Goal: Task Accomplishment & Management: Use online tool/utility

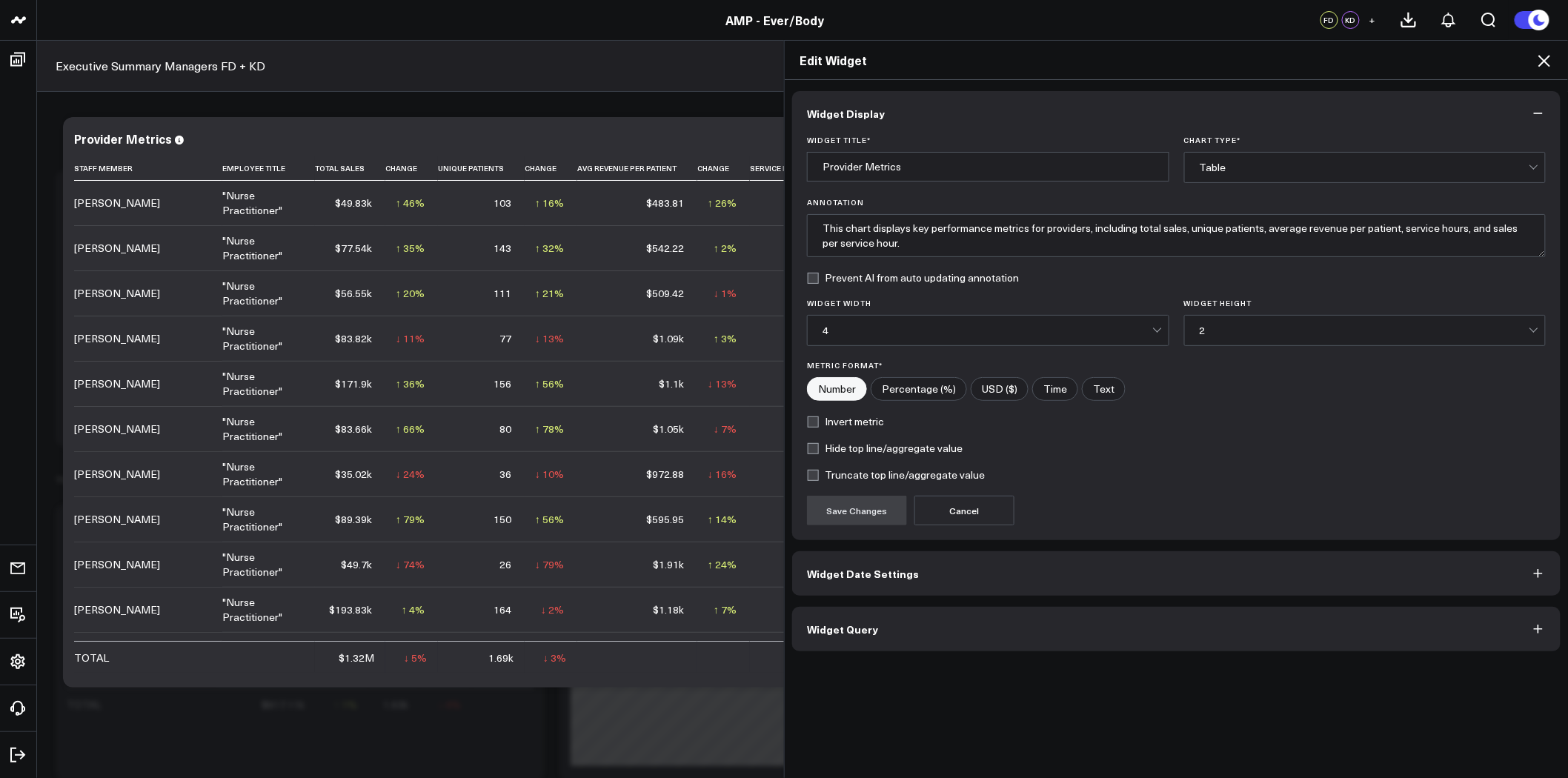
click at [915, 625] on button "Widget Query" at bounding box center [1176, 629] width 768 height 44
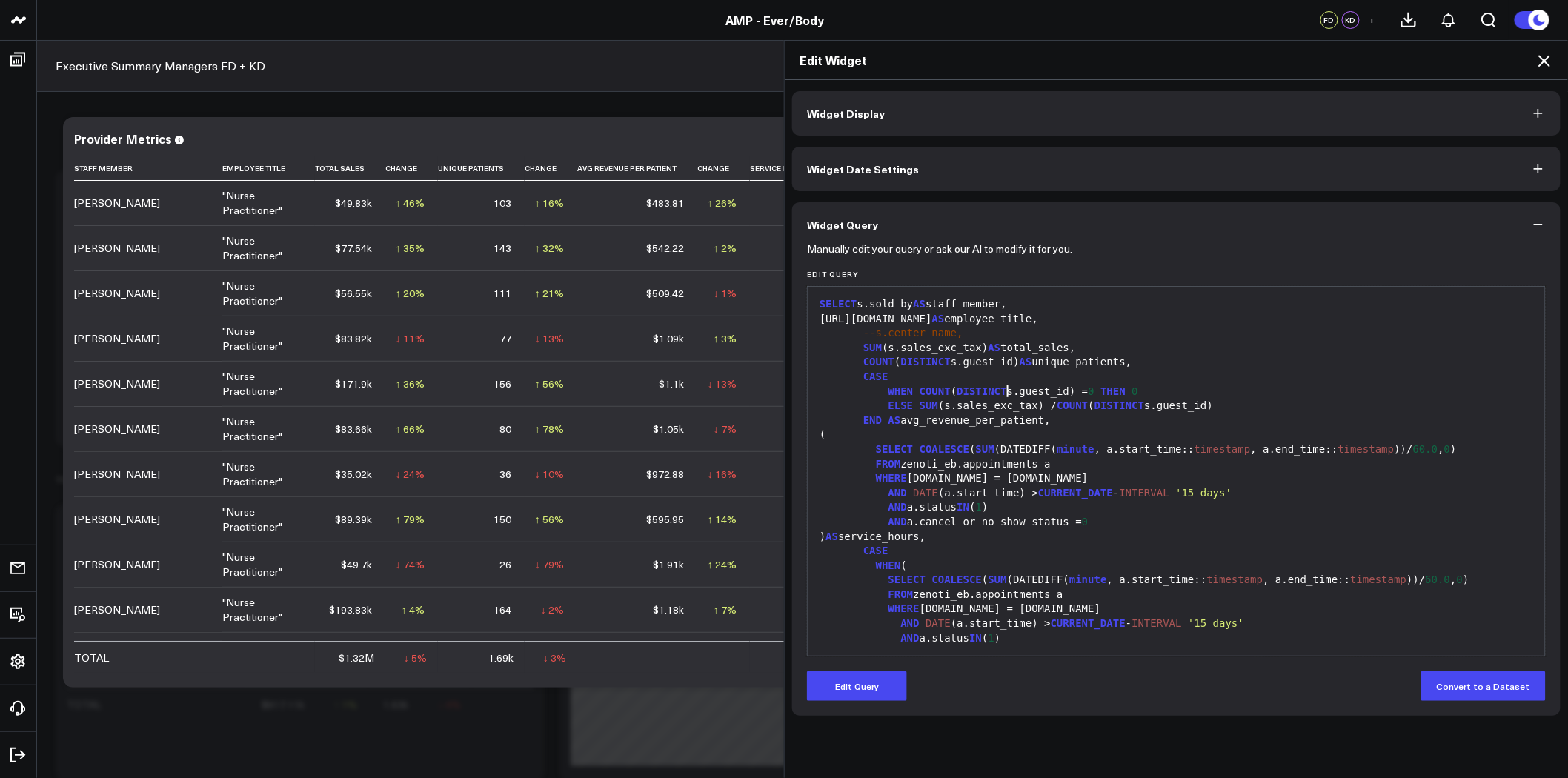
click at [1003, 399] on div "ELSE SUM (s.sales_exc_tax) / COUNT ( DISTINCT s.guest_id)" at bounding box center [1176, 406] width 722 height 15
click at [1542, 60] on icon at bounding box center [1543, 61] width 12 height 12
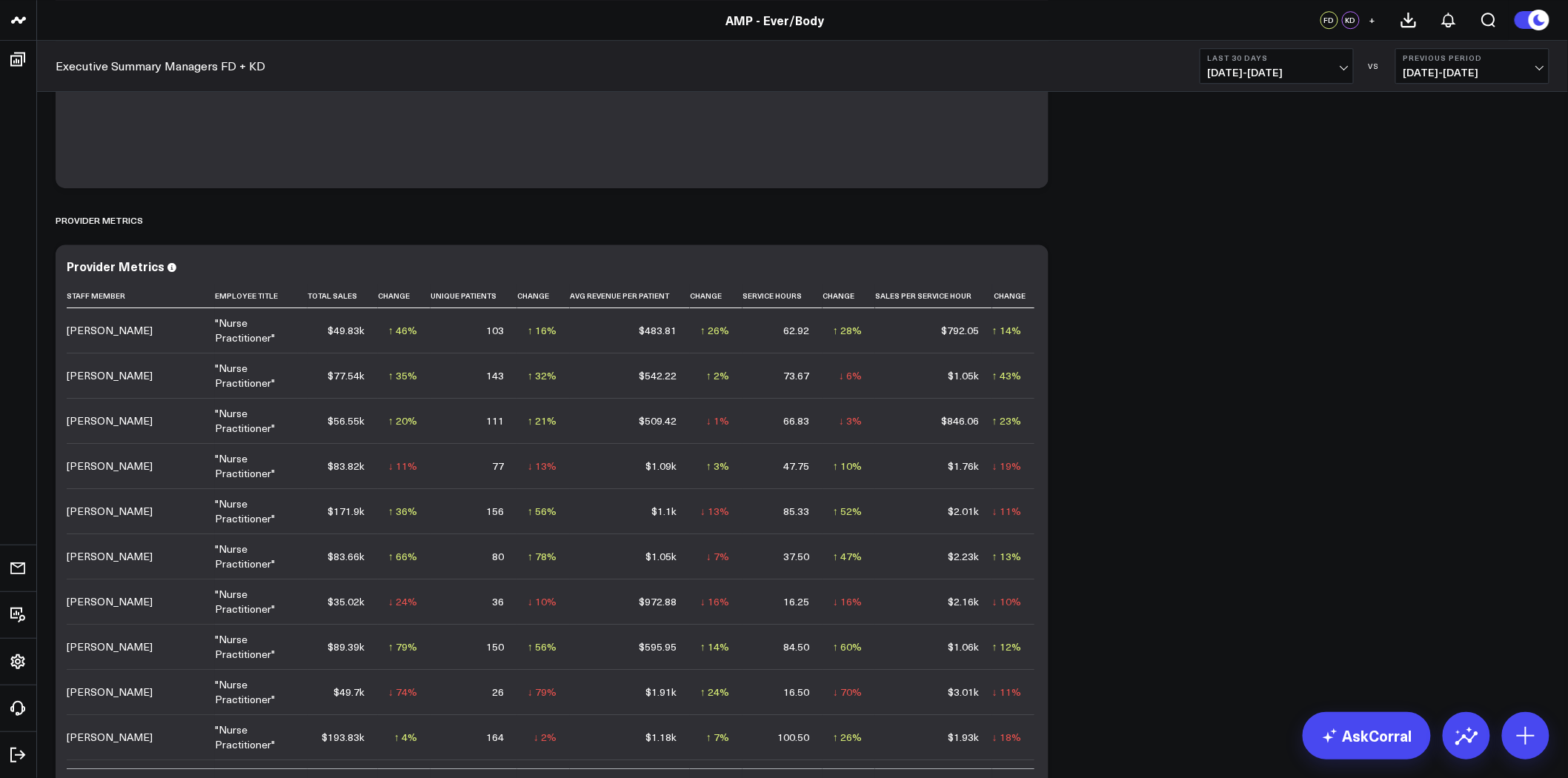
scroll to position [1811, 0]
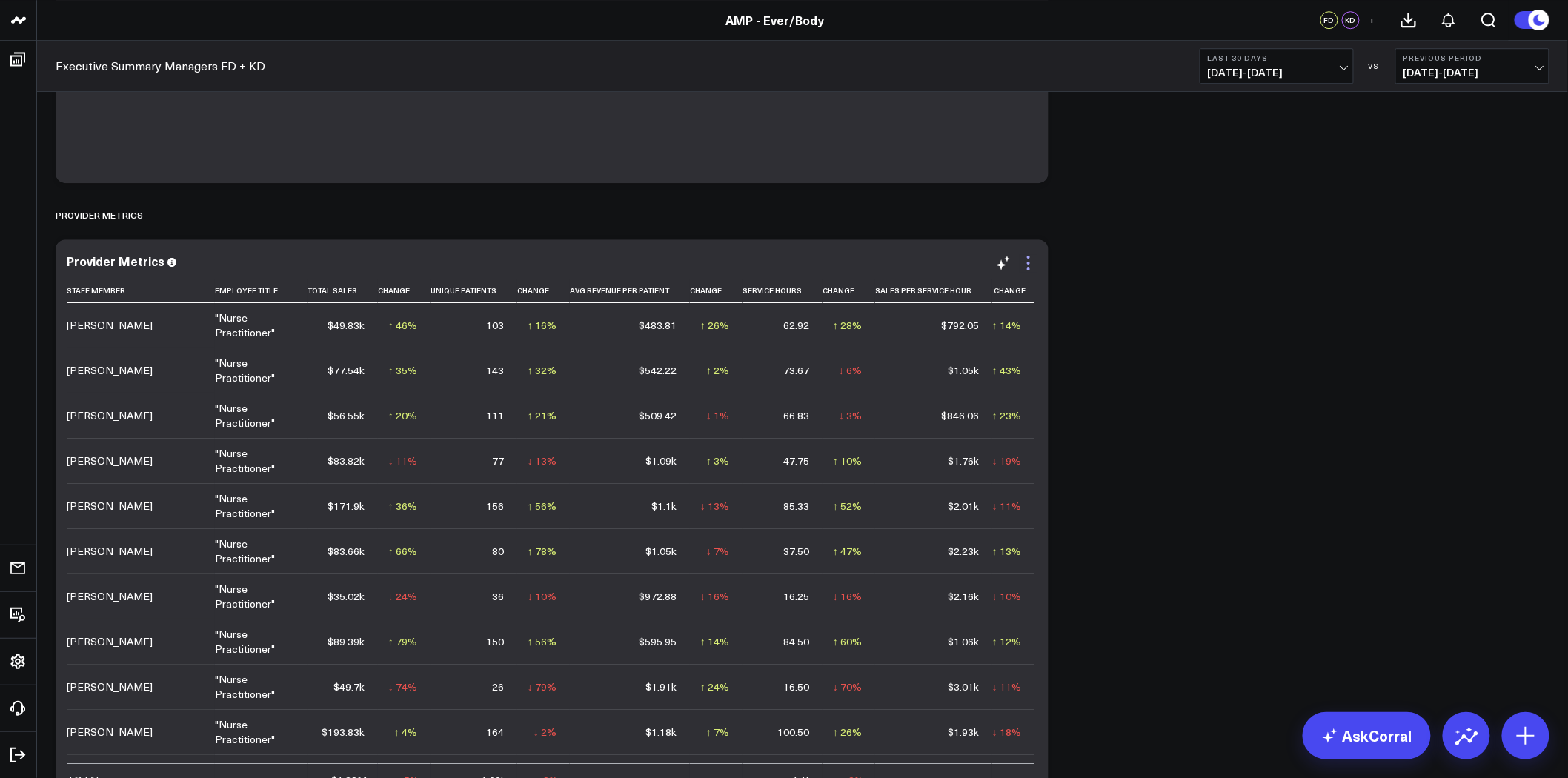
click at [1028, 263] on icon at bounding box center [1028, 263] width 3 height 3
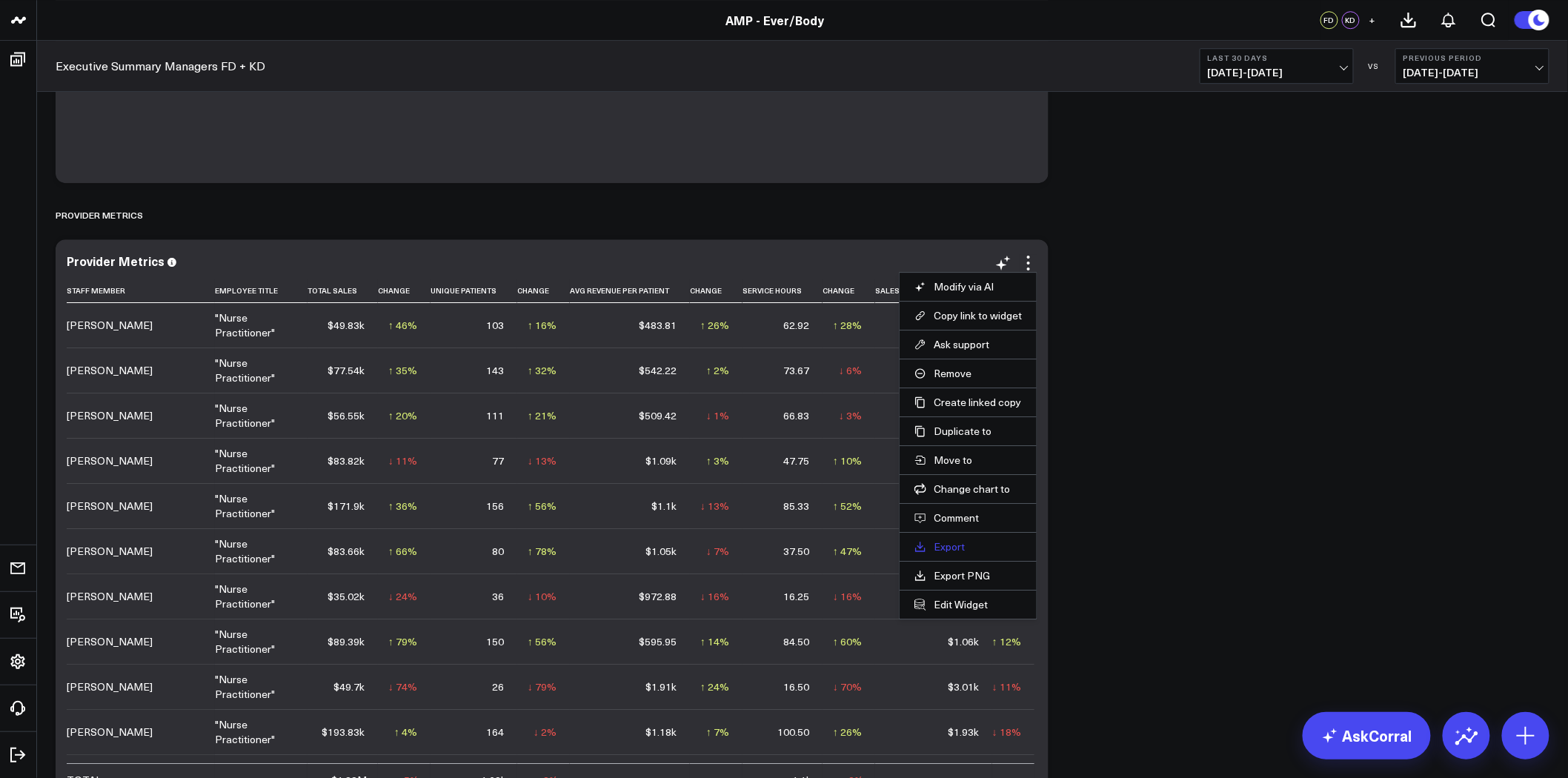
click at [950, 547] on link "Export" at bounding box center [968, 547] width 107 height 14
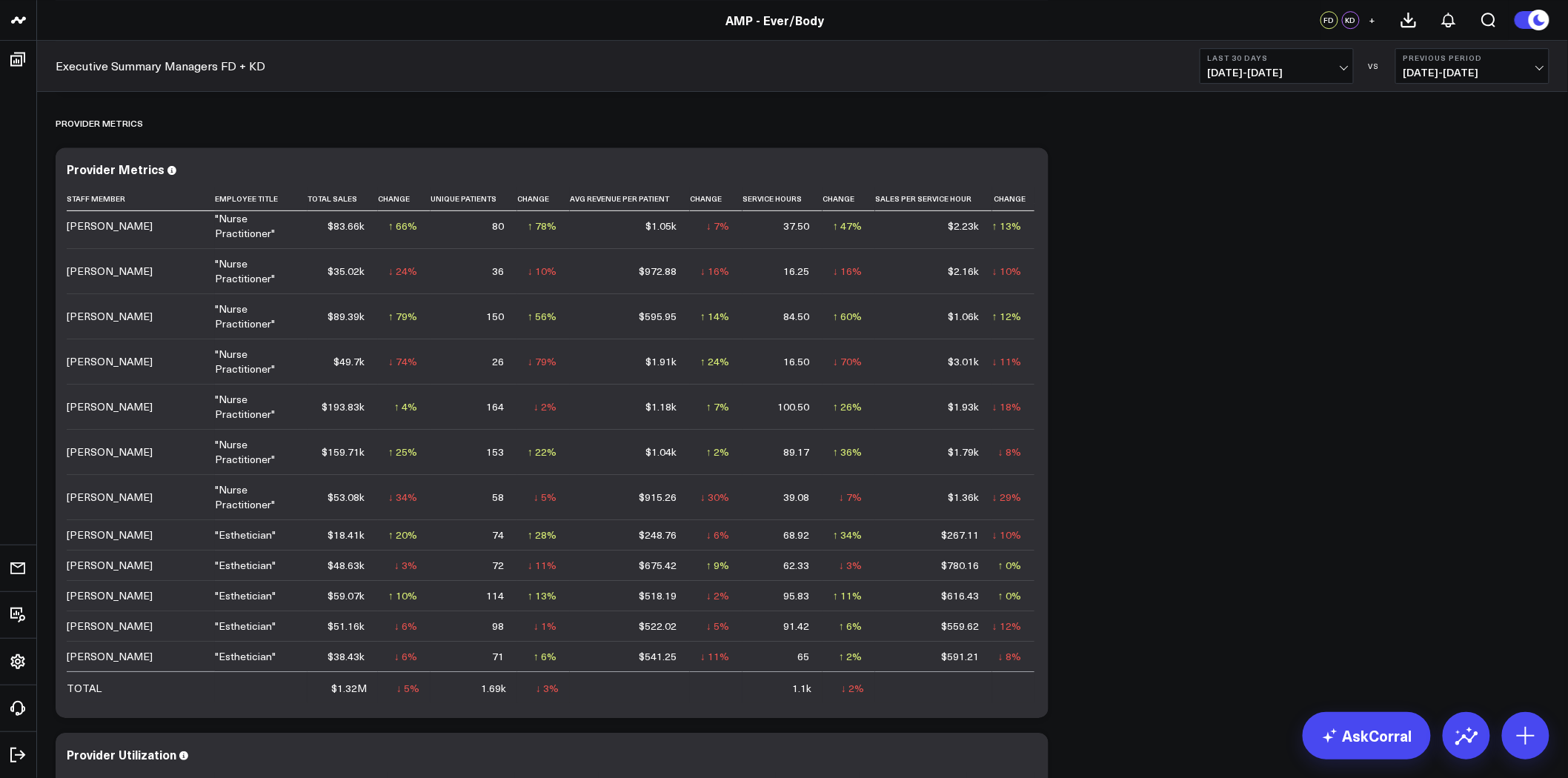
scroll to position [1894, 0]
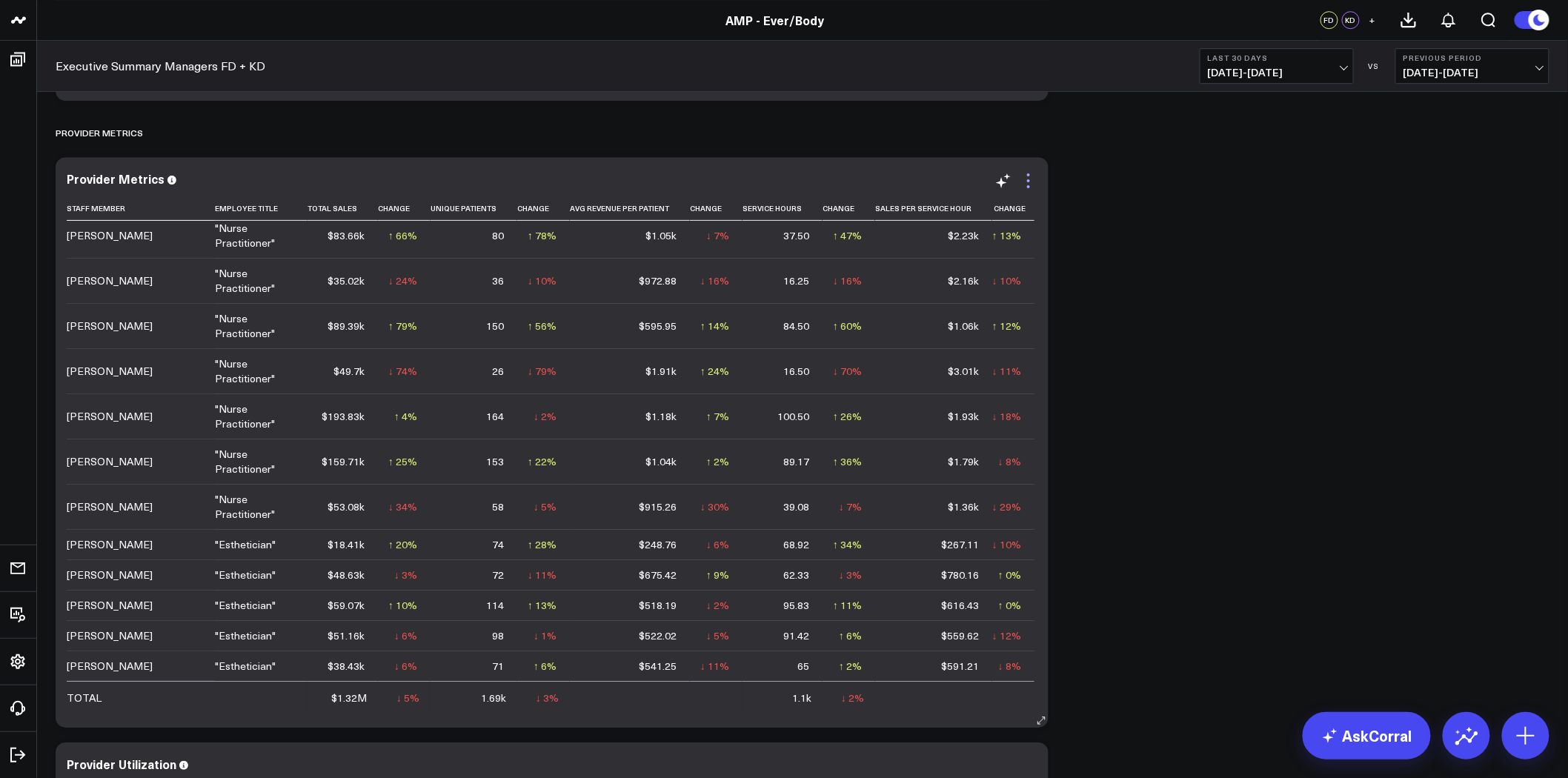
click at [1023, 175] on icon at bounding box center [1027, 180] width 17 height 17
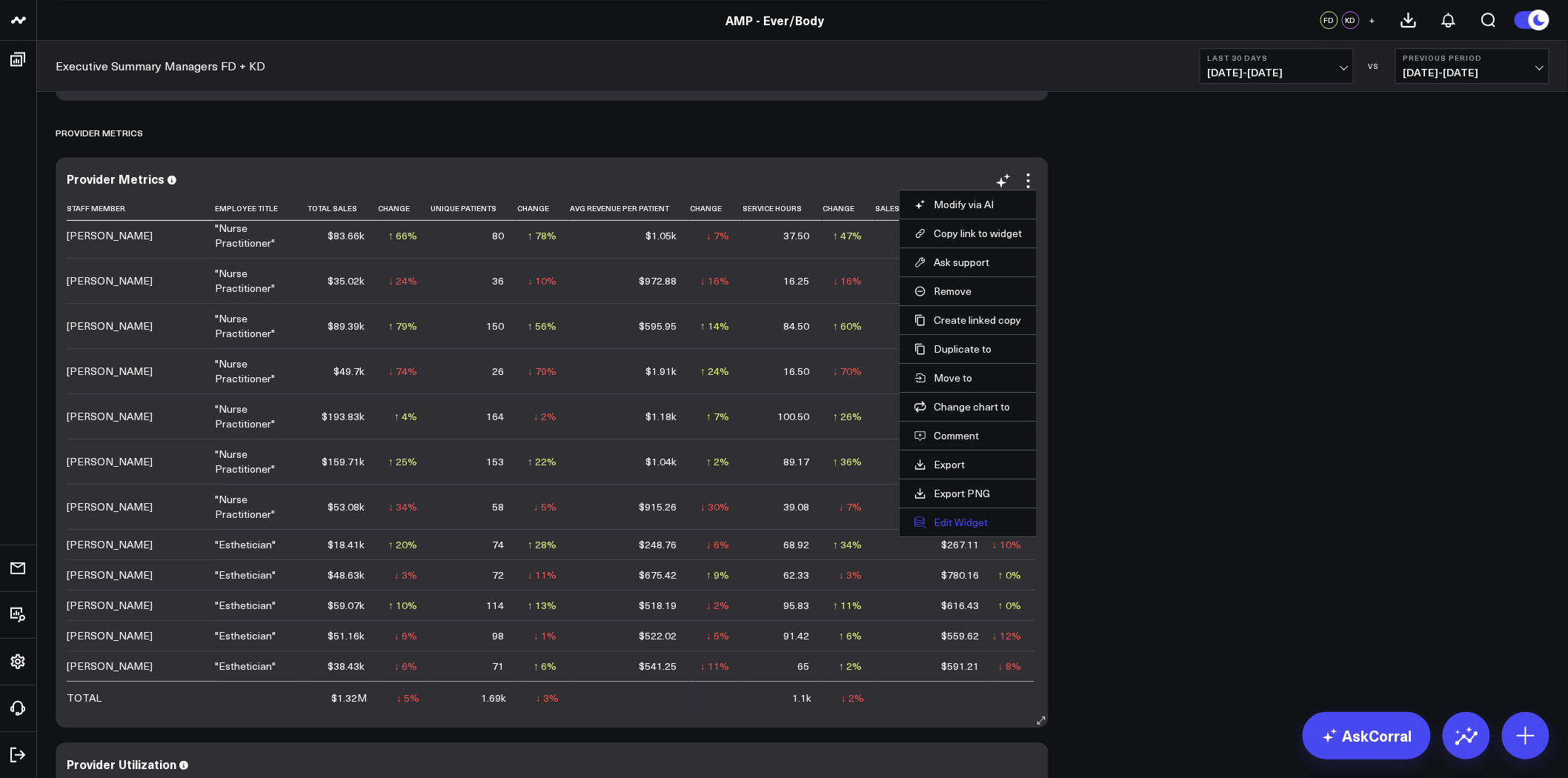
click at [953, 524] on button "Edit Widget" at bounding box center [968, 523] width 107 height 14
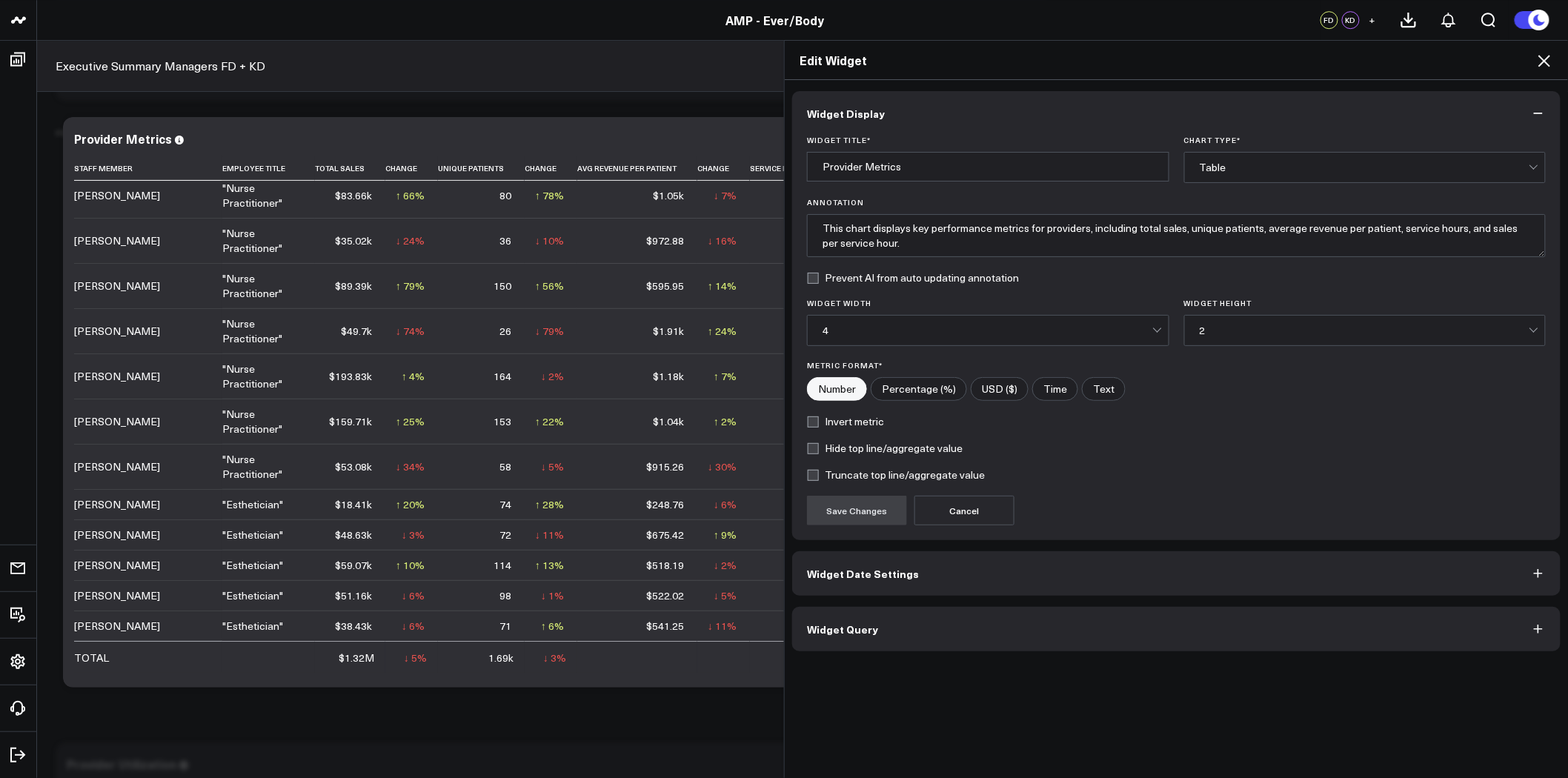
click at [1019, 571] on button "Widget Date Settings" at bounding box center [1176, 573] width 768 height 44
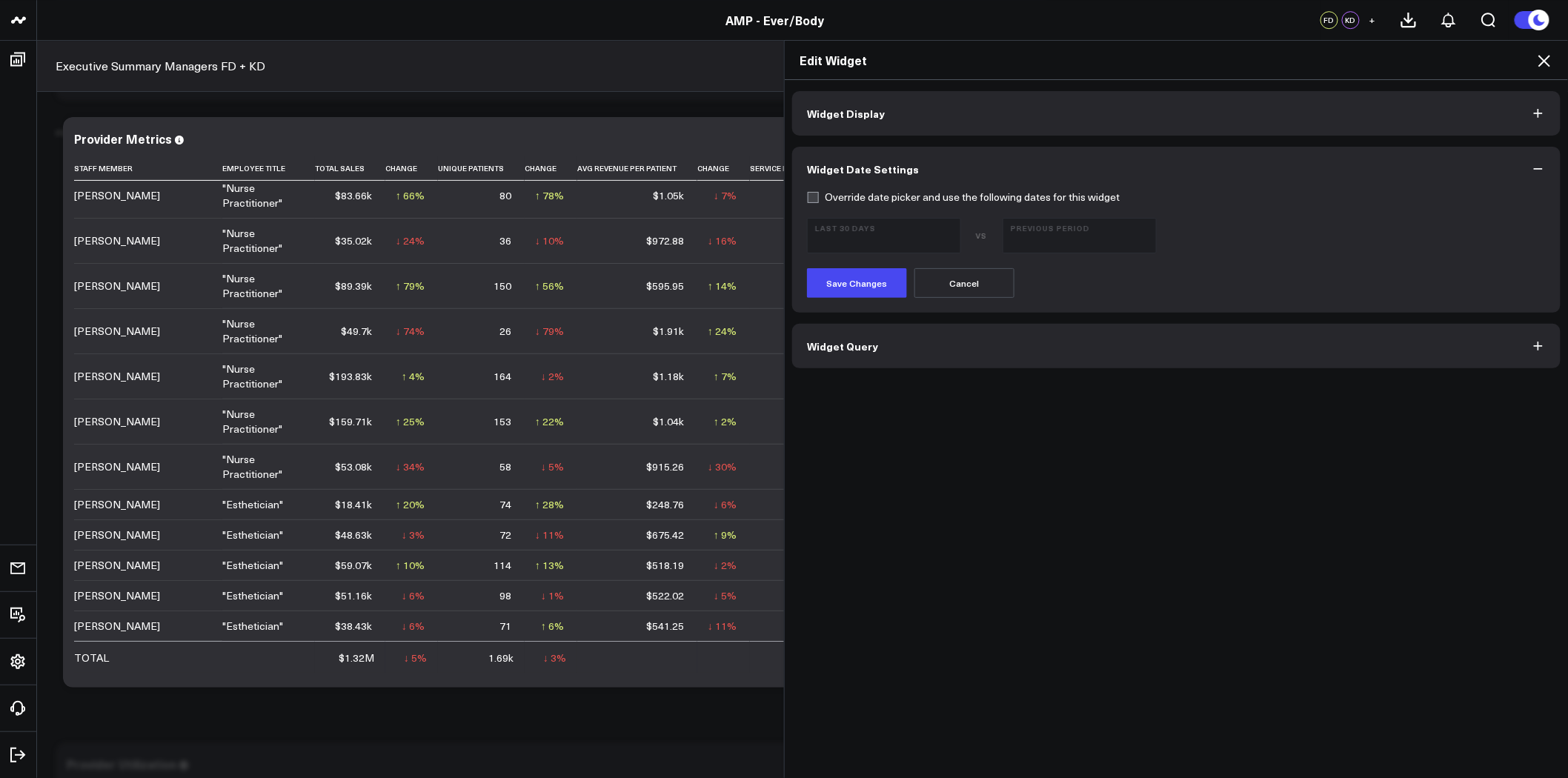
click at [1001, 352] on button "Widget Query" at bounding box center [1176, 346] width 768 height 44
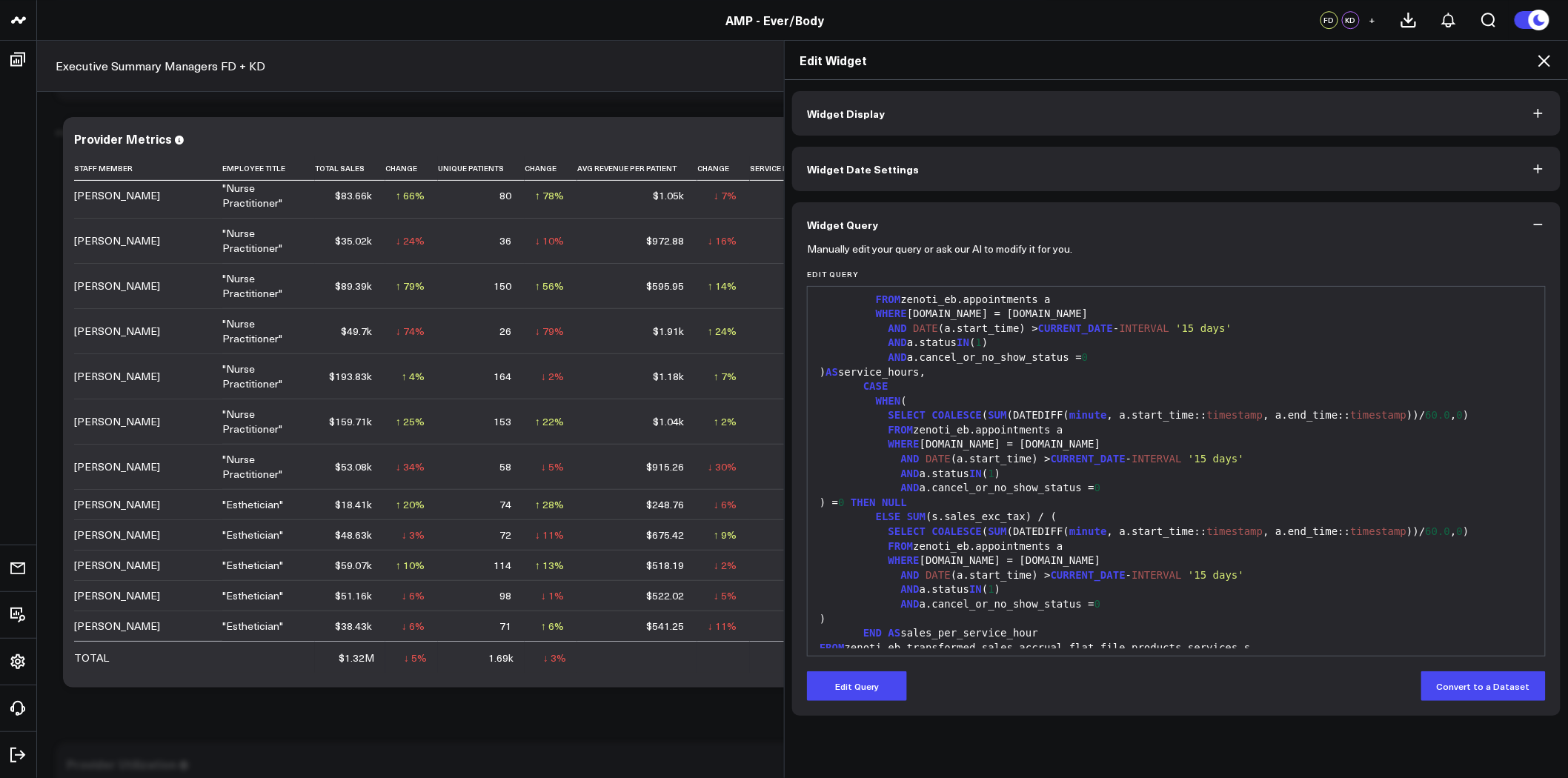
scroll to position [329, 0]
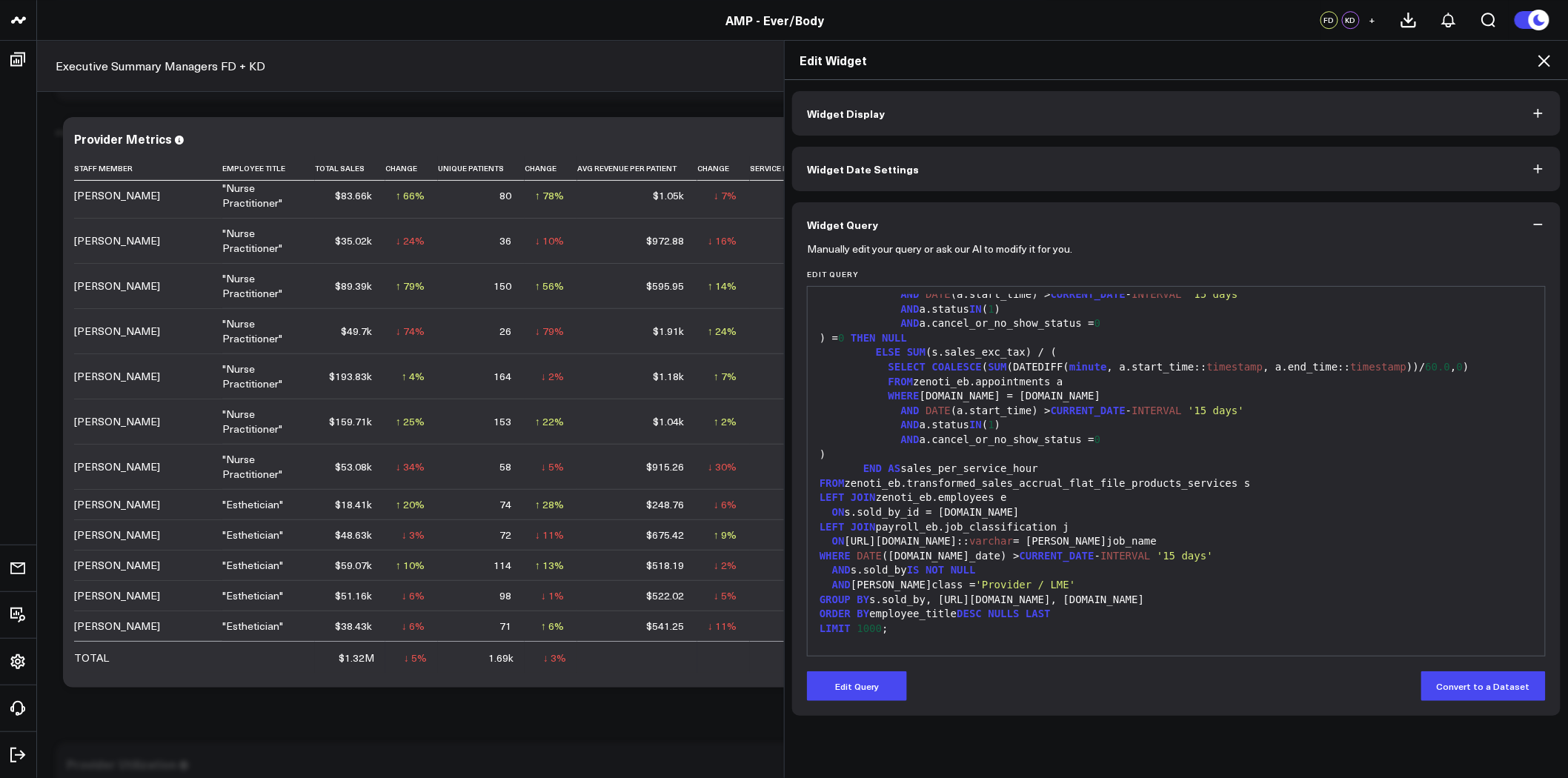
click at [1115, 434] on div "AND a.cancel_or_no_show_status = 0" at bounding box center [1176, 440] width 722 height 15
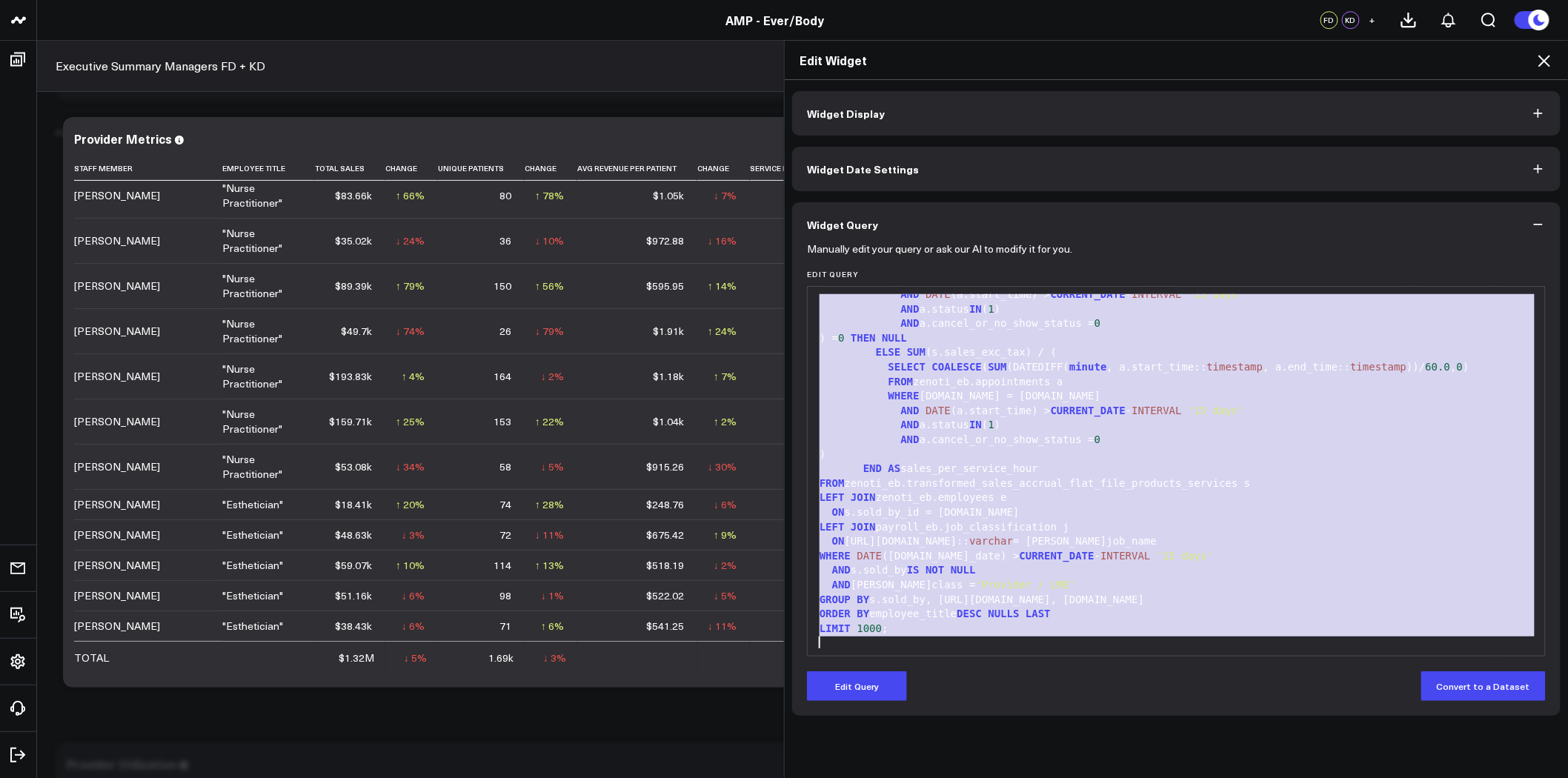
copy div "SELECT s.sold_by AS staff_member, e.job_info.name AS employee_title, --s.center…"
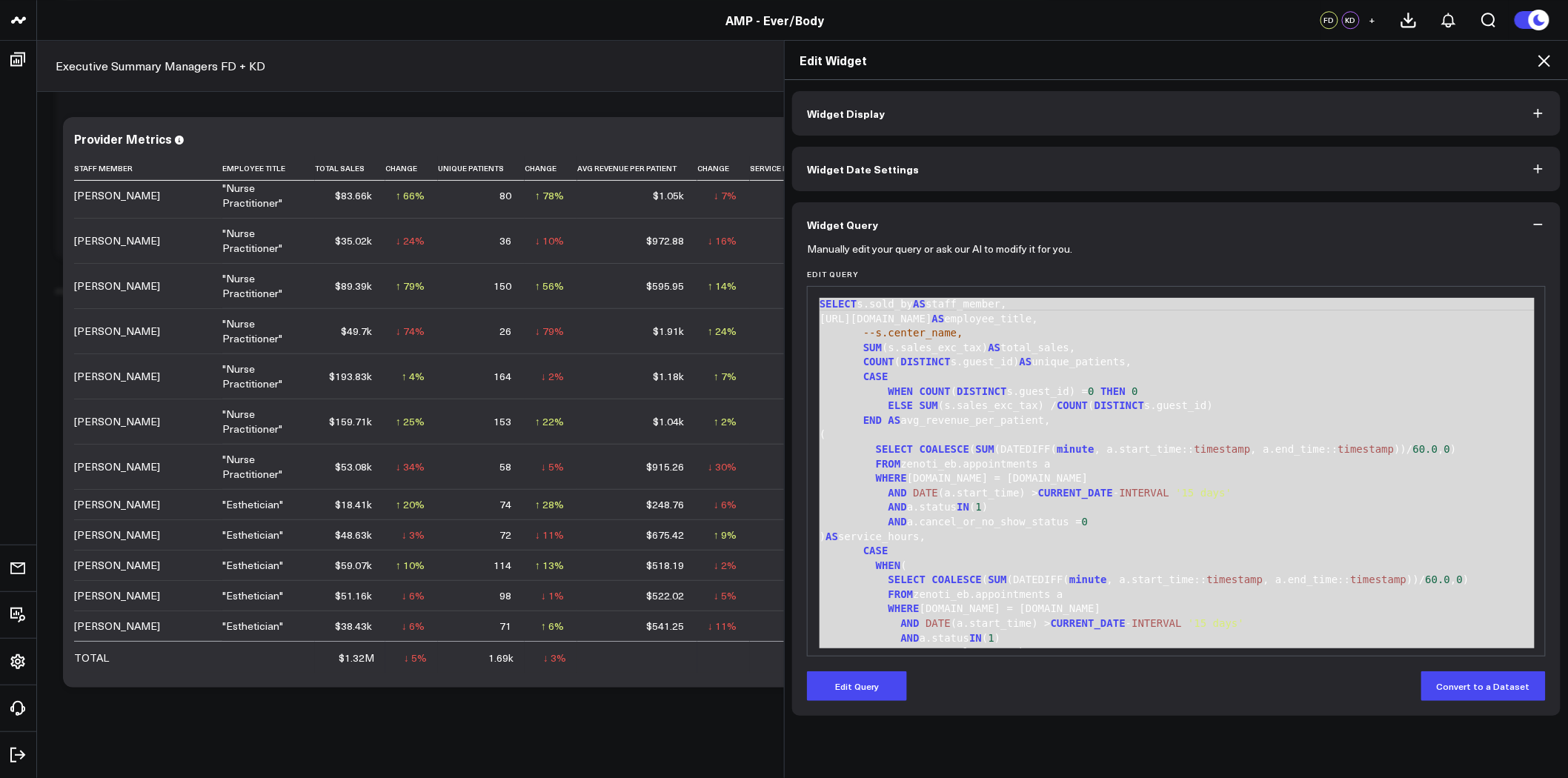
scroll to position [1647, 0]
click at [1030, 423] on div "END AS avg_revenue_per_patient," at bounding box center [1176, 421] width 722 height 15
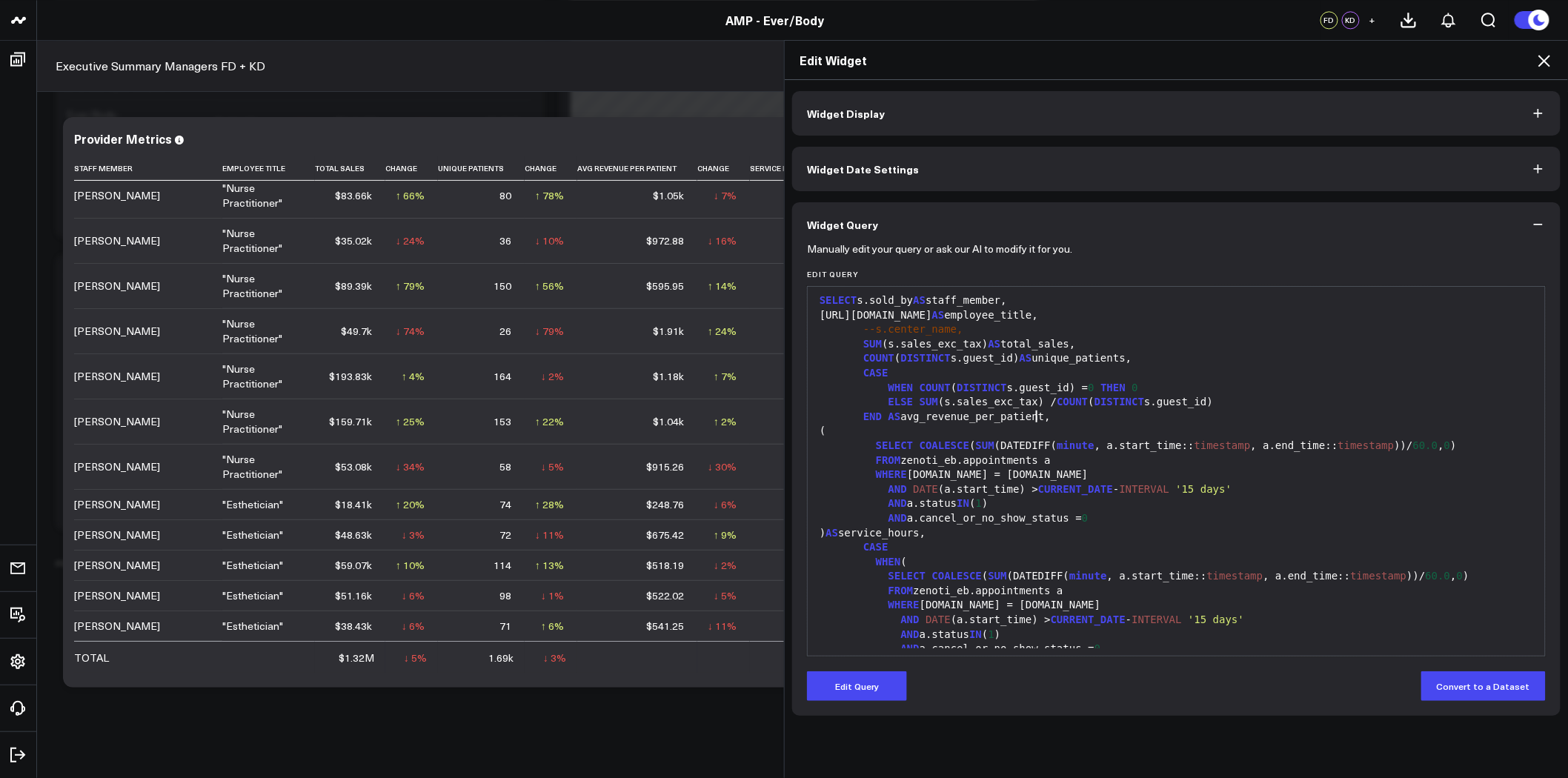
scroll to position [1483, 0]
click at [1119, 415] on div "END AS avg_revenue_per_patient," at bounding box center [1176, 417] width 722 height 15
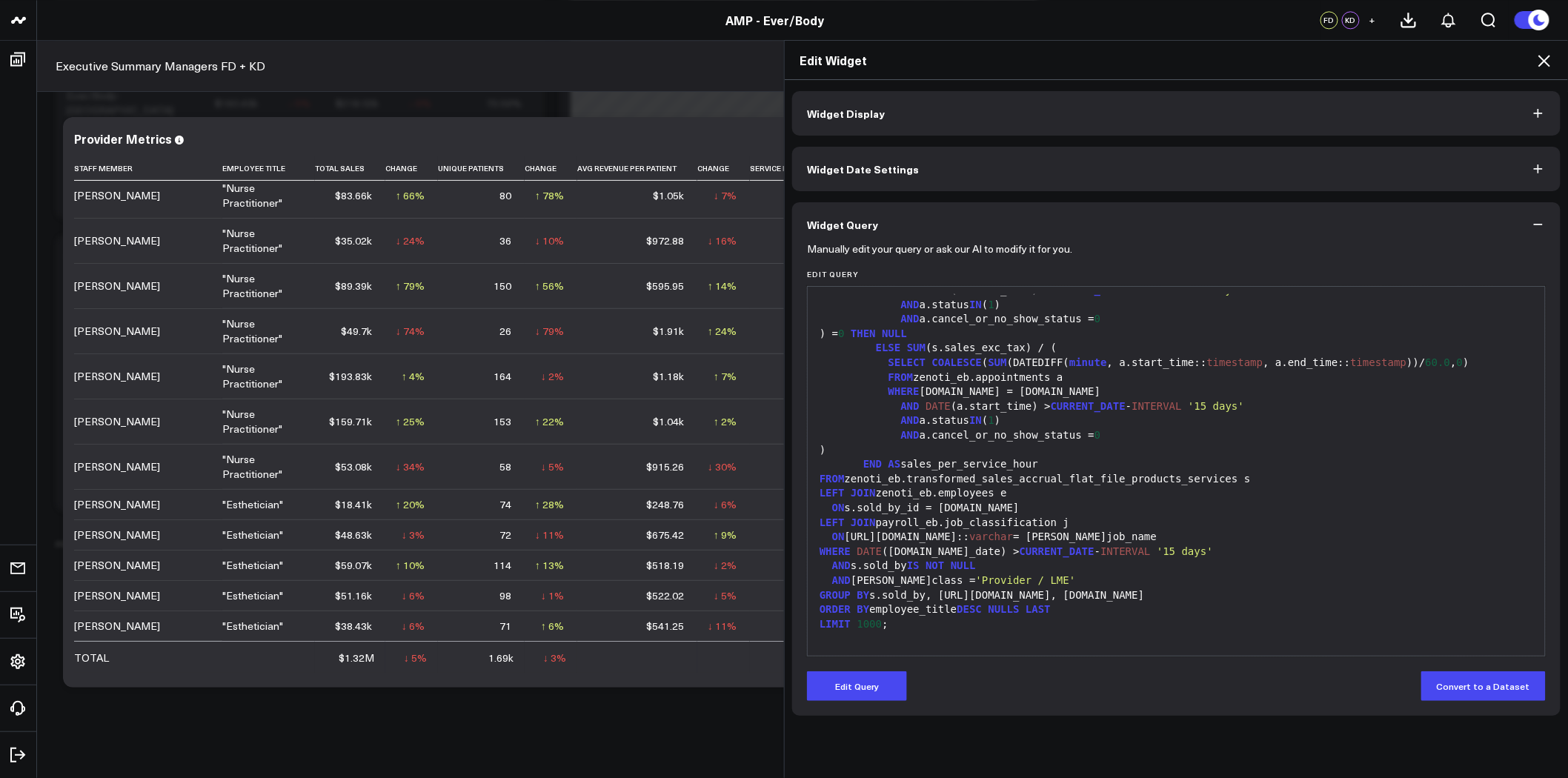
scroll to position [1977, 0]
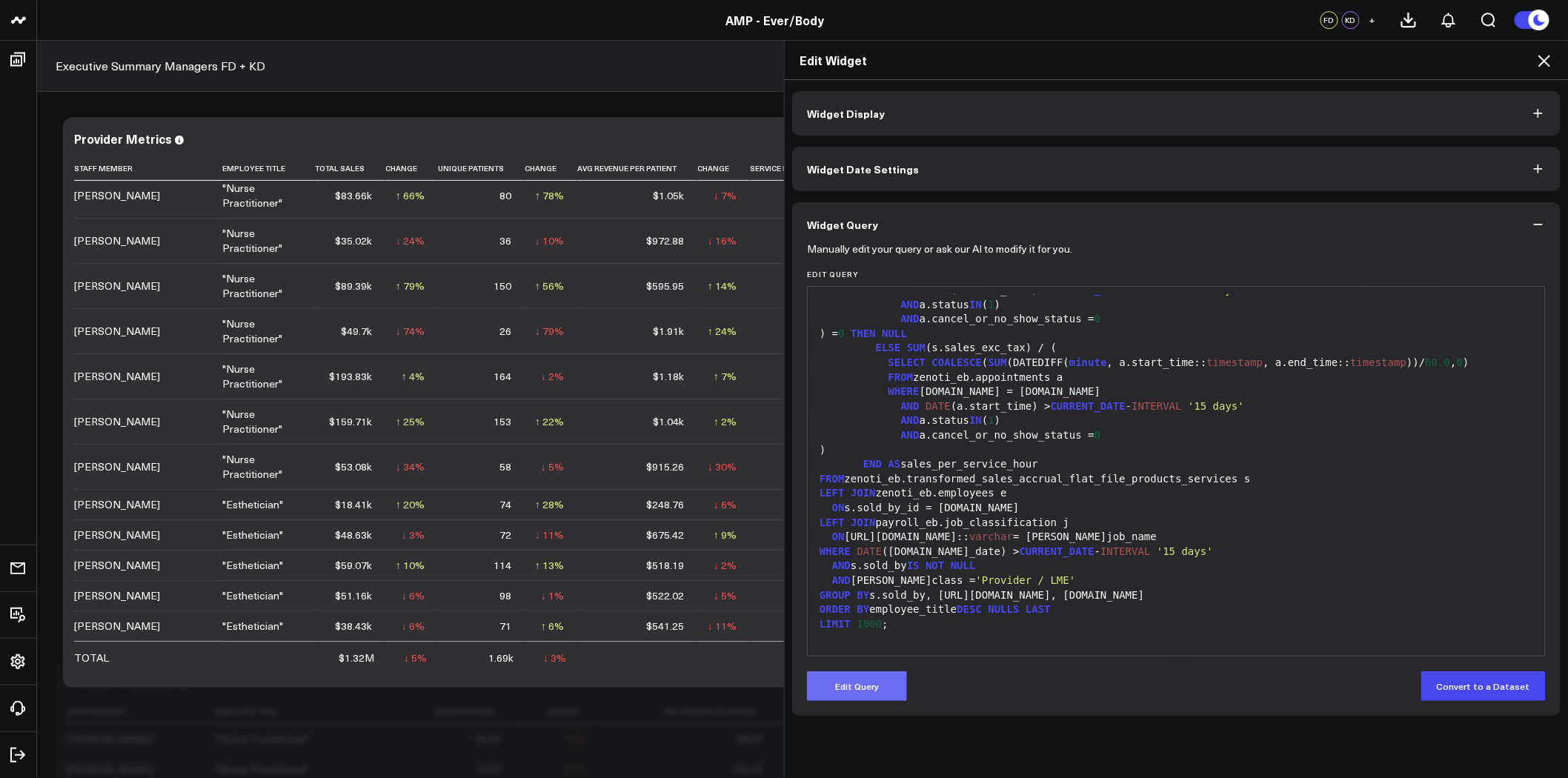
click at [864, 687] on button "Edit Query" at bounding box center [857, 686] width 100 height 29
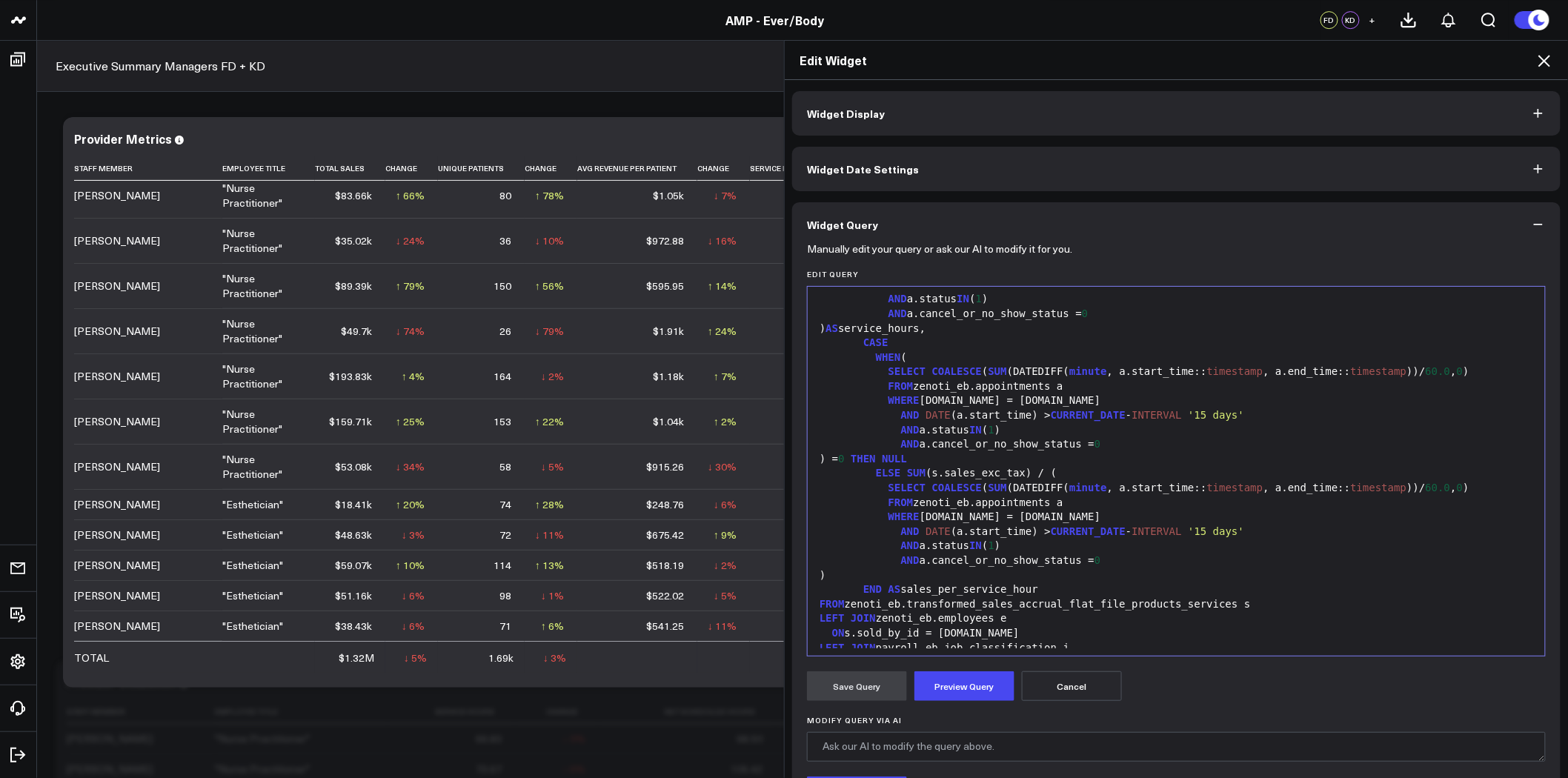
scroll to position [247, 0]
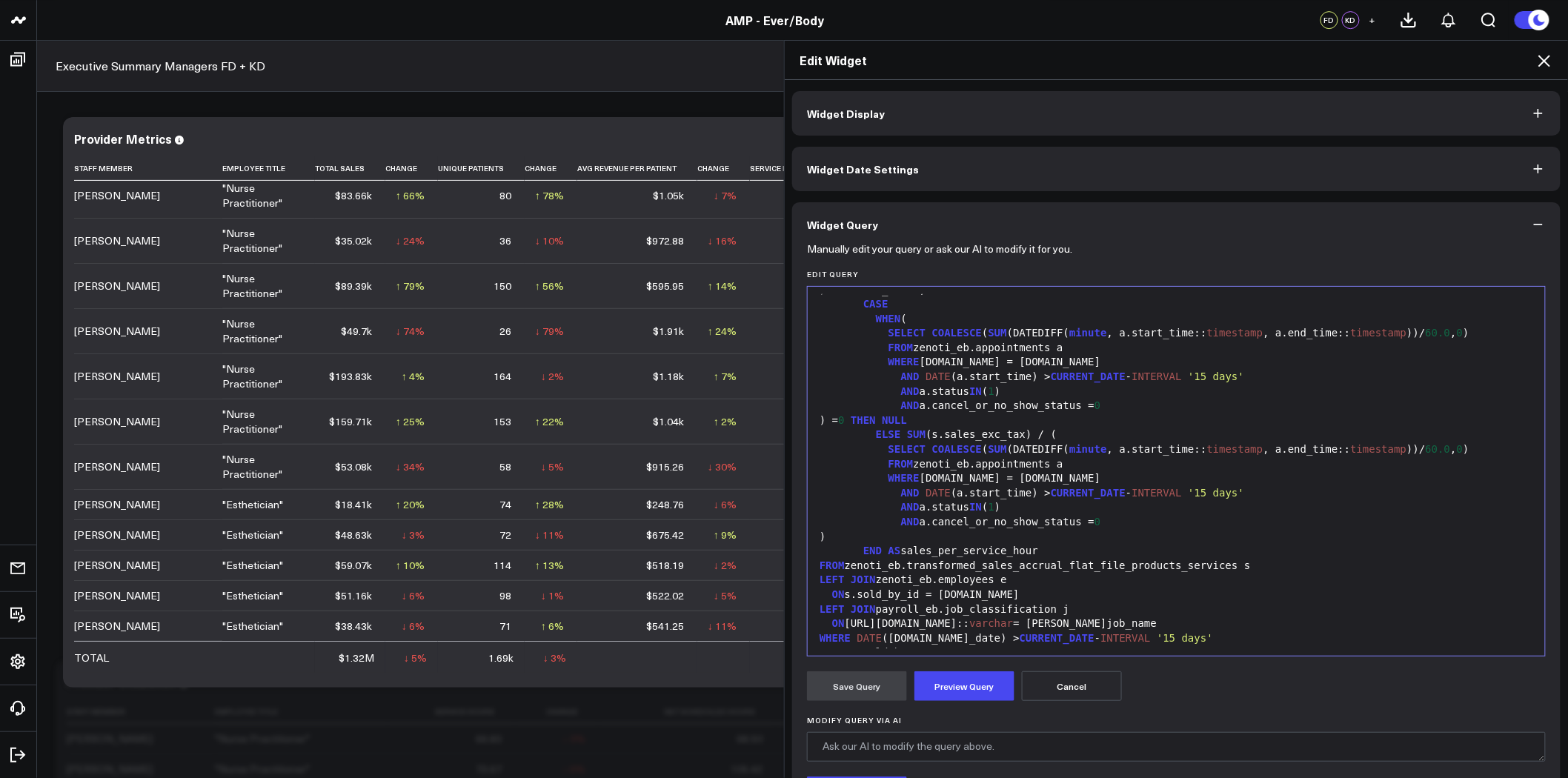
click at [1255, 471] on div "WHERE a.therapist.id = e.id" at bounding box center [1176, 479] width 722 height 15
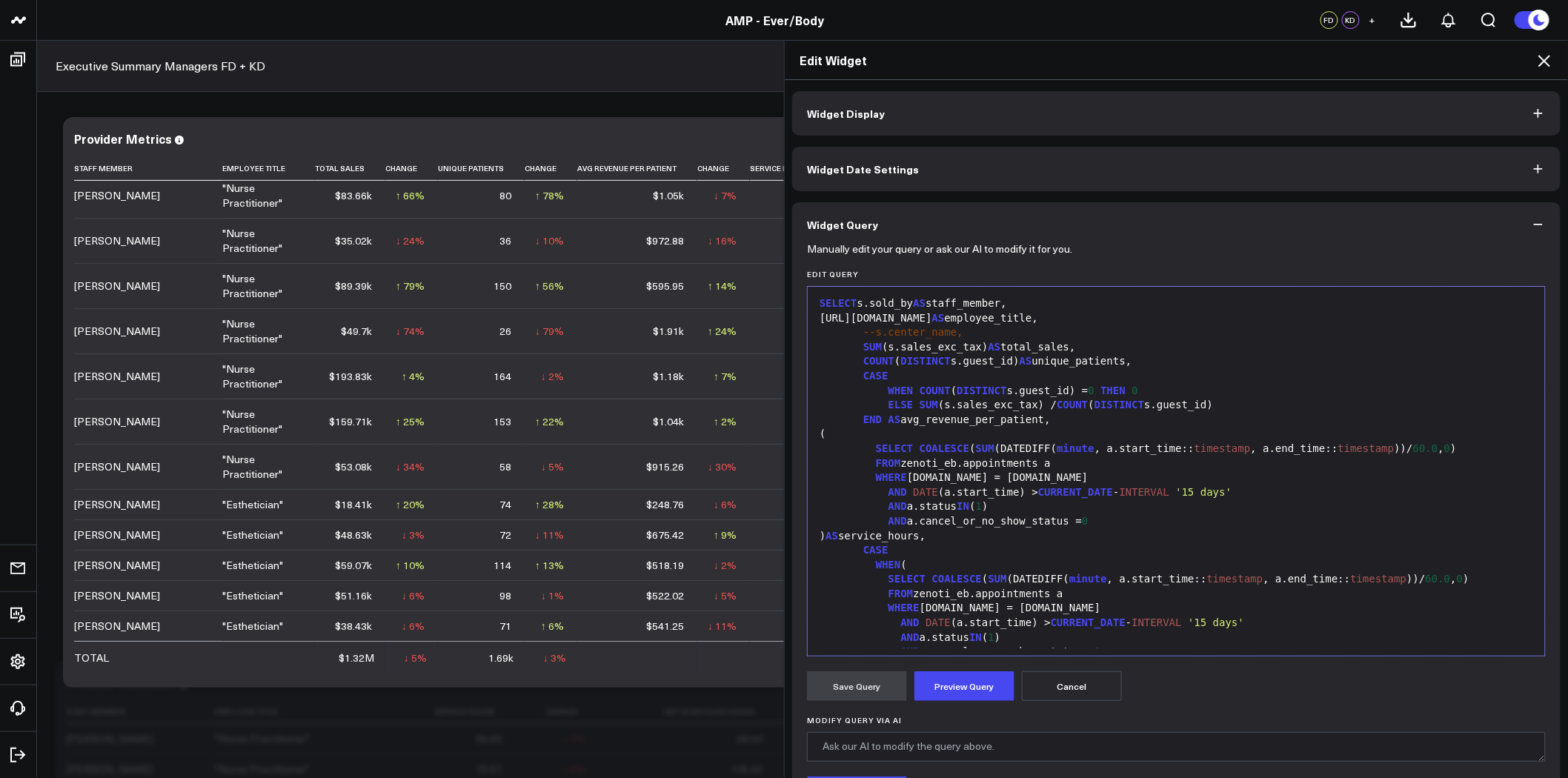
scroll to position [0, 0]
drag, startPoint x: 956, startPoint y: 306, endPoint x: 929, endPoint y: 305, distance: 27.0
click at [929, 305] on div "SELECT s.sold_by AS staff_member," at bounding box center [1176, 305] width 722 height 15
click at [959, 682] on button "Preview Query" at bounding box center [964, 686] width 100 height 29
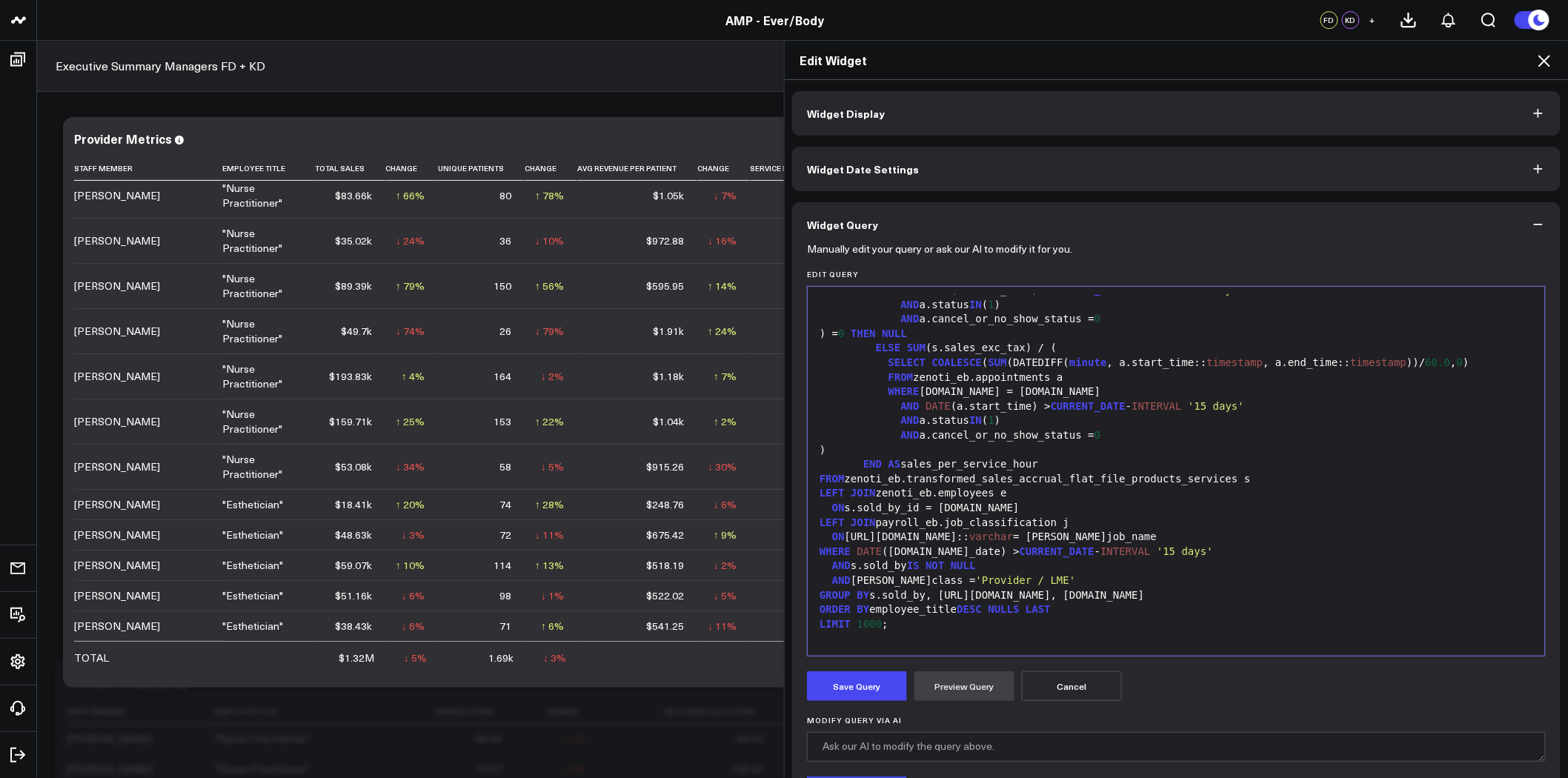
click at [1078, 679] on button "Cancel" at bounding box center [1071, 686] width 100 height 29
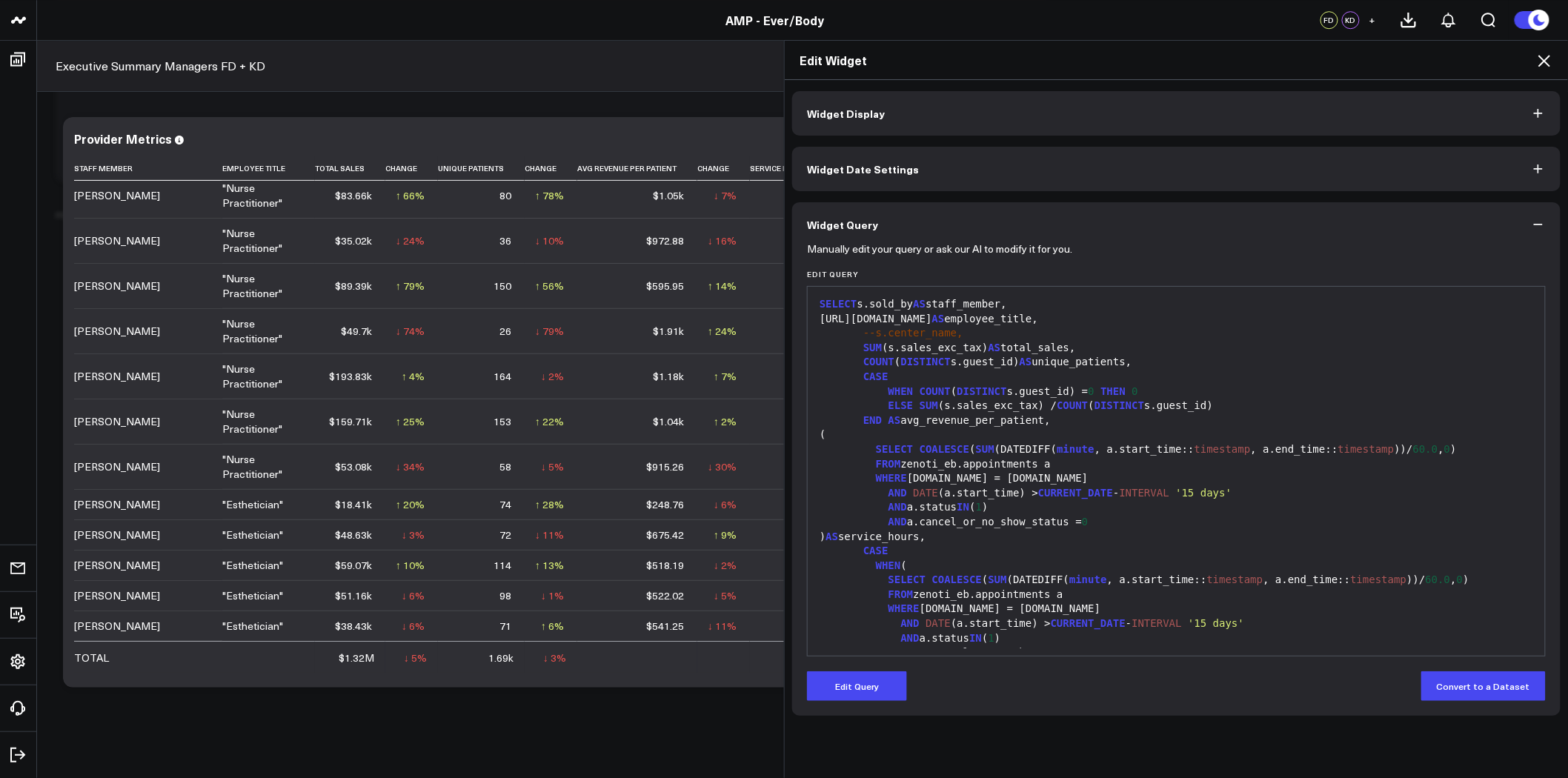
click at [954, 305] on div "SELECT s.sold_by AS staff_member," at bounding box center [1176, 305] width 722 height 15
click at [888, 690] on button "Edit Query" at bounding box center [857, 686] width 100 height 29
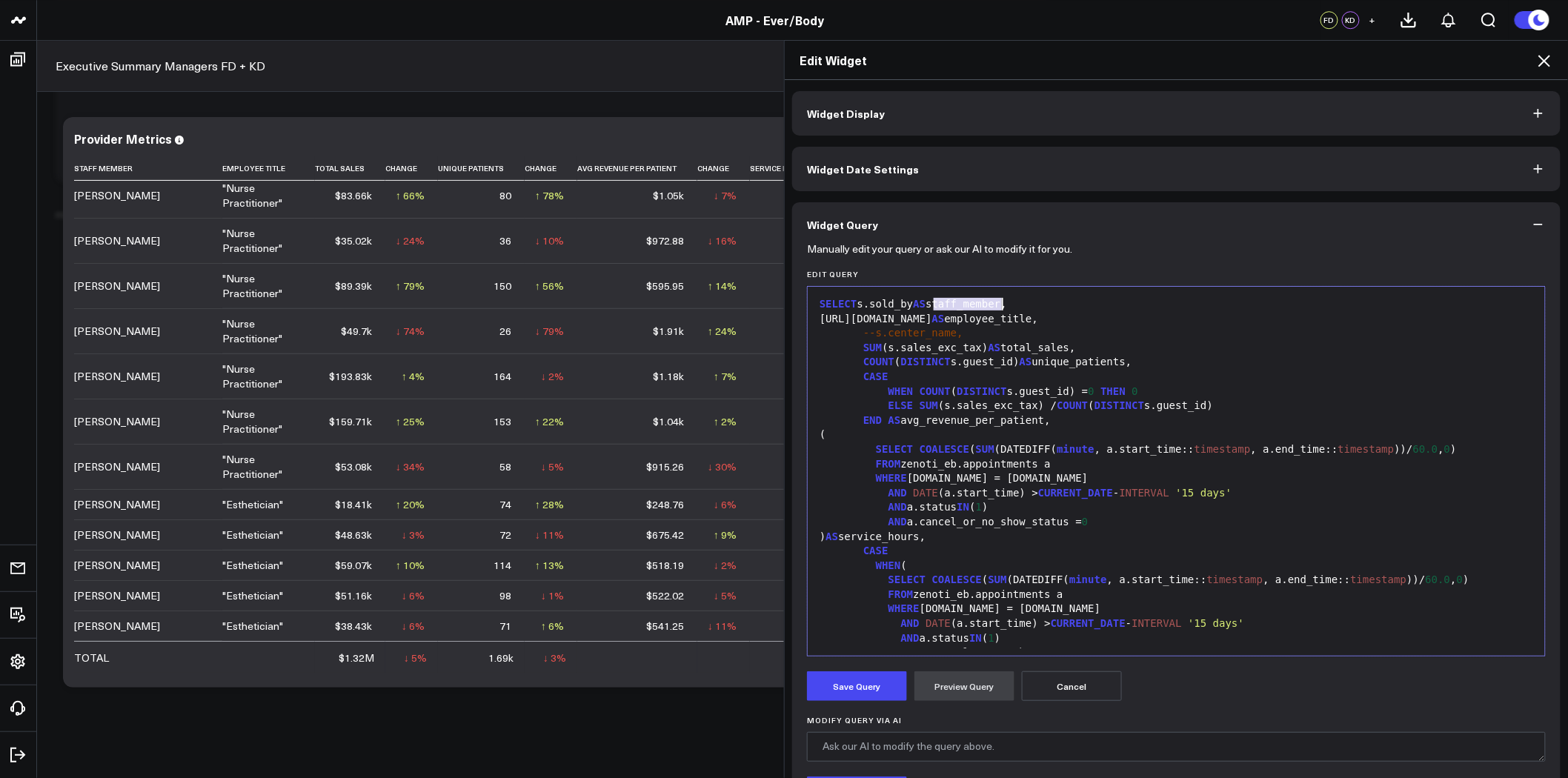
drag, startPoint x: 929, startPoint y: 306, endPoint x: 994, endPoint y: 302, distance: 65.1
click at [994, 302] on div "SELECT s.sold_by AS staff_member," at bounding box center [1176, 305] width 722 height 15
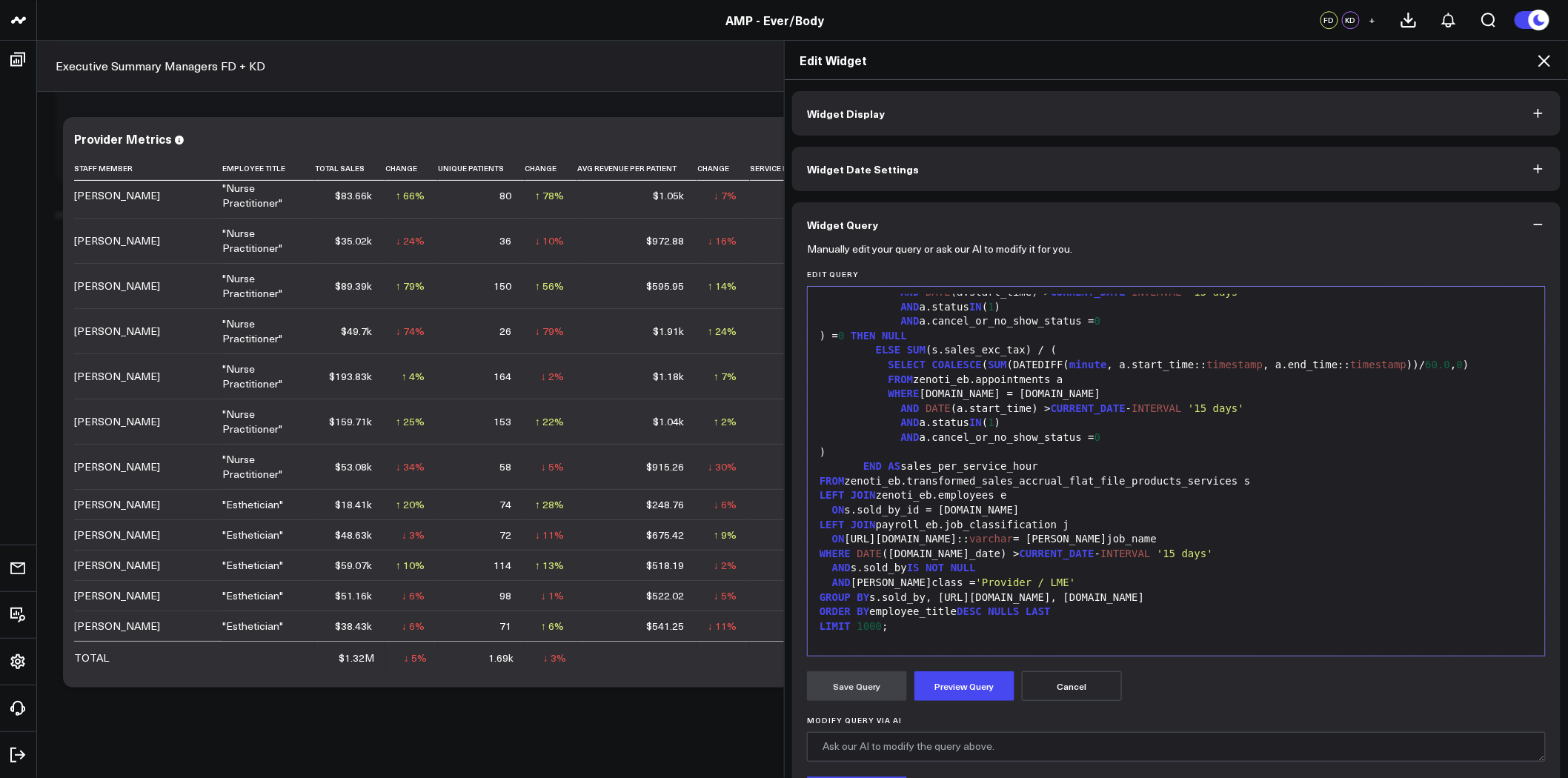
scroll to position [333, 0]
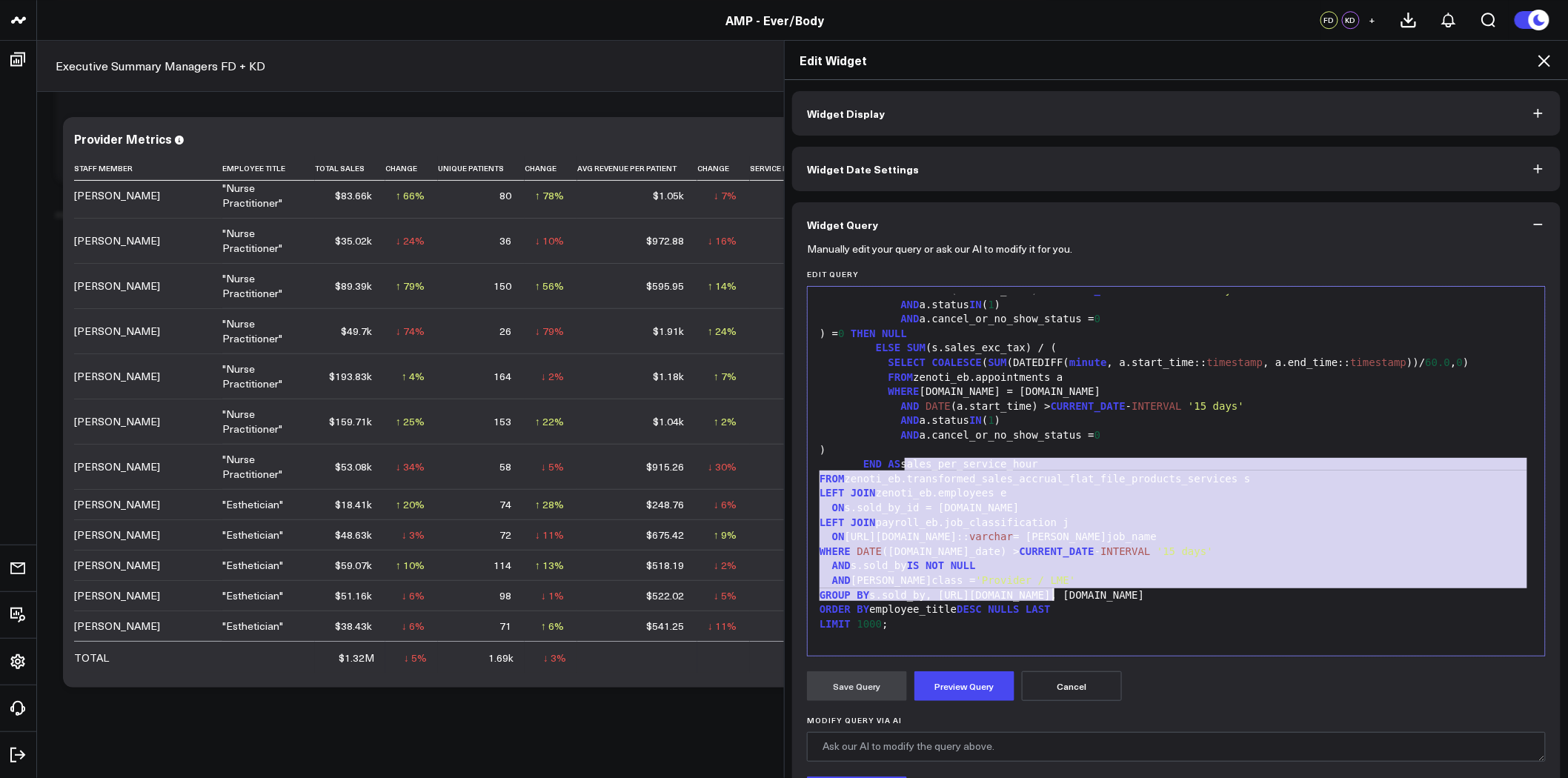
drag, startPoint x: 901, startPoint y: 462, endPoint x: 1086, endPoint y: 592, distance: 226.1
click at [1086, 592] on div "SELECT s.sold_by AS provider, e.job_info.name AS employee_title, --s.center_nam…" at bounding box center [1176, 305] width 722 height 689
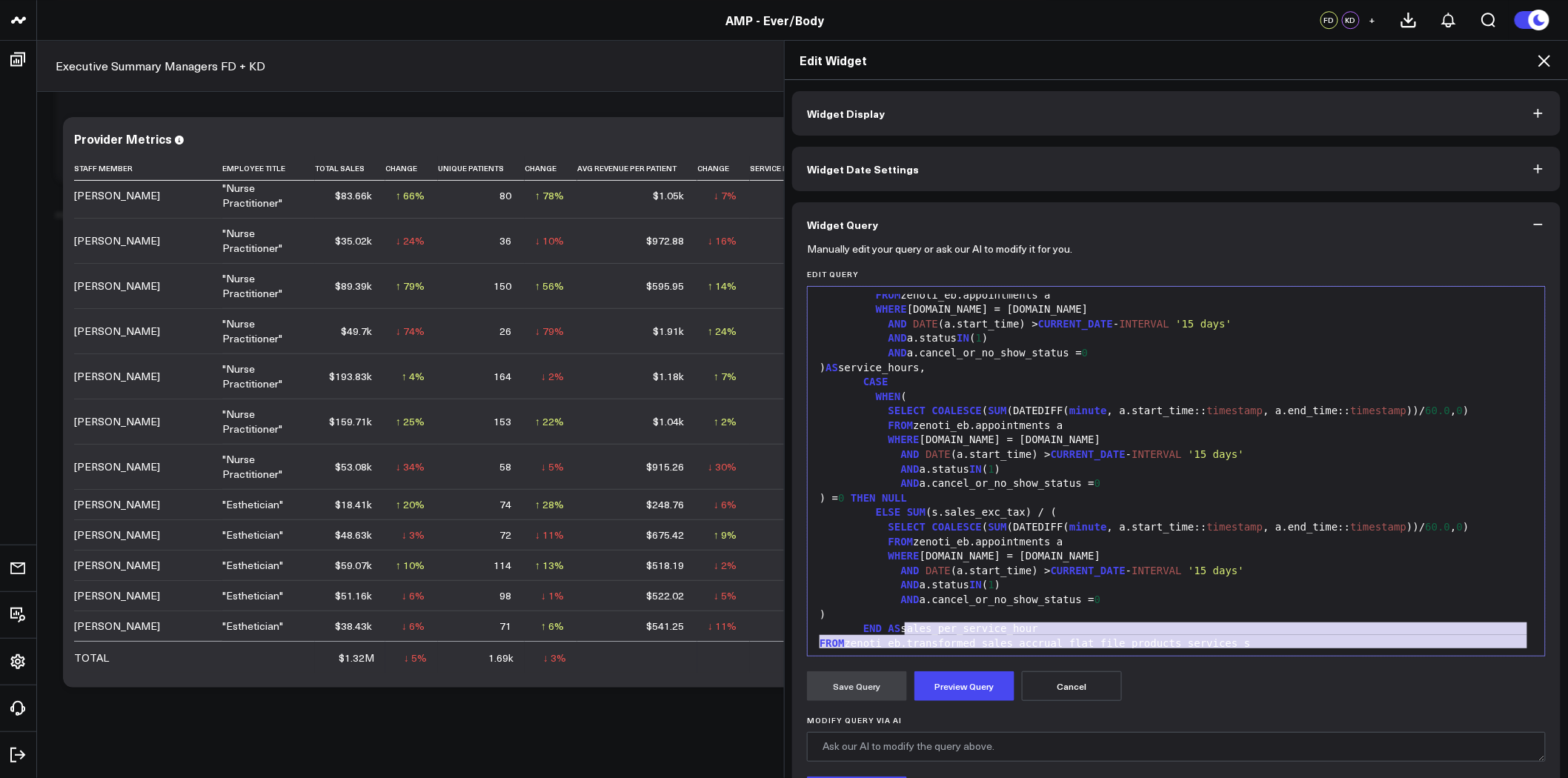
scroll to position [168, 0]
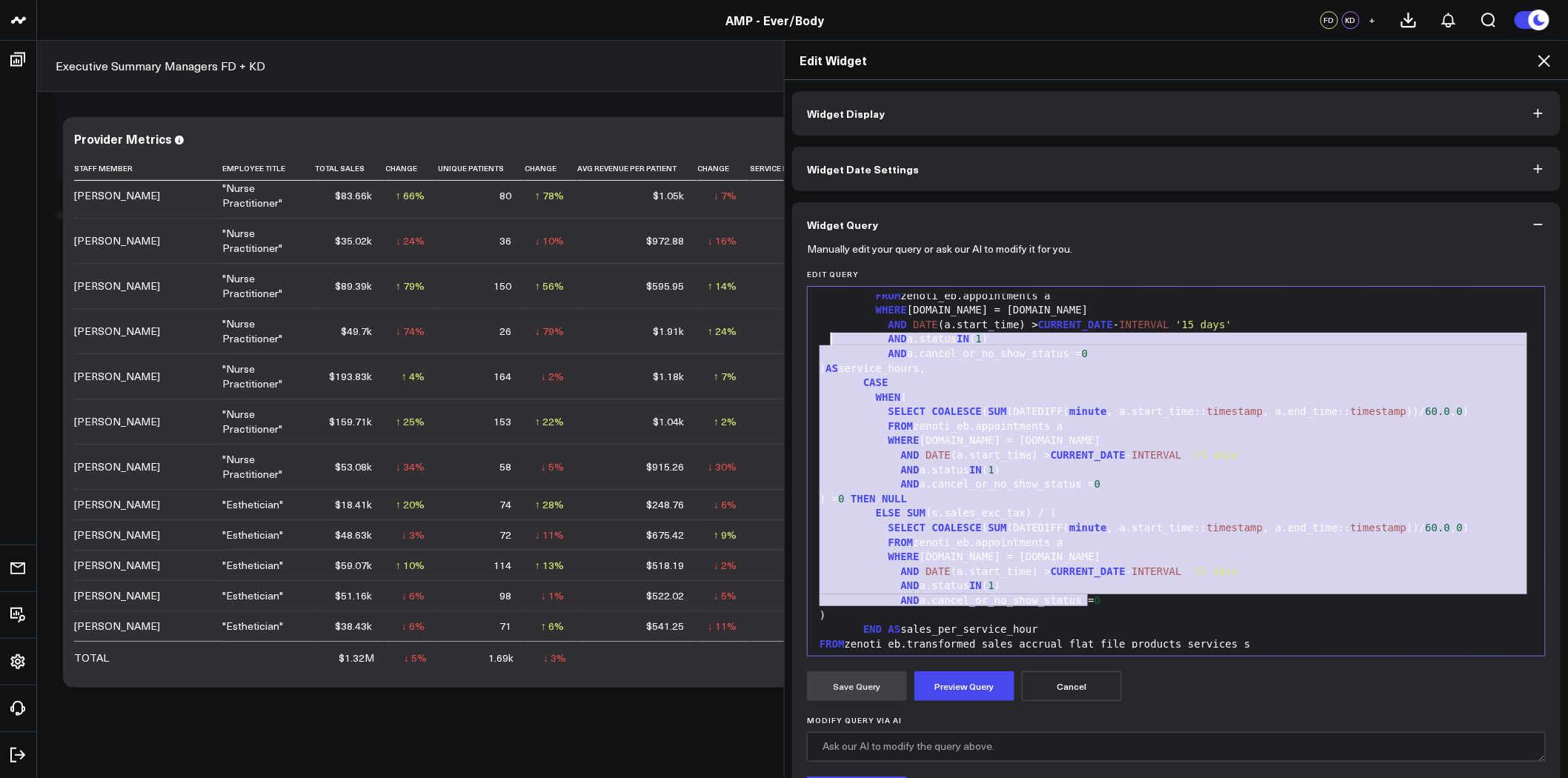
drag, startPoint x: 1103, startPoint y: 597, endPoint x: 823, endPoint y: 344, distance: 377.4
click at [823, 344] on div "SELECT s.sold_by AS provider, e.job_info.name AS employee_title, --s.center_nam…" at bounding box center [1176, 470] width 722 height 689
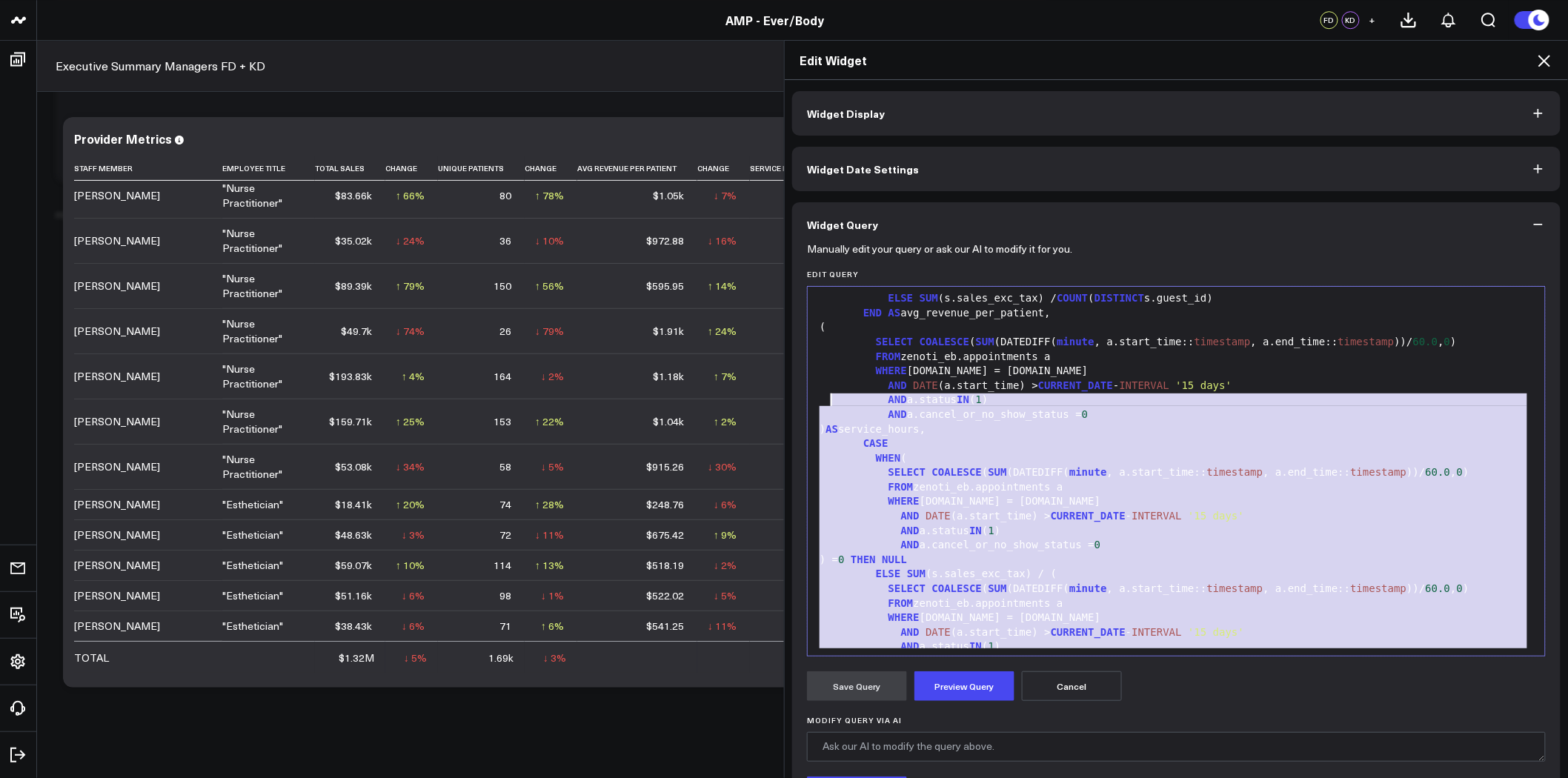
scroll to position [0, 0]
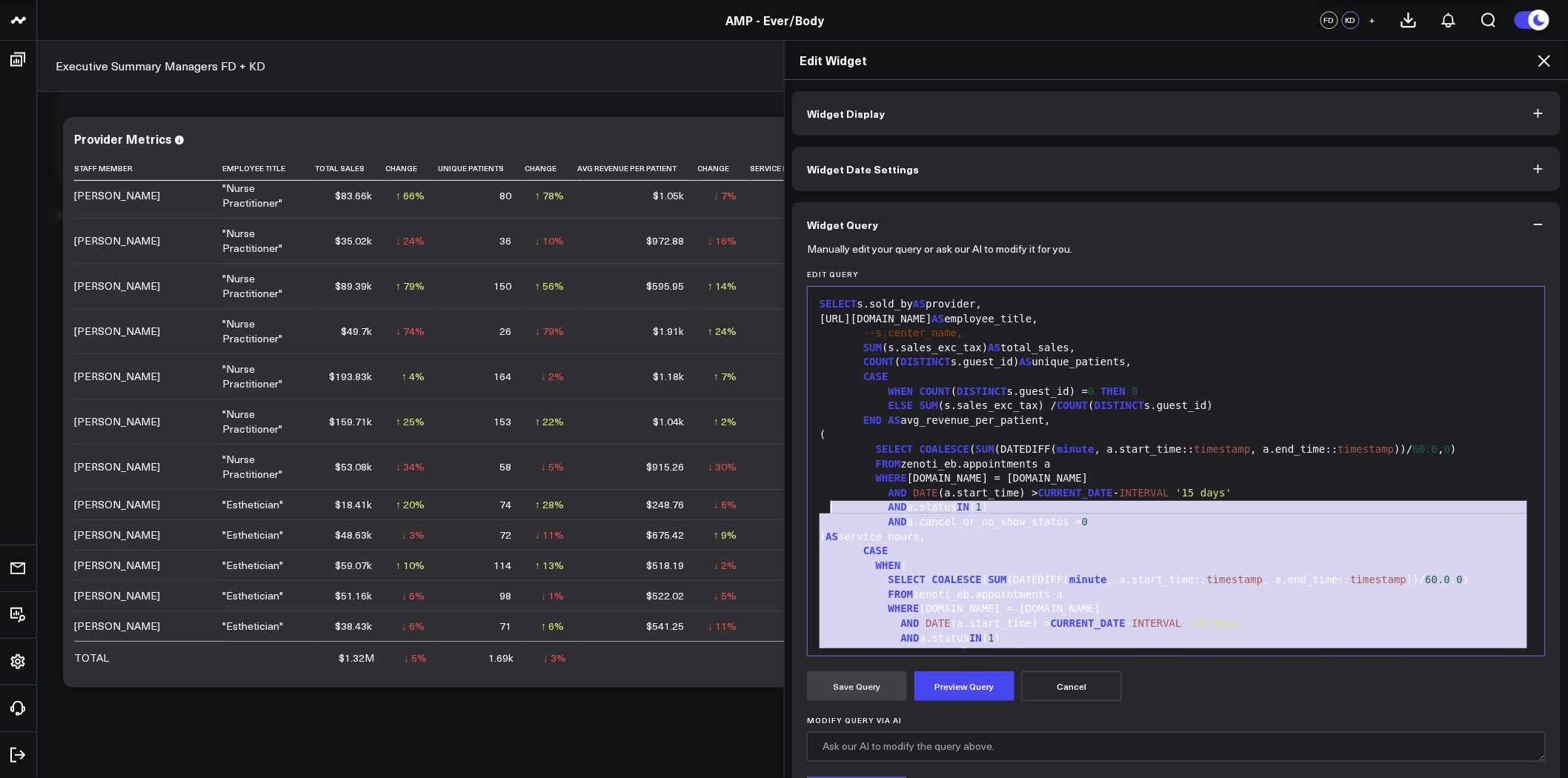
click at [1013, 340] on div "--s.center_name," at bounding box center [1176, 333] width 722 height 15
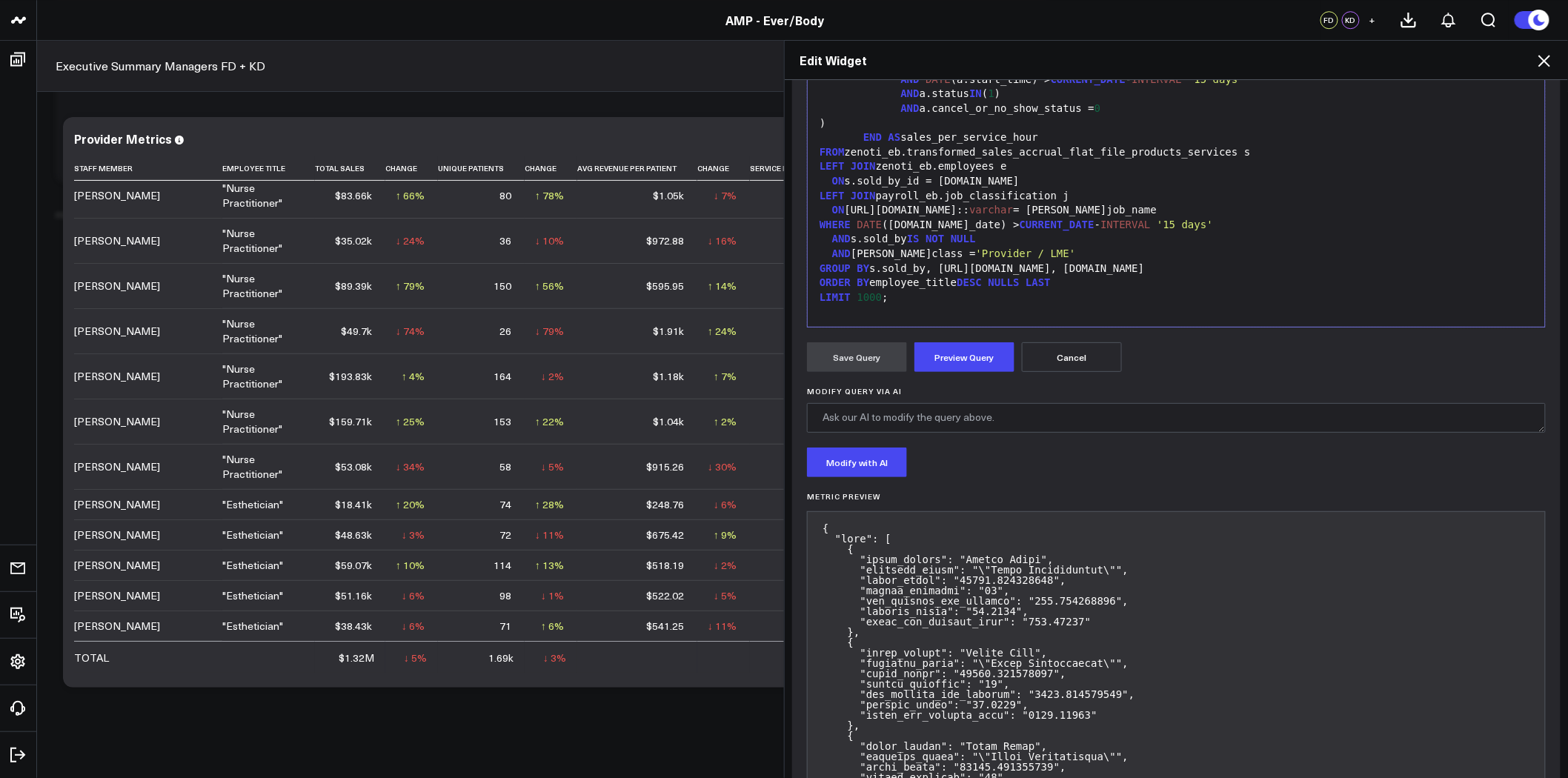
scroll to position [333, 0]
click at [1003, 175] on div "ON s.sold_by_id = e.id" at bounding box center [1176, 179] width 722 height 15
click at [1054, 265] on div "GROUP BY s.sold_by, e.job_info.name, e.id" at bounding box center [1176, 266] width 722 height 15
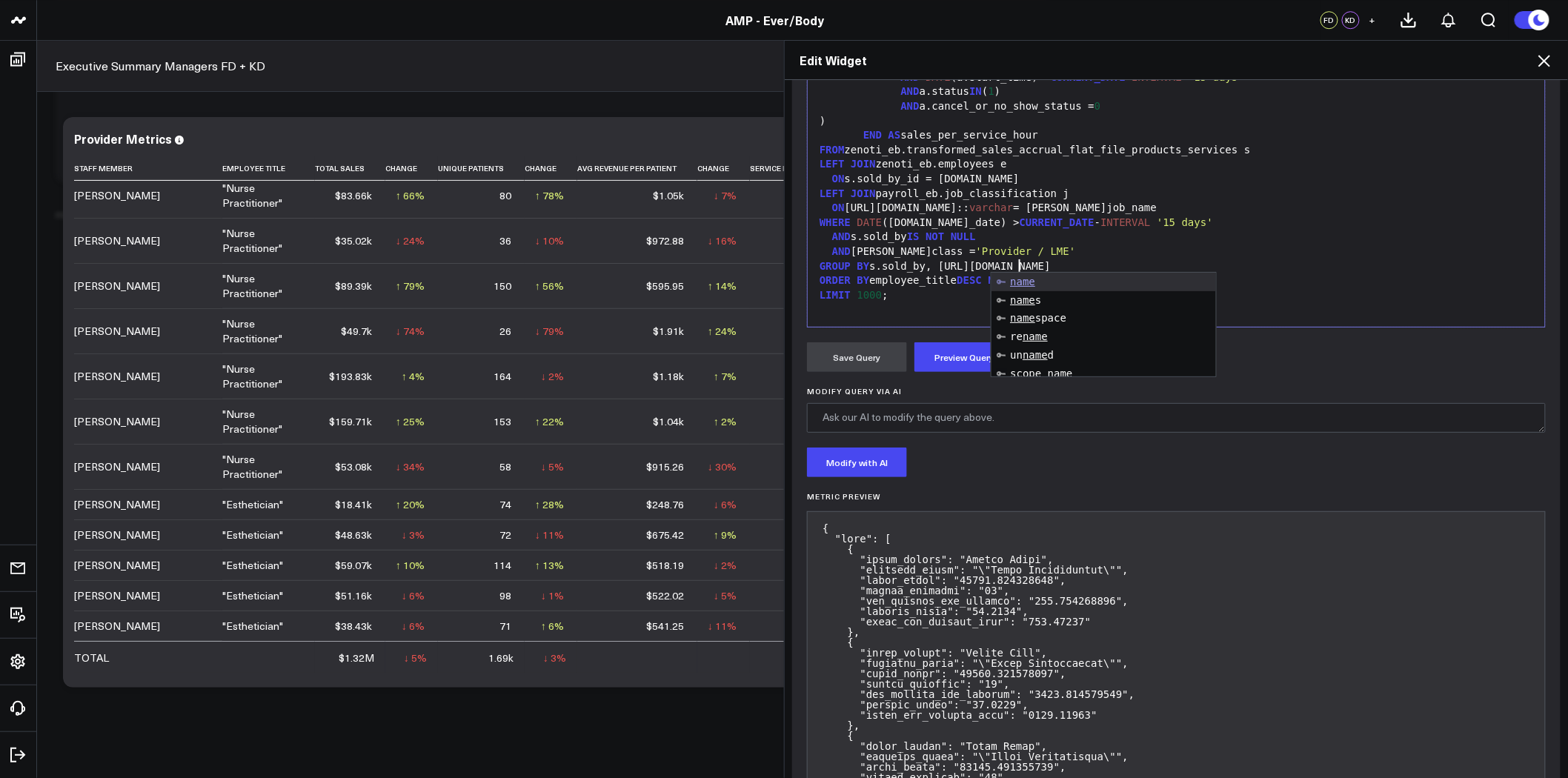
click at [1157, 220] on span "'15 days'" at bounding box center [1184, 222] width 56 height 12
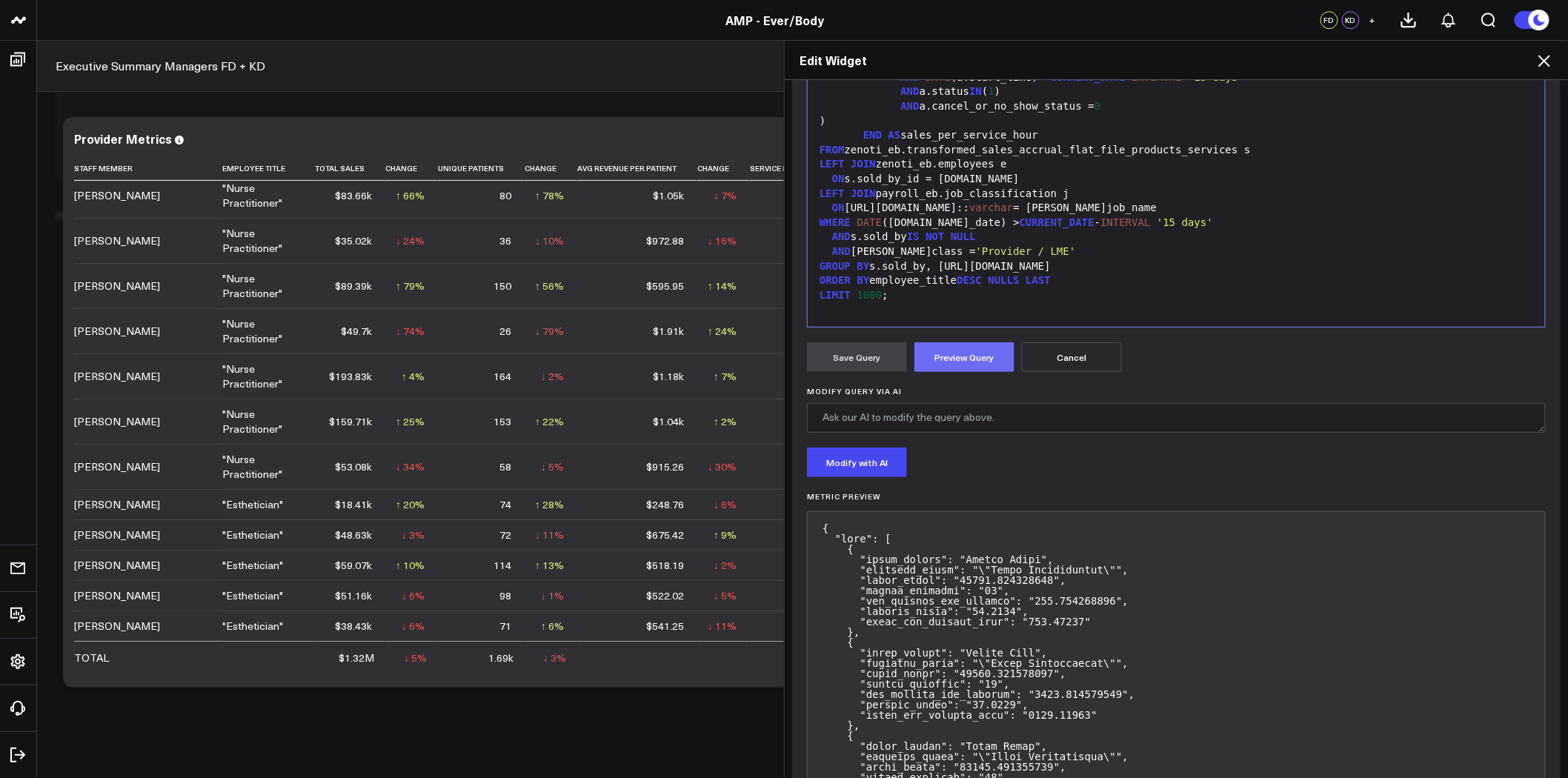
click at [982, 359] on button "Preview Query" at bounding box center [964, 357] width 100 height 29
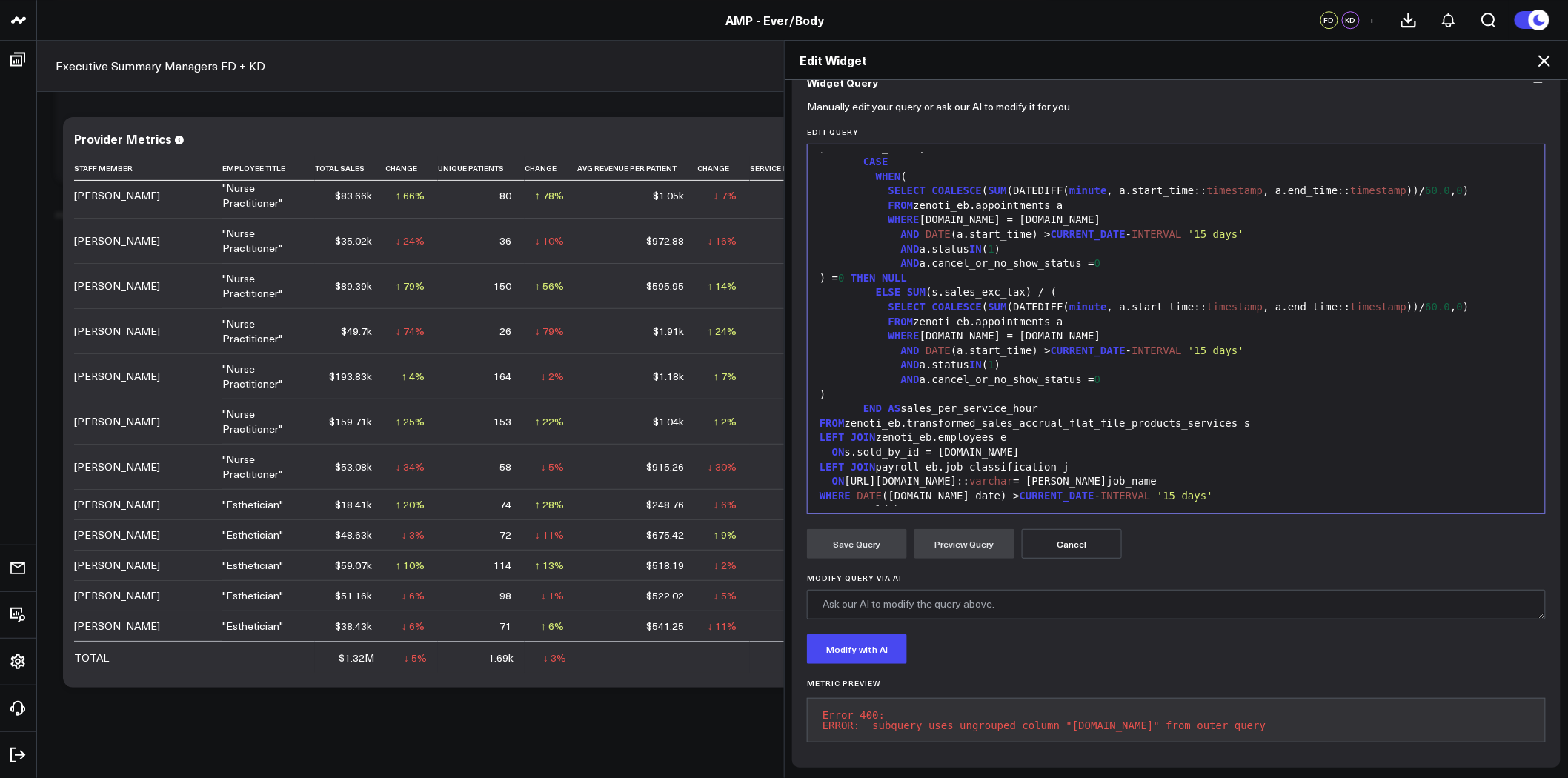
scroll to position [329, 0]
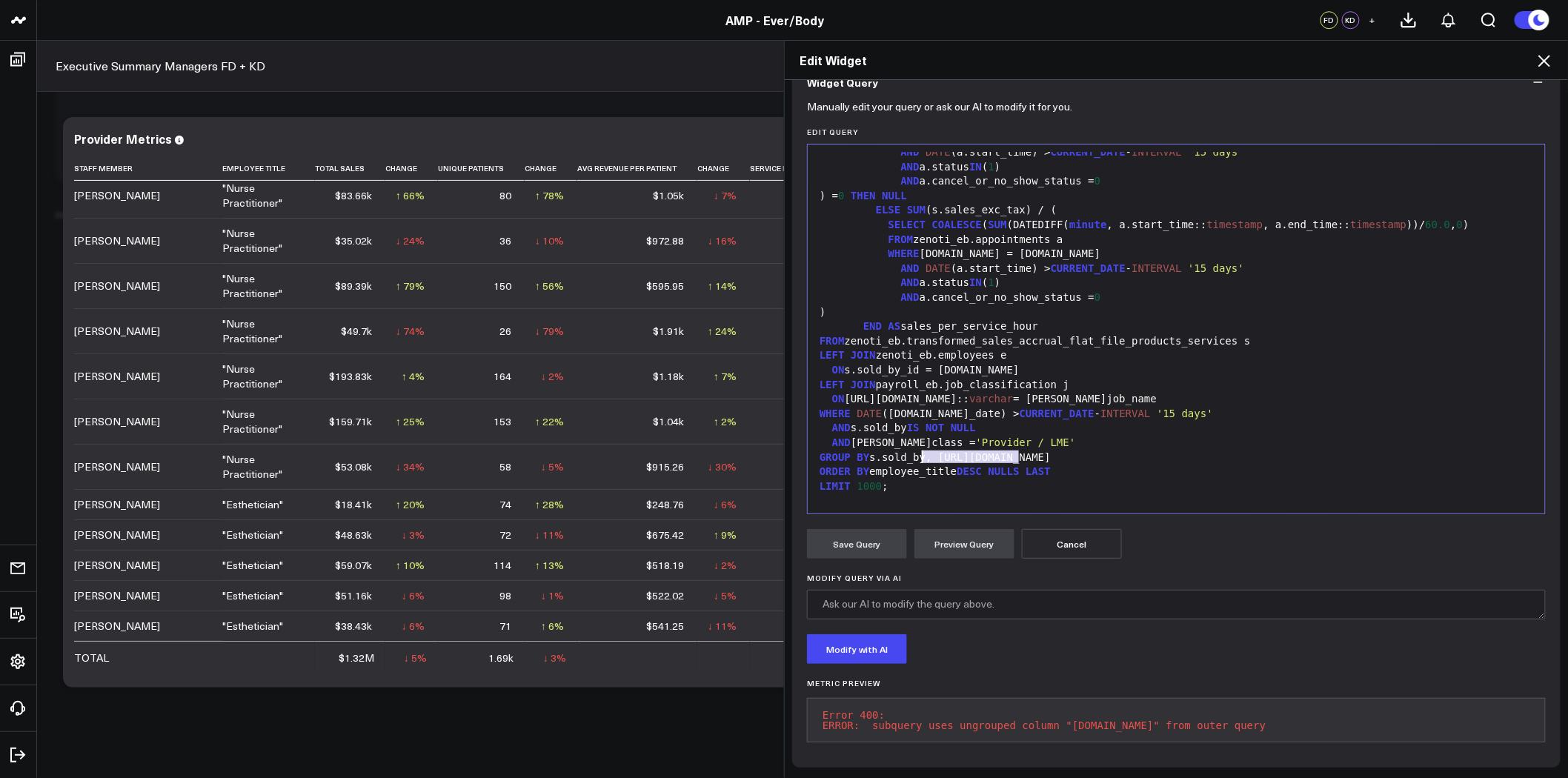
drag, startPoint x: 1018, startPoint y: 443, endPoint x: 916, endPoint y: 443, distance: 102.0
click at [916, 451] on div "GROUP BY s.sold_by, e.job_info.name" at bounding box center [1176, 458] width 722 height 15
click at [952, 544] on button "Preview Query" at bounding box center [964, 544] width 100 height 29
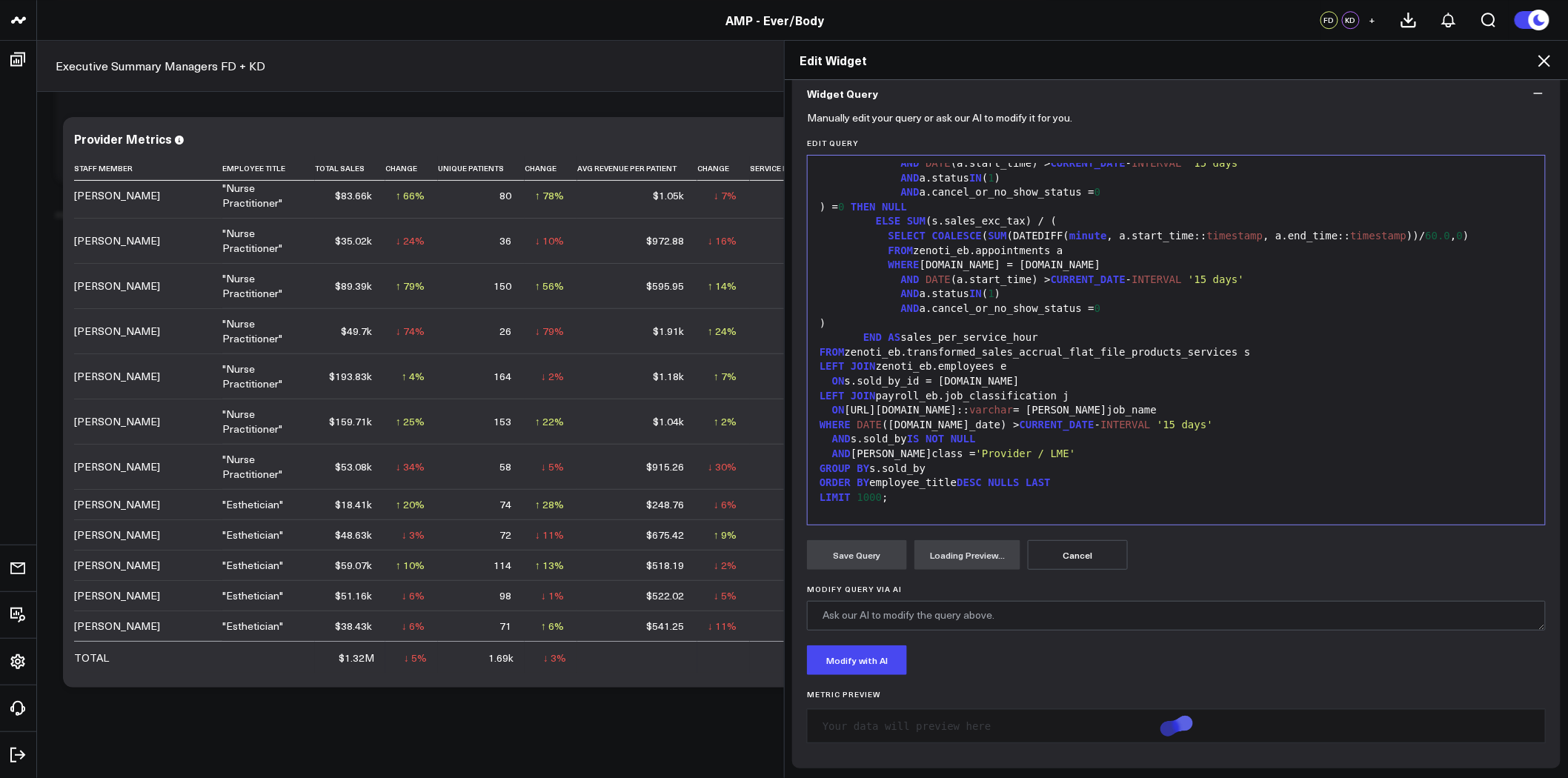
scroll to position [152, 0]
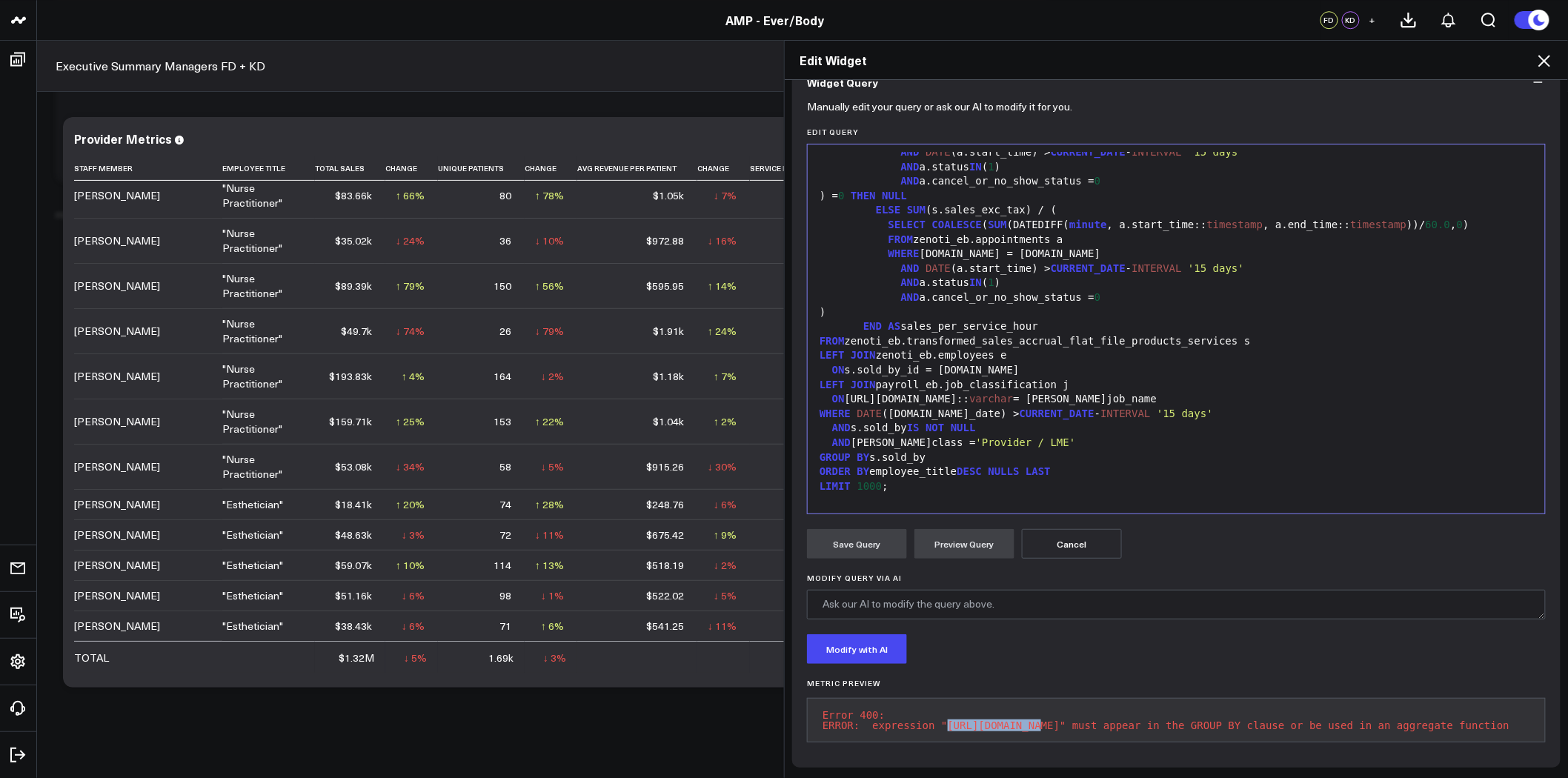
drag, startPoint x: 1015, startPoint y: 715, endPoint x: 930, endPoint y: 710, distance: 85.1
click at [930, 710] on pre "Error 400: ERROR: expression "e.job_info.name" must appear in the GROUP BY clau…" at bounding box center [1176, 720] width 739 height 44
copy pre "e.job_info.name"
click at [1001, 451] on div "GROUP BY s.sold_by" at bounding box center [1176, 458] width 722 height 15
click at [965, 529] on button "Preview Query" at bounding box center [964, 544] width 100 height 29
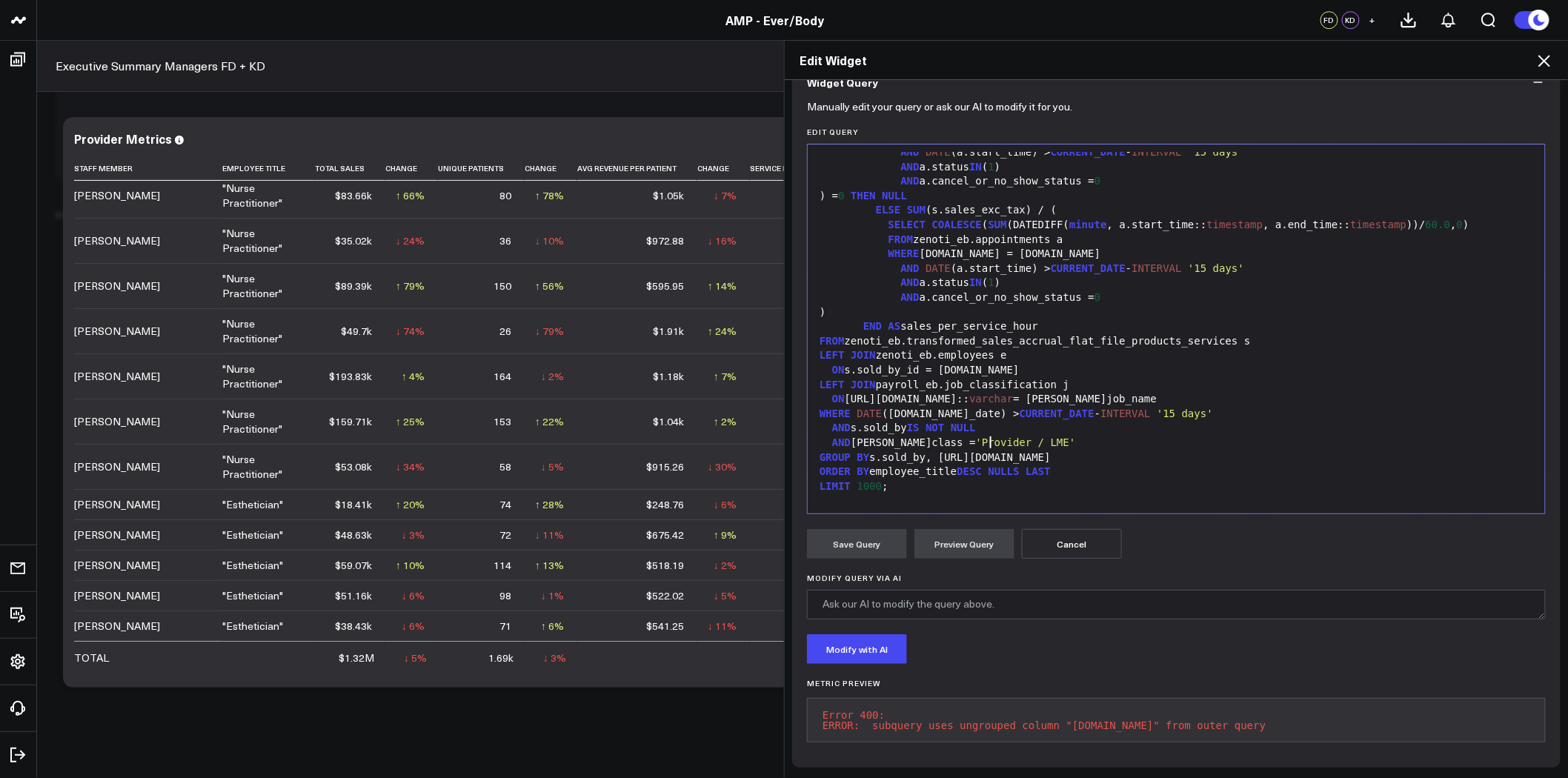
click at [984, 436] on span "'Provider / LME'" at bounding box center [1025, 442] width 100 height 12
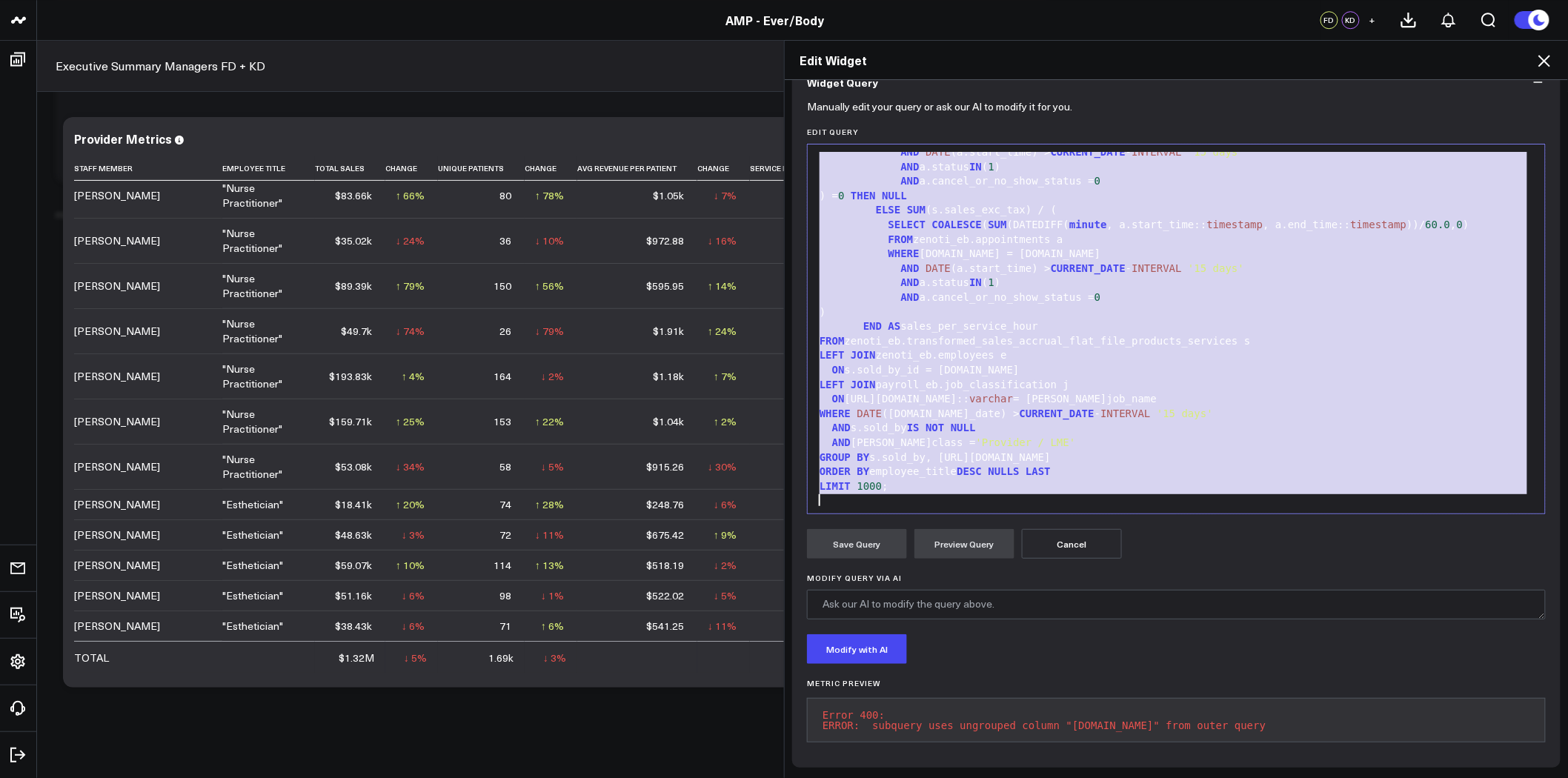
copy div "SELECT s.sold_by AS provider, e.job_info.name AS employee_title, --s.center_nam…"
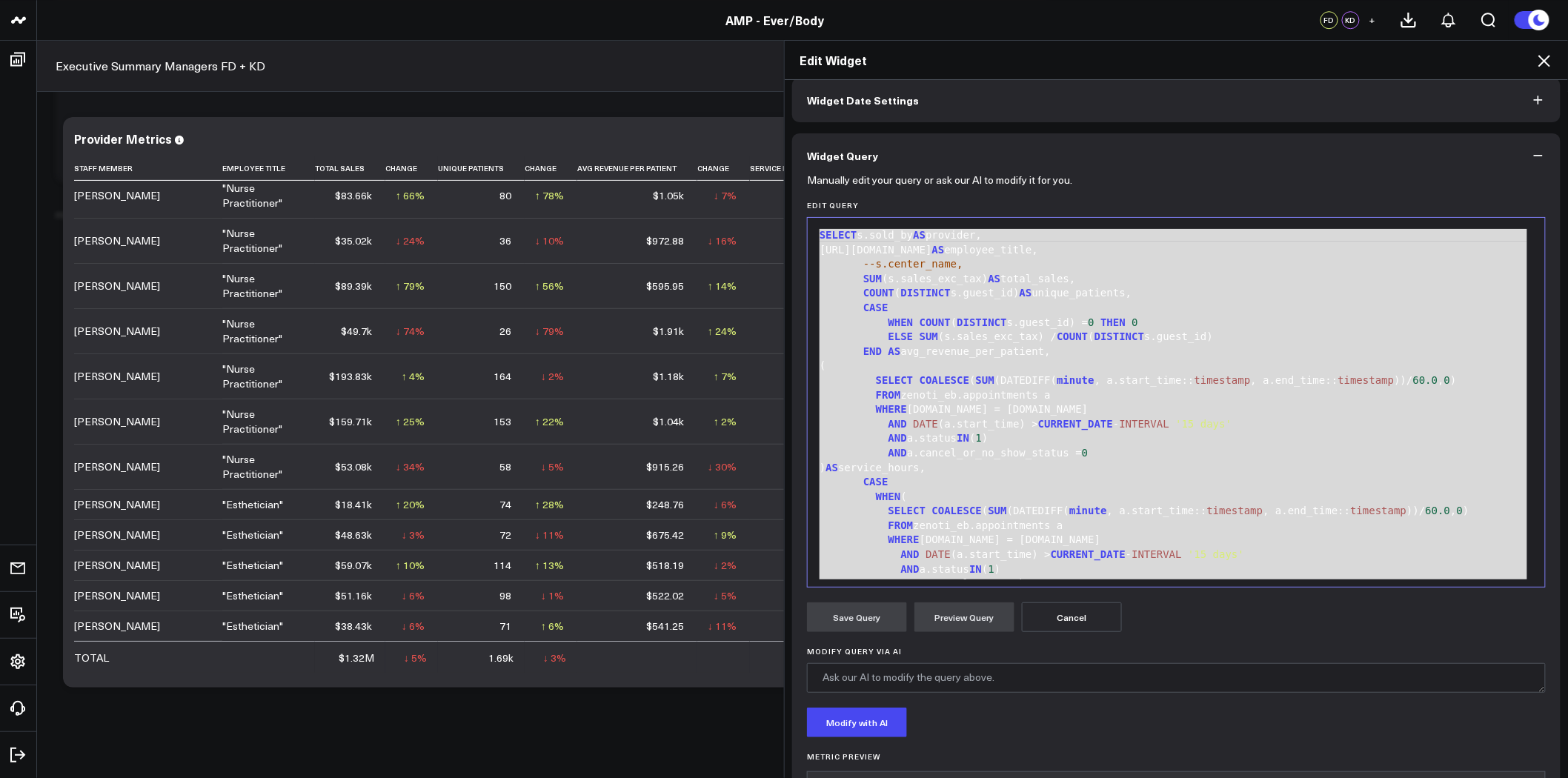
scroll to position [0, 0]
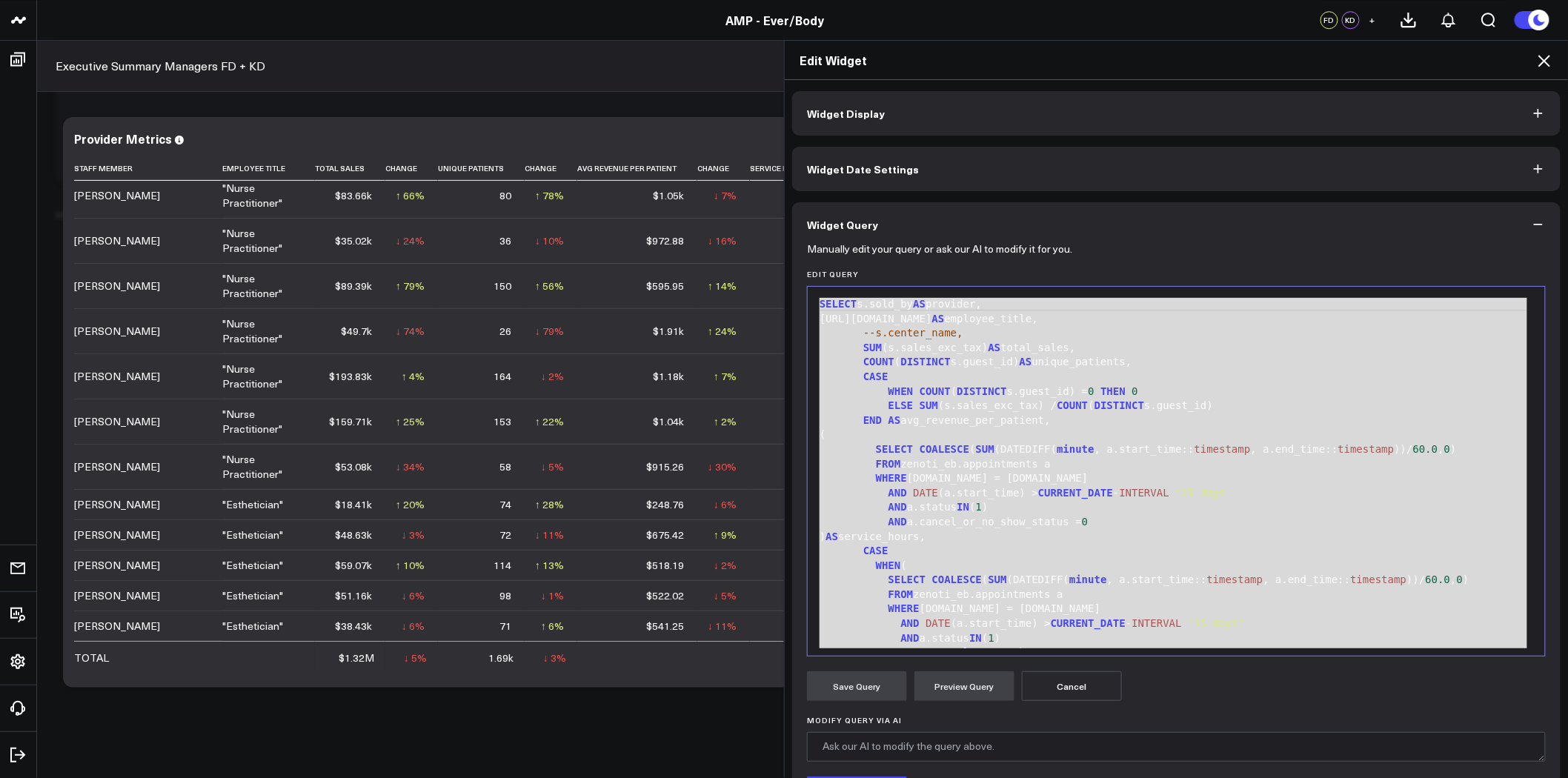
click at [989, 359] on div "COUNT ( DISTINCT s.guest_id) AS unique_patients," at bounding box center [1176, 363] width 722 height 15
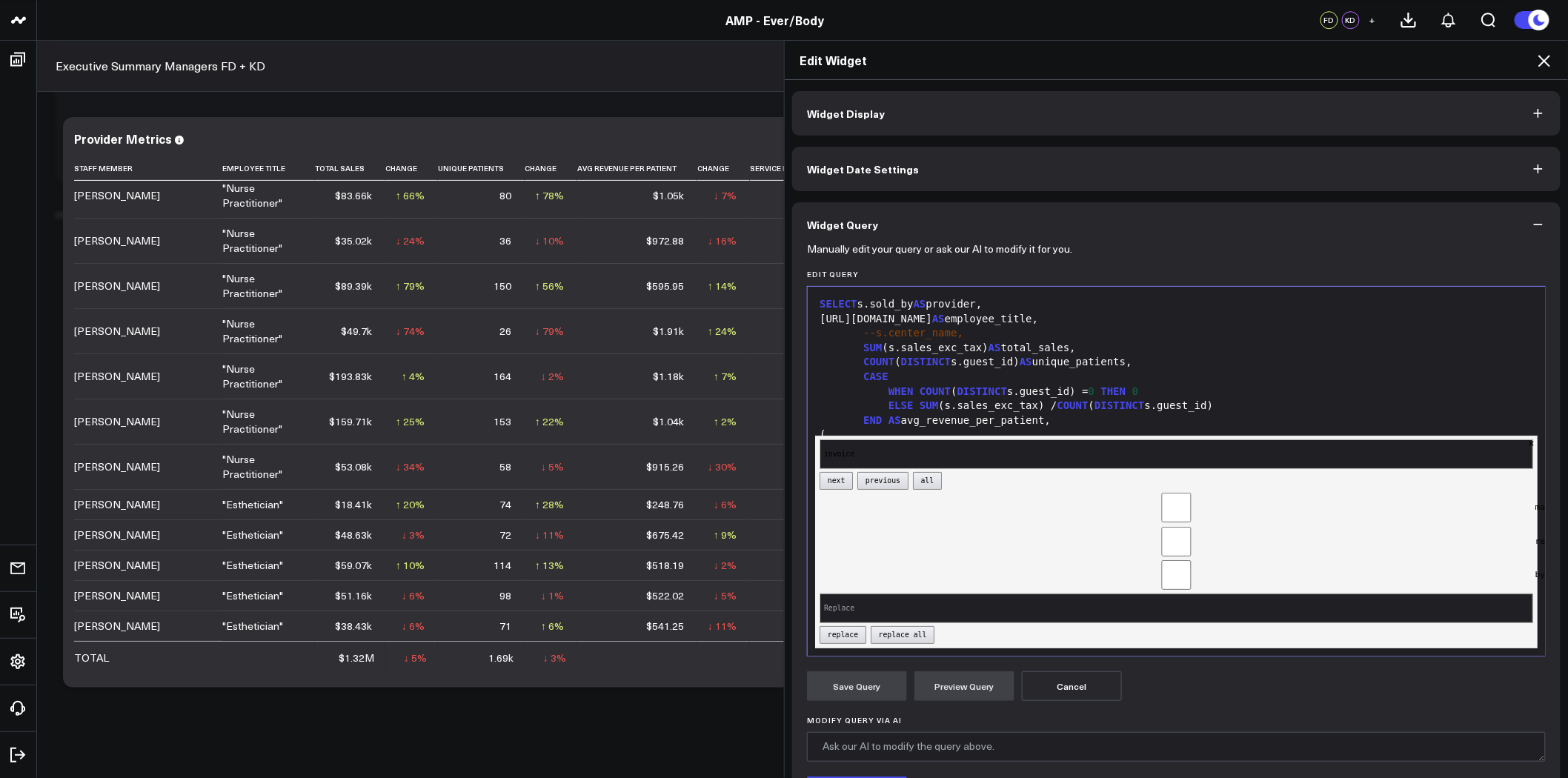
click at [823, 472] on button "next" at bounding box center [836, 480] width 33 height 17
click at [855, 441] on input "invoice" at bounding box center [1176, 455] width 713 height 29
type input "sales"
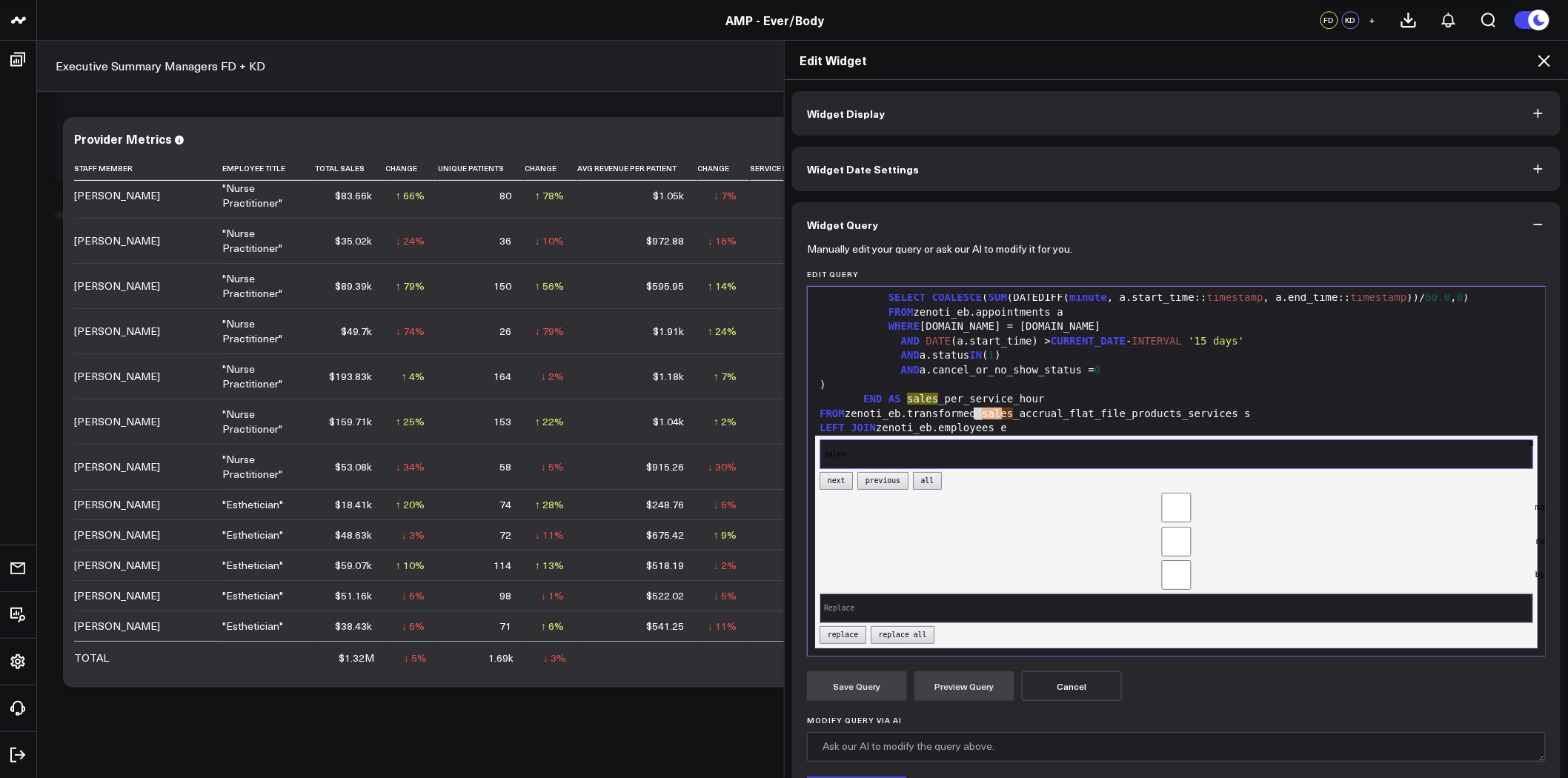
scroll to position [43, 0]
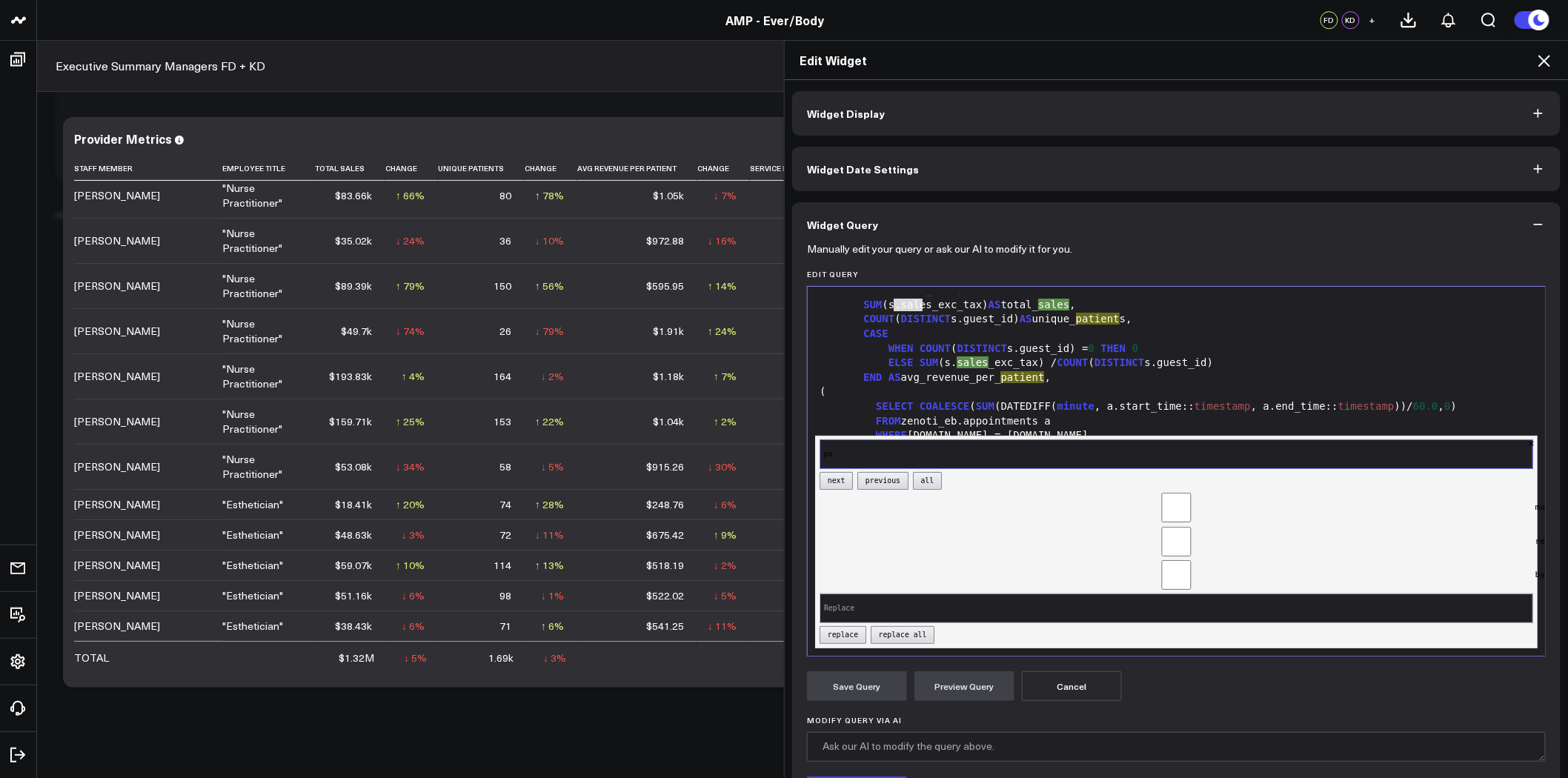
type input "p"
click at [1391, 673] on div "Save Query Preview Query Cancel" at bounding box center [1176, 686] width 739 height 29
click at [1336, 598] on input "Replace" at bounding box center [1176, 608] width 713 height 29
type input "sales"
click at [1423, 636] on div "current match. SUM(s.sales_exc_tax) AS total_sales, on line 4. 99 1 2 3 4 5 6 7…" at bounding box center [1176, 472] width 739 height 371
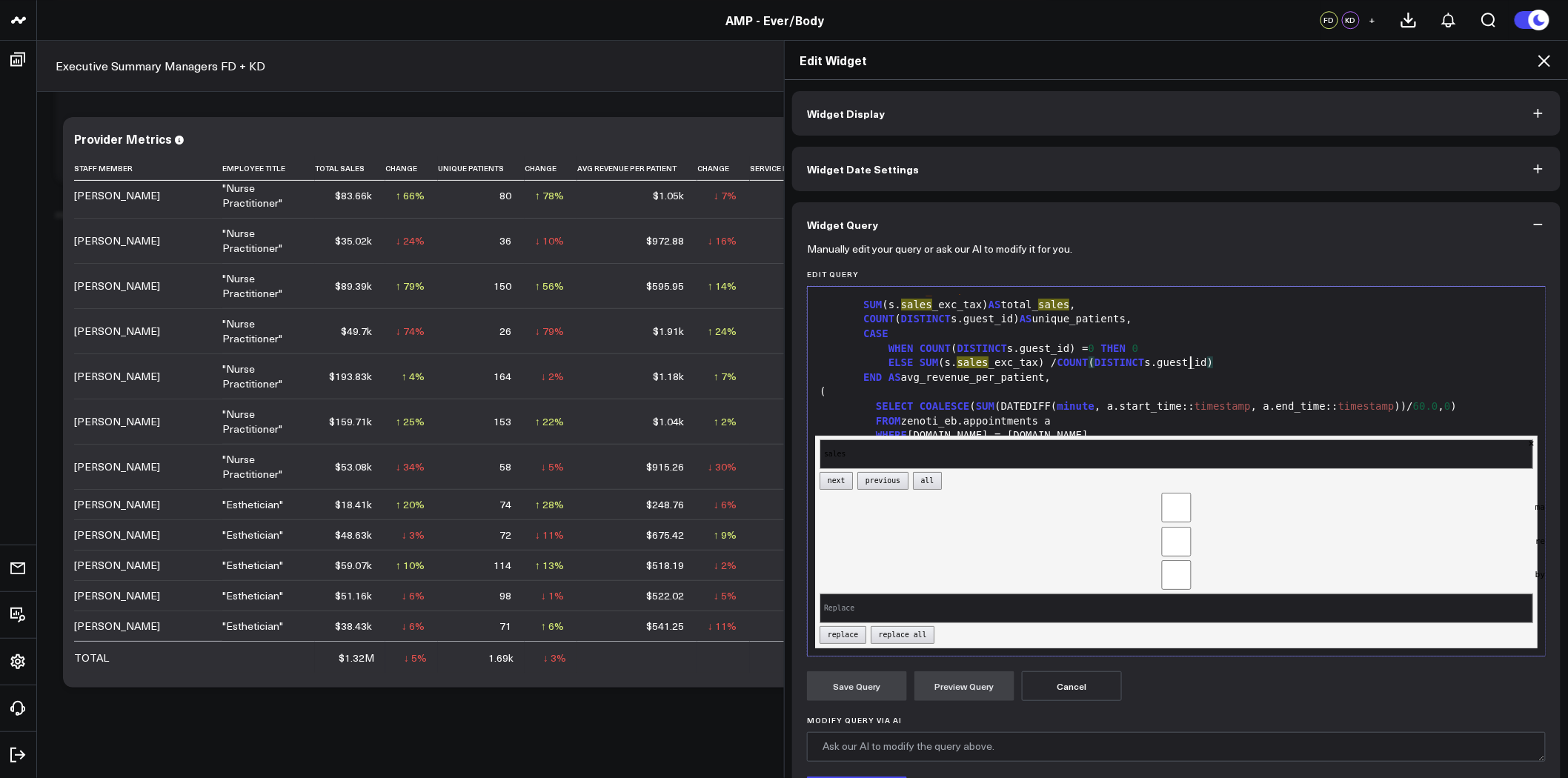
click at [1314, 359] on div "ELSE SUM (s. sales _exc_tax) / COUNT ( DISTINCT s.guest_id )" at bounding box center [1176, 363] width 722 height 15
click at [875, 442] on input "sales" at bounding box center [1176, 455] width 713 height 29
click at [902, 569] on input "by word" at bounding box center [1176, 575] width 713 height 29
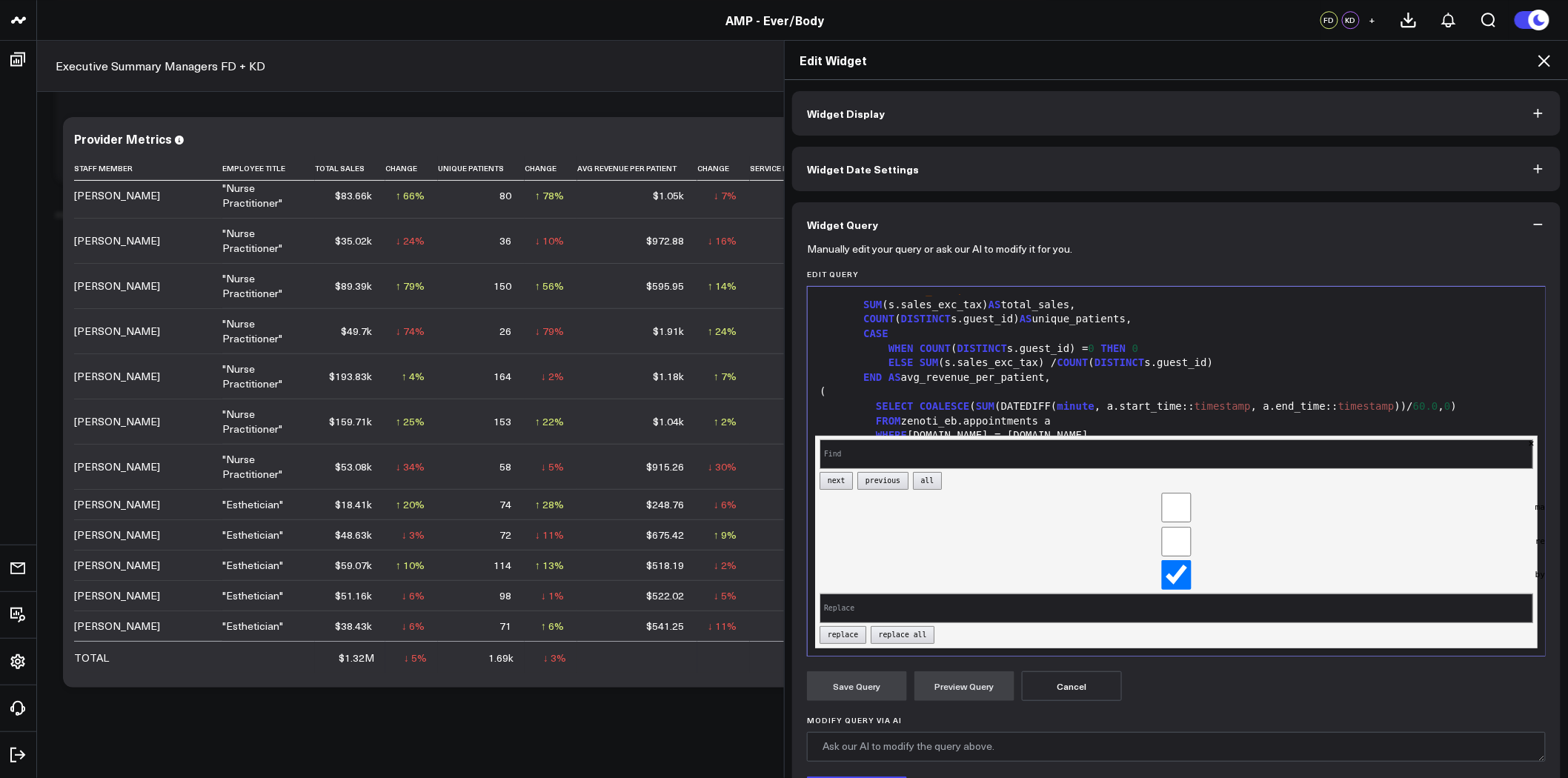
click at [996, 580] on div "next previous all match case regexp by word replace replace all ×" at bounding box center [1176, 542] width 722 height 212
click at [1177, 560] on input "by word" at bounding box center [1176, 575] width 713 height 29
checkbox input "false"
click at [1058, 632] on div "next previous all match case regexp by word replace replace all ×" at bounding box center [1176, 542] width 722 height 212
click at [930, 599] on input "Replace" at bounding box center [1176, 608] width 713 height 29
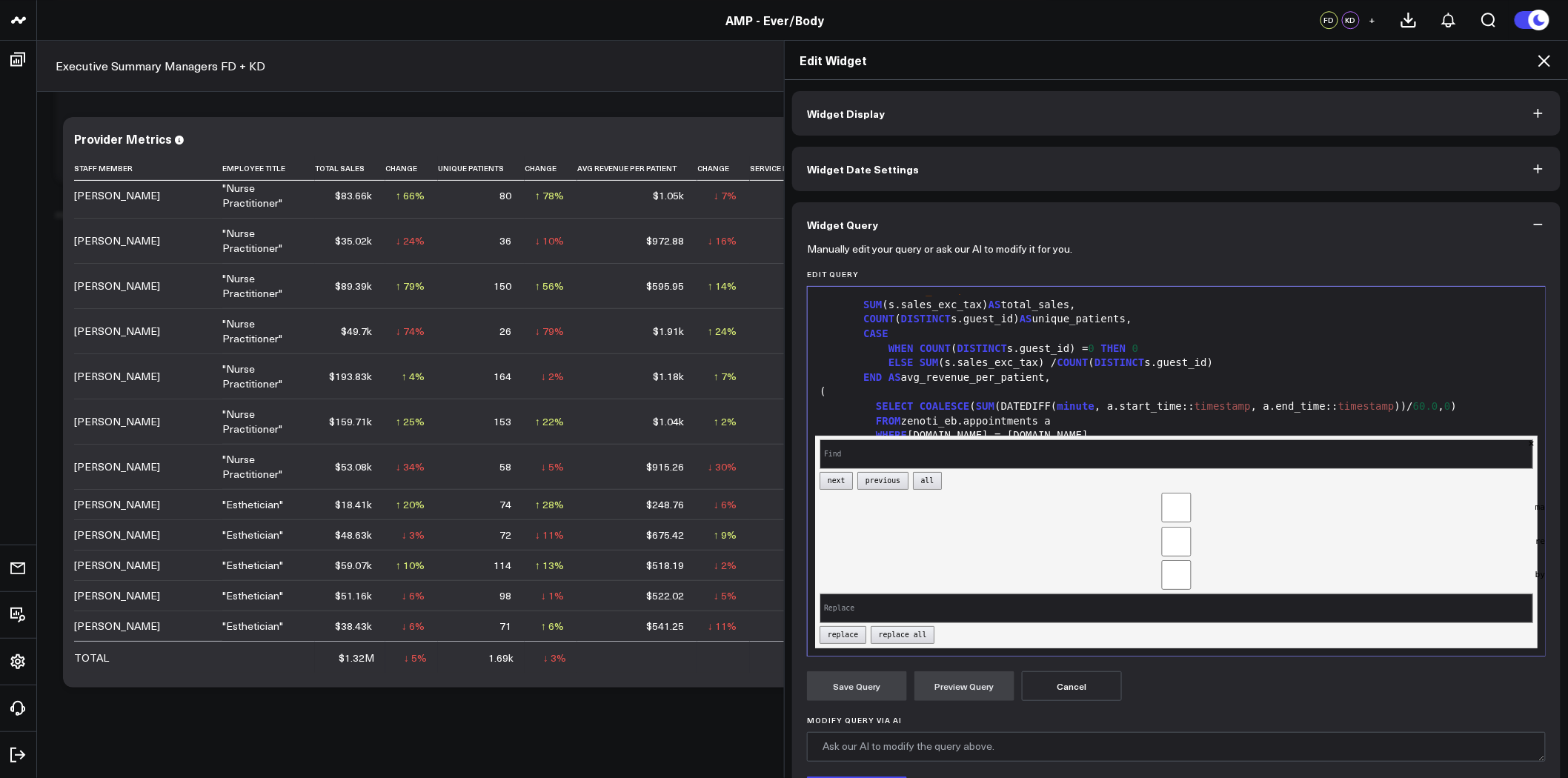
click at [1529, 436] on button "×" at bounding box center [1531, 443] width 6 height 14
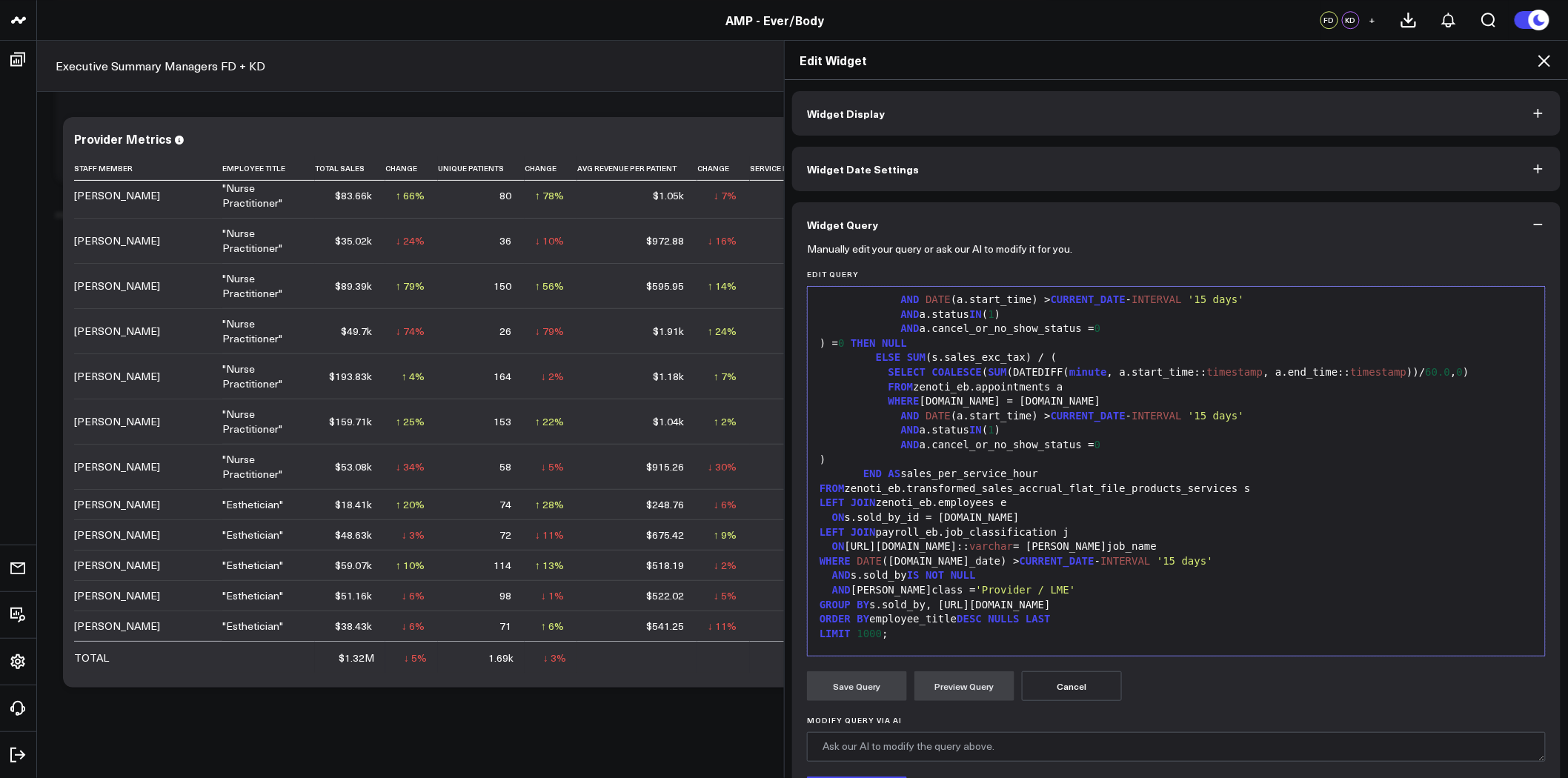
scroll to position [329, 0]
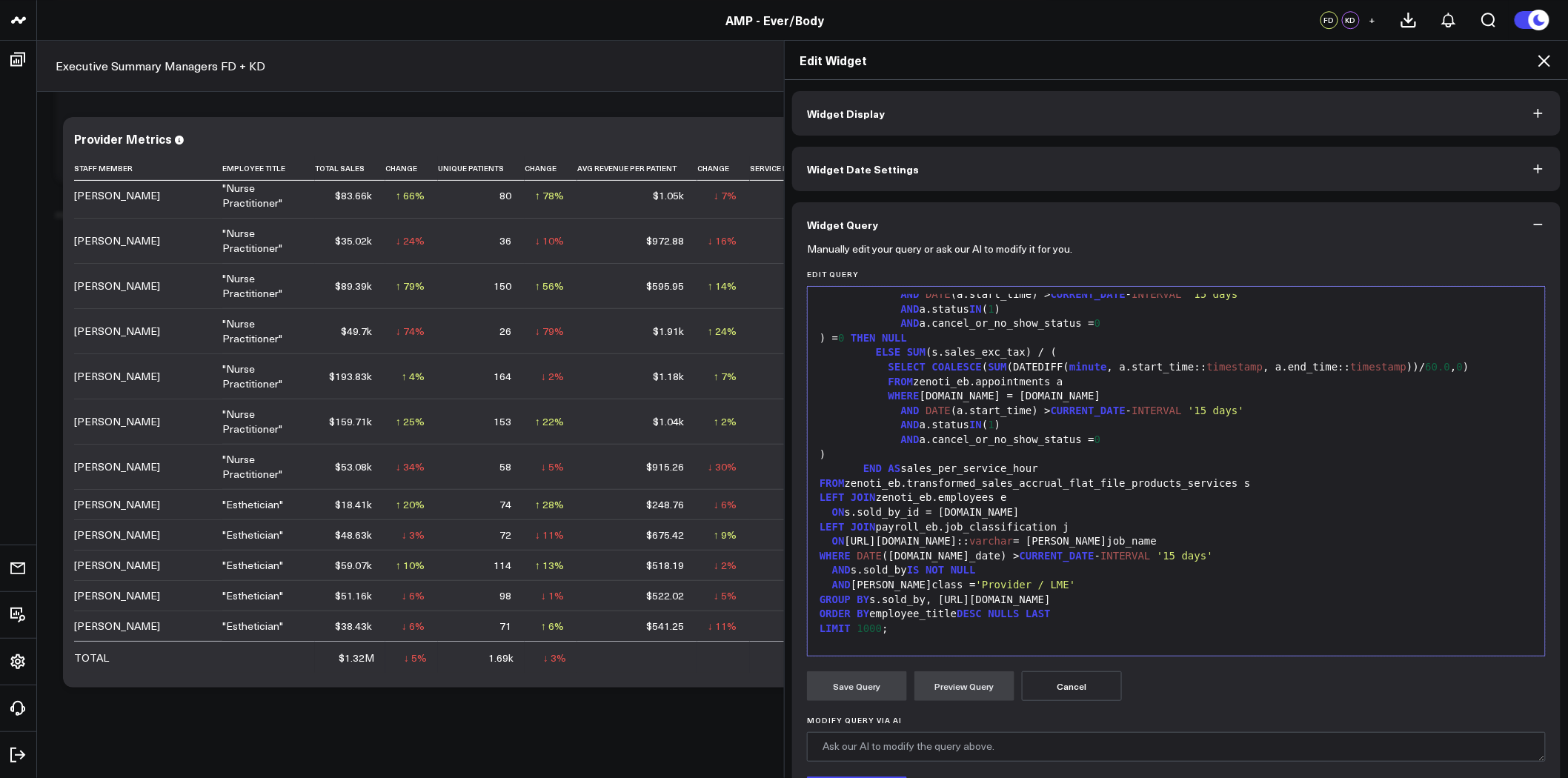
click at [1025, 591] on div "AND j.class = 'Provider / LME'" at bounding box center [1176, 585] width 722 height 15
click at [1067, 678] on button "Cancel" at bounding box center [1071, 686] width 100 height 29
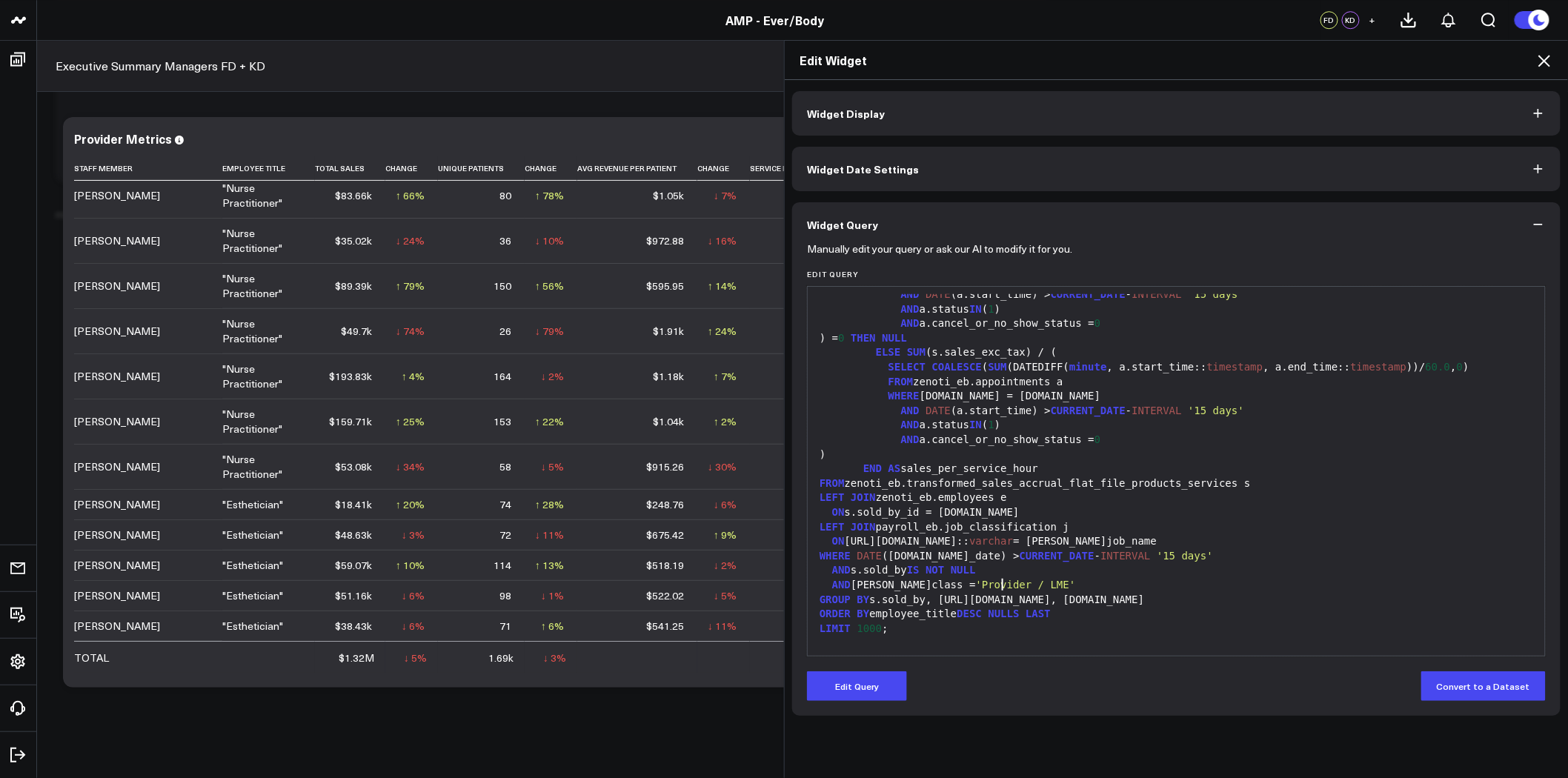
click at [1048, 588] on div "AND j.class = 'Provider / LME'" at bounding box center [1176, 585] width 722 height 15
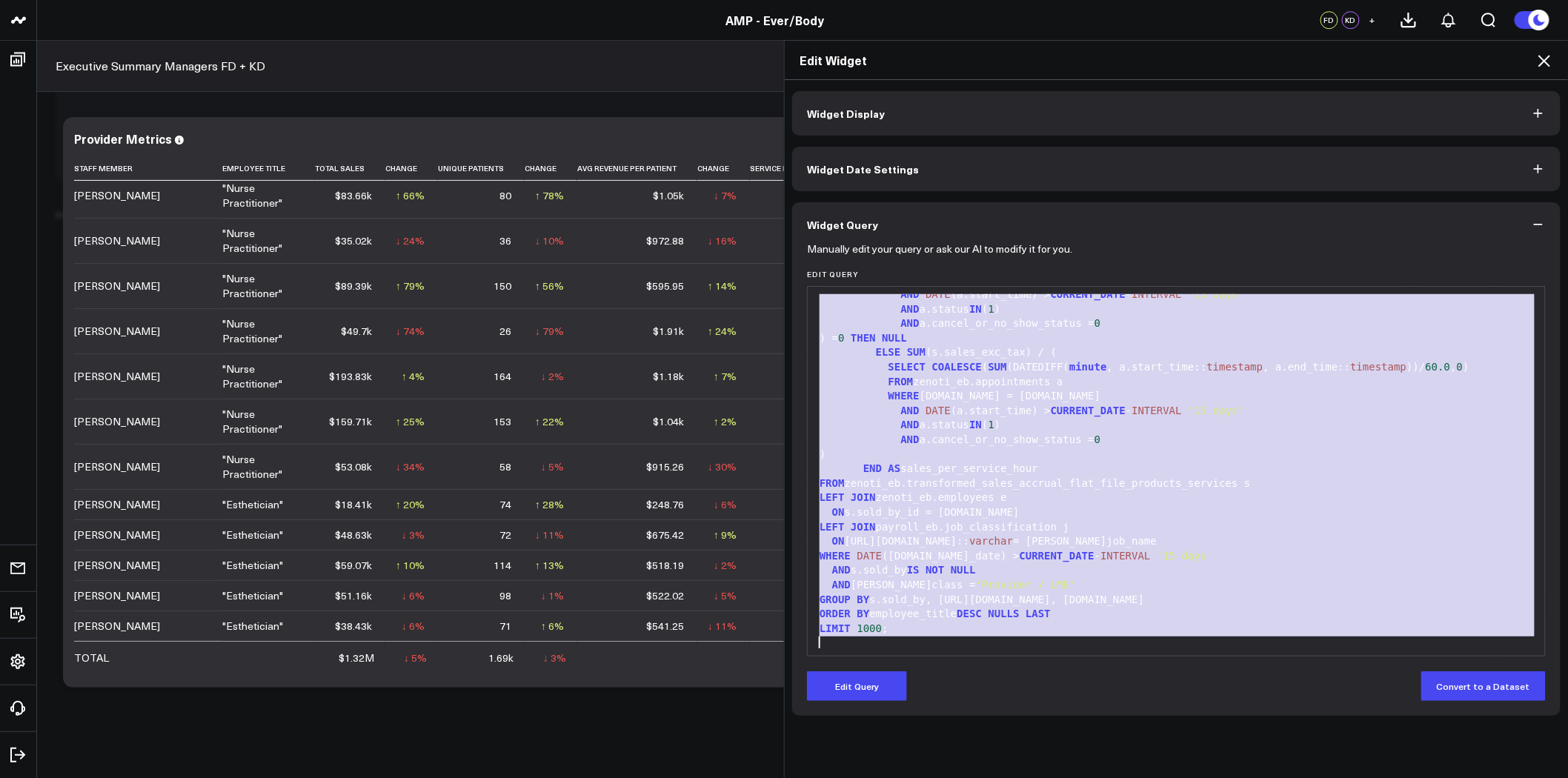
copy div "SELECT s.sold_by AS staff_member, e.job_info.name AS employee_title, --s.center…"
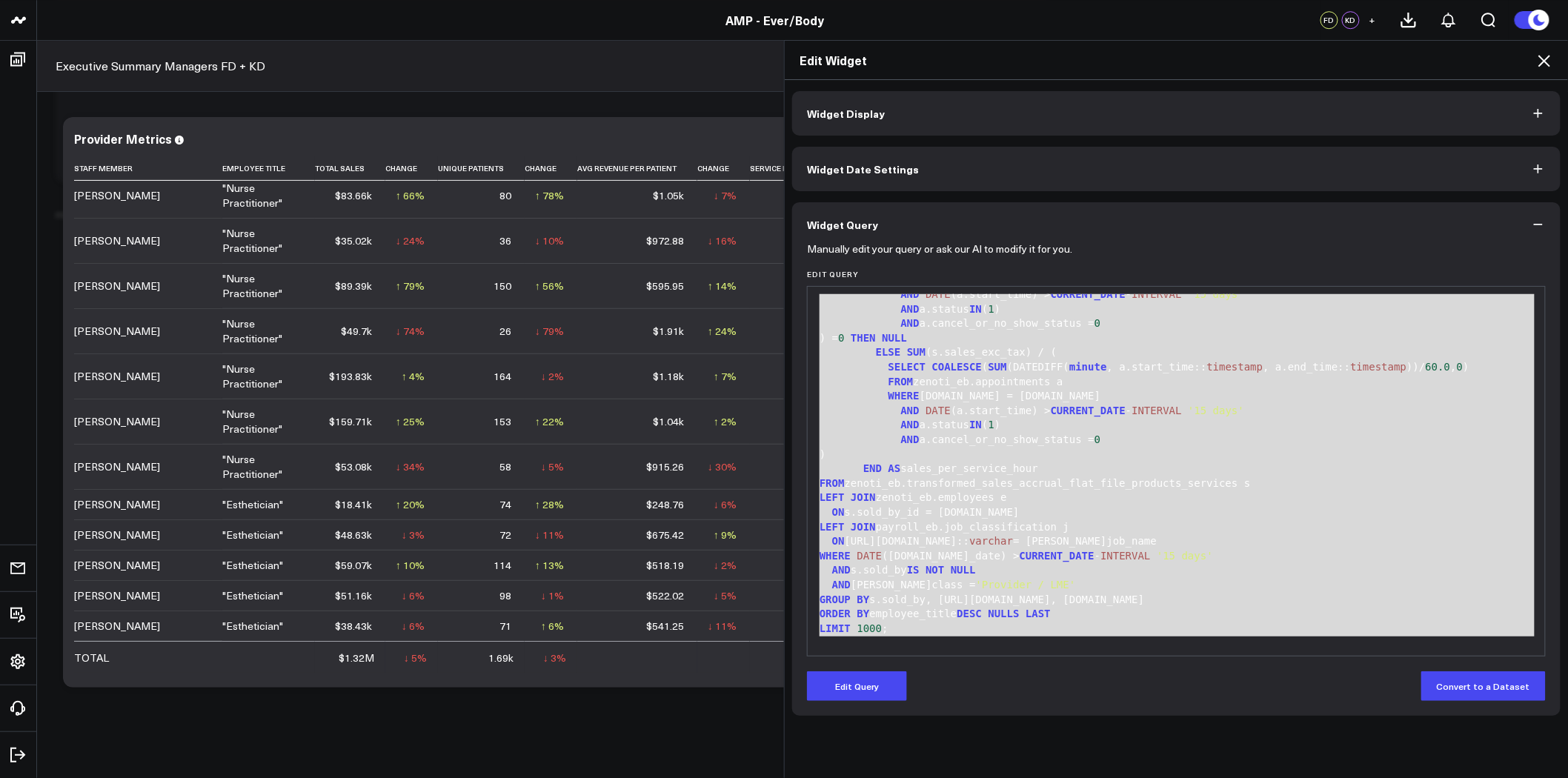
click at [1108, 419] on div "AND a.status IN ( 1 )" at bounding box center [1176, 425] width 722 height 15
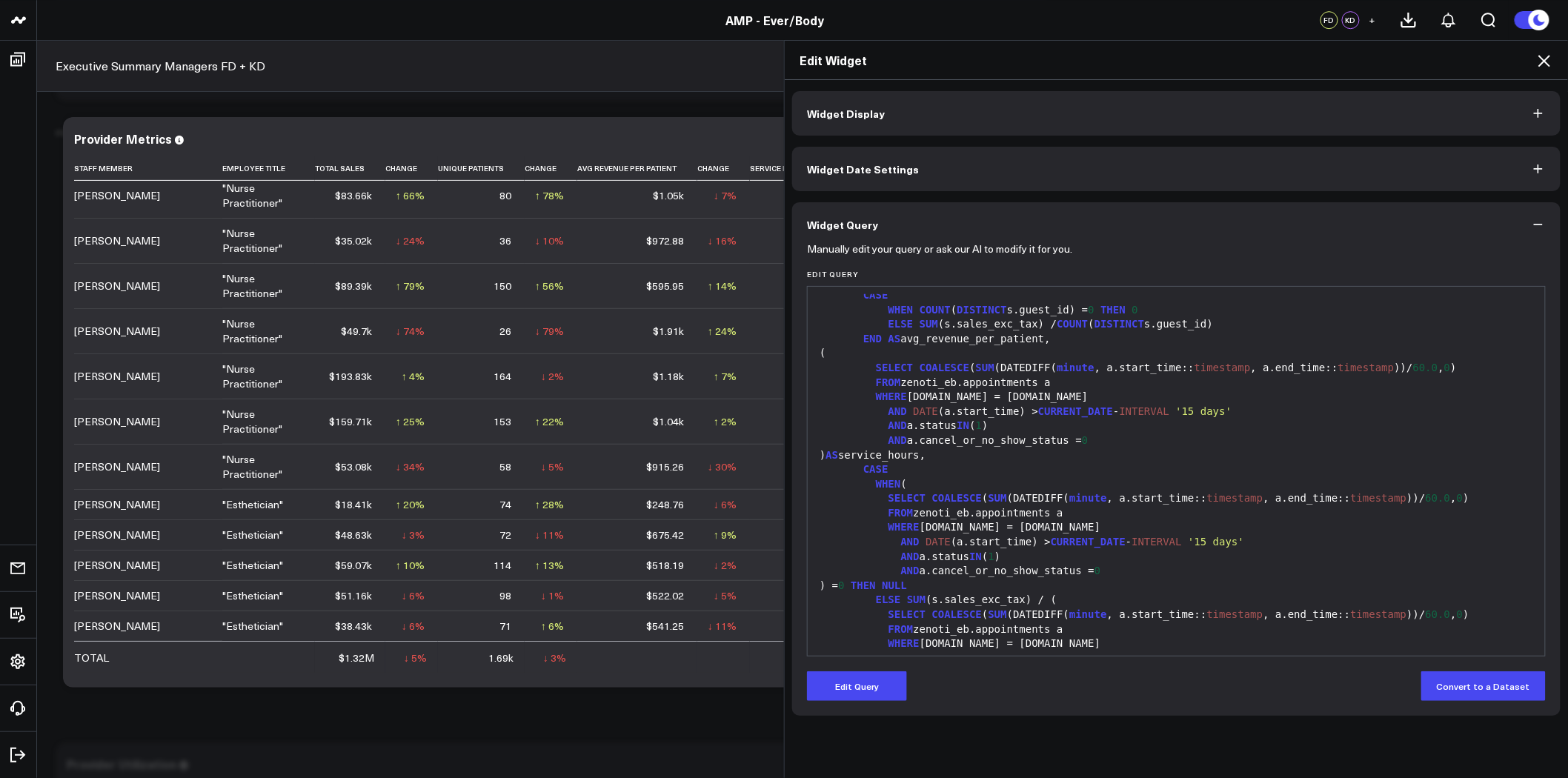
scroll to position [83, 0]
click at [990, 559] on div "AND a.status IN ( 1 )" at bounding box center [1176, 557] width 722 height 15
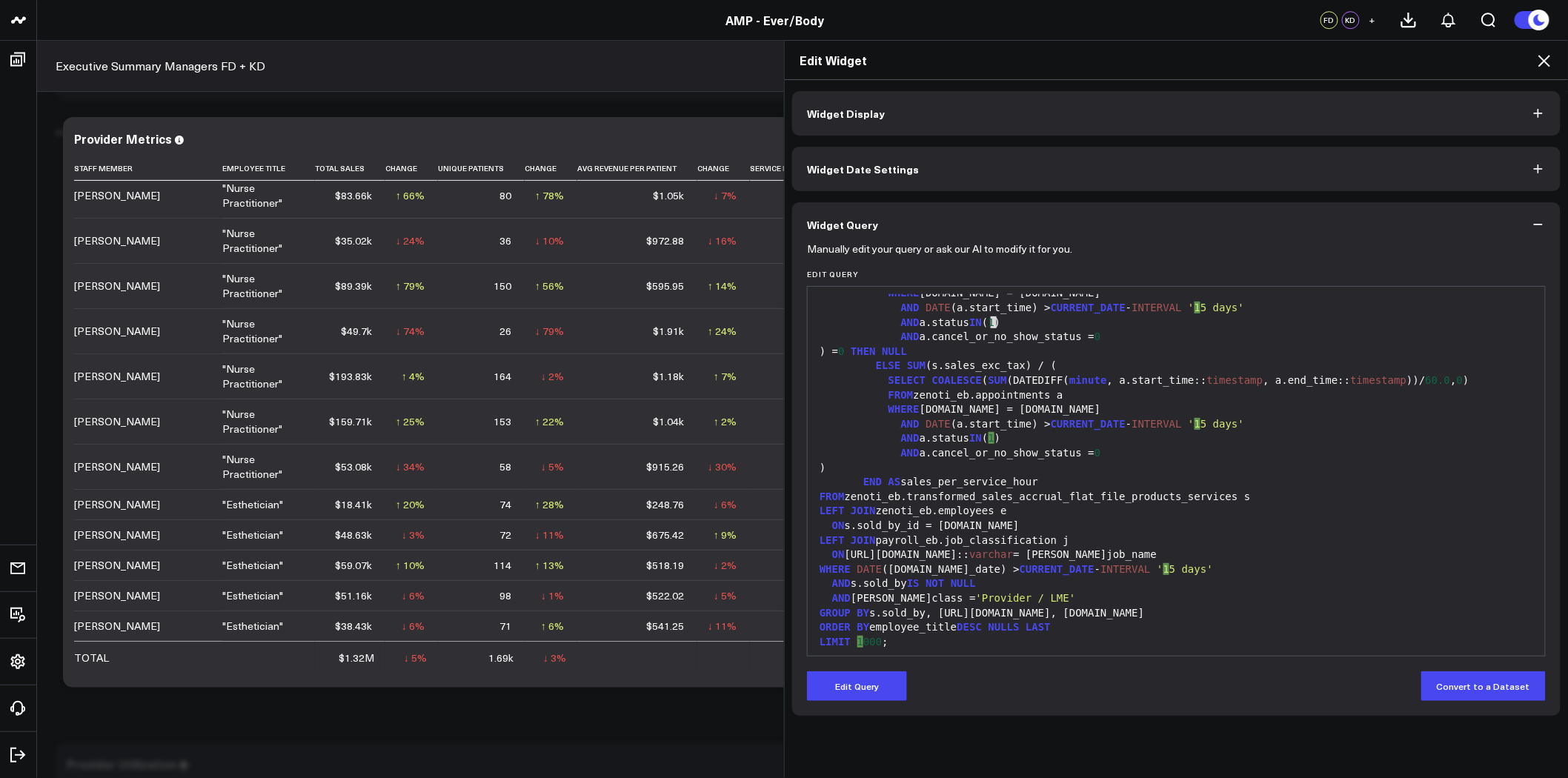
scroll to position [329, 0]
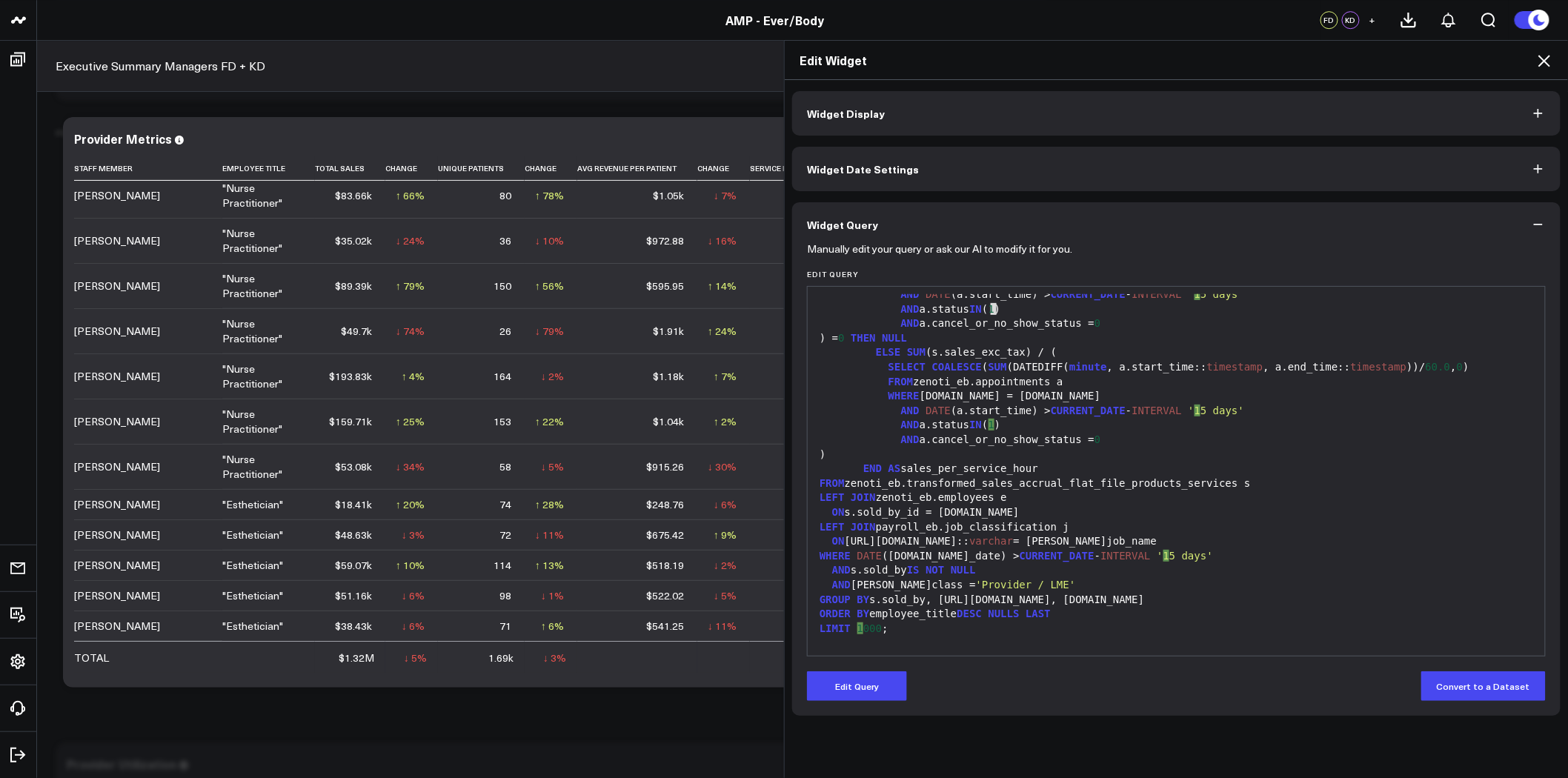
click at [1120, 350] on div "ELSE SUM (s.sales_exc_tax) / (" at bounding box center [1176, 353] width 722 height 15
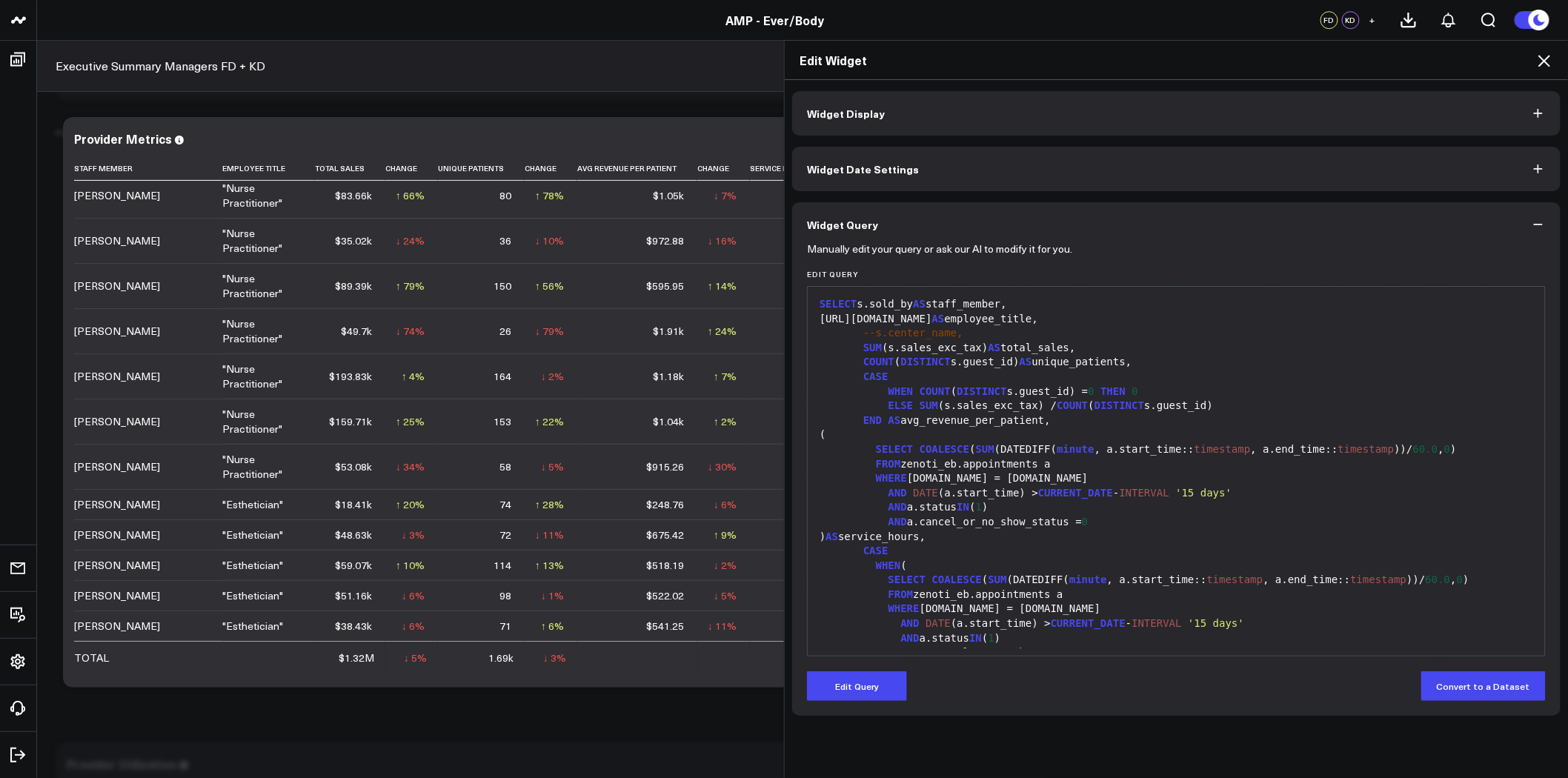
scroll to position [1317, 0]
click at [920, 394] on span "COUNT" at bounding box center [935, 391] width 31 height 12
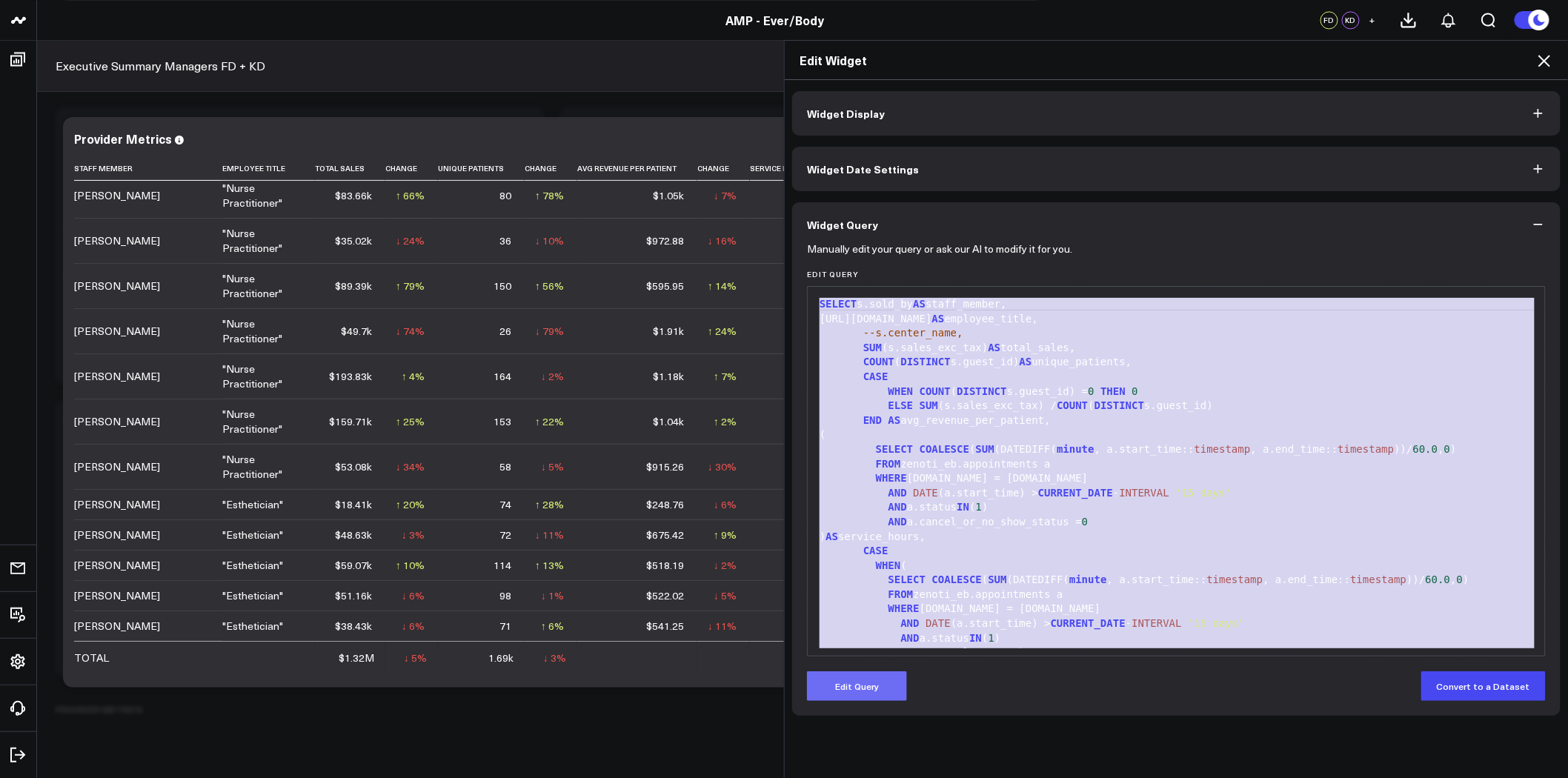
click at [849, 682] on button "Edit Query" at bounding box center [857, 686] width 100 height 29
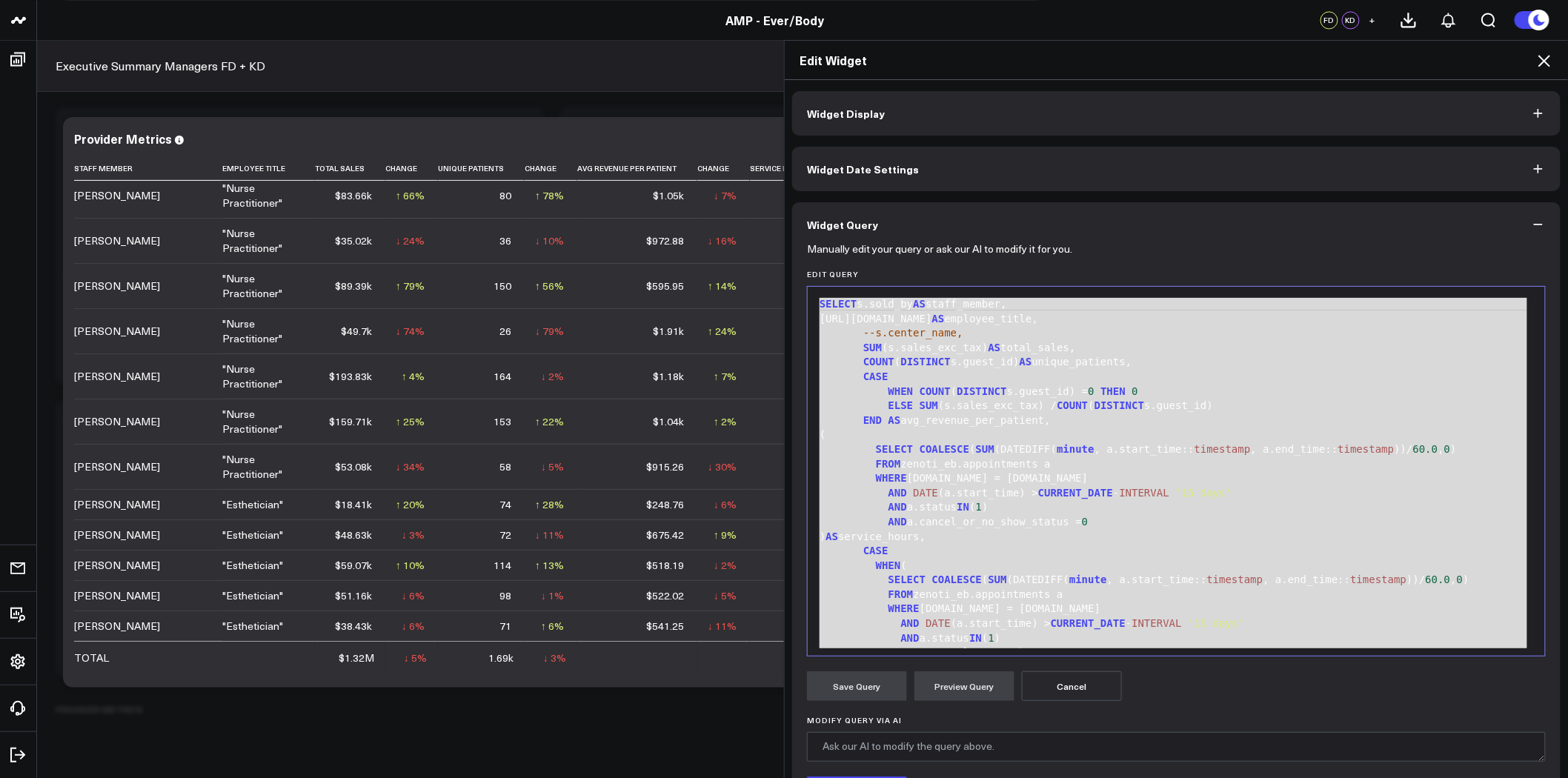
click at [957, 386] on span "DISTINCT" at bounding box center [981, 391] width 50 height 12
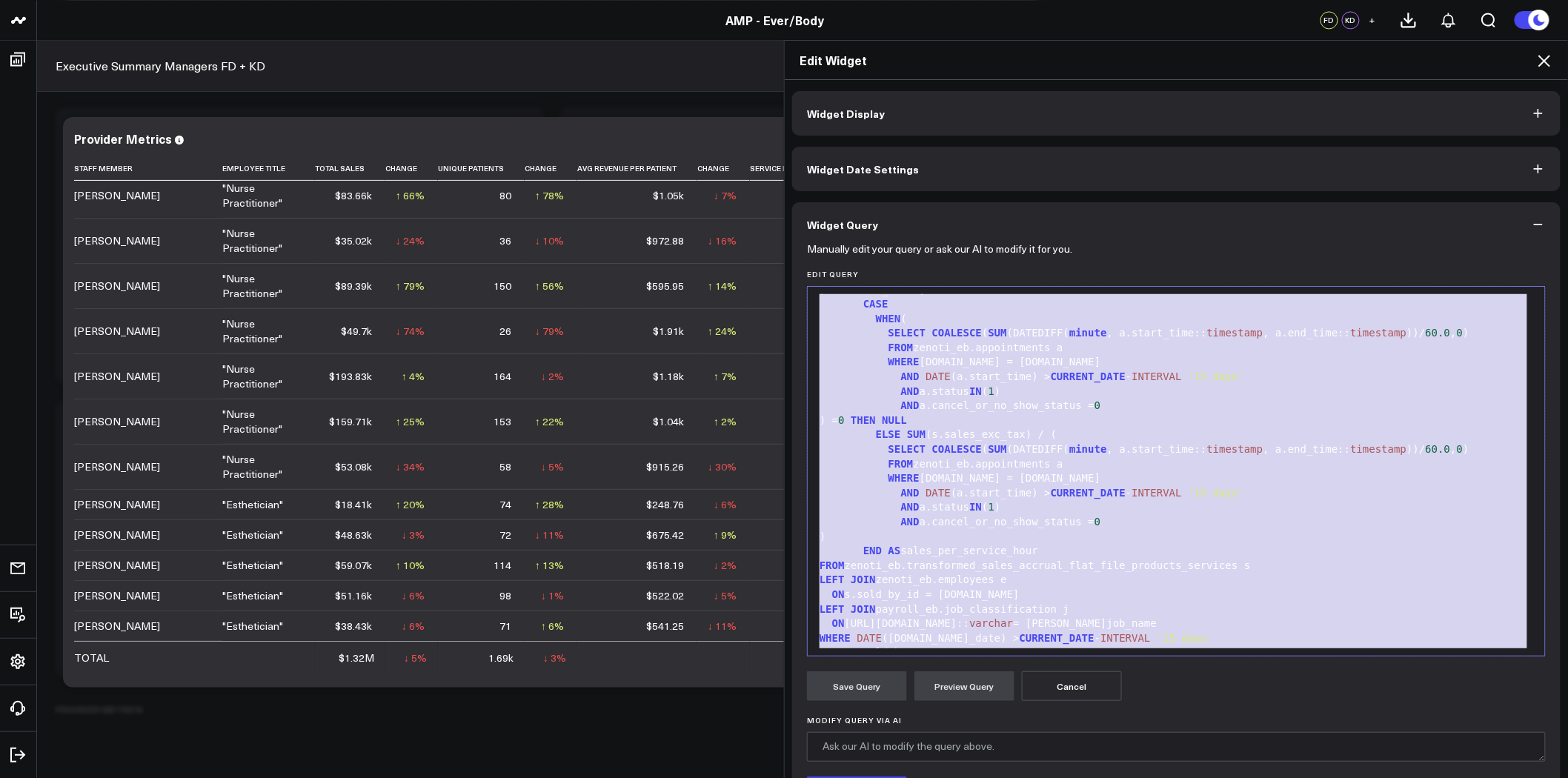
scroll to position [334, 0]
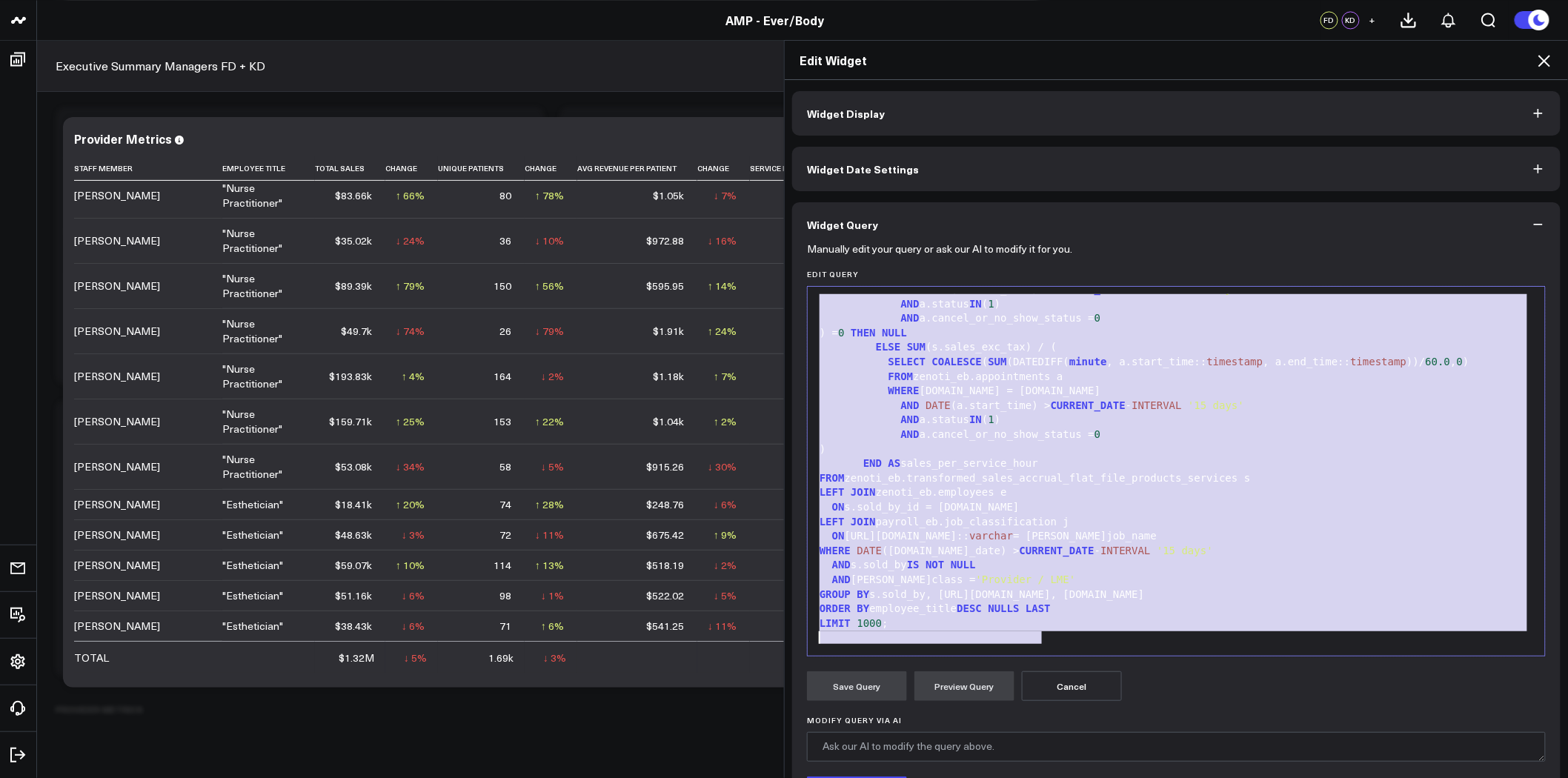
drag, startPoint x: 812, startPoint y: 307, endPoint x: 1145, endPoint y: 817, distance: 609.1
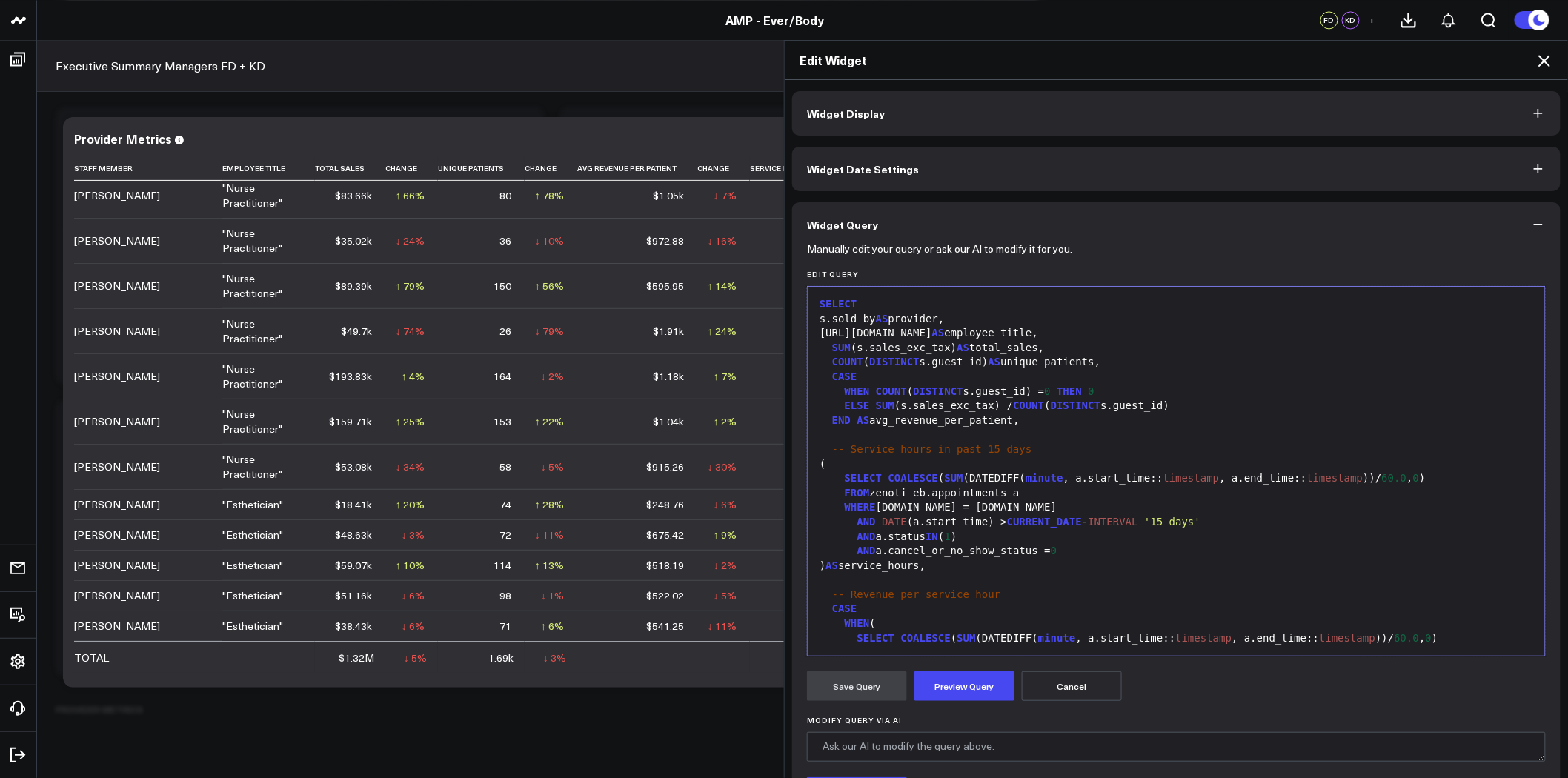
scroll to position [405, 0]
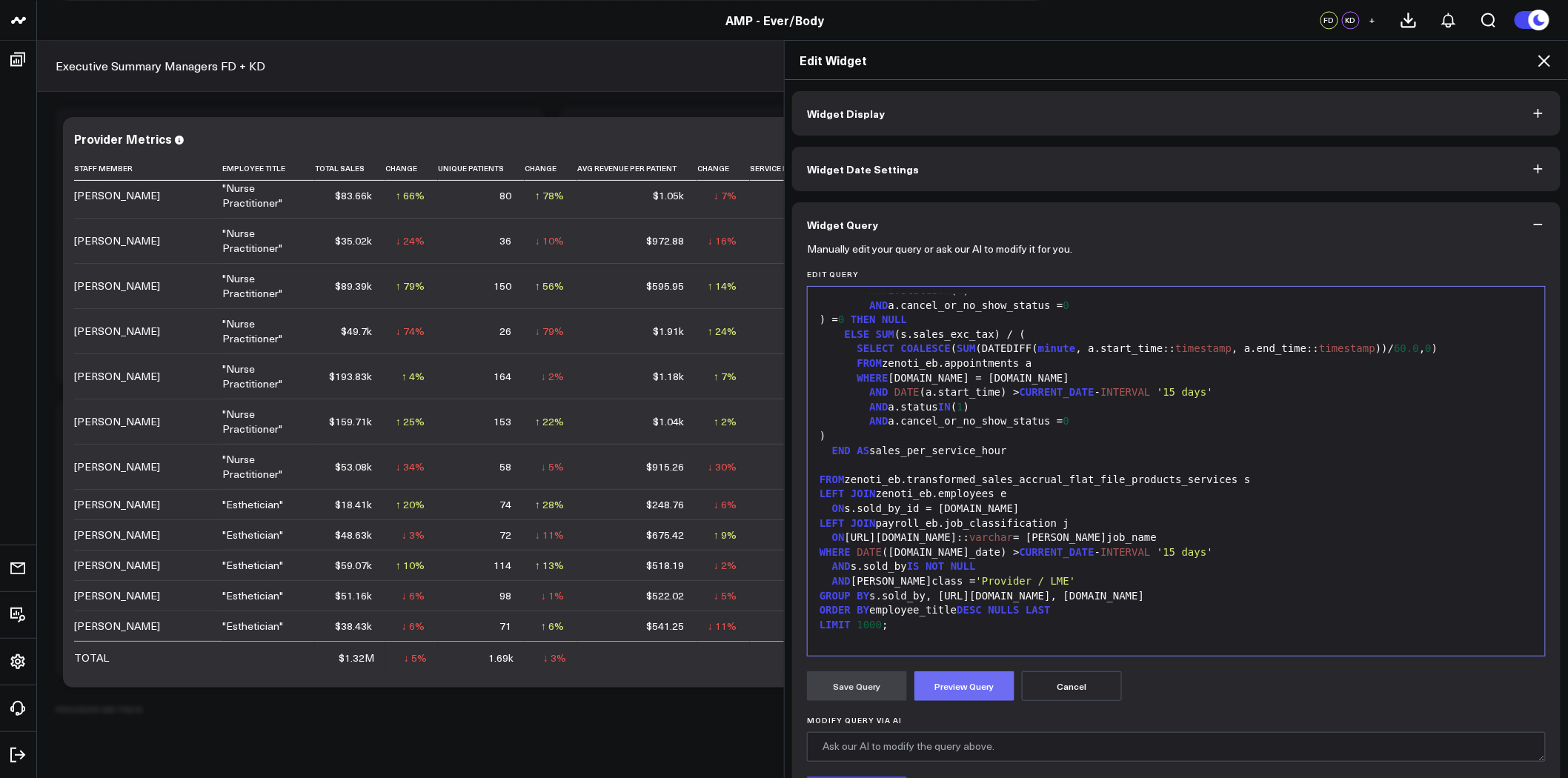
click at [974, 685] on button "Preview Query" at bounding box center [964, 686] width 100 height 29
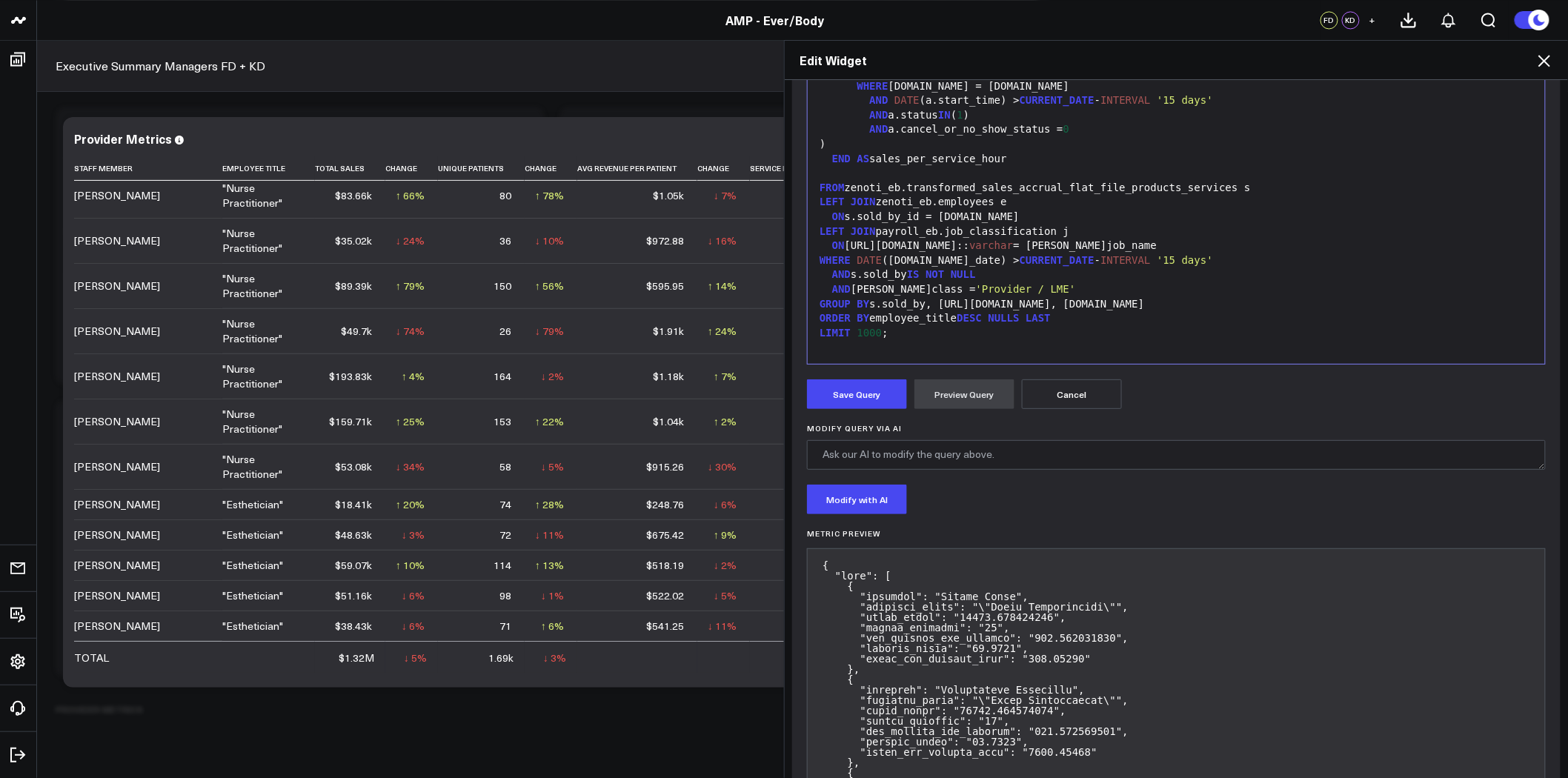
scroll to position [298, 0]
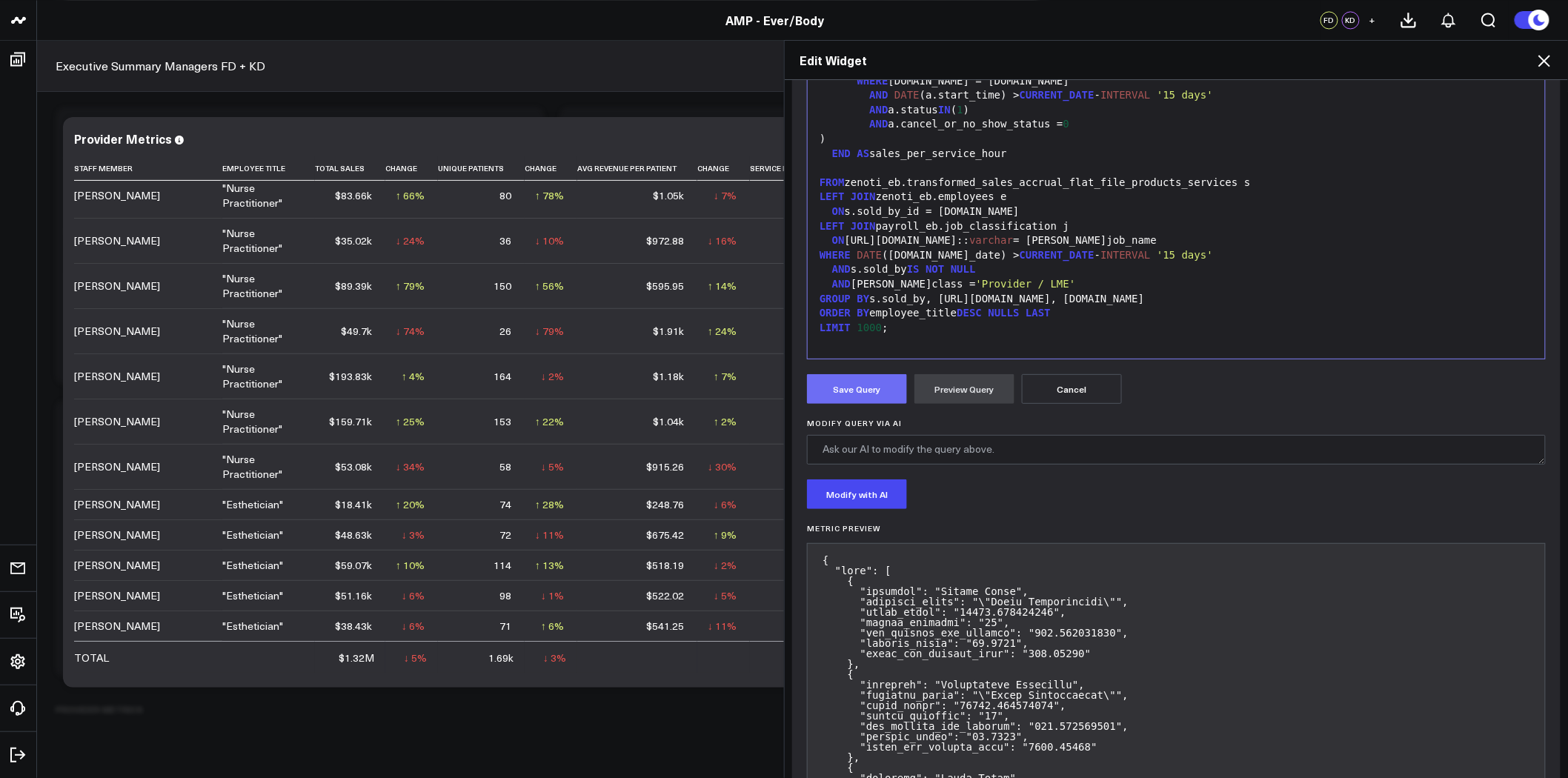
click at [842, 386] on button "Save Query" at bounding box center [857, 389] width 100 height 29
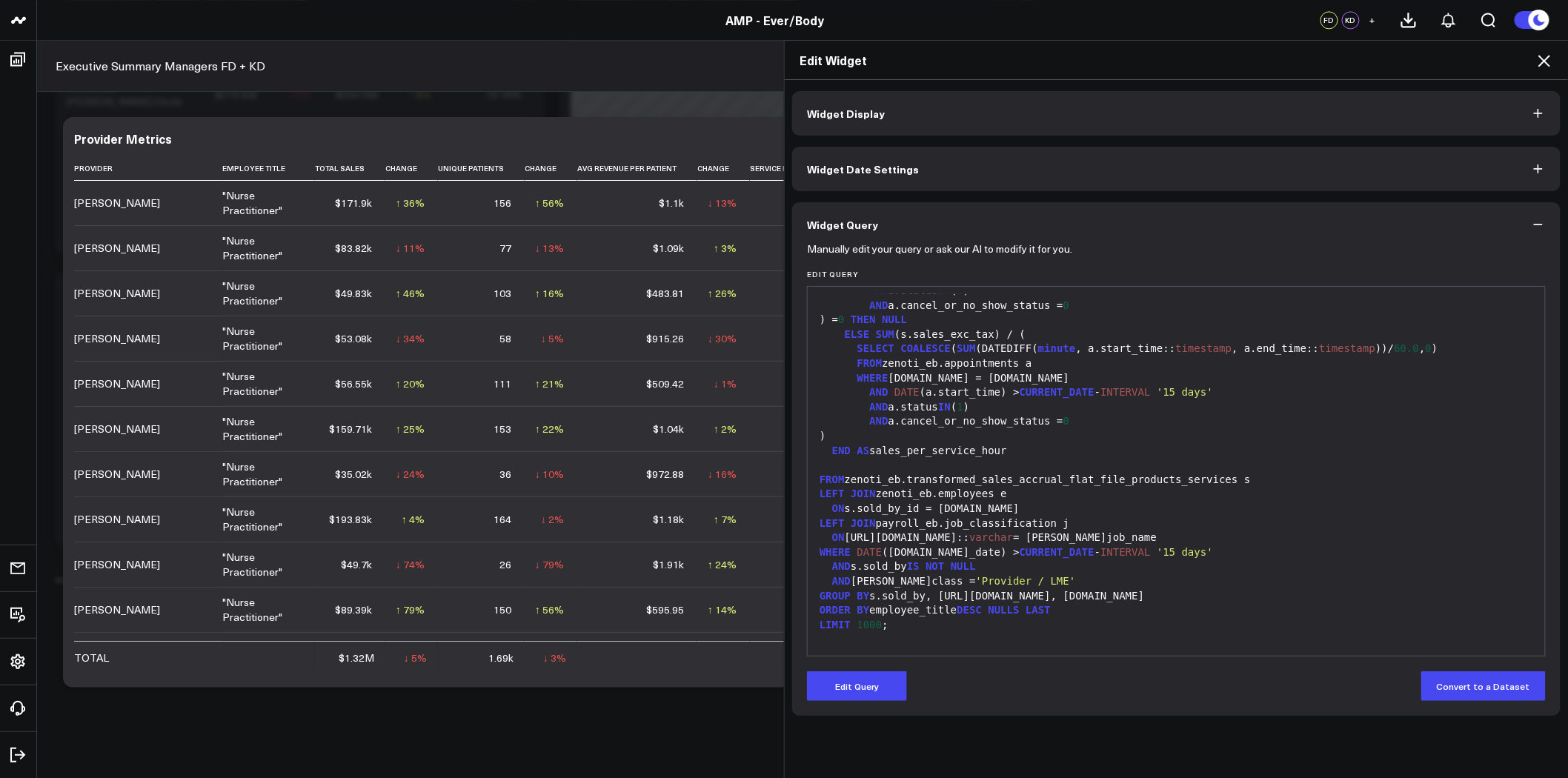
scroll to position [1400, 0]
click at [1547, 56] on icon at bounding box center [1543, 60] width 17 height 17
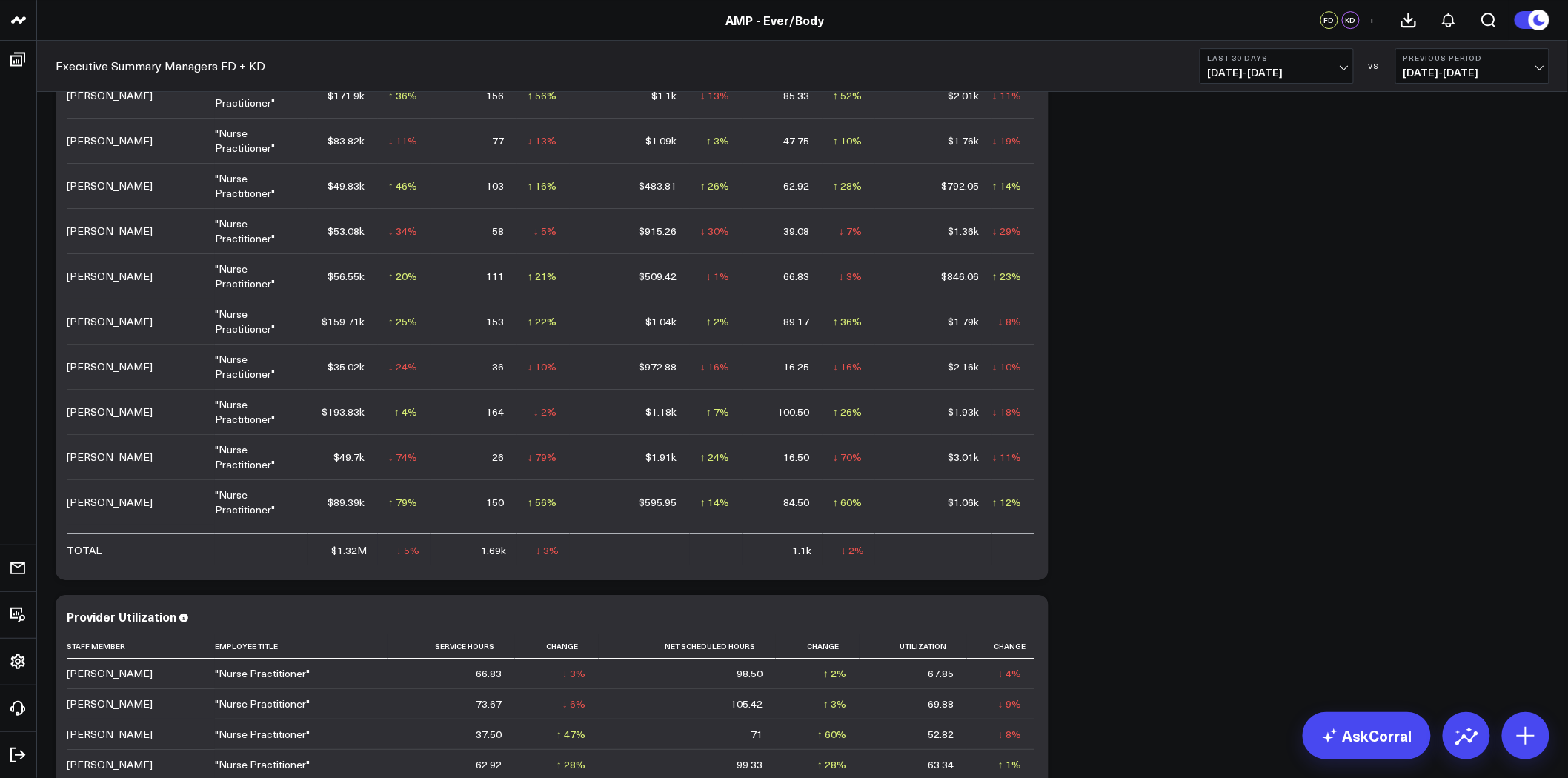
scroll to position [1894, 0]
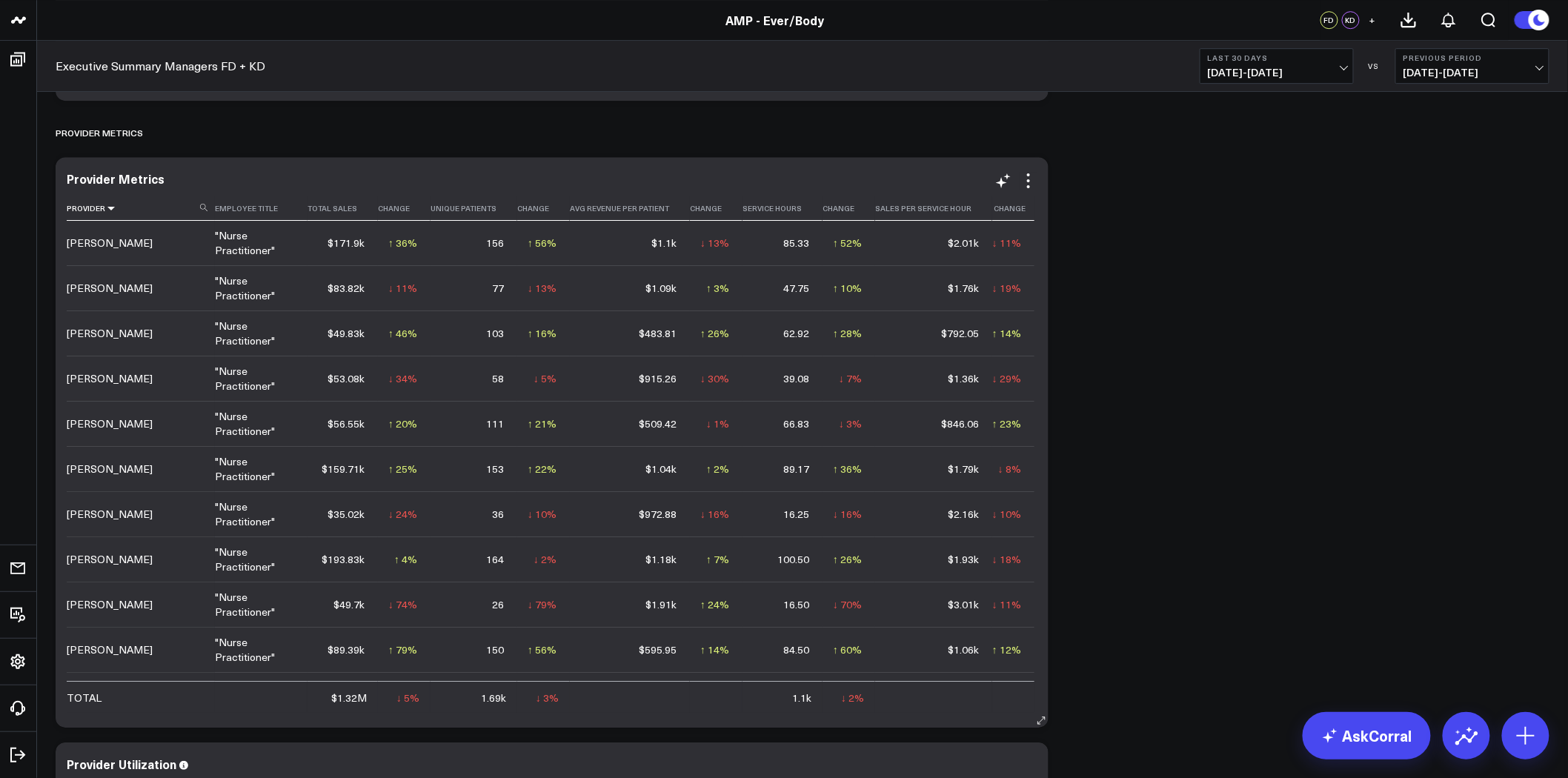
click at [106, 206] on icon at bounding box center [111, 209] width 12 height 9
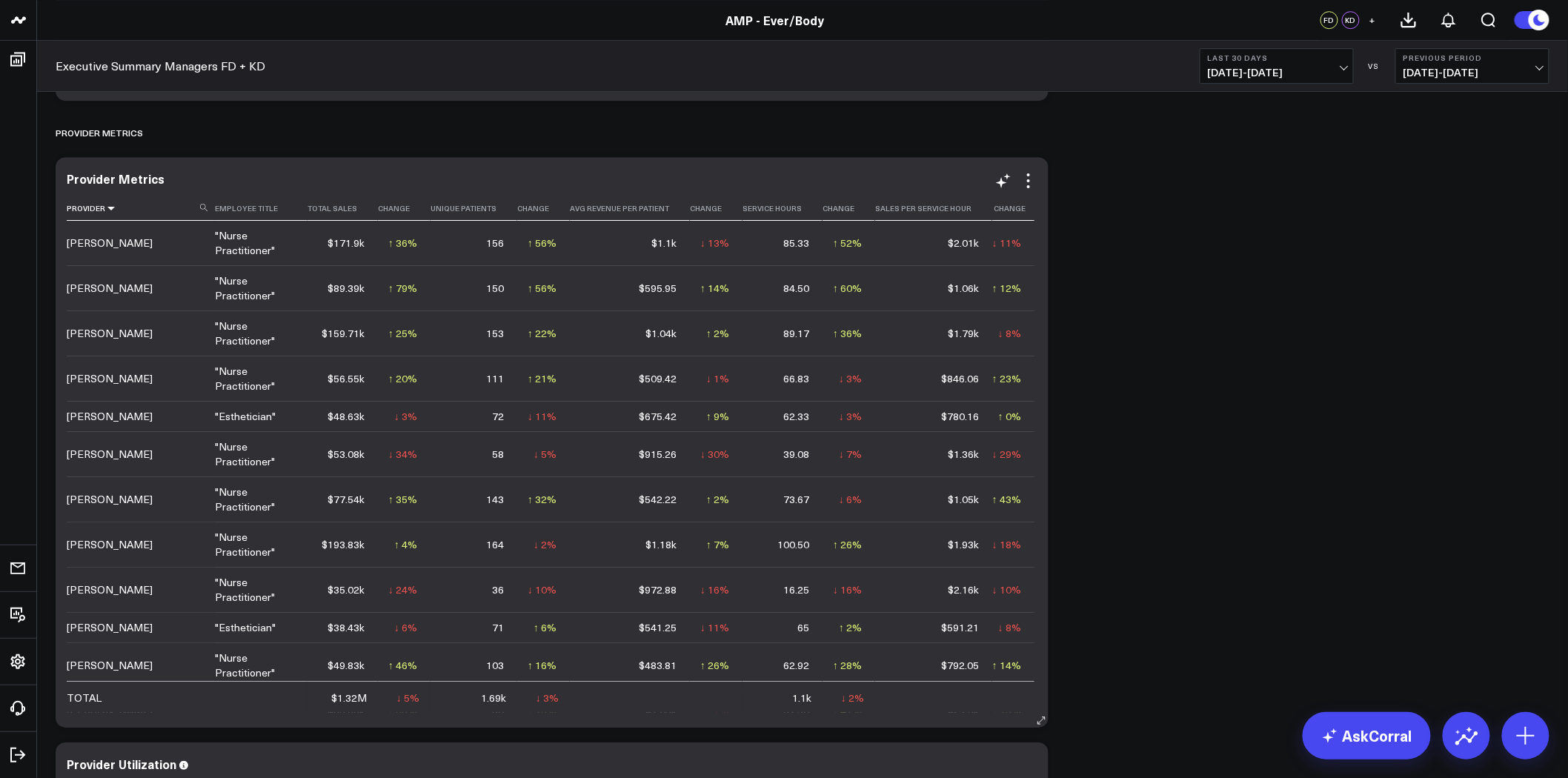
click at [109, 206] on icon at bounding box center [111, 209] width 12 height 9
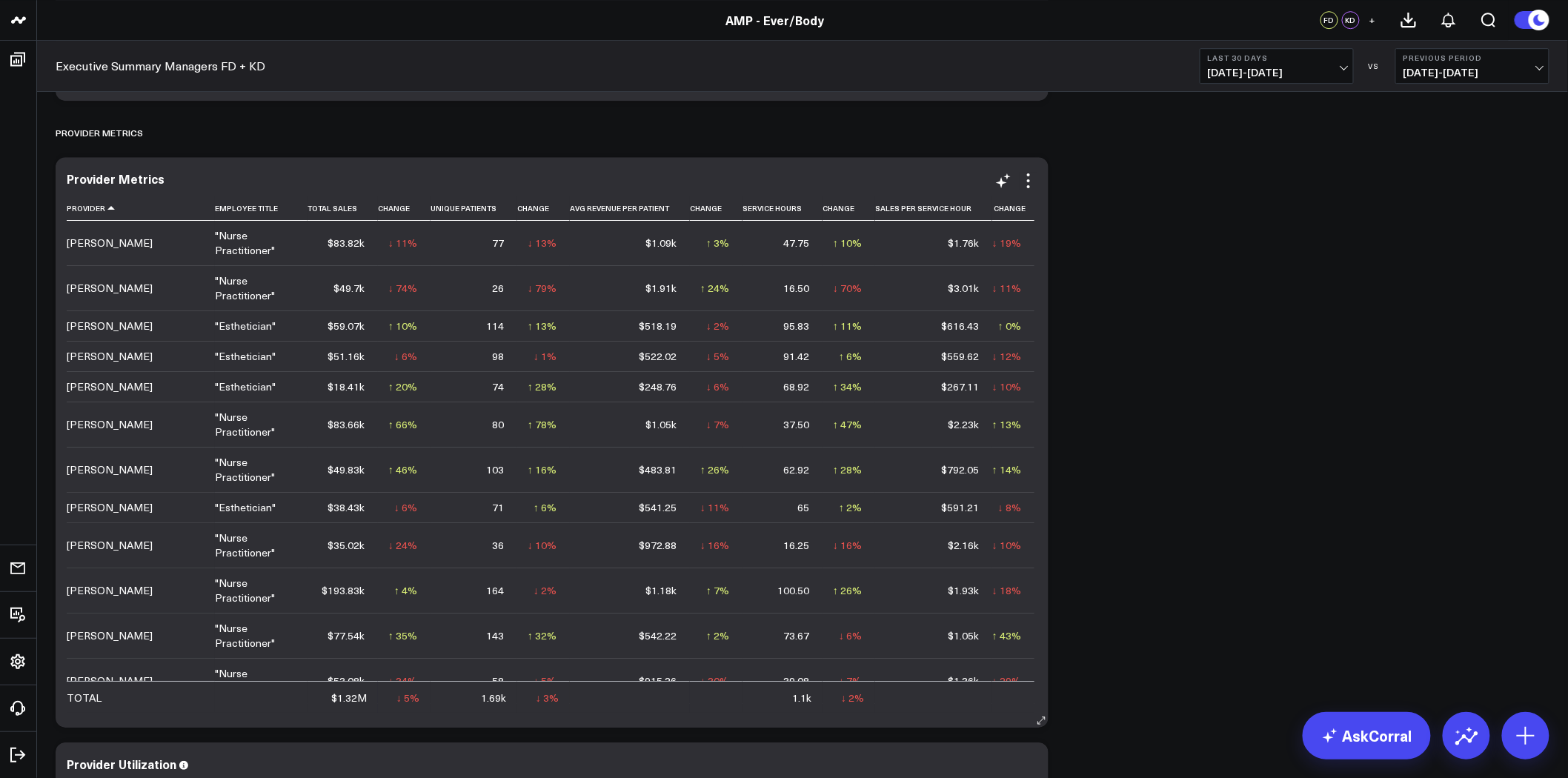
click at [353, 423] on div "$83.66k" at bounding box center [346, 424] width 37 height 15
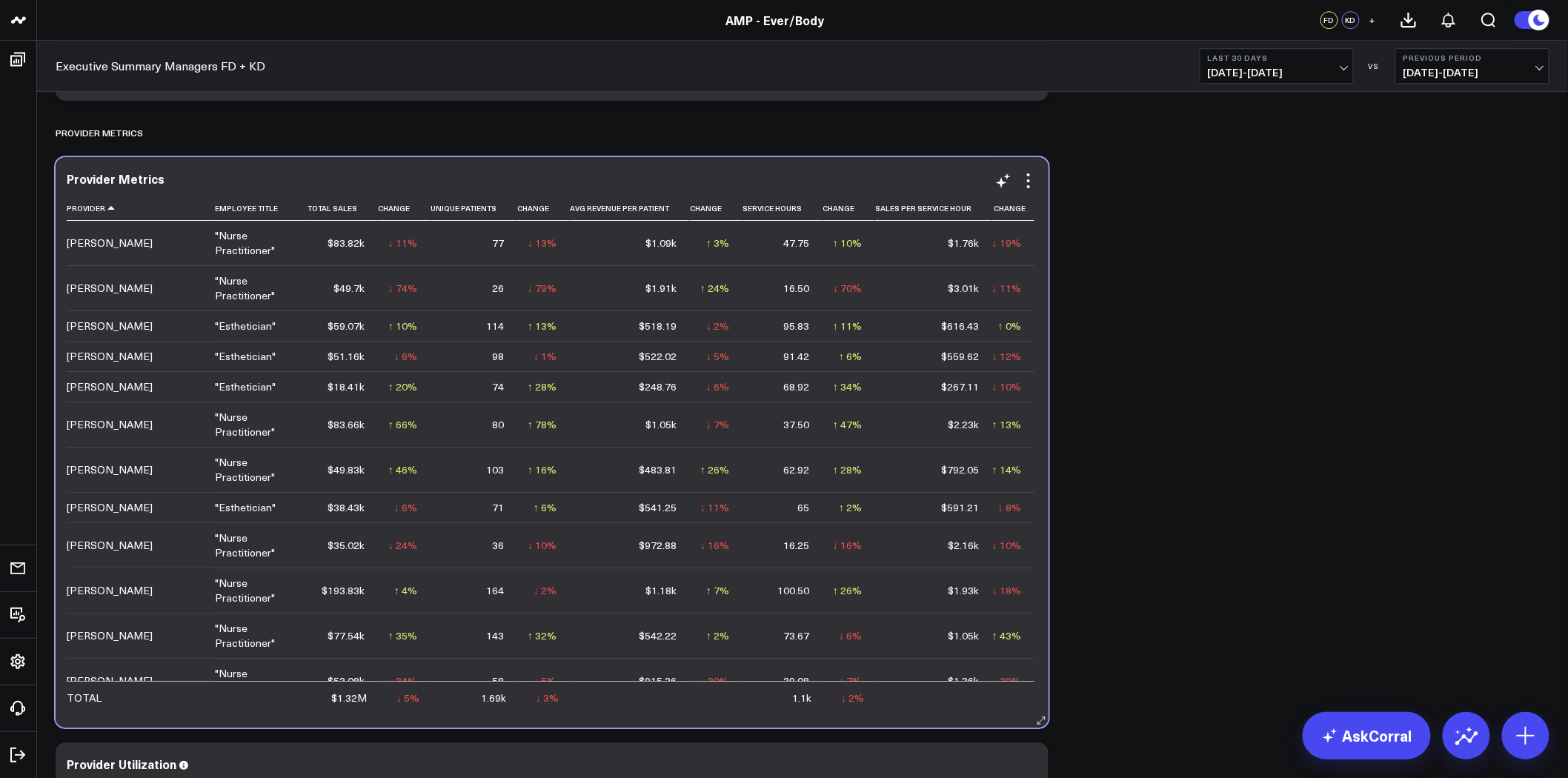
click at [353, 423] on div "$83.66k" at bounding box center [346, 424] width 37 height 15
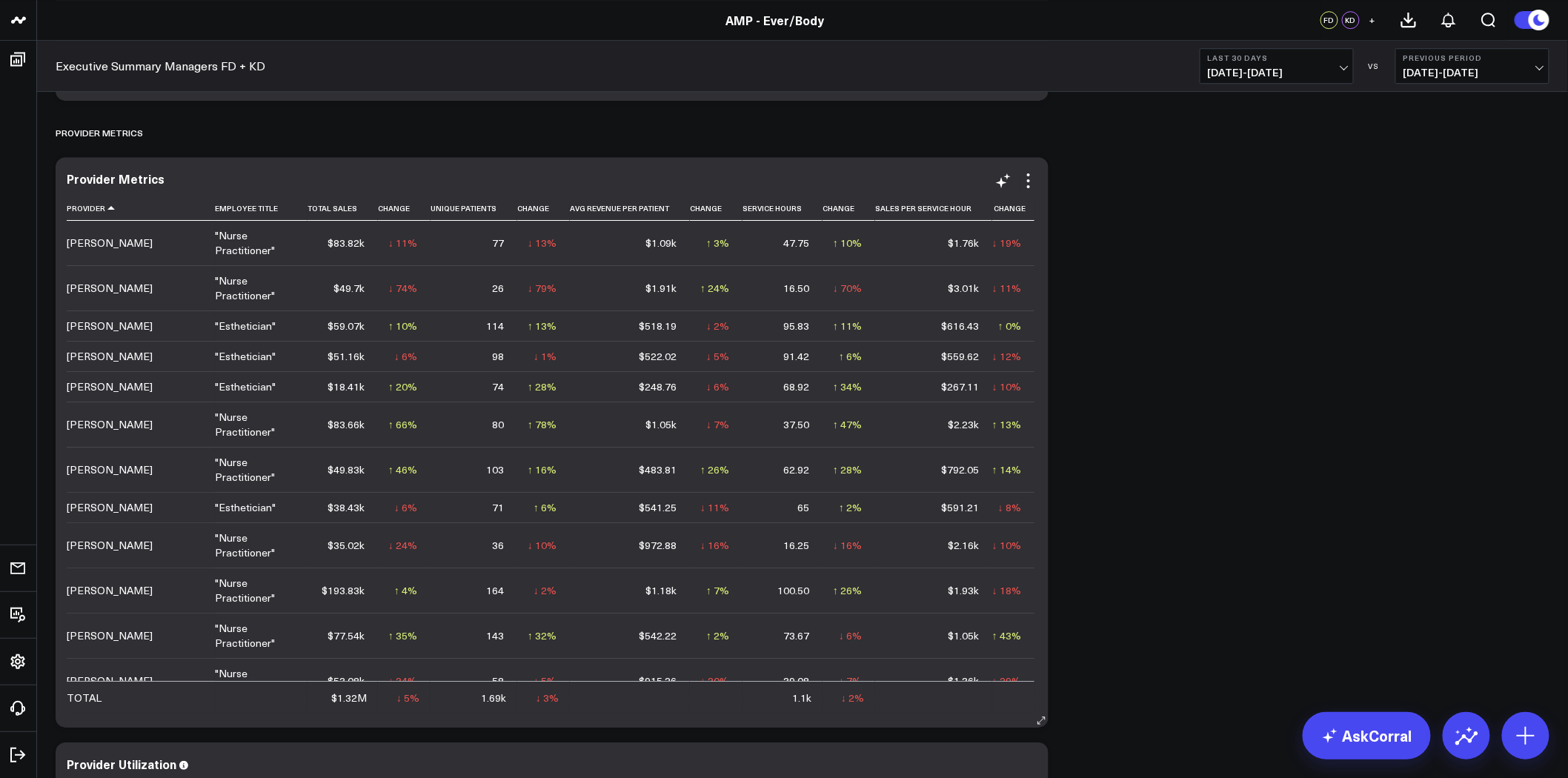
click at [353, 423] on div "$83.66k" at bounding box center [346, 424] width 37 height 15
click at [1033, 173] on icon at bounding box center [1027, 180] width 17 height 17
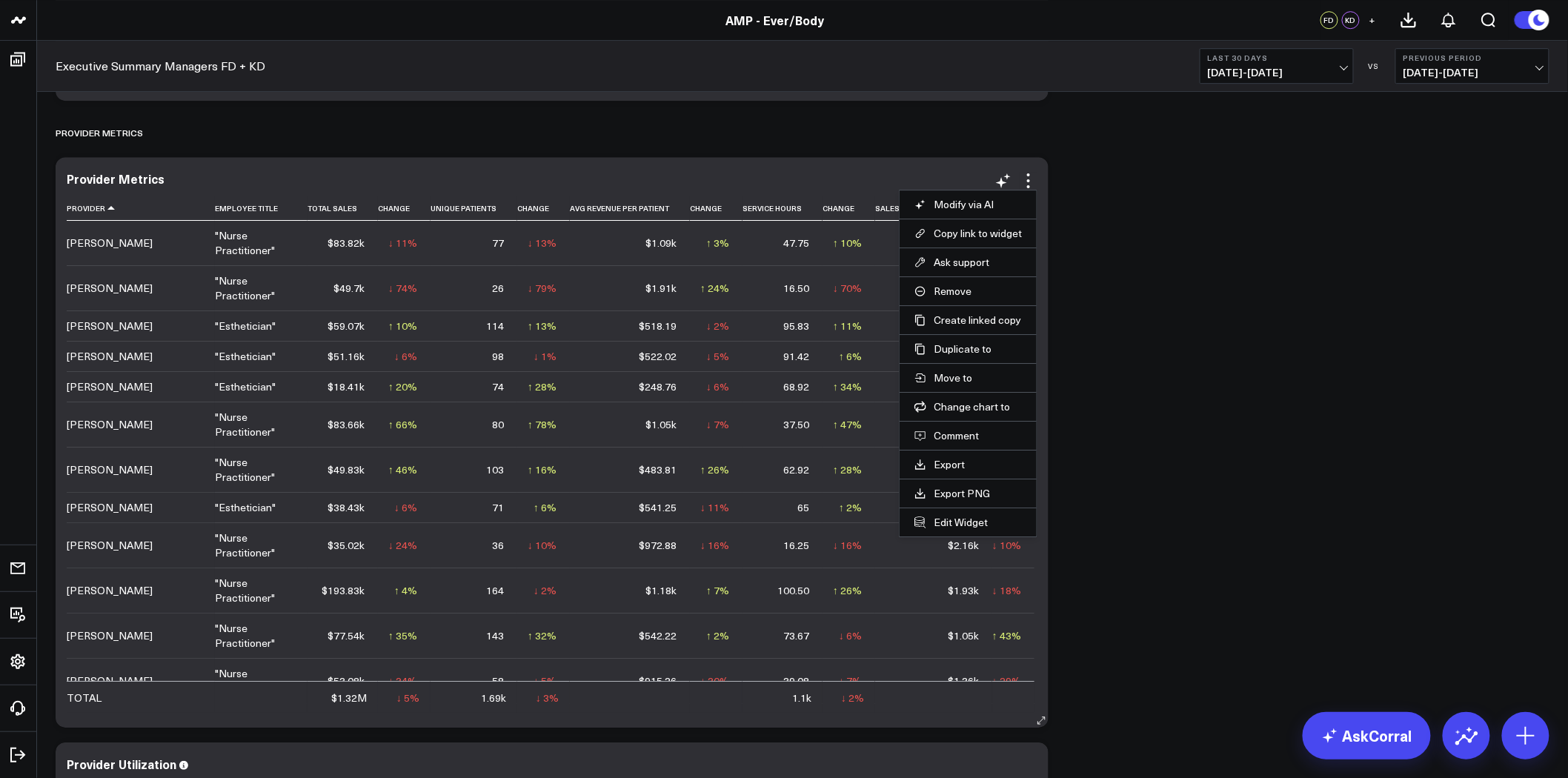
click at [978, 534] on li "Edit Widget" at bounding box center [968, 522] width 137 height 28
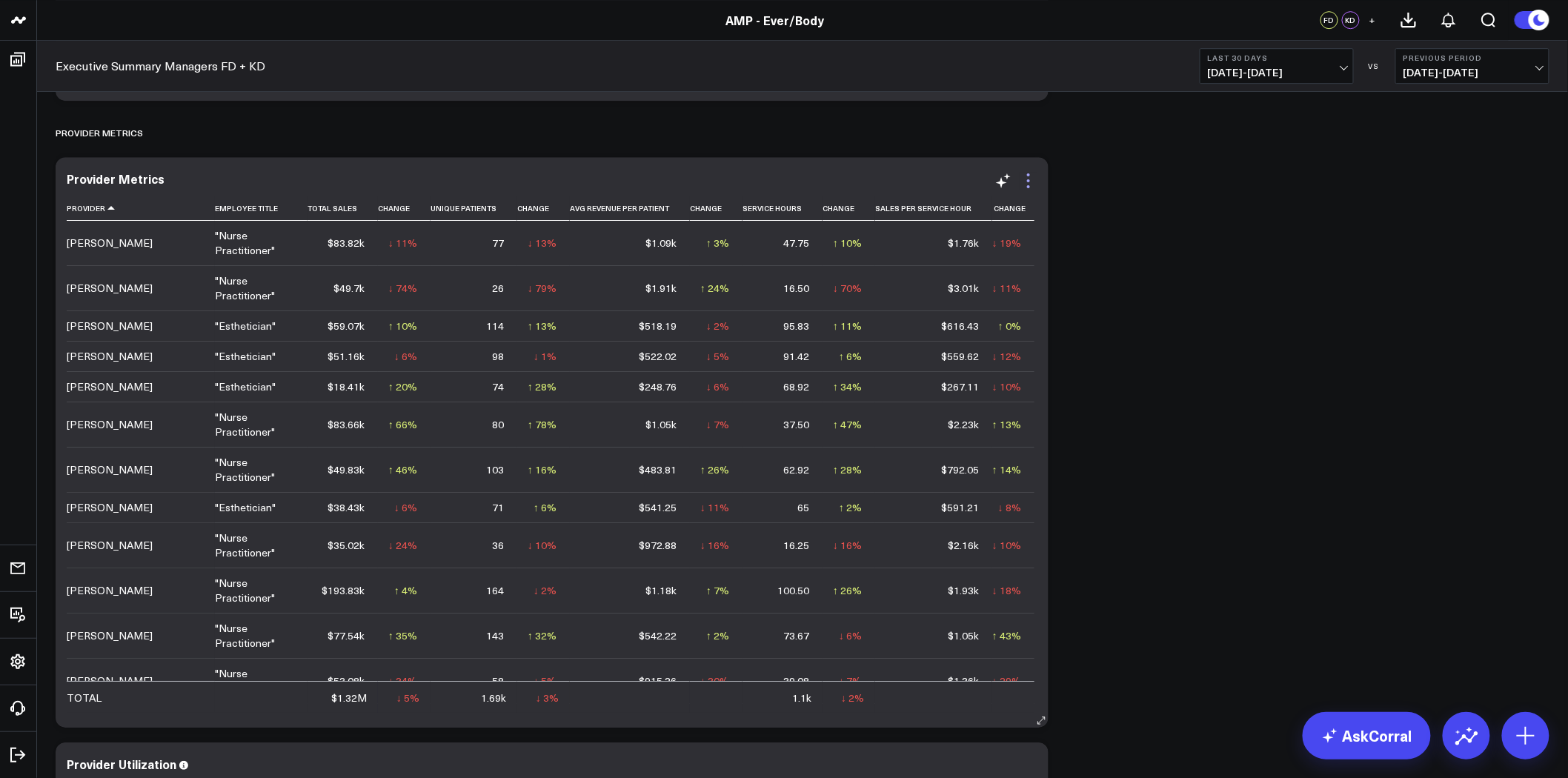
click at [1025, 175] on icon at bounding box center [1027, 180] width 17 height 17
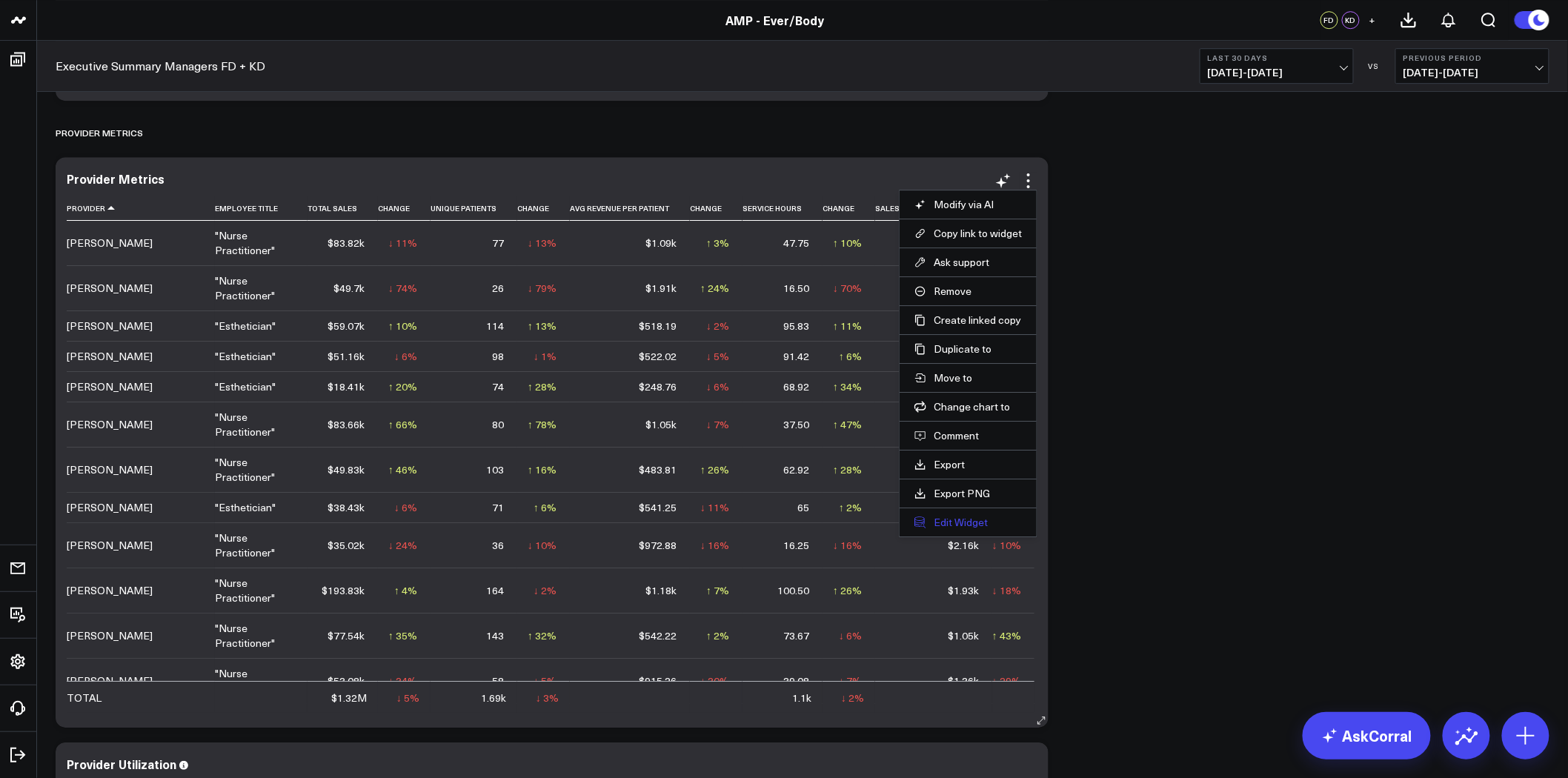
click at [958, 522] on button "Edit Widget" at bounding box center [968, 523] width 107 height 14
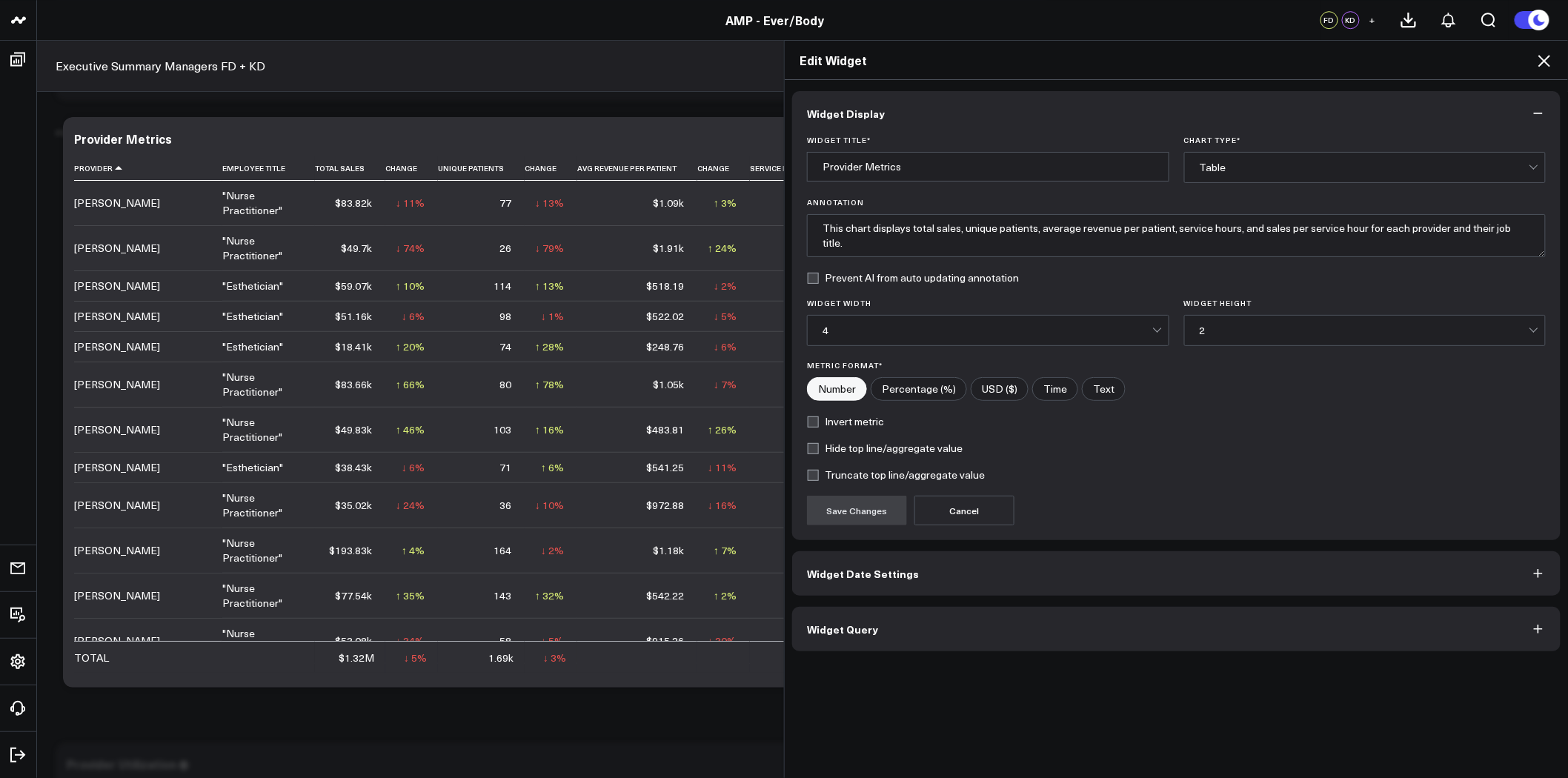
click at [1127, 643] on button "Widget Query" at bounding box center [1176, 629] width 768 height 44
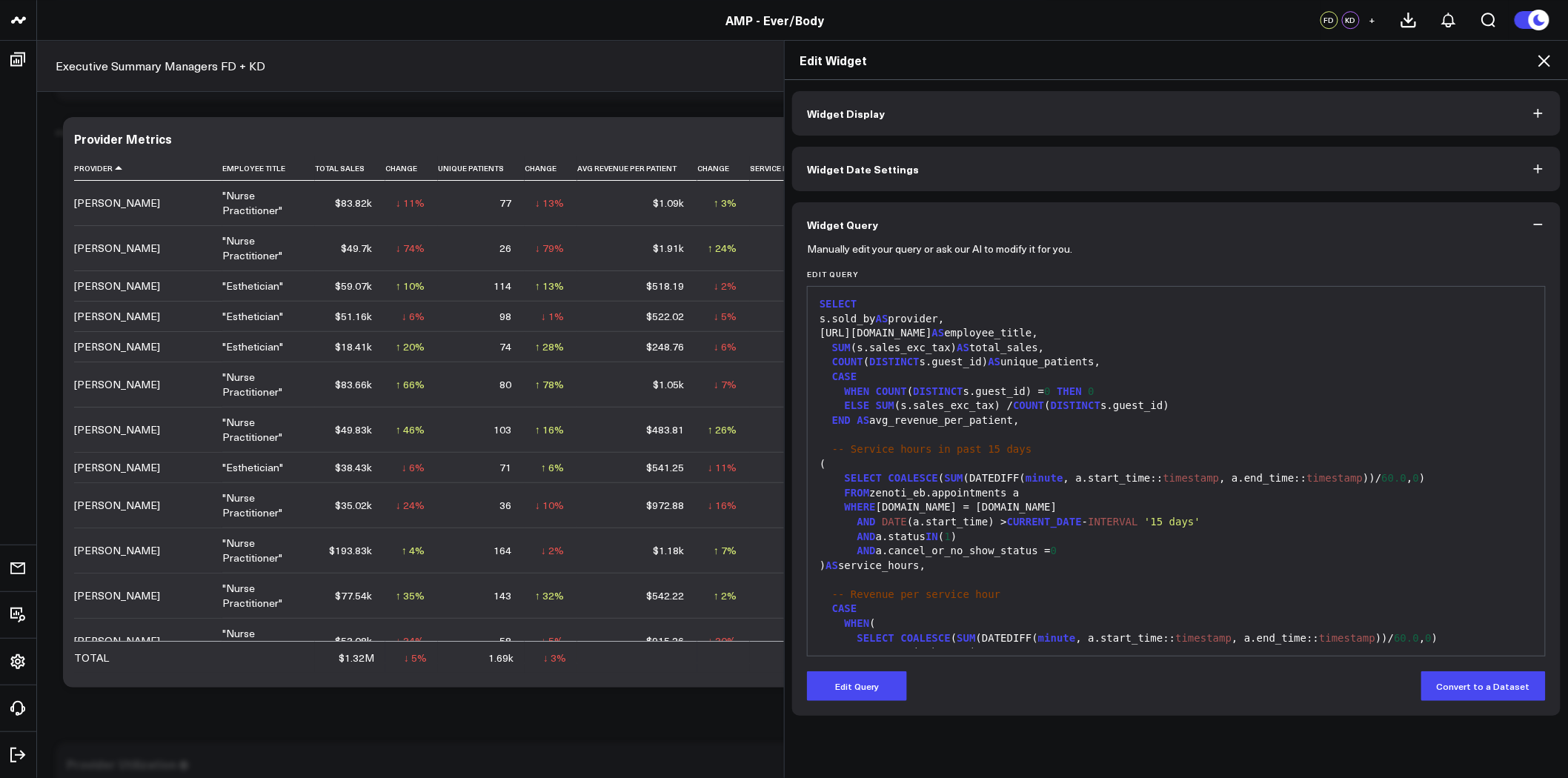
click at [1081, 480] on div "SELECT COALESCE ( SUM (DATEDIFF( minute , a.start_time:: timestamp , a.end_time…" at bounding box center [1176, 479] width 722 height 15
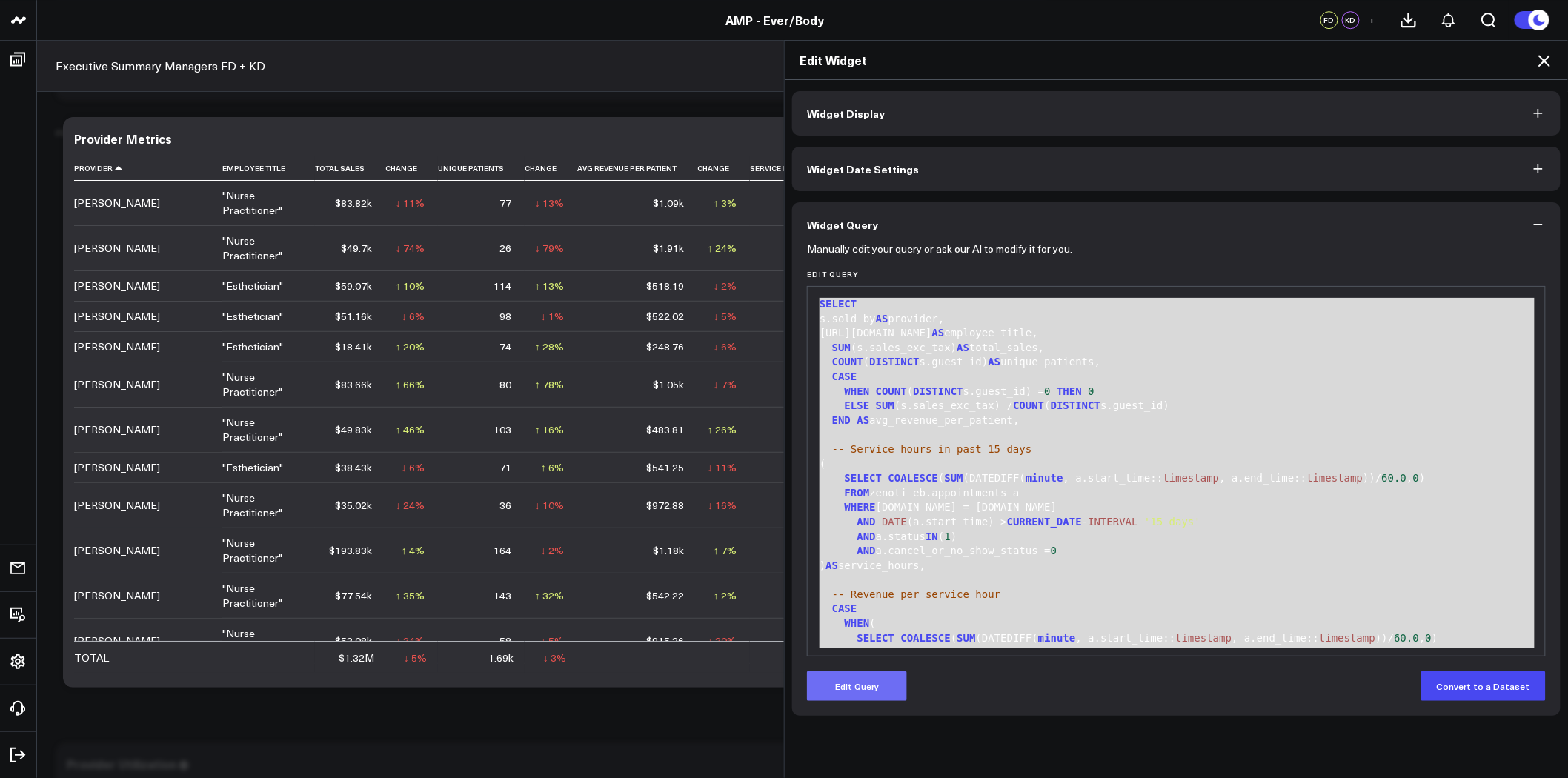
click at [873, 686] on button "Edit Query" at bounding box center [857, 686] width 100 height 29
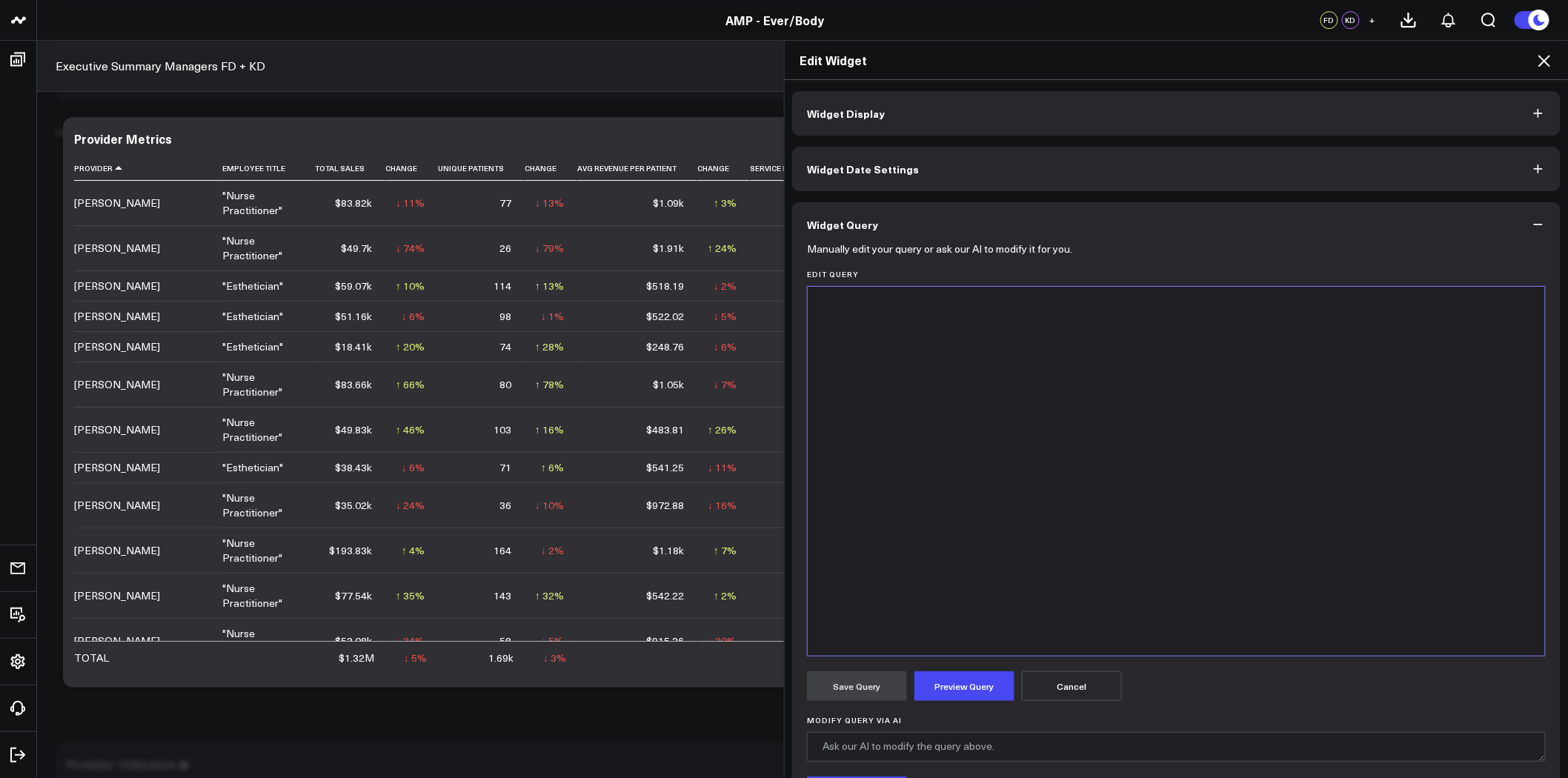
click at [991, 347] on div at bounding box center [1176, 471] width 722 height 355
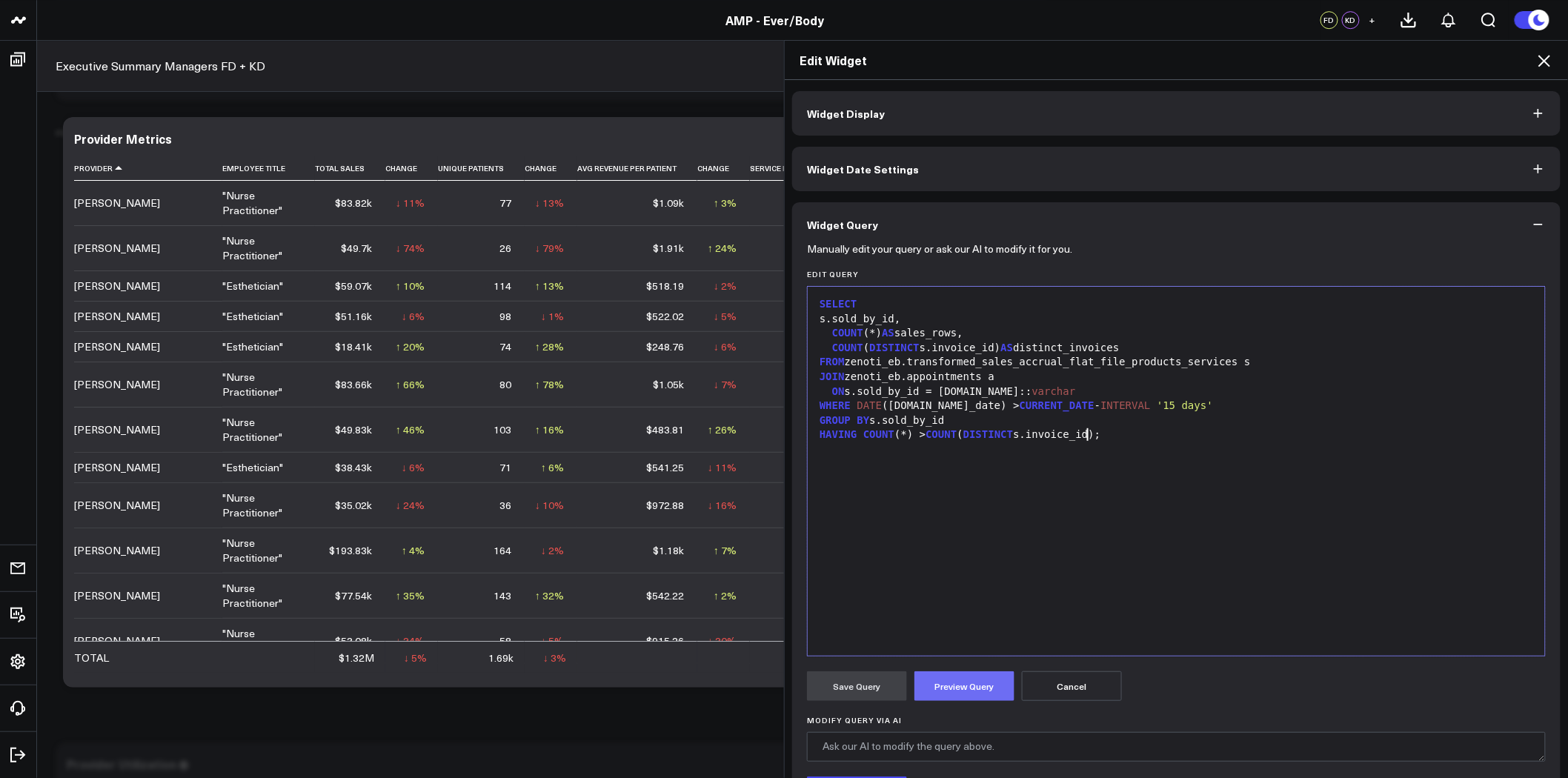
click at [980, 681] on button "Preview Query" at bounding box center [964, 686] width 100 height 29
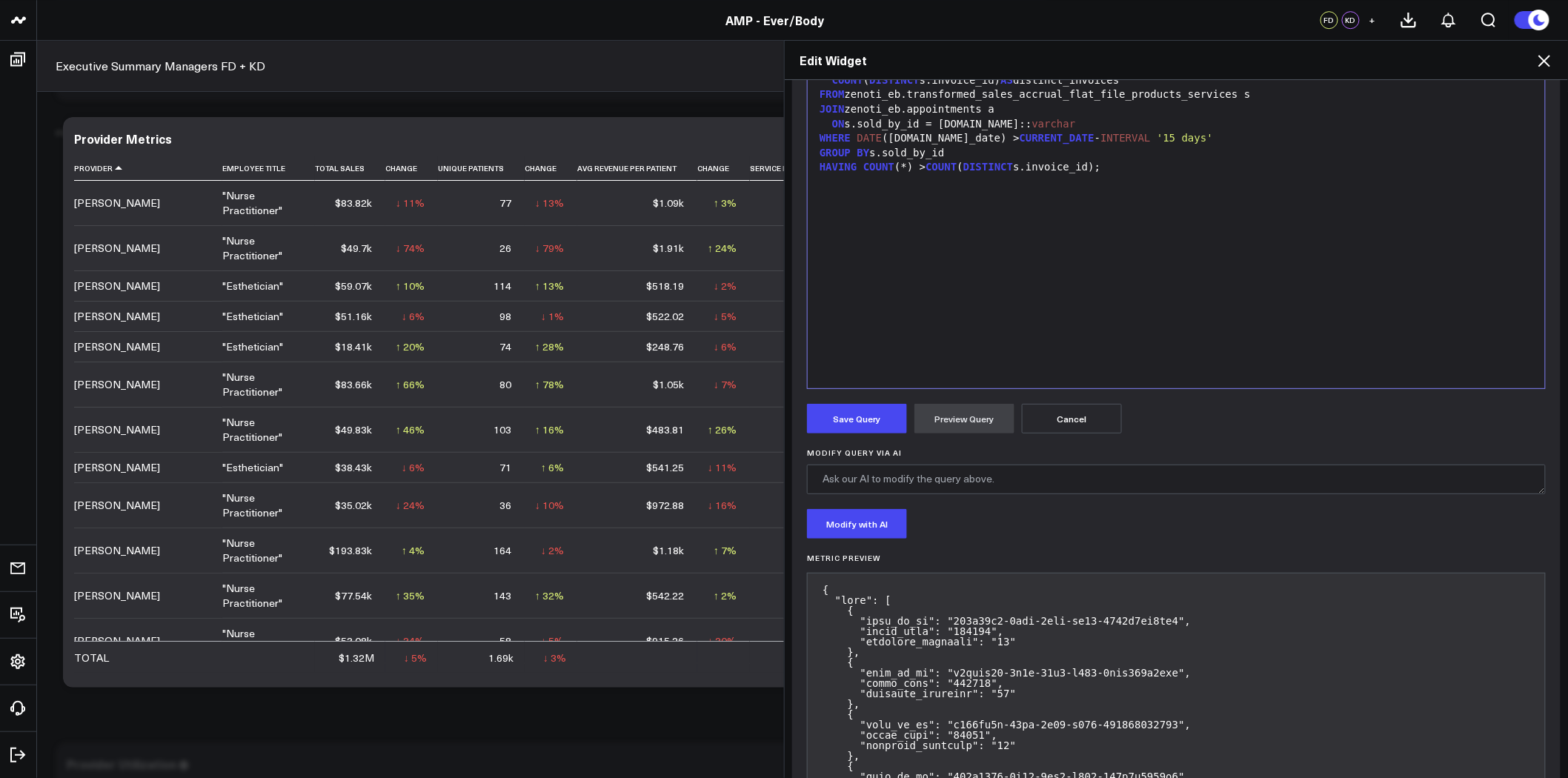
scroll to position [297, 0]
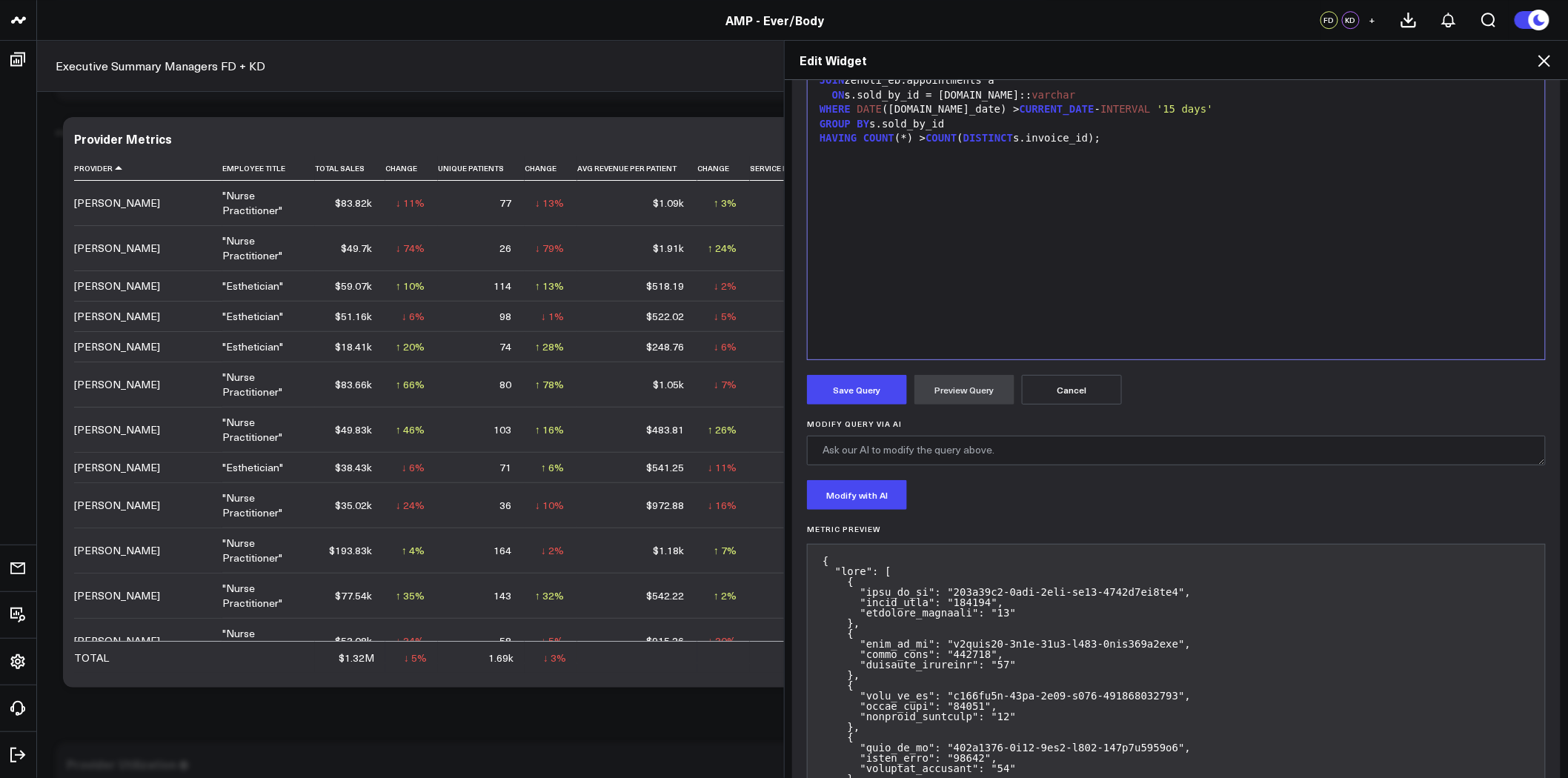
click at [1037, 231] on div "SELECT s.sold_by_id, COUNT (*) AS sales_rows, COUNT ( DISTINCT s.invoice_id) AS…" at bounding box center [1176, 175] width 722 height 355
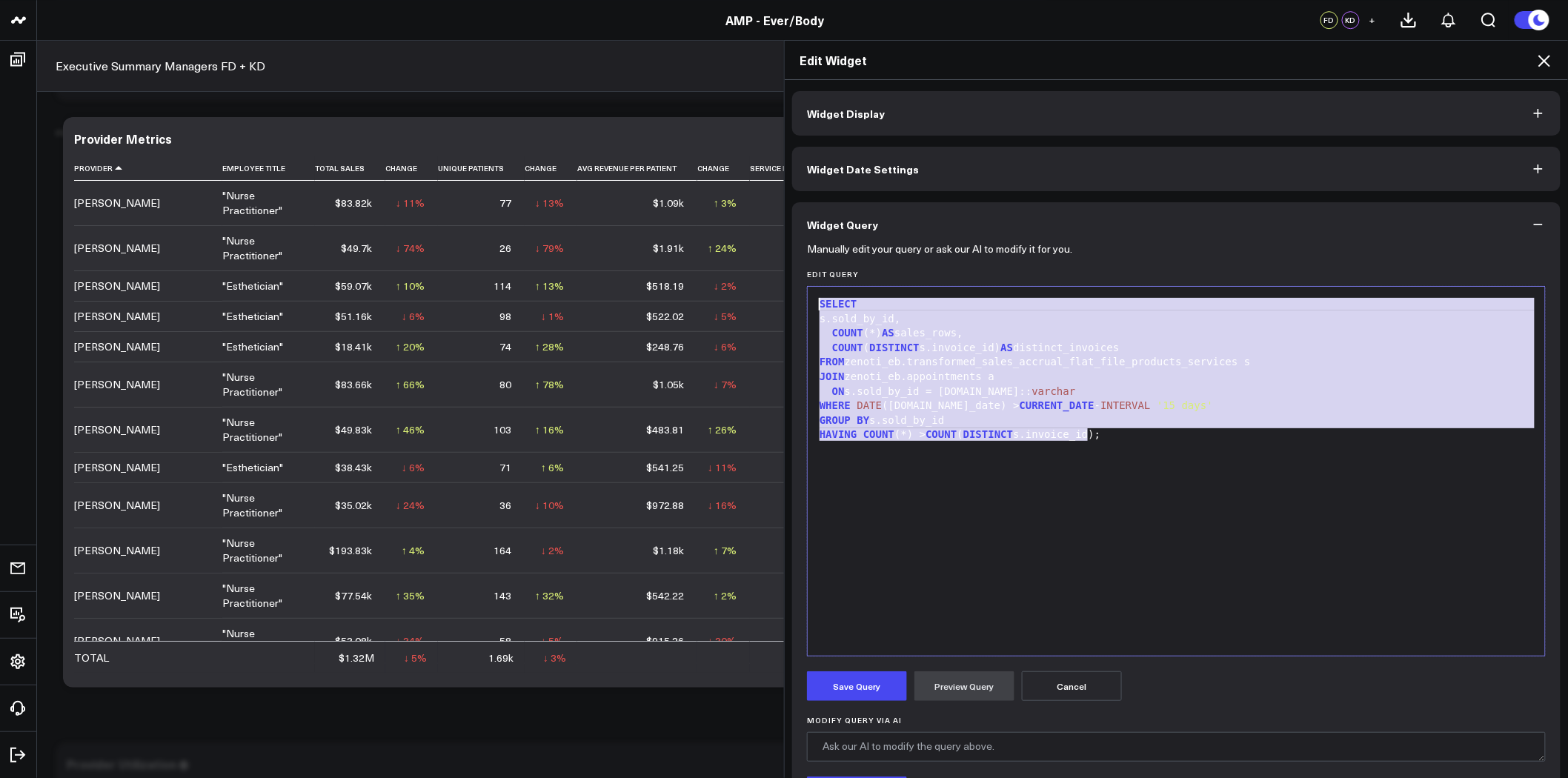
drag, startPoint x: 1113, startPoint y: 438, endPoint x: 808, endPoint y: 239, distance: 364.2
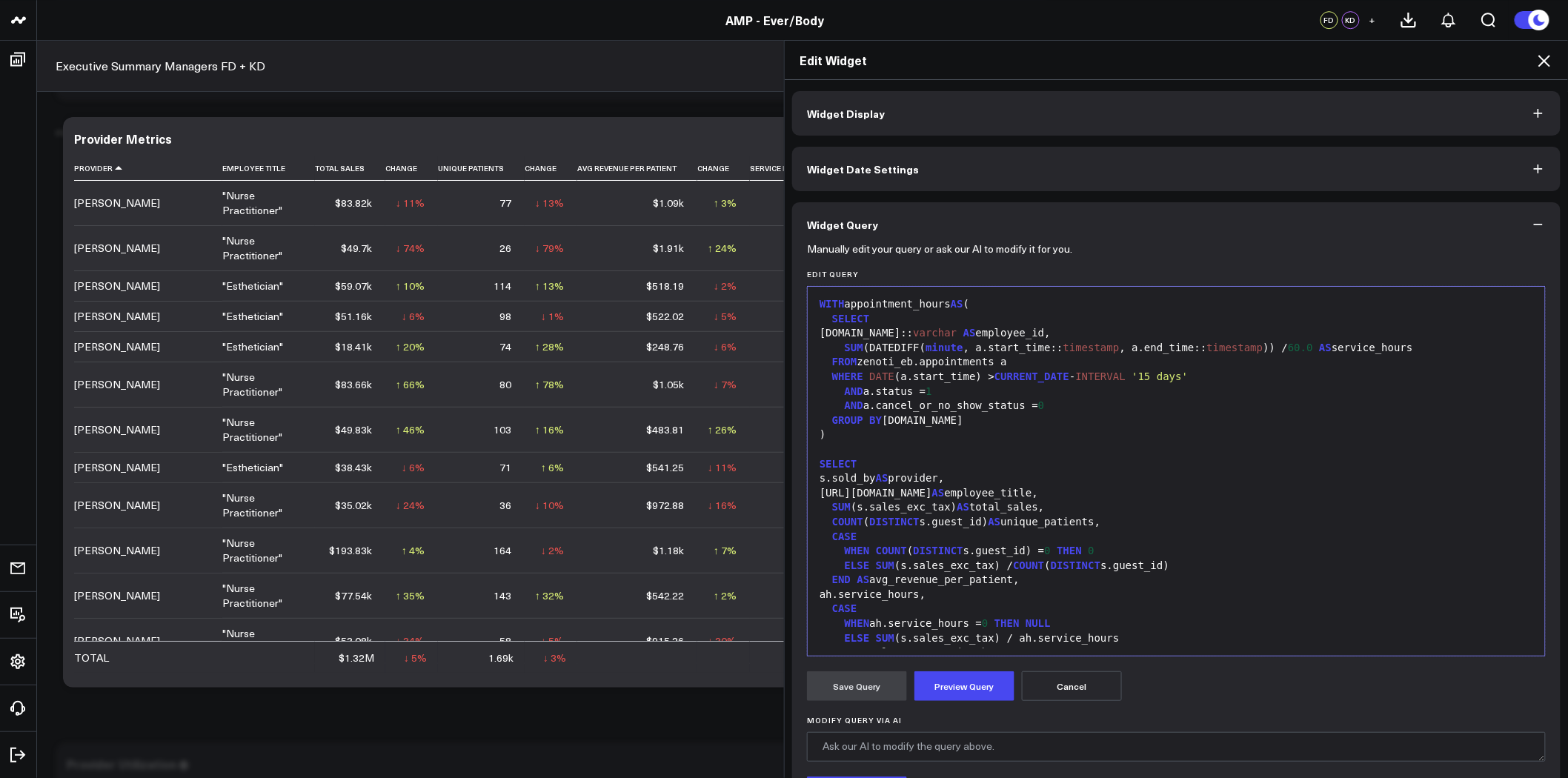
scroll to position [261, 0]
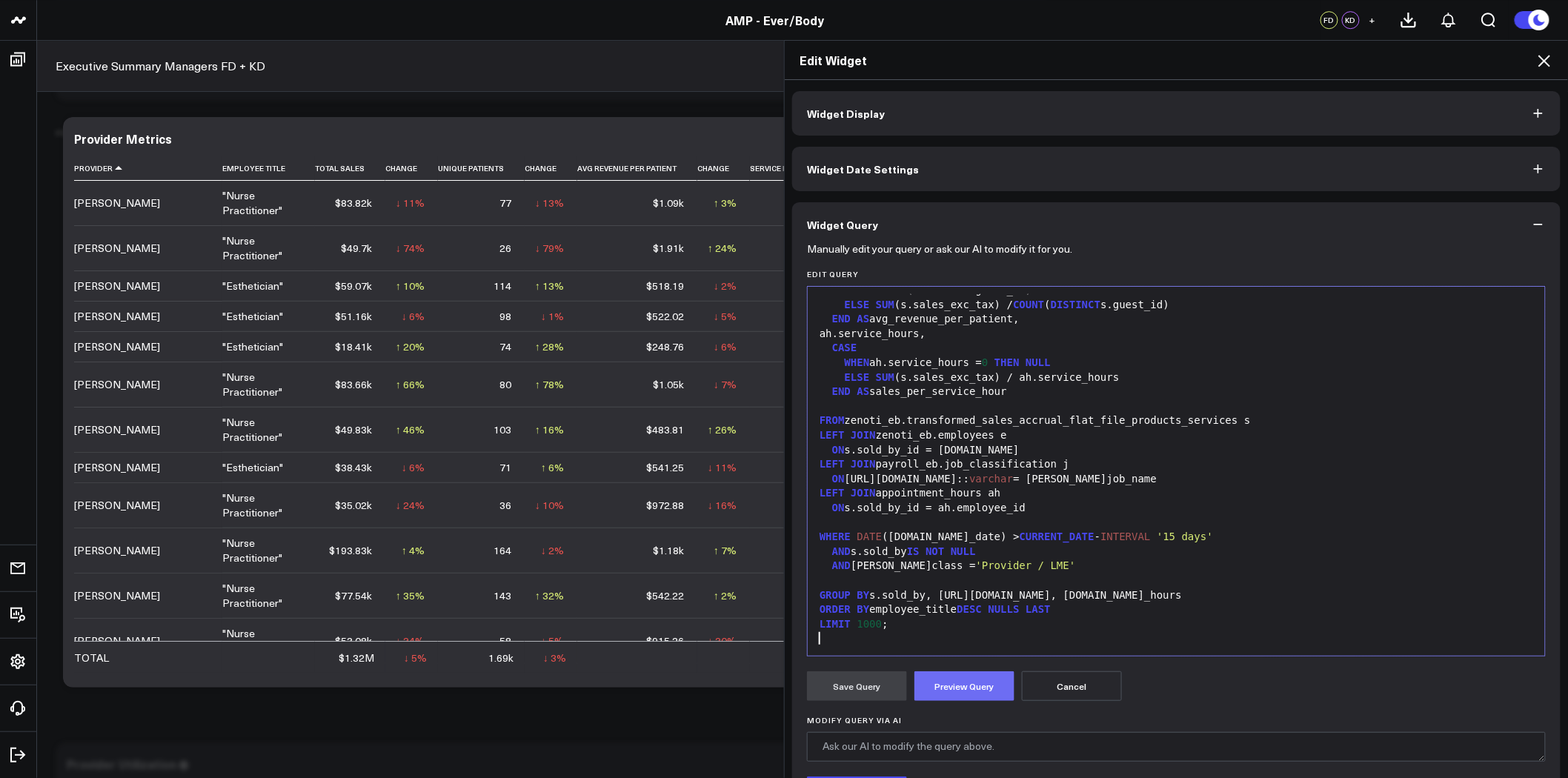
click at [972, 681] on button "Preview Query" at bounding box center [964, 686] width 100 height 29
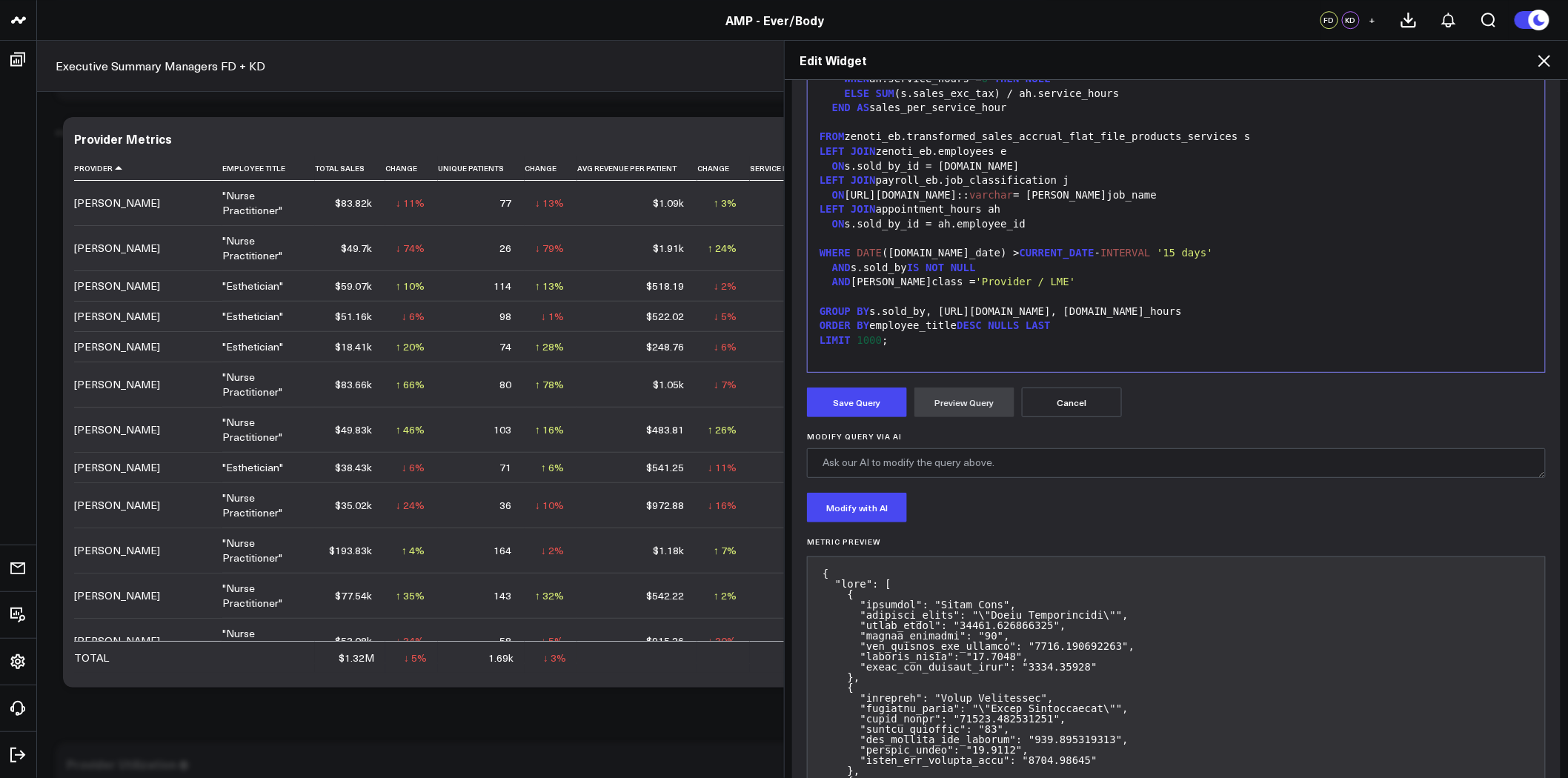
scroll to position [297, 0]
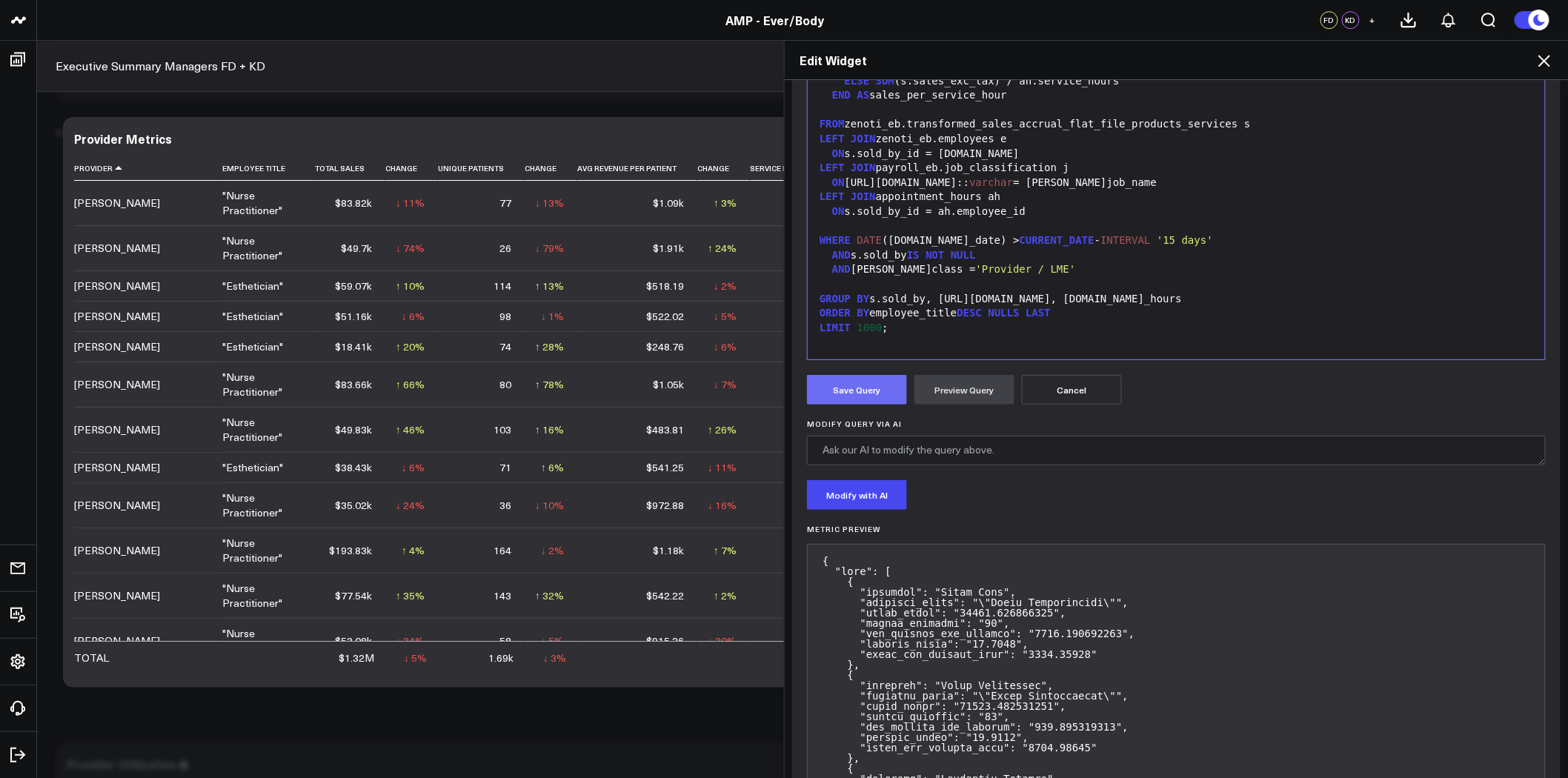
click at [855, 386] on button "Save Query" at bounding box center [857, 389] width 100 height 29
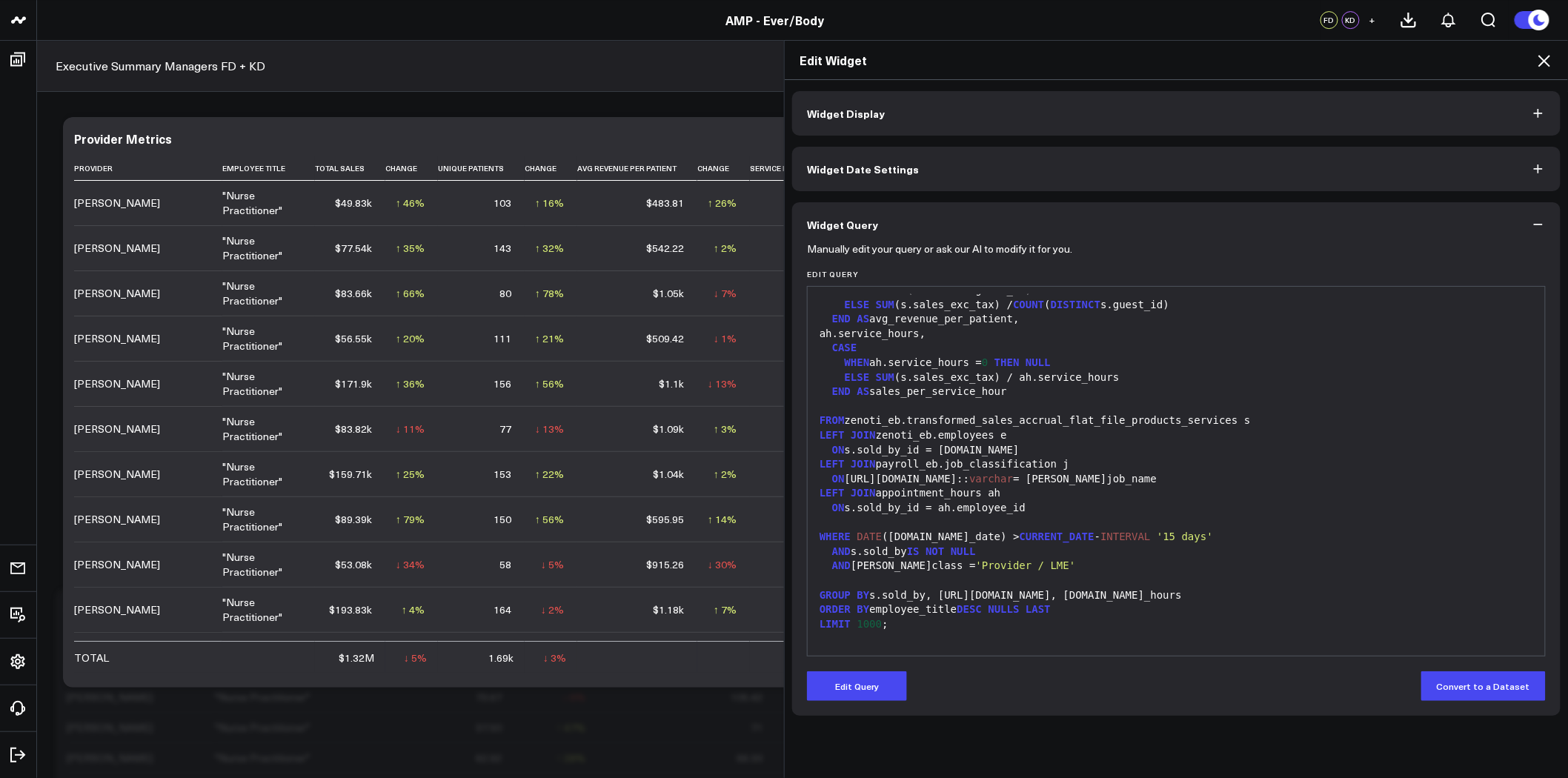
scroll to position [1894, 0]
click at [197, 167] on div "Edit Widget Widget Display Widget Date Settings Widget Query Manually edit your…" at bounding box center [784, 410] width 1568 height 739
click at [112, 163] on div "Edit Widget Widget Display Widget Date Settings Widget Query Manually edit your…" at bounding box center [784, 410] width 1568 height 739
click at [106, 167] on div "Edit Widget Widget Display Widget Date Settings Widget Query Manually edit your…" at bounding box center [784, 410] width 1568 height 739
click at [1545, 57] on icon at bounding box center [1543, 60] width 17 height 17
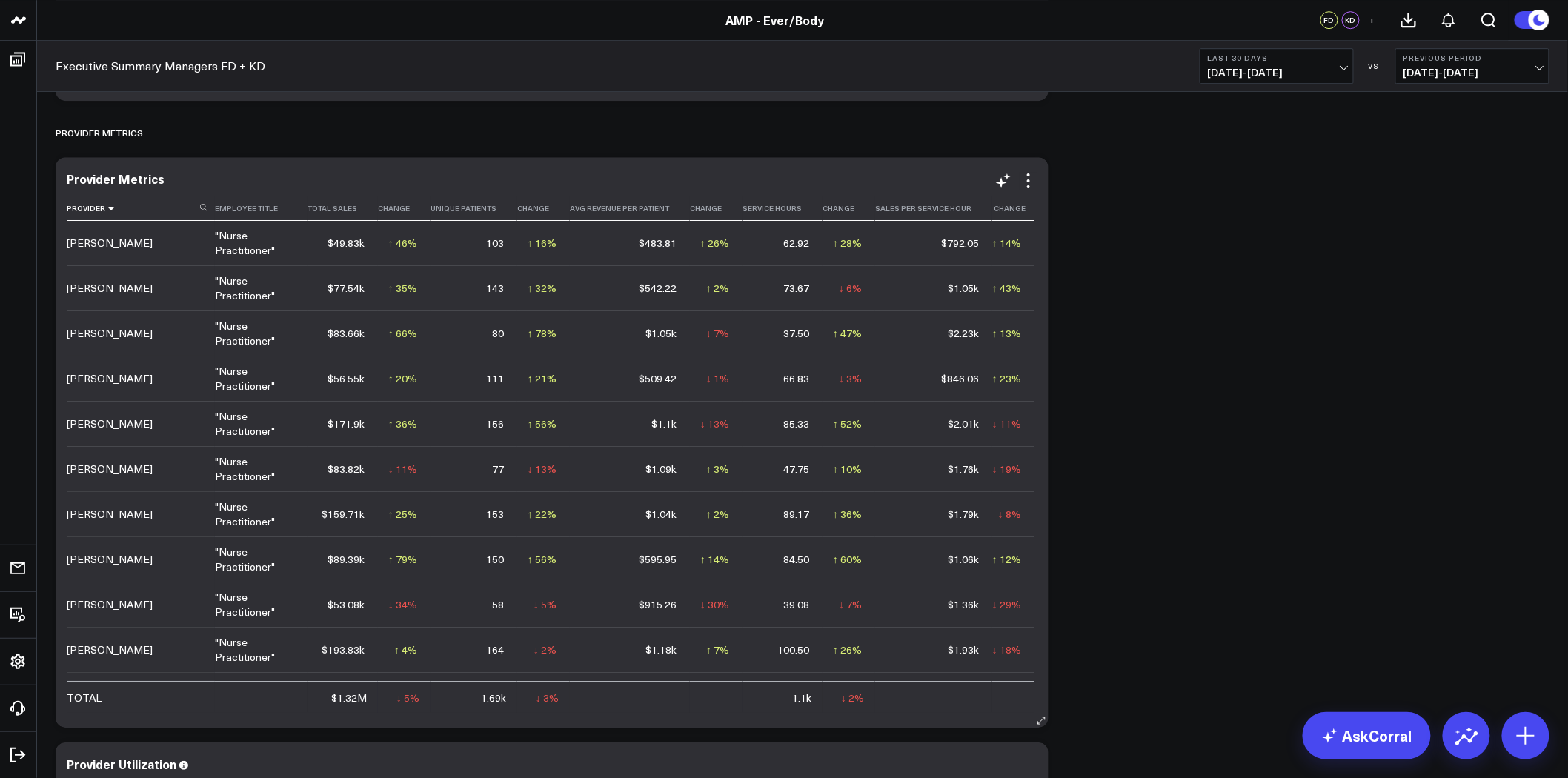
click at [109, 210] on icon at bounding box center [111, 209] width 12 height 9
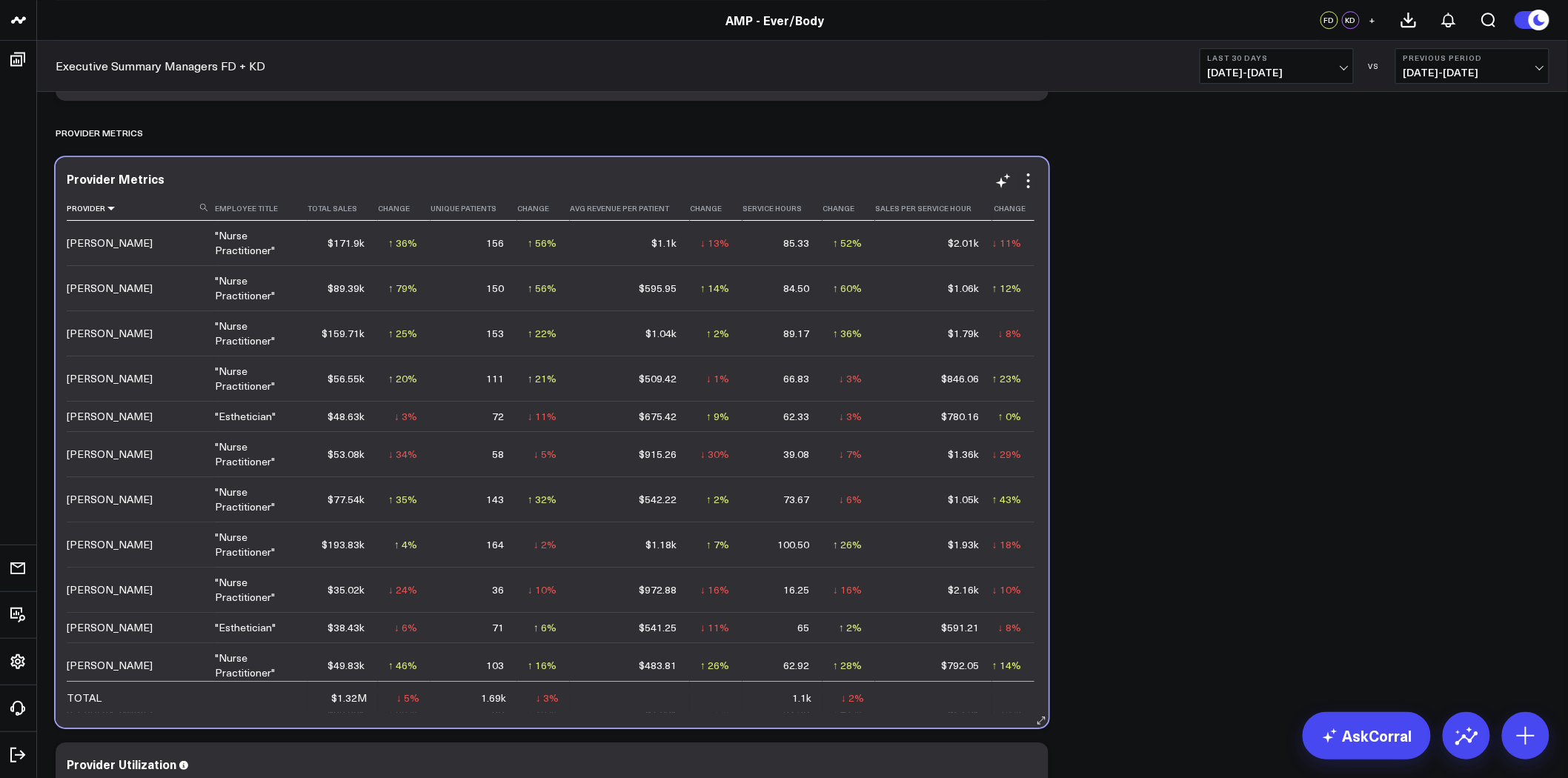
click at [106, 209] on icon at bounding box center [111, 209] width 12 height 9
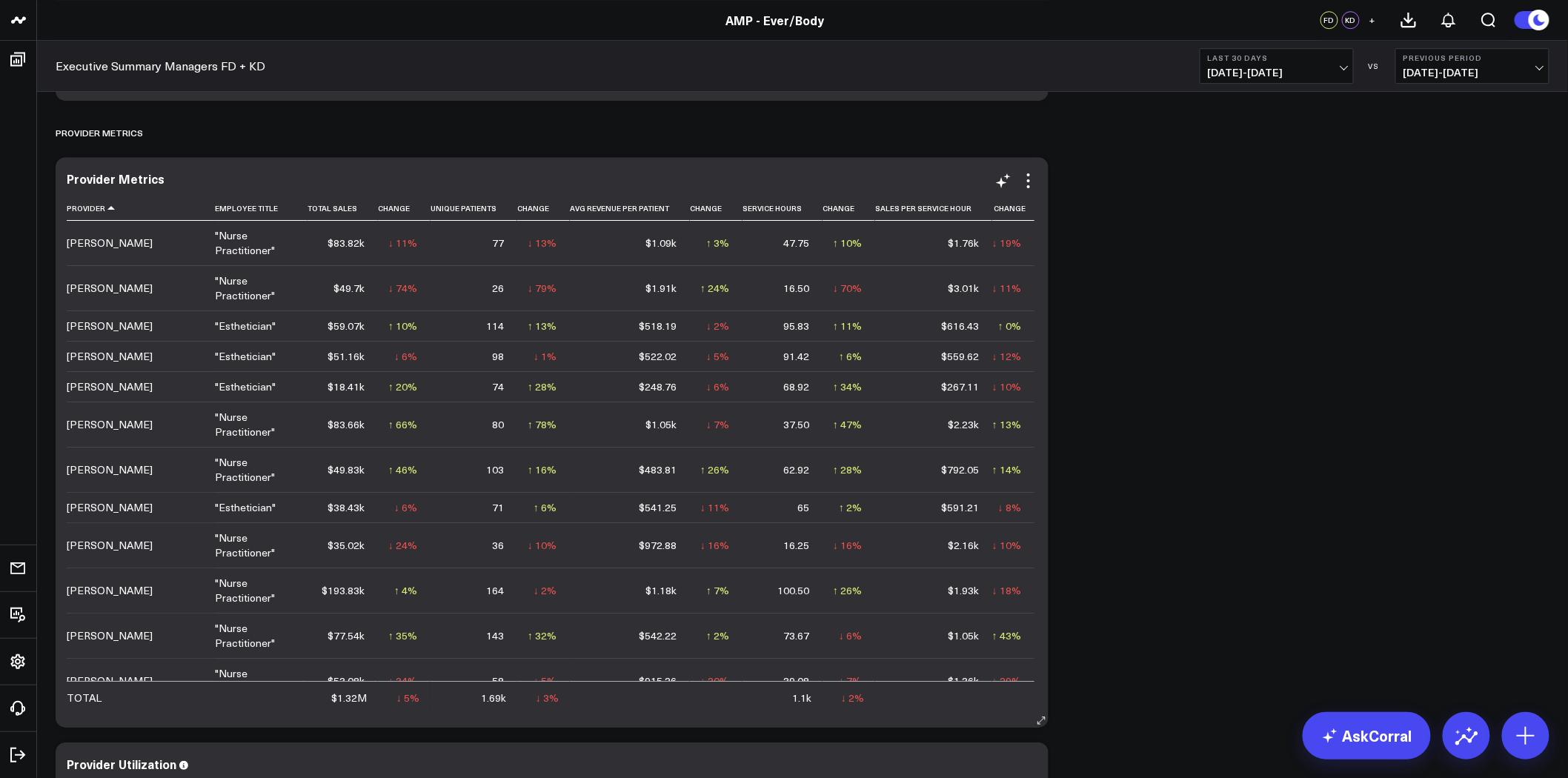
click at [359, 433] on td "$83.66k" at bounding box center [342, 423] width 71 height 45
click at [1271, 63] on button "Last 30 Days 08/03/25 - 09/01/25" at bounding box center [1277, 65] width 154 height 36
click at [1253, 295] on link "Last Month" at bounding box center [1276, 300] width 152 height 28
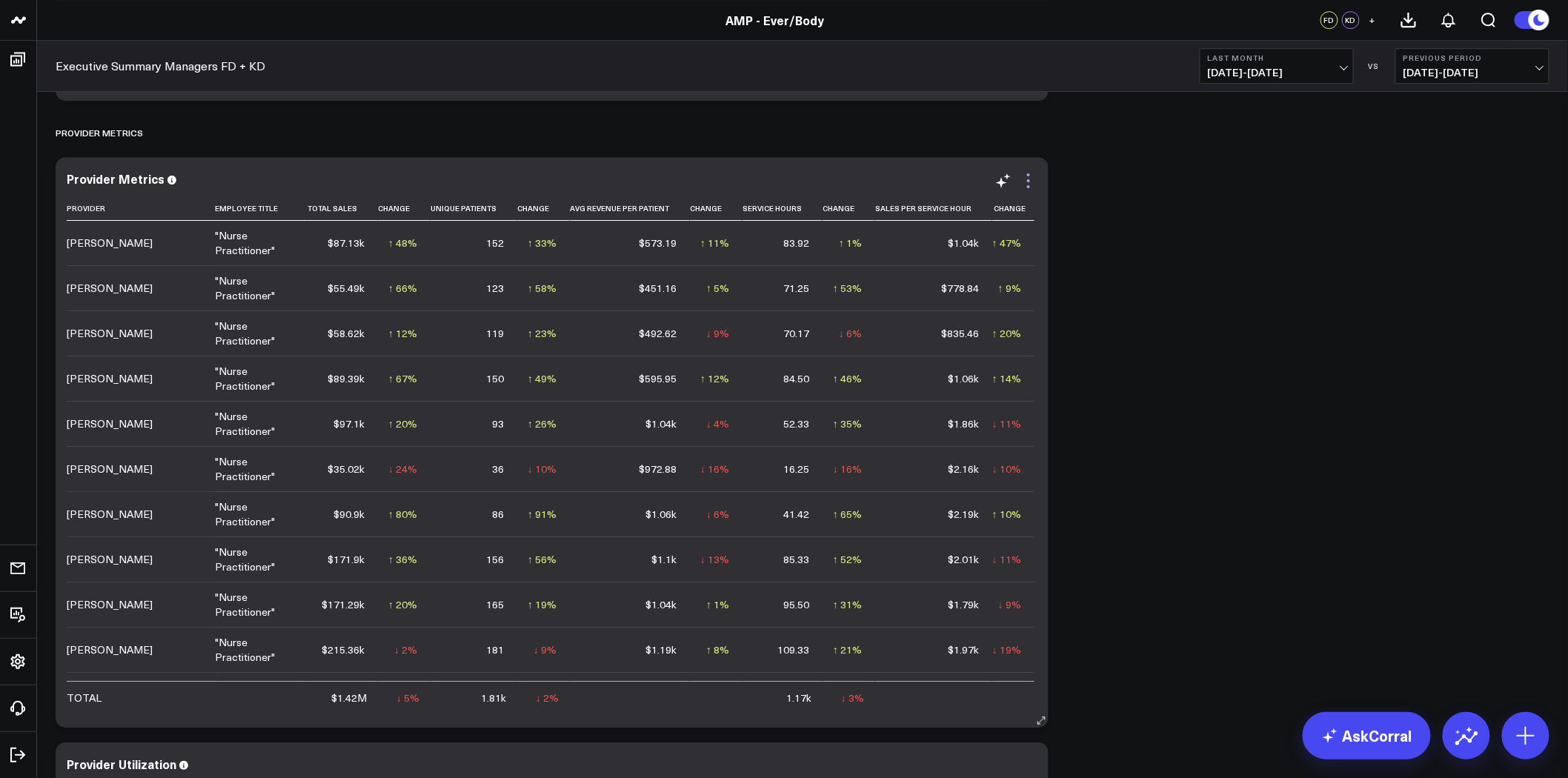
click at [1034, 183] on icon at bounding box center [1027, 180] width 17 height 17
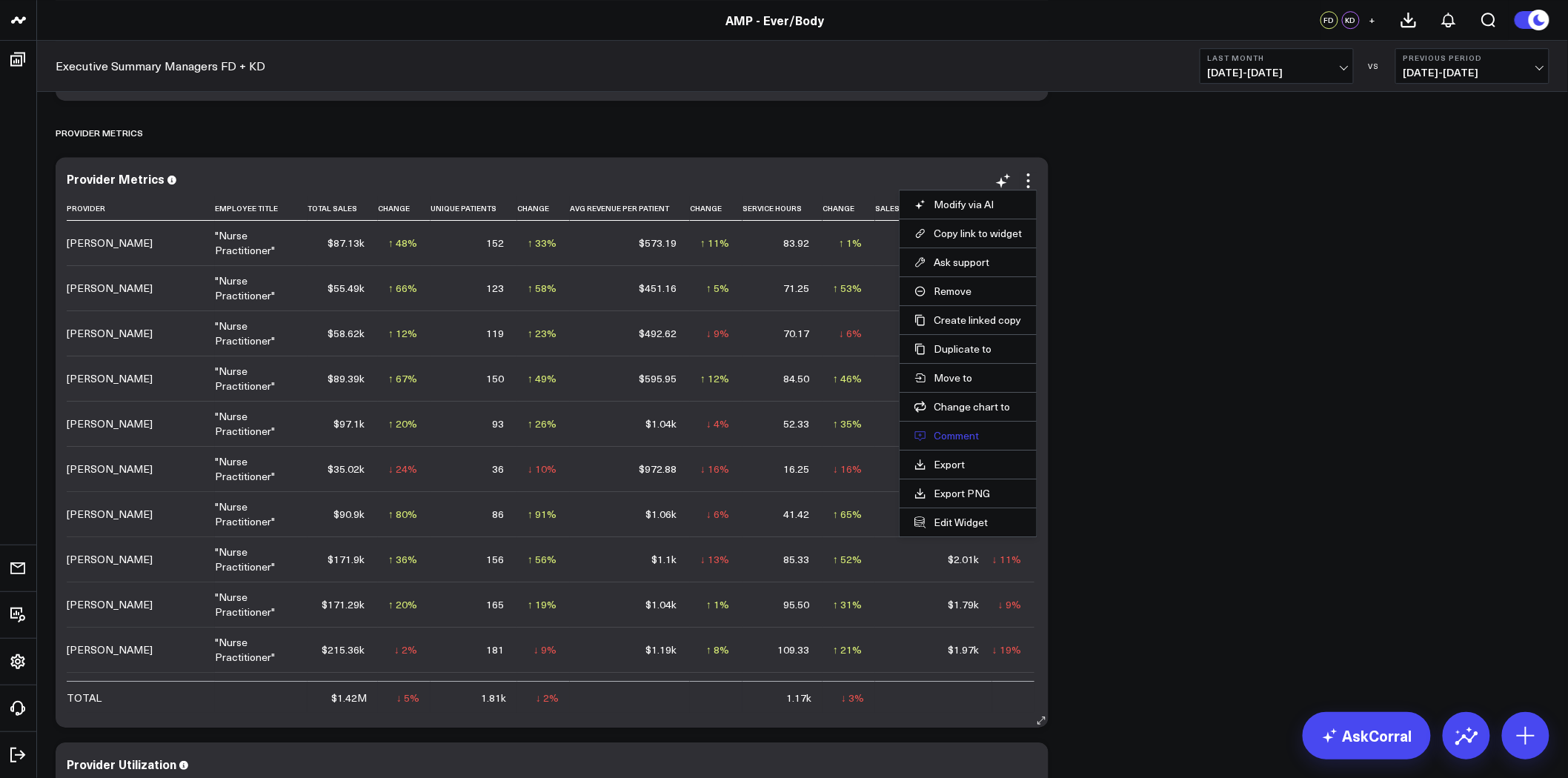
click at [967, 433] on button "Comment" at bounding box center [968, 435] width 107 height 14
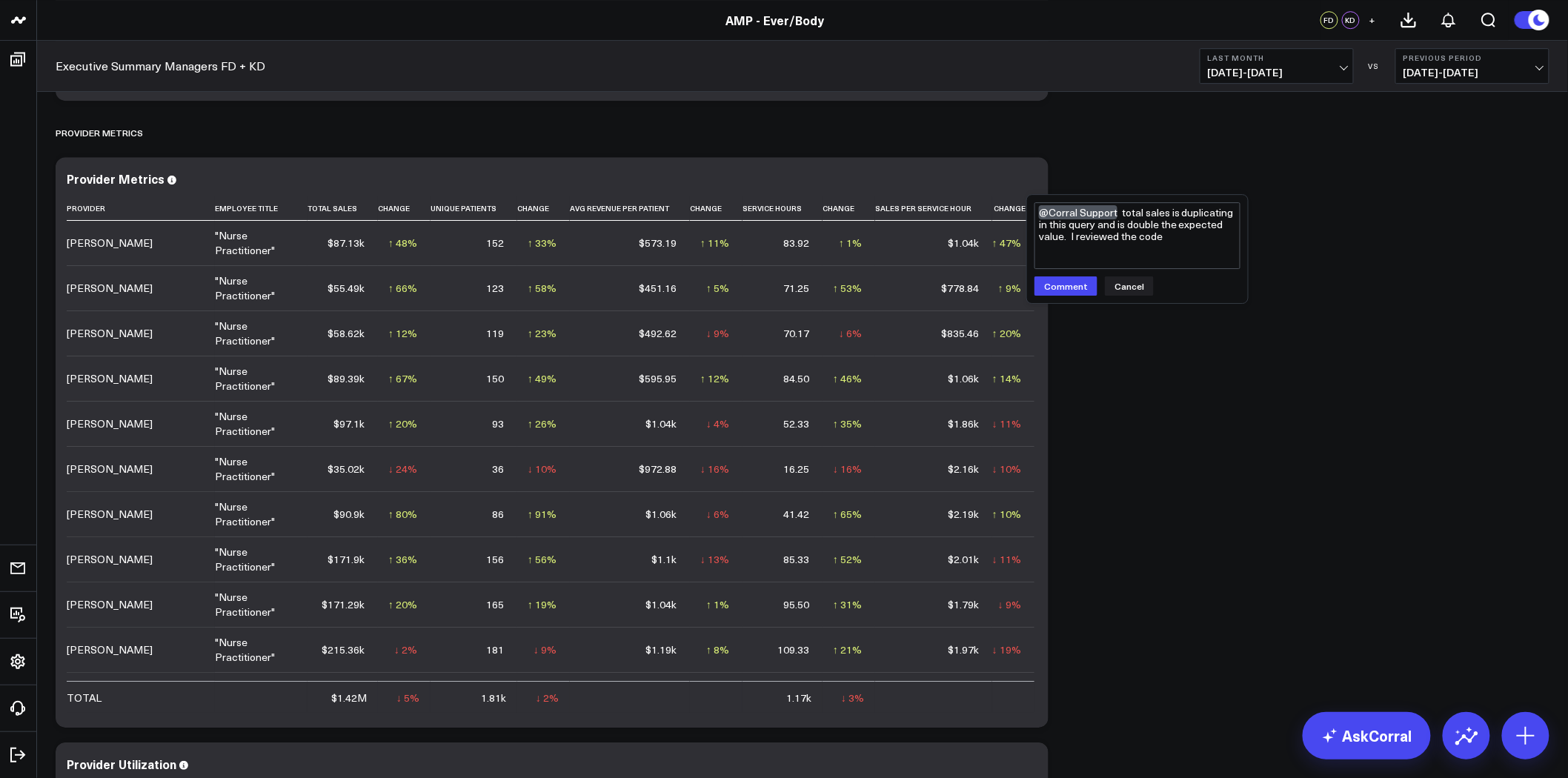
drag, startPoint x: 1170, startPoint y: 237, endPoint x: 1070, endPoint y: 232, distance: 100.1
click at [1070, 232] on textarea "@Corral Support total sales is duplicating in this query and is double the expe…" at bounding box center [1137, 235] width 206 height 67
drag, startPoint x: 1167, startPoint y: 248, endPoint x: 1055, endPoint y: 253, distance: 112.1
click at [1055, 253] on textarea "@Corral Support total sales is duplicating in this query and is double the expe…" at bounding box center [1137, 235] width 206 height 67
type textarea "@Corral Support total sales is duplicating in this query and is double the expe…"
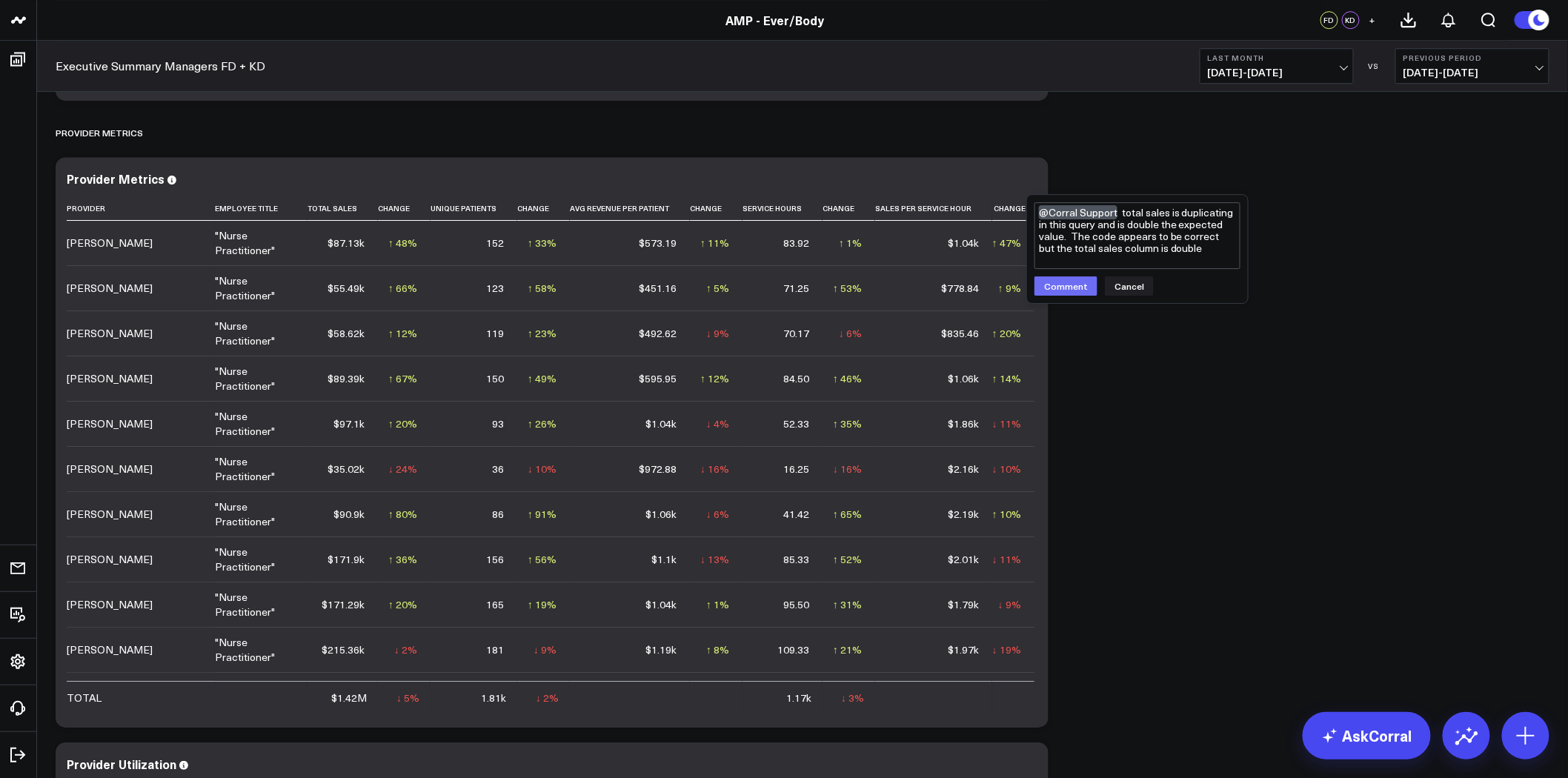
click at [1071, 287] on button "Comment" at bounding box center [1066, 286] width 63 height 19
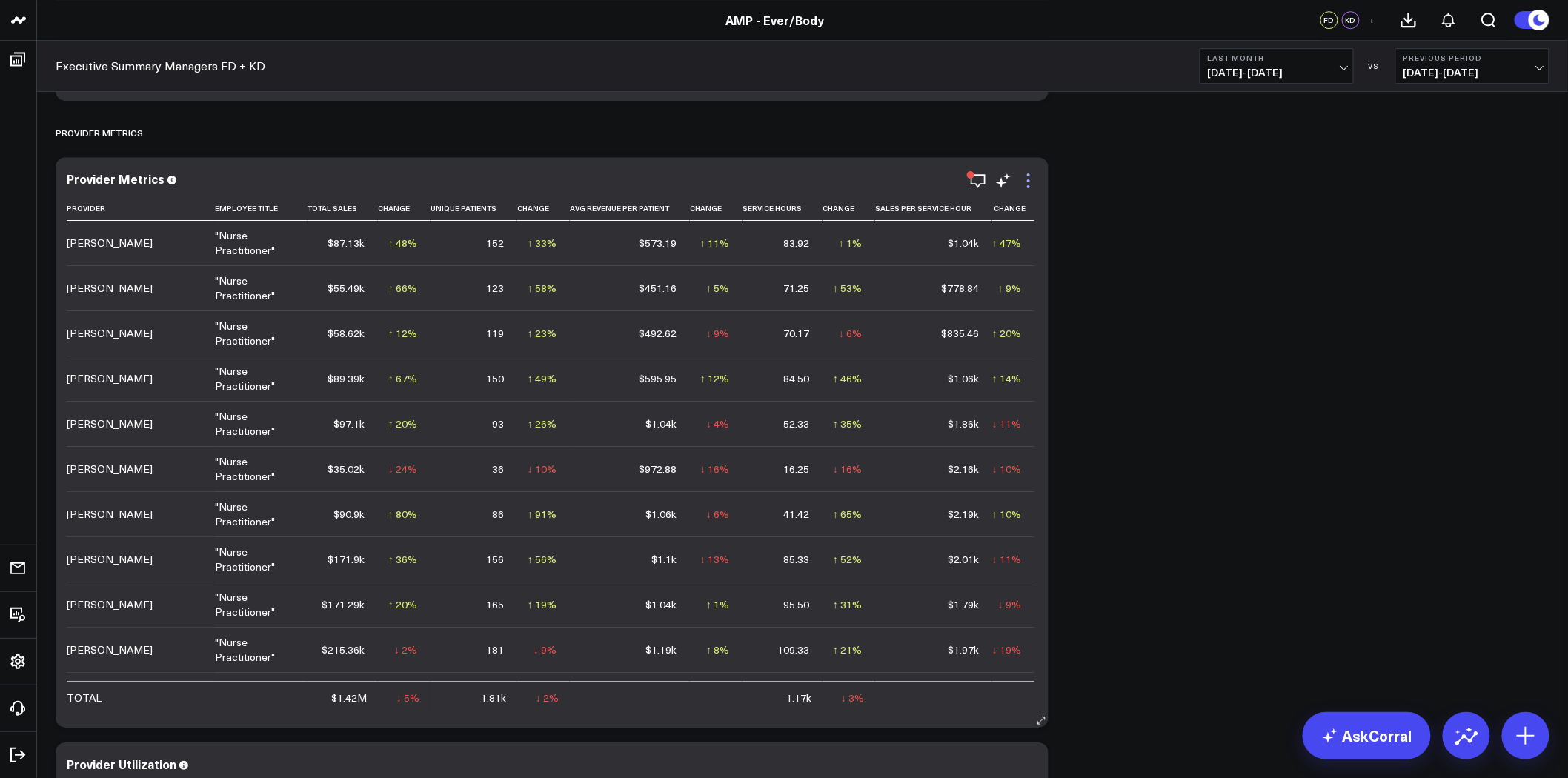
click at [1027, 182] on icon at bounding box center [1027, 180] width 17 height 17
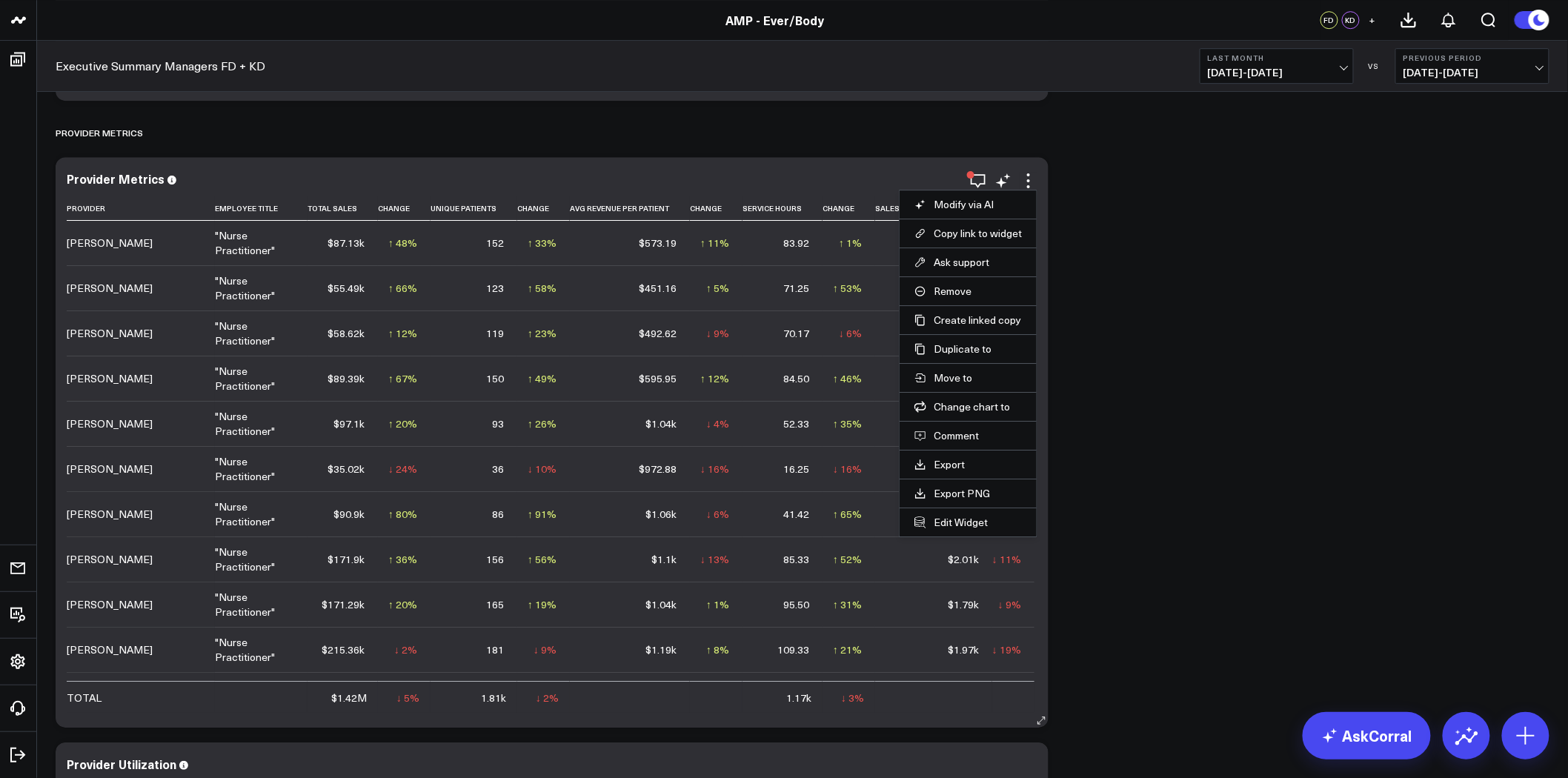
click at [962, 531] on li "Edit Widget" at bounding box center [968, 522] width 137 height 28
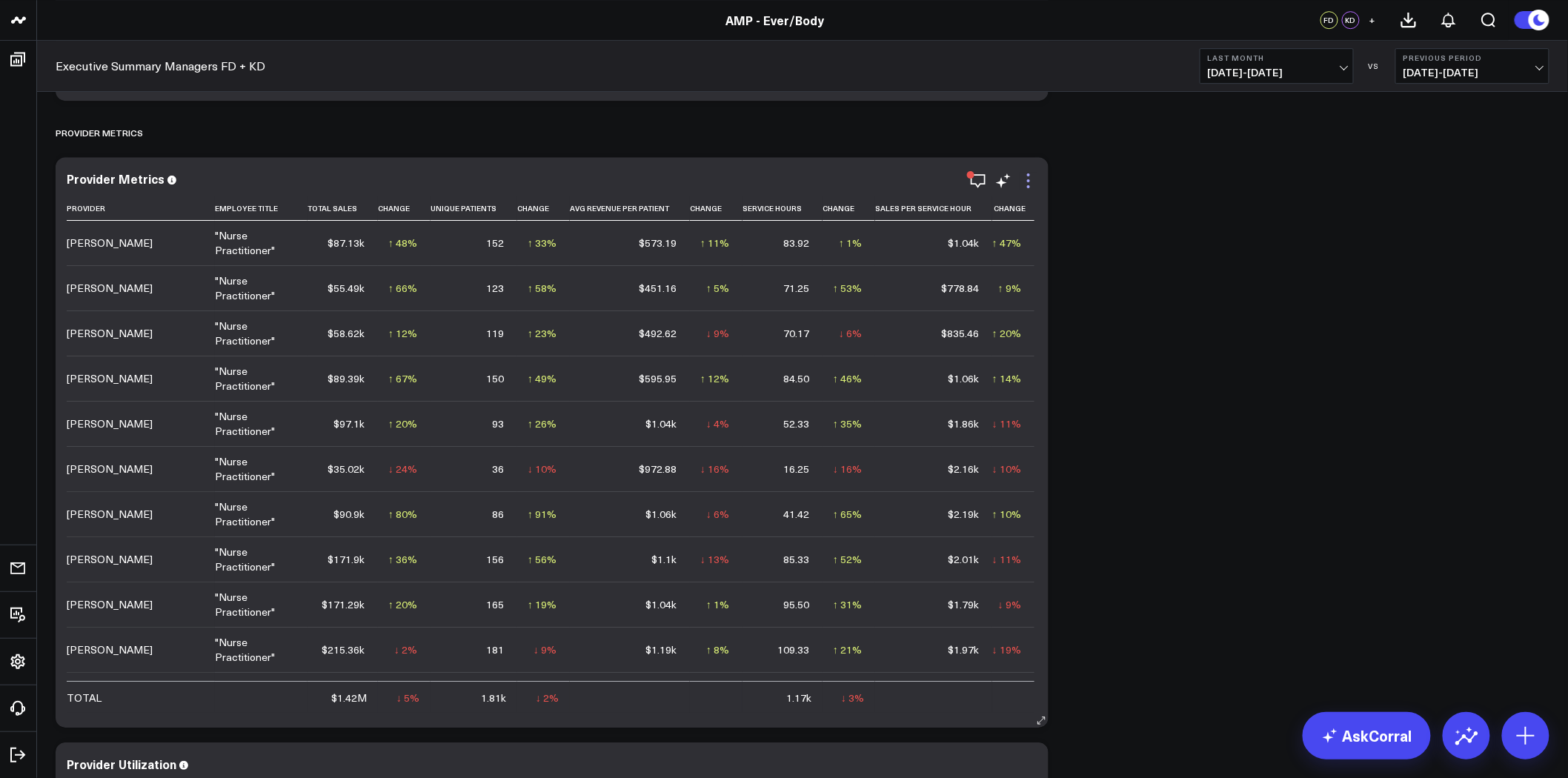
click at [1027, 183] on icon at bounding box center [1027, 180] width 17 height 17
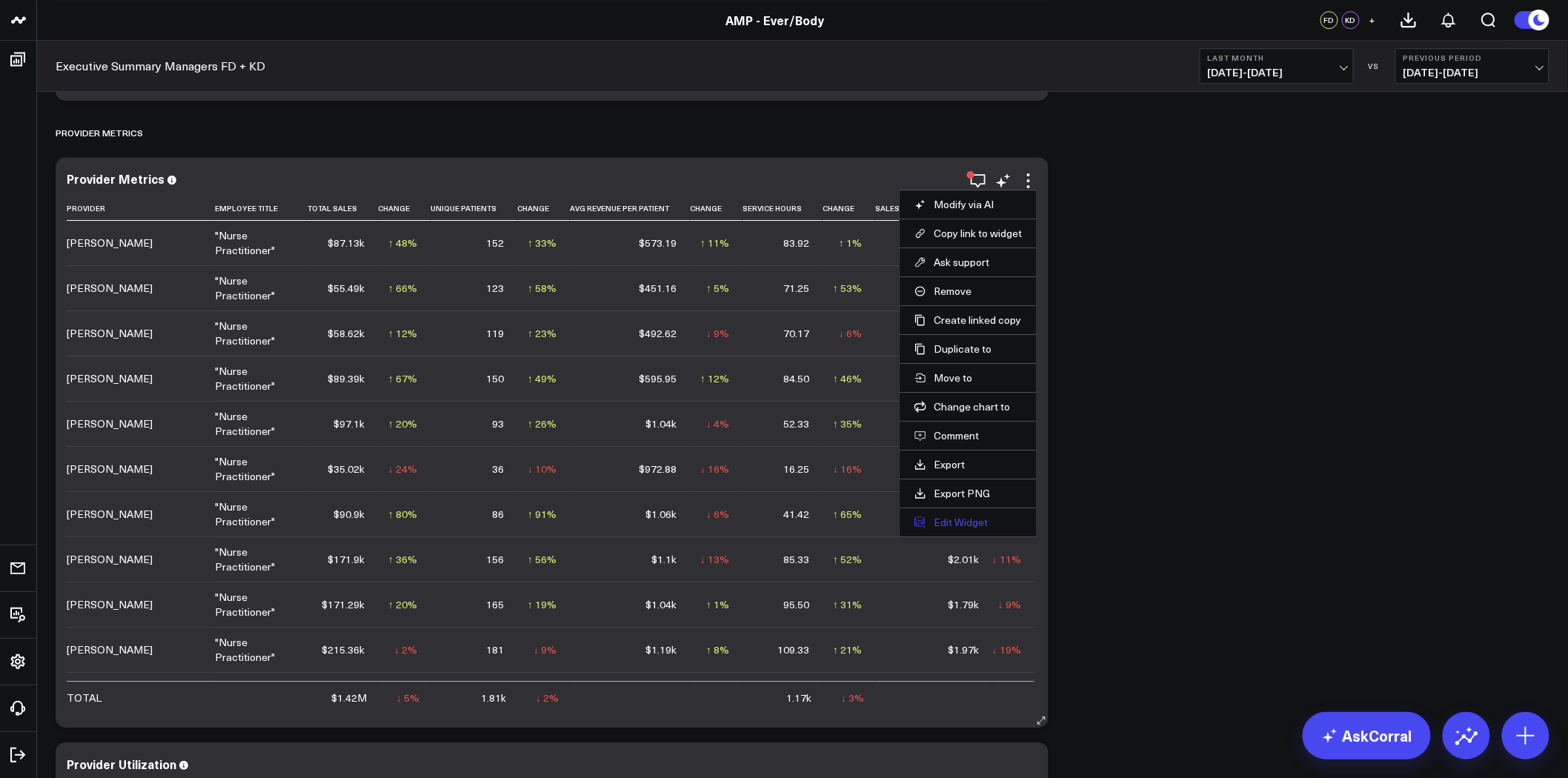
click at [954, 520] on button "Edit Widget" at bounding box center [968, 523] width 107 height 14
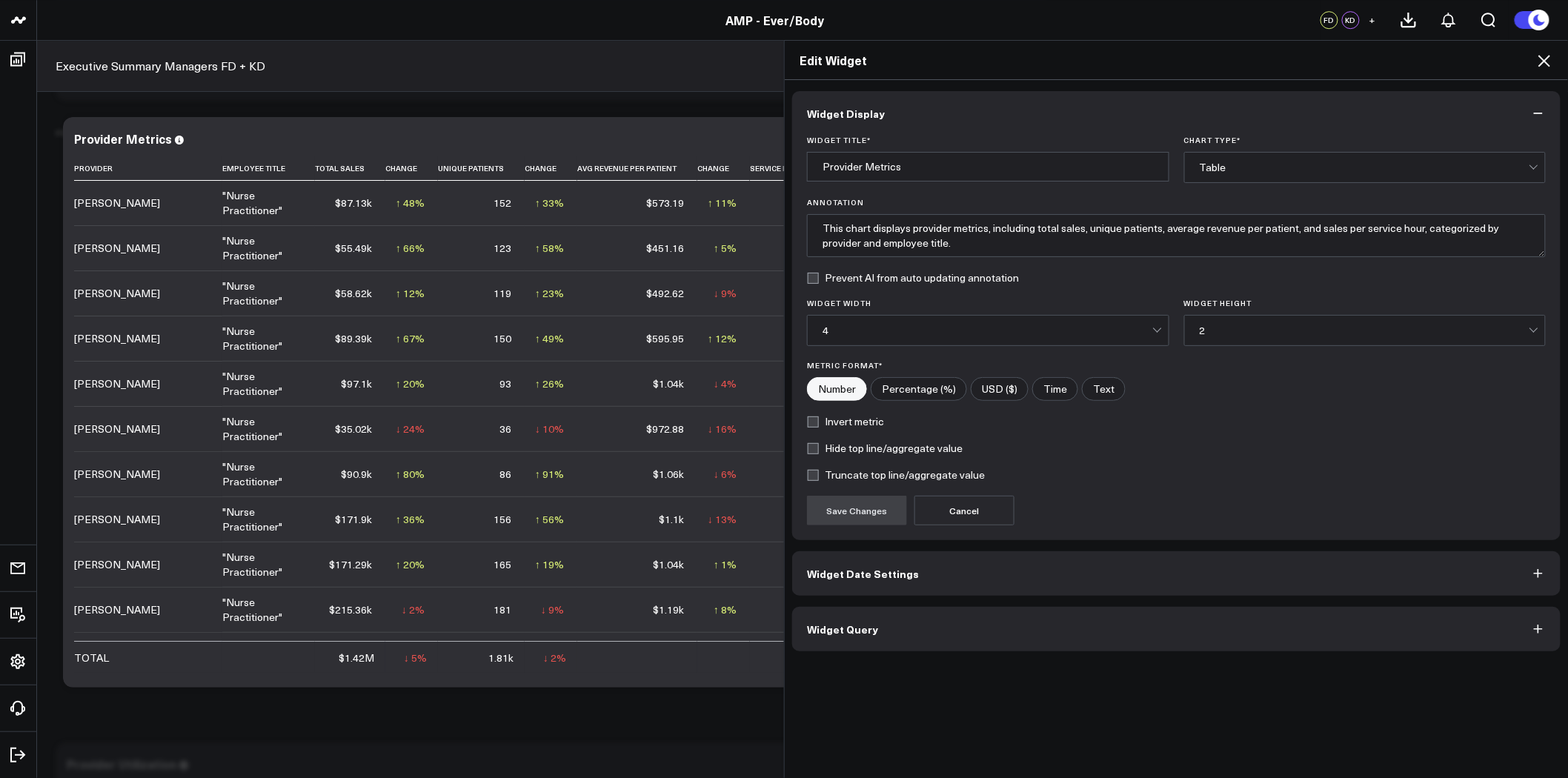
click at [906, 612] on button "Widget Query" at bounding box center [1176, 629] width 768 height 44
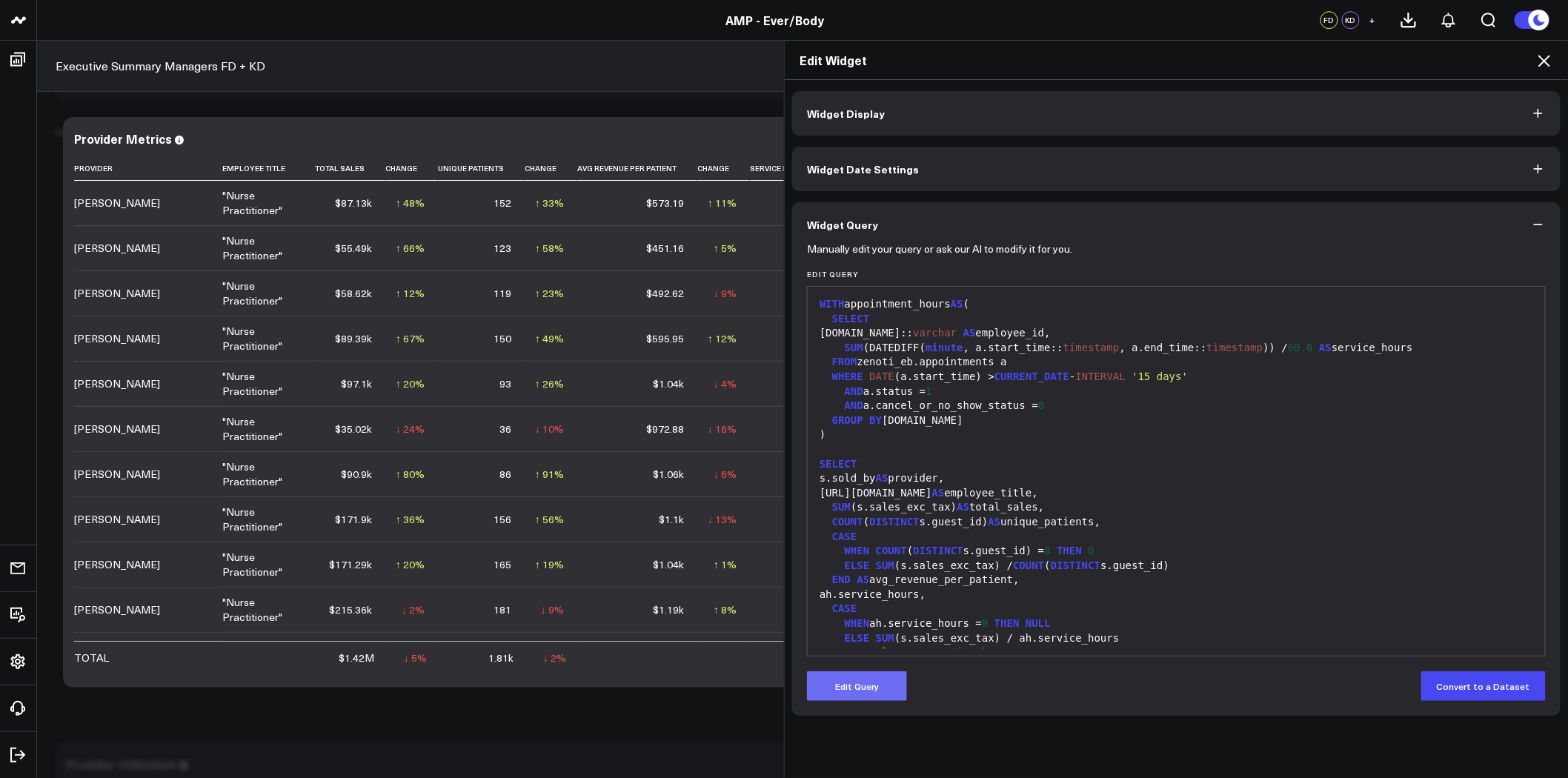
click at [848, 682] on button "Edit Query" at bounding box center [857, 686] width 100 height 29
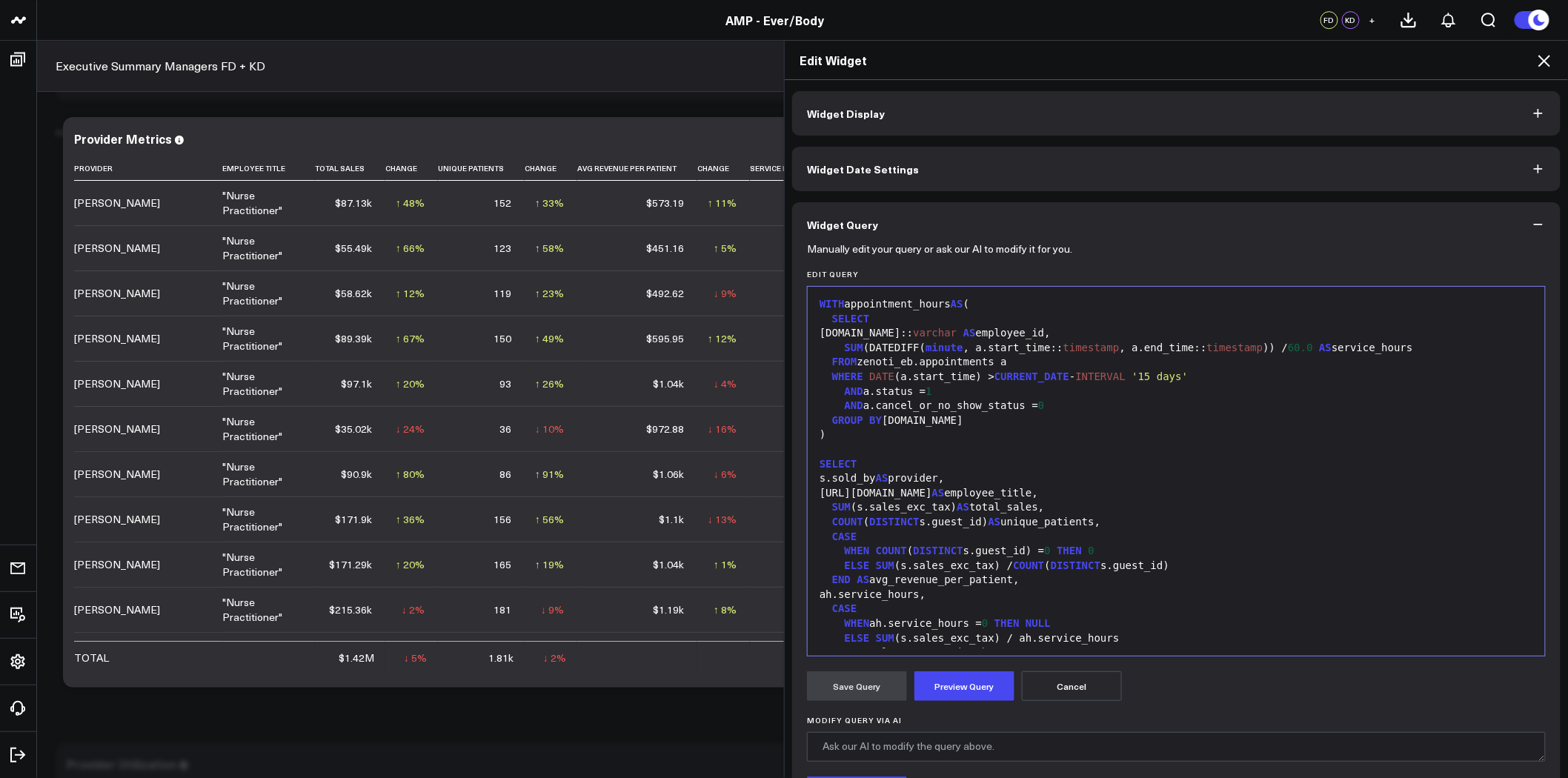
click at [958, 389] on div "AND a.status = 1" at bounding box center [1176, 392] width 722 height 15
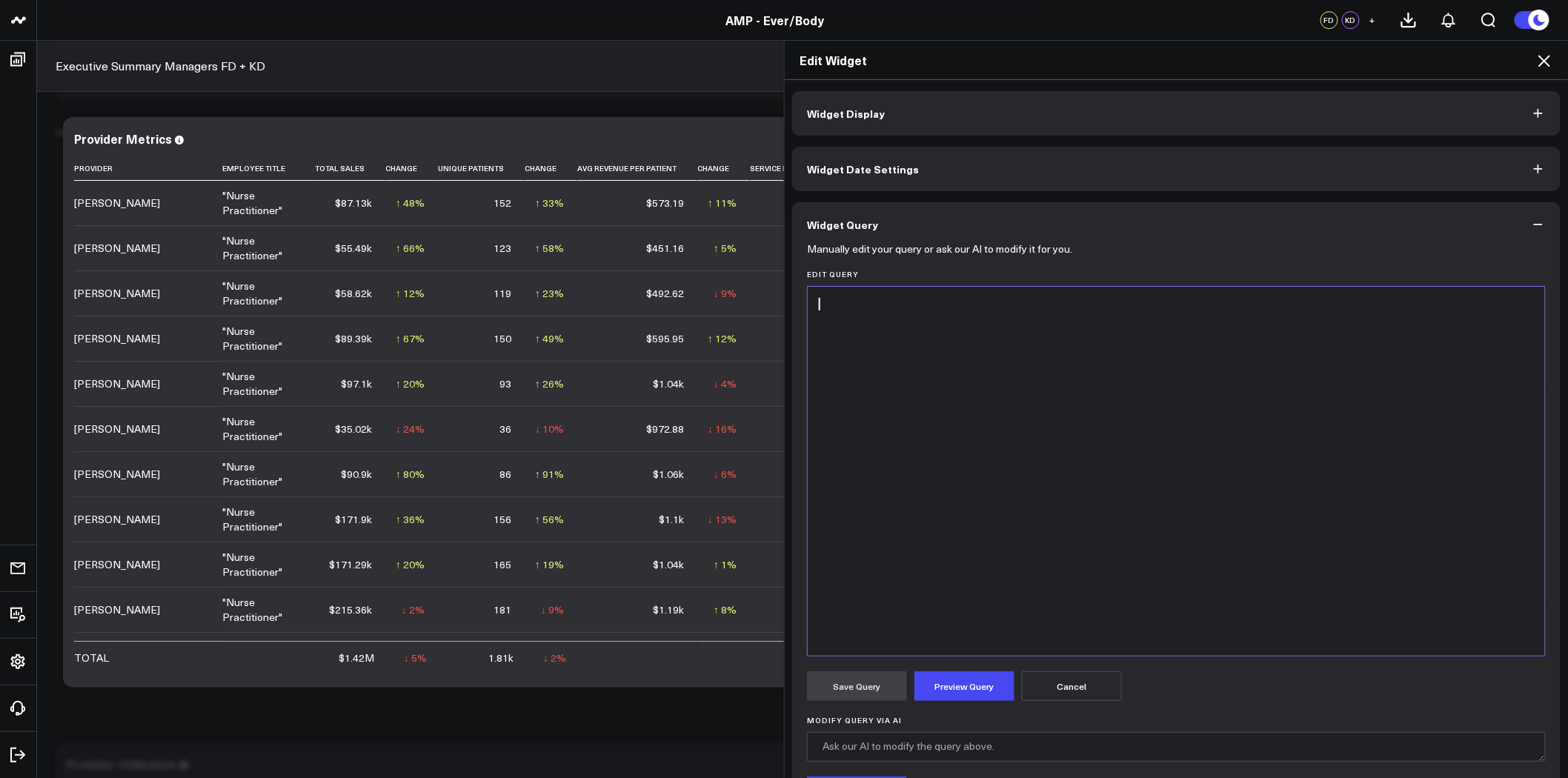
scroll to position [290, 0]
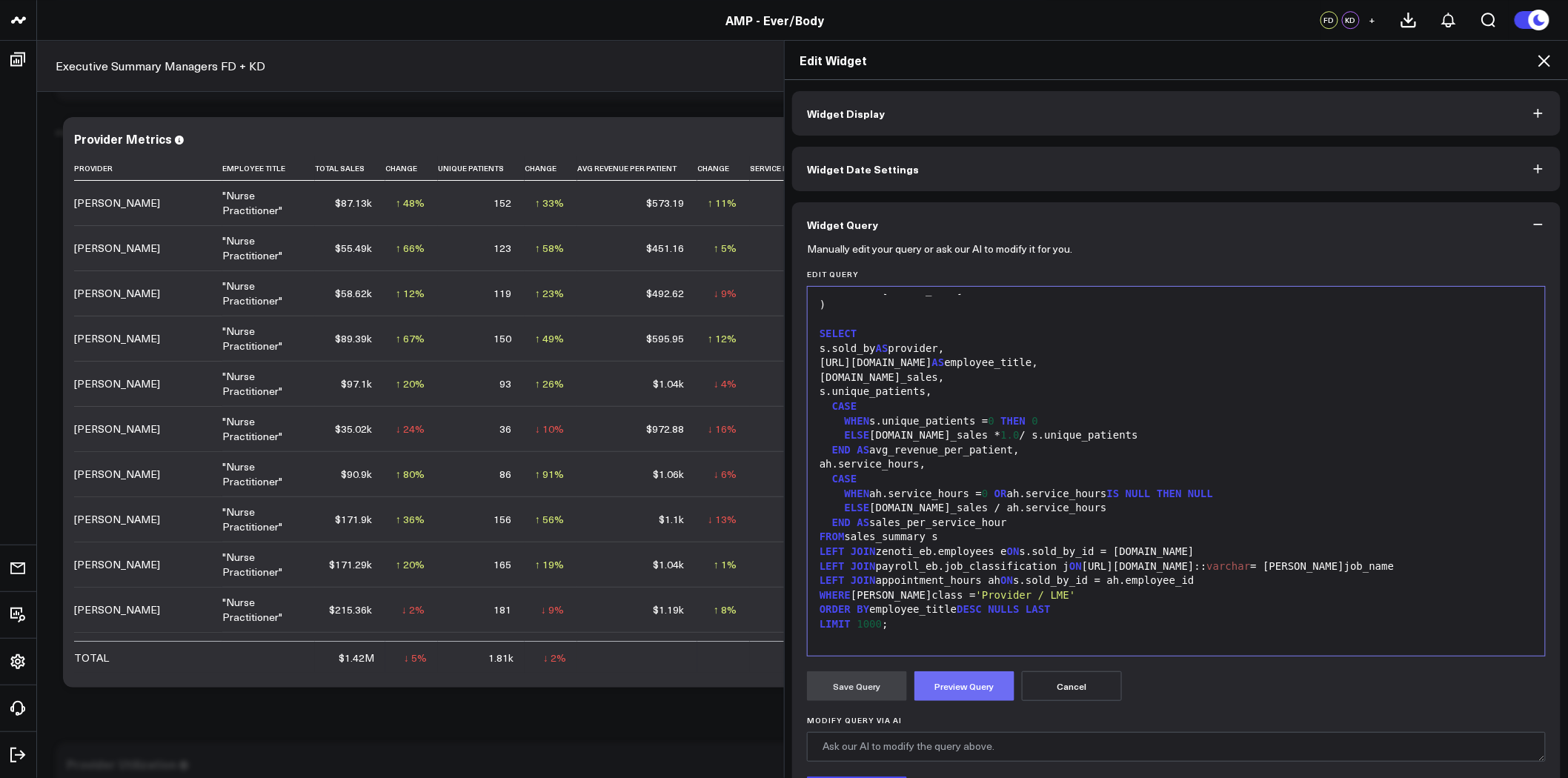
click at [973, 683] on button "Preview Query" at bounding box center [964, 686] width 100 height 29
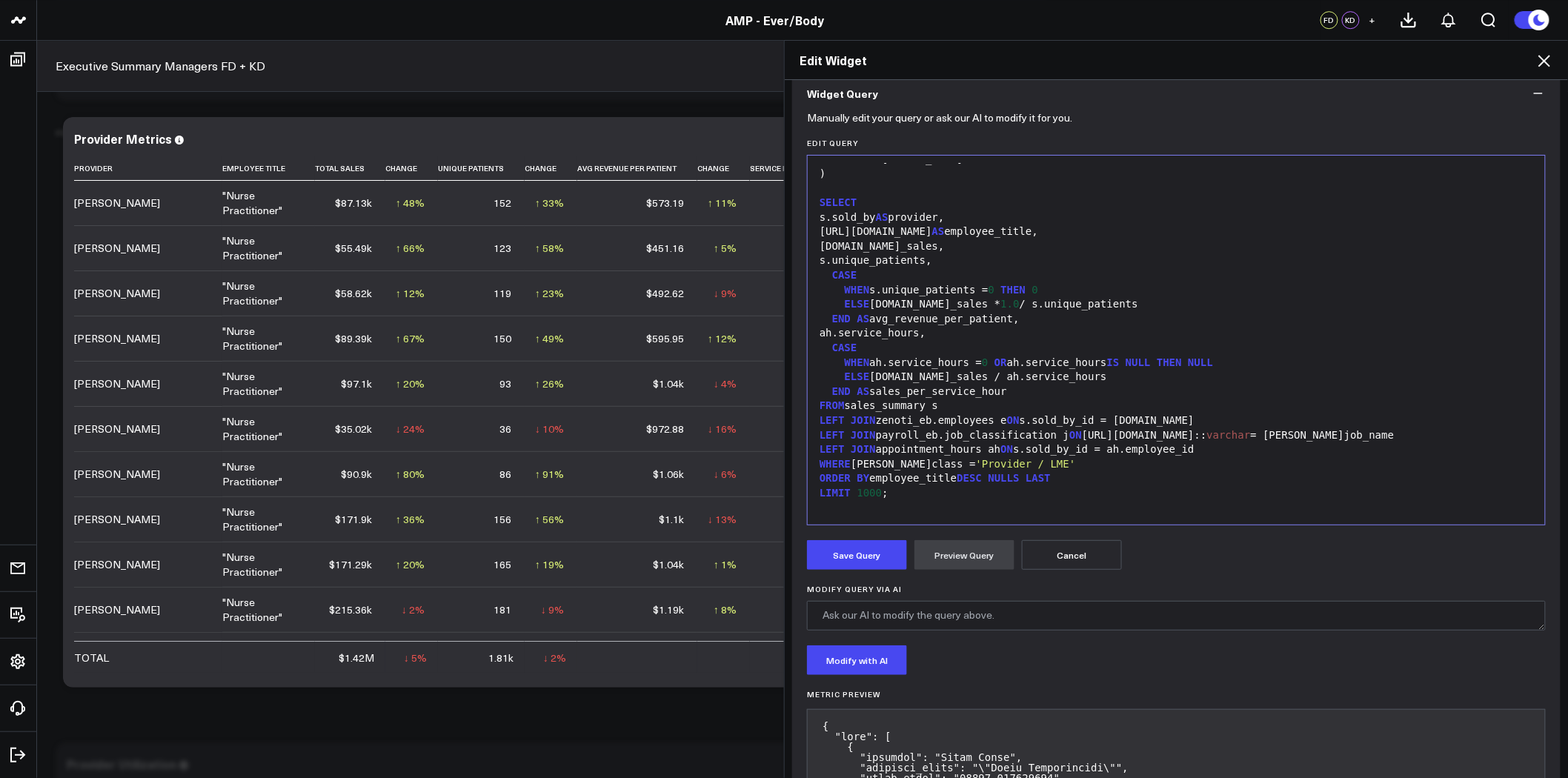
scroll to position [743, 0]
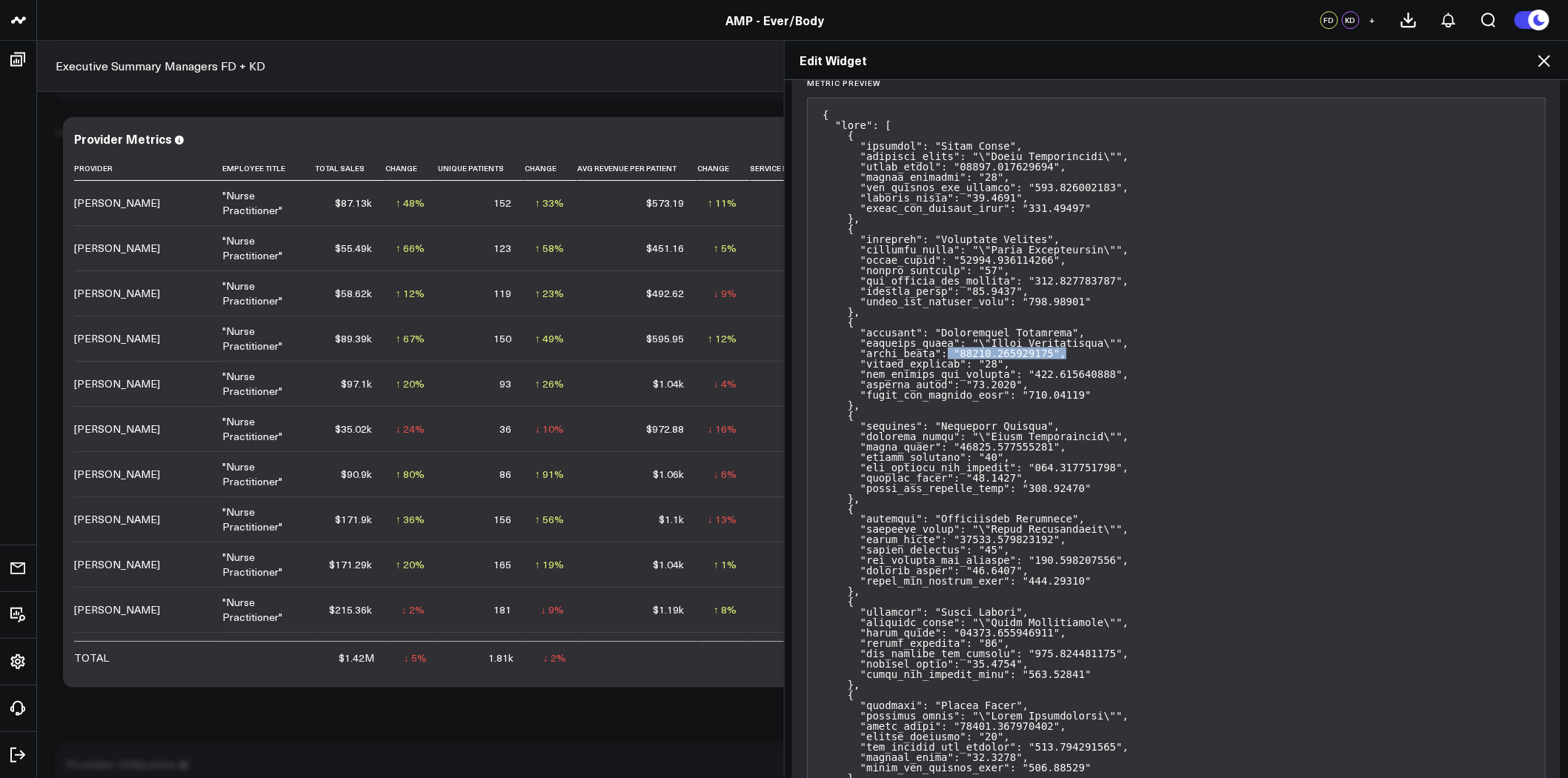
drag, startPoint x: 1047, startPoint y: 350, endPoint x: 931, endPoint y: 352, distance: 116.0
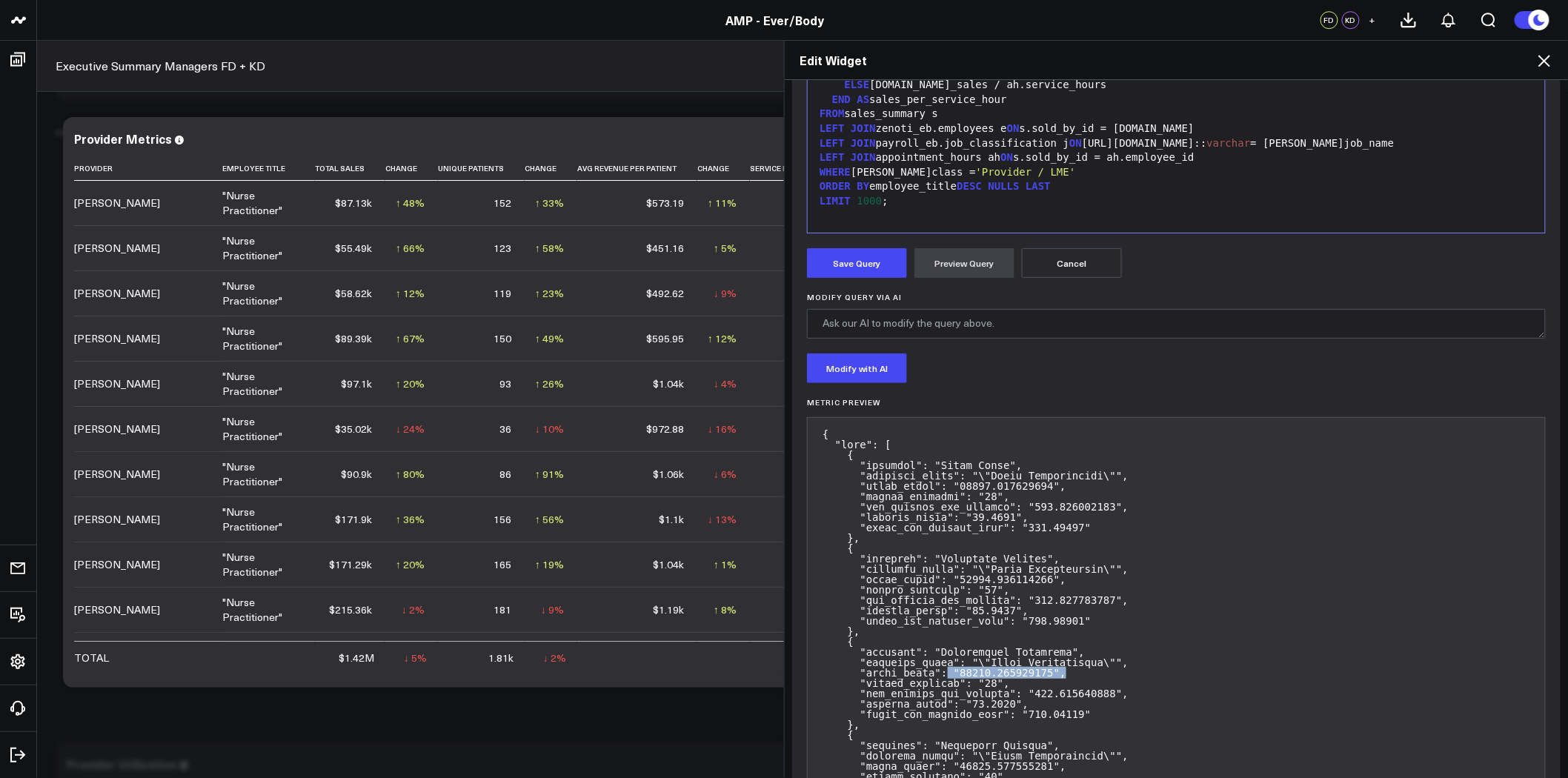
scroll to position [413, 0]
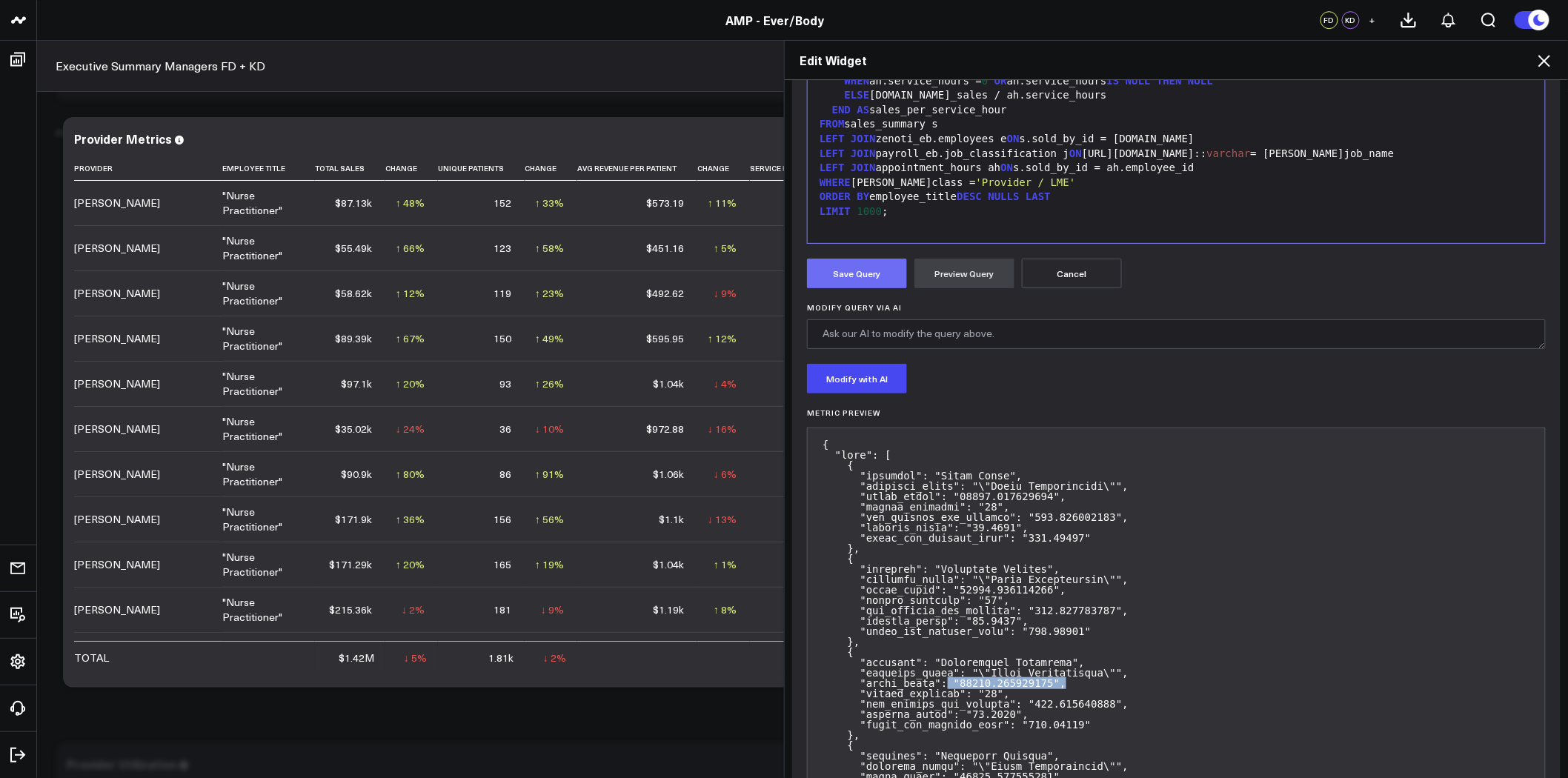
click at [862, 265] on button "Save Query" at bounding box center [857, 274] width 100 height 29
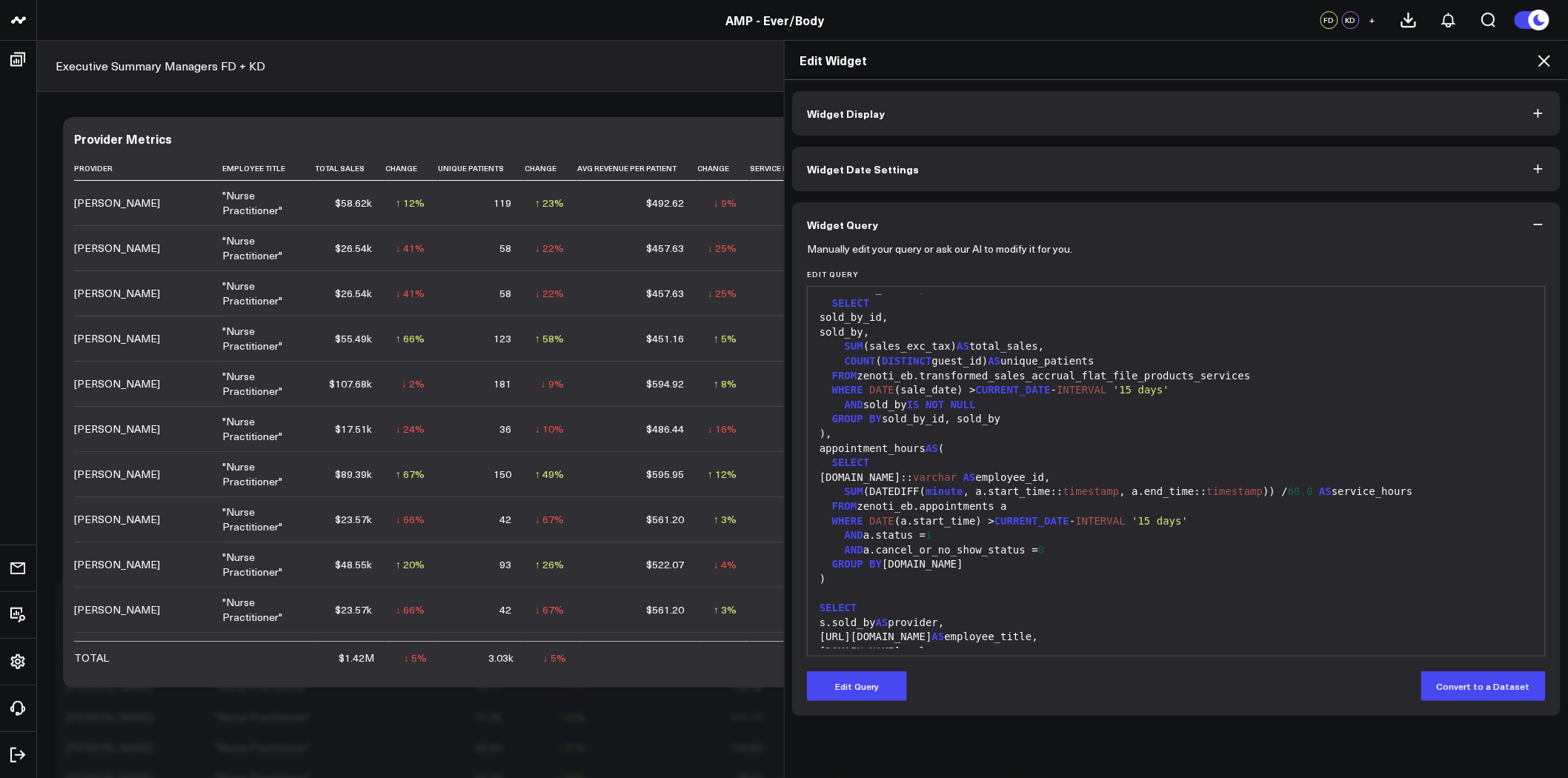
scroll to position [0, 0]
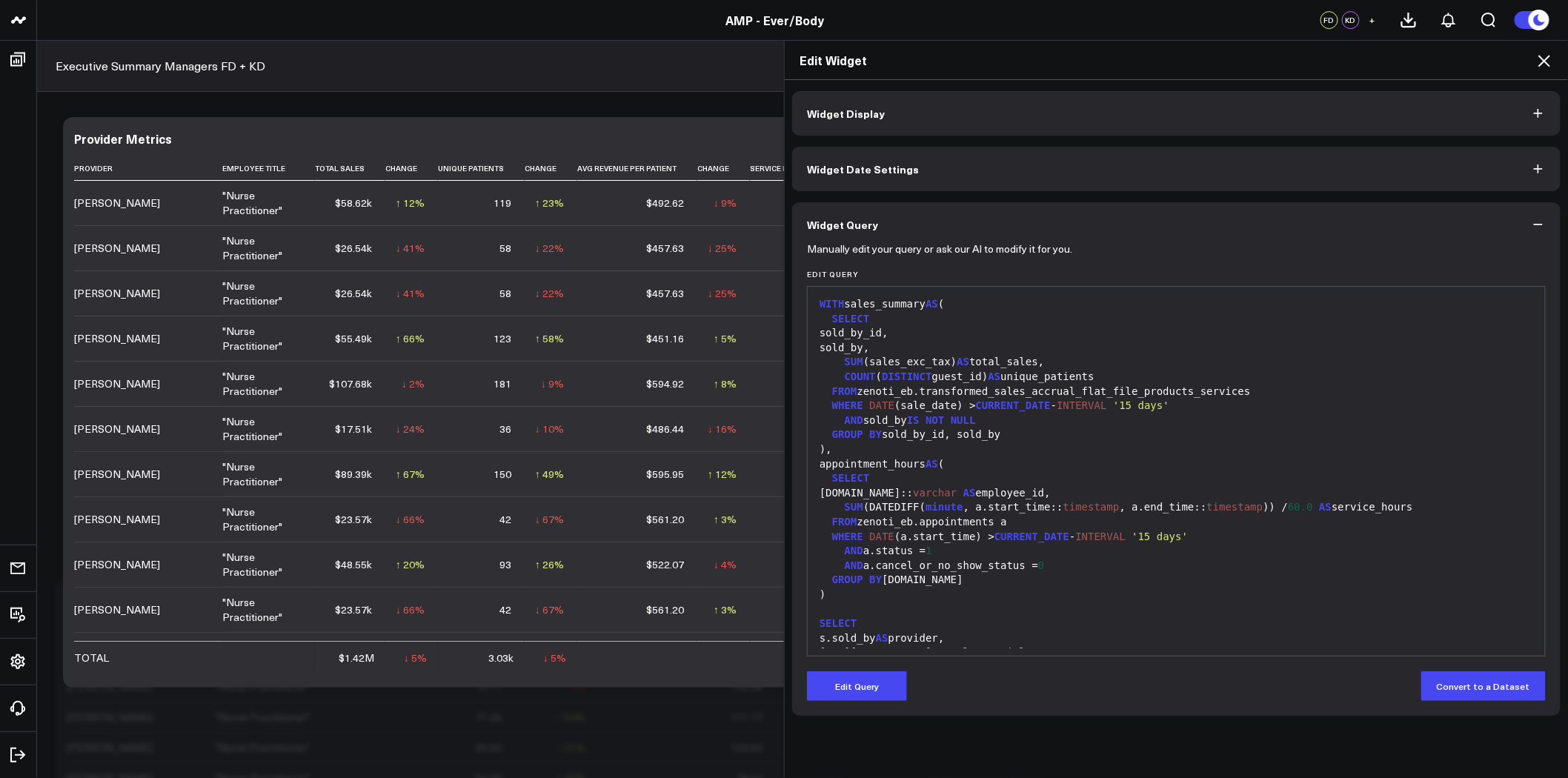
click at [1210, 375] on div "COUNT ( DISTINCT guest_id) AS unique_patients" at bounding box center [1176, 378] width 722 height 15
click at [1061, 166] on button "Widget Date Settings" at bounding box center [1176, 169] width 768 height 44
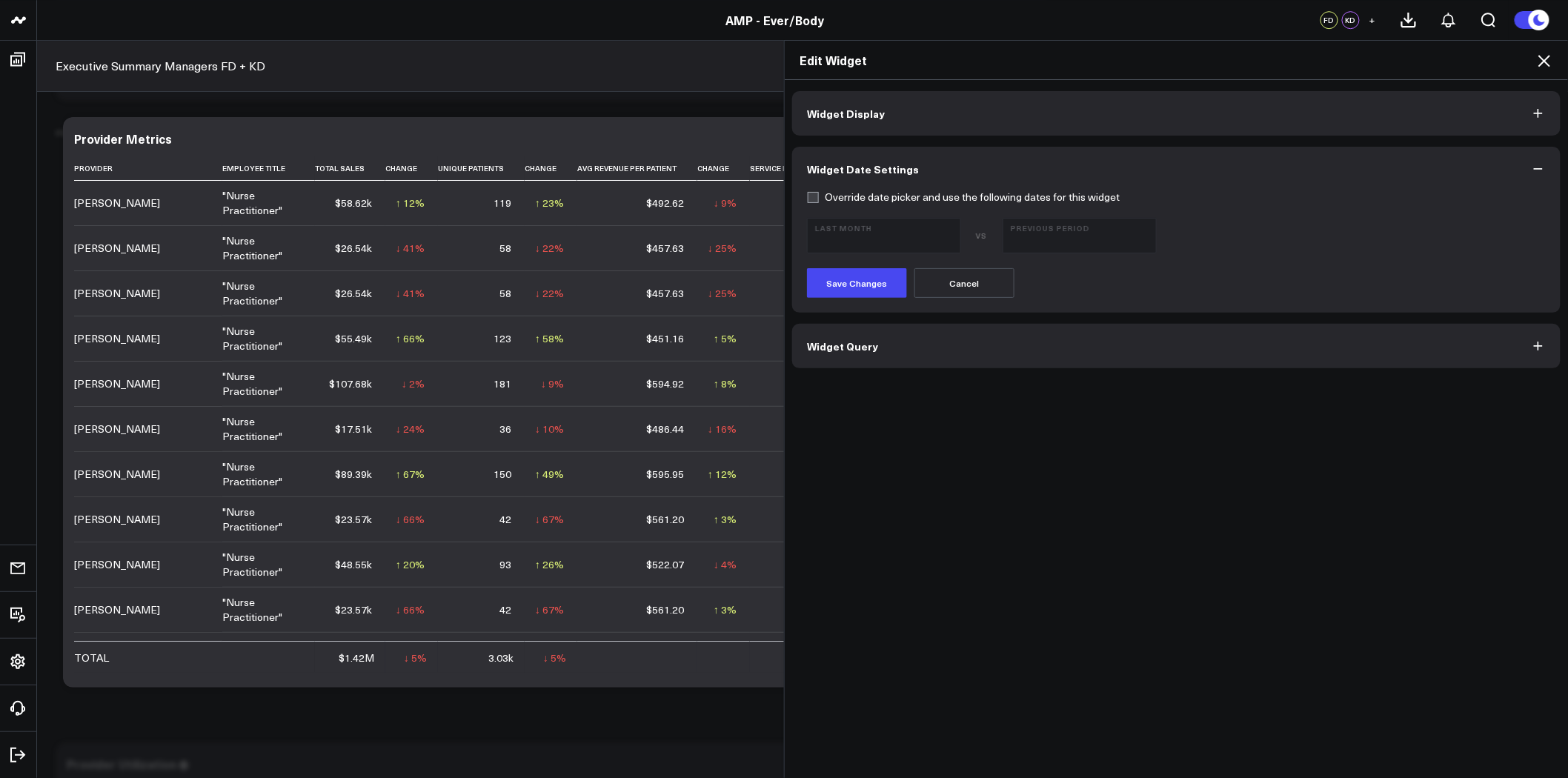
click at [849, 197] on label "Override date picker and use the following dates for this widget" at bounding box center [963, 197] width 313 height 12
click at [819, 197] on input "Override date picker and use the following dates for this widget" at bounding box center [812, 197] width 12 height 12
click at [857, 278] on button "Save Changes" at bounding box center [857, 283] width 100 height 29
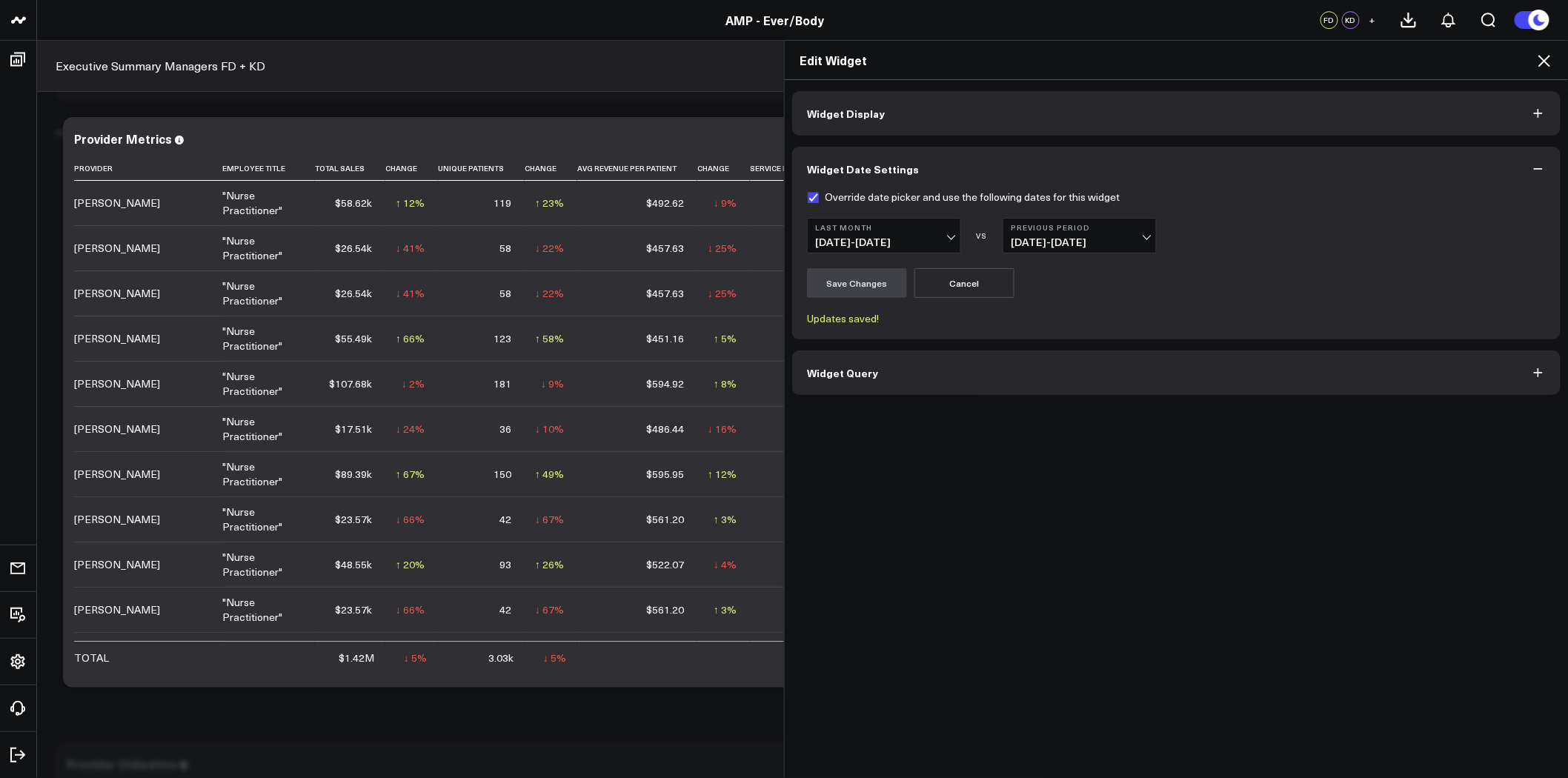
click at [824, 197] on label "Override date picker and use the following dates for this widget" at bounding box center [963, 197] width 313 height 12
click at [819, 197] on input "Override date picker and use the following dates for this widget" at bounding box center [812, 197] width 12 height 12
checkbox input "false"
click at [850, 287] on button "Save Changes" at bounding box center [857, 283] width 100 height 29
click at [1545, 56] on icon at bounding box center [1543, 60] width 17 height 17
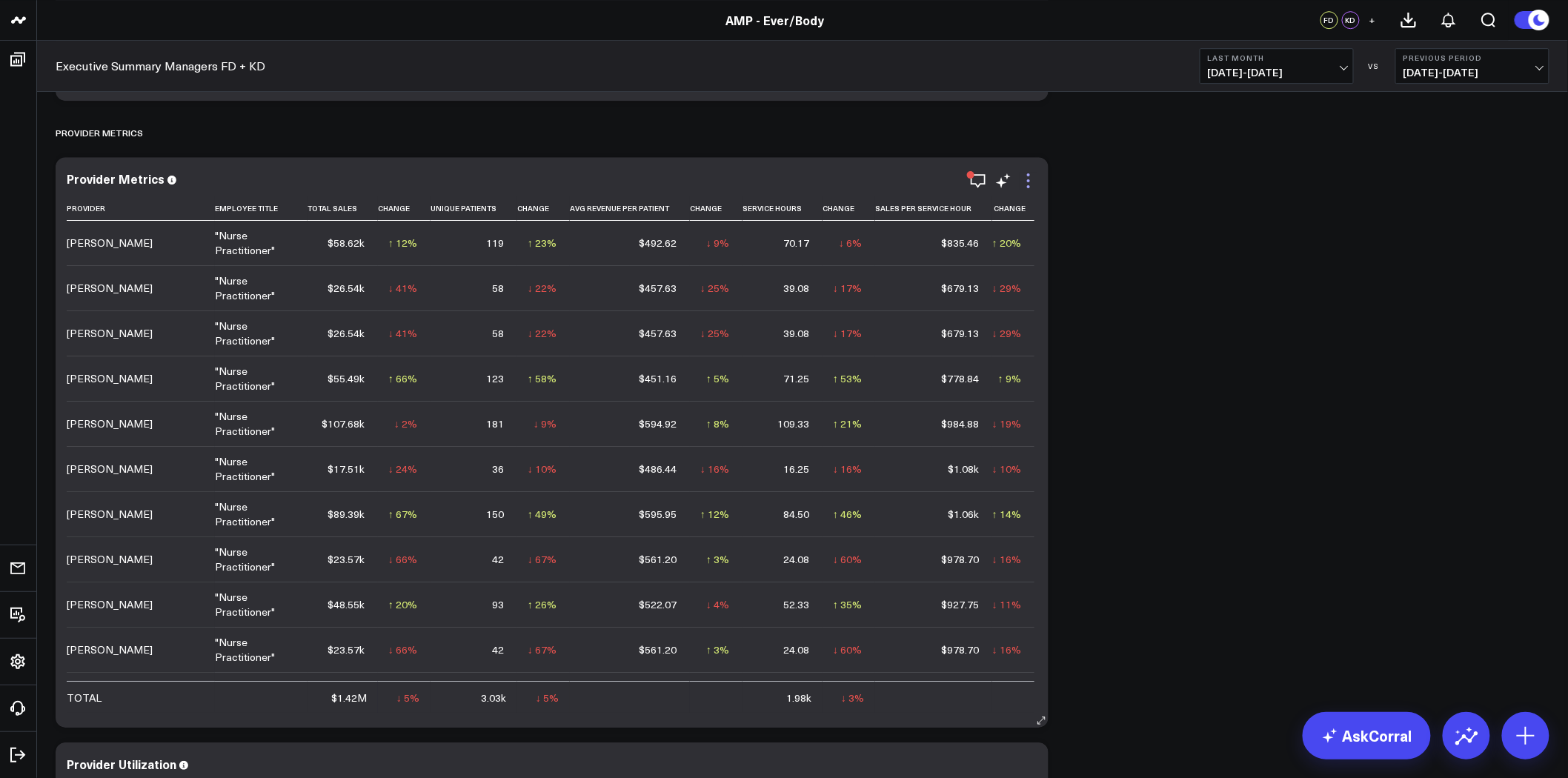
click at [1028, 176] on icon at bounding box center [1027, 180] width 17 height 17
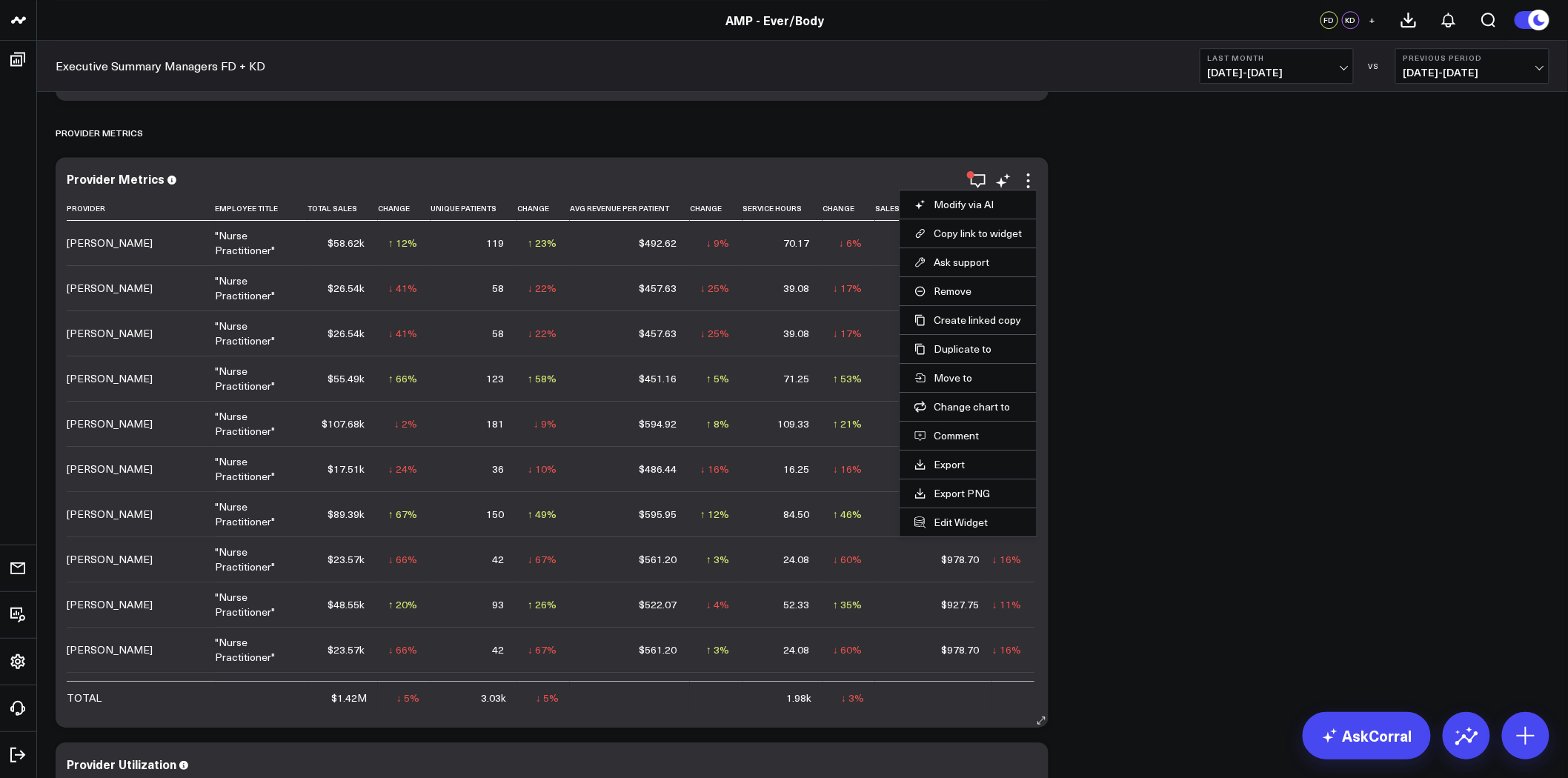
click at [958, 512] on li "Edit Widget" at bounding box center [968, 522] width 137 height 28
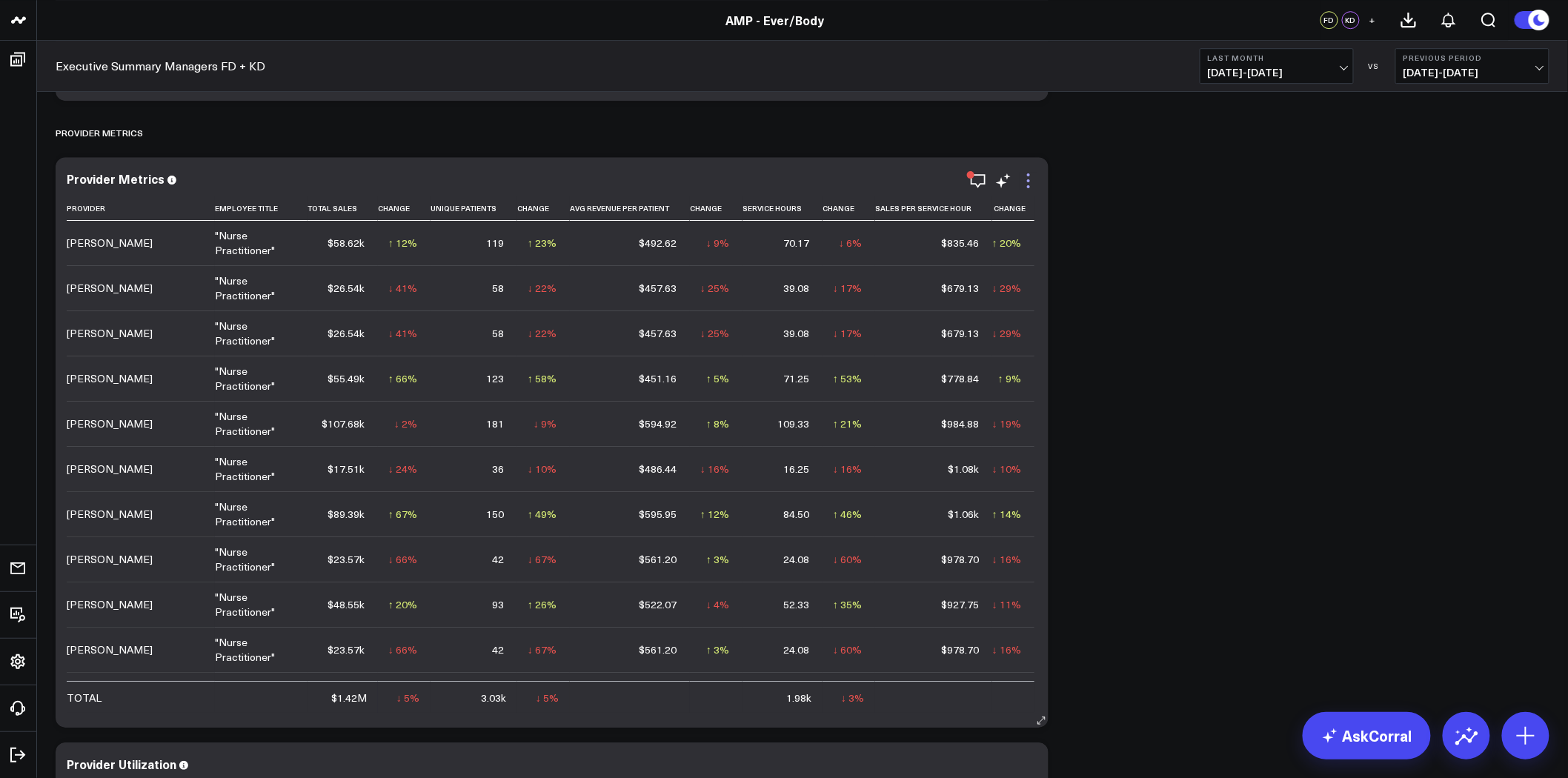
click at [1025, 183] on icon at bounding box center [1027, 180] width 17 height 17
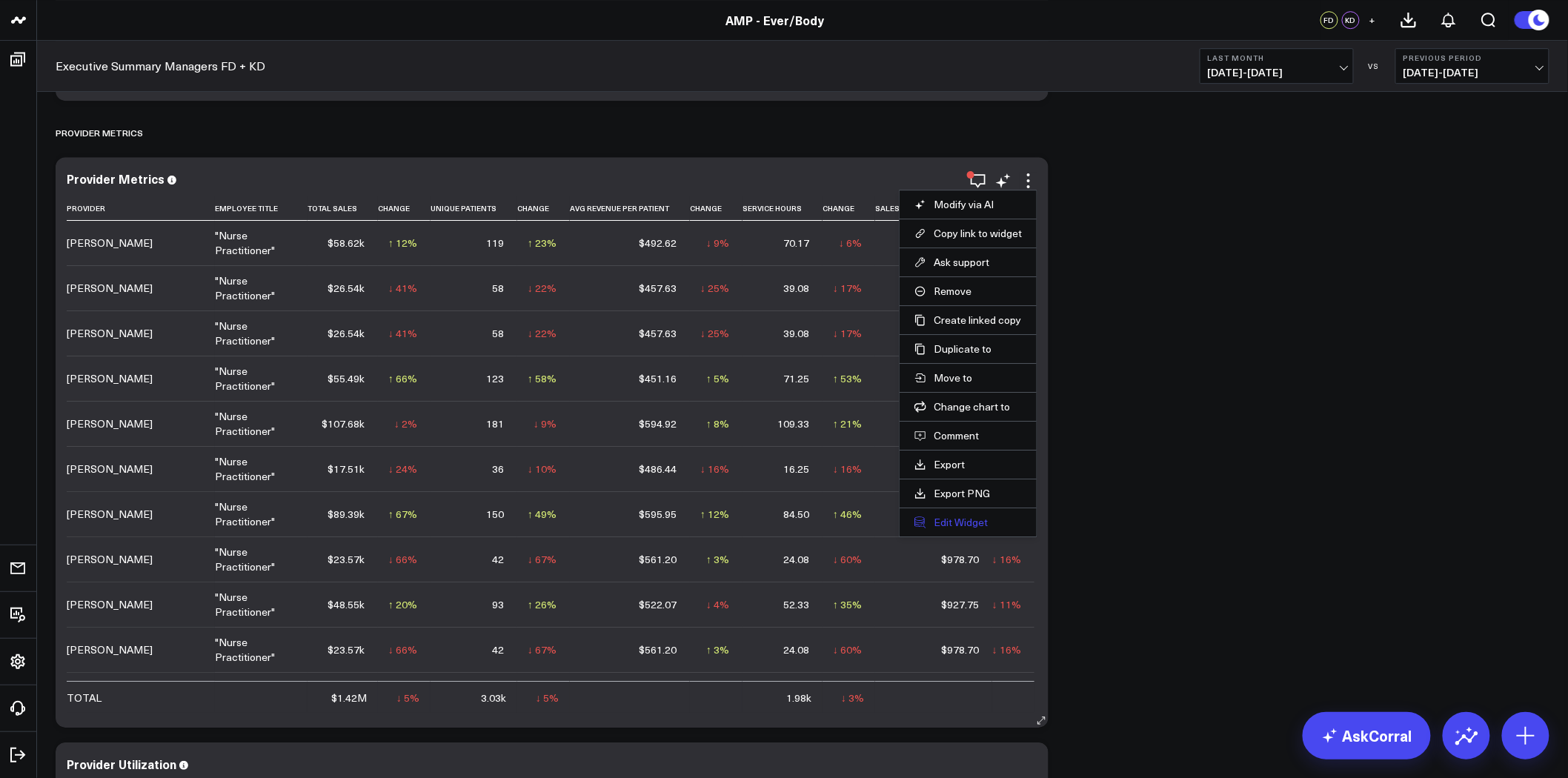
click at [967, 521] on button "Edit Widget" at bounding box center [968, 523] width 107 height 14
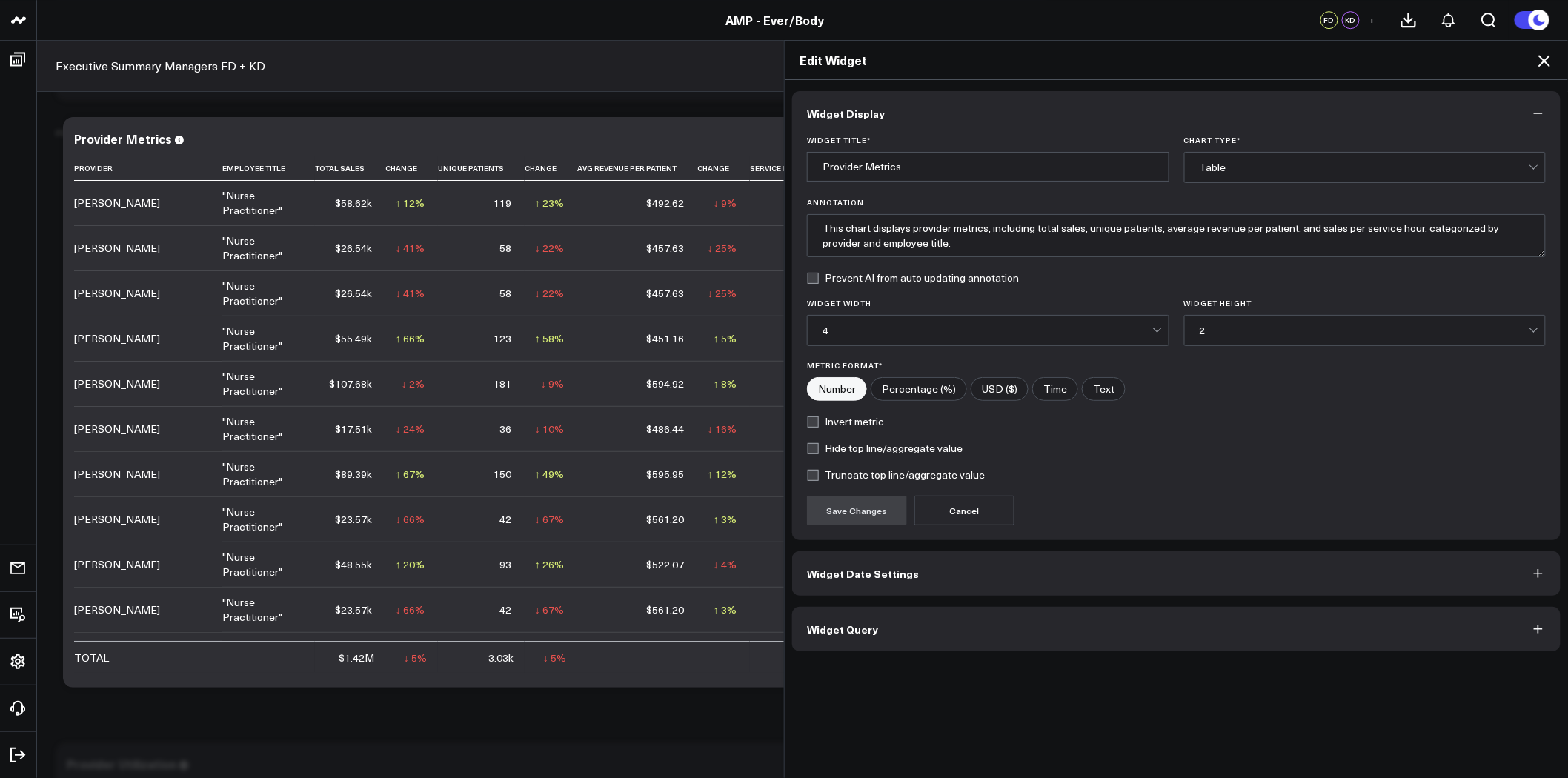
click at [978, 646] on button "Widget Query" at bounding box center [1176, 629] width 768 height 44
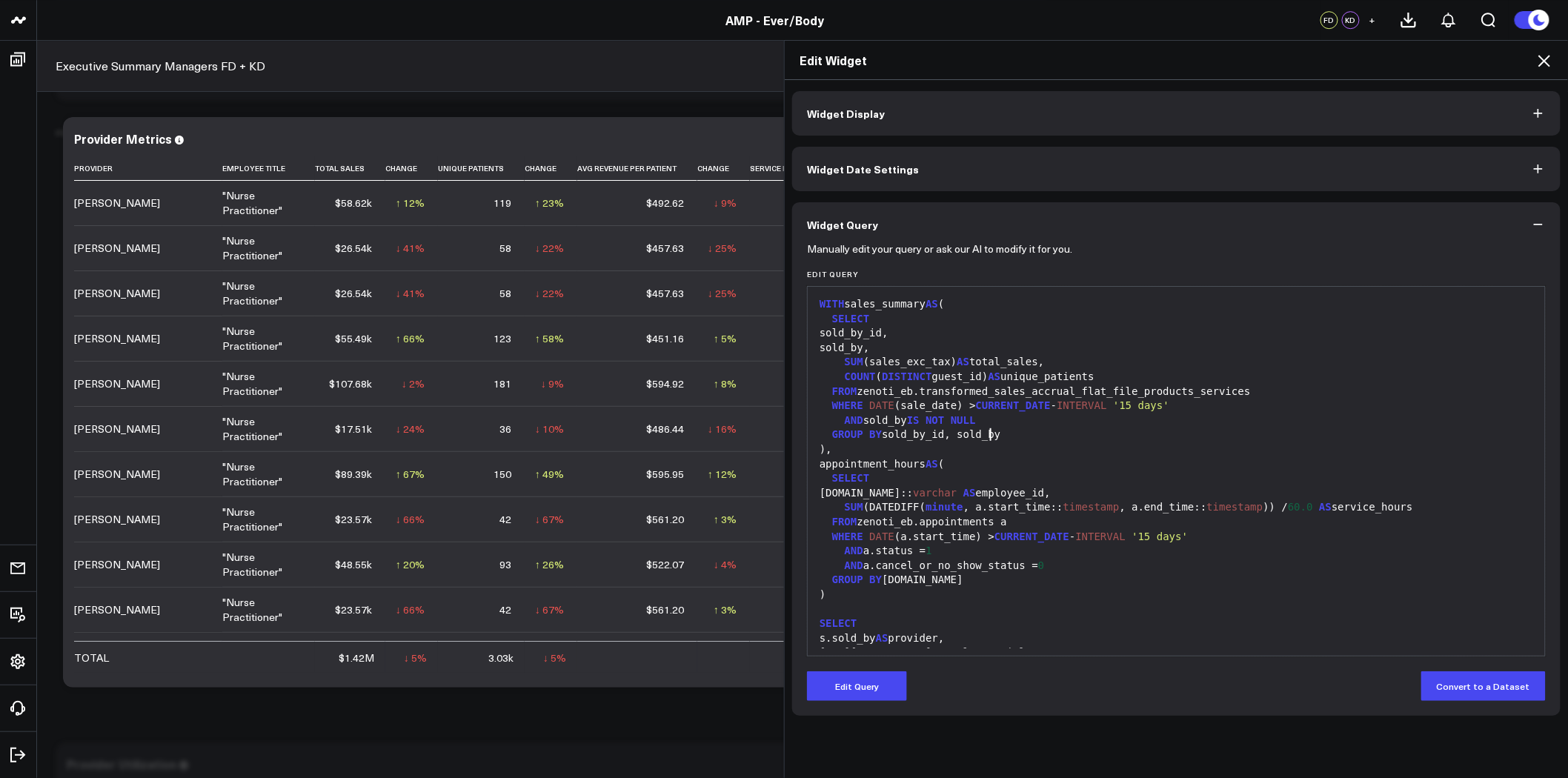
click at [1012, 428] on div "GROUP BY sold_by_id, sold_by" at bounding box center [1176, 435] width 722 height 15
click at [879, 685] on button "Edit Query" at bounding box center [857, 686] width 100 height 29
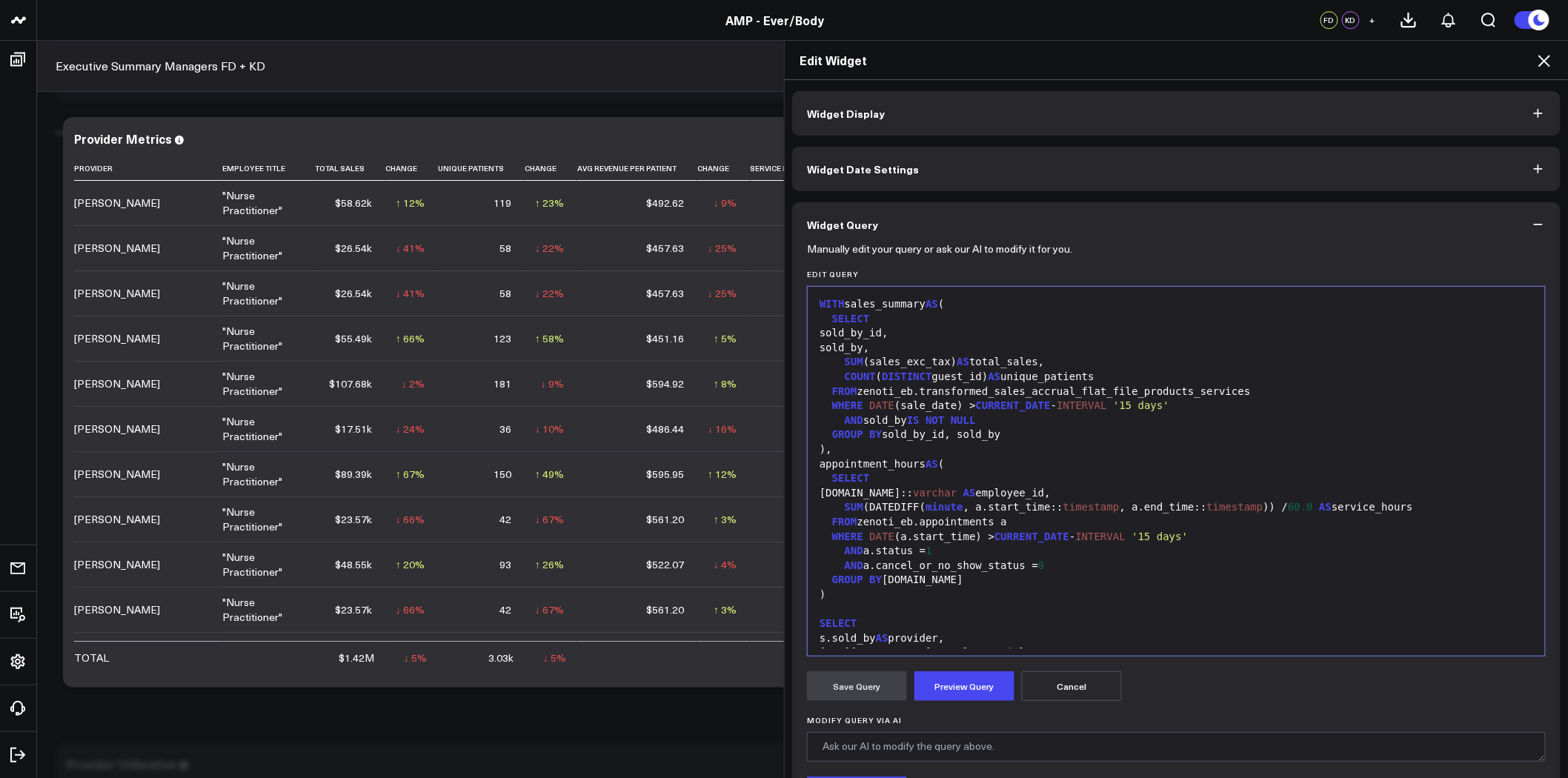
click at [944, 502] on span "minute" at bounding box center [944, 507] width 38 height 12
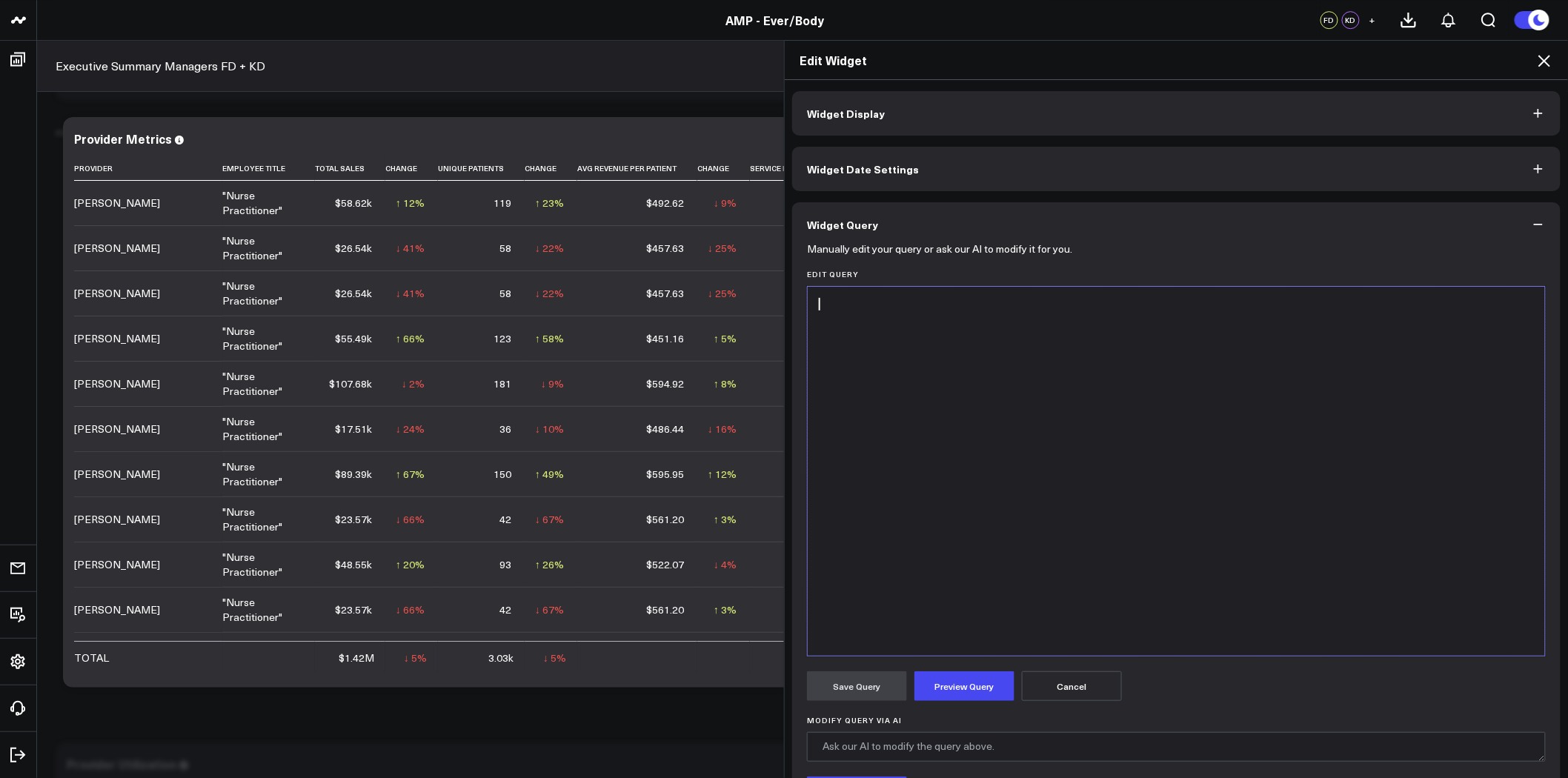
scroll to position [405, 0]
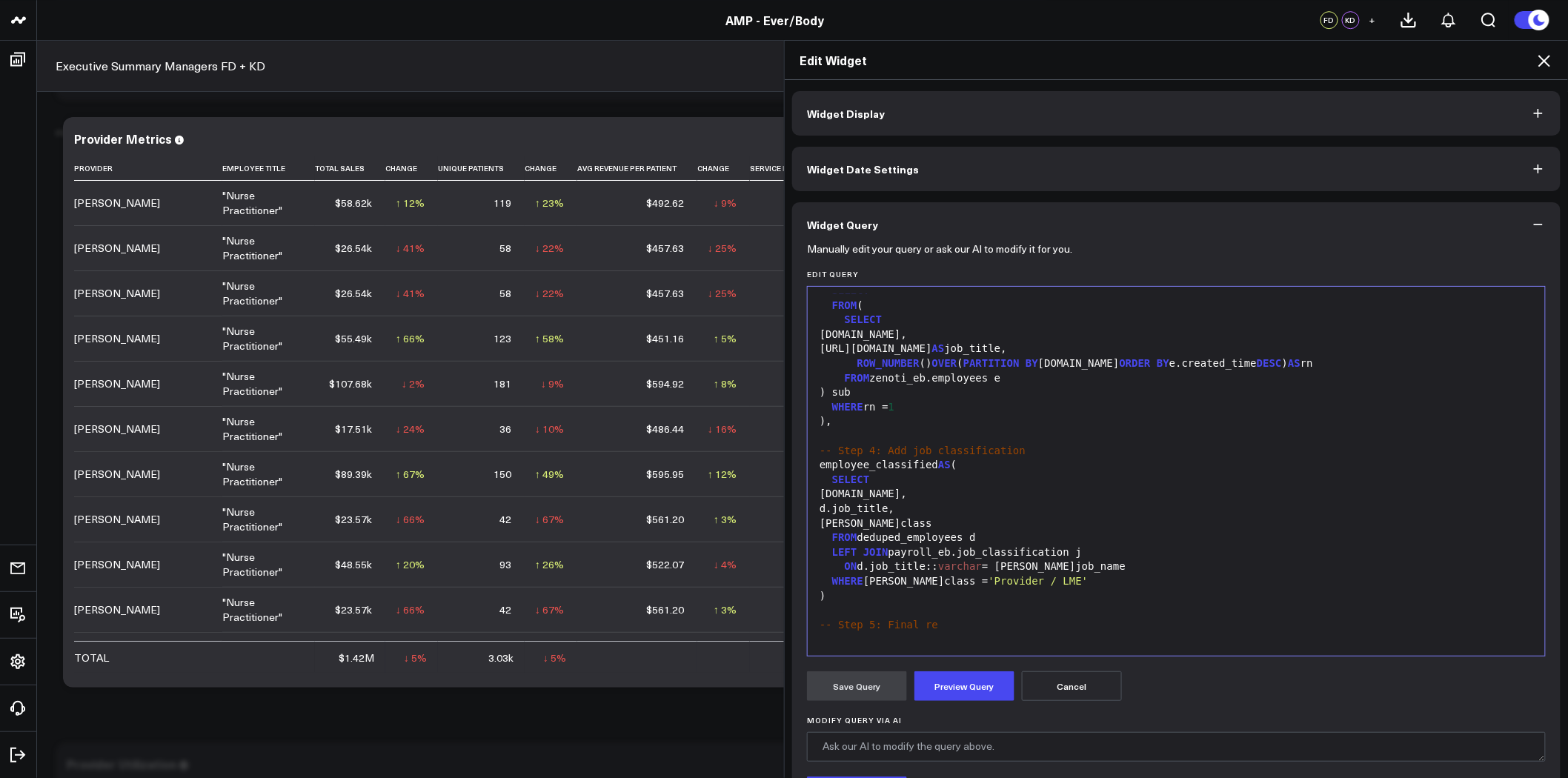
click at [912, 382] on div "FROM zenoti_eb.employees e" at bounding box center [1176, 378] width 722 height 15
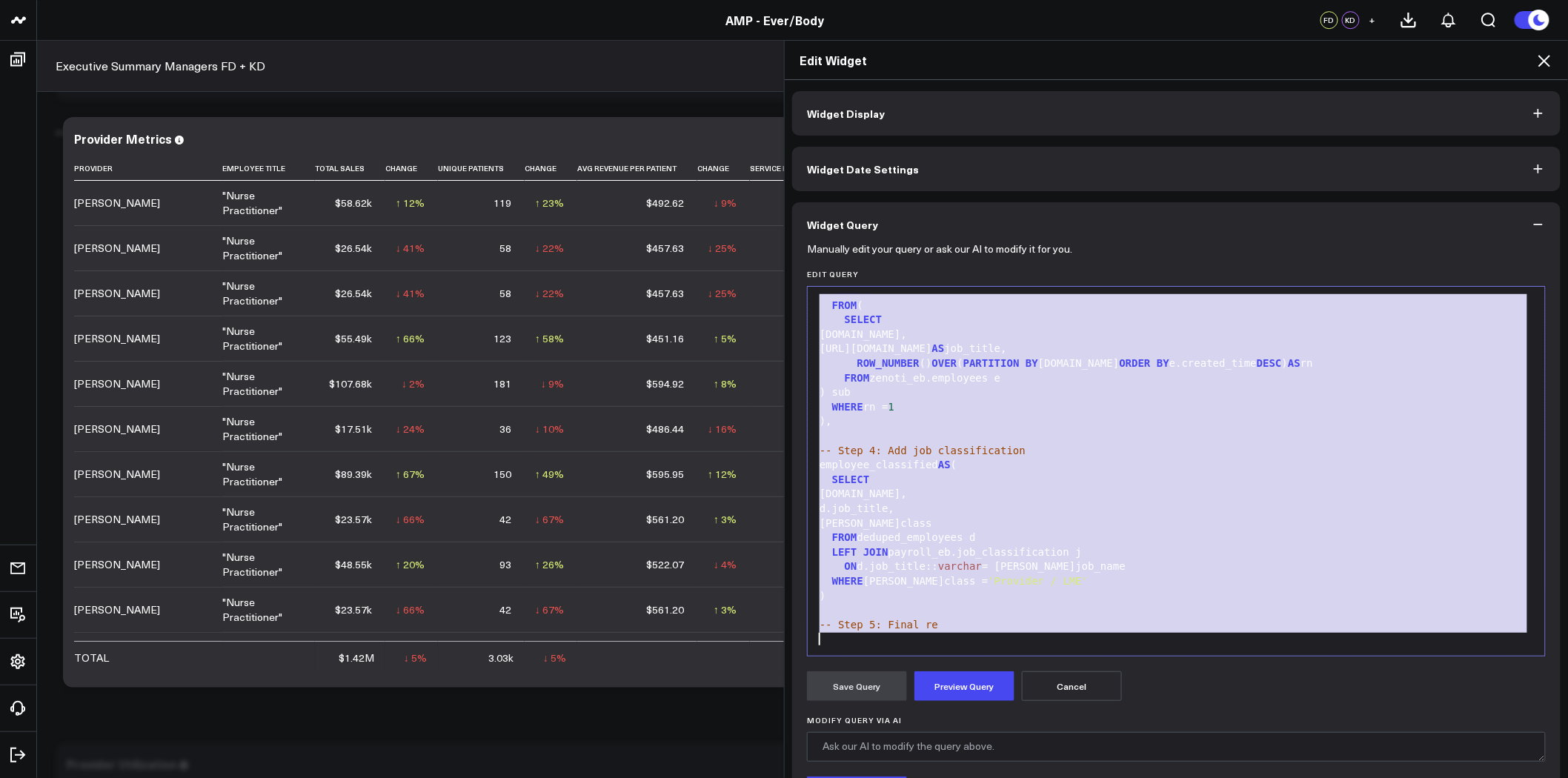
scroll to position [0, 0]
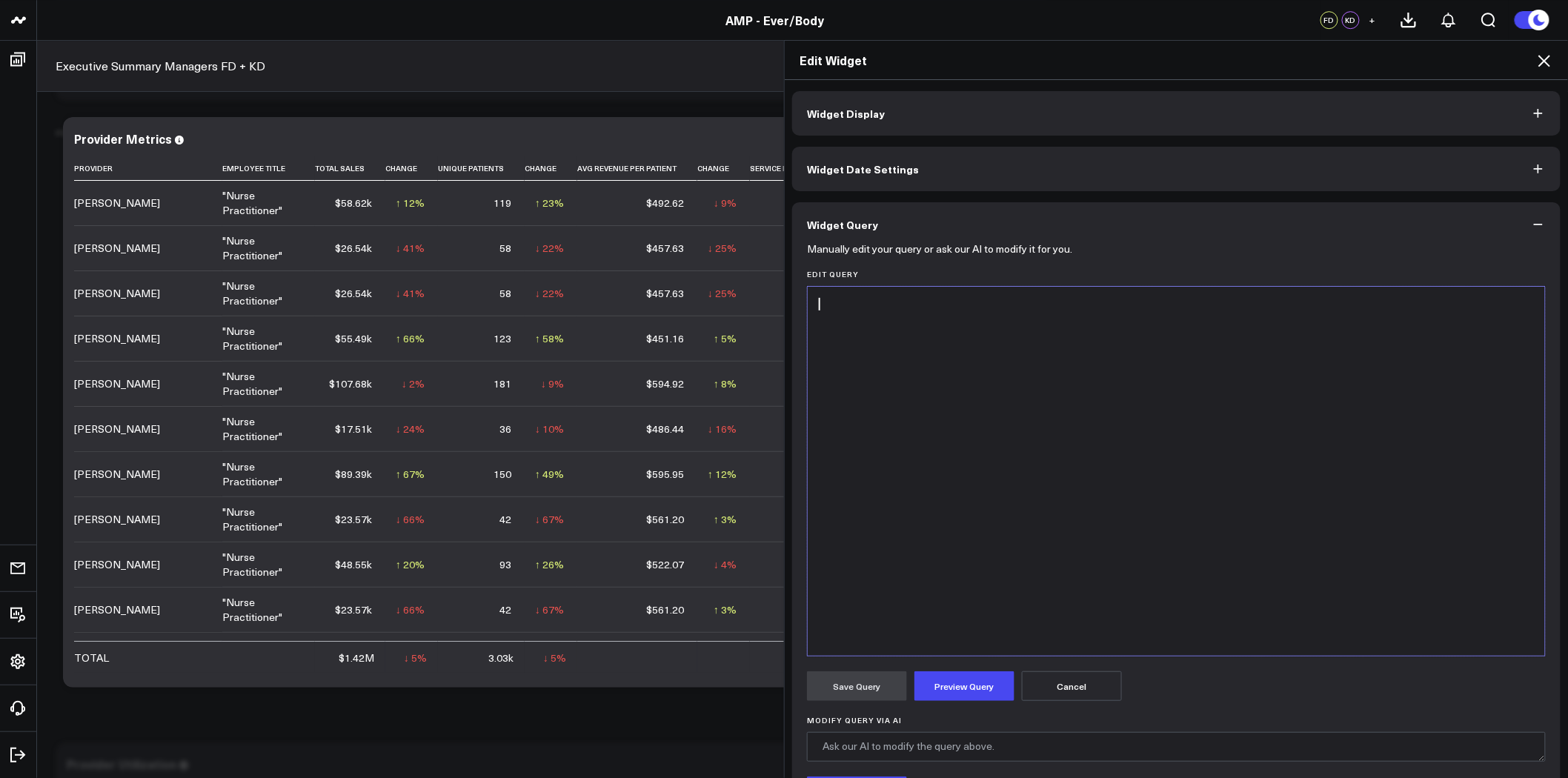
click at [884, 336] on div at bounding box center [1176, 471] width 722 height 355
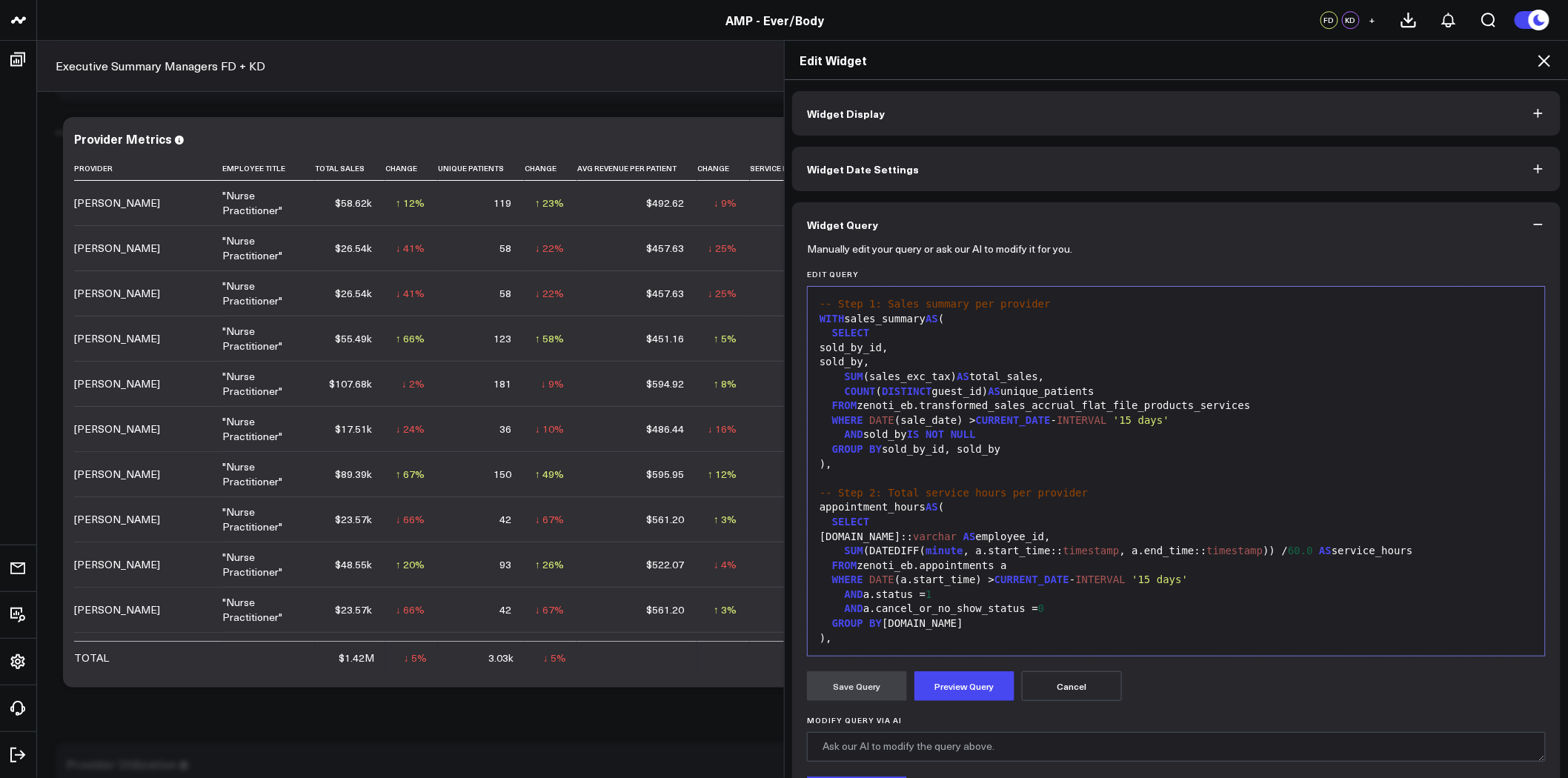
scroll to position [667, 0]
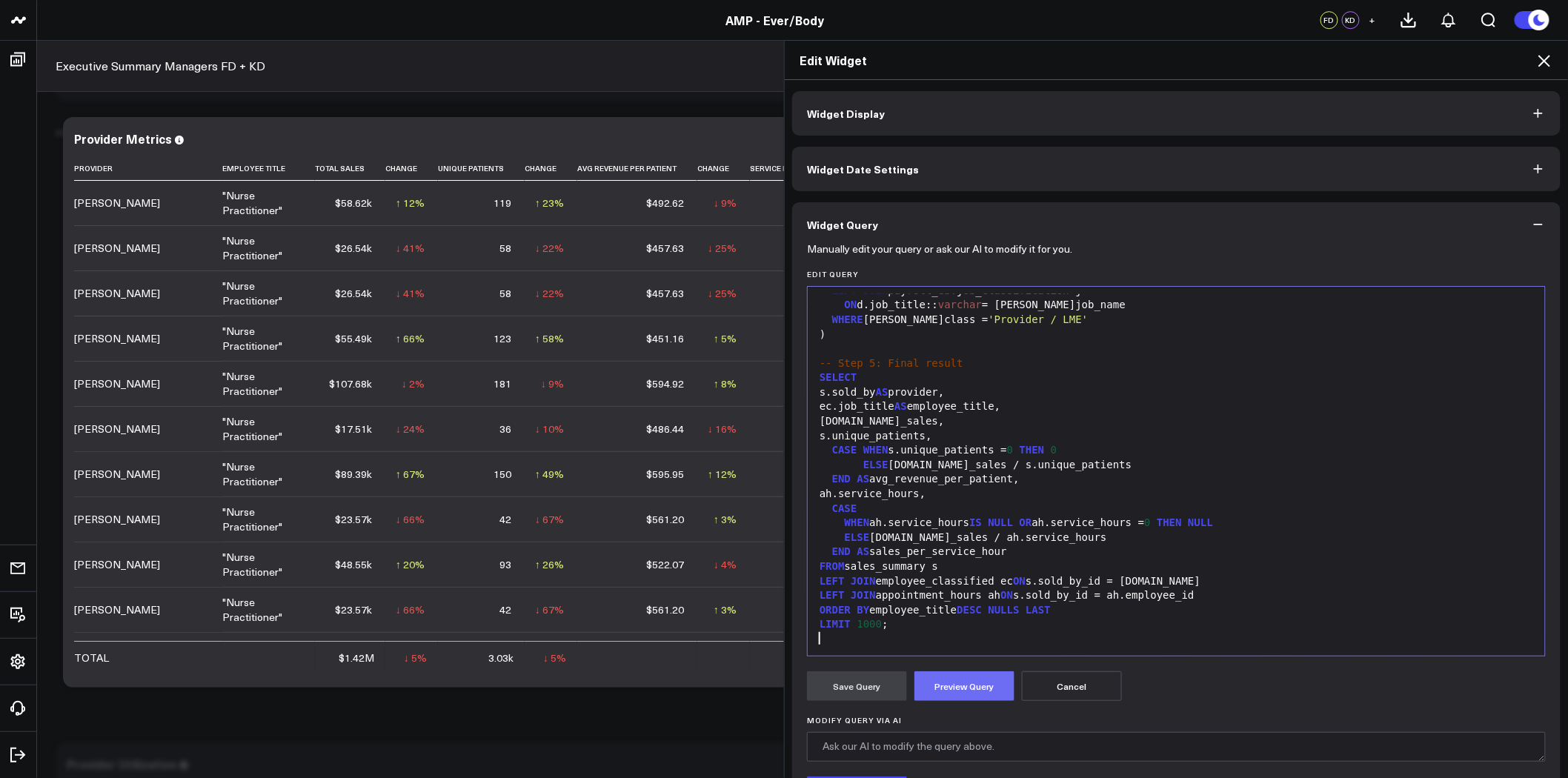
click at [966, 693] on button "Preview Query" at bounding box center [964, 686] width 100 height 29
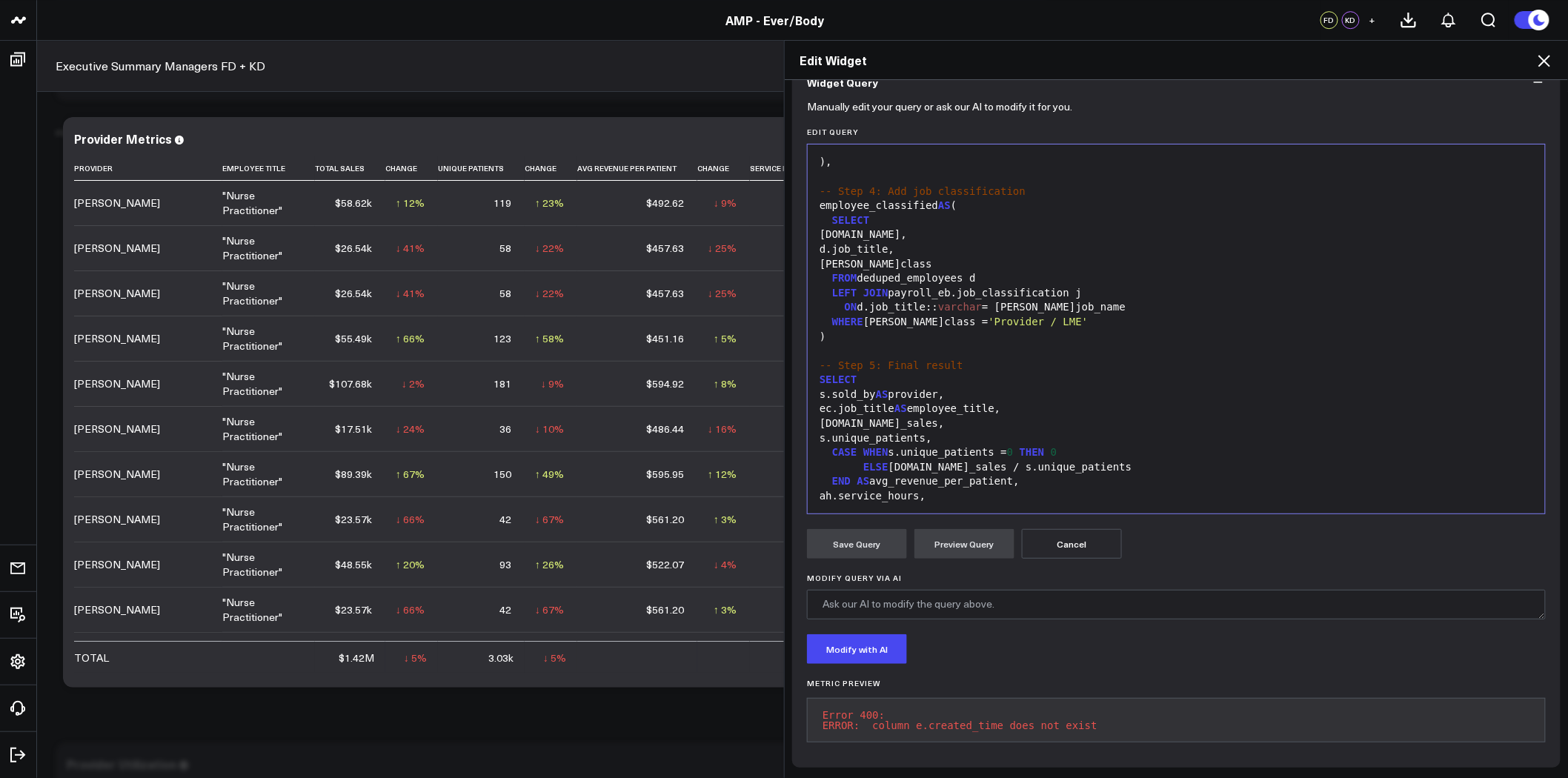
scroll to position [420, 0]
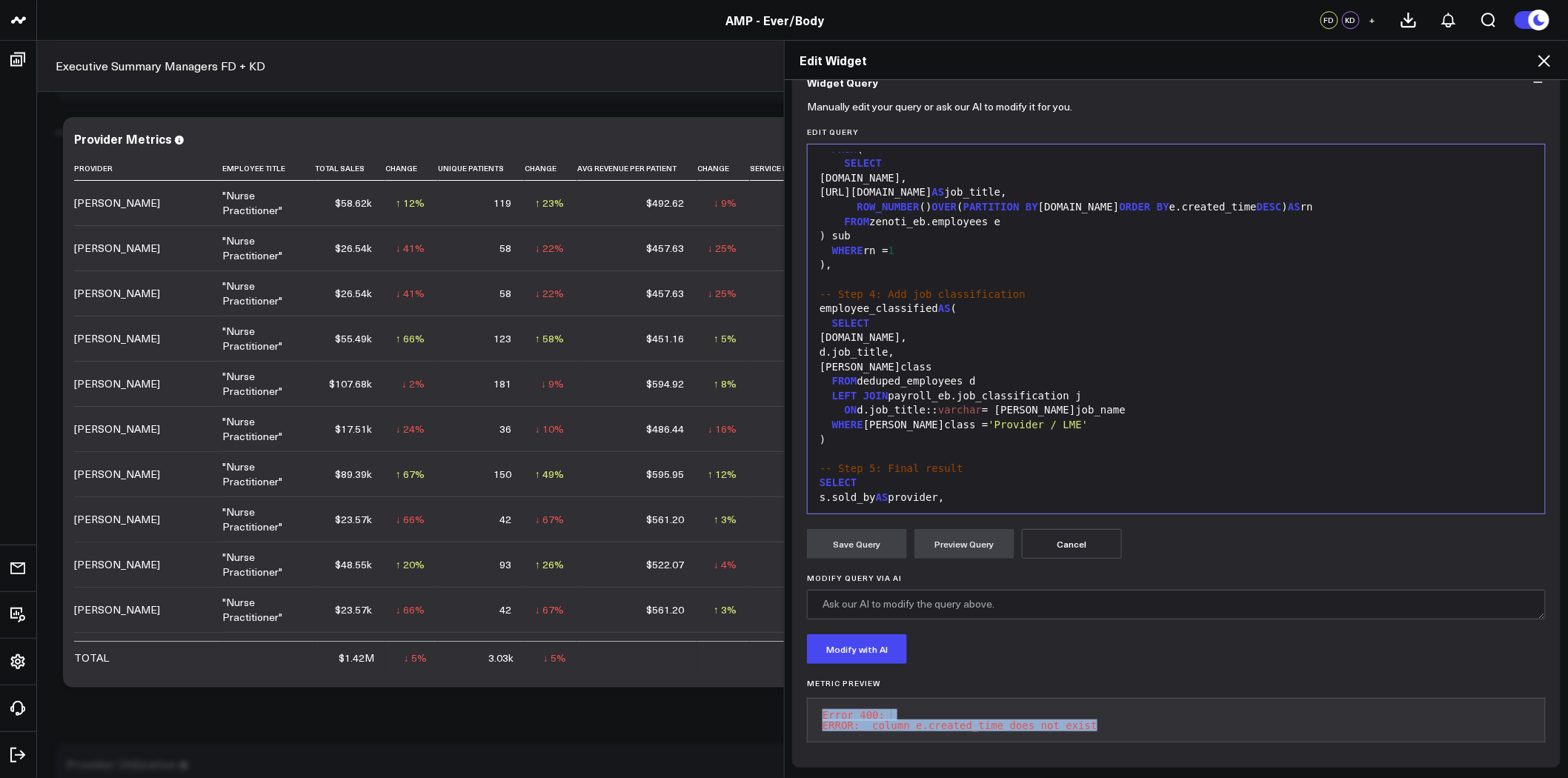
drag, startPoint x: 1092, startPoint y: 713, endPoint x: 812, endPoint y: 705, distance: 280.1
click at [812, 705] on pre "Error 400: ERROR: column e.created_time does not exist" at bounding box center [1176, 720] width 739 height 44
copy pre "Error 400: ERROR: column e.created_time does not exist"
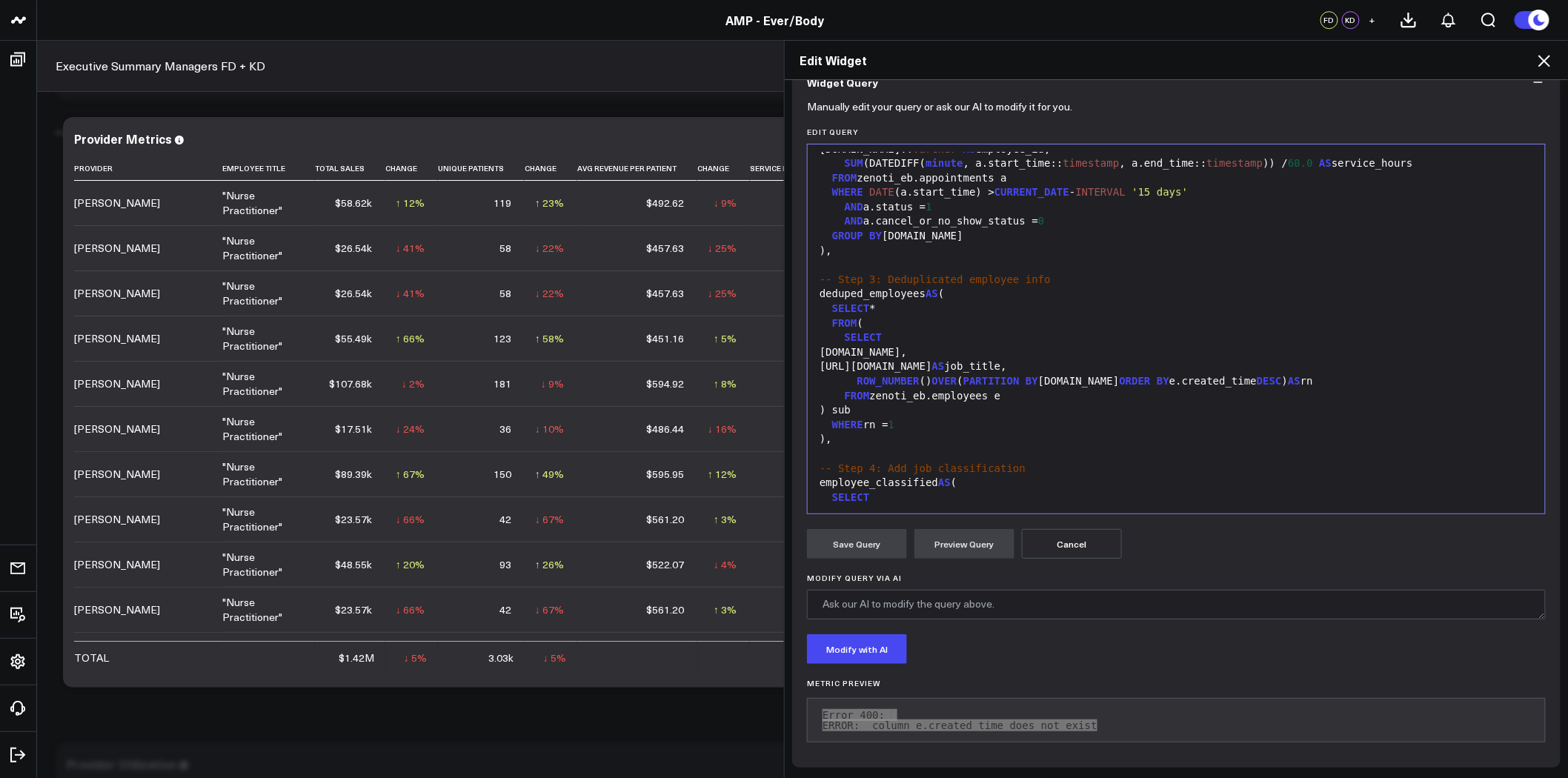
scroll to position [247, 0]
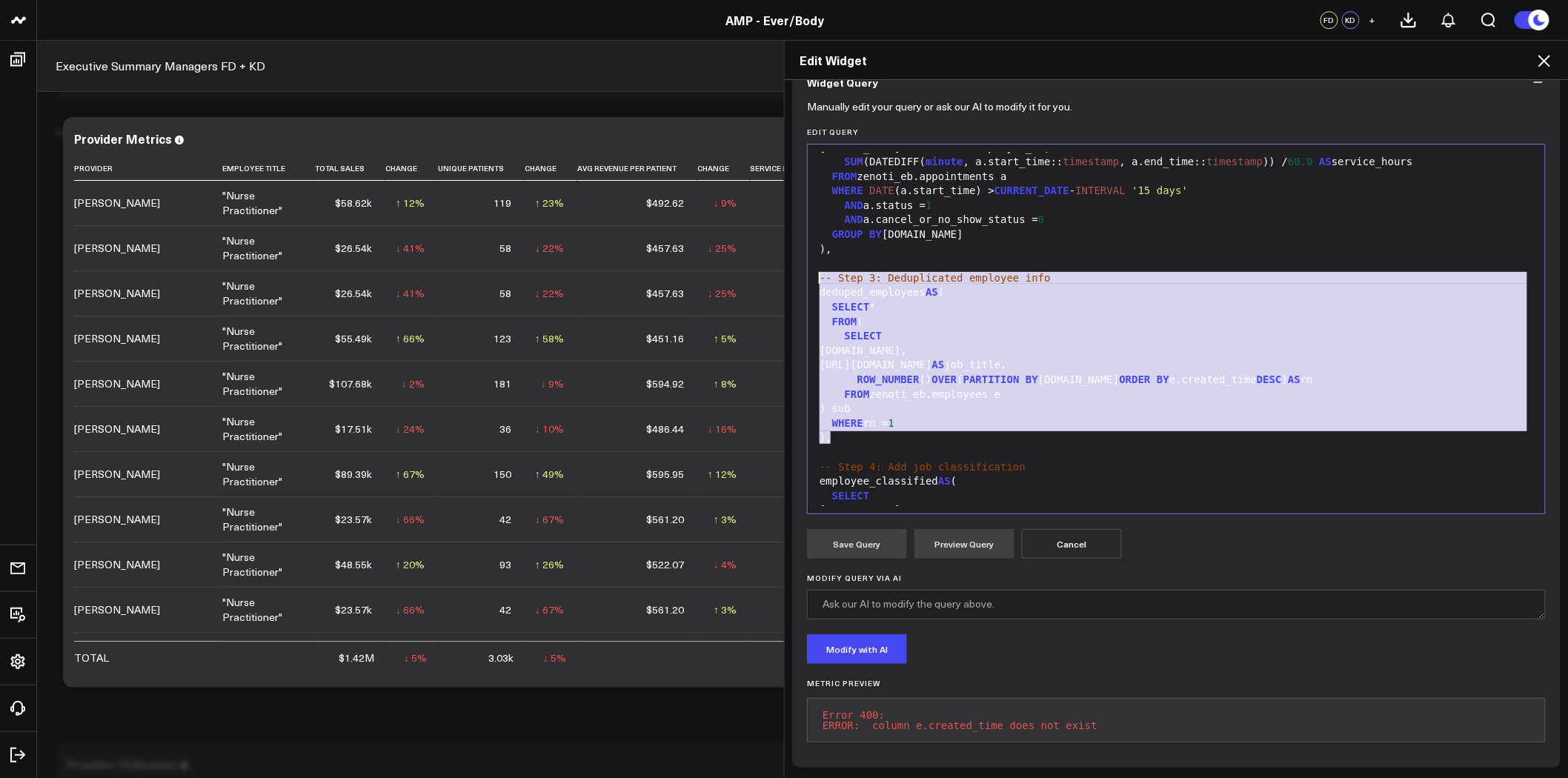
drag, startPoint x: 837, startPoint y: 364, endPoint x: 808, endPoint y: 278, distance: 90.8
click at [807, 263] on div "Selection deleted 99 1 2 3 4 5 6 7 8 9 10 11 12 13 14 15 16 17 18 19 20 21 22 2…" at bounding box center [1176, 330] width 739 height 371
copy div "-- Step 3: Deduplicated employee info deduped_employees AS ( SELECT * FROM ( SE…"
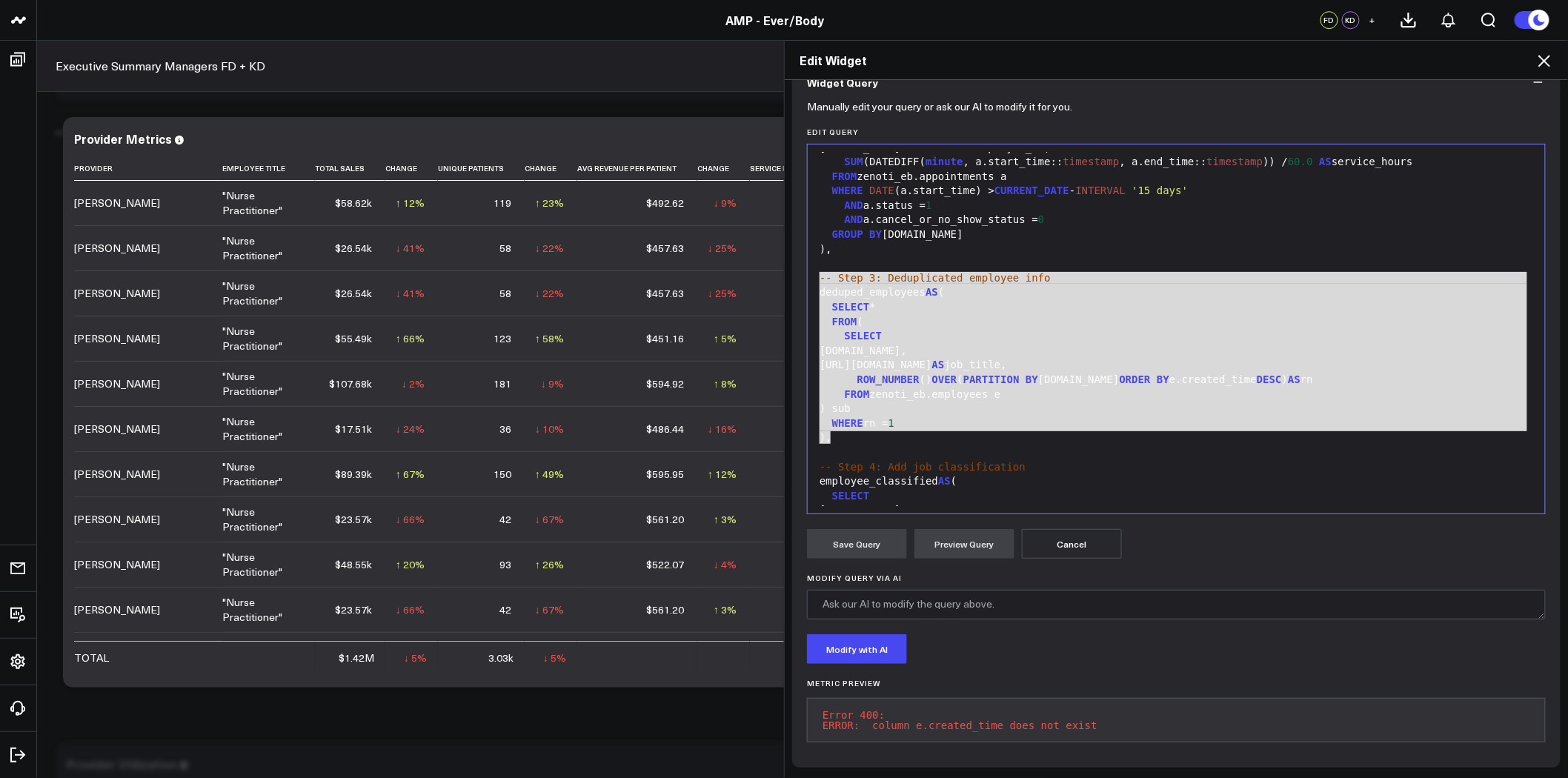
click at [1050, 388] on div "FROM zenoti_eb.employees e" at bounding box center [1176, 395] width 722 height 15
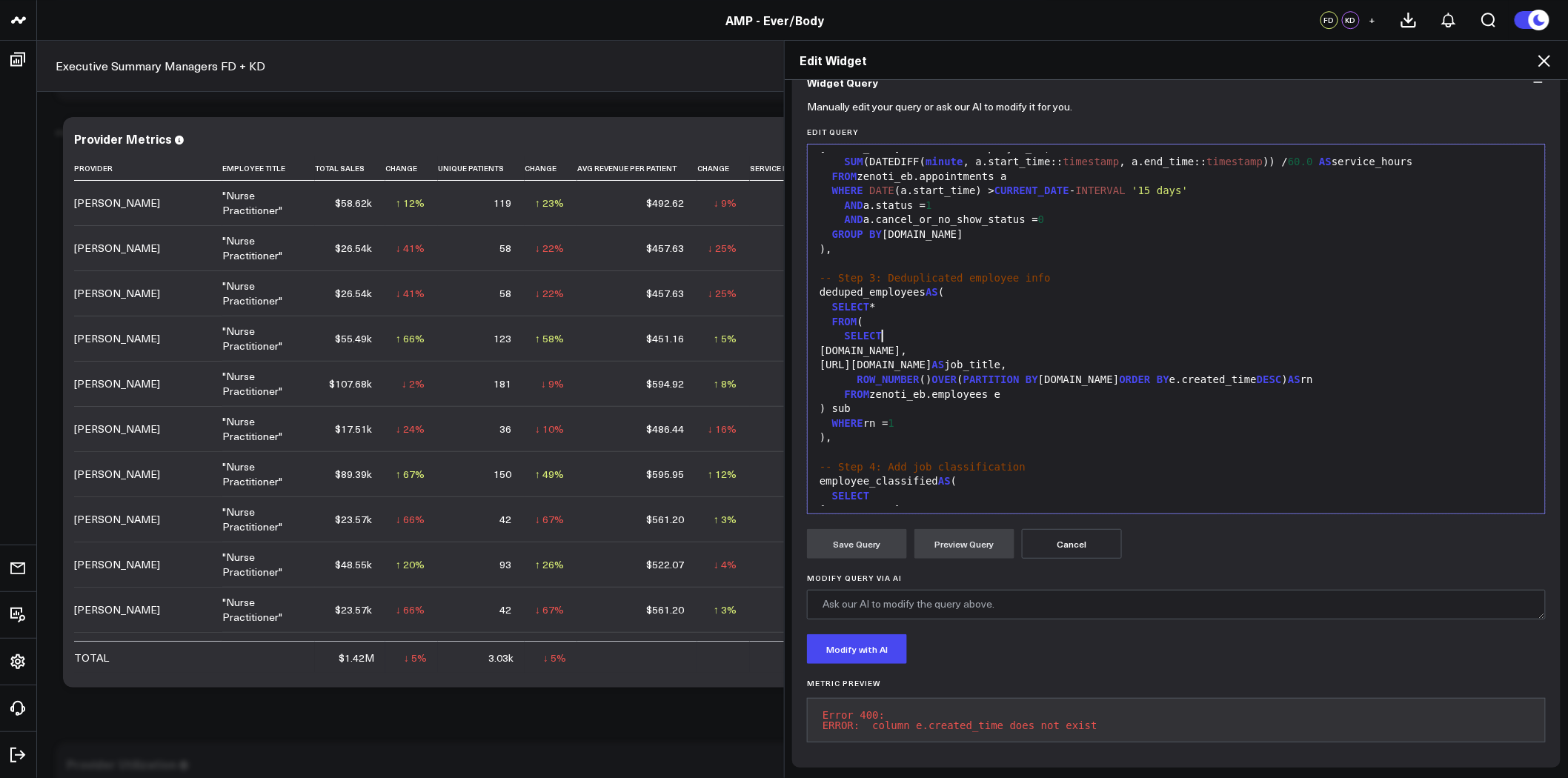
click at [1050, 330] on div "SELECT" at bounding box center [1176, 336] width 722 height 15
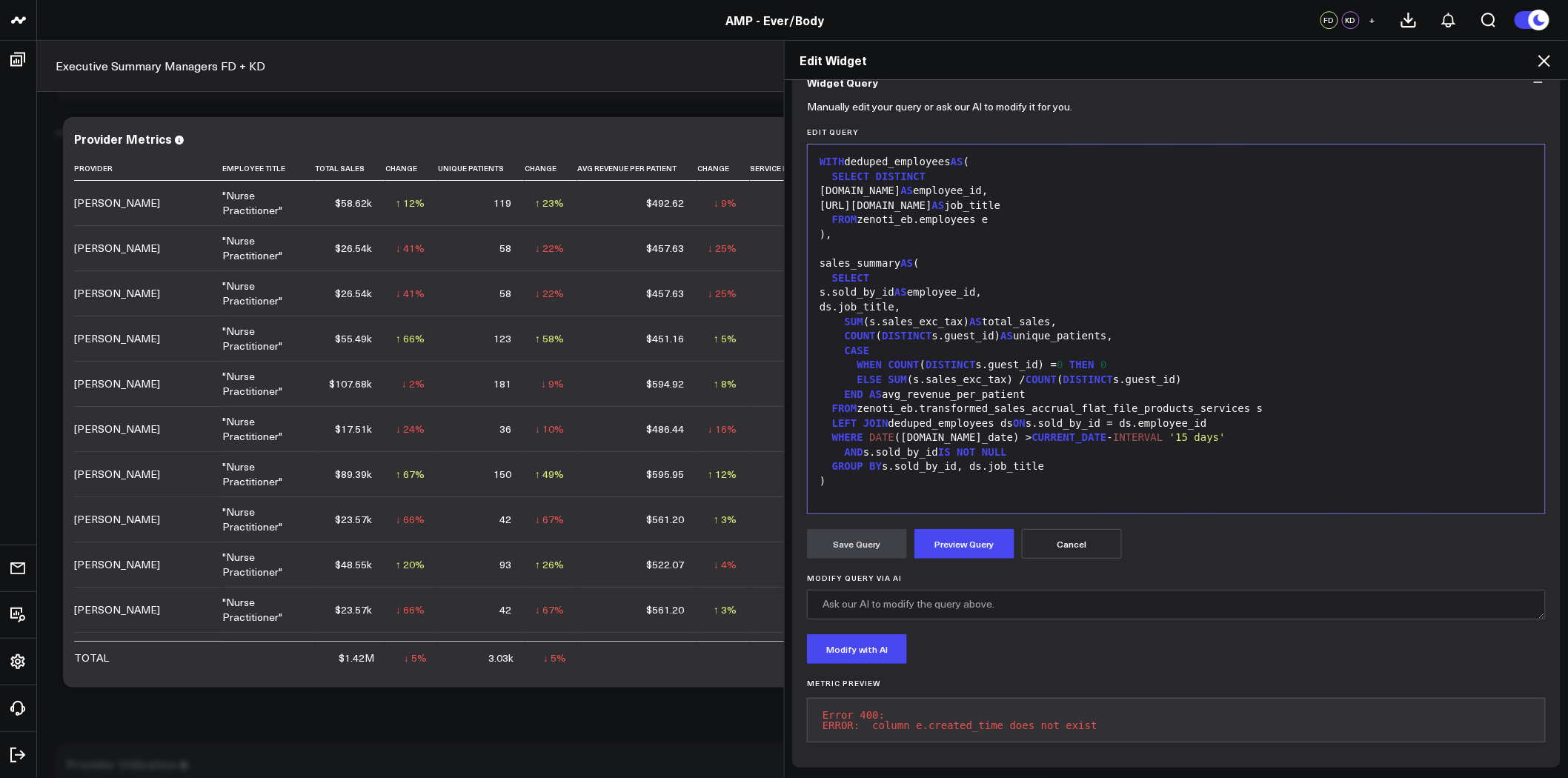
scroll to position [144, 0]
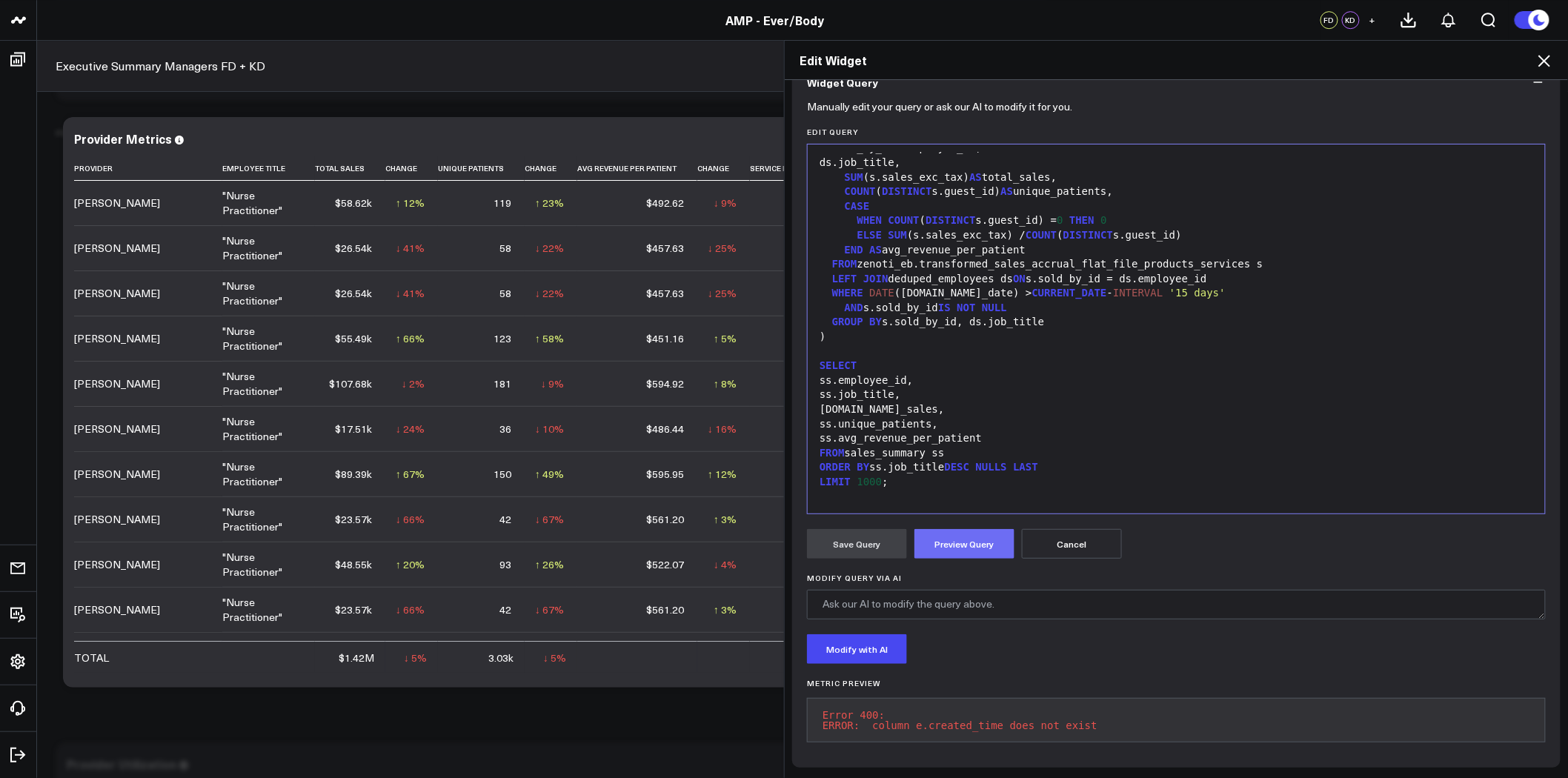
click at [988, 529] on button "Preview Query" at bounding box center [964, 544] width 100 height 29
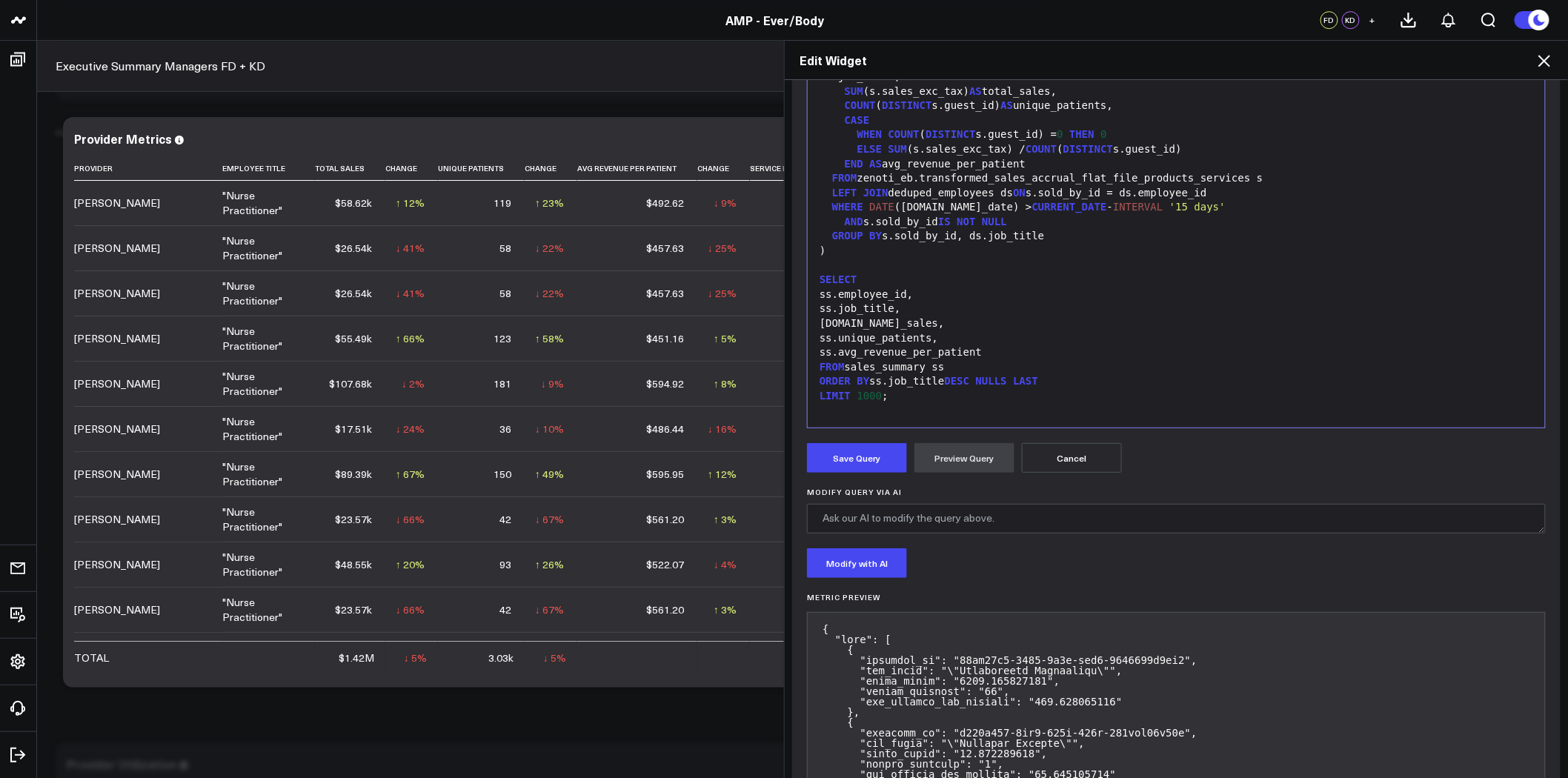
scroll to position [247, 0]
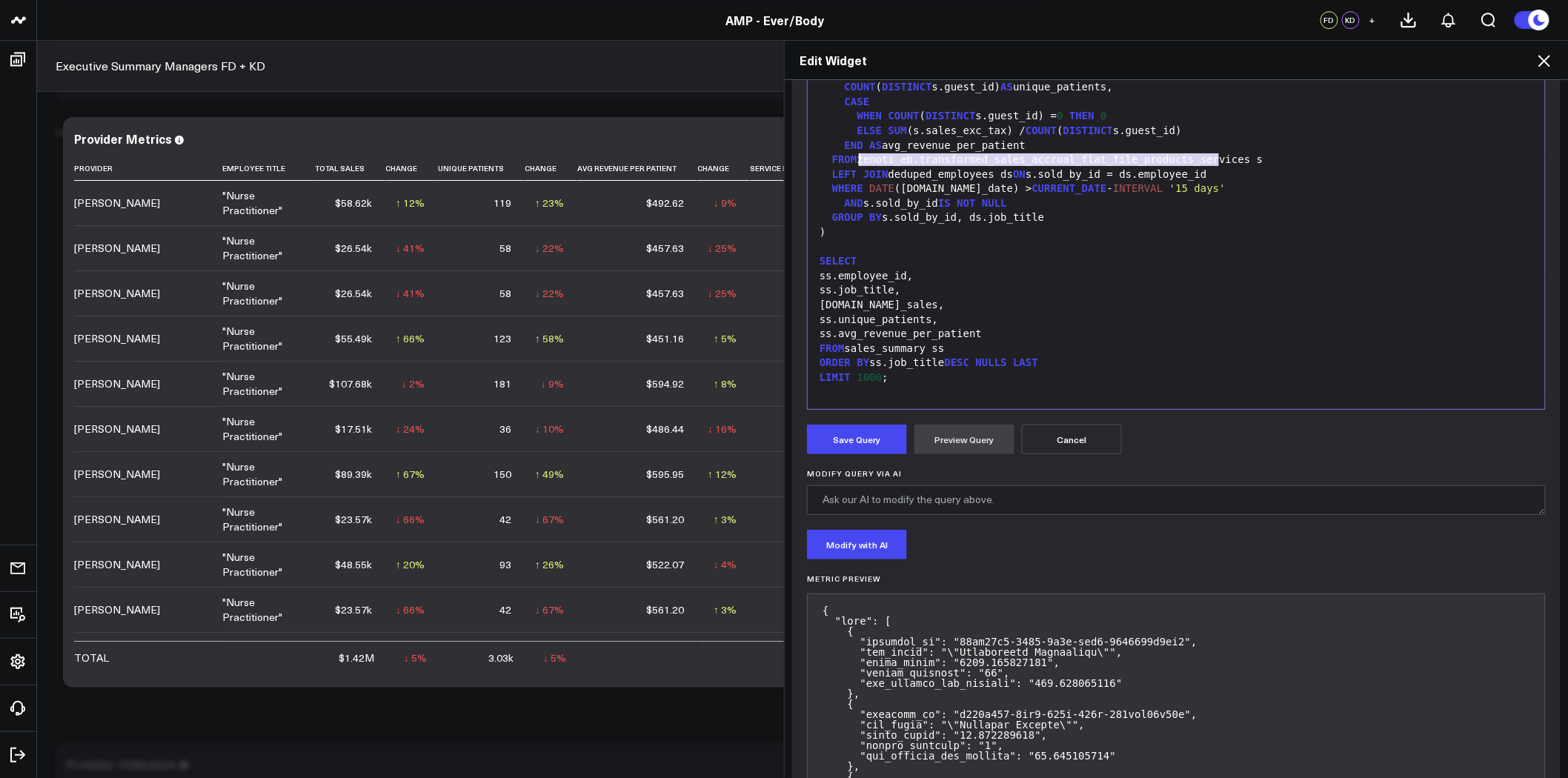
drag, startPoint x: 1212, startPoint y: 161, endPoint x: 855, endPoint y: 157, distance: 357.0
click at [855, 157] on div "FROM zenoti_eb.transformed_sales_accrual_flat_file_products_services s" at bounding box center [1176, 160] width 722 height 15
copy div "zenoti_eb.transformed_sales_accrual_flat_file_products_services"
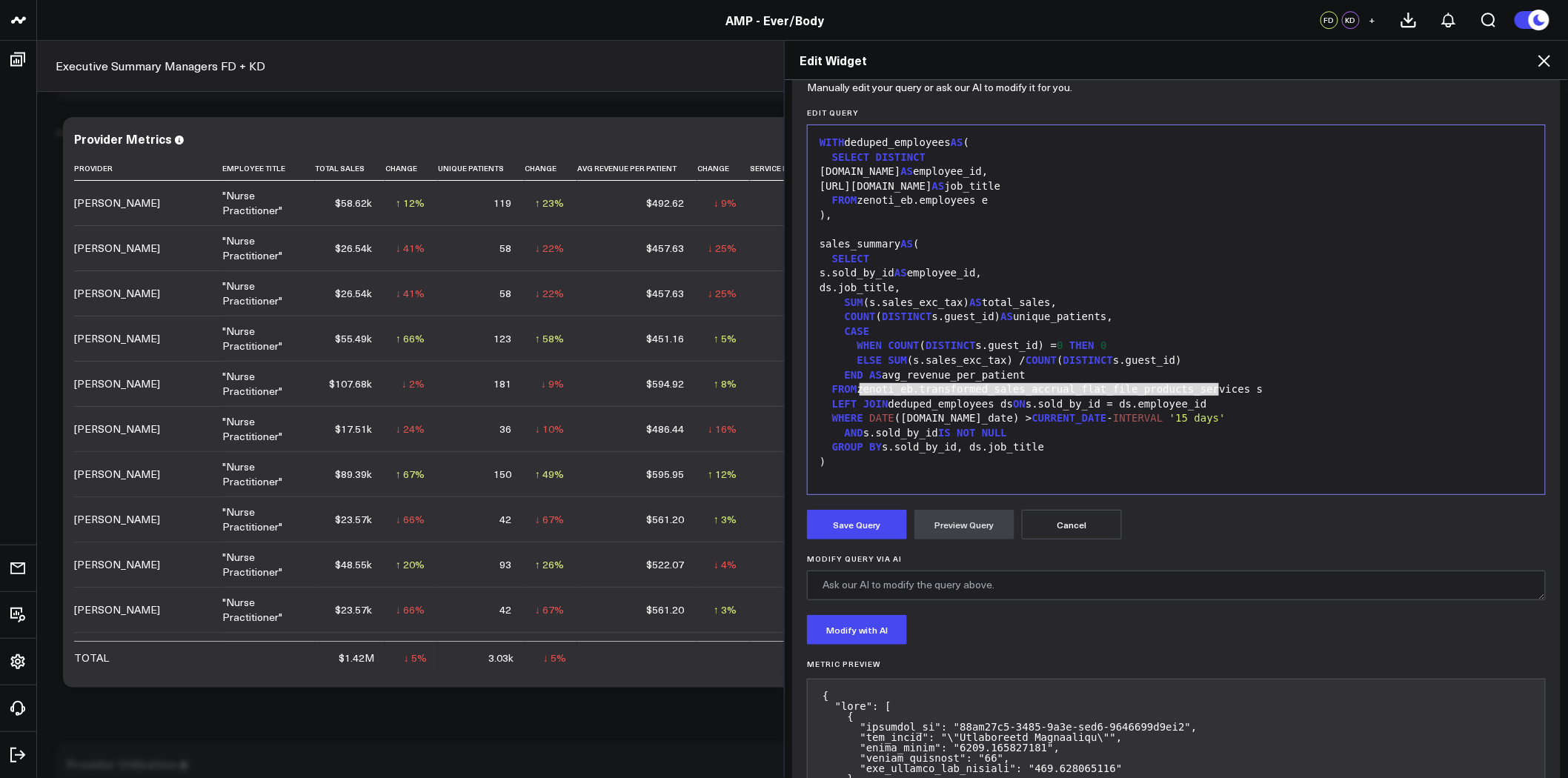
scroll to position [0, 0]
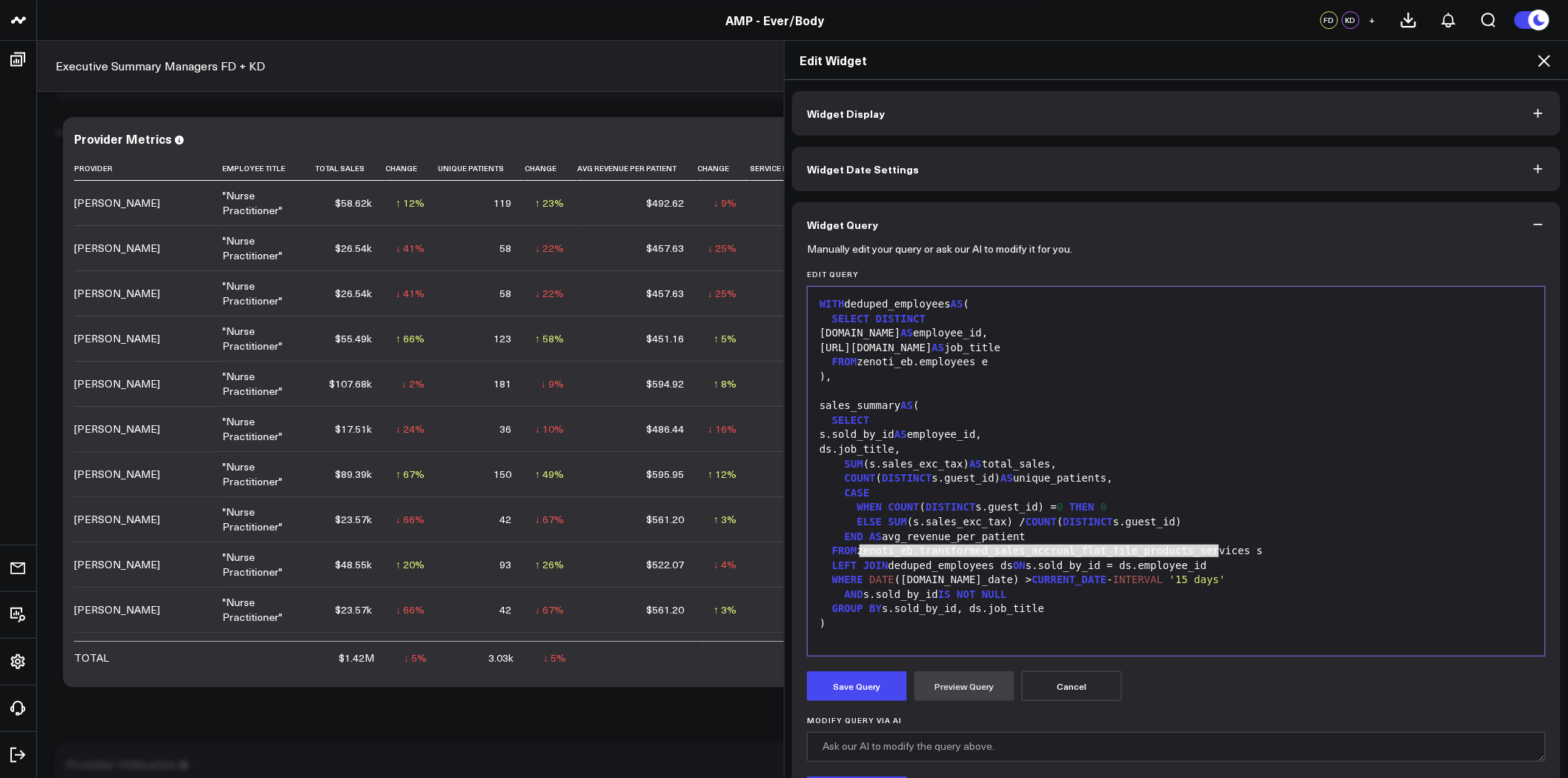
click at [1070, 561] on div "LEFT JOIN deduped_employees ds ON s.sold_by_id = ds.employee_id" at bounding box center [1176, 567] width 722 height 15
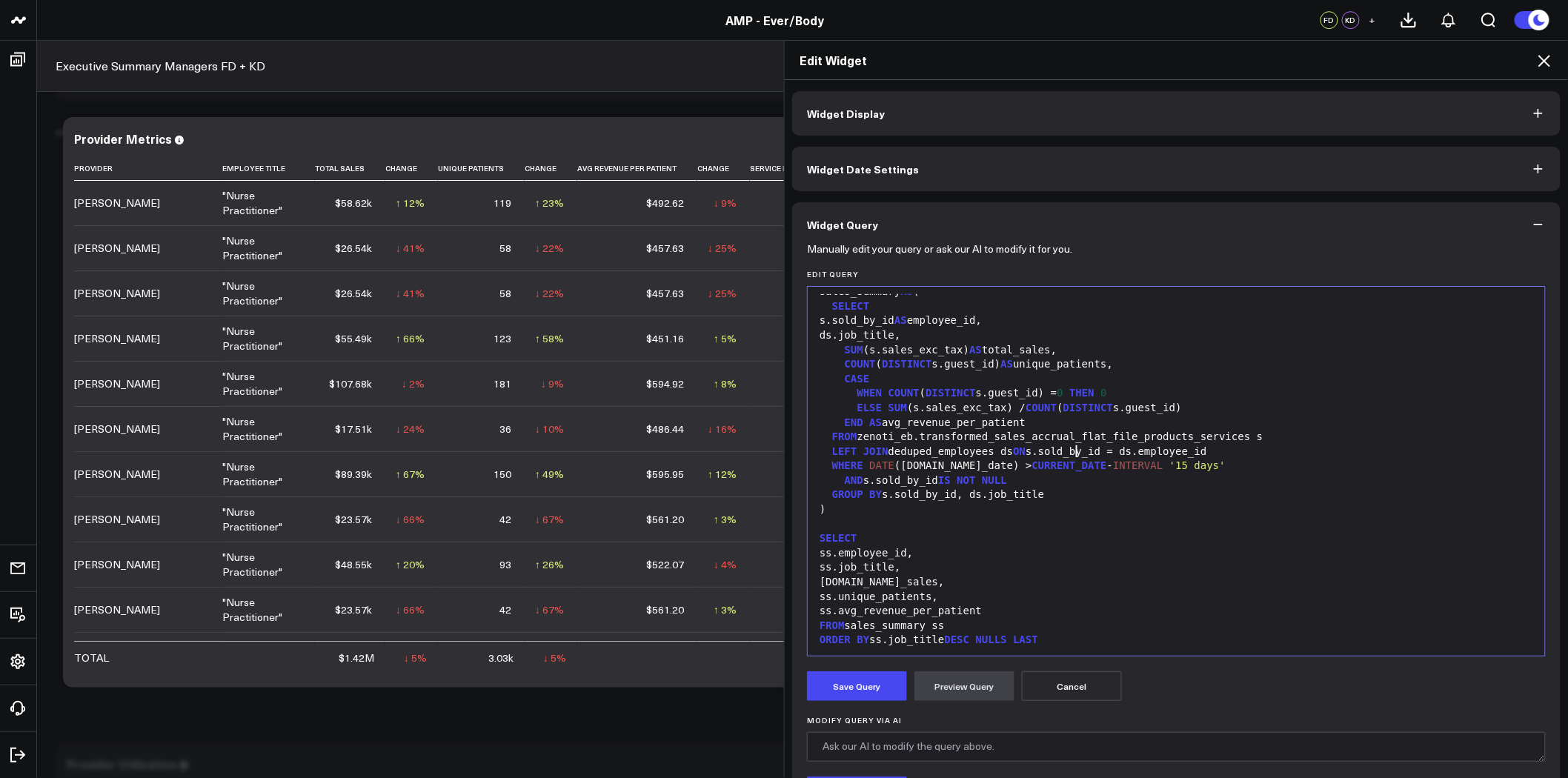
scroll to position [144, 0]
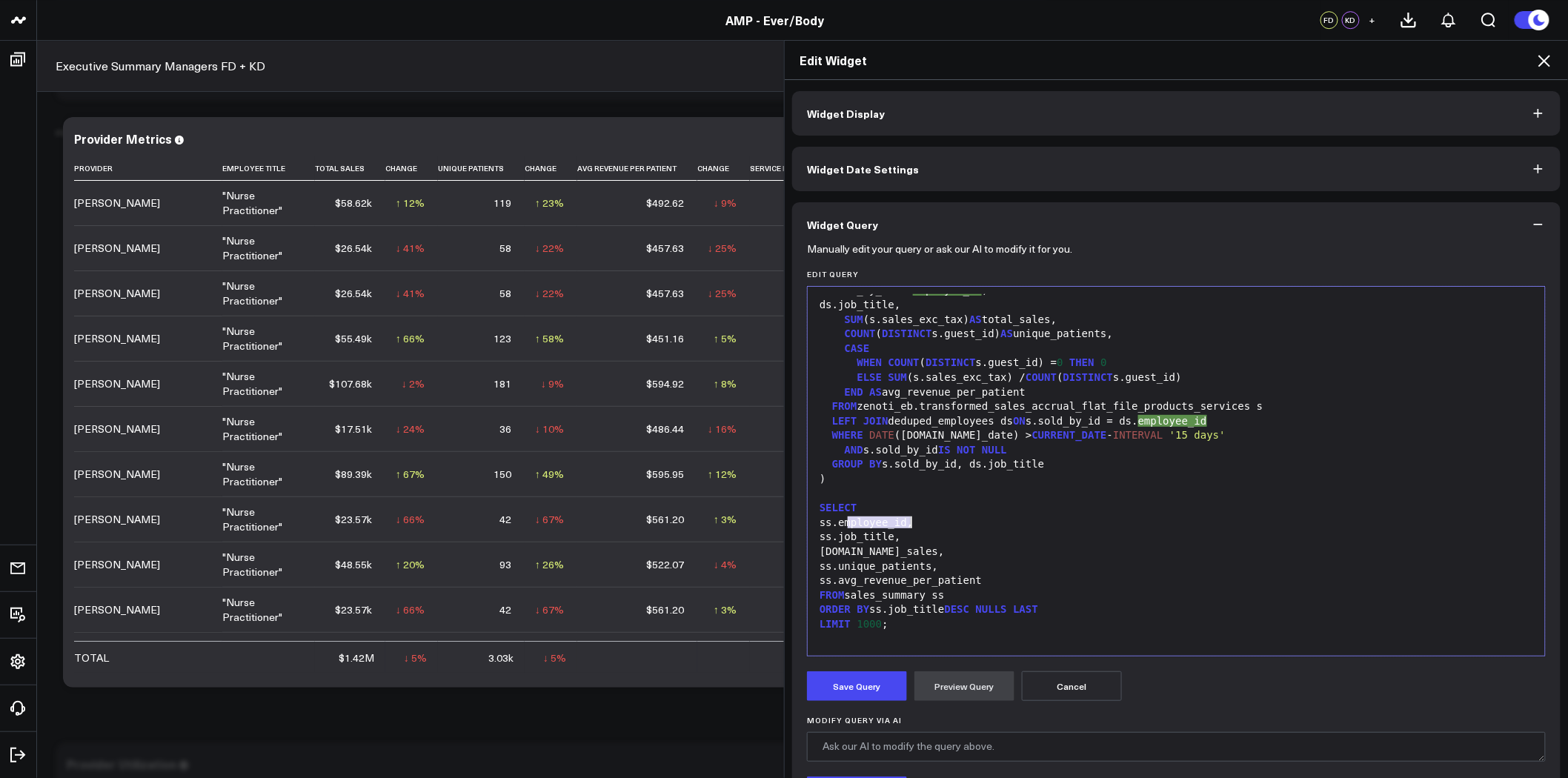
drag, startPoint x: 843, startPoint y: 523, endPoint x: 904, endPoint y: 519, distance: 61.1
click at [904, 519] on div "ss.employee_id," at bounding box center [1176, 524] width 722 height 15
click at [969, 675] on button "Preview Query" at bounding box center [964, 686] width 100 height 29
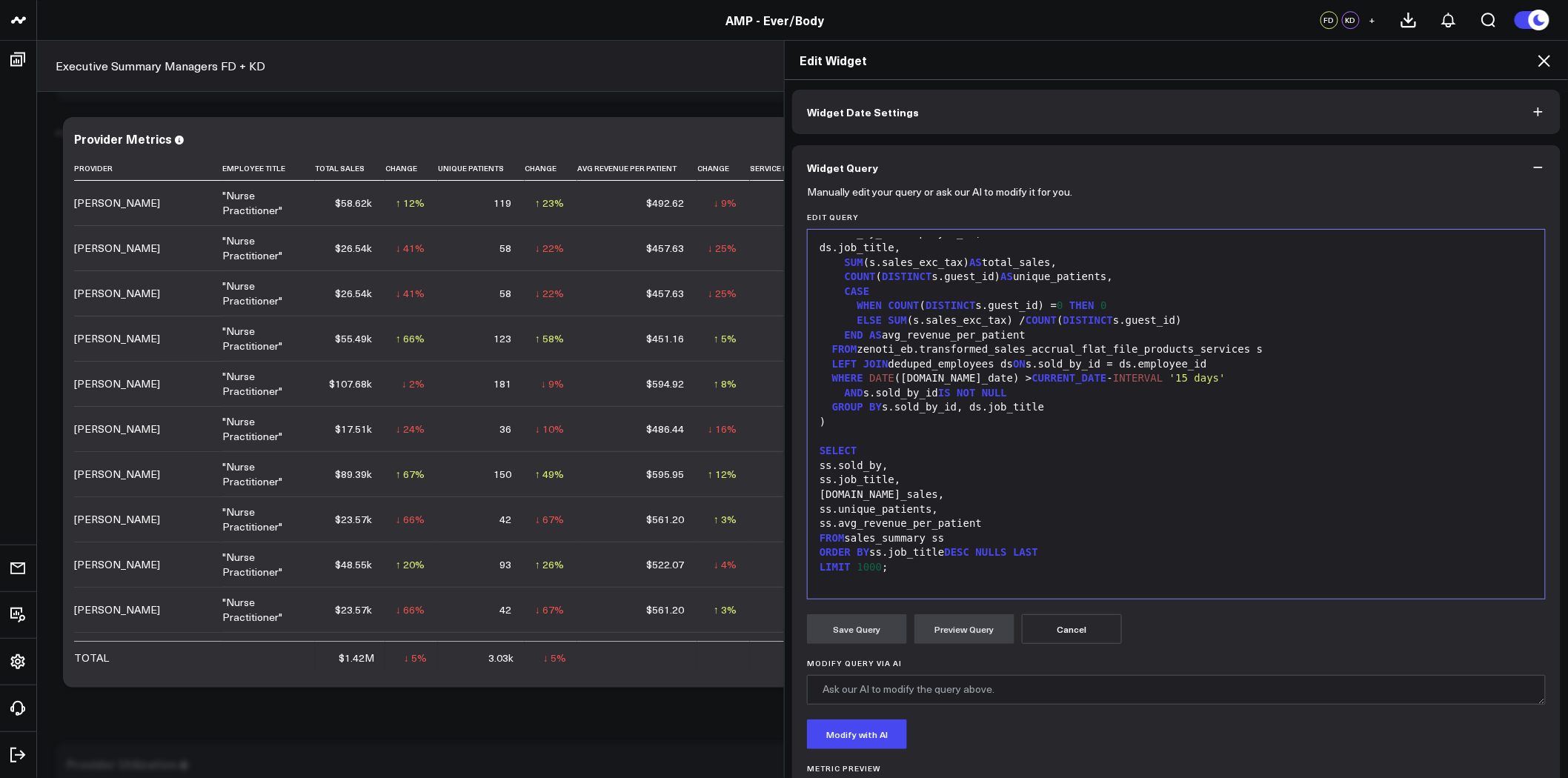
scroll to position [152, 0]
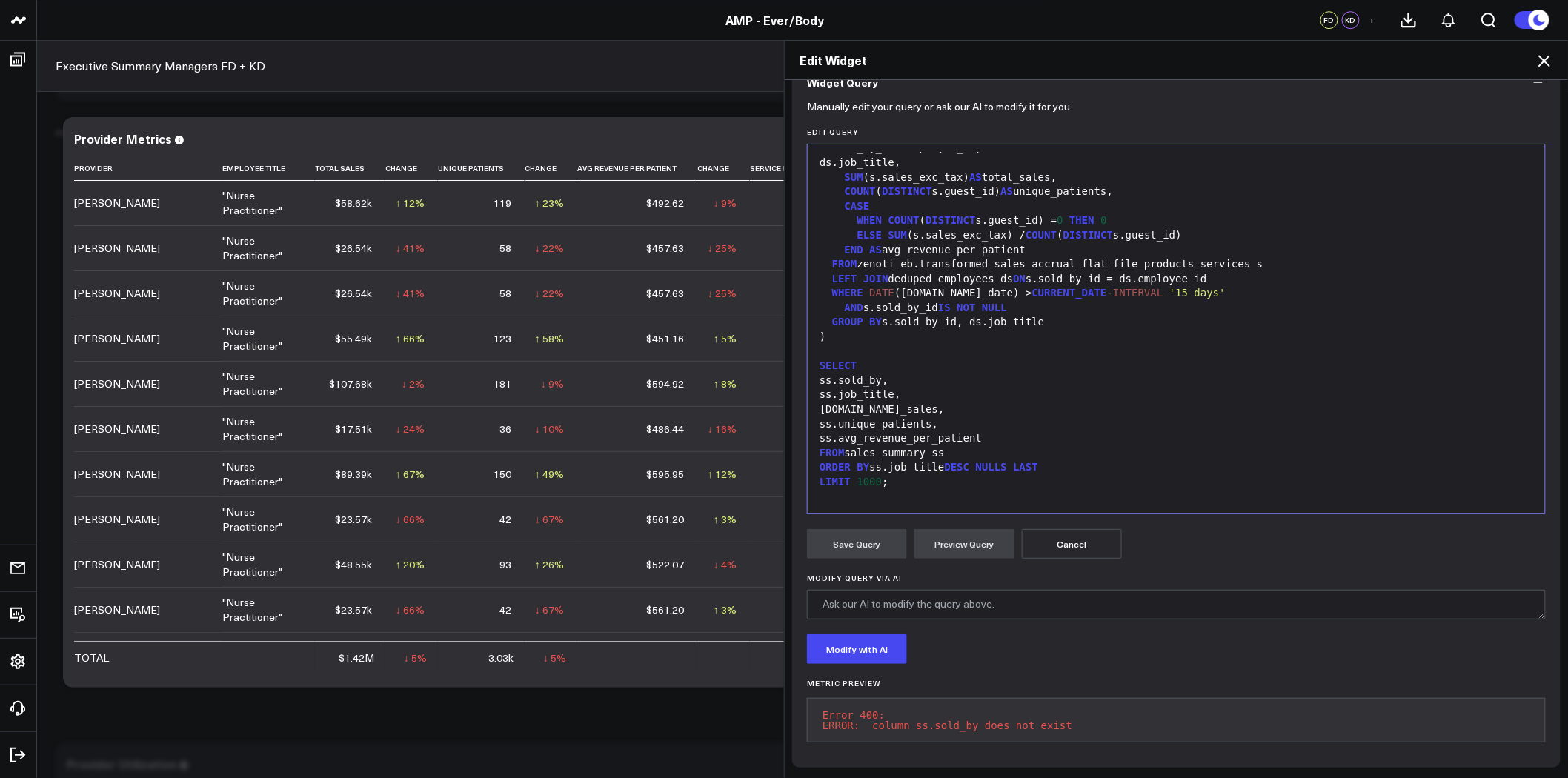
click at [831, 374] on div "ss.sold_by," at bounding box center [1176, 381] width 722 height 15
click at [958, 539] on button "Preview Query" at bounding box center [964, 544] width 100 height 29
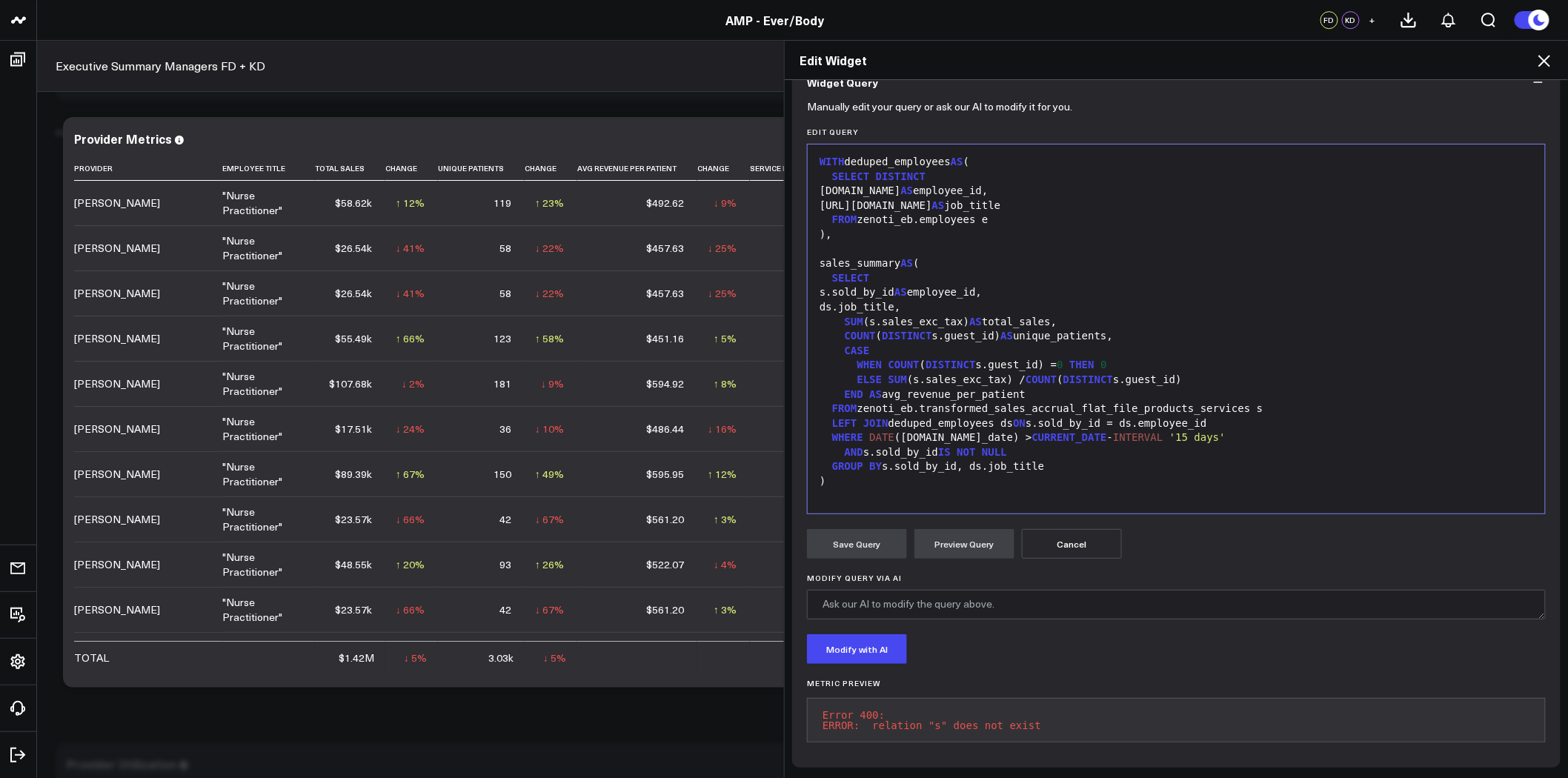
scroll to position [83, 0]
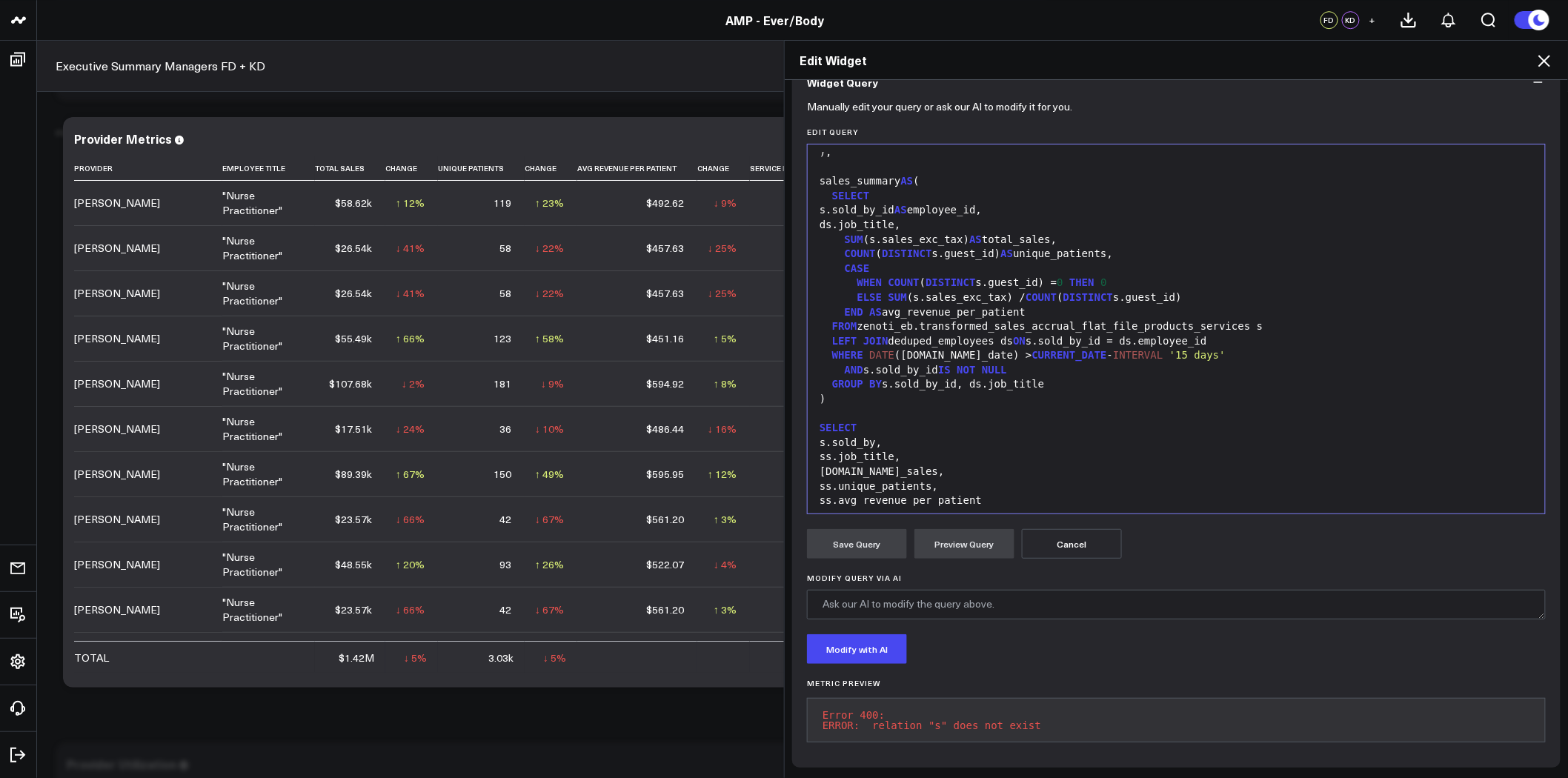
click at [830, 436] on div "s.sold_by," at bounding box center [1176, 444] width 722 height 15
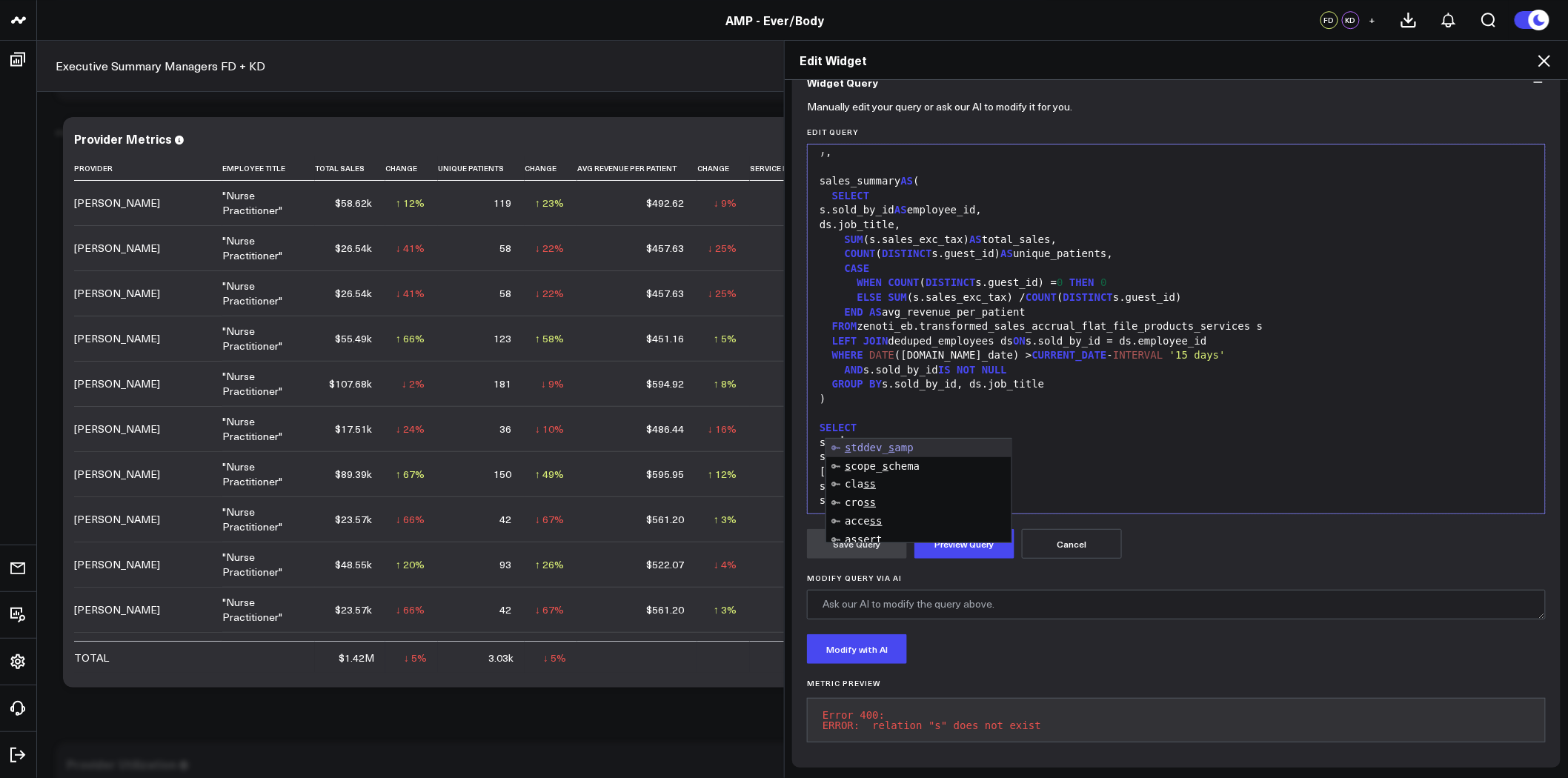
click at [1016, 394] on div ")" at bounding box center [1176, 400] width 722 height 15
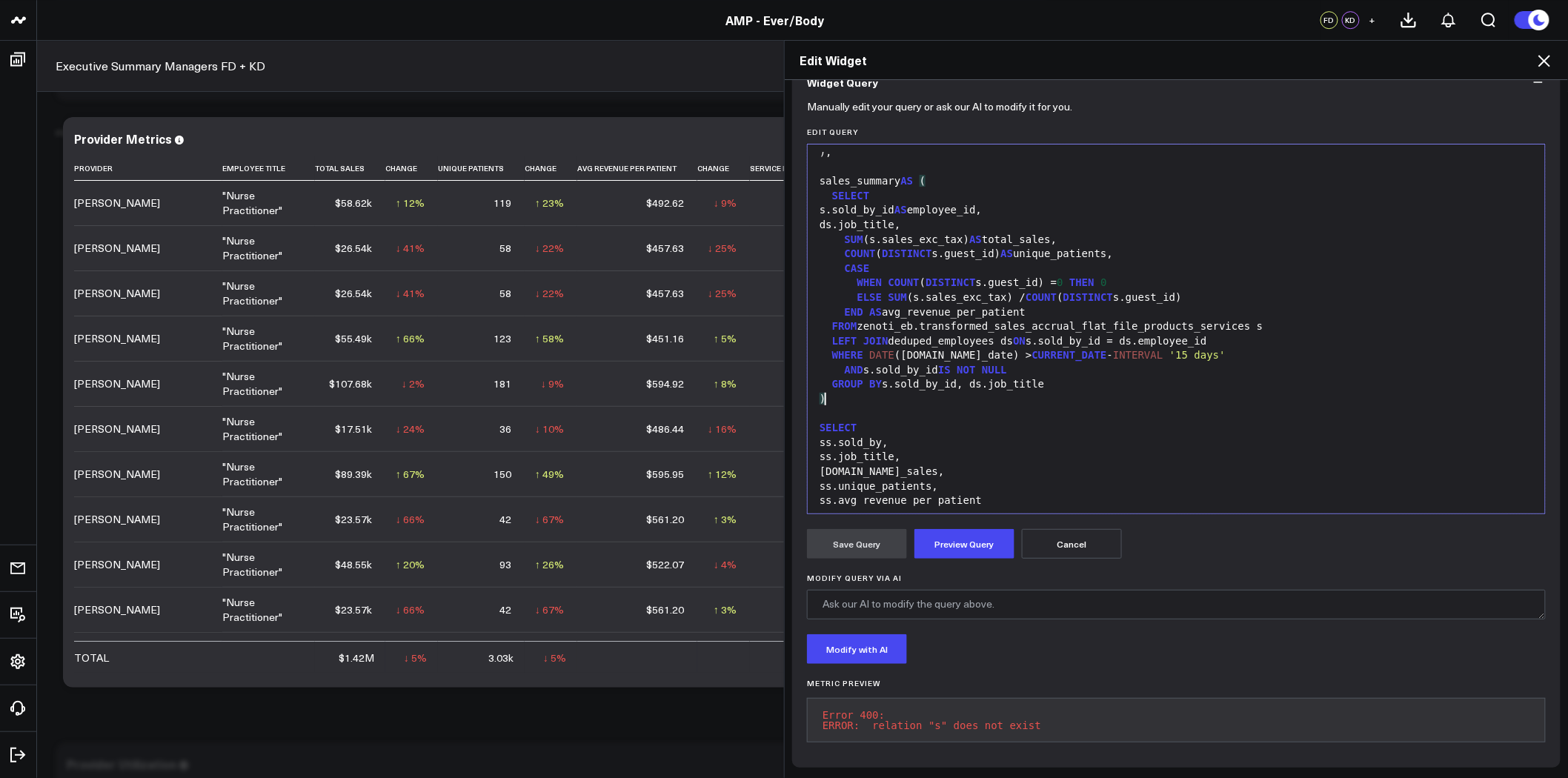
click at [865, 363] on div "AND s.sold_by_id IS NOT NULL" at bounding box center [1176, 370] width 722 height 15
click at [963, 530] on button "Preview Query" at bounding box center [964, 544] width 100 height 29
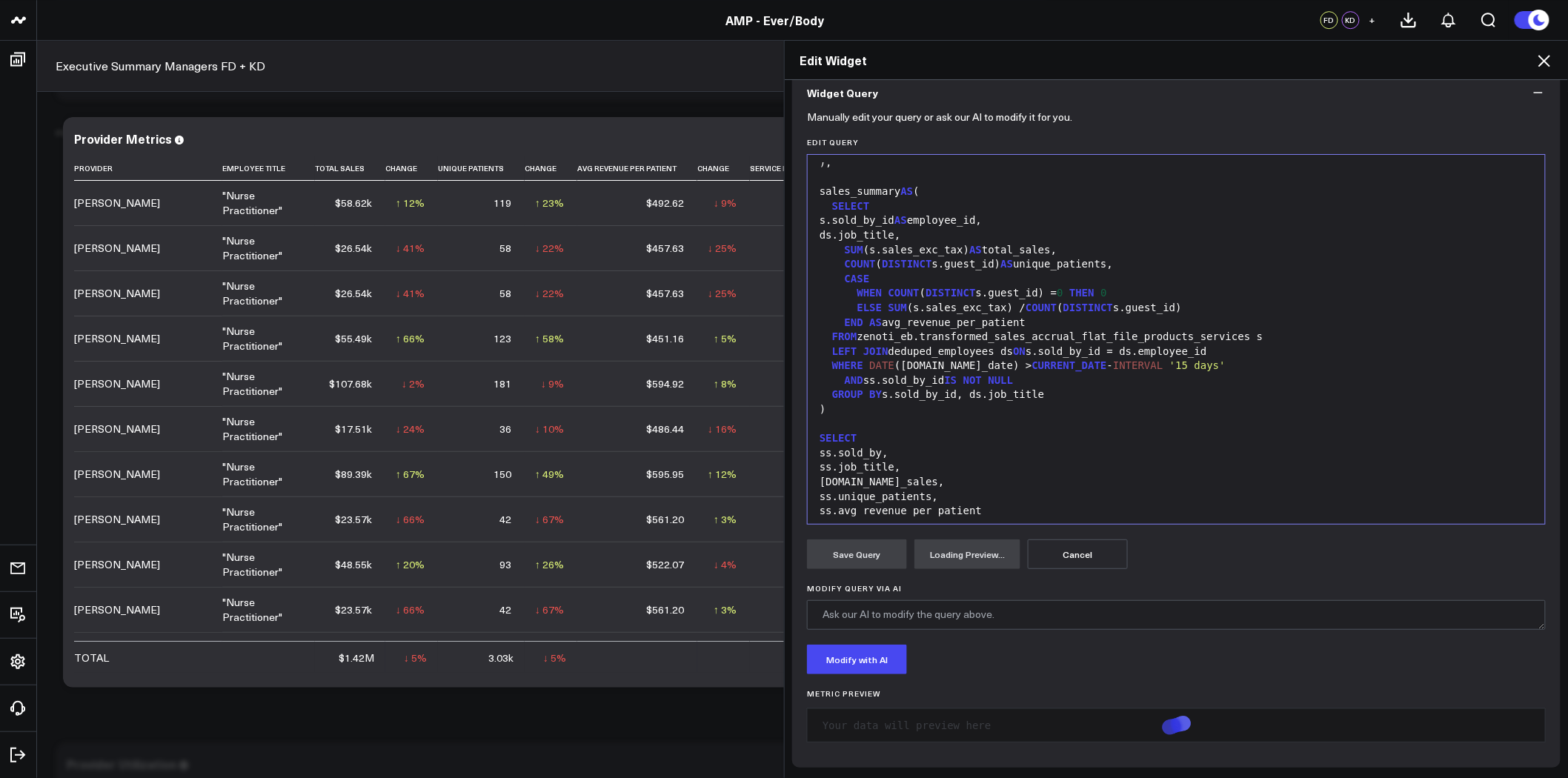
scroll to position [152, 0]
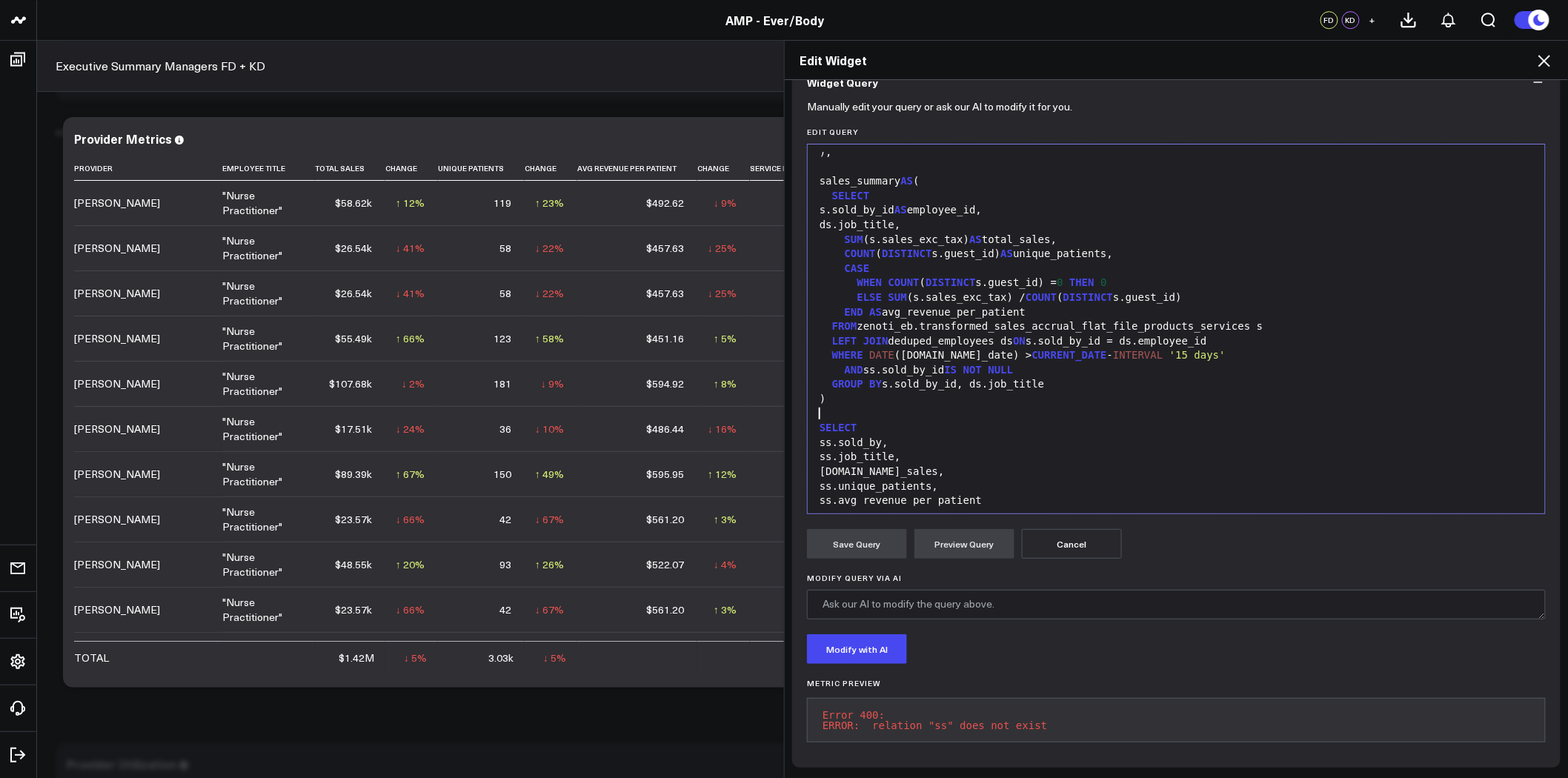
click at [1127, 407] on div at bounding box center [1176, 414] width 722 height 15
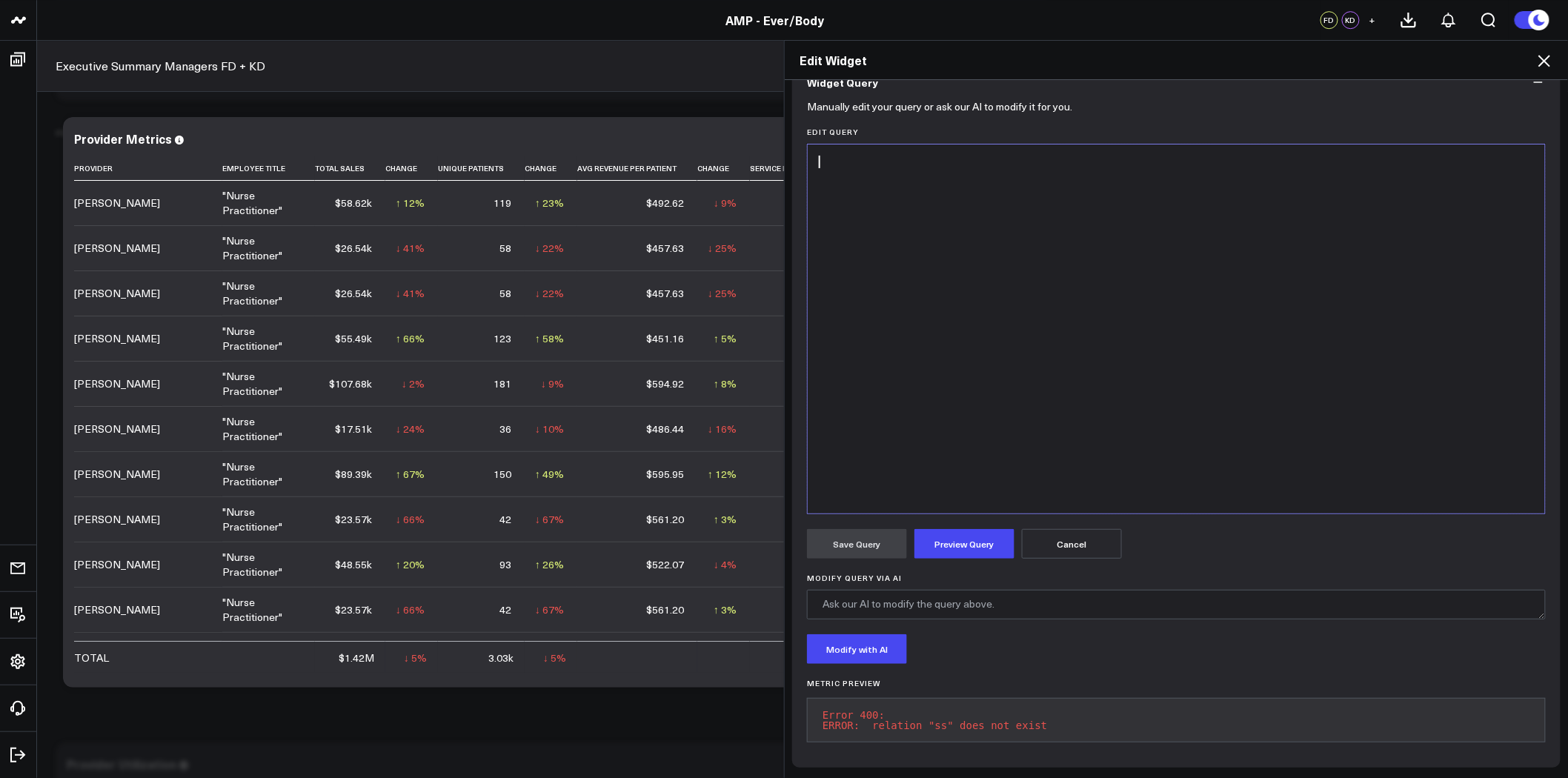
scroll to position [144, 0]
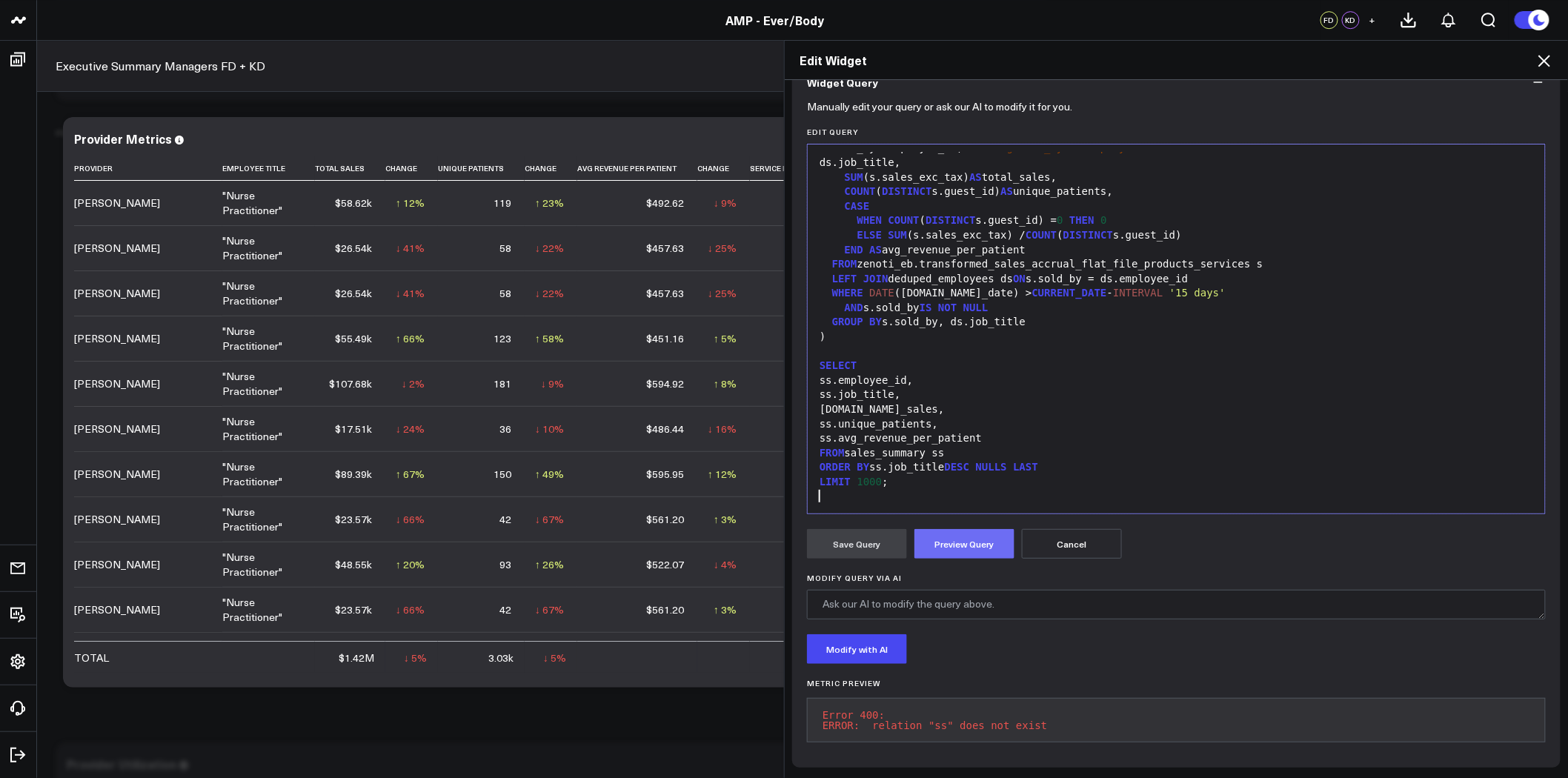
click at [980, 536] on button "Preview Query" at bounding box center [964, 544] width 100 height 29
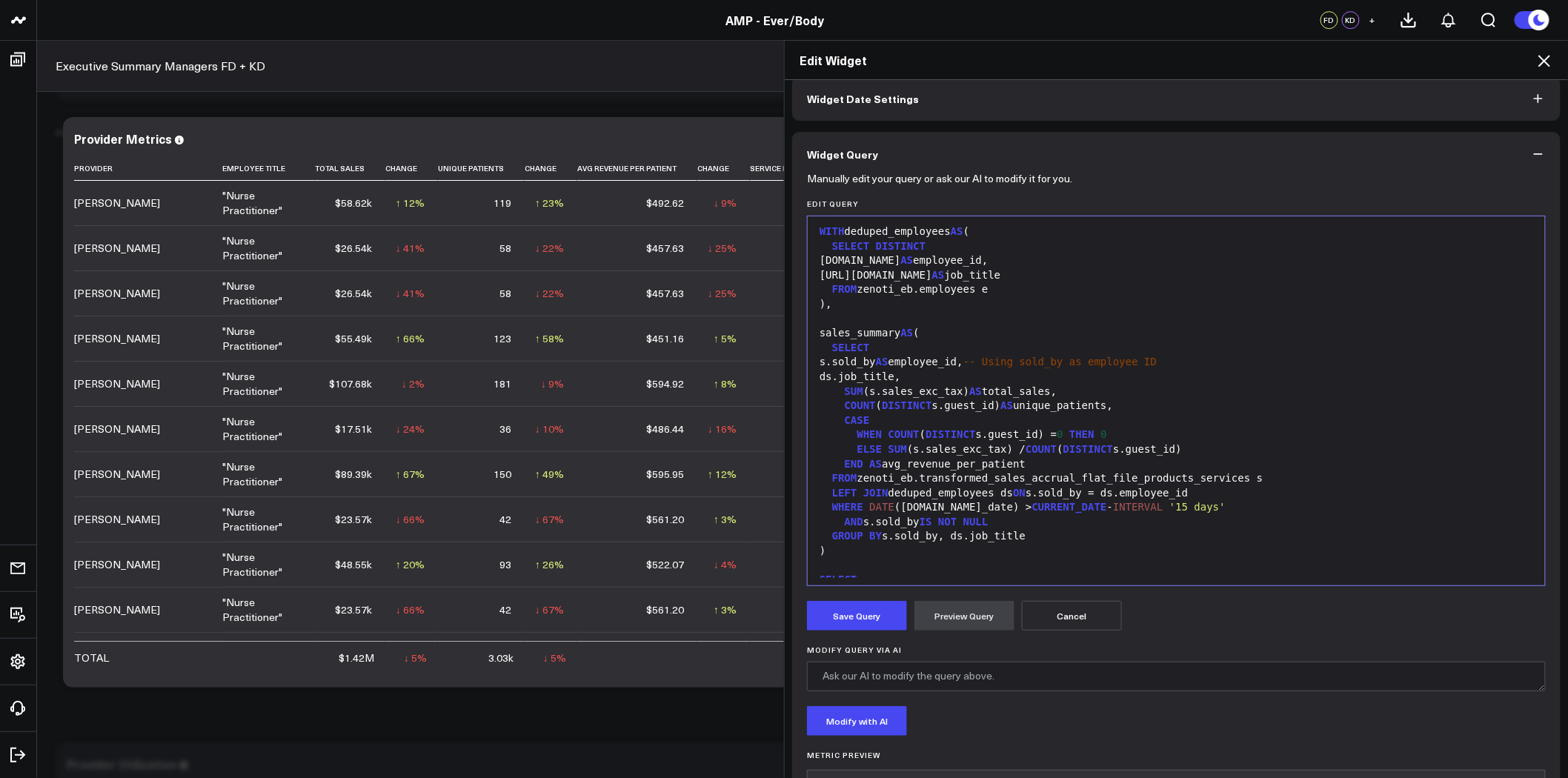
scroll to position [0, 0]
click at [873, 621] on button "Save Query" at bounding box center [857, 616] width 100 height 29
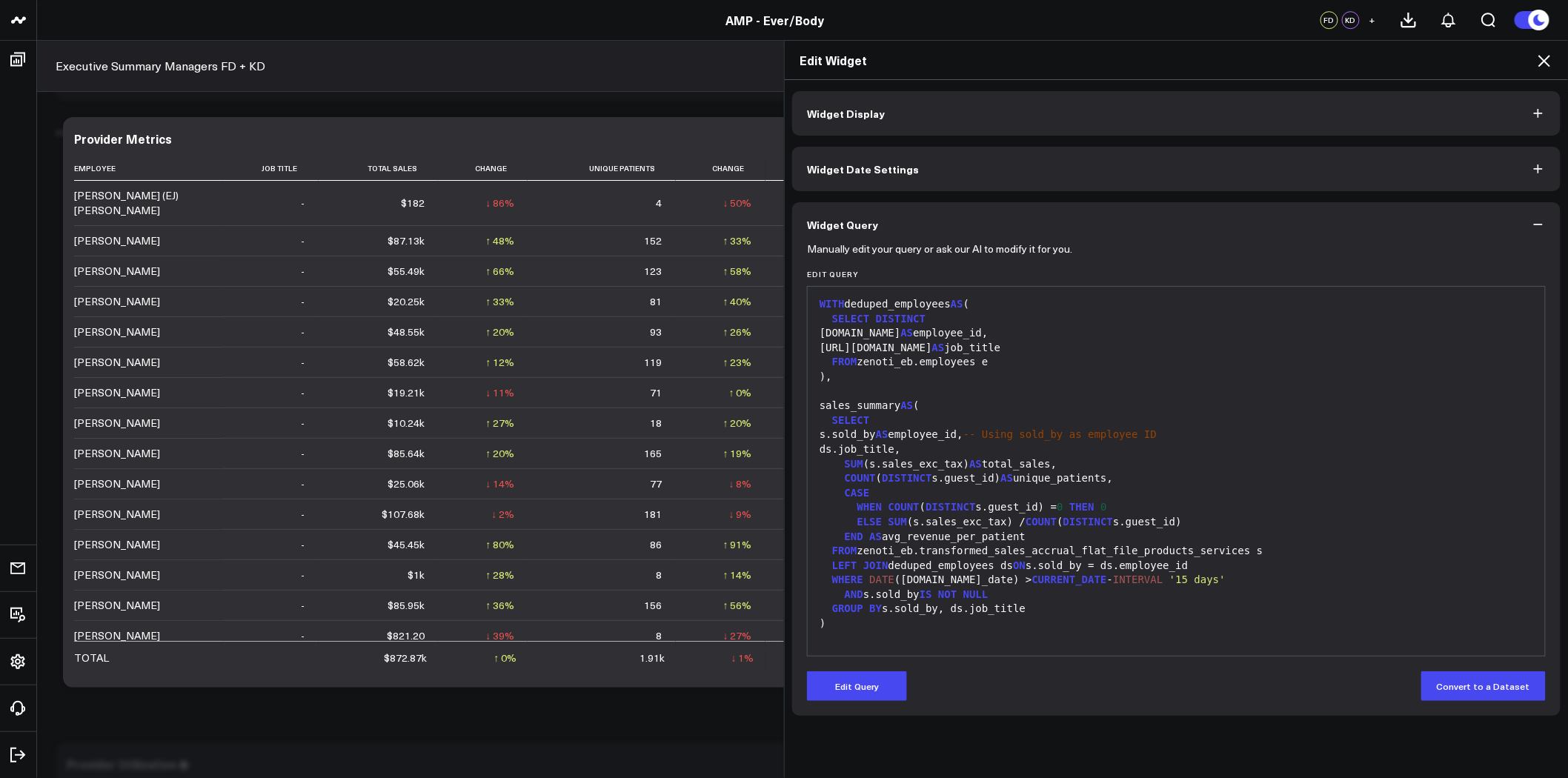
click at [1070, 561] on div "LEFT JOIN deduped_employees ds ON s.sold_by = ds.employee_id" at bounding box center [1176, 567] width 722 height 15
click at [867, 691] on button "Edit Query" at bounding box center [857, 686] width 100 height 29
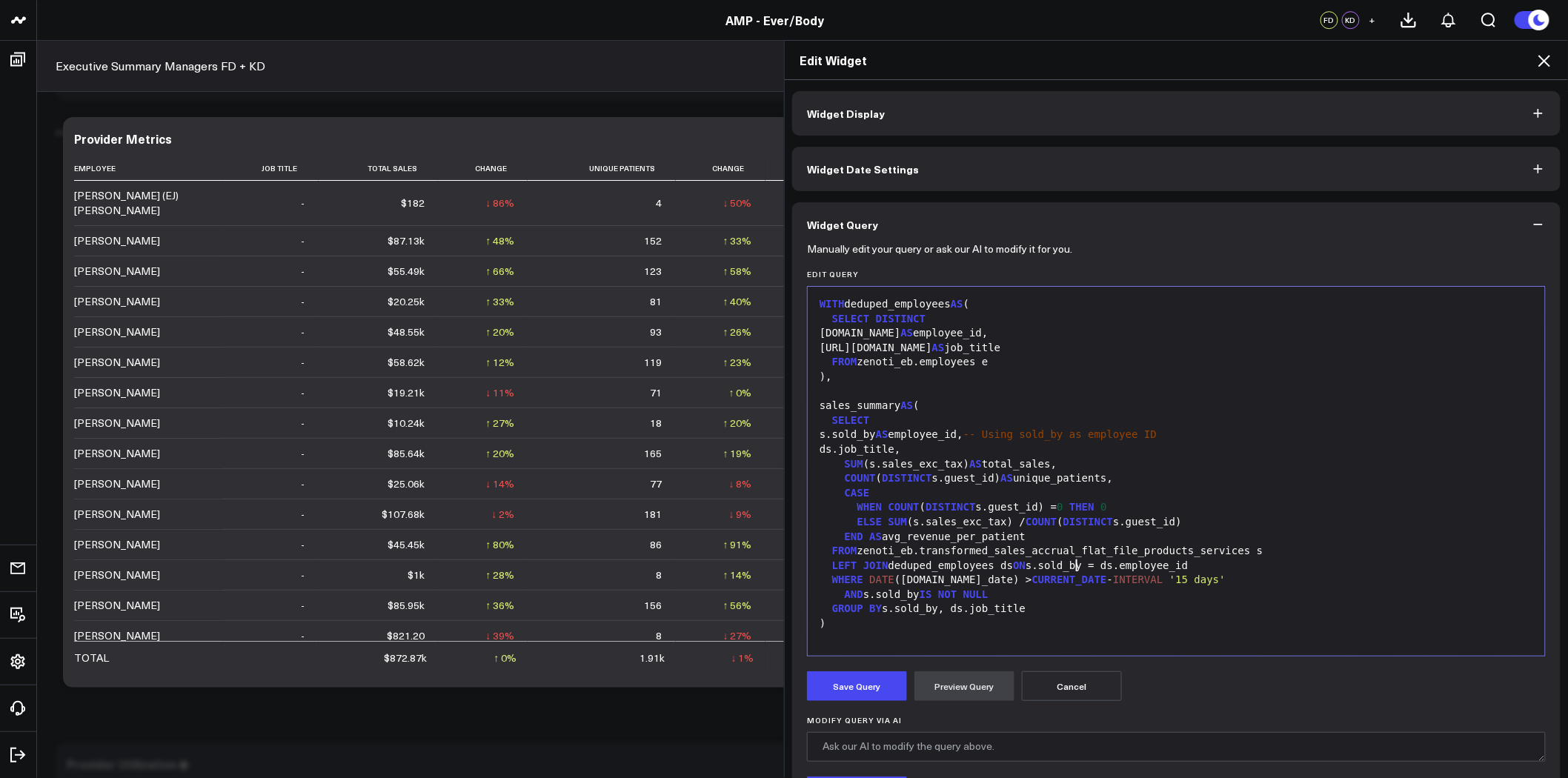
click at [1070, 565] on div "LEFT JOIN deduped_employees ds ON s.sold_by = ds.employee_id" at bounding box center [1176, 567] width 722 height 15
click at [1012, 375] on div ")," at bounding box center [1176, 378] width 722 height 15
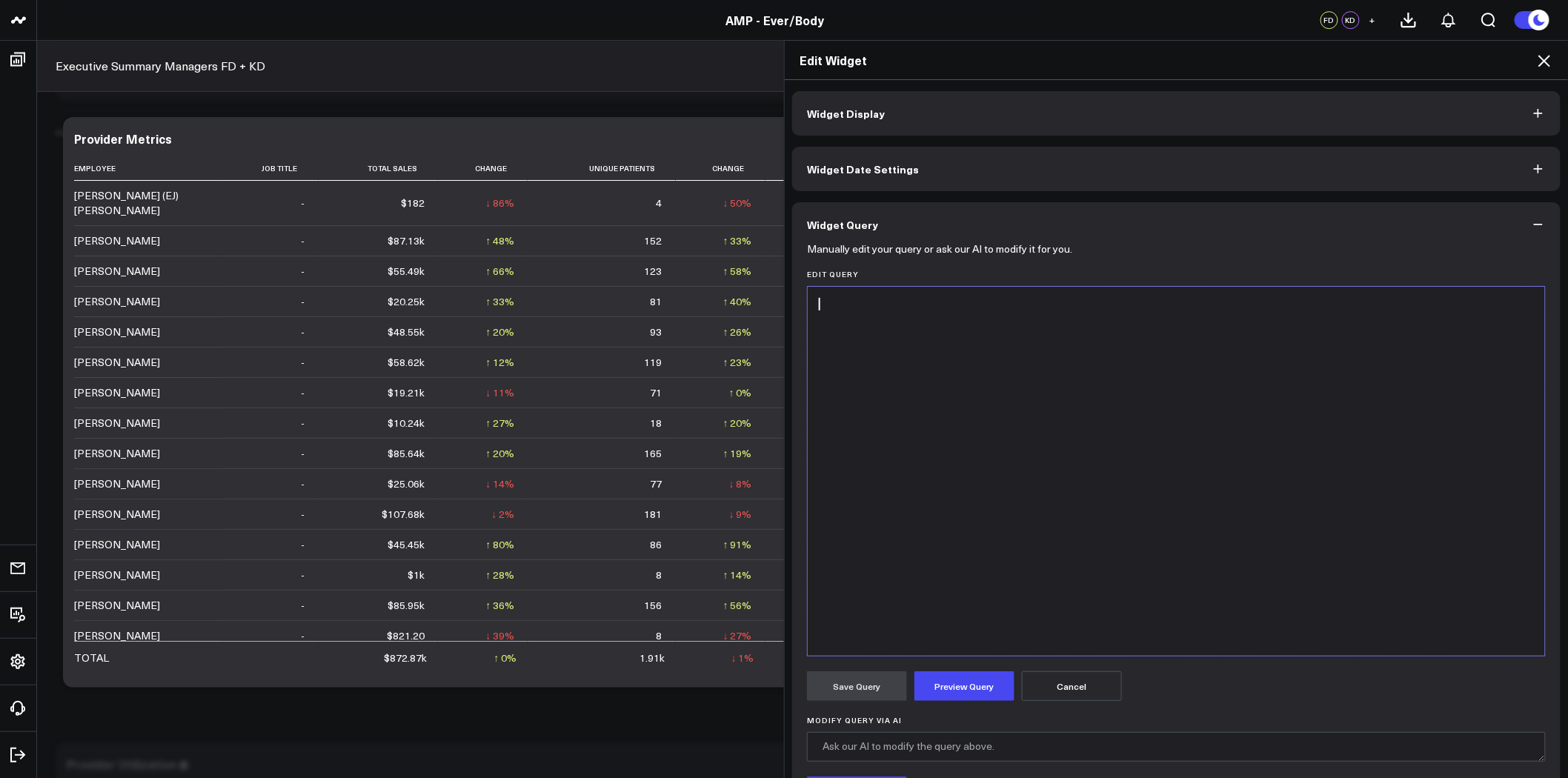
scroll to position [144, 0]
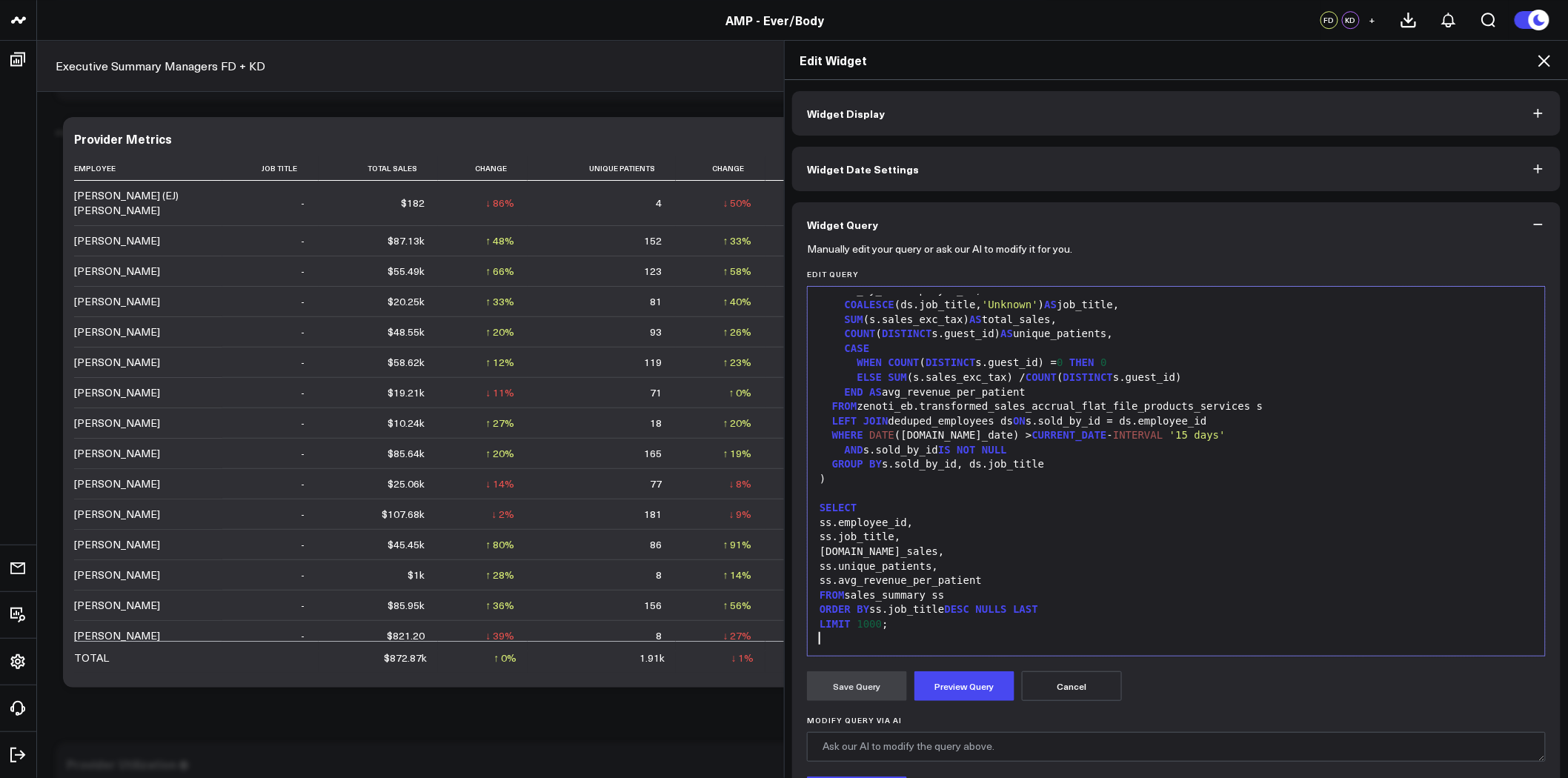
click at [902, 682] on div "Save Query Preview Query Cancel" at bounding box center [1176, 686] width 739 height 29
click at [939, 680] on button "Preview Query" at bounding box center [964, 686] width 100 height 29
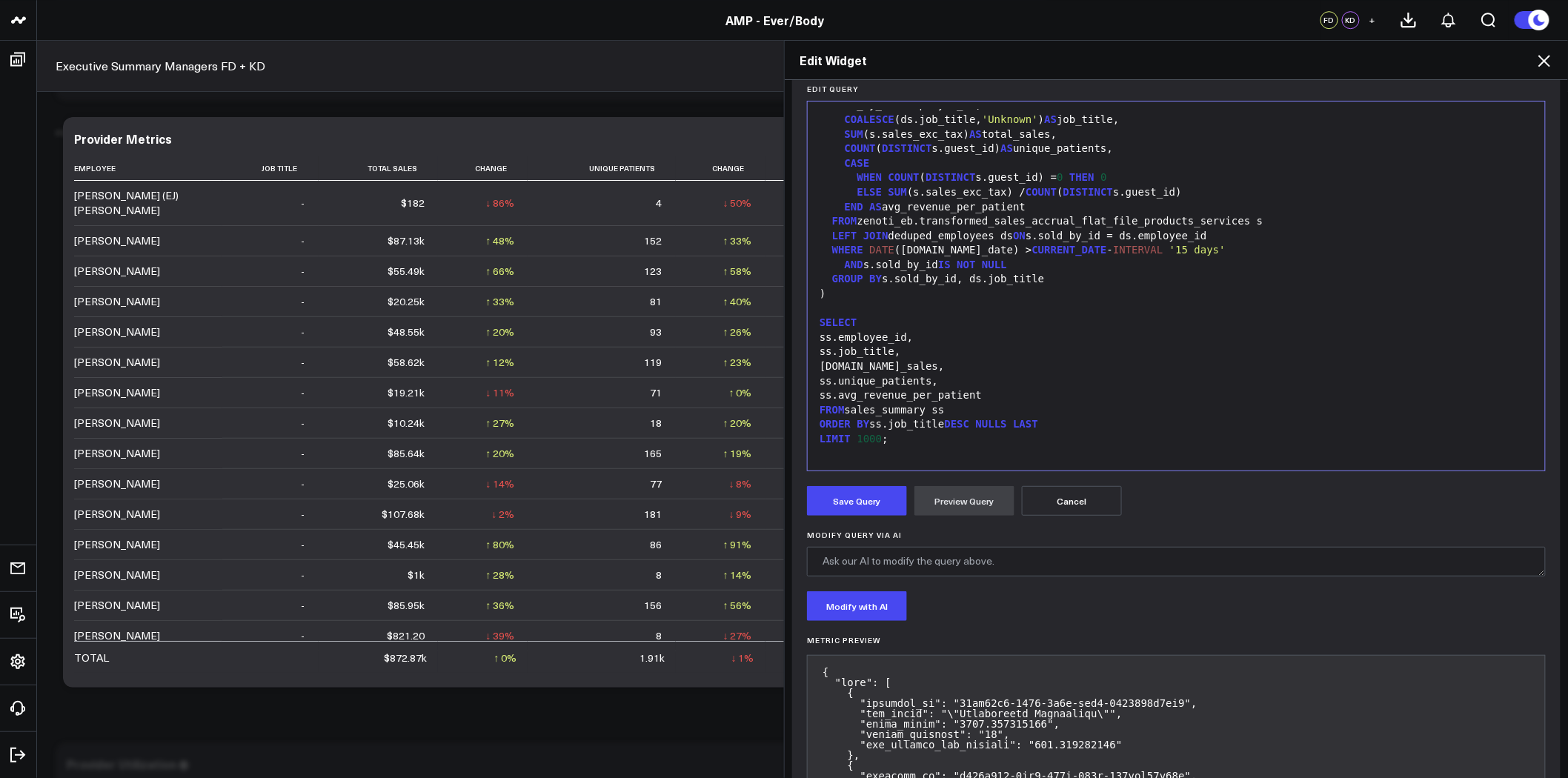
scroll to position [213, 0]
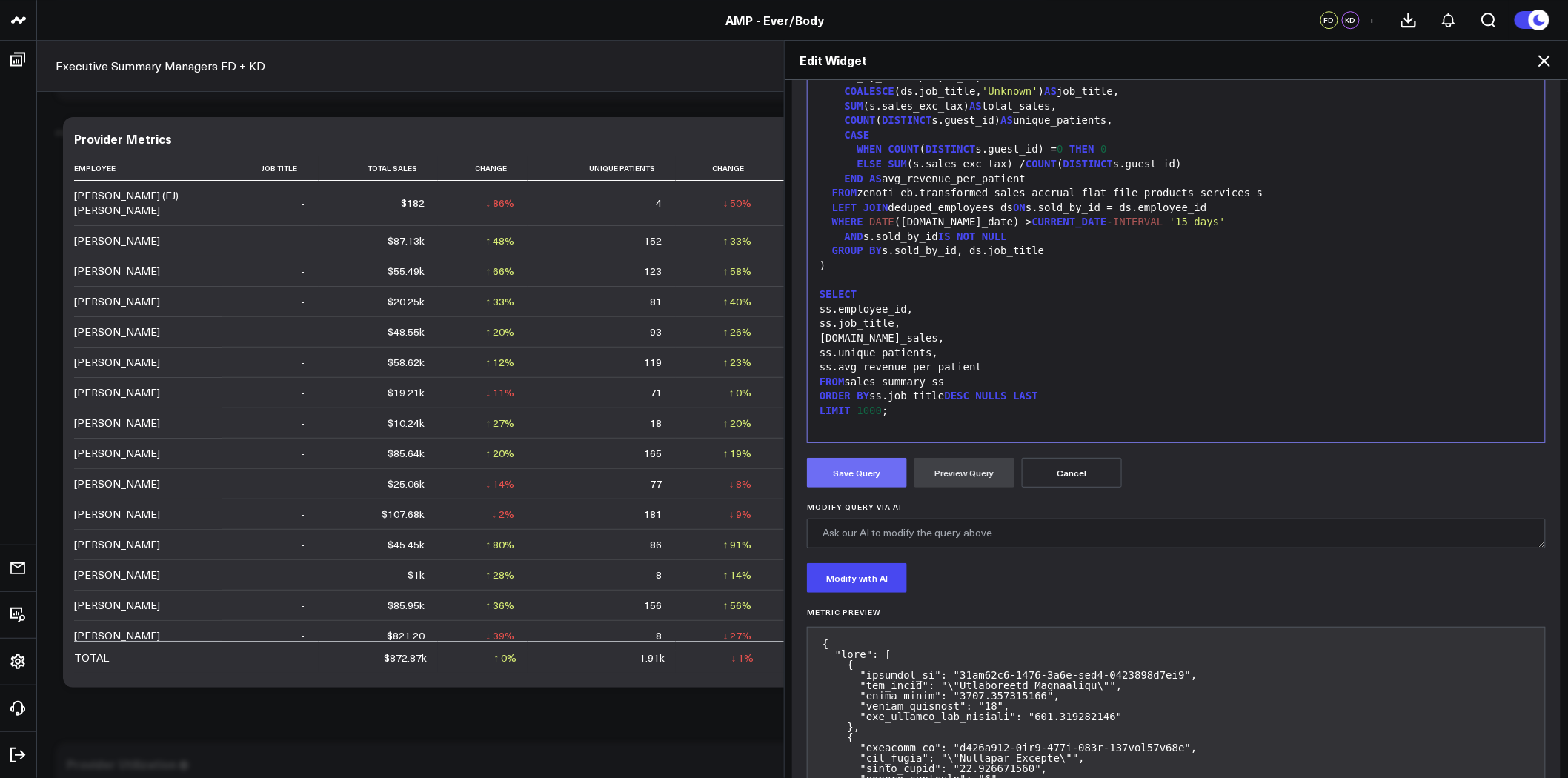
click at [885, 476] on button "Save Query" at bounding box center [857, 473] width 100 height 29
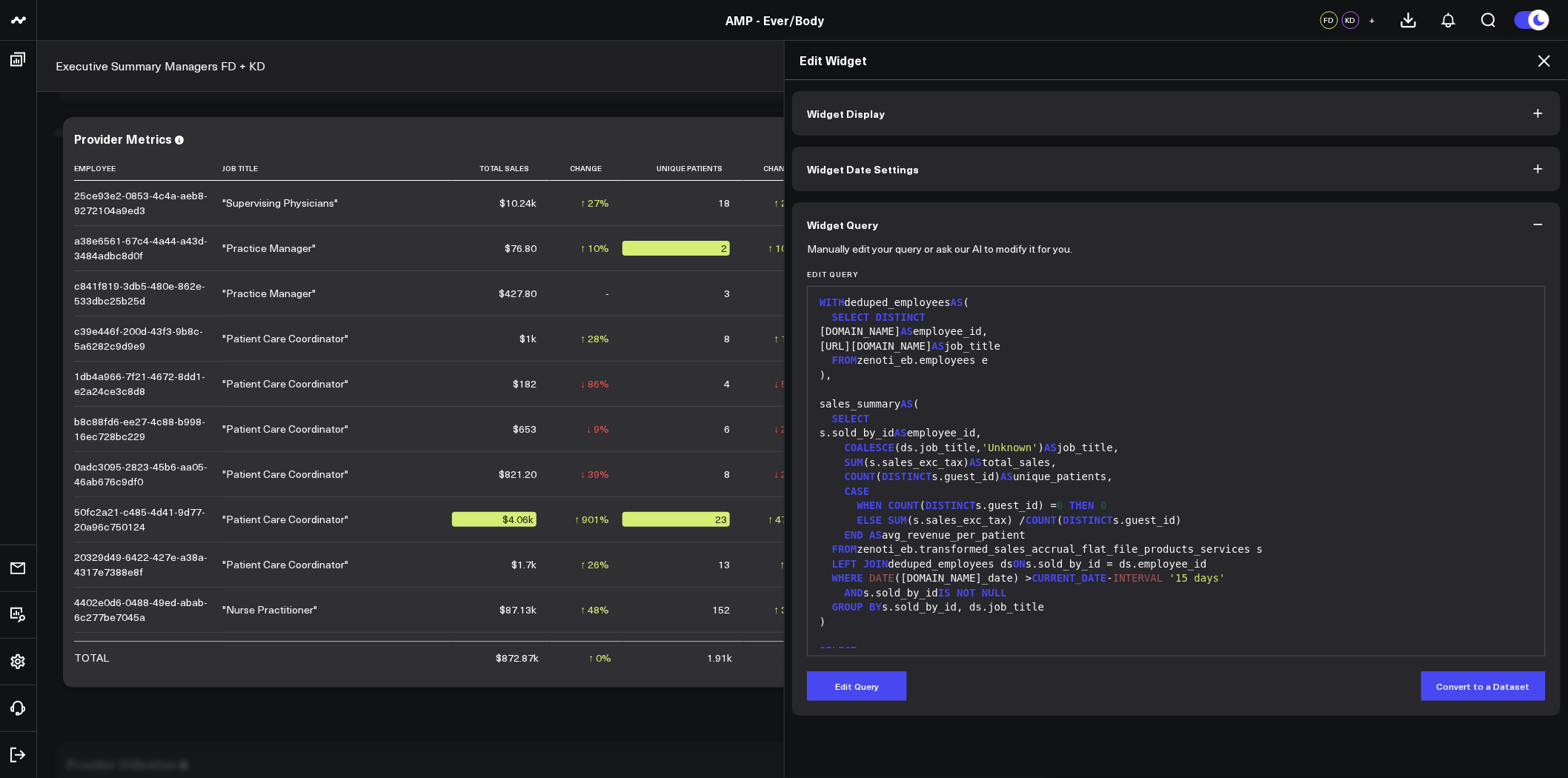
scroll to position [0, 0]
click at [845, 449] on span "COALESCE" at bounding box center [869, 449] width 50 height 12
click at [875, 683] on button "Edit Query" at bounding box center [857, 686] width 100 height 29
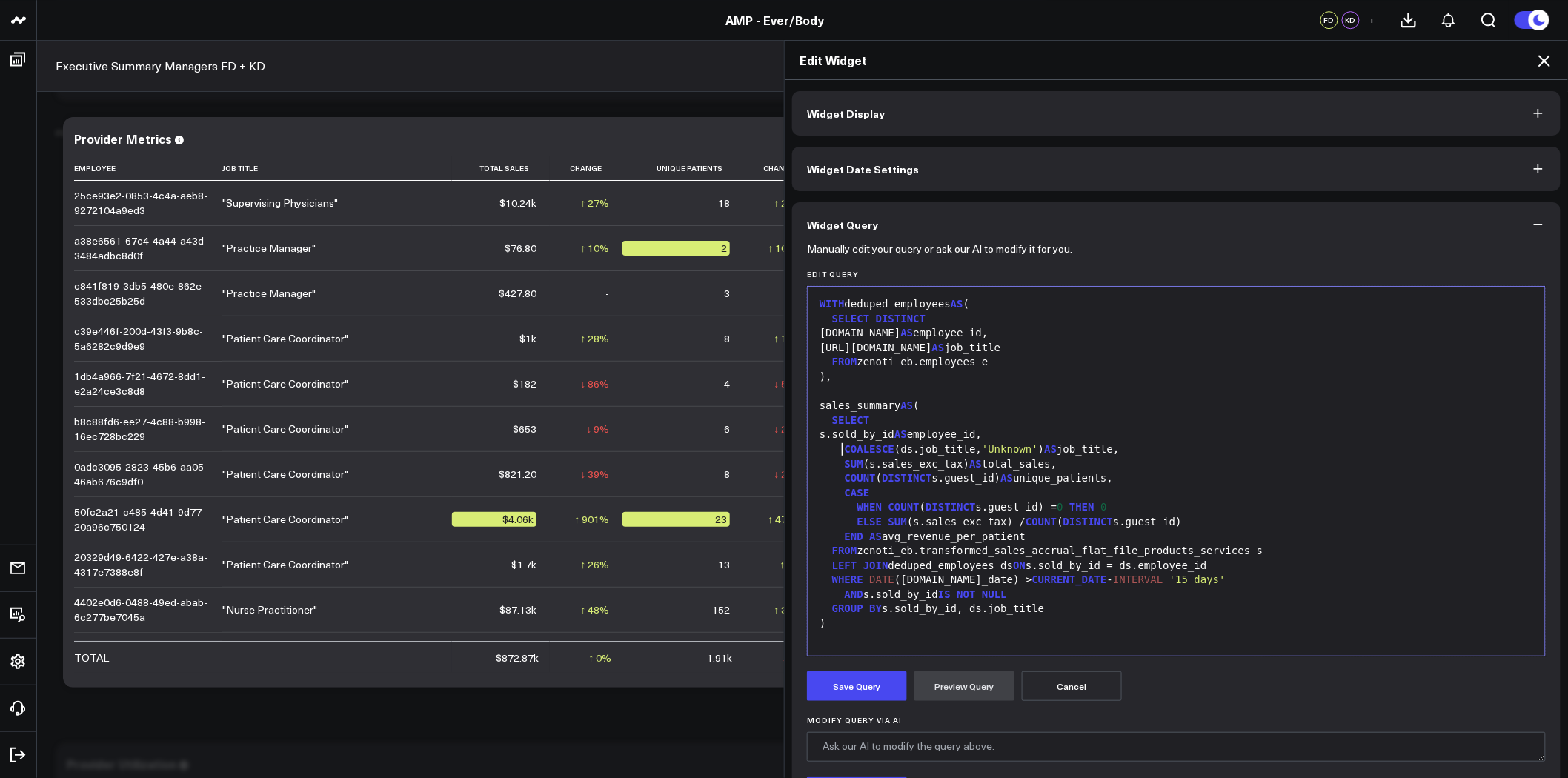
click at [834, 452] on div "COALESCE (ds.job_title, 'Unknown' ) AS job_title," at bounding box center [1176, 450] width 722 height 15
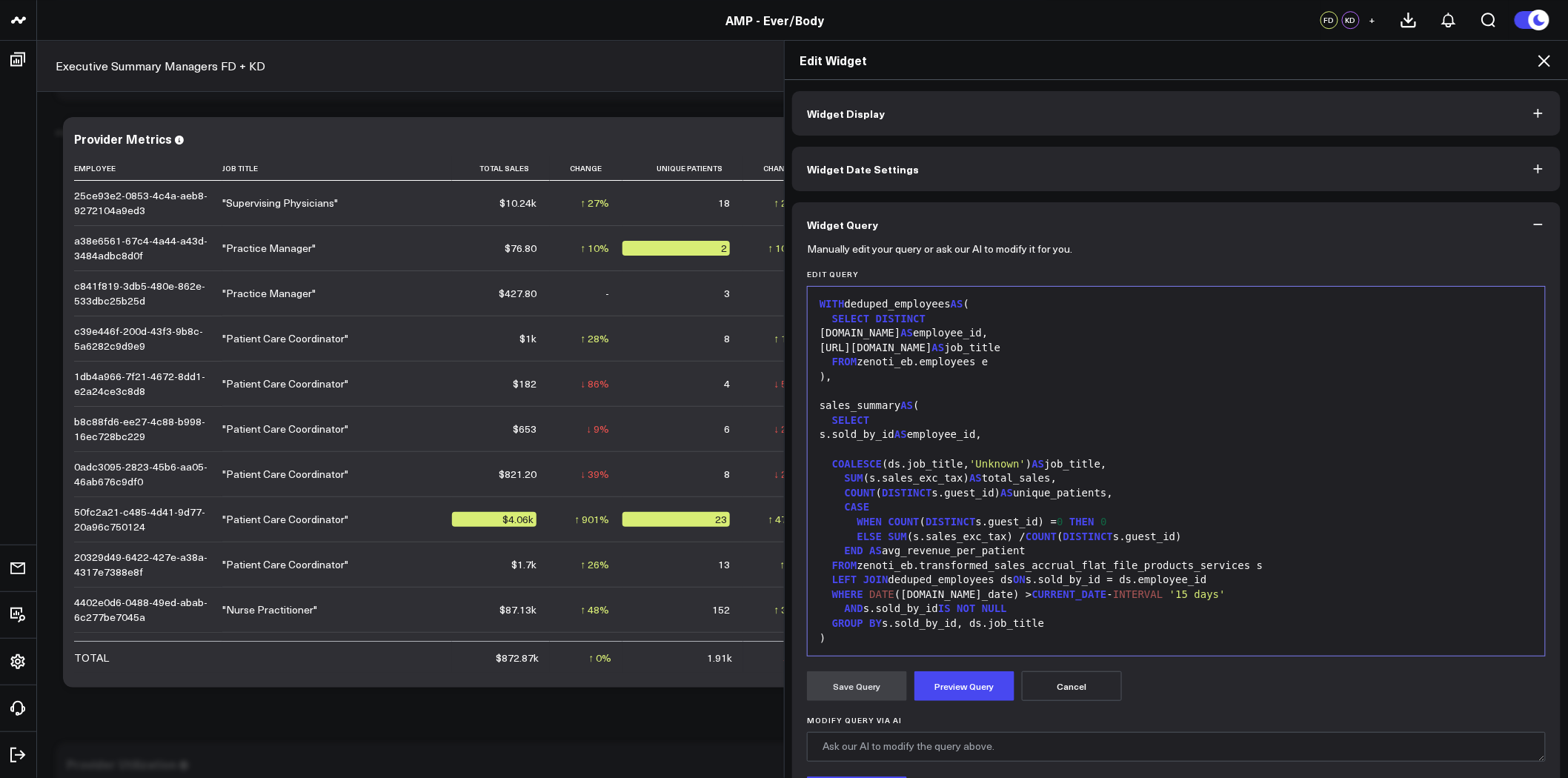
click at [858, 445] on div at bounding box center [1176, 450] width 722 height 15
drag, startPoint x: 954, startPoint y: 448, endPoint x: 912, endPoint y: 450, distance: 42.0
click at [912, 450] on div "s.sold_by AS employee_name," at bounding box center [1176, 450] width 722 height 15
click at [1087, 426] on div "SELECT" at bounding box center [1176, 421] width 722 height 15
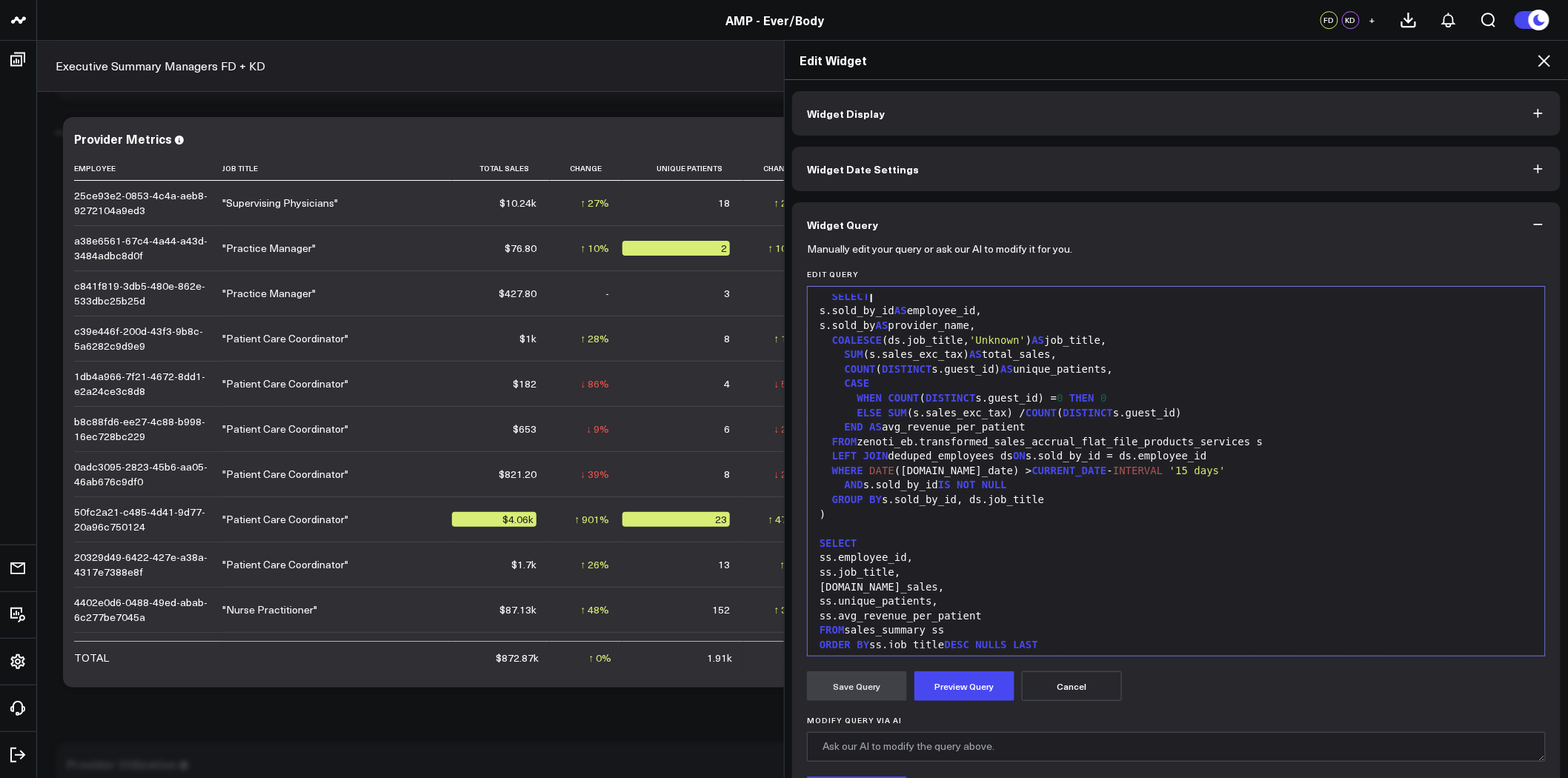
scroll to position [160, 0]
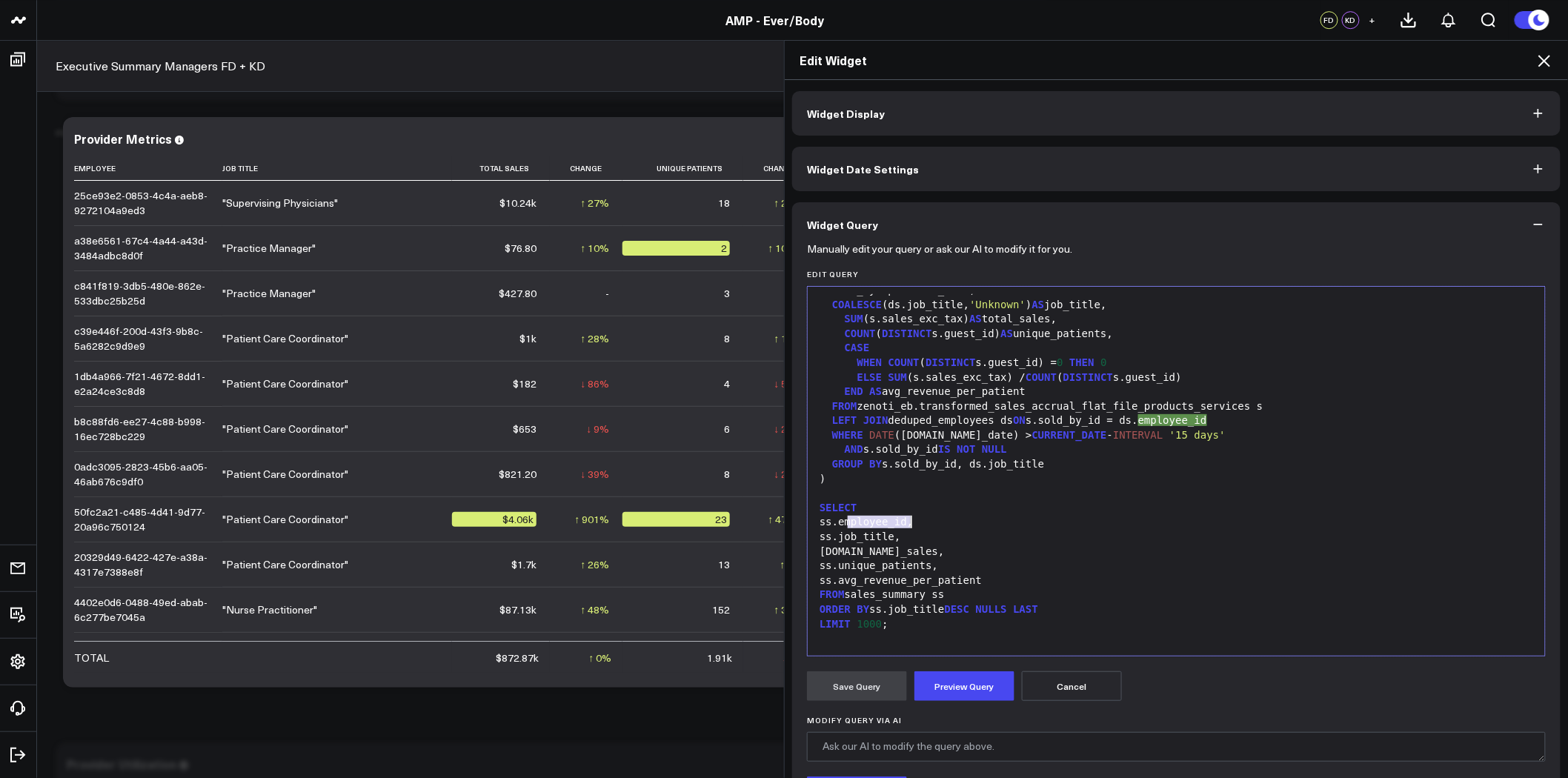
drag, startPoint x: 843, startPoint y: 523, endPoint x: 906, endPoint y: 522, distance: 63.0
click at [906, 522] on div "ss.employee_id," at bounding box center [1176, 523] width 722 height 15
click at [960, 681] on button "Preview Query" at bounding box center [964, 686] width 100 height 29
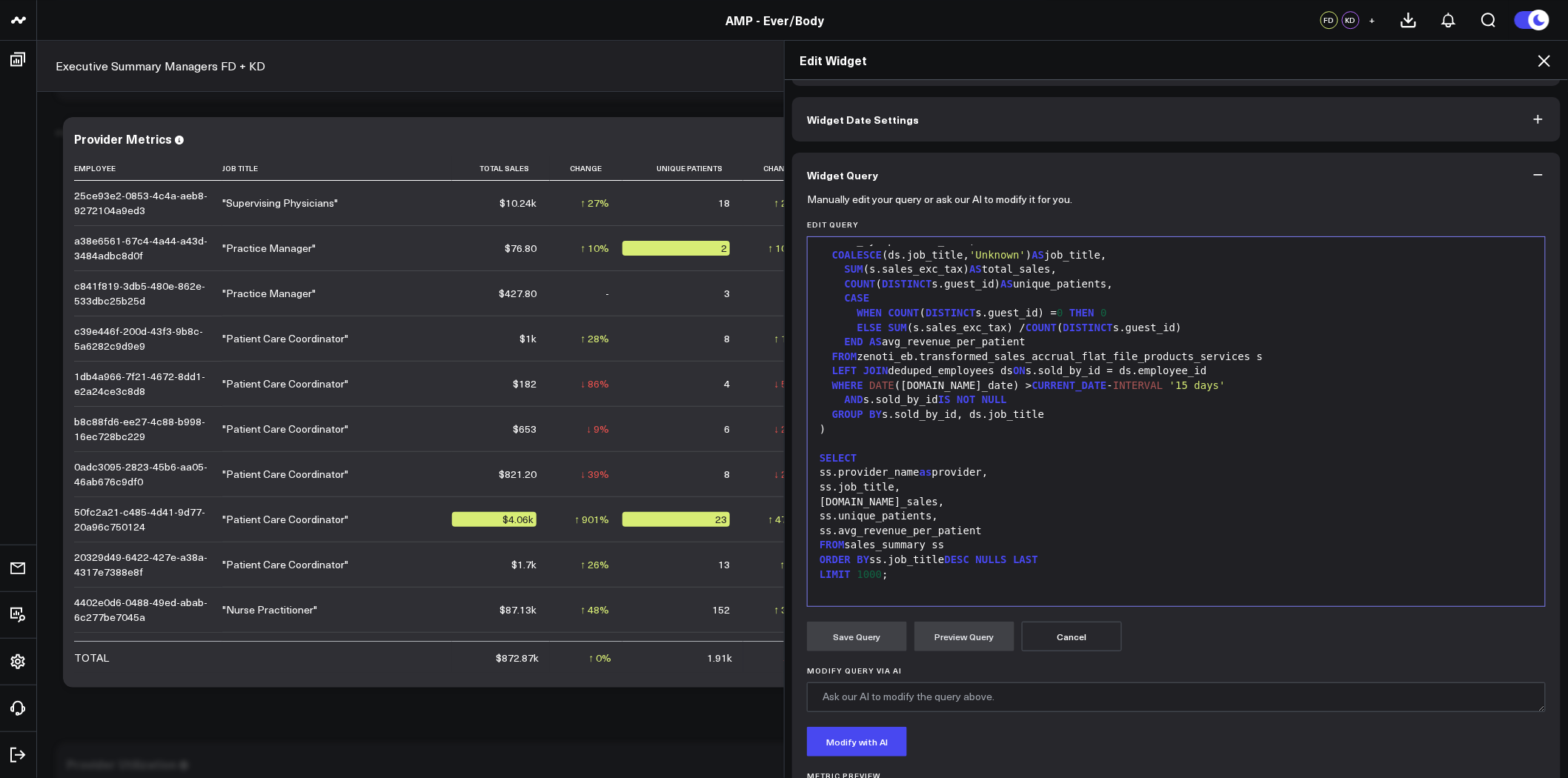
scroll to position [152, 0]
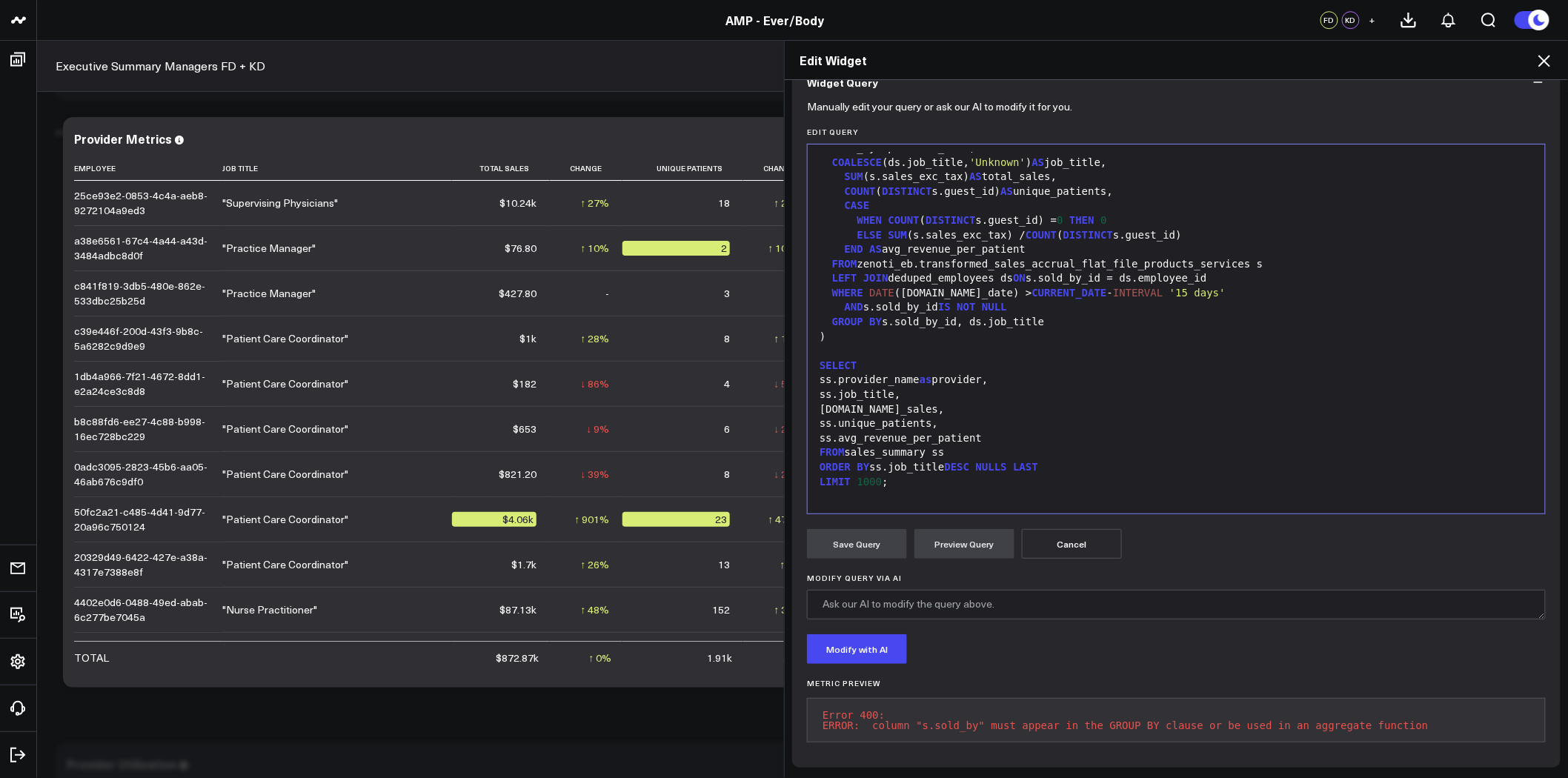
click at [1083, 359] on div "SELECT" at bounding box center [1176, 366] width 722 height 15
drag, startPoint x: 1036, startPoint y: 316, endPoint x: 877, endPoint y: 312, distance: 159.1
click at [877, 315] on div "GROUP BY s.sold_by_id, ds.job_title" at bounding box center [1176, 322] width 722 height 15
click at [958, 531] on button "Preview Query" at bounding box center [964, 544] width 100 height 29
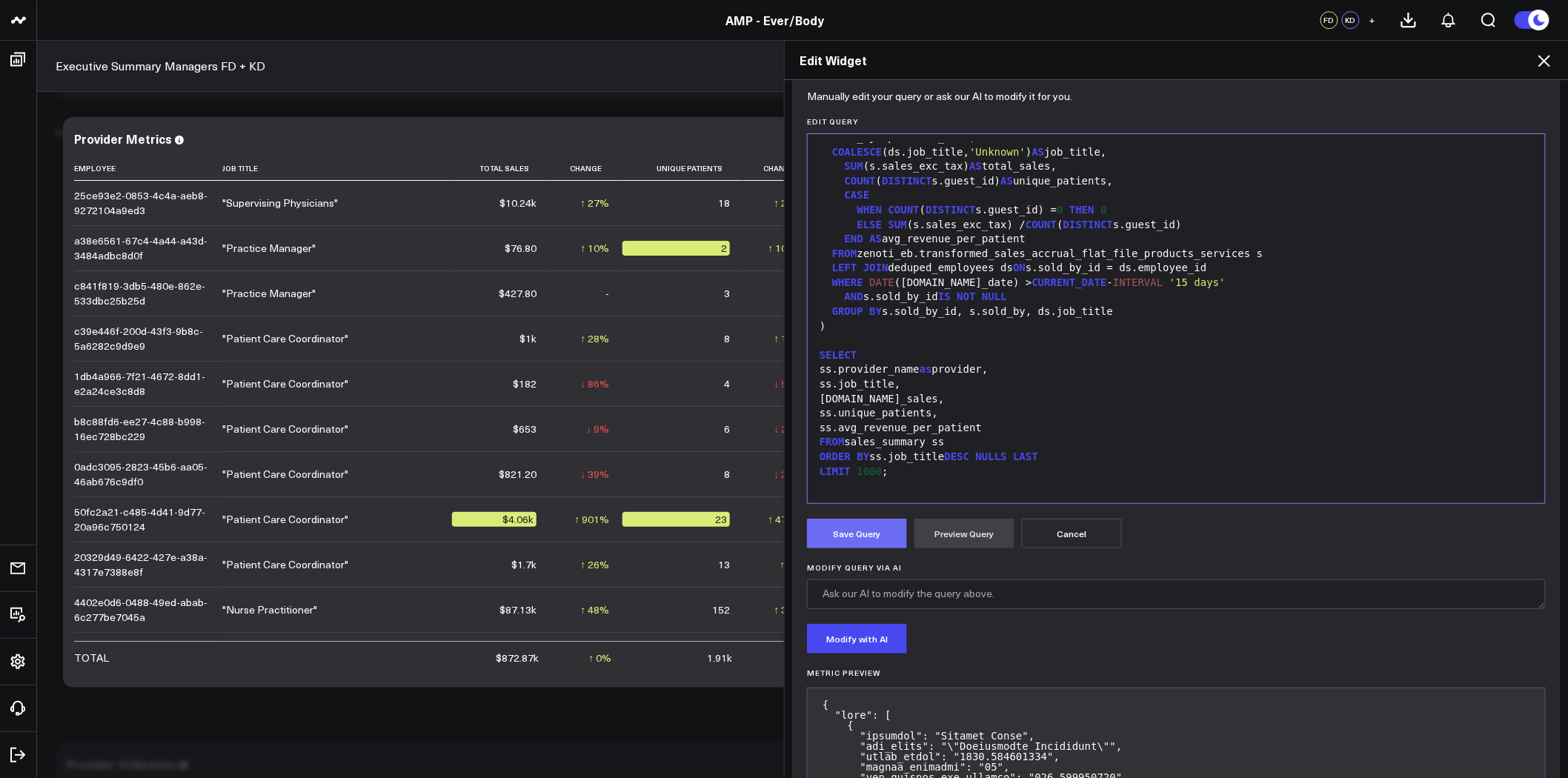
click at [849, 536] on button "Save Query" at bounding box center [857, 534] width 100 height 29
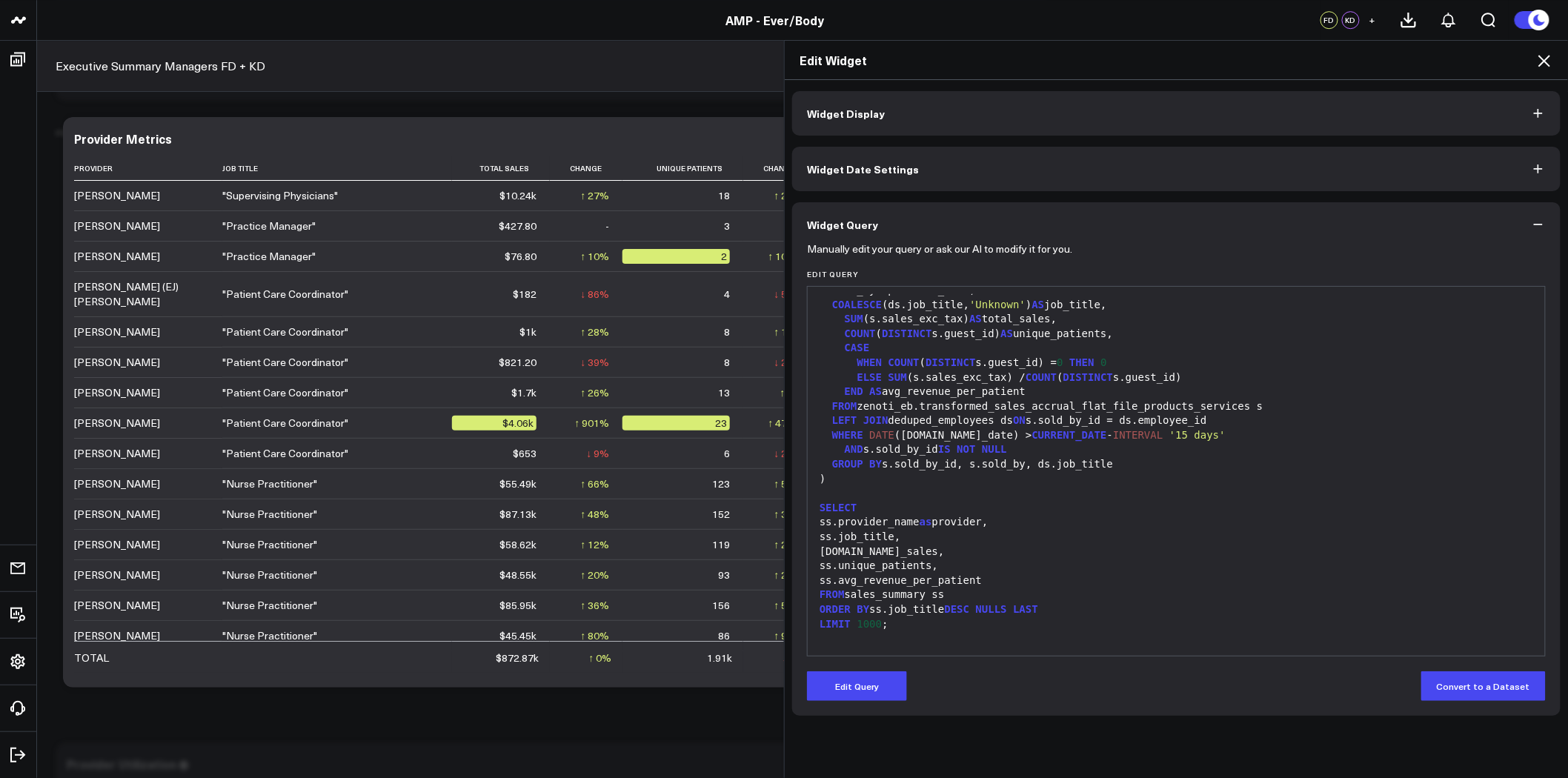
scroll to position [0, 0]
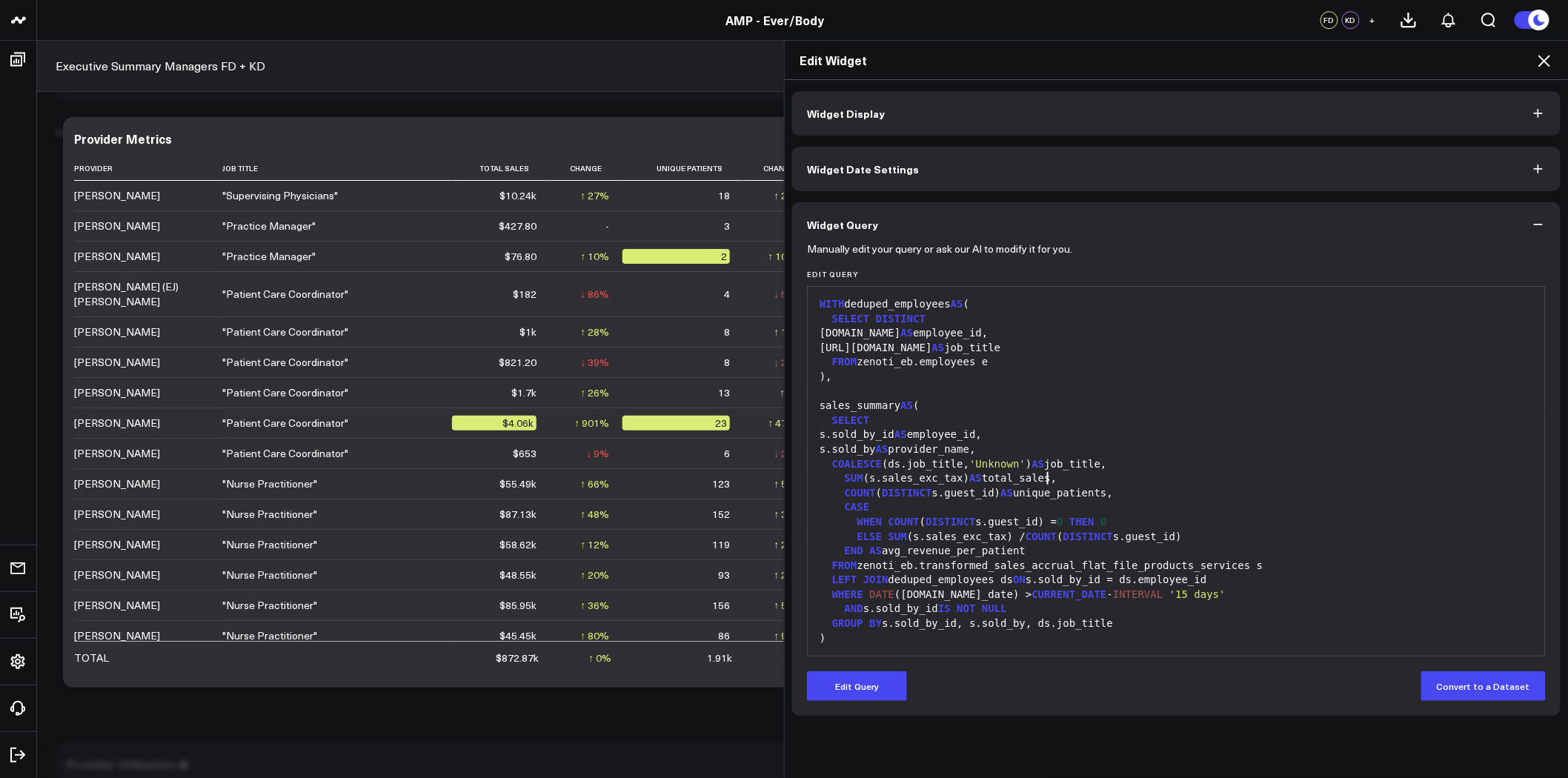
click at [1072, 482] on div "SUM (s.sales_exc_tax) AS total_sales," at bounding box center [1176, 479] width 722 height 15
click at [1008, 456] on div "s.sold_by AS provider_name," at bounding box center [1176, 450] width 722 height 15
click at [1173, 456] on div "s.sold_by AS provider_name," at bounding box center [1176, 450] width 722 height 15
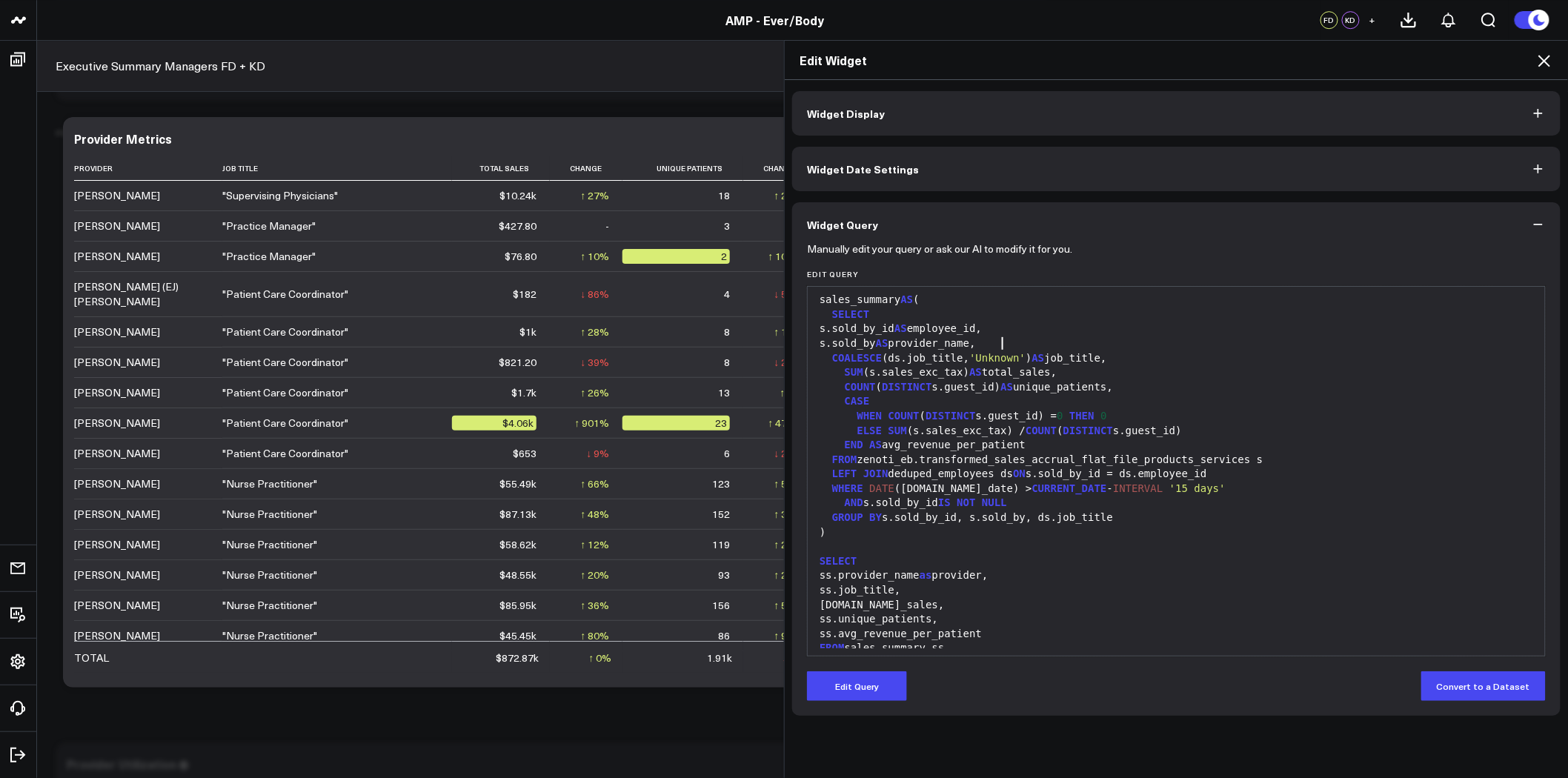
scroll to position [160, 0]
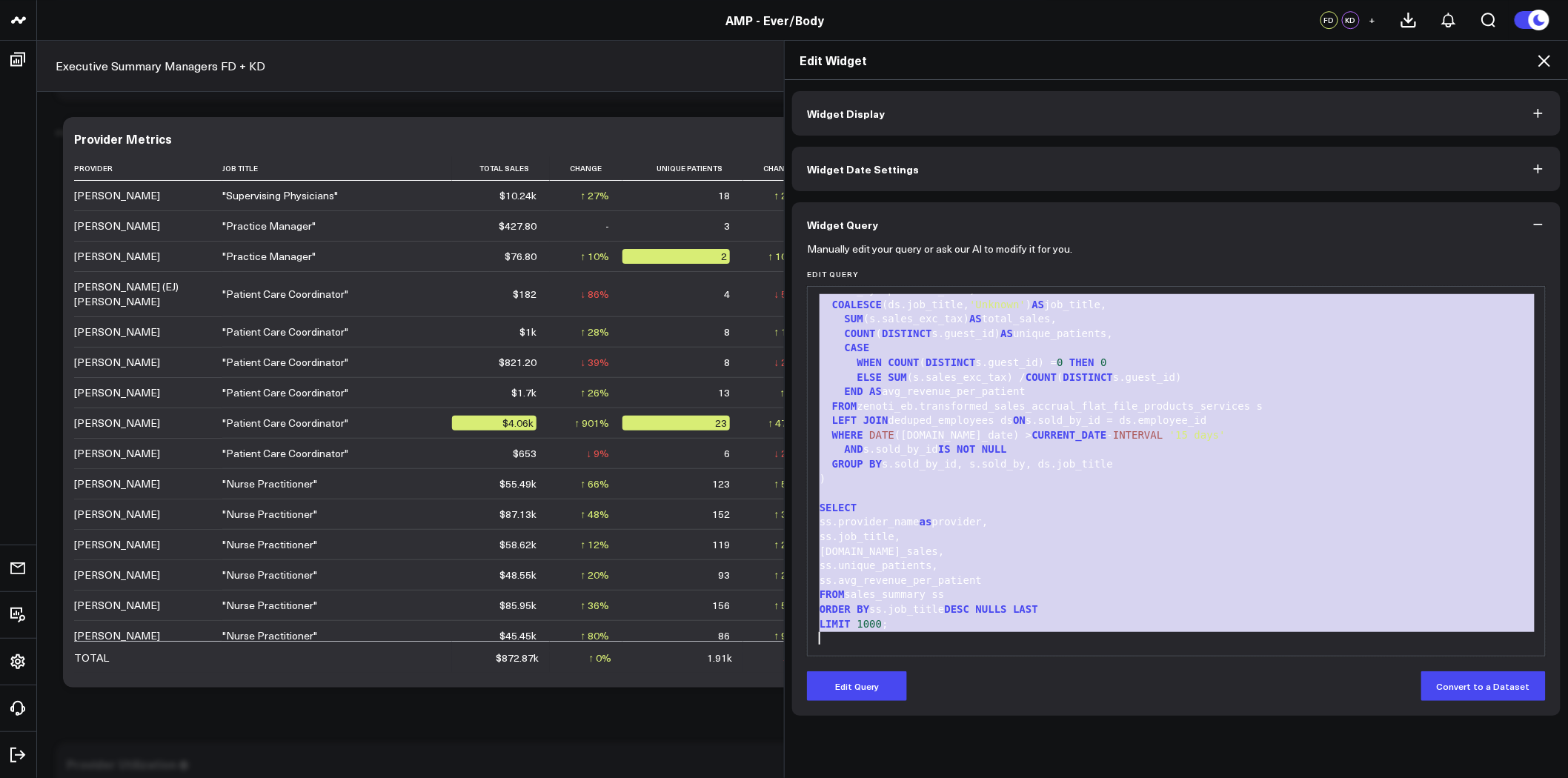
copy div "WITH deduped_employees AS ( SELECT DISTINCT e.id AS employee_id, e.job_info.nam…"
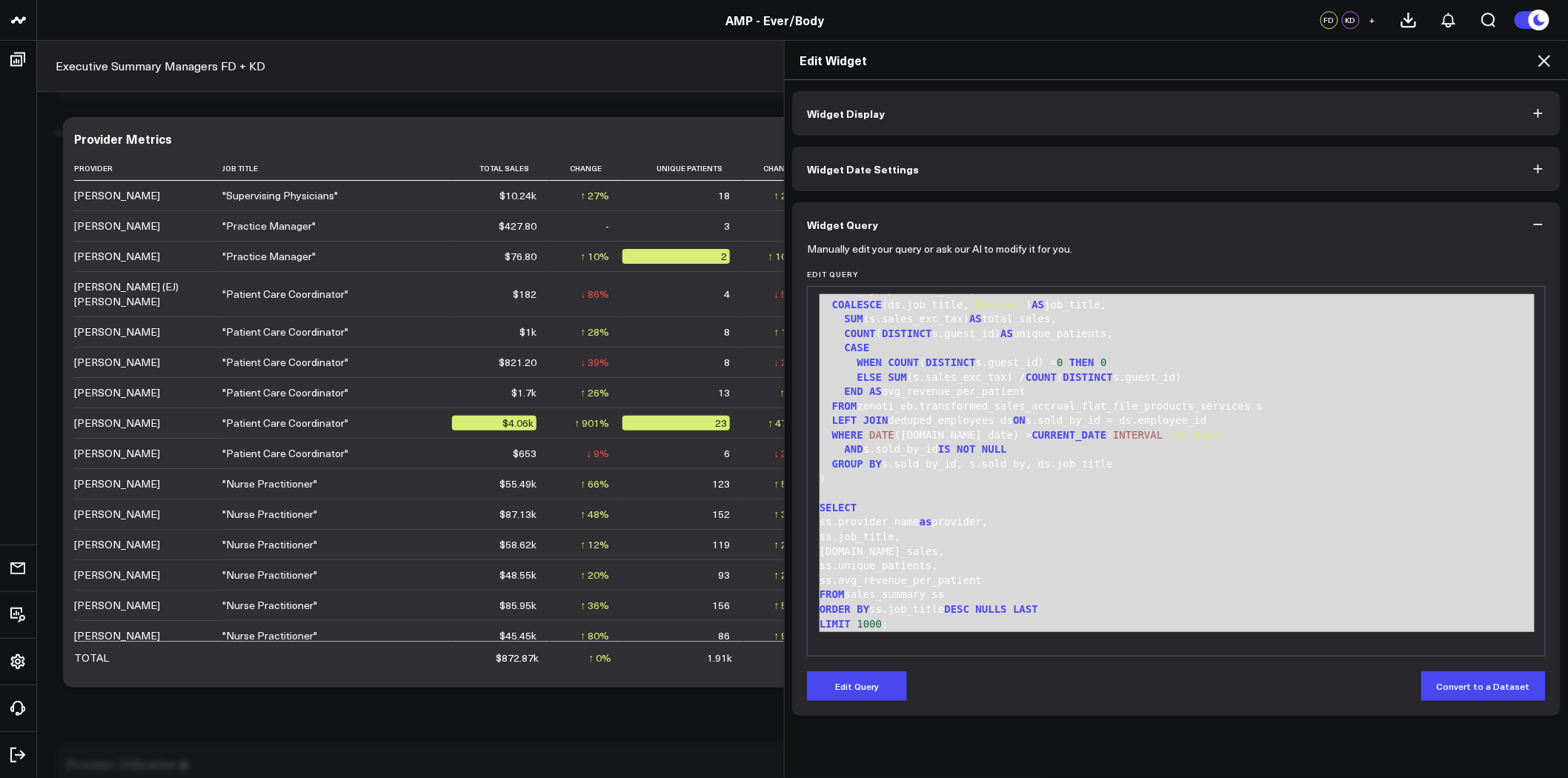
click at [1115, 536] on div "ss.job_title," at bounding box center [1176, 537] width 722 height 15
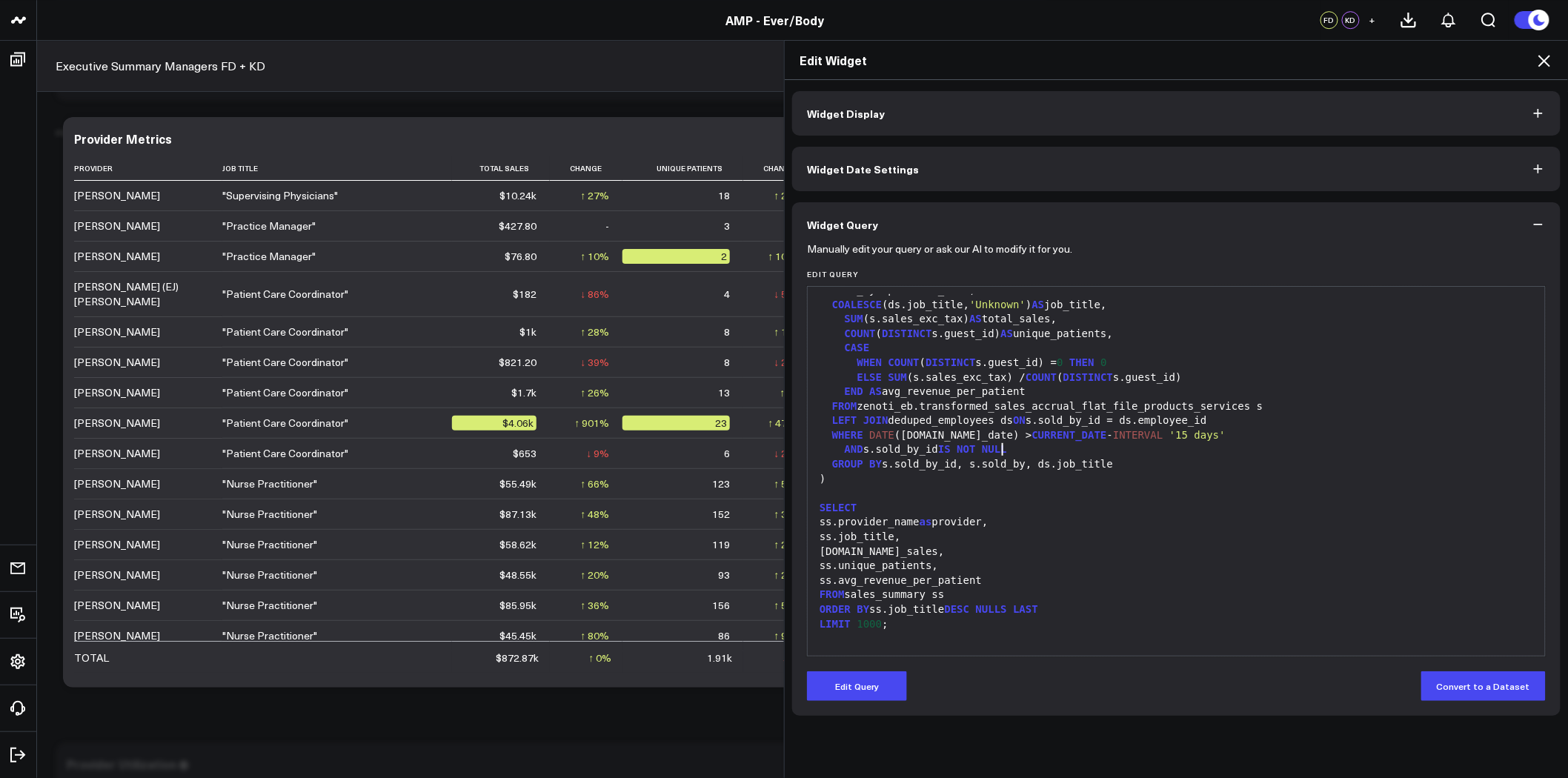
click at [1018, 453] on div "AND s.sold_by_id IS NOT NULL" at bounding box center [1176, 450] width 722 height 15
click at [856, 701] on button "Edit Query" at bounding box center [857, 686] width 100 height 29
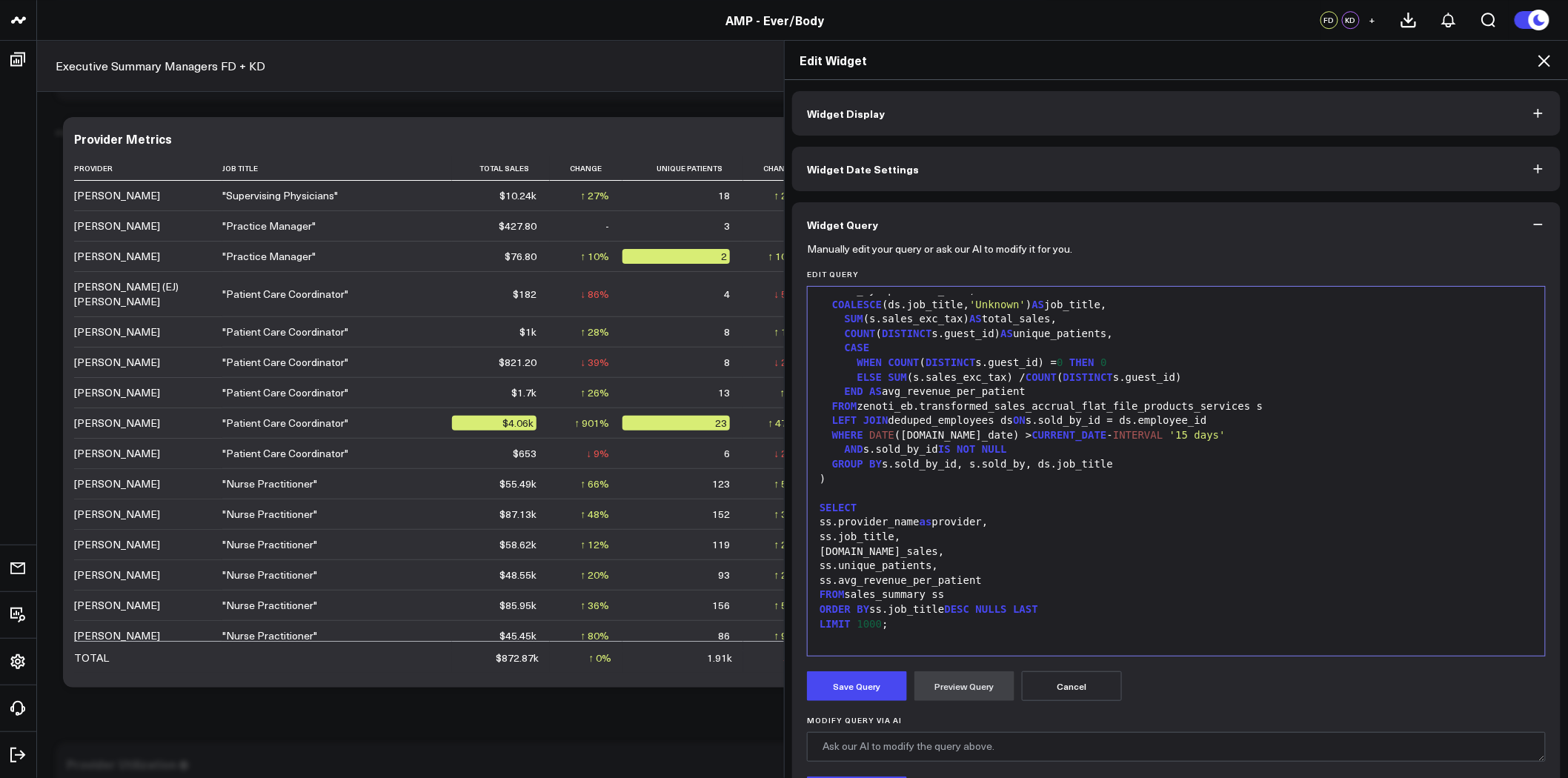
click at [1036, 454] on div "AND s.sold_by_id IS NOT NULL" at bounding box center [1176, 450] width 722 height 15
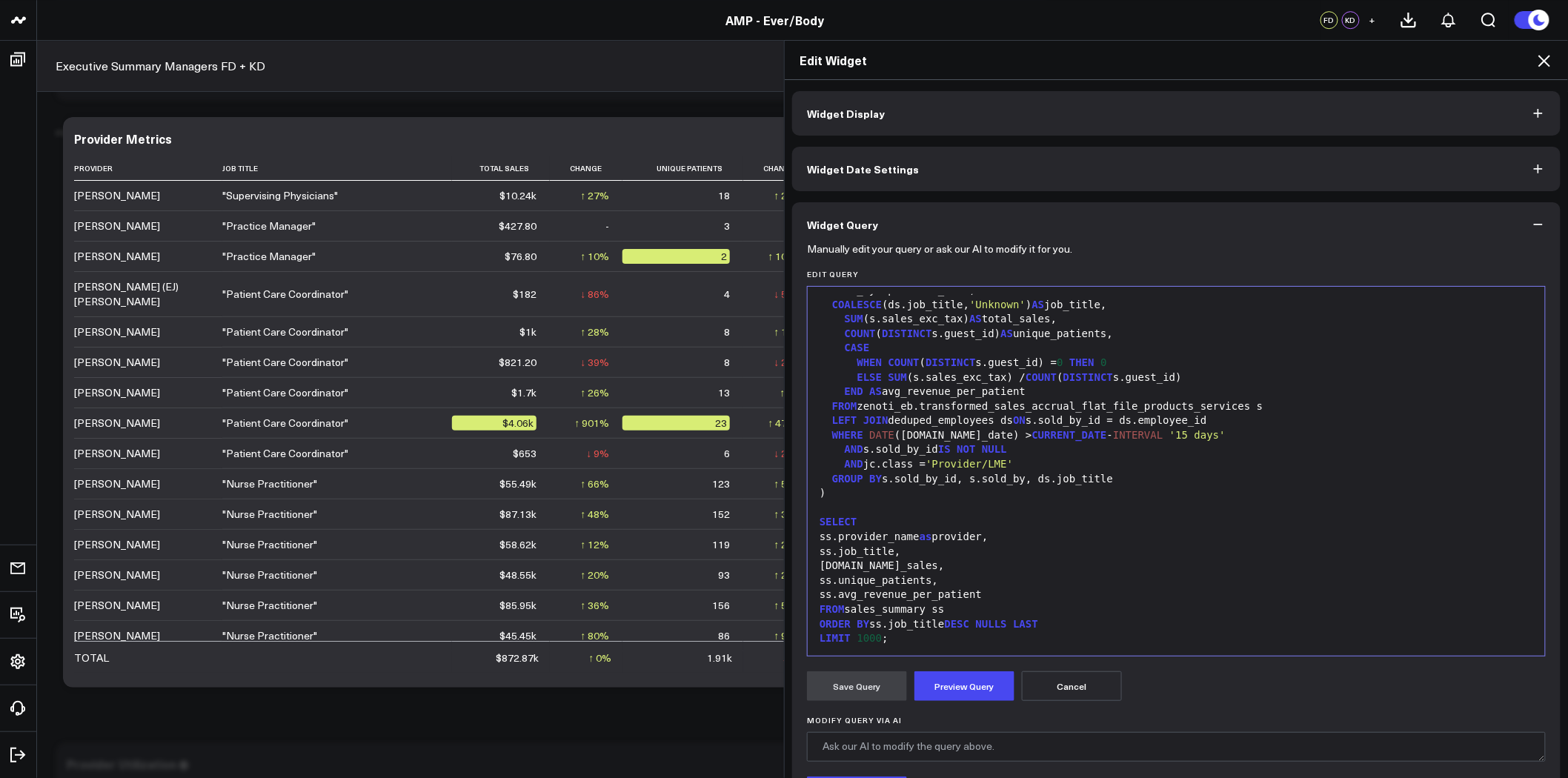
click at [1265, 435] on div "WHERE DATE (s.sale_date) > CURRENT_DATE - INTERVAL '15 days'" at bounding box center [1176, 435] width 722 height 15
click at [1210, 424] on div "LEFT JOIN deduped_employees ds ON s.sold_by_id = ds.employee_id" at bounding box center [1176, 421] width 722 height 15
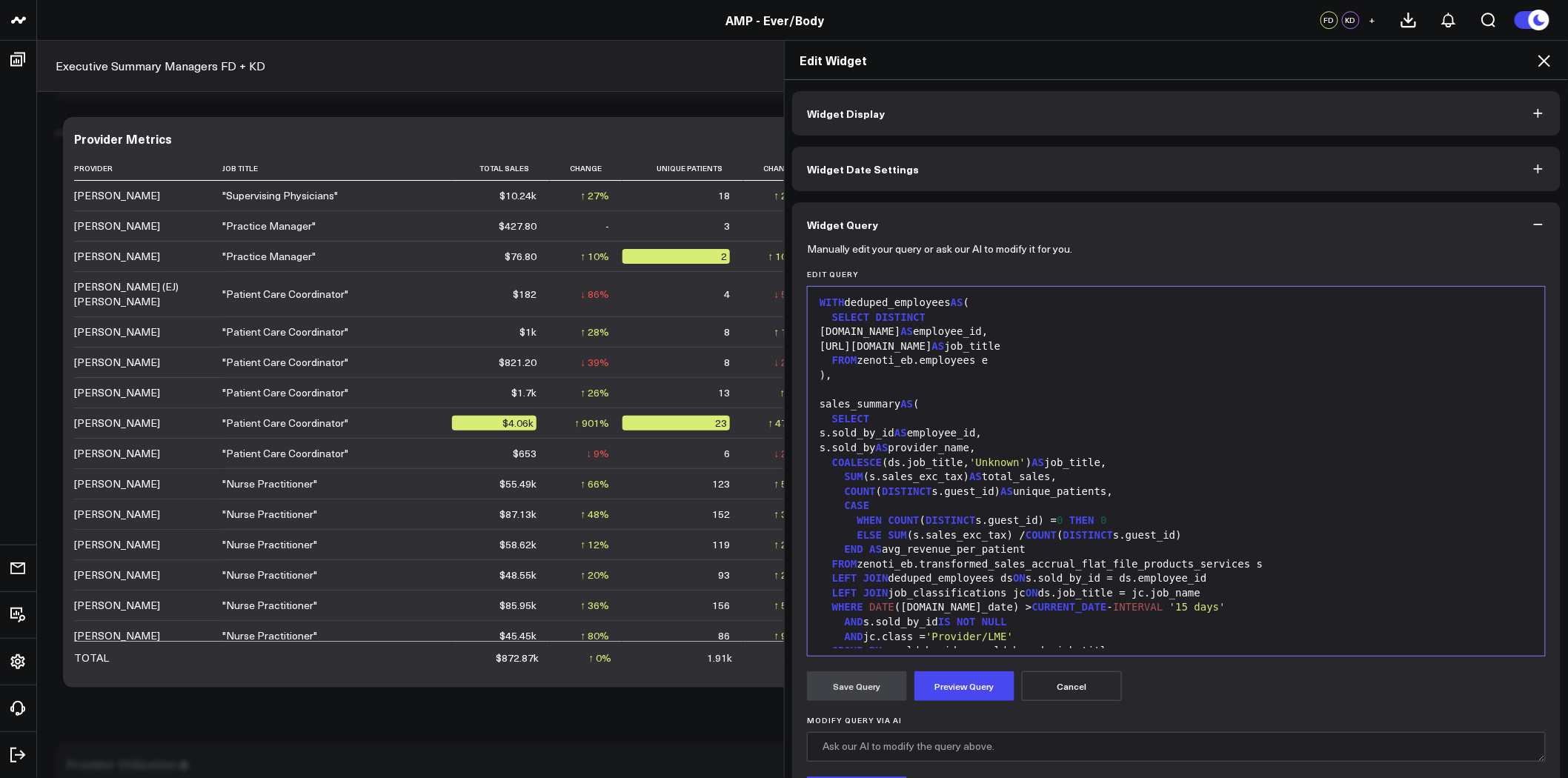
scroll to position [0, 0]
click at [869, 389] on div at bounding box center [1176, 392] width 722 height 15
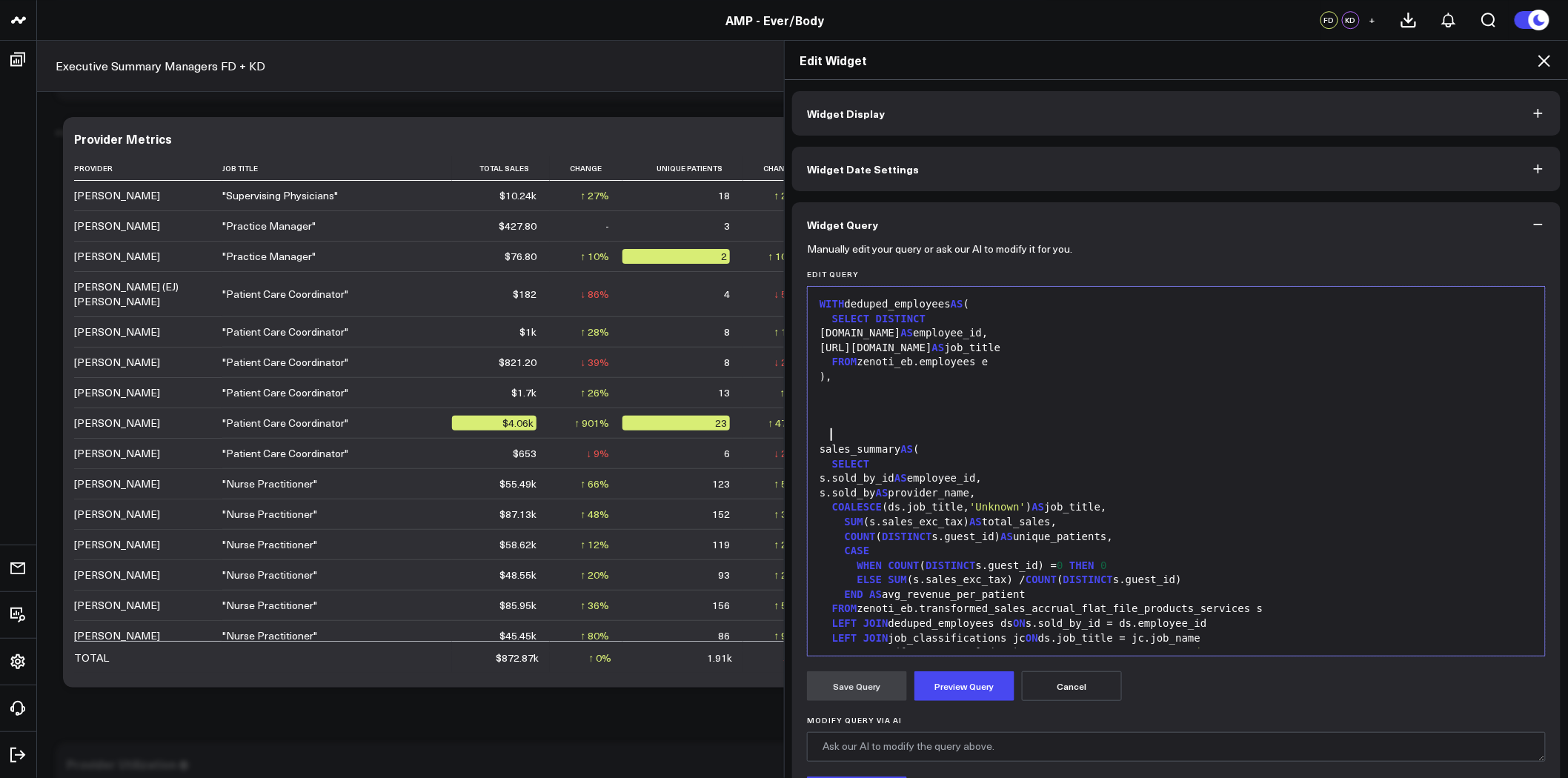
click at [821, 403] on div at bounding box center [1176, 406] width 722 height 15
click at [820, 397] on div at bounding box center [1176, 392] width 722 height 15
click at [815, 404] on div at bounding box center [1176, 406] width 722 height 15
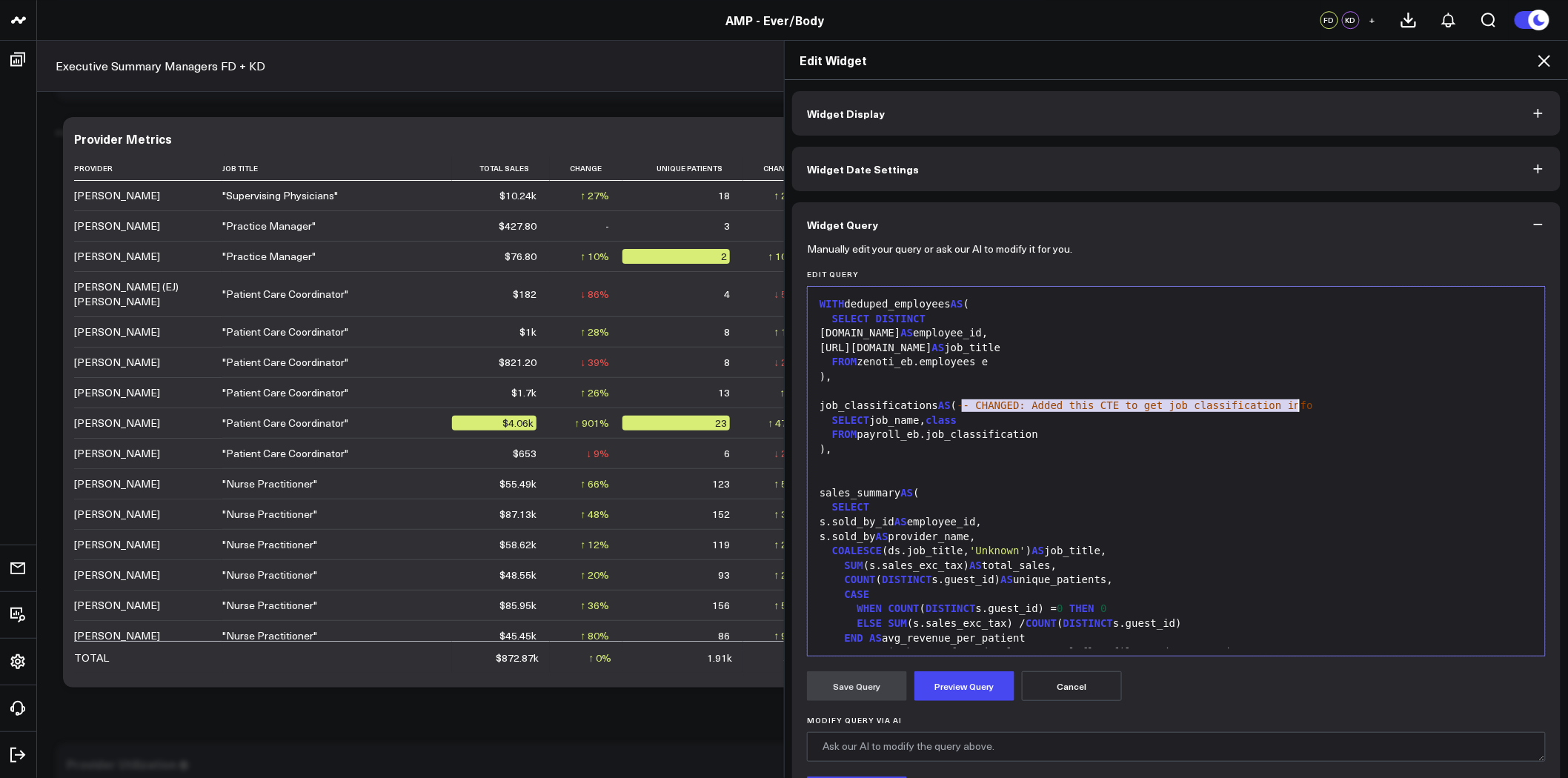
drag, startPoint x: 958, startPoint y: 408, endPoint x: 1292, endPoint y: 403, distance: 334.0
click at [1292, 403] on div "job_classifications AS ( -- CHANGED: Added this CTE to get job classification i…" at bounding box center [1176, 406] width 722 height 15
click at [993, 684] on button "Preview Query" at bounding box center [964, 686] width 100 height 29
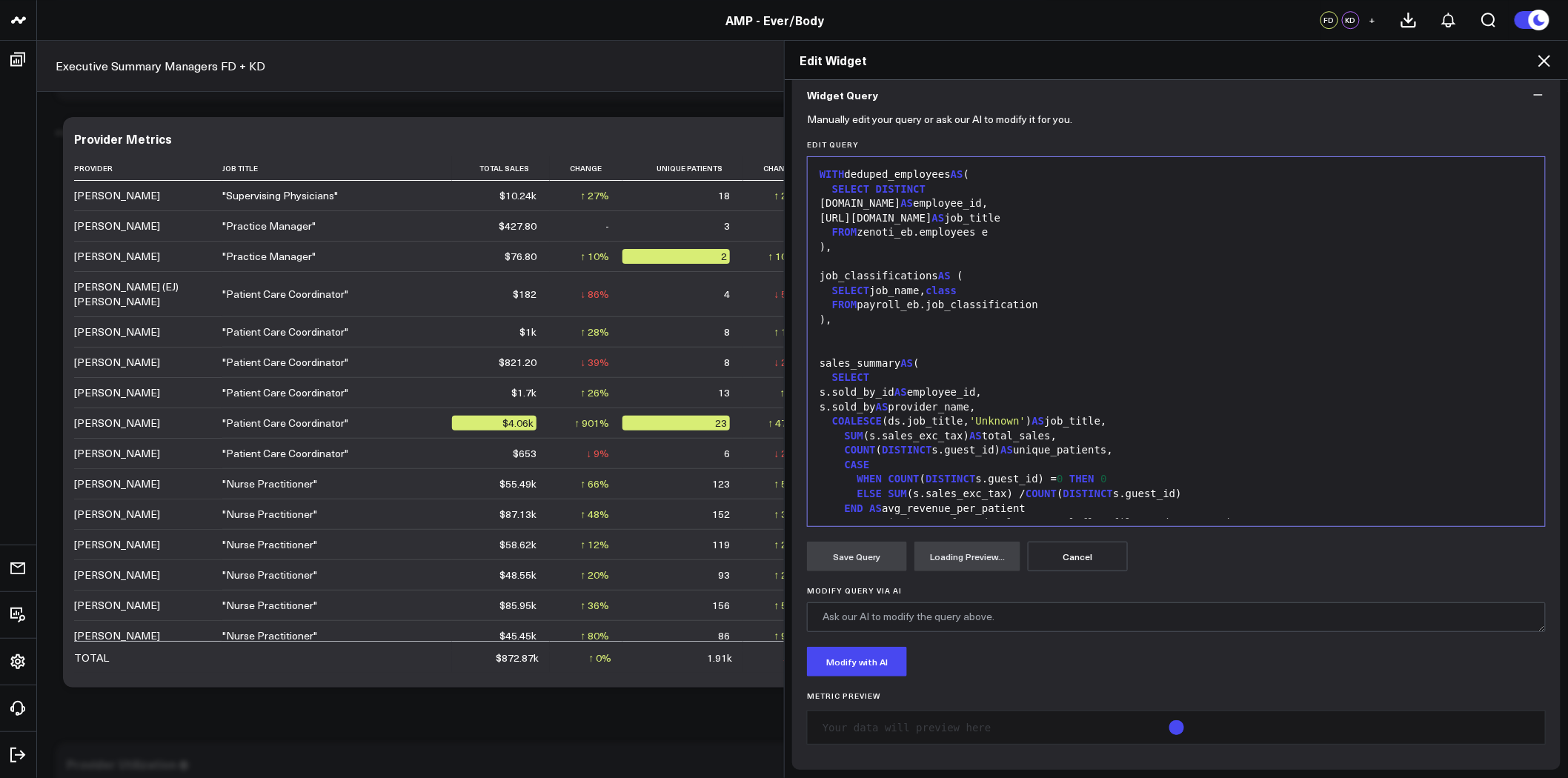
scroll to position [131, 0]
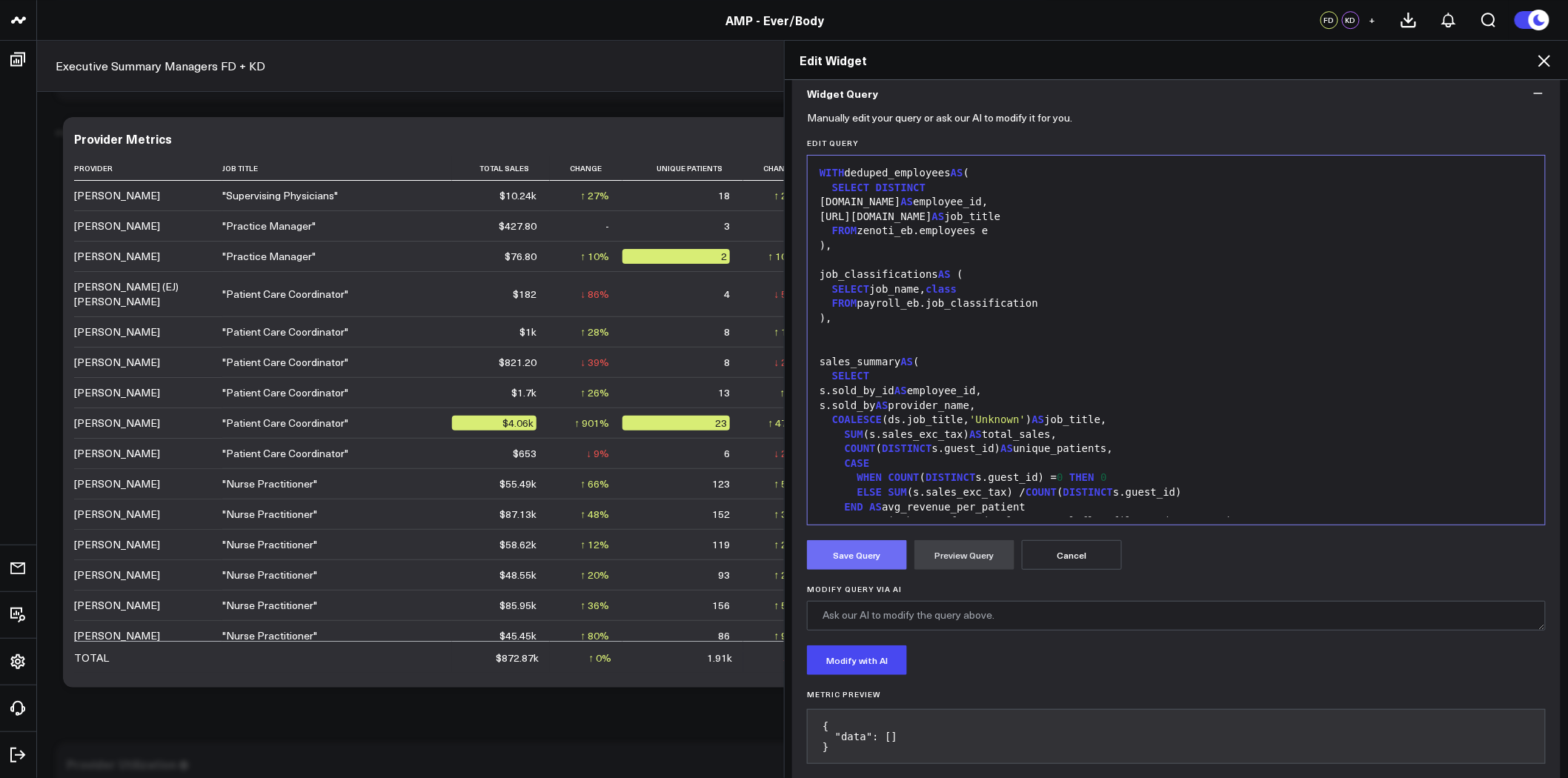
click at [856, 544] on button "Save Query" at bounding box center [857, 555] width 100 height 29
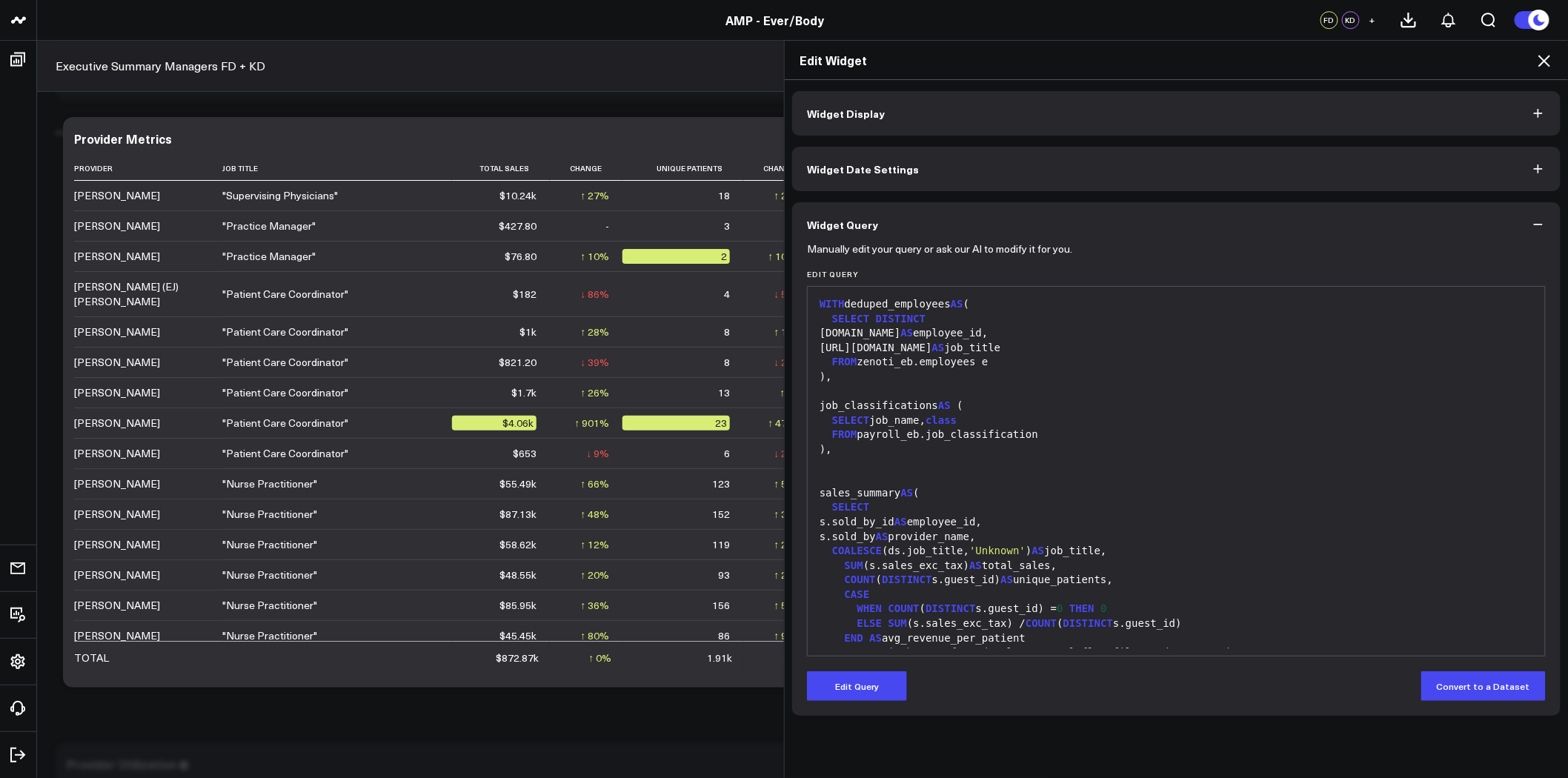
scroll to position [0, 0]
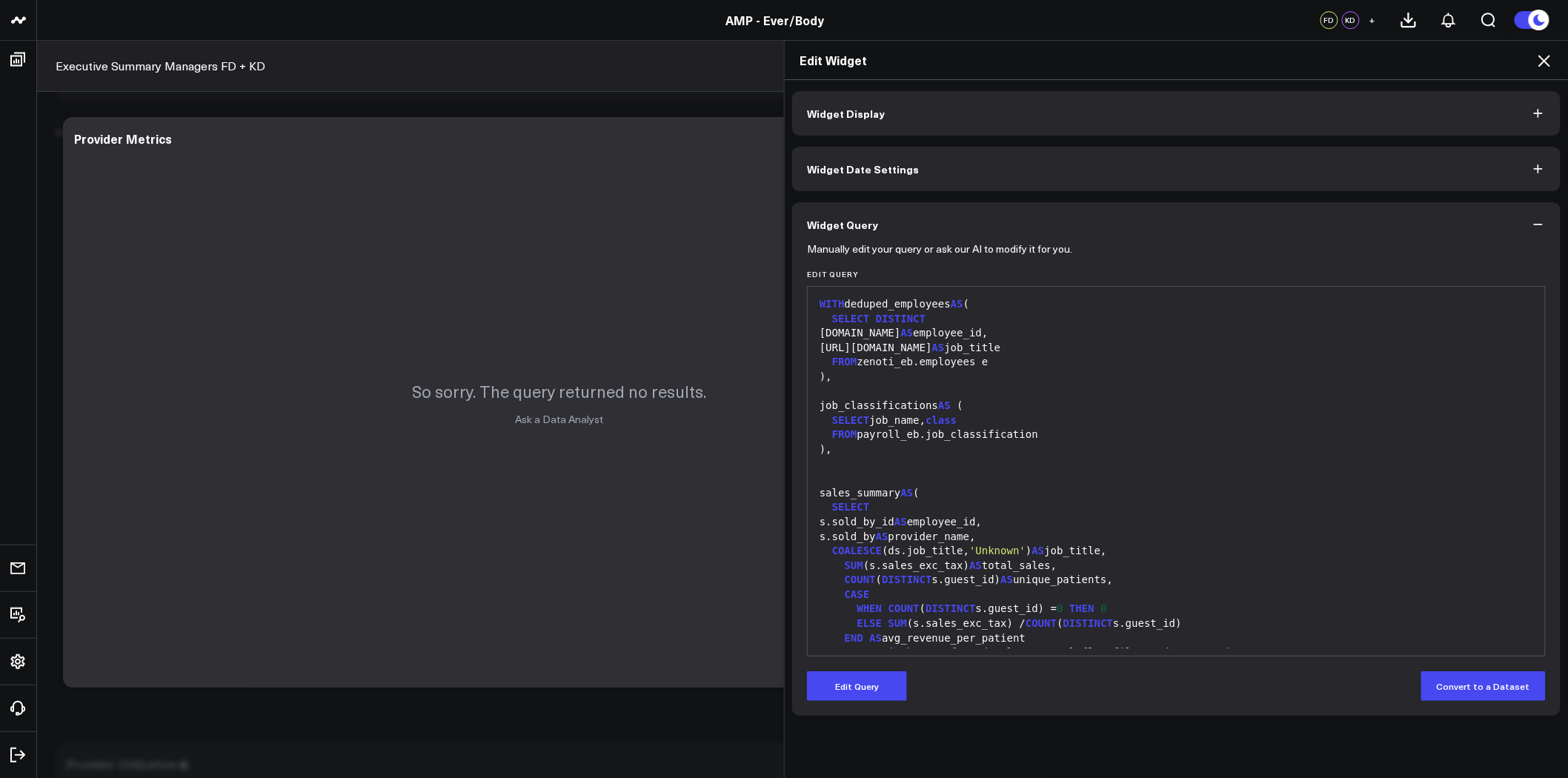
click at [1086, 415] on div "SELECT job_name, class" at bounding box center [1176, 421] width 722 height 15
click at [885, 684] on button "Edit Query" at bounding box center [857, 686] width 100 height 29
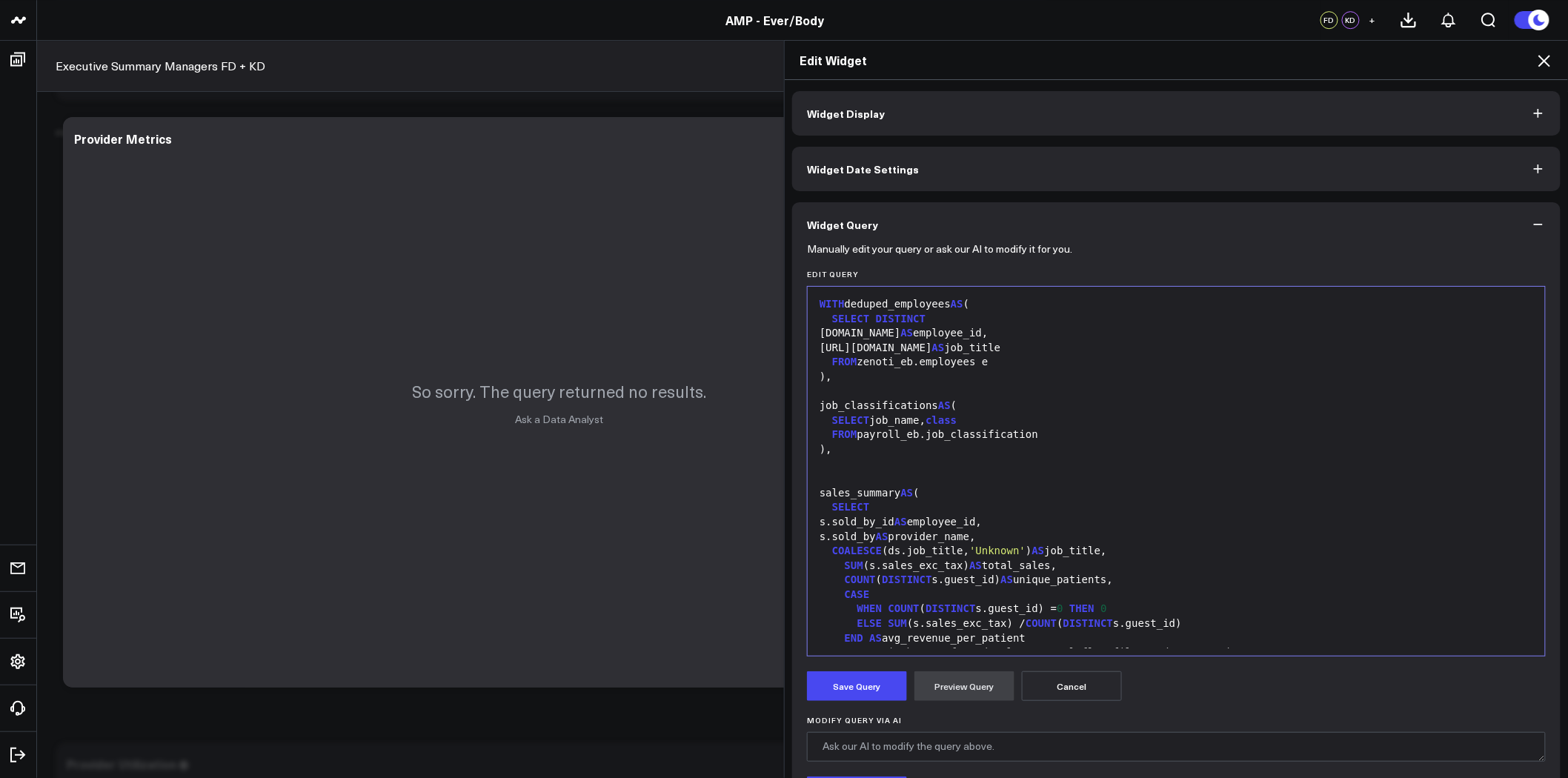
click at [950, 486] on div "sales_summary AS (" at bounding box center [1176, 493] width 722 height 15
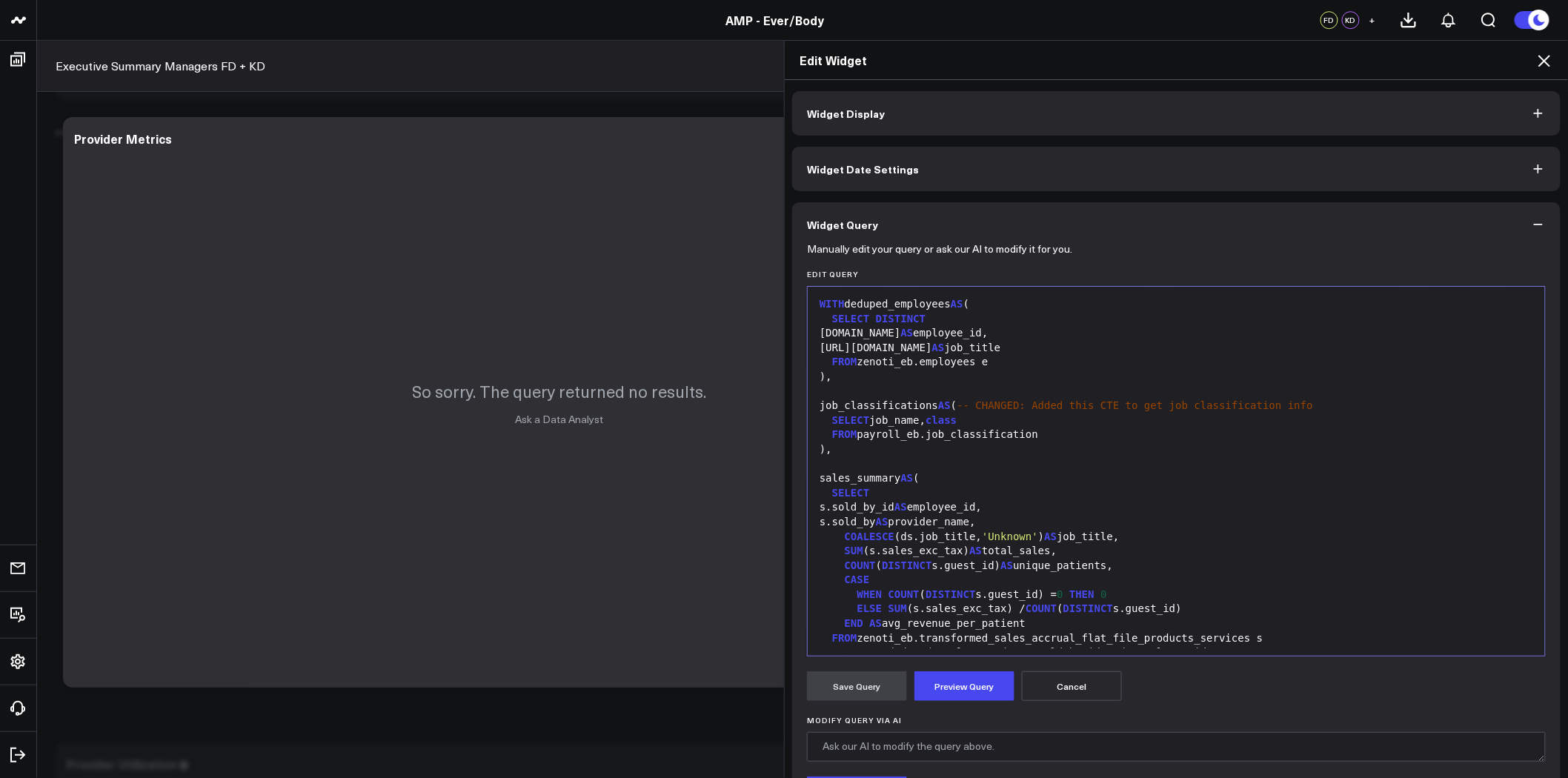
scroll to position [261, 0]
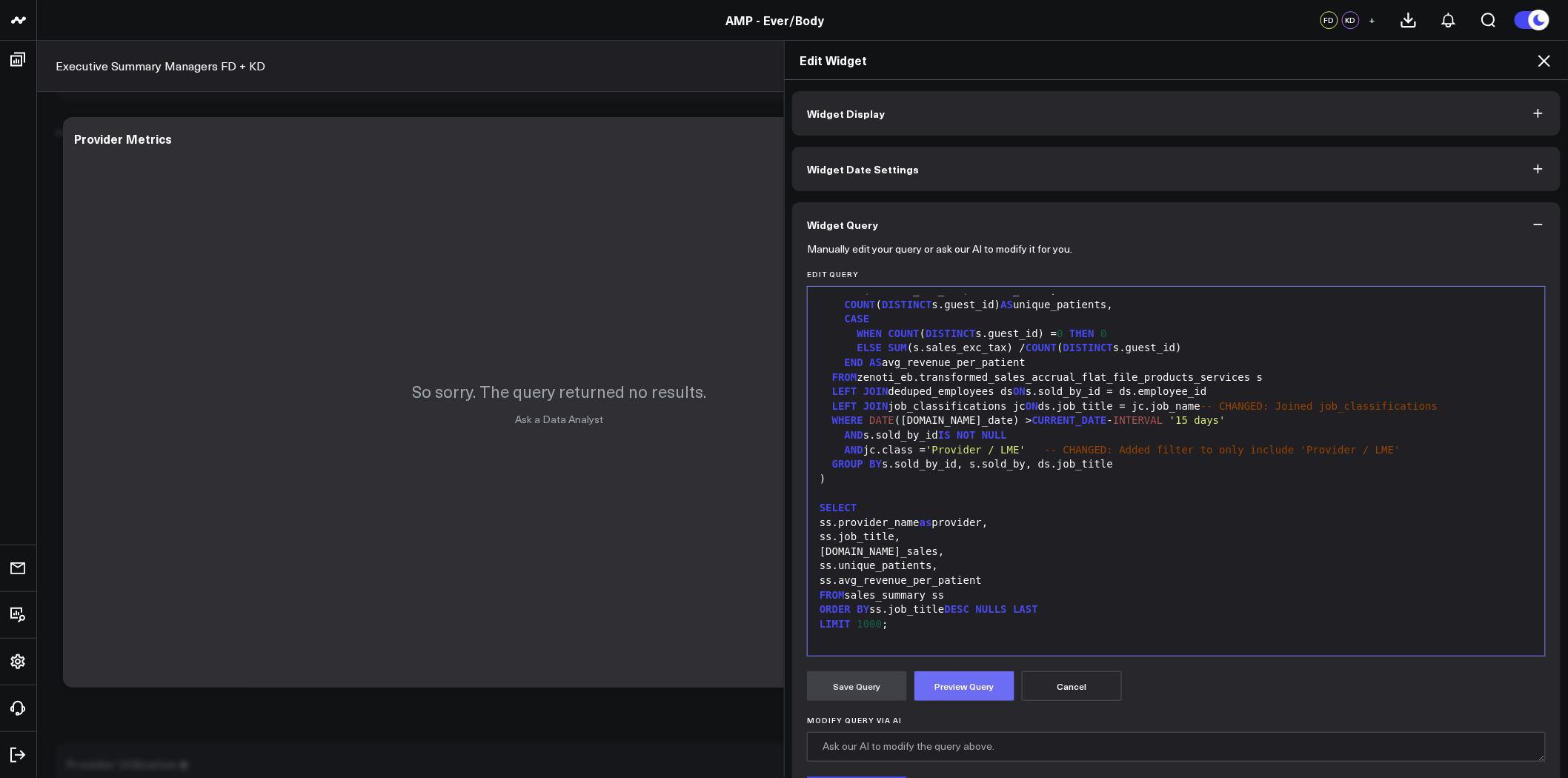
click at [965, 693] on button "Preview Query" at bounding box center [964, 686] width 100 height 29
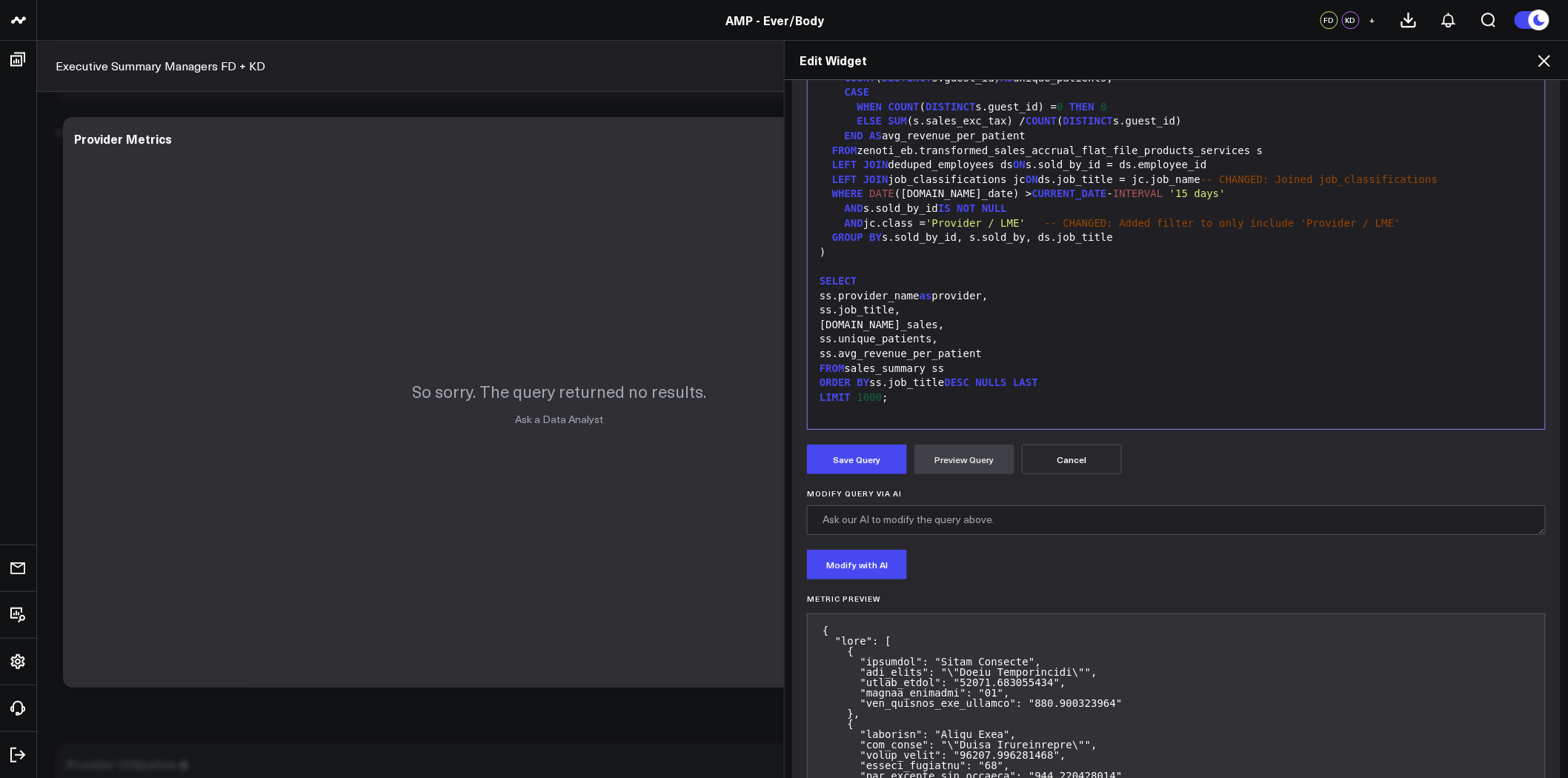
scroll to position [247, 0]
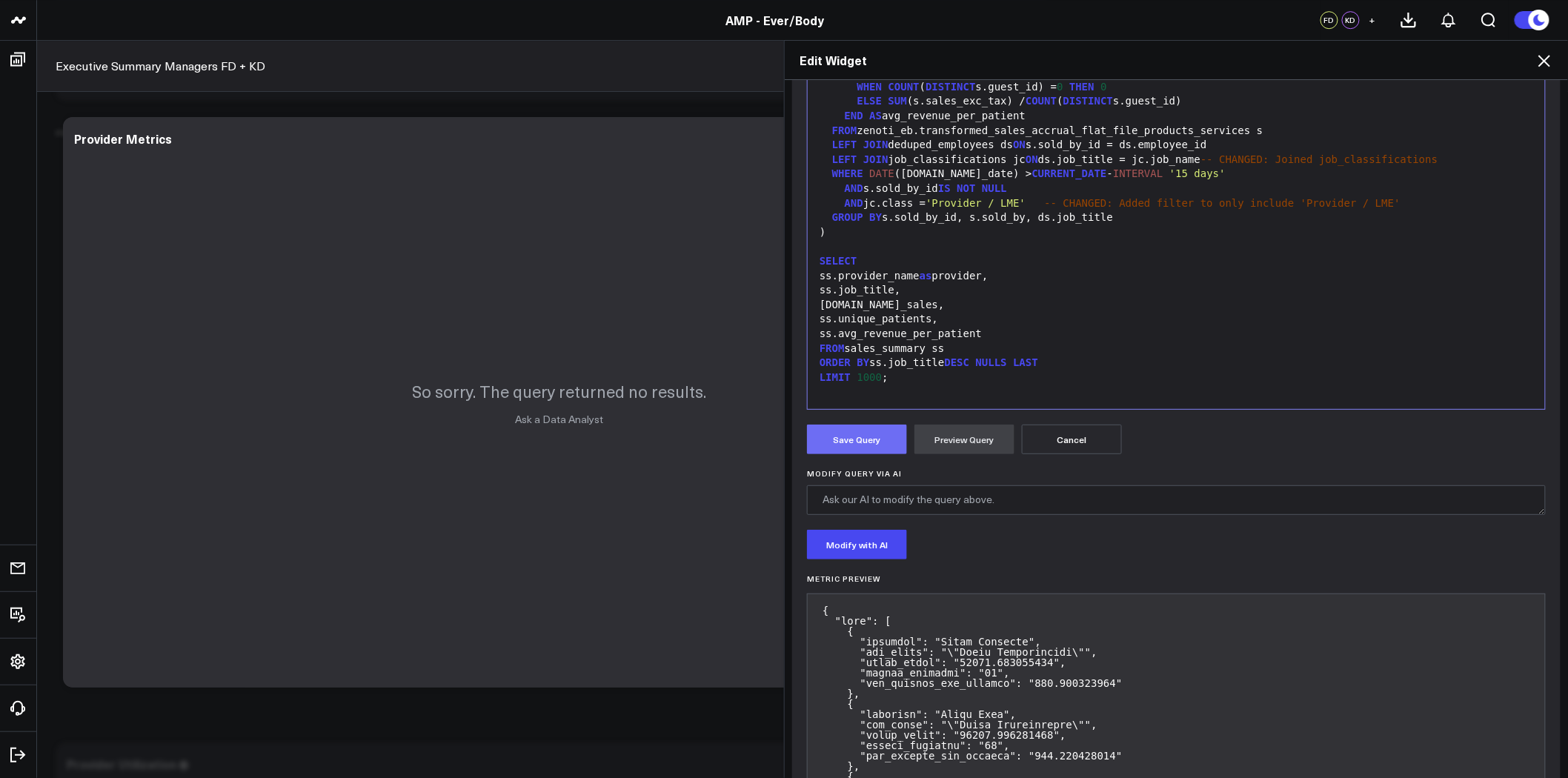
click at [869, 439] on button "Save Query" at bounding box center [857, 439] width 100 height 29
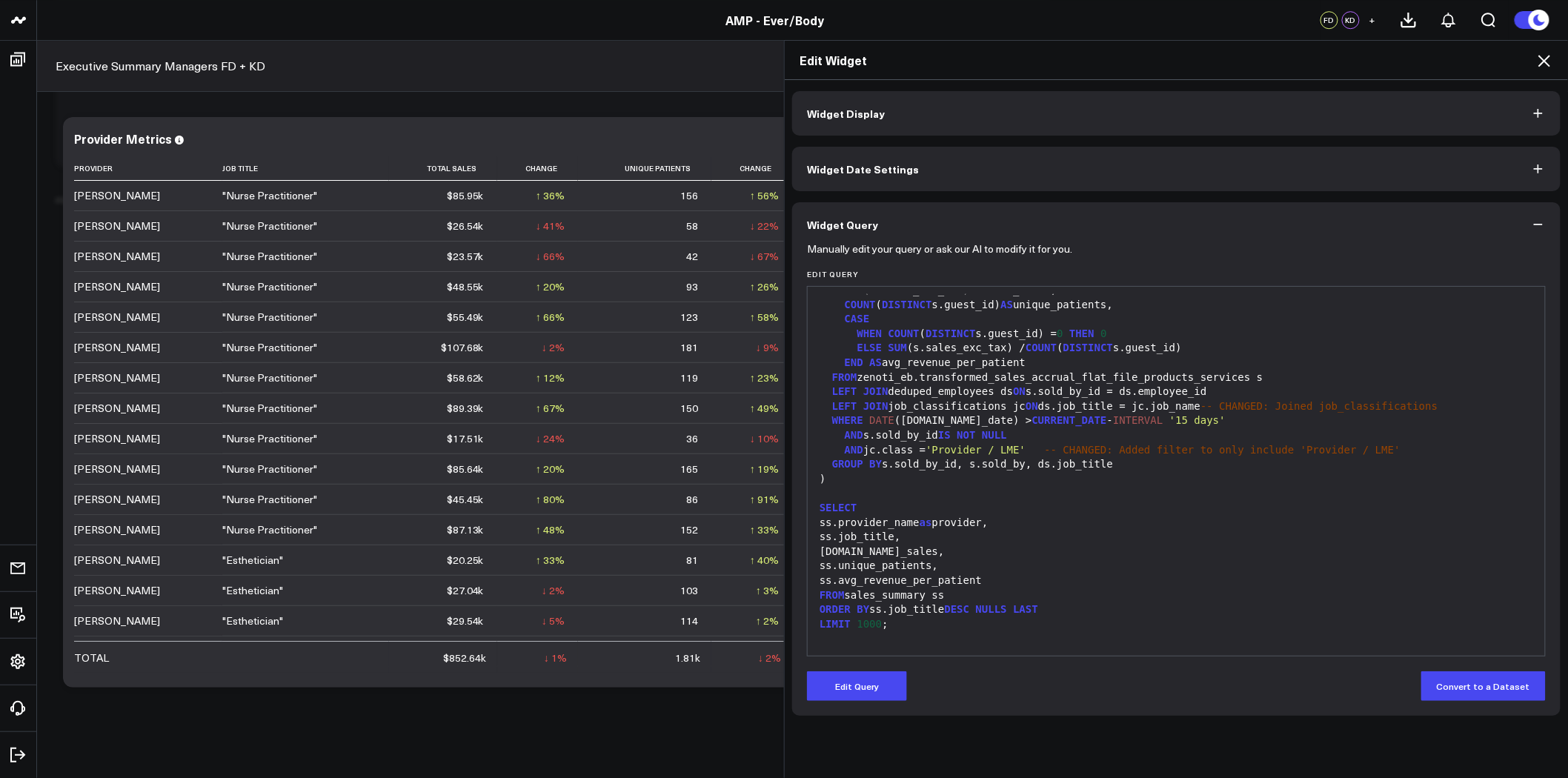
scroll to position [1811, 0]
click at [1545, 57] on icon at bounding box center [1543, 60] width 17 height 17
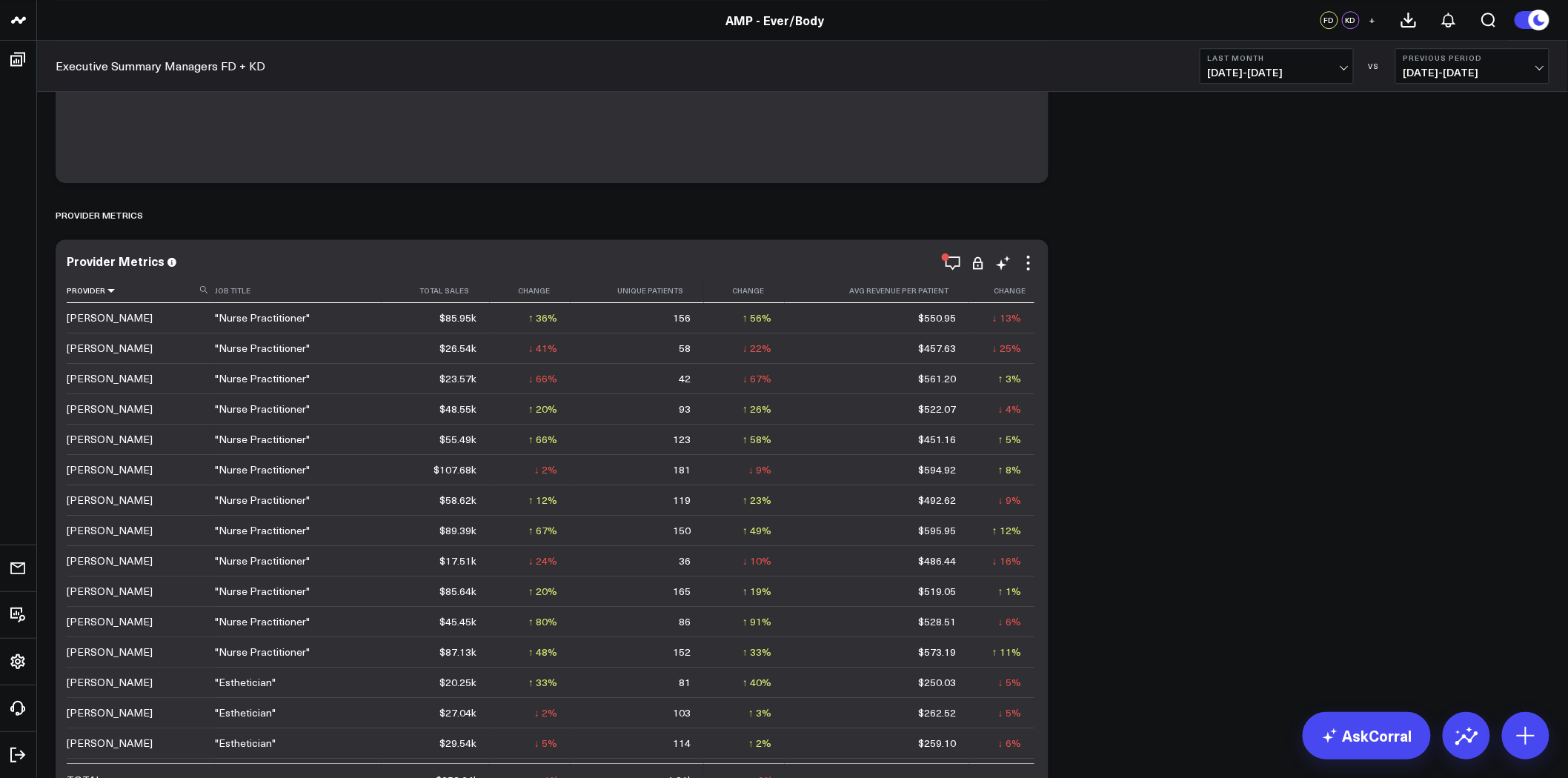
click at [106, 290] on icon at bounding box center [111, 291] width 12 height 9
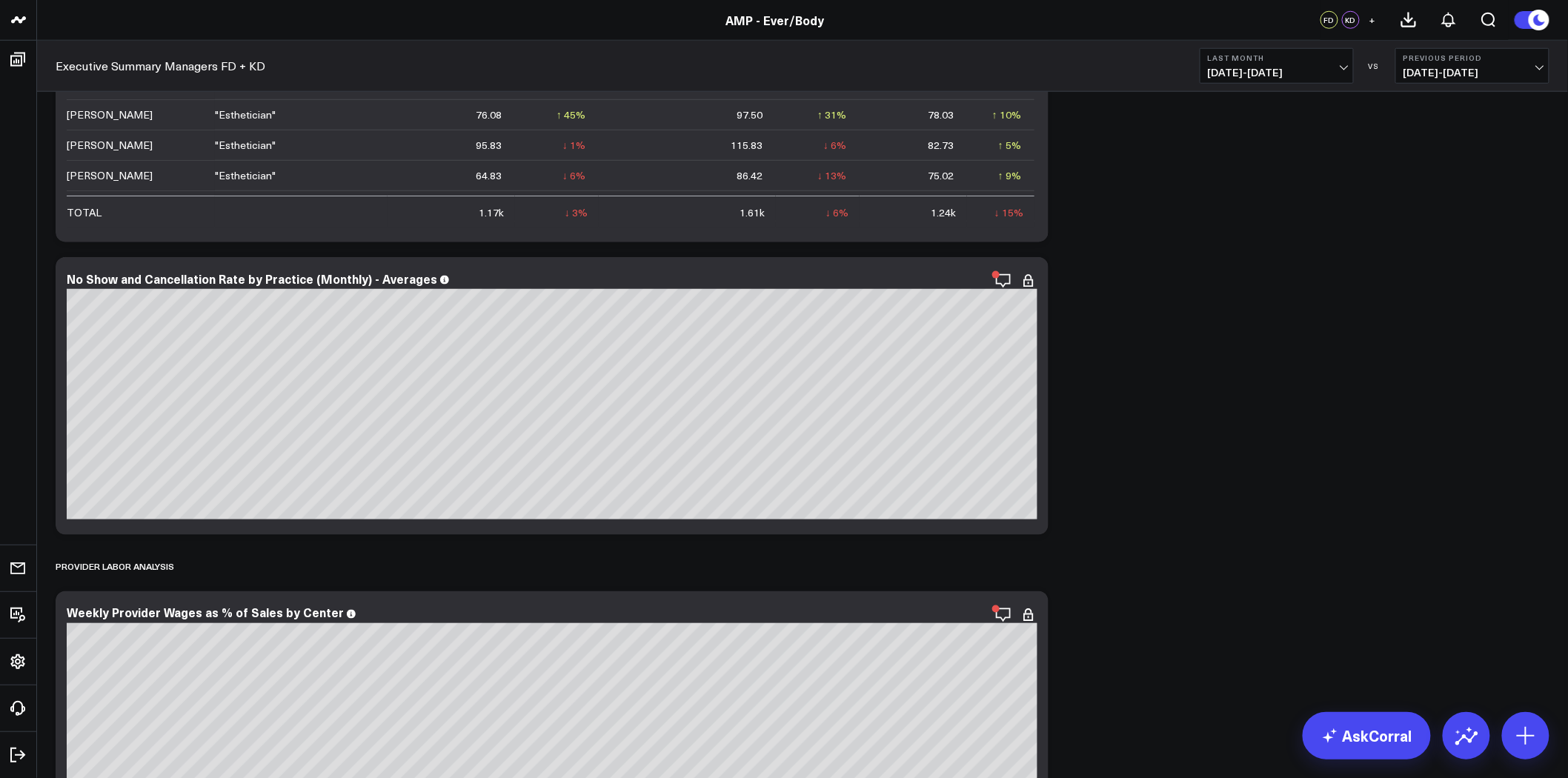
scroll to position [2882, 0]
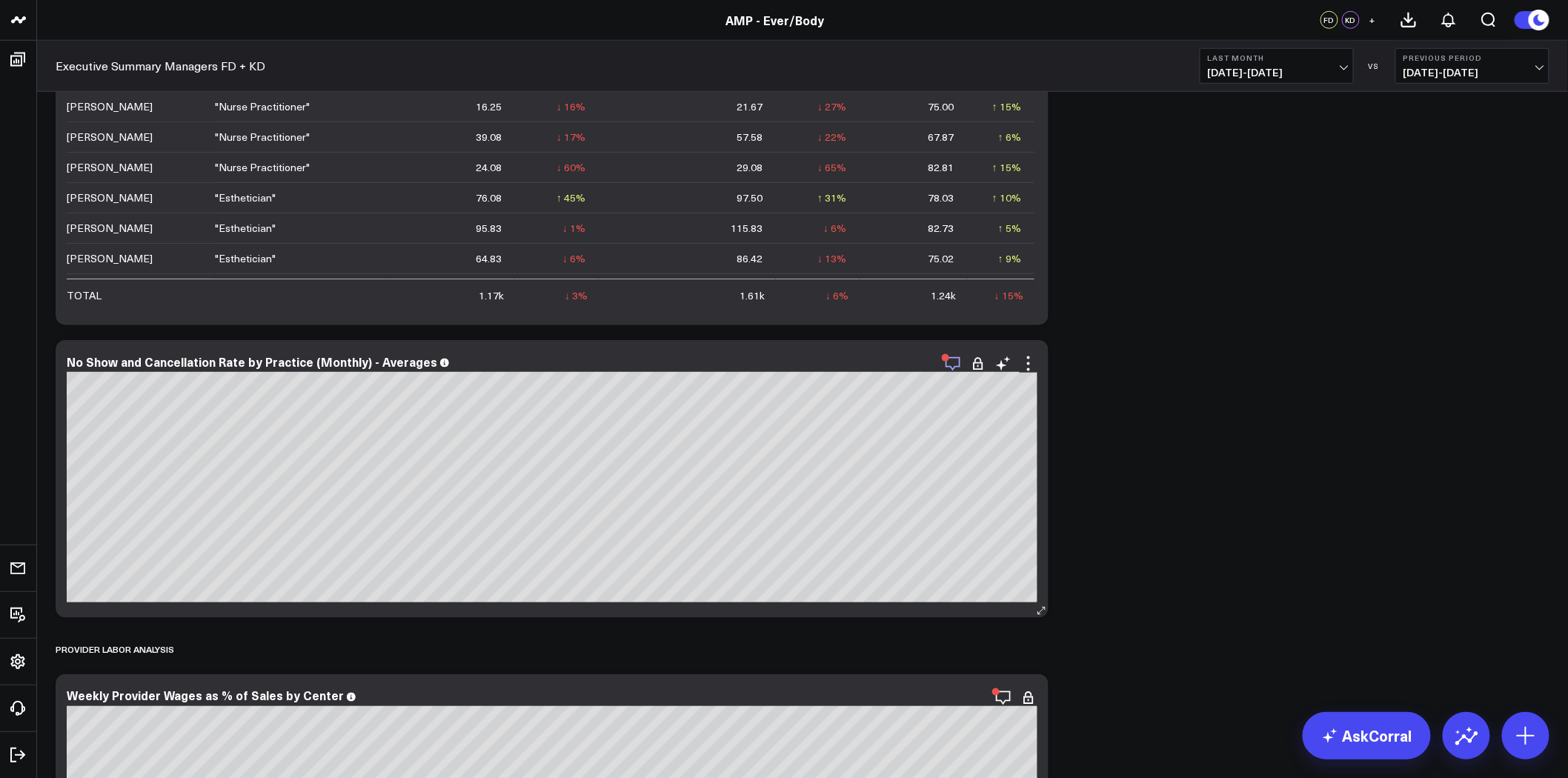
click at [958, 361] on icon "button" at bounding box center [952, 364] width 17 height 17
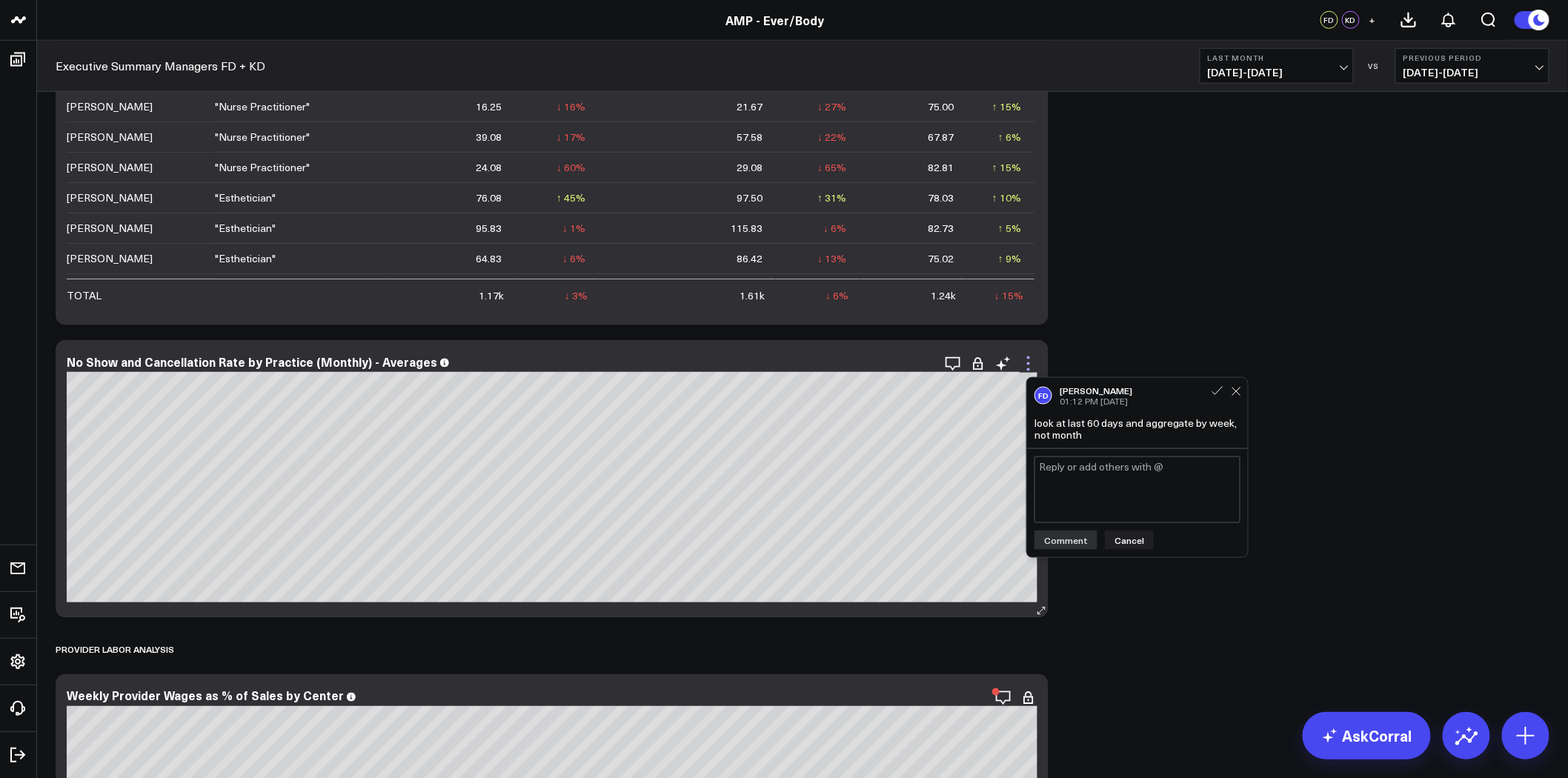
click at [1028, 359] on icon at bounding box center [1027, 364] width 17 height 17
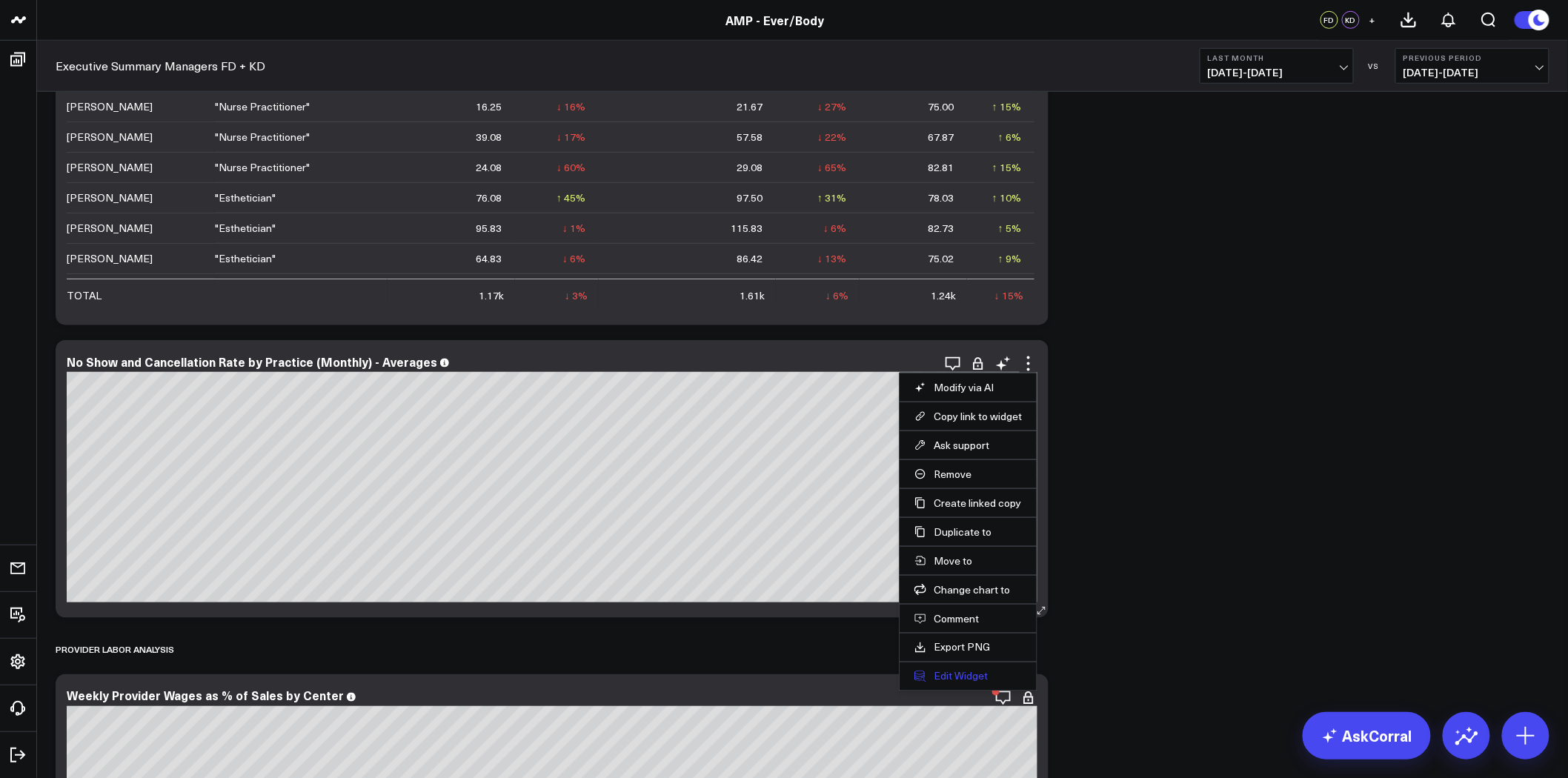
click at [971, 679] on button "Edit Widget" at bounding box center [968, 677] width 107 height 14
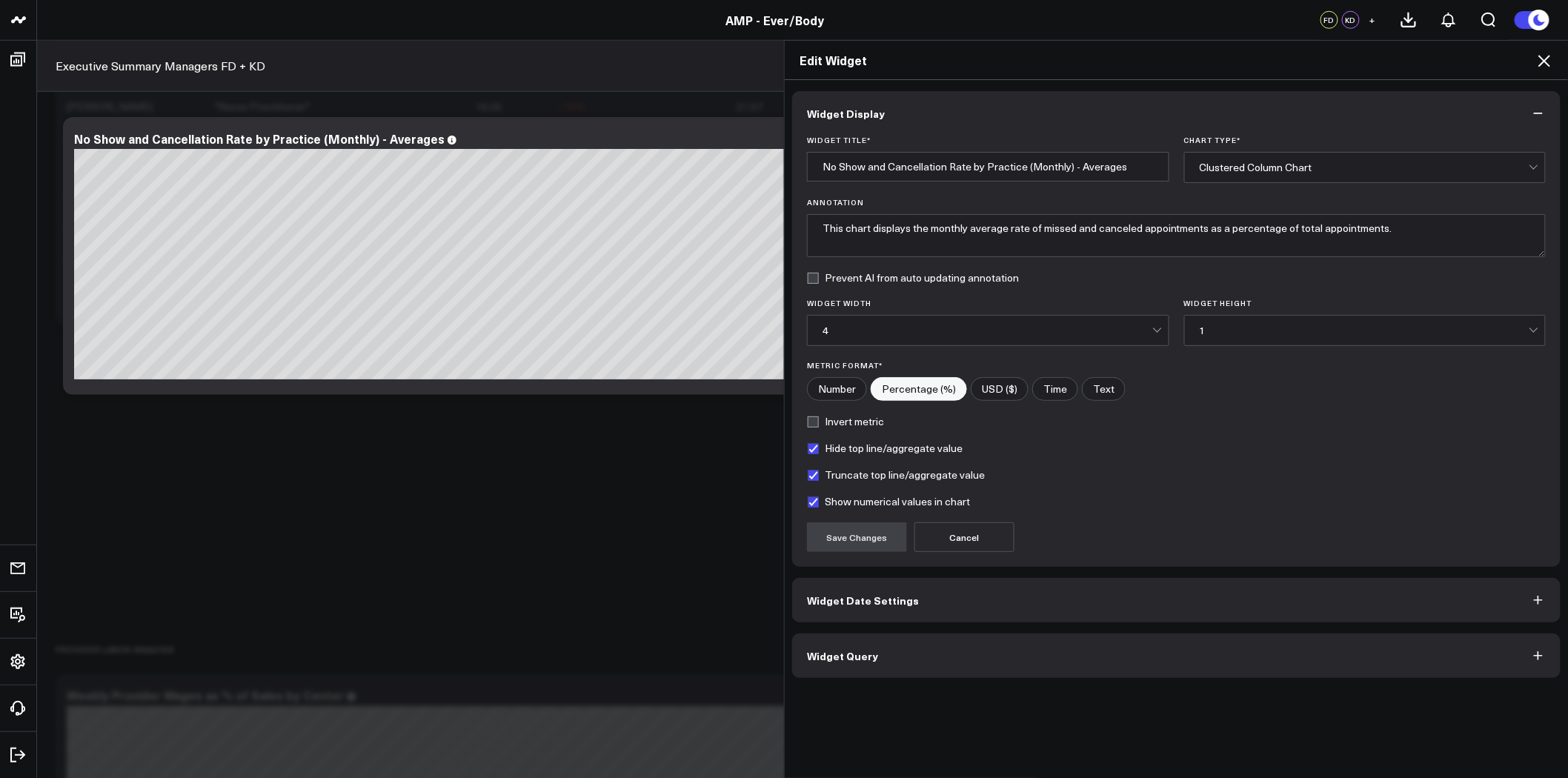
click at [920, 601] on button "Widget Date Settings" at bounding box center [1176, 600] width 768 height 44
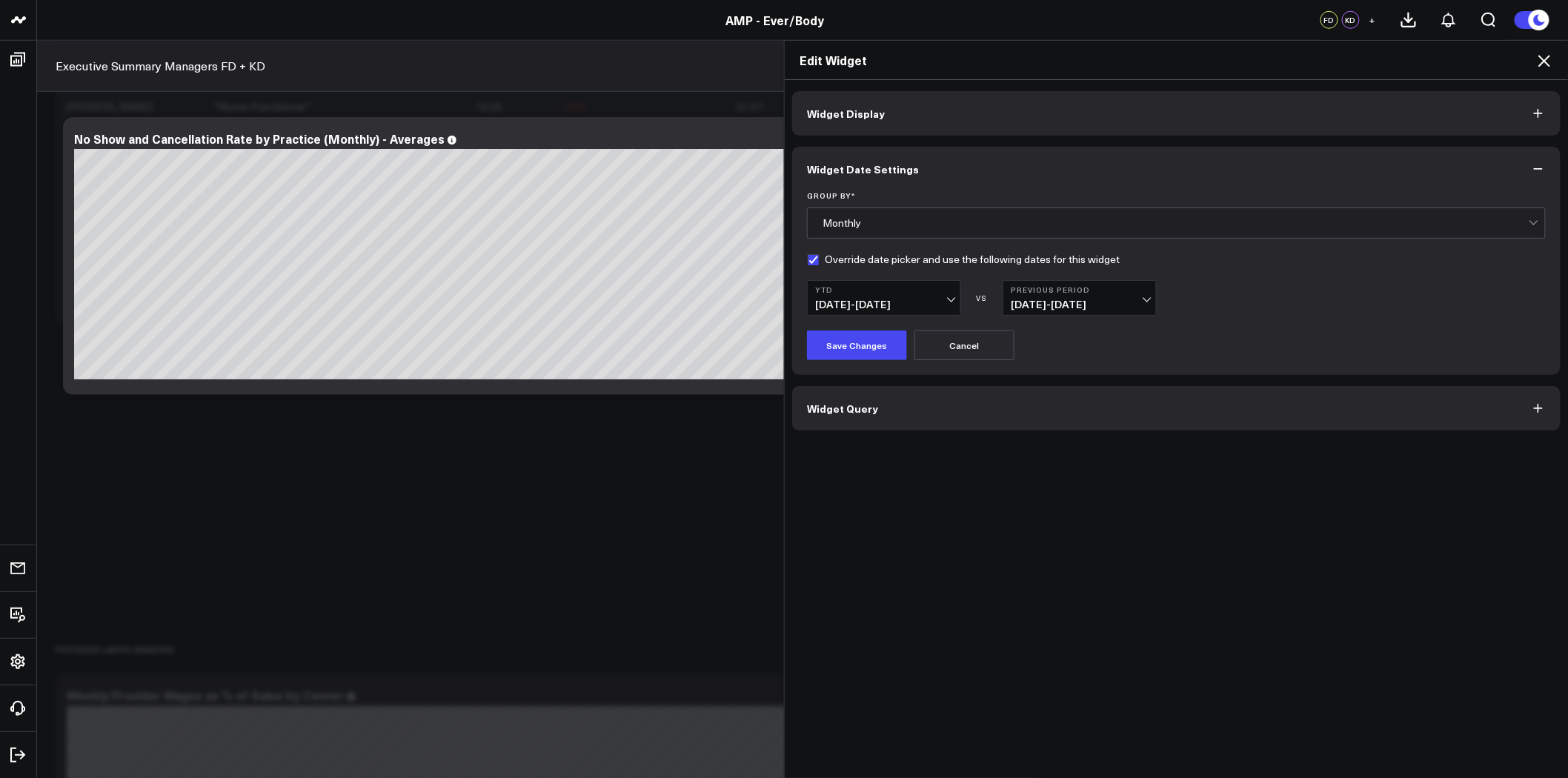
click at [885, 213] on div "Monthly" at bounding box center [1175, 223] width 706 height 29
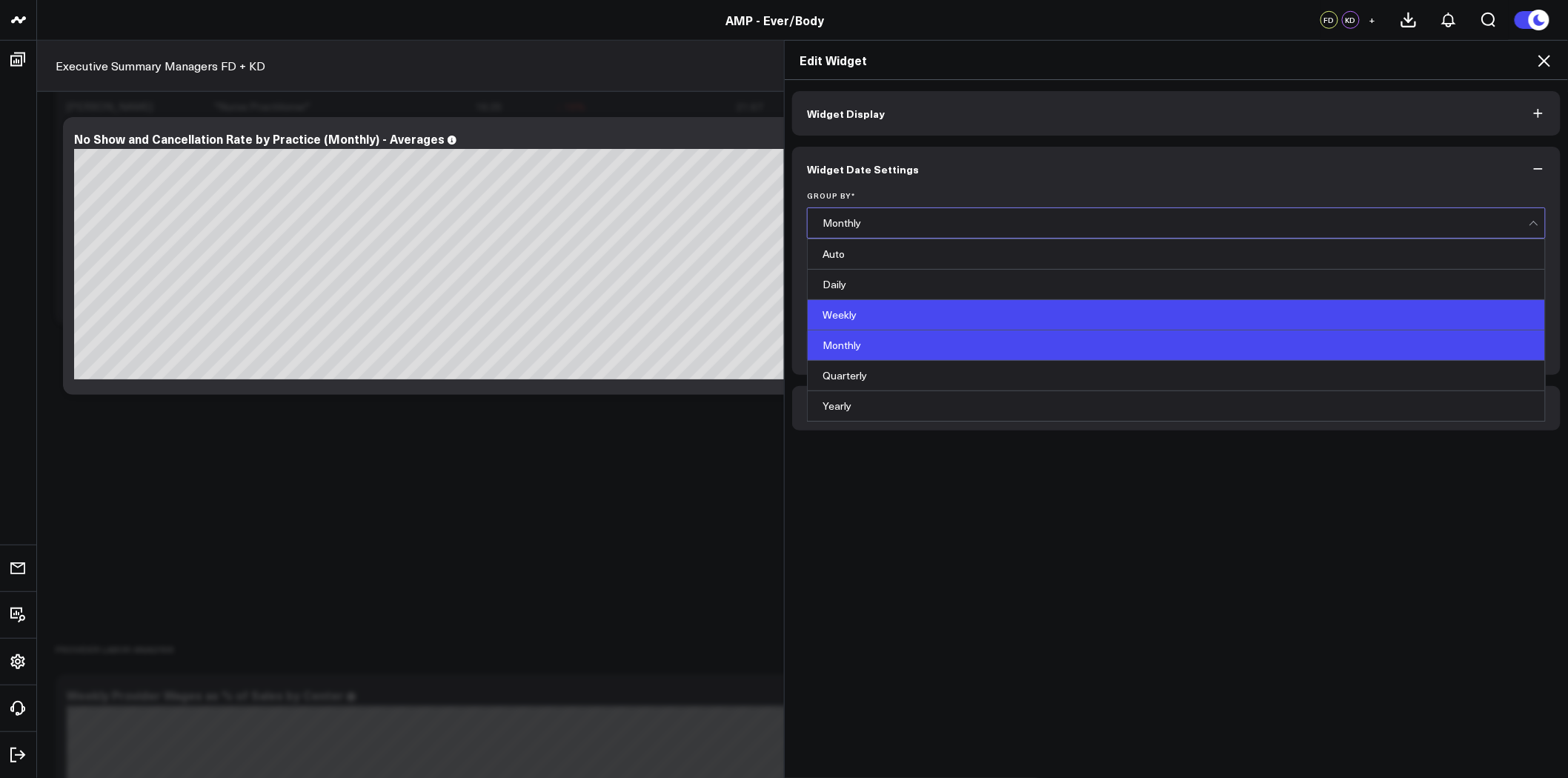
click at [871, 315] on div "Weekly" at bounding box center [1176, 315] width 737 height 30
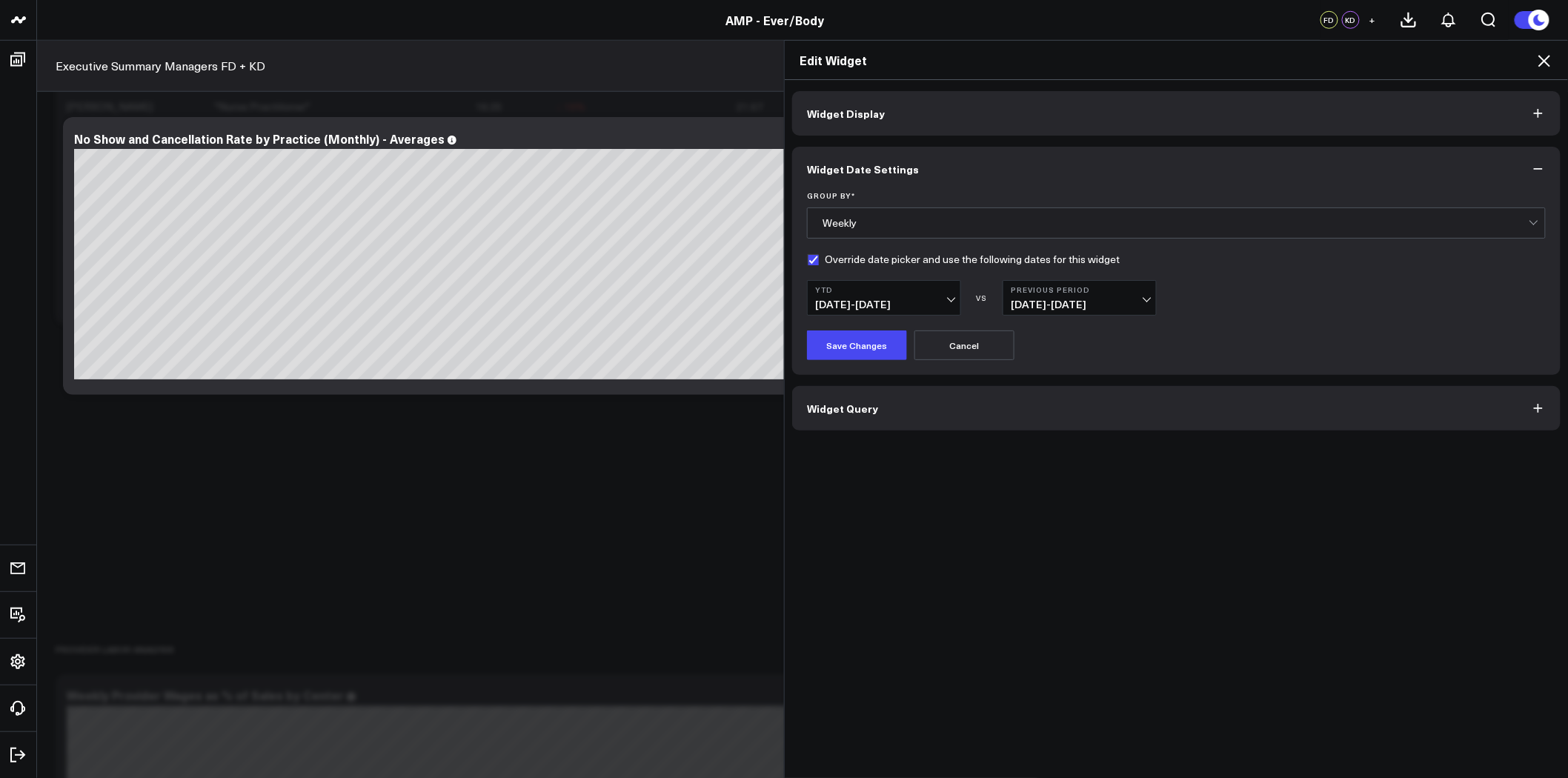
click at [879, 299] on span "01/01/25 - 09/01/25" at bounding box center [884, 304] width 138 height 12
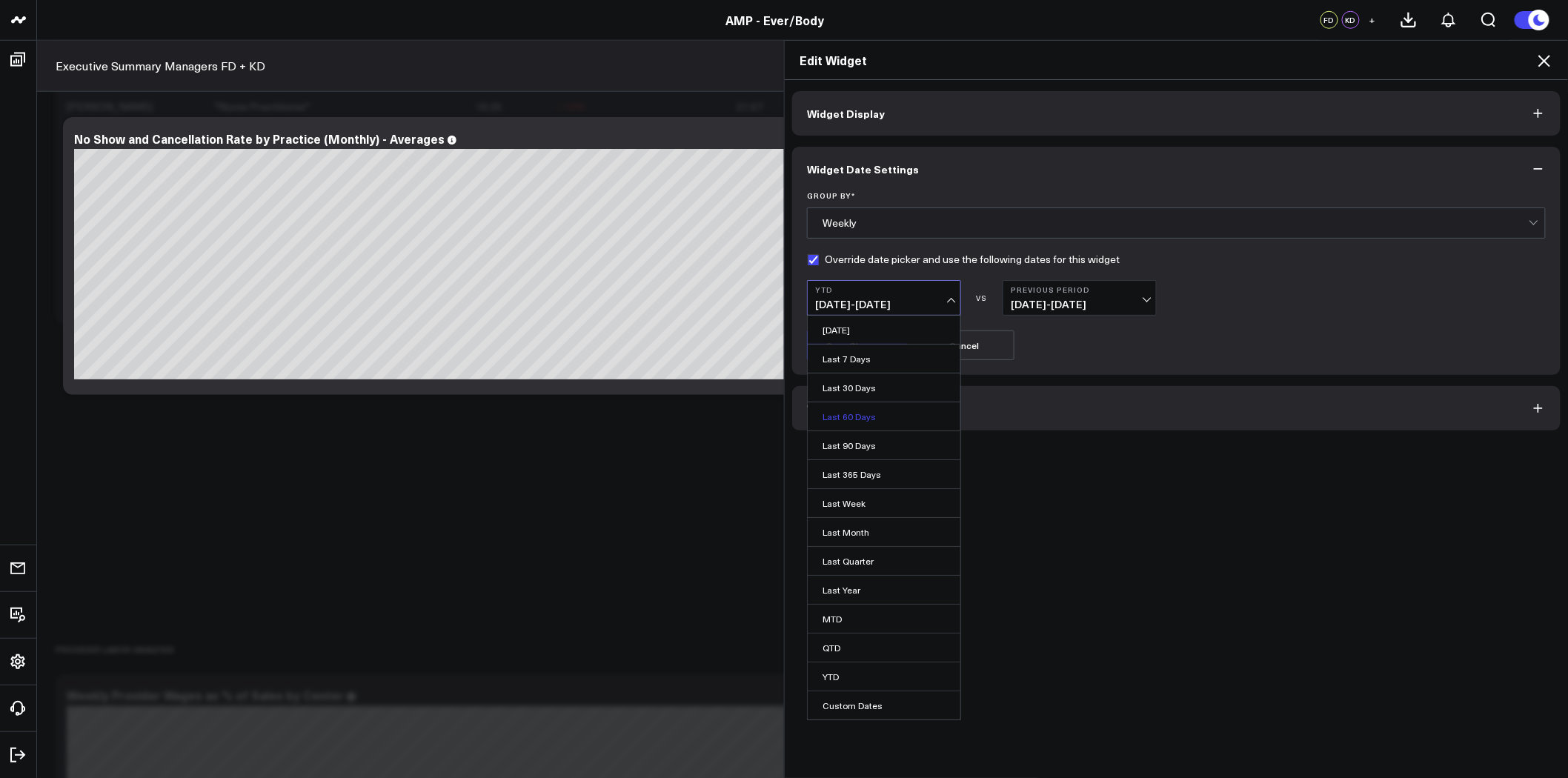
click at [862, 417] on link "Last 60 Days" at bounding box center [884, 416] width 152 height 28
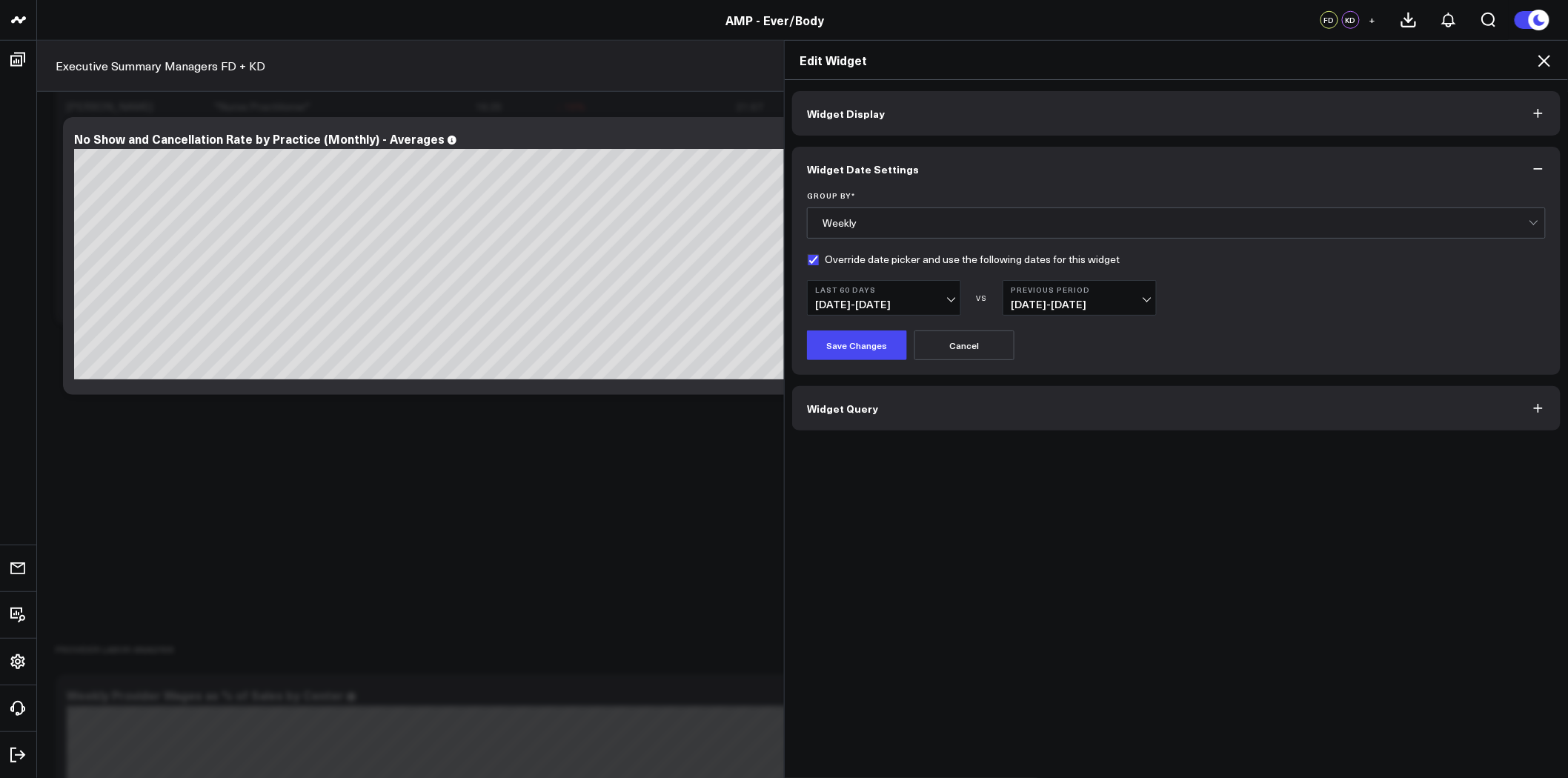
click at [1079, 299] on span "05/05/25 - 07/03/25" at bounding box center [1080, 304] width 138 height 12
click at [1073, 332] on link "Previous Period" at bounding box center [1080, 330] width 152 height 28
click at [854, 349] on button "Save Changes" at bounding box center [857, 345] width 100 height 29
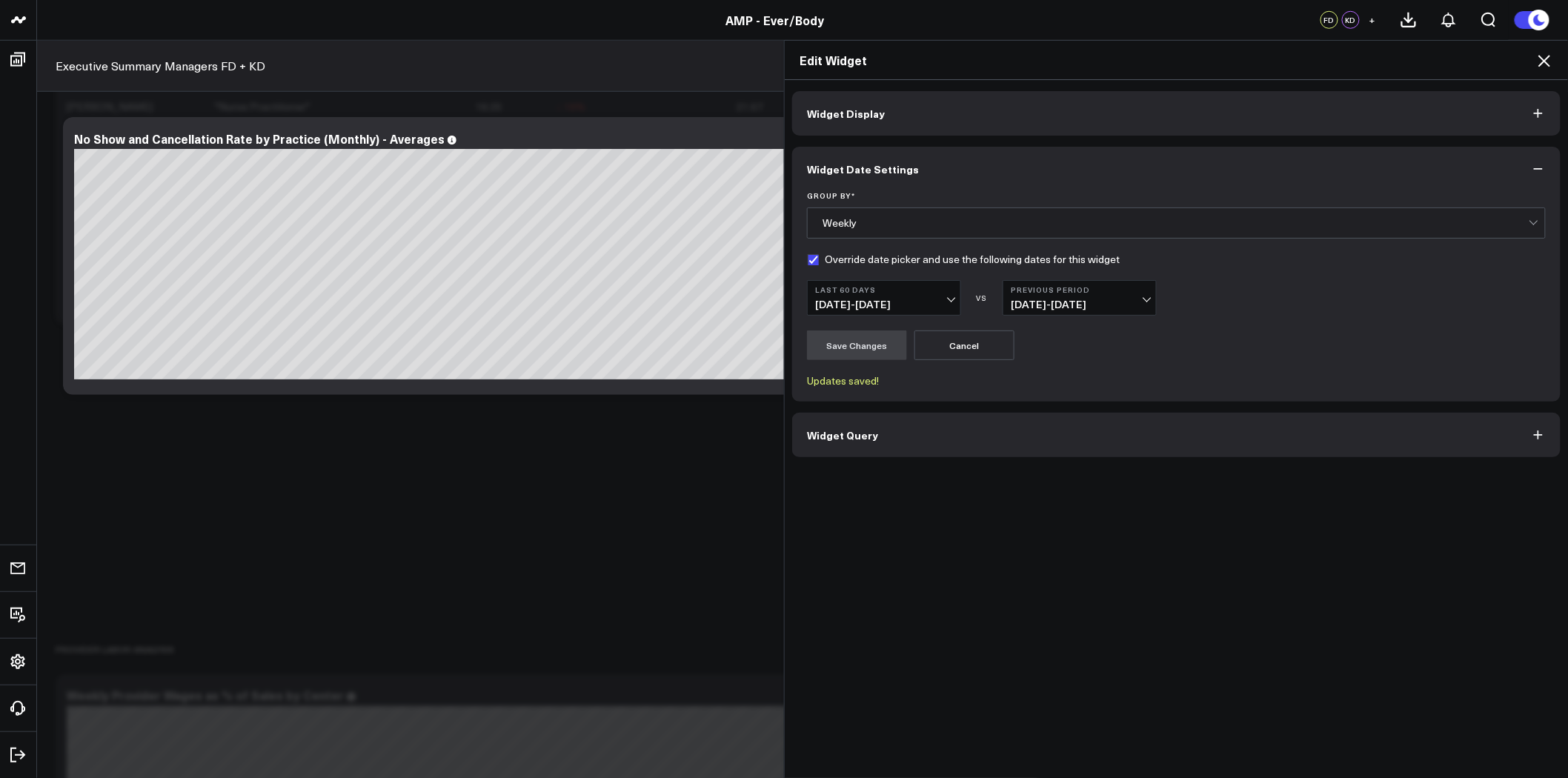
click at [936, 424] on button "Widget Query" at bounding box center [1176, 435] width 768 height 44
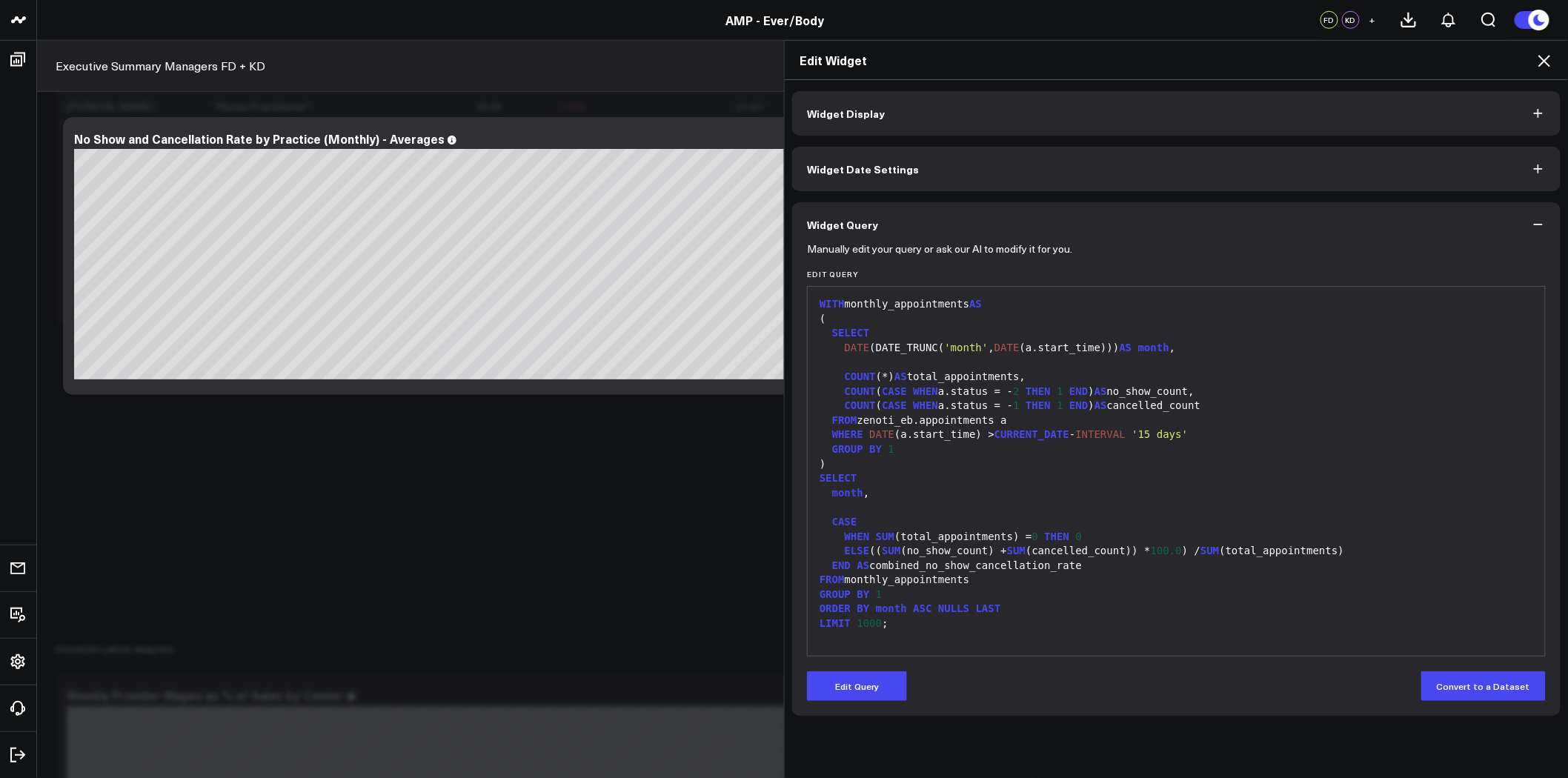
click at [945, 352] on span "'month'" at bounding box center [967, 347] width 44 height 12
click at [843, 675] on button "Edit Query" at bounding box center [857, 686] width 100 height 29
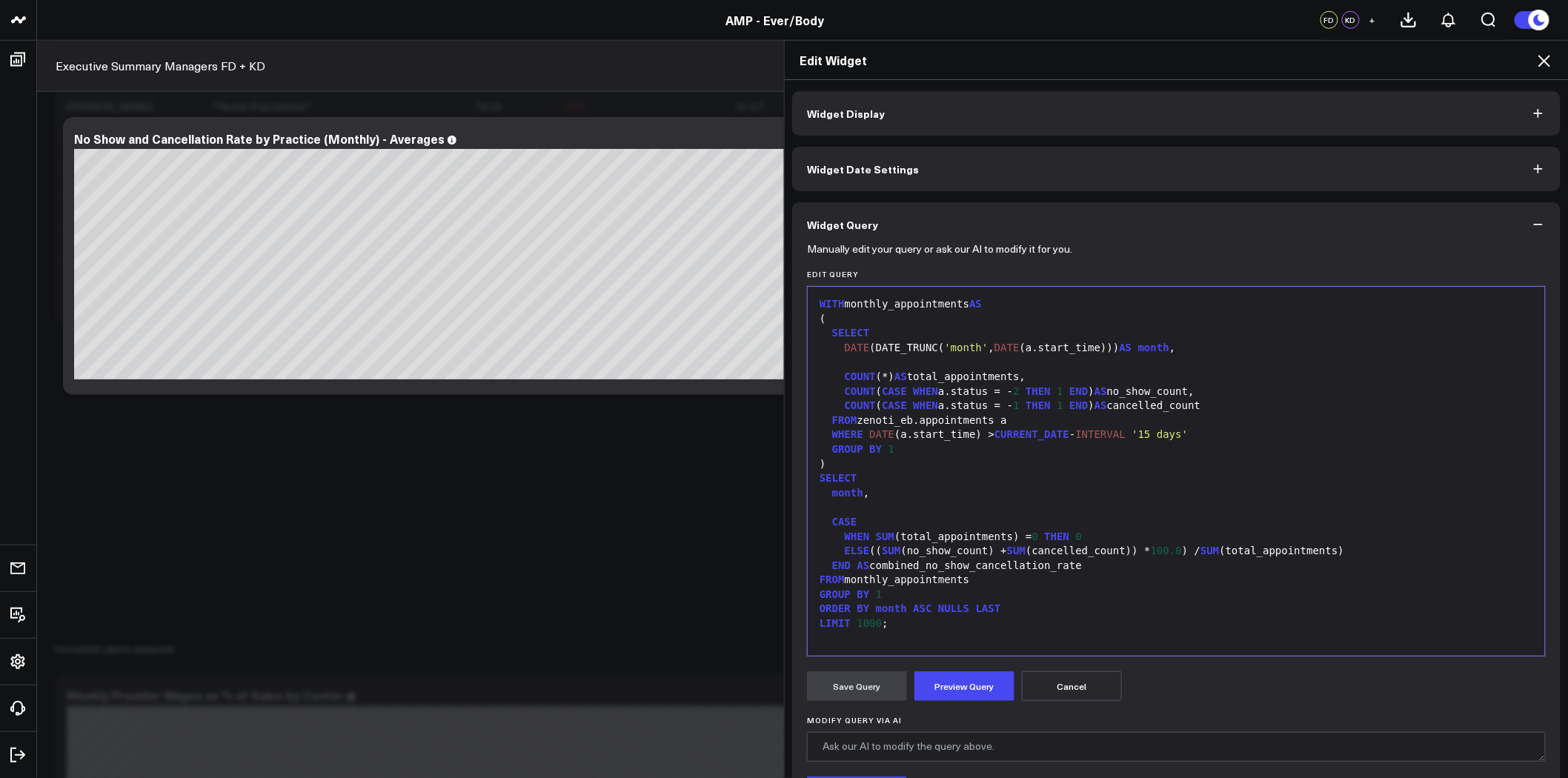
drag, startPoint x: 934, startPoint y: 347, endPoint x: 939, endPoint y: 341, distance: 7.8
click at [945, 346] on span "'month'" at bounding box center [967, 347] width 44 height 12
drag, startPoint x: 879, startPoint y: 582, endPoint x: 839, endPoint y: 581, distance: 40.0
click at [839, 581] on div "FROM monthly_appointments" at bounding box center [1176, 581] width 722 height 15
click at [880, 581] on div "FROM monthly_appointments" at bounding box center [1176, 581] width 722 height 15
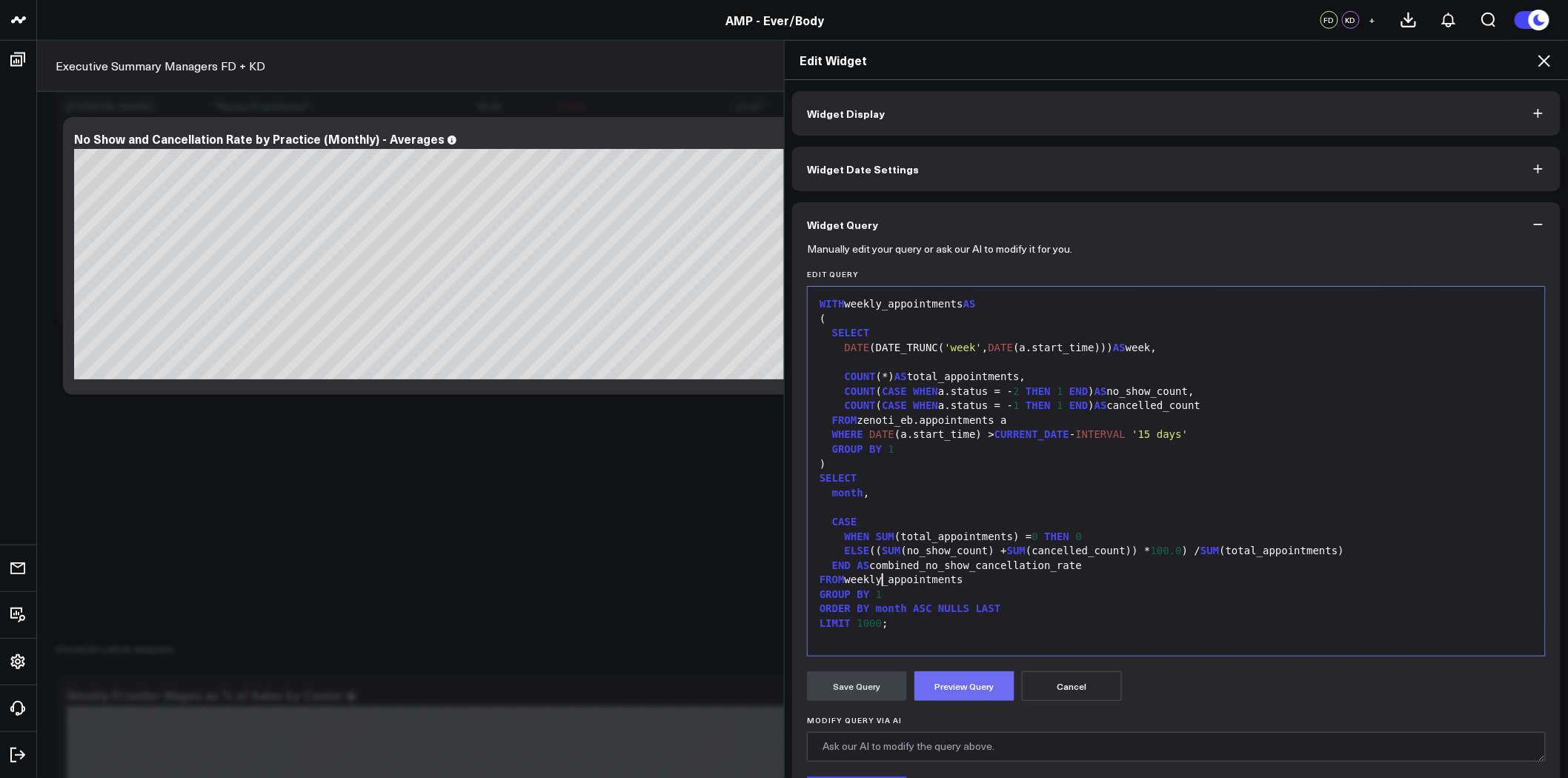
click at [969, 683] on button "Preview Query" at bounding box center [964, 686] width 100 height 29
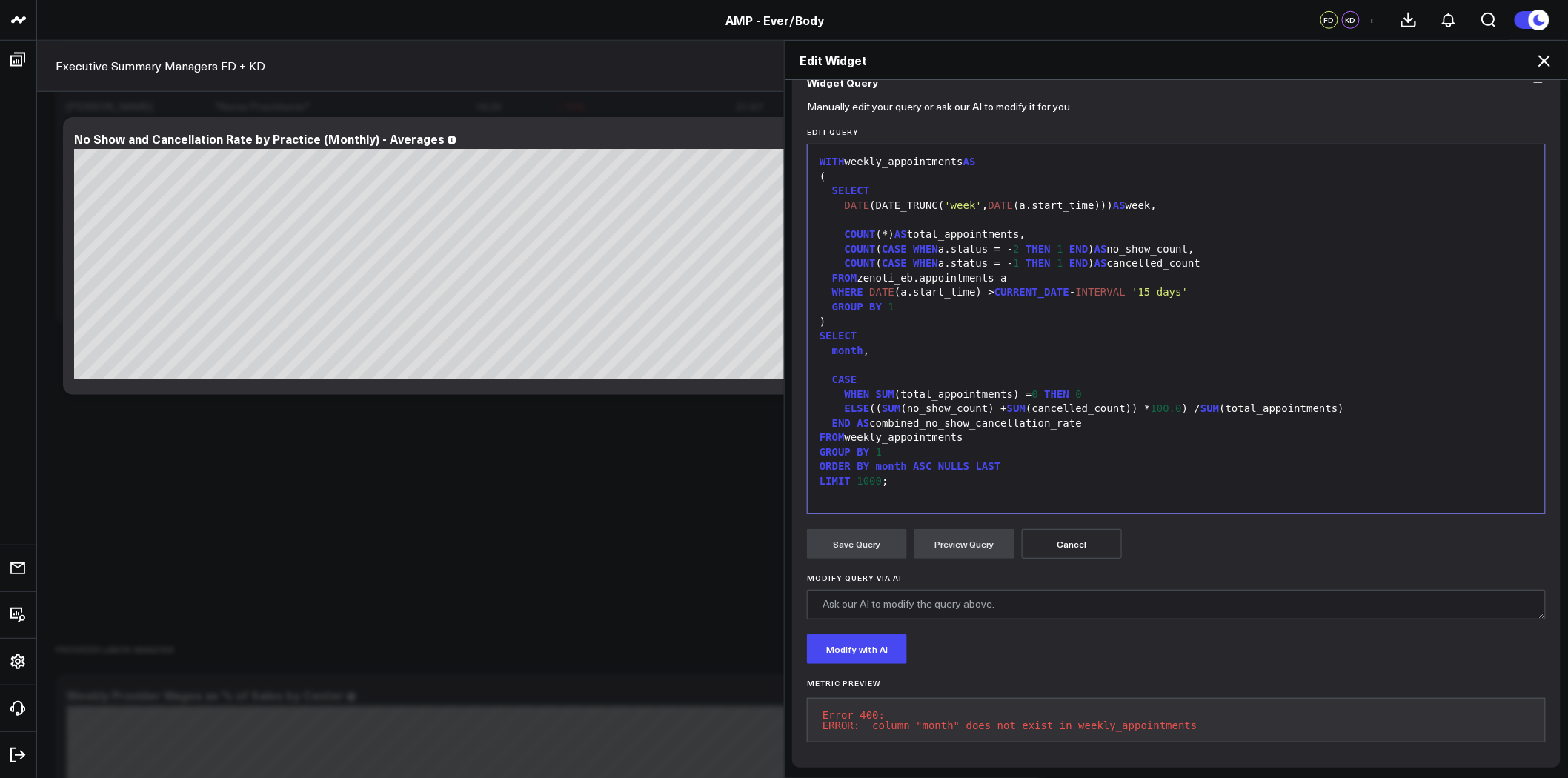
scroll to position [152, 0]
drag, startPoint x: 897, startPoint y: 456, endPoint x: 864, endPoint y: 456, distance: 33.0
click at [864, 459] on div "ORDER BY month ASC NULLS LAST" at bounding box center [1176, 467] width 722 height 15
click at [958, 529] on button "Preview Query" at bounding box center [964, 544] width 100 height 29
drag, startPoint x: 854, startPoint y: 339, endPoint x: 827, endPoint y: 340, distance: 27.0
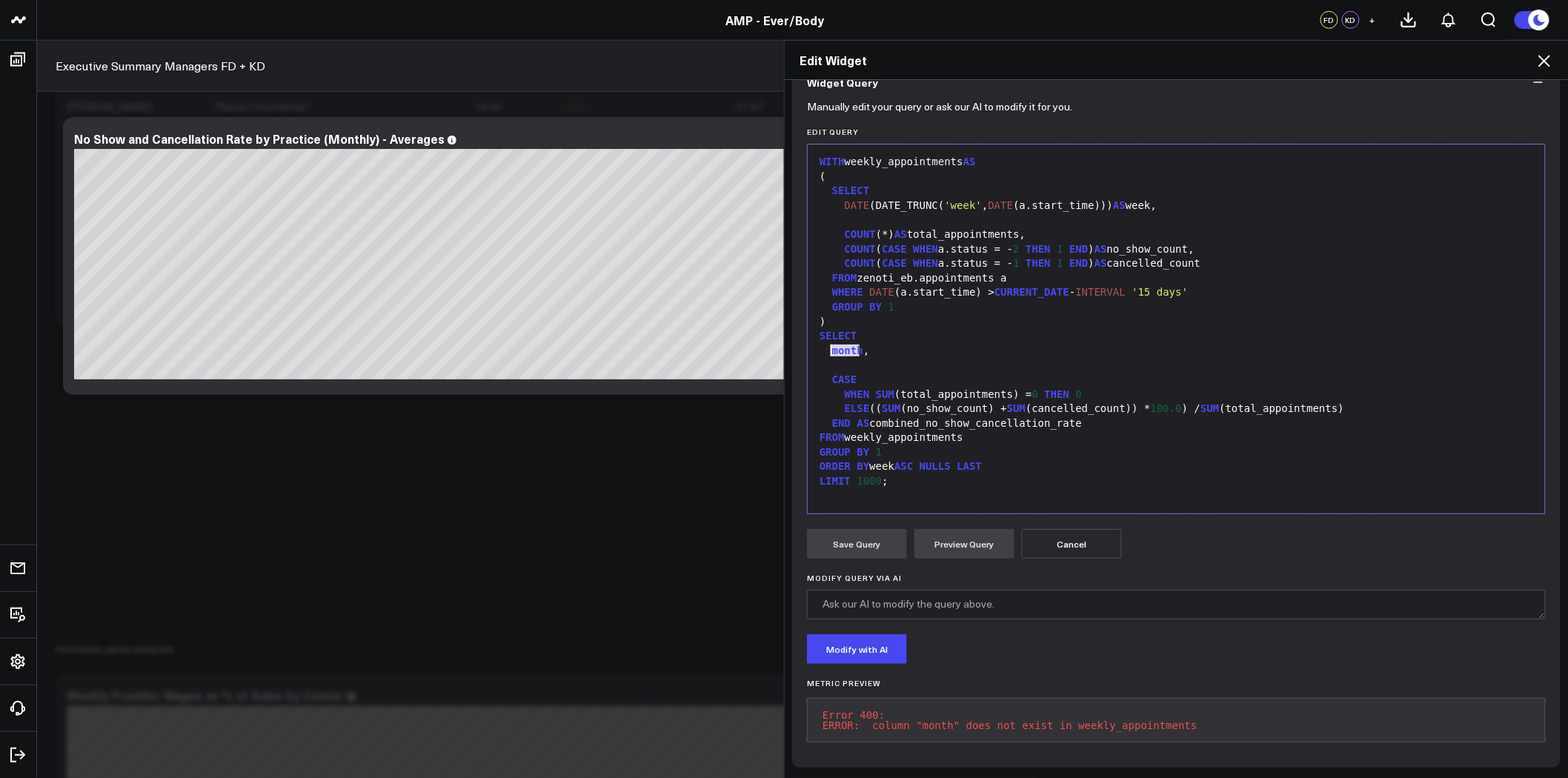
click at [827, 344] on div "month ," at bounding box center [1176, 351] width 722 height 15
click at [971, 542] on button "Preview Query" at bounding box center [964, 544] width 100 height 29
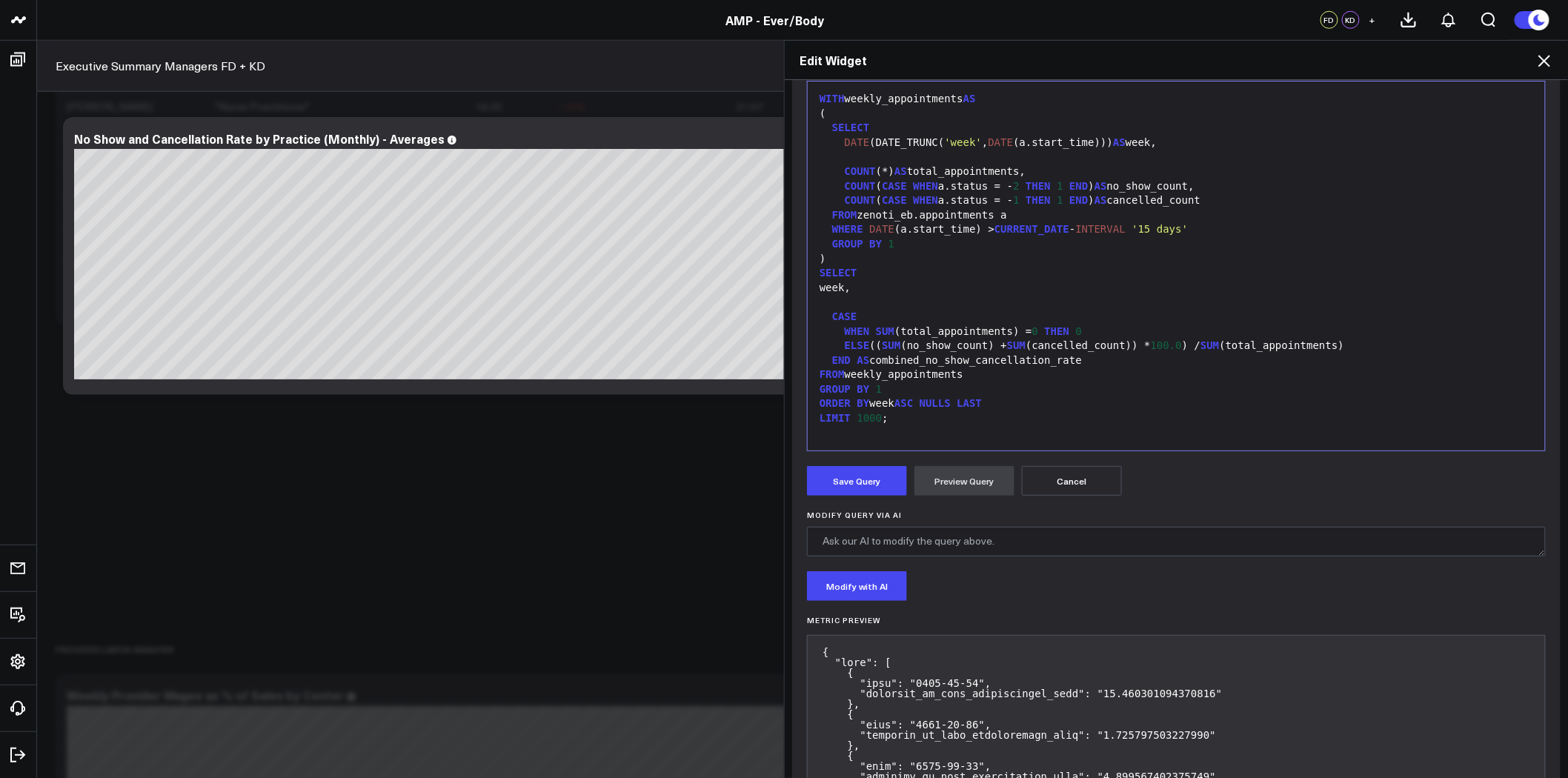
scroll to position [317, 0]
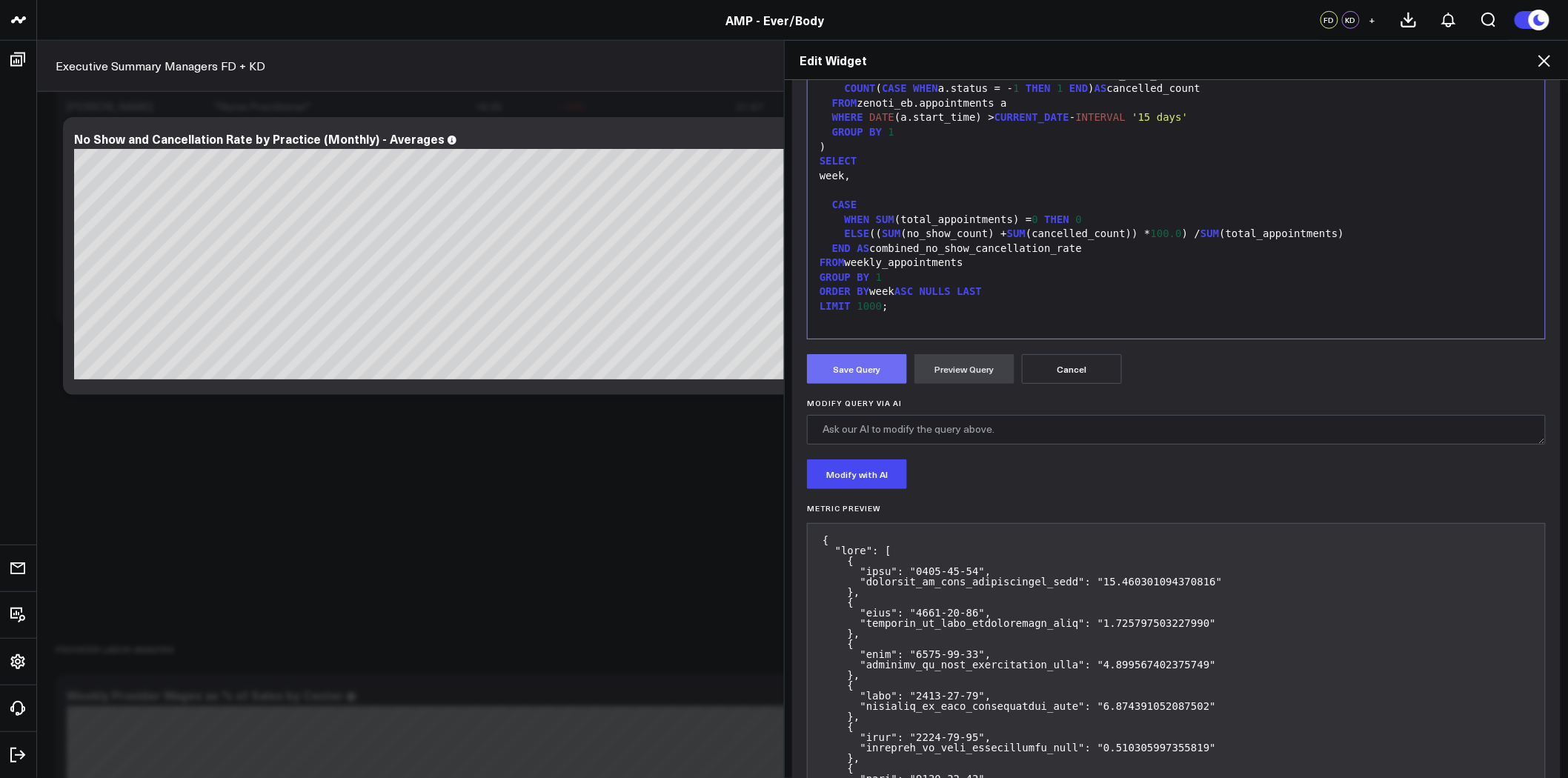
click at [873, 371] on button "Save Query" at bounding box center [857, 369] width 100 height 29
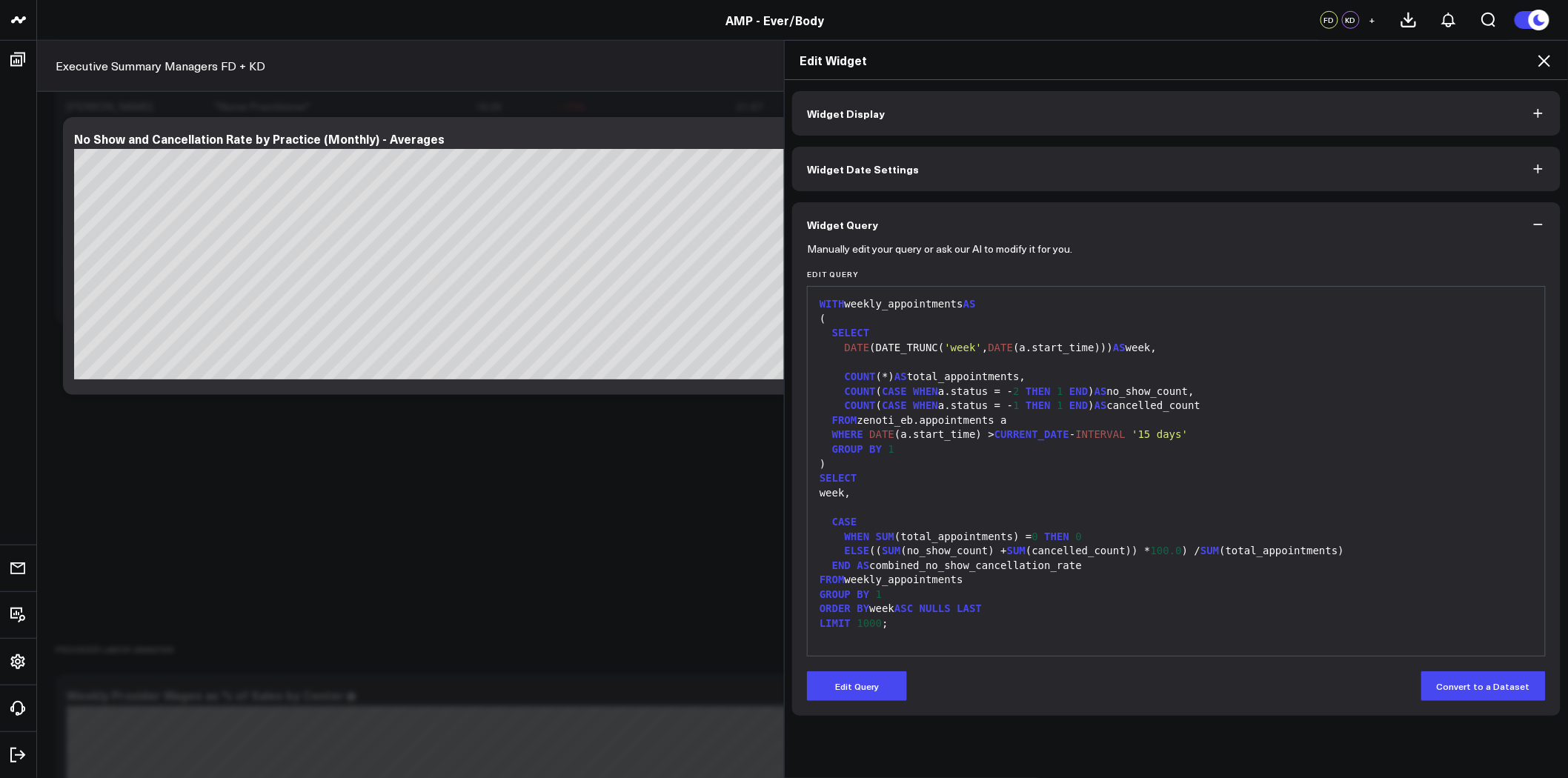
scroll to position [0, 0]
click at [1541, 58] on icon at bounding box center [1543, 61] width 12 height 12
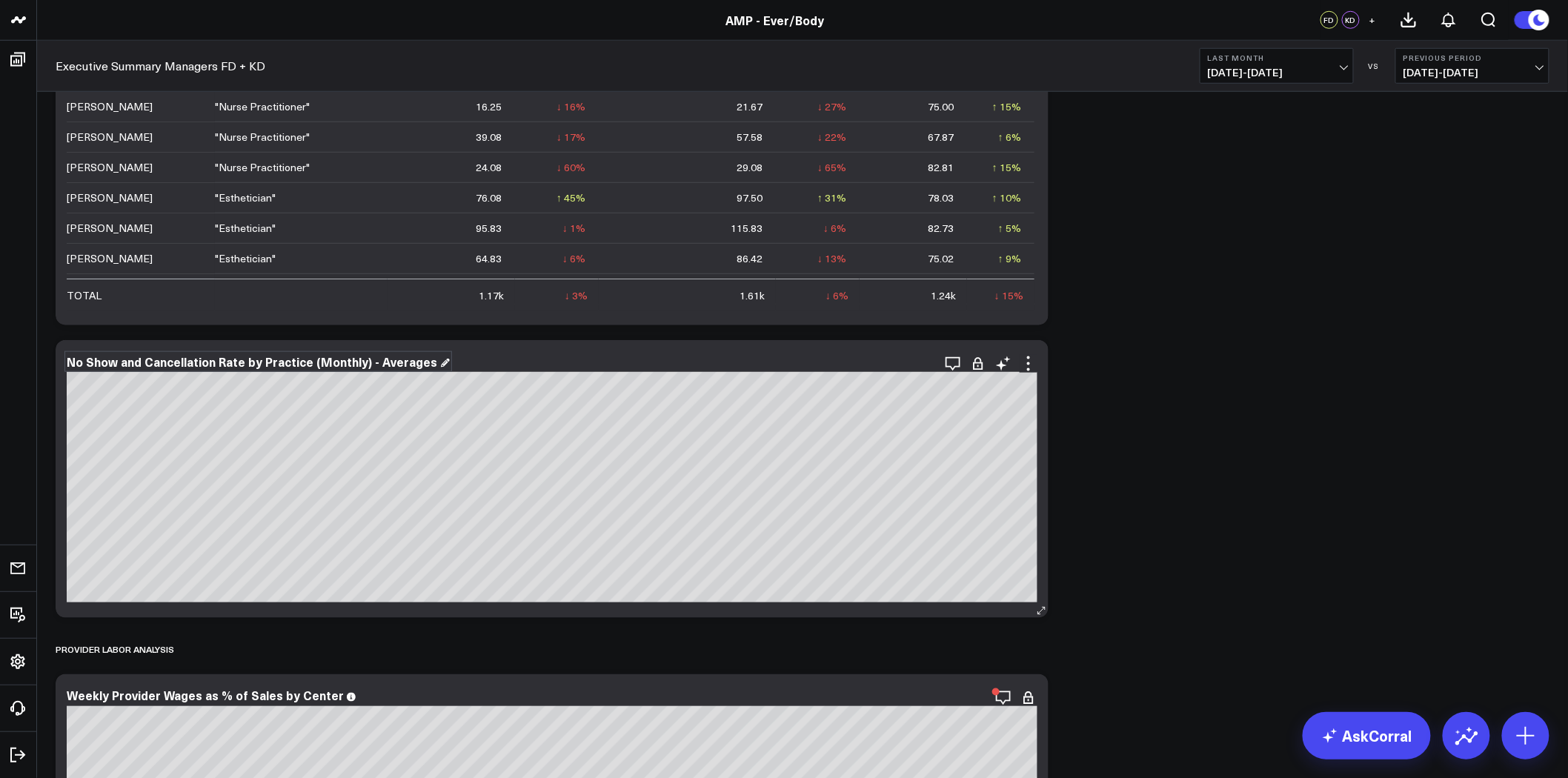
click at [156, 356] on div "No Show and Cancellation Rate by Practice (Monthly) - Averages" at bounding box center [258, 362] width 383 height 17
click at [106, 360] on div "No Show and Cancellation Rate by Practice (Monthly) - Averages" at bounding box center [258, 362] width 383 height 17
click at [1025, 359] on icon at bounding box center [1027, 364] width 17 height 17
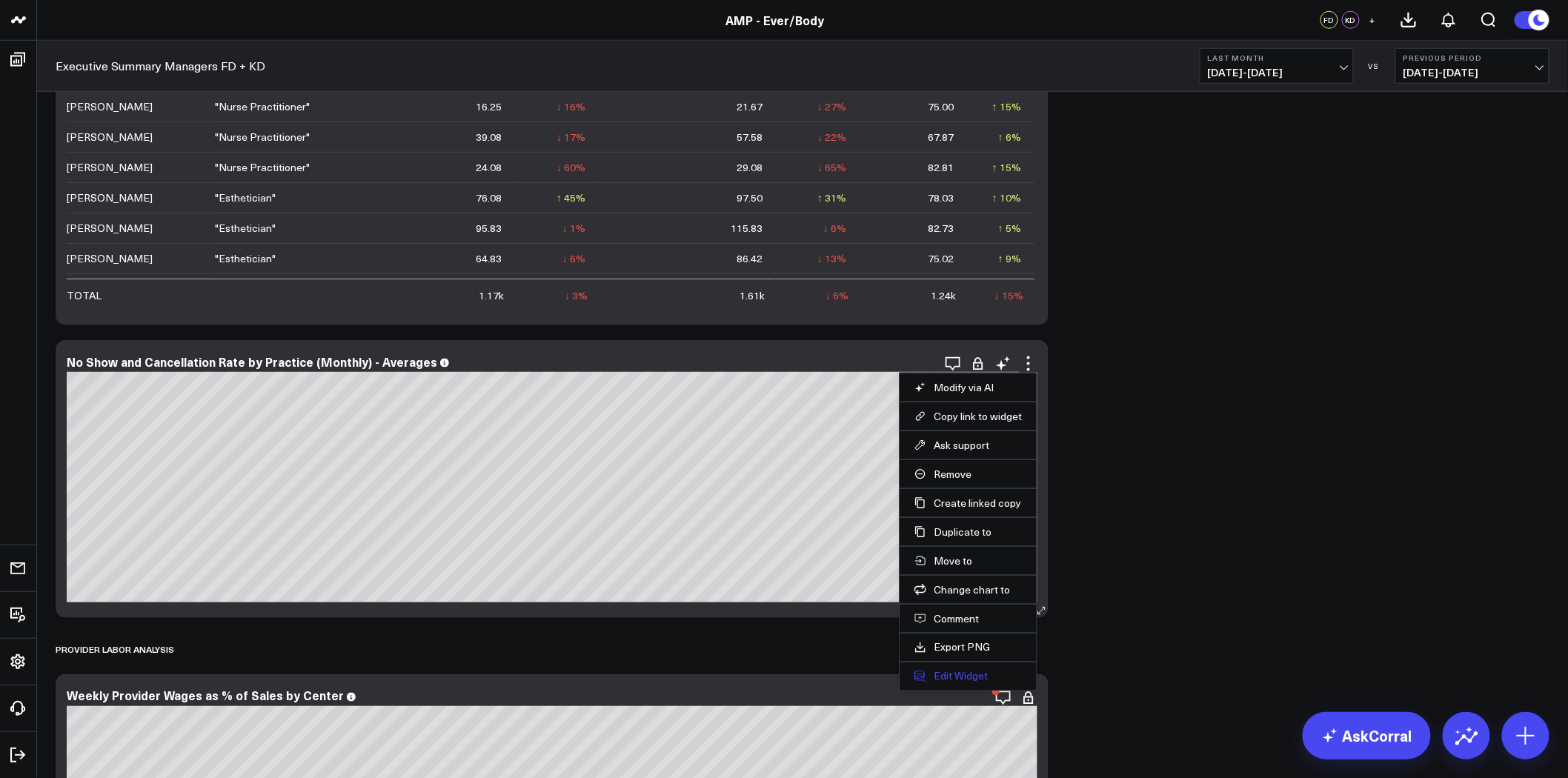
click at [961, 682] on button "Edit Widget" at bounding box center [968, 677] width 107 height 14
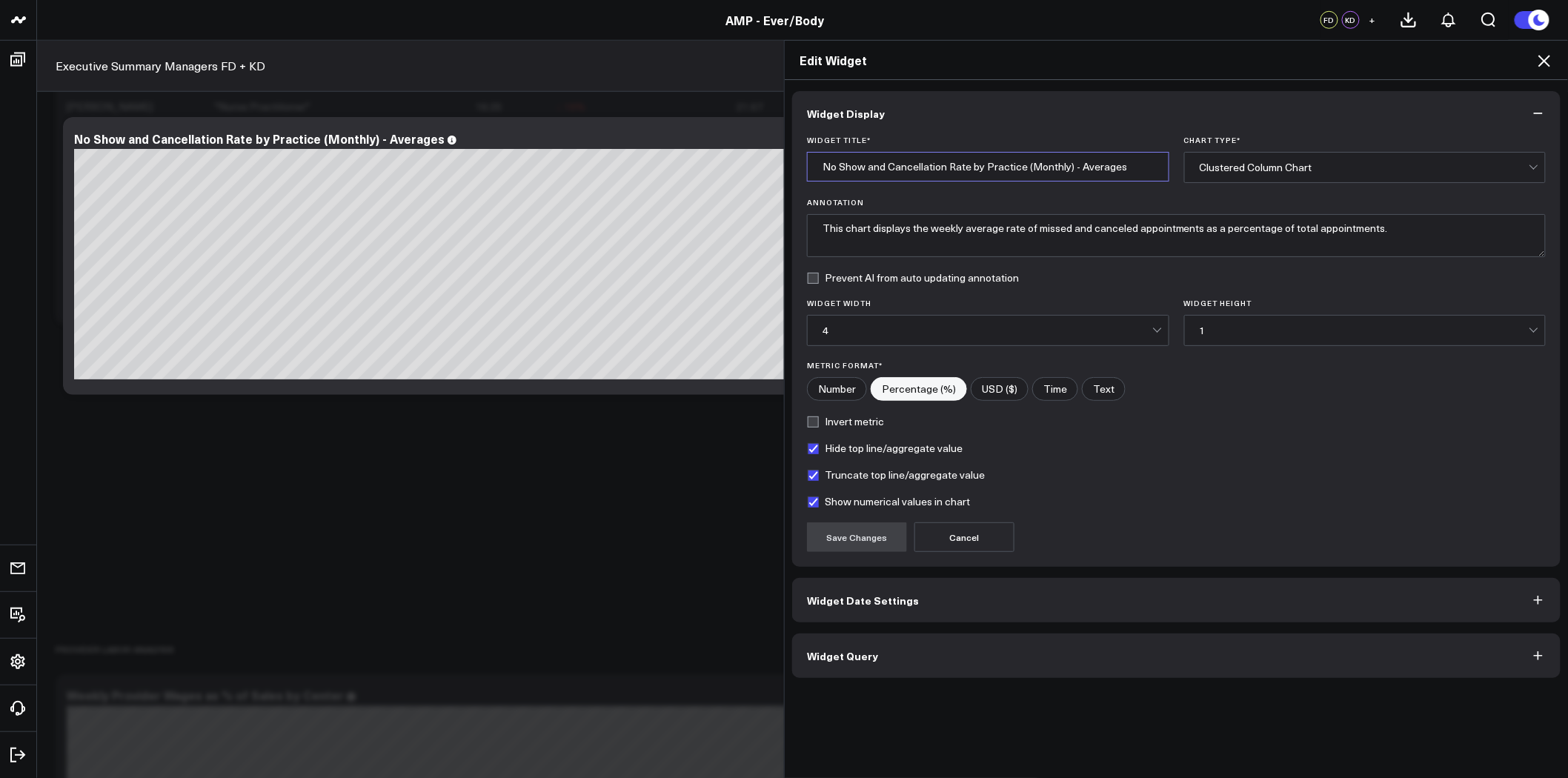
drag, startPoint x: 1019, startPoint y: 169, endPoint x: 1161, endPoint y: 167, distance: 142.0
click at [1161, 167] on input "No Show and Cancellation Rate by Practice (Monthly) - Averages" at bounding box center [988, 166] width 363 height 29
click at [1070, 167] on input "No Show and Cancellation Rate by Practice (Monthly) - Averages" at bounding box center [988, 166] width 363 height 29
drag, startPoint x: 1070, startPoint y: 167, endPoint x: 1015, endPoint y: 167, distance: 55.0
click at [1015, 167] on input "No Show and Cancellation Rate by Practice (Monthly) - Averages" at bounding box center [988, 166] width 363 height 29
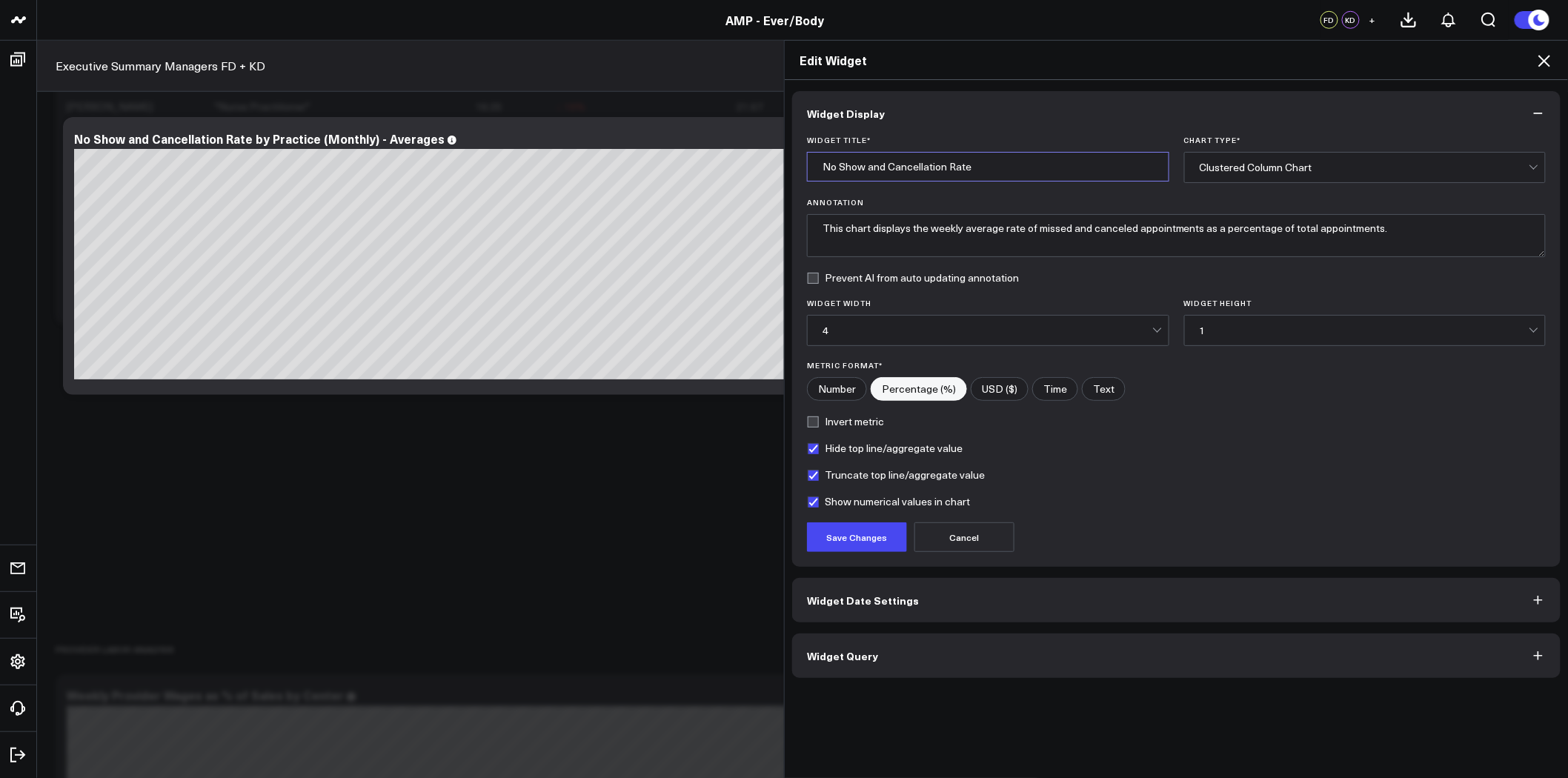
type input "No Show and Cancellation Rate"
click at [912, 656] on button "Widget Query" at bounding box center [1176, 656] width 768 height 44
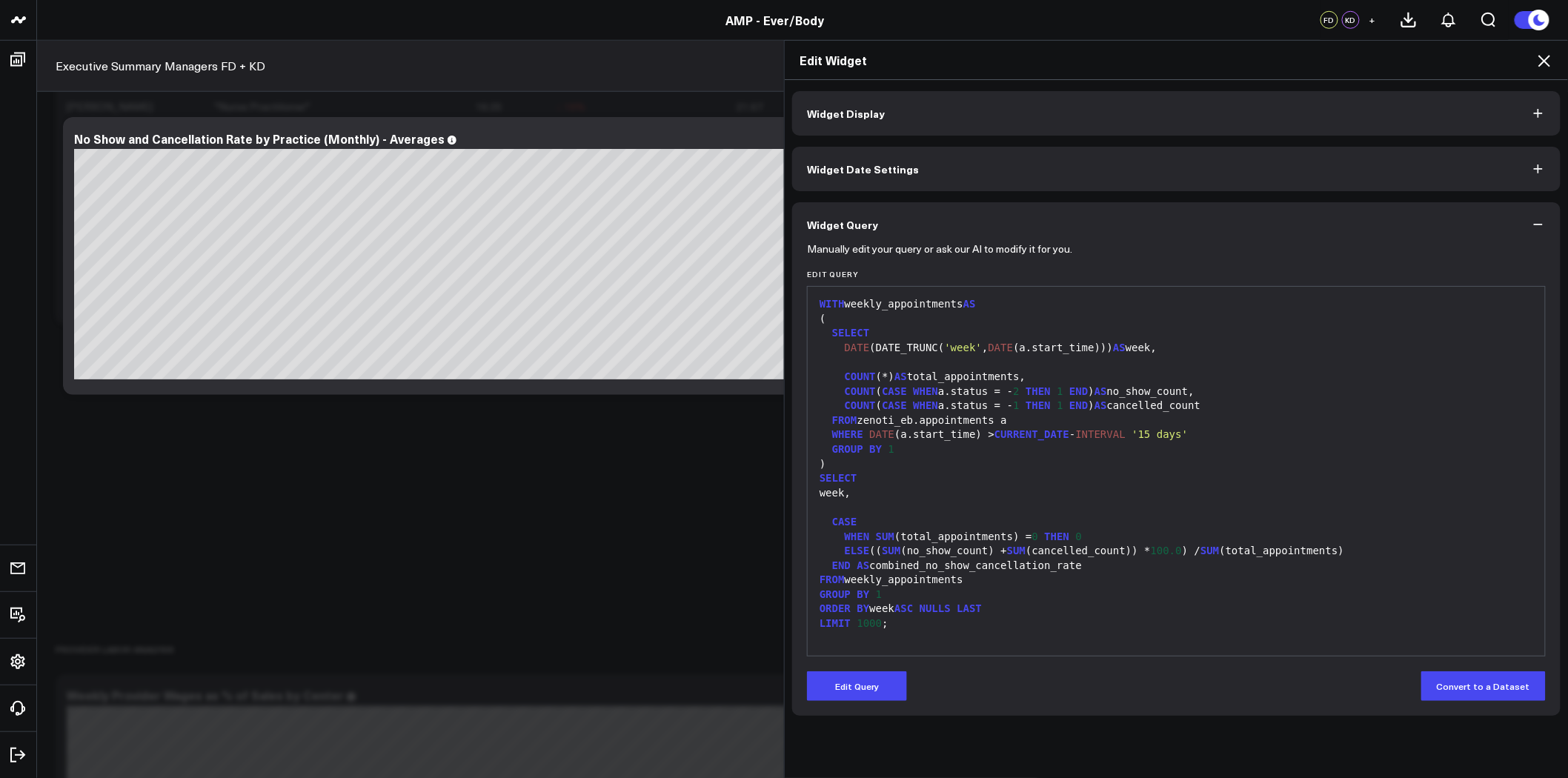
click at [855, 183] on button "Widget Date Settings" at bounding box center [1176, 169] width 768 height 44
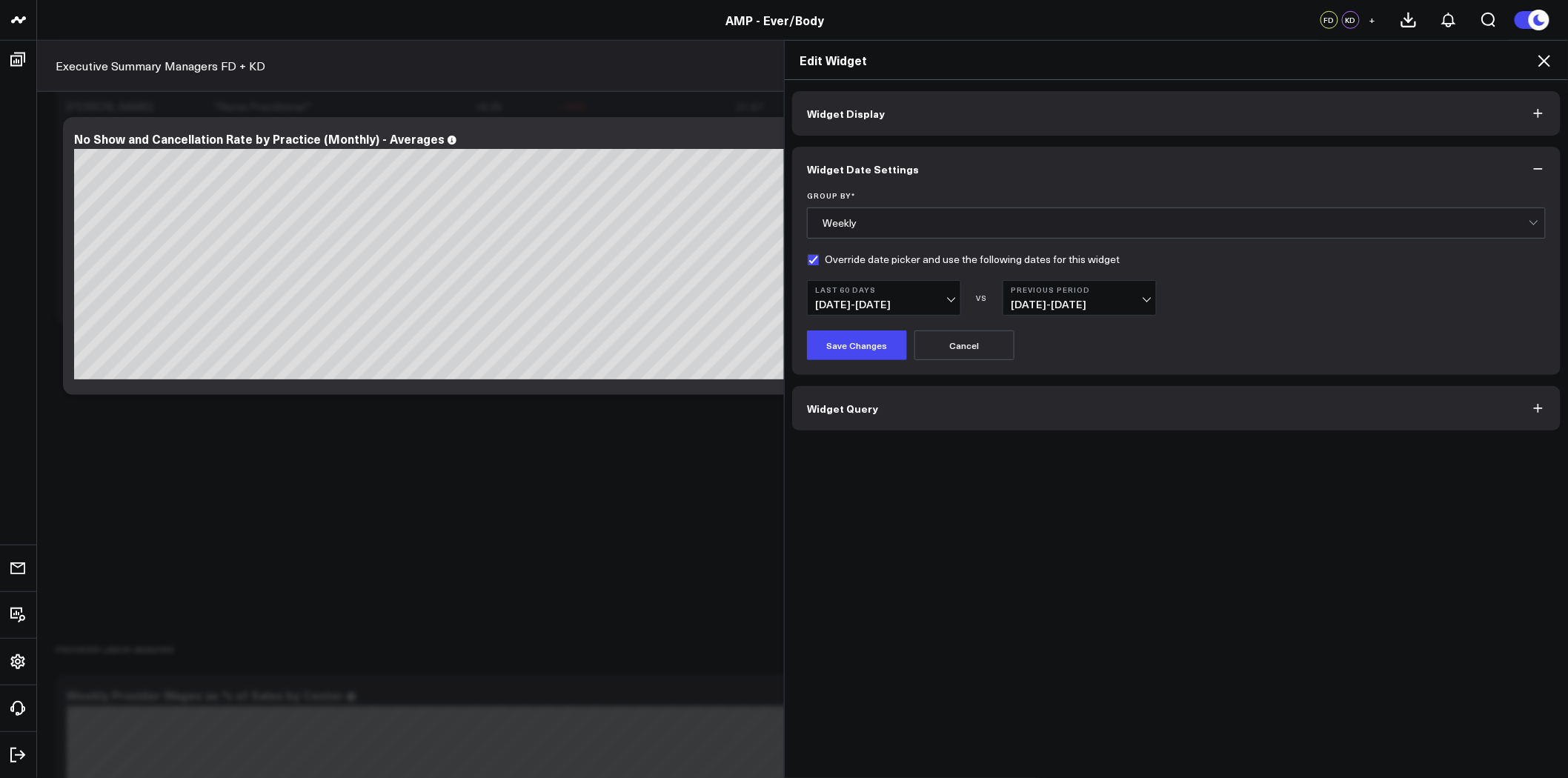
click at [891, 294] on button "Last 60 Days 07/04/25 - 09/01/25" at bounding box center [884, 298] width 154 height 36
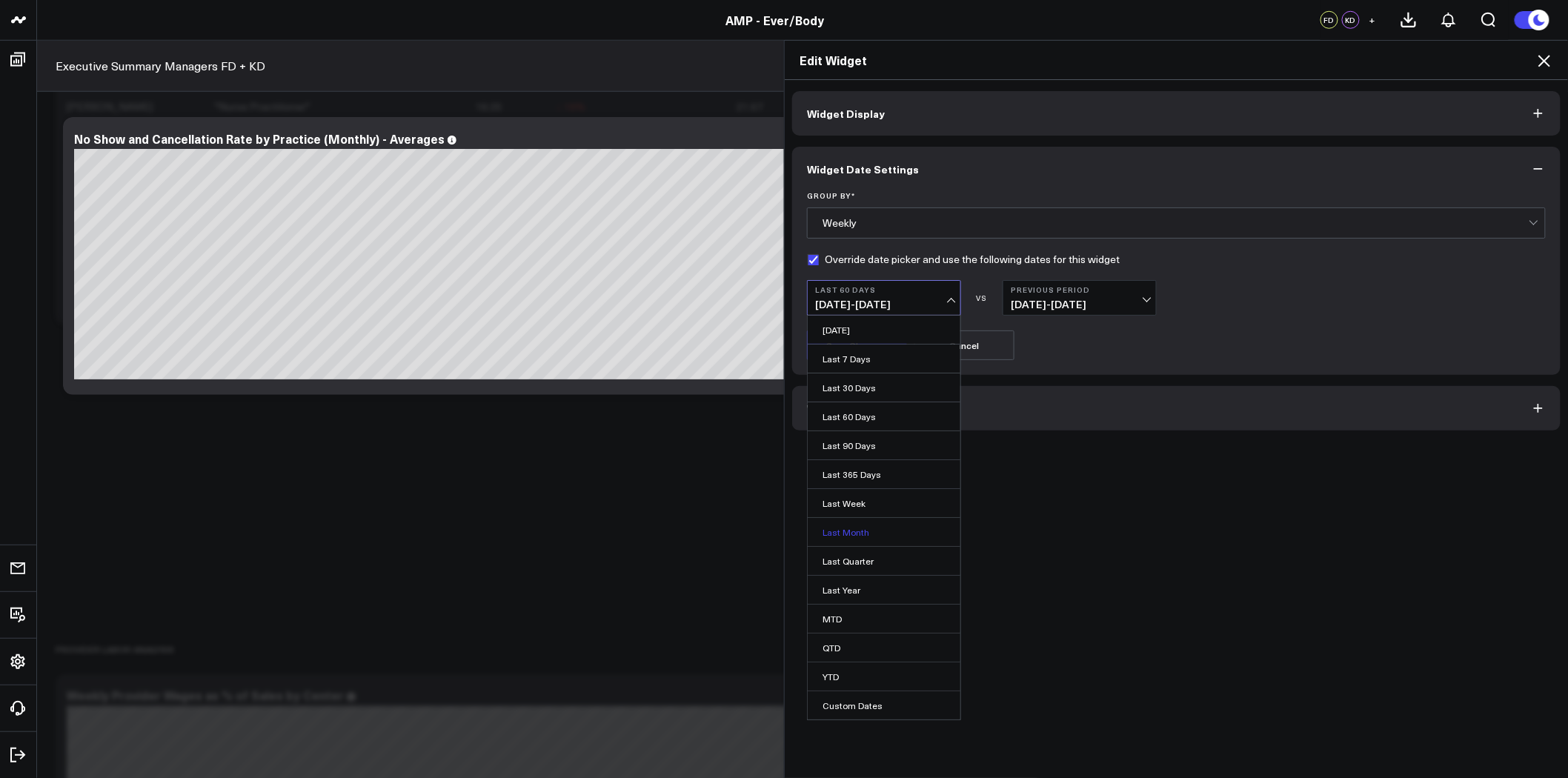
click at [869, 532] on link "Last Month" at bounding box center [884, 532] width 152 height 28
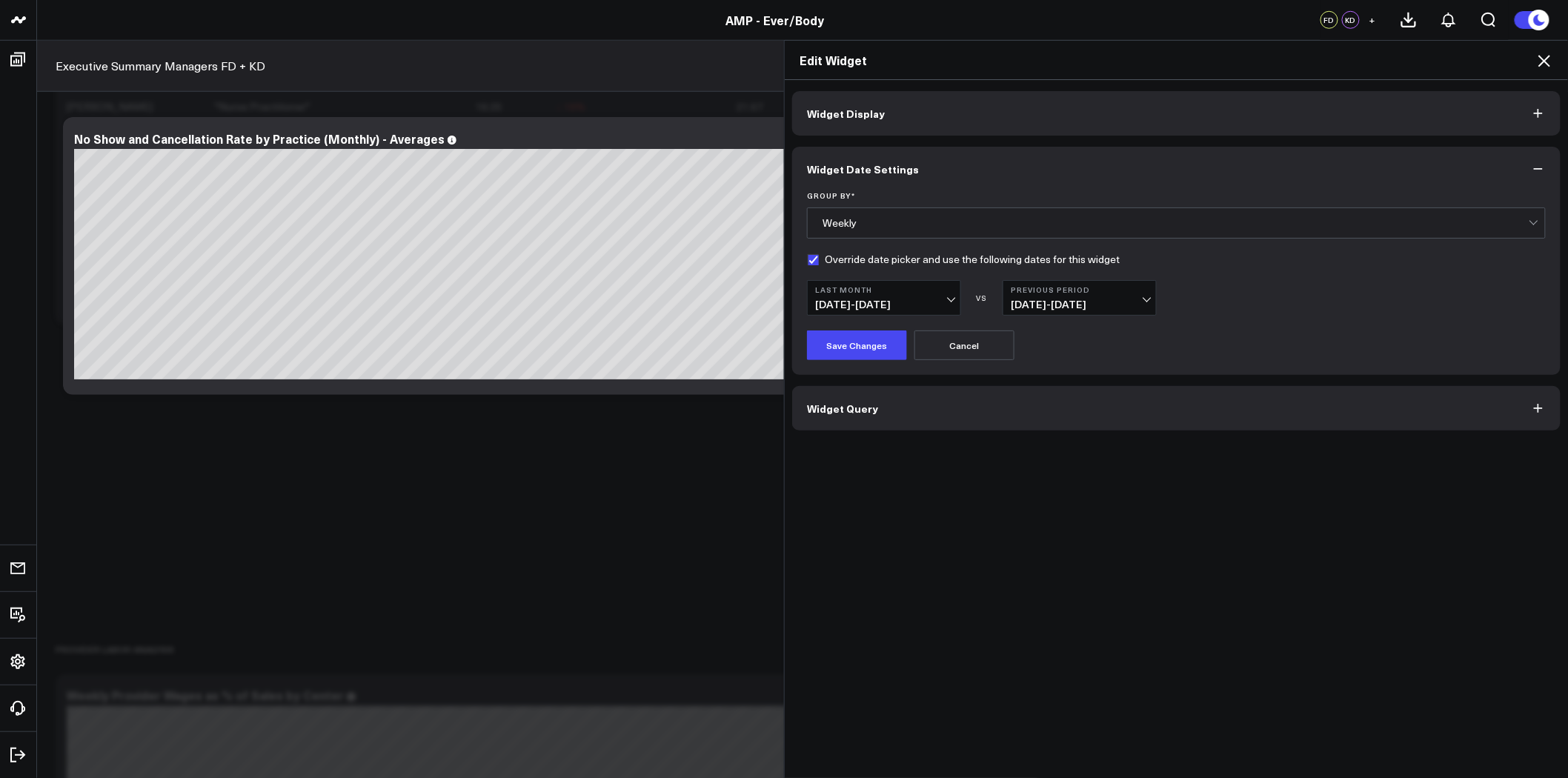
click at [1079, 292] on b "Previous Period" at bounding box center [1080, 290] width 138 height 9
click at [1071, 358] on link "MoM" at bounding box center [1080, 358] width 152 height 28
click at [868, 341] on button "Save Changes" at bounding box center [857, 345] width 100 height 29
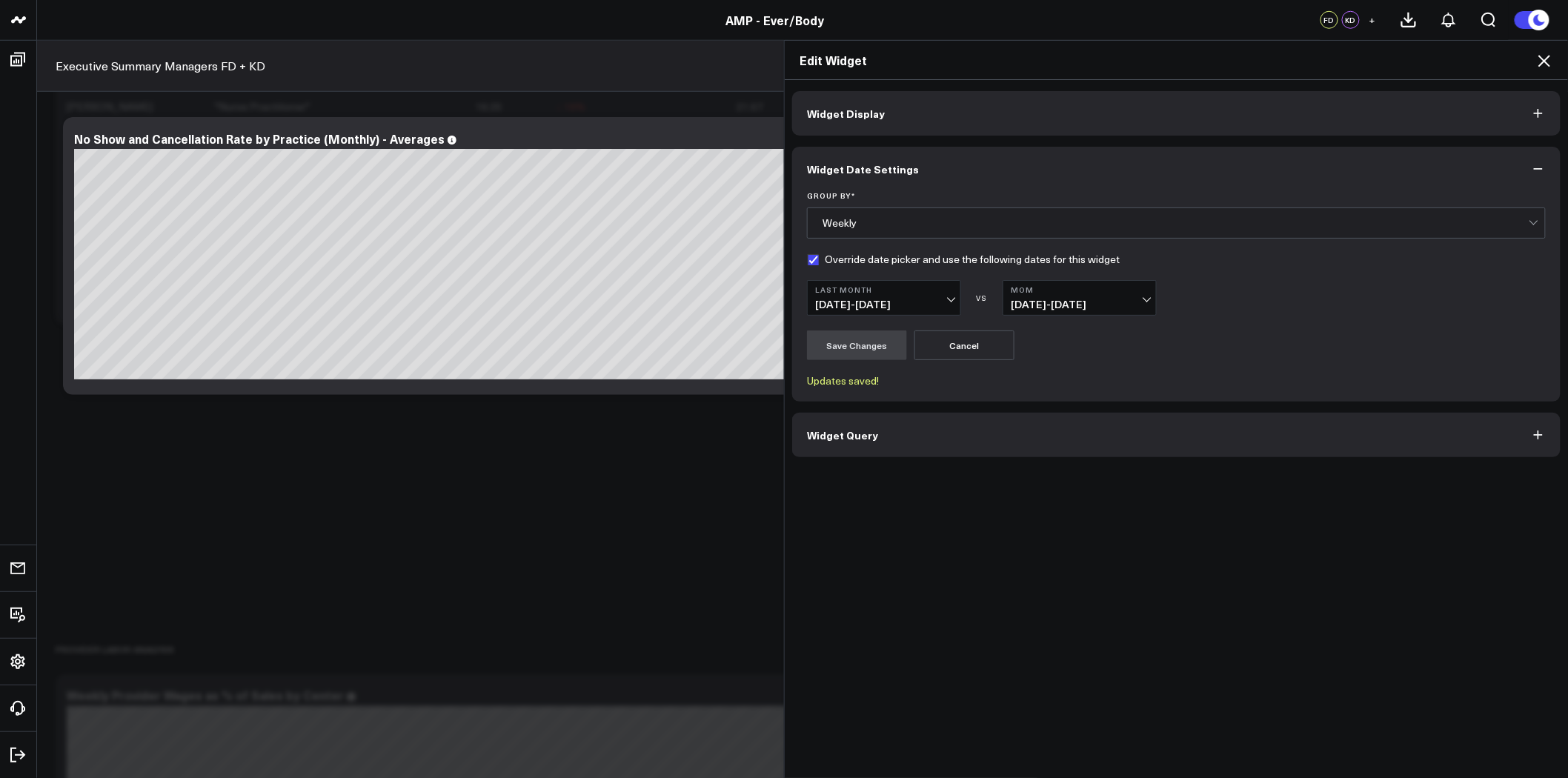
click at [1541, 60] on icon at bounding box center [1543, 60] width 17 height 17
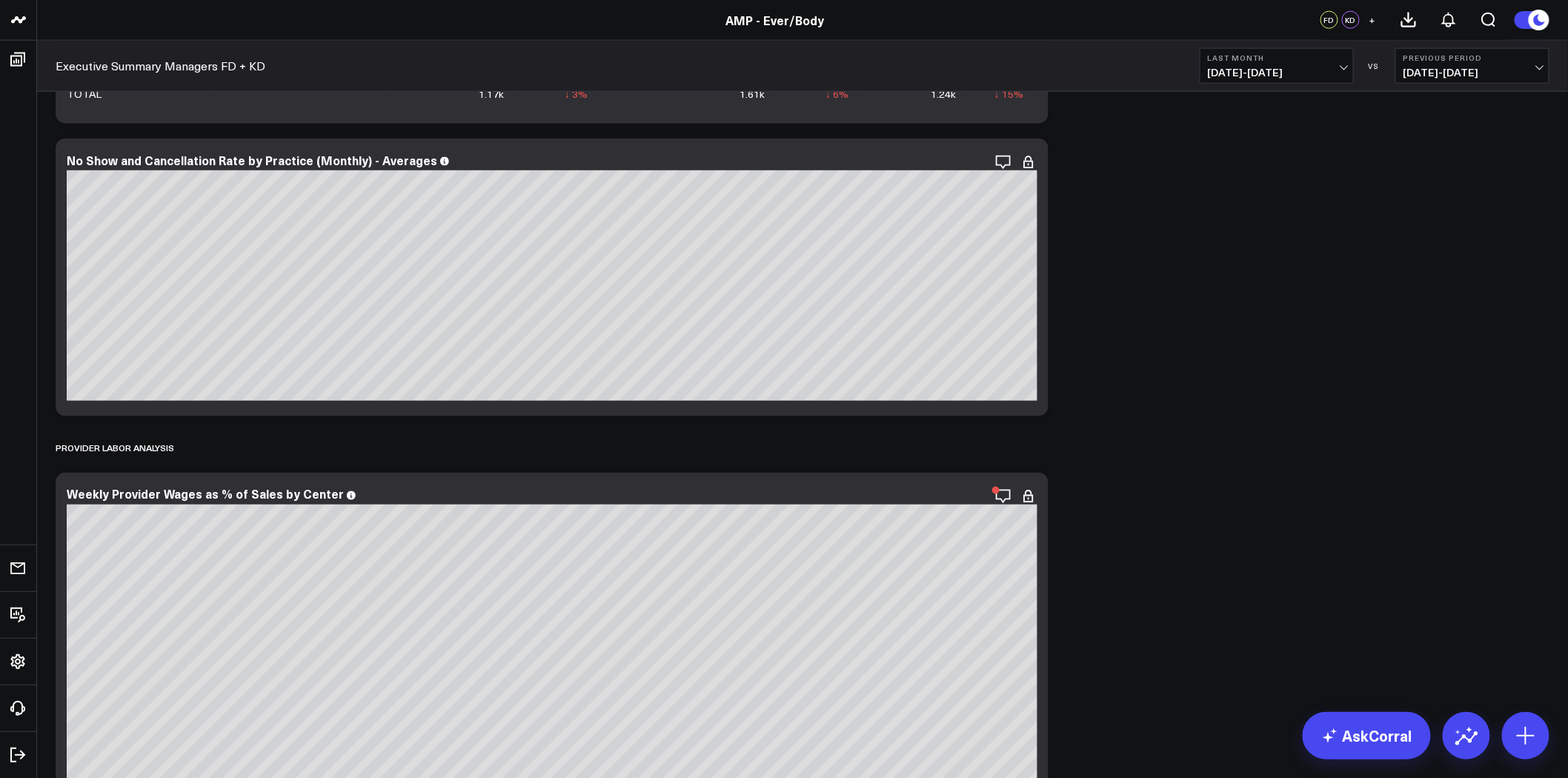
scroll to position [2965, 0]
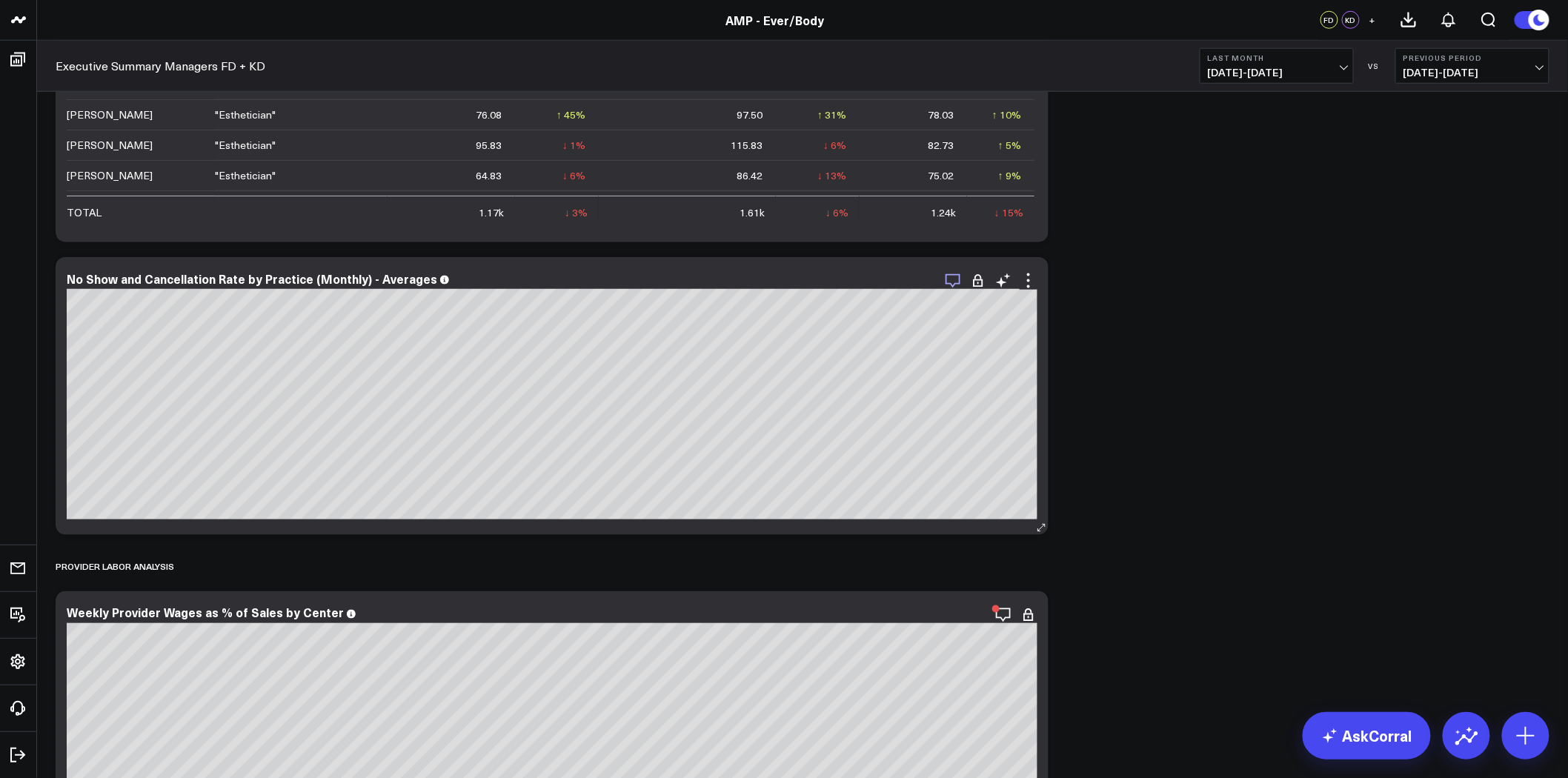
click at [957, 273] on icon "button" at bounding box center [952, 280] width 17 height 17
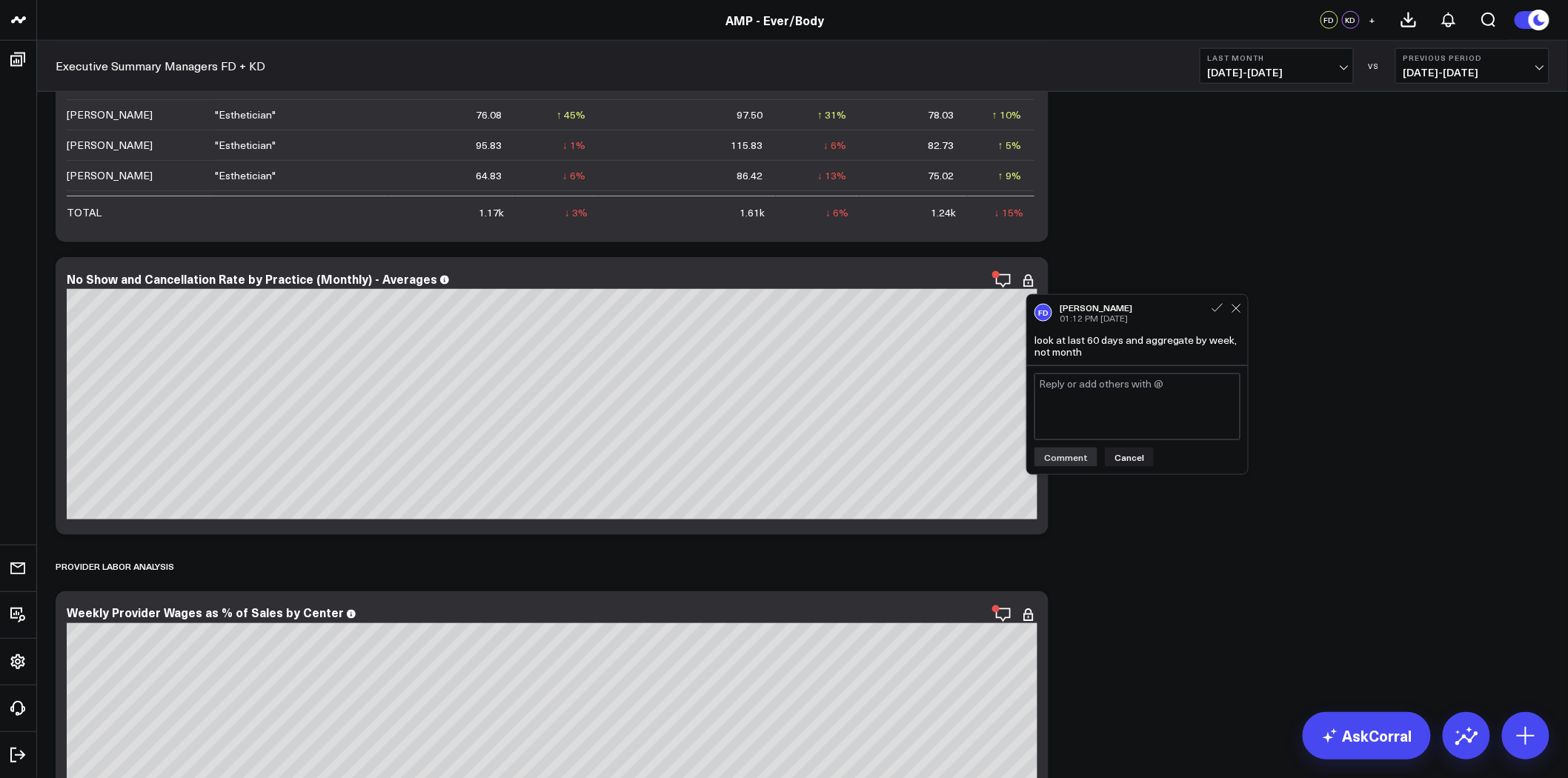
click at [1085, 349] on div "look at last 60 days and aggregate by week, not month" at bounding box center [1137, 346] width 206 height 24
click at [1218, 306] on icon at bounding box center [1217, 308] width 14 height 14
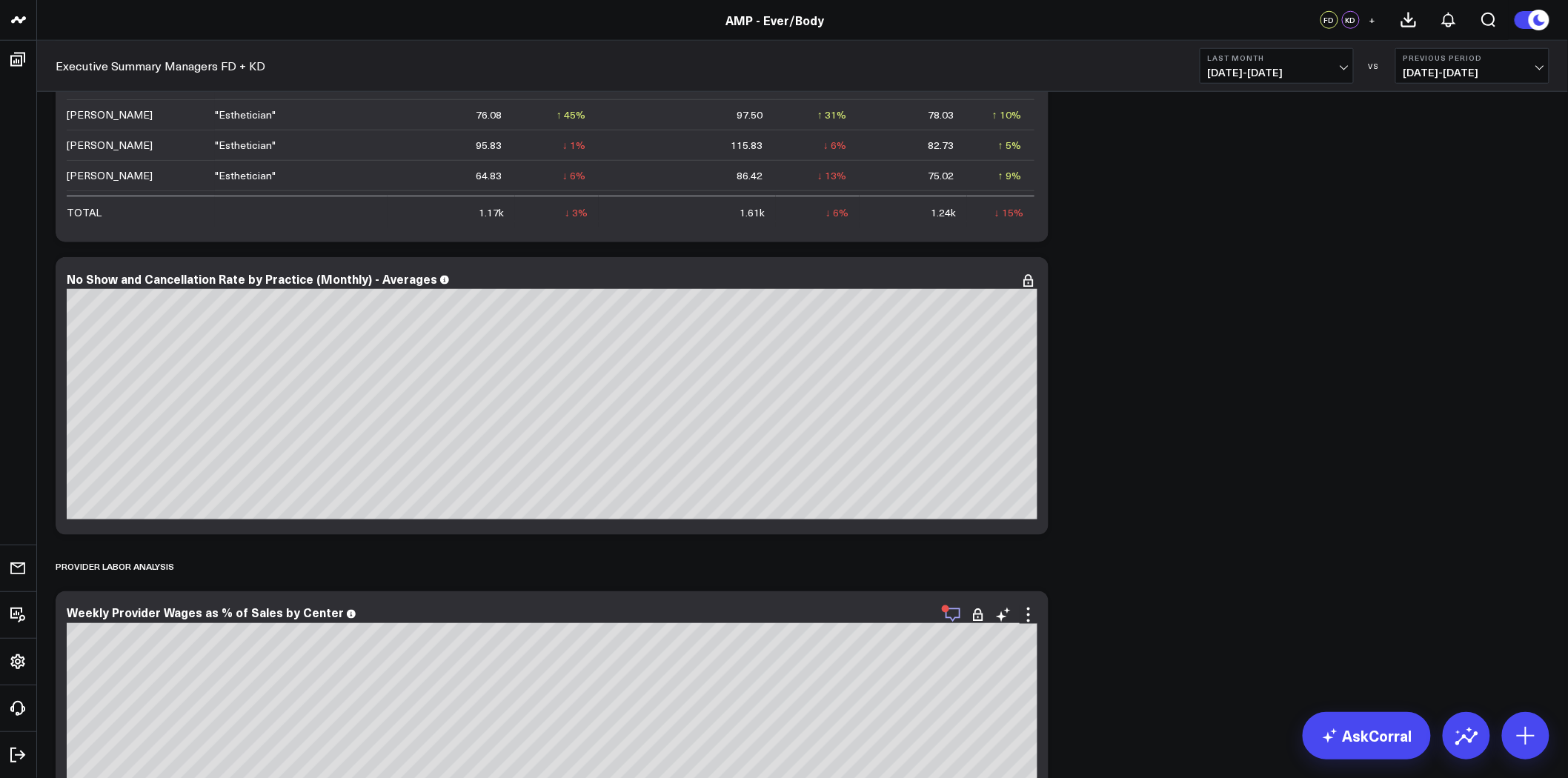
click at [951, 608] on icon "button" at bounding box center [952, 615] width 17 height 17
click at [950, 616] on icon "button" at bounding box center [952, 615] width 17 height 17
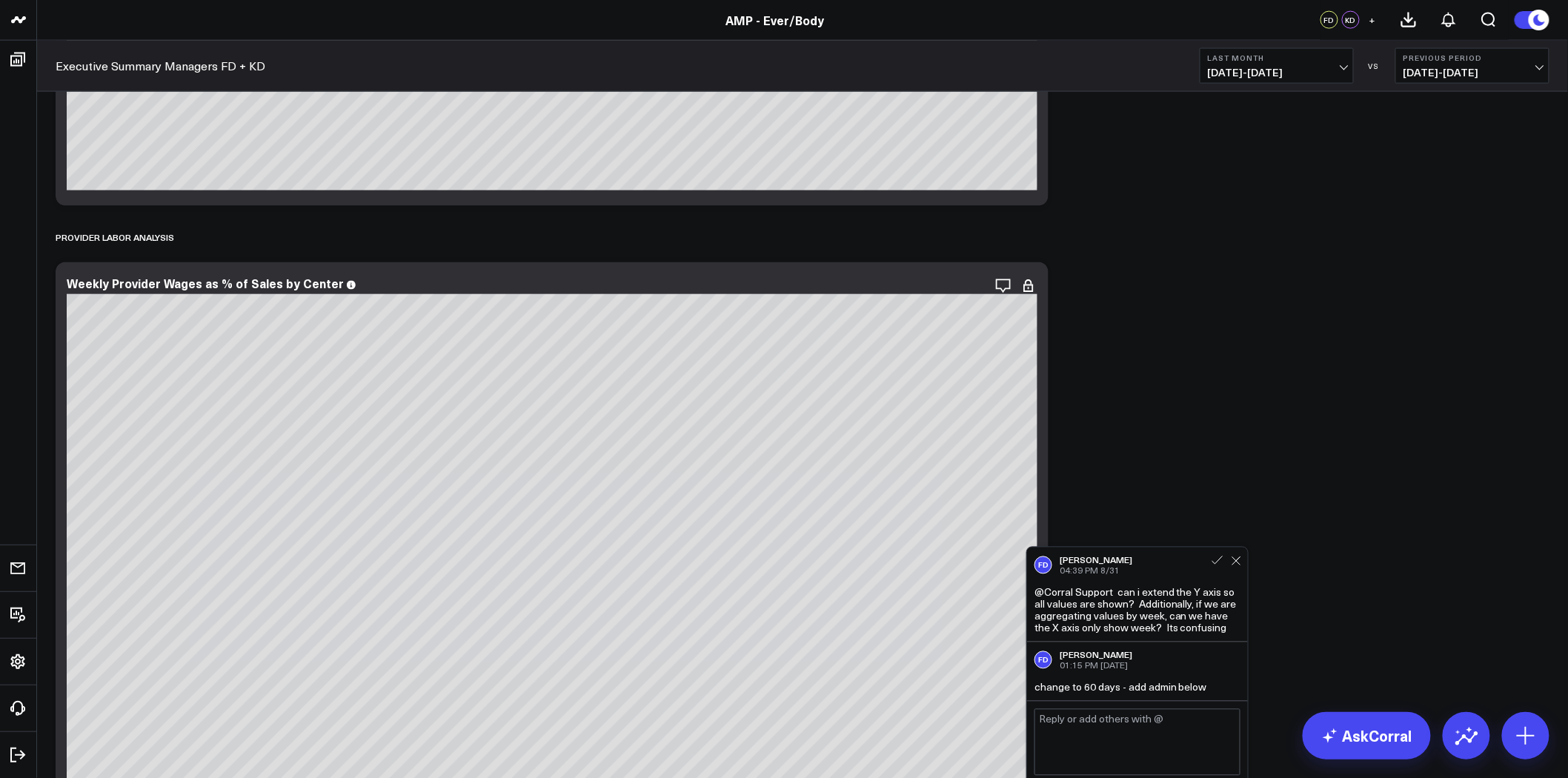
scroll to position [3377, 0]
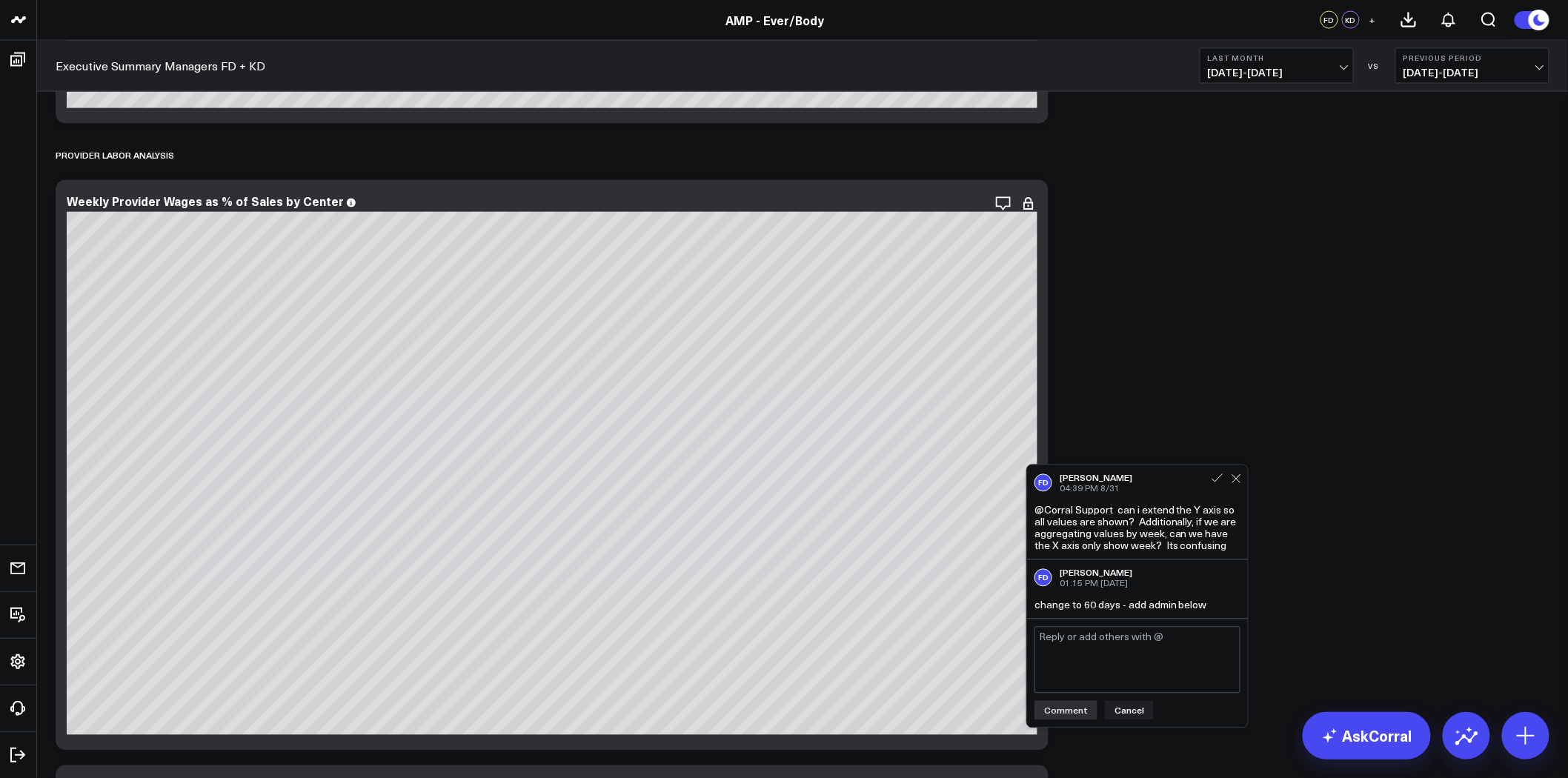
click at [1215, 594] on div "FD Francis DeMonte 01:15 PM Today change to 60 days - add admin below" at bounding box center [1137, 590] width 220 height 59
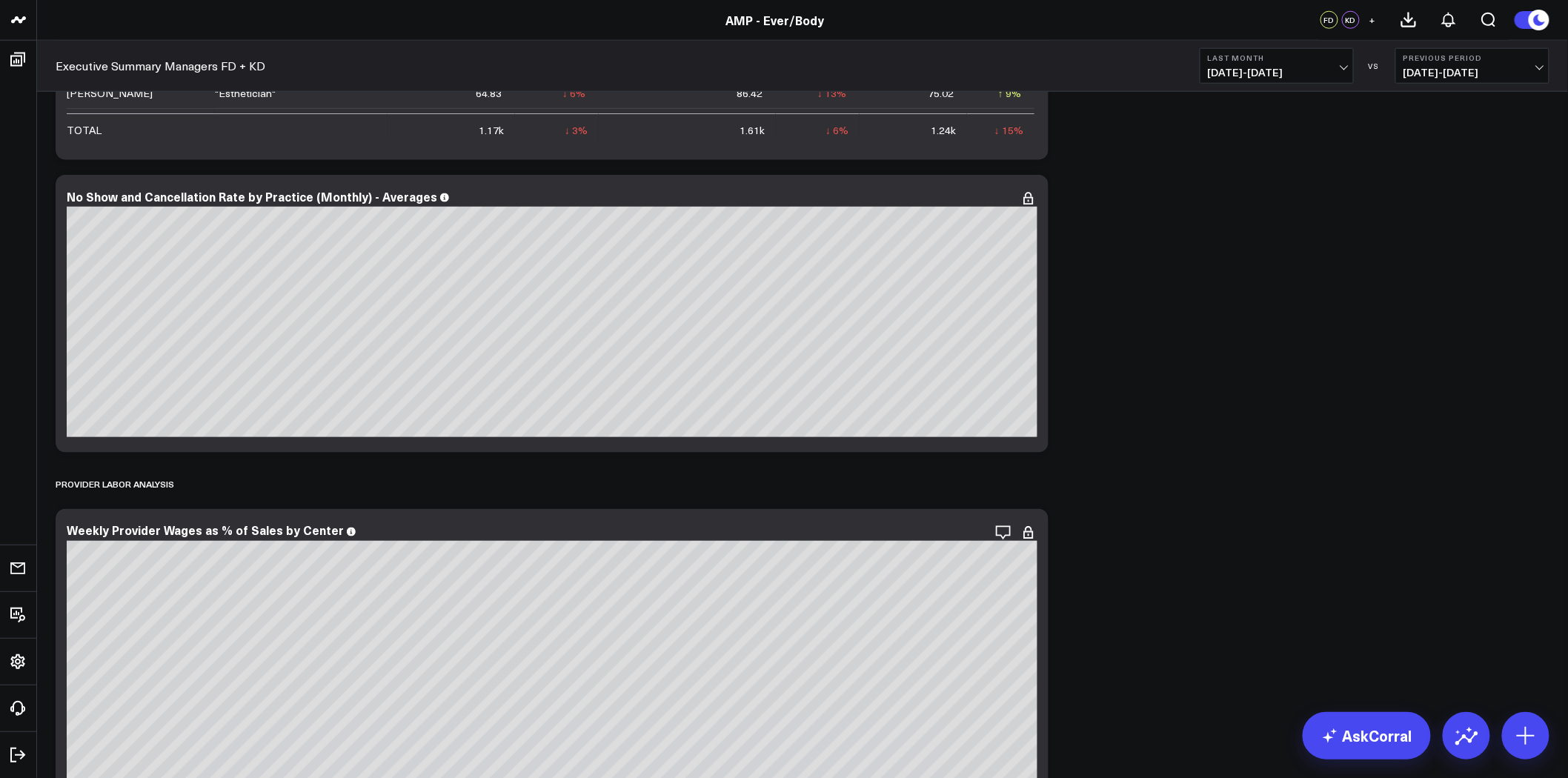
scroll to position [2882, 0]
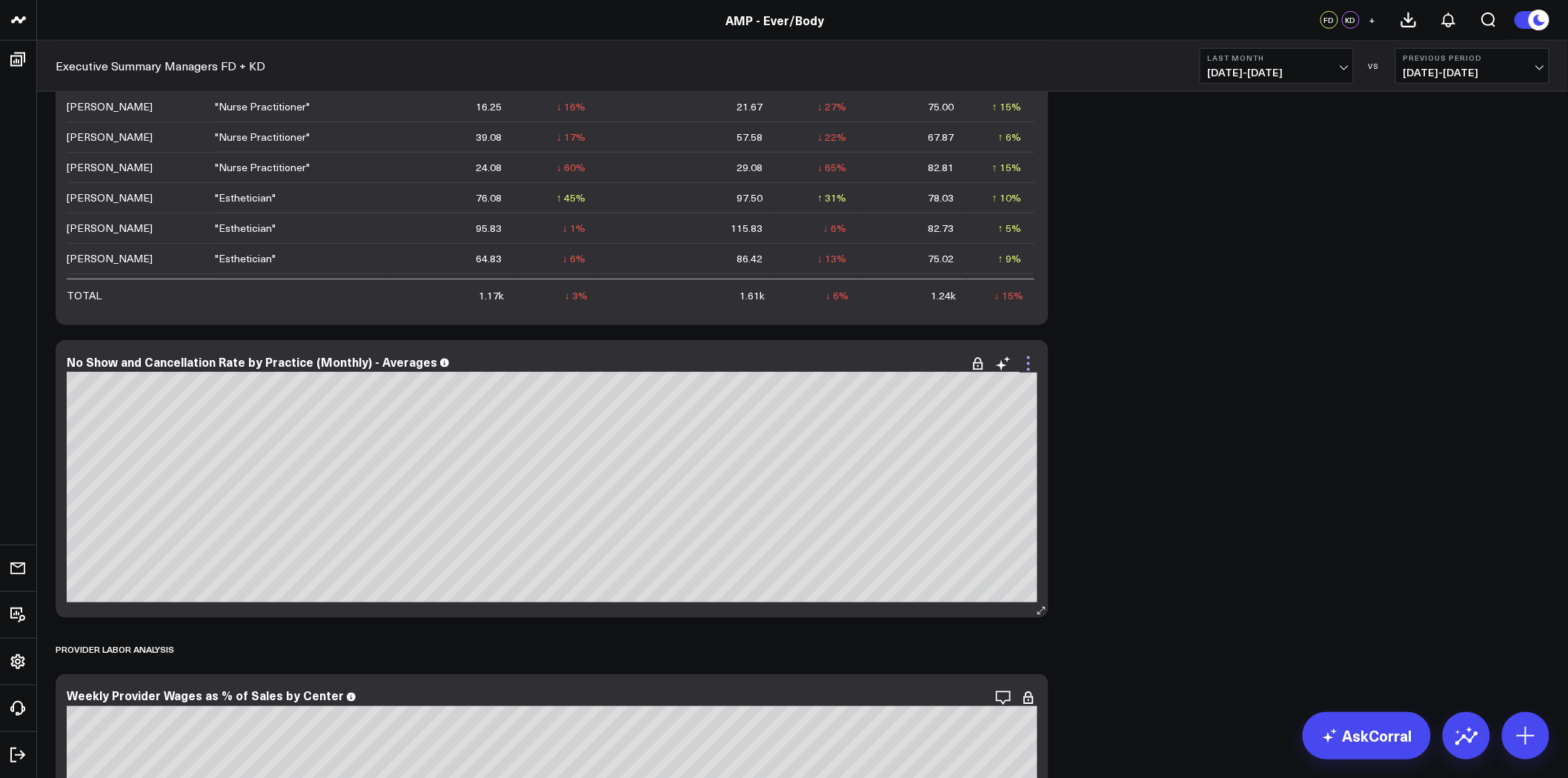
click at [1027, 364] on icon at bounding box center [1028, 364] width 3 height 3
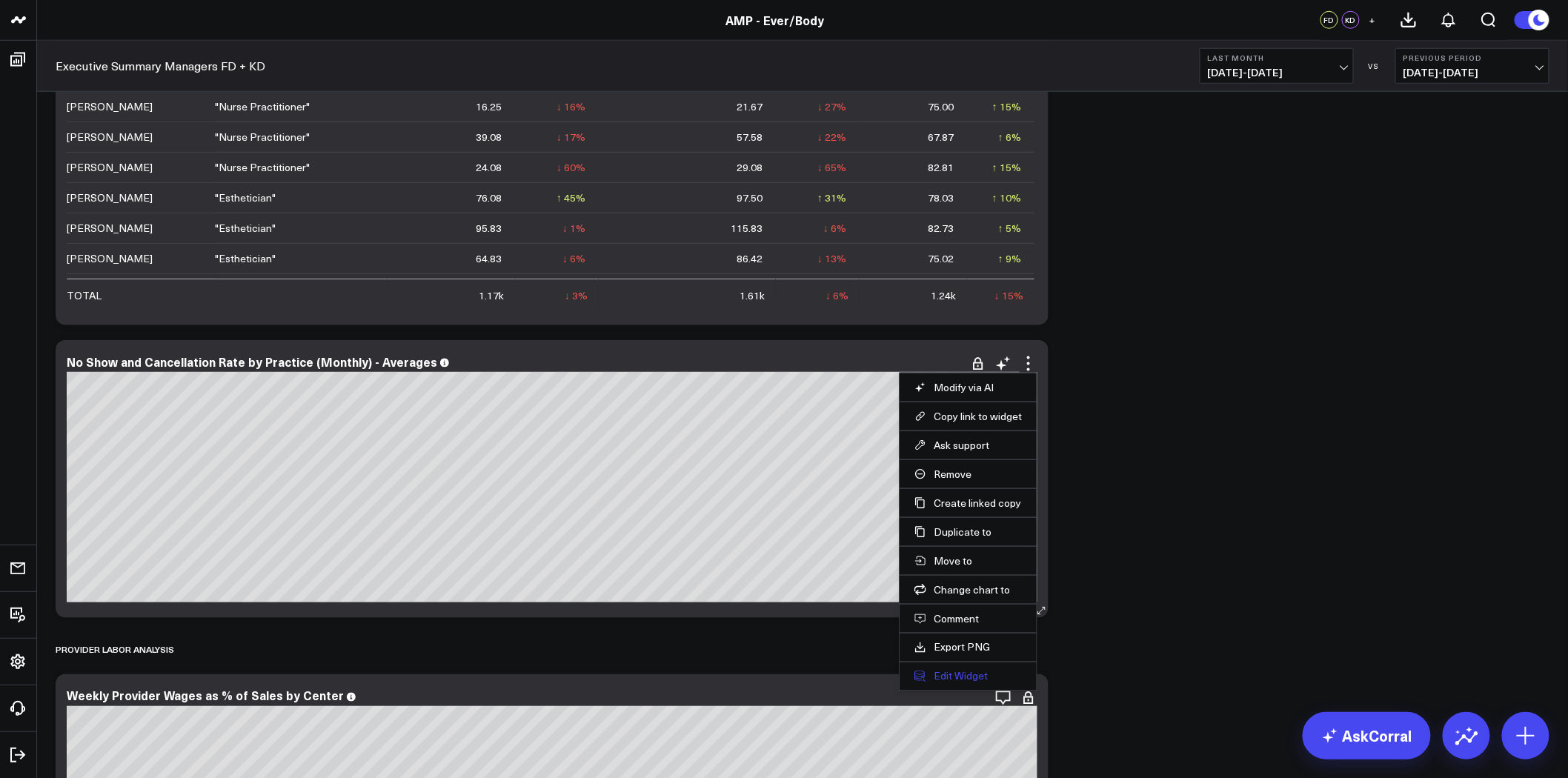
click at [969, 683] on button "Edit Widget" at bounding box center [968, 677] width 107 height 14
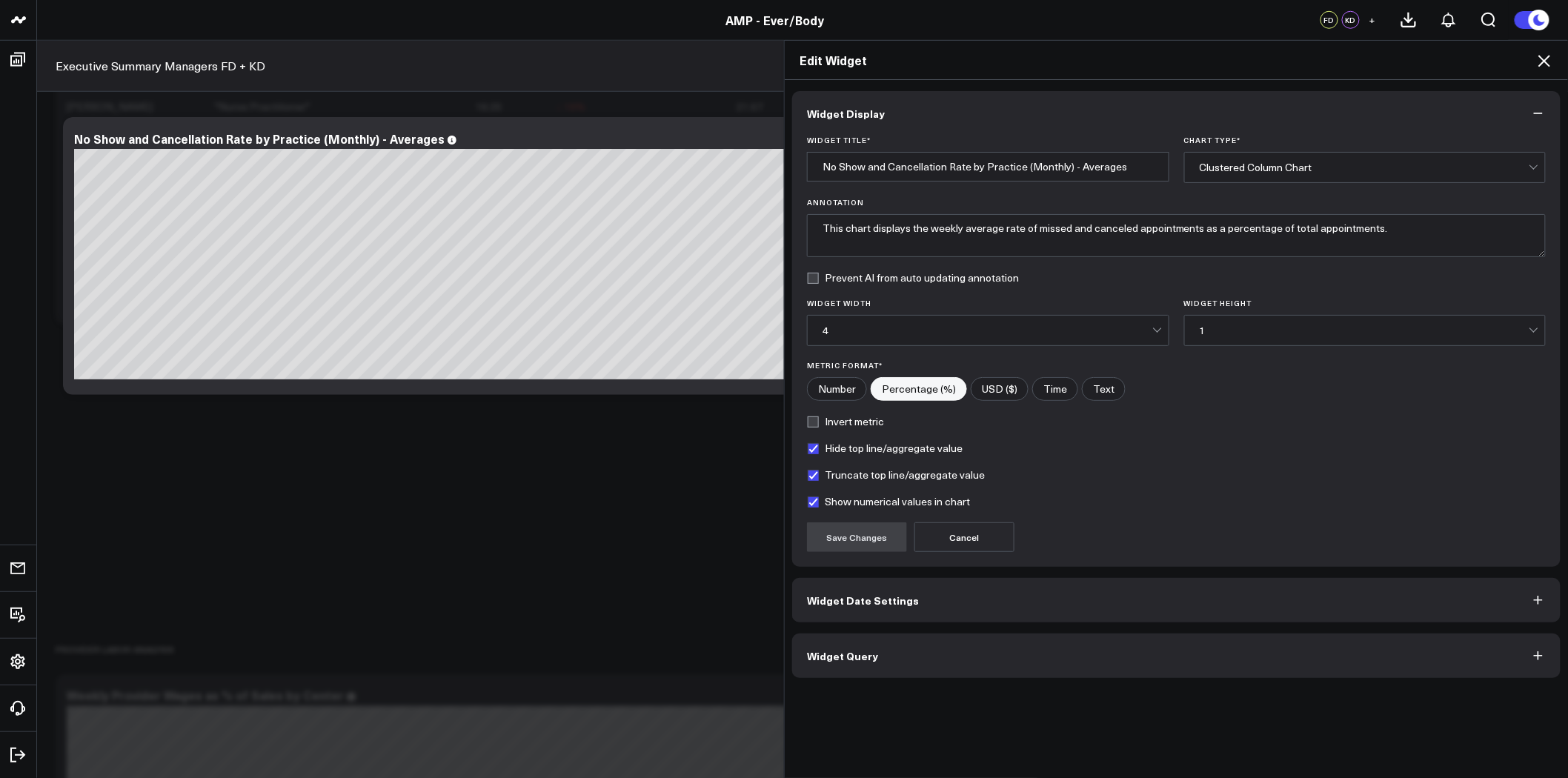
click at [968, 602] on button "Widget Date Settings" at bounding box center [1176, 600] width 768 height 44
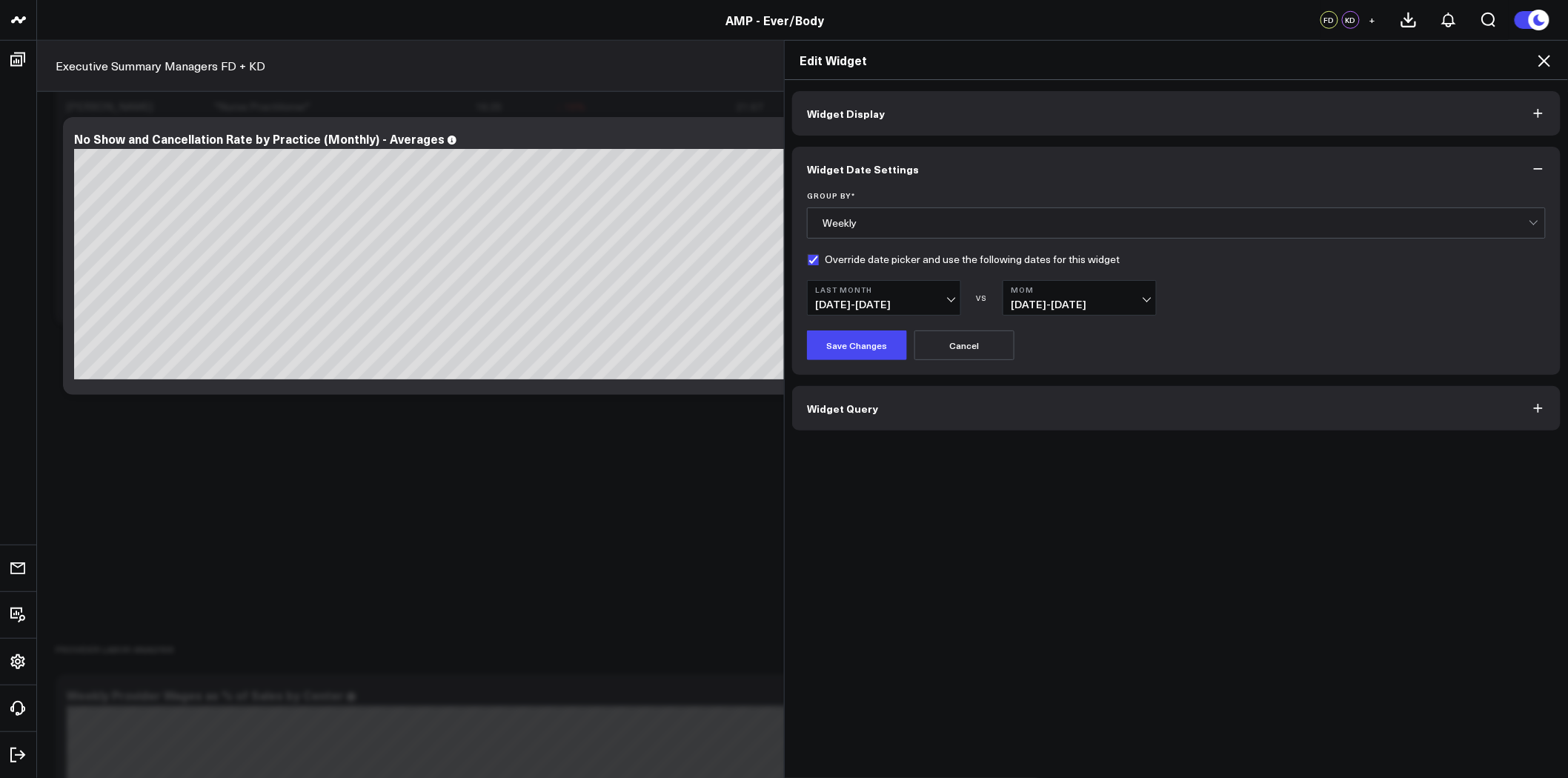
click at [1043, 291] on b "MoM" at bounding box center [1080, 290] width 138 height 9
click at [1054, 413] on link "No Comparison" at bounding box center [1080, 416] width 152 height 28
click at [926, 282] on button "Last Month 08/01/25 - 08/31/25" at bounding box center [884, 298] width 154 height 36
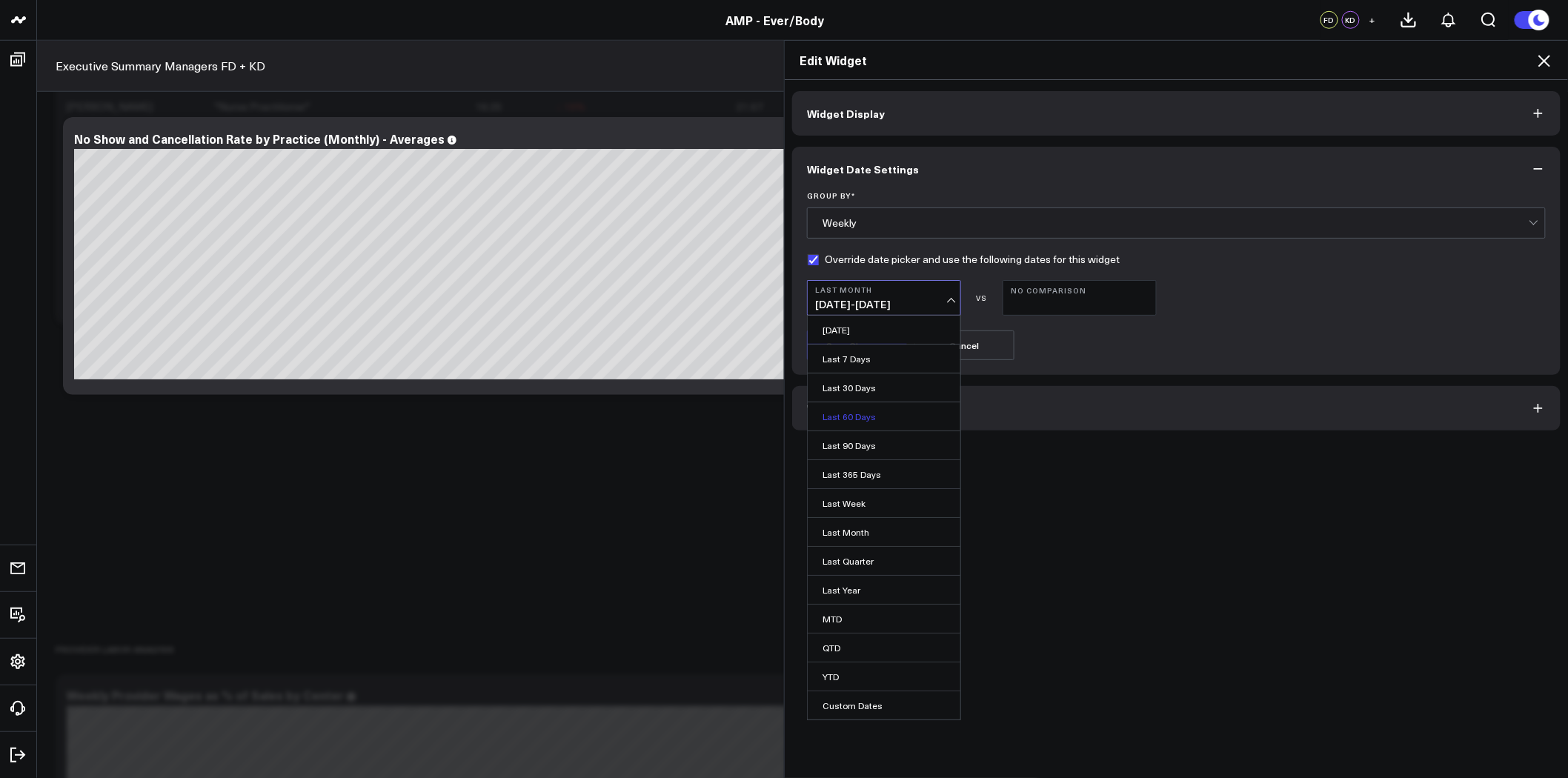
click at [859, 413] on link "Last 60 Days" at bounding box center [884, 416] width 152 height 28
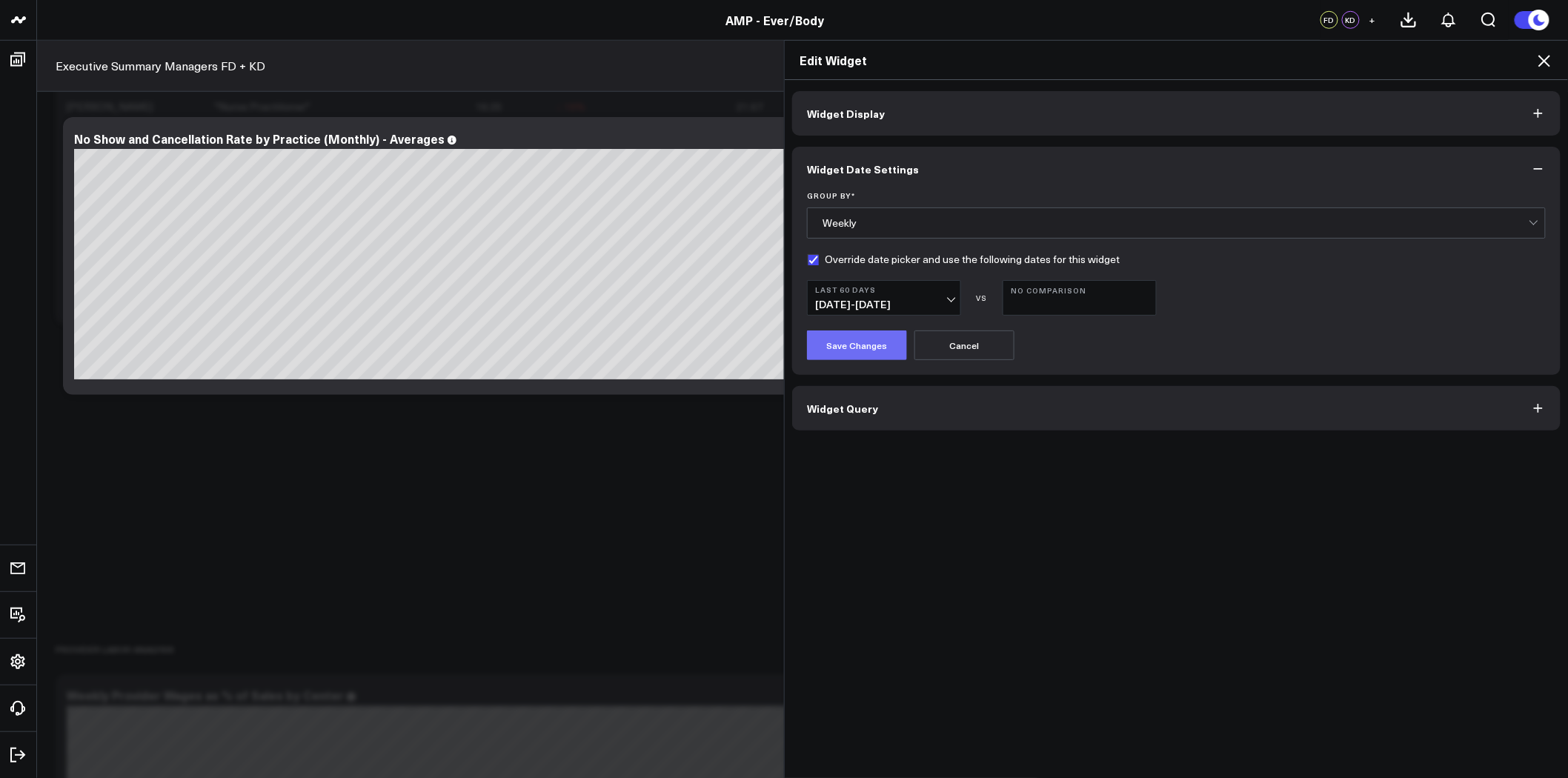
click at [862, 351] on button "Save Changes" at bounding box center [857, 345] width 100 height 29
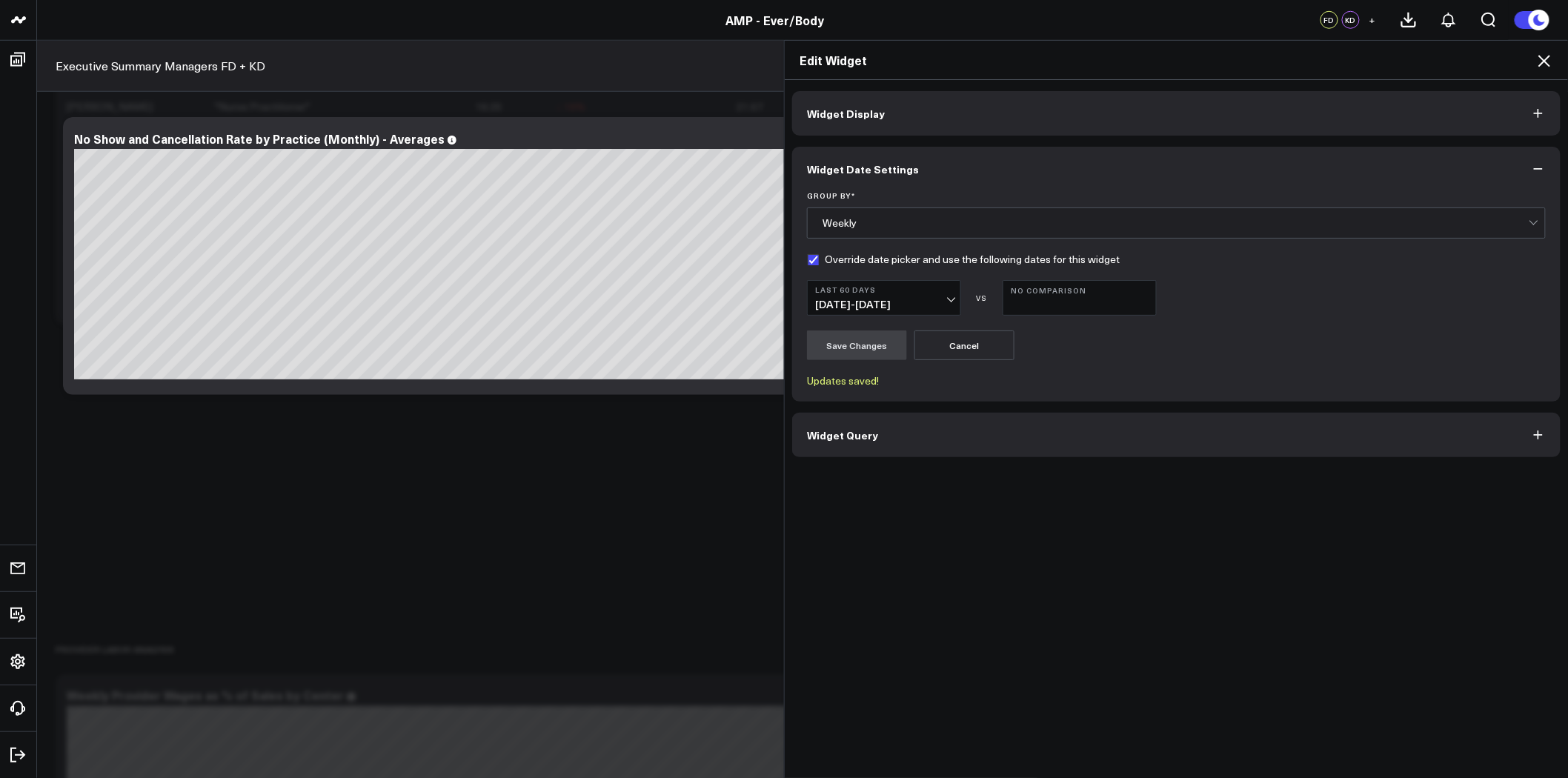
click at [973, 436] on button "Widget Query" at bounding box center [1176, 435] width 768 height 44
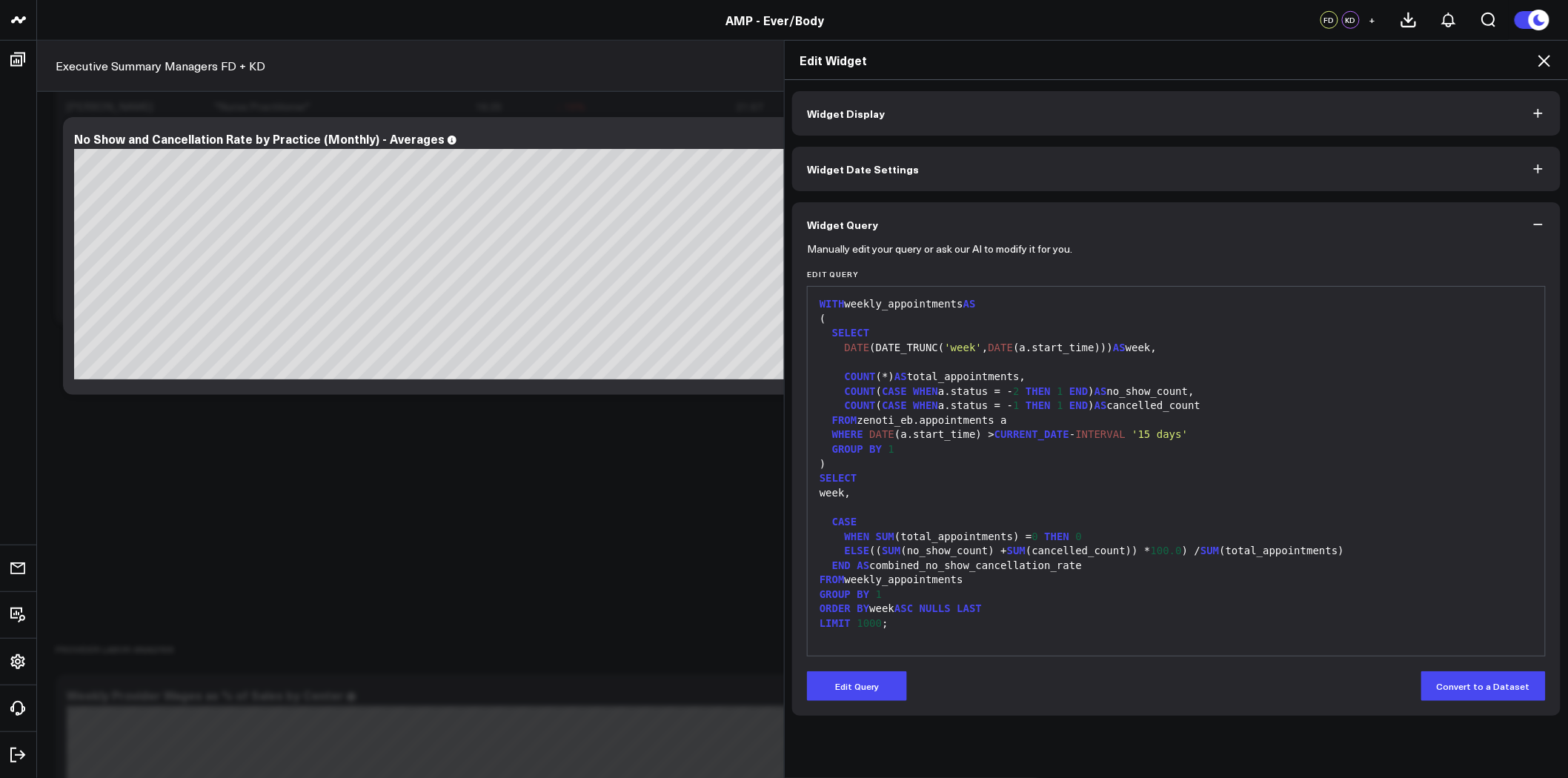
click at [1030, 403] on span "THEN" at bounding box center [1037, 405] width 25 height 12
click at [950, 445] on div "GROUP BY 1" at bounding box center [1176, 450] width 722 height 15
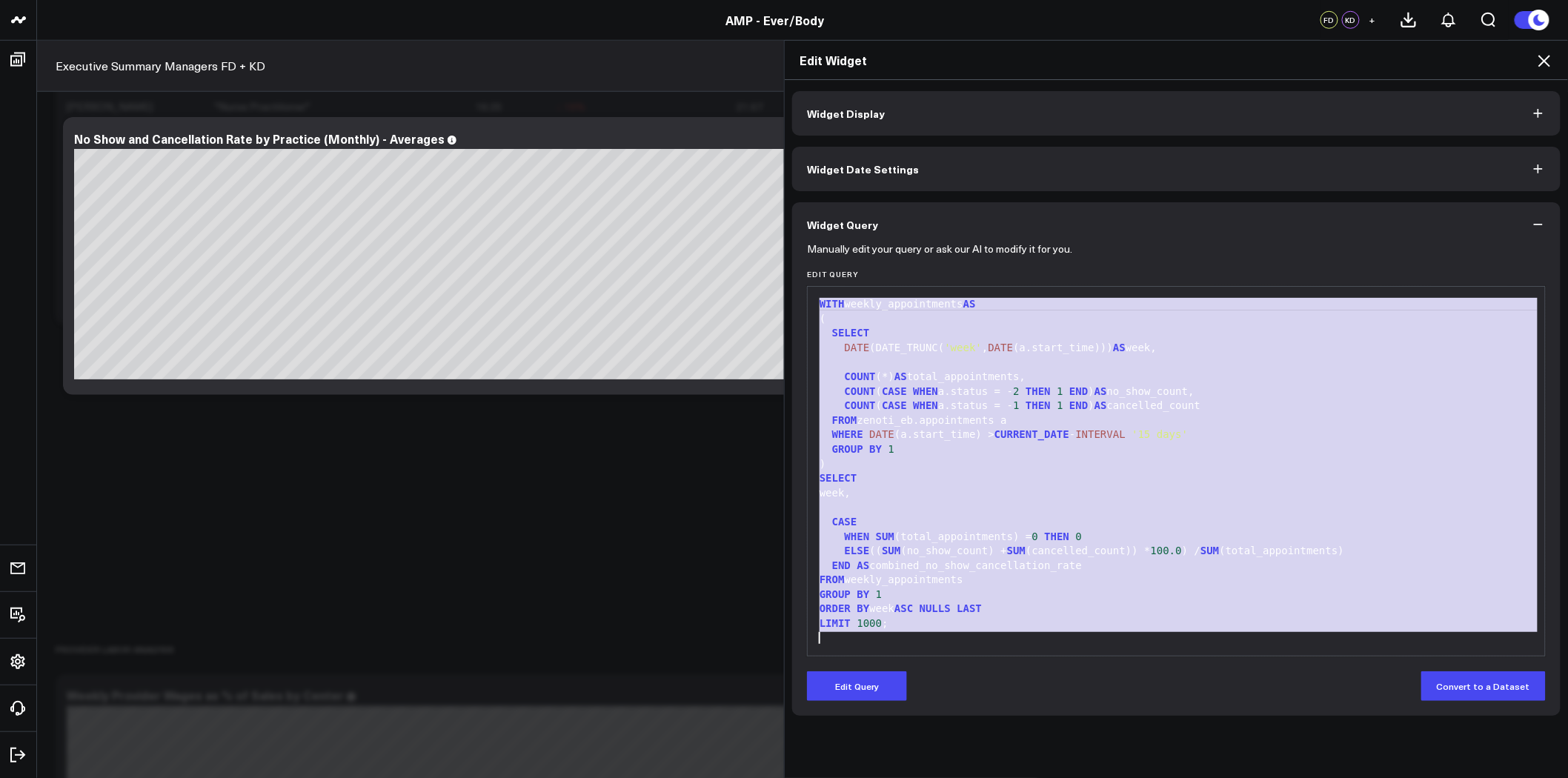
copy div "WITH weekly_appointments AS ( SELECT DATE (DATE_TRUNC( 'week' , DATE (a.start_t…"
click at [1006, 408] on div "COUNT ( CASE WHEN a.status = - 1 THEN 1 END ) AS cancelled_count" at bounding box center [1176, 406] width 722 height 15
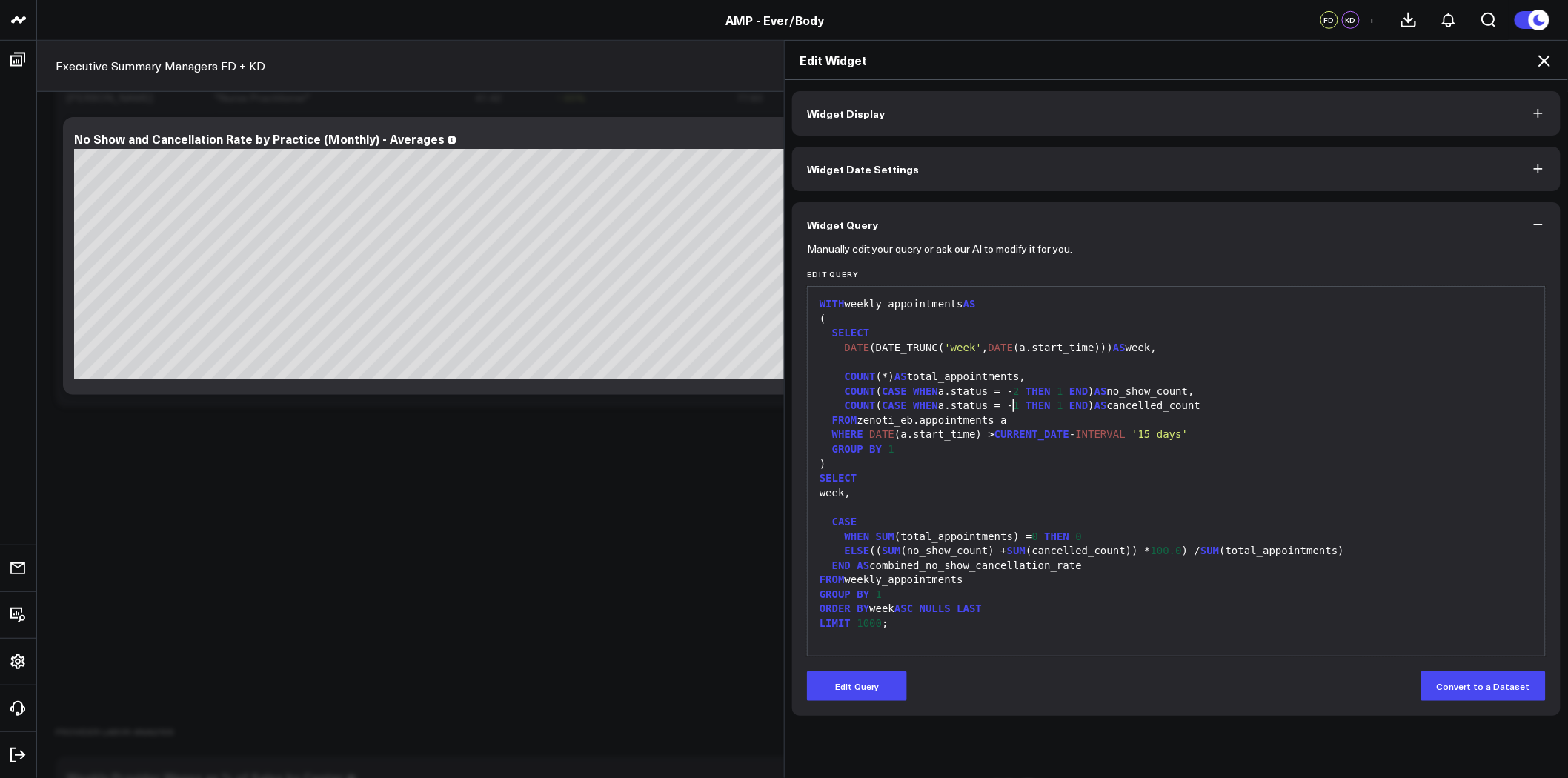
scroll to position [2882, 0]
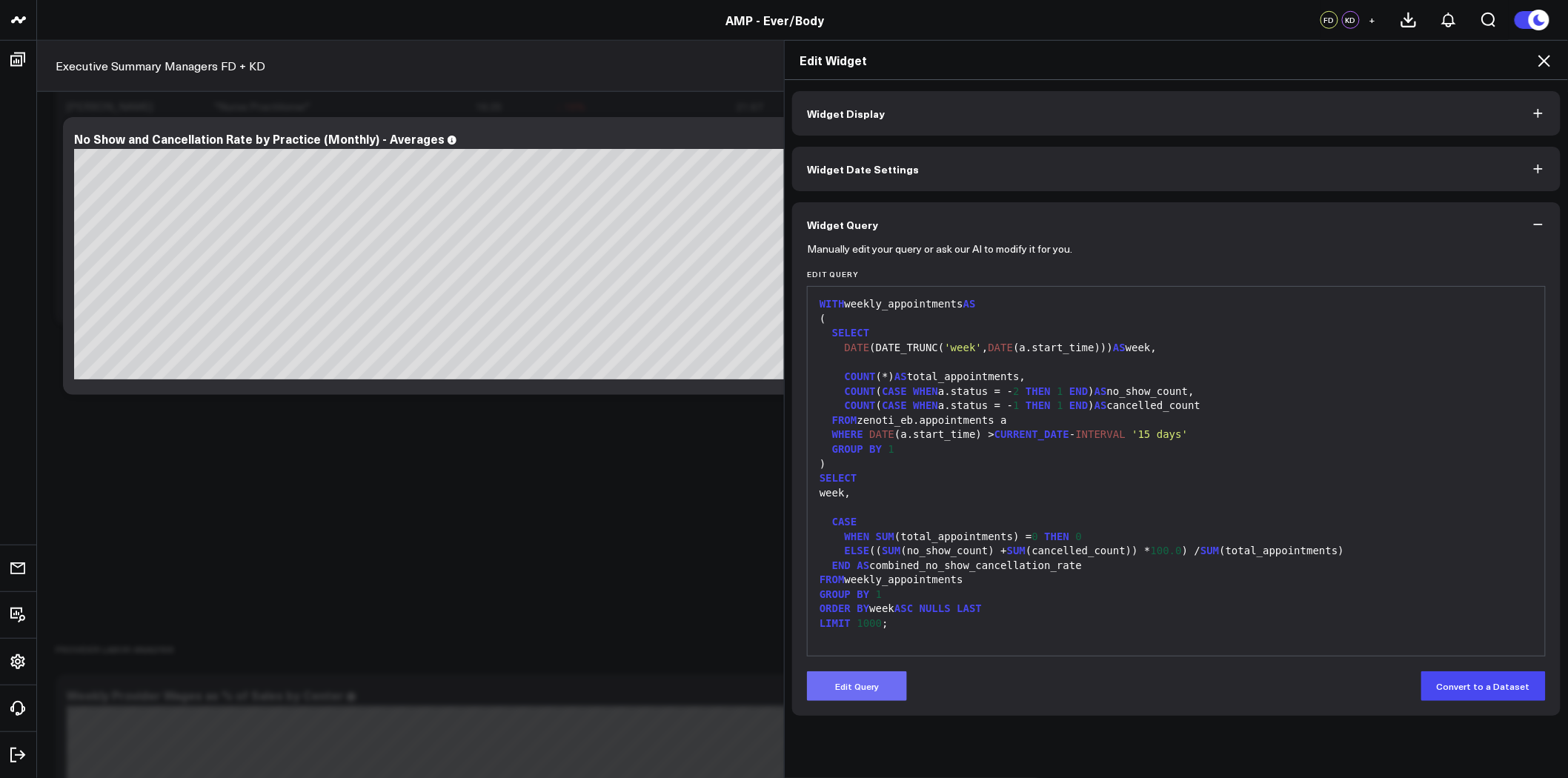
click at [869, 686] on button "Edit Query" at bounding box center [857, 686] width 100 height 29
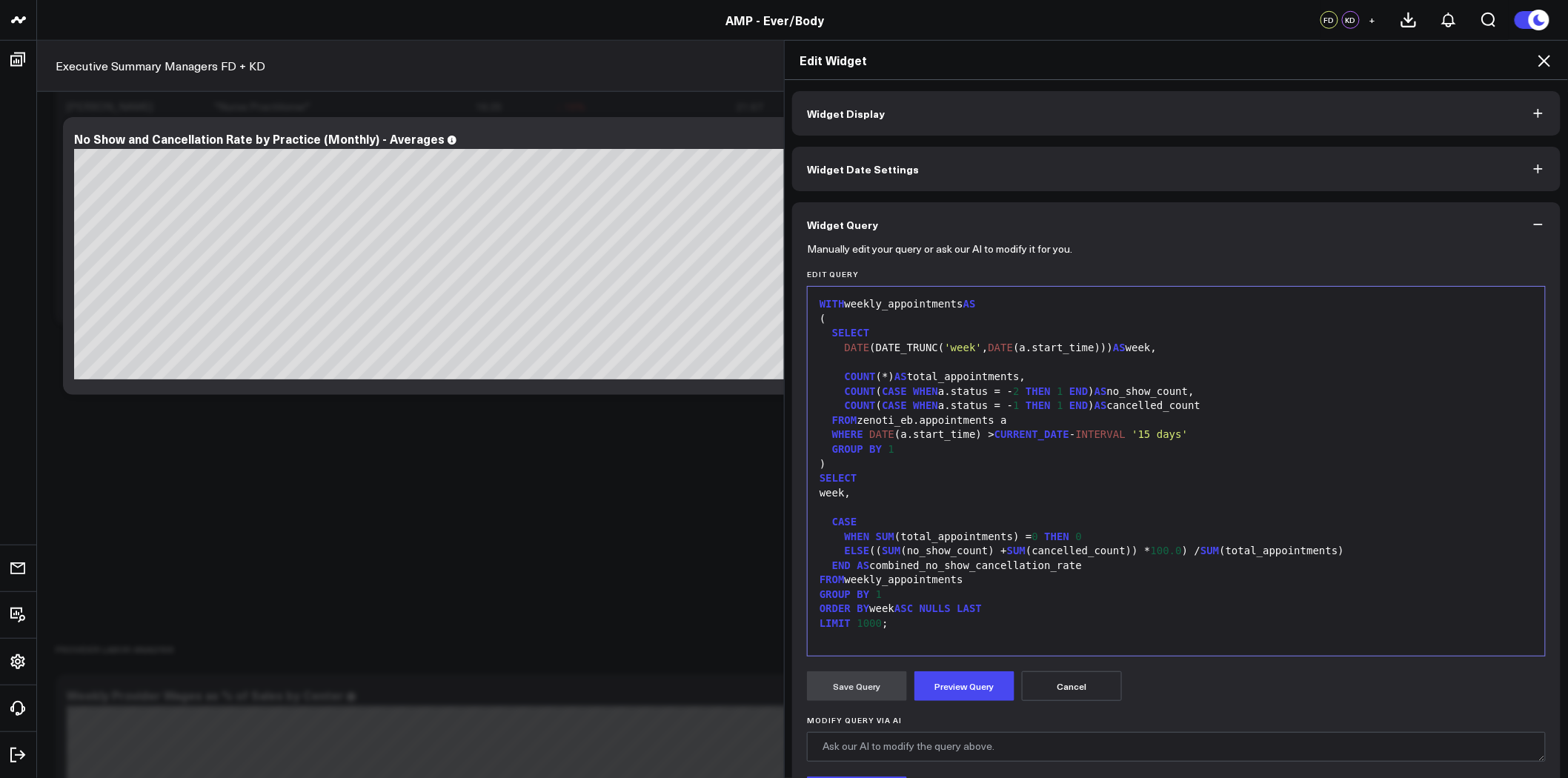
click at [820, 597] on span "GROUP" at bounding box center [835, 594] width 31 height 12
click at [840, 589] on div at bounding box center [1176, 595] width 722 height 15
click at [981, 682] on button "Preview Query" at bounding box center [964, 686] width 100 height 29
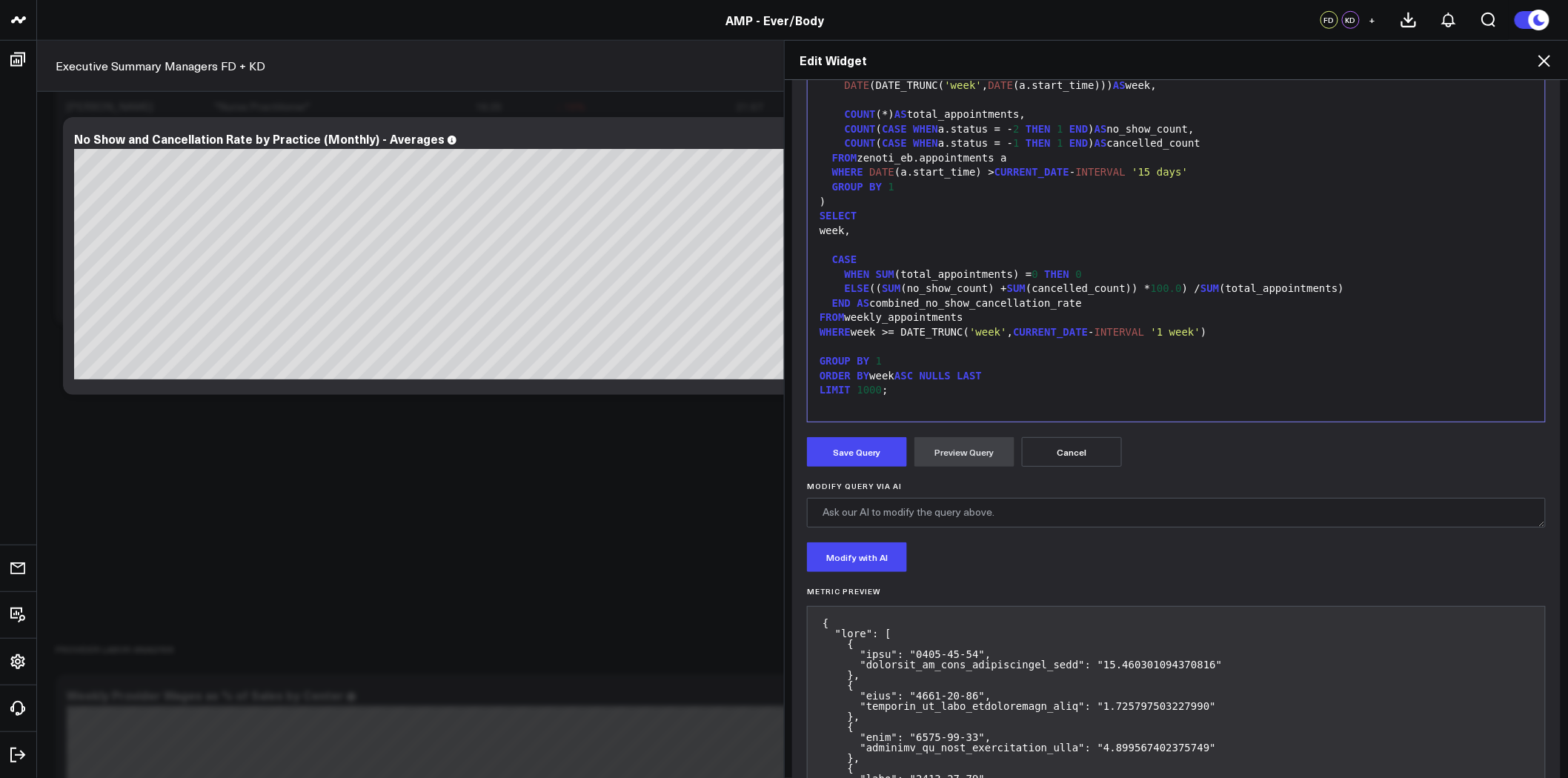
scroll to position [213, 0]
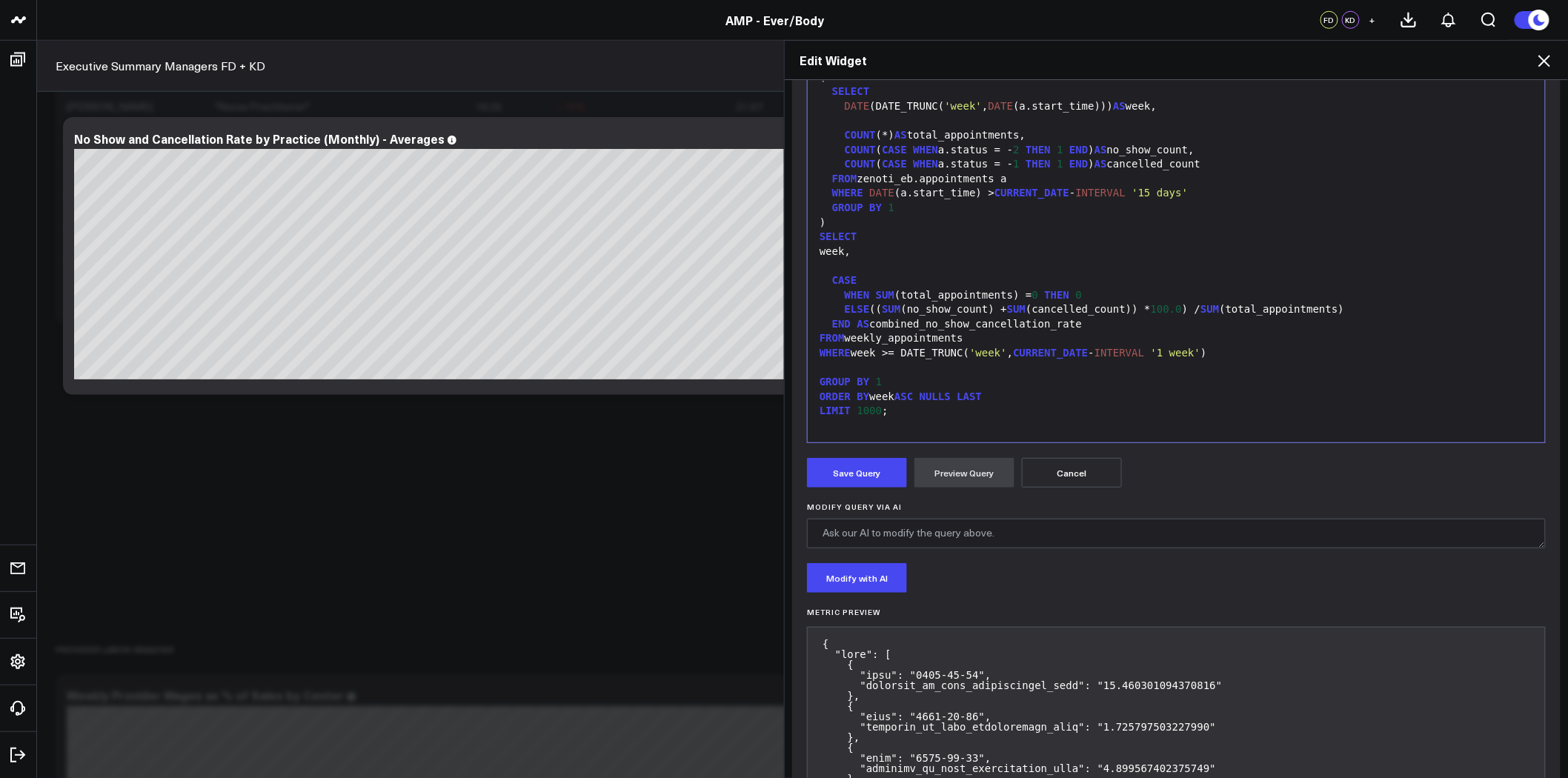
click at [882, 354] on div "WHERE week >= DATE_TRUNC ( 'week' , CURRENT_DATE - INTERVAL '1 week' )" at bounding box center [1176, 354] width 722 height 15
click at [971, 467] on button "Preview Query" at bounding box center [964, 473] width 100 height 29
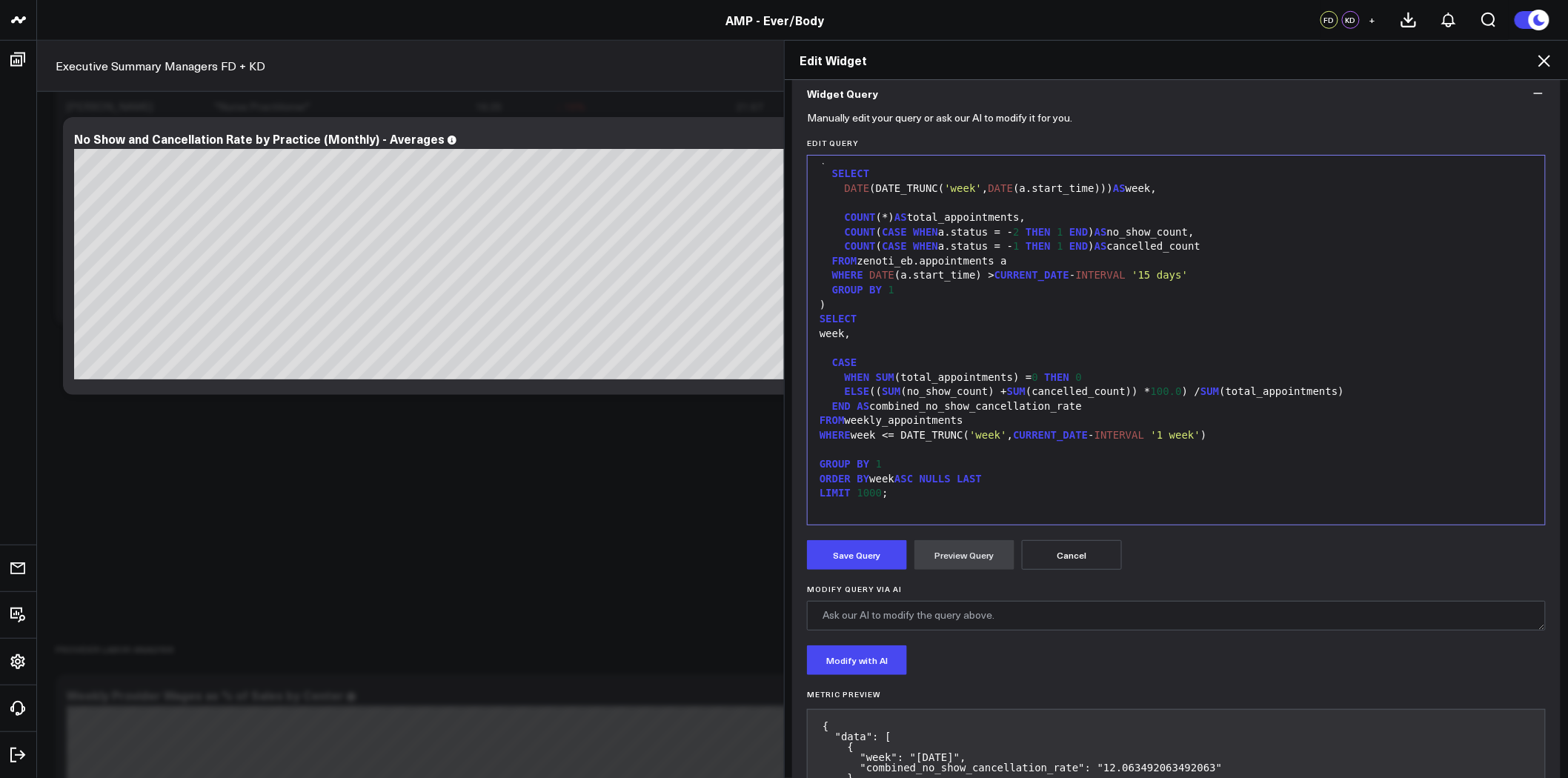
scroll to position [205, 0]
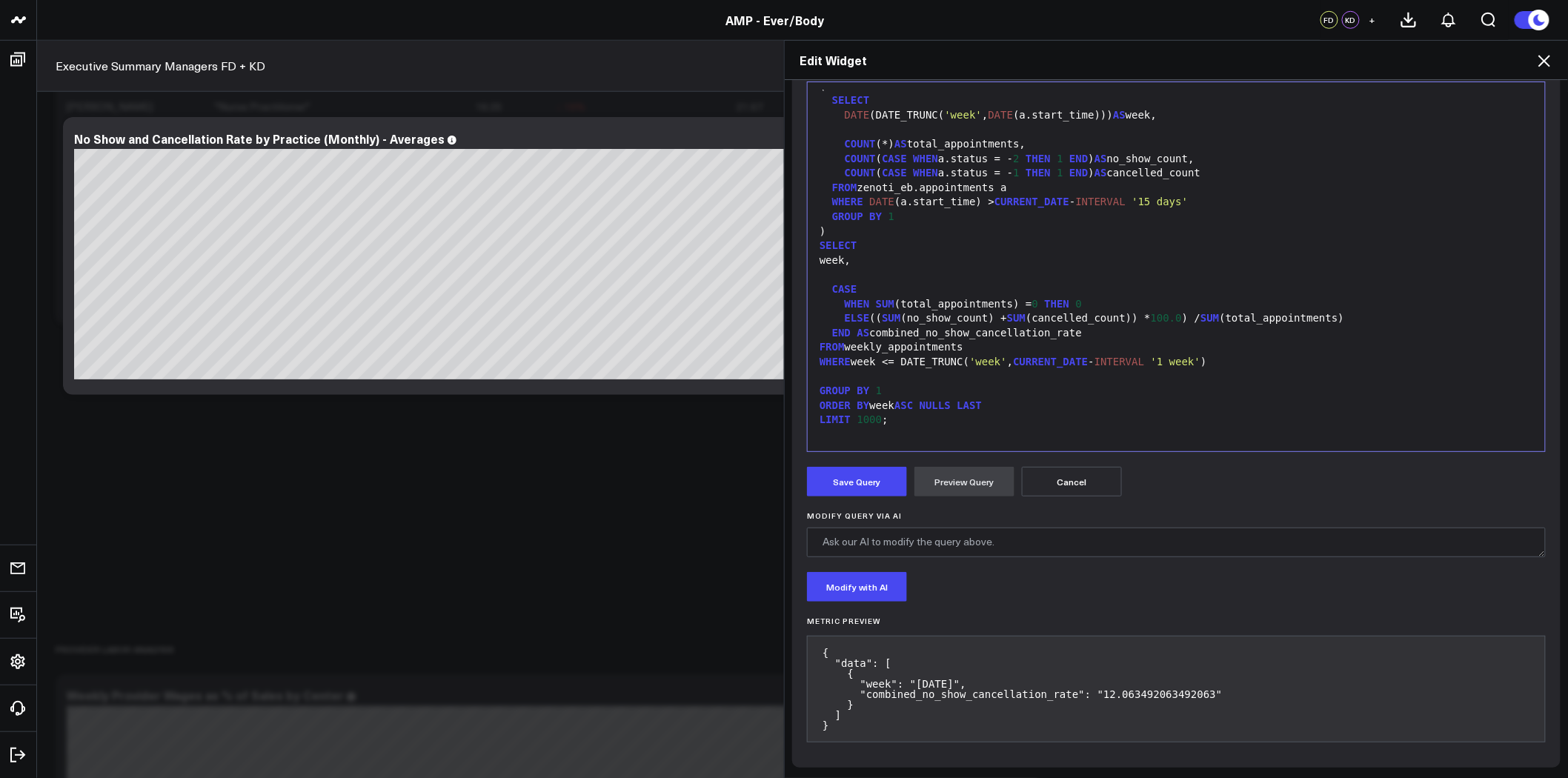
click at [1017, 373] on div at bounding box center [1176, 377] width 722 height 15
drag, startPoint x: 1200, startPoint y: 361, endPoint x: 846, endPoint y: 360, distance: 354.0
click at [846, 360] on div "WHERE week <= DATE_TRUNC( 'week' , CURRENT_DATE - INTERVAL '1 week' )" at bounding box center [1176, 363] width 722 height 15
click at [971, 482] on button "Preview Query" at bounding box center [964, 481] width 100 height 29
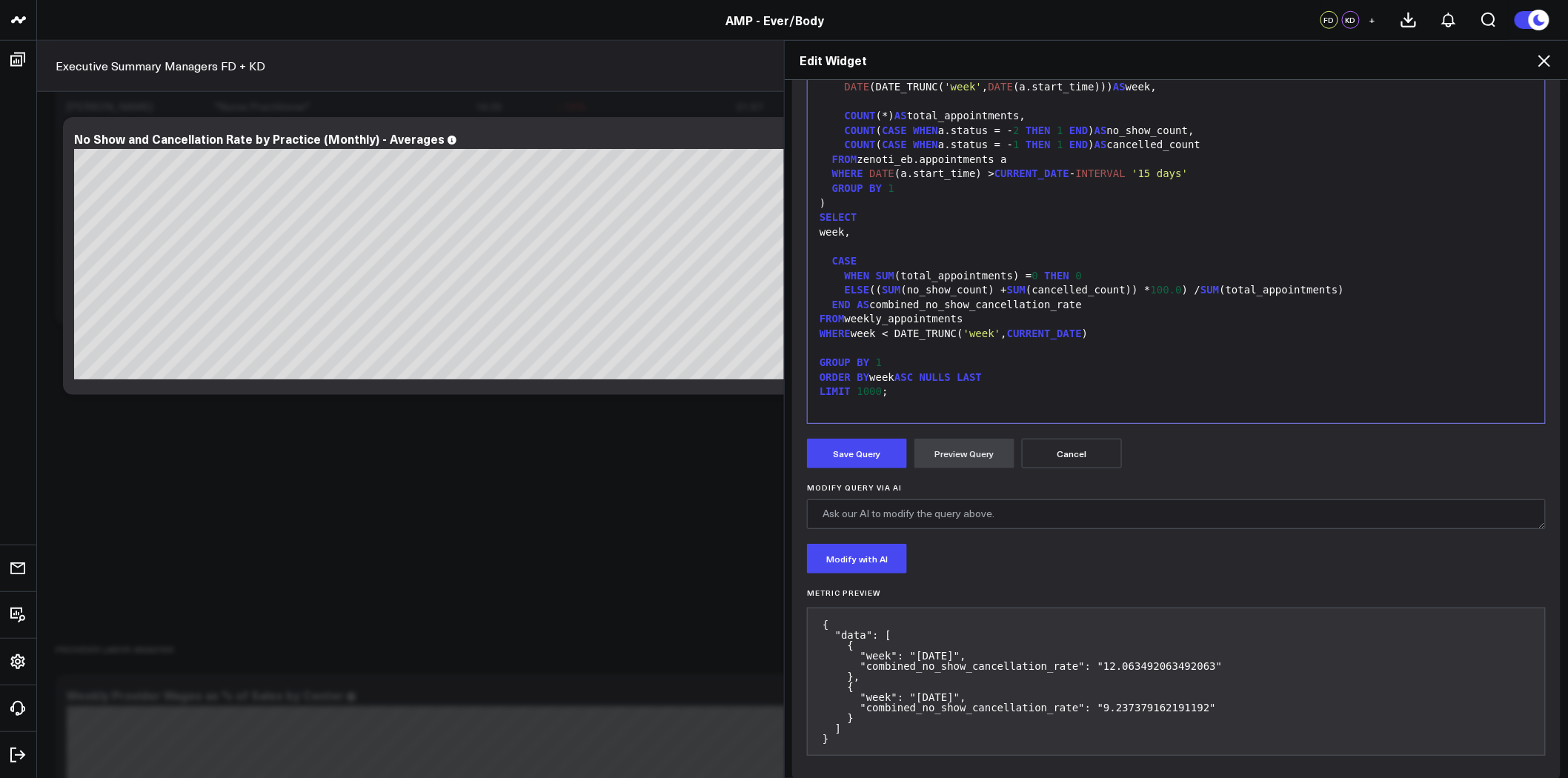
scroll to position [246, 0]
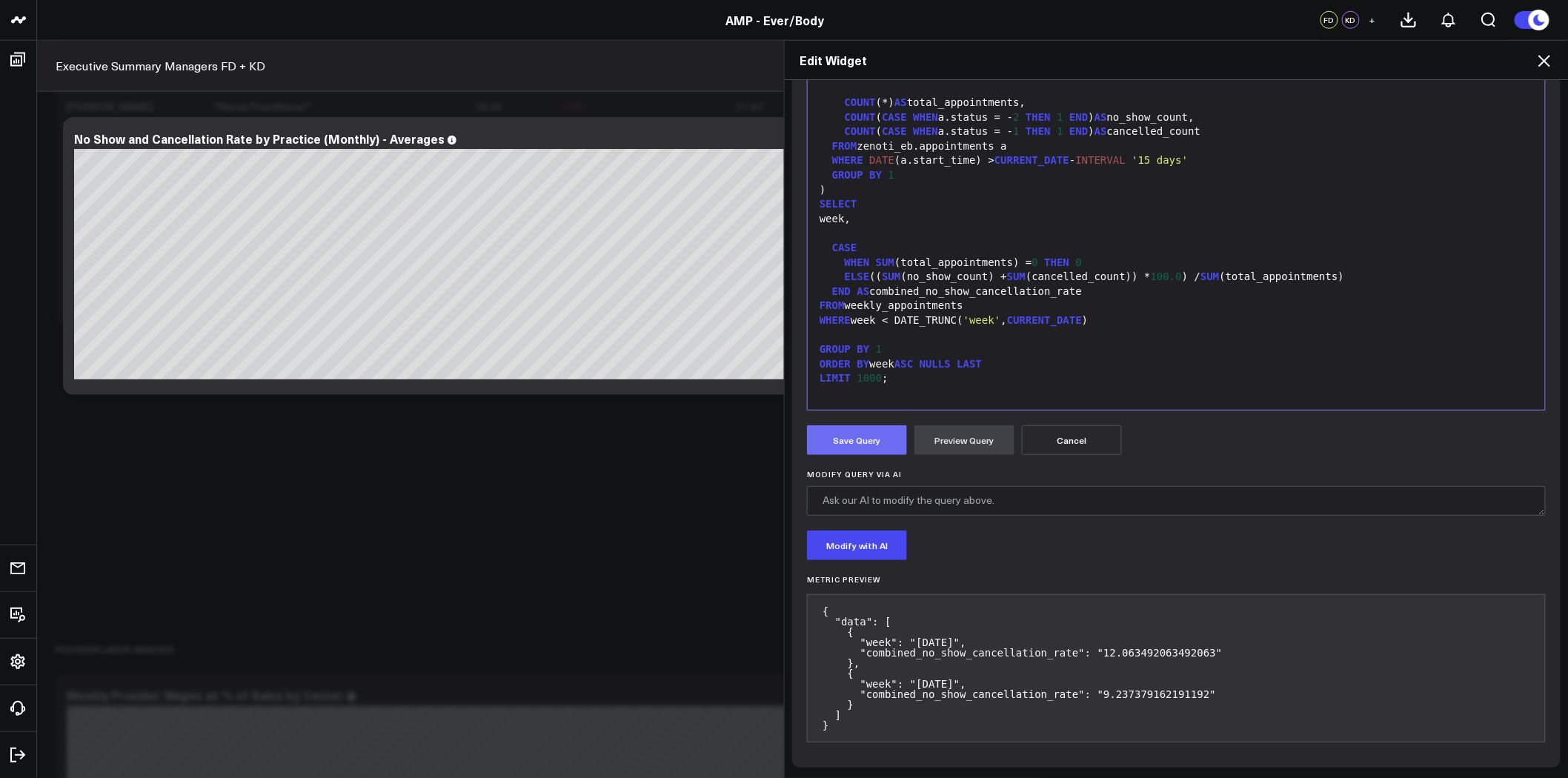
click at [858, 439] on button "Save Query" at bounding box center [857, 440] width 100 height 29
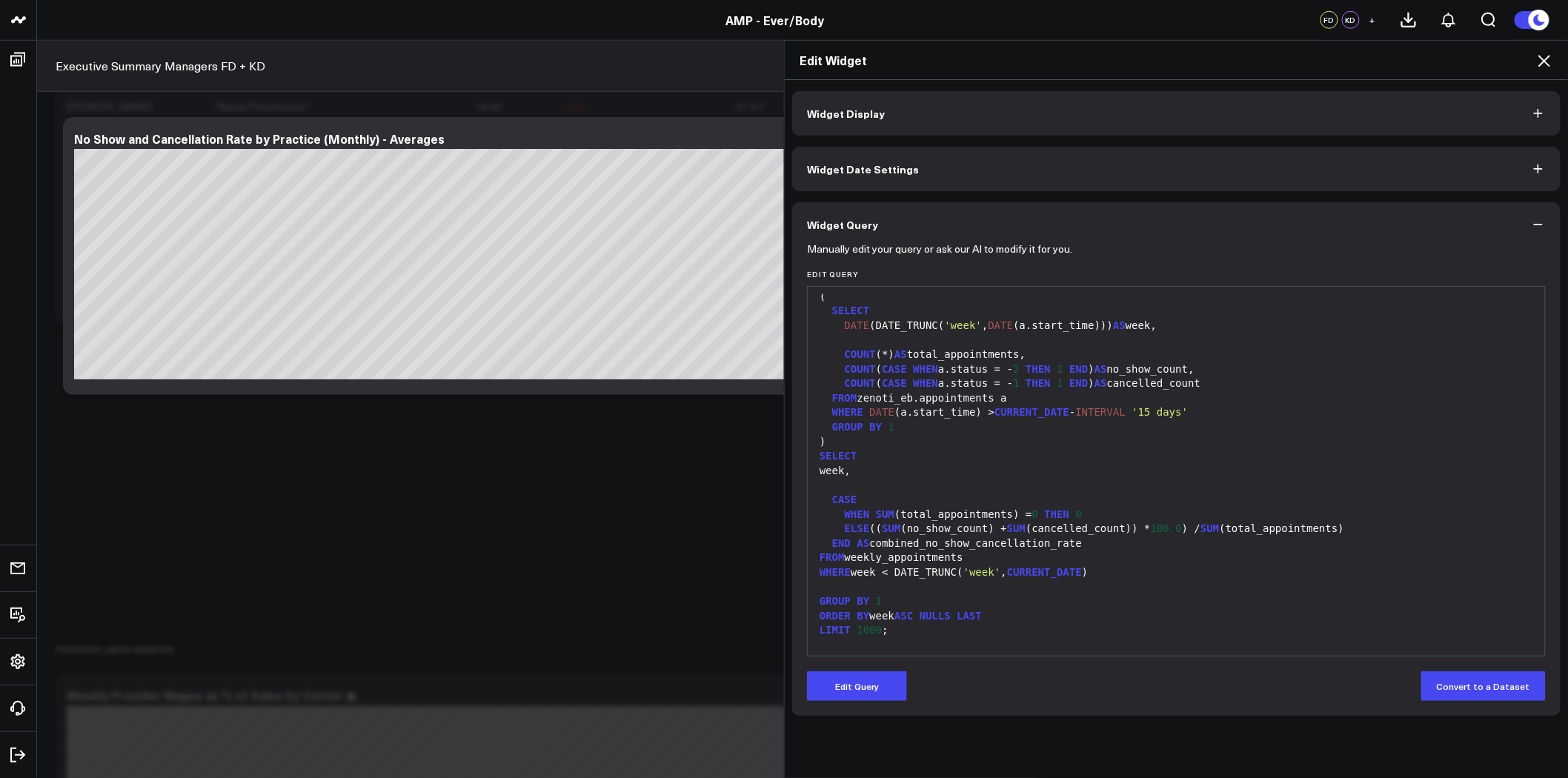
scroll to position [28, 0]
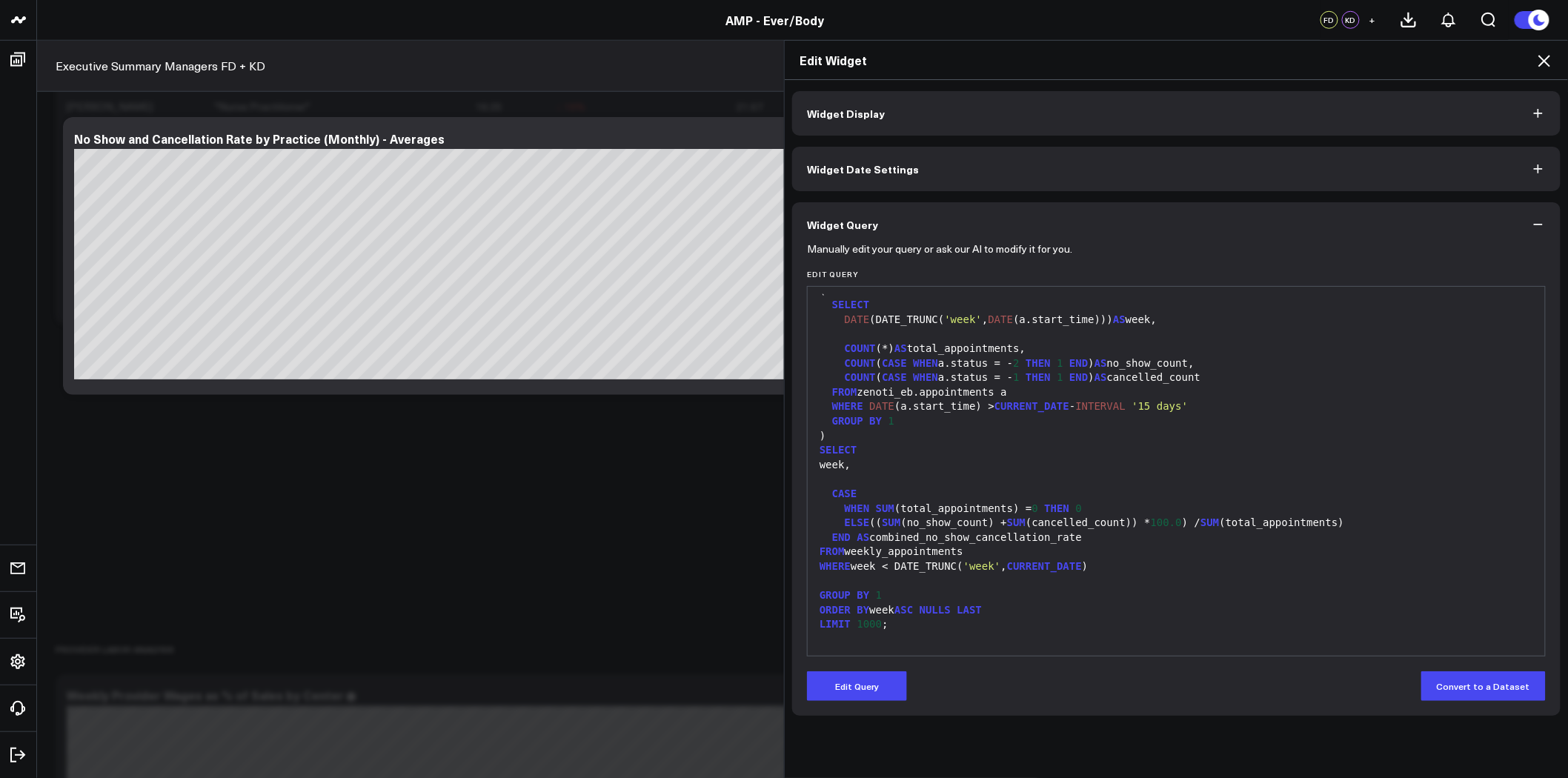
click at [1545, 60] on icon at bounding box center [1543, 61] width 12 height 12
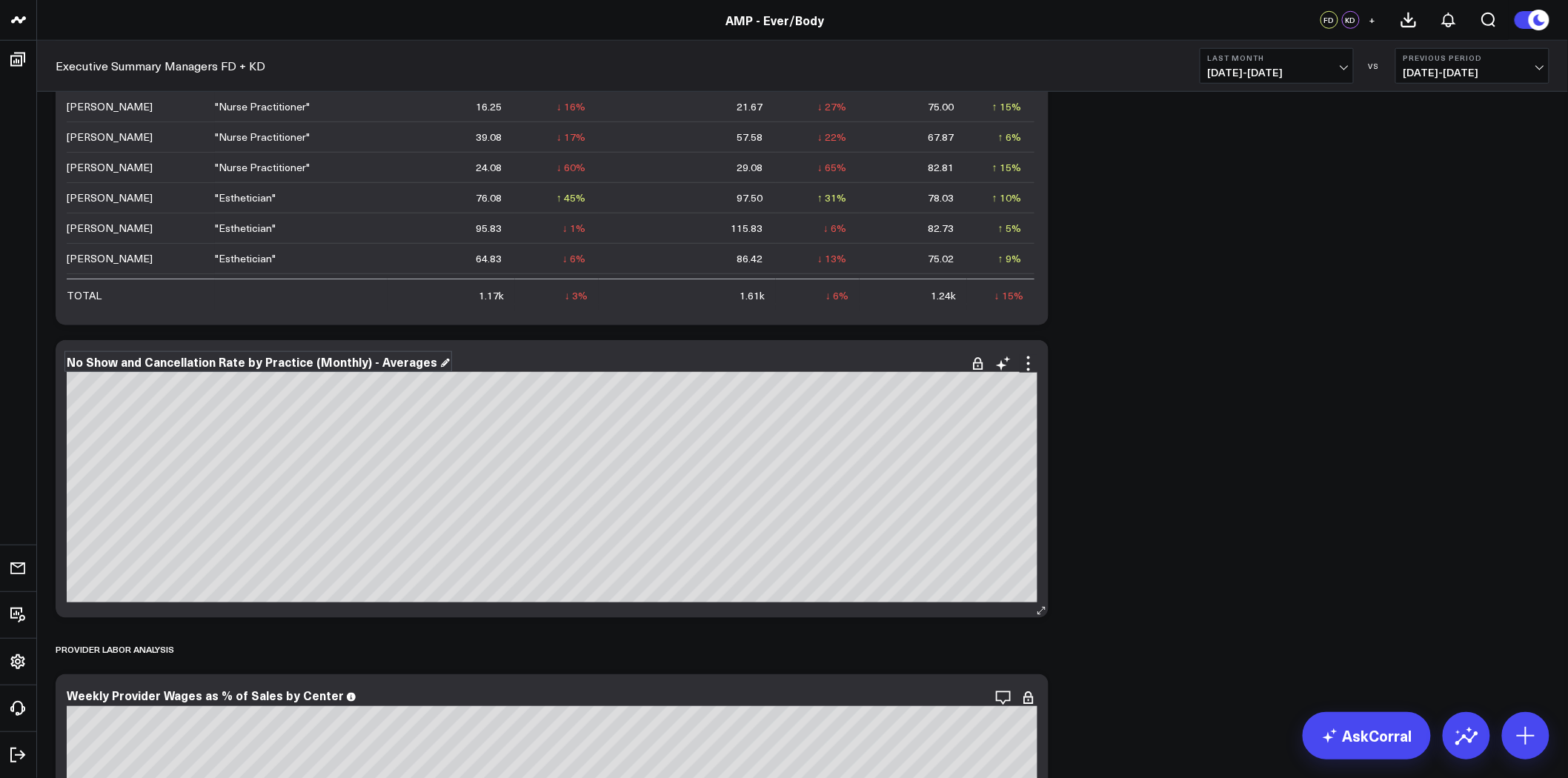
click at [359, 362] on div "No Show and Cancellation Rate by Practice (Monthly) - Averages" at bounding box center [258, 362] width 383 height 17
drag, startPoint x: 258, startPoint y: 359, endPoint x: 480, endPoint y: 362, distance: 222.0
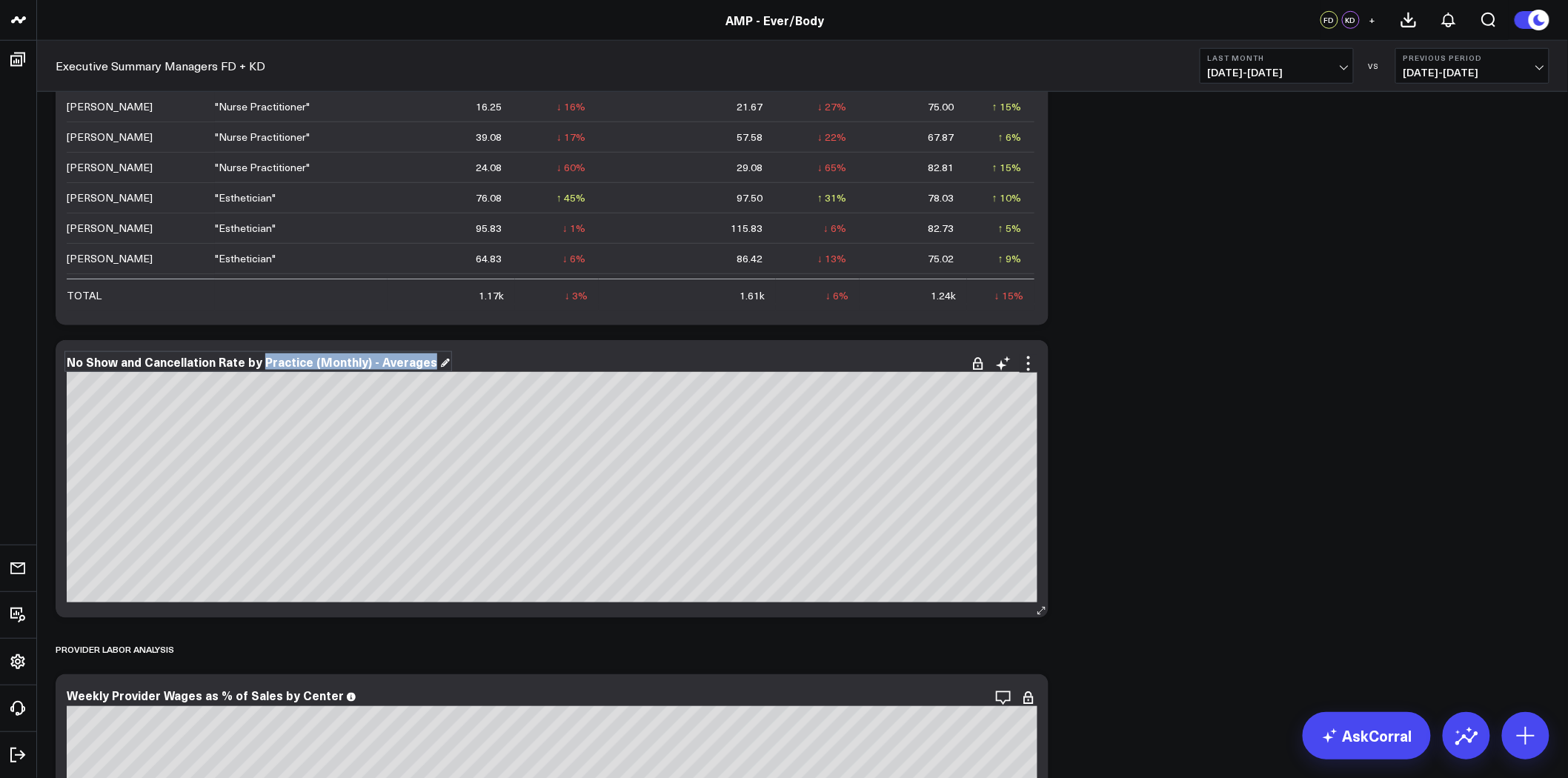
click at [478, 361] on div "No Show and Cancellation Rate by Practice (Monthly) - Averages" at bounding box center [552, 362] width 970 height 14
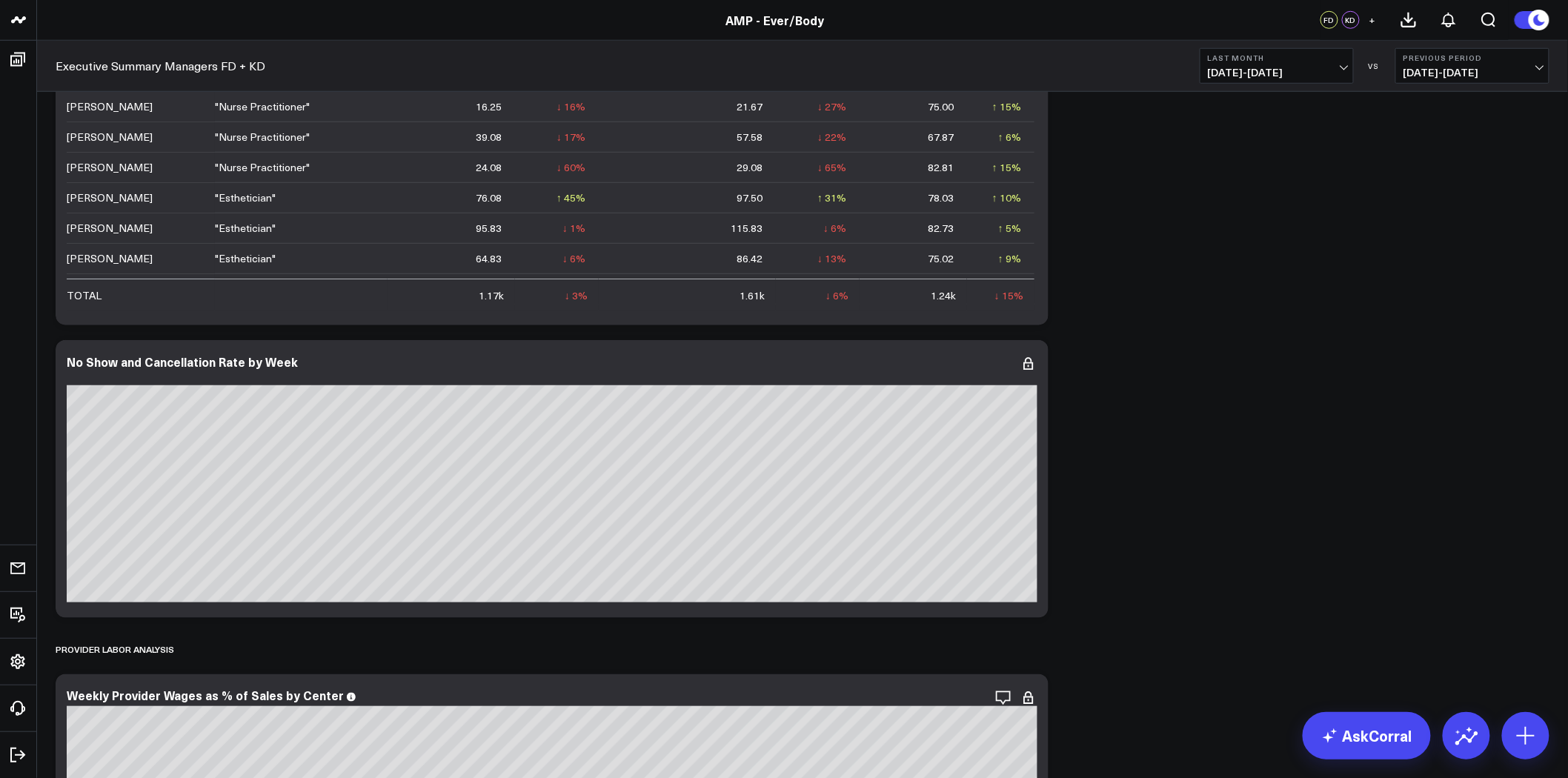
click at [1240, 375] on div "Modify via AI Copy link to widget Ask support Remove Create linked copy Executi…" at bounding box center [801, 479] width 1508 height 6399
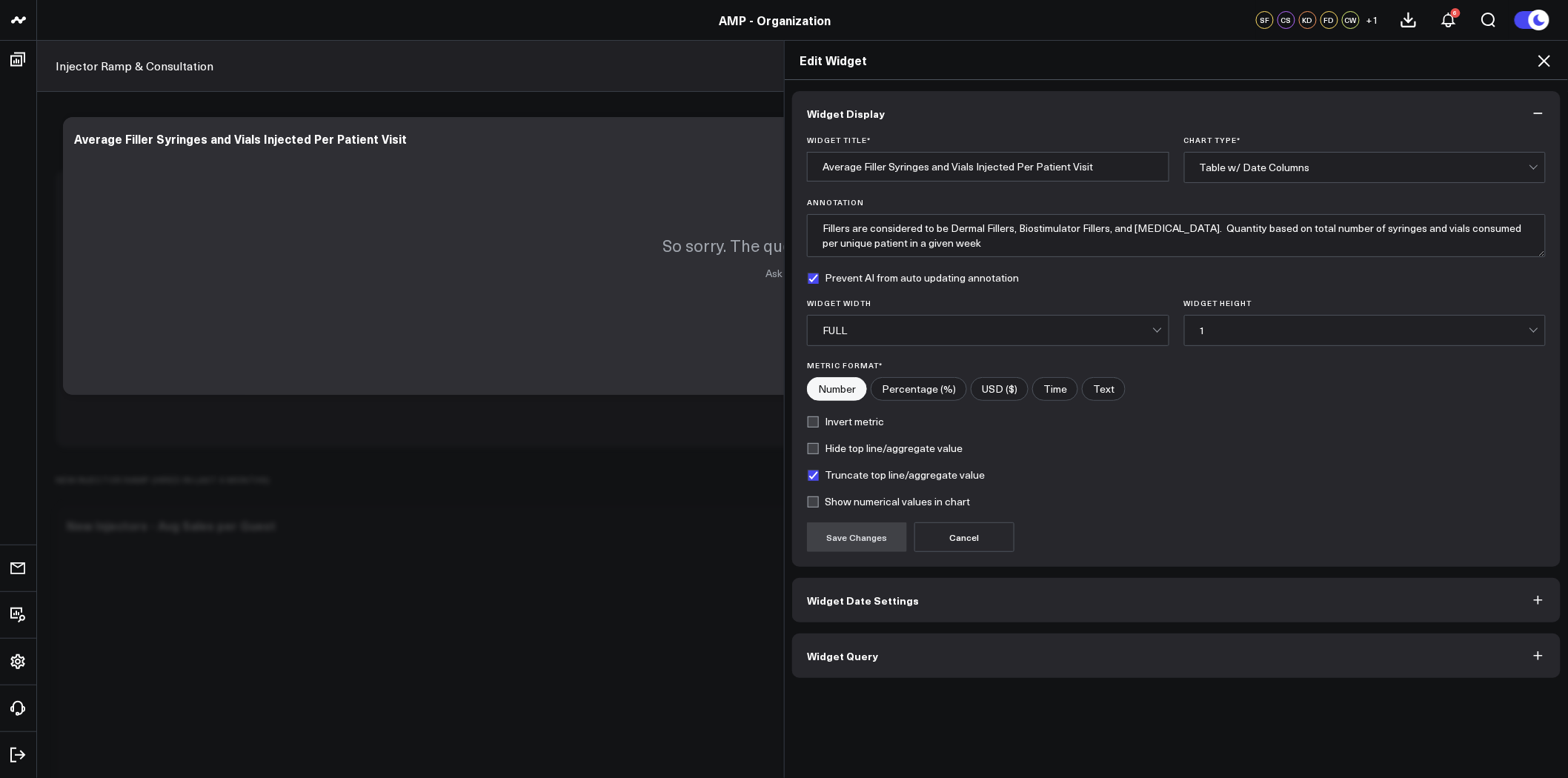
click at [1545, 62] on icon at bounding box center [1543, 61] width 12 height 12
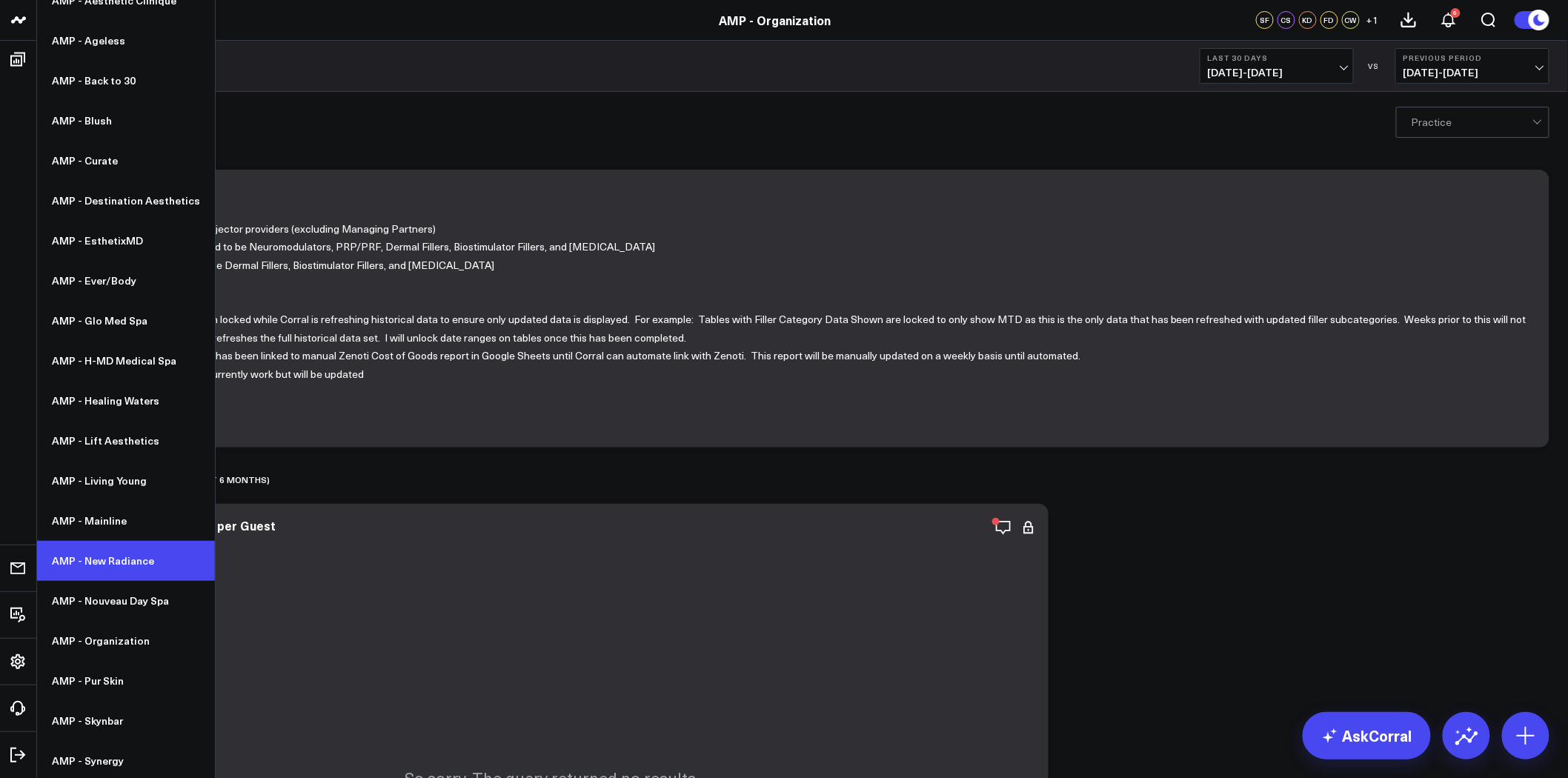
scroll to position [137, 0]
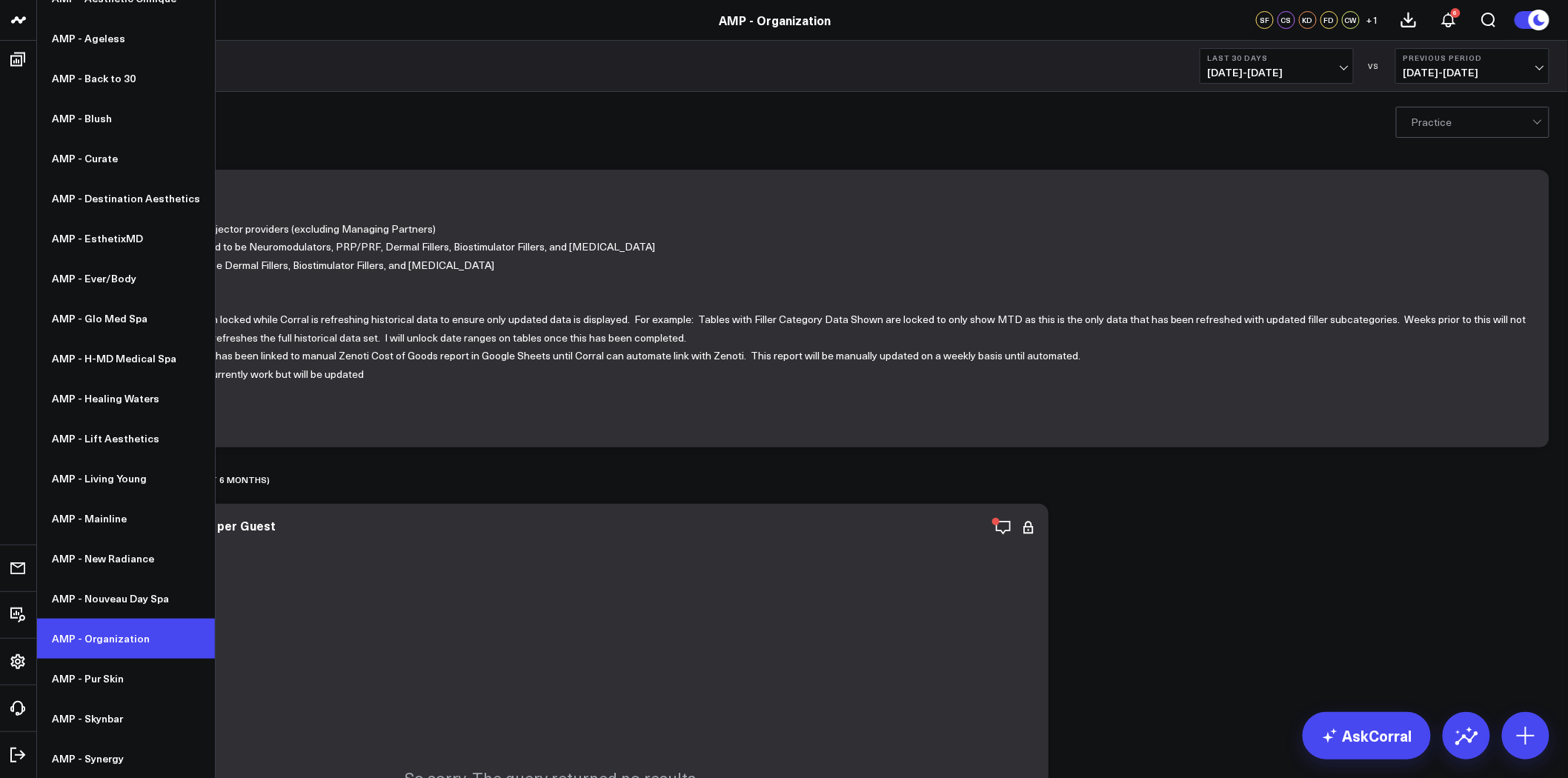
click at [108, 640] on link "AMP - Organization" at bounding box center [126, 639] width 178 height 40
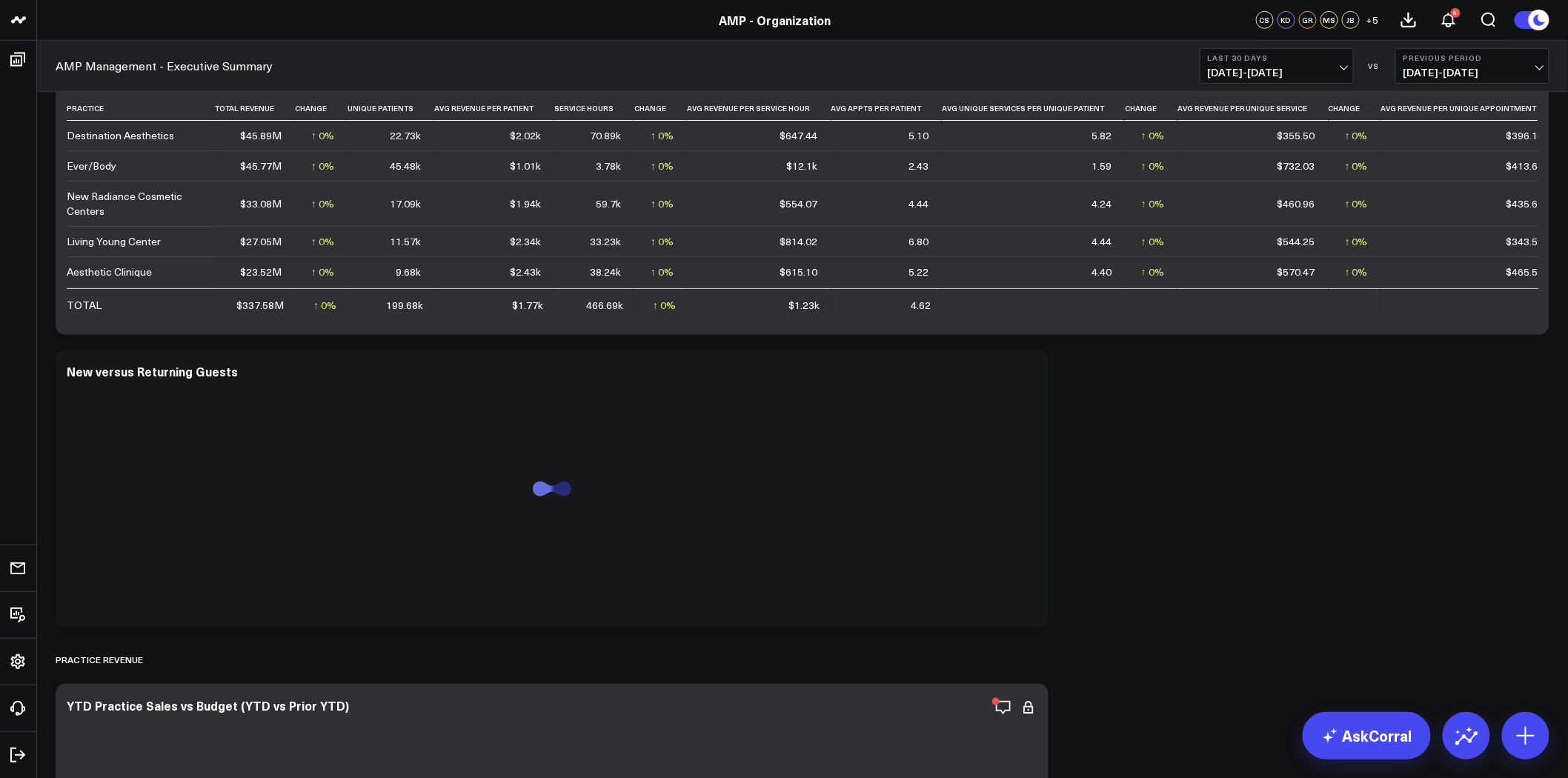
scroll to position [412, 0]
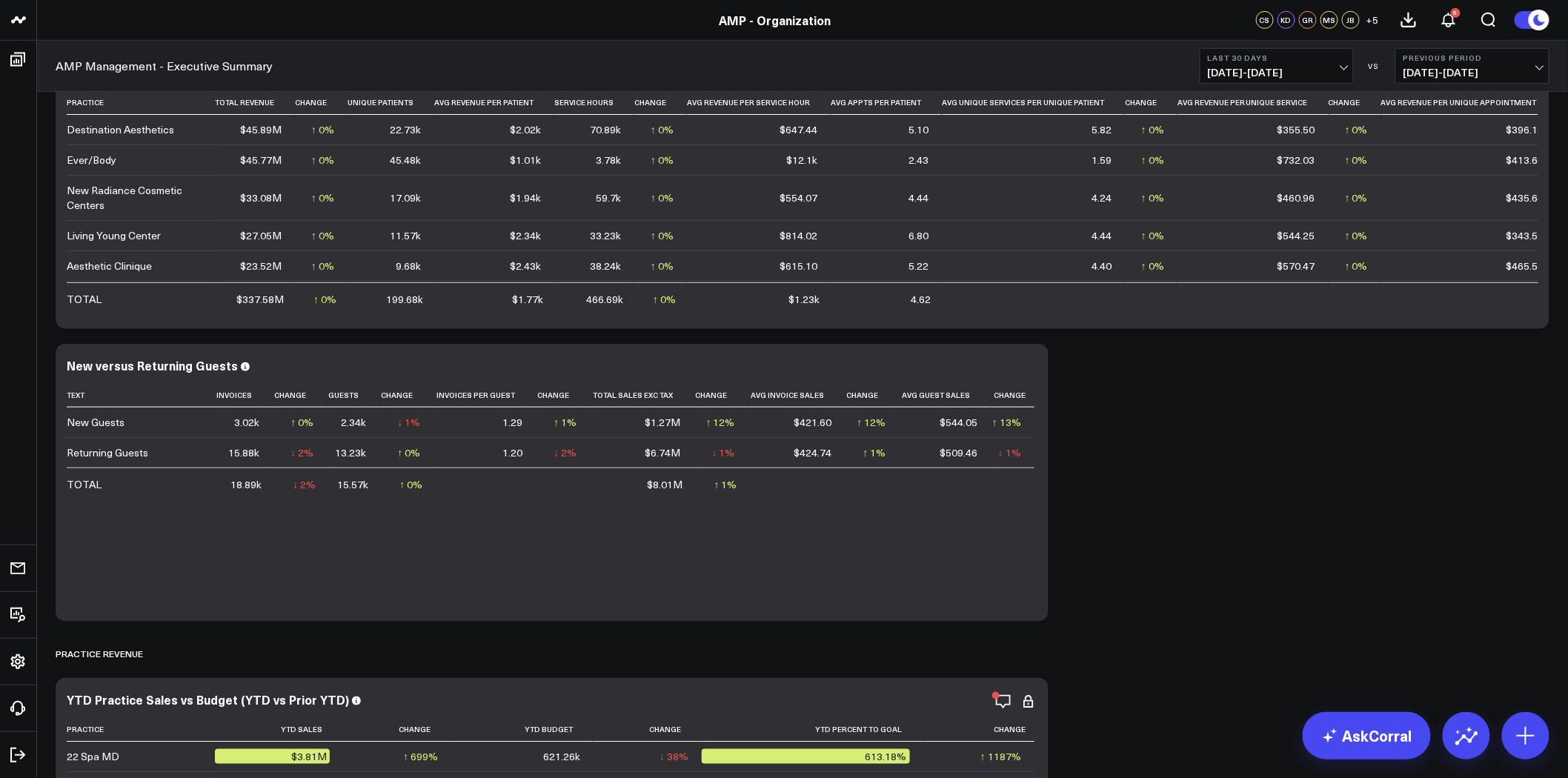
scroll to position [412, 0]
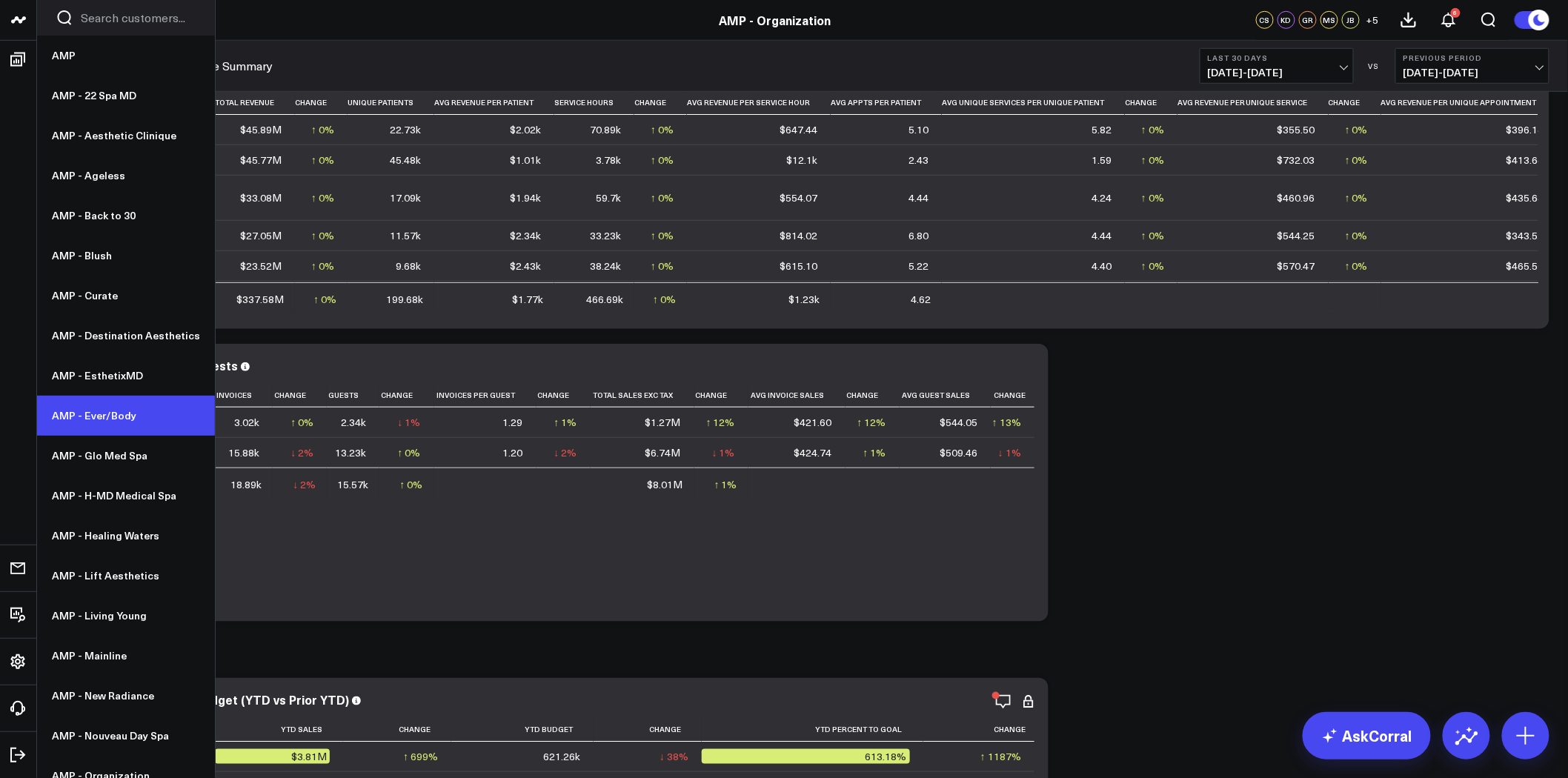
click at [124, 404] on link "AMP - Ever/Body" at bounding box center [126, 416] width 178 height 40
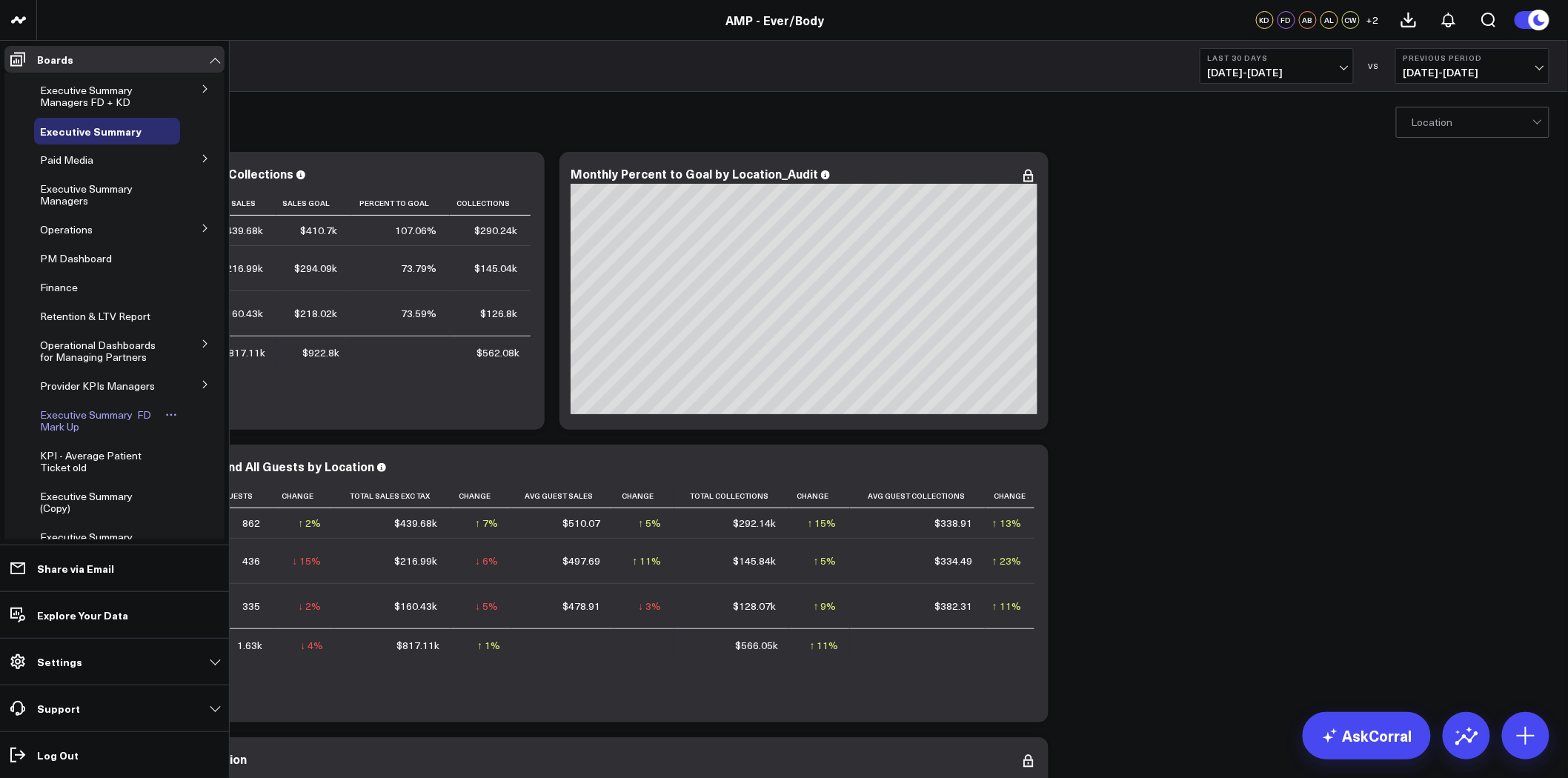
scroll to position [83, 0]
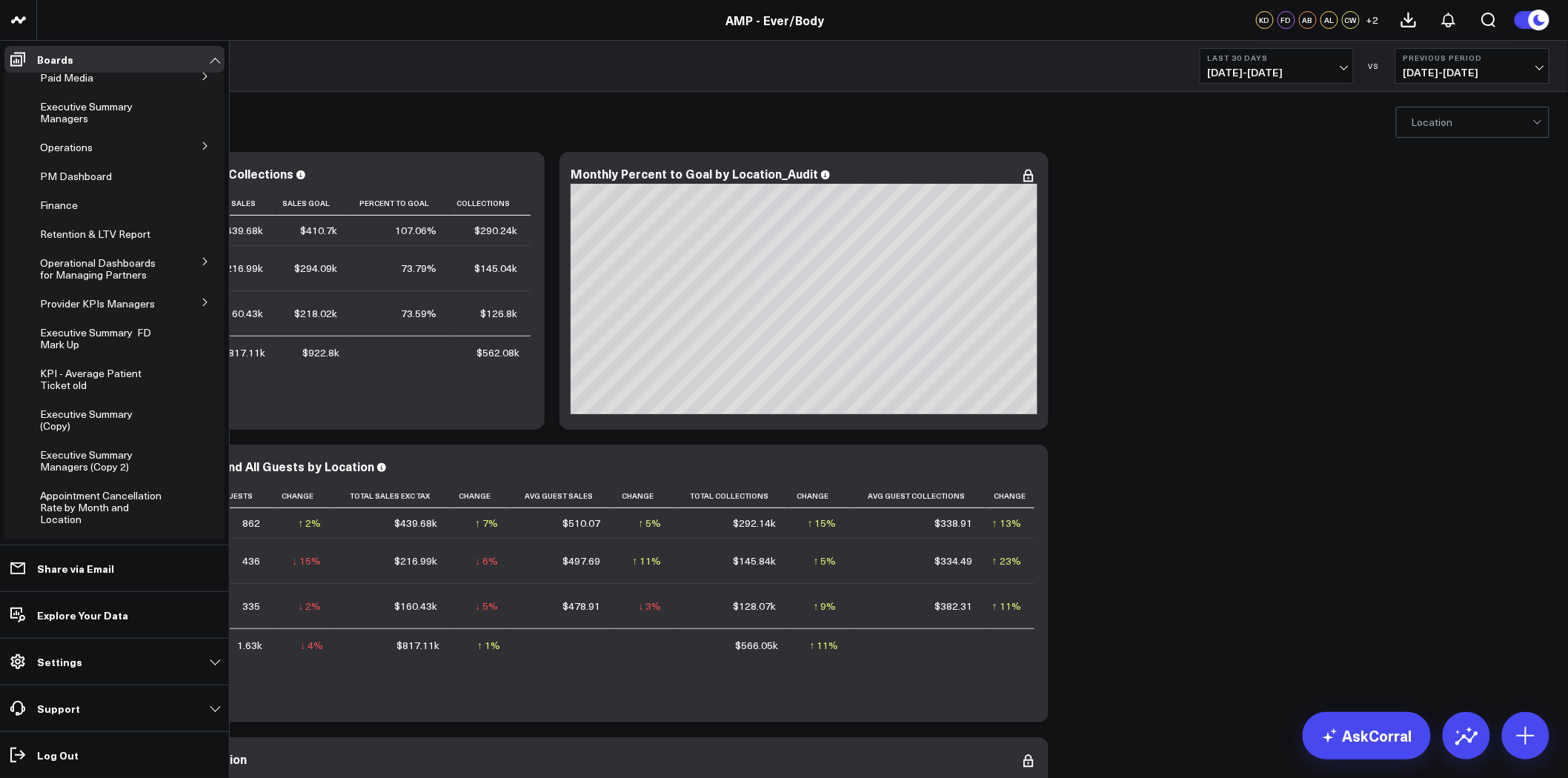
click at [202, 260] on button at bounding box center [206, 261] width 39 height 22
click at [125, 301] on span "KPI - Average Patient Ticket" at bounding box center [99, 307] width 102 height 26
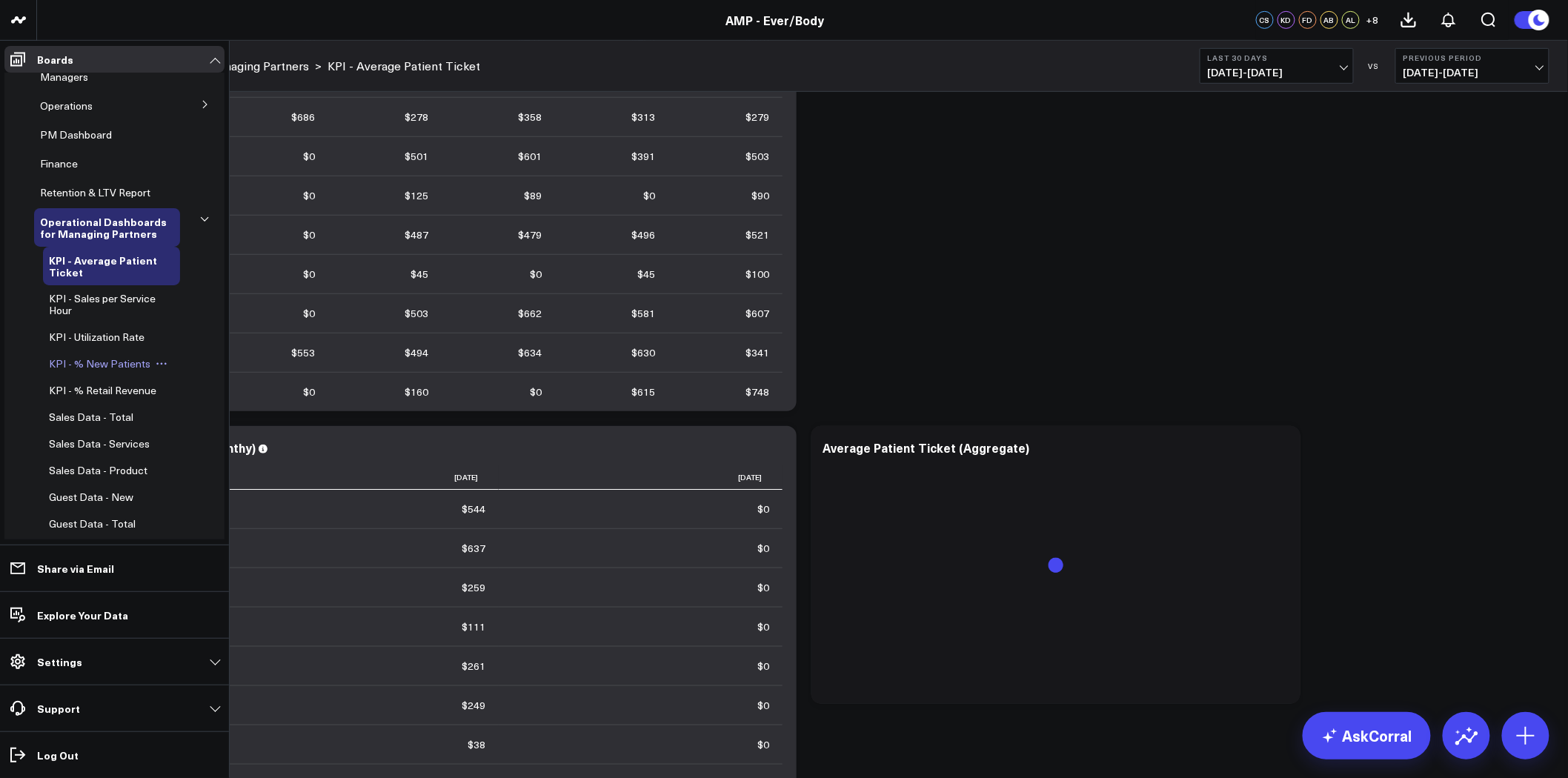
scroll to position [164, 0]
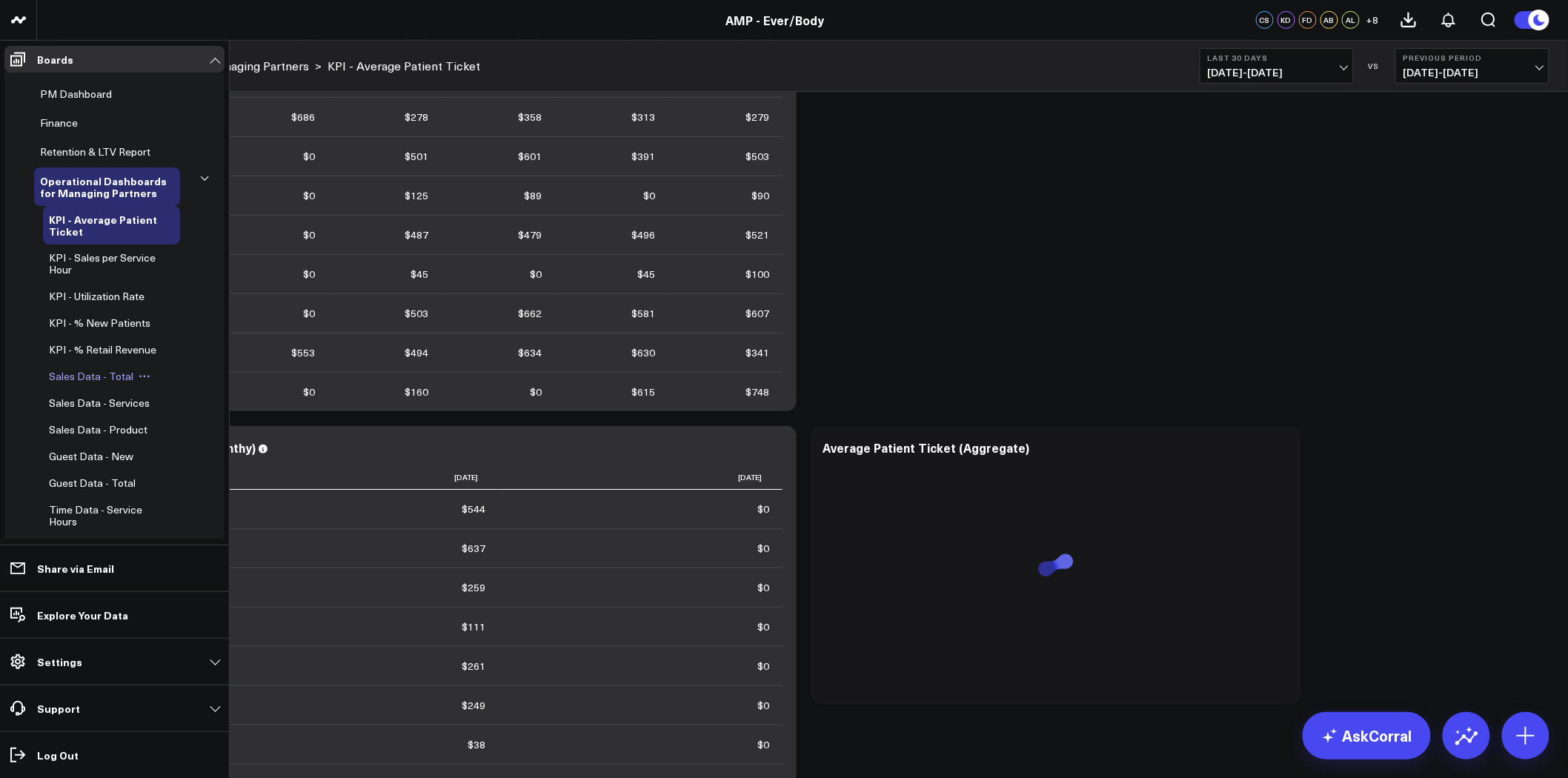
click at [121, 383] on span "Sales Data - Total" at bounding box center [91, 376] width 84 height 14
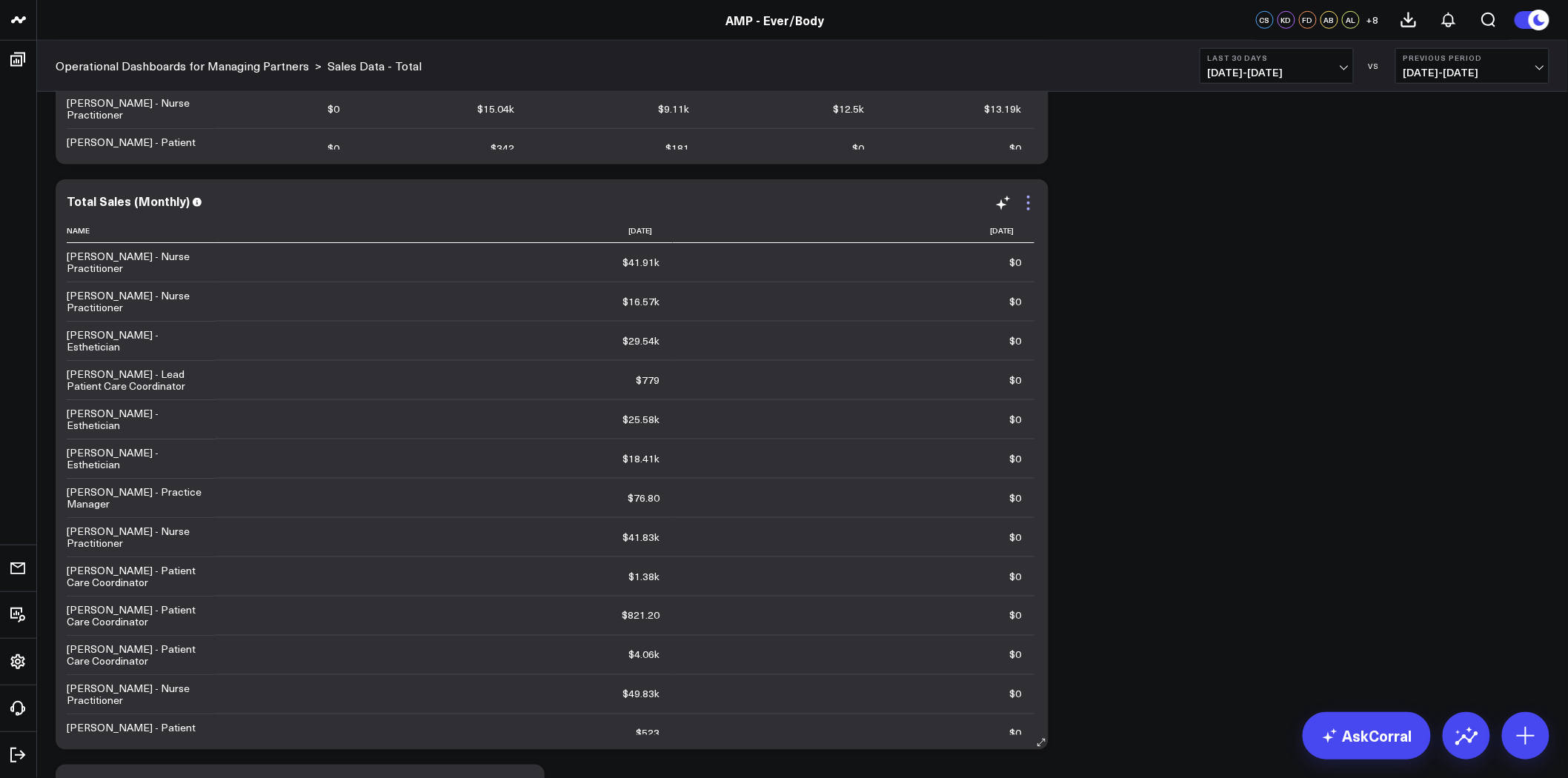
click at [1027, 200] on icon at bounding box center [1027, 202] width 17 height 17
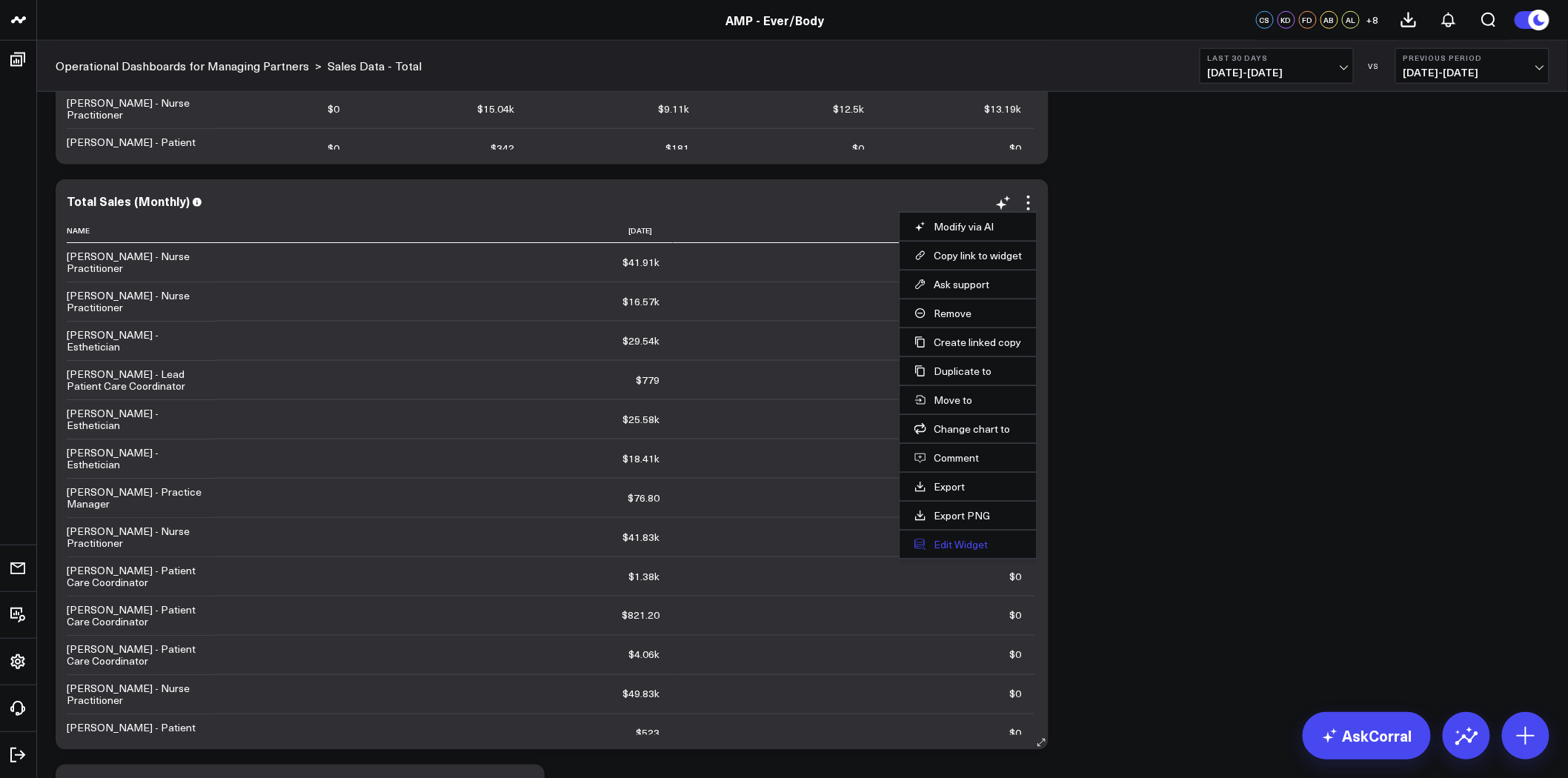
click at [952, 543] on button "Edit Widget" at bounding box center [968, 545] width 107 height 14
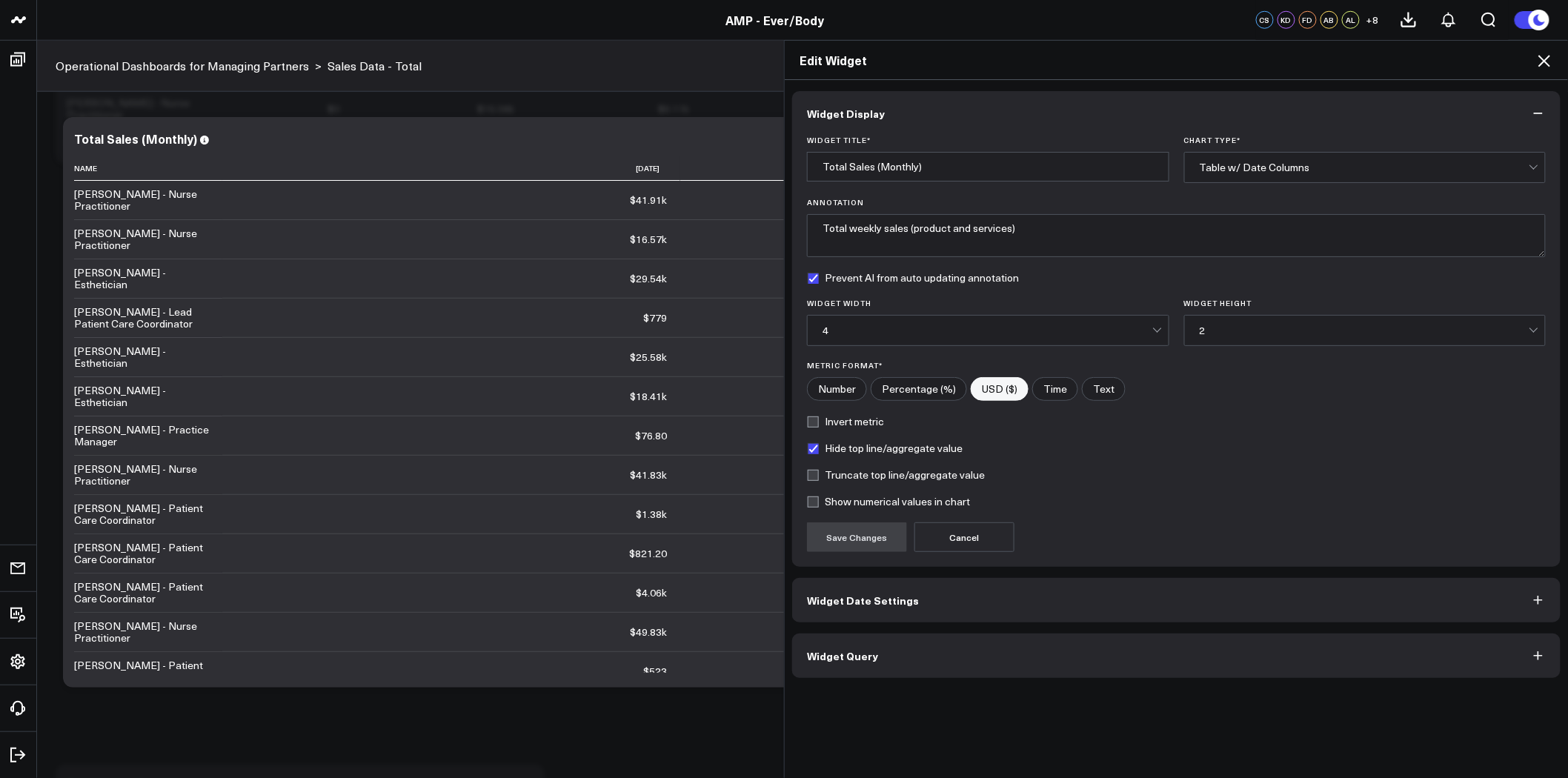
click at [981, 651] on button "Widget Query" at bounding box center [1176, 656] width 768 height 44
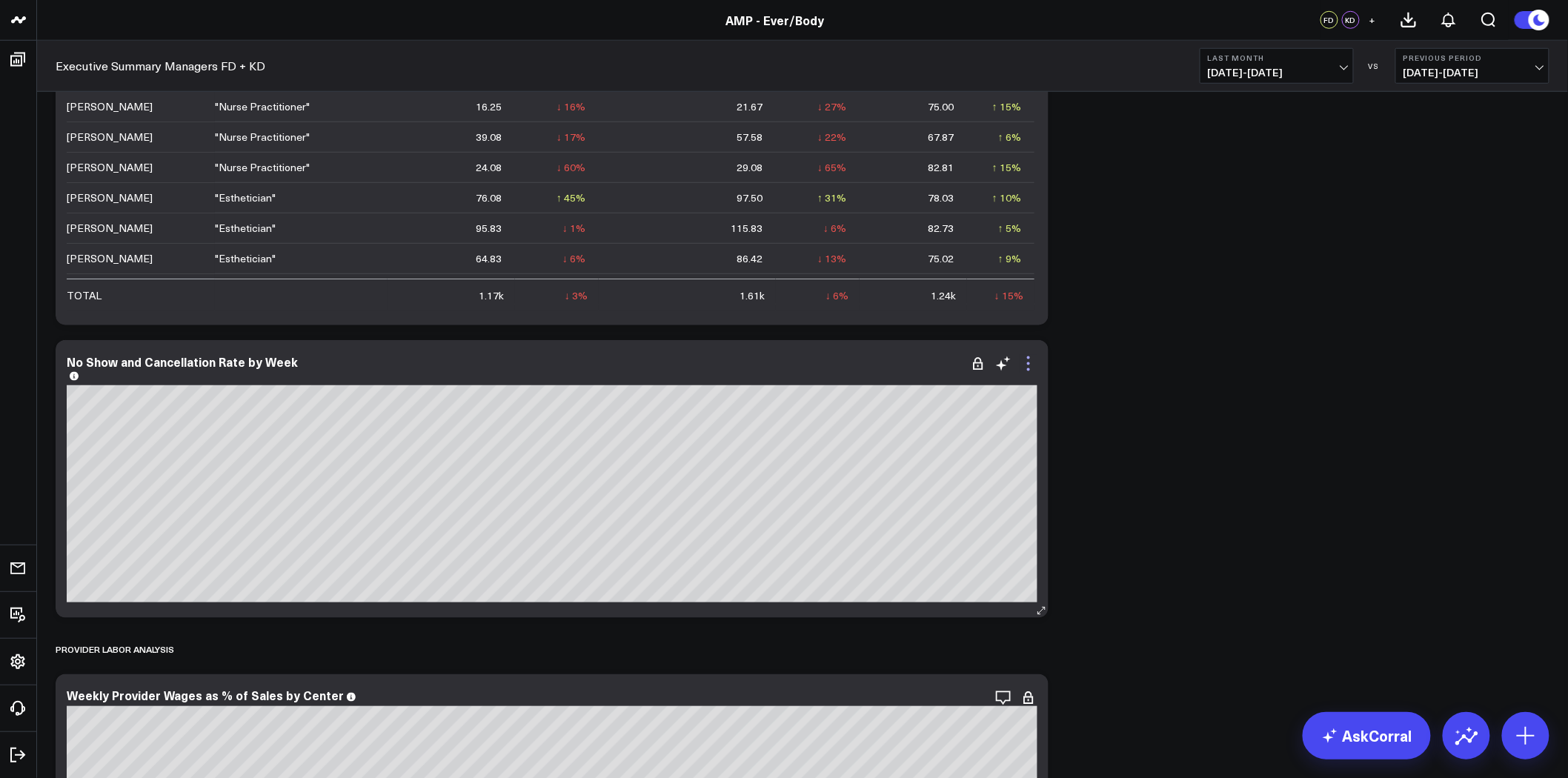
click at [1024, 365] on icon at bounding box center [1027, 364] width 17 height 17
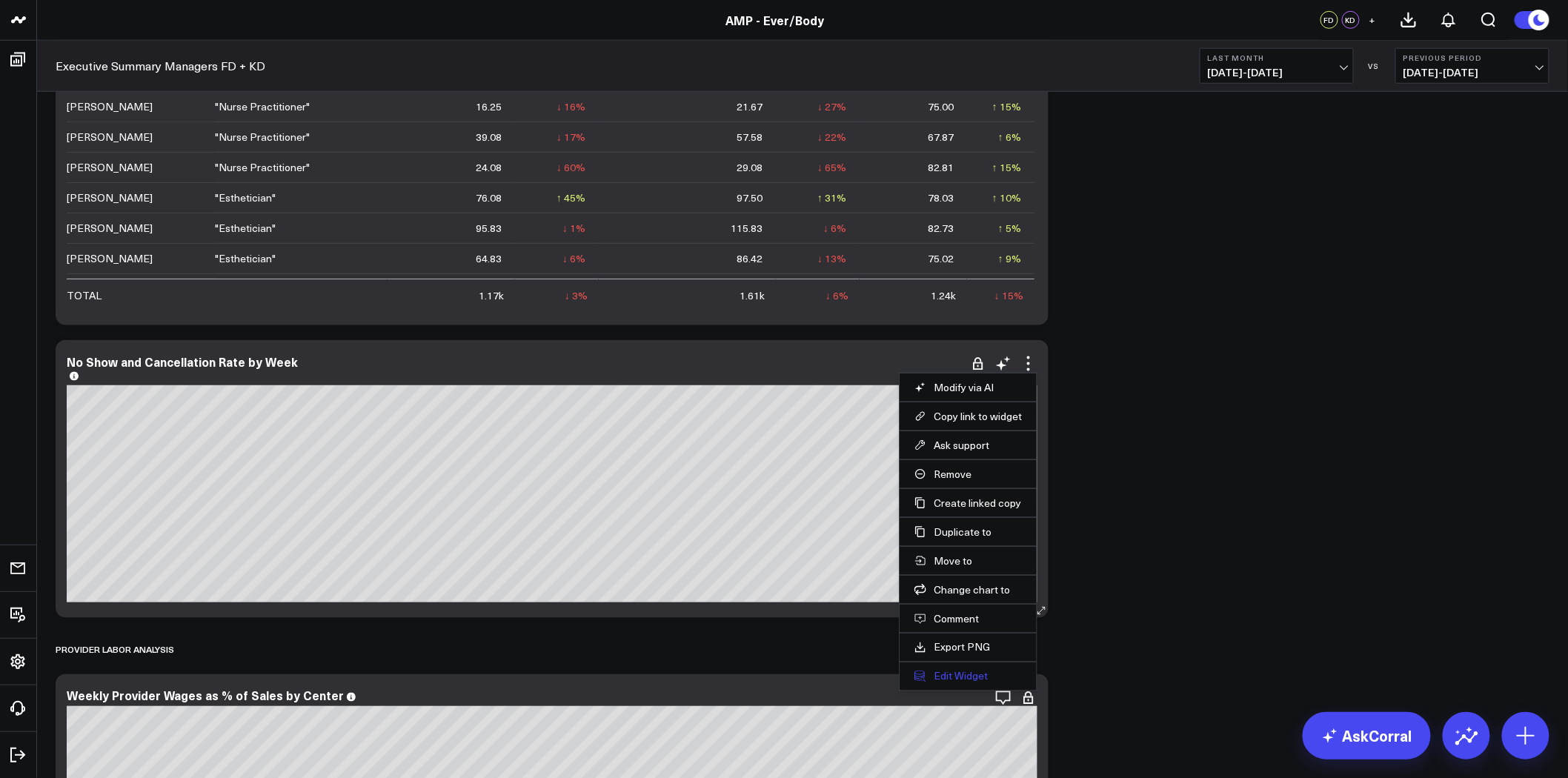
click at [971, 678] on button "Edit Widget" at bounding box center [968, 677] width 107 height 14
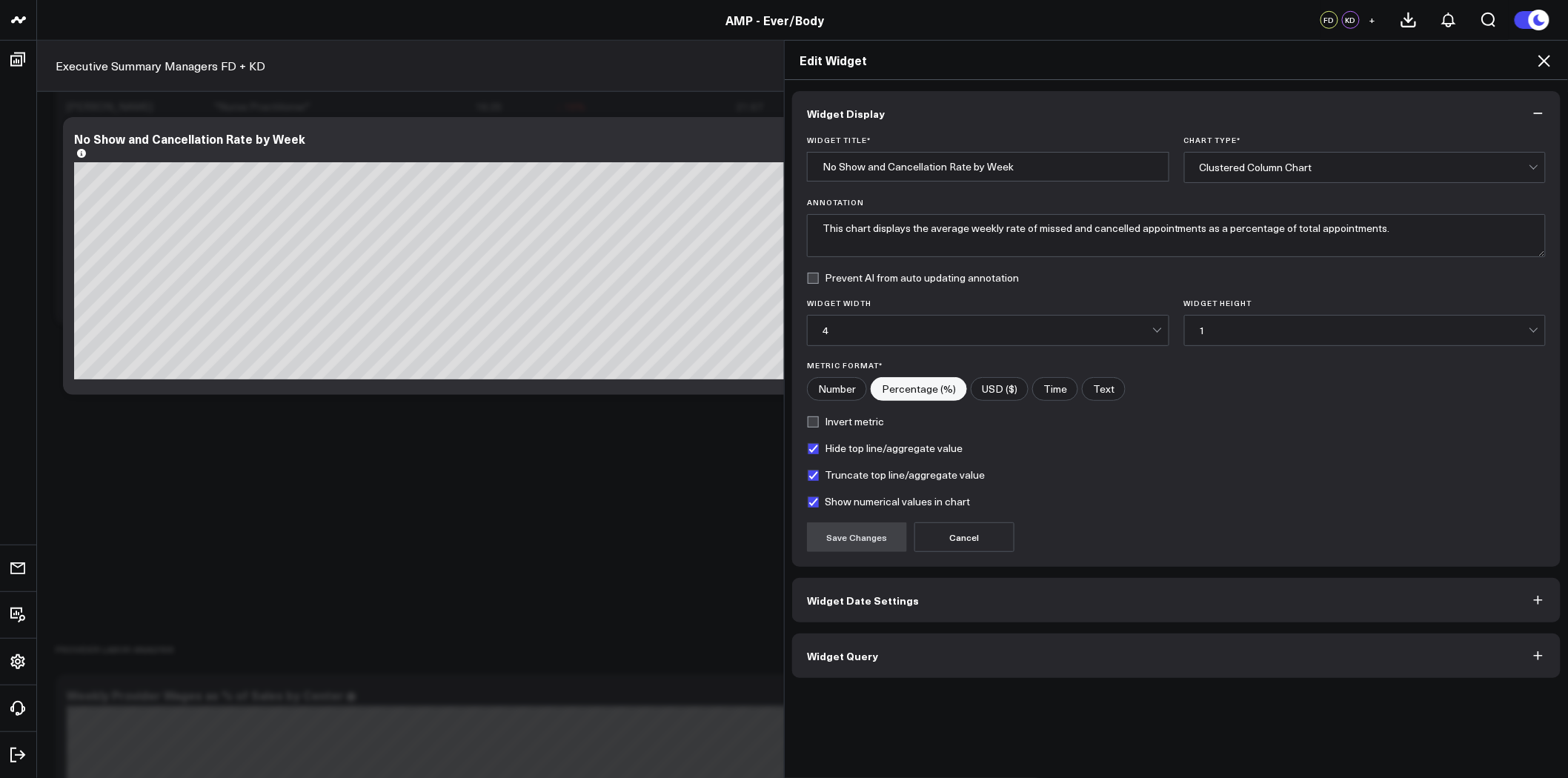
click at [1040, 609] on button "Widget Date Settings" at bounding box center [1176, 600] width 768 height 44
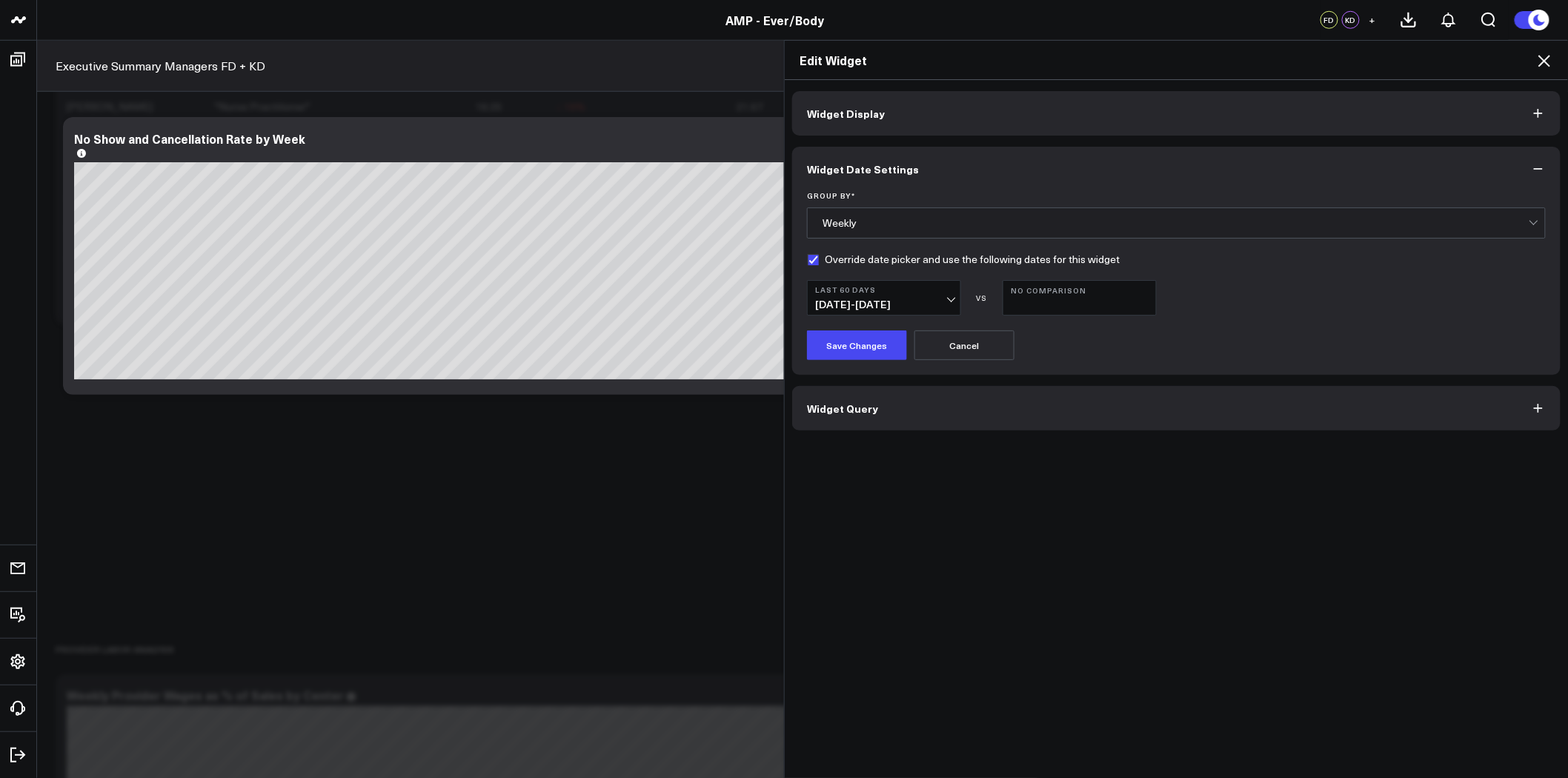
click at [1545, 56] on icon at bounding box center [1543, 60] width 17 height 17
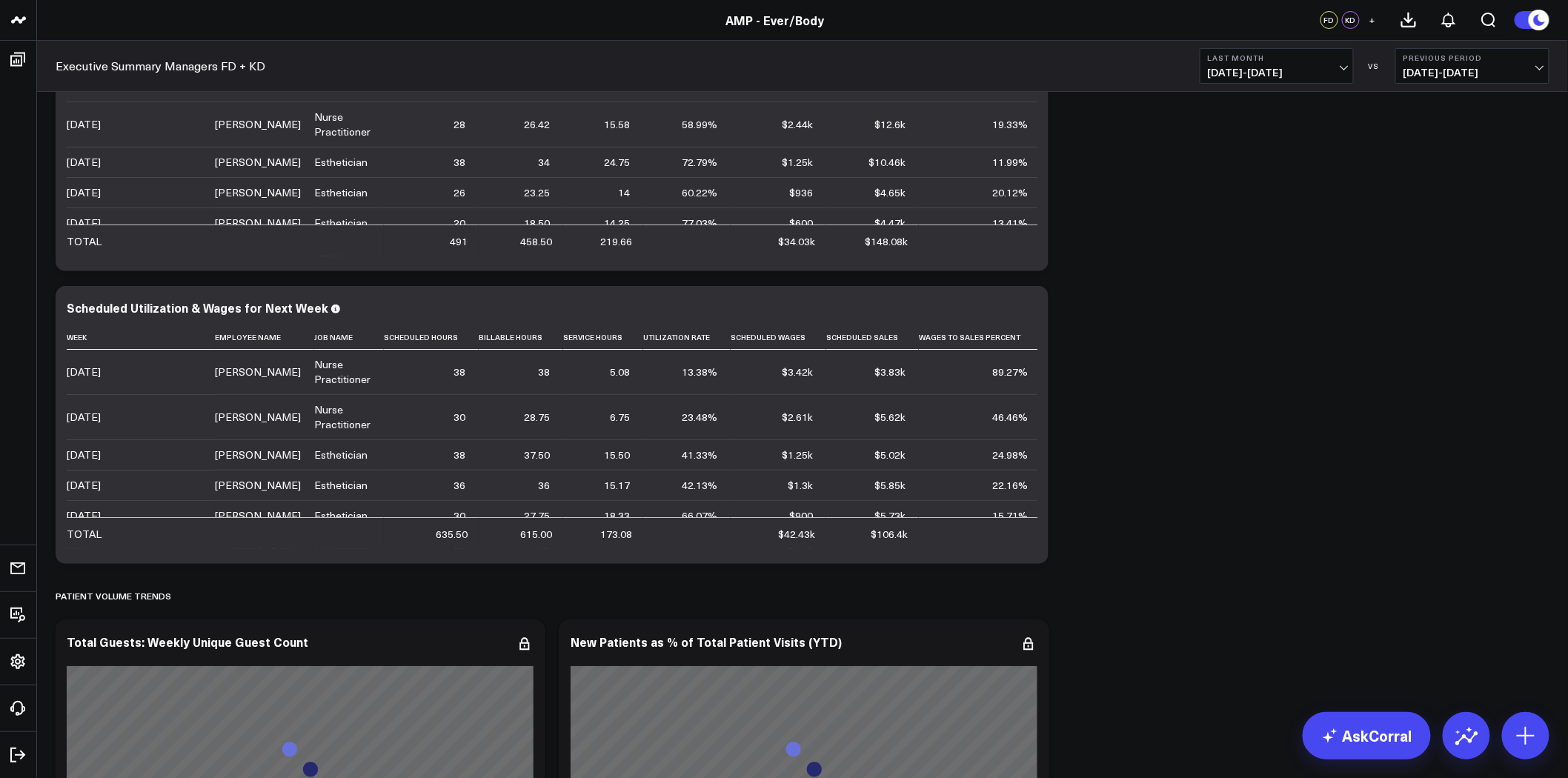
scroll to position [4859, 0]
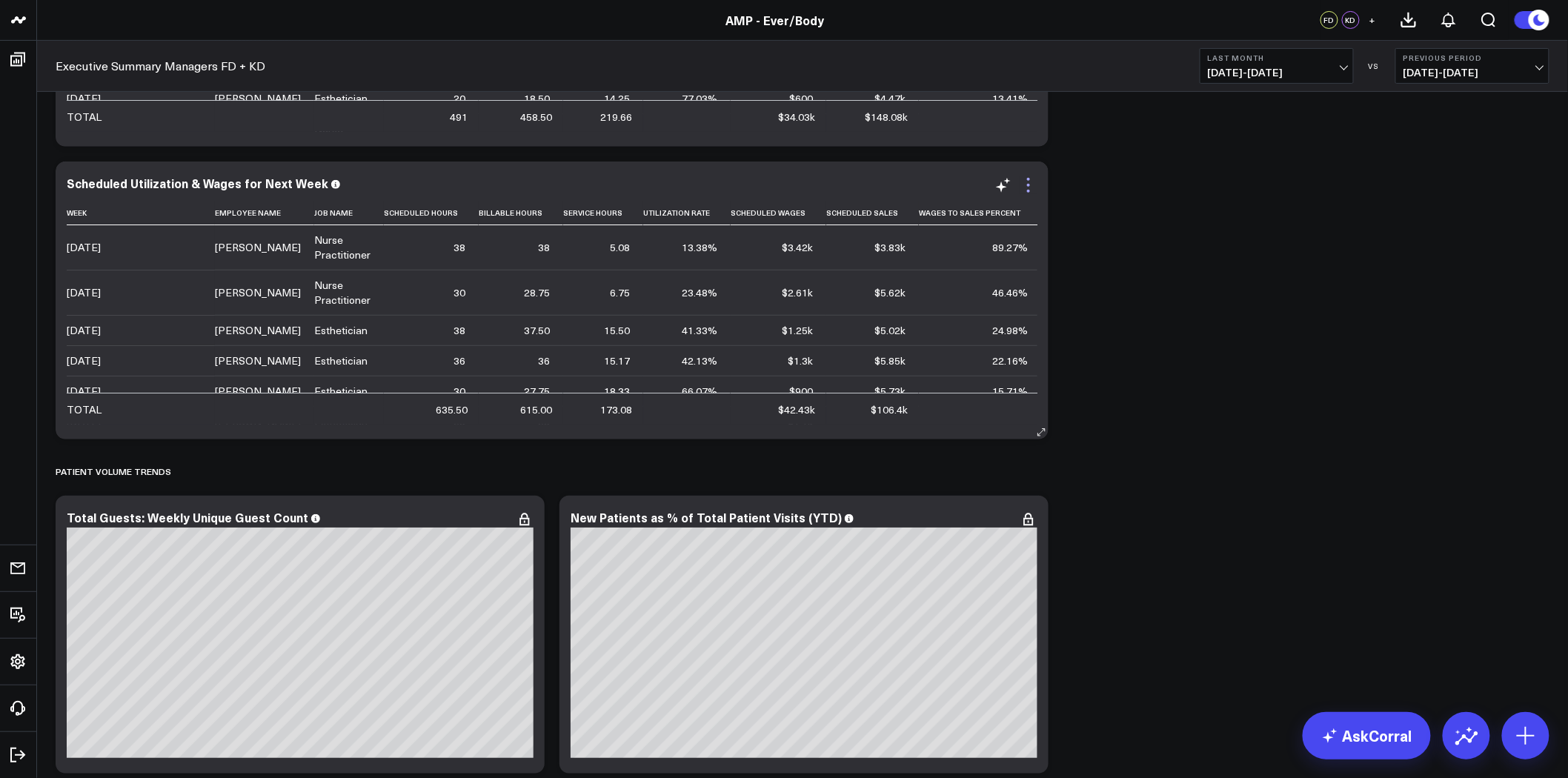
click at [1028, 184] on icon at bounding box center [1028, 185] width 3 height 3
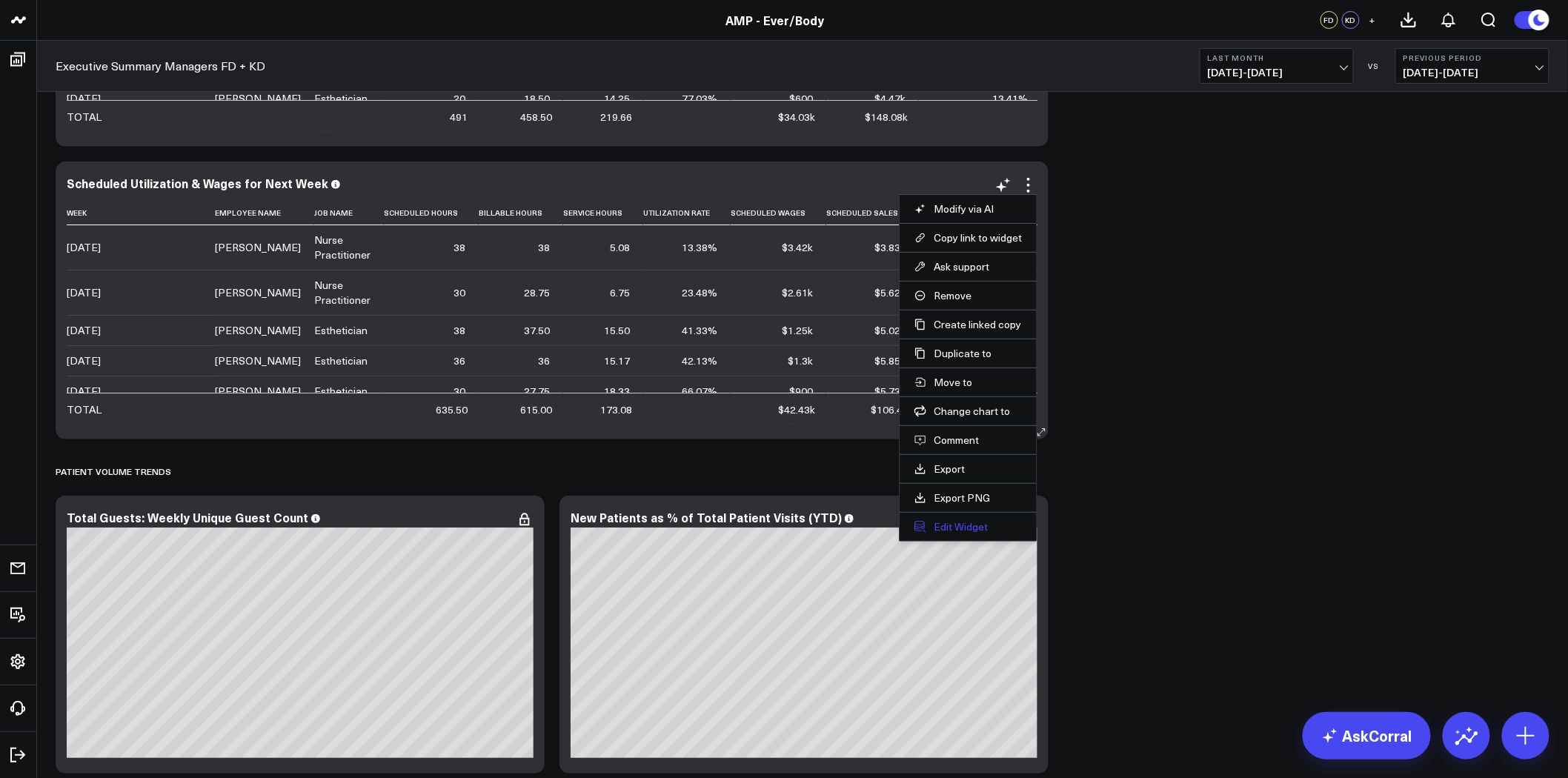
click at [980, 527] on button "Edit Widget" at bounding box center [968, 527] width 107 height 14
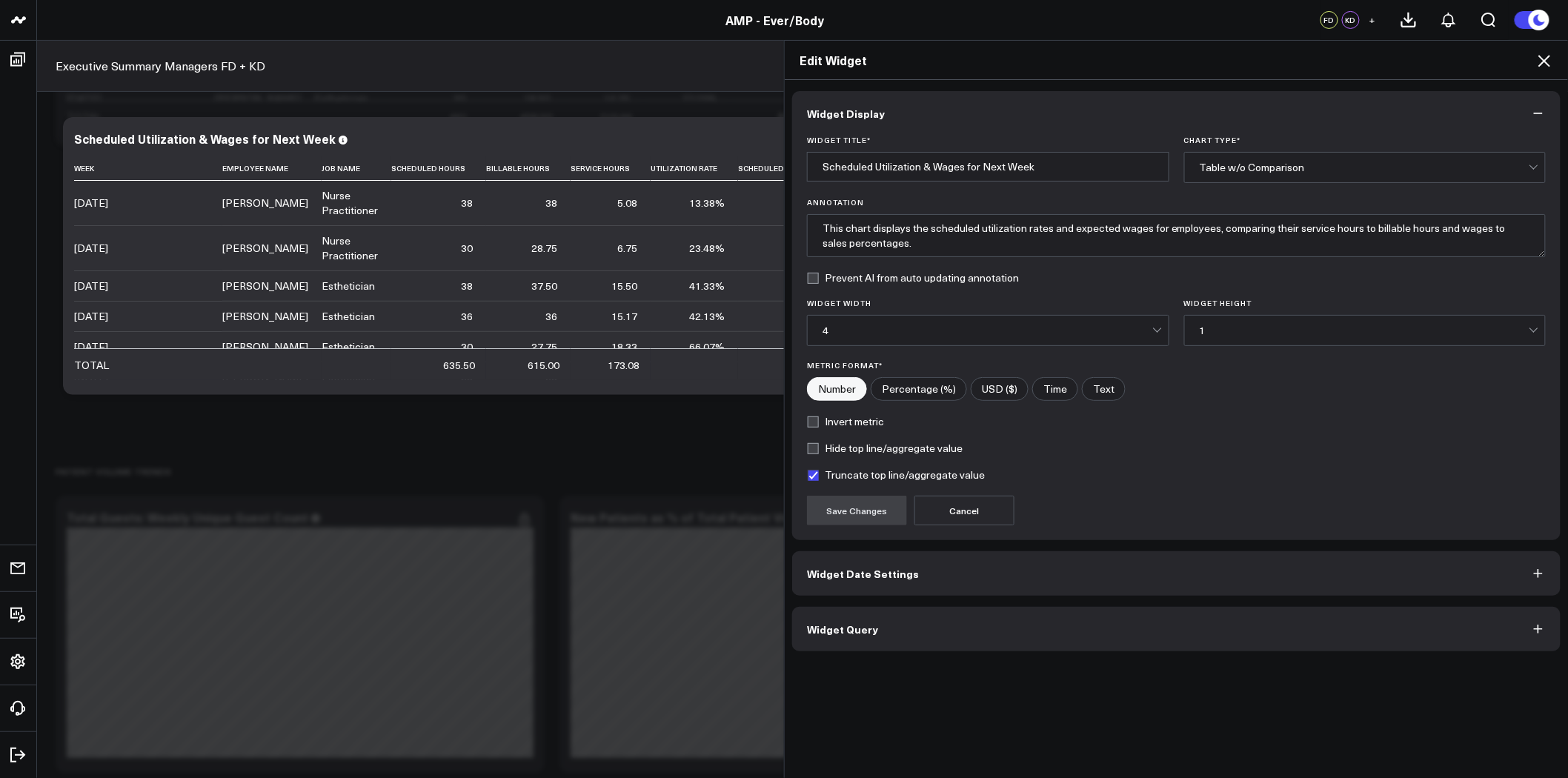
click at [964, 612] on button "Widget Query" at bounding box center [1176, 629] width 768 height 44
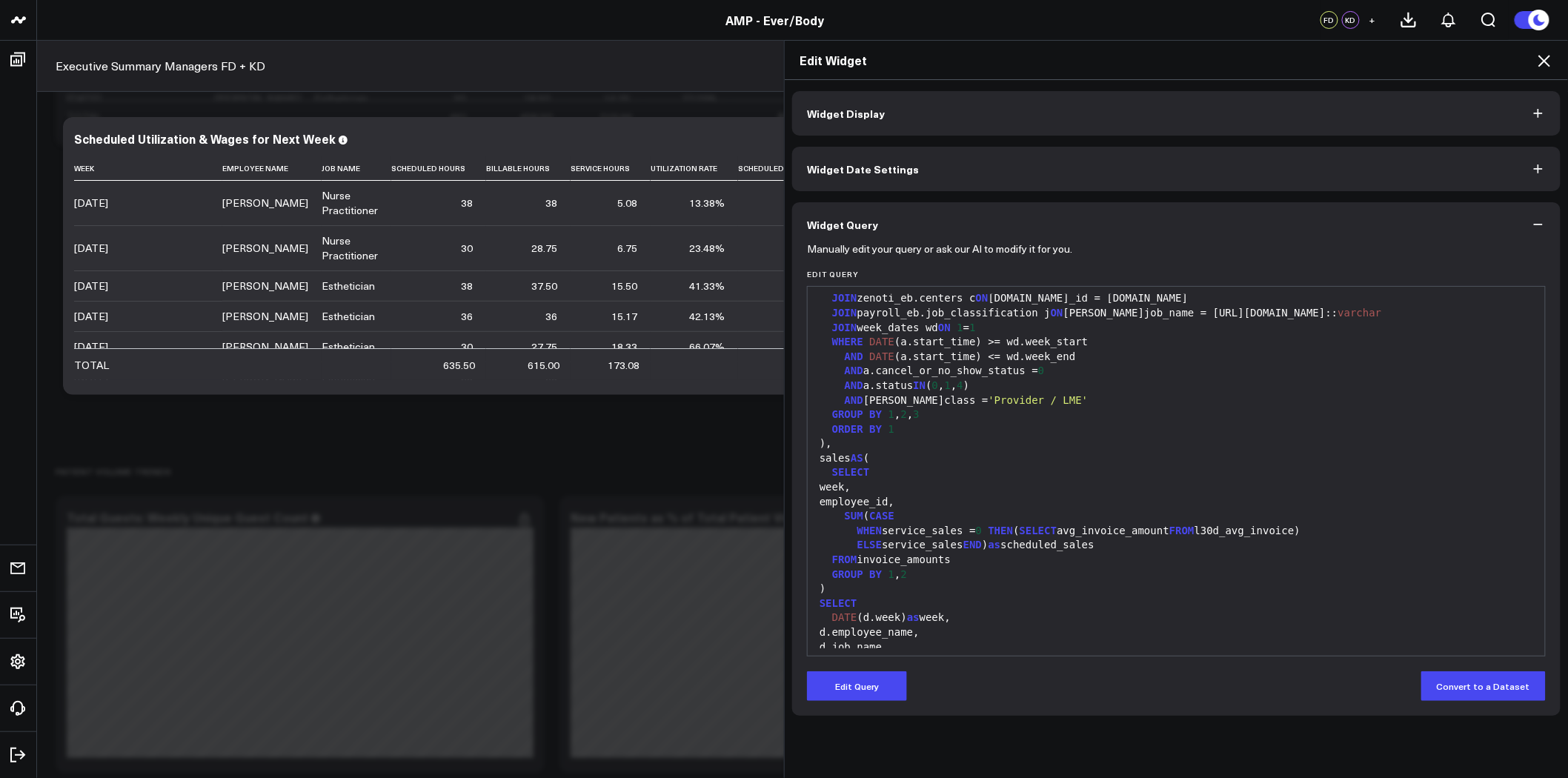
scroll to position [1306, 0]
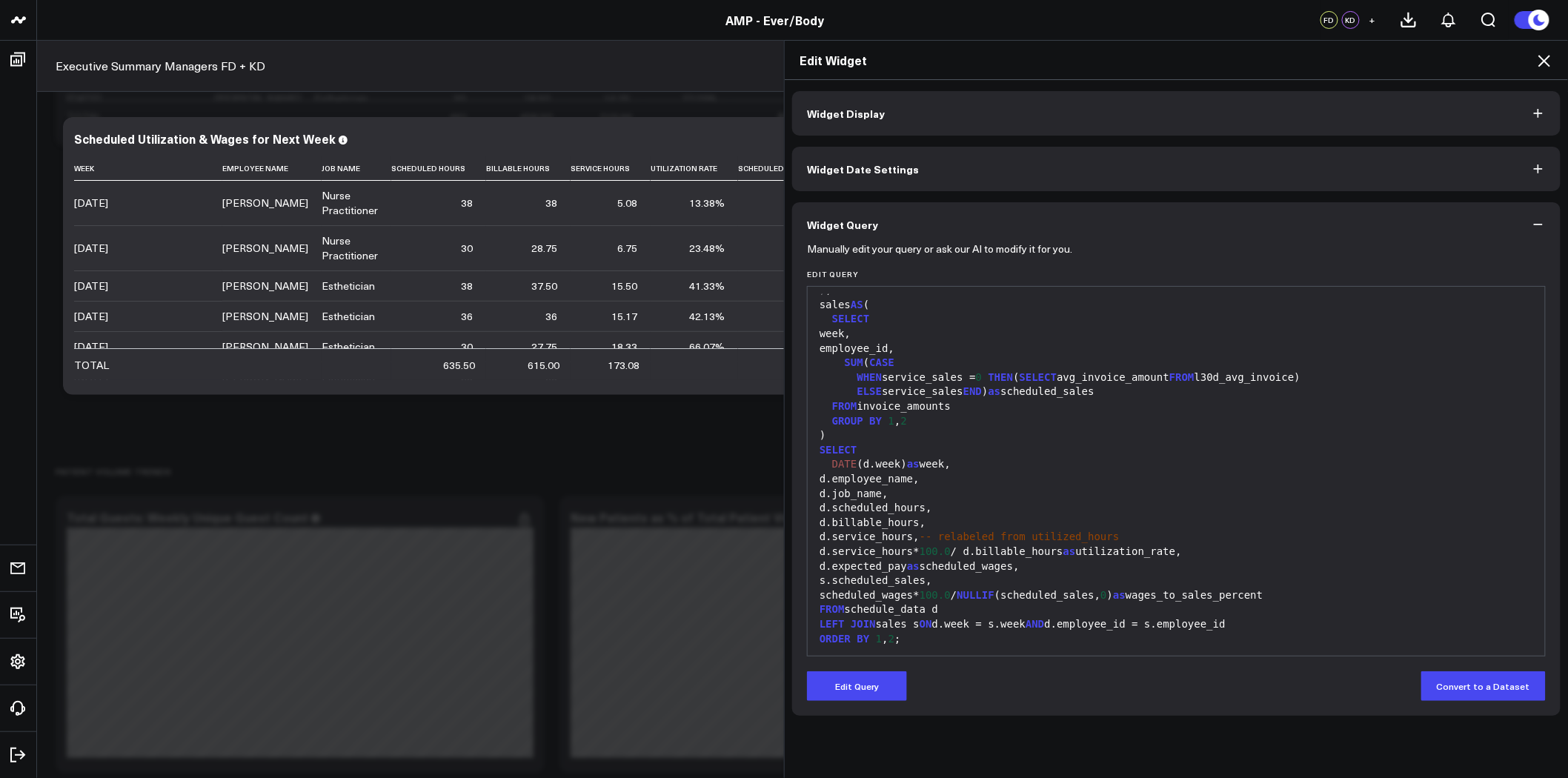
click at [1542, 62] on icon at bounding box center [1543, 61] width 12 height 12
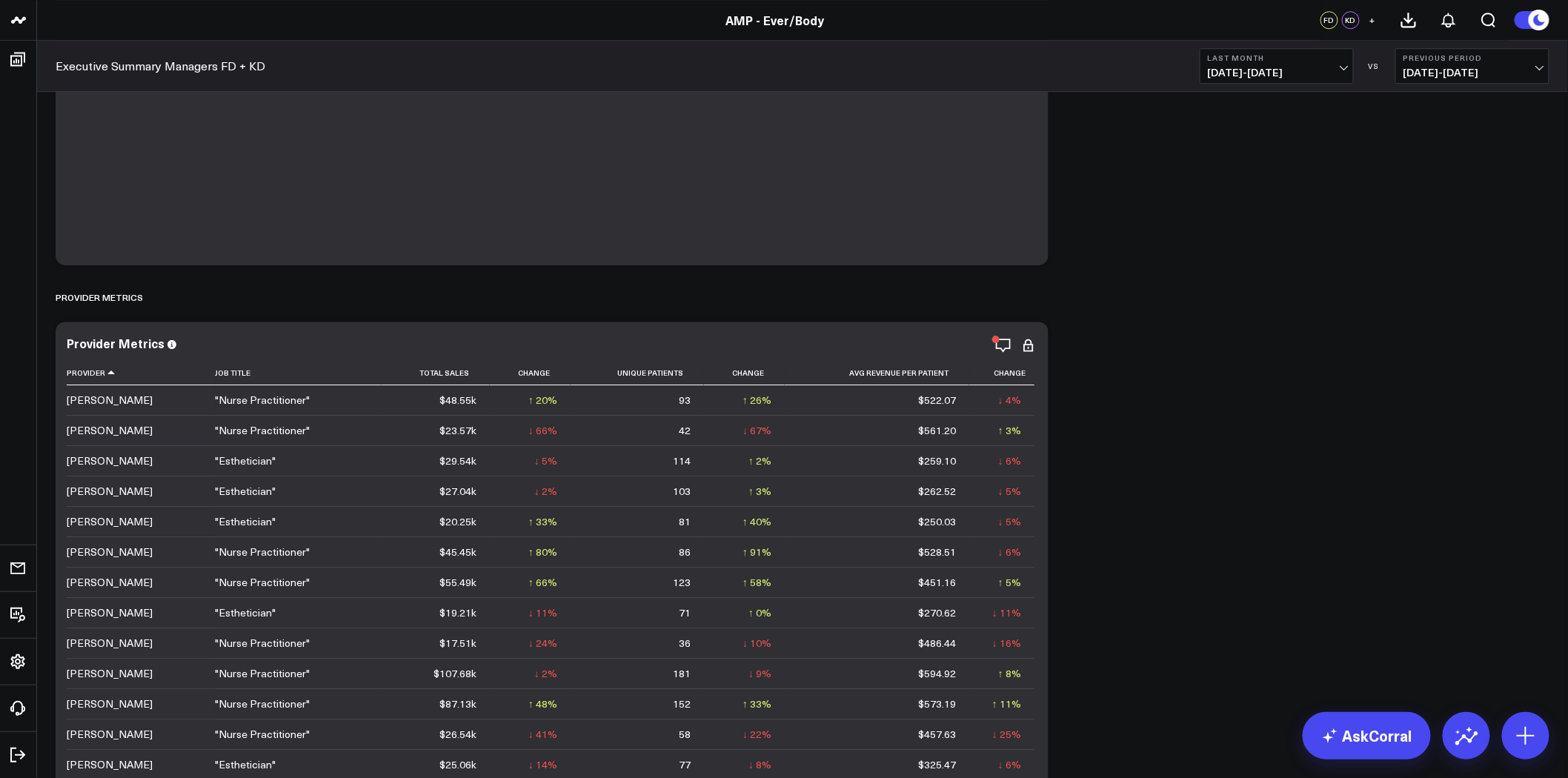
scroll to position [1235, 0]
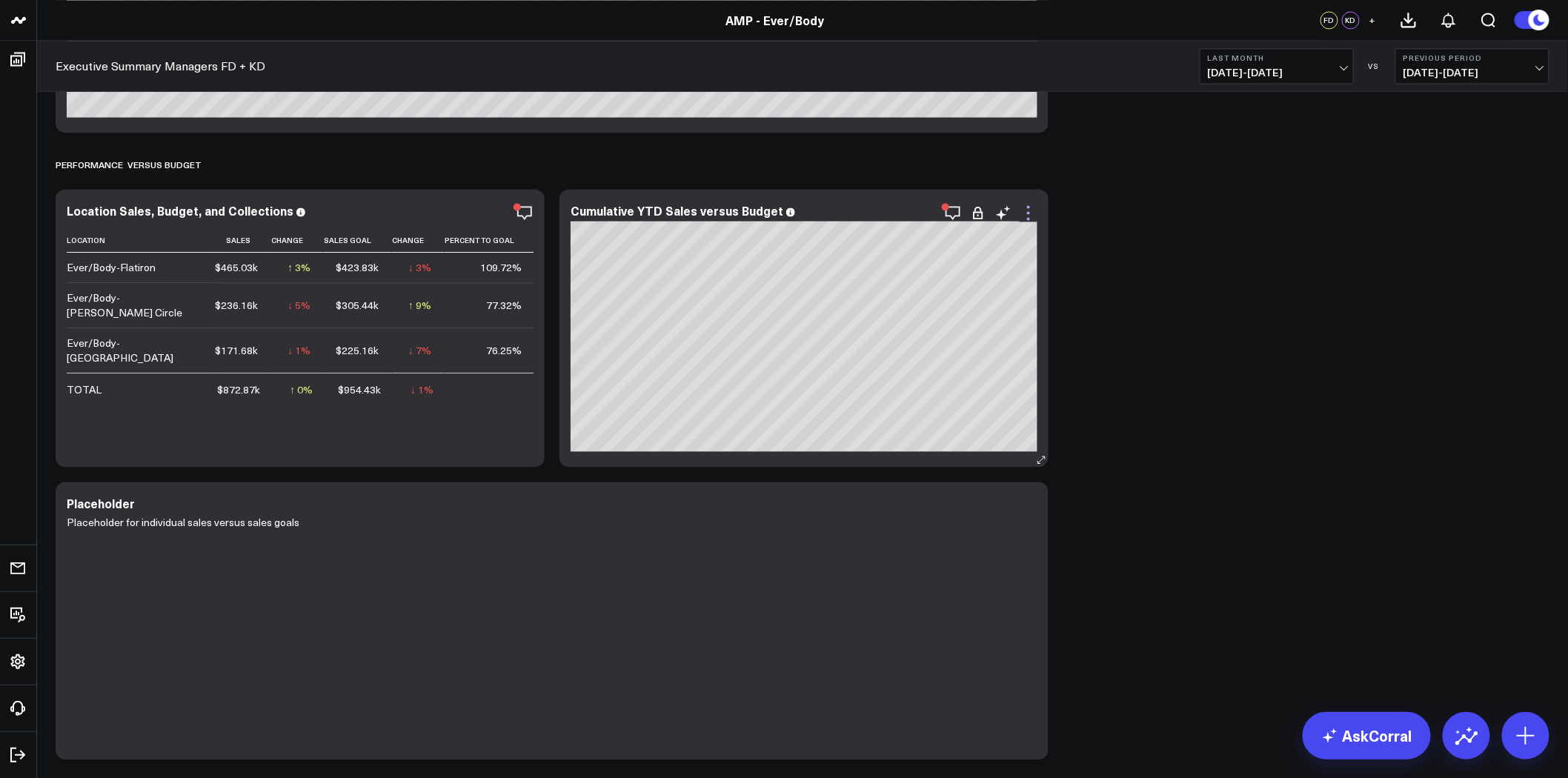
click at [1030, 217] on icon at bounding box center [1027, 212] width 17 height 17
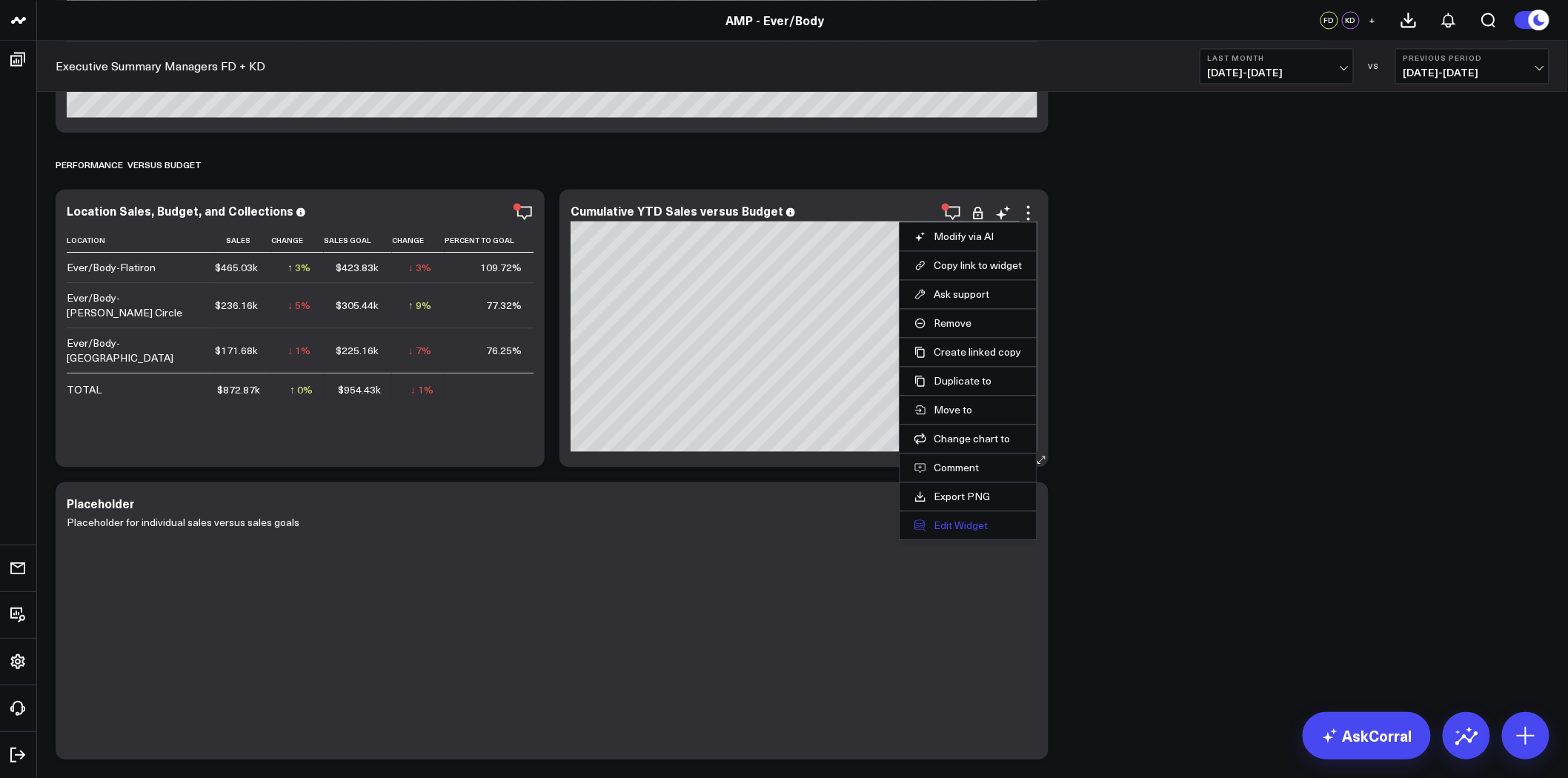
click at [973, 521] on button "Edit Widget" at bounding box center [968, 525] width 107 height 14
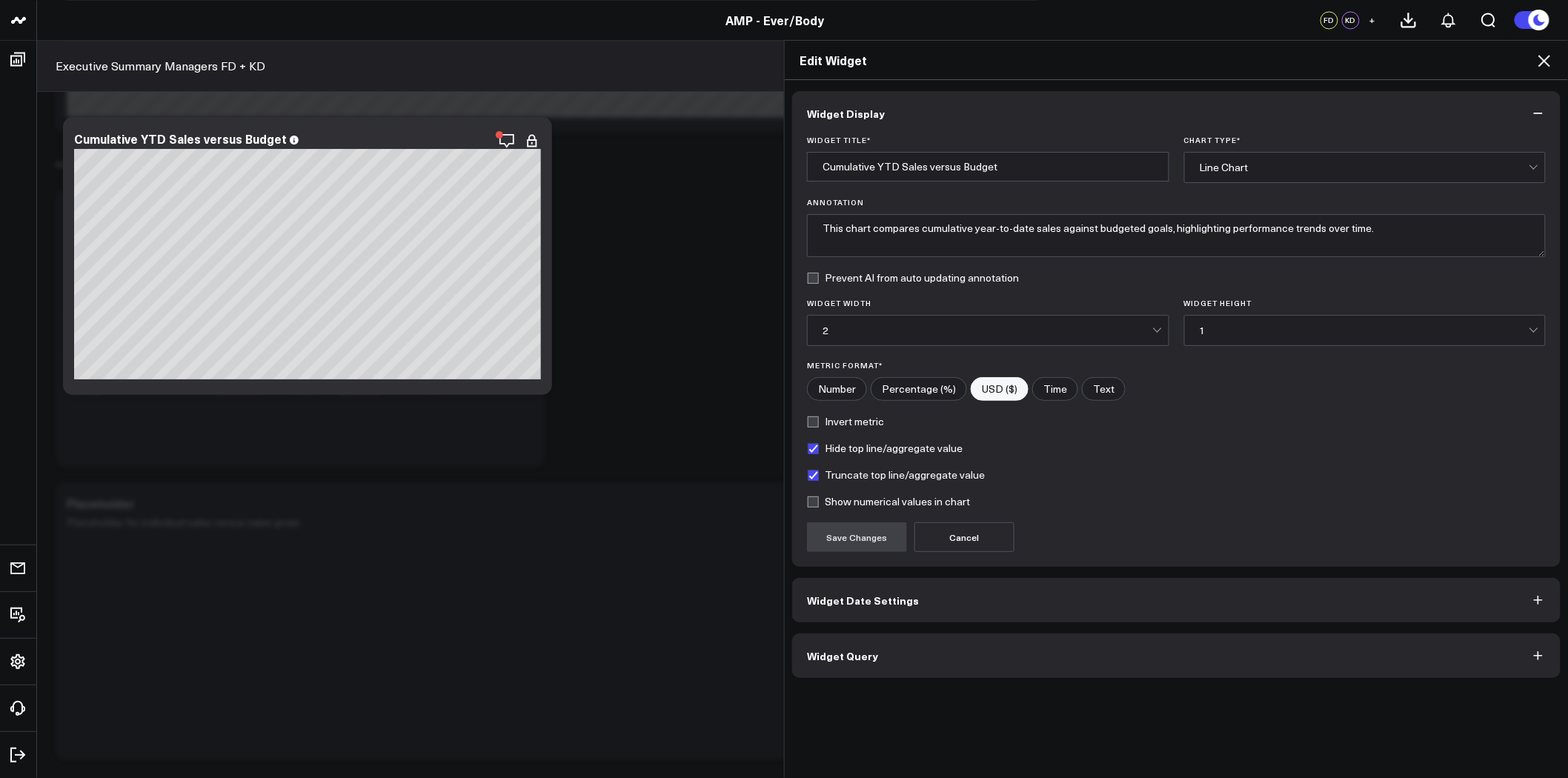
click at [1008, 661] on button "Widget Query" at bounding box center [1176, 656] width 768 height 44
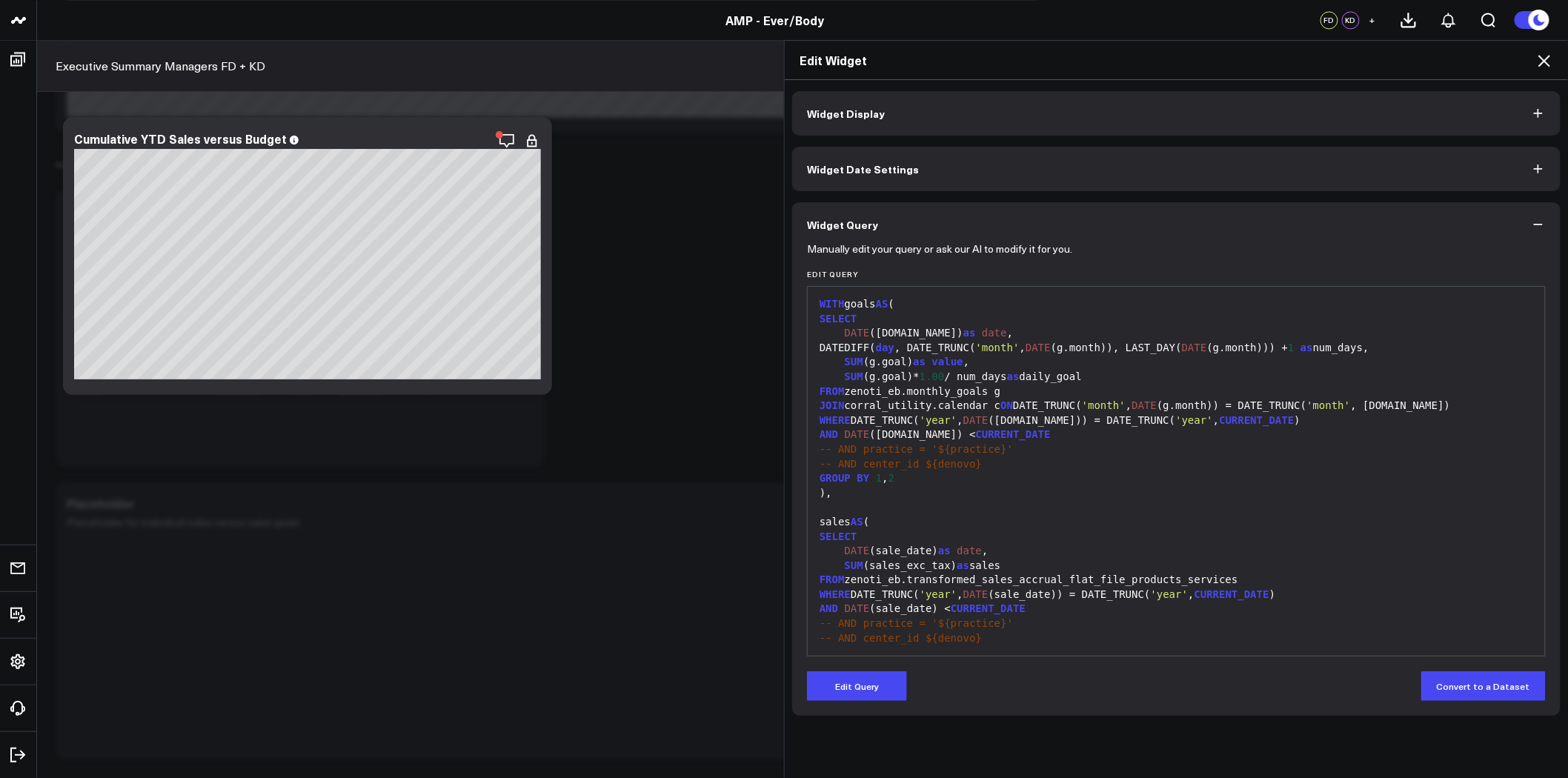
click at [1550, 54] on icon at bounding box center [1543, 60] width 17 height 17
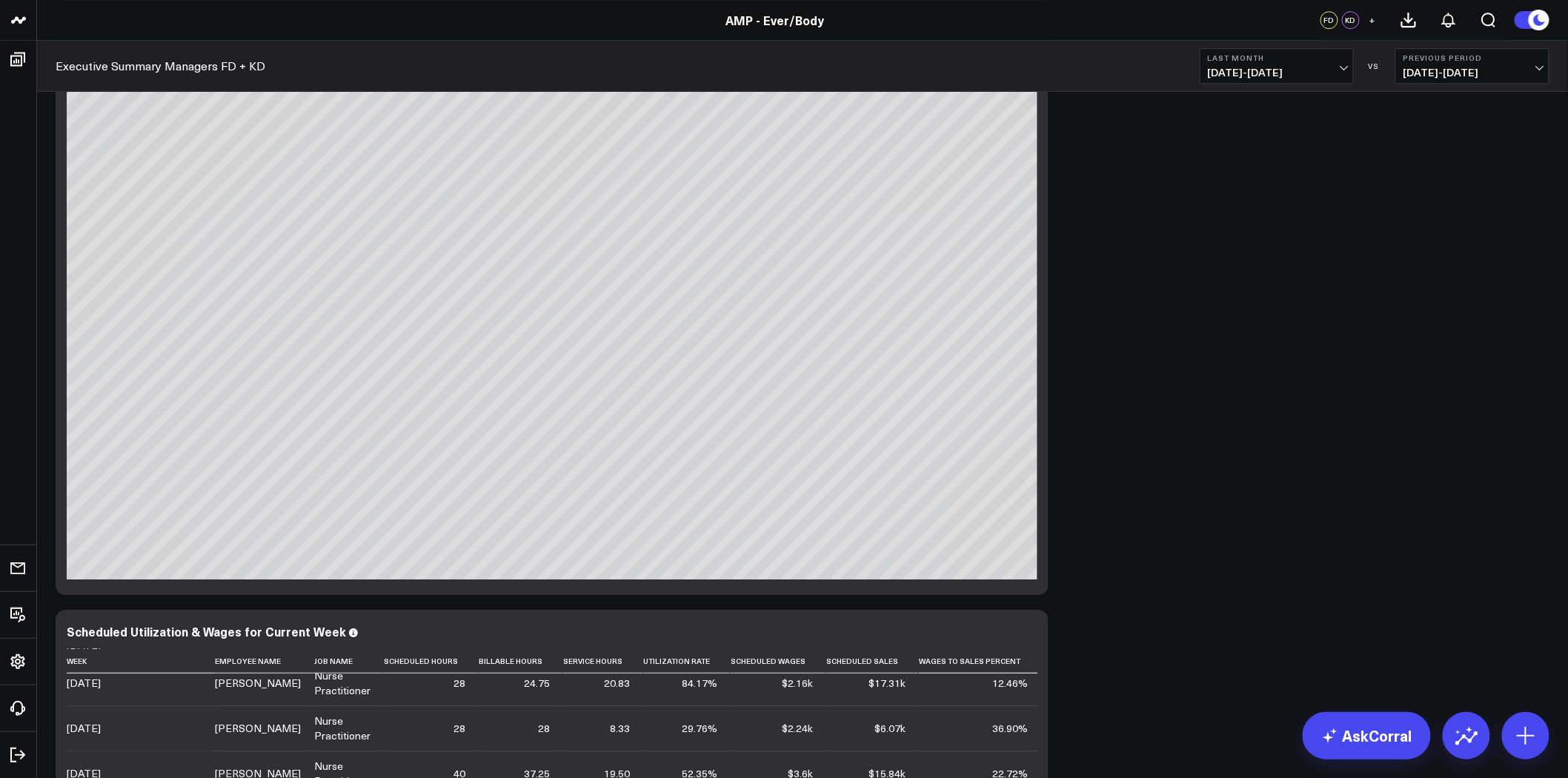
scroll to position [4036, 0]
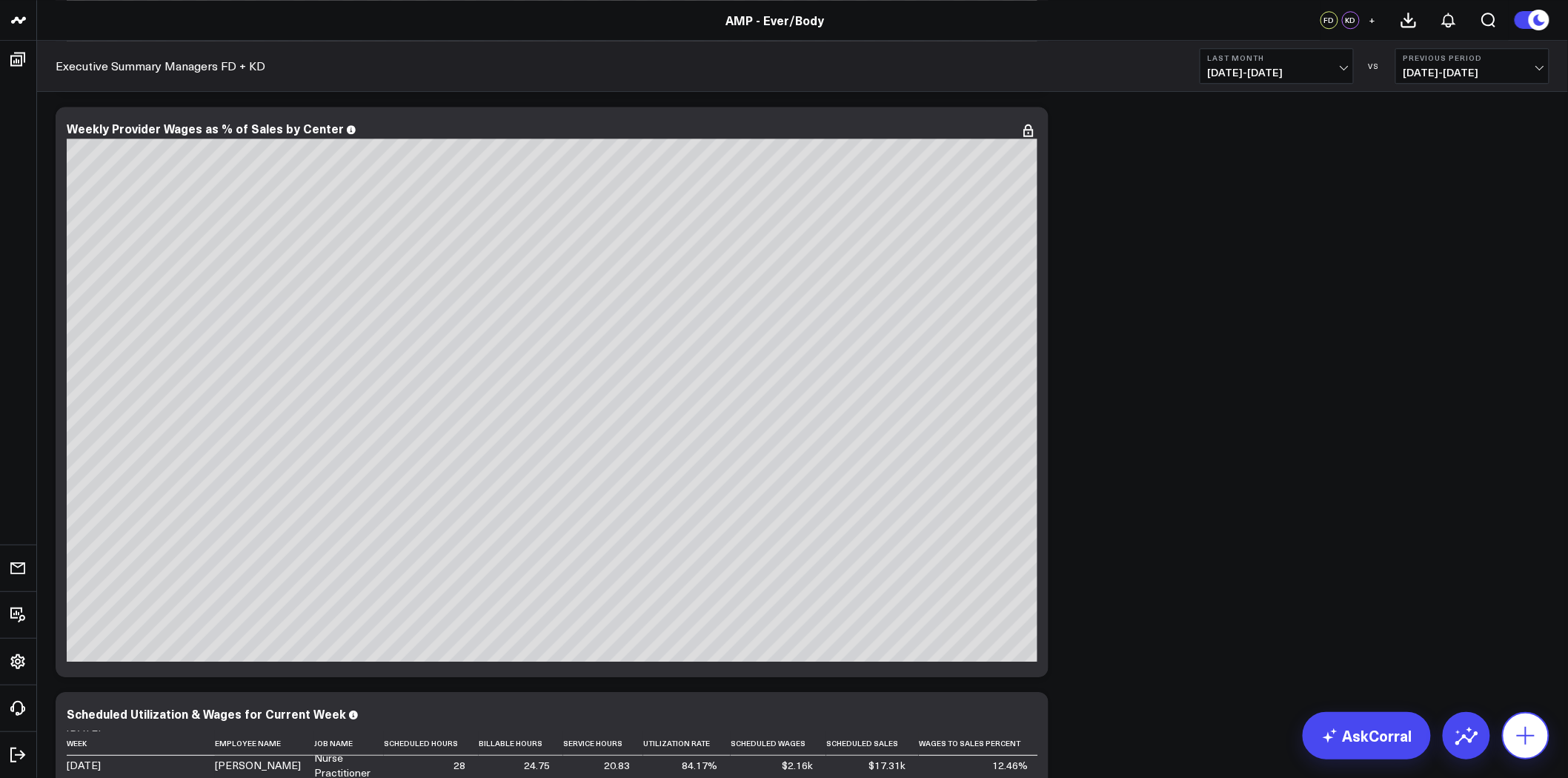
click at [1534, 736] on icon at bounding box center [1525, 736] width 17 height 17
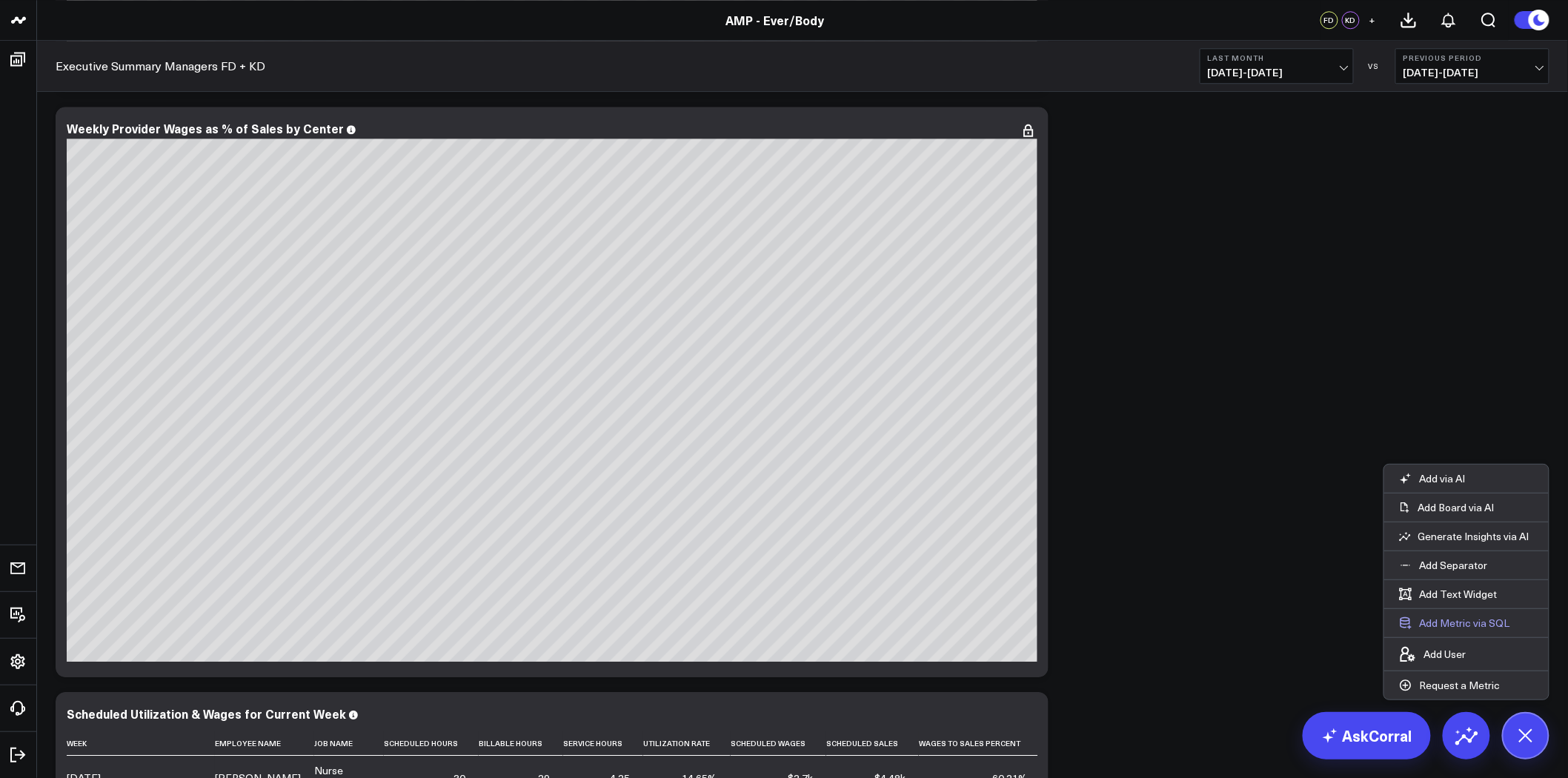
click at [1443, 625] on button "Add Metric via SQL" at bounding box center [1454, 623] width 140 height 28
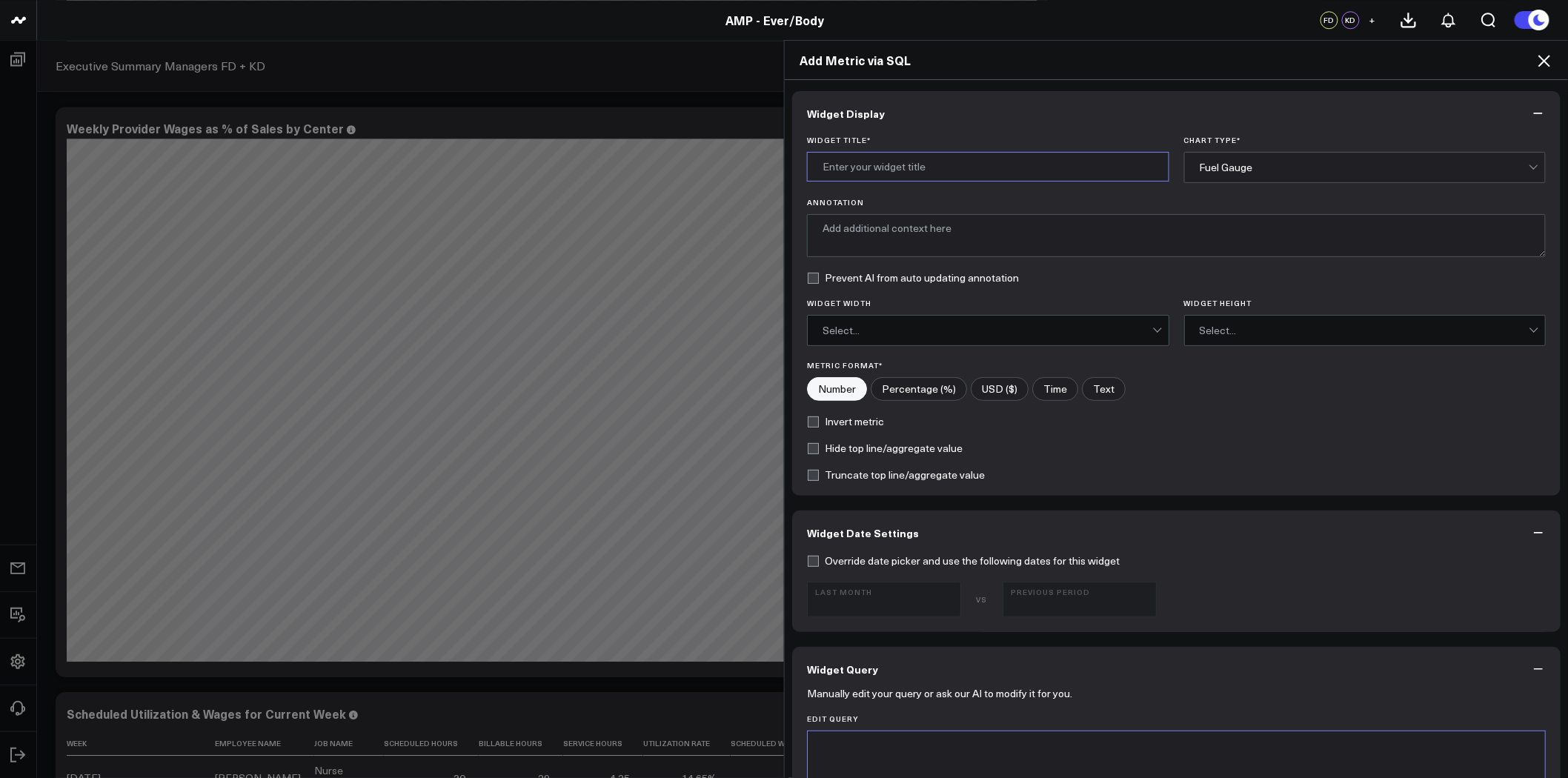
click at [941, 175] on input "Widget Title *" at bounding box center [988, 166] width 363 height 29
type input "Provider and Admin Payroll by Pay Period"
click at [1242, 175] on div "Fuel Gauge" at bounding box center [1364, 167] width 330 height 29
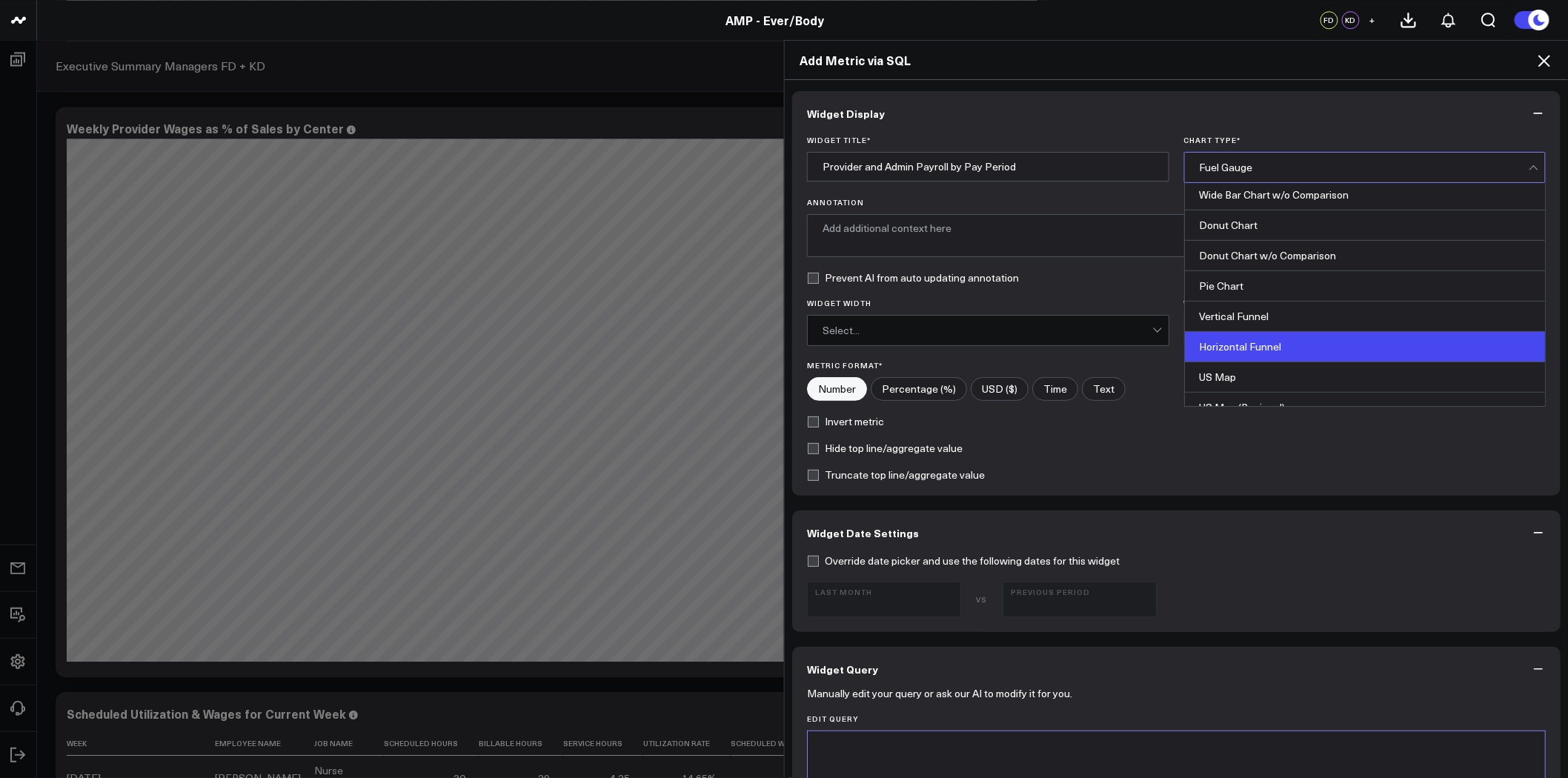
scroll to position [412, 0]
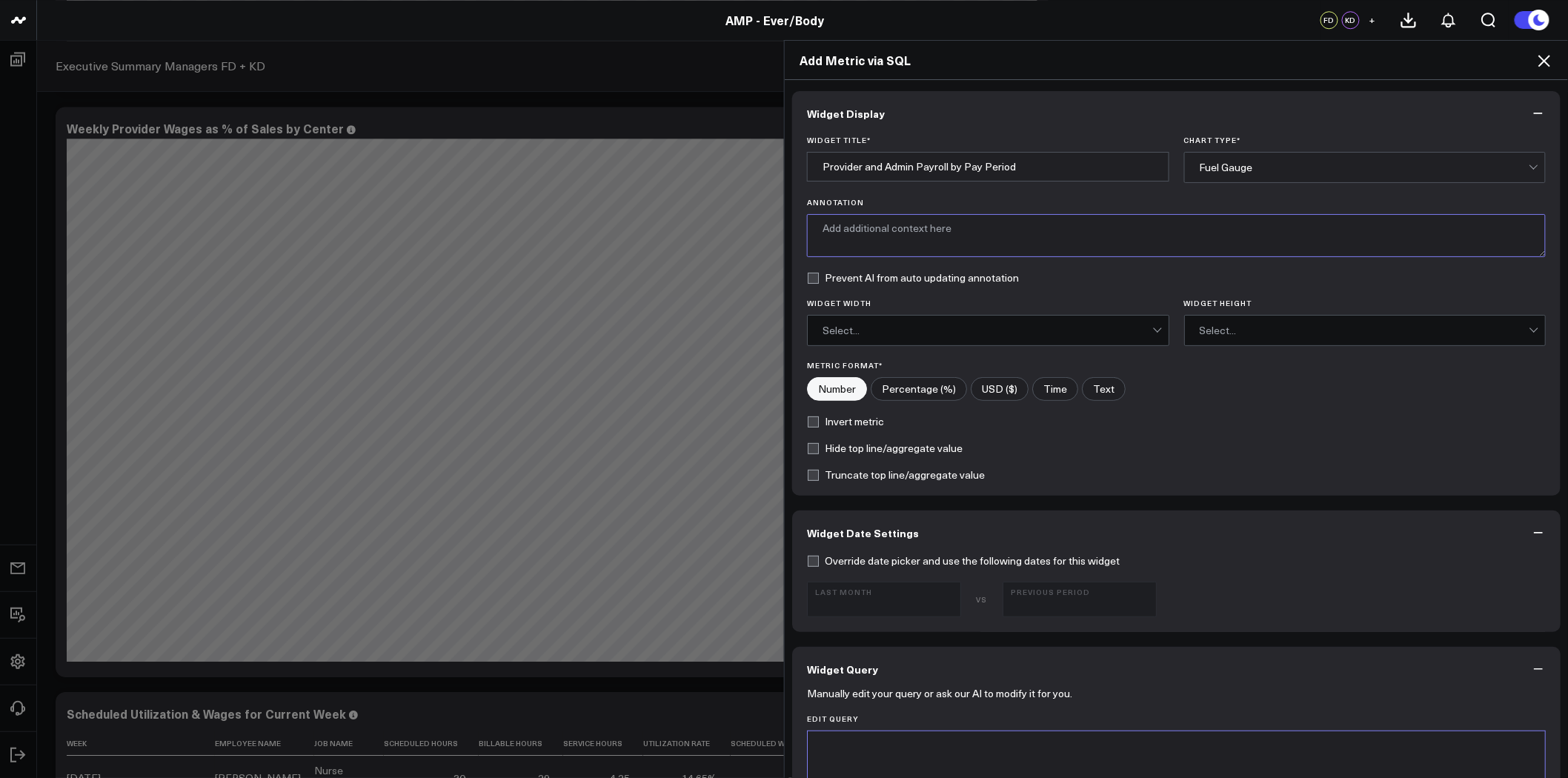
click at [954, 224] on textarea "Annotation" at bounding box center [1176, 235] width 739 height 43
click at [954, 326] on div "Select..." at bounding box center [987, 330] width 330 height 12
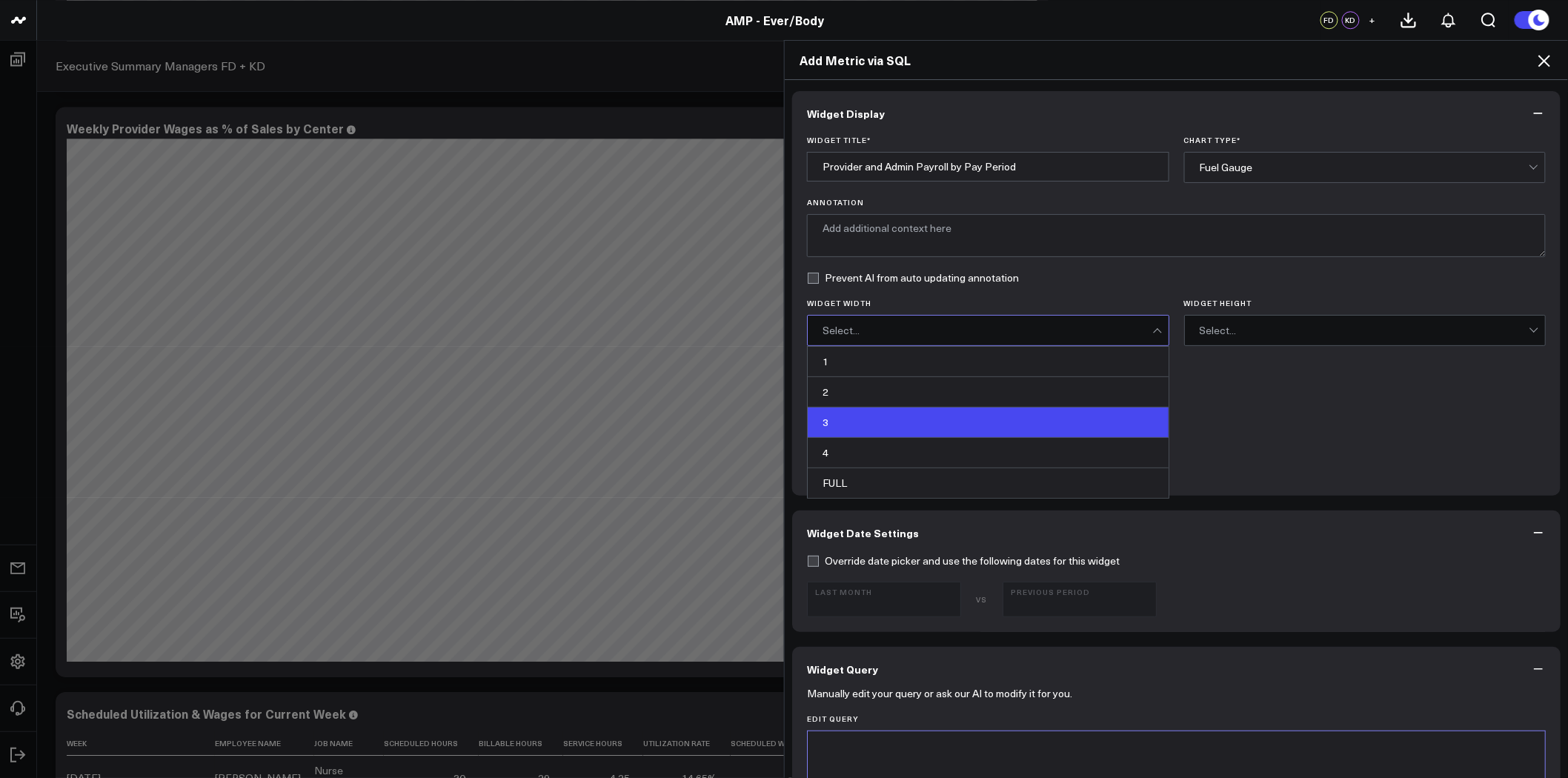
click at [987, 417] on div "3" at bounding box center [988, 423] width 361 height 30
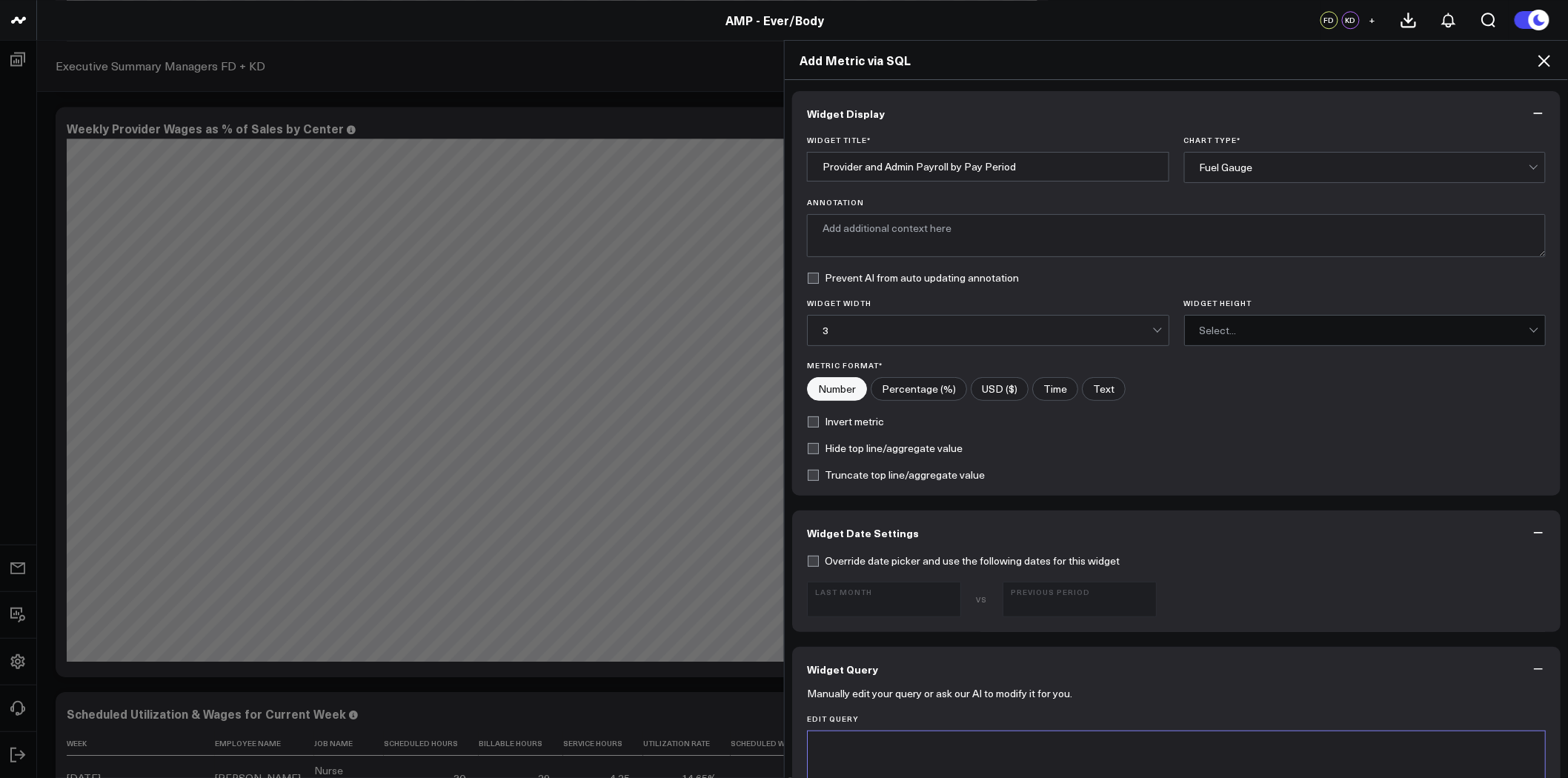
click at [1295, 317] on div "Select..." at bounding box center [1364, 331] width 330 height 29
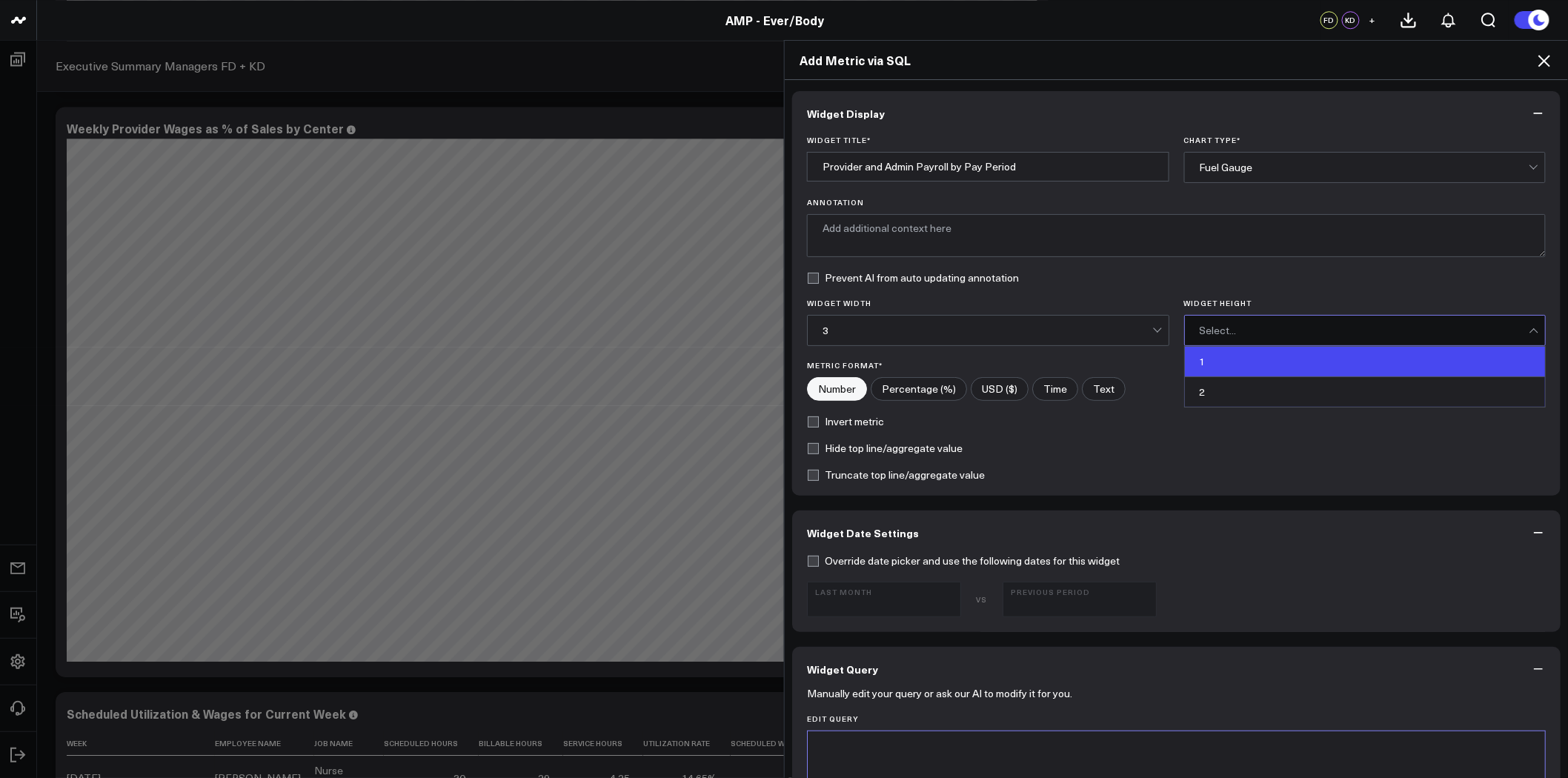
click at [1262, 362] on div "1" at bounding box center [1364, 362] width 361 height 30
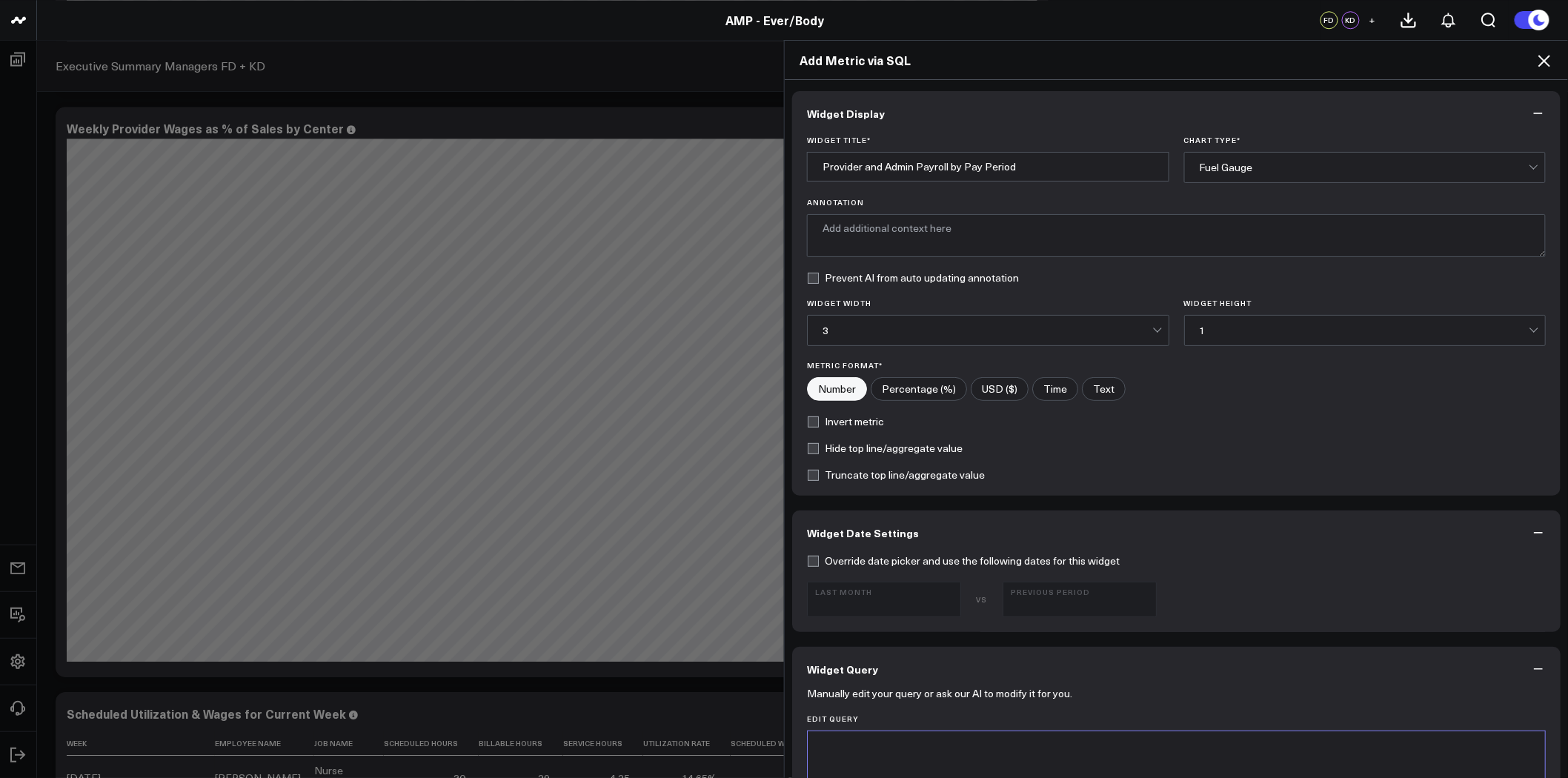
click at [1307, 160] on div "Fuel Gauge" at bounding box center [1364, 167] width 330 height 29
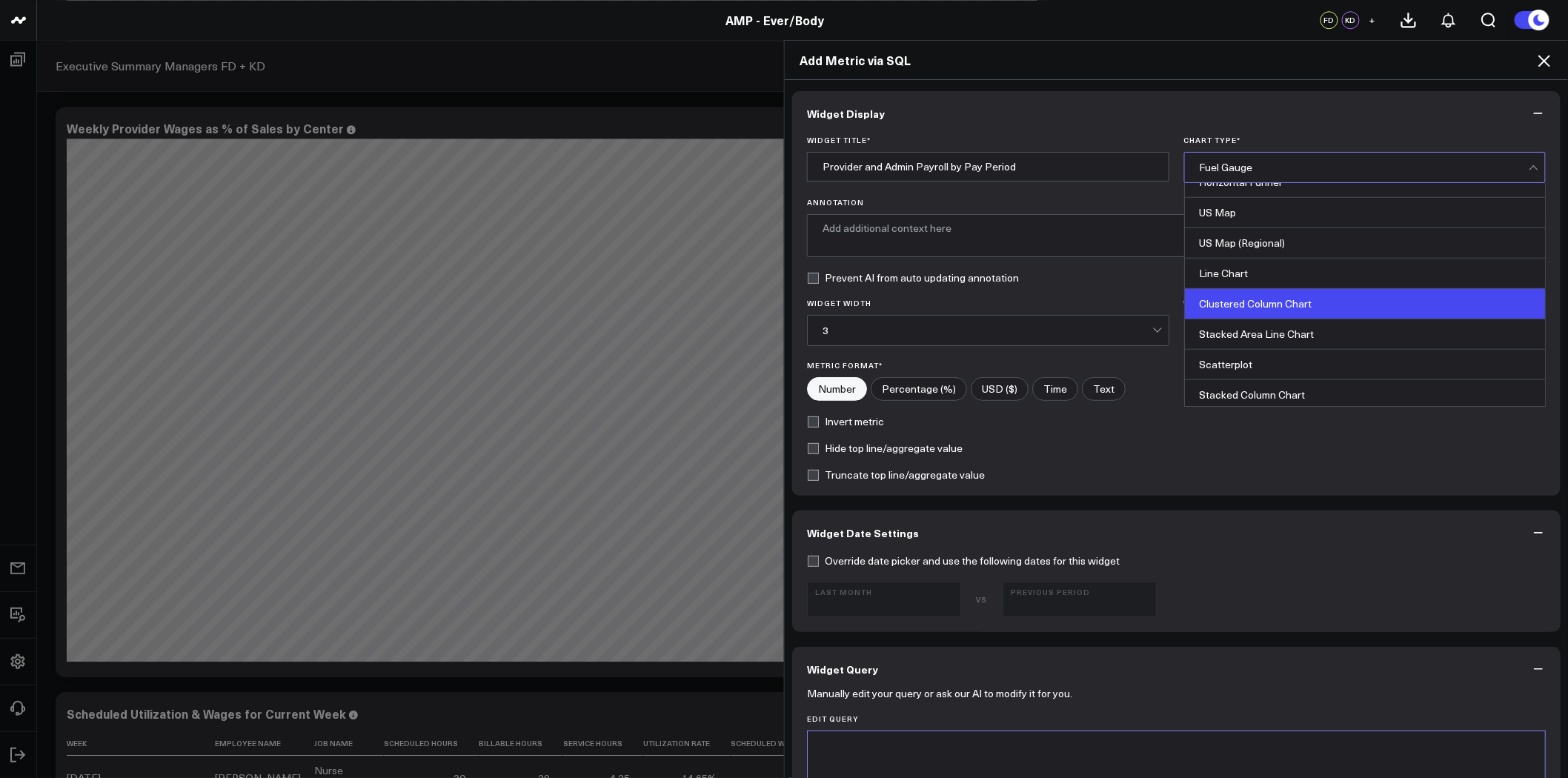
click at [1271, 306] on div "Clustered Column Chart" at bounding box center [1364, 304] width 361 height 30
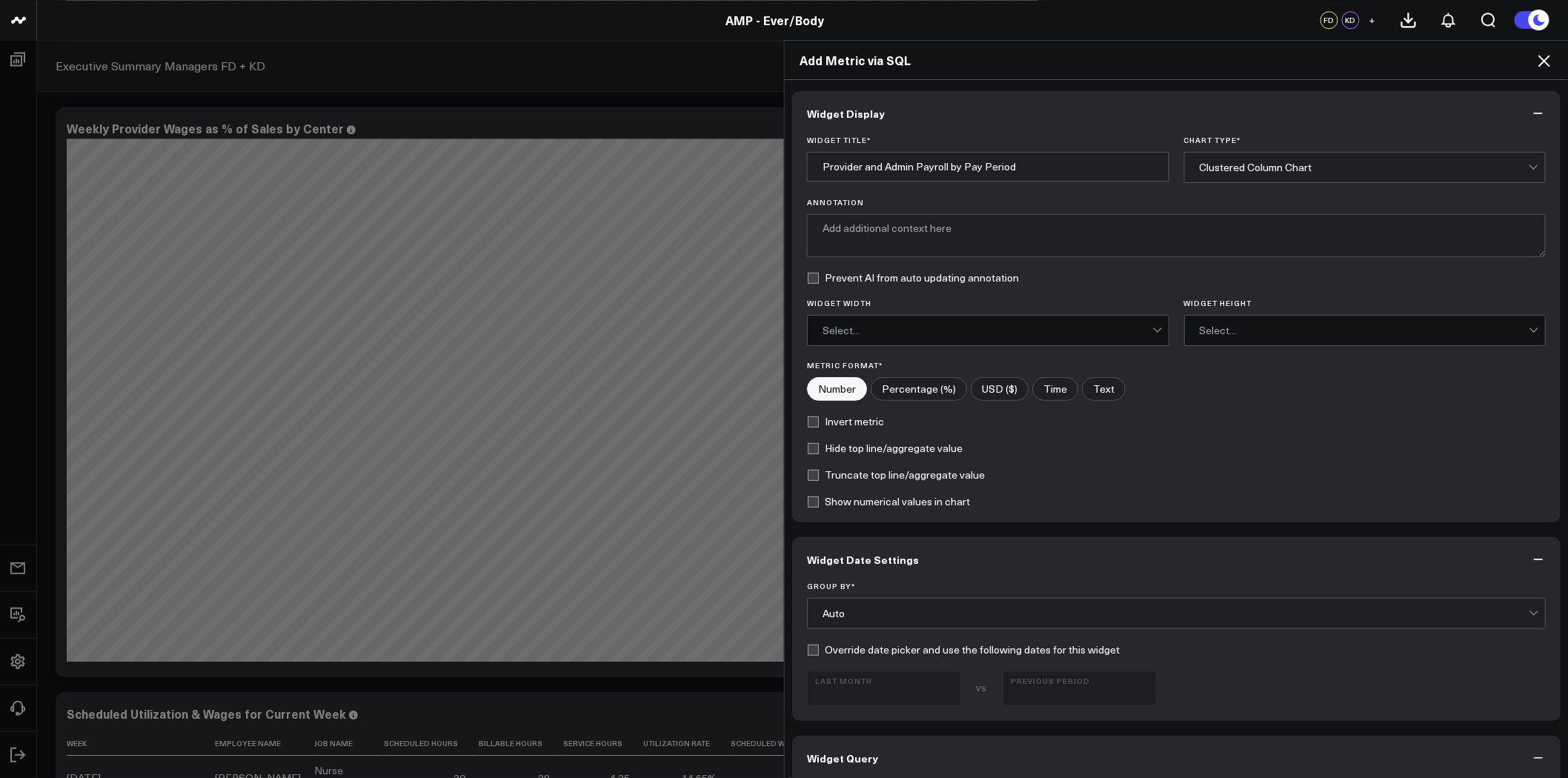
click at [1042, 332] on div "Select..." at bounding box center [987, 330] width 330 height 12
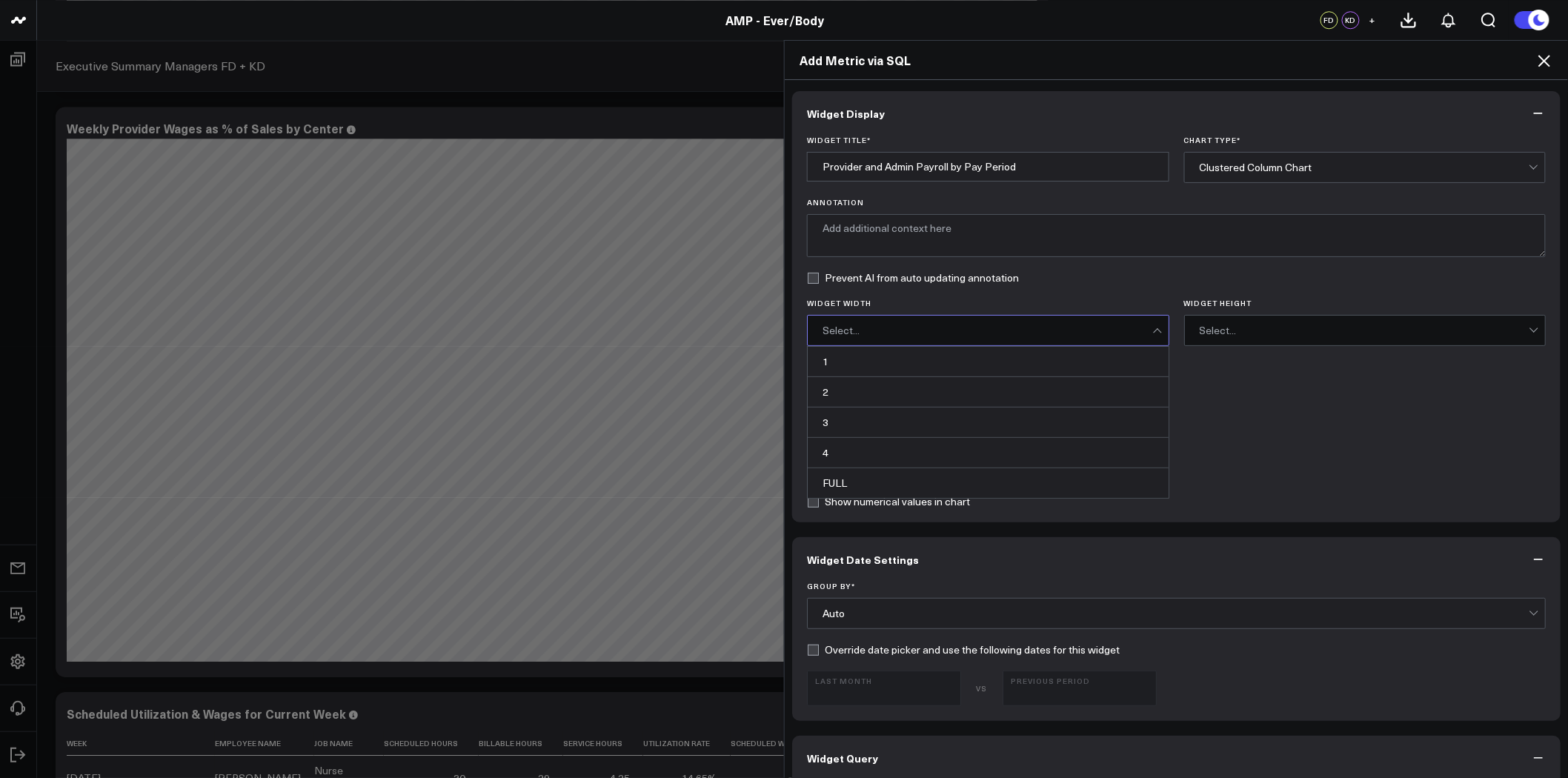
drag, startPoint x: 1006, startPoint y: 421, endPoint x: 1058, endPoint y: 398, distance: 56.9
click at [1008, 421] on div "3" at bounding box center [988, 423] width 361 height 30
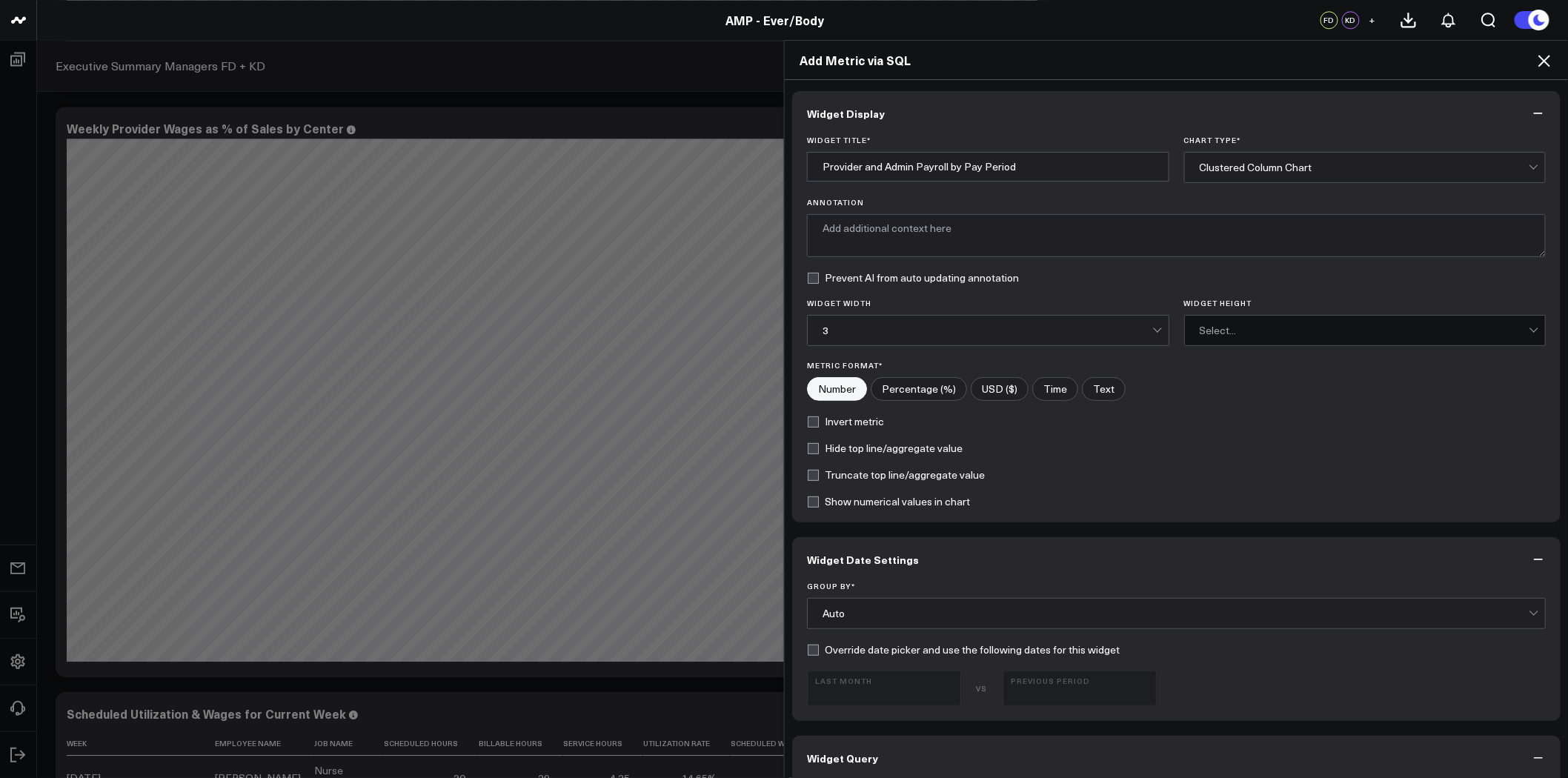
click at [1267, 306] on label "Widget Height" at bounding box center [1365, 303] width 363 height 9
click at [1288, 331] on input "Widget Height" at bounding box center [1289, 331] width 3 height 0
click at [1262, 324] on div "Select..." at bounding box center [1364, 330] width 330 height 12
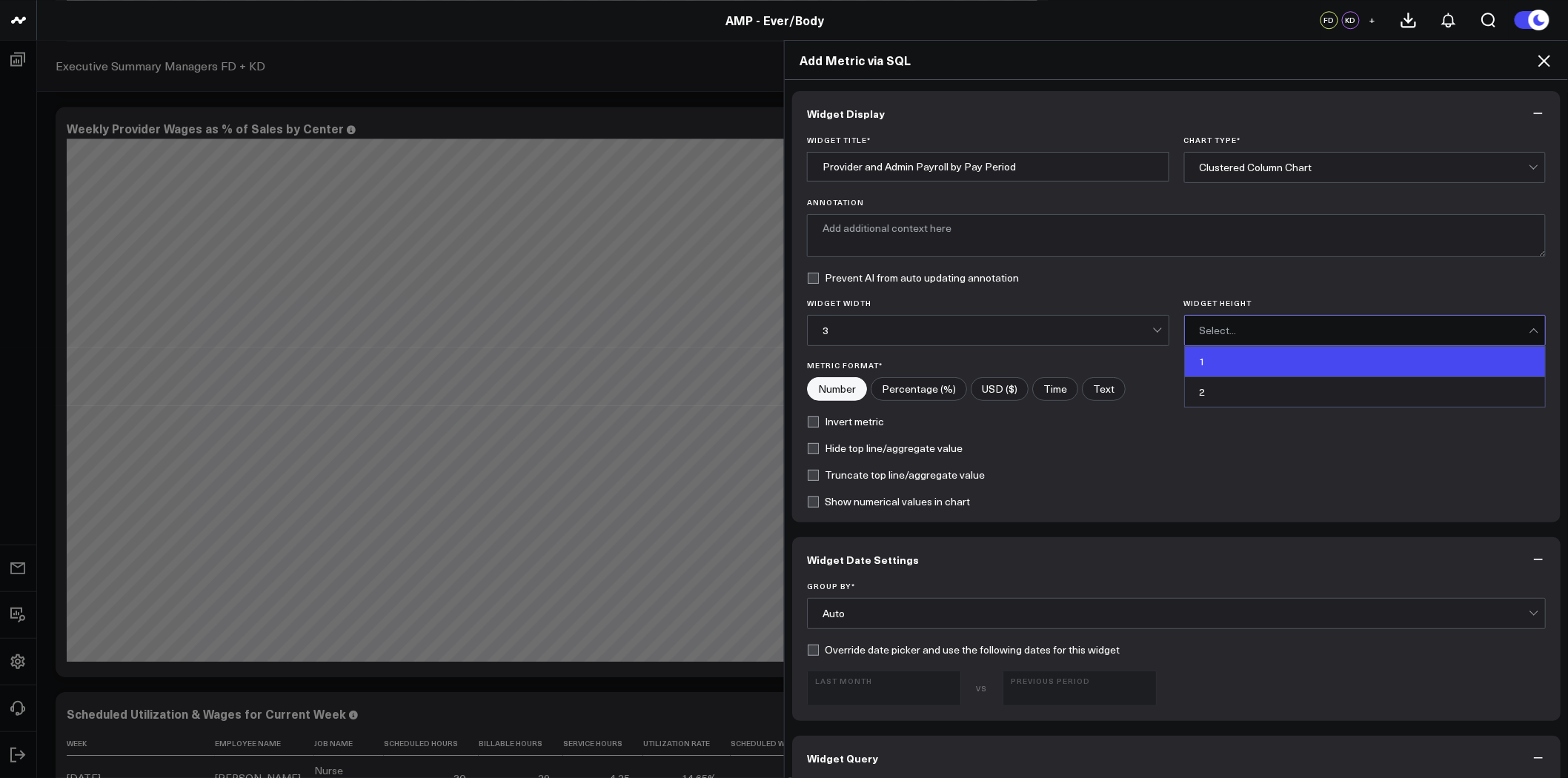
click at [1253, 355] on div "1" at bounding box center [1364, 362] width 361 height 30
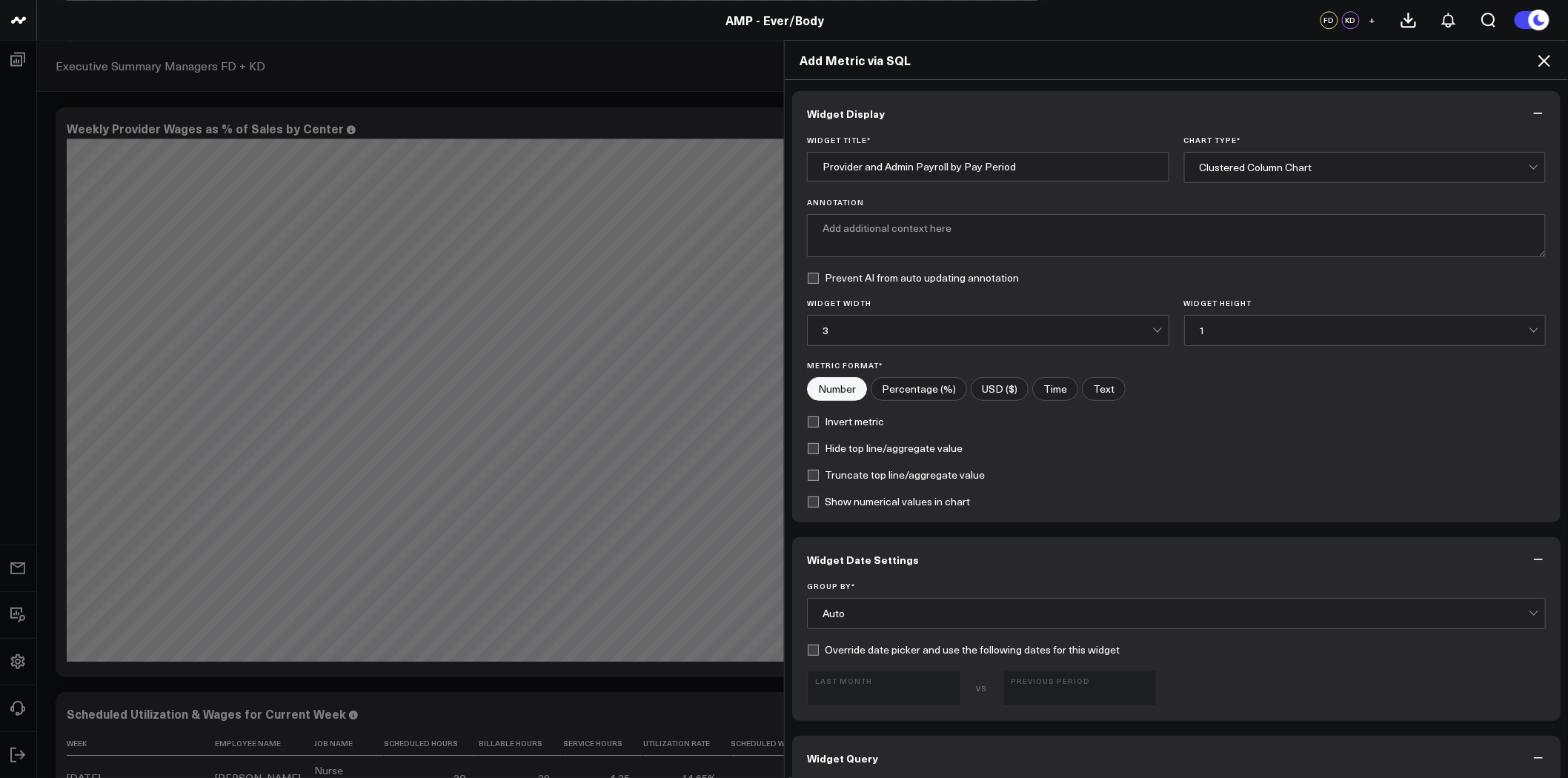
click at [974, 389] on input"] "USD ($)" at bounding box center [999, 389] width 56 height 22
radio input"] "true"
click at [837, 452] on label "Hide top line/aggregate value" at bounding box center [884, 448] width 155 height 12
click at [819, 452] on input "Hide top line/aggregate value" at bounding box center [812, 448] width 12 height 12
checkbox input "true"
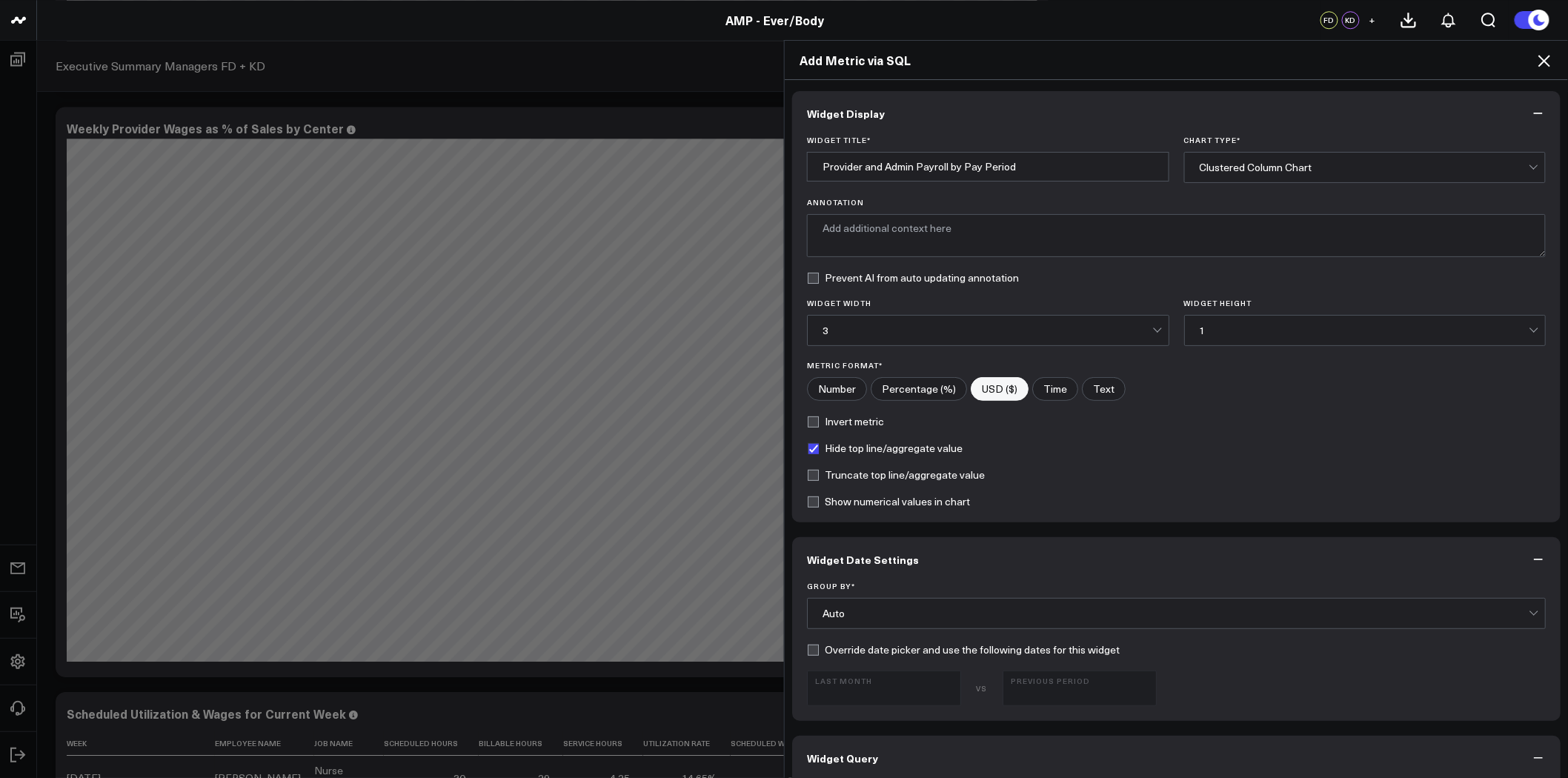
click at [846, 477] on label "Truncate top line/aggregate value" at bounding box center [896, 475] width 178 height 12
click at [819, 477] on input "Truncate top line/aggregate value" at bounding box center [812, 475] width 12 height 12
checkbox input "true"
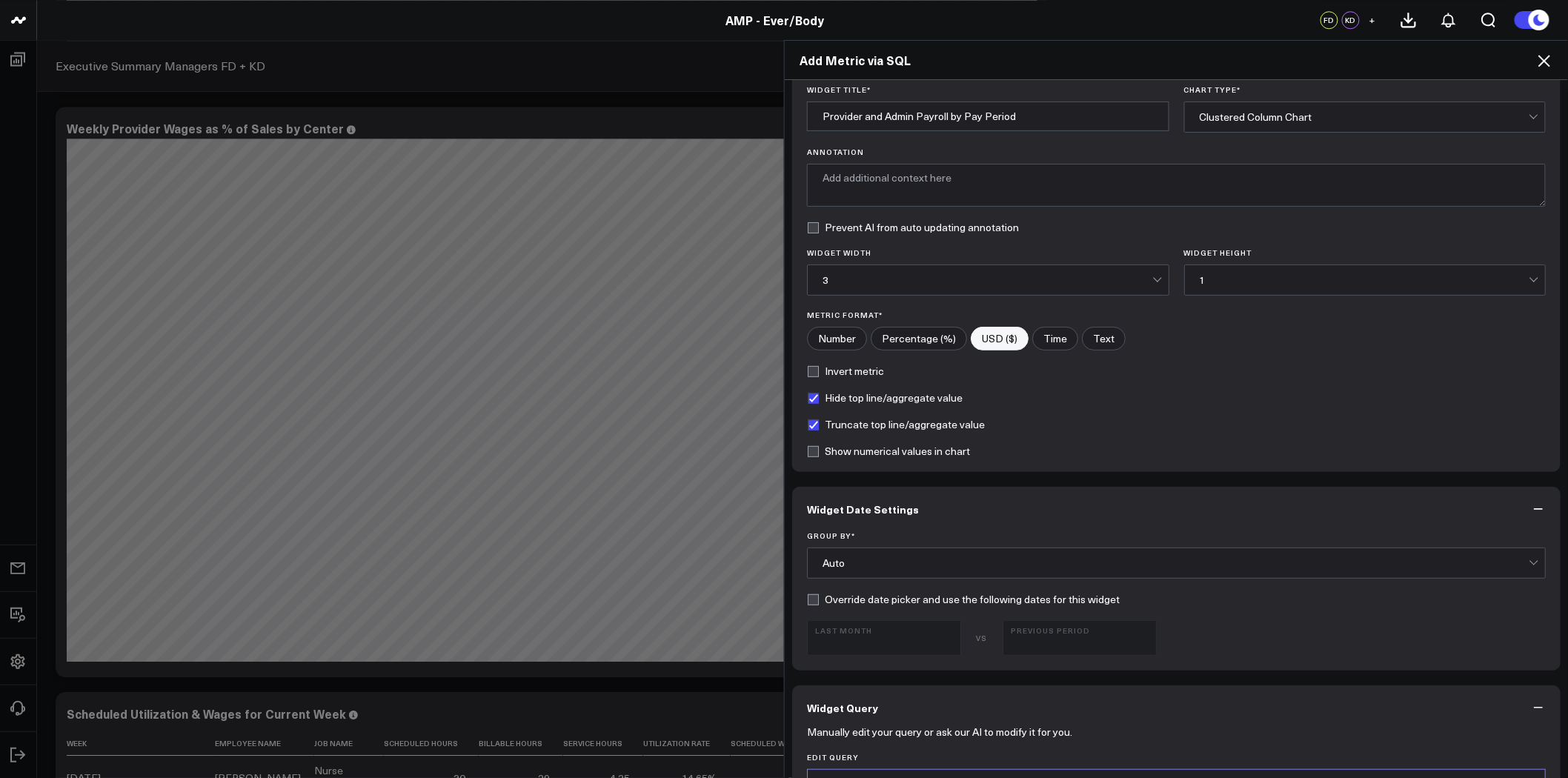
scroll to position [164, 0]
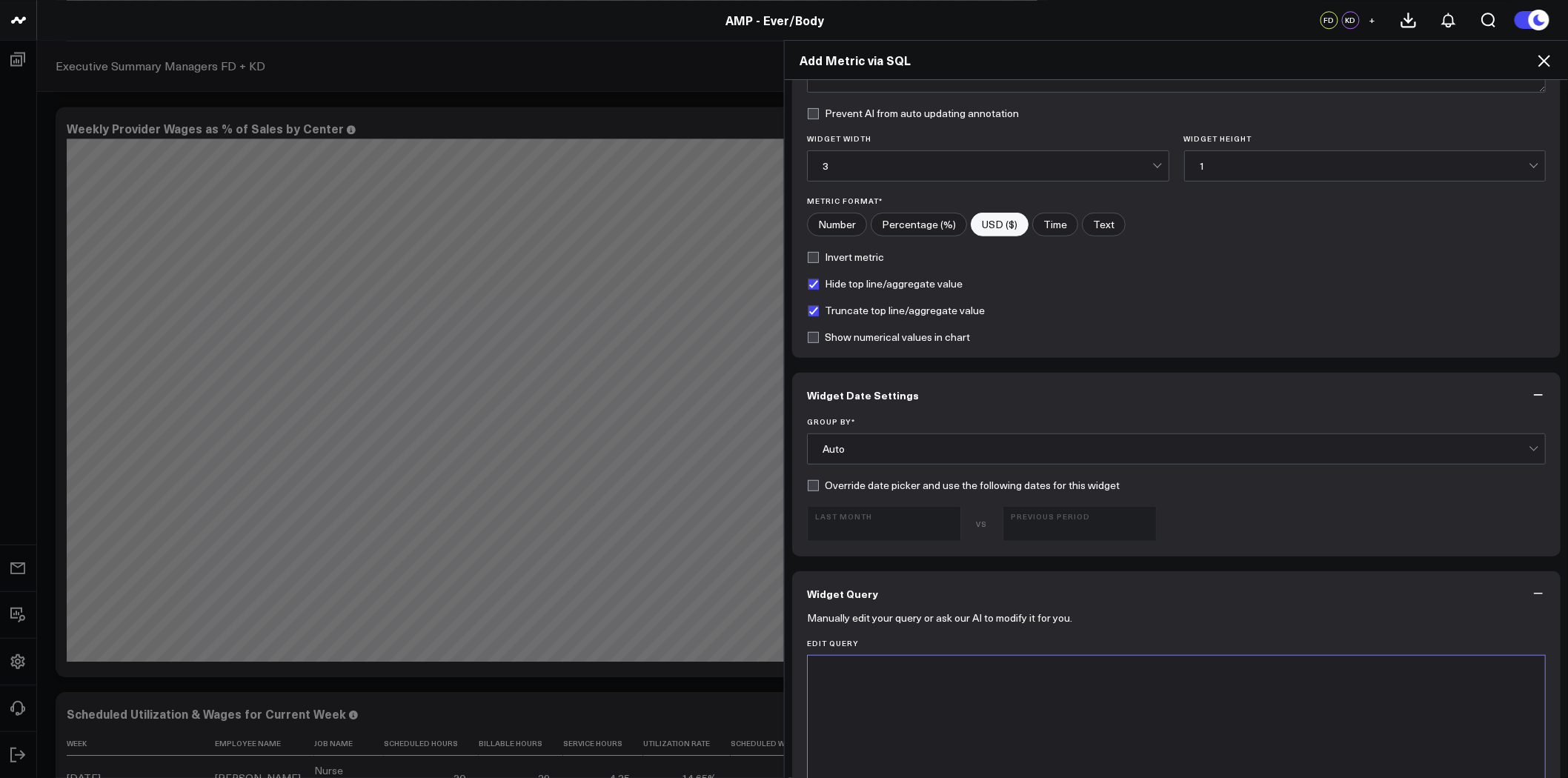
click at [999, 449] on div "Auto" at bounding box center [1175, 449] width 706 height 12
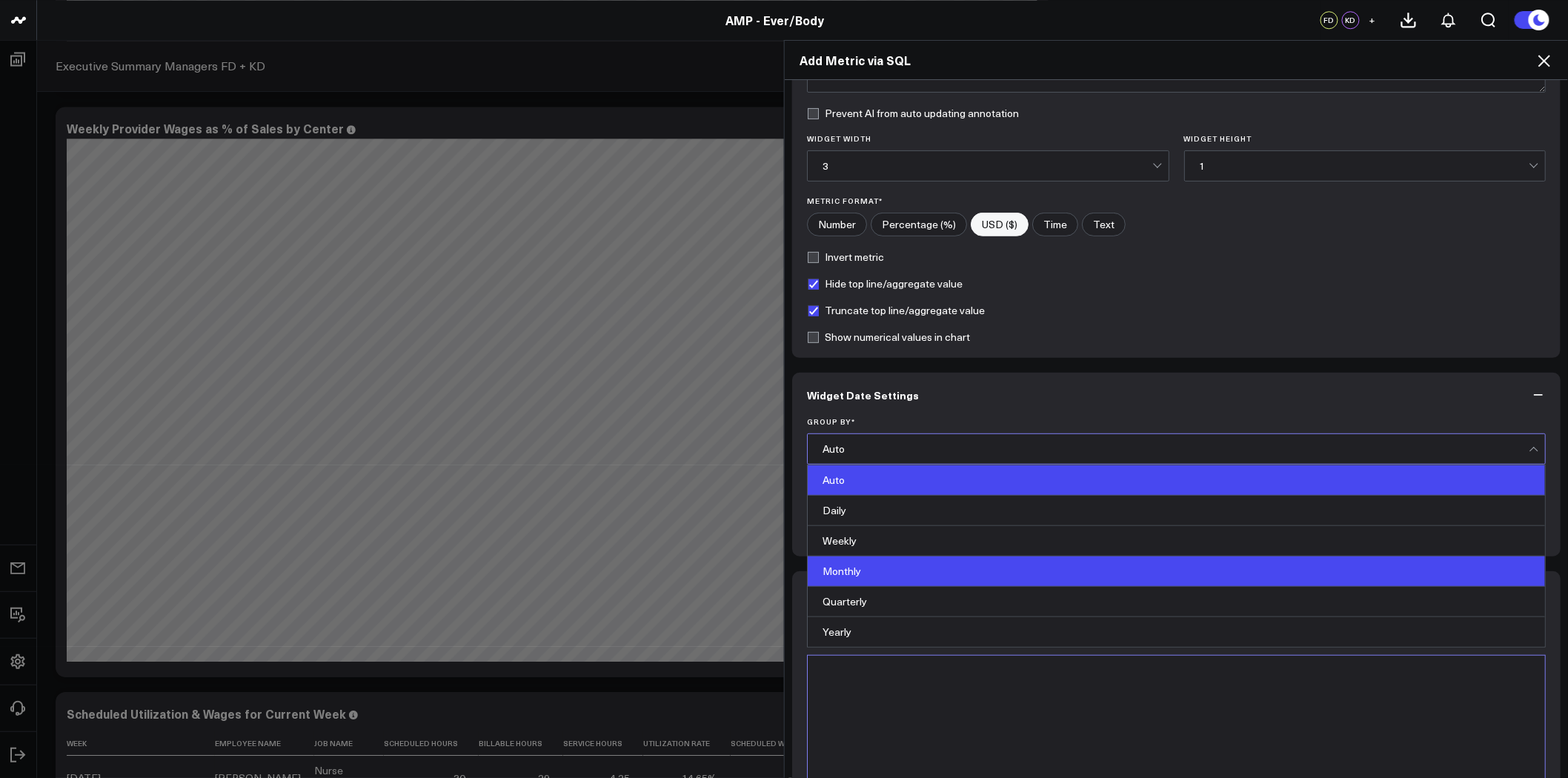
click at [974, 579] on div "Monthly" at bounding box center [1176, 571] width 737 height 30
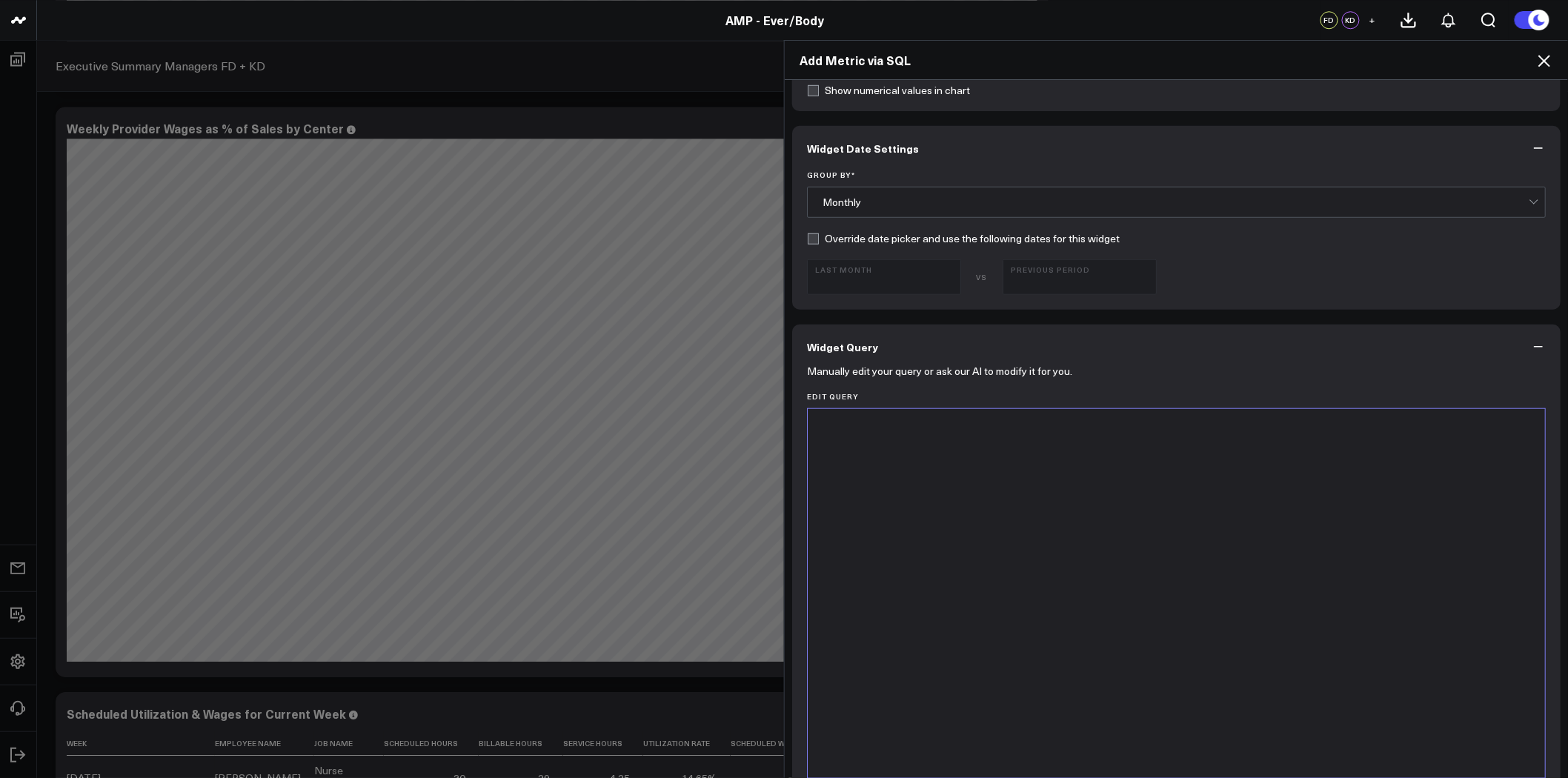
click at [1020, 514] on div at bounding box center [1176, 594] width 722 height 355
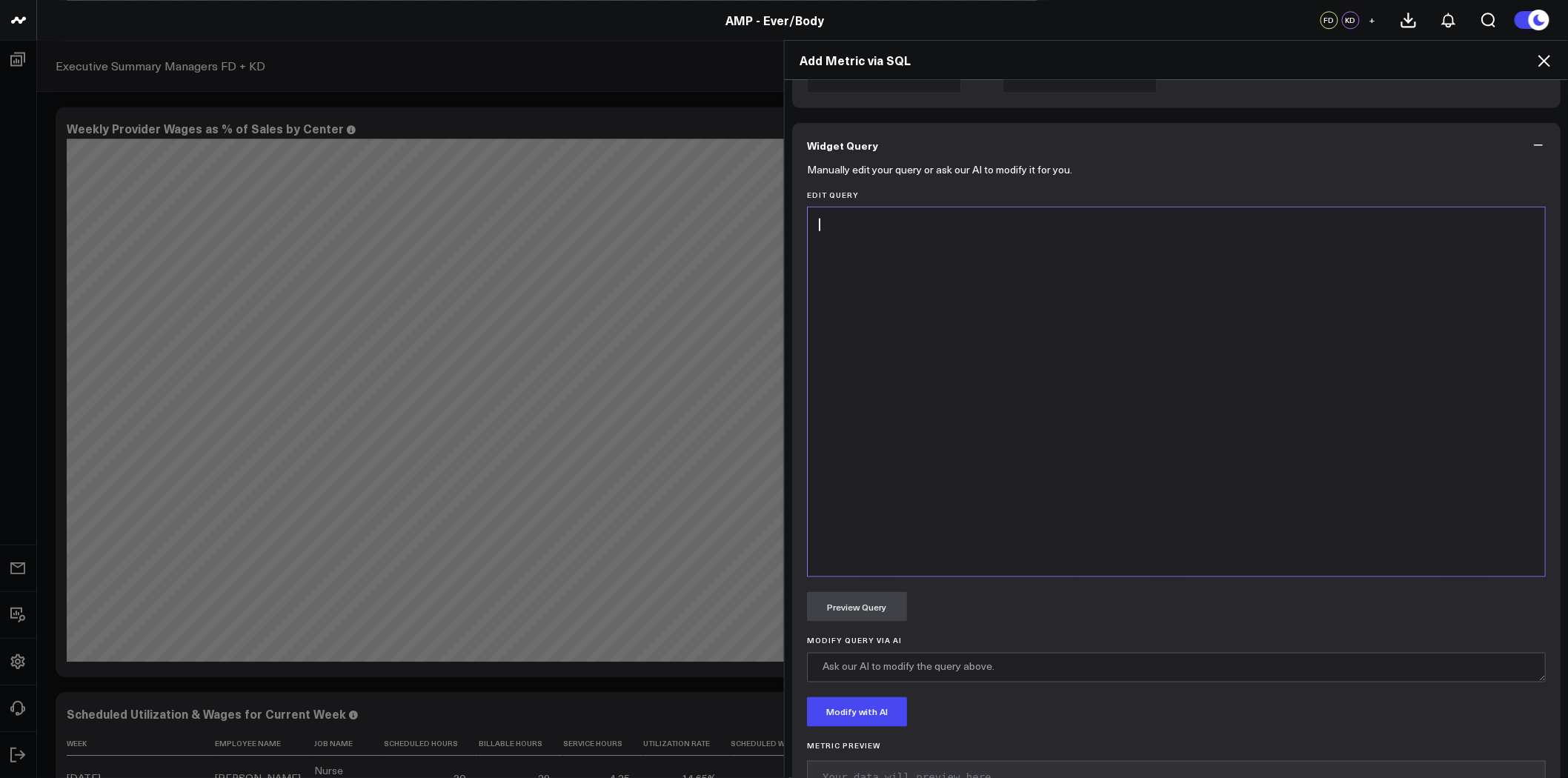
scroll to position [576, 0]
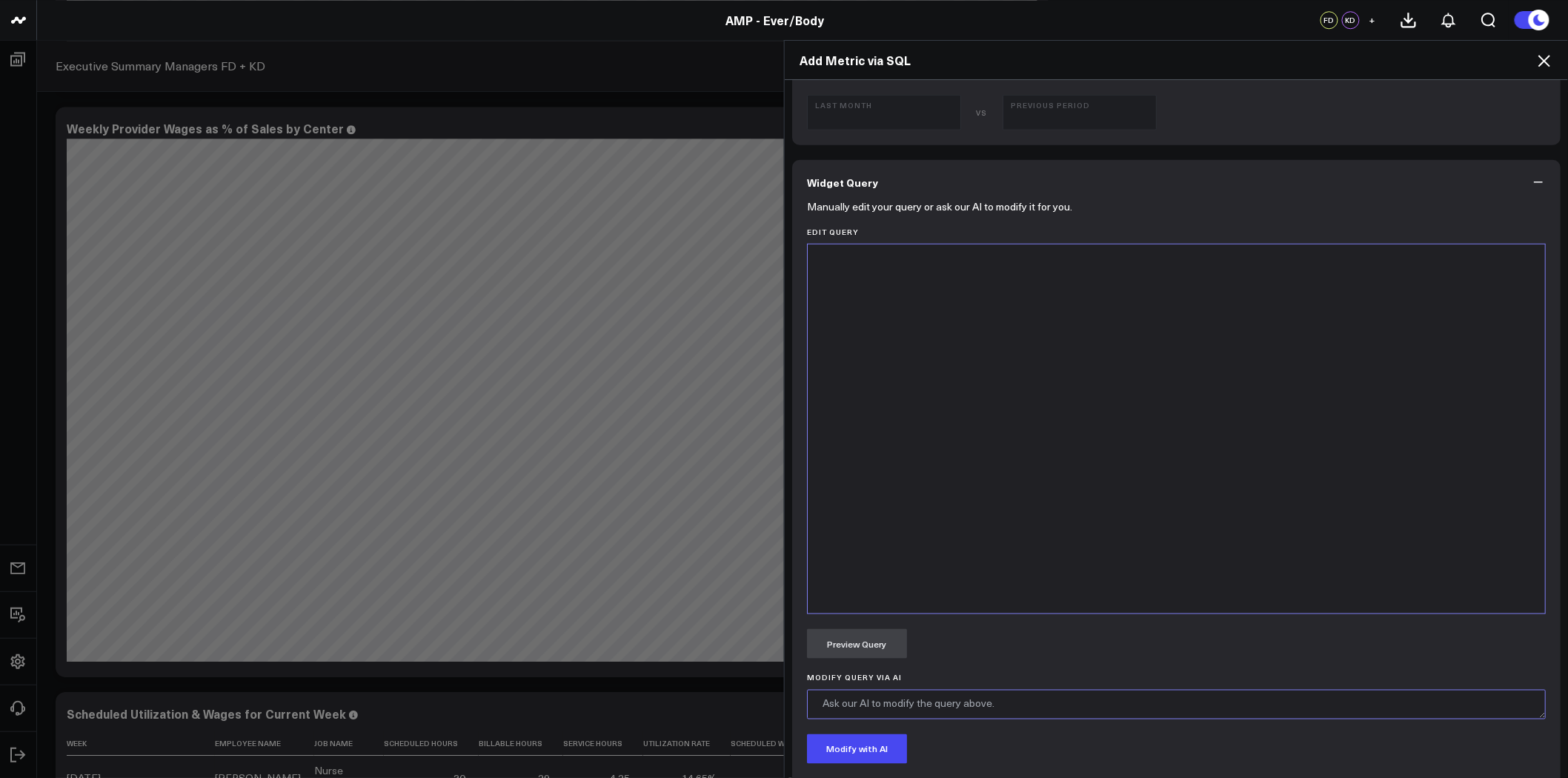
click at [876, 705] on textarea "Modify Query via AI" at bounding box center [1176, 705] width 739 height 29
click at [890, 321] on div at bounding box center [1176, 429] width 722 height 355
drag, startPoint x: 907, startPoint y: 251, endPoint x: 797, endPoint y: 252, distance: 110.0
click at [797, 252] on div "Manually edit your query or ask our AI to modify it for you. Edit Query 9 1 › S…" at bounding box center [1176, 531] width 768 height 653
drag, startPoint x: 868, startPoint y: 262, endPoint x: 795, endPoint y: 260, distance: 73.0
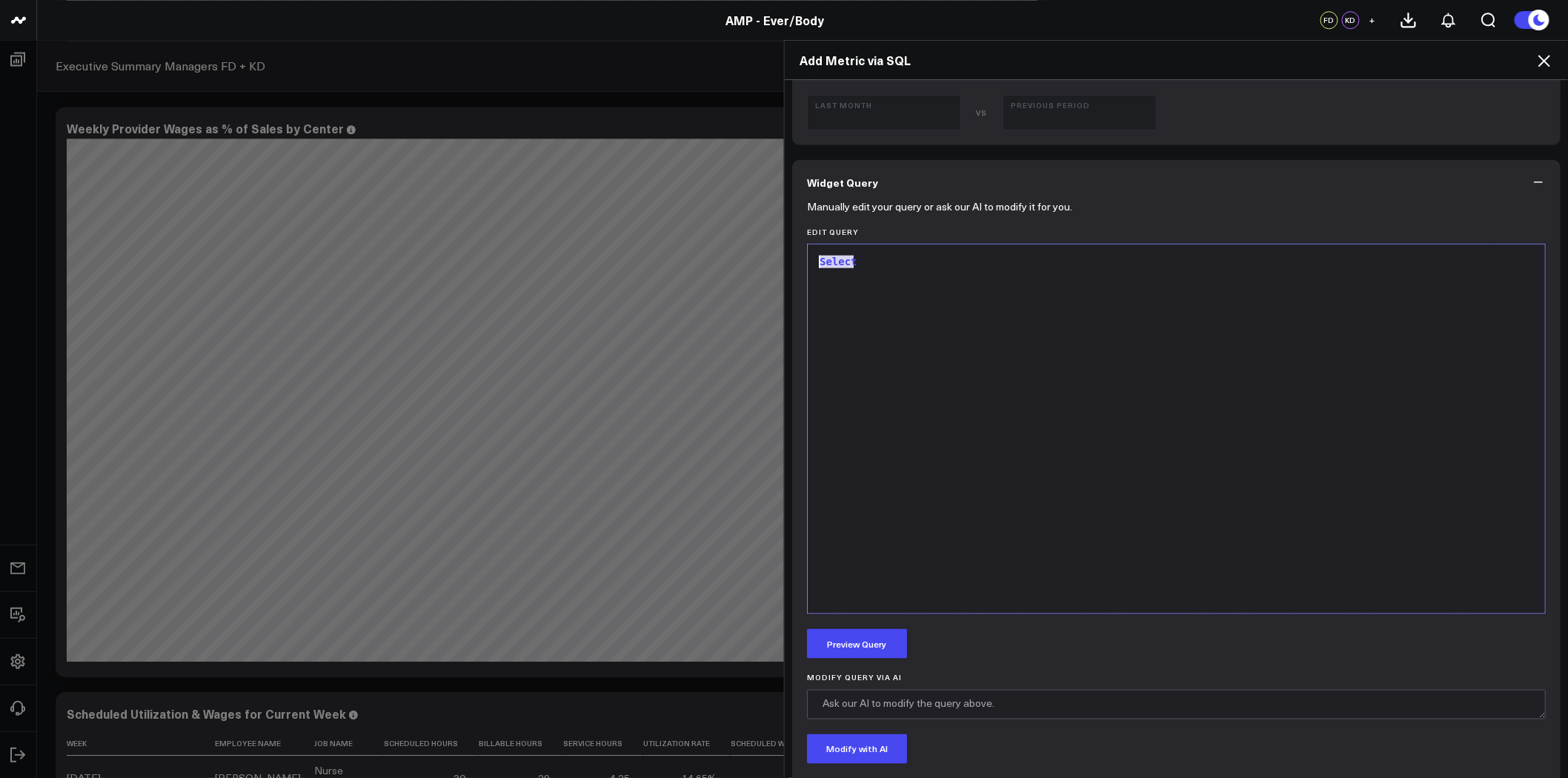
click at [795, 260] on div "Manually edit your query or ask our AI to modify it for you. Edit Query 9 1 › S…" at bounding box center [1176, 531] width 768 height 653
click at [881, 276] on span ")" at bounding box center [884, 276] width 6 height 12
click at [878, 650] on button "Preview Query" at bounding box center [857, 644] width 100 height 29
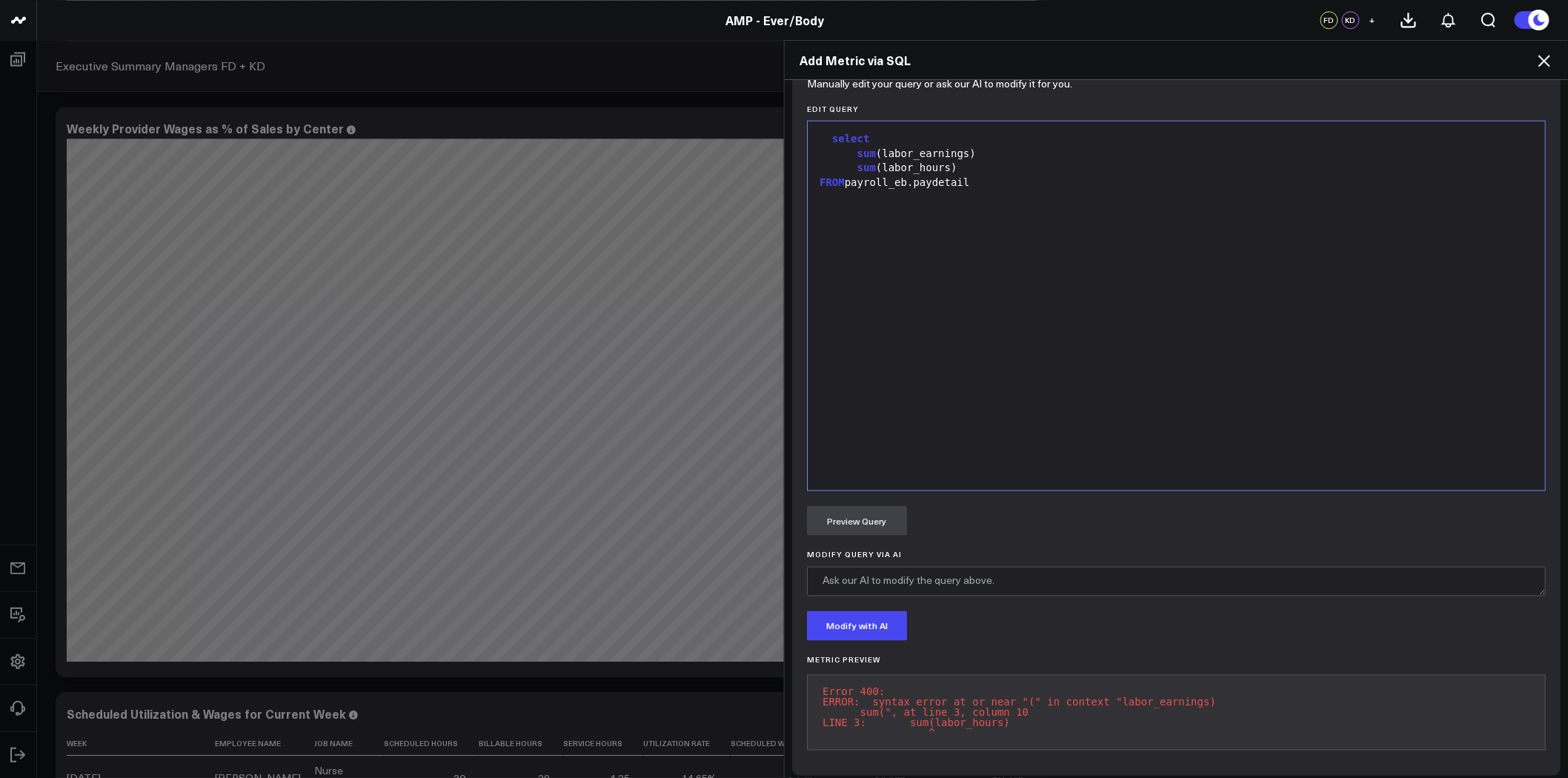
scroll to position [598, 0]
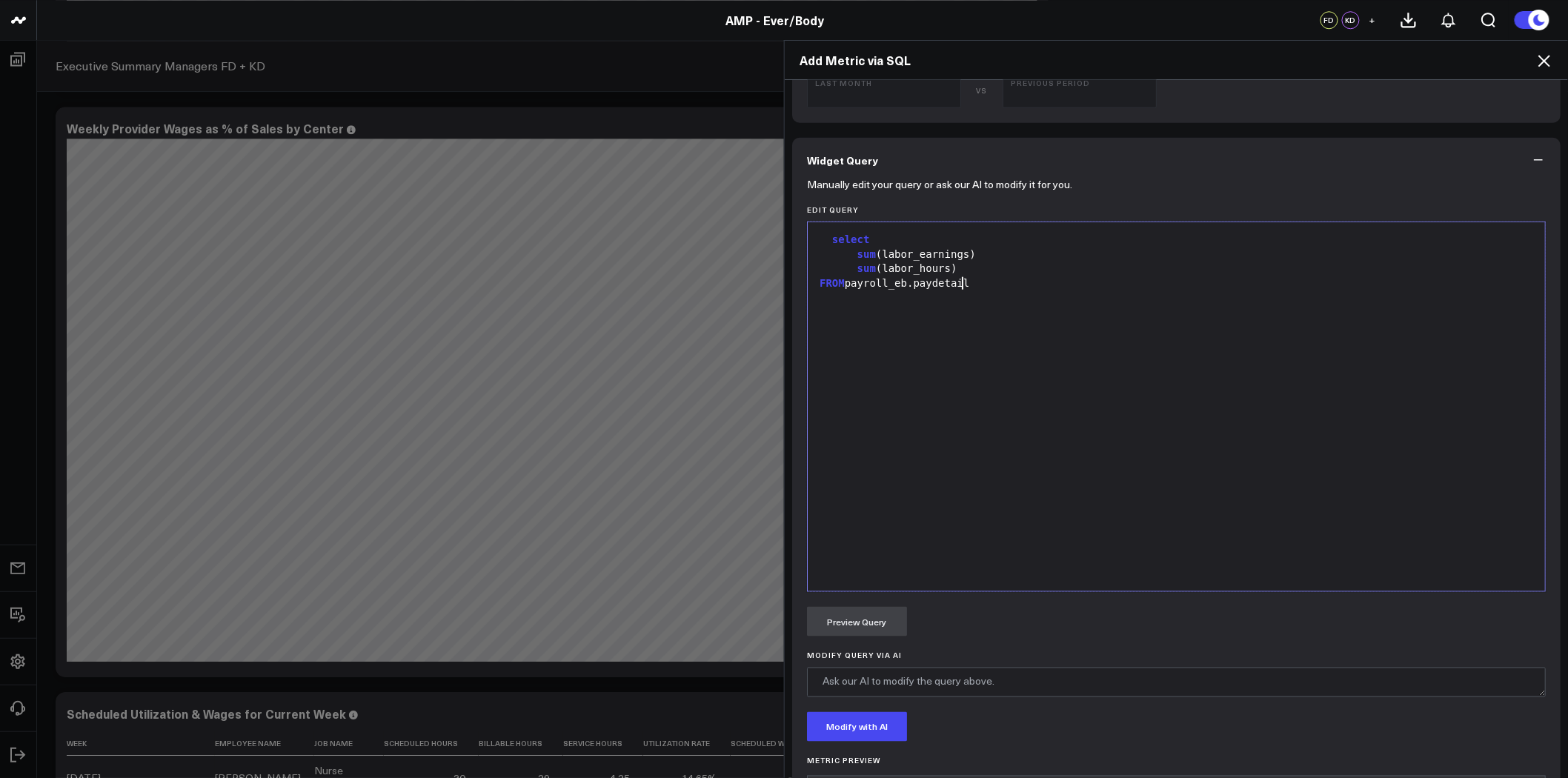
click at [973, 282] on div "FROM payroll_eb.paydetail" at bounding box center [1176, 284] width 722 height 15
click at [917, 358] on div "select sum (labor_earnings) sum (labor_hours) FROM payroll_eb.paydetail pd" at bounding box center [1176, 407] width 722 height 355
click at [878, 620] on button "Preview Query" at bounding box center [857, 622] width 100 height 29
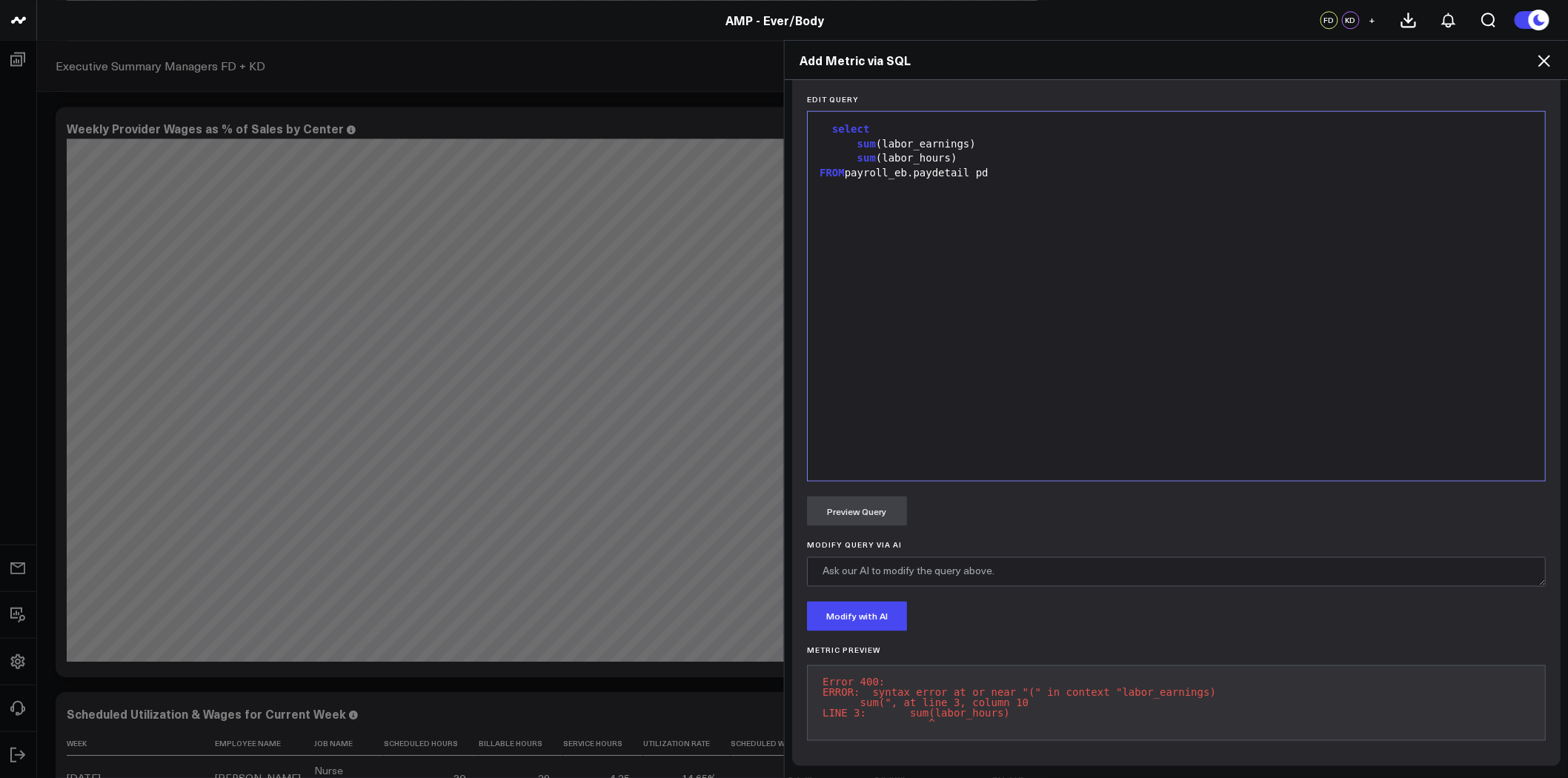
scroll to position [681, 0]
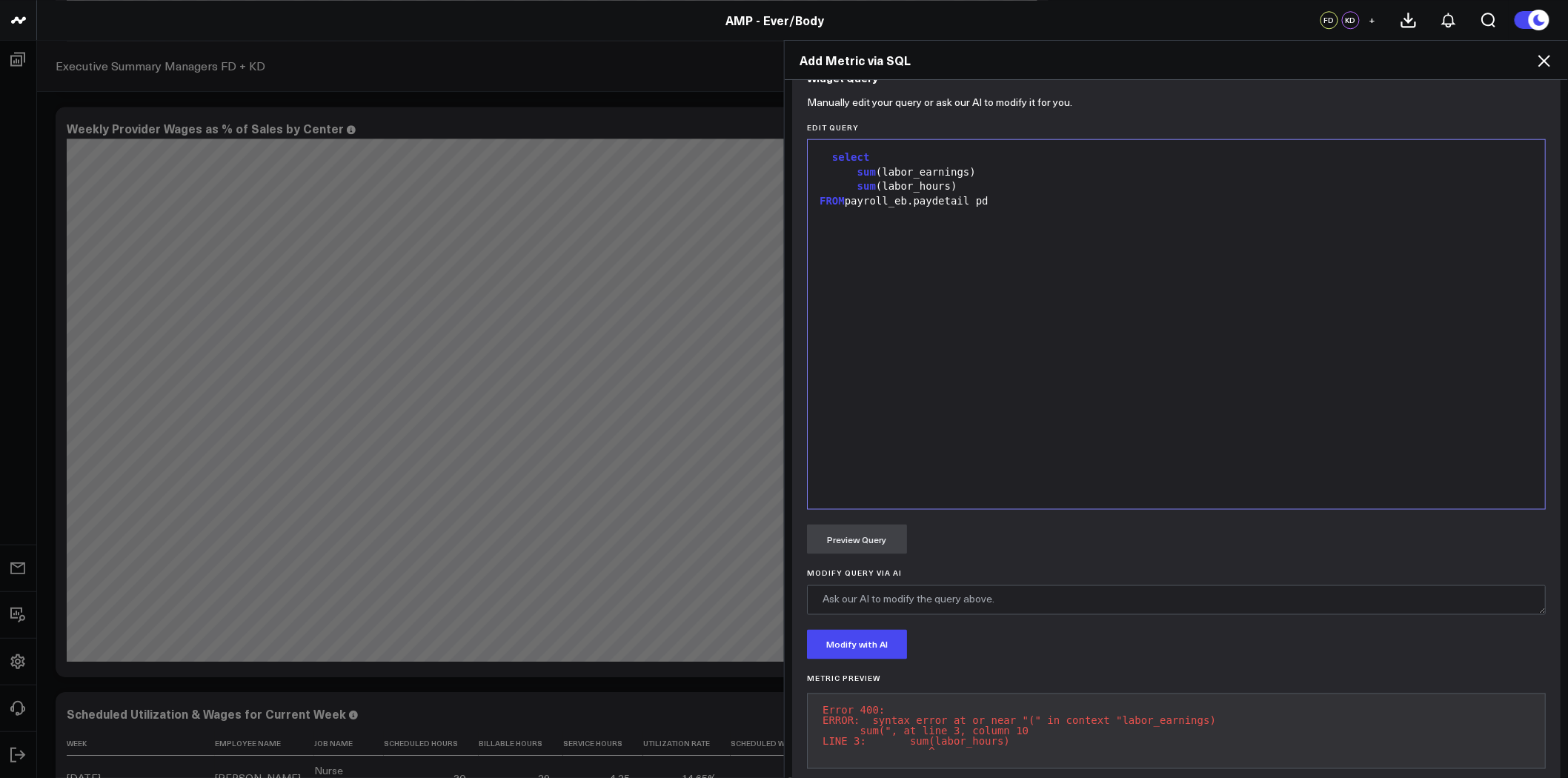
click at [989, 178] on div "sum (labor_earnings)" at bounding box center [1176, 173] width 722 height 15
click at [871, 536] on button "Preview Query" at bounding box center [857, 539] width 100 height 29
click at [946, 181] on div "sum ( labor_hours )" at bounding box center [1176, 186] width 722 height 15
click at [969, 173] on div "sum (labor_earnings)," at bounding box center [1176, 173] width 722 height 15
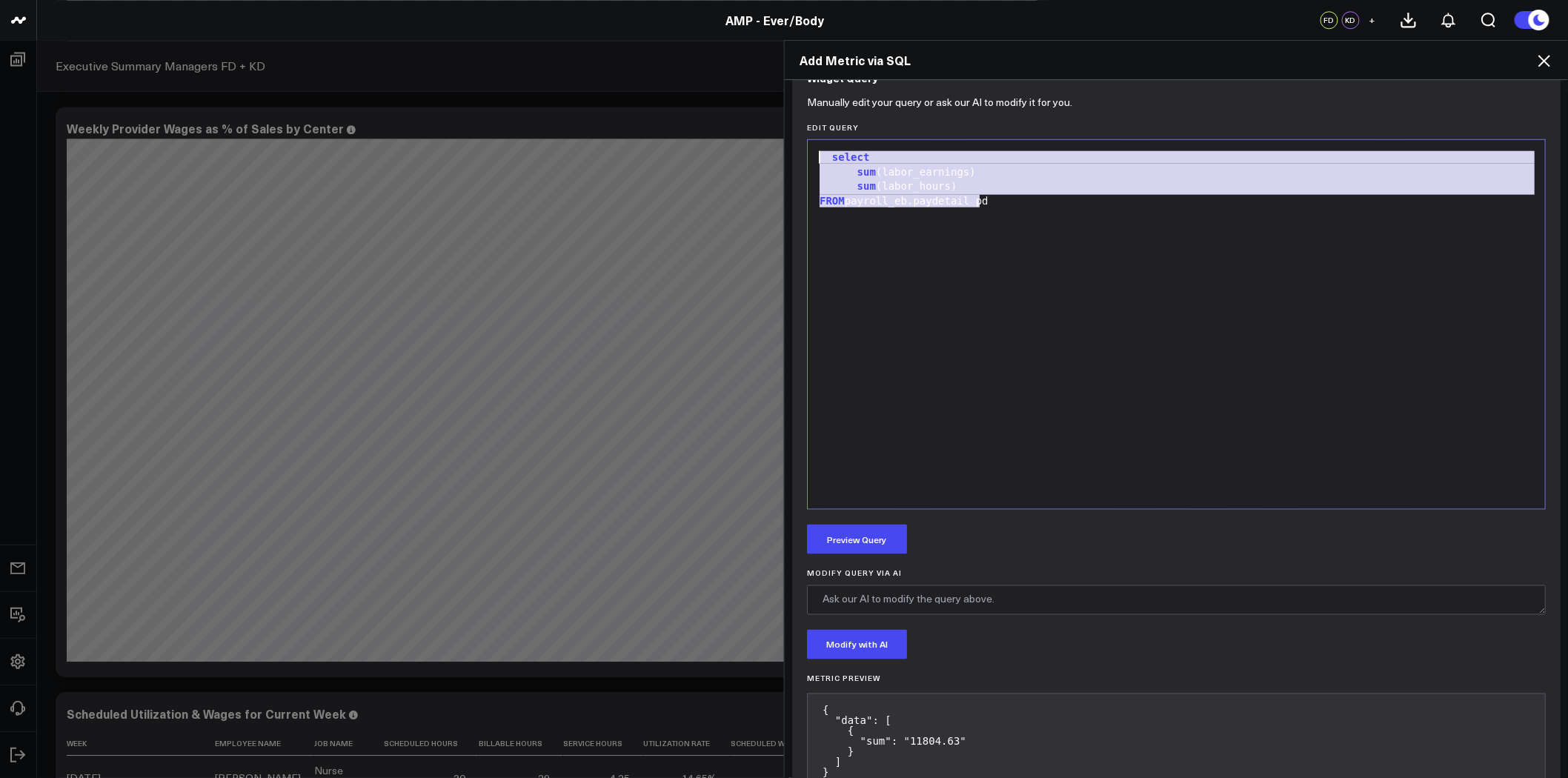
drag, startPoint x: 1026, startPoint y: 202, endPoint x: 793, endPoint y: 157, distance: 237.3
click at [793, 157] on div "Manually edit your query or ask our AI to modify it for you. Edit Query Selecti…" at bounding box center [1176, 457] width 768 height 716
copy div "select sum (labor_earnings) sum (labor_hours) FROM payroll_eb.paydetail pd"
click at [1014, 202] on div "FROM payroll_eb.paydetail pd" at bounding box center [1176, 201] width 722 height 15
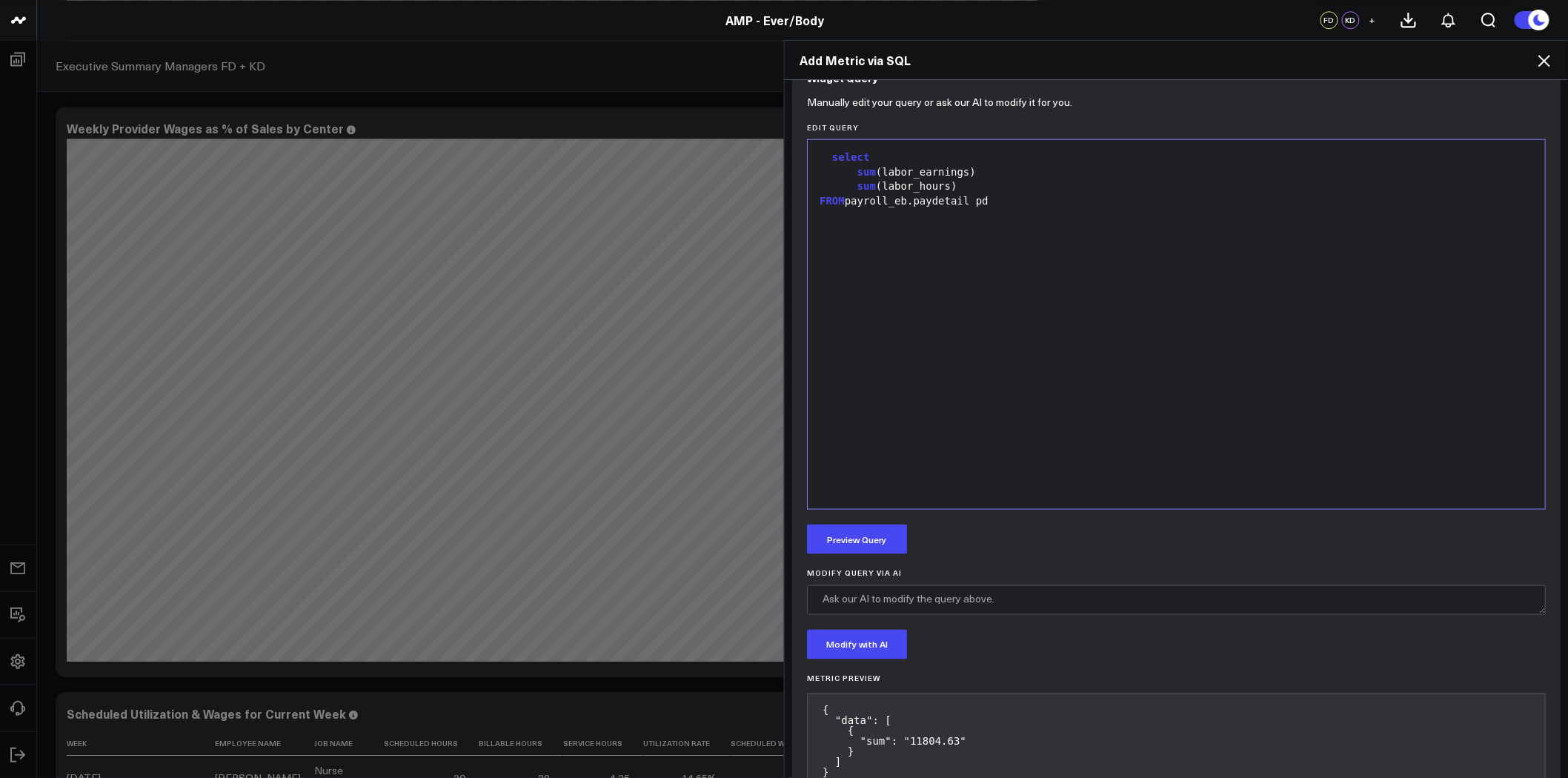
click at [883, 237] on div "select sum (labor_earnings) sum (labor_hours) FROM payroll_eb.paydetail pd" at bounding box center [1176, 325] width 722 height 355
click at [839, 209] on div "select sum (labor_earnings) sum (labor_hours) FROM payroll_eb.paydetail pd" at bounding box center [1176, 325] width 722 height 355
click at [825, 217] on div "select sum (labor_earnings) sum (labor_hours) FROM payroll_eb.paydetail pd" at bounding box center [1176, 325] width 722 height 355
click at [1003, 200] on div "FROM payroll_eb.paydetail pd" at bounding box center [1176, 201] width 722 height 15
click at [849, 536] on button "Preview Query" at bounding box center [857, 539] width 100 height 29
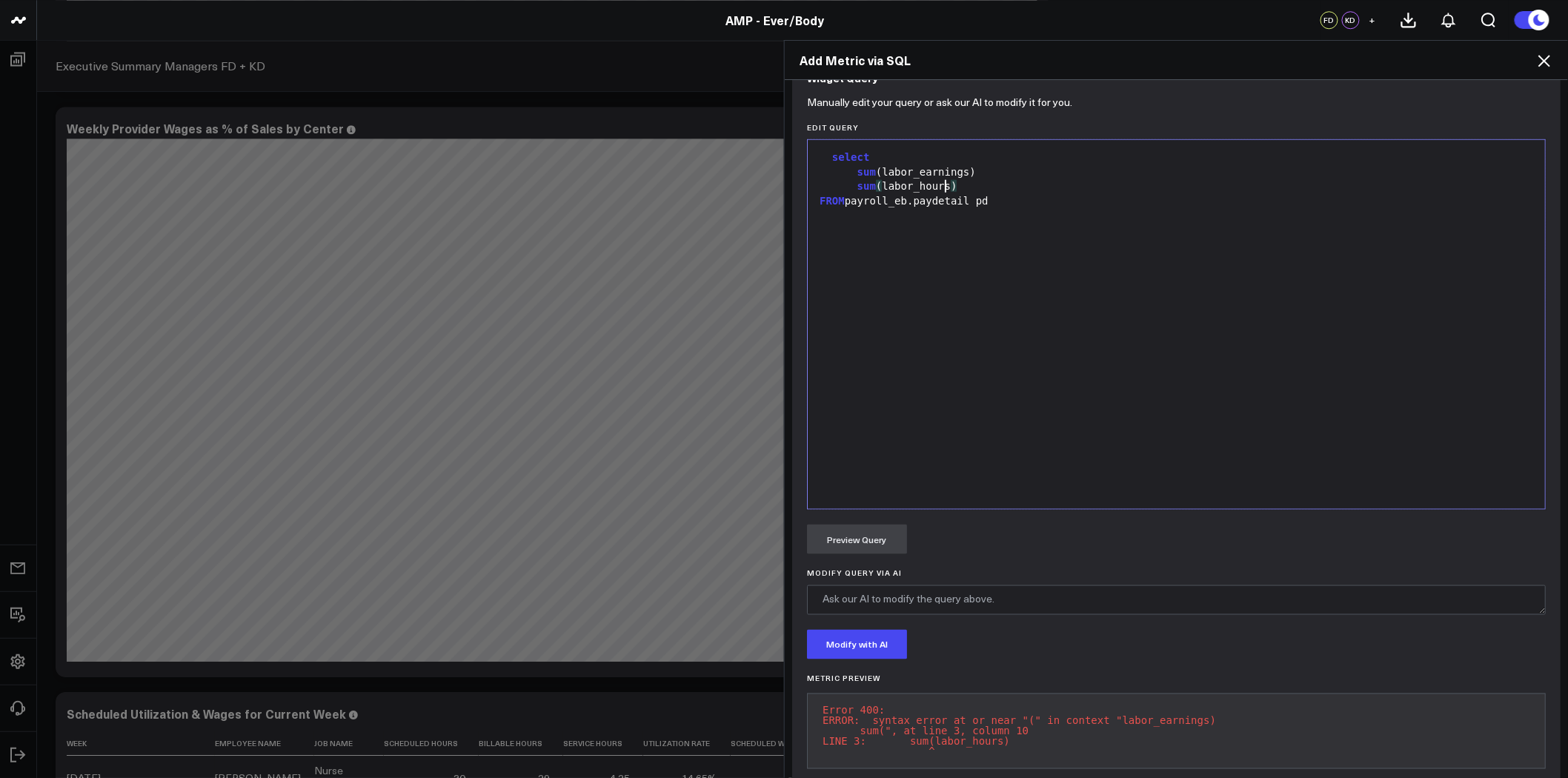
click at [1027, 194] on div "sum ( labor_hours )" at bounding box center [1176, 186] width 722 height 15
click at [1018, 201] on div "FROM payroll_eb.paydetail pd" at bounding box center [1176, 201] width 722 height 15
click at [1076, 213] on span "ON" at bounding box center [1082, 215] width 13 height 12
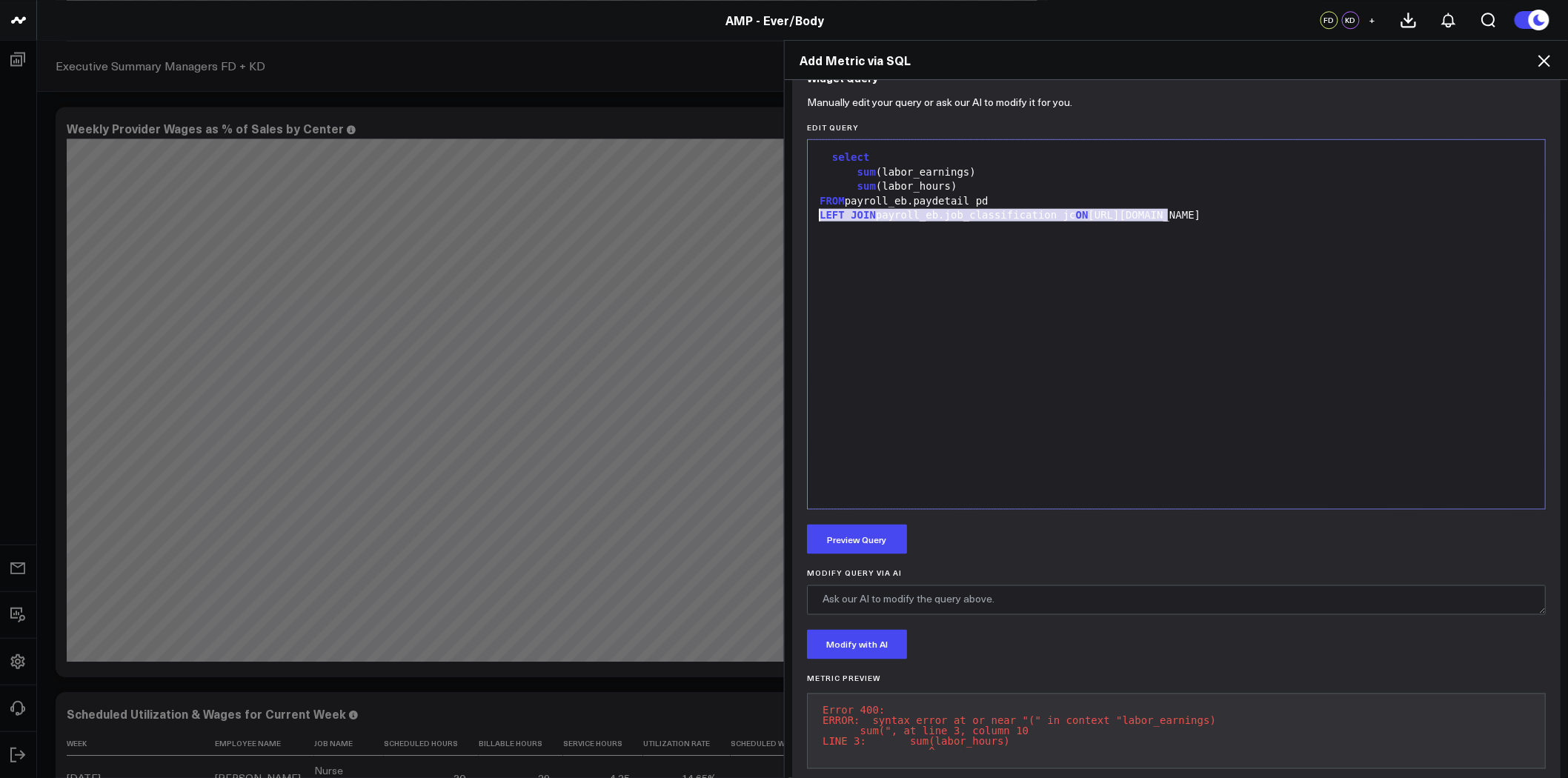
drag, startPoint x: 1186, startPoint y: 220, endPoint x: 795, endPoint y: 212, distance: 391.1
click at [795, 212] on div "Manually edit your query or ask our AI to modify it for you. Edit Query Selecti…" at bounding box center [1176, 447] width 768 height 694
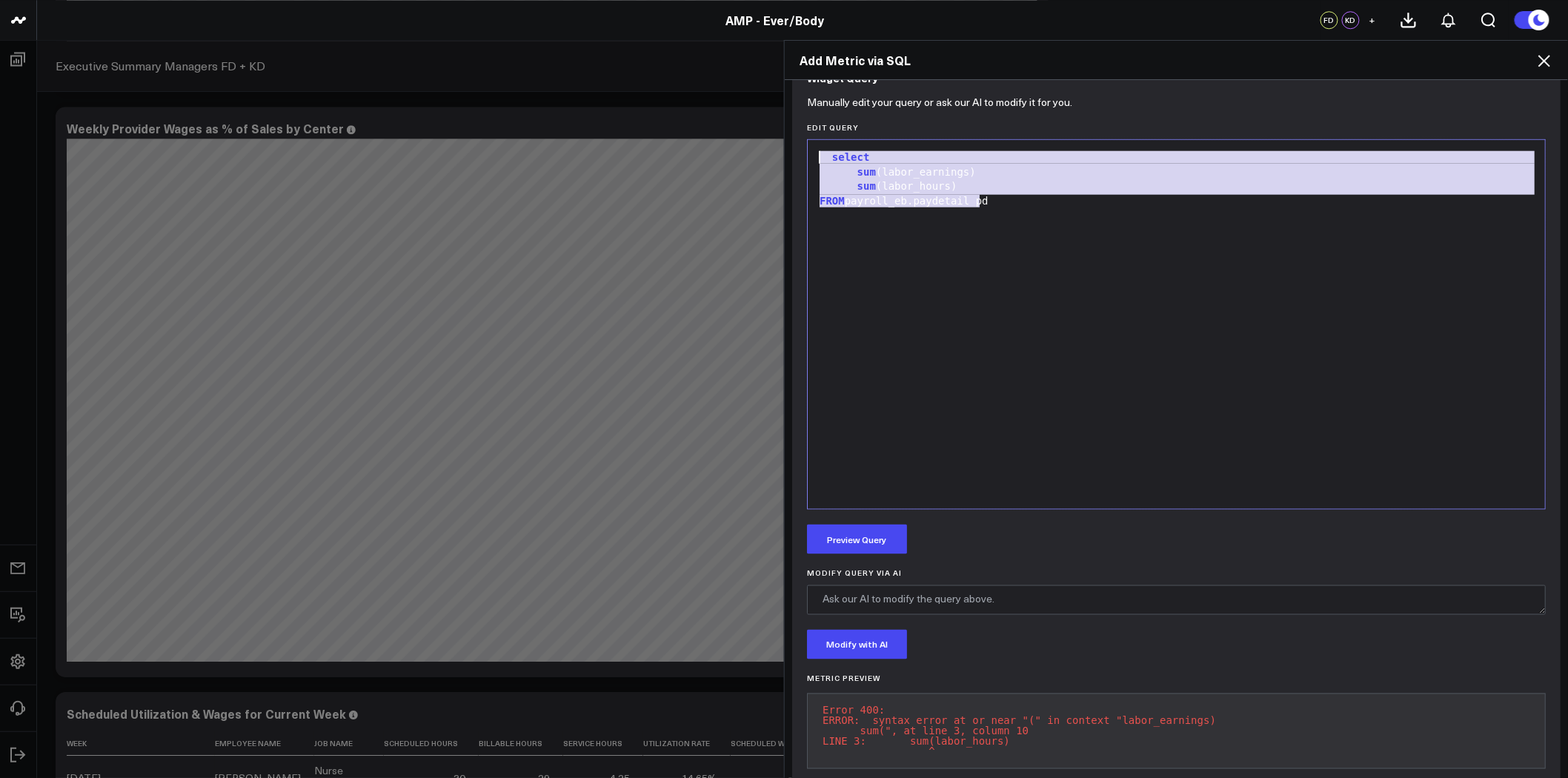
drag, startPoint x: 995, startPoint y: 197, endPoint x: 812, endPoint y: 154, distance: 188.0
click at [815, 154] on div "select sum (labor_earnings) sum (labor_hours) FROM payroll_eb.paydetail pd" at bounding box center [1176, 325] width 722 height 355
copy div "select sum (labor_earnings) sum (labor_hours) FROM payroll_eb.paydetail pd"
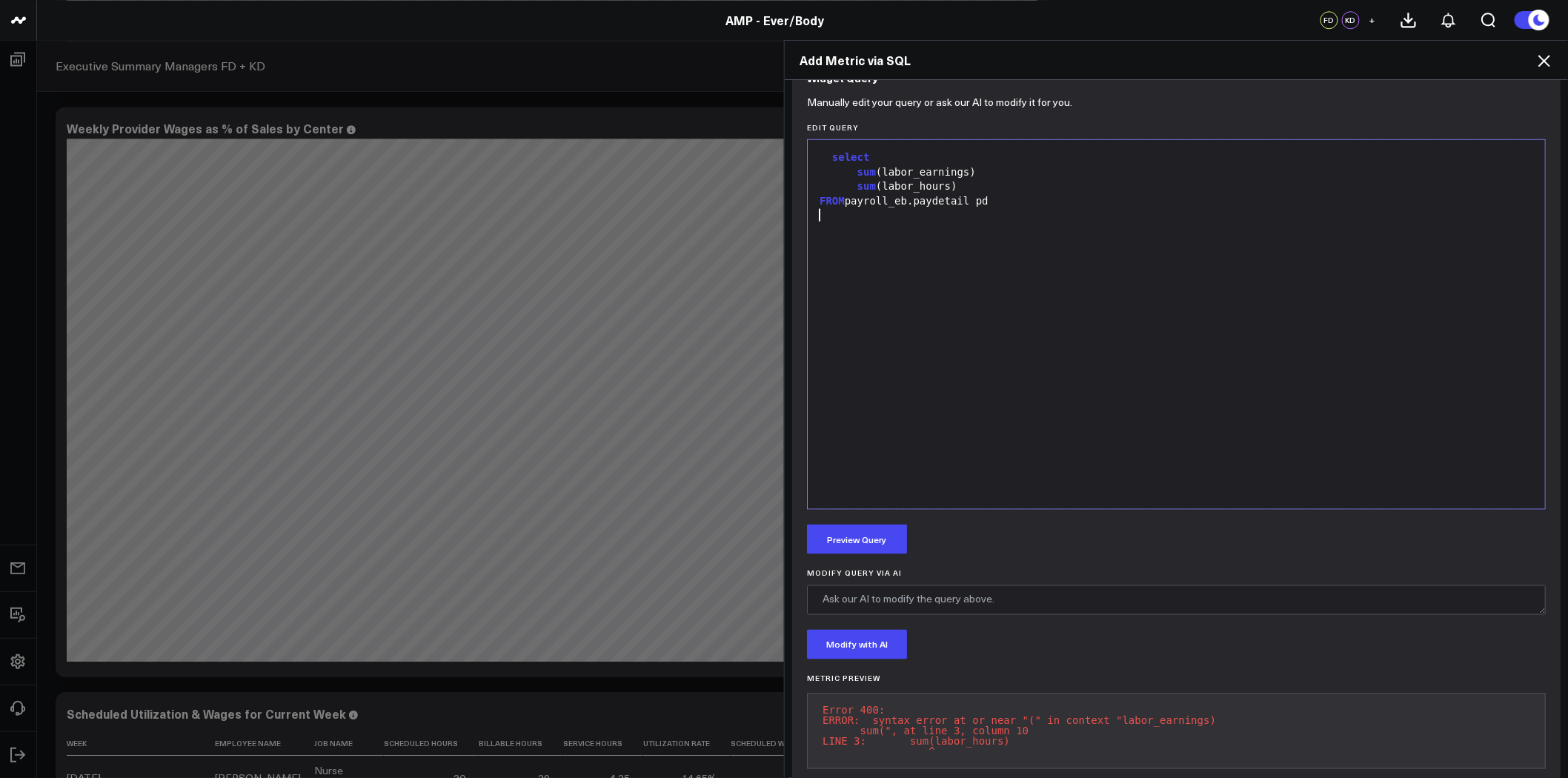
click at [1011, 368] on div "select sum (labor_earnings) sum (labor_hours) FROM payroll_eb.paydetail pd" at bounding box center [1176, 325] width 722 height 355
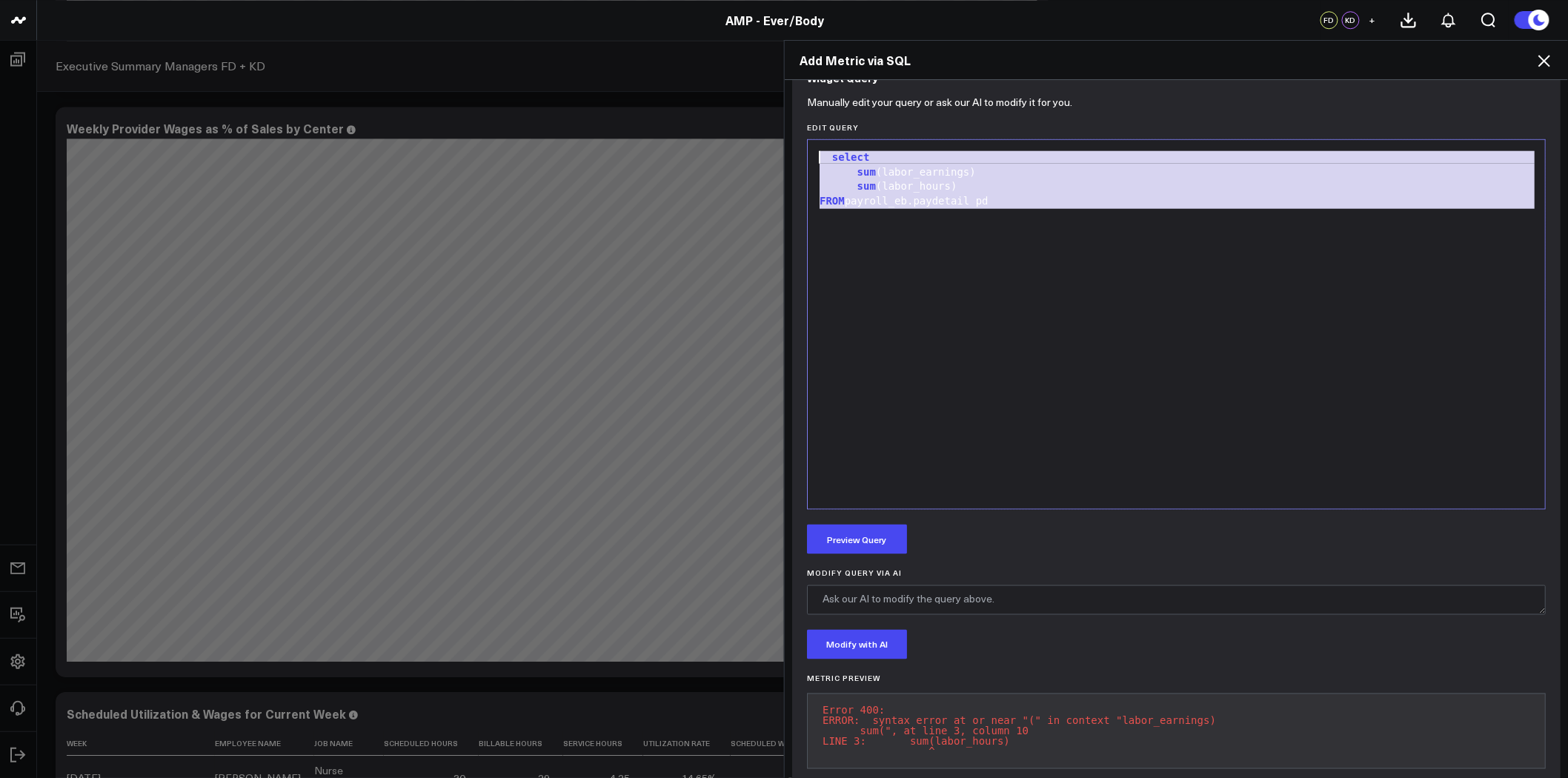
drag, startPoint x: 1017, startPoint y: 262, endPoint x: 788, endPoint y: 111, distance: 274.3
click at [792, 111] on div "Manually edit your query or ask our AI to modify it for you. Edit Query Selecti…" at bounding box center [1176, 447] width 768 height 694
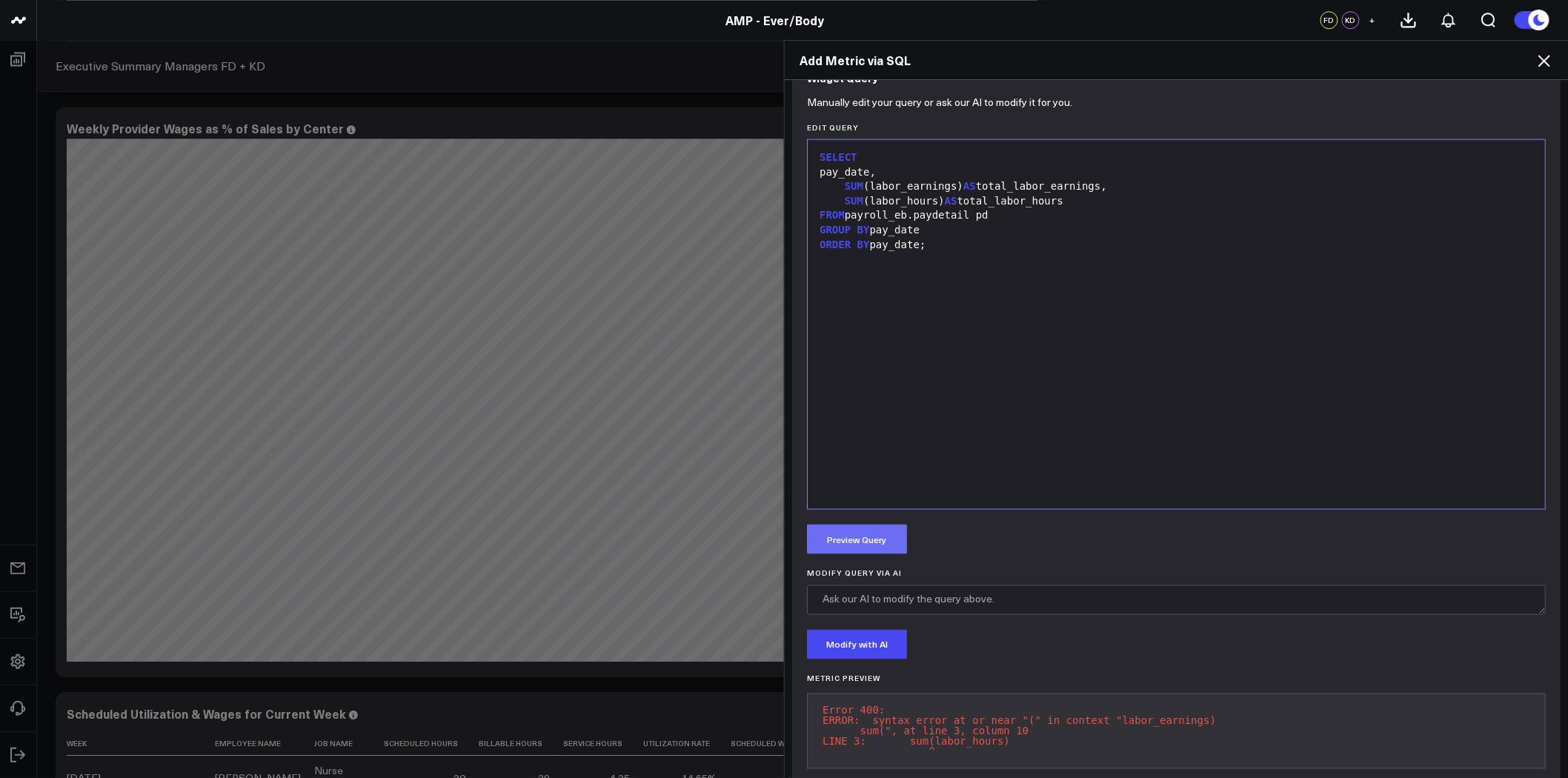
click at [861, 539] on button "Preview Query" at bounding box center [857, 539] width 100 height 29
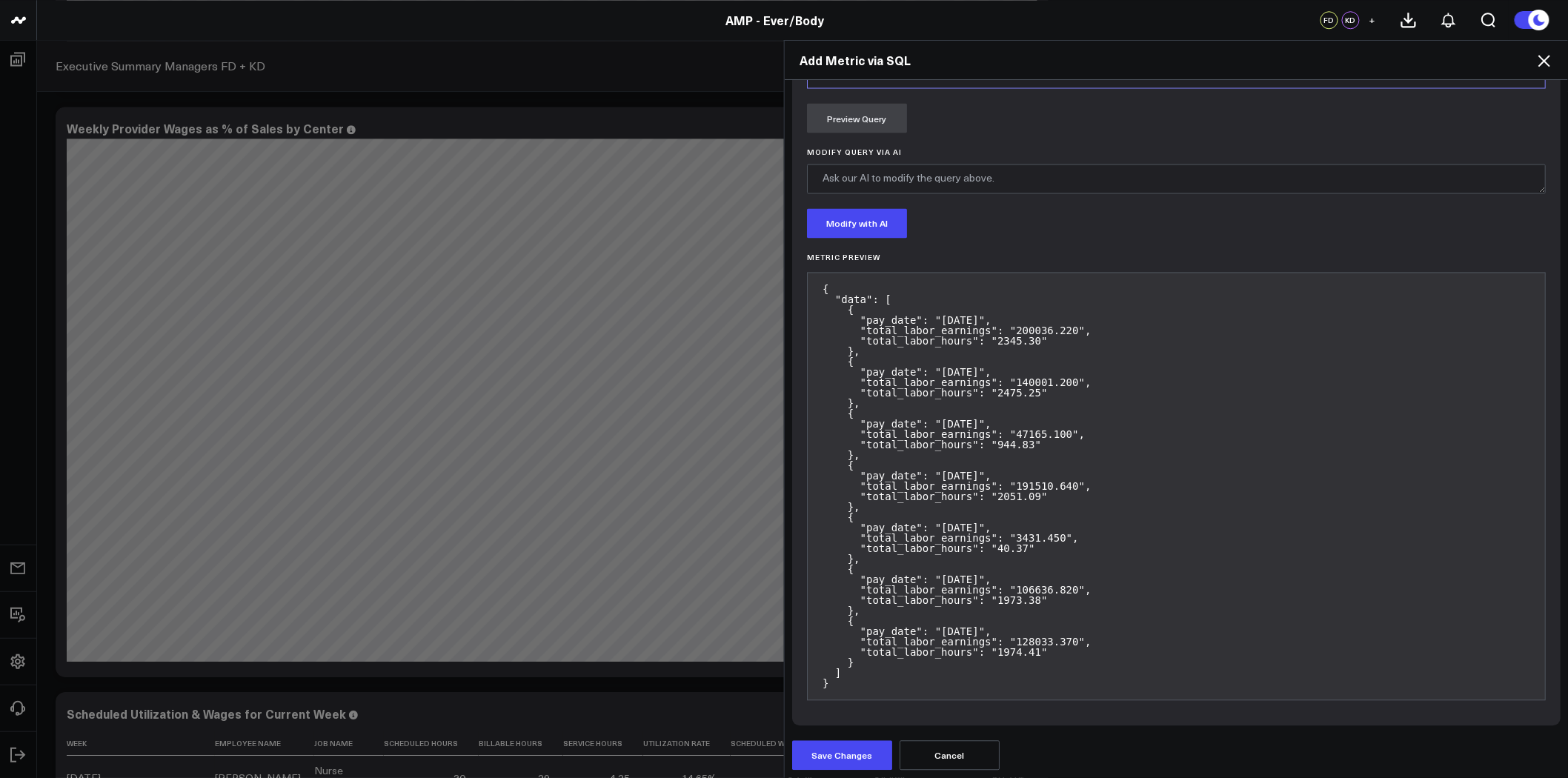
scroll to position [1105, 0]
click at [850, 748] on button "Save Changes" at bounding box center [842, 753] width 100 height 29
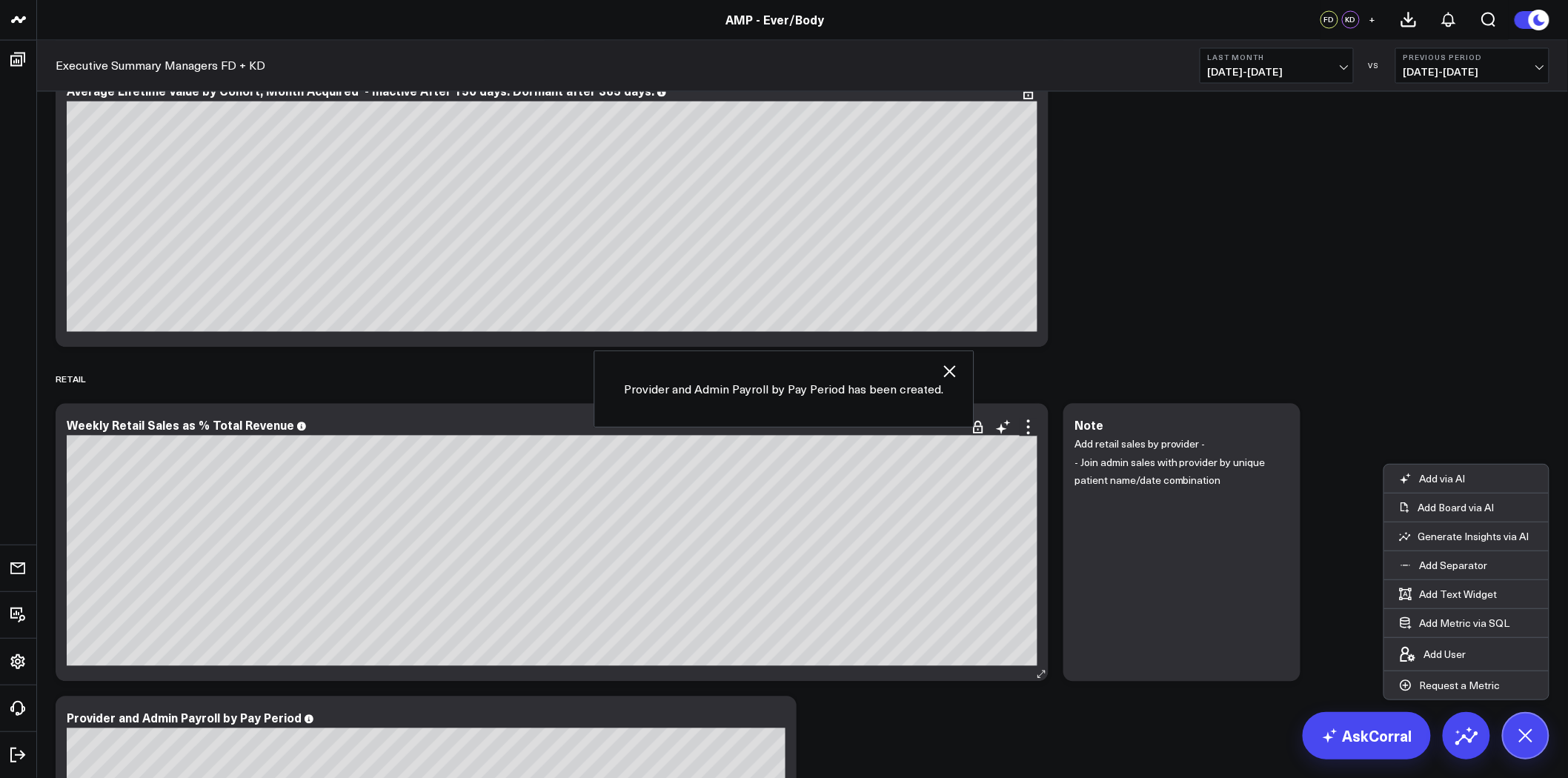
scroll to position [6164, 0]
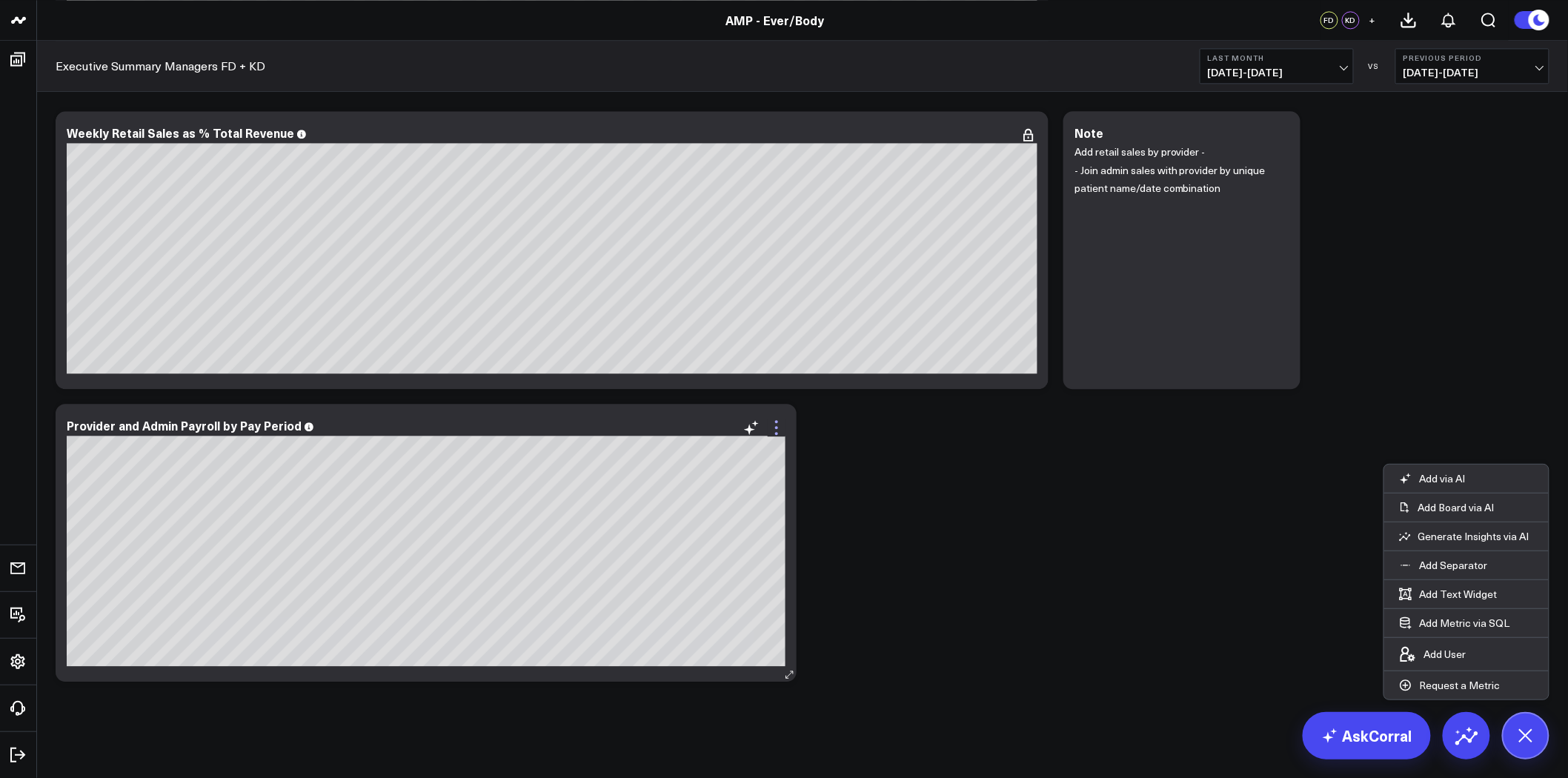
click at [774, 428] on icon at bounding box center [776, 427] width 17 height 17
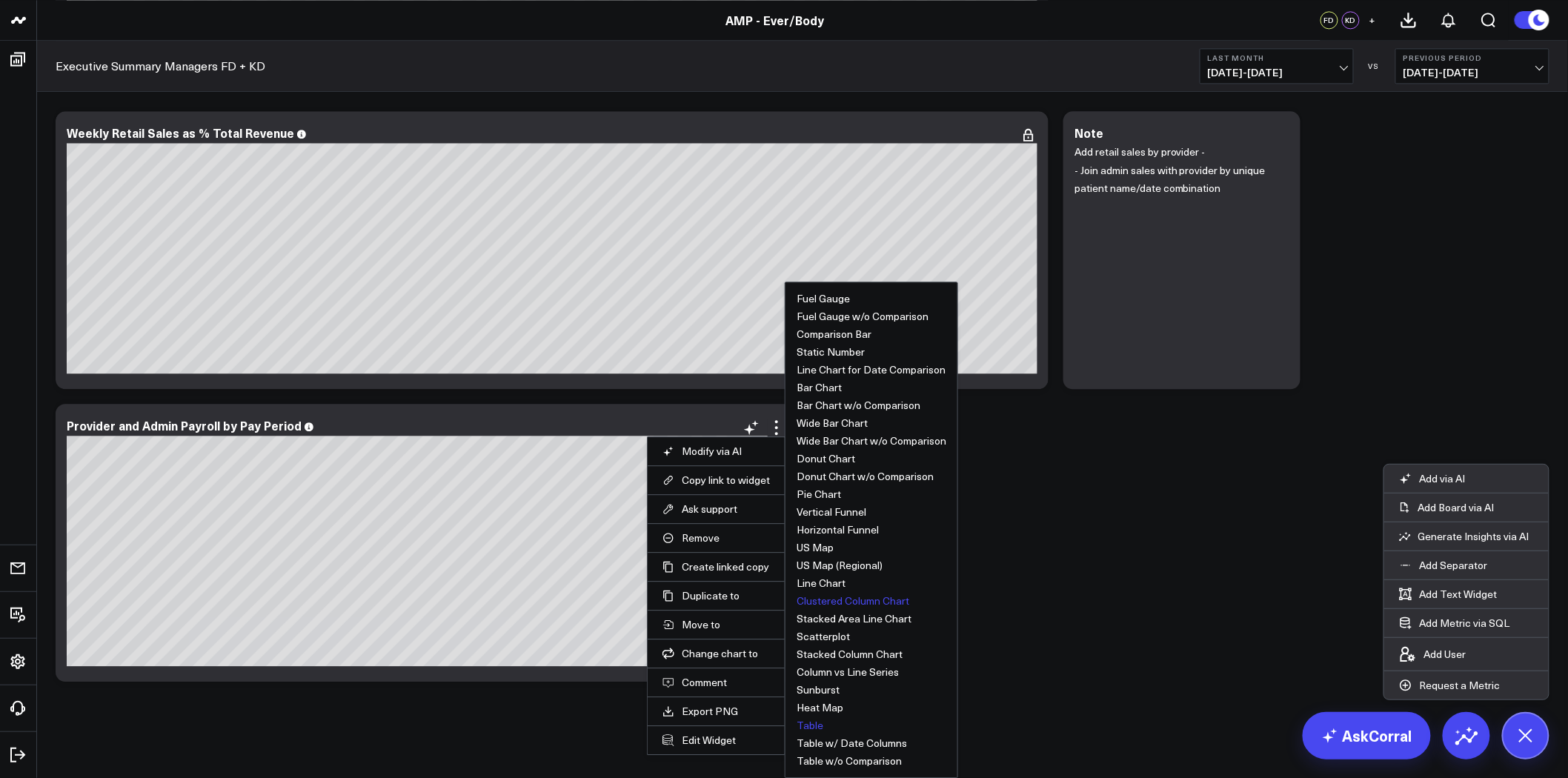
click at [810, 727] on button "Table" at bounding box center [810, 725] width 27 height 10
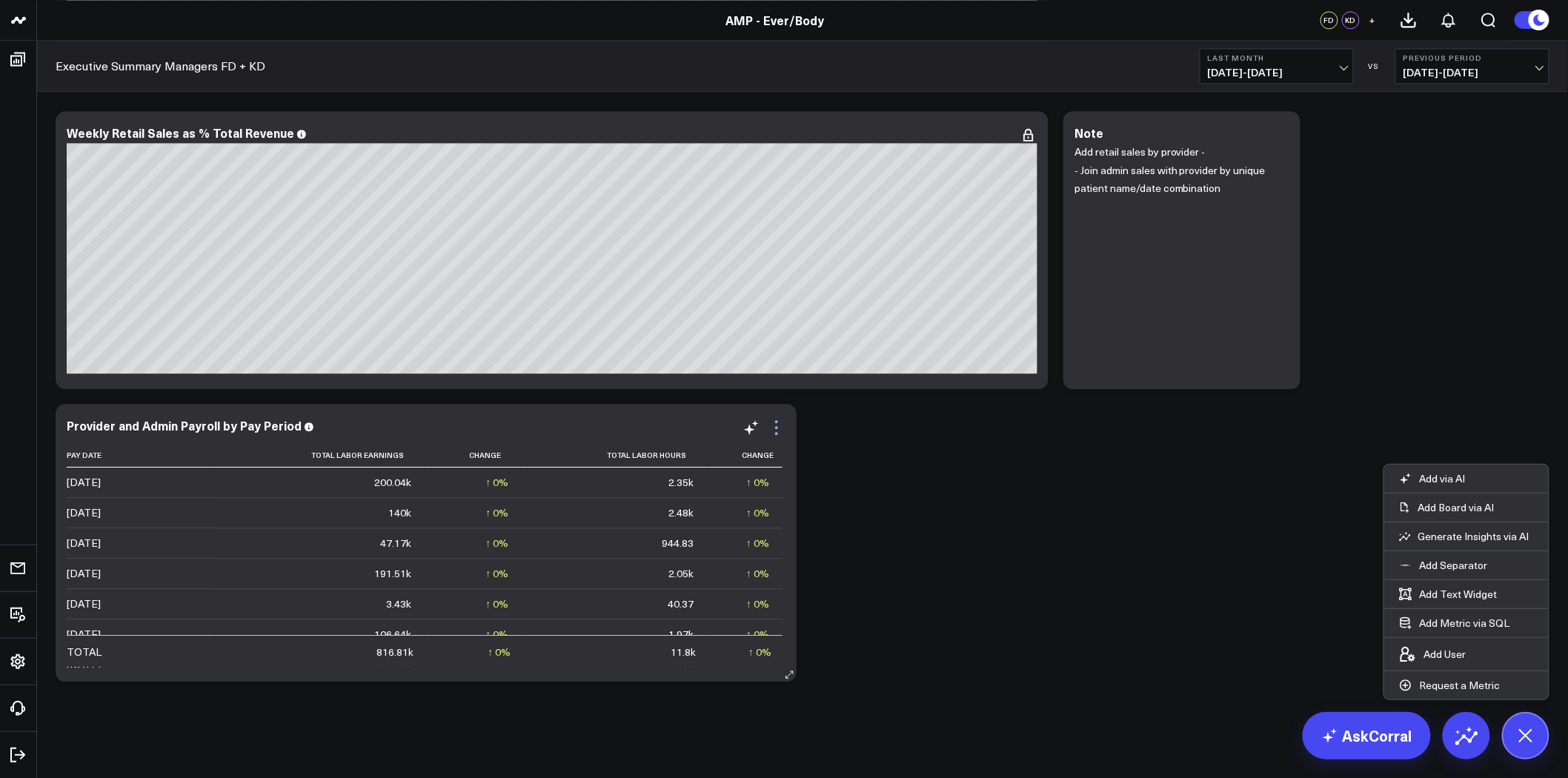
click at [773, 428] on icon at bounding box center [776, 427] width 17 height 17
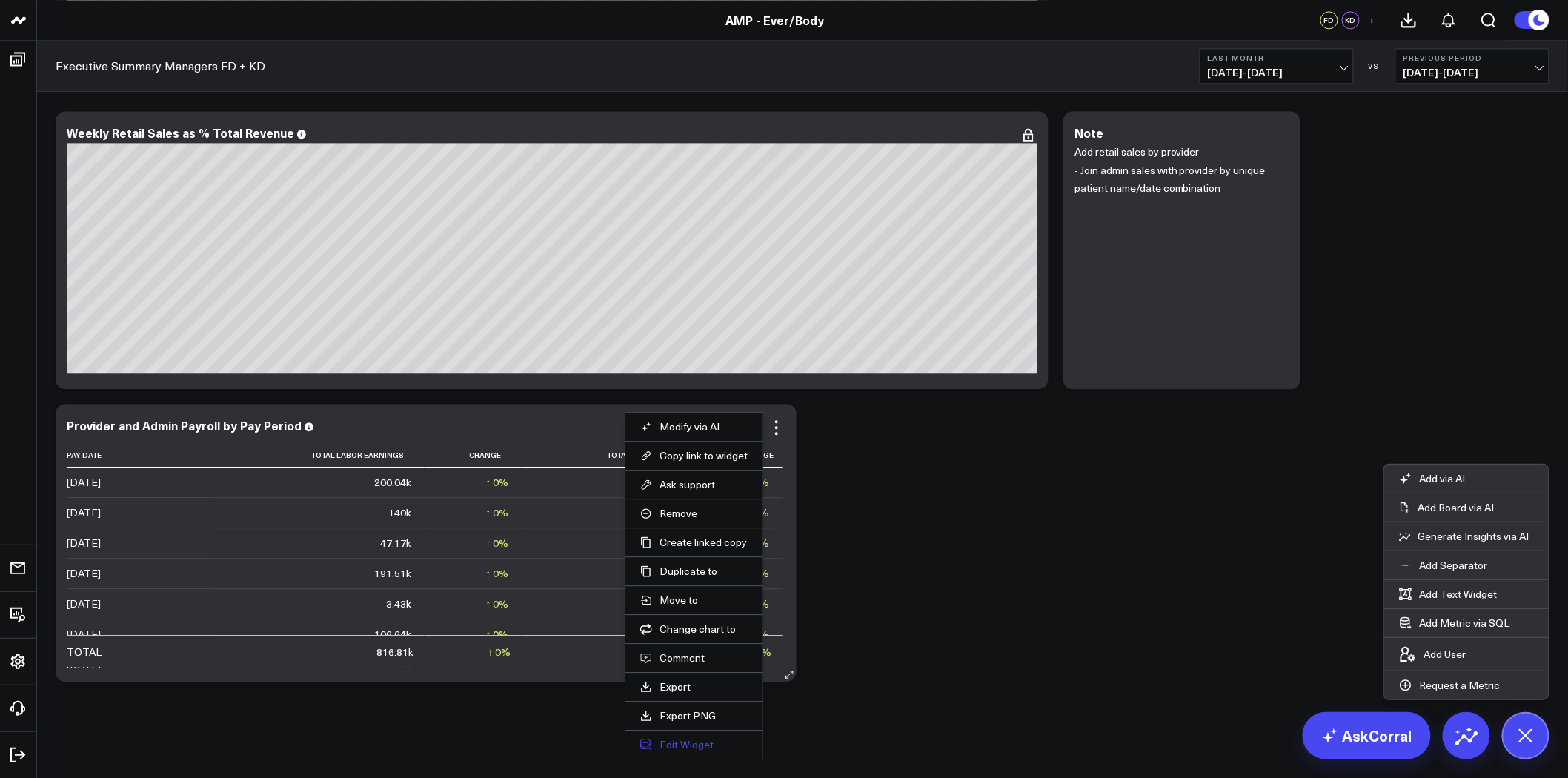
click at [700, 739] on button "Edit Widget" at bounding box center [693, 745] width 107 height 14
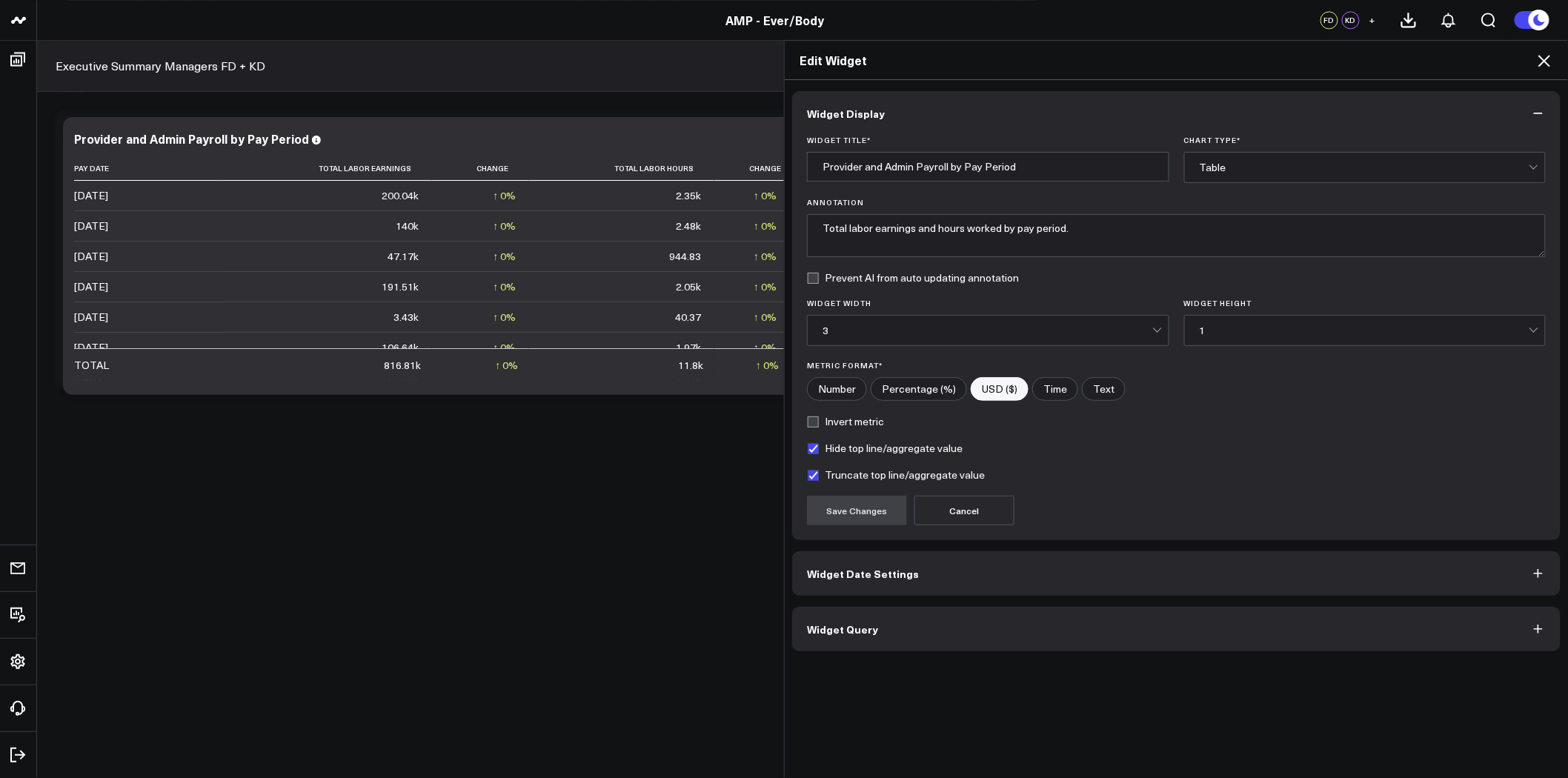
click at [927, 624] on button "Widget Query" at bounding box center [1176, 629] width 768 height 44
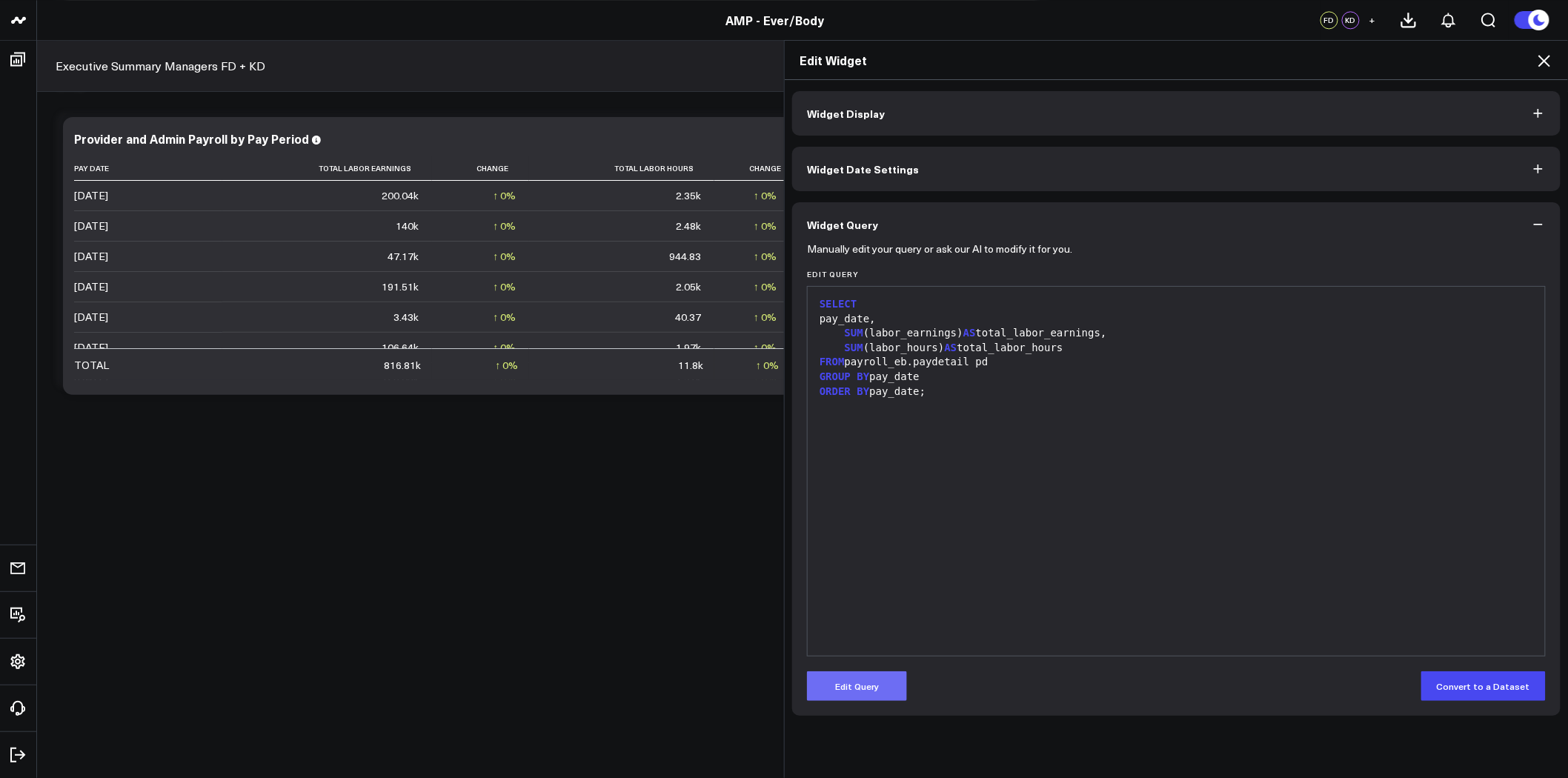
click at [857, 687] on button "Edit Query" at bounding box center [857, 686] width 100 height 29
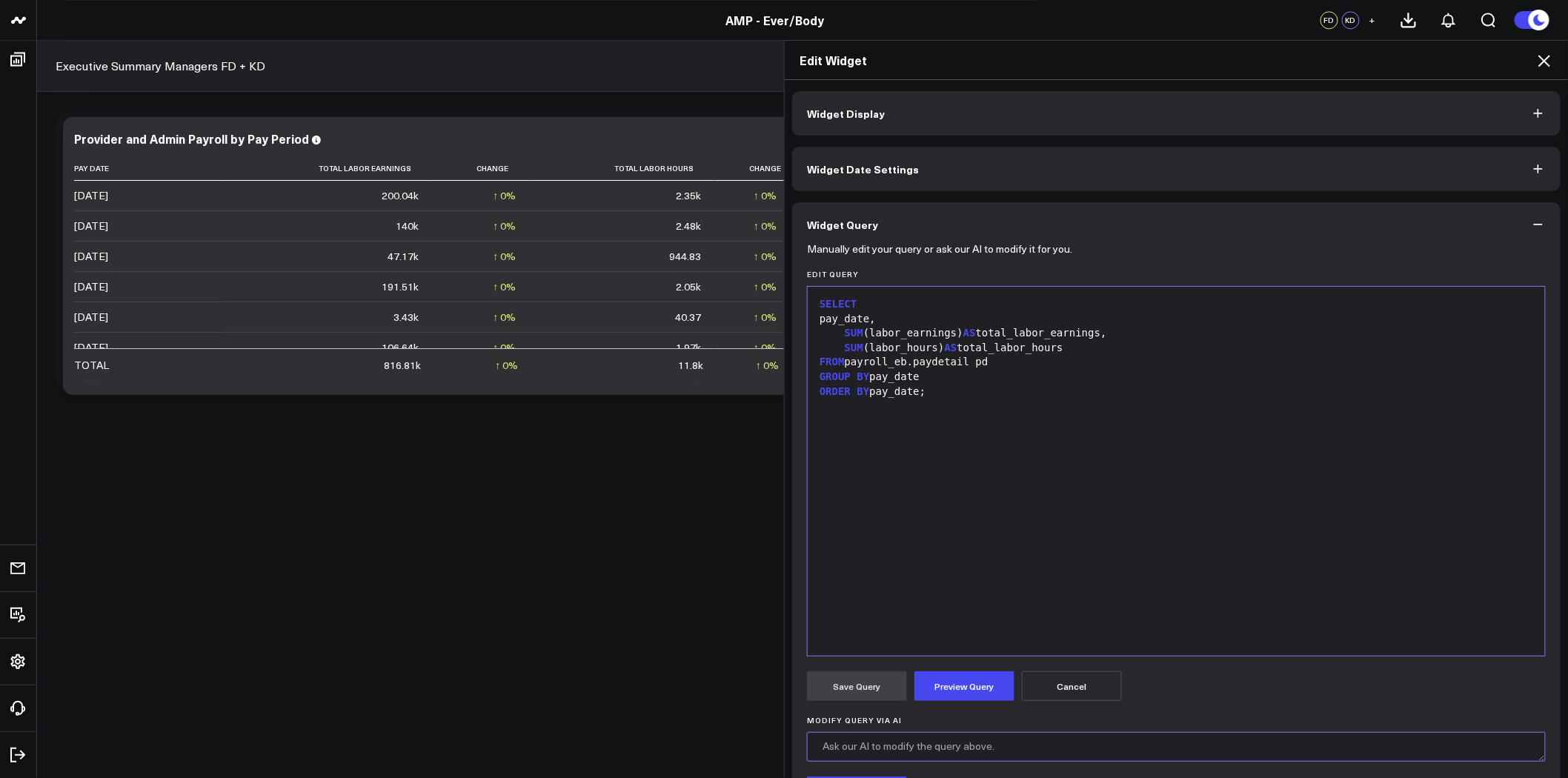
click at [905, 739] on textarea "Modify Query via AI" at bounding box center [1176, 747] width 739 height 29
click at [1521, 118] on button "Widget Display" at bounding box center [1176, 113] width 768 height 44
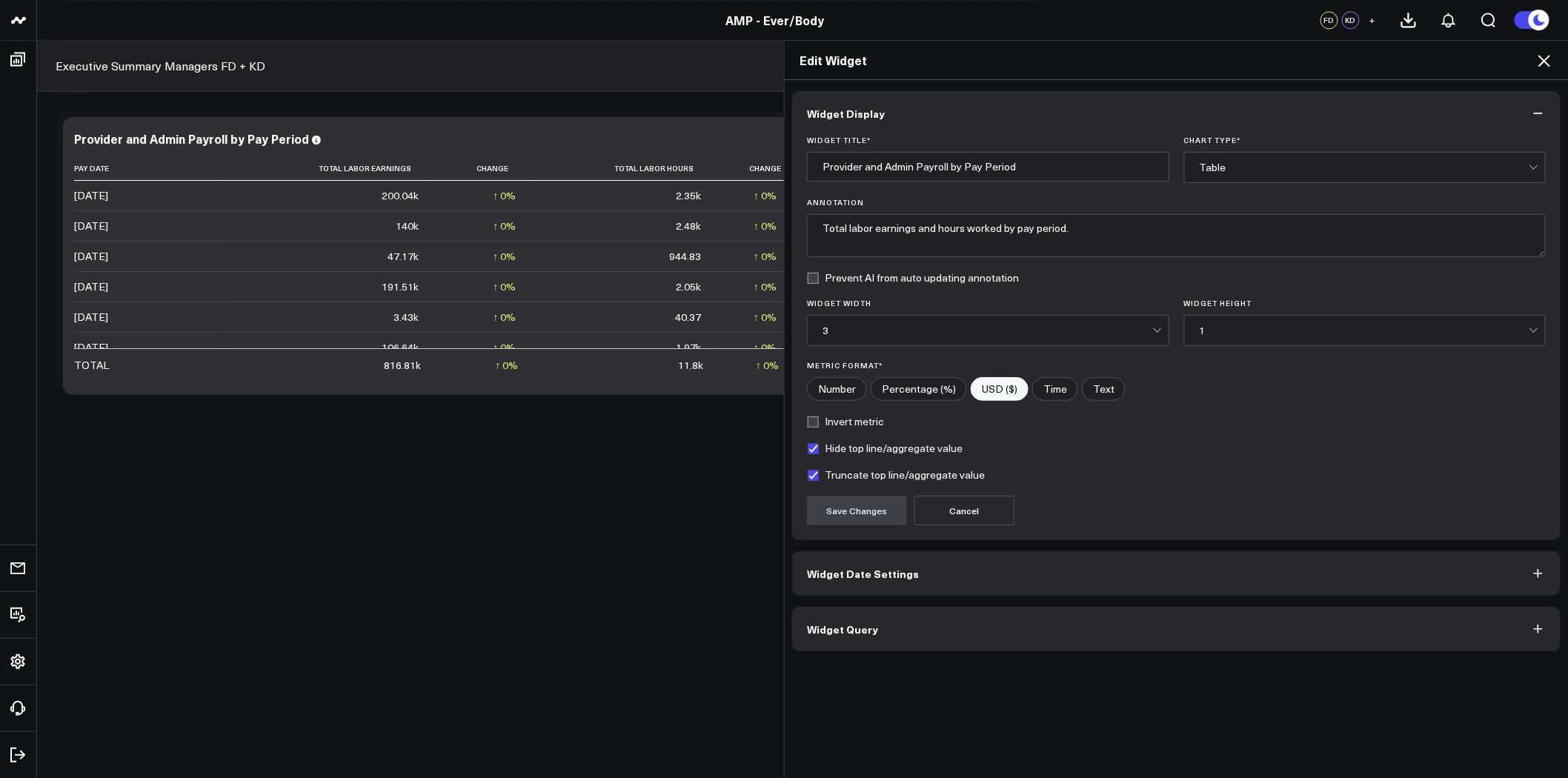
click at [1322, 173] on div "Table" at bounding box center [1364, 167] width 330 height 12
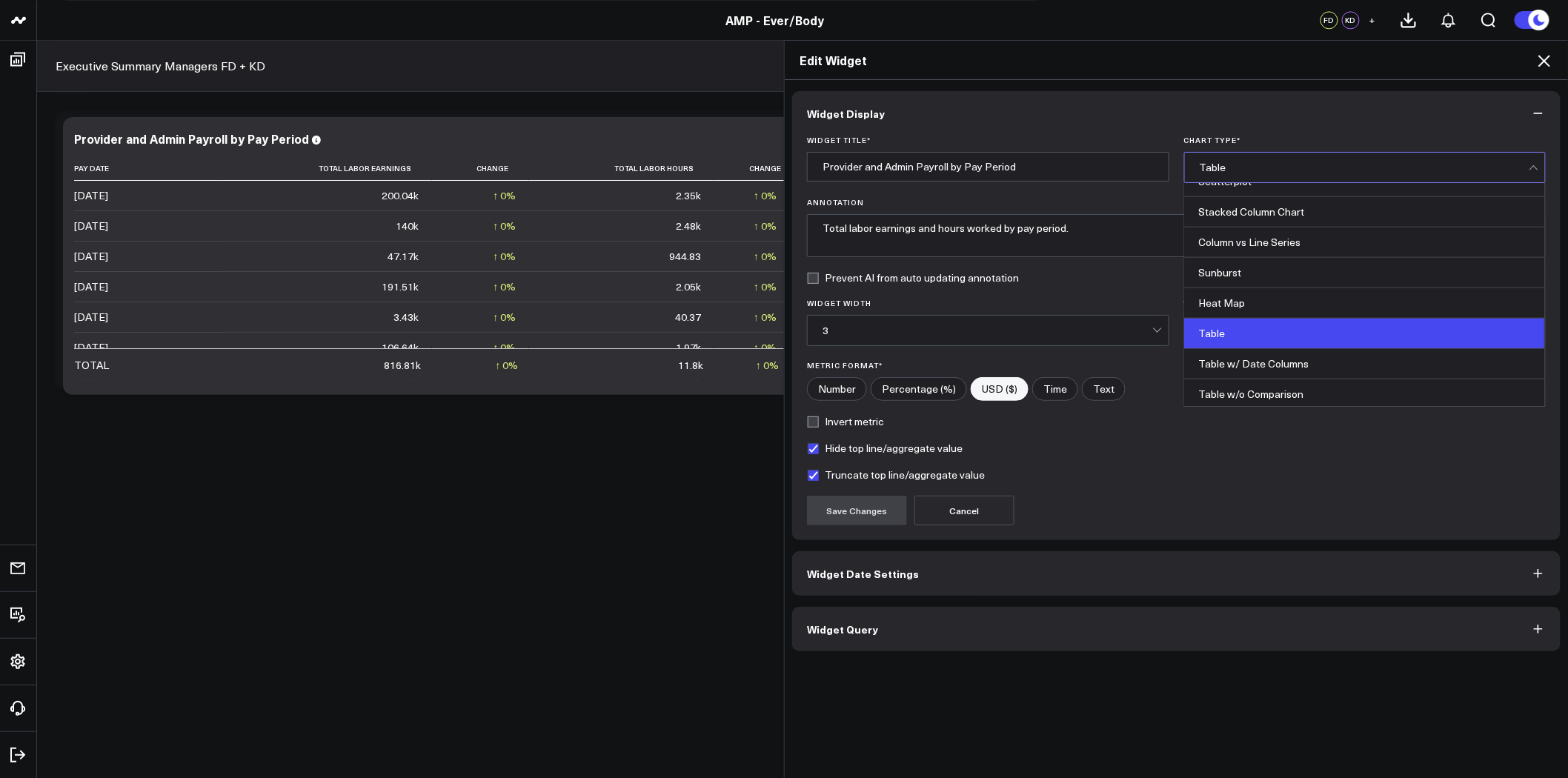
scroll to position [599, 0]
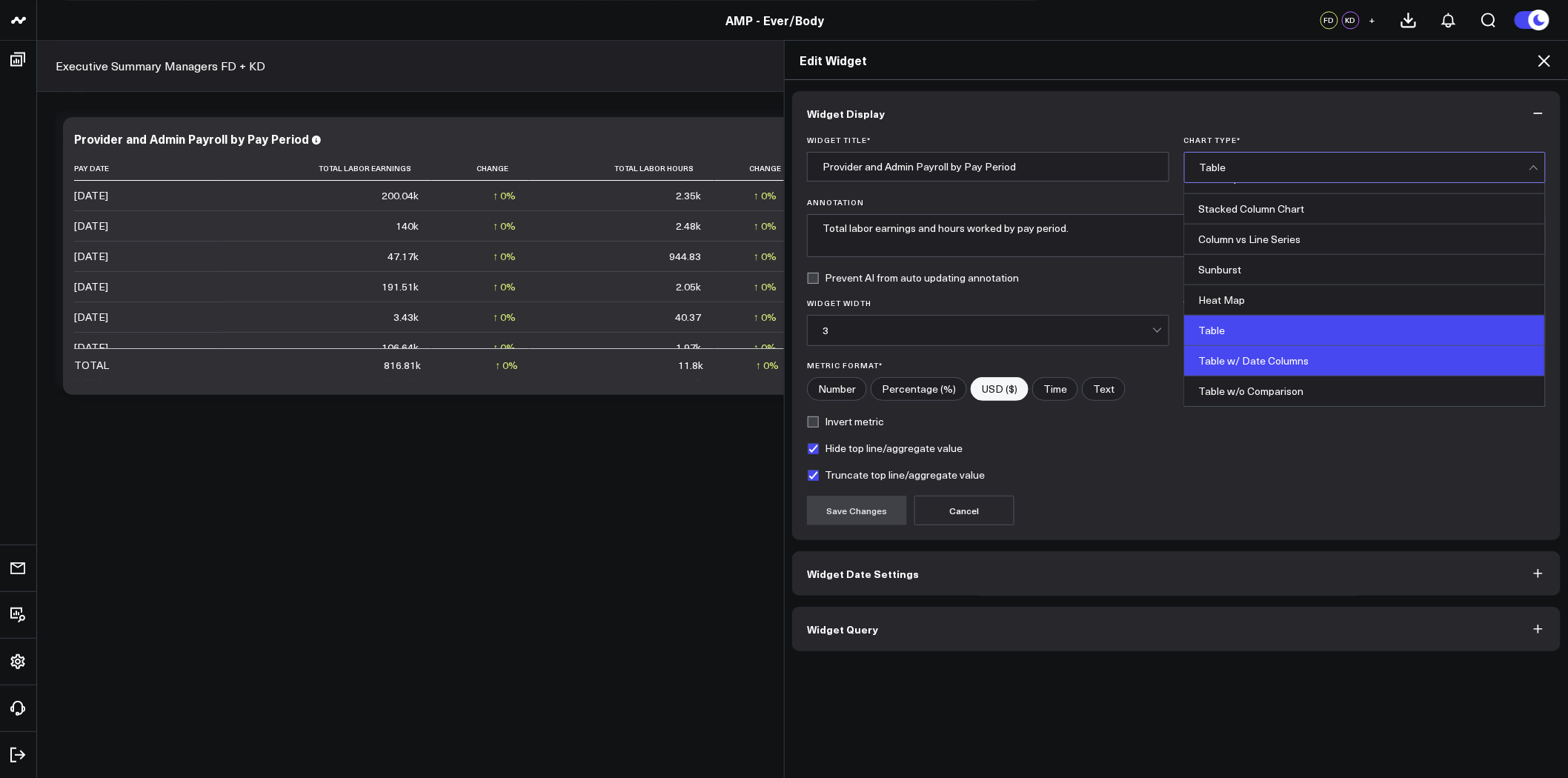
click at [1327, 361] on div "Table w/ Date Columns" at bounding box center [1364, 361] width 361 height 30
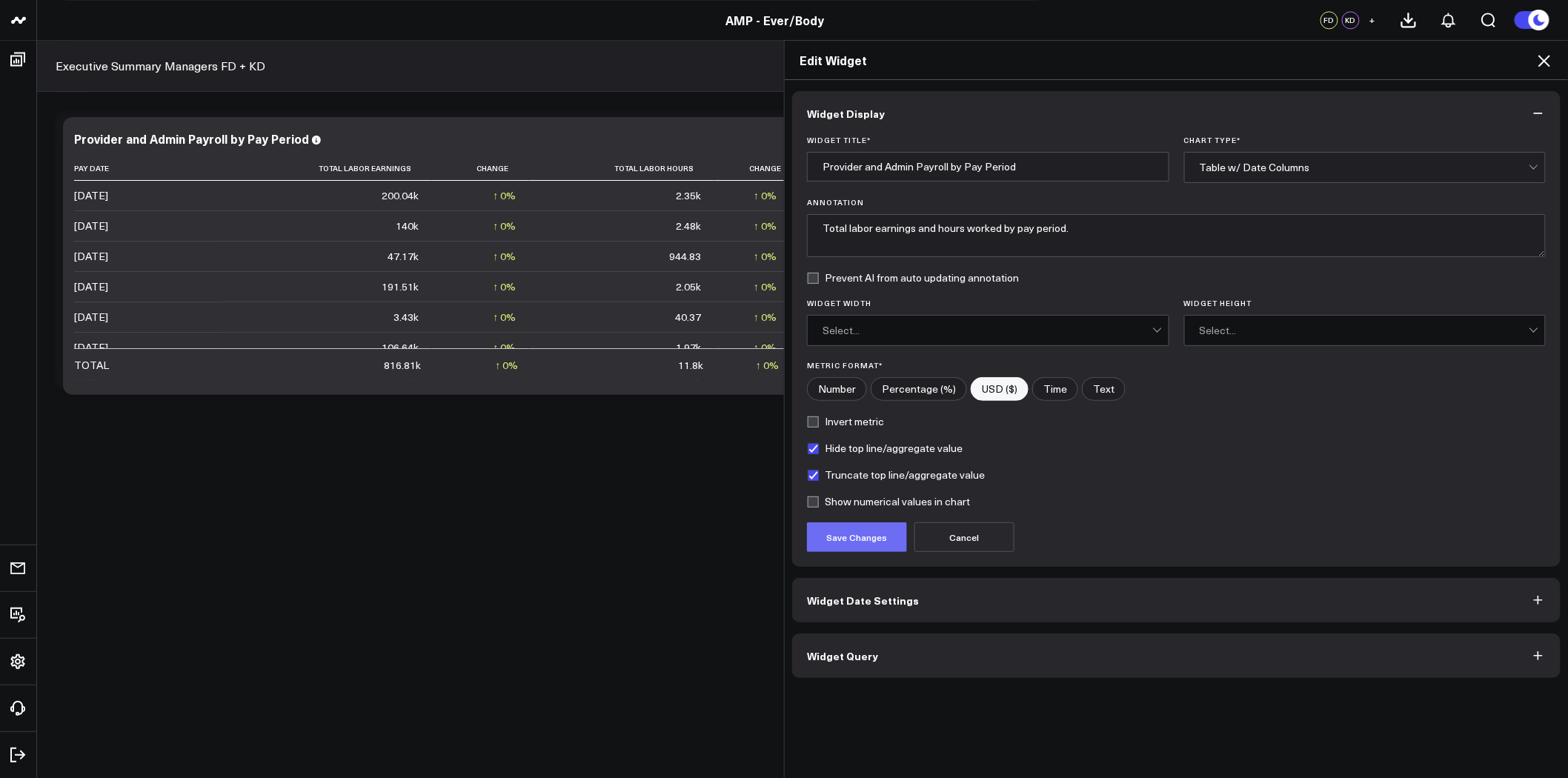
click at [828, 536] on button "Save Changes" at bounding box center [857, 537] width 100 height 29
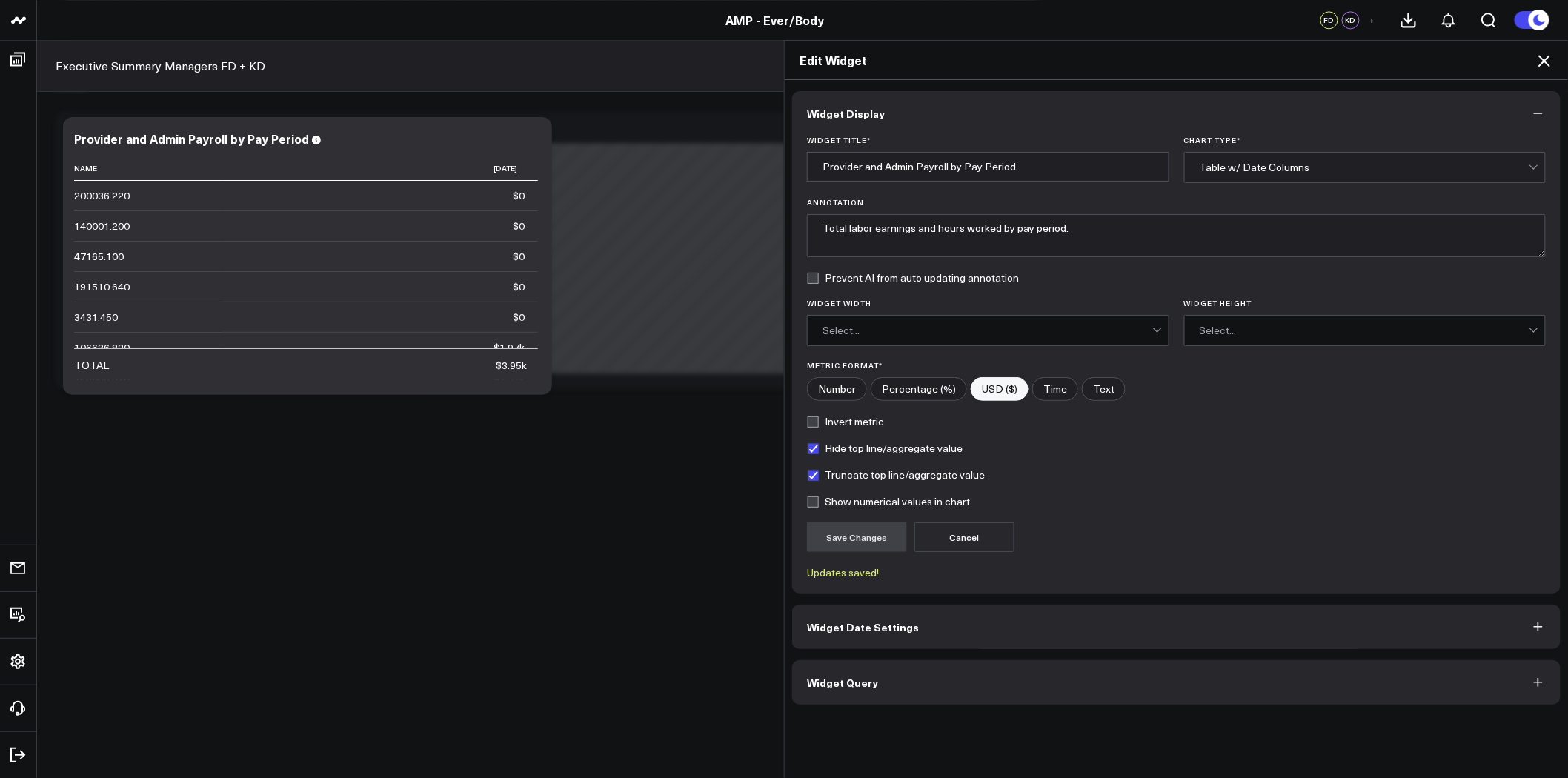
click at [1009, 681] on button "Widget Query" at bounding box center [1176, 682] width 768 height 44
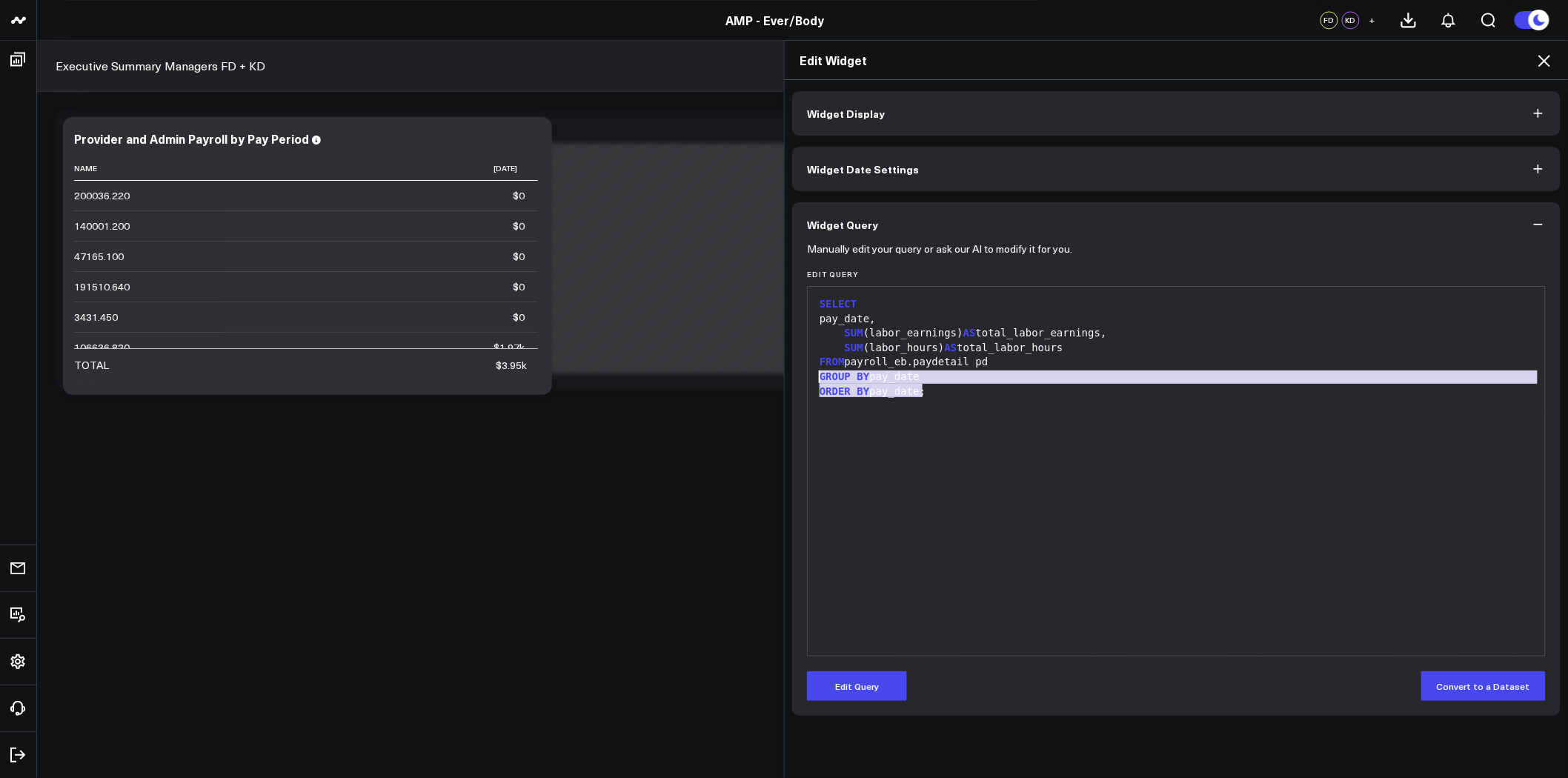
drag, startPoint x: 952, startPoint y: 402, endPoint x: 803, endPoint y: 379, distance: 150.8
click at [807, 379] on div "9 1 2 3 4 5 6 7 › ⌄ SELECT pay_date, SUM (labor_earnings) AS total_labor_earnin…" at bounding box center [1176, 472] width 739 height 371
click at [862, 690] on button "Edit Query" at bounding box center [857, 686] width 100 height 29
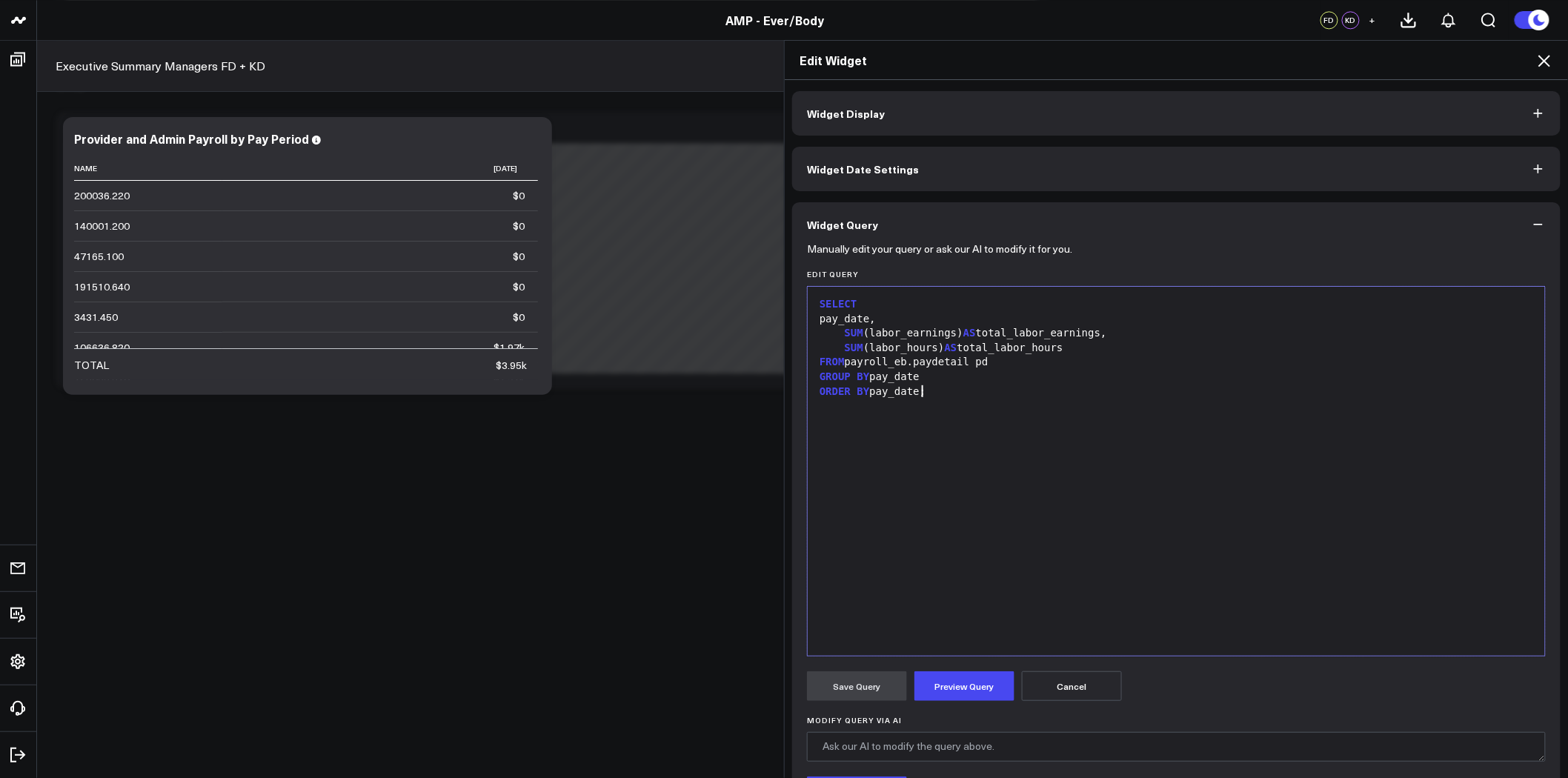
click at [935, 411] on div "SELECT pay_date, SUM (labor_earnings) AS total_labor_earnings, SUM (labor_hours…" at bounding box center [1176, 471] width 722 height 355
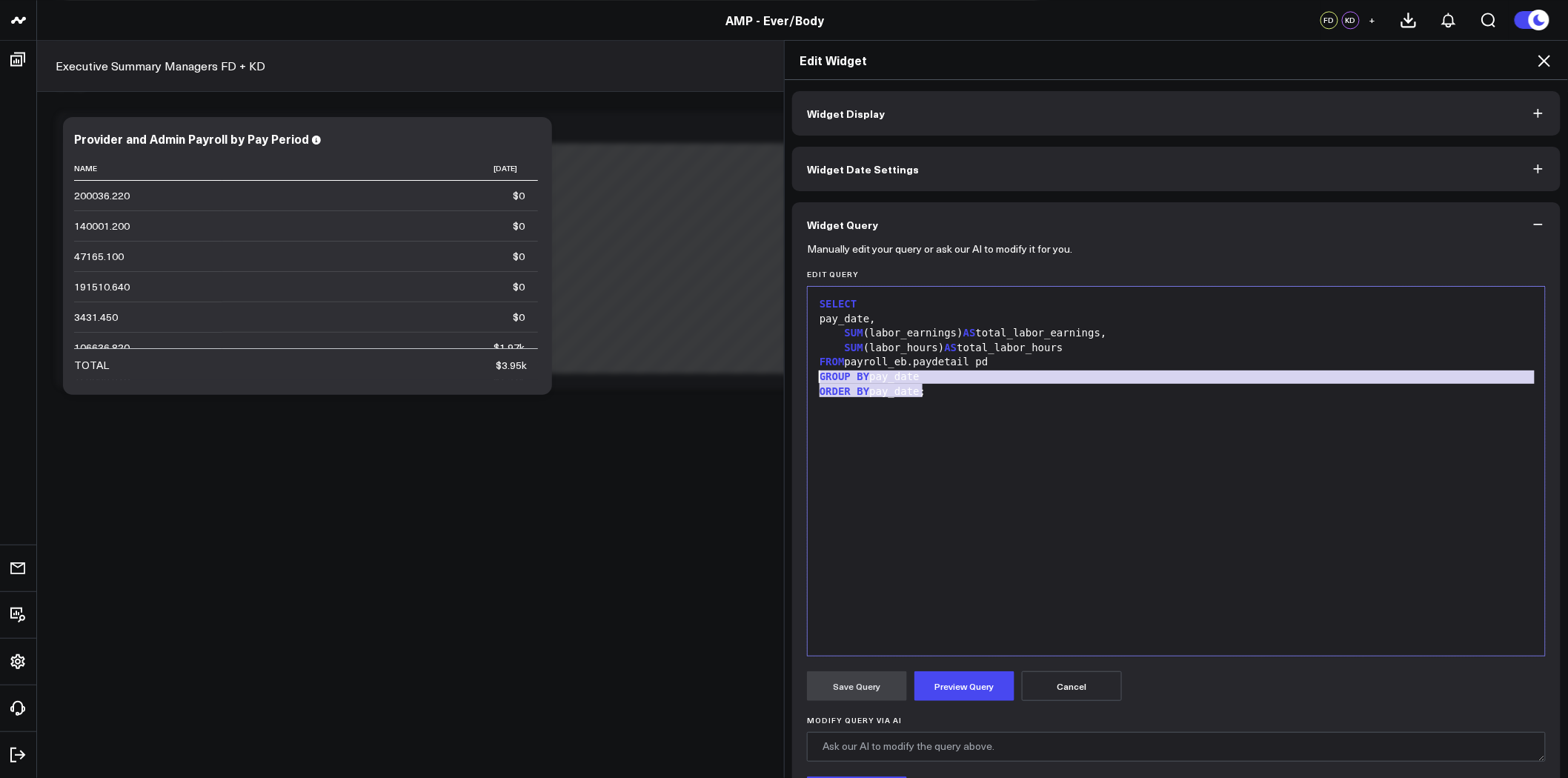
drag, startPoint x: 865, startPoint y: 394, endPoint x: 797, endPoint y: 375, distance: 70.6
click at [797, 375] on div "Manually edit your query or ask our AI to modify it for you. Edit Query 9 1 2 3…" at bounding box center [1176, 573] width 768 height 653
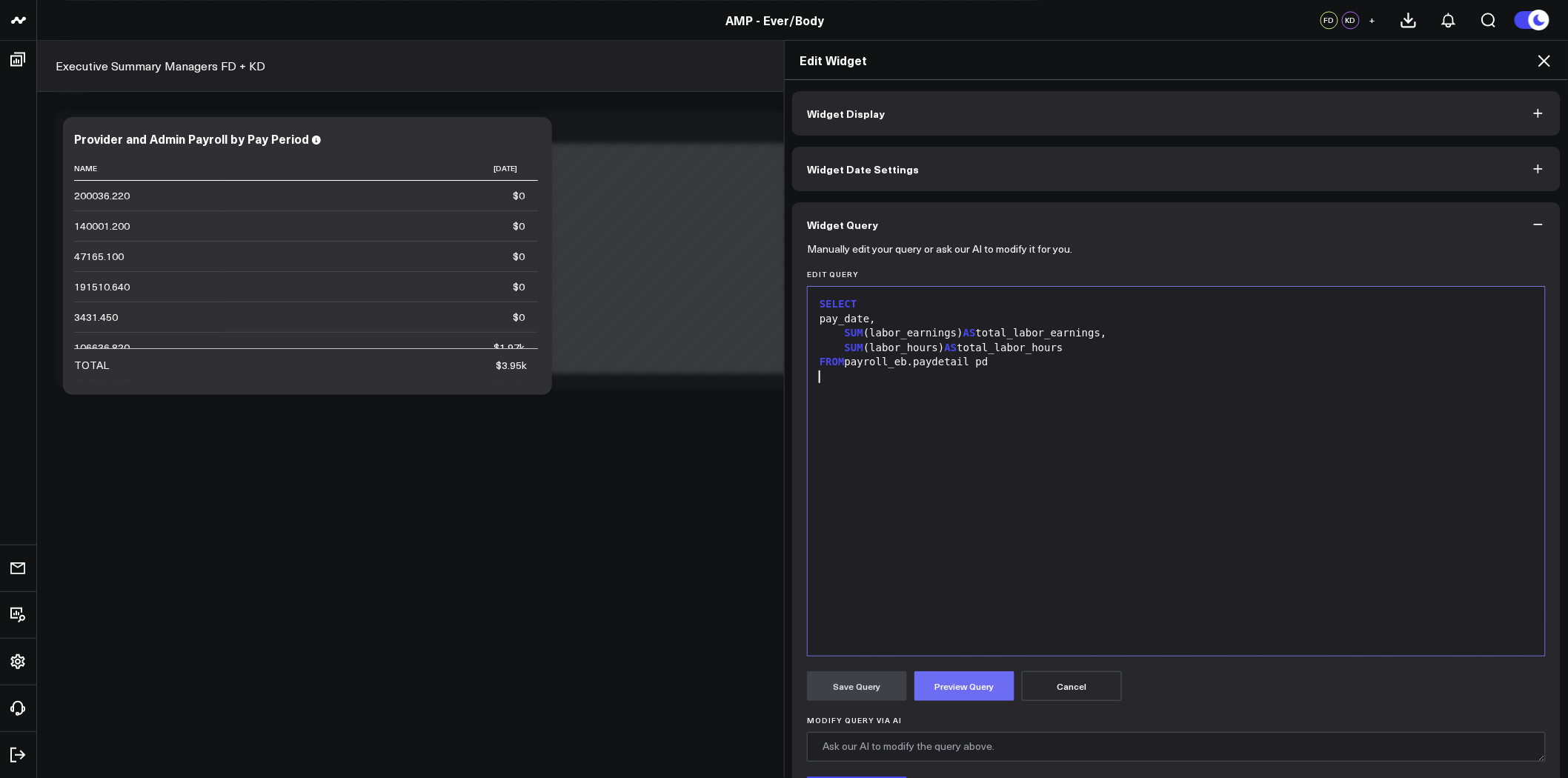
click at [987, 682] on button "Preview Query" at bounding box center [964, 686] width 100 height 29
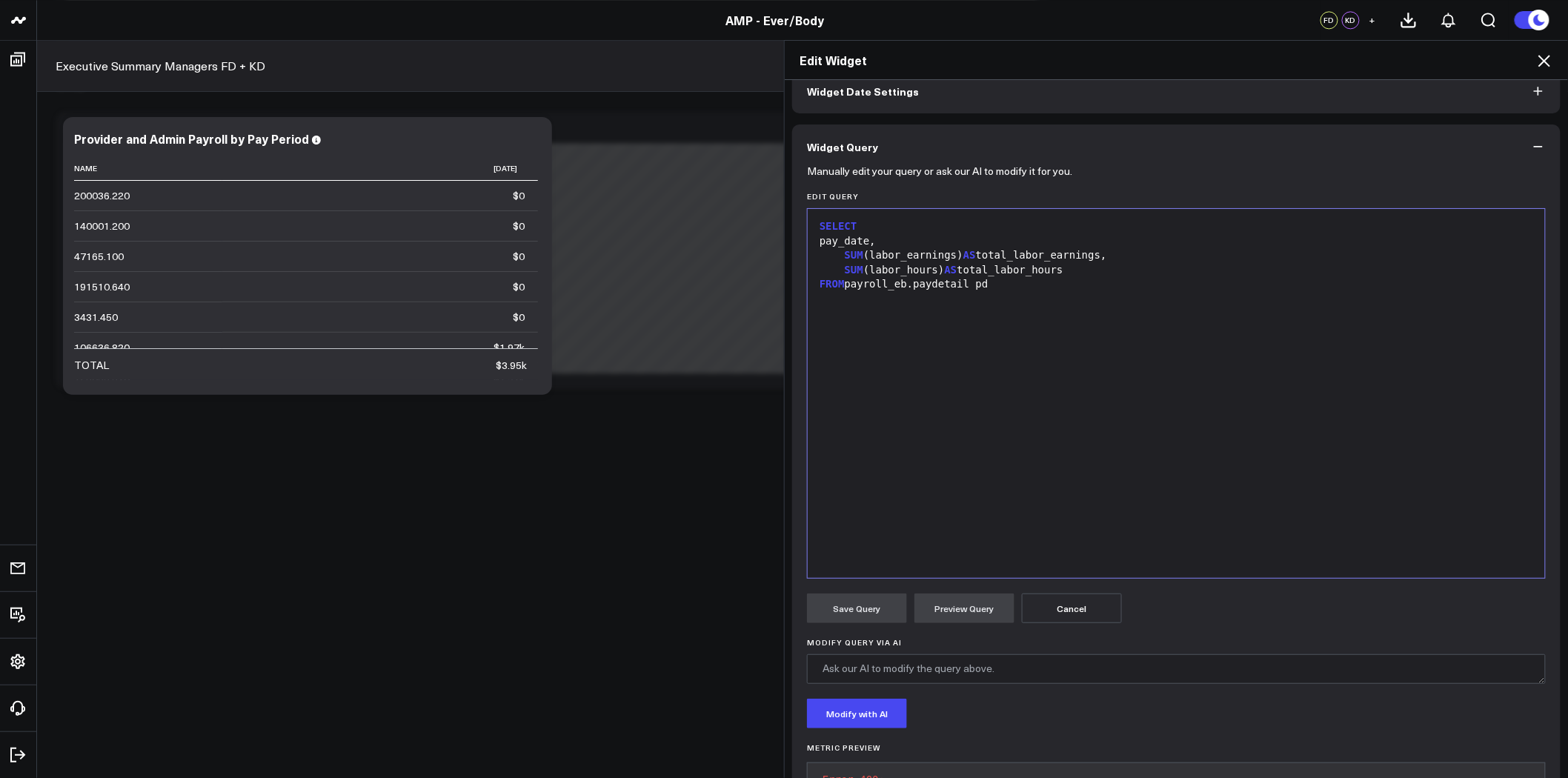
scroll to position [152, 0]
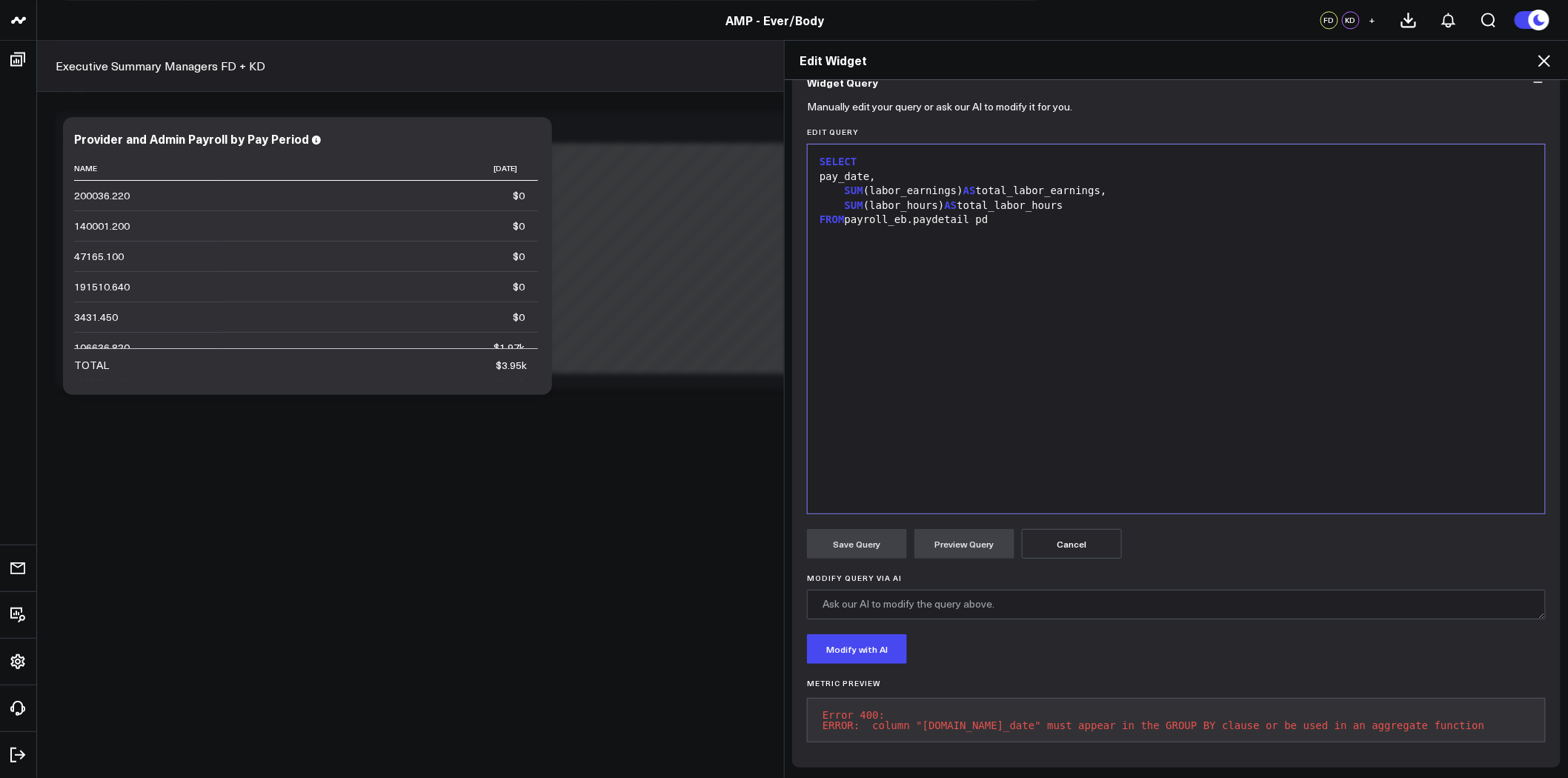
click at [941, 290] on div "SELECT pay_date, SUM (labor_earnings) AS total_labor_earnings, SUM (labor_hours…" at bounding box center [1176, 329] width 722 height 355
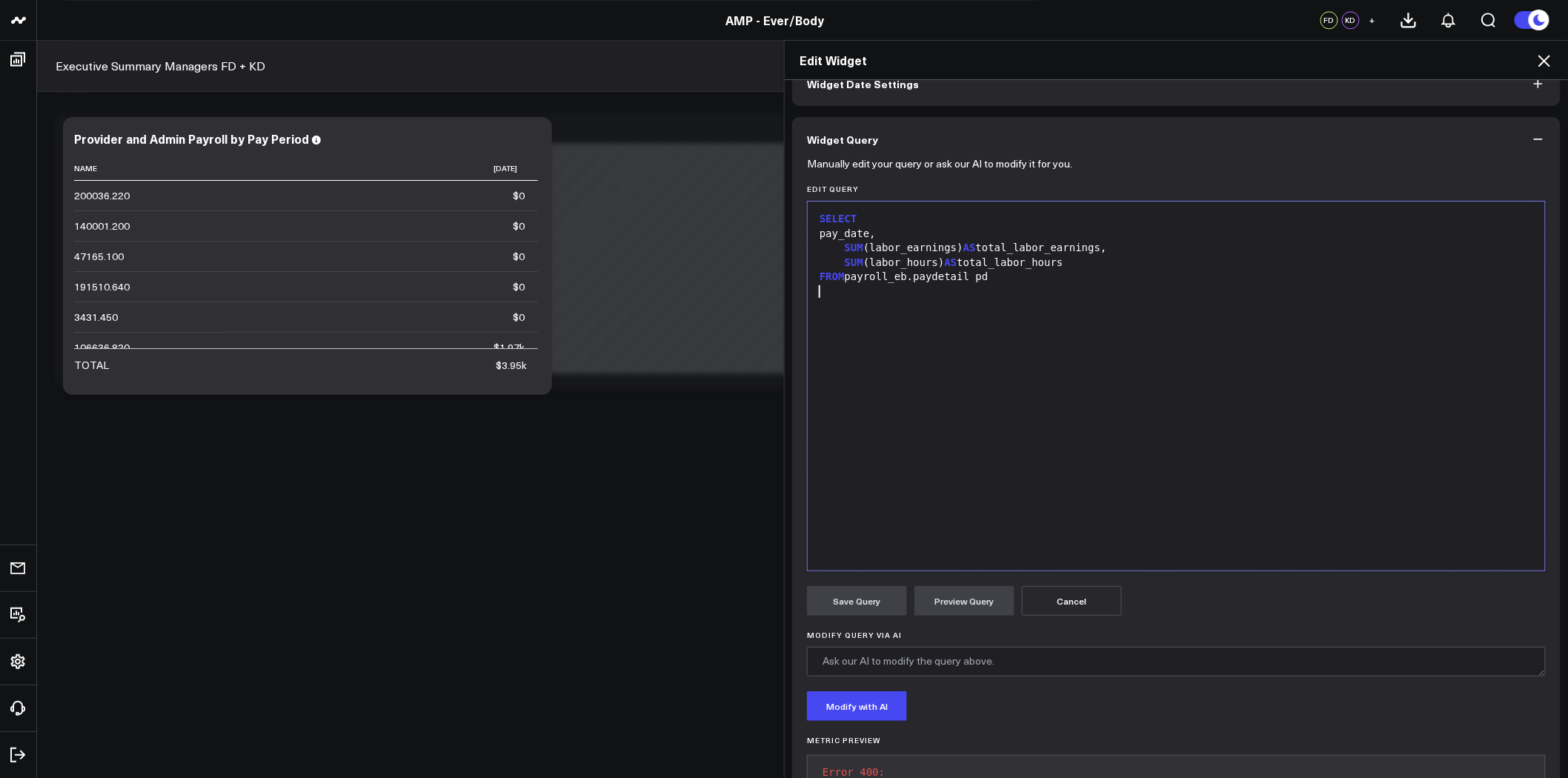
scroll to position [0, 0]
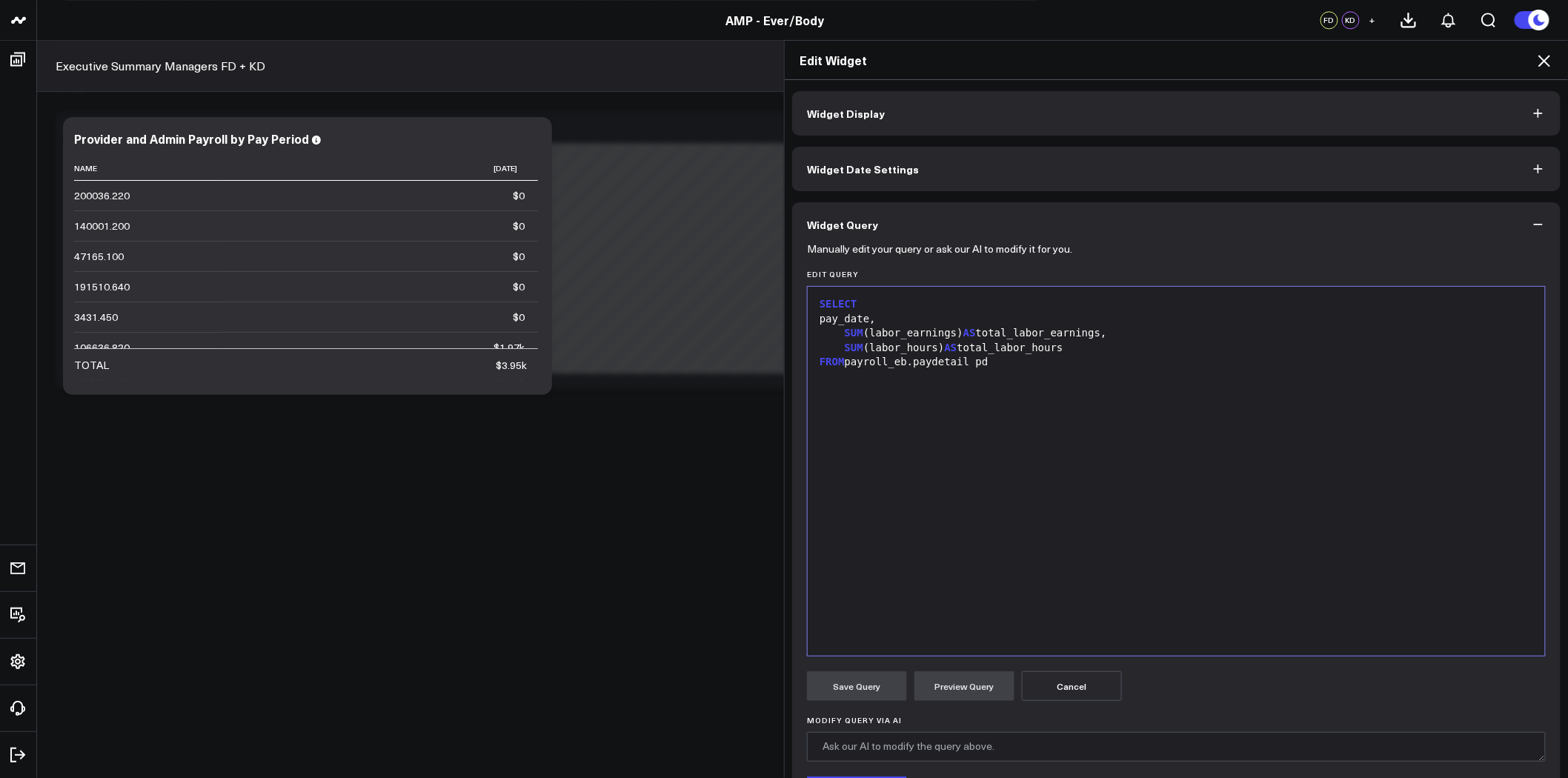
click at [1211, 108] on button "Widget Display" at bounding box center [1176, 113] width 768 height 44
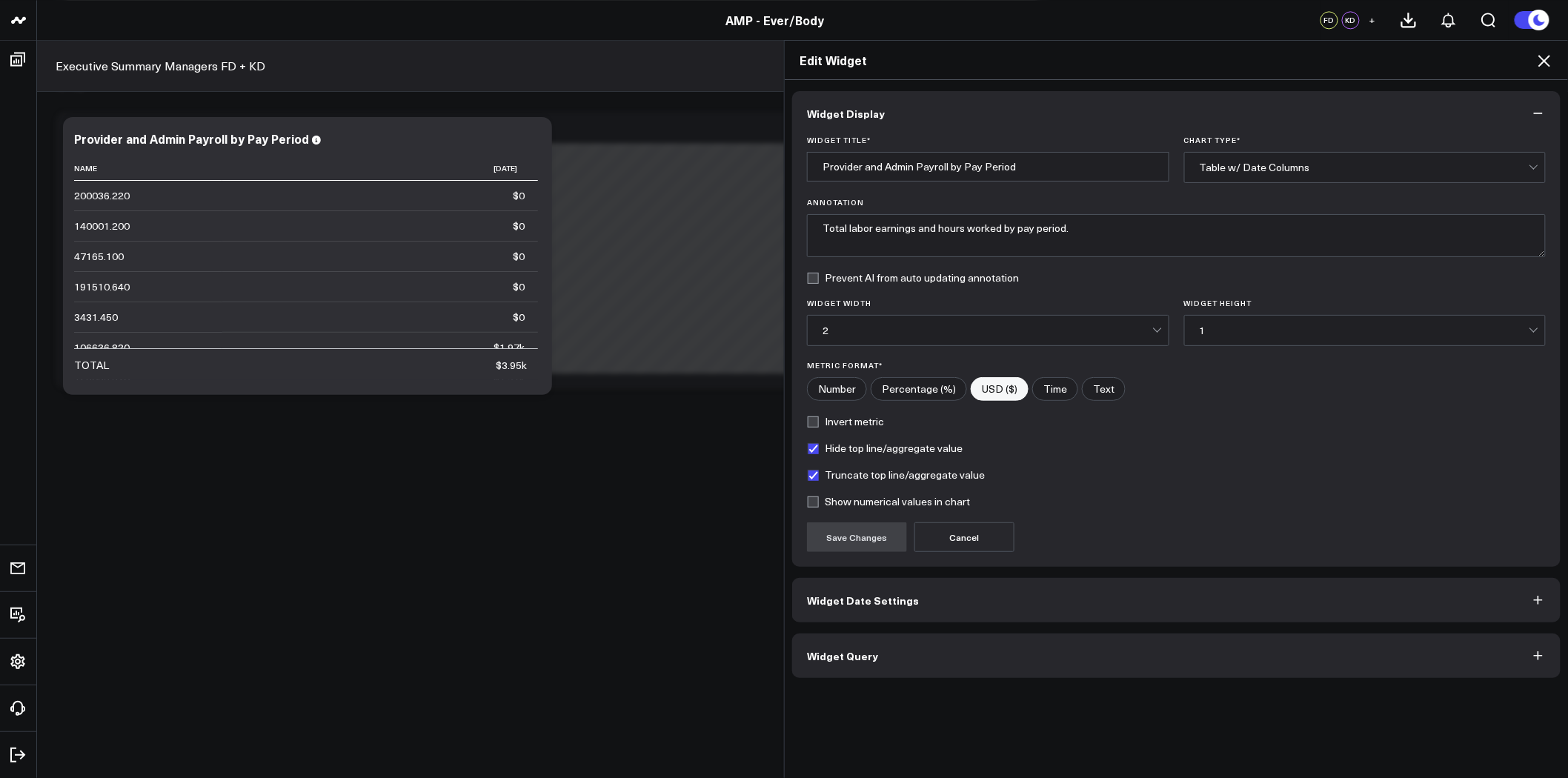
click at [1279, 164] on div "Table w/ Date Columns" at bounding box center [1364, 167] width 330 height 12
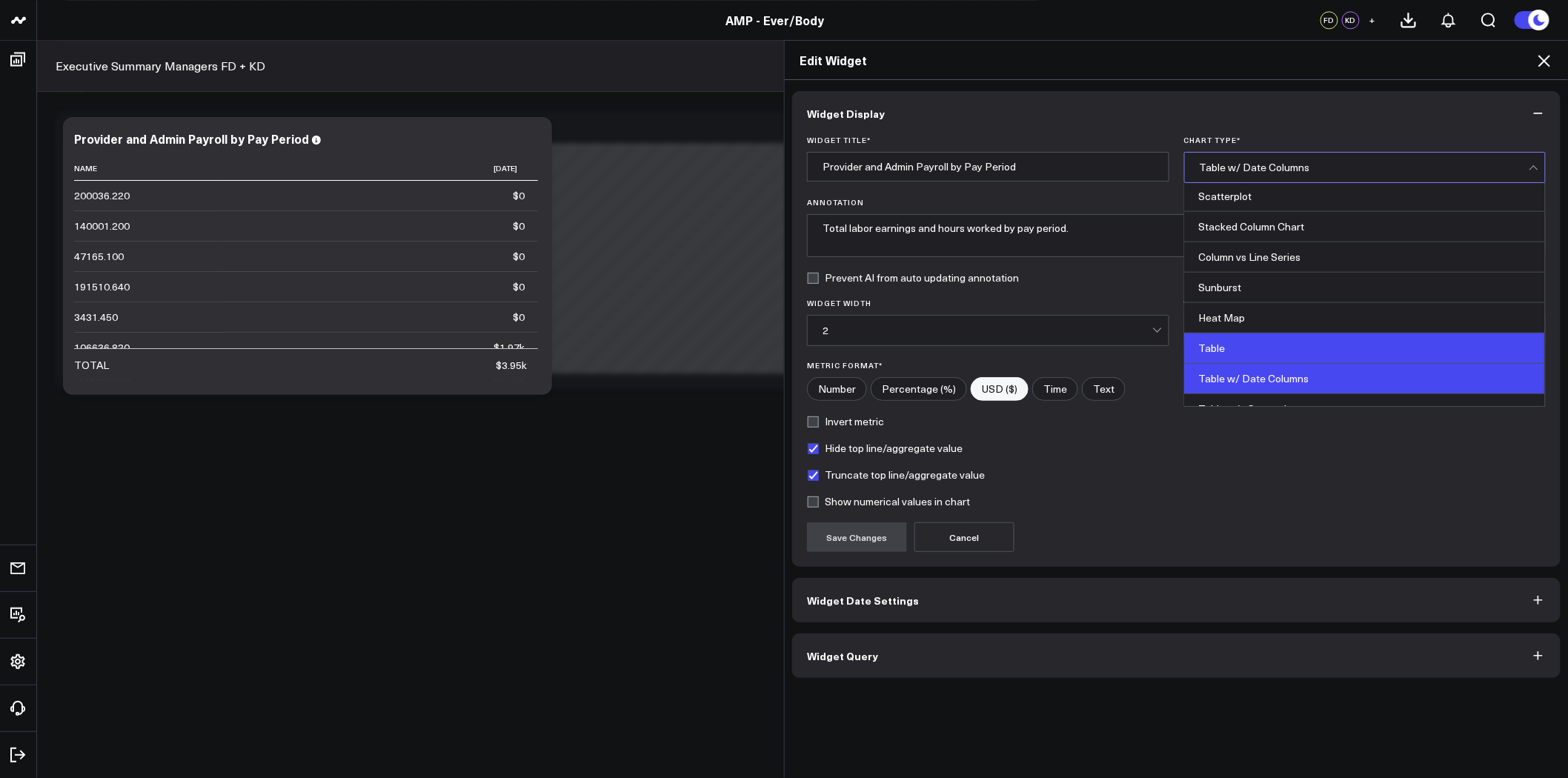
click at [1273, 344] on div "Table" at bounding box center [1364, 348] width 361 height 30
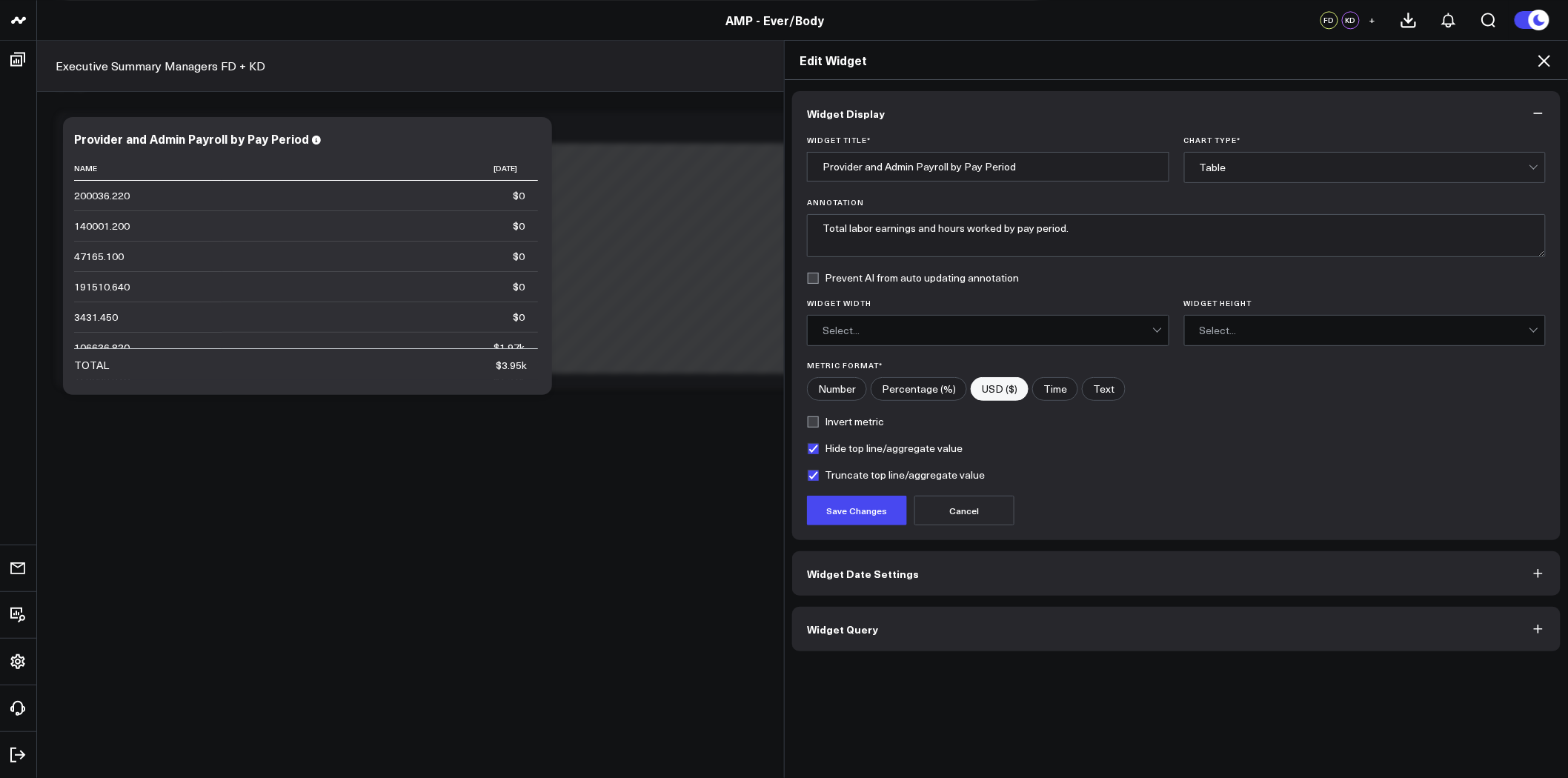
click at [950, 628] on button "Widget Query" at bounding box center [1176, 629] width 768 height 44
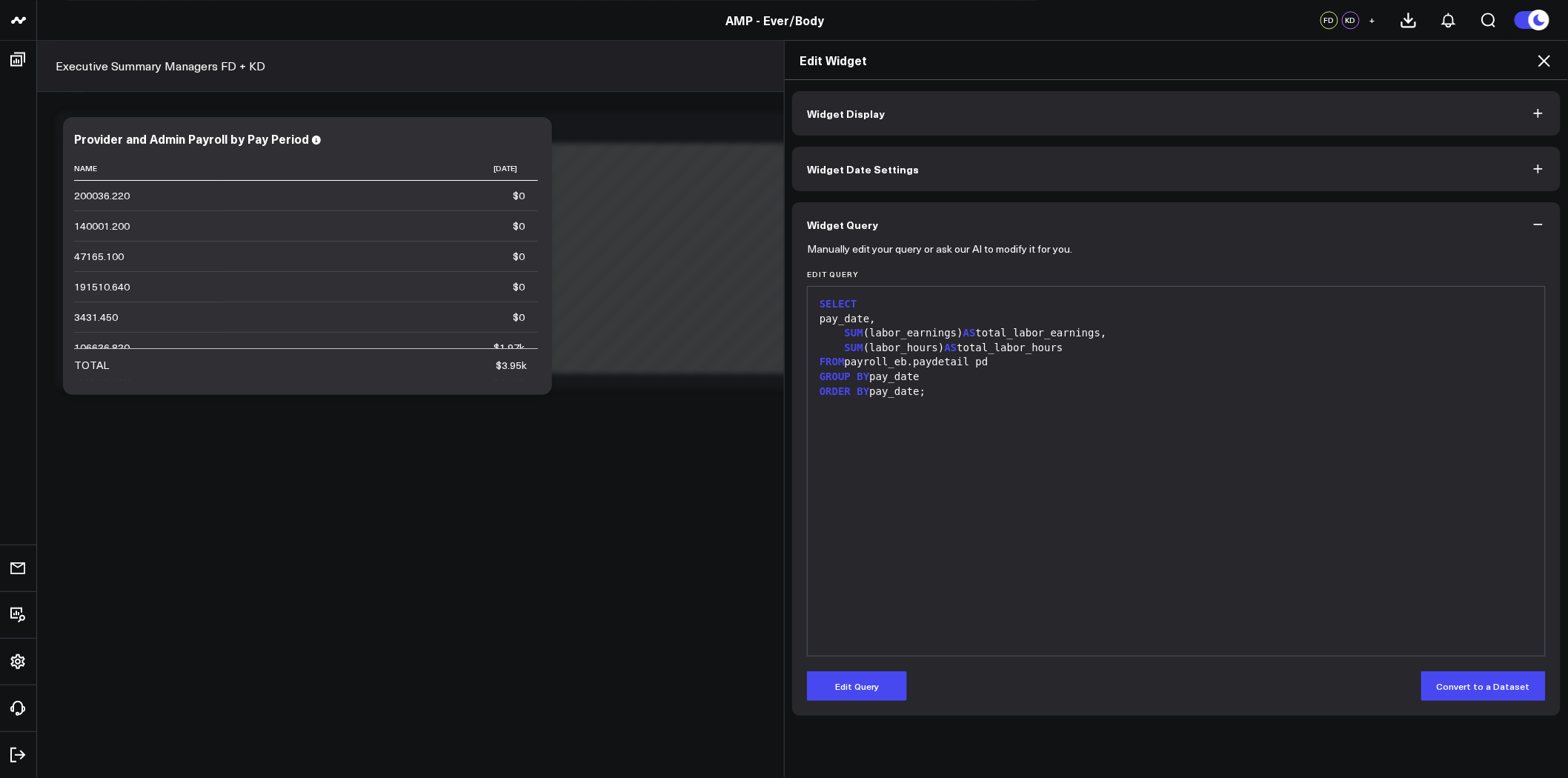
click at [1023, 120] on button "Widget Display" at bounding box center [1176, 113] width 768 height 44
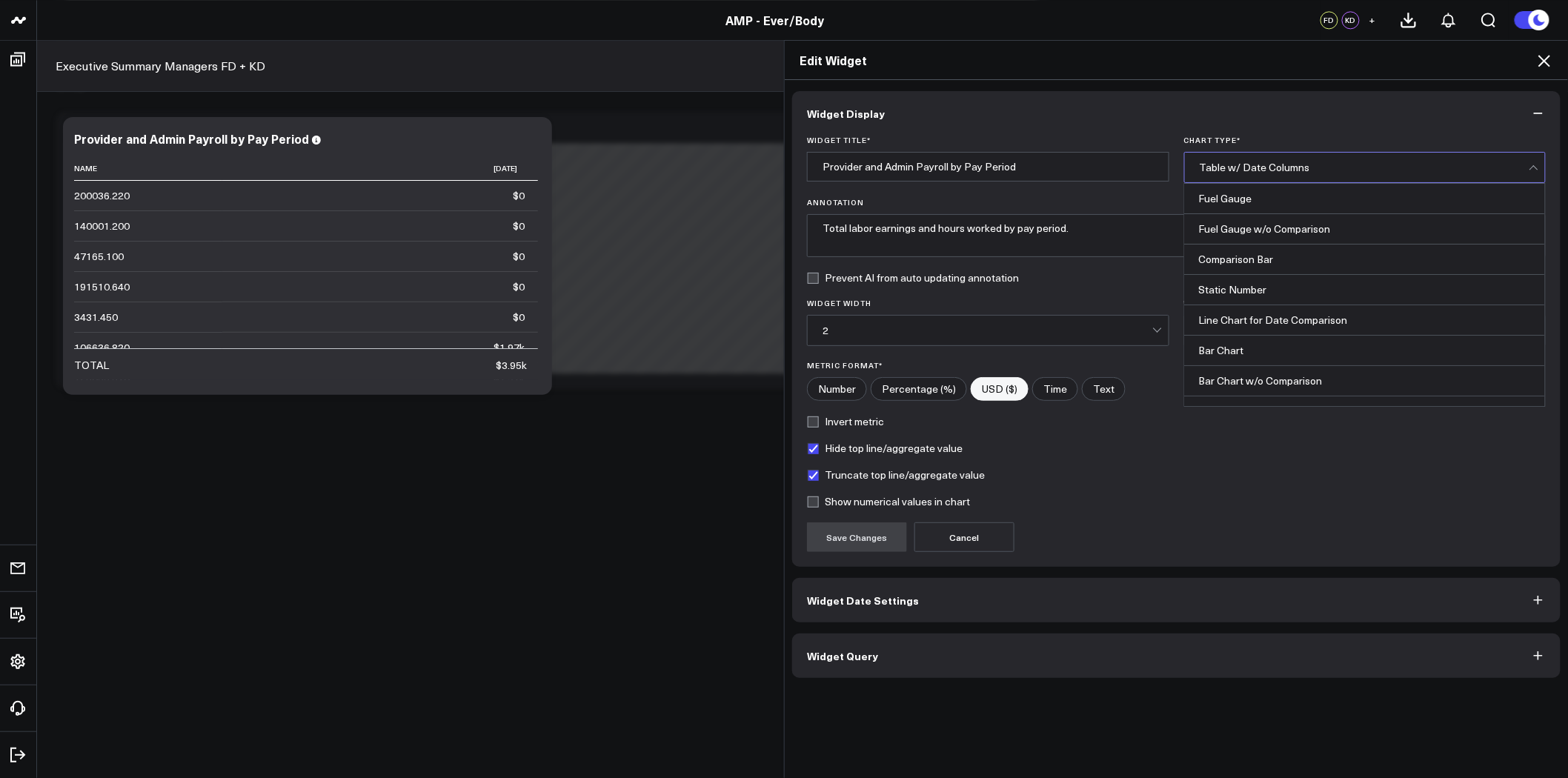
click at [1242, 166] on div "Table w/ Date Columns" at bounding box center [1364, 167] width 330 height 12
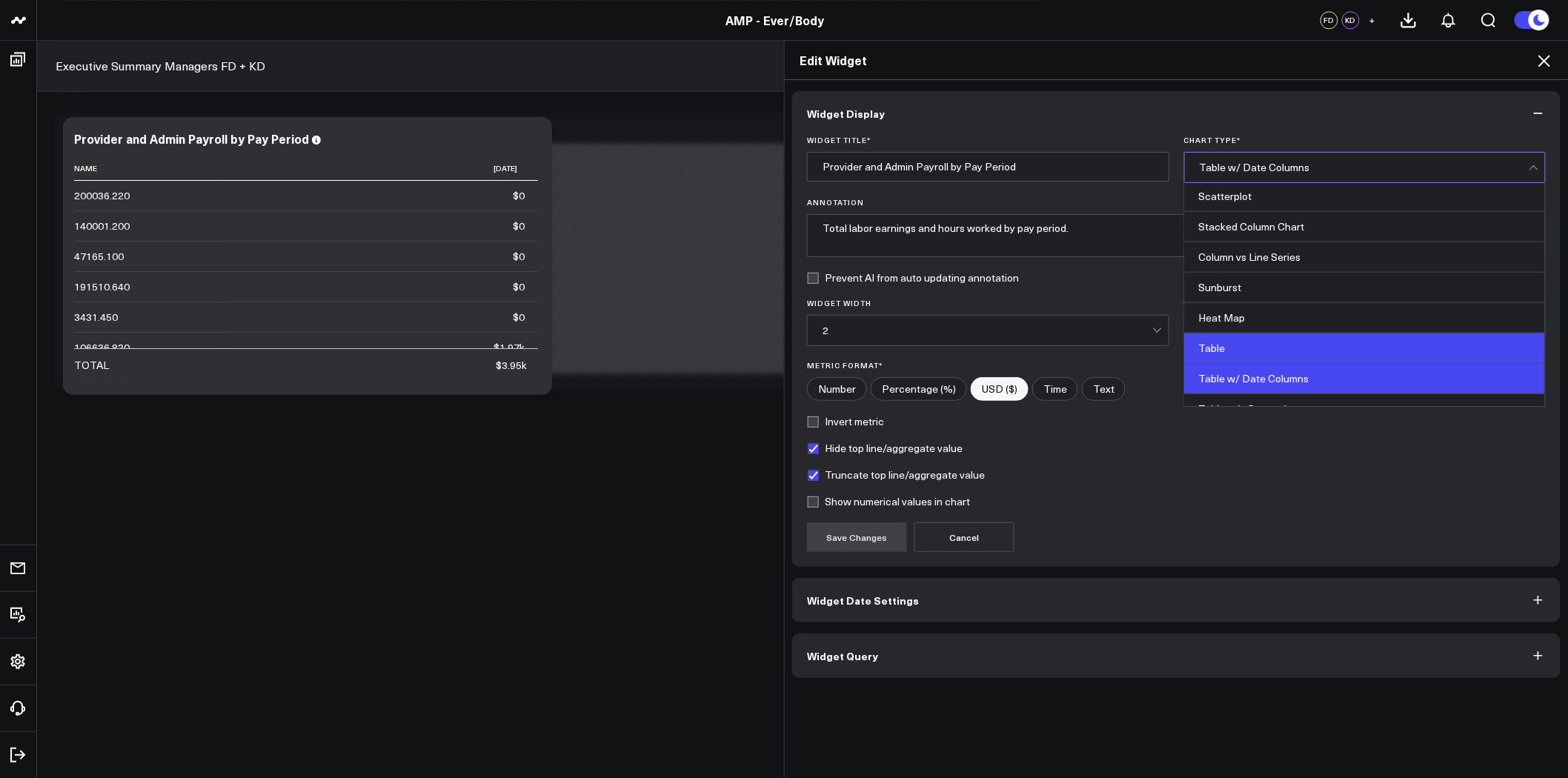
click at [1236, 354] on div "Table" at bounding box center [1364, 348] width 361 height 30
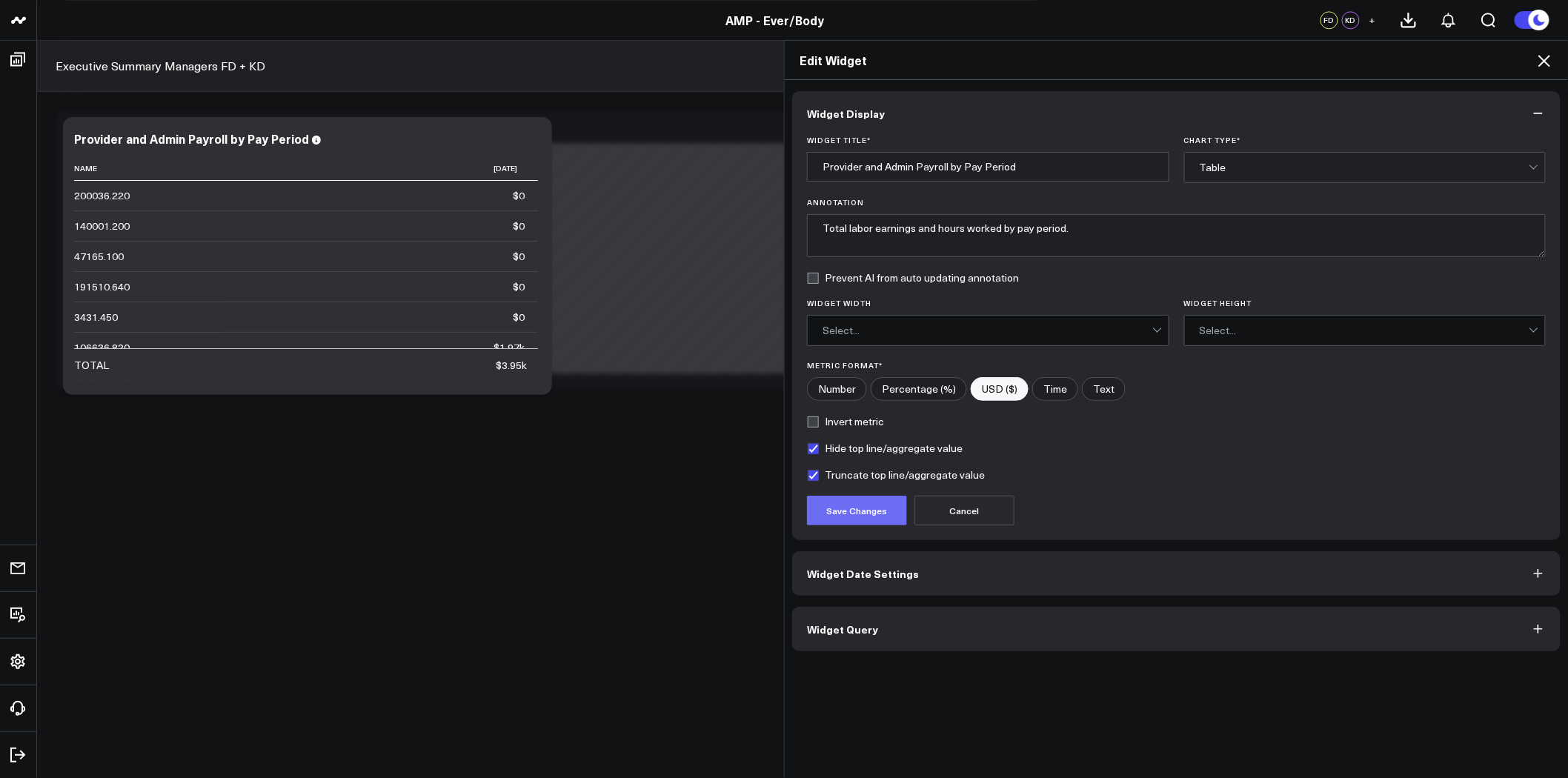
click at [839, 523] on button "Save Changes" at bounding box center [857, 511] width 100 height 29
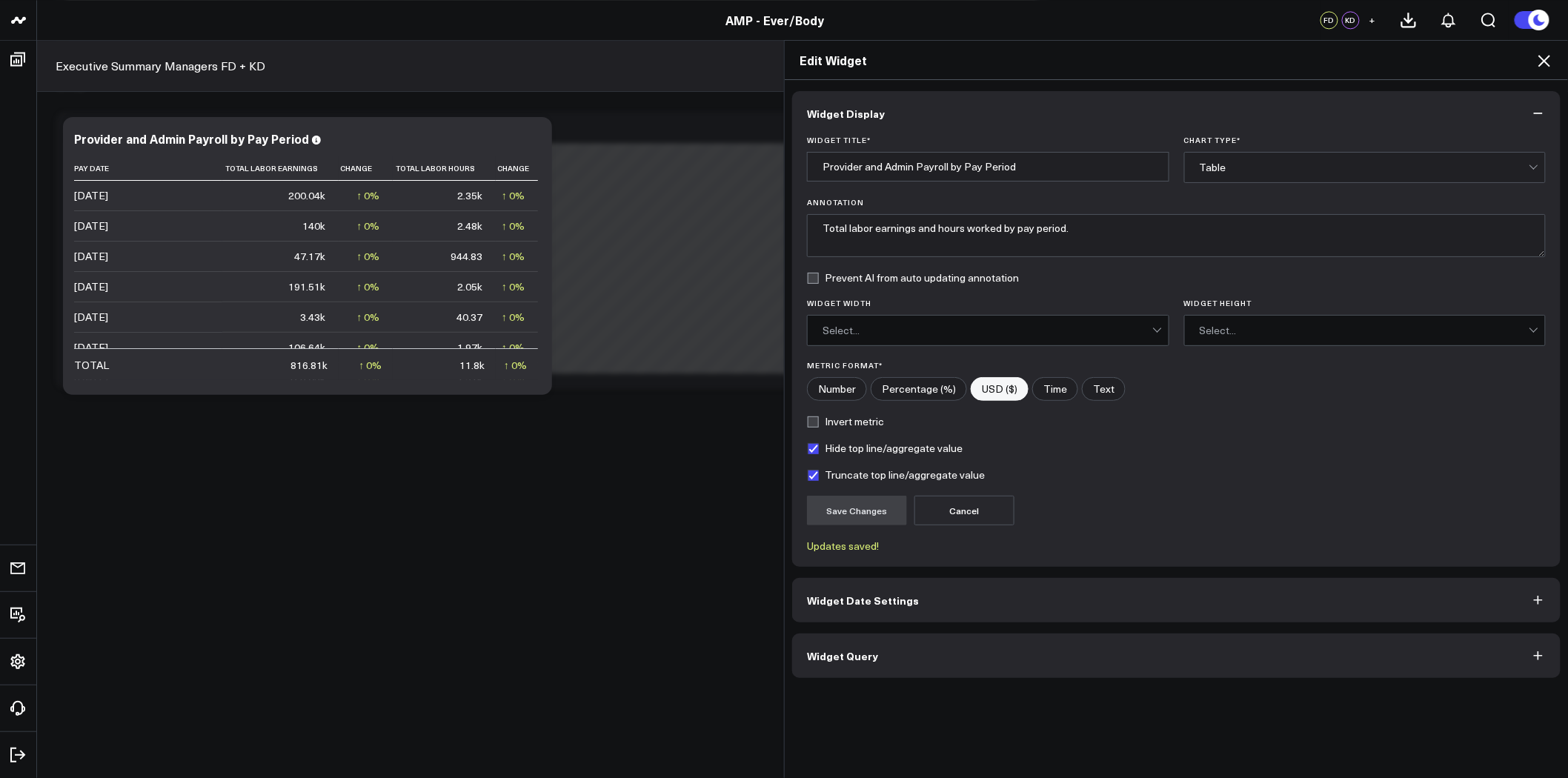
click at [980, 661] on button "Widget Query" at bounding box center [1176, 656] width 768 height 44
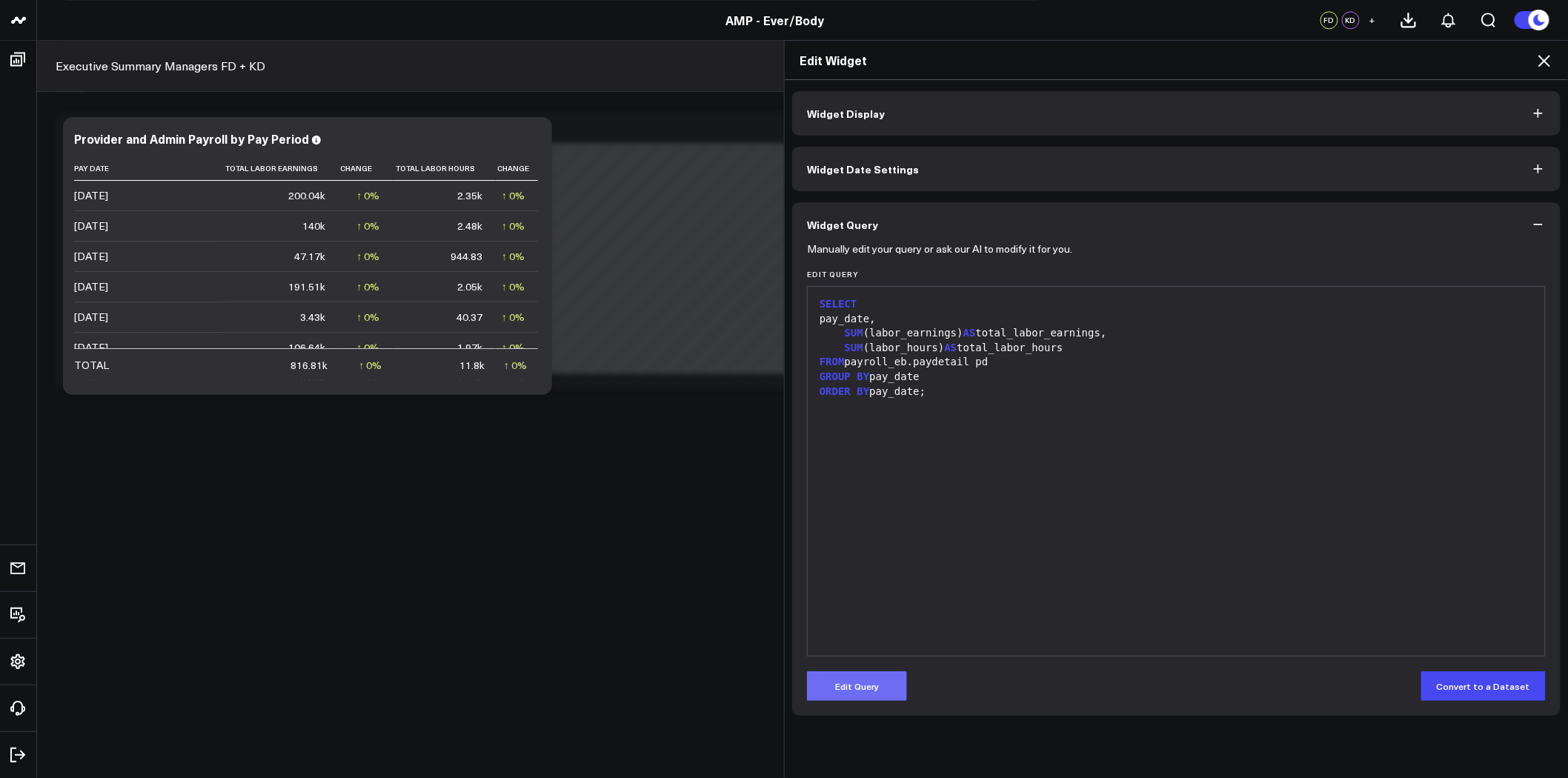
click at [847, 684] on button "Edit Query" at bounding box center [857, 686] width 100 height 29
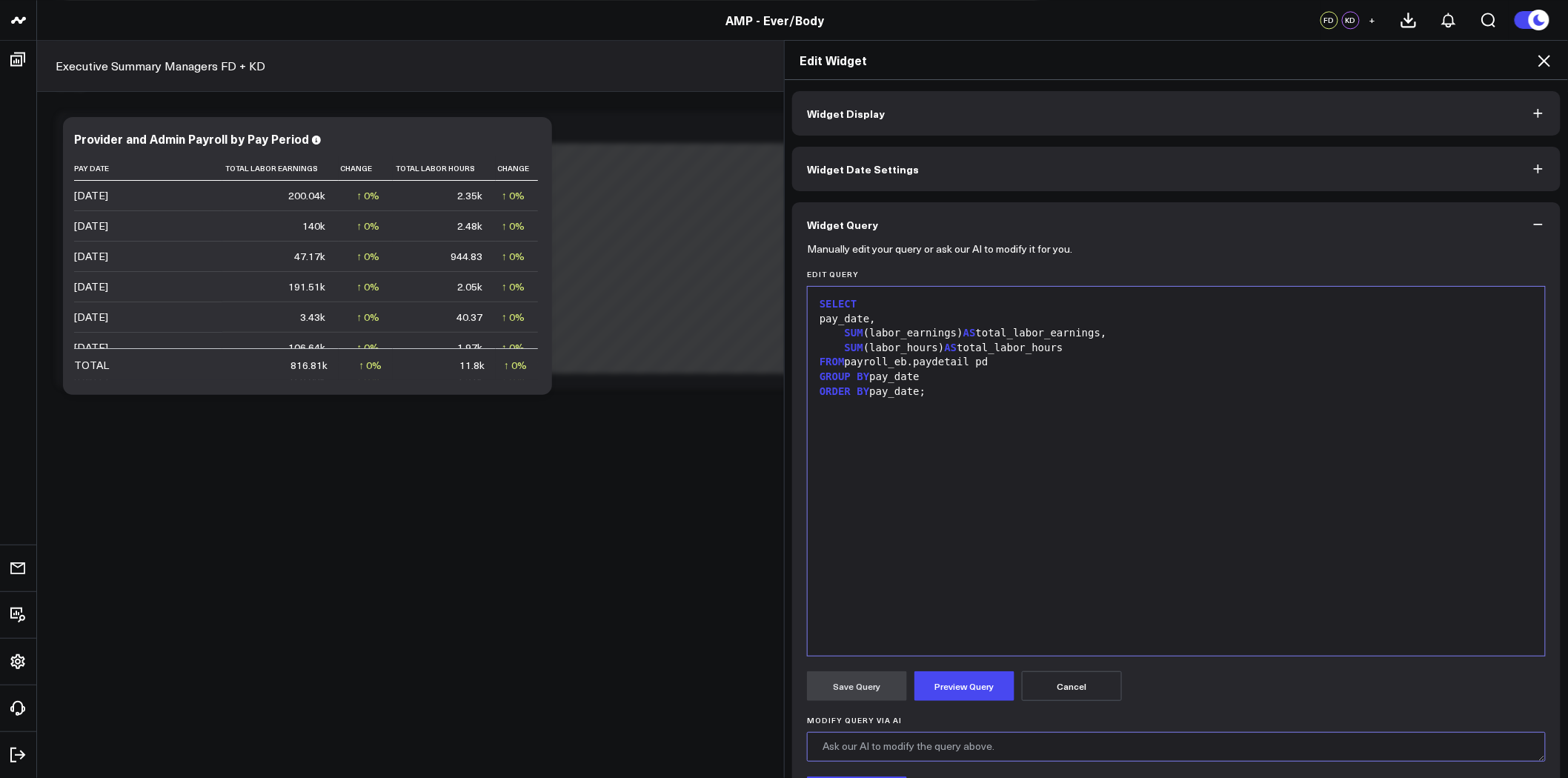
click at [966, 743] on textarea "Modify Query via AI" at bounding box center [1176, 747] width 739 height 29
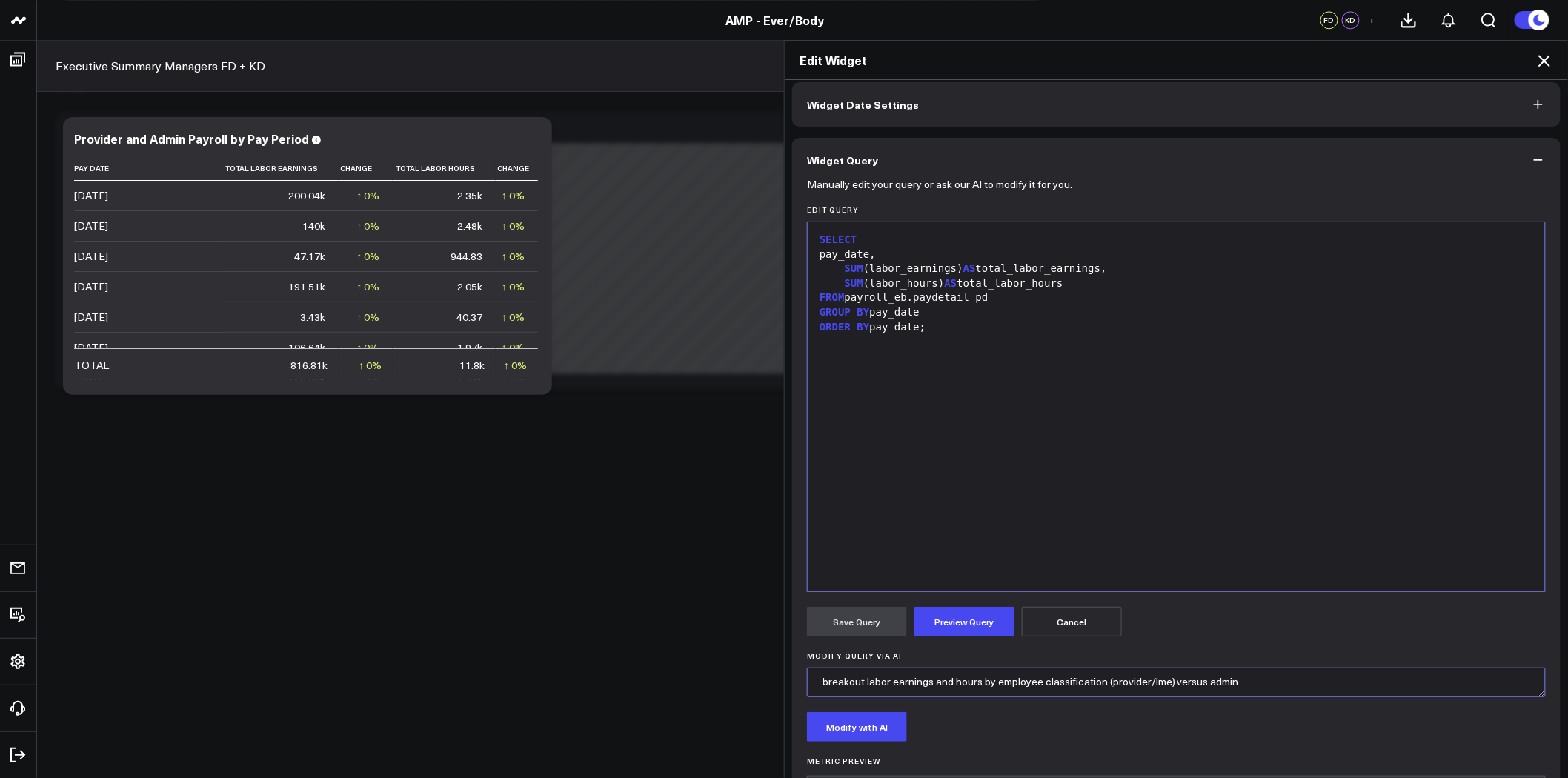
scroll to position [131, 0]
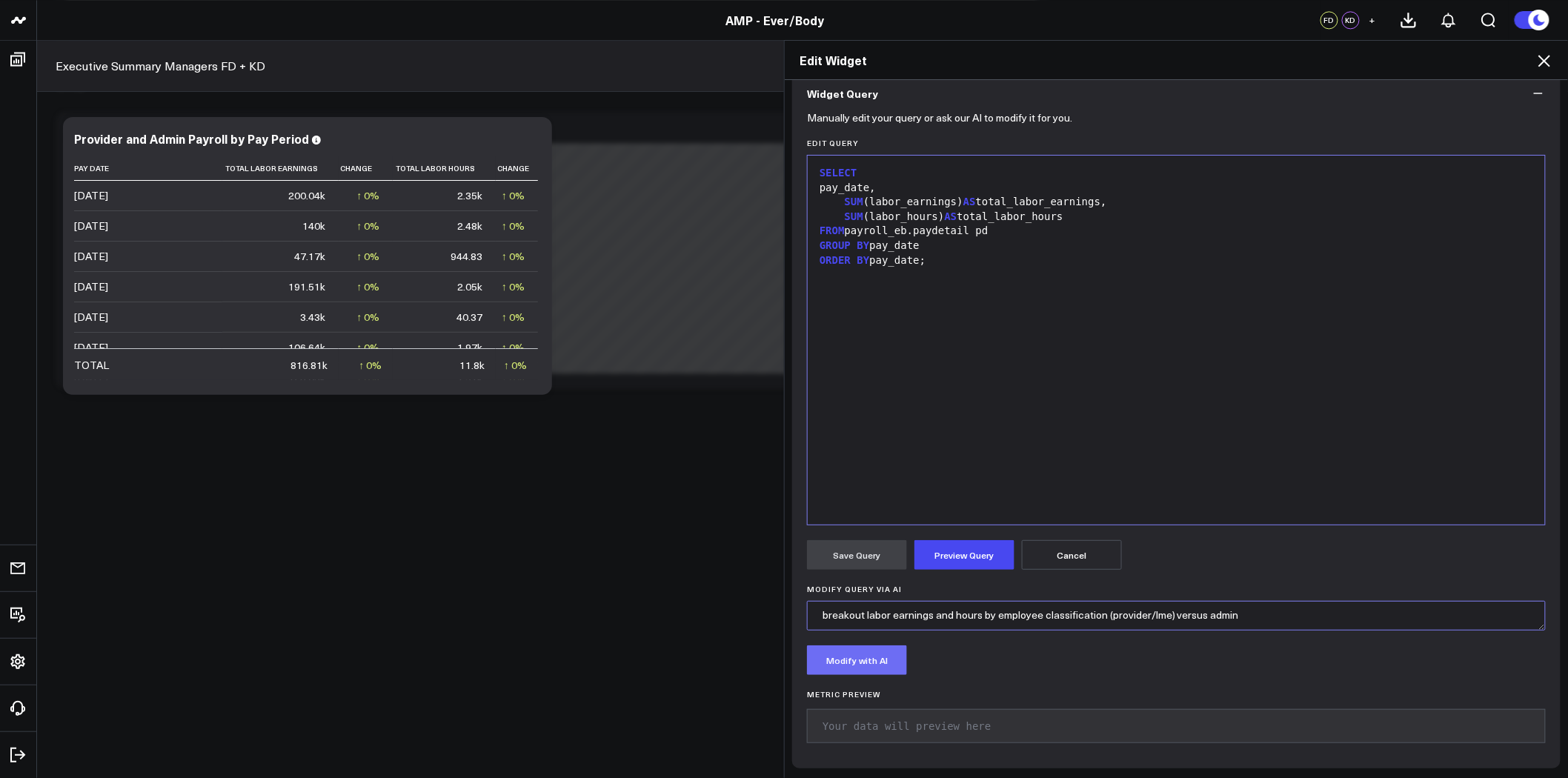
type textarea "breakout labor earnings and hours by employee classification (provider/lme) ver…"
click at [863, 665] on button "Modify with AI" at bounding box center [857, 660] width 100 height 29
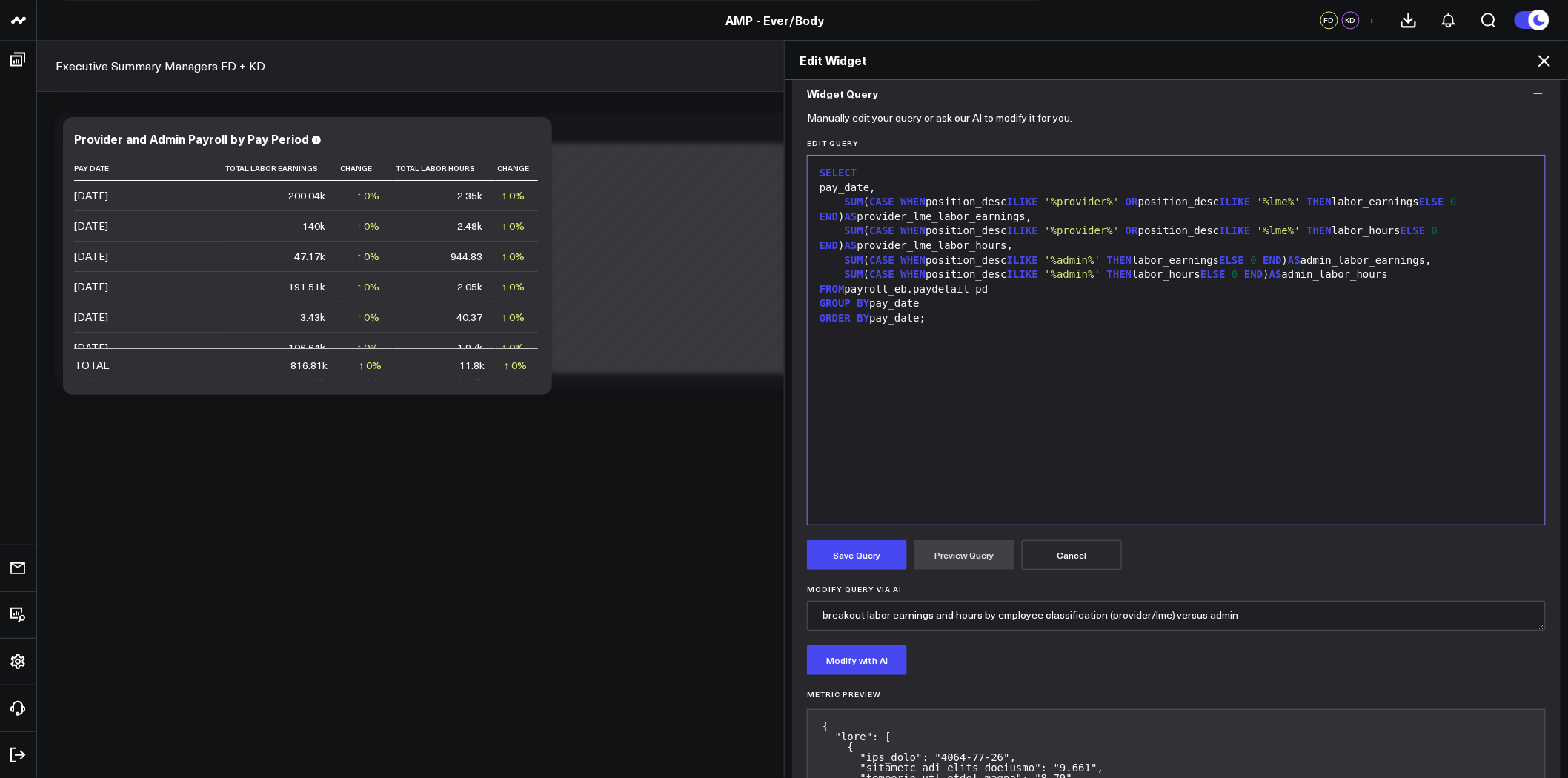
click at [1102, 552] on button "Cancel" at bounding box center [1071, 555] width 100 height 29
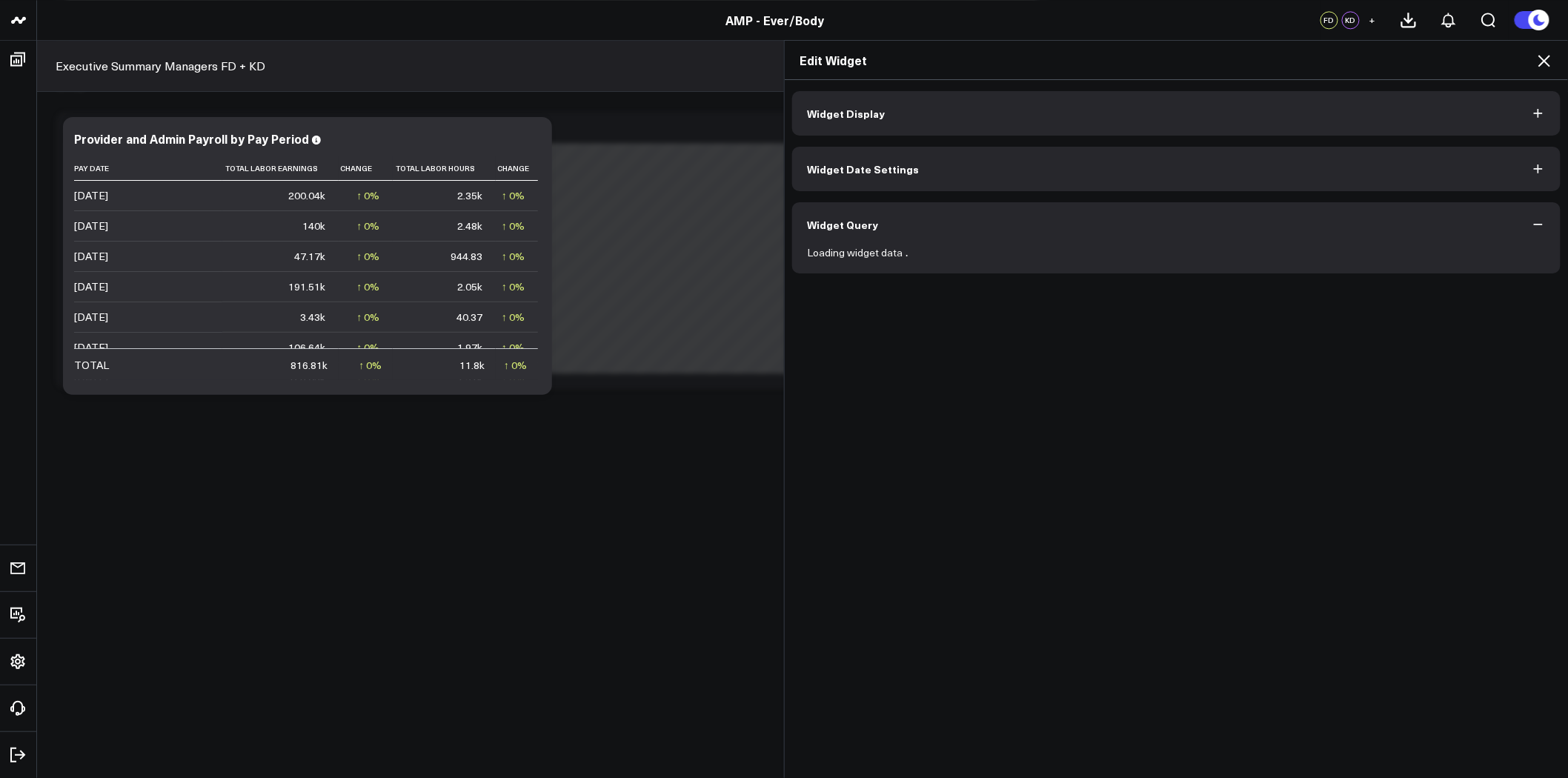
scroll to position [0, 0]
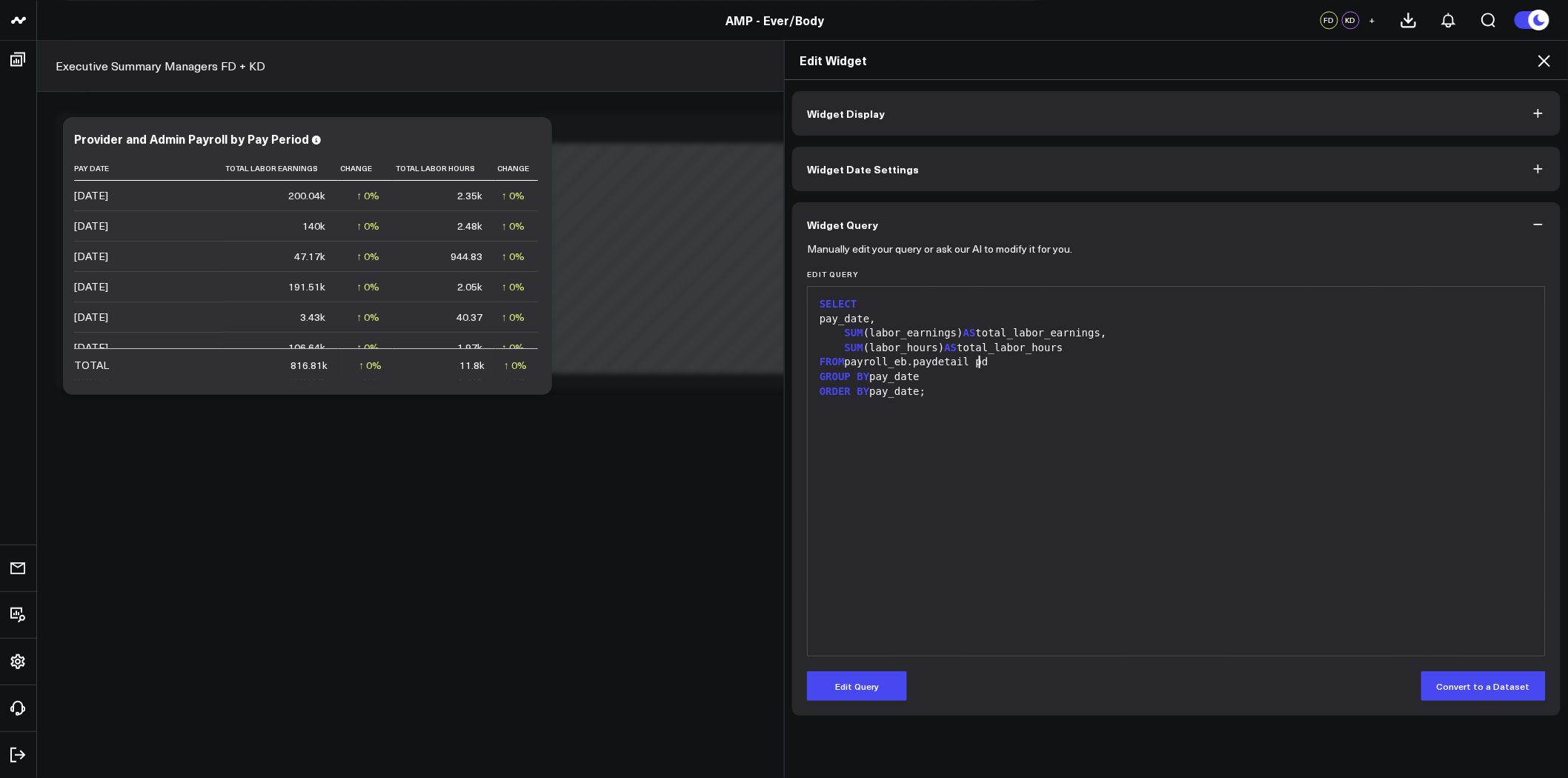
click at [990, 370] on div "GROUP BY pay_date" at bounding box center [1176, 378] width 722 height 15
click at [988, 366] on div "FROM payroll_eb.paydetail pd" at bounding box center [1176, 363] width 722 height 15
click at [848, 686] on button "Edit Query" at bounding box center [857, 686] width 100 height 29
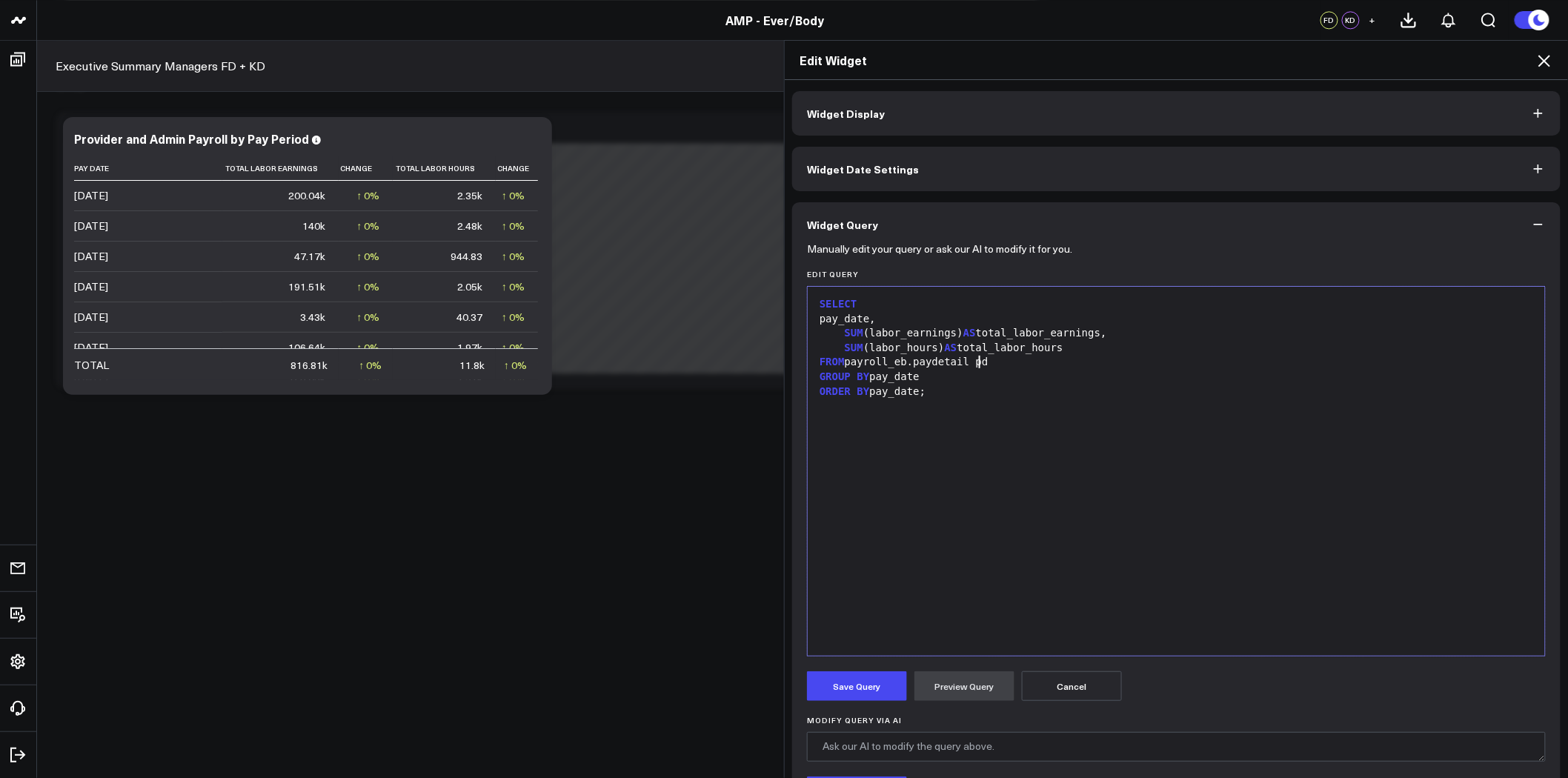
click at [1037, 370] on div "GROUP BY pay_date" at bounding box center [1176, 378] width 722 height 15
click at [868, 375] on div "JOIN" at bounding box center [1176, 378] width 722 height 15
drag, startPoint x: 837, startPoint y: 378, endPoint x: 804, endPoint y: 376, distance: 33.1
click at [807, 376] on div "9 1 2 3 4 5 6 7 8 › ⌄ SELECT pay_date, SUM (labor_earnings) AS total_labor_earn…" at bounding box center [1176, 472] width 739 height 371
click at [890, 320] on div "pay_date," at bounding box center [1176, 320] width 722 height 15
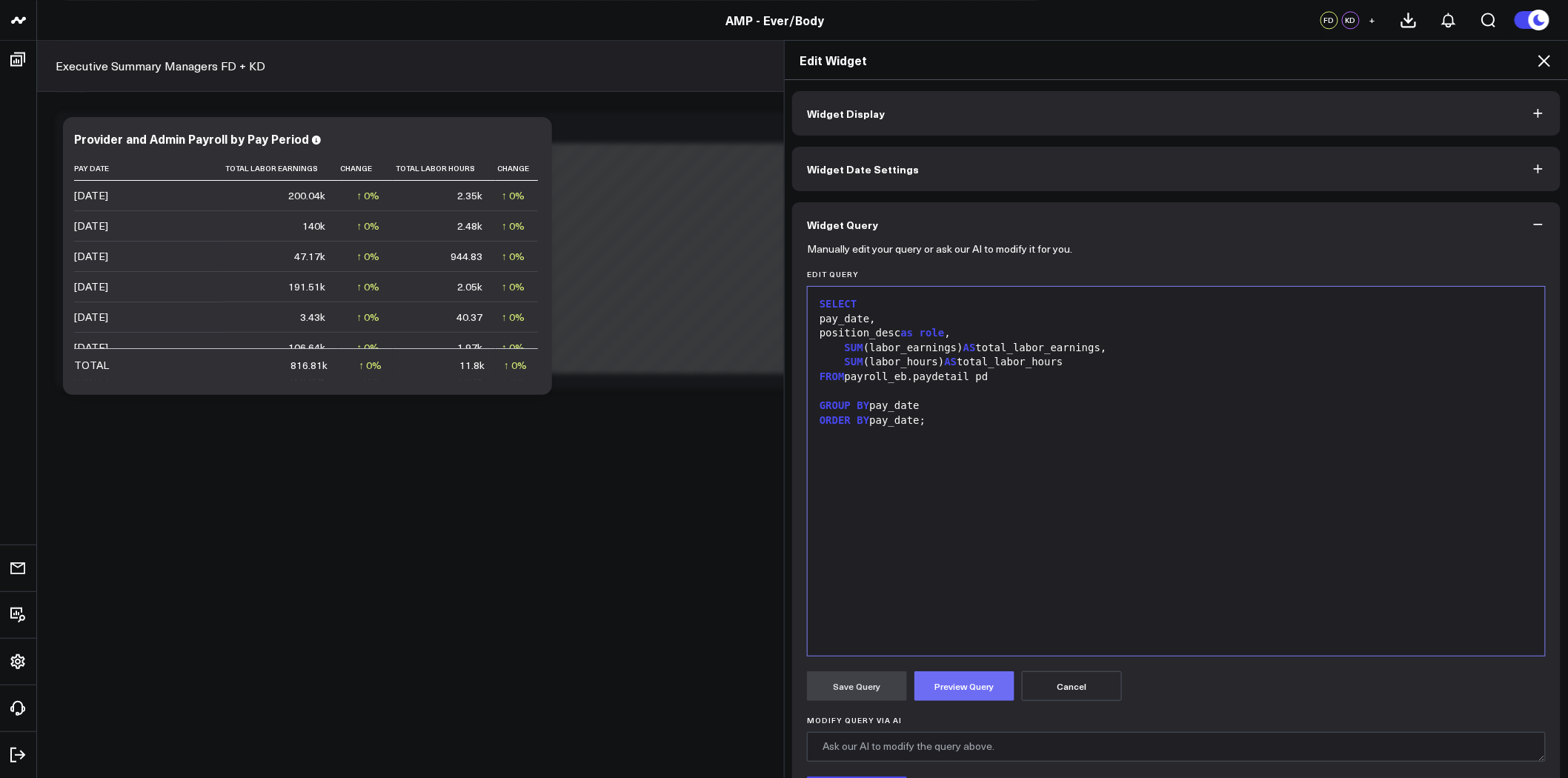
click at [967, 691] on button "Preview Query" at bounding box center [964, 686] width 100 height 29
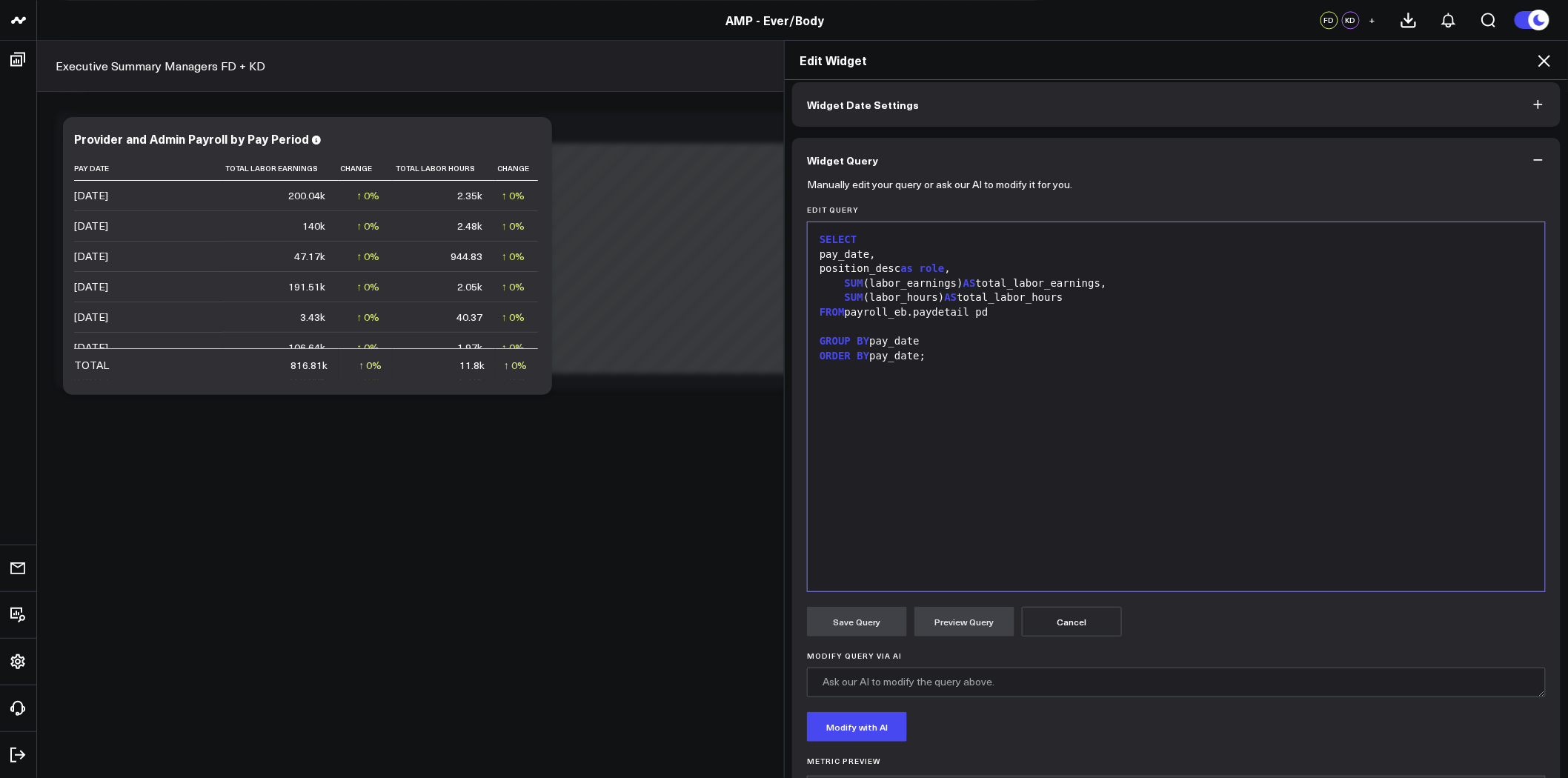
scroll to position [152, 0]
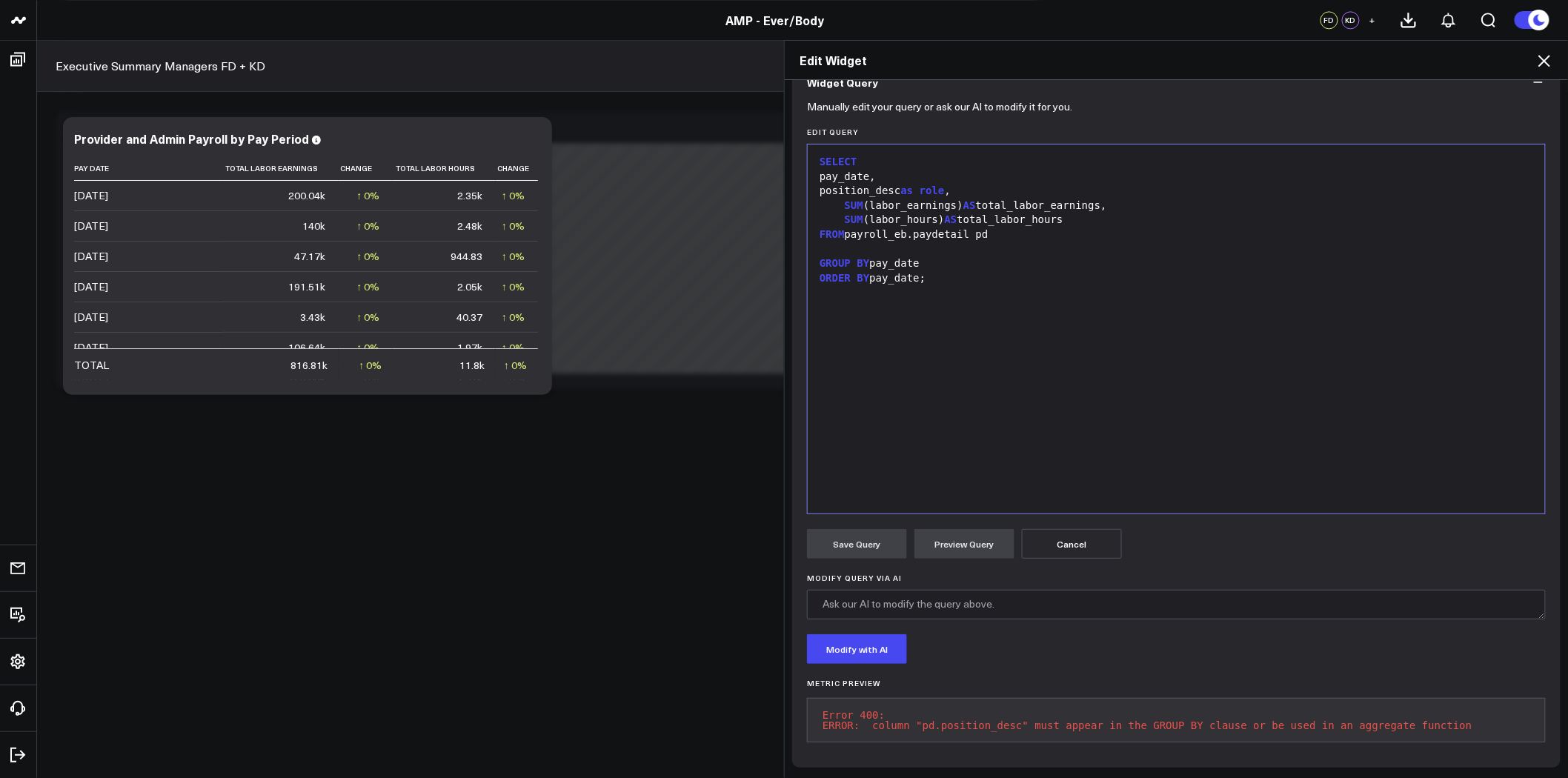
click at [924, 256] on div "GROUP BY pay_date" at bounding box center [1176, 264] width 722 height 15
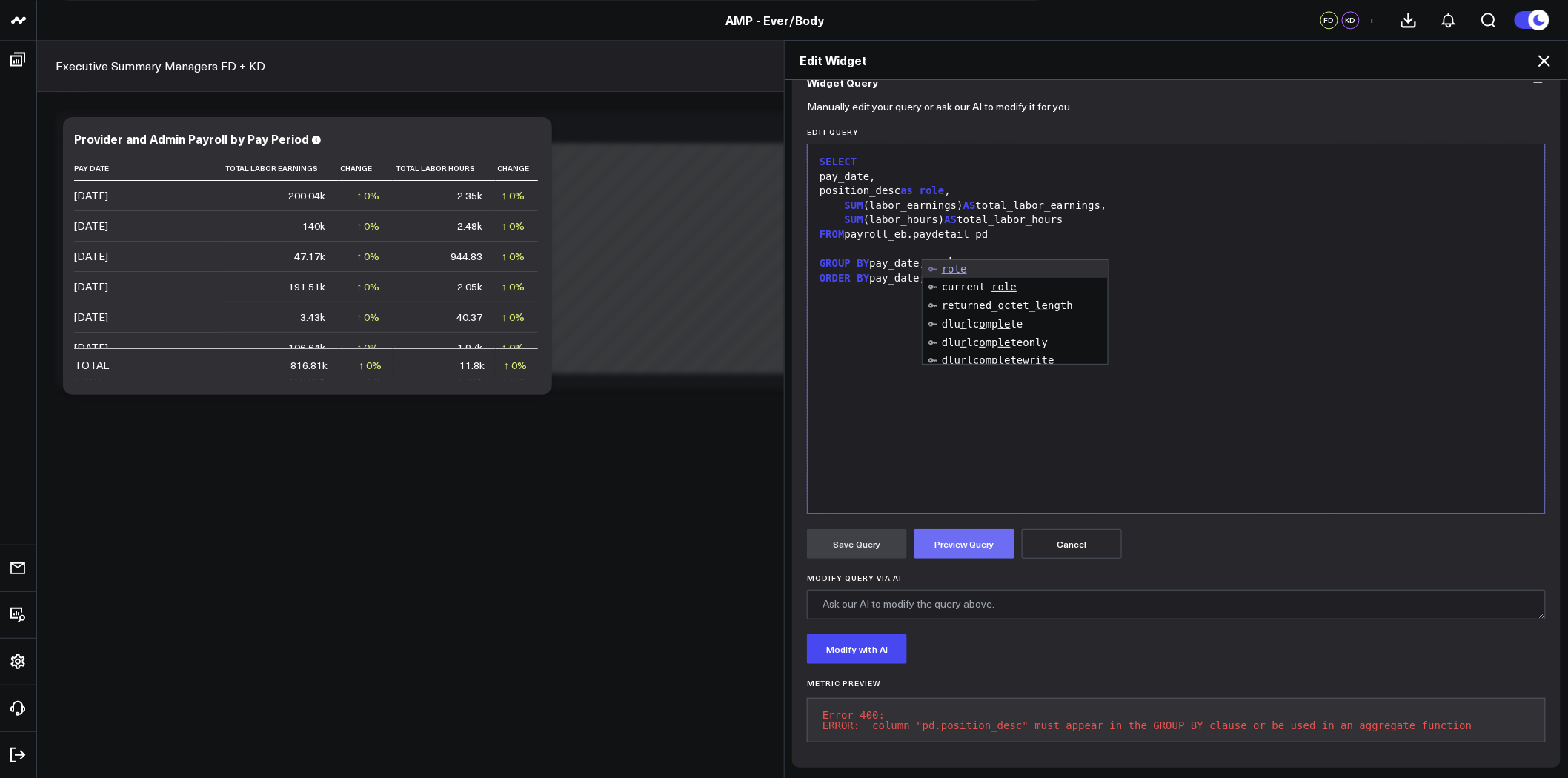
click at [981, 541] on button "Preview Query" at bounding box center [964, 544] width 100 height 29
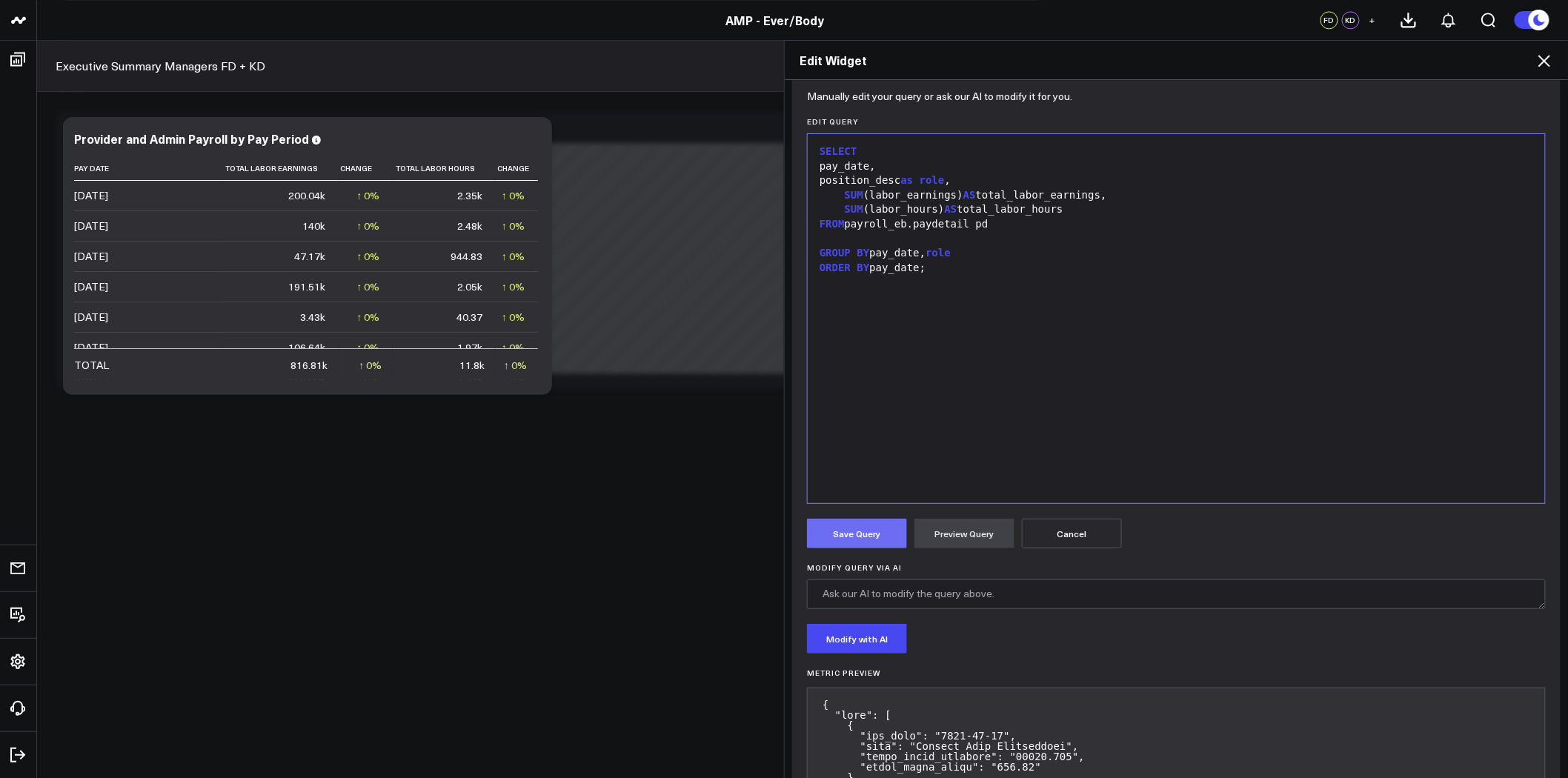
click at [847, 534] on button "Save Query" at bounding box center [857, 534] width 100 height 29
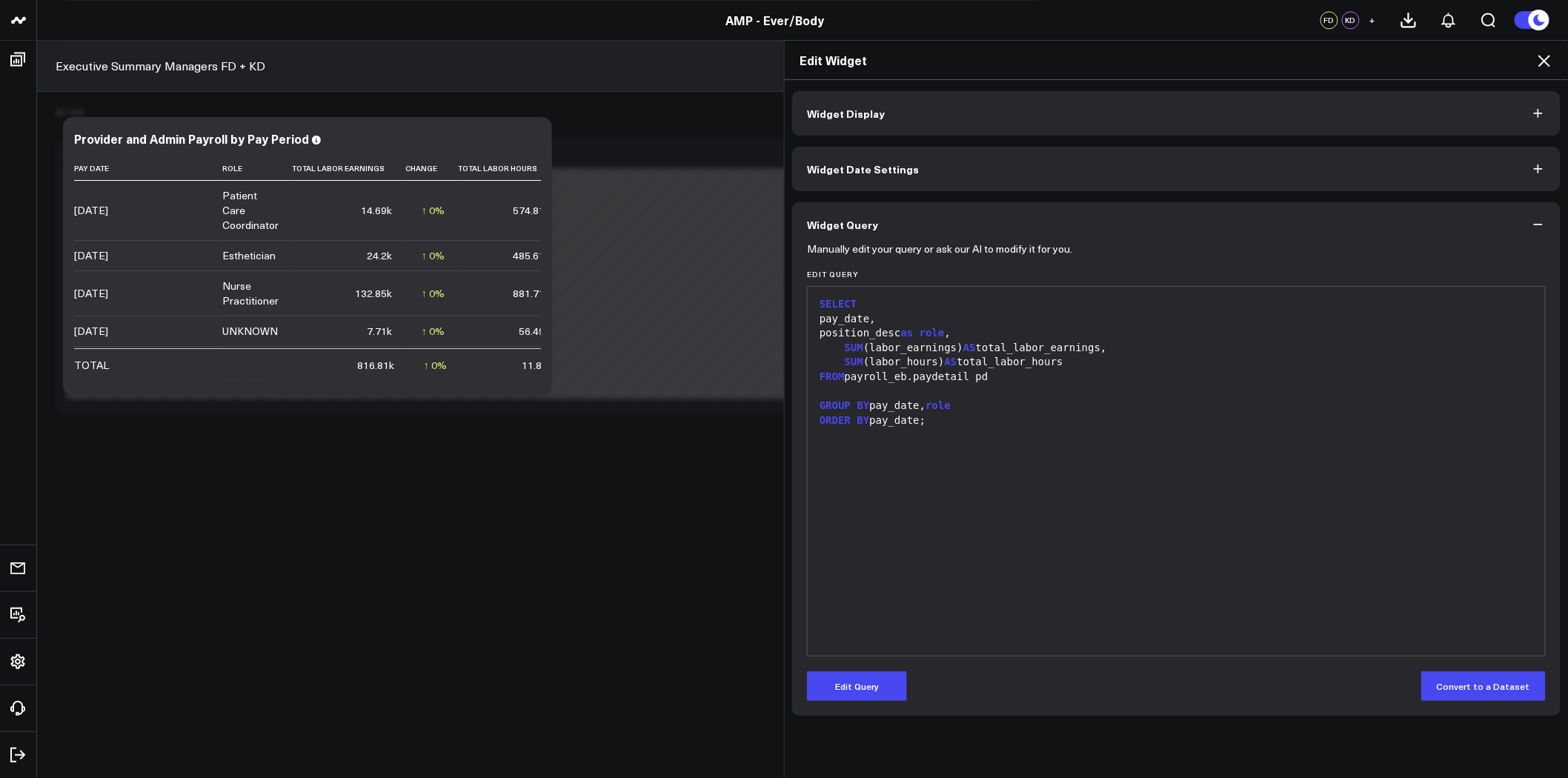
scroll to position [6164, 0]
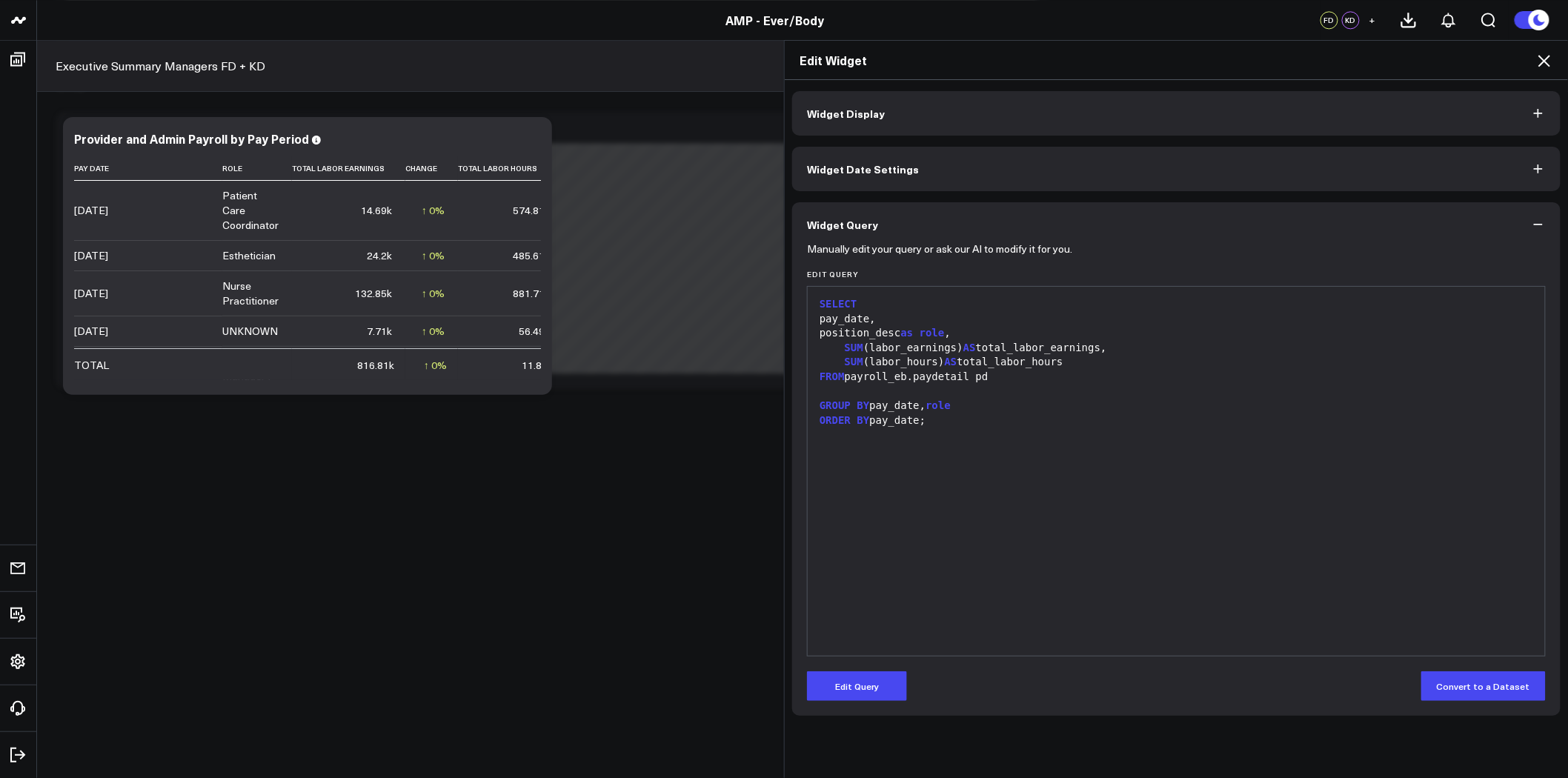
click at [1001, 378] on div "FROM payroll_eb.paydetail pd" at bounding box center [1176, 378] width 722 height 15
click at [990, 386] on div at bounding box center [1176, 392] width 722 height 15
click at [848, 690] on button "Edit Query" at bounding box center [857, 686] width 100 height 29
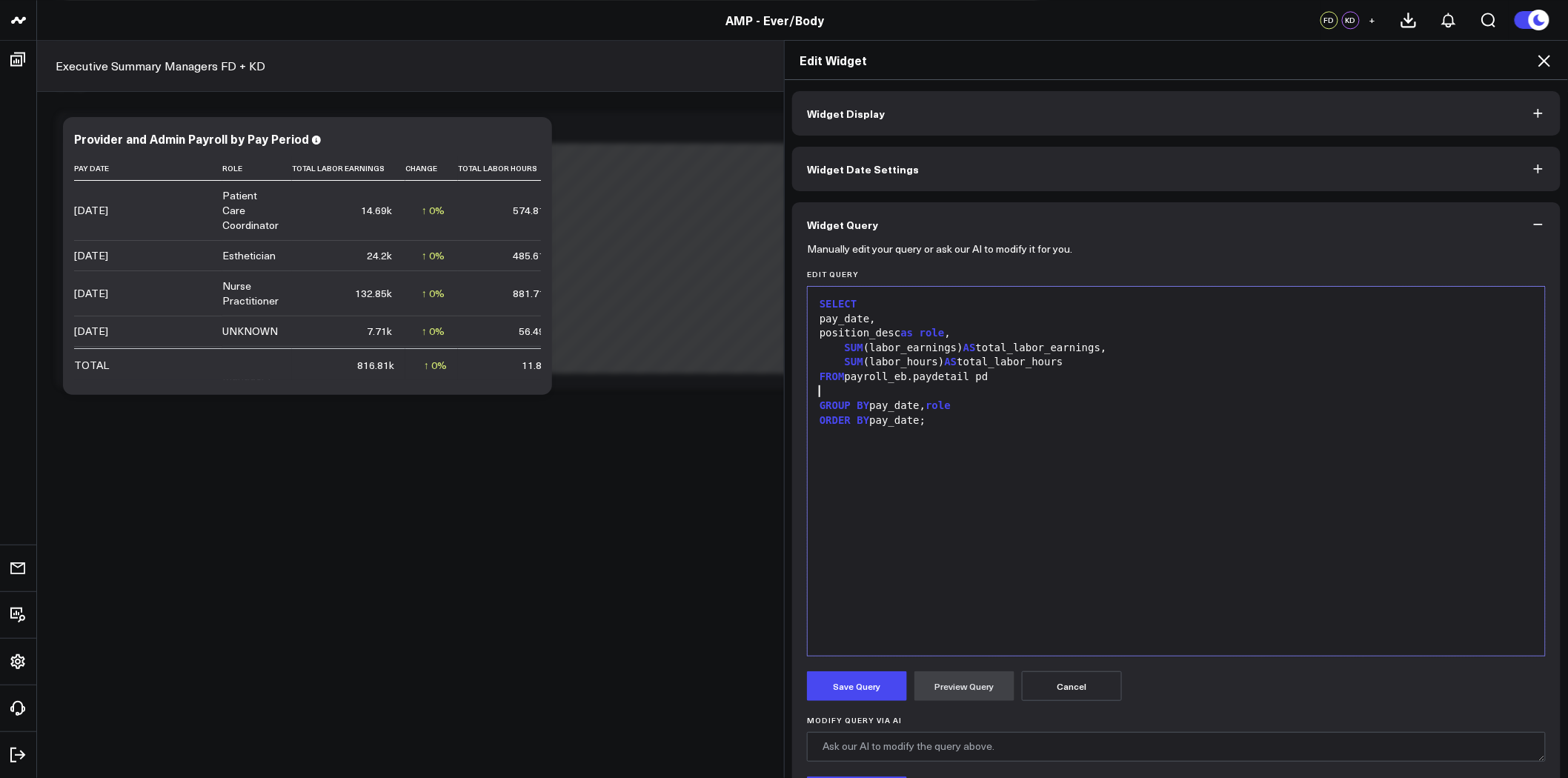
click at [815, 390] on div at bounding box center [1176, 392] width 722 height 15
click at [910, 389] on div "JOIN" at bounding box center [1176, 392] width 722 height 15
click at [843, 390] on div "JOIN" at bounding box center [1176, 392] width 722 height 15
click at [846, 389] on div "JOIN" at bounding box center [1176, 392] width 722 height 15
click at [843, 391] on div "JOIN" at bounding box center [1176, 392] width 722 height 15
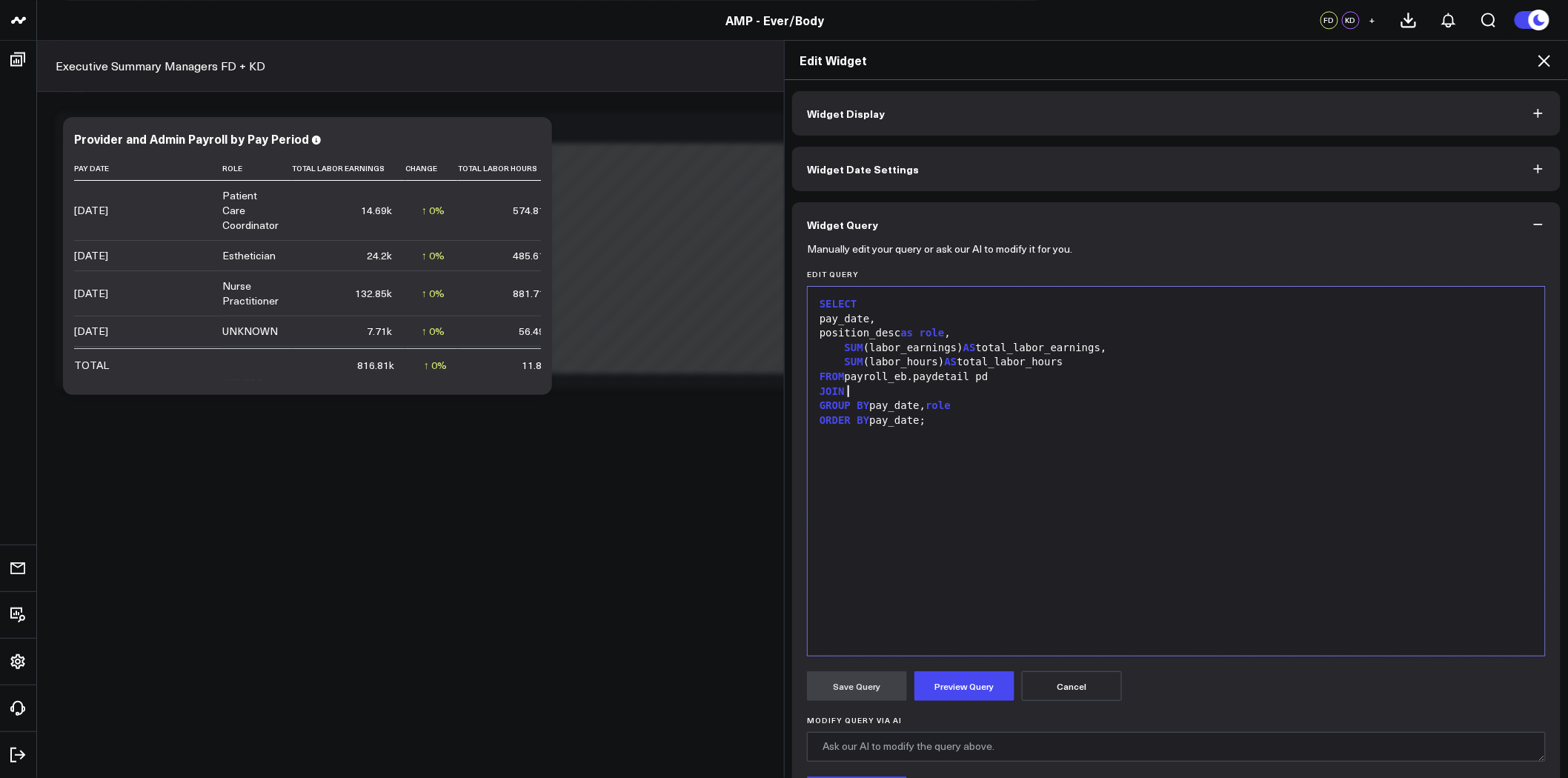
click at [843, 390] on div "JOIN" at bounding box center [1176, 392] width 722 height 15
click at [846, 389] on div "JOIN" at bounding box center [1176, 392] width 722 height 15
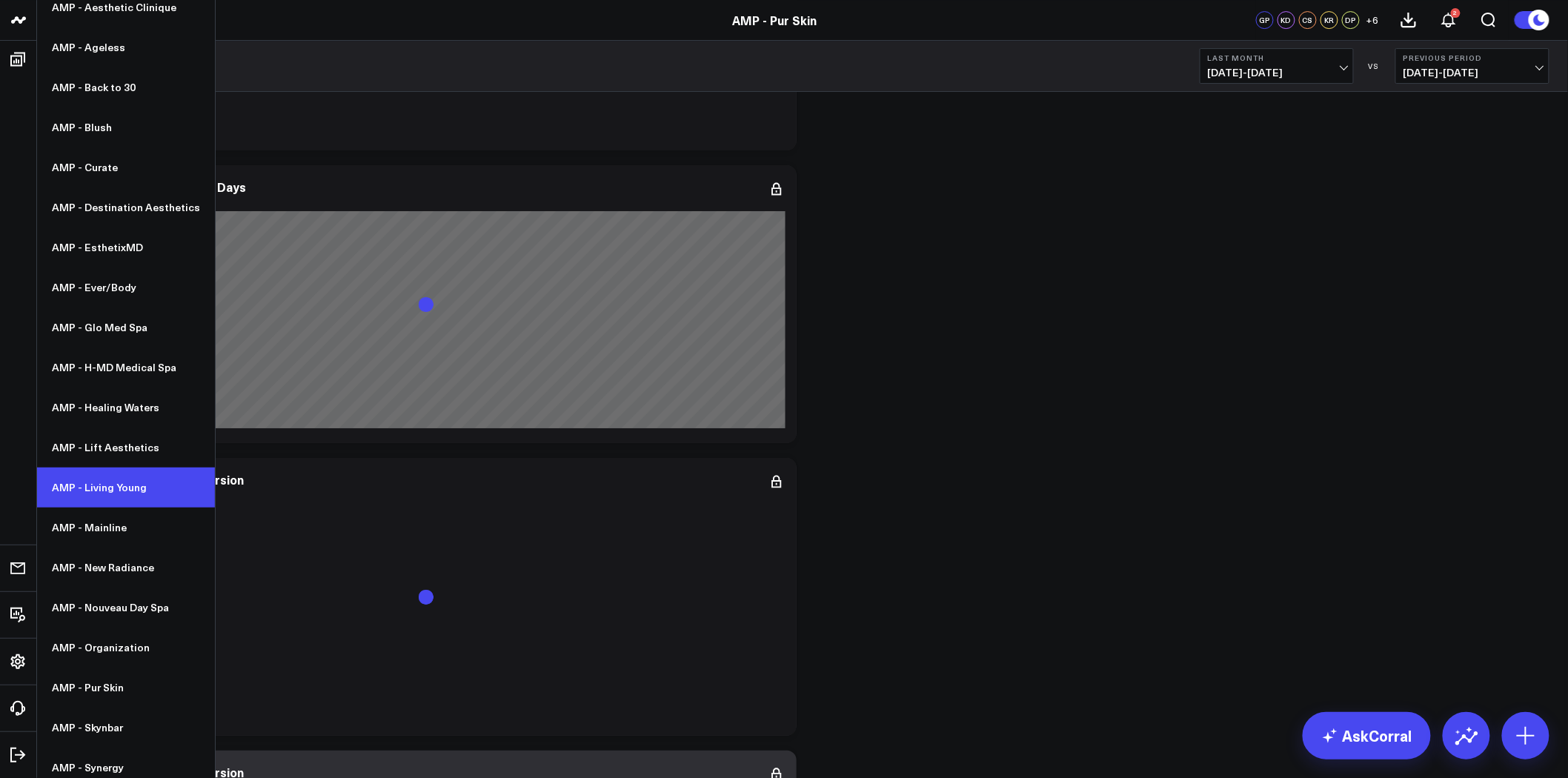
scroll to position [137, 0]
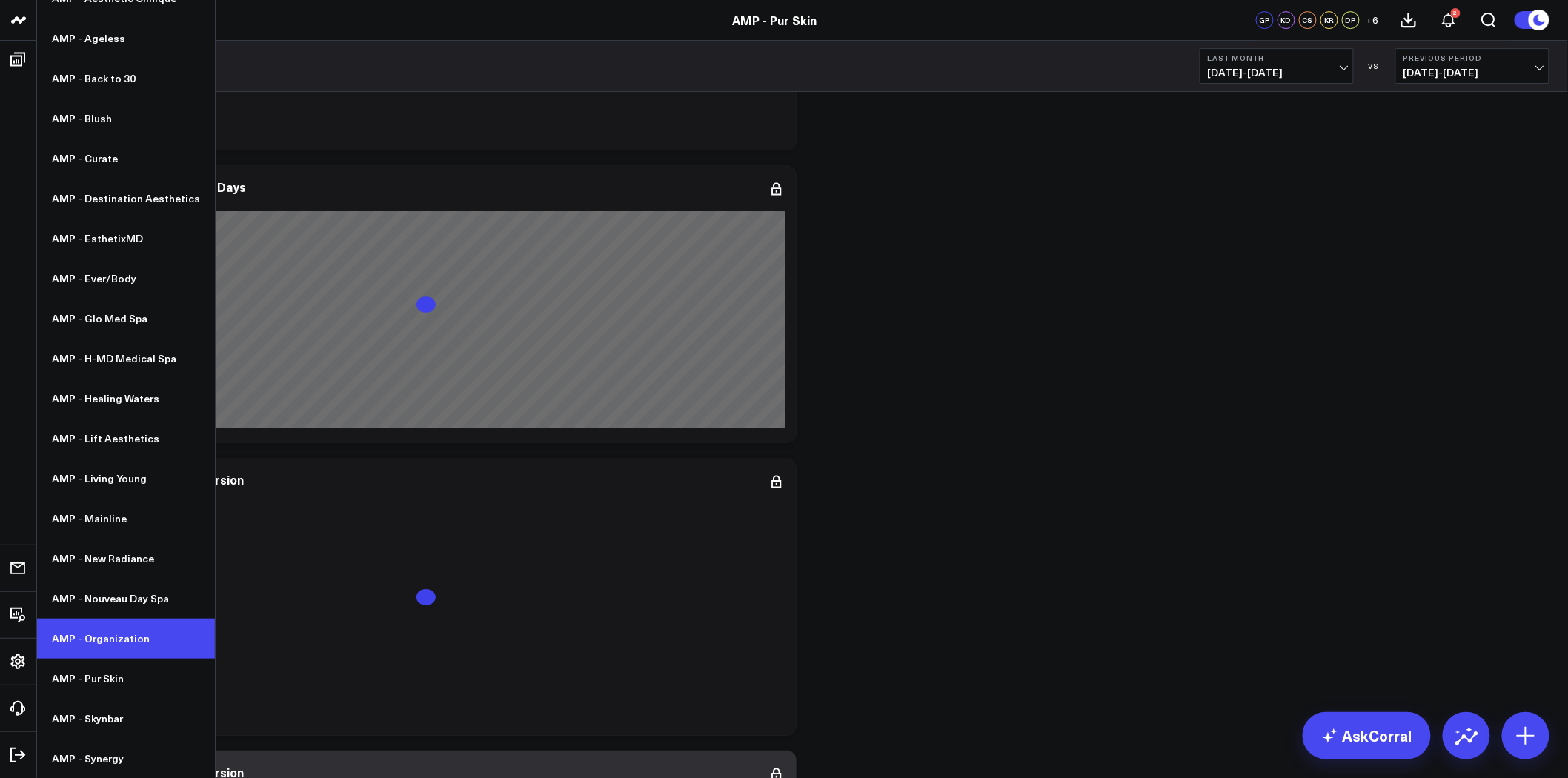
click at [124, 642] on link "AMP - Organization" at bounding box center [126, 639] width 178 height 40
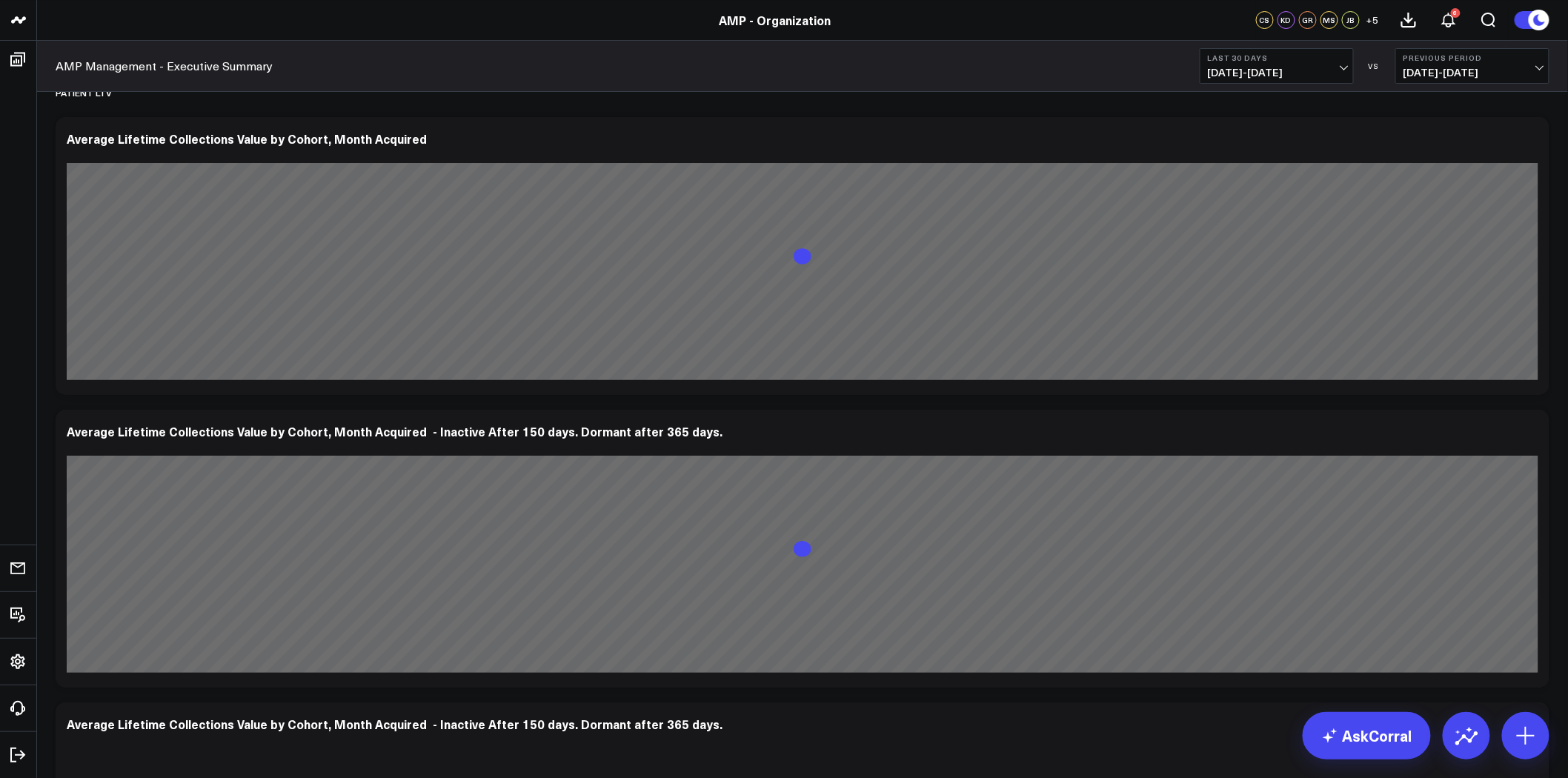
scroll to position [6837, 0]
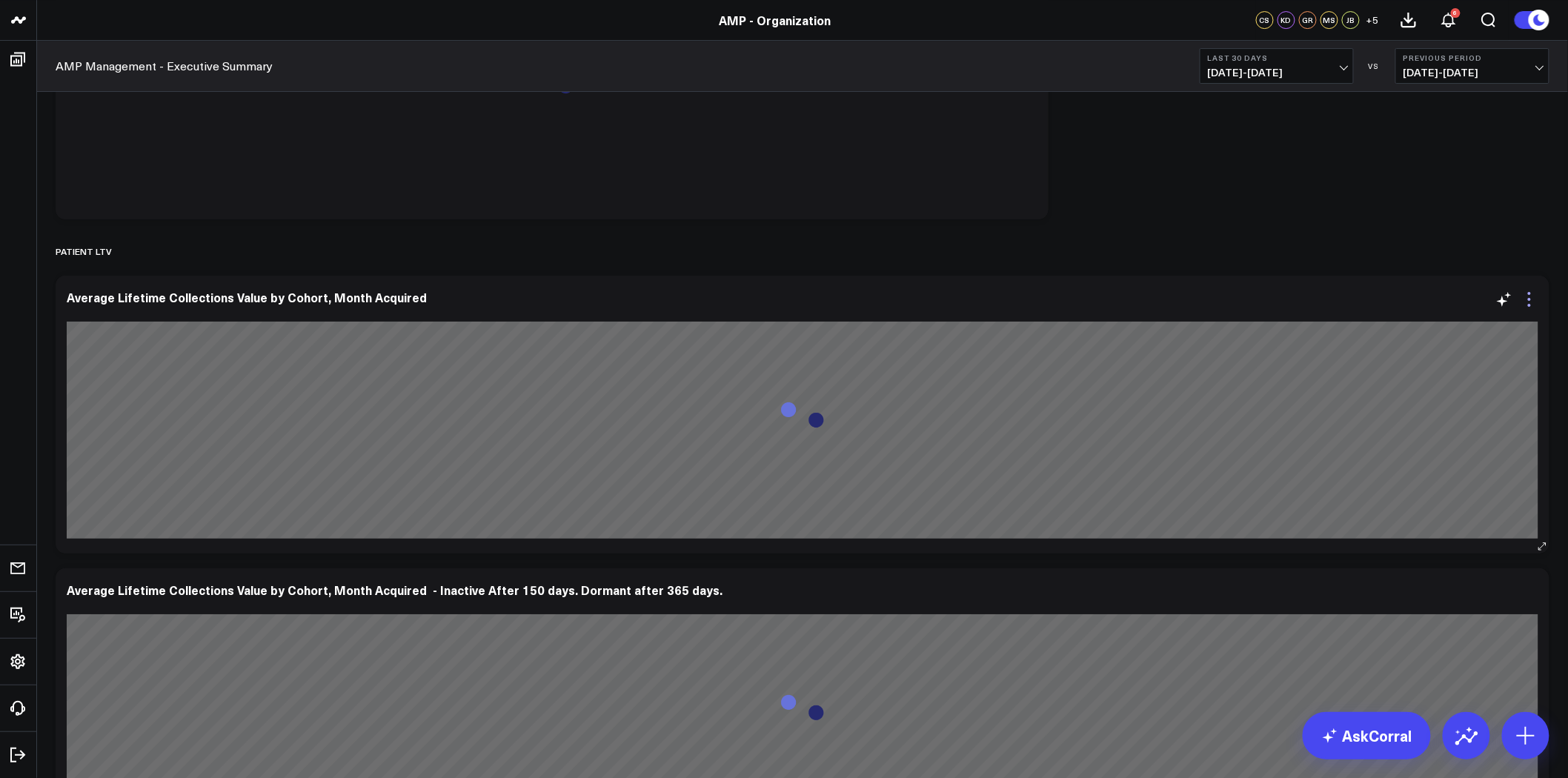
click at [1524, 299] on icon at bounding box center [1529, 299] width 17 height 17
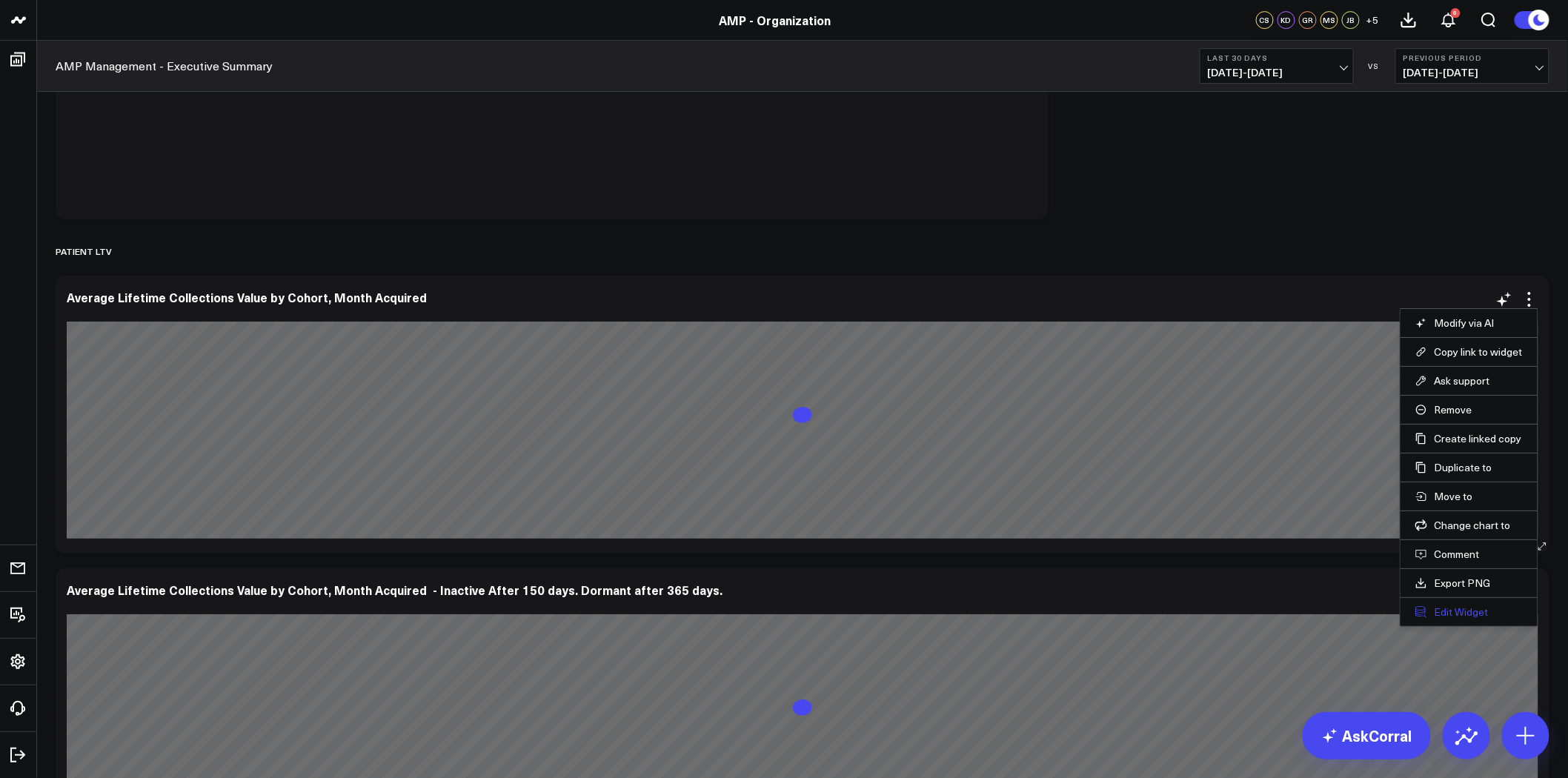
click at [1478, 614] on button "Edit Widget" at bounding box center [1468, 612] width 107 height 14
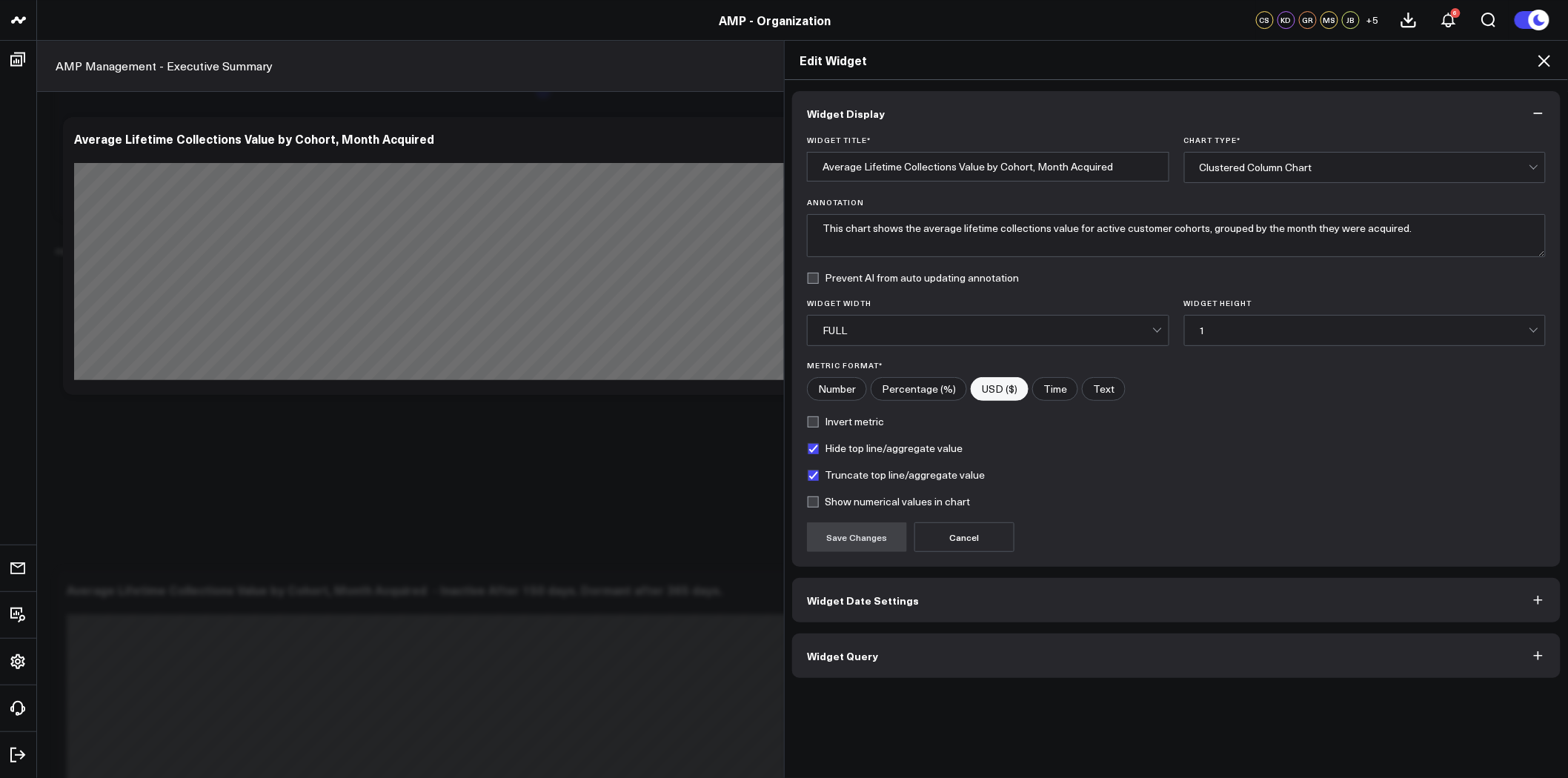
click at [1540, 106] on icon "button" at bounding box center [1538, 113] width 15 height 15
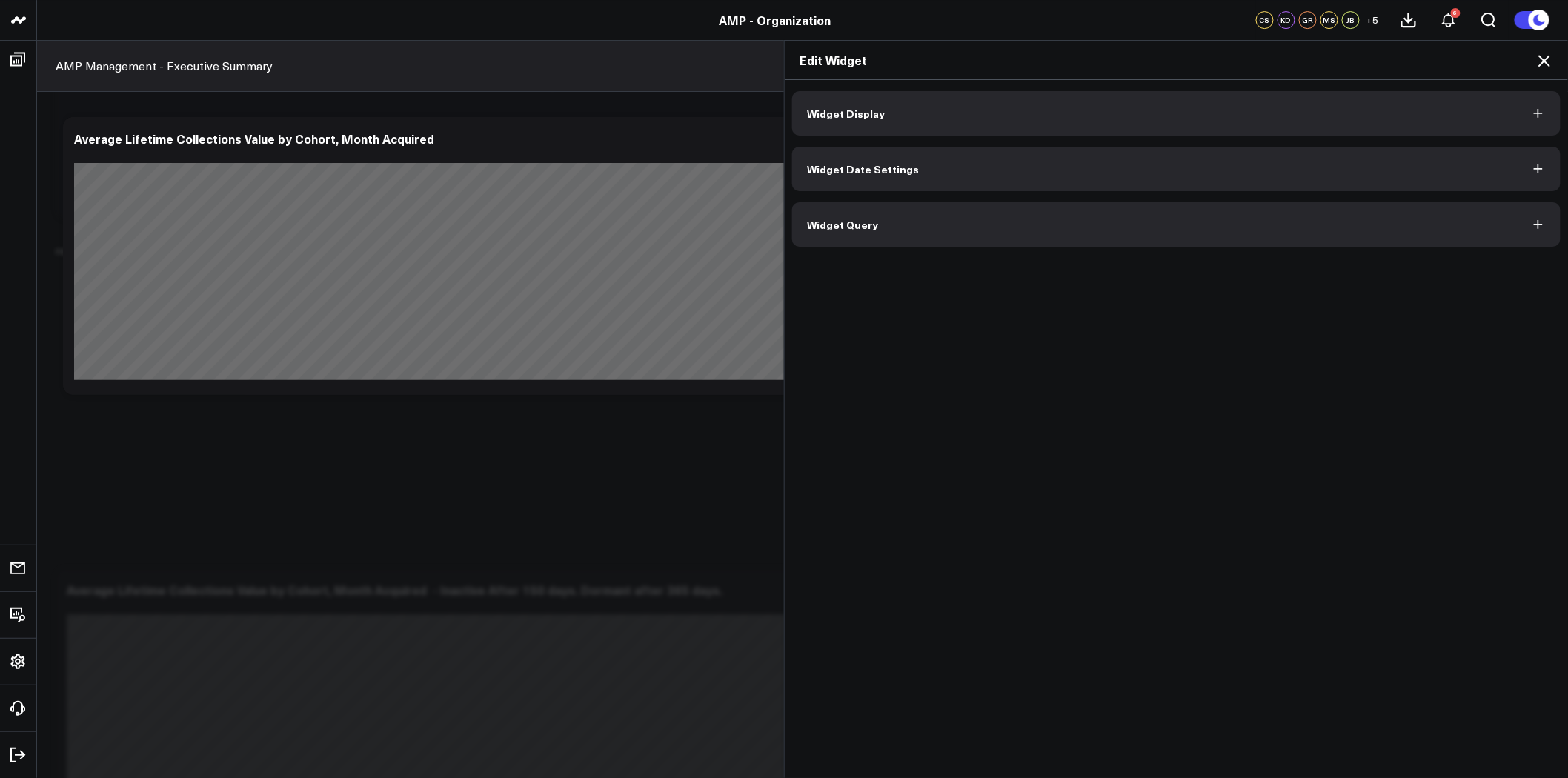
click at [1542, 60] on icon at bounding box center [1543, 61] width 12 height 12
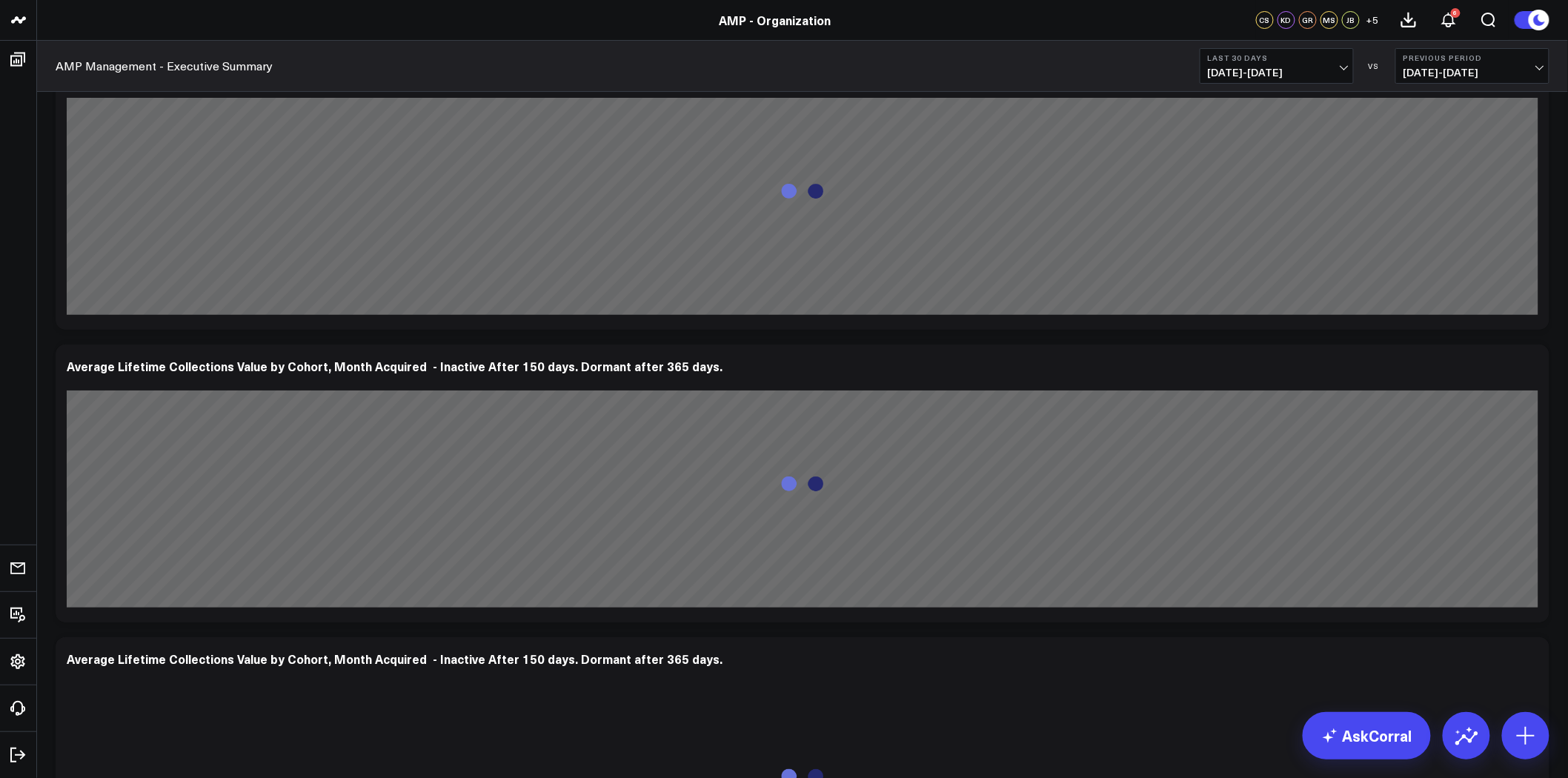
scroll to position [7083, 0]
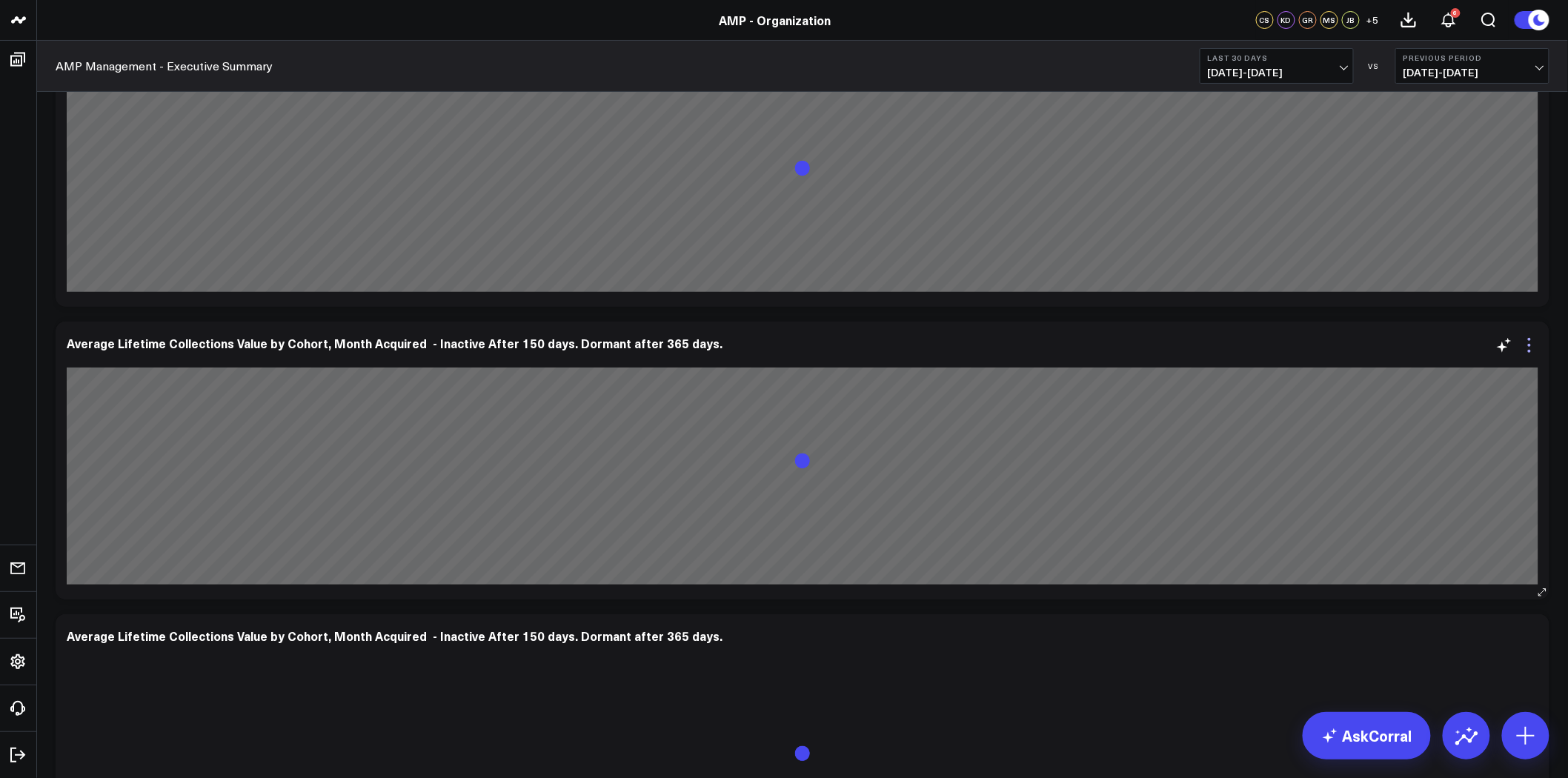
click at [1530, 348] on icon at bounding box center [1529, 344] width 17 height 17
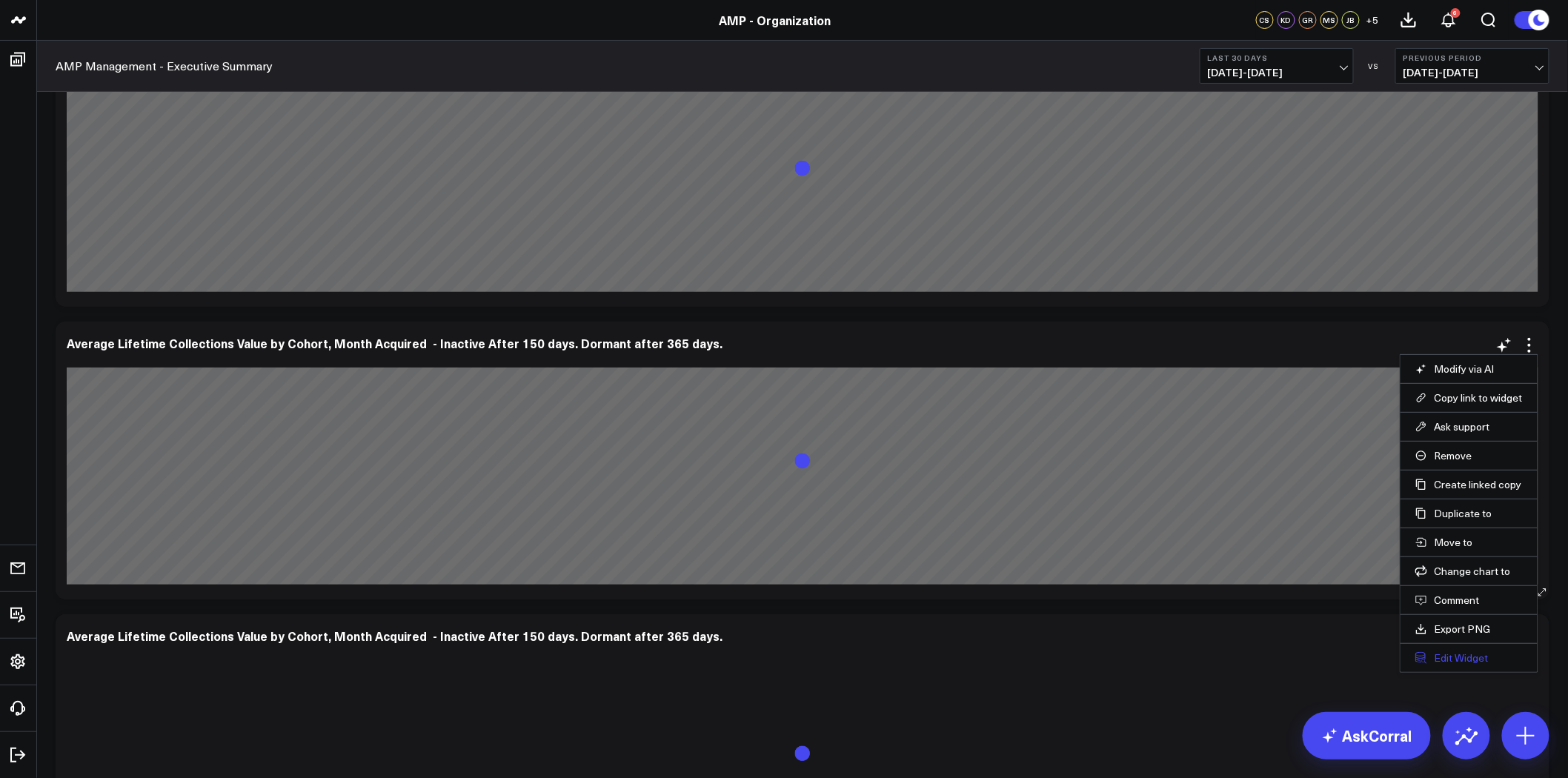
click at [1469, 658] on button "Edit Widget" at bounding box center [1468, 658] width 107 height 14
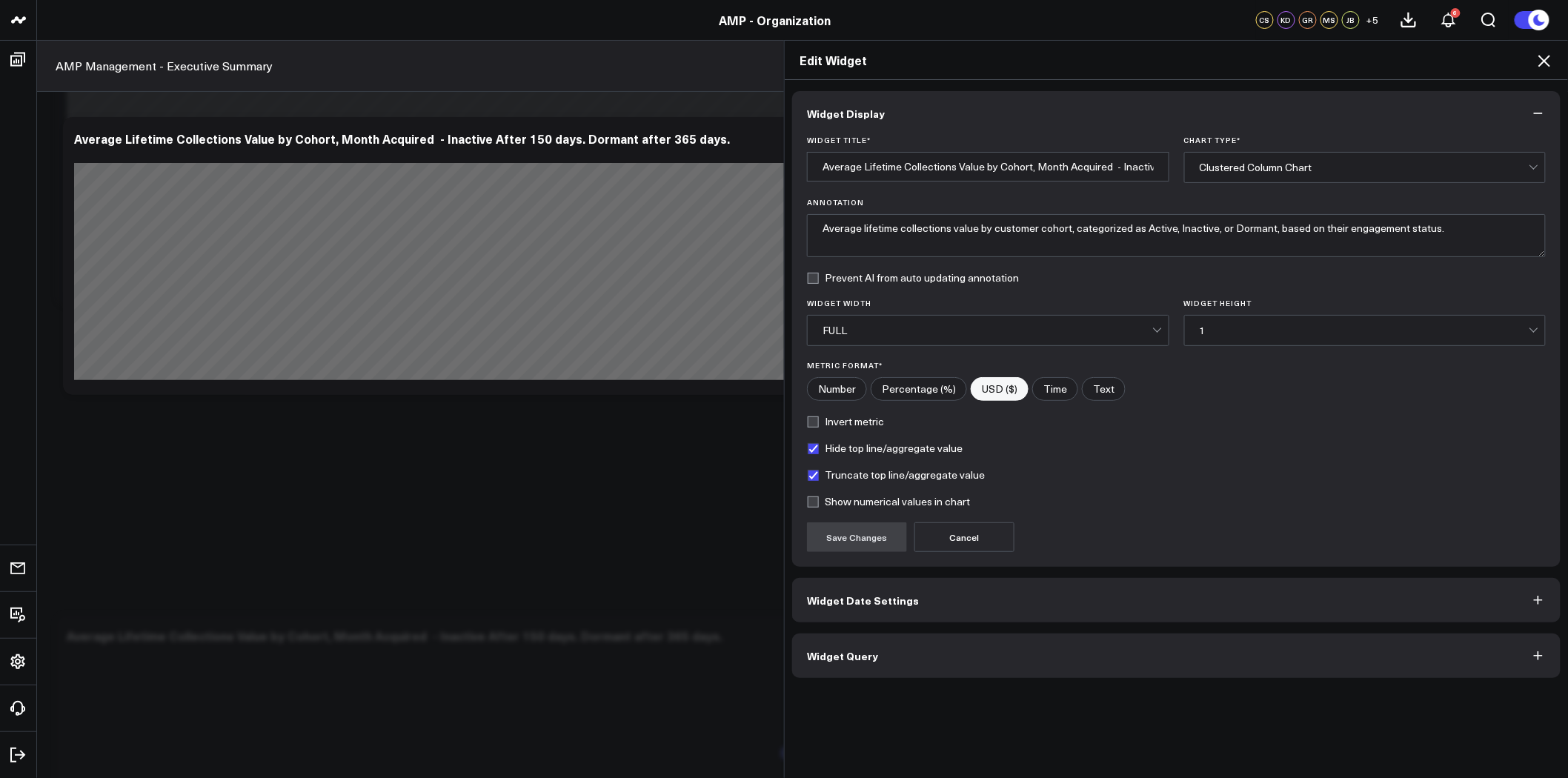
click at [1012, 610] on button "Widget Date Settings" at bounding box center [1176, 600] width 768 height 44
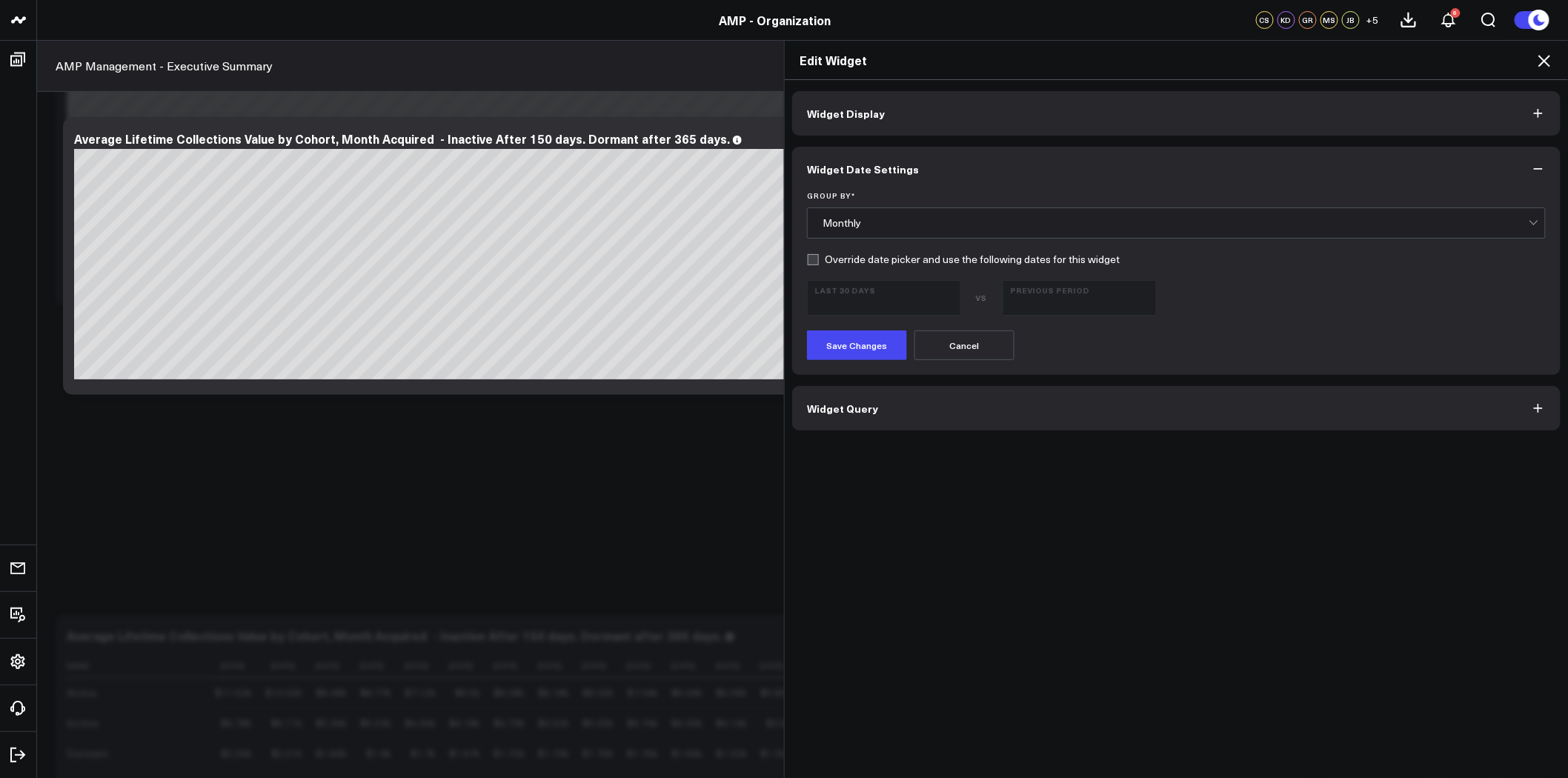
click at [1539, 60] on icon at bounding box center [1543, 60] width 17 height 17
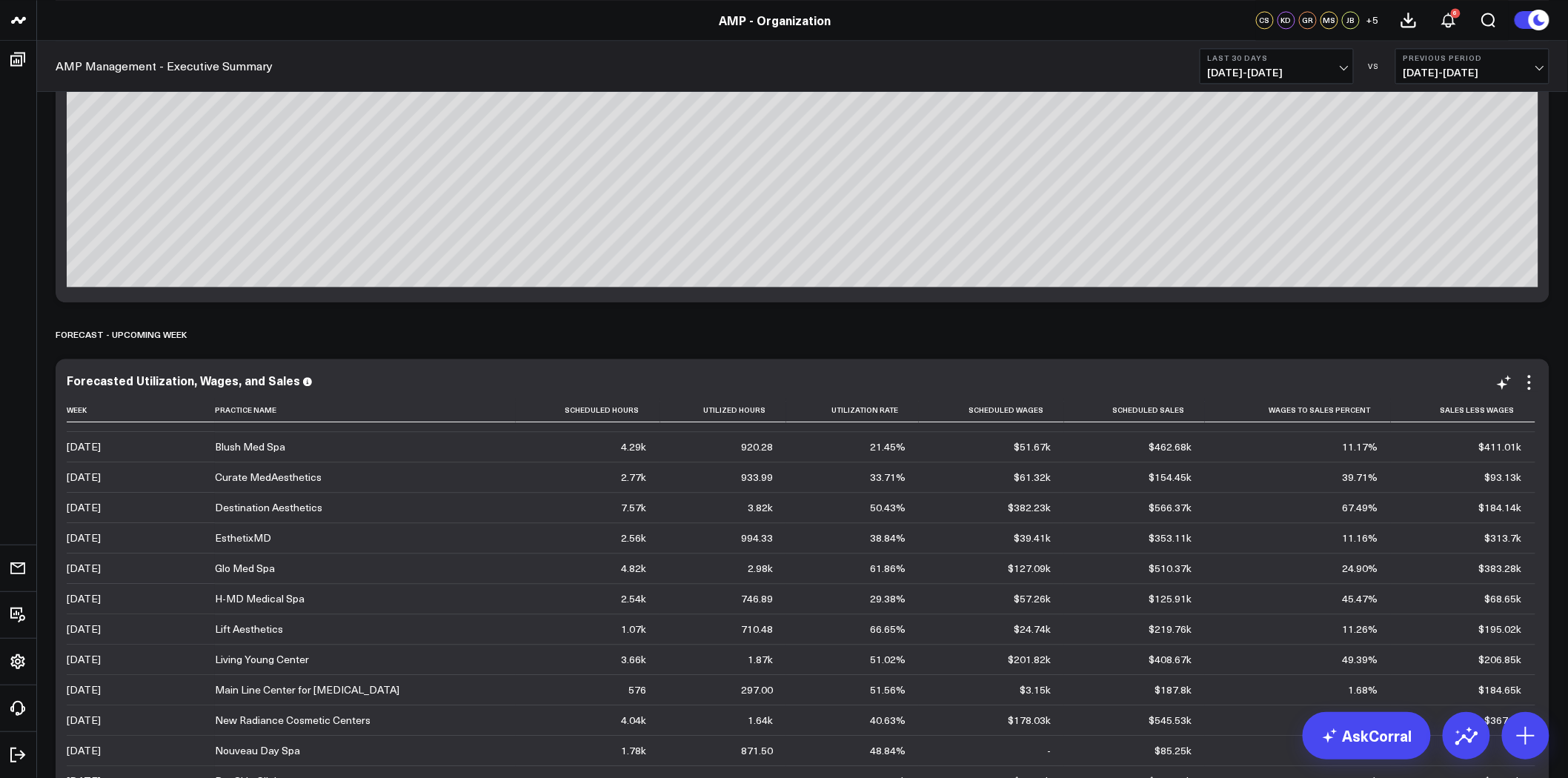
scroll to position [83, 0]
click at [1529, 382] on icon at bounding box center [1529, 382] width 3 height 3
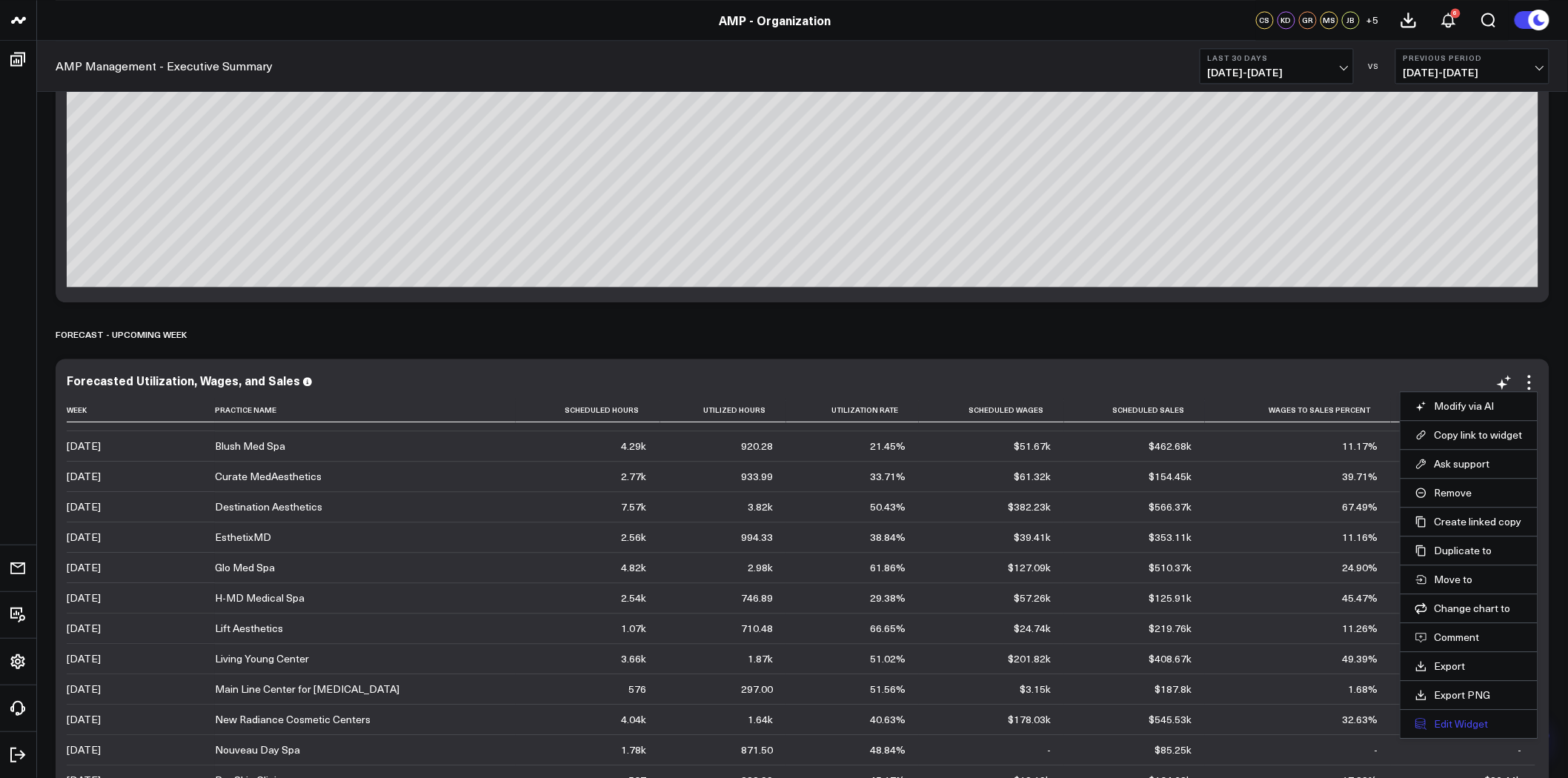
click at [1464, 724] on button "Edit Widget" at bounding box center [1468, 724] width 107 height 14
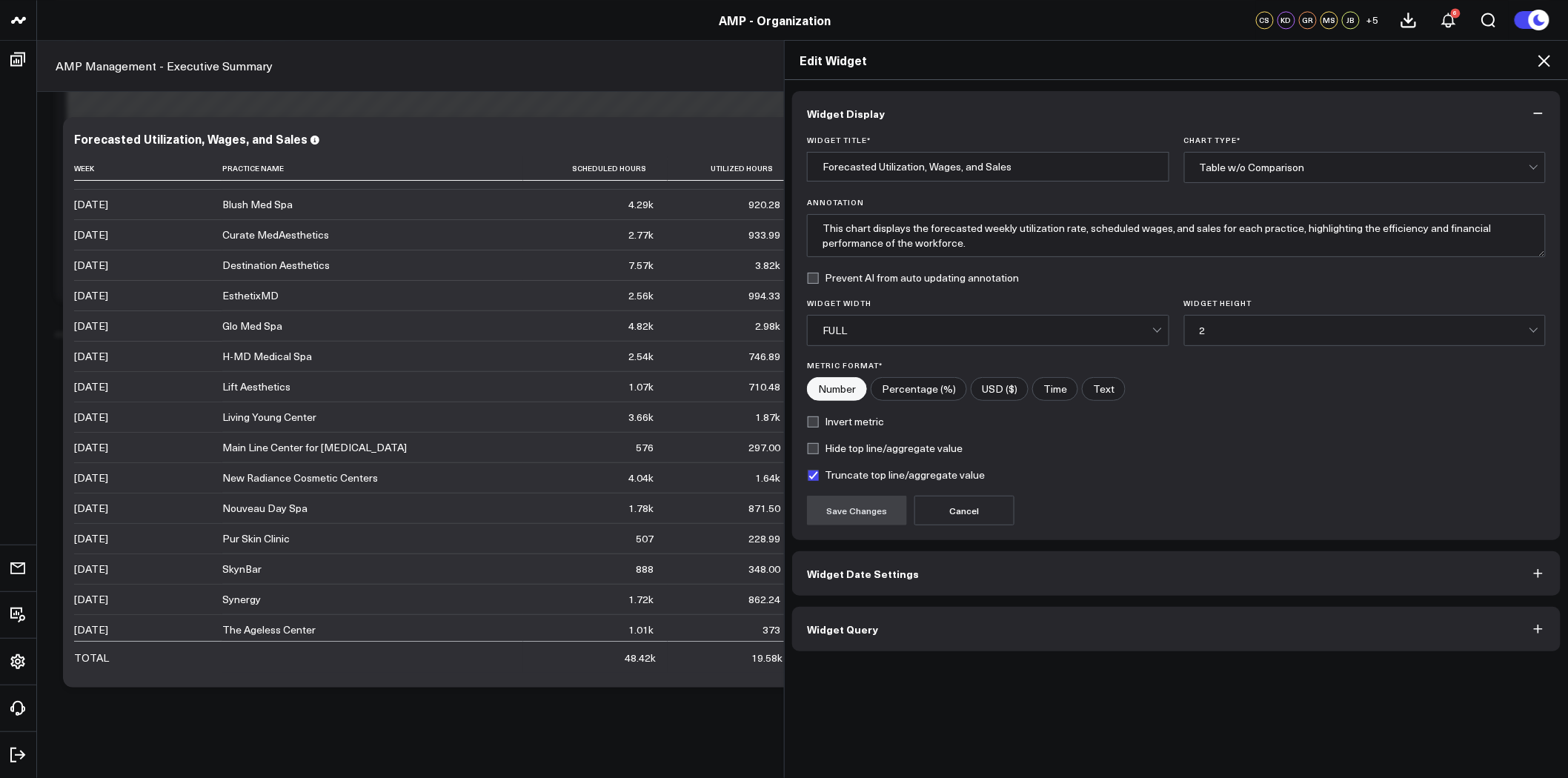
click at [916, 633] on button "Widget Query" at bounding box center [1176, 629] width 768 height 44
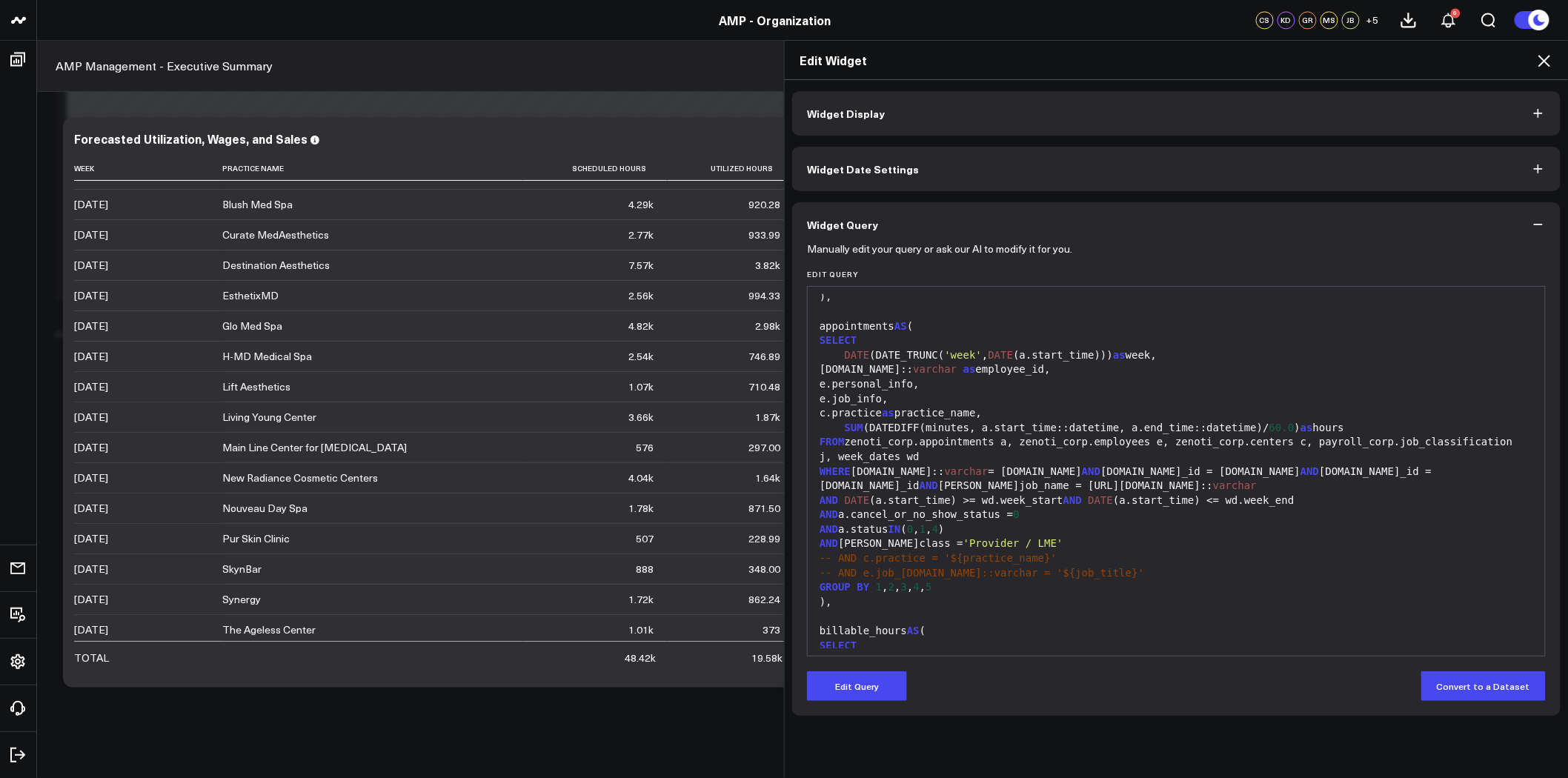
scroll to position [164, 0]
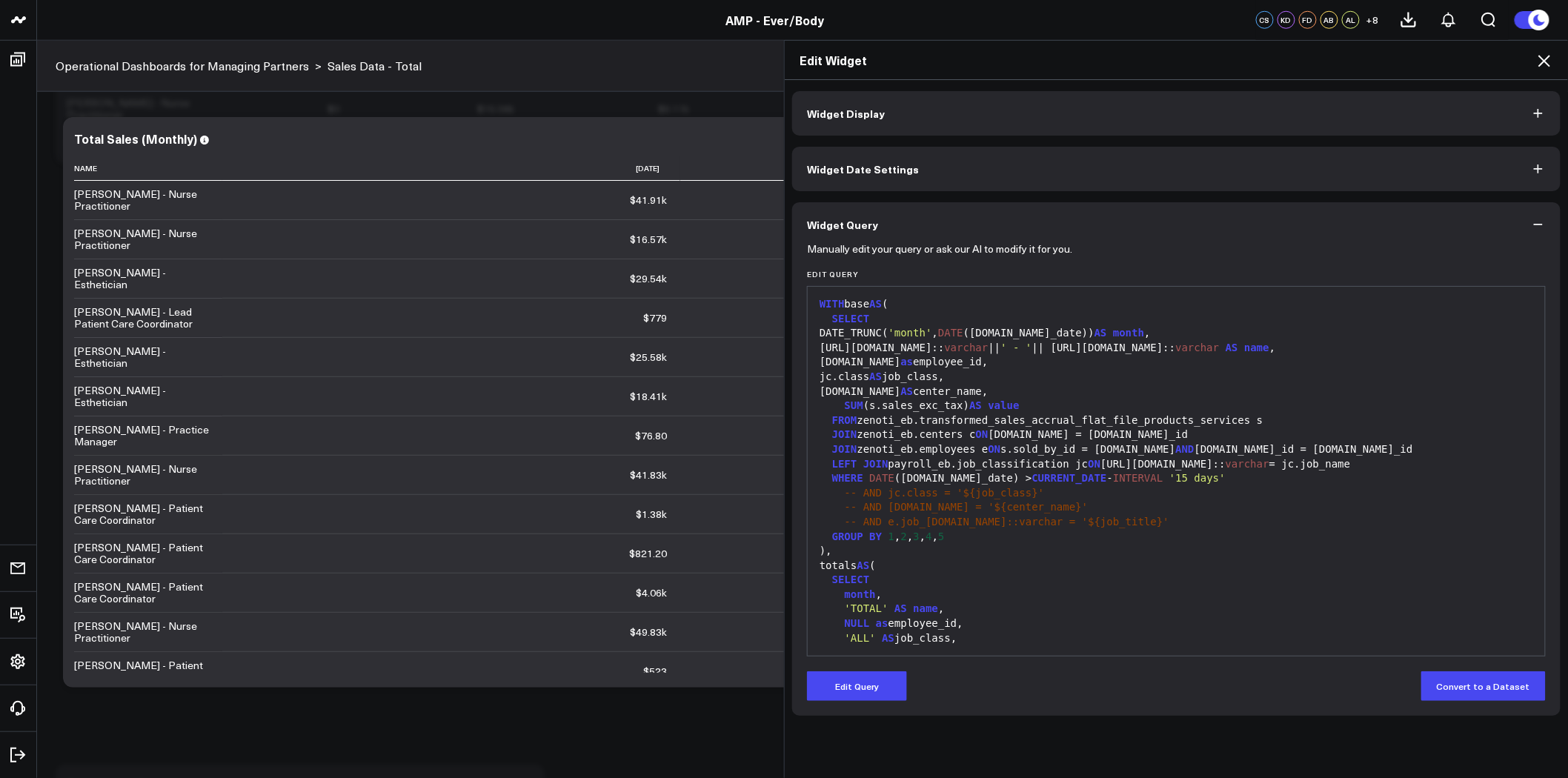
scroll to position [493, 0]
drag, startPoint x: 826, startPoint y: 466, endPoint x: 1174, endPoint y: 460, distance: 348.1
click at [1174, 460] on div "LEFT JOIN payroll_eb.job_classification jc ON [URL][DOMAIN_NAME]:: varchar = jc…" at bounding box center [1176, 465] width 722 height 15
copy div "LEFT JOIN payroll_eb.job_classification jc ON [URL][DOMAIN_NAME]"
drag, startPoint x: 1308, startPoint y: 463, endPoint x: 1242, endPoint y: 464, distance: 66.0
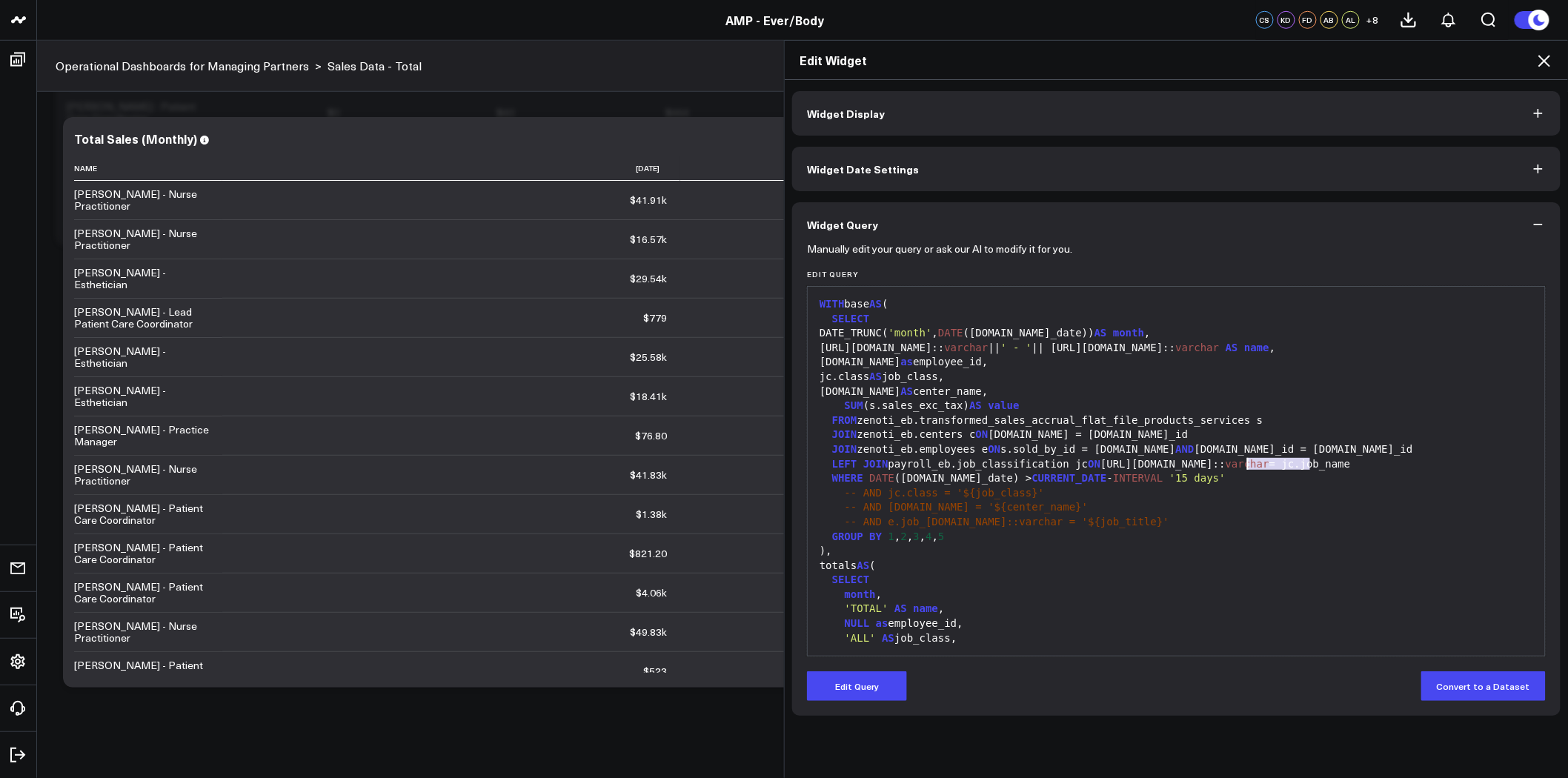
click at [1242, 464] on div "LEFT JOIN payroll_eb.job_classification jc ON [URL][DOMAIN_NAME]:: varchar = jc…" at bounding box center [1176, 465] width 722 height 15
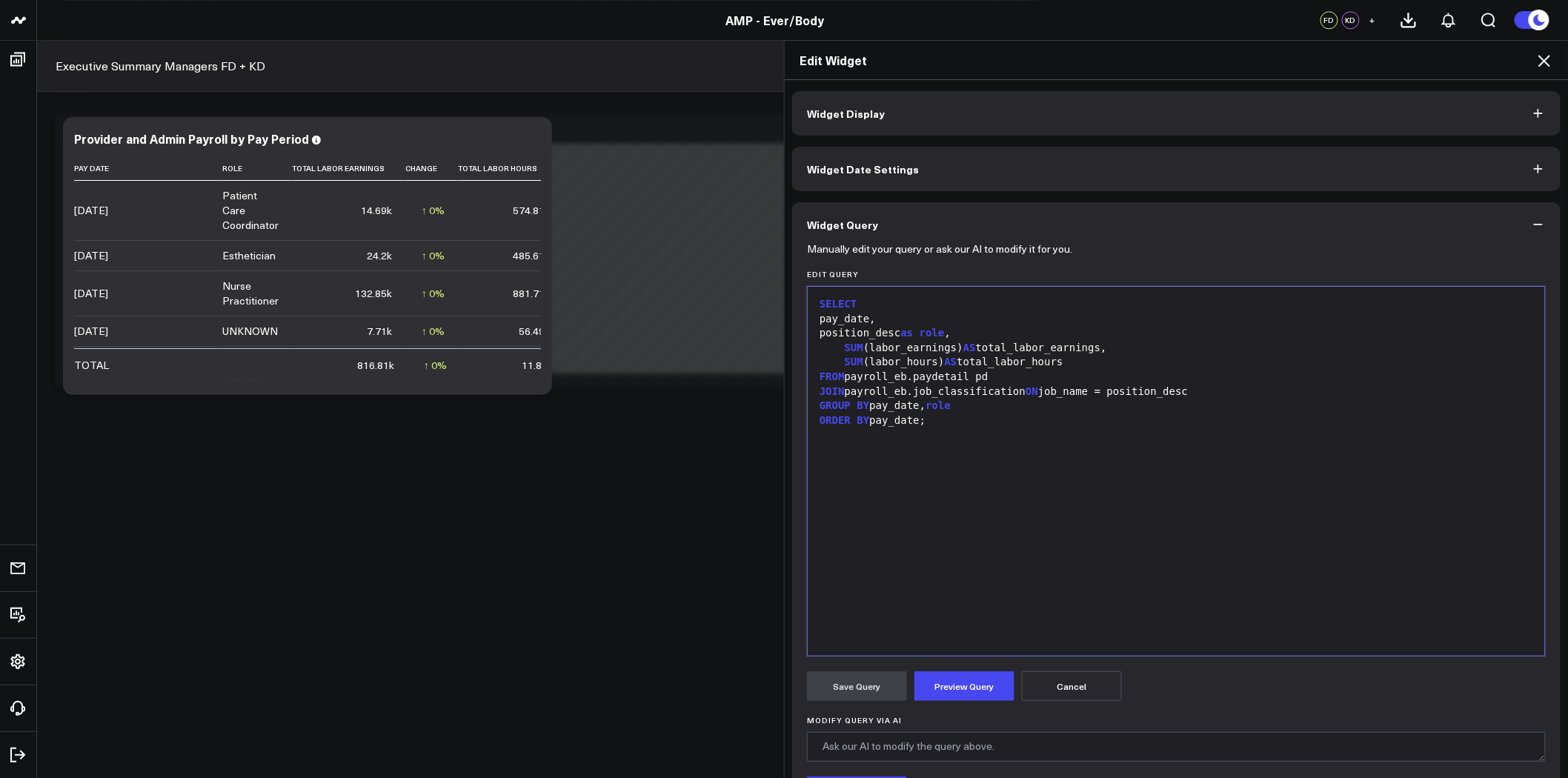
click at [1006, 390] on div "JOIN payroll_eb.job_classification ON job_name = position_desc" at bounding box center [1176, 392] width 722 height 15
click at [1092, 394] on div "JOIN payroll_eb.job_classification jc ON job_name = position_desc" at bounding box center [1176, 392] width 722 height 15
click at [1050, 391] on div "JOIN payroll_eb.job_classification jc ON job_name = position_desc" at bounding box center [1176, 392] width 722 height 15
click at [974, 693] on button "Preview Query" at bounding box center [964, 686] width 100 height 29
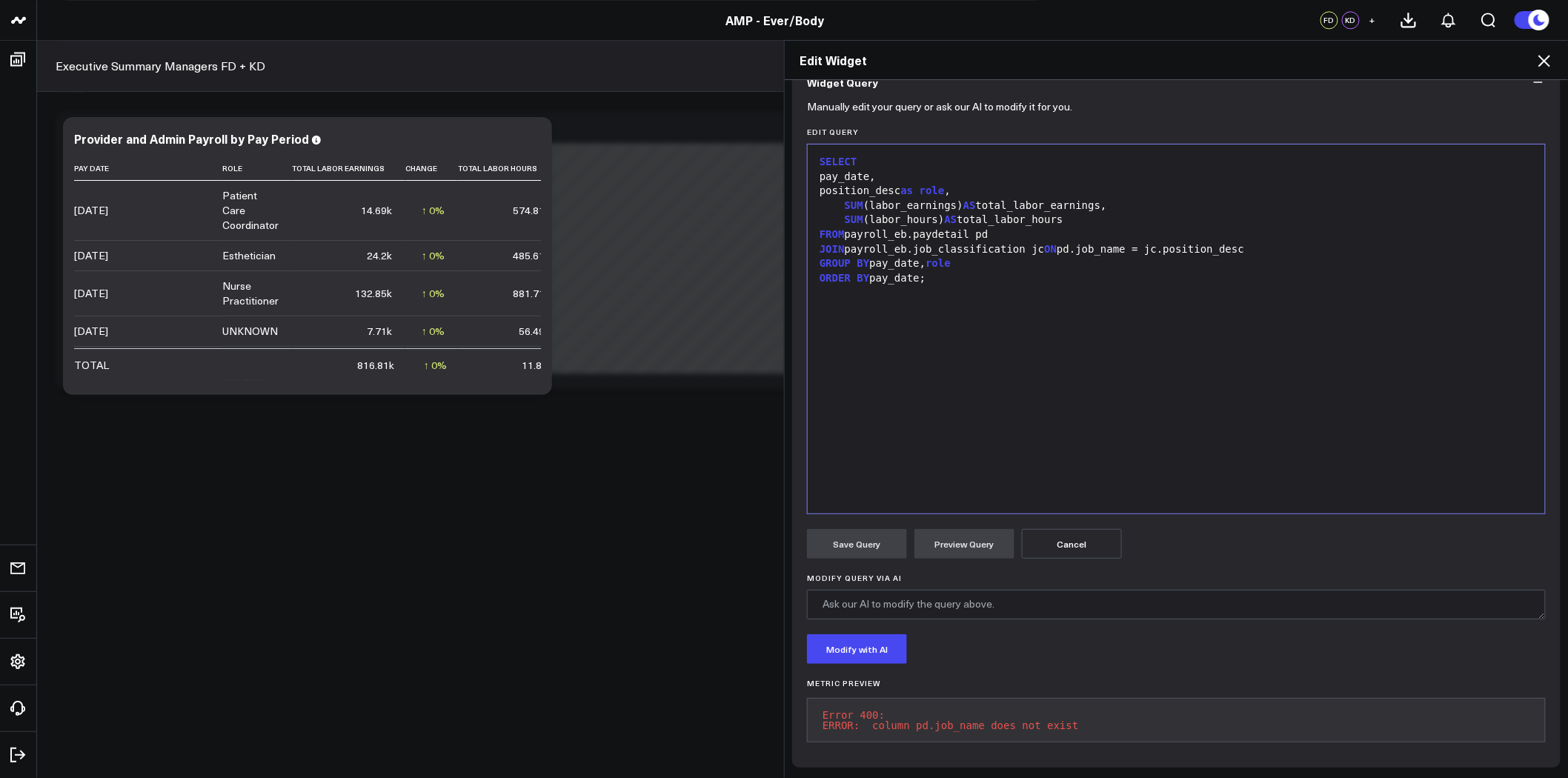
scroll to position [71, 0]
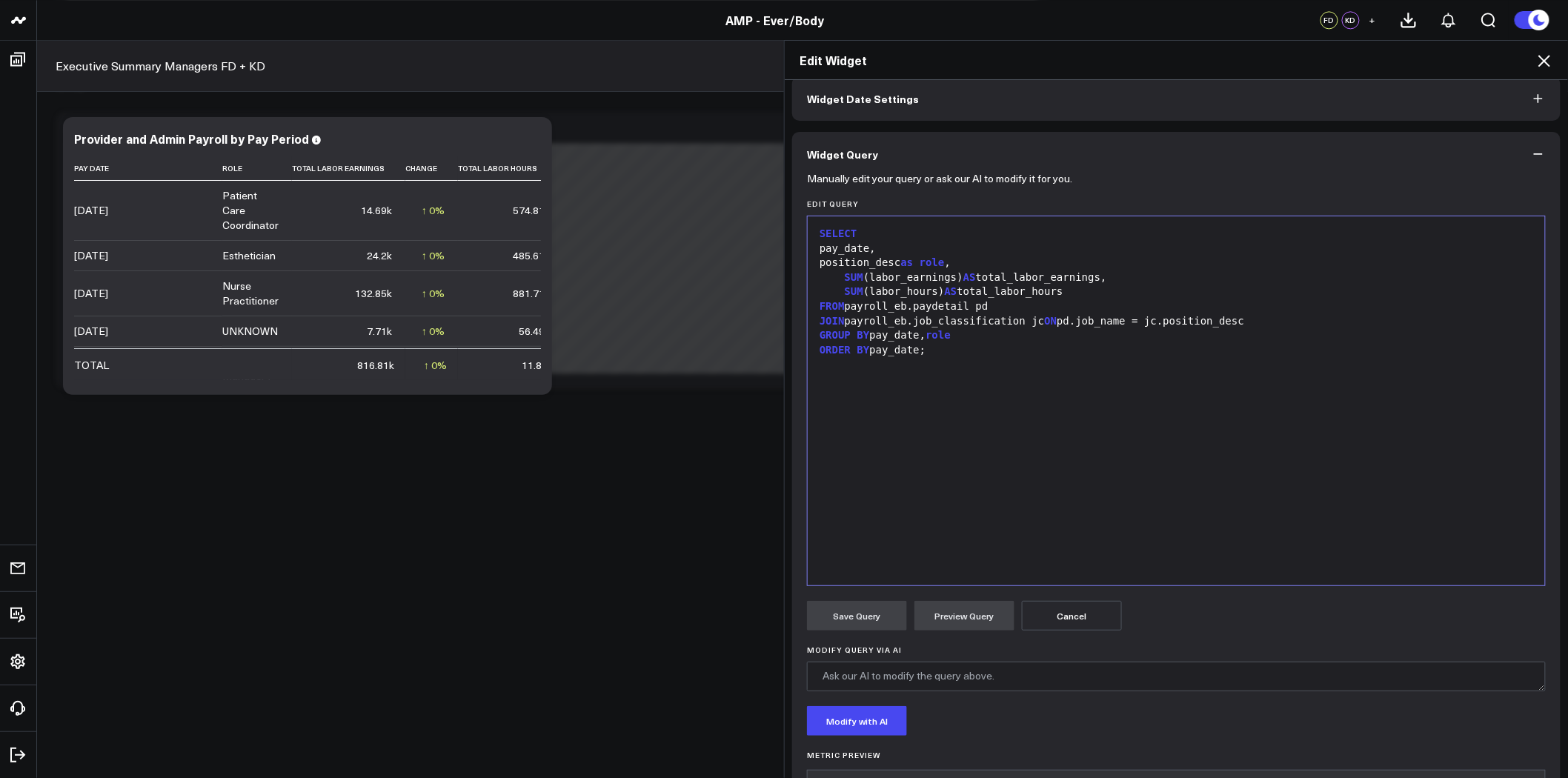
click at [1060, 319] on div "JOIN payroll_eb.job_classification jc ON pd.job_name = jc.position_desc" at bounding box center [1176, 321] width 722 height 15
click at [1060, 424] on div "SELECT pay_date, position_desc as role , SUM (labor_earnings) AS total_labor_ea…" at bounding box center [1176, 401] width 722 height 355
click at [968, 614] on button "Preview Query" at bounding box center [964, 616] width 100 height 29
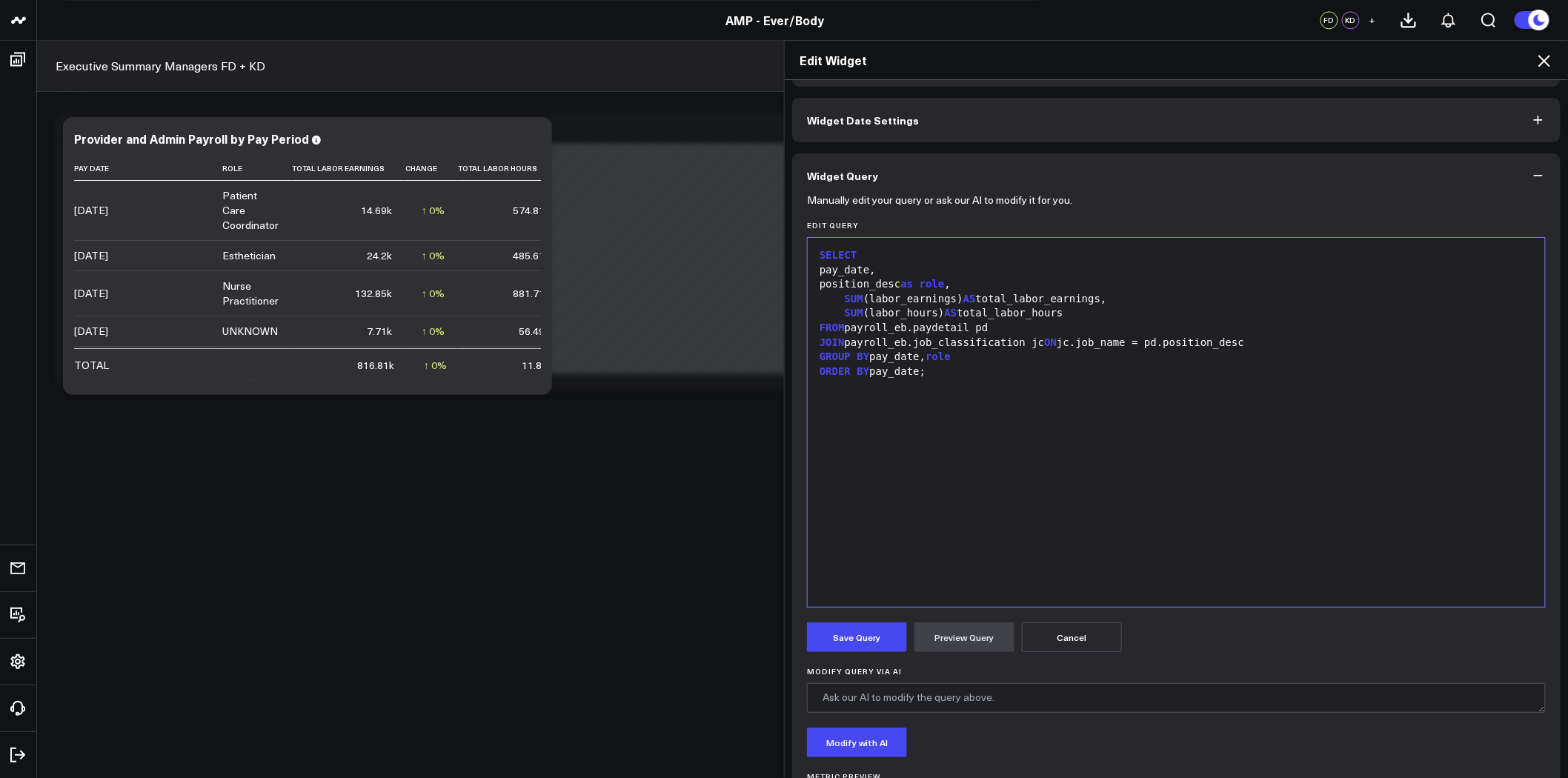
scroll to position [131, 0]
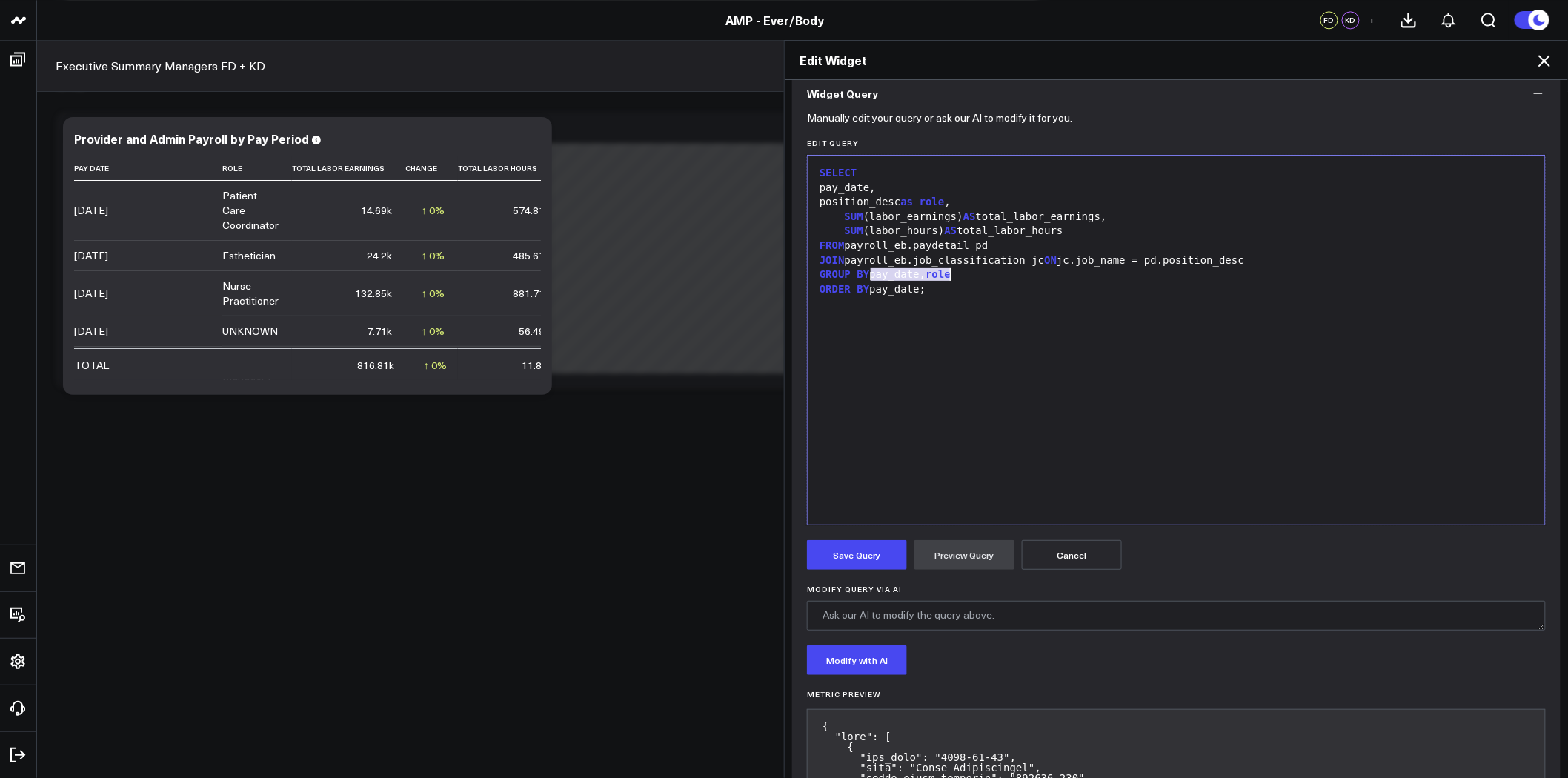
drag, startPoint x: 867, startPoint y: 275, endPoint x: 949, endPoint y: 276, distance: 82.0
click at [949, 276] on div "GROUP BY pay_date, role" at bounding box center [1176, 275] width 722 height 15
click at [959, 554] on button "Preview Query" at bounding box center [964, 555] width 100 height 29
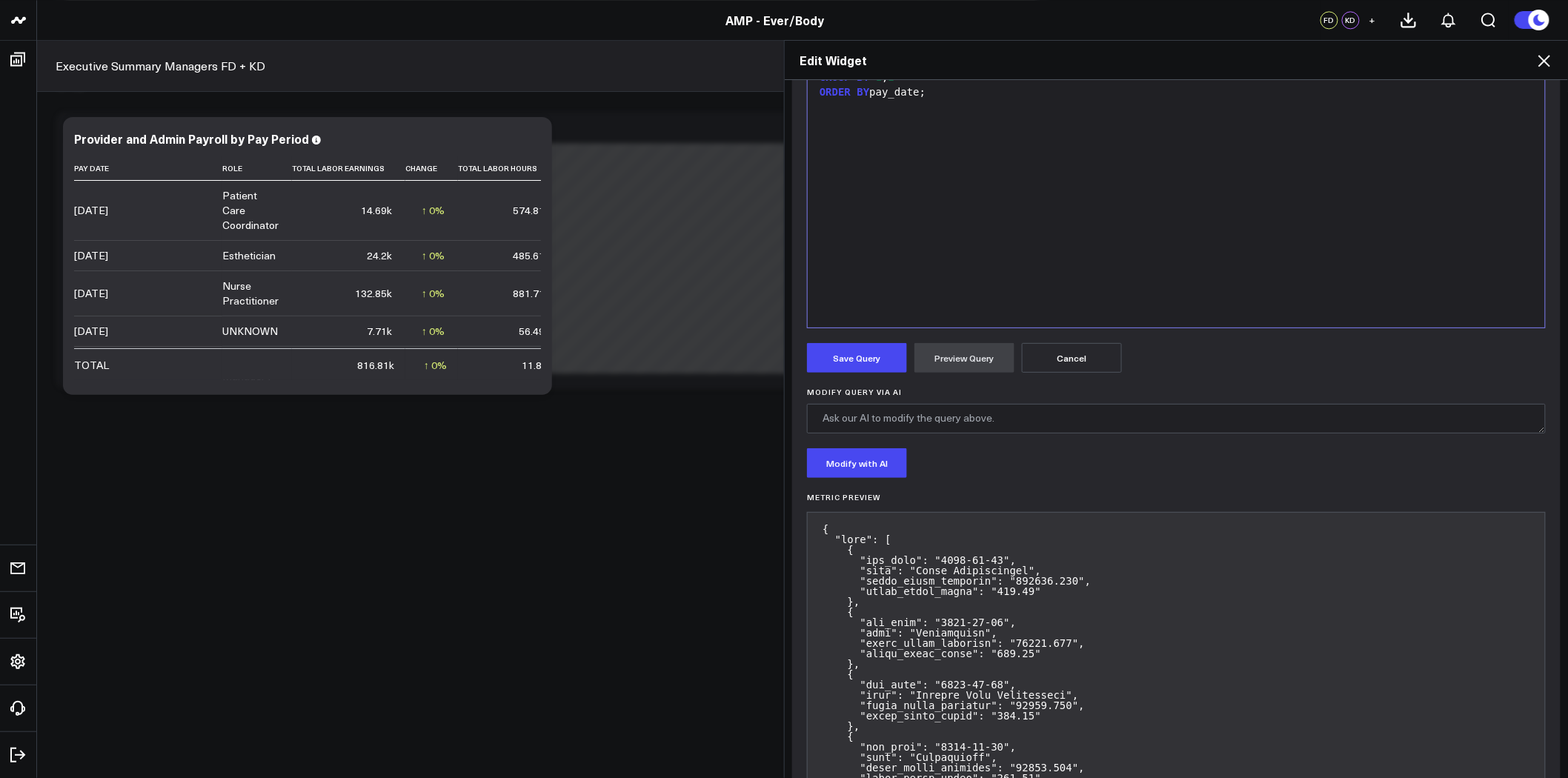
scroll to position [297, 0]
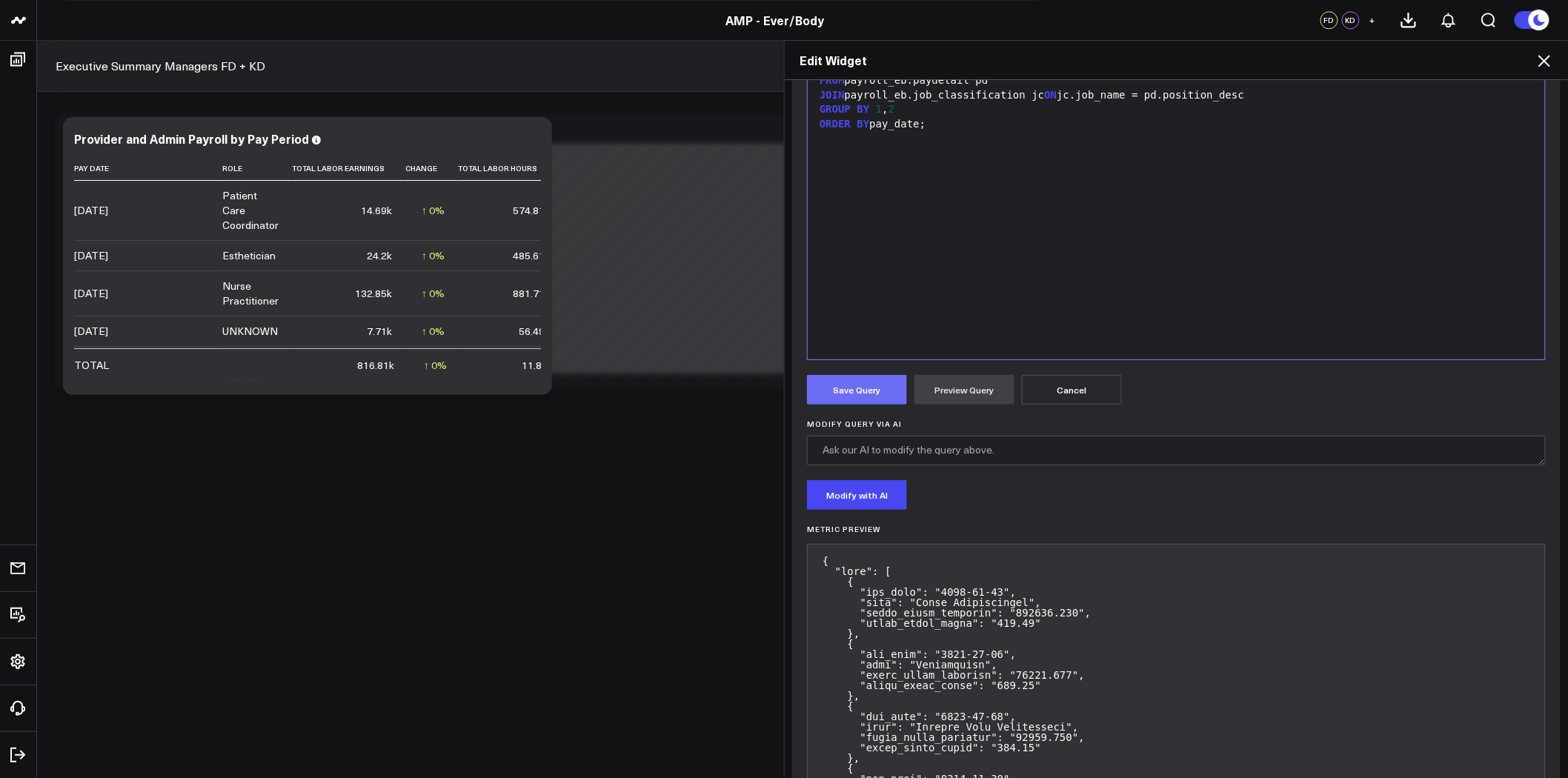
click at [848, 386] on button "Save Query" at bounding box center [857, 389] width 100 height 29
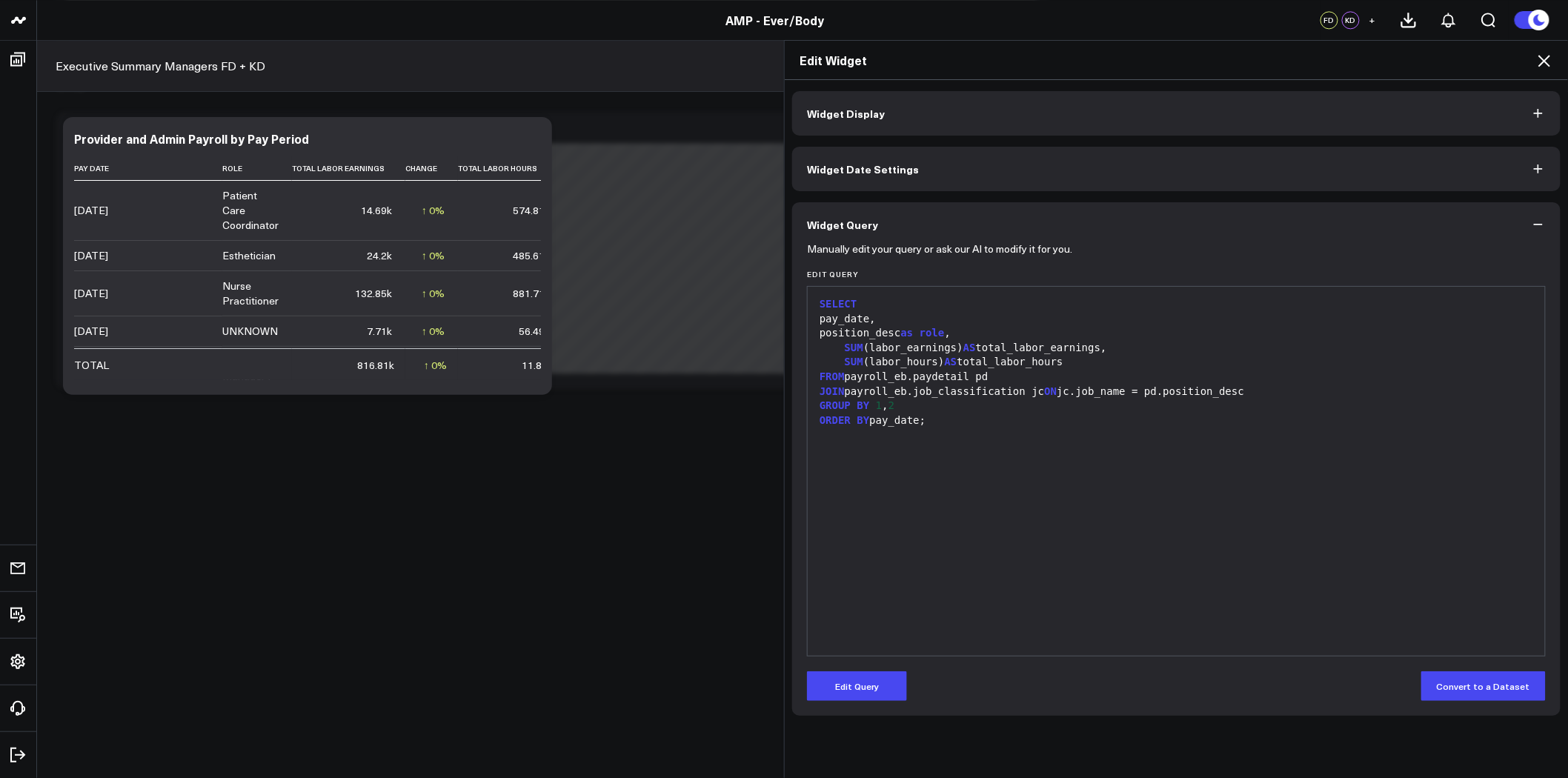
scroll to position [0, 0]
click at [998, 346] on div "SUM (labor_earnings) AS total_labor_earnings," at bounding box center [1176, 348] width 722 height 15
click at [879, 682] on button "Edit Query" at bounding box center [857, 686] width 100 height 29
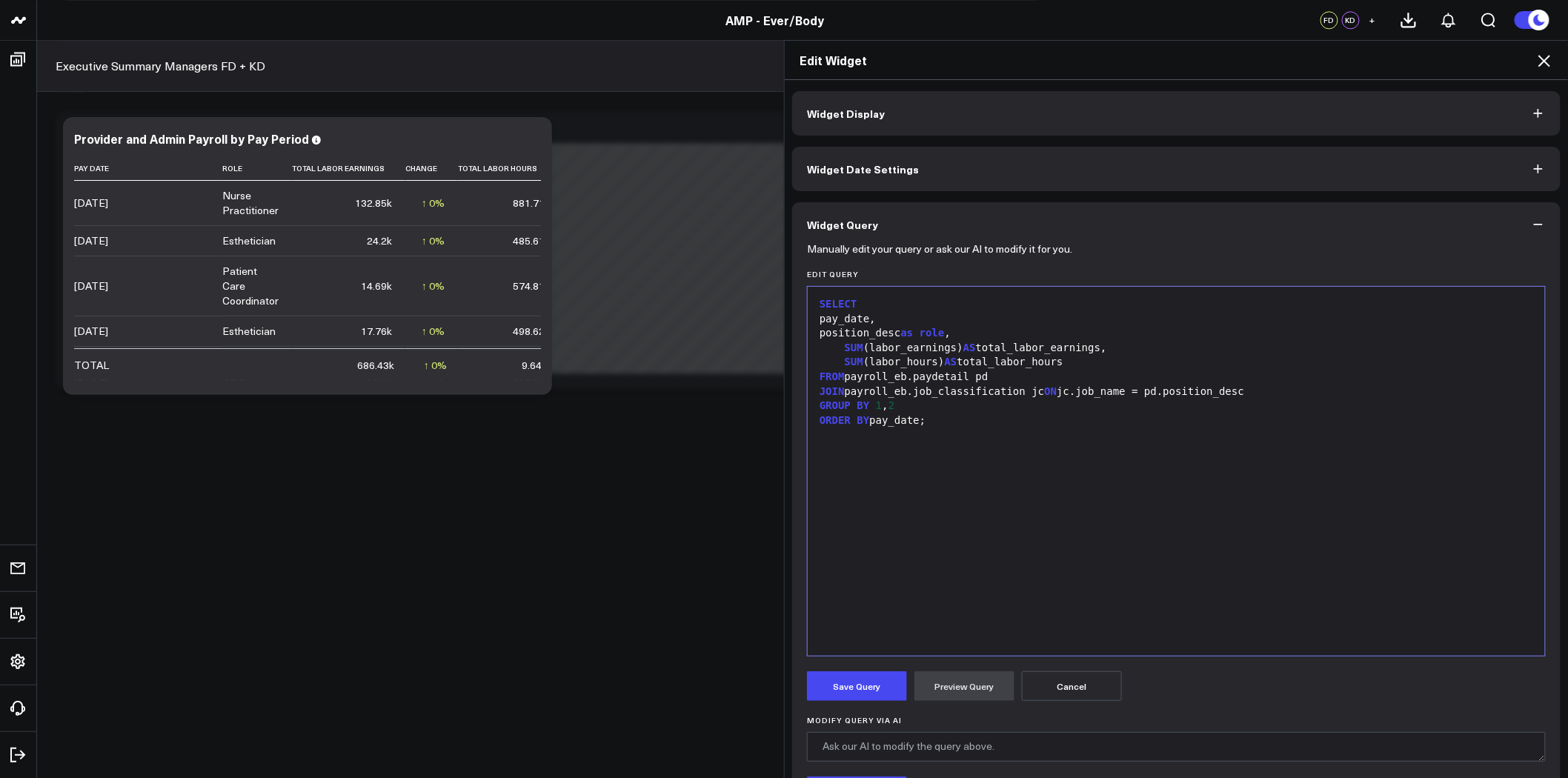
click at [1003, 349] on div "SUM (labor_earnings) AS total_labor_earnings," at bounding box center [1176, 348] width 722 height 15
click at [967, 680] on button "Preview Query" at bounding box center [964, 686] width 100 height 29
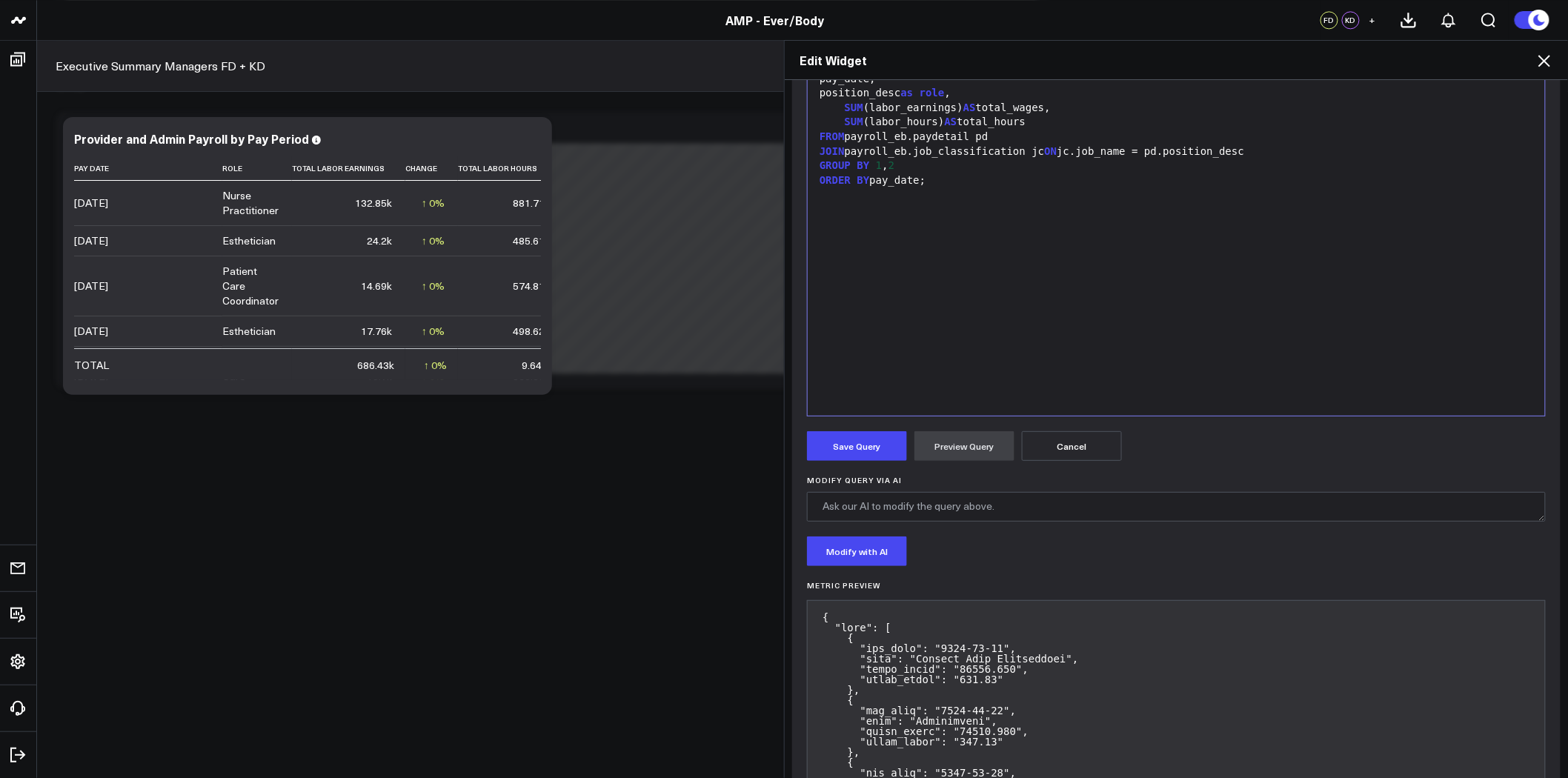
scroll to position [247, 0]
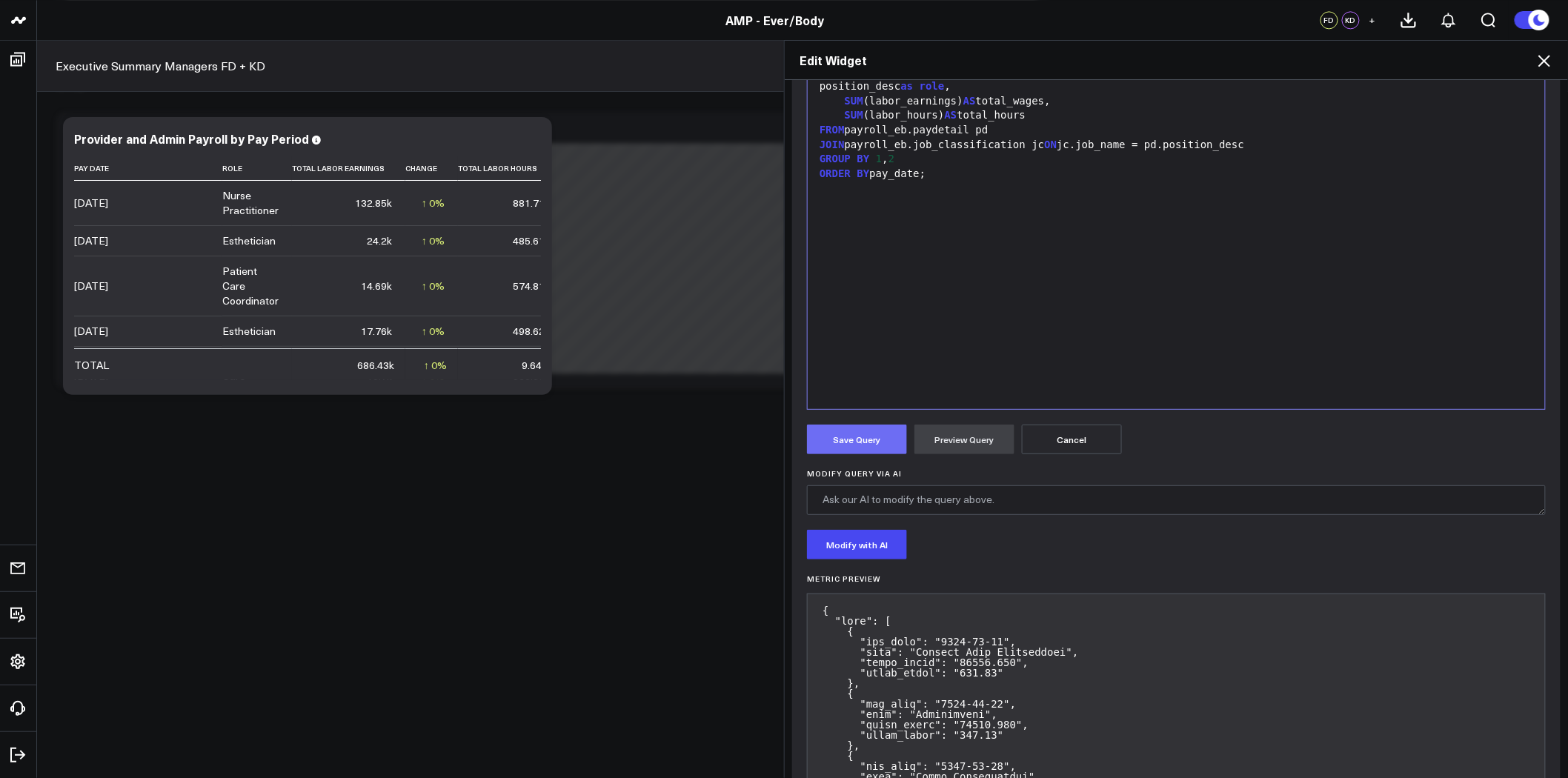
click at [879, 440] on button "Save Query" at bounding box center [857, 439] width 100 height 29
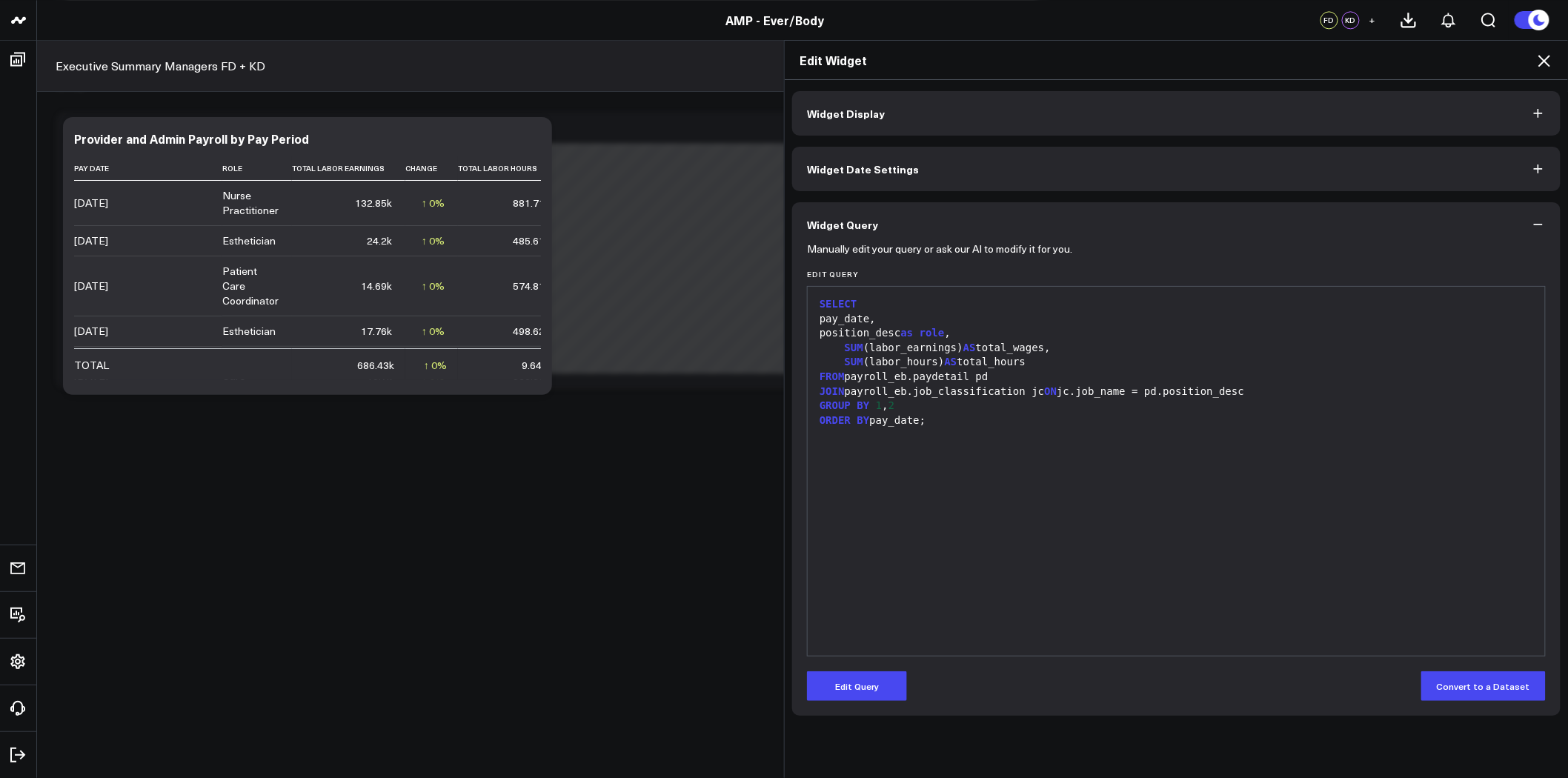
scroll to position [0, 0]
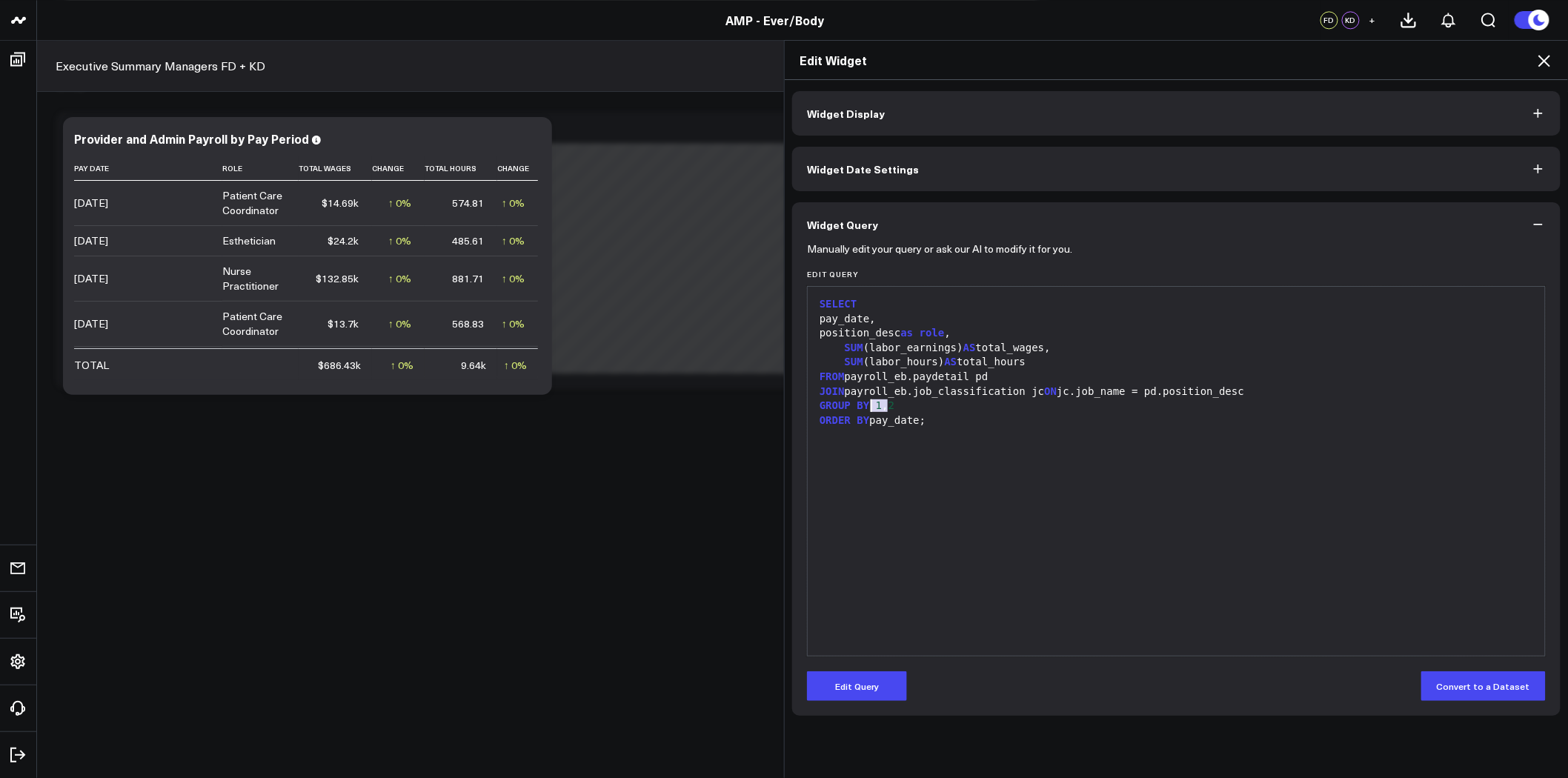
drag, startPoint x: 897, startPoint y: 408, endPoint x: 867, endPoint y: 409, distance: 30.0
click at [867, 409] on div "GROUP BY 1 , 2" at bounding box center [1176, 406] width 722 height 15
click at [859, 680] on button "Edit Query" at bounding box center [857, 686] width 100 height 29
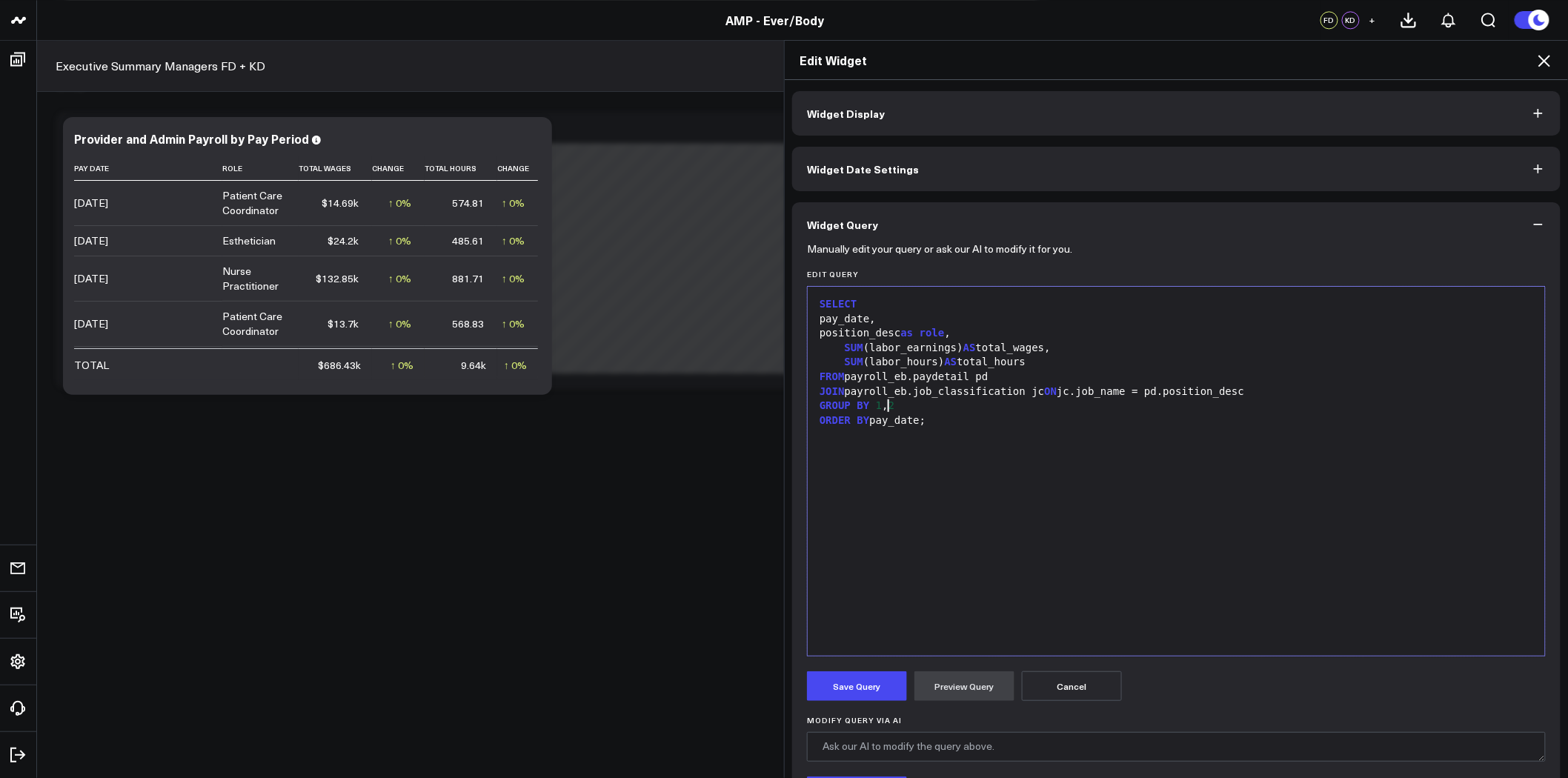
click at [890, 402] on div "GROUP BY 1 , 2" at bounding box center [1176, 406] width 722 height 15
click at [895, 517] on div "SELECT pay_date, position_desc as role , SUM (labor_earnings) AS total_wages, S…" at bounding box center [1176, 471] width 722 height 355
click at [966, 682] on button "Preview Query" at bounding box center [964, 686] width 100 height 29
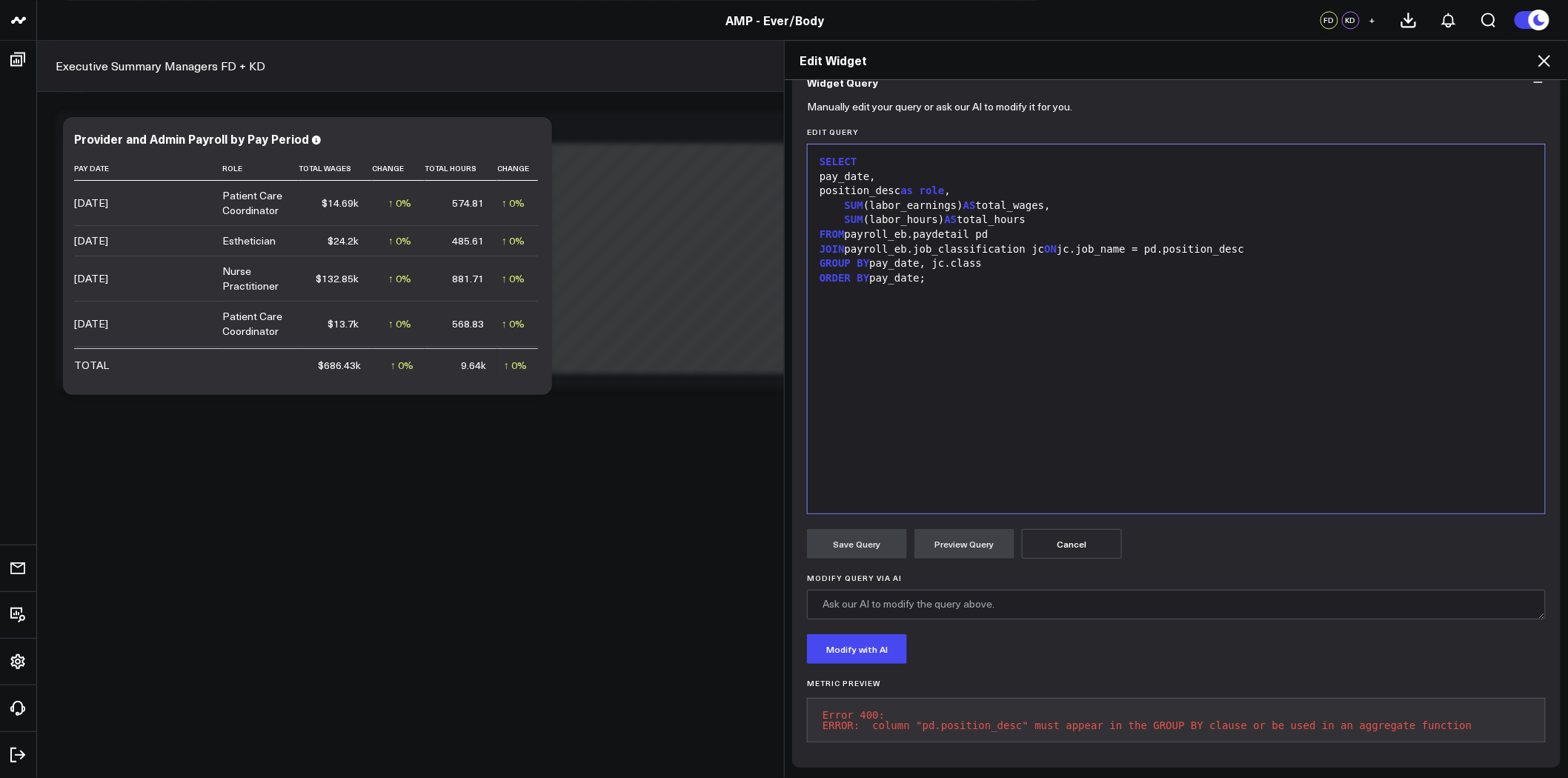
scroll to position [152, 0]
click at [924, 256] on div "GROUP BY pay_date, jc.class" at bounding box center [1176, 264] width 722 height 15
drag, startPoint x: 1128, startPoint y: 238, endPoint x: 1217, endPoint y: 240, distance: 89.0
click at [1217, 242] on div "JOIN payroll_eb.job_classification jc ON jc.job_name = pd.position_desc" at bounding box center [1176, 250] width 722 height 15
copy div "pd.position_desc"
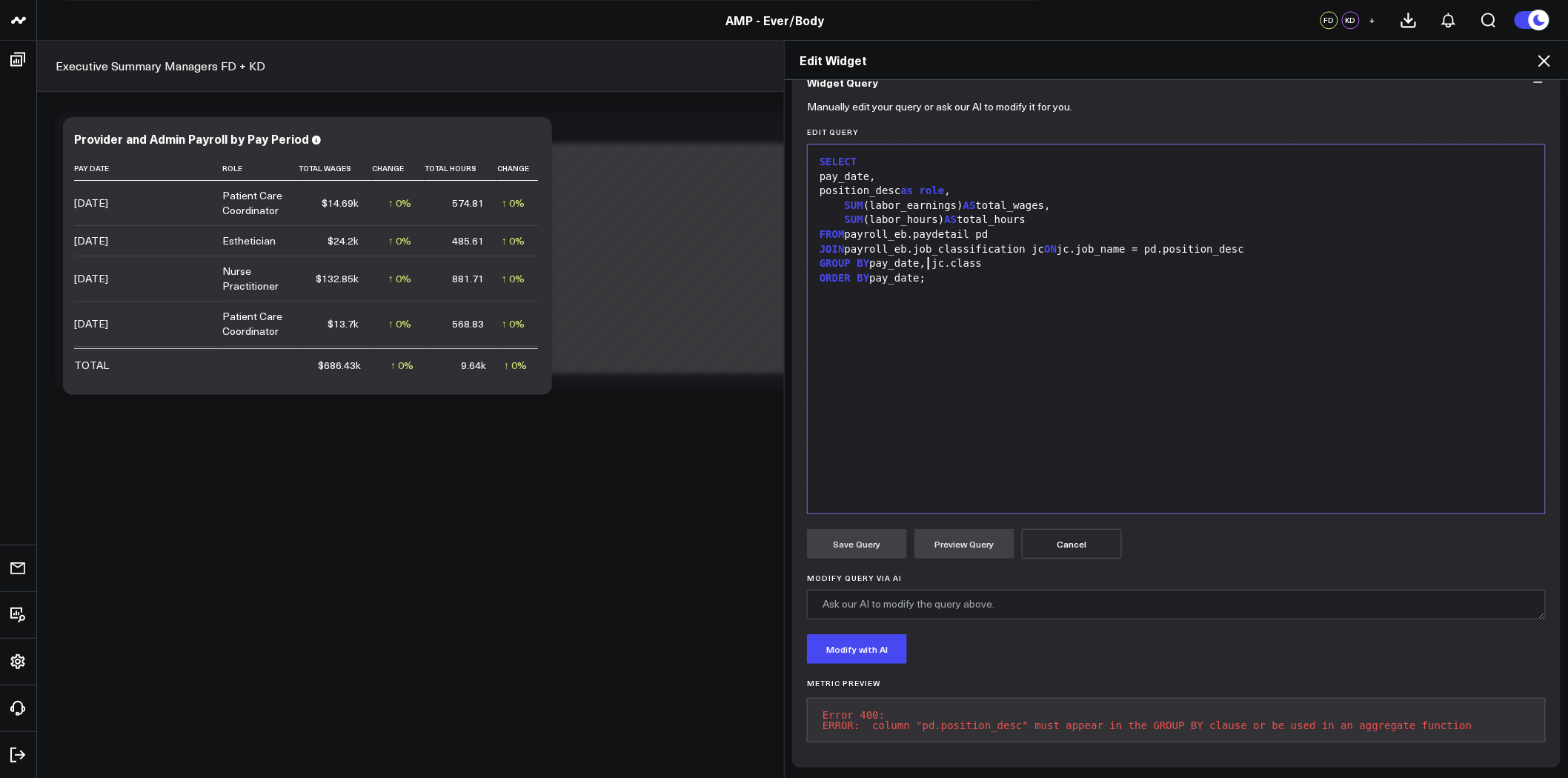
click at [924, 256] on div "GROUP BY pay_date, jc.class" at bounding box center [1176, 264] width 722 height 15
click at [972, 535] on button "Preview Query" at bounding box center [964, 544] width 100 height 29
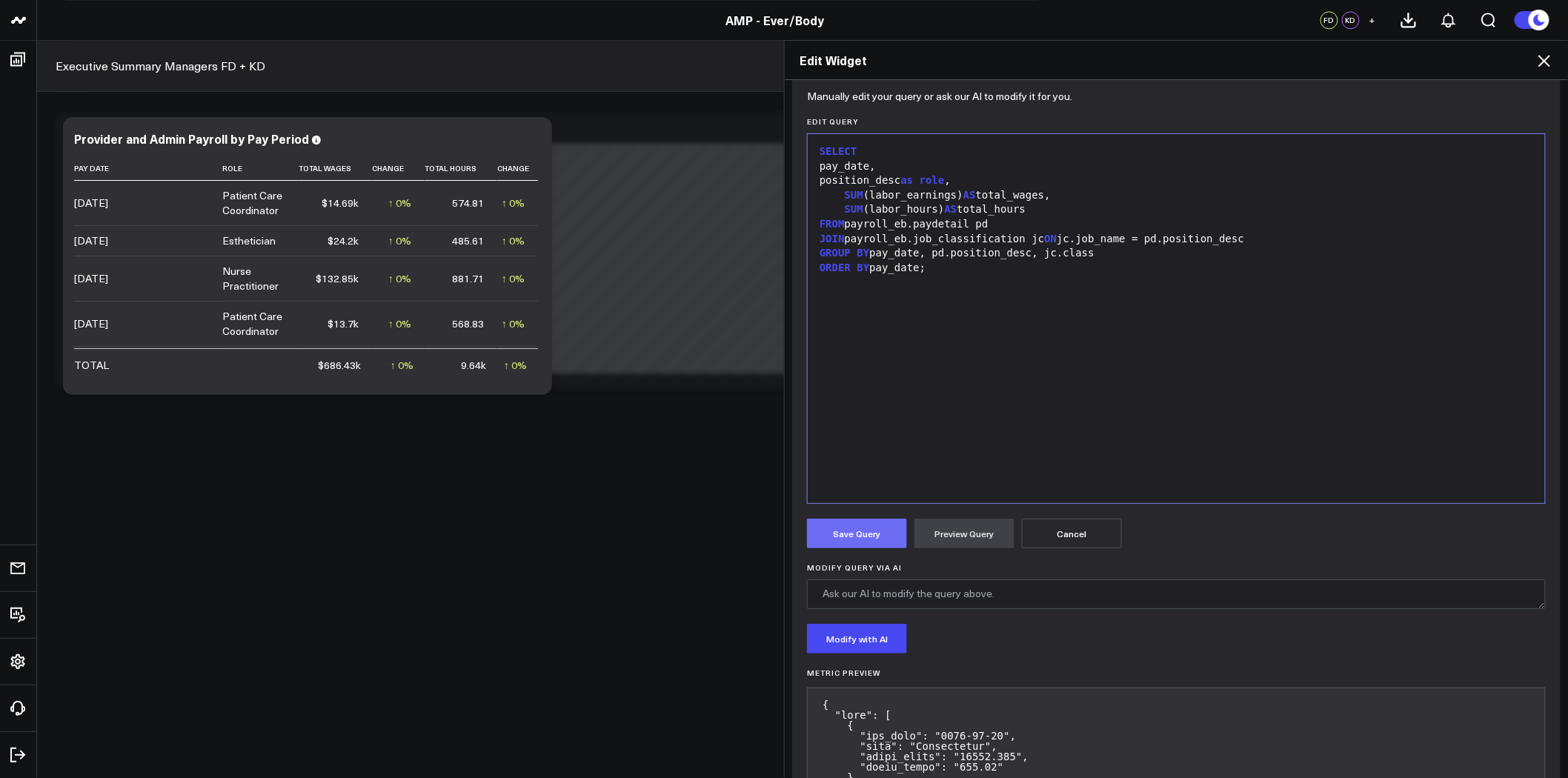
click at [835, 521] on button "Save Query" at bounding box center [857, 534] width 100 height 29
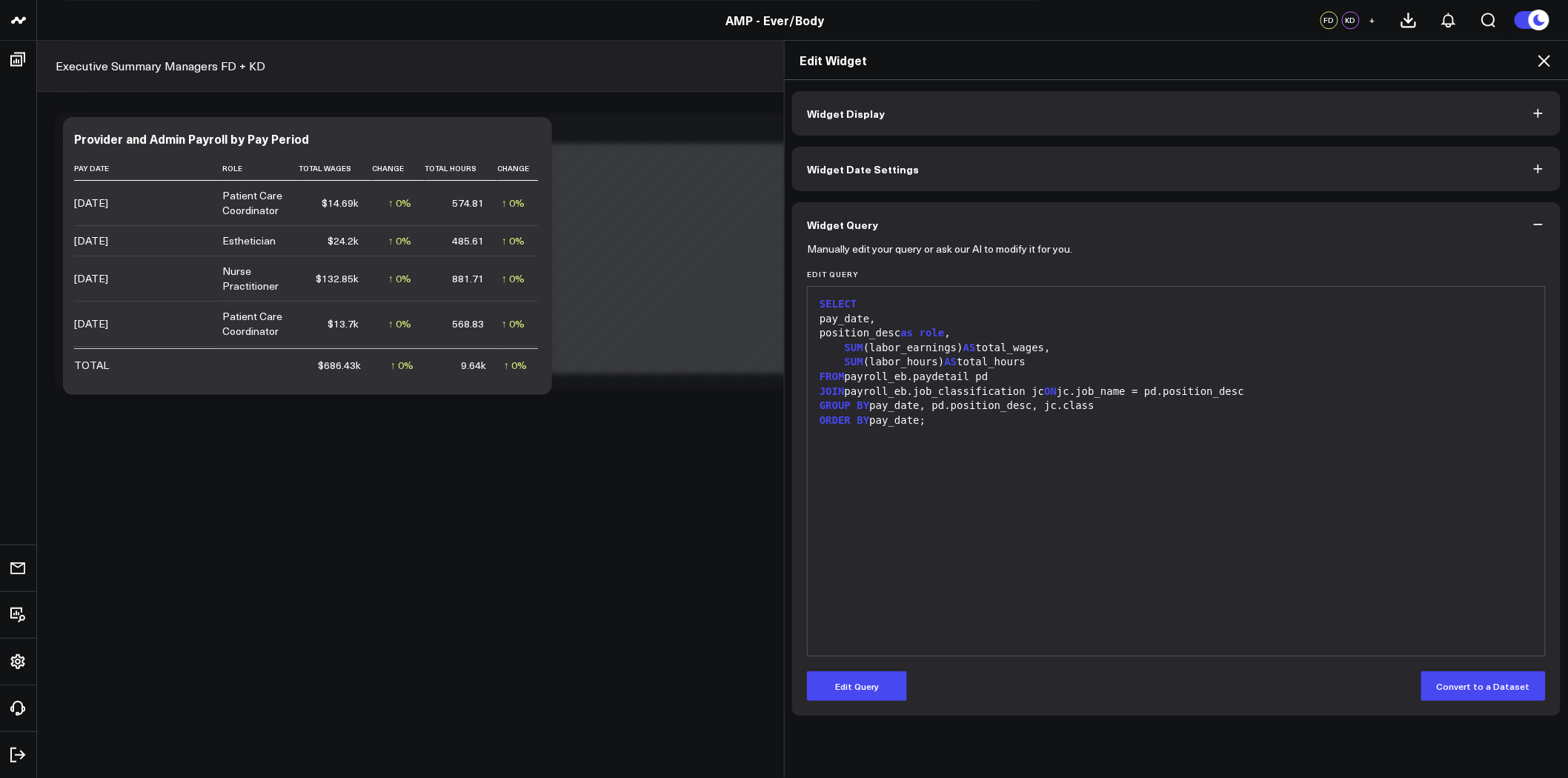
scroll to position [0, 0]
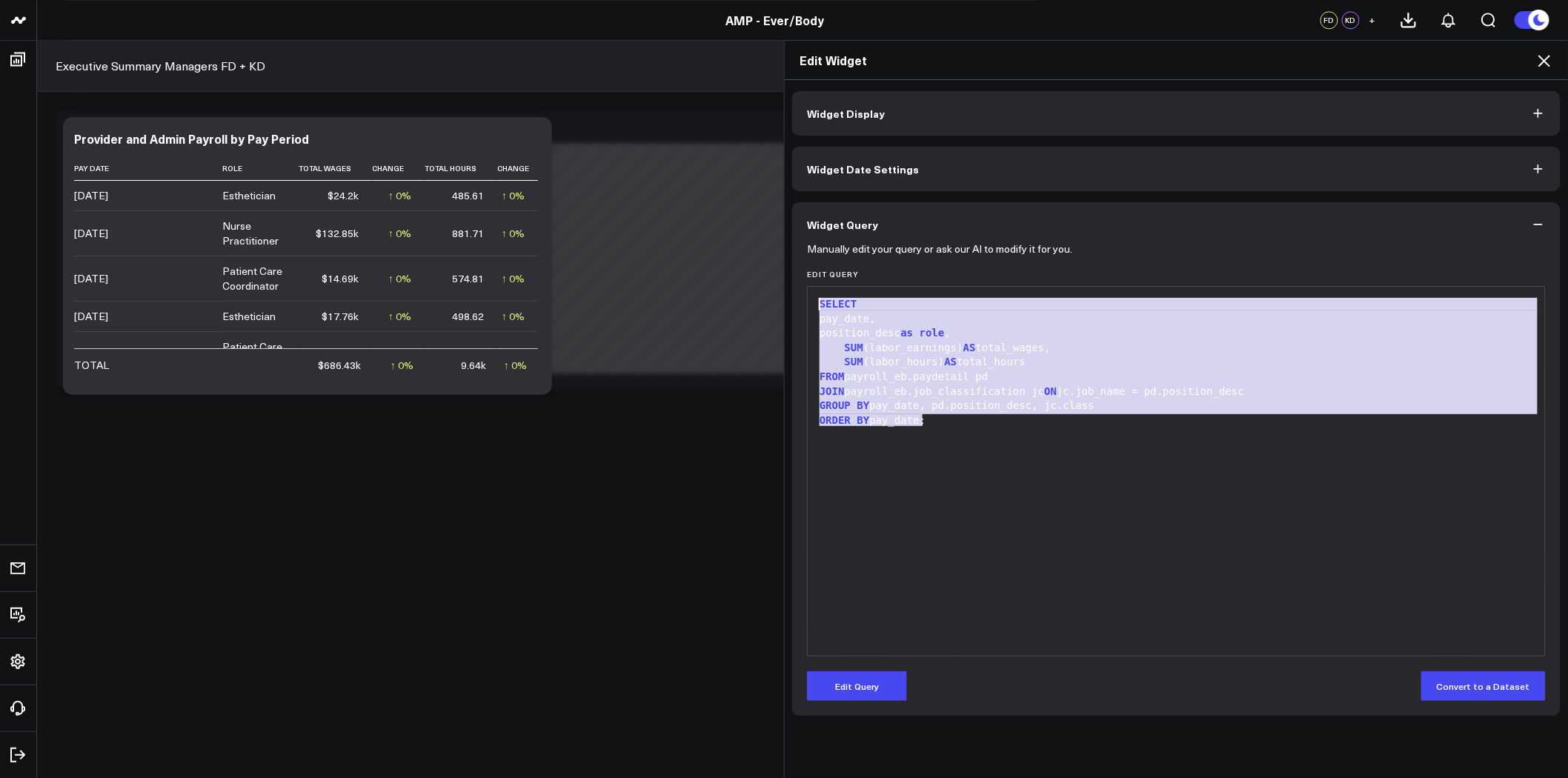
drag, startPoint x: 939, startPoint y: 428, endPoint x: 795, endPoint y: 299, distance: 193.3
click at [795, 299] on div "Manually edit your query or ask our AI to modify it for you. Edit Query Selecti…" at bounding box center [1176, 481] width 768 height 469
copy div "SELECT pay_date, position_desc as role , SUM (labor_earnings) AS total_wages, S…"
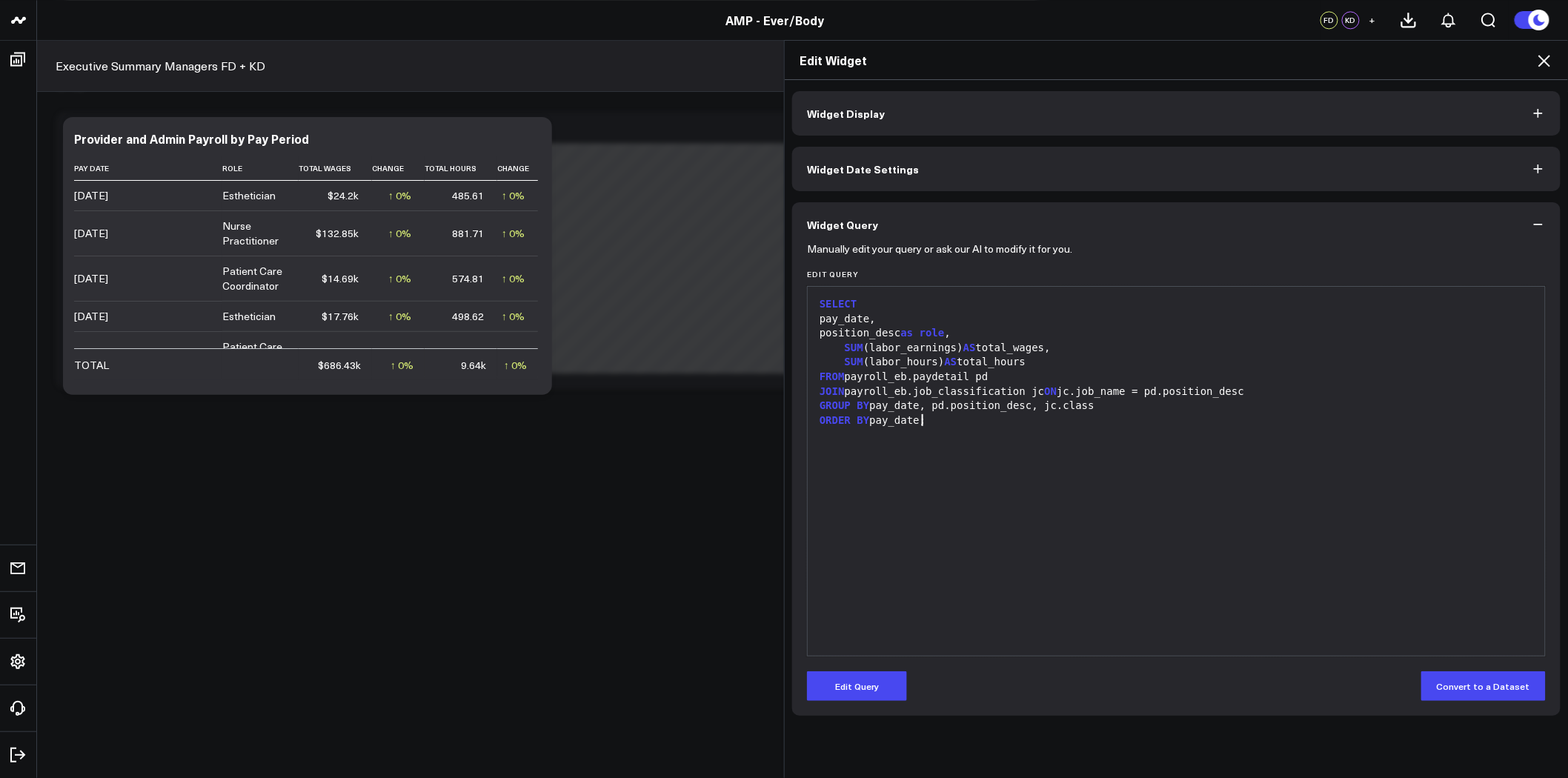
click at [880, 480] on div "SELECT pay_date, position_desc as role , SUM (labor_earnings) AS total_wages, S…" at bounding box center [1176, 471] width 722 height 355
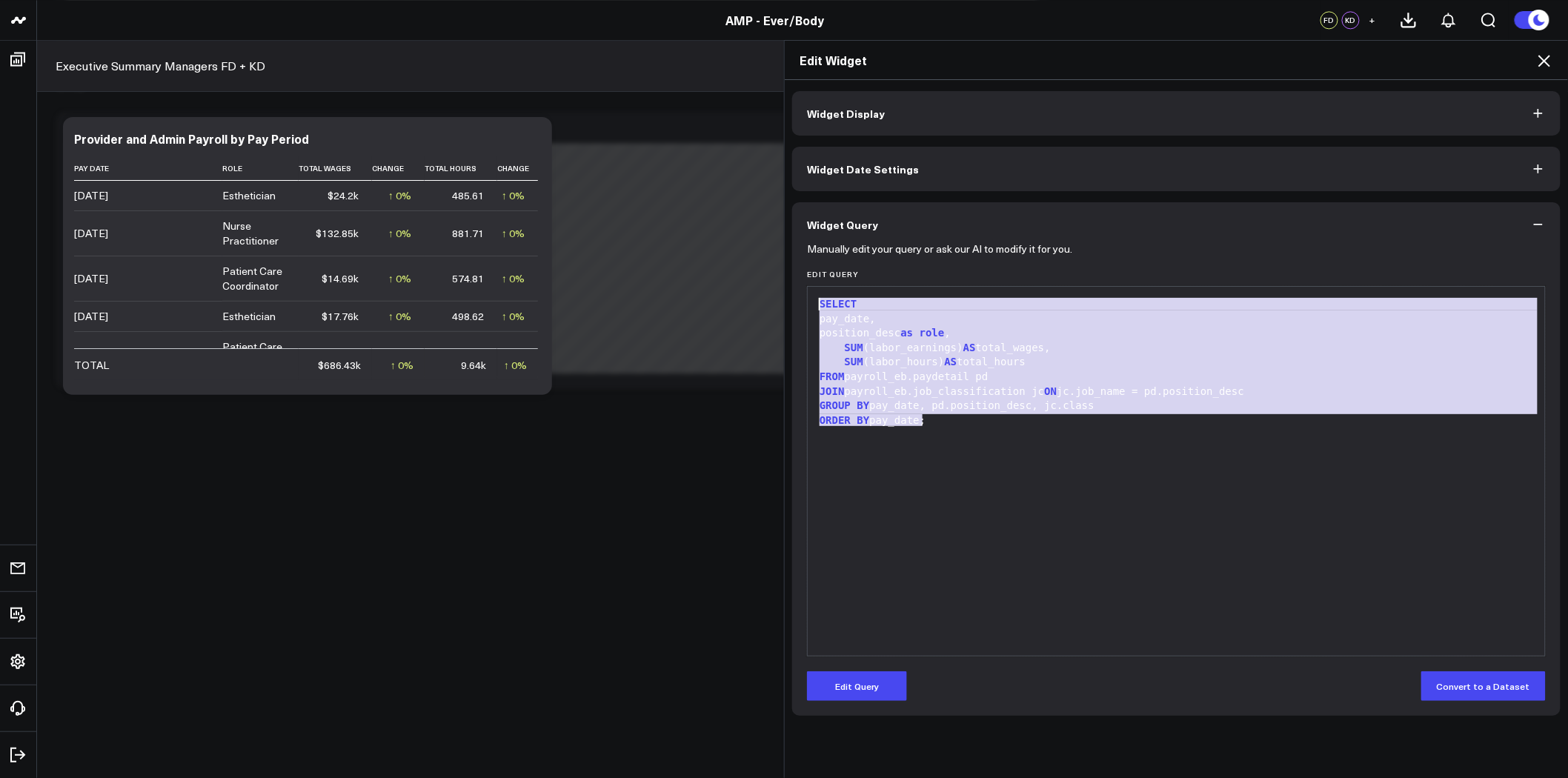
drag, startPoint x: 934, startPoint y: 427, endPoint x: 784, endPoint y: 298, distance: 197.8
click at [785, 298] on div "Widget Display Widget Date Settings Widget Query Manually edit your query or as…" at bounding box center [1176, 429] width 783 height 699
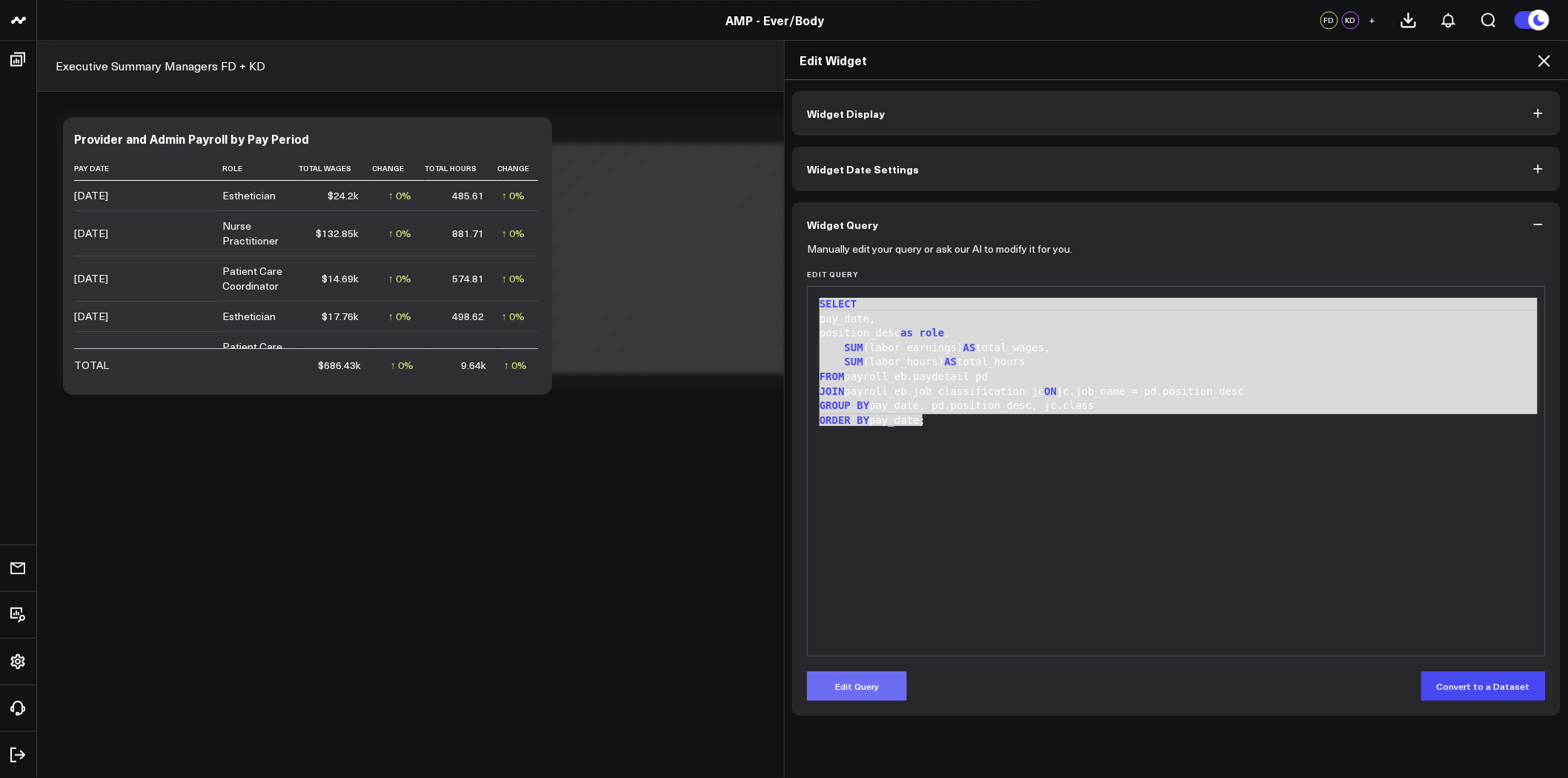
click at [843, 690] on button "Edit Query" at bounding box center [857, 686] width 100 height 29
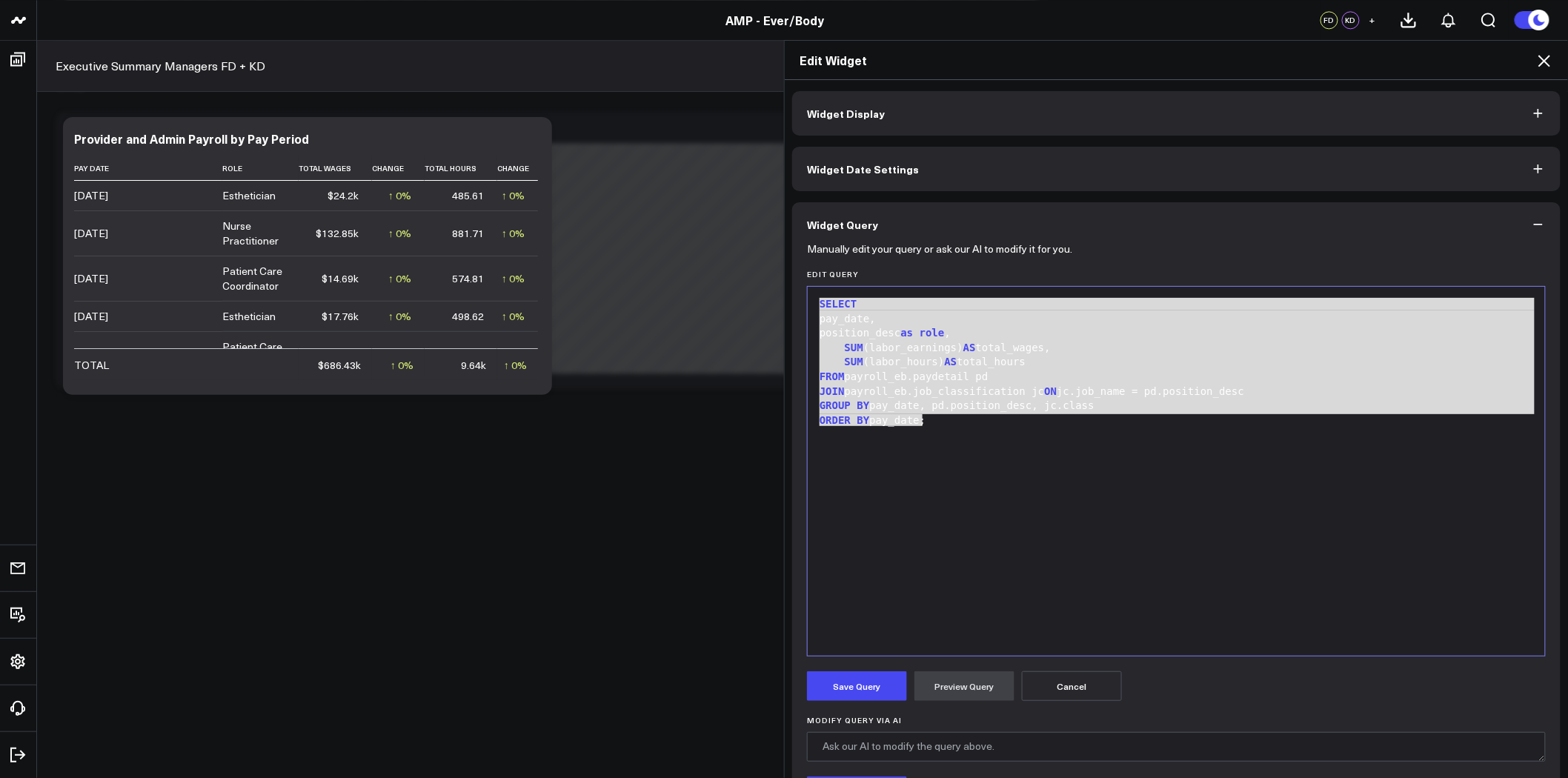
click at [950, 433] on div "SELECT pay_date, position_desc as role , SUM (labor_earnings) AS total_wages, S…" at bounding box center [1176, 471] width 722 height 355
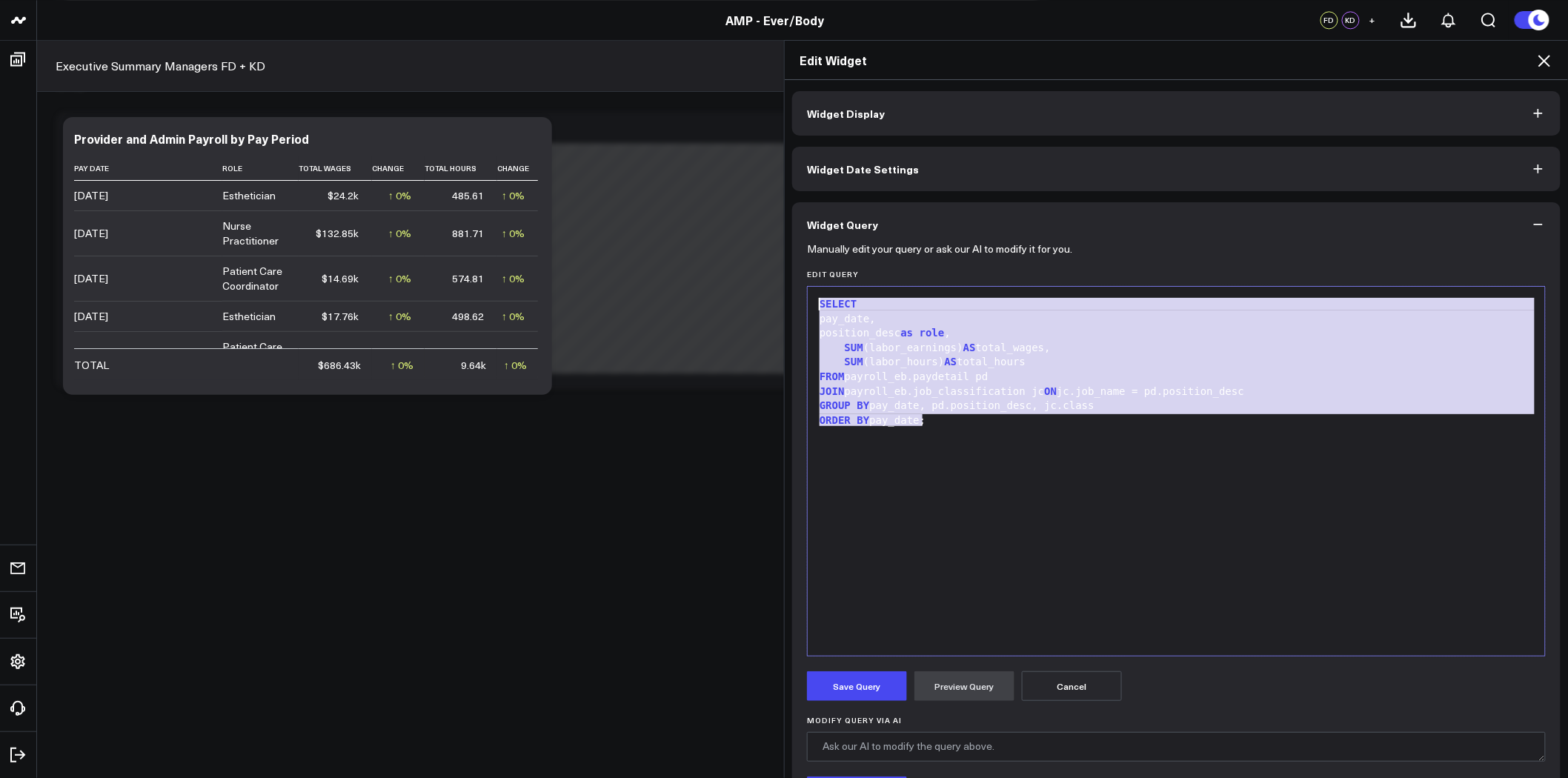
drag, startPoint x: 951, startPoint y: 431, endPoint x: 788, endPoint y: 292, distance: 214.2
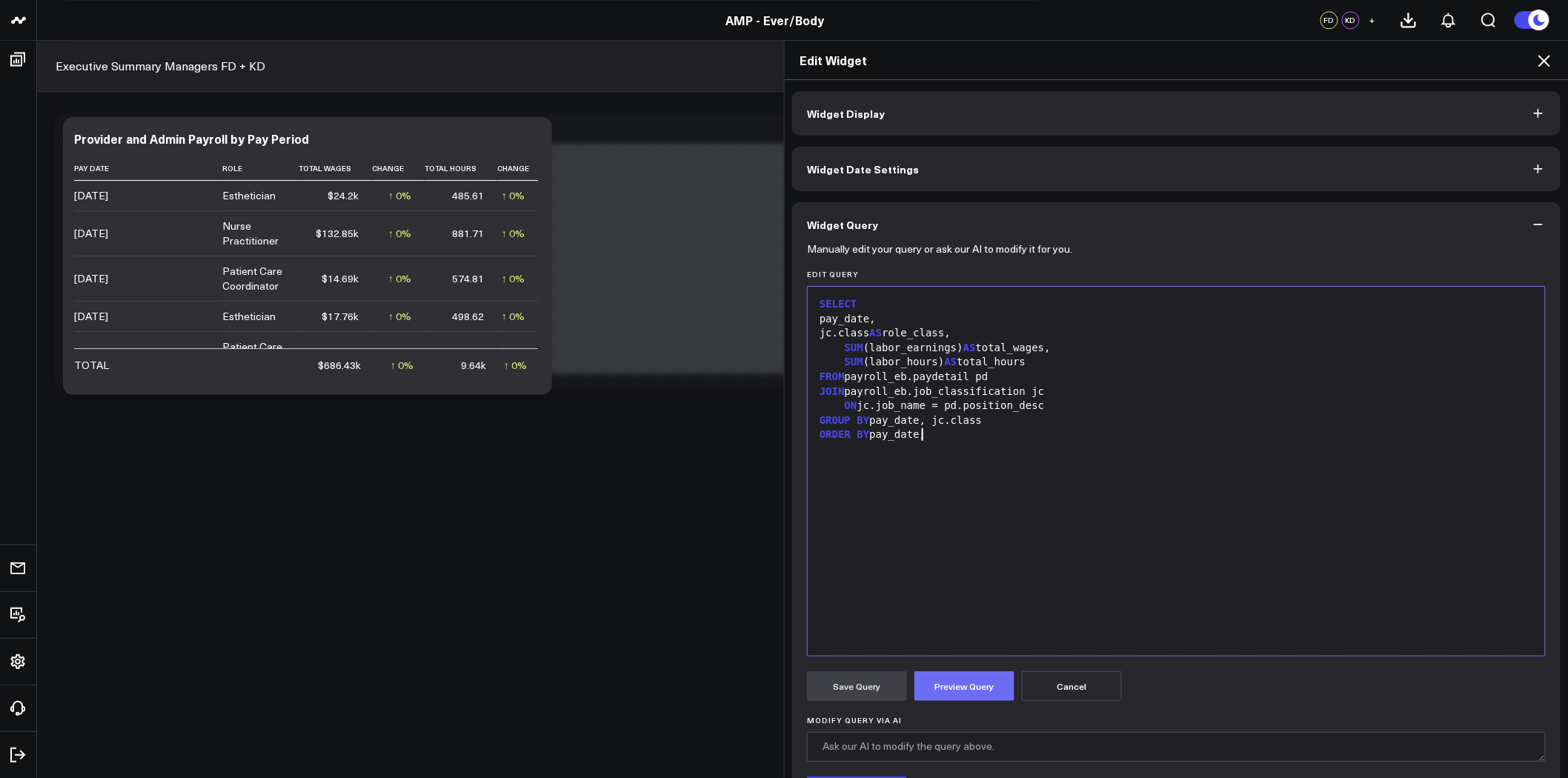
click at [964, 687] on button "Preview Query" at bounding box center [964, 686] width 100 height 29
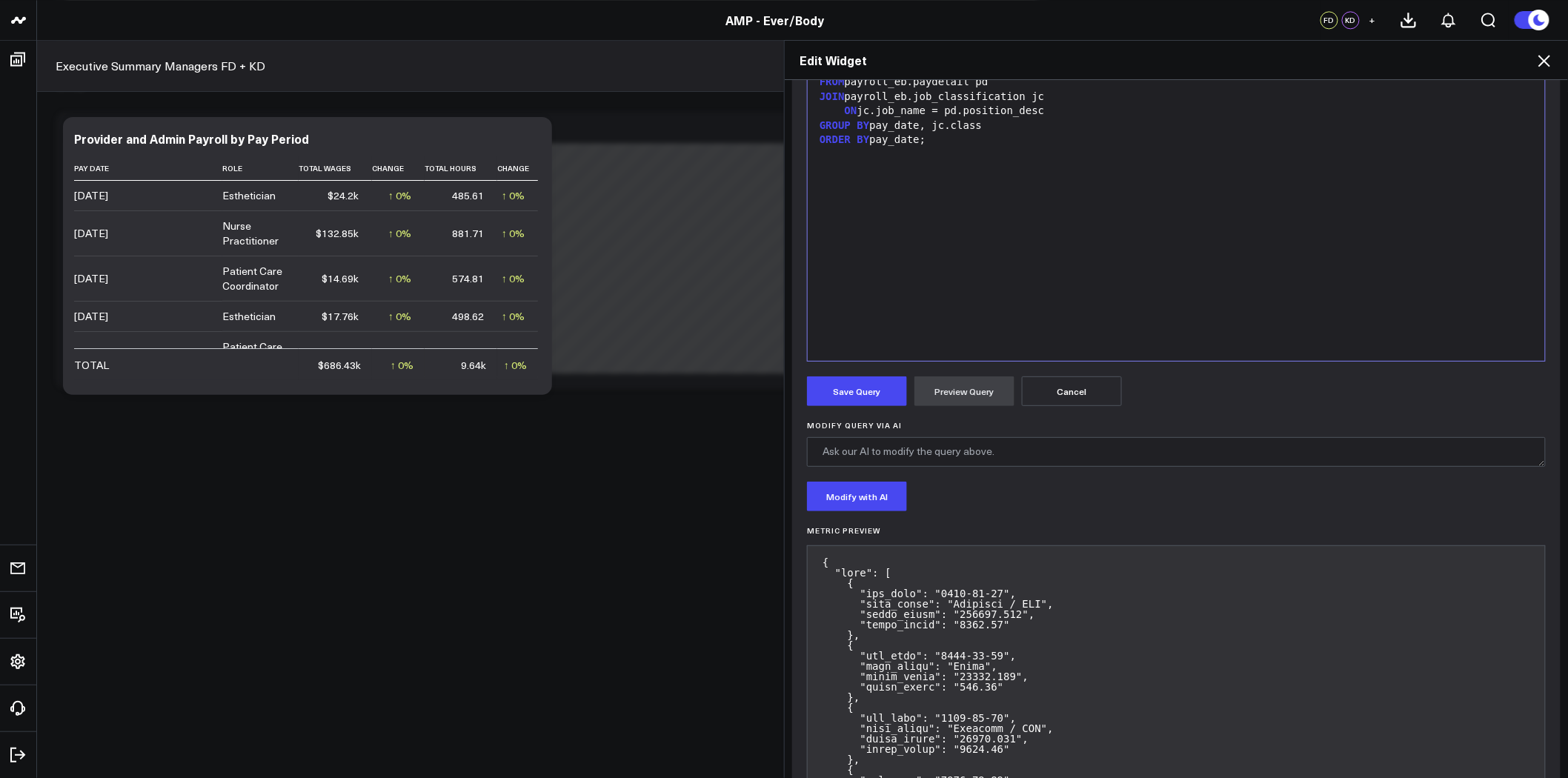
scroll to position [67, 0]
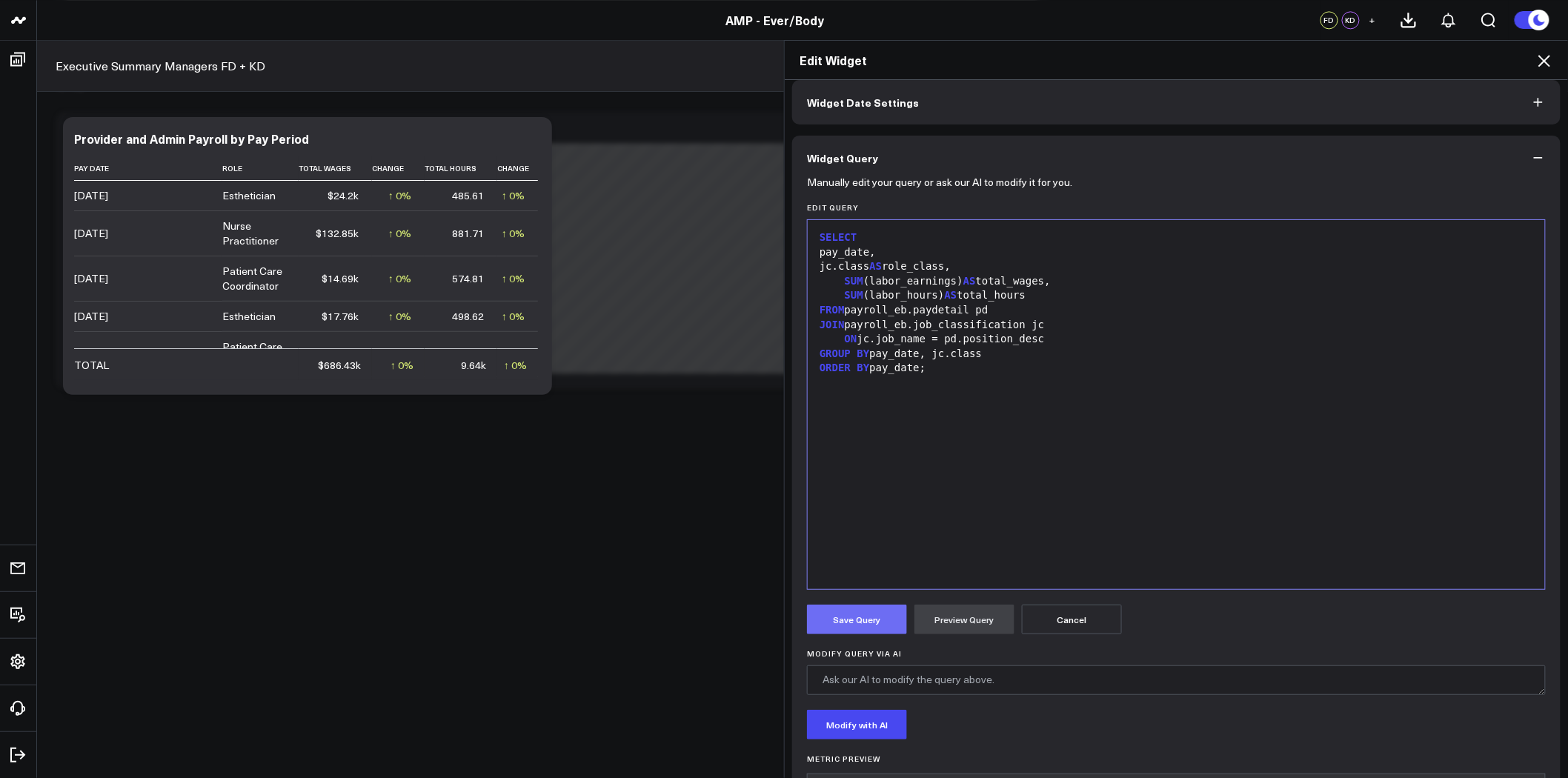
click at [846, 620] on button "Save Query" at bounding box center [857, 620] width 100 height 29
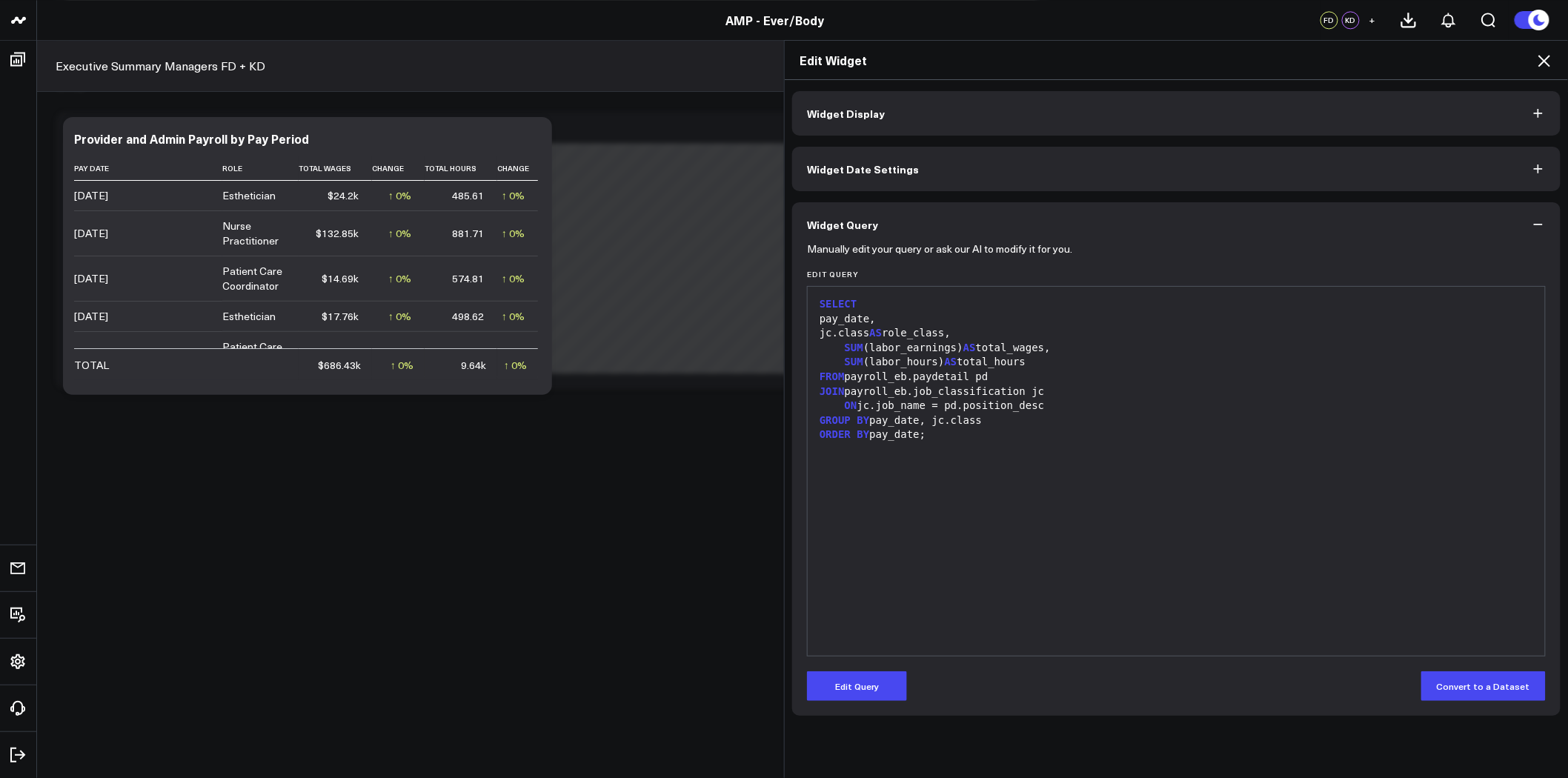
scroll to position [0, 0]
click at [1027, 358] on div "SUM (labor_hours) AS total_hours" at bounding box center [1176, 363] width 722 height 15
click at [876, 691] on button "Edit Query" at bounding box center [857, 686] width 100 height 29
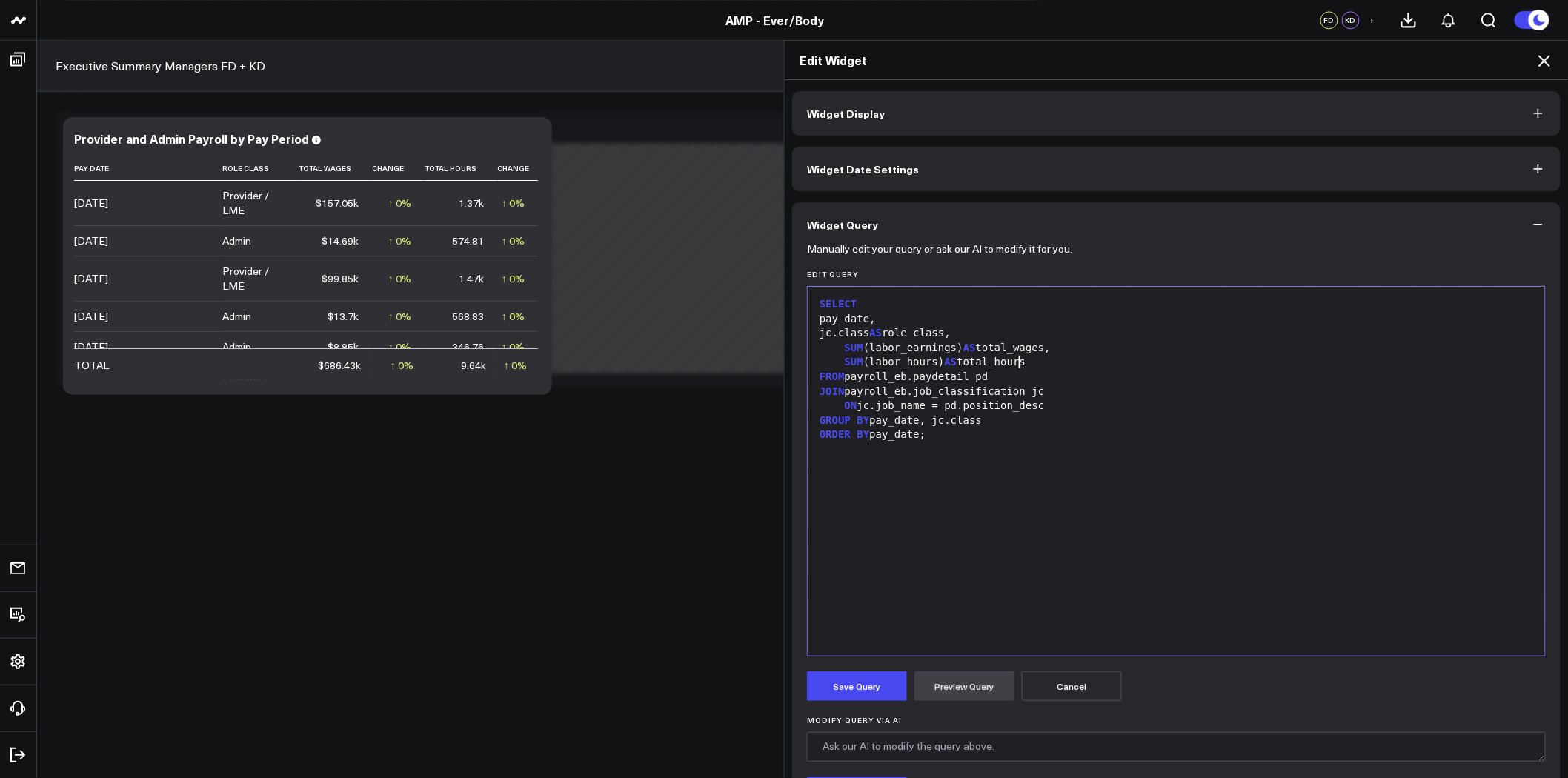
click at [1031, 361] on div "SUM (labor_hours) AS total_hours" at bounding box center [1176, 363] width 722 height 15
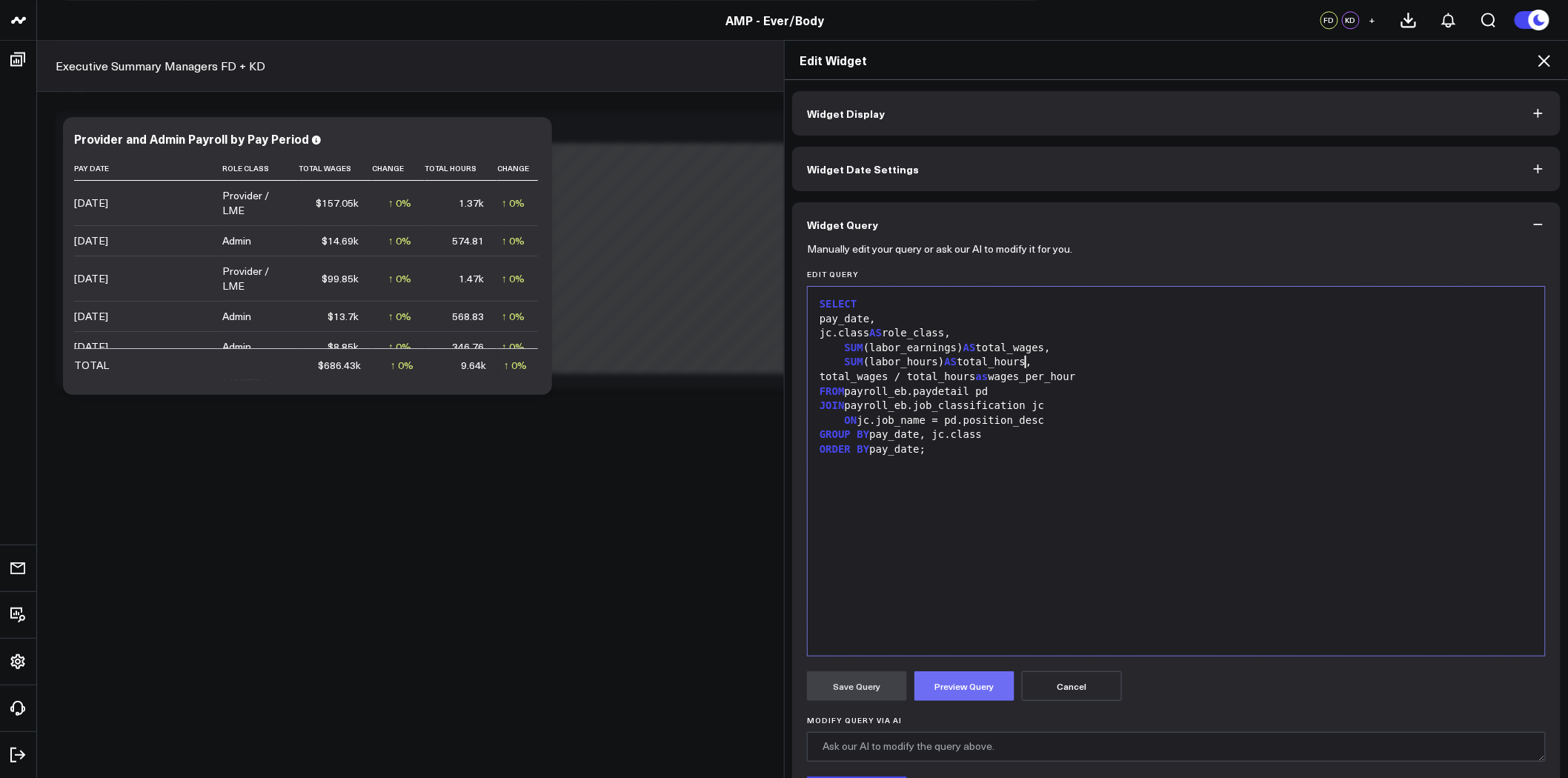
click at [976, 690] on button "Preview Query" at bounding box center [964, 686] width 100 height 29
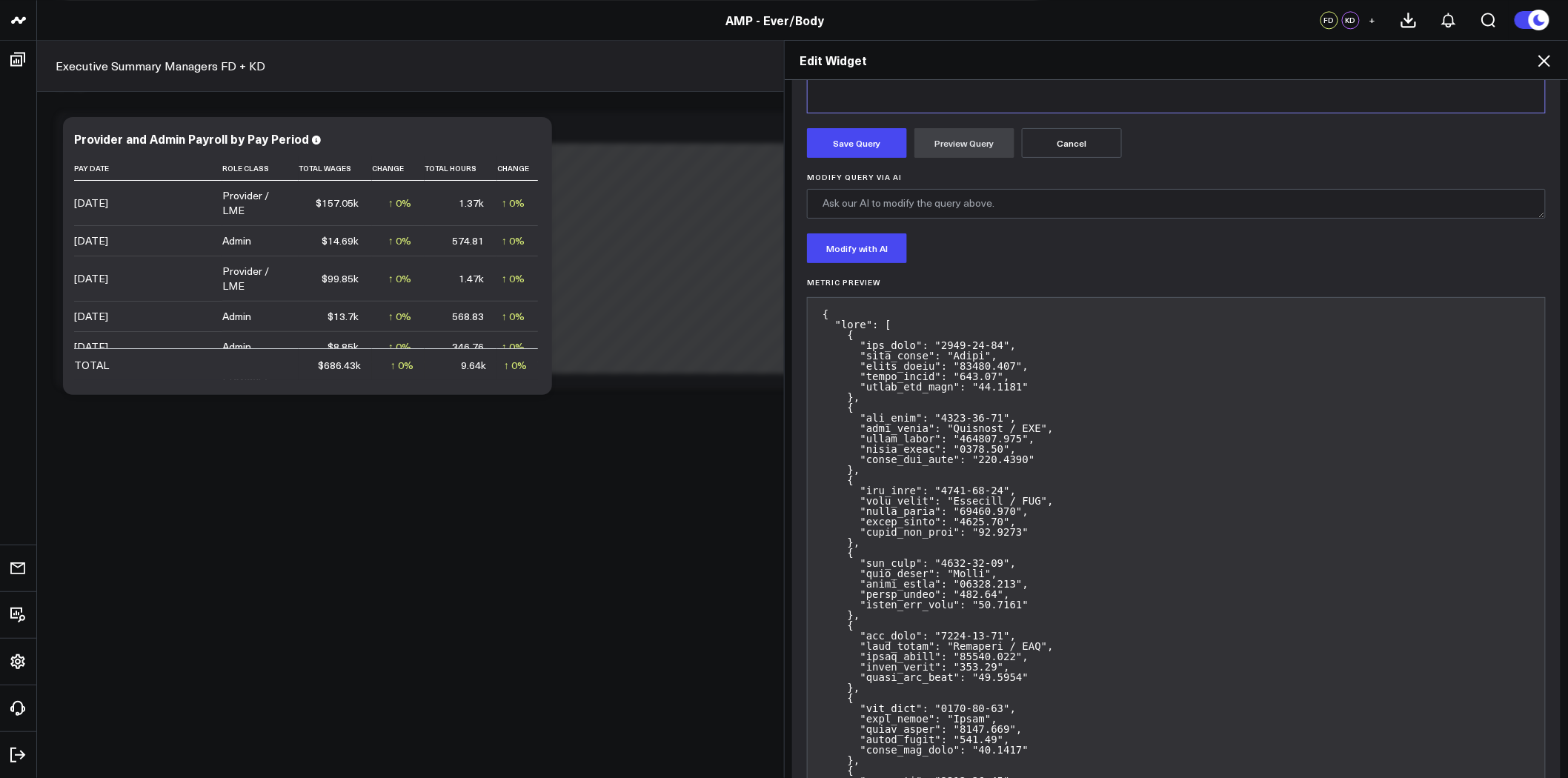
scroll to position [297, 0]
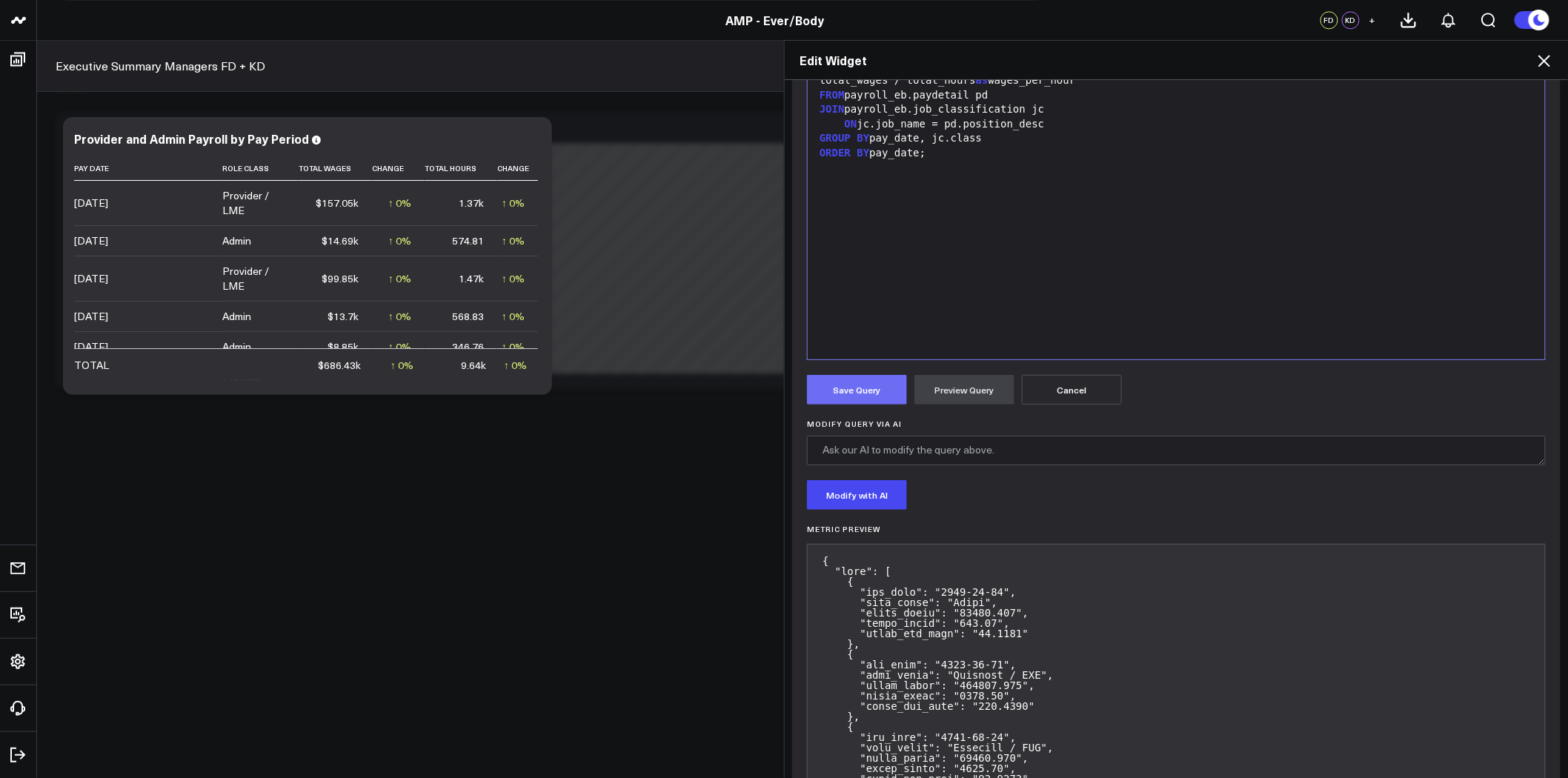
click at [858, 381] on button "Save Query" at bounding box center [857, 389] width 100 height 29
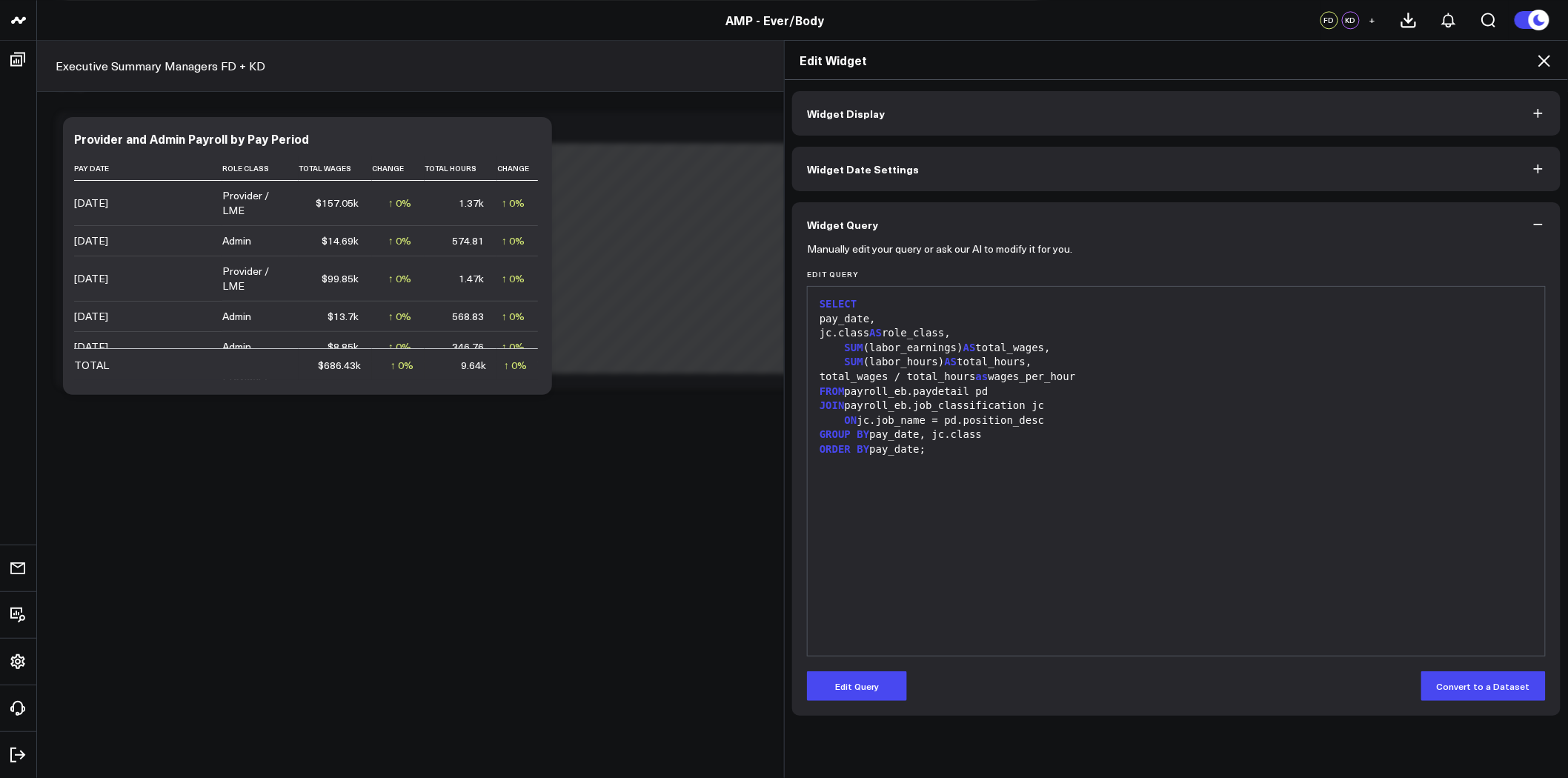
scroll to position [0, 0]
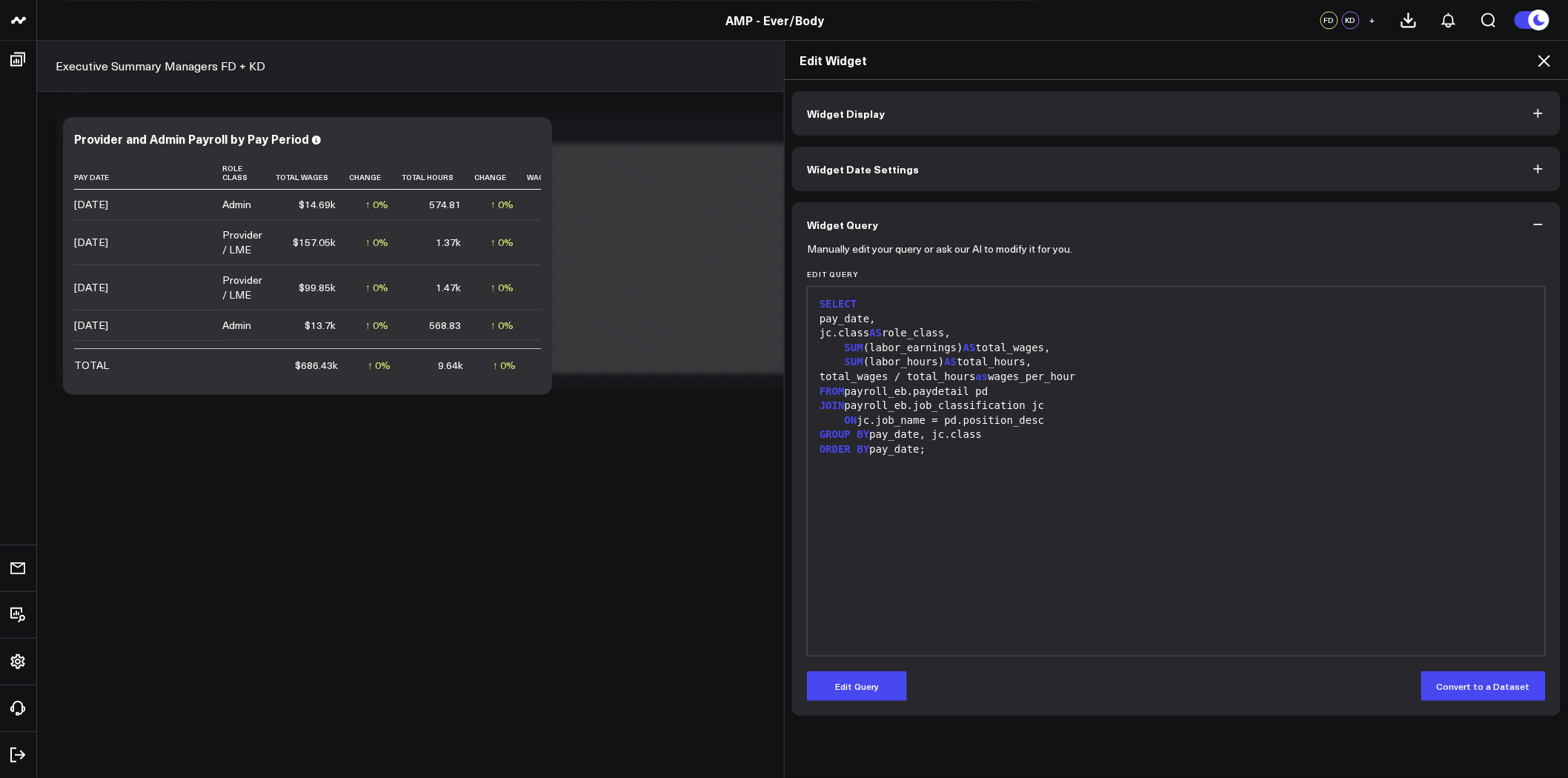
click at [1552, 60] on icon at bounding box center [1543, 60] width 17 height 17
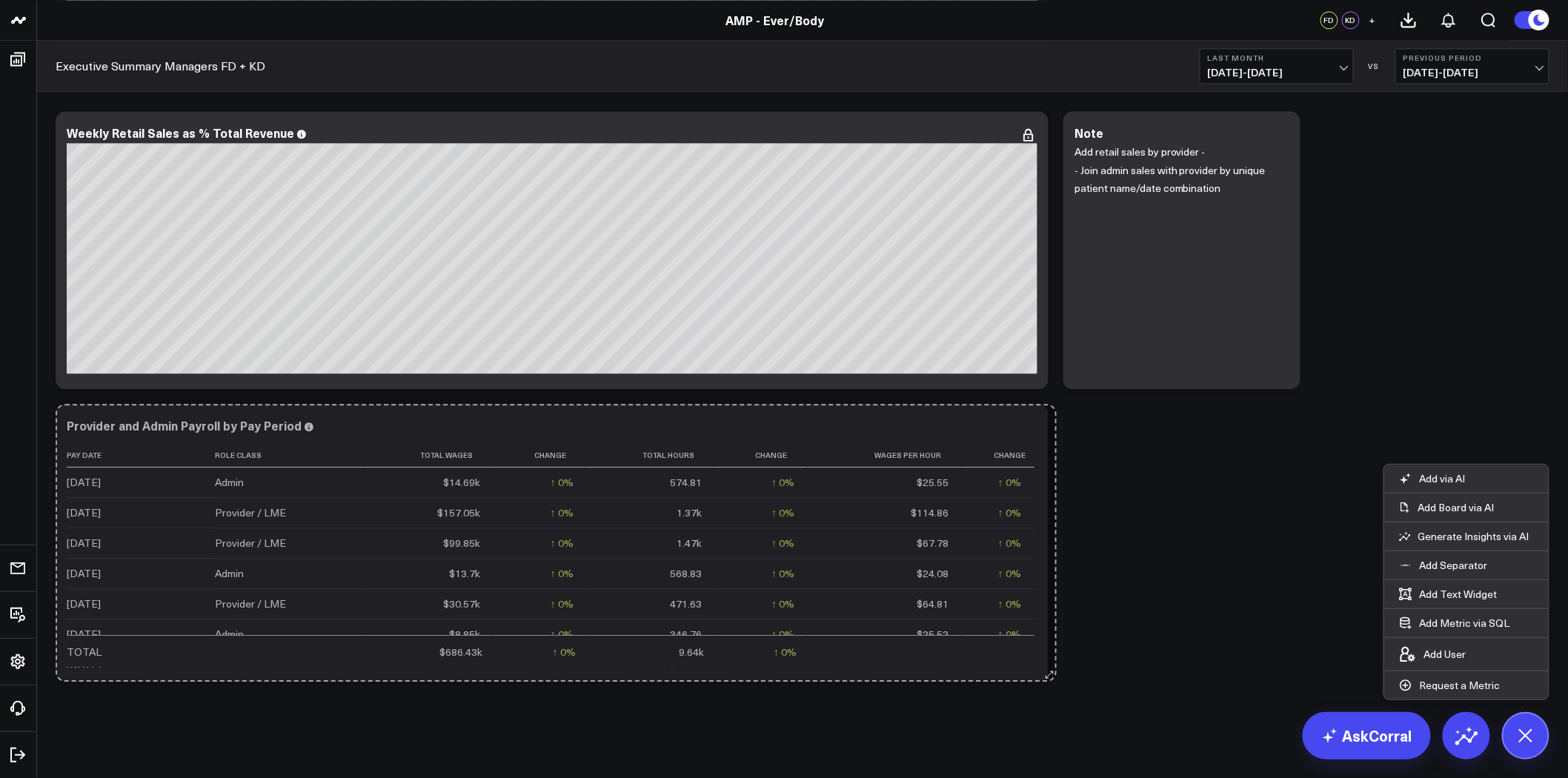
drag, startPoint x: 541, startPoint y: 677, endPoint x: 1053, endPoint y: 655, distance: 512.5
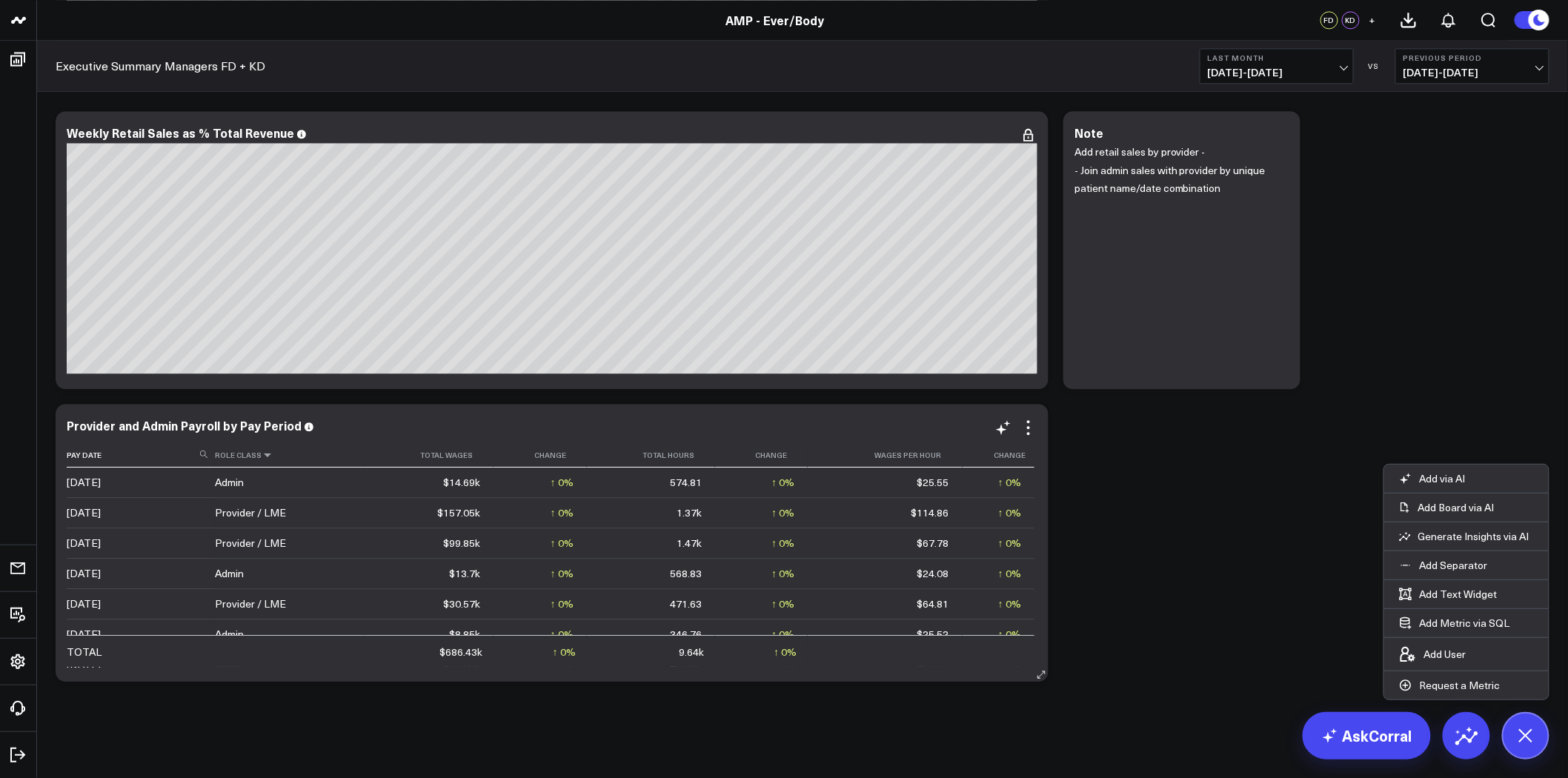
click at [263, 455] on icon at bounding box center [267, 456] width 12 height 9
click at [1027, 424] on icon at bounding box center [1027, 427] width 17 height 17
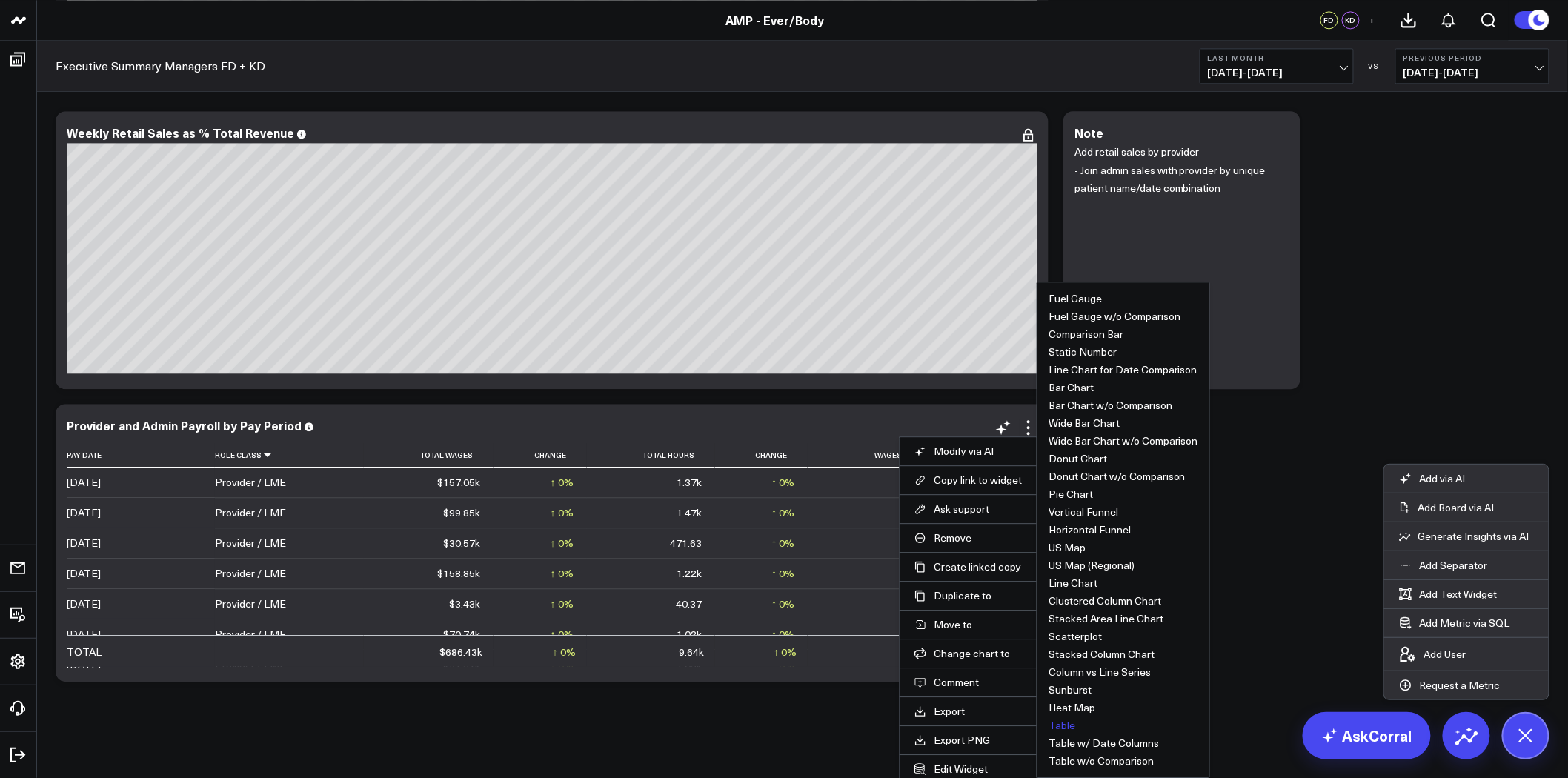
scroll to position [6171, 0]
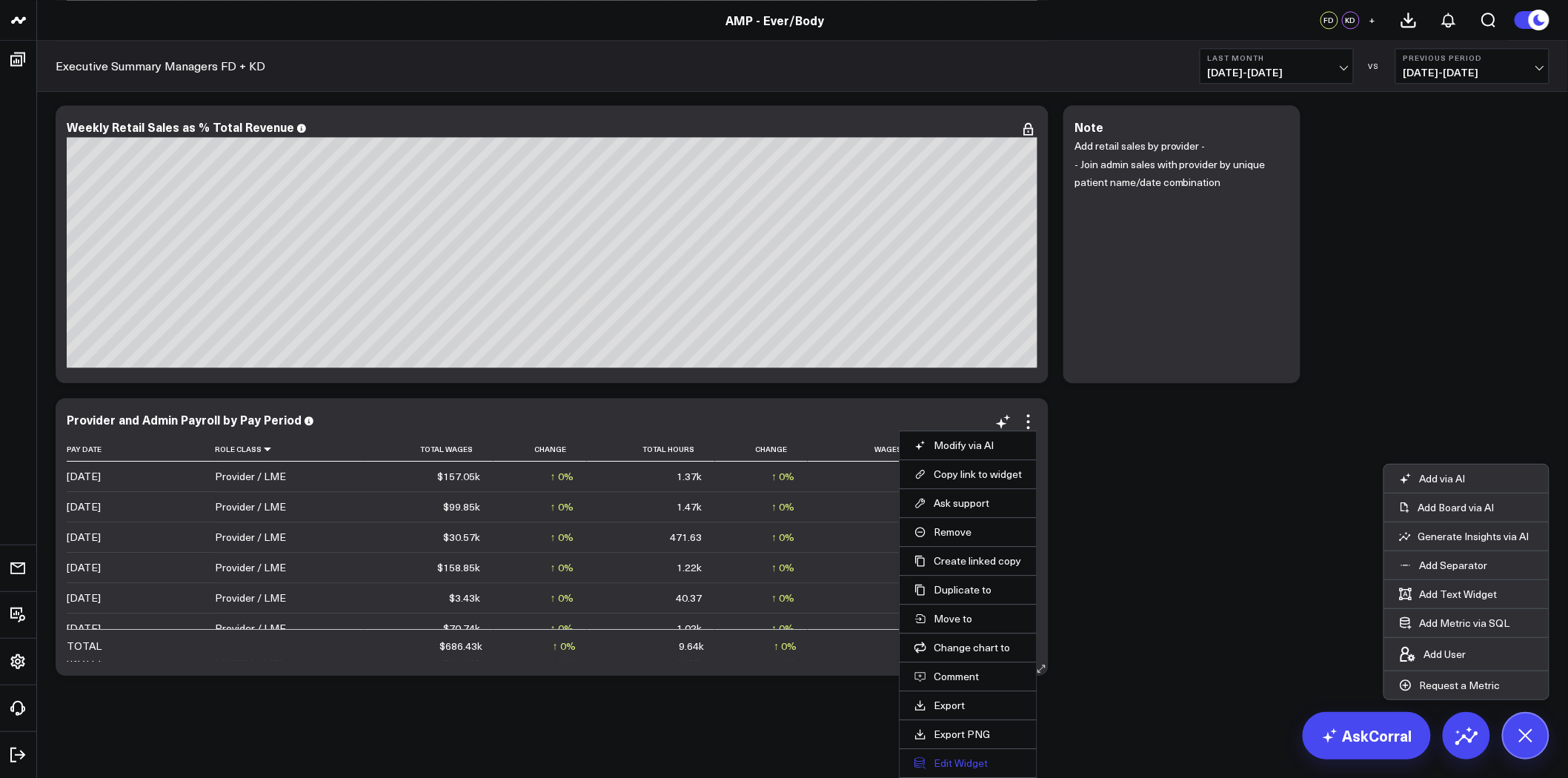
click at [963, 761] on button "Edit Widget" at bounding box center [968, 763] width 107 height 14
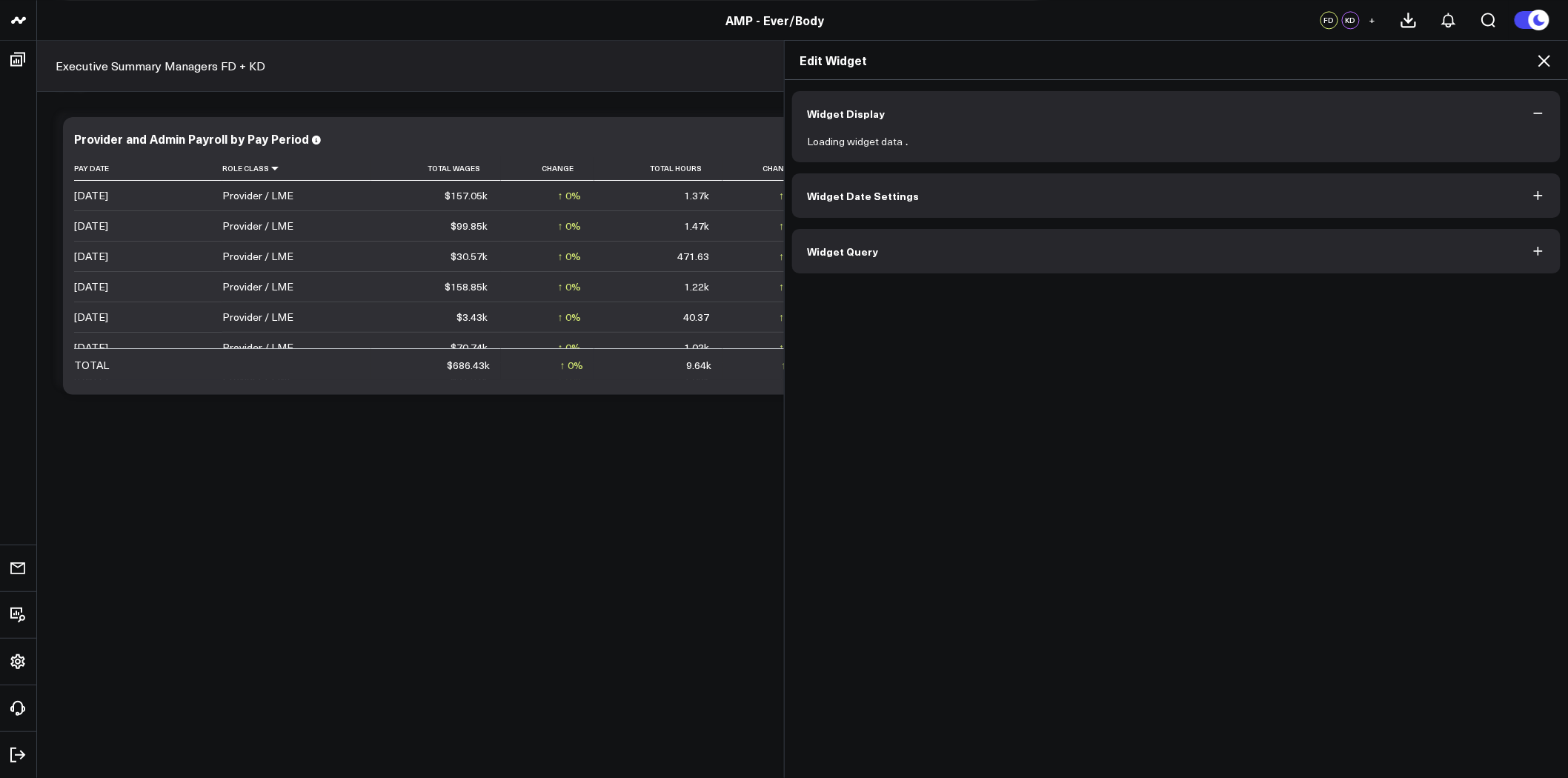
scroll to position [6164, 0]
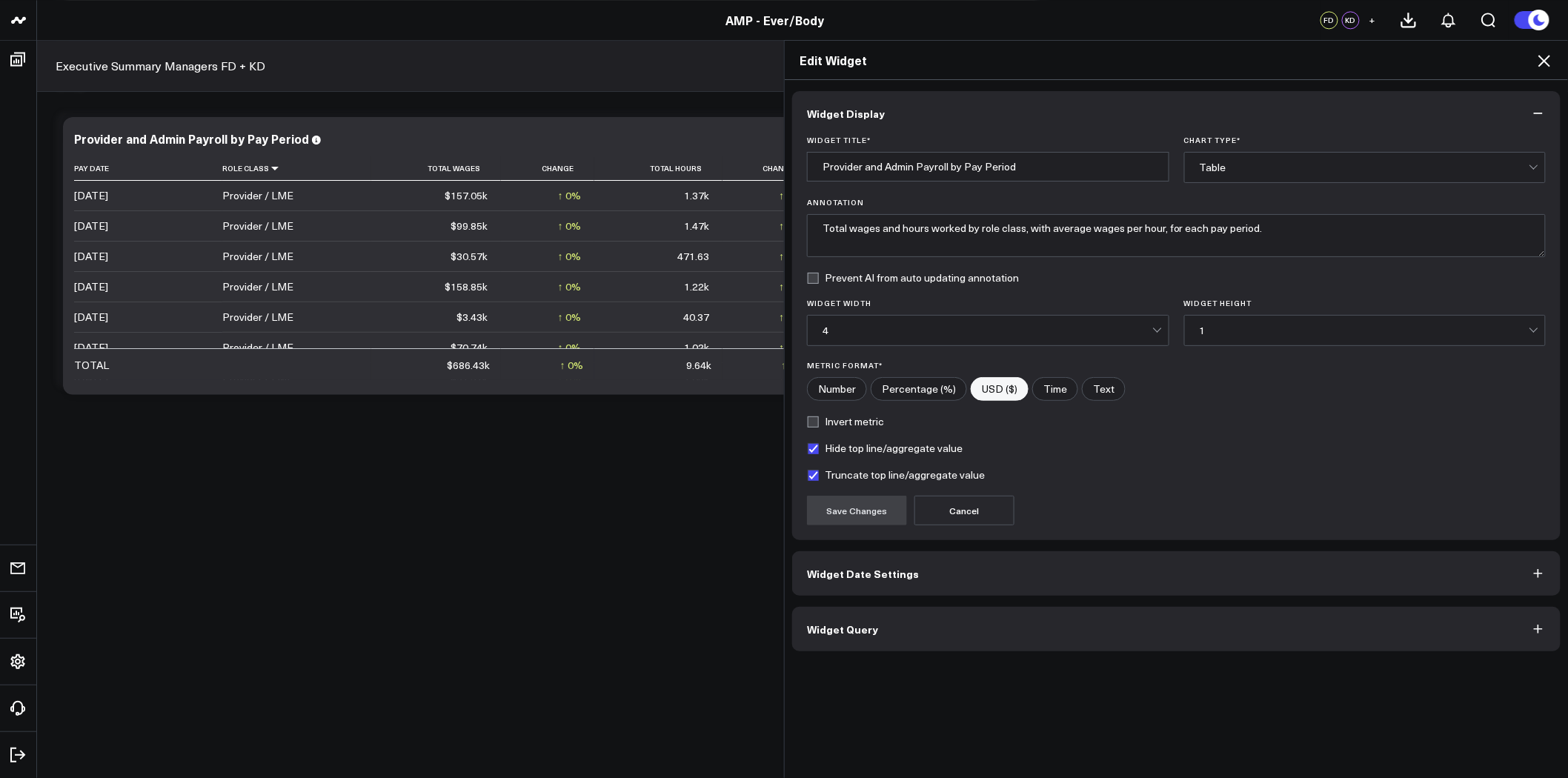
drag, startPoint x: 963, startPoint y: 761, endPoint x: 924, endPoint y: 719, distance: 57.3
click at [924, 719] on div "Widget Display Widget Title * Provider and Admin Payroll by Pay Period Chart Ty…" at bounding box center [1176, 429] width 783 height 699
click at [1057, 628] on button "Widget Query" at bounding box center [1176, 629] width 768 height 44
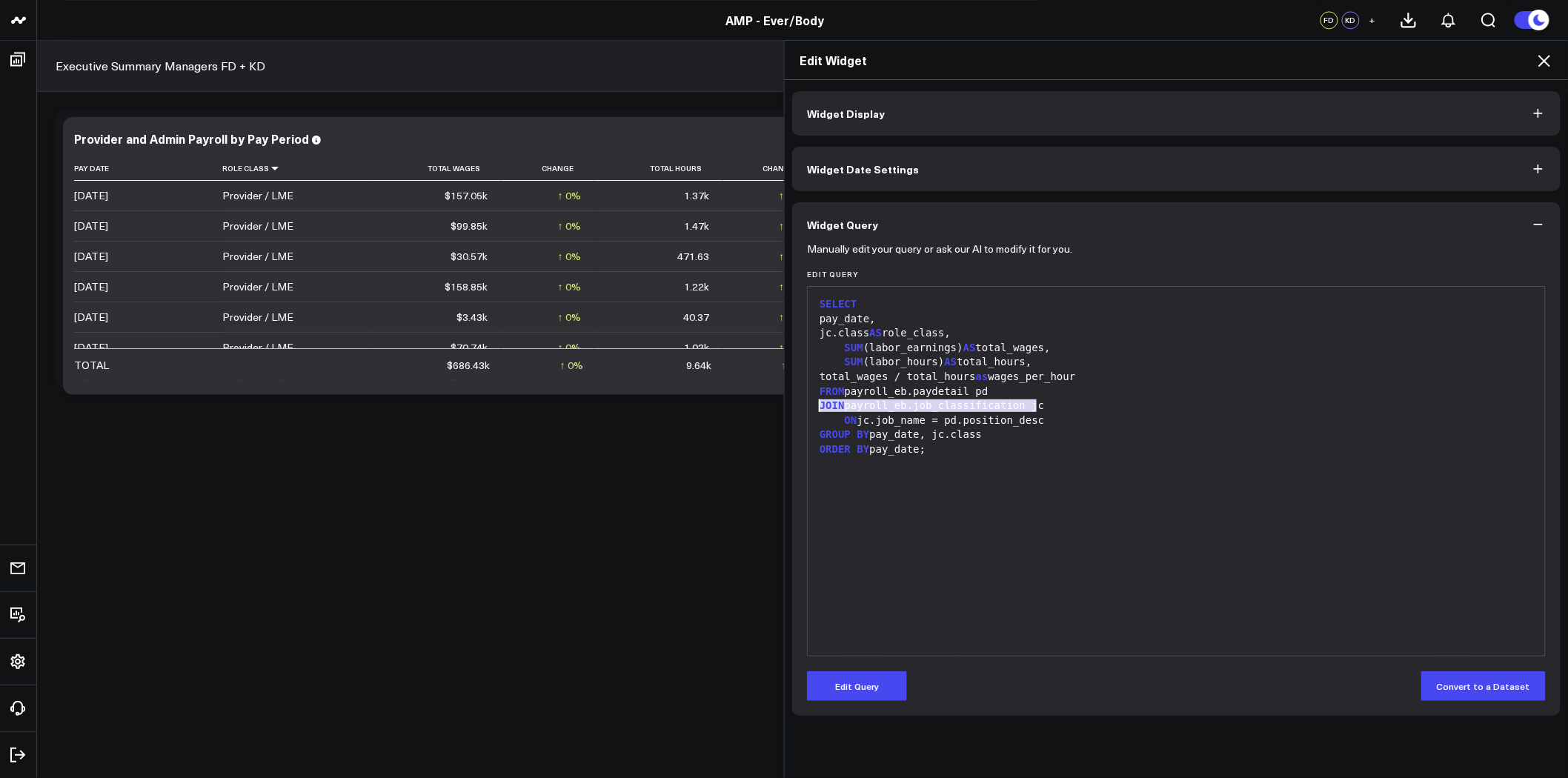
drag, startPoint x: 1042, startPoint y: 405, endPoint x: 802, endPoint y: 401, distance: 240.0
click at [807, 401] on div "99 1 2 3 4 5 6 7 8 9 10 11 › ⌄ SELECT pay_date, jc.class AS role_class, SUM (la…" at bounding box center [1176, 472] width 739 height 371
click at [958, 431] on div "GROUP BY pay_date, jc.class" at bounding box center [1176, 435] width 722 height 15
drag, startPoint x: 1100, startPoint y: 373, endPoint x: 837, endPoint y: 371, distance: 263.0
click at [837, 371] on div "total_wages / total_hours as wages_per_hour" at bounding box center [1176, 378] width 722 height 15
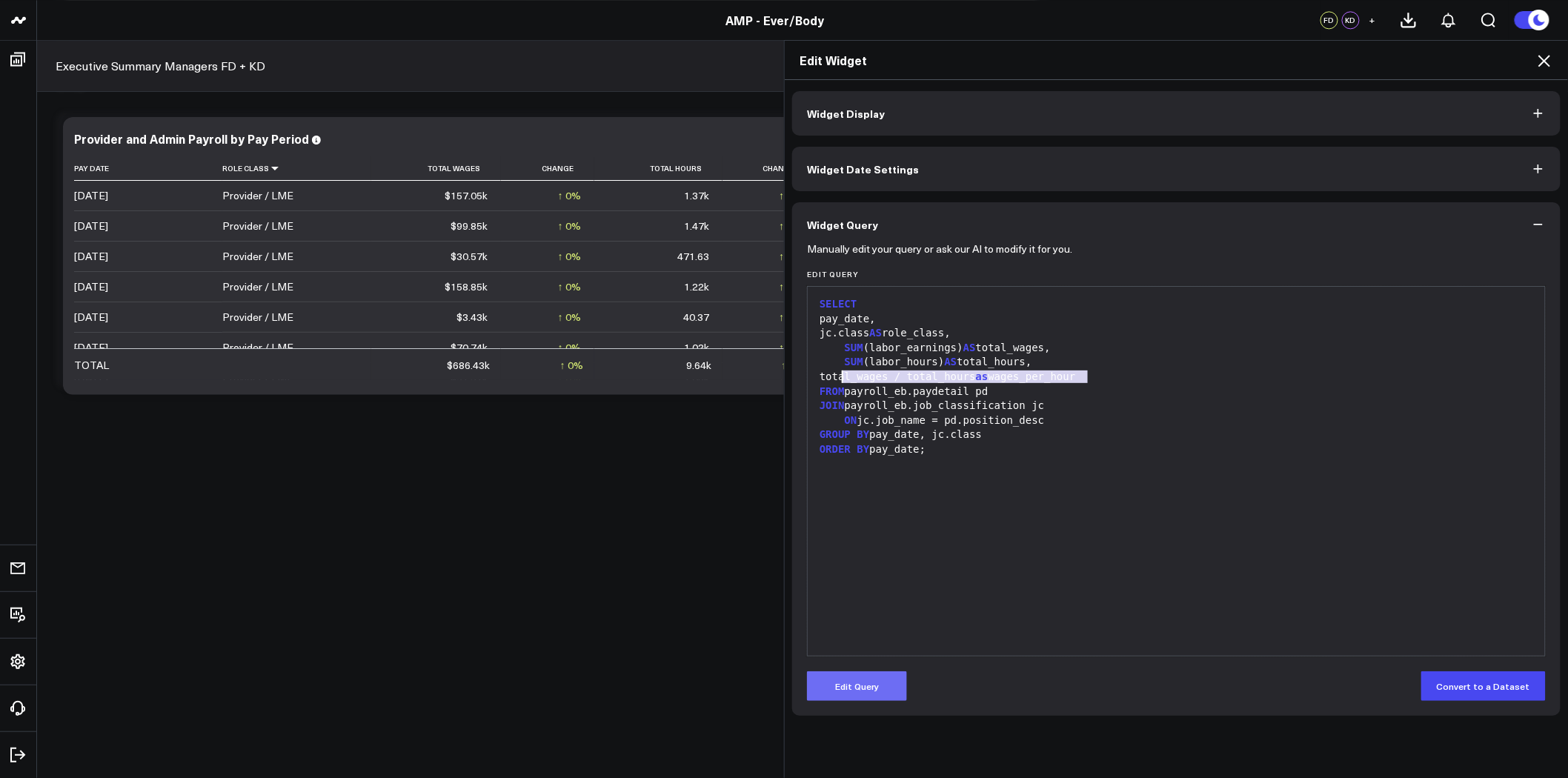
click at [855, 684] on button "Edit Query" at bounding box center [857, 686] width 100 height 29
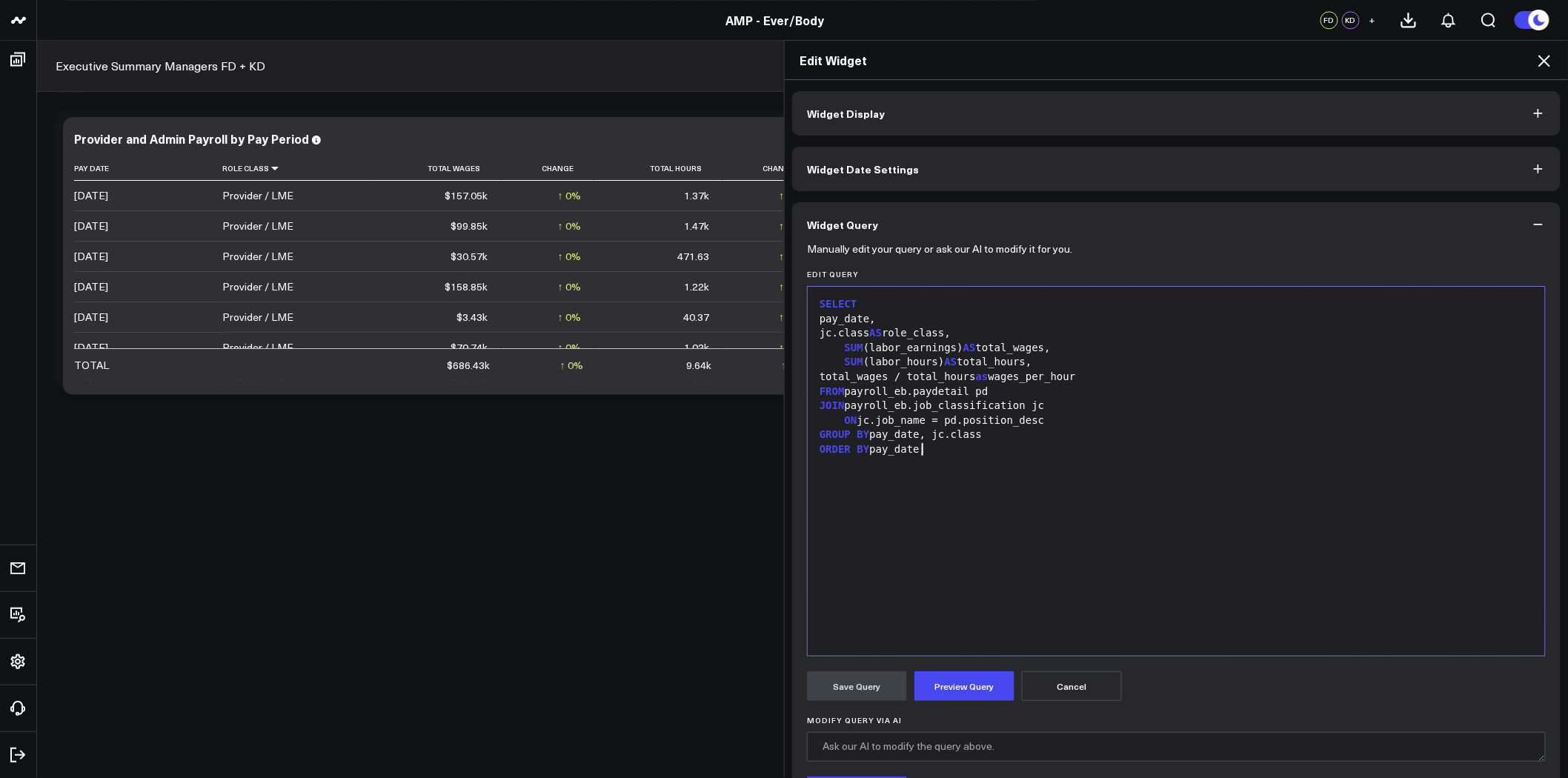
click at [1070, 505] on div "SELECT pay_date, jc.class AS role_class, SUM (labor_earnings) AS total_wages, S…" at bounding box center [1176, 471] width 722 height 355
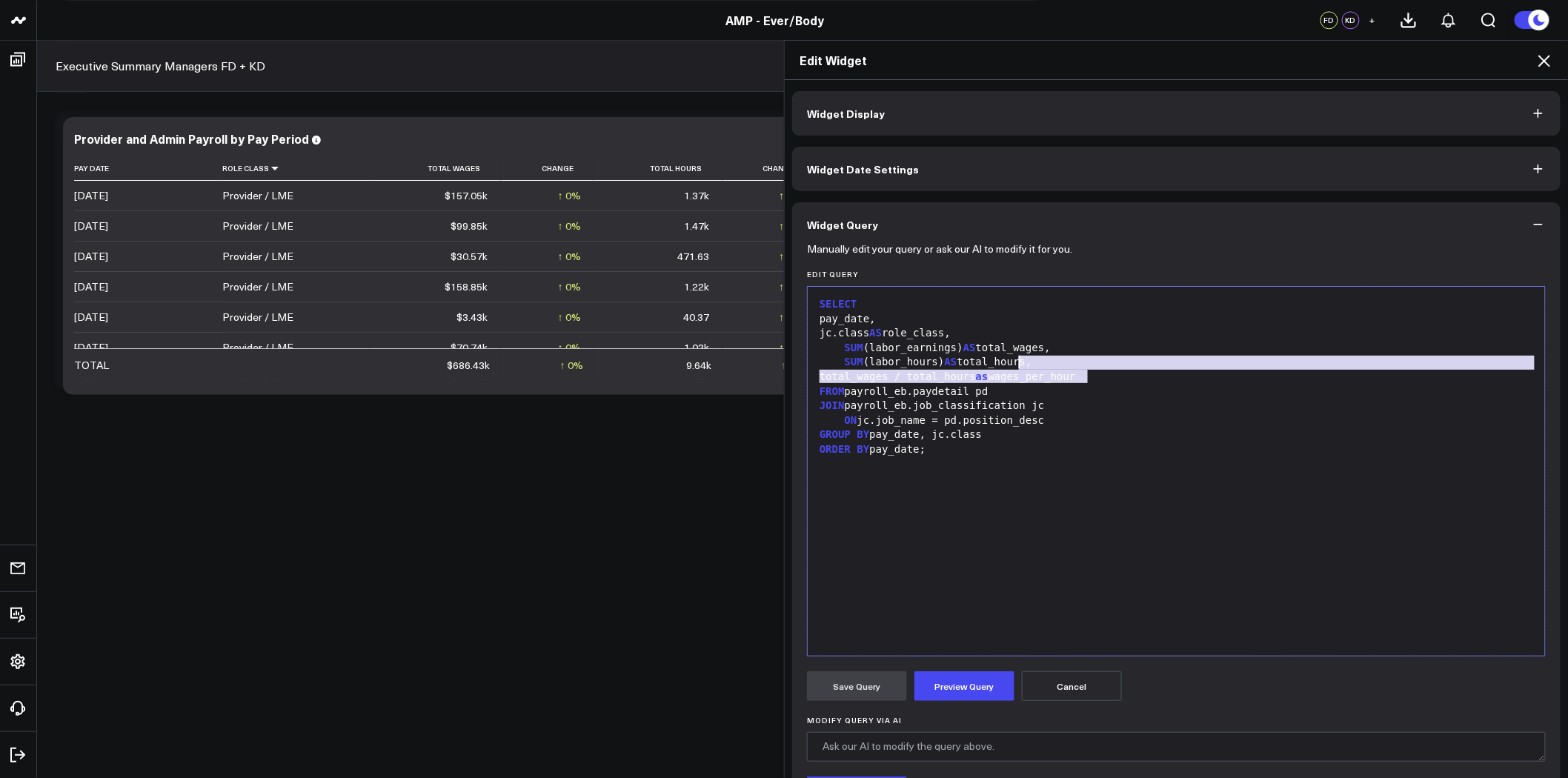
drag, startPoint x: 1085, startPoint y: 373, endPoint x: 1014, endPoint y: 364, distance: 71.6
click at [1014, 364] on div "SELECT pay_date, jc.class AS role_class, SUM (labor_earnings) AS total_wages, S…" at bounding box center [1176, 471] width 722 height 355
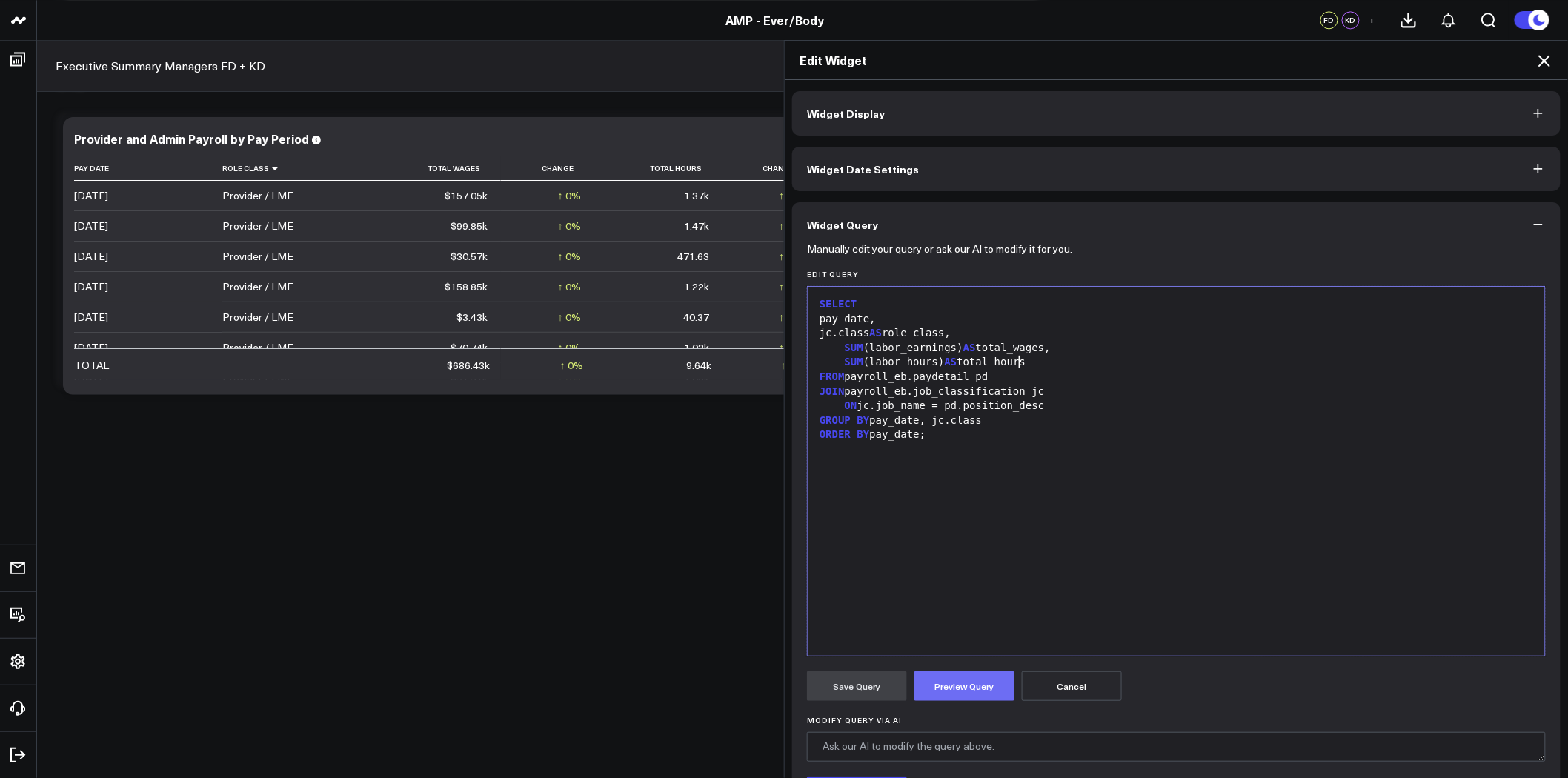
click at [981, 682] on button "Preview Query" at bounding box center [964, 686] width 100 height 29
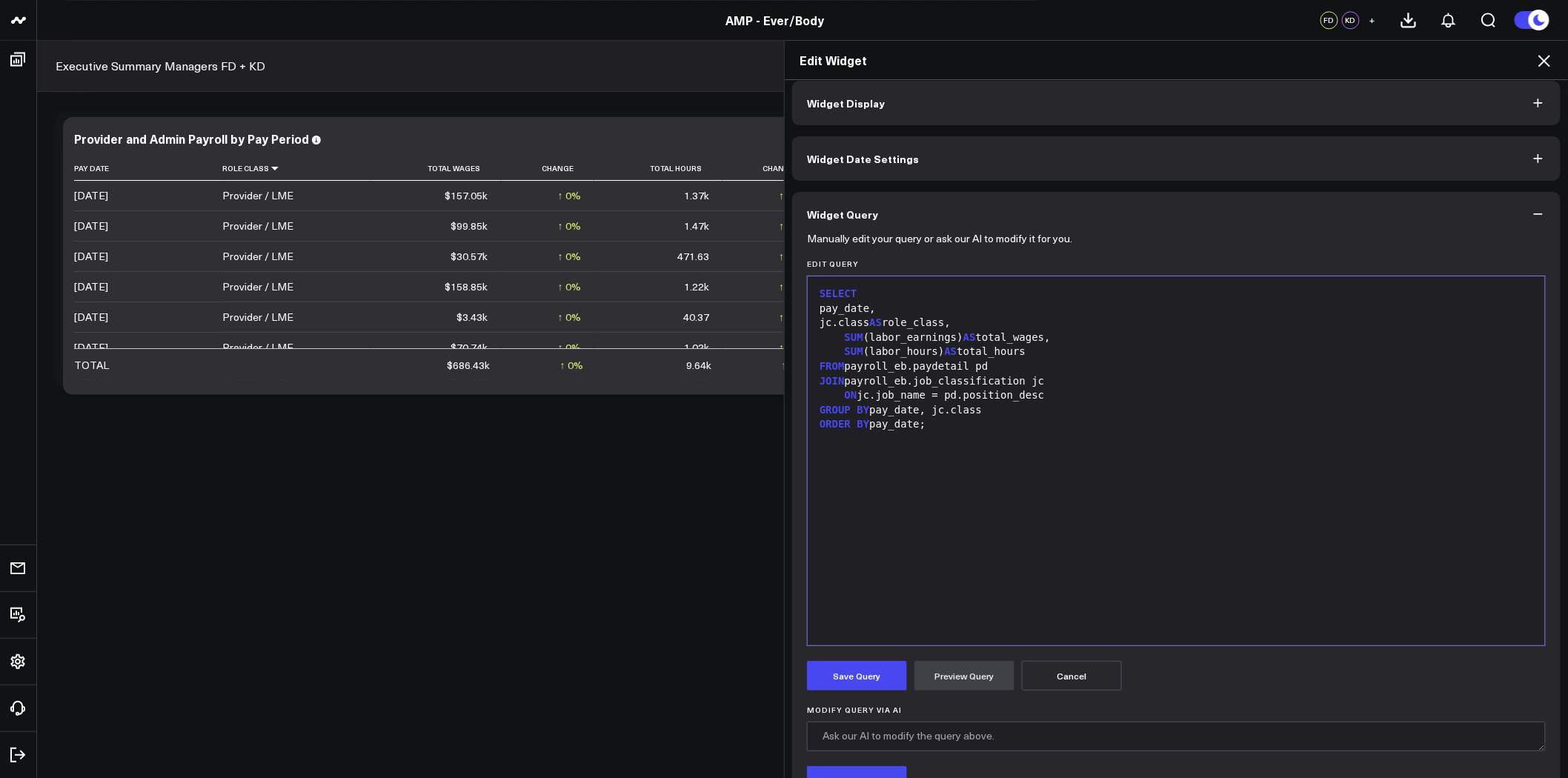
scroll to position [0, 0]
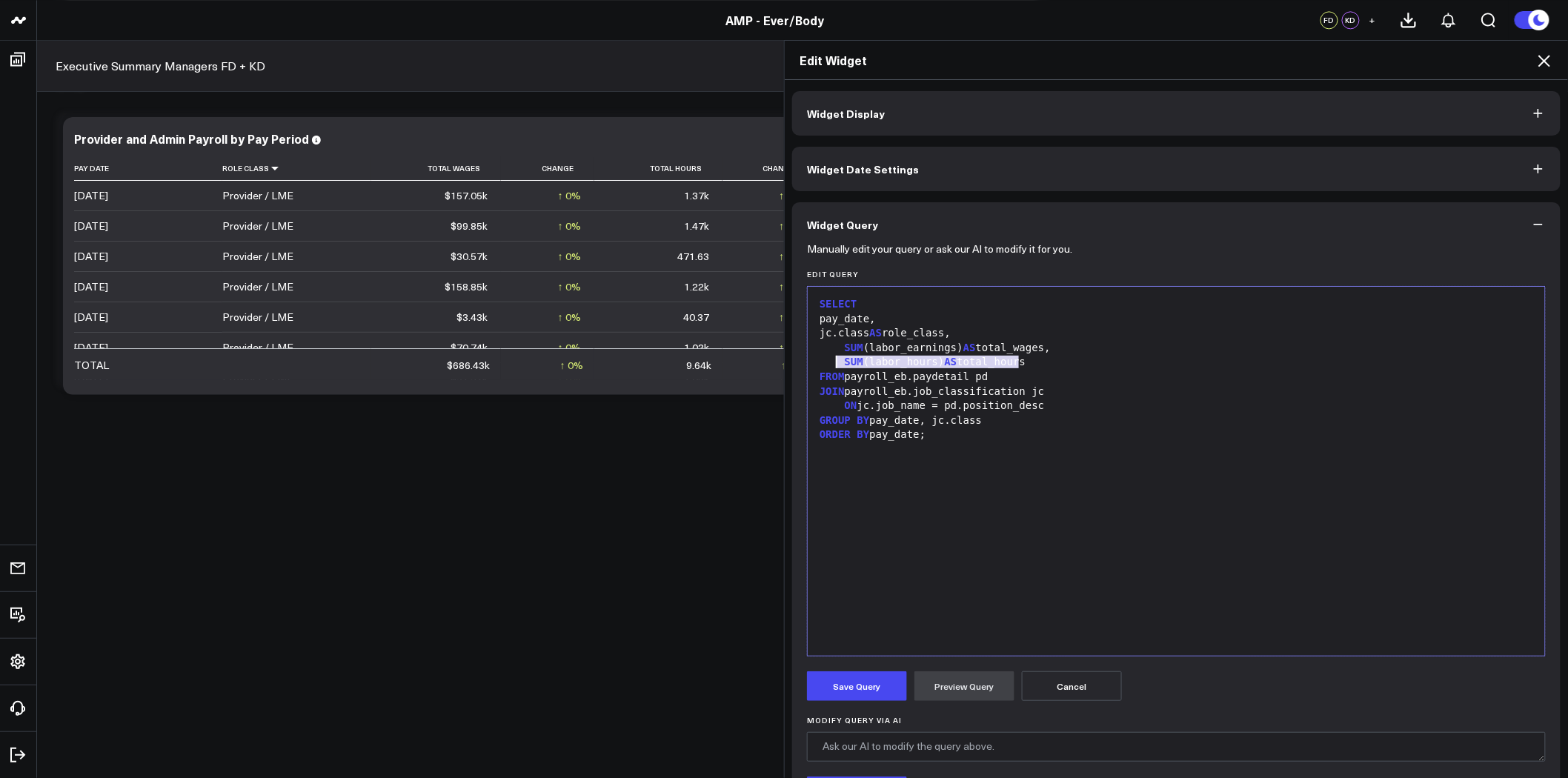
drag, startPoint x: 1023, startPoint y: 359, endPoint x: 834, endPoint y: 359, distance: 189.0
click at [834, 359] on div "SUM (labor_hours) AS total_hours" at bounding box center [1176, 363] width 722 height 15
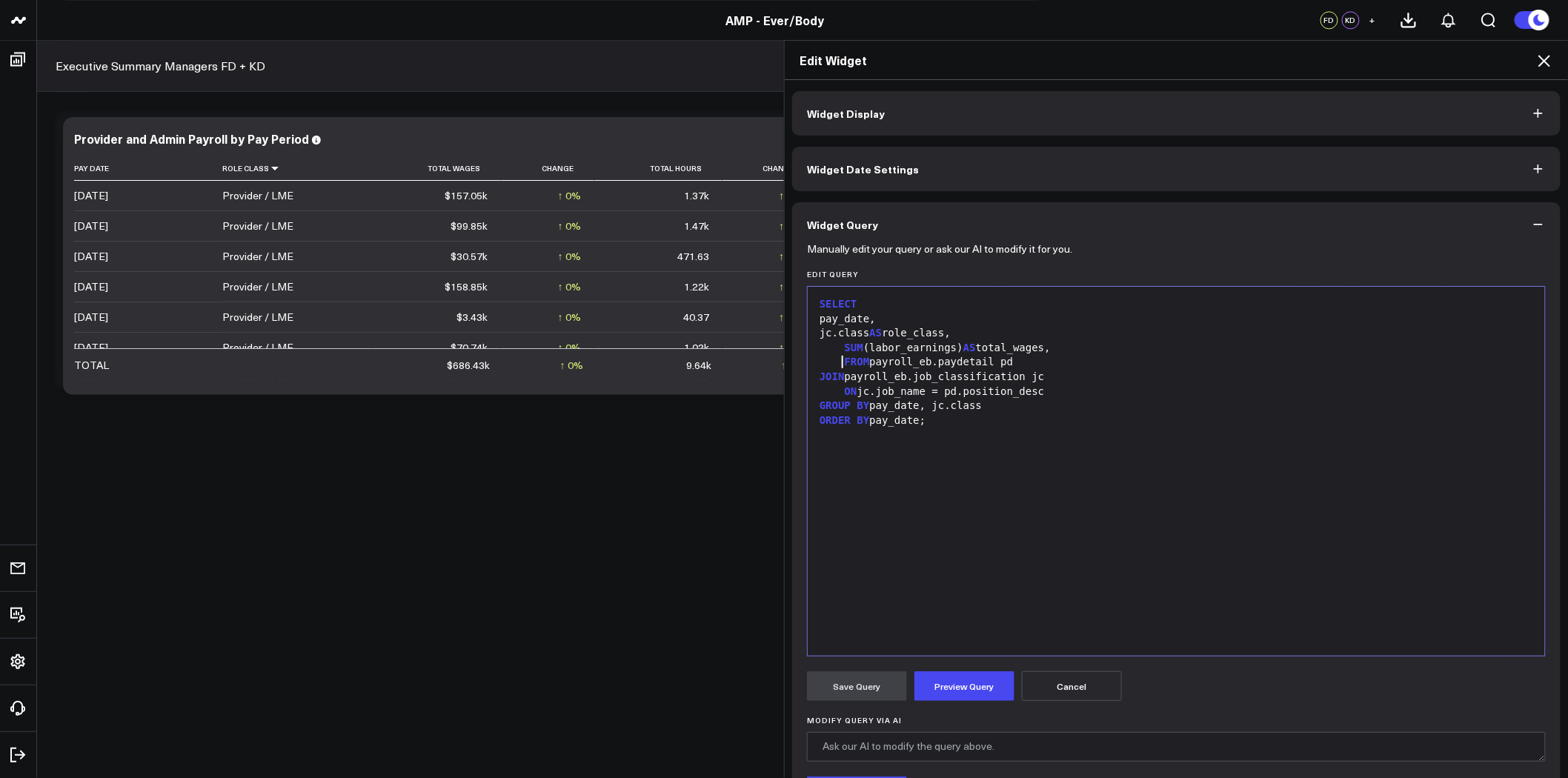
click at [913, 337] on div "jc.class AS role_class," at bounding box center [1176, 333] width 722 height 15
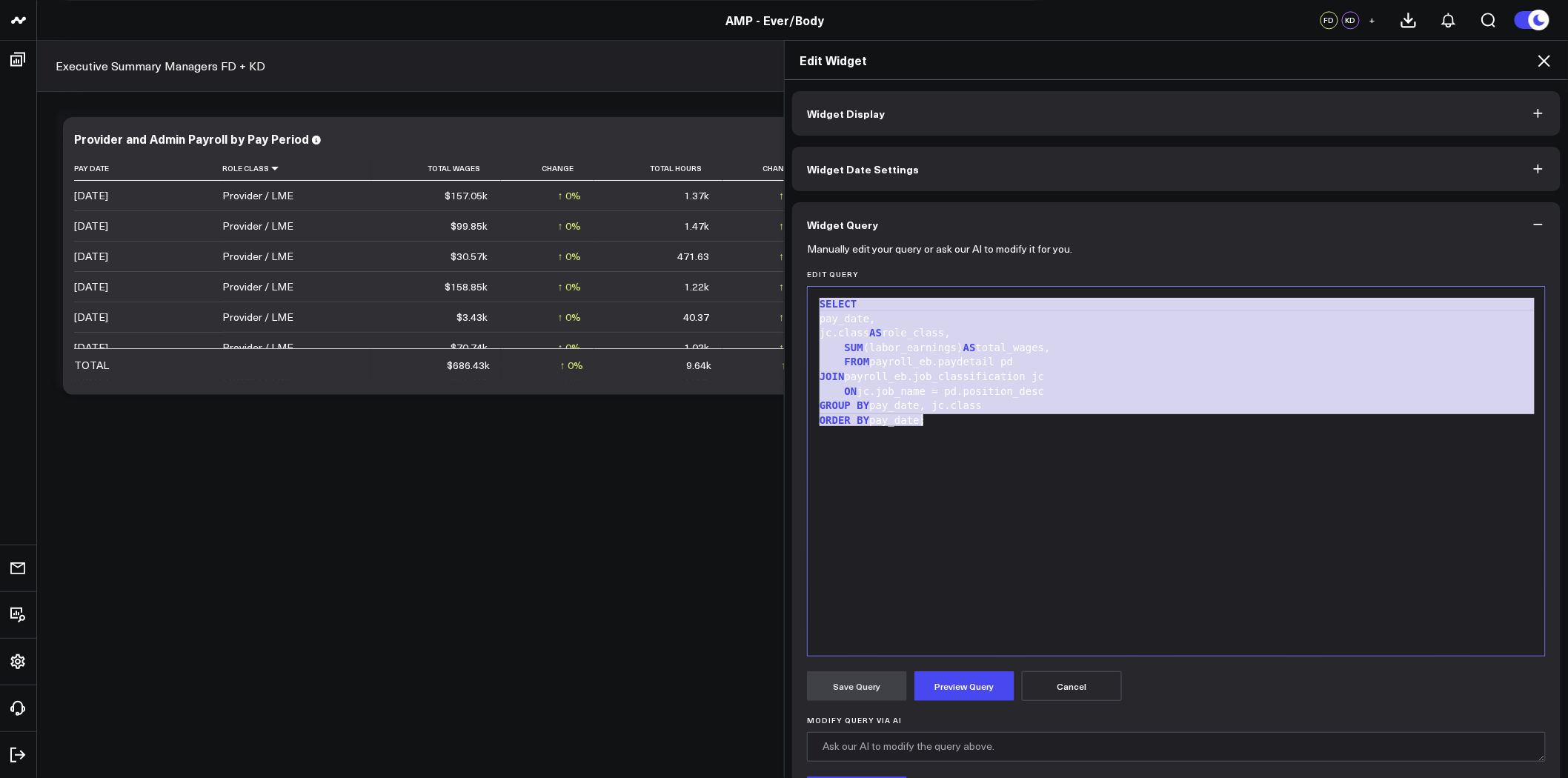
copy div "SELECT pay_date, jc.class AS role_class, SUM (labor_earnings) AS total_wages, F…"
click at [1242, 403] on div "GROUP BY pay_date, jc.class" at bounding box center [1176, 406] width 722 height 15
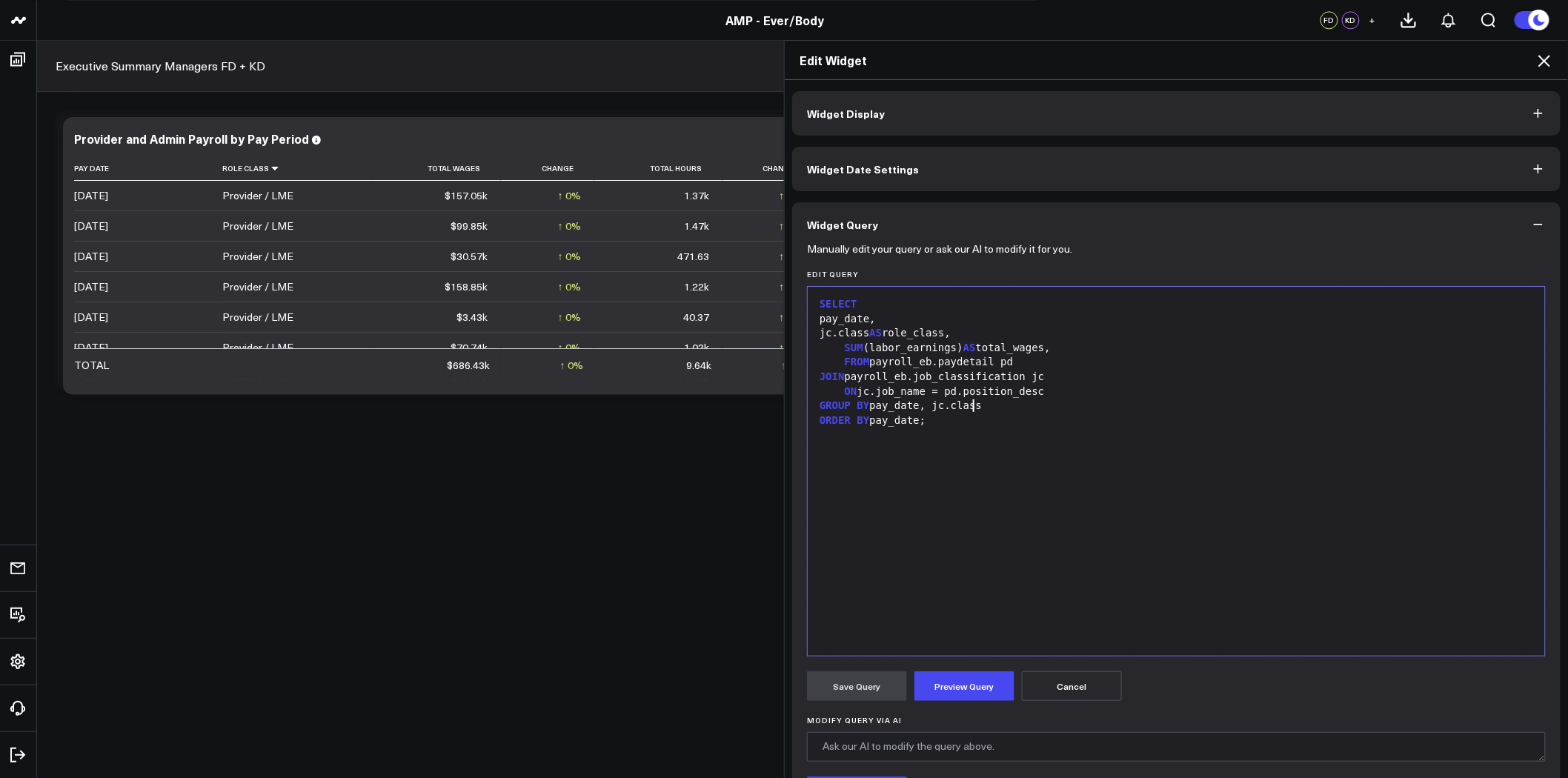
click at [1043, 350] on div "SUM (labor_earnings) AS total_wages," at bounding box center [1176, 348] width 722 height 15
click at [1253, 180] on button "Widget Date Settings" at bounding box center [1176, 169] width 768 height 44
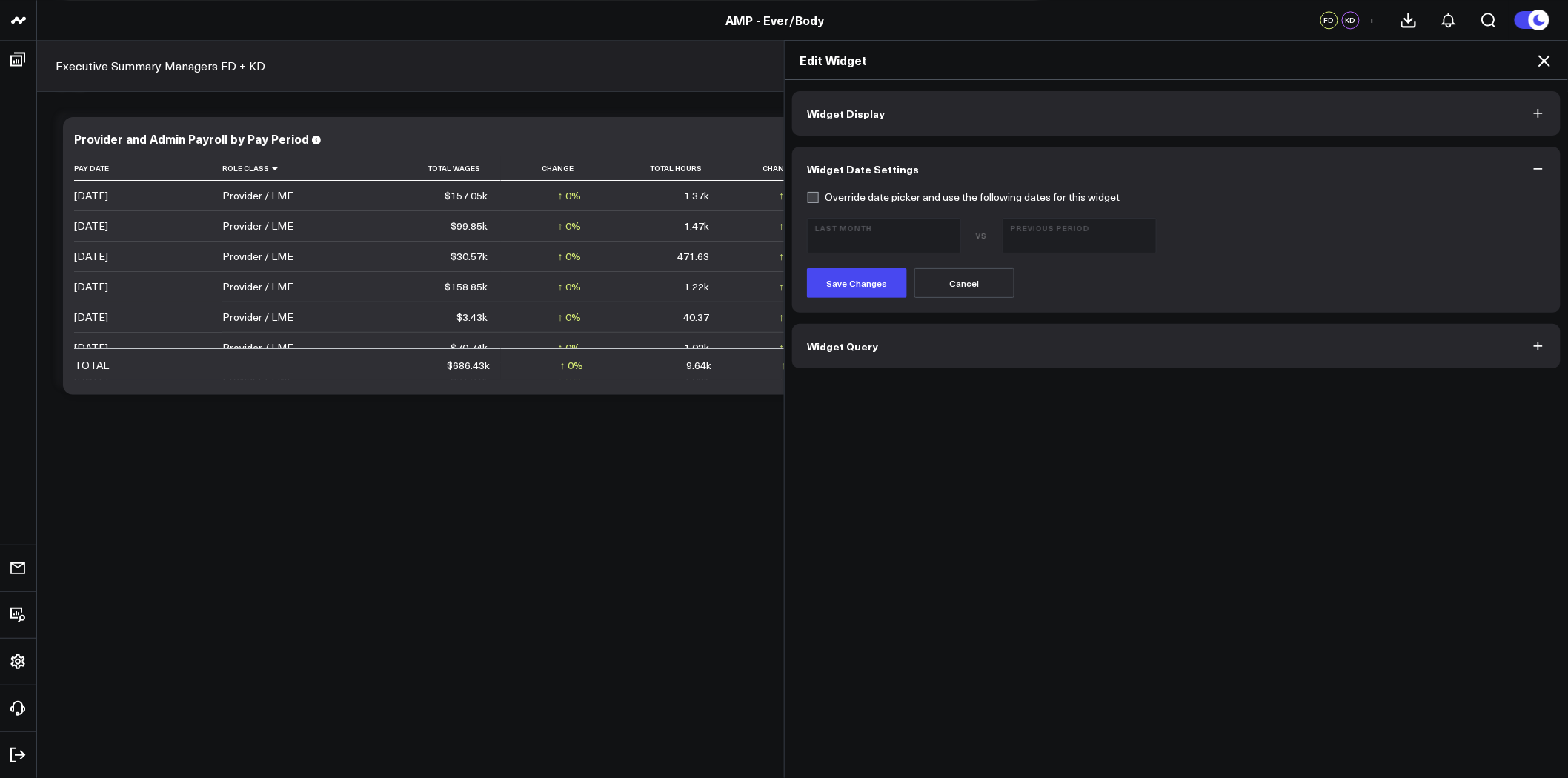
click at [1230, 107] on button "Widget Display" at bounding box center [1176, 113] width 768 height 44
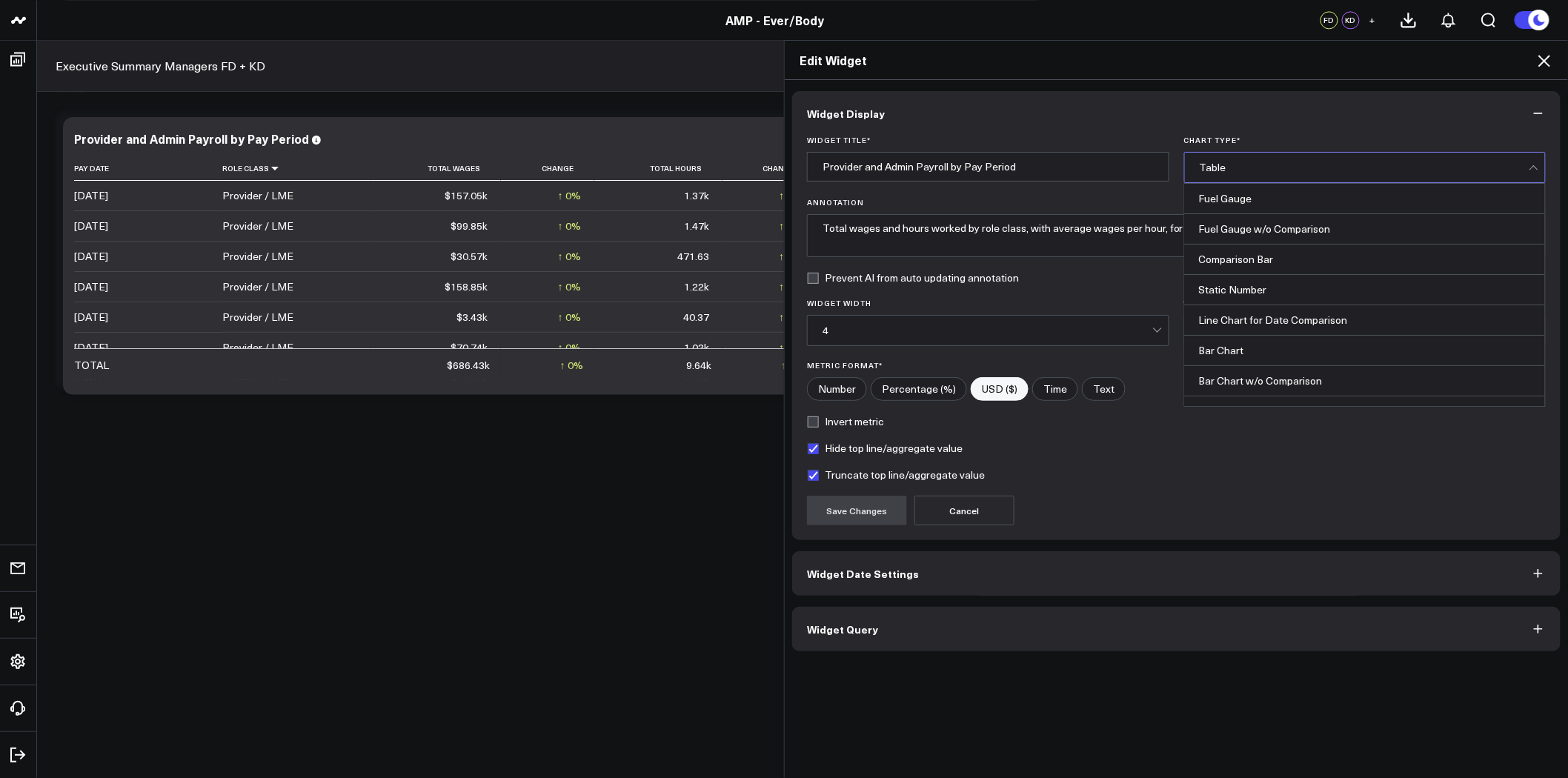
click at [1265, 168] on div "Table" at bounding box center [1364, 167] width 330 height 12
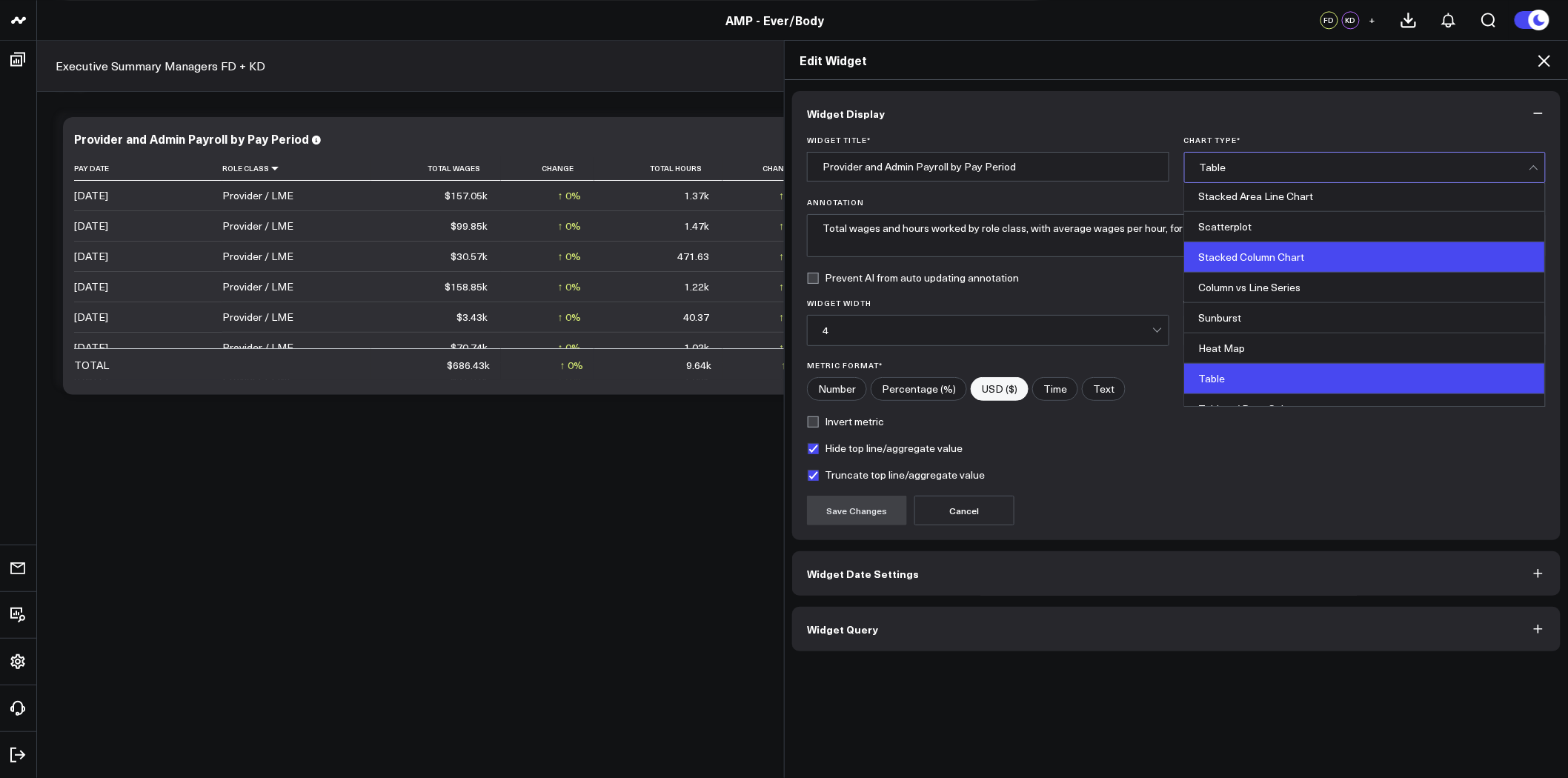
click at [1307, 254] on div "Stacked Column Chart" at bounding box center [1364, 257] width 361 height 30
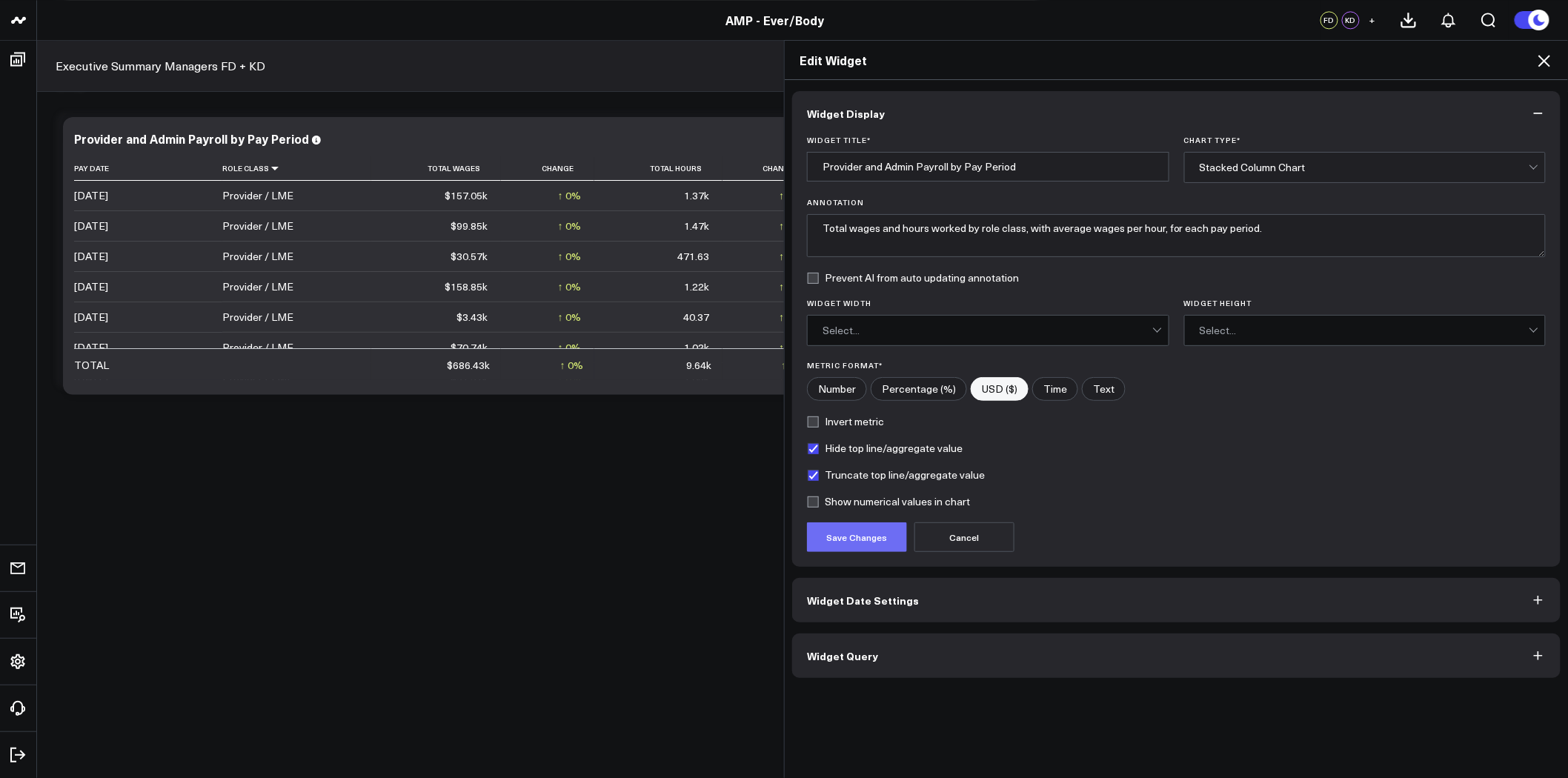
click at [884, 550] on button "Save Changes" at bounding box center [857, 537] width 100 height 29
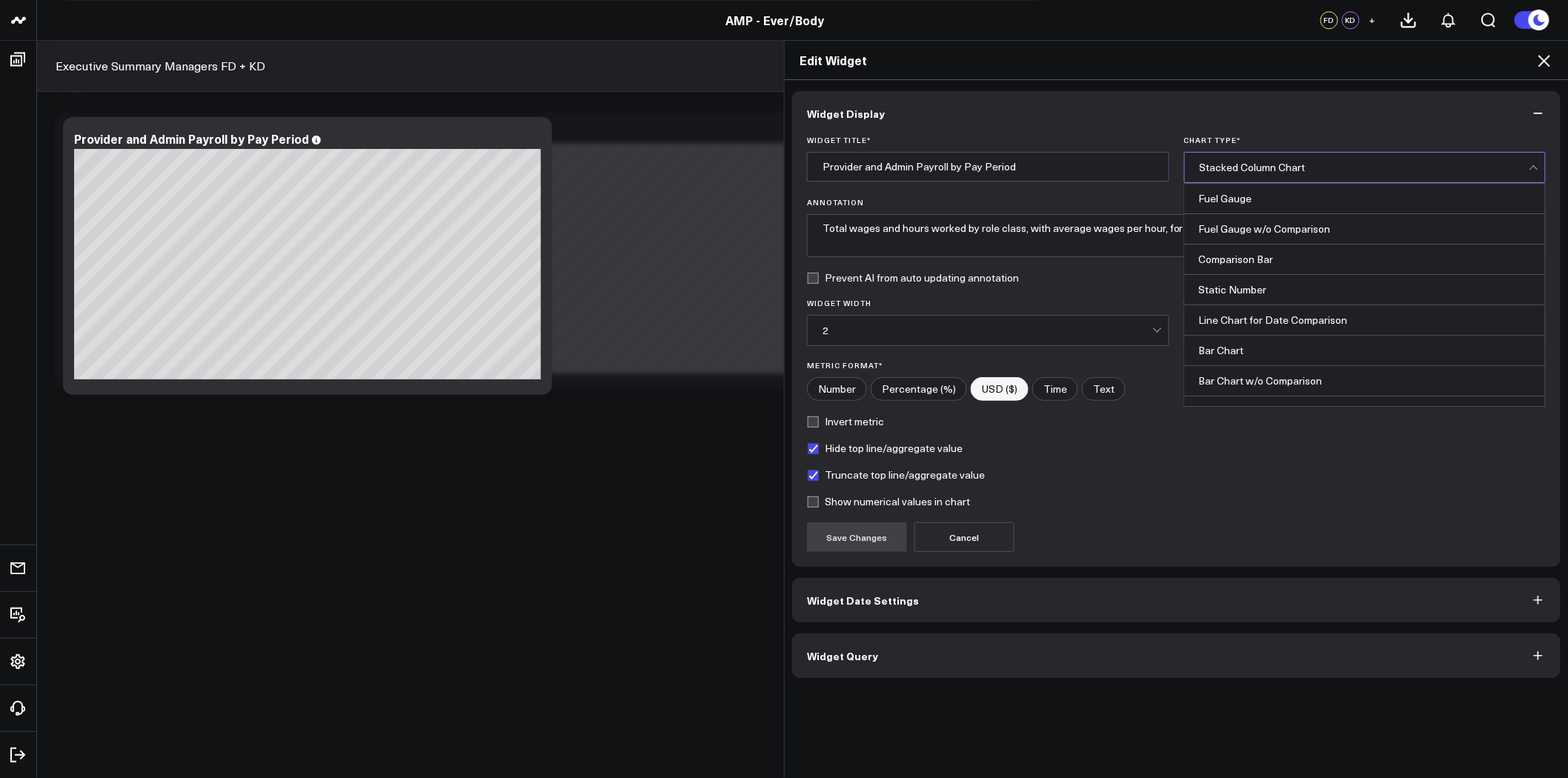
click at [1276, 171] on div "Stacked Column Chart" at bounding box center [1364, 167] width 330 height 12
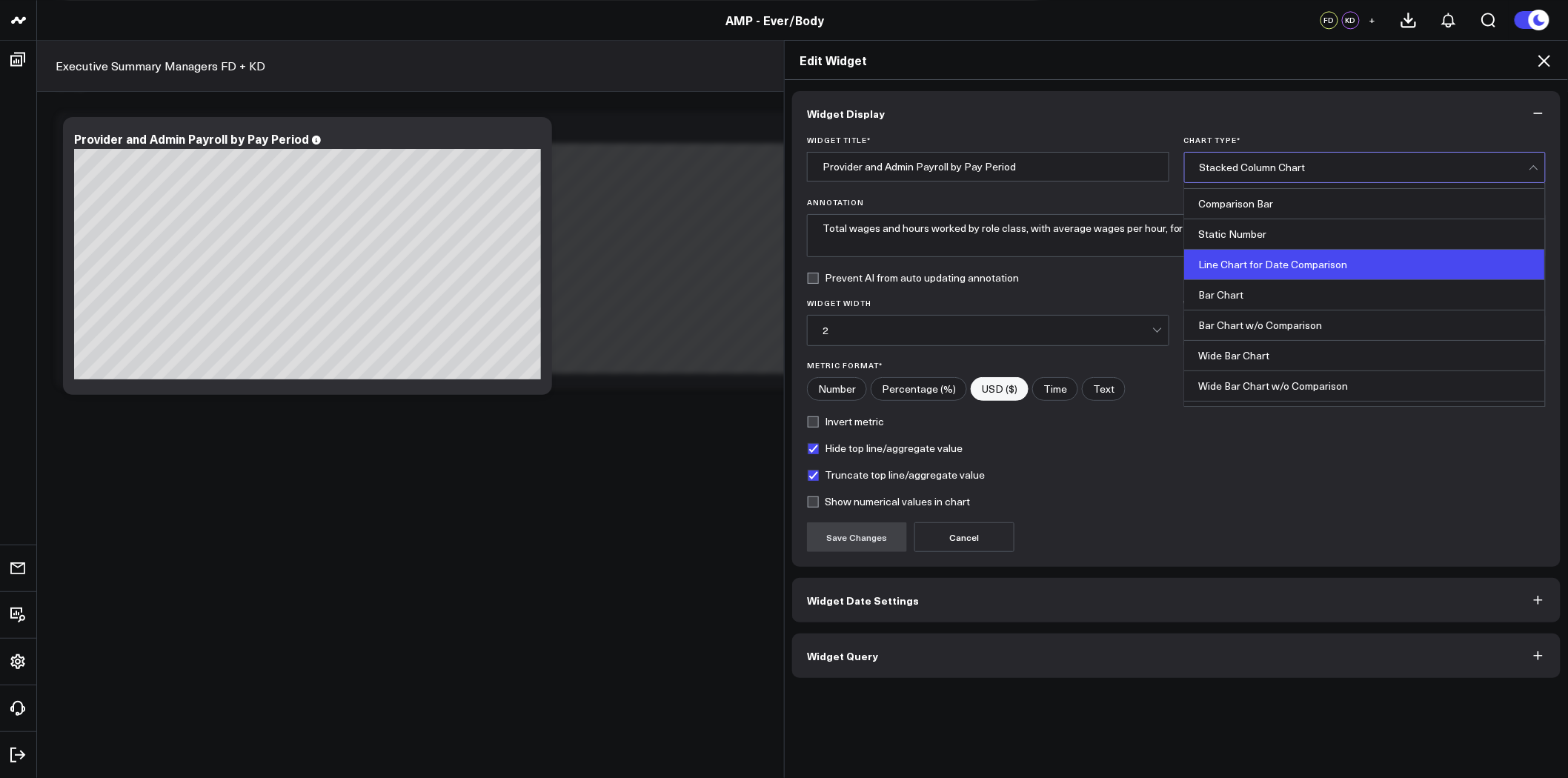
scroll to position [83, 0]
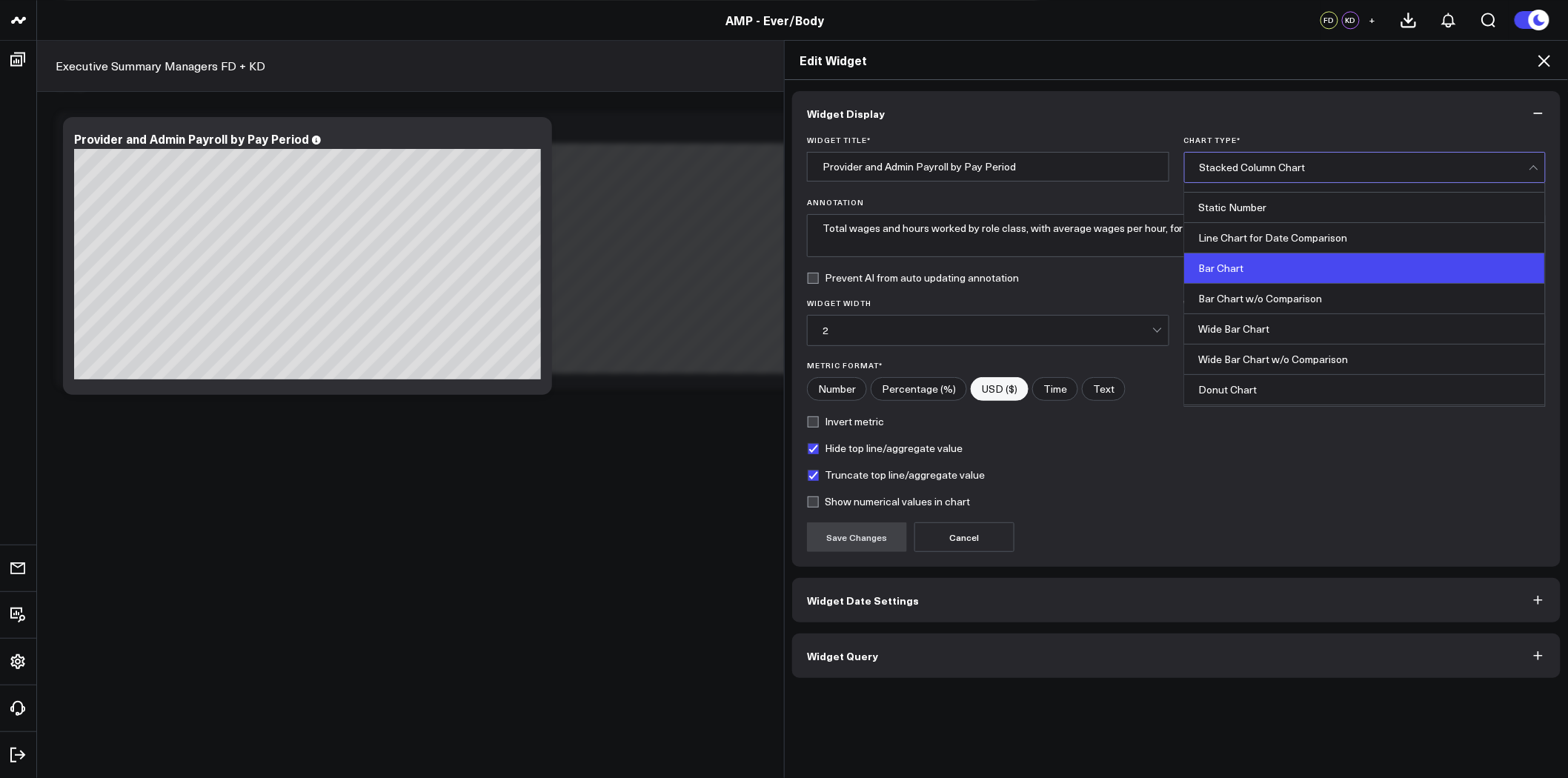
click at [1342, 272] on div "Bar Chart" at bounding box center [1364, 268] width 361 height 30
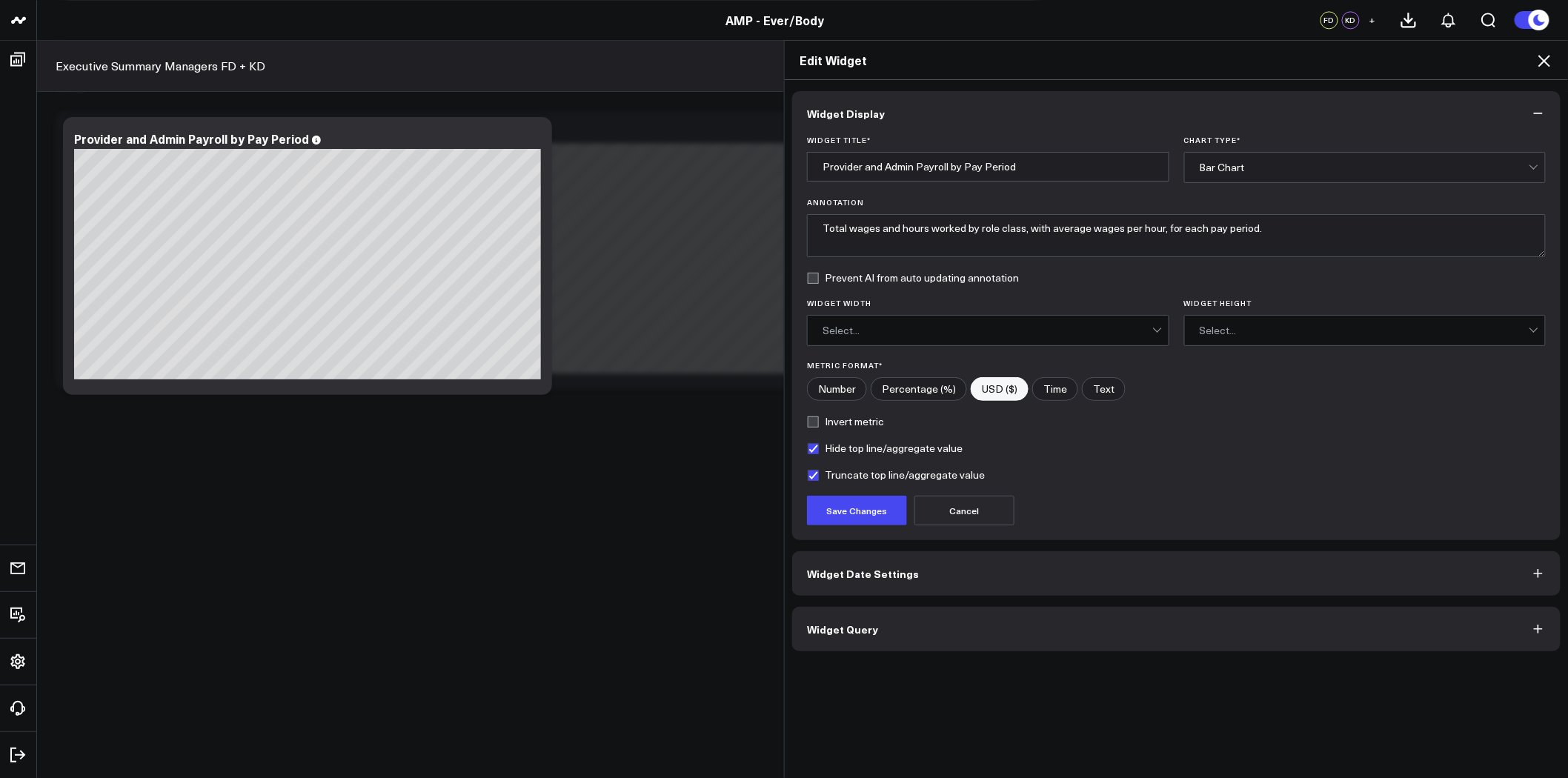
click at [1307, 164] on div "Bar Chart" at bounding box center [1364, 167] width 330 height 12
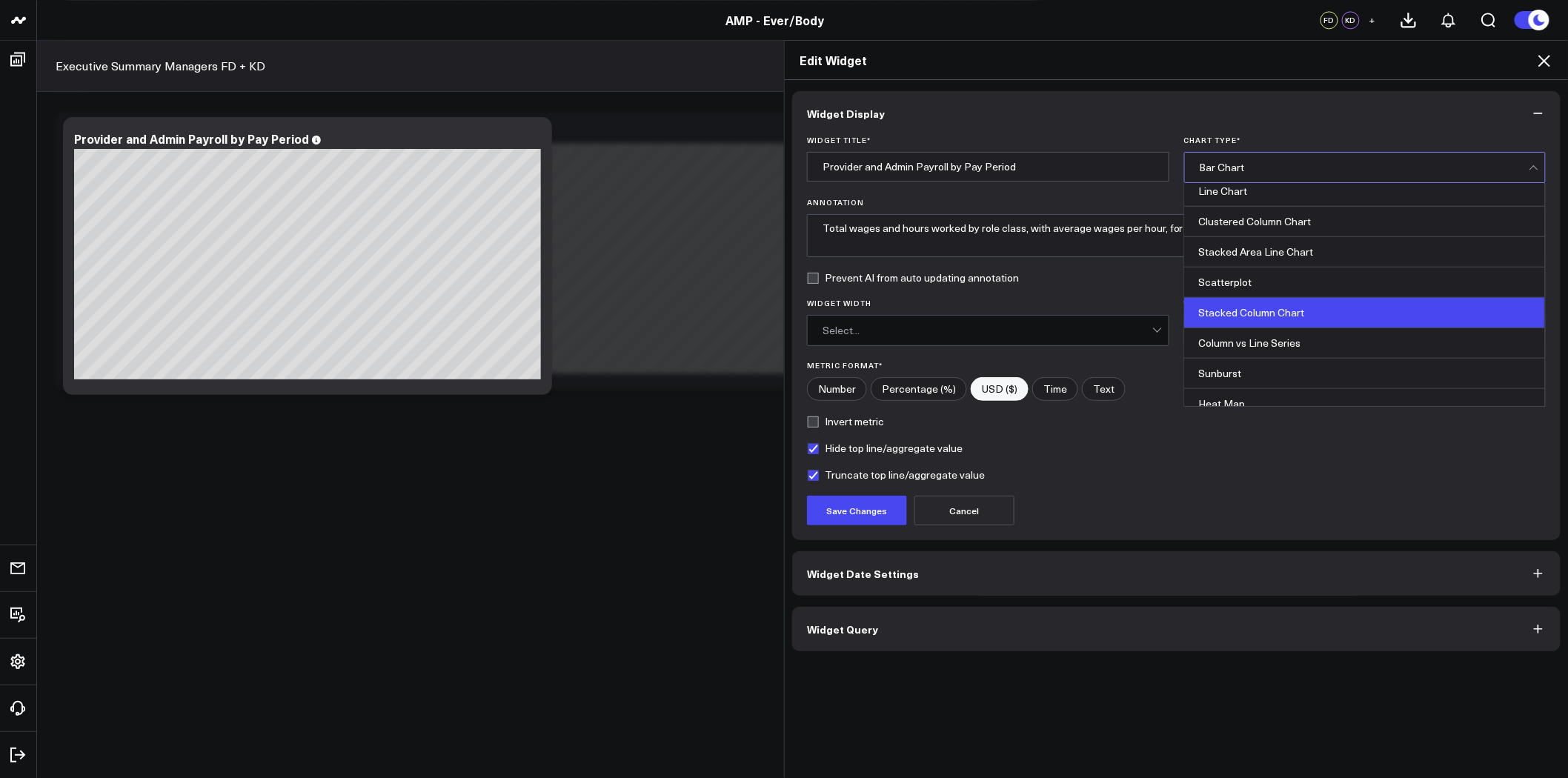
click at [1332, 314] on div "Stacked Column Chart" at bounding box center [1364, 312] width 361 height 30
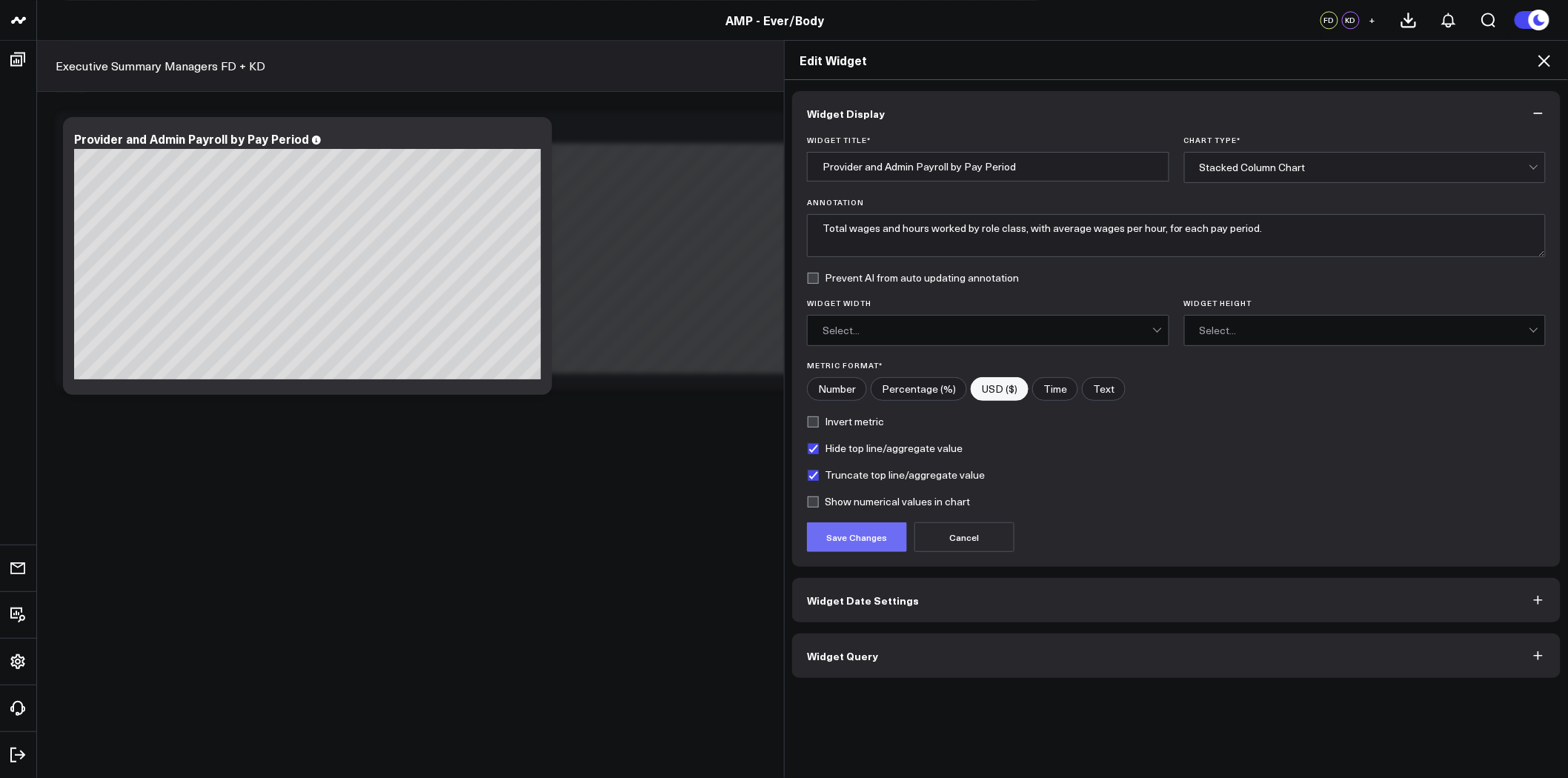
click at [858, 547] on button "Save Changes" at bounding box center [857, 537] width 100 height 29
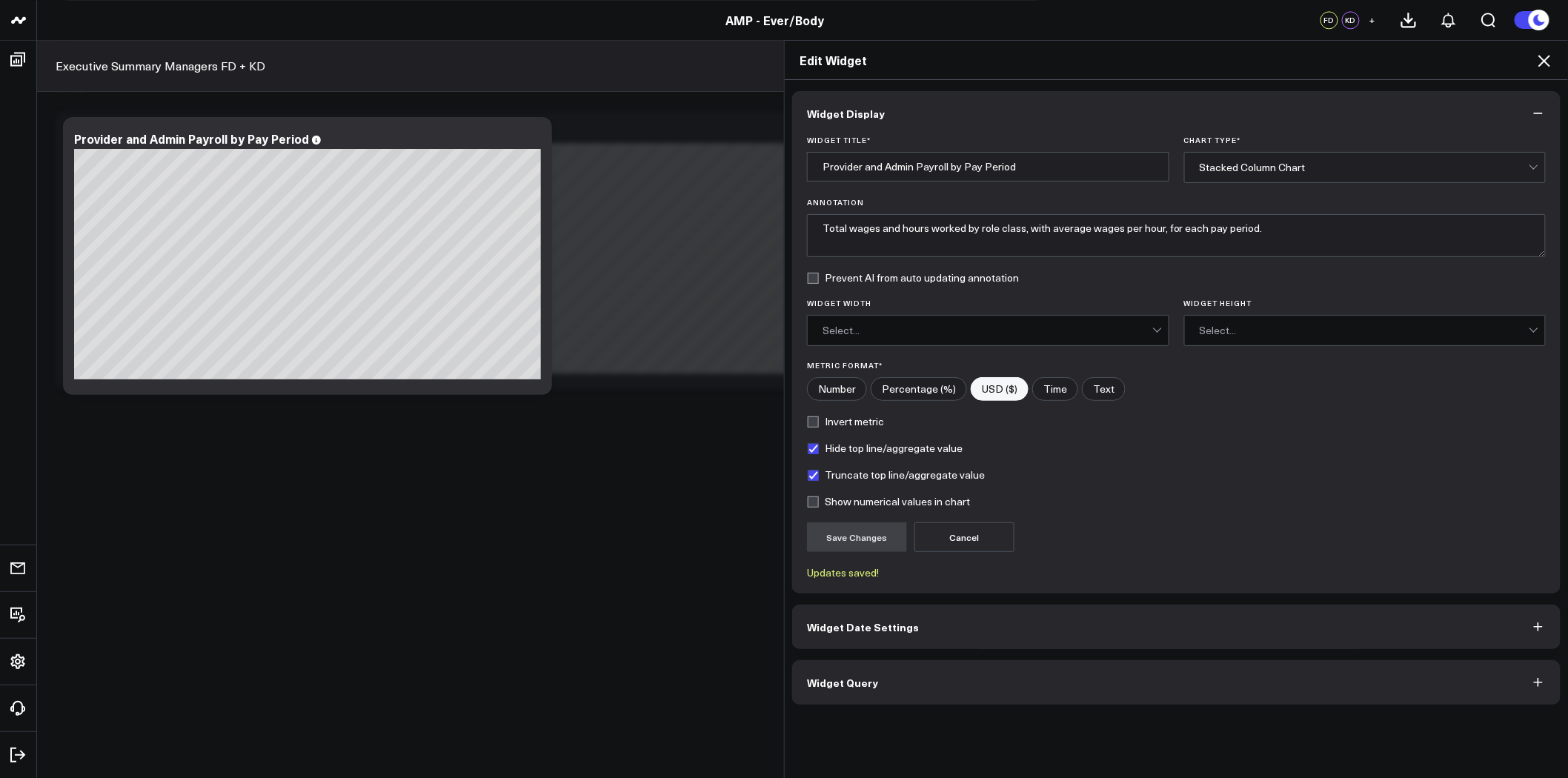
click at [897, 682] on button "Widget Query" at bounding box center [1176, 682] width 768 height 44
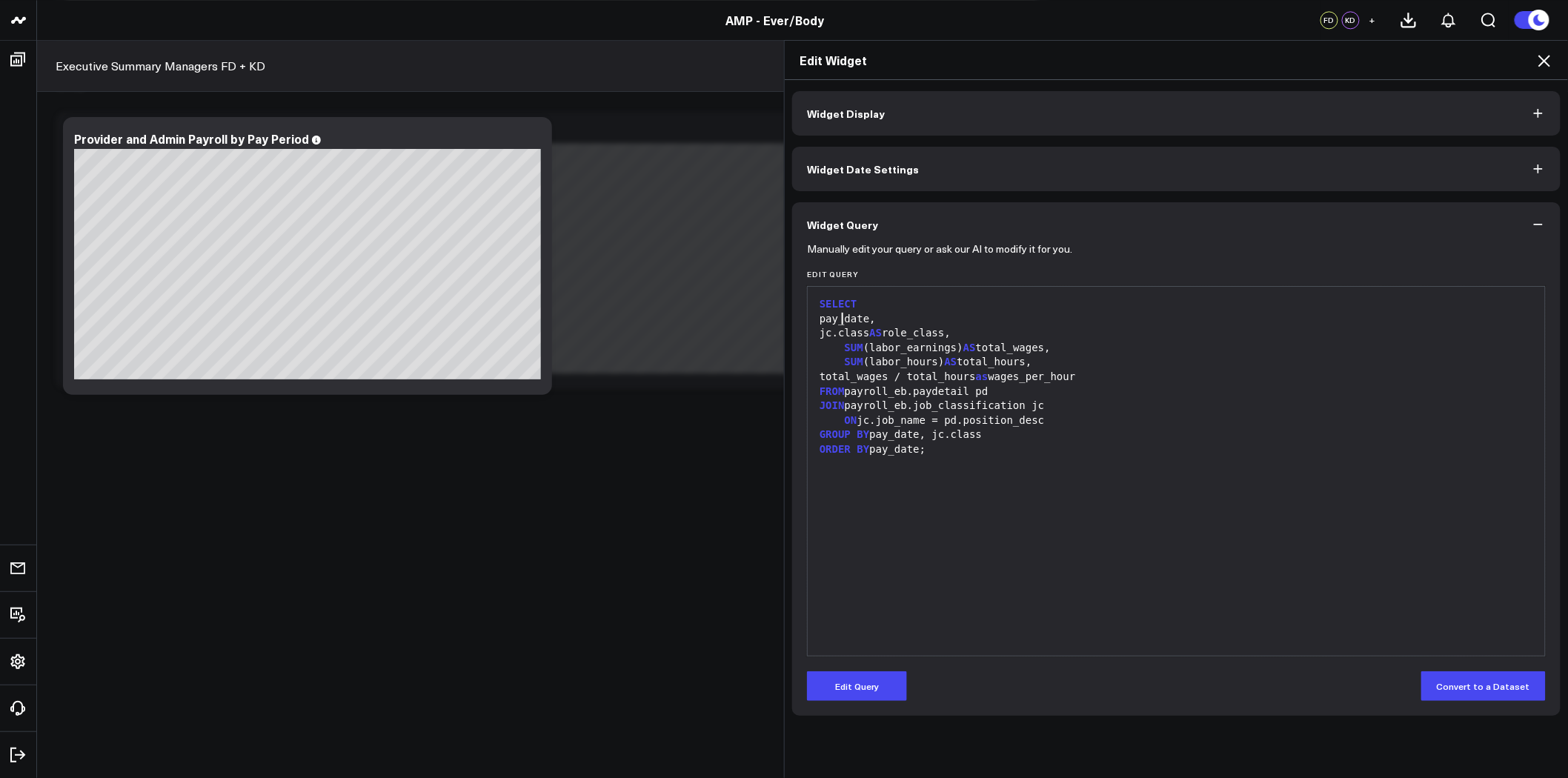
click at [838, 321] on div "pay_date," at bounding box center [1176, 320] width 722 height 15
click at [875, 691] on button "Edit Query" at bounding box center [857, 686] width 100 height 29
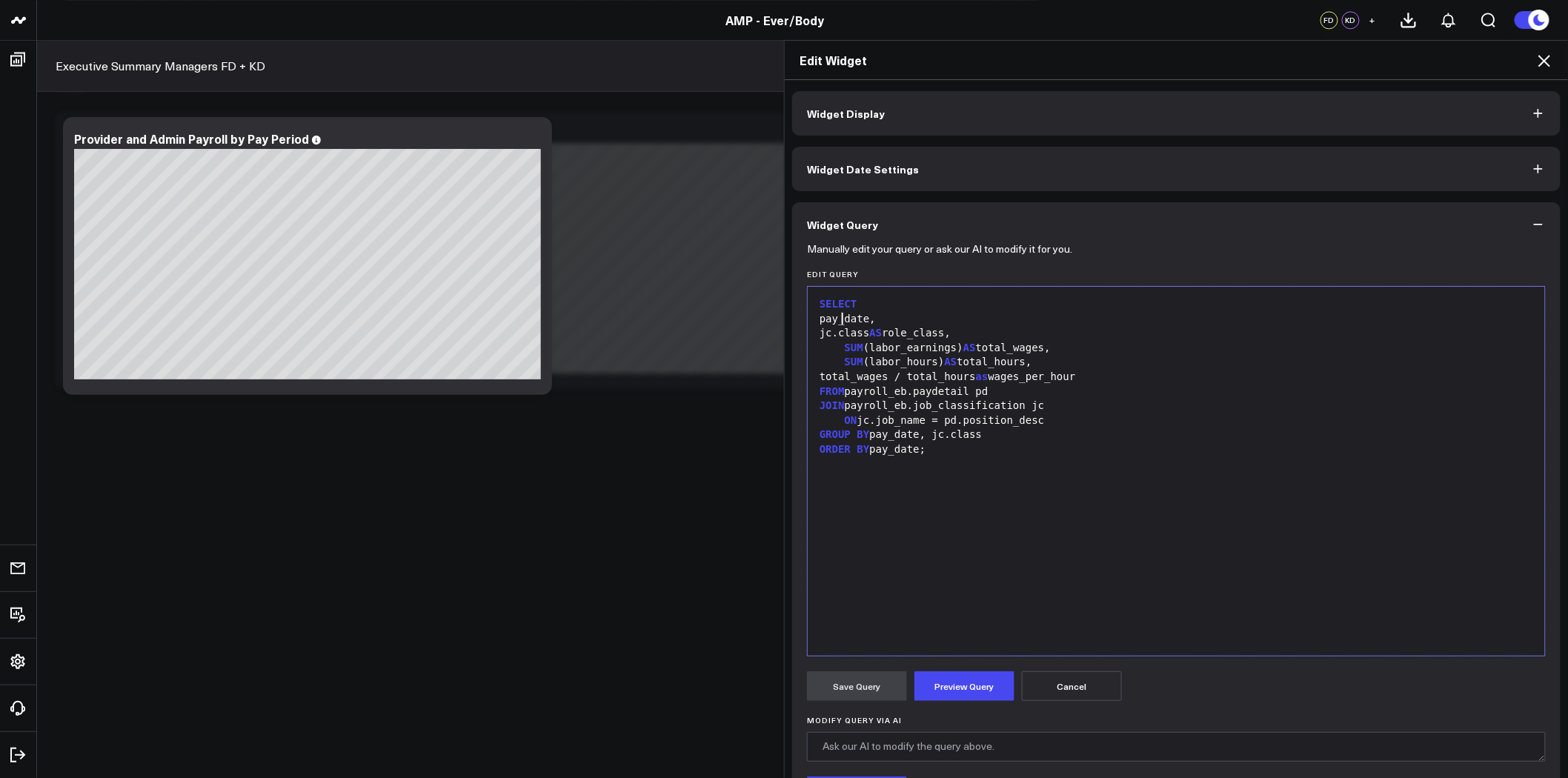
click at [837, 320] on div "pay_date," at bounding box center [1176, 320] width 722 height 15
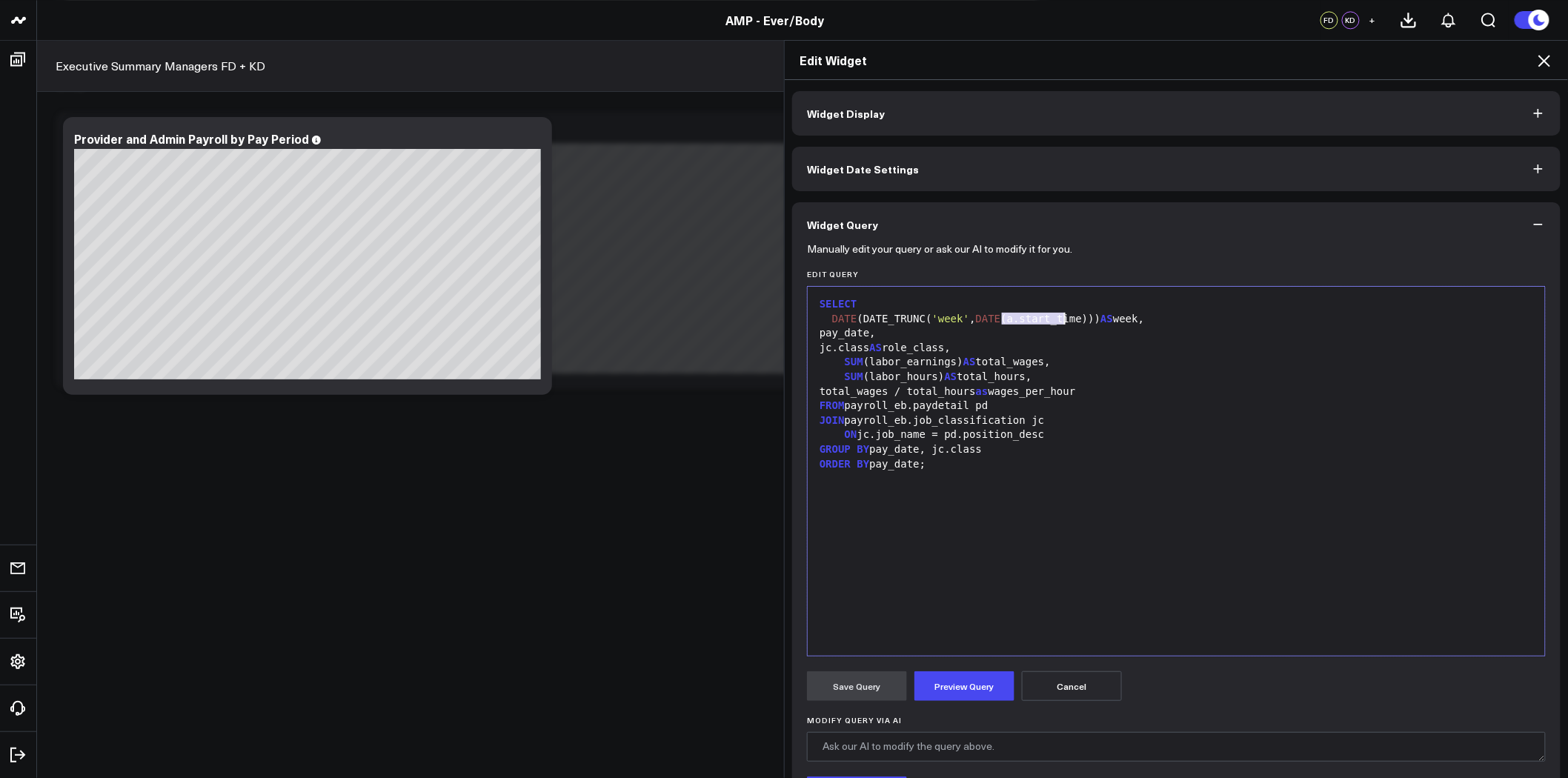
drag, startPoint x: 994, startPoint y: 317, endPoint x: 1058, endPoint y: 317, distance: 64.0
click at [1058, 317] on div "DATE (DATE_TRUNC( 'week' , DATE (a.start_time))) AS week," at bounding box center [1176, 320] width 722 height 15
drag, startPoint x: 924, startPoint y: 330, endPoint x: 823, endPoint y: 333, distance: 101.0
click at [823, 333] on div "pay_date," at bounding box center [1176, 333] width 722 height 15
click at [992, 692] on button "Preview Query" at bounding box center [964, 686] width 100 height 29
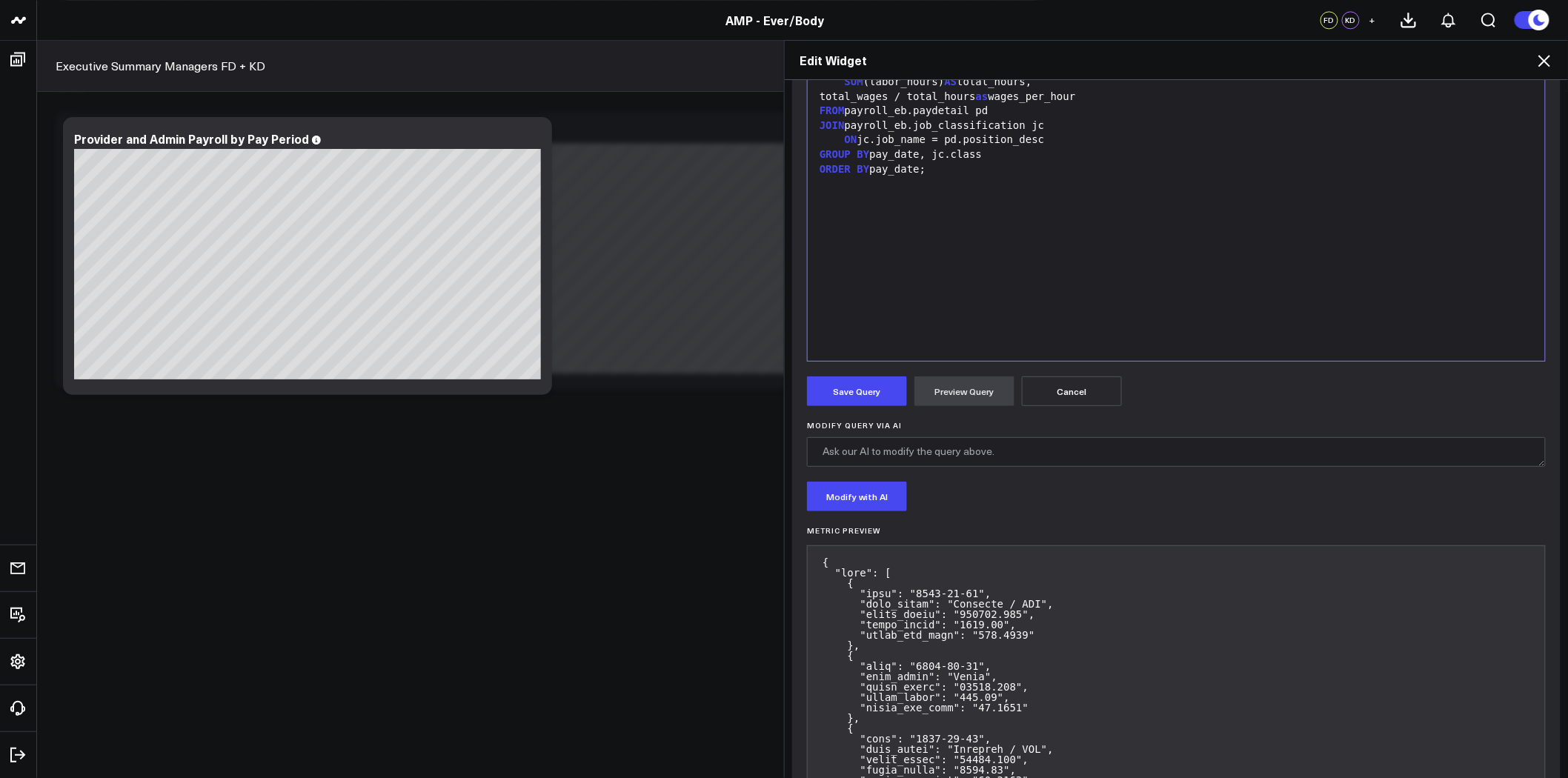
scroll to position [297, 0]
click at [846, 389] on button "Save Query" at bounding box center [857, 389] width 100 height 29
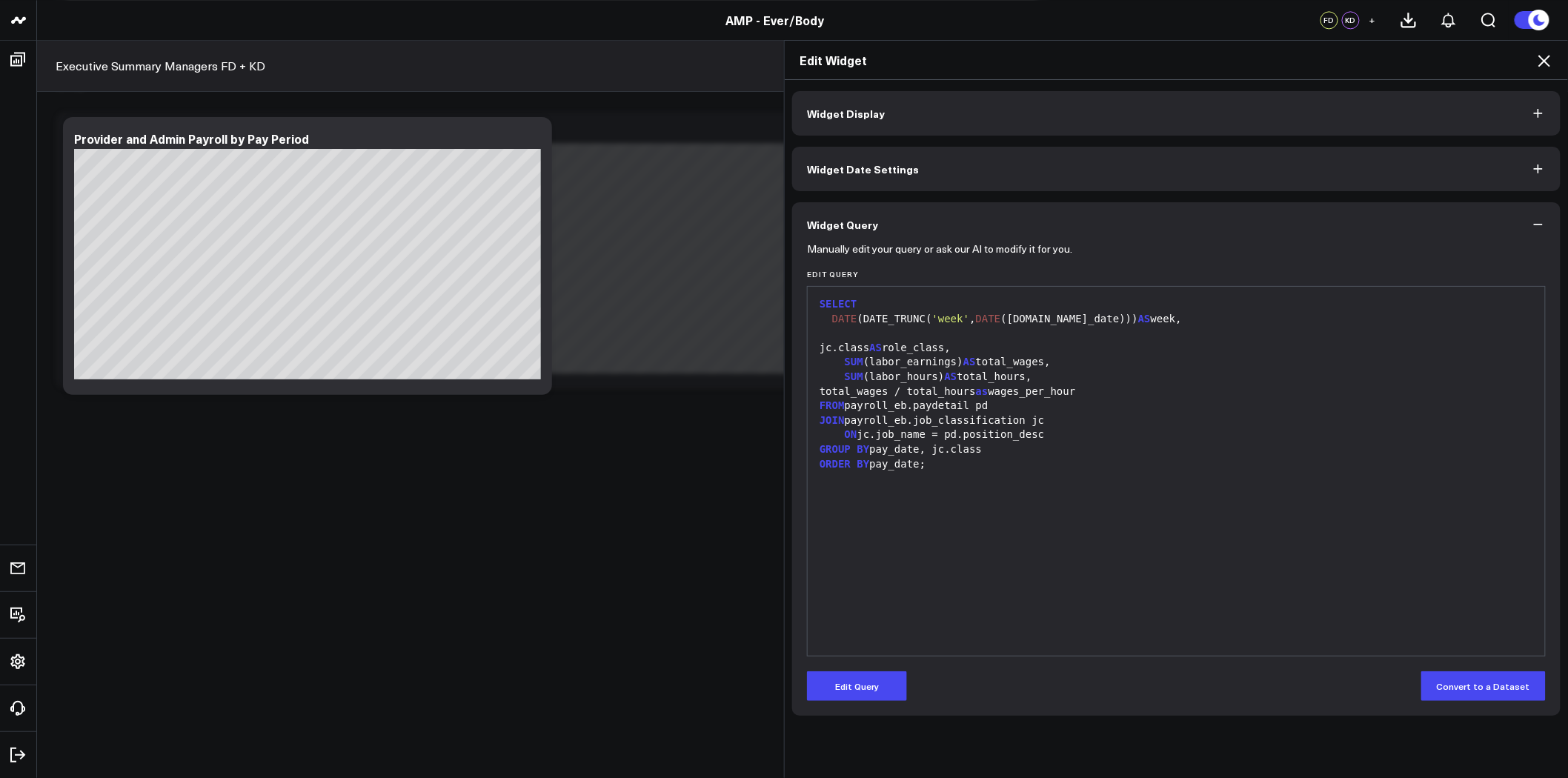
scroll to position [0, 0]
click at [1280, 116] on button "Widget Display" at bounding box center [1176, 113] width 768 height 44
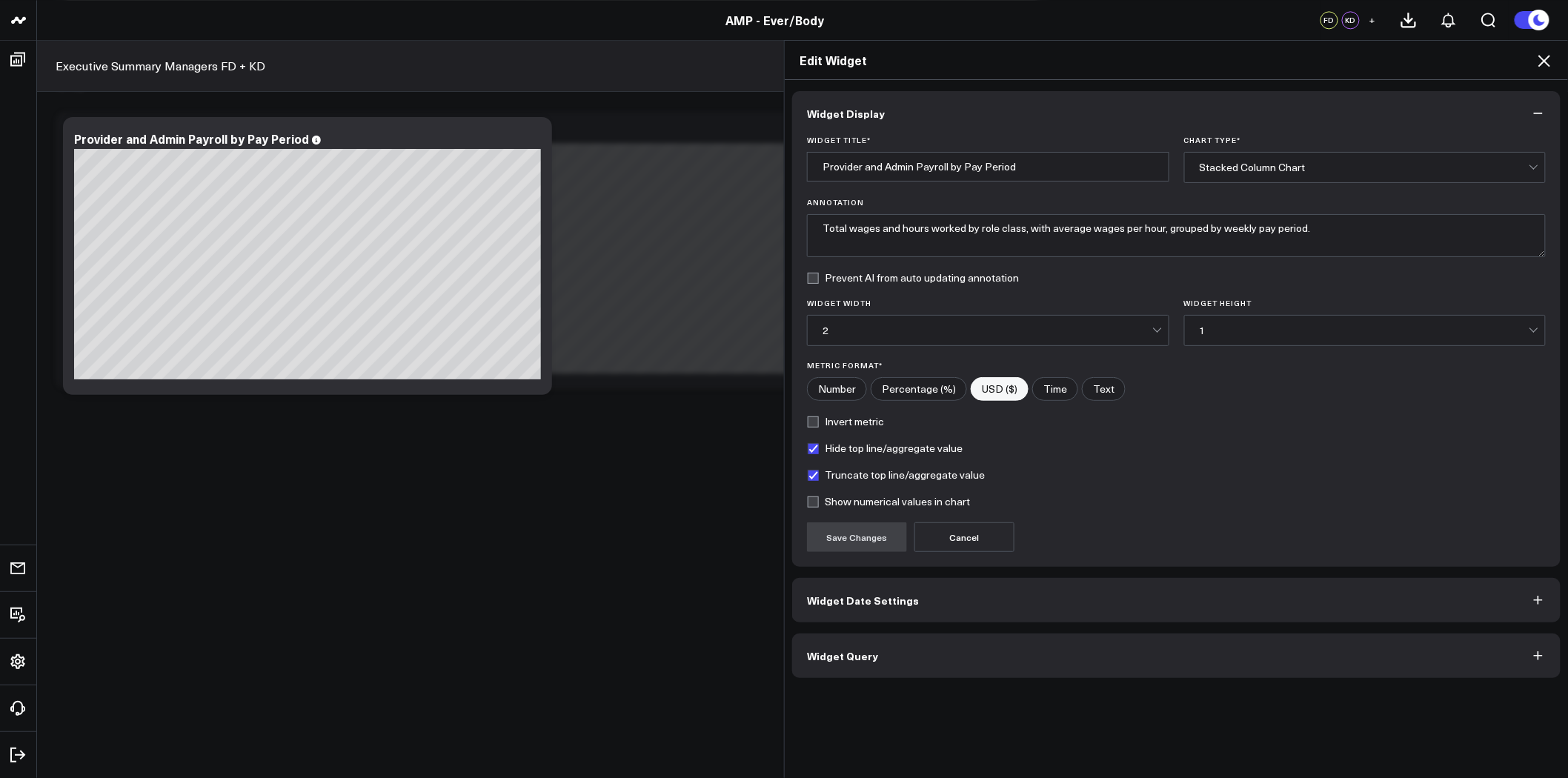
click at [1284, 154] on div "Stacked Column Chart" at bounding box center [1364, 167] width 330 height 29
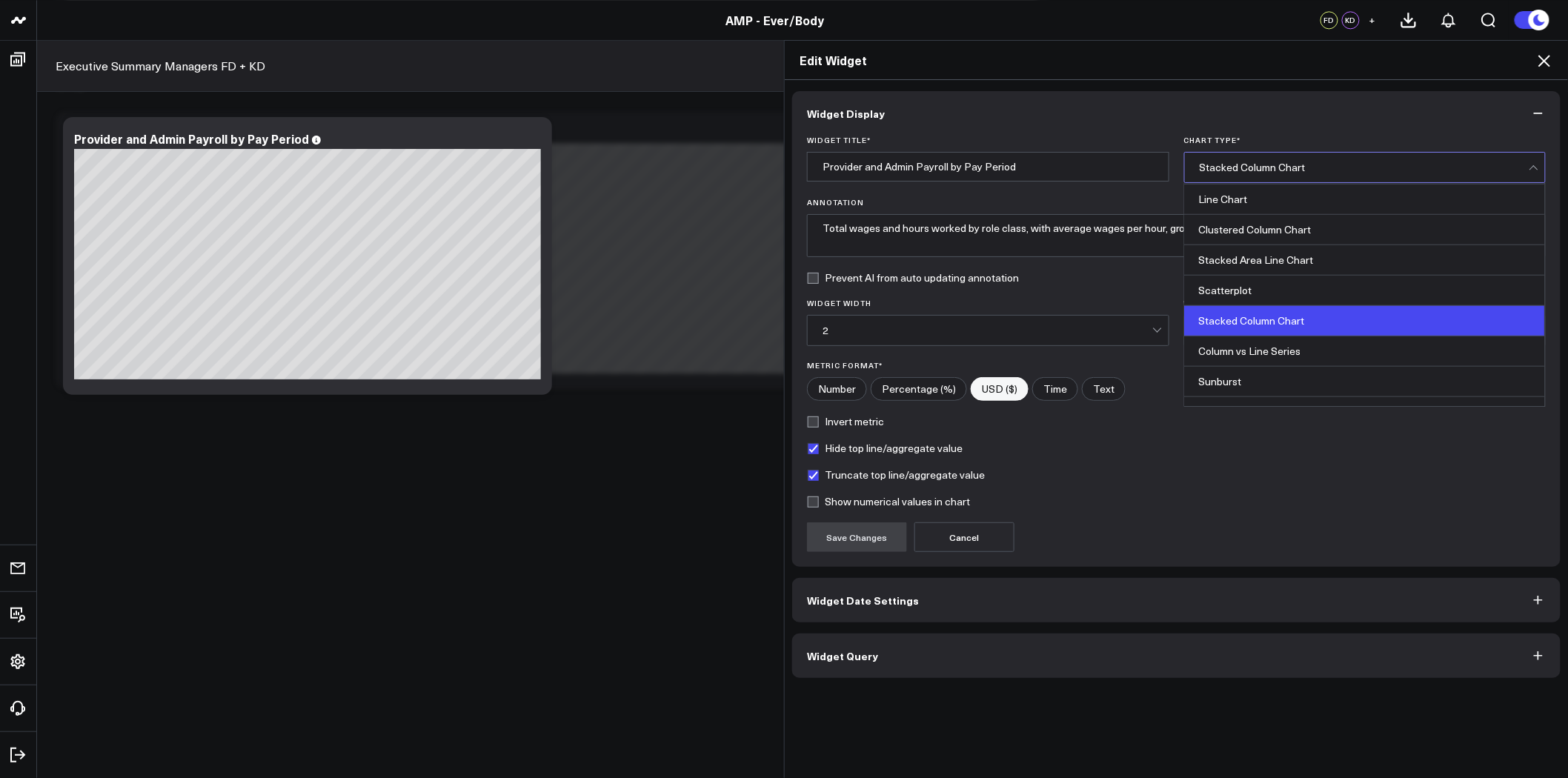
scroll to position [509, 0]
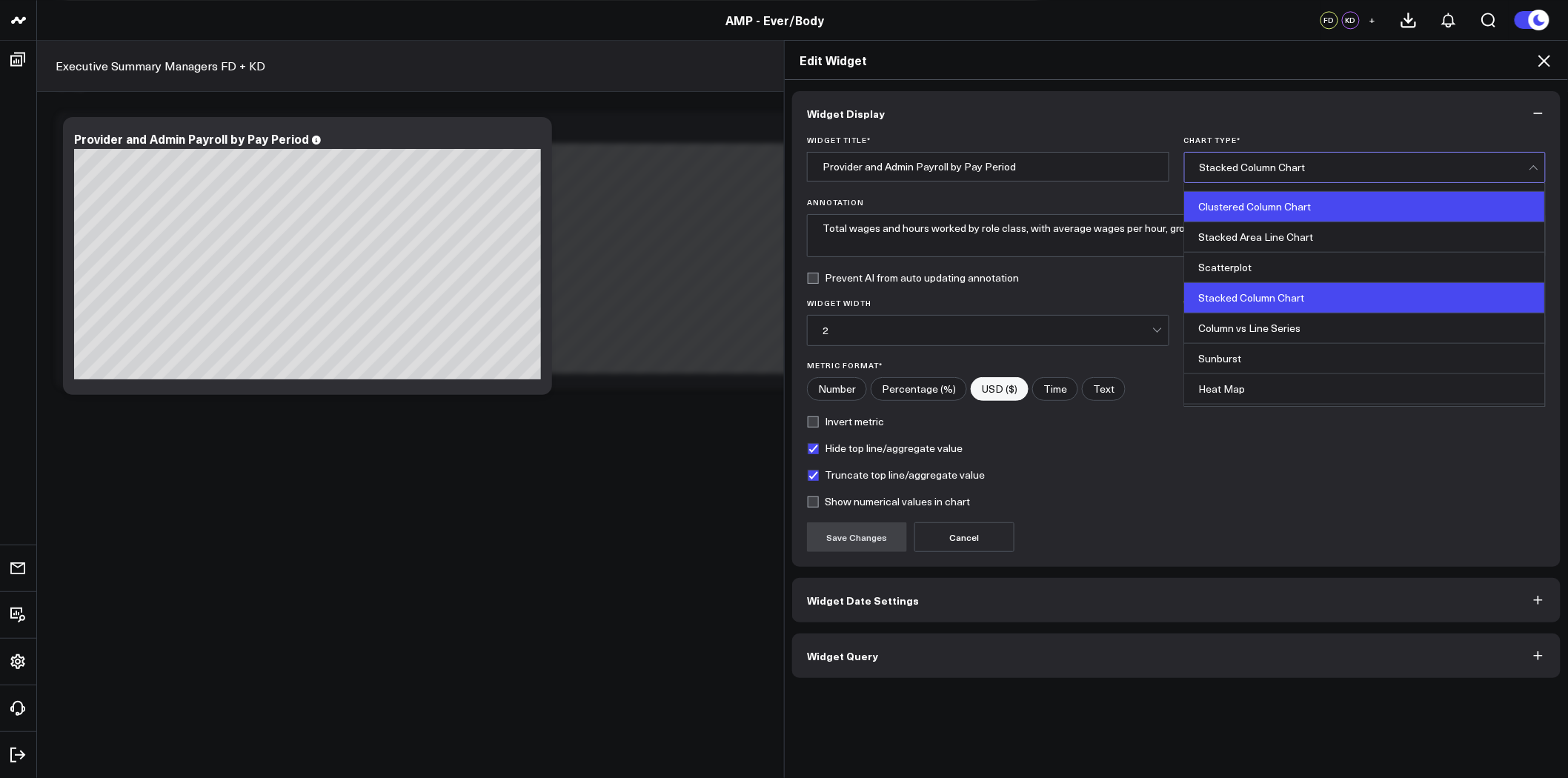
click at [1288, 212] on div "Clustered Column Chart" at bounding box center [1364, 207] width 361 height 30
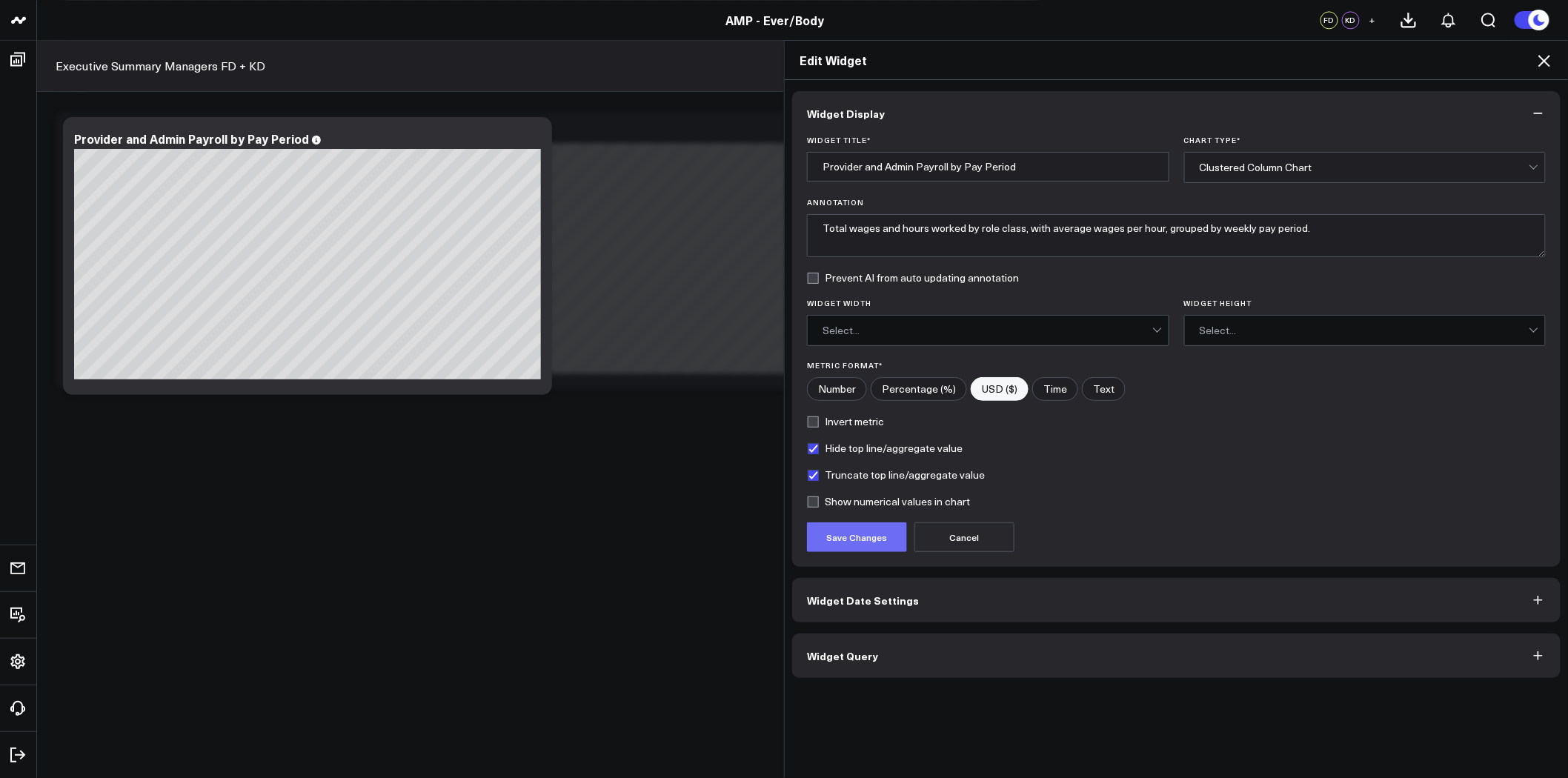
click at [879, 539] on button "Save Changes" at bounding box center [857, 537] width 100 height 29
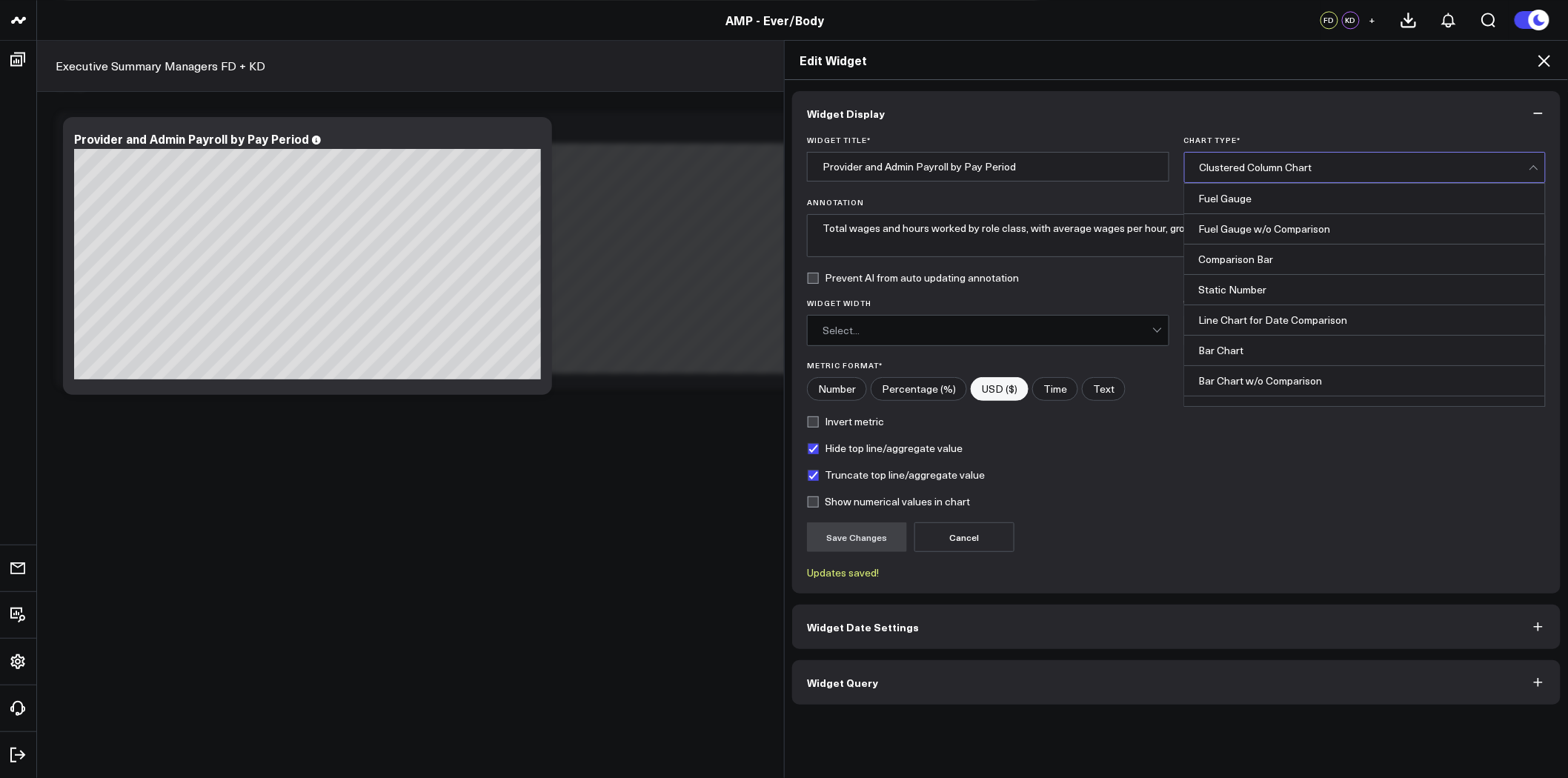
click at [1249, 160] on div "Clustered Column Chart" at bounding box center [1364, 167] width 330 height 29
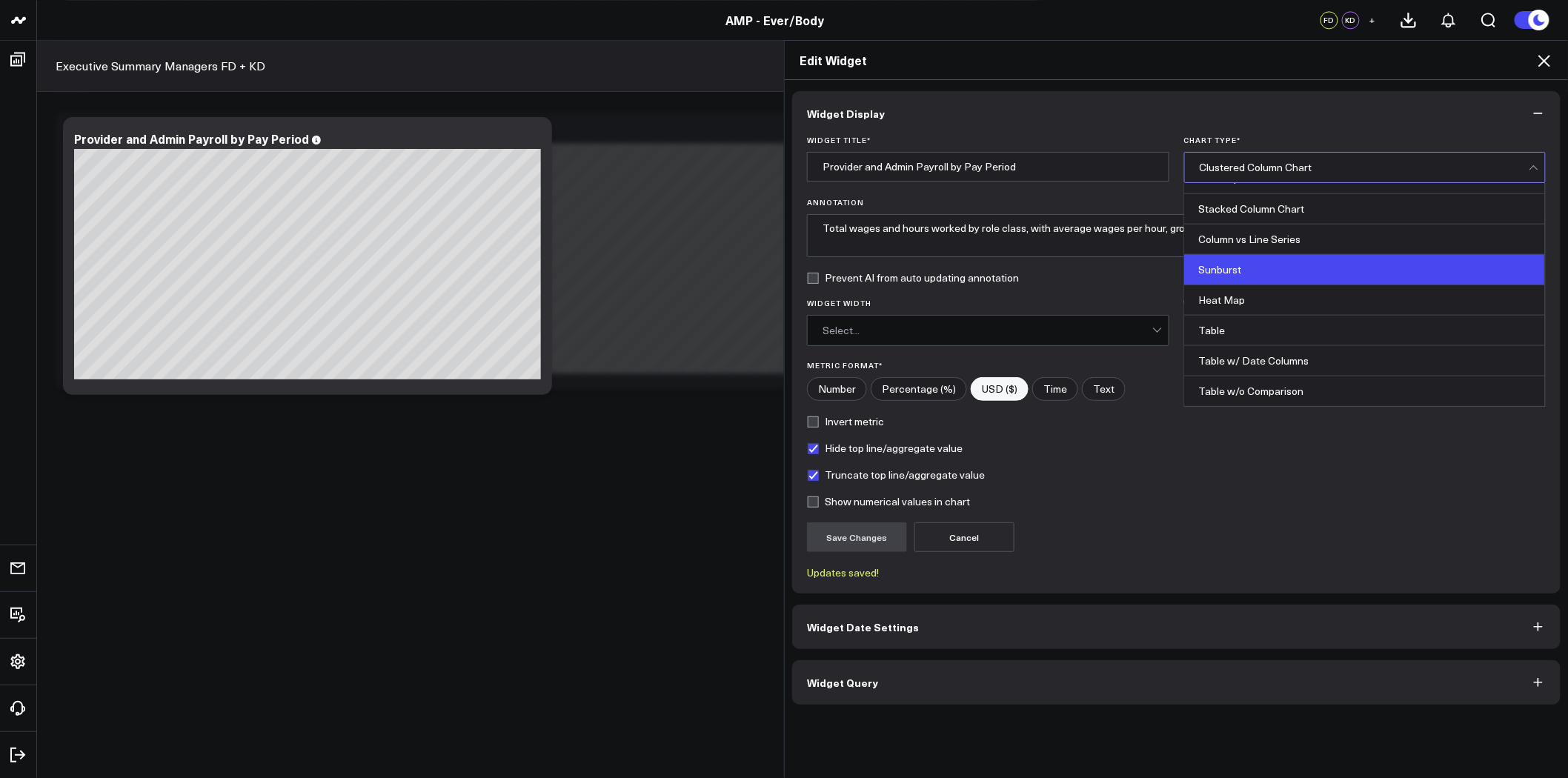
scroll to position [599, 0]
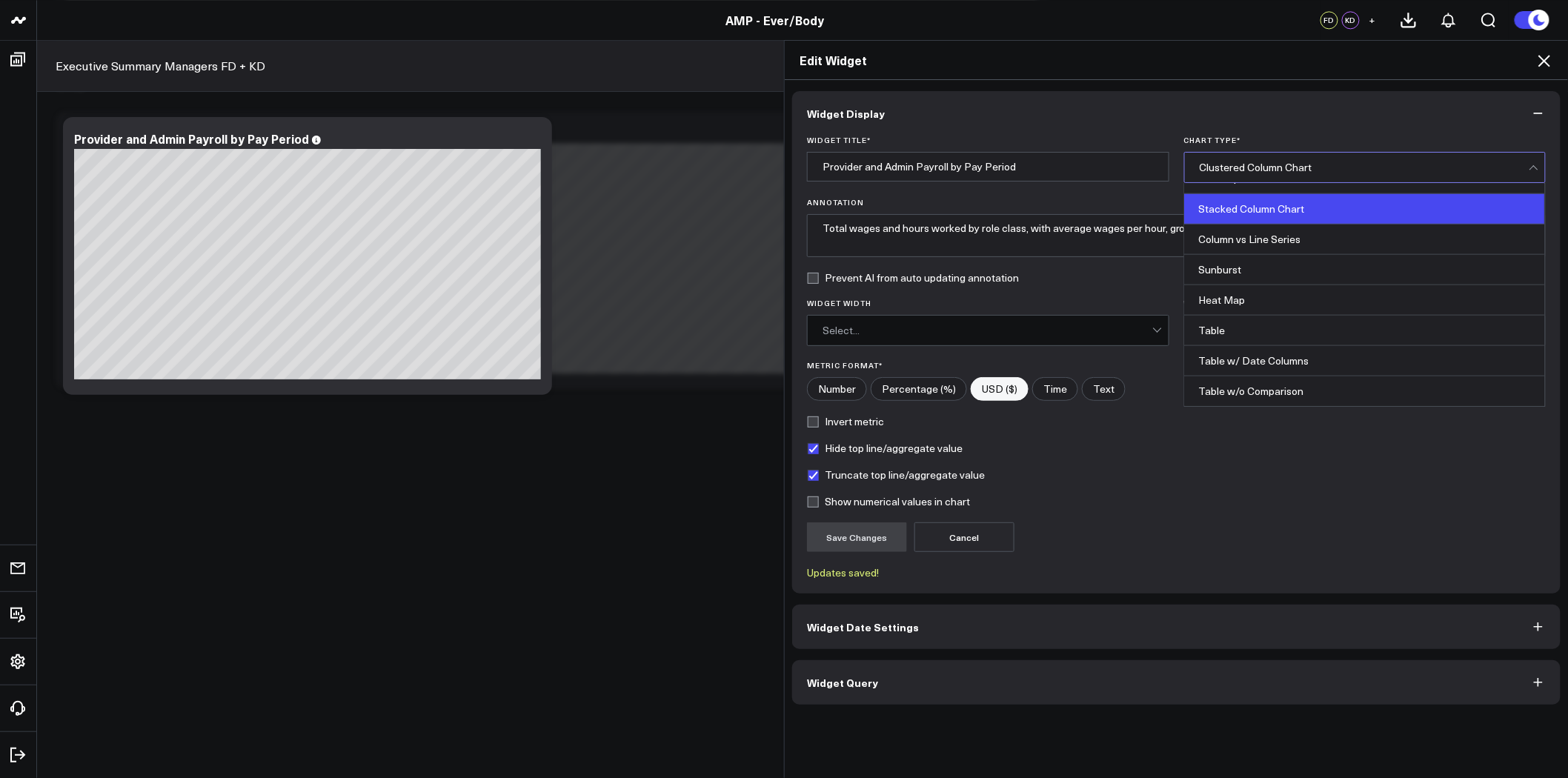
click at [1277, 217] on div "Stacked Column Chart" at bounding box center [1364, 209] width 361 height 30
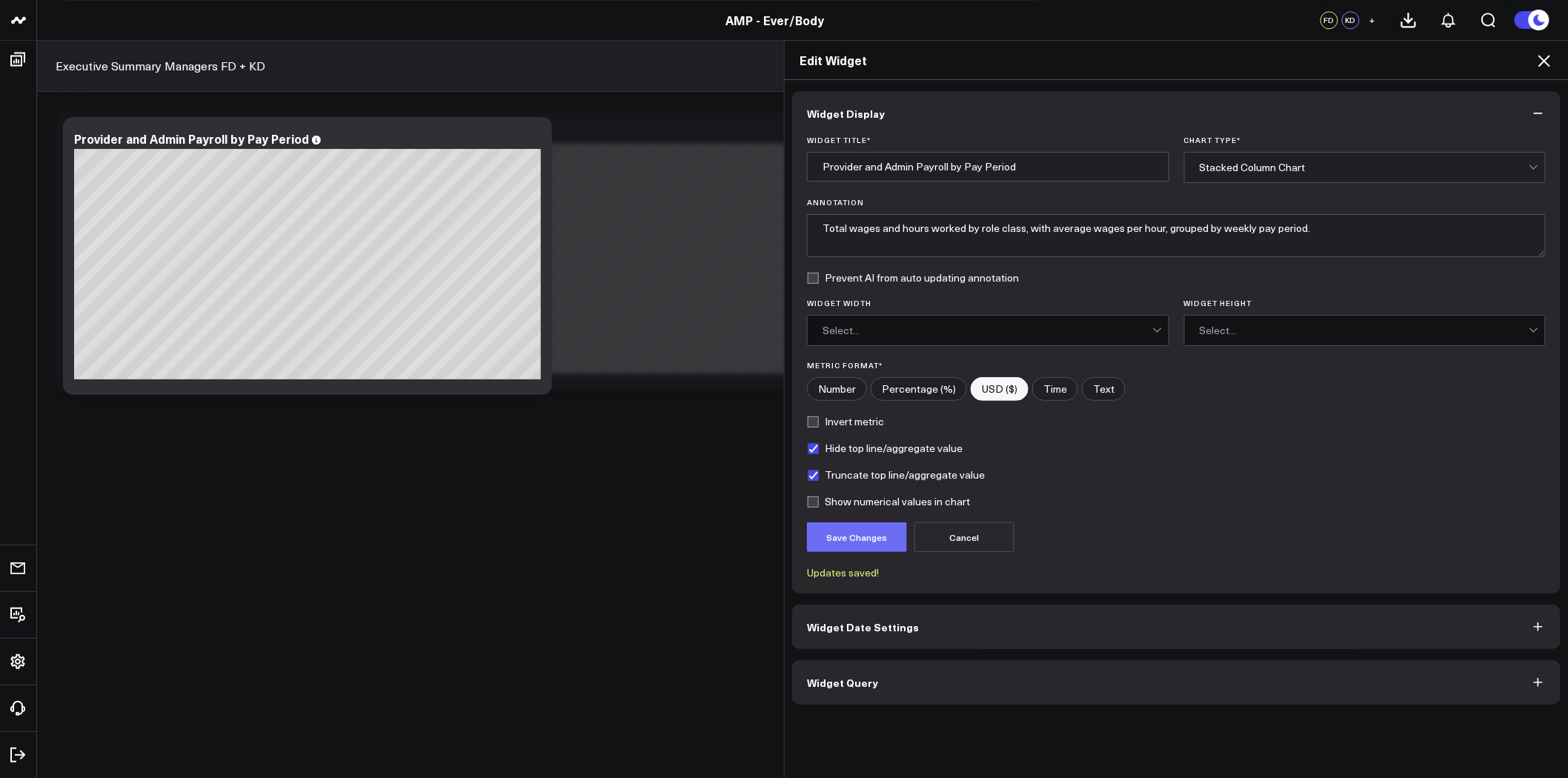
click at [868, 536] on button "Save Changes" at bounding box center [857, 537] width 100 height 29
click at [1042, 333] on div "Select..." at bounding box center [987, 330] width 330 height 12
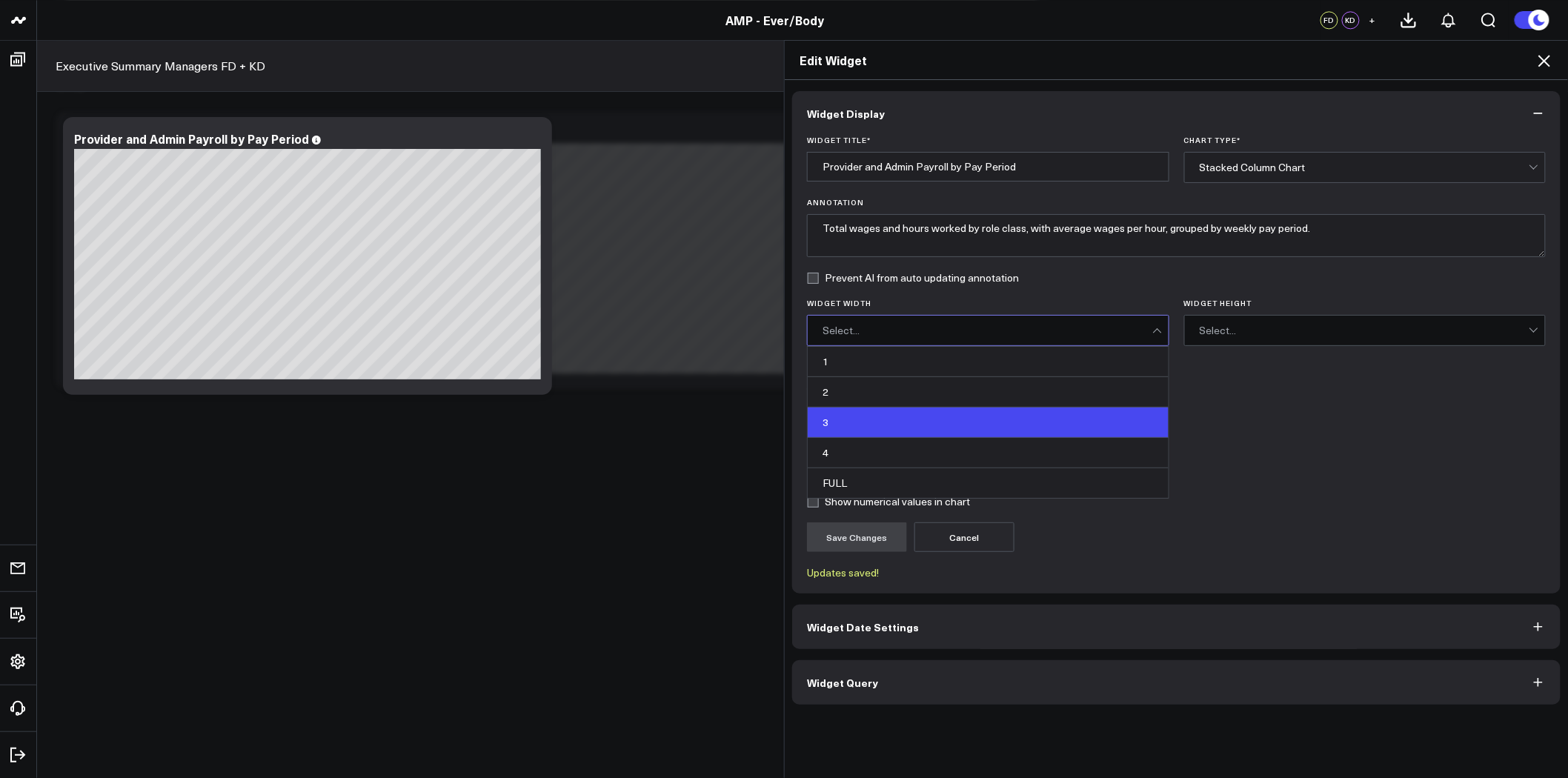
click at [1003, 424] on div "3" at bounding box center [988, 423] width 361 height 30
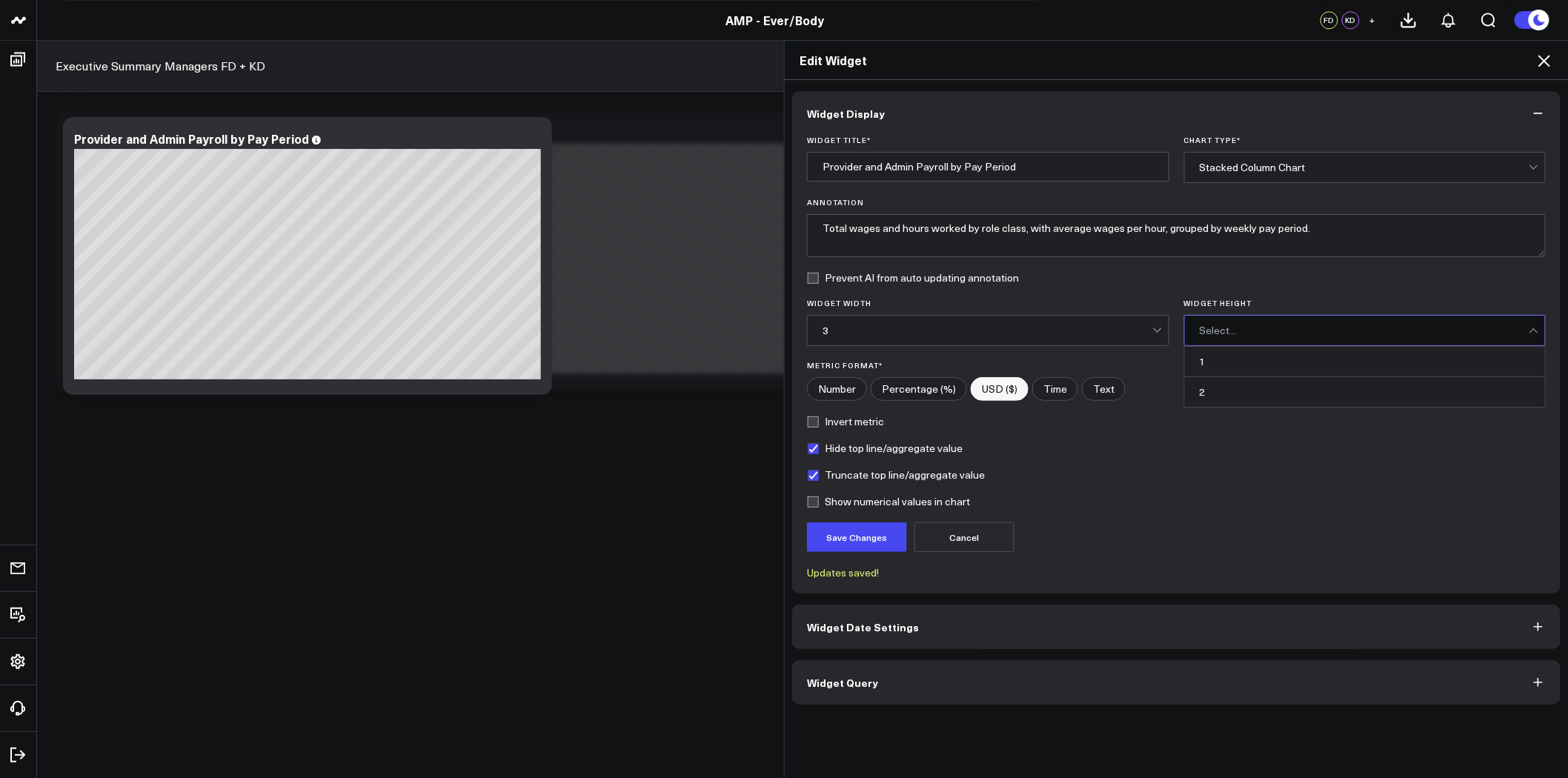
click at [1283, 334] on div "Select..." at bounding box center [1364, 330] width 330 height 12
click at [1258, 374] on div "1" at bounding box center [1364, 362] width 361 height 30
click at [878, 544] on button "Save Changes" at bounding box center [857, 537] width 100 height 29
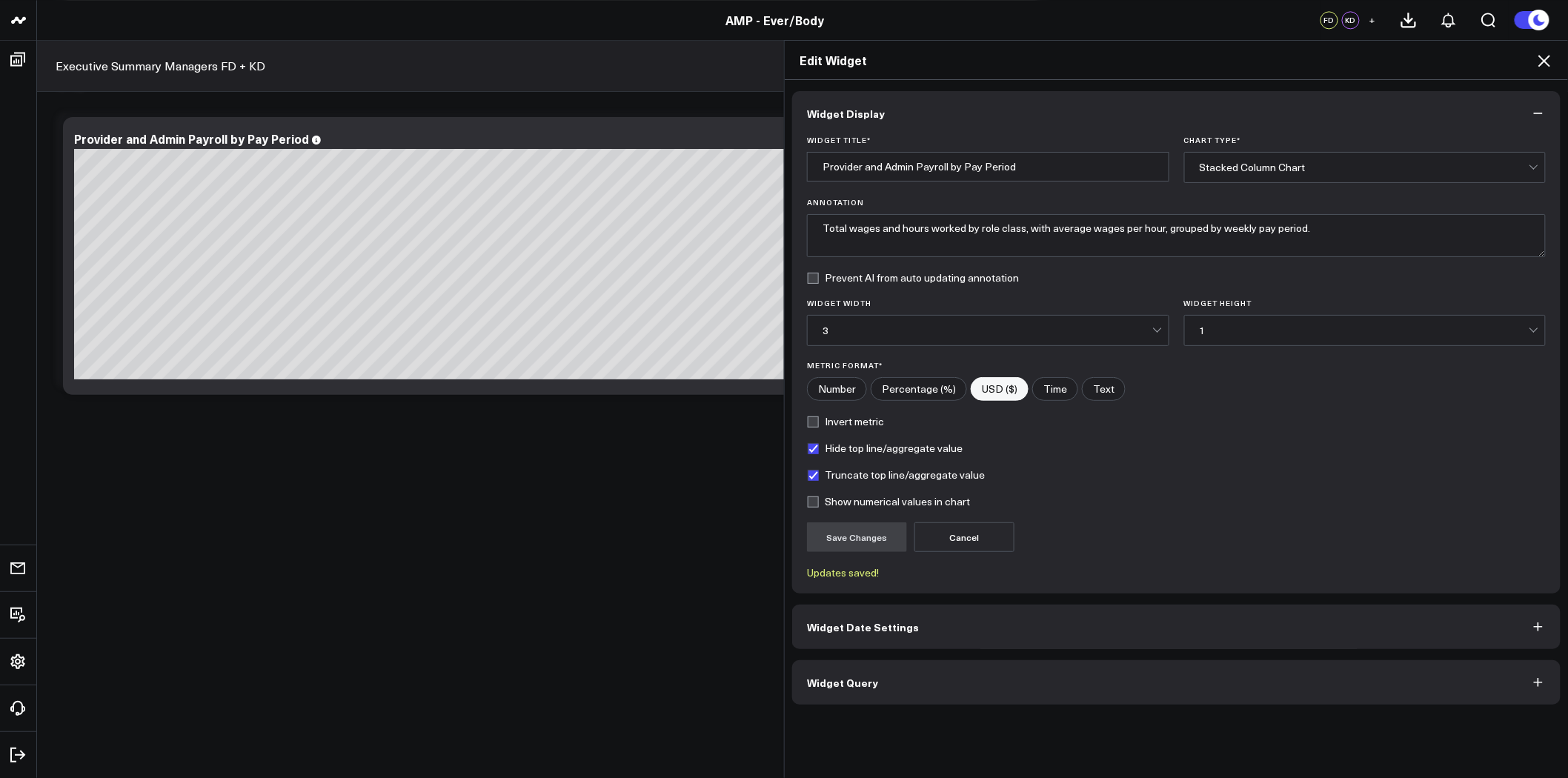
click at [1112, 631] on button "Widget Date Settings" at bounding box center [1176, 627] width 768 height 44
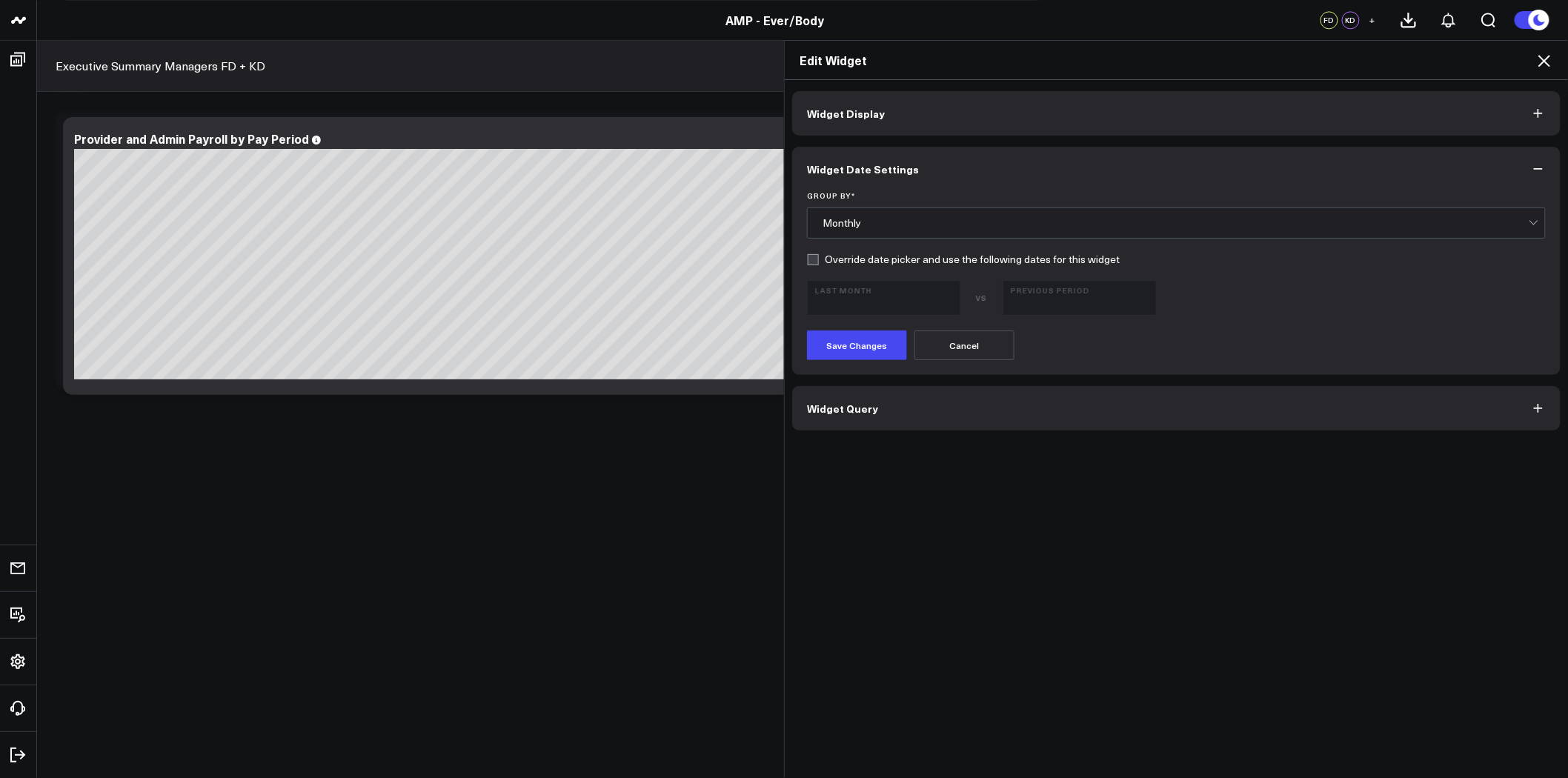
click at [1094, 412] on button "Widget Query" at bounding box center [1176, 408] width 768 height 44
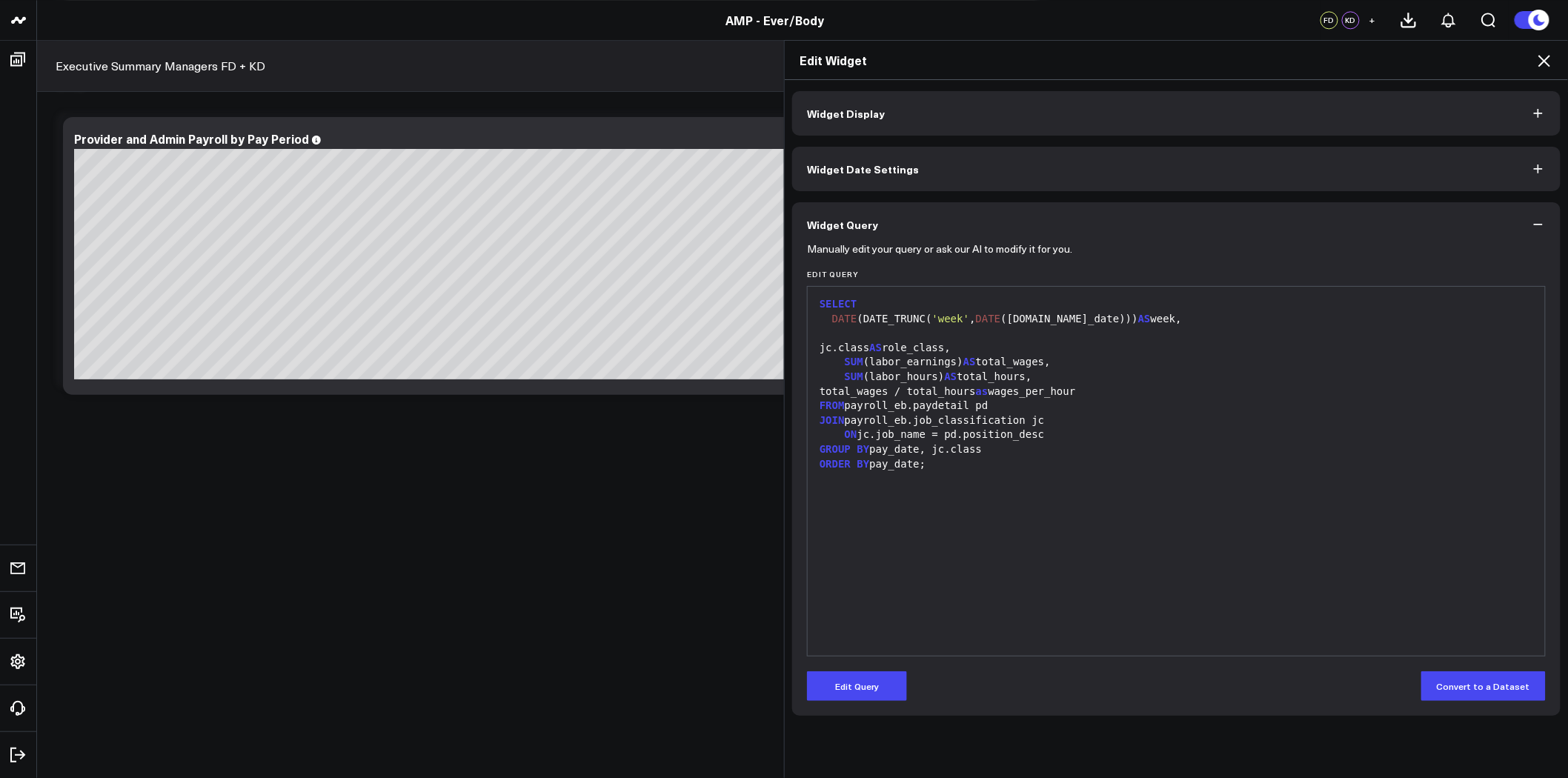
click at [881, 179] on button "Widget Date Settings" at bounding box center [1176, 169] width 768 height 44
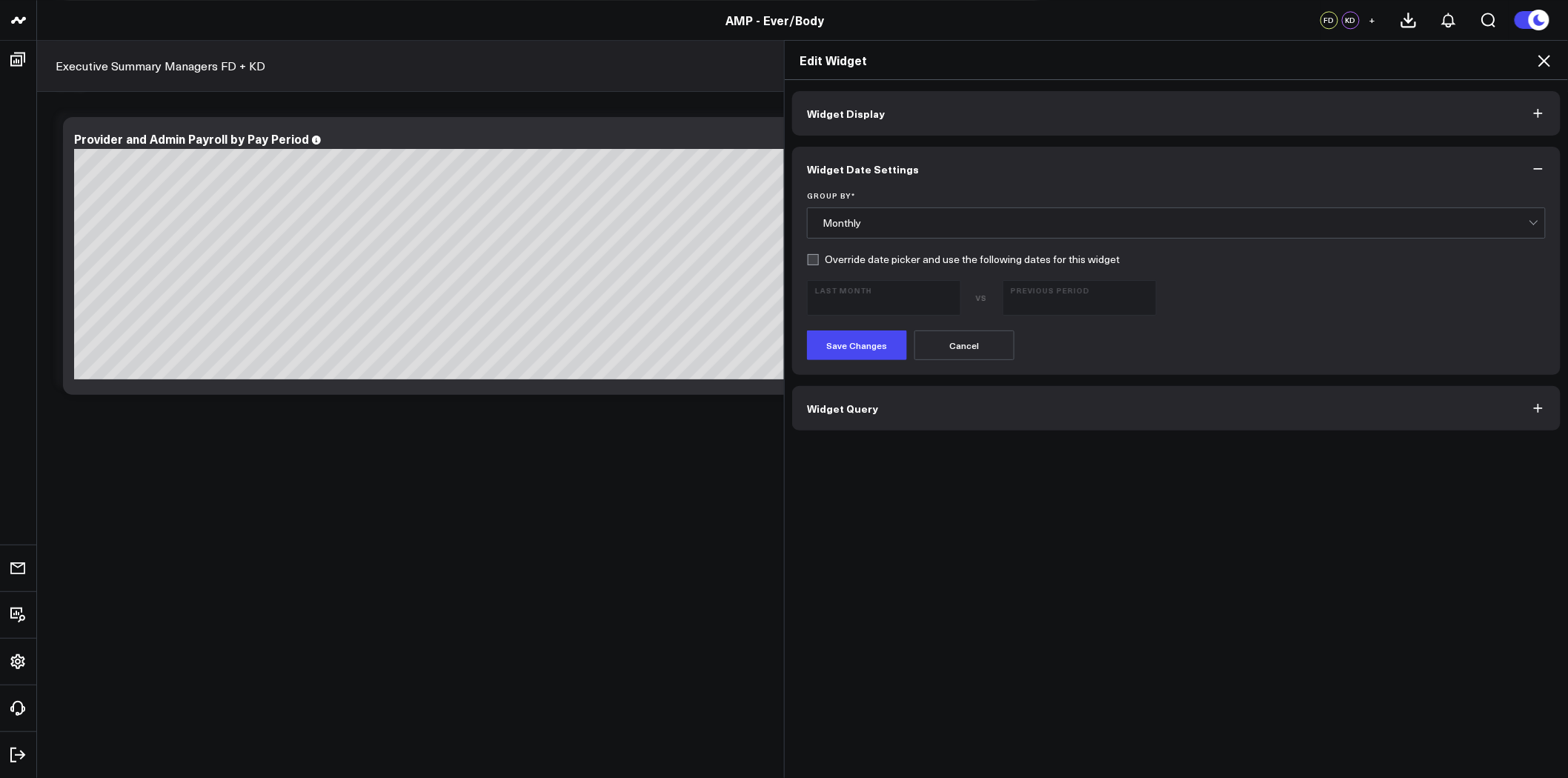
click at [899, 226] on div "Monthly" at bounding box center [1175, 222] width 706 height 12
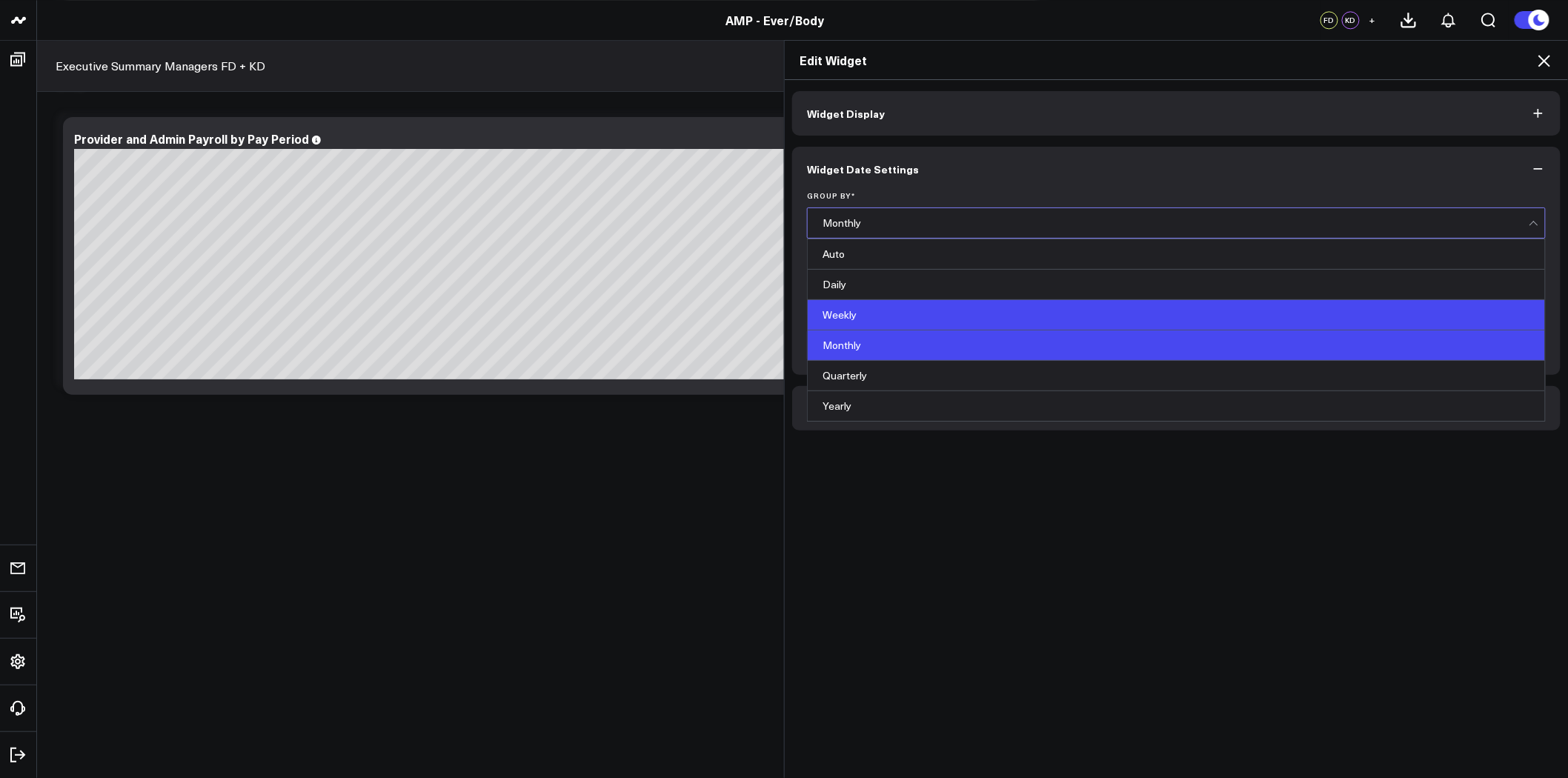
click at [889, 307] on div "Weekly" at bounding box center [1176, 315] width 737 height 30
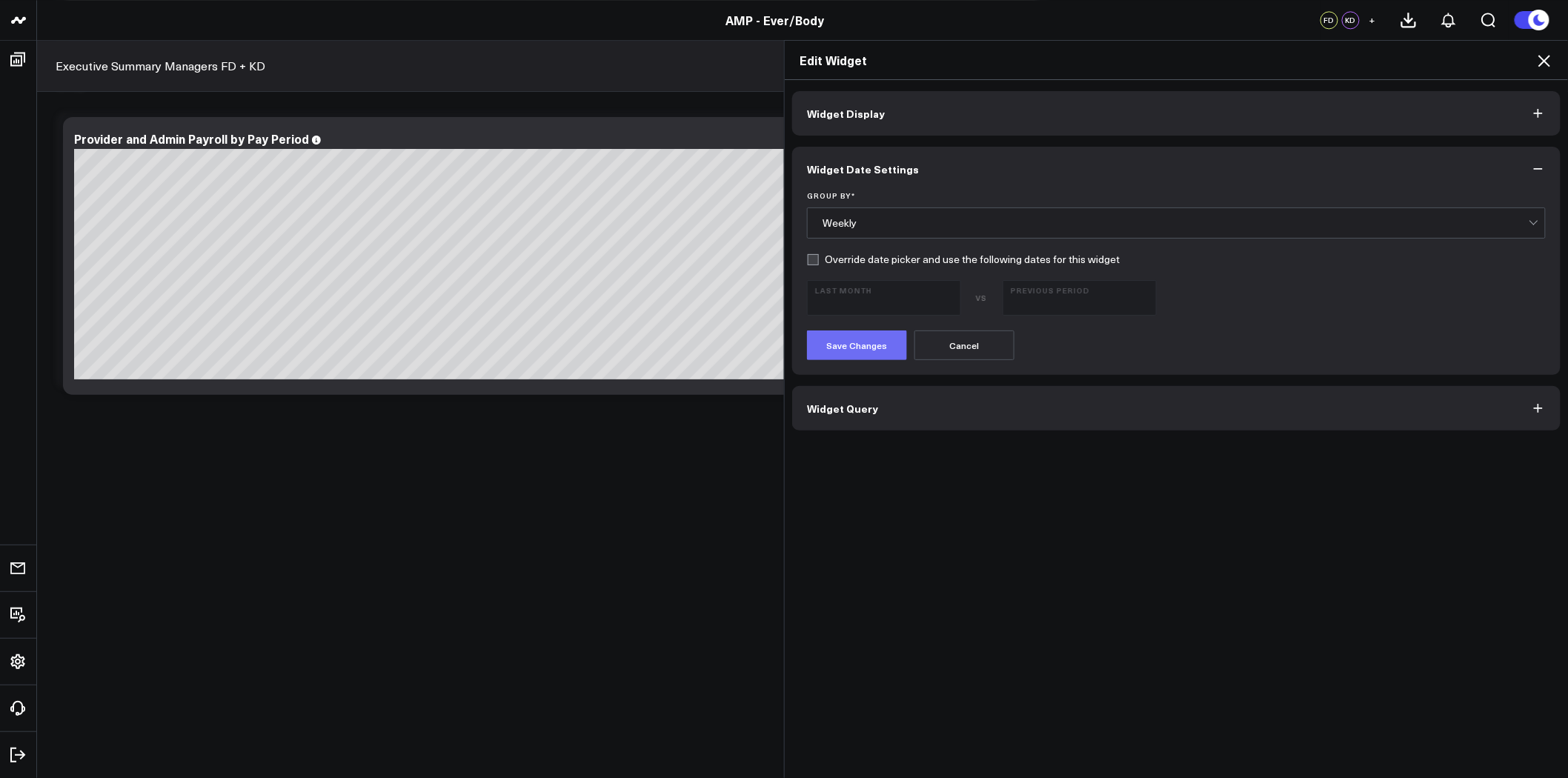
click at [860, 343] on button "Save Changes" at bounding box center [857, 345] width 100 height 29
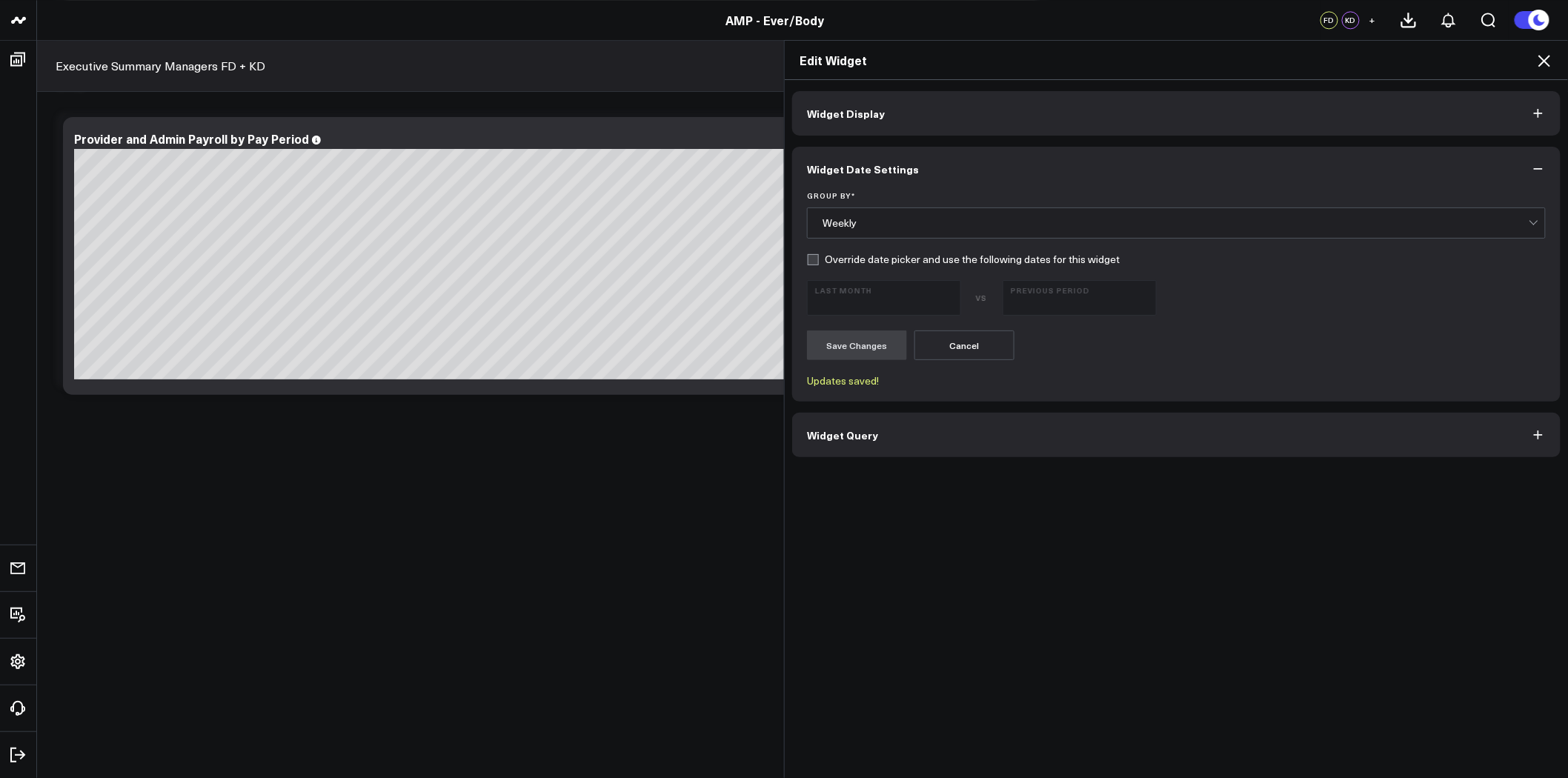
click at [1543, 60] on icon at bounding box center [1543, 61] width 12 height 12
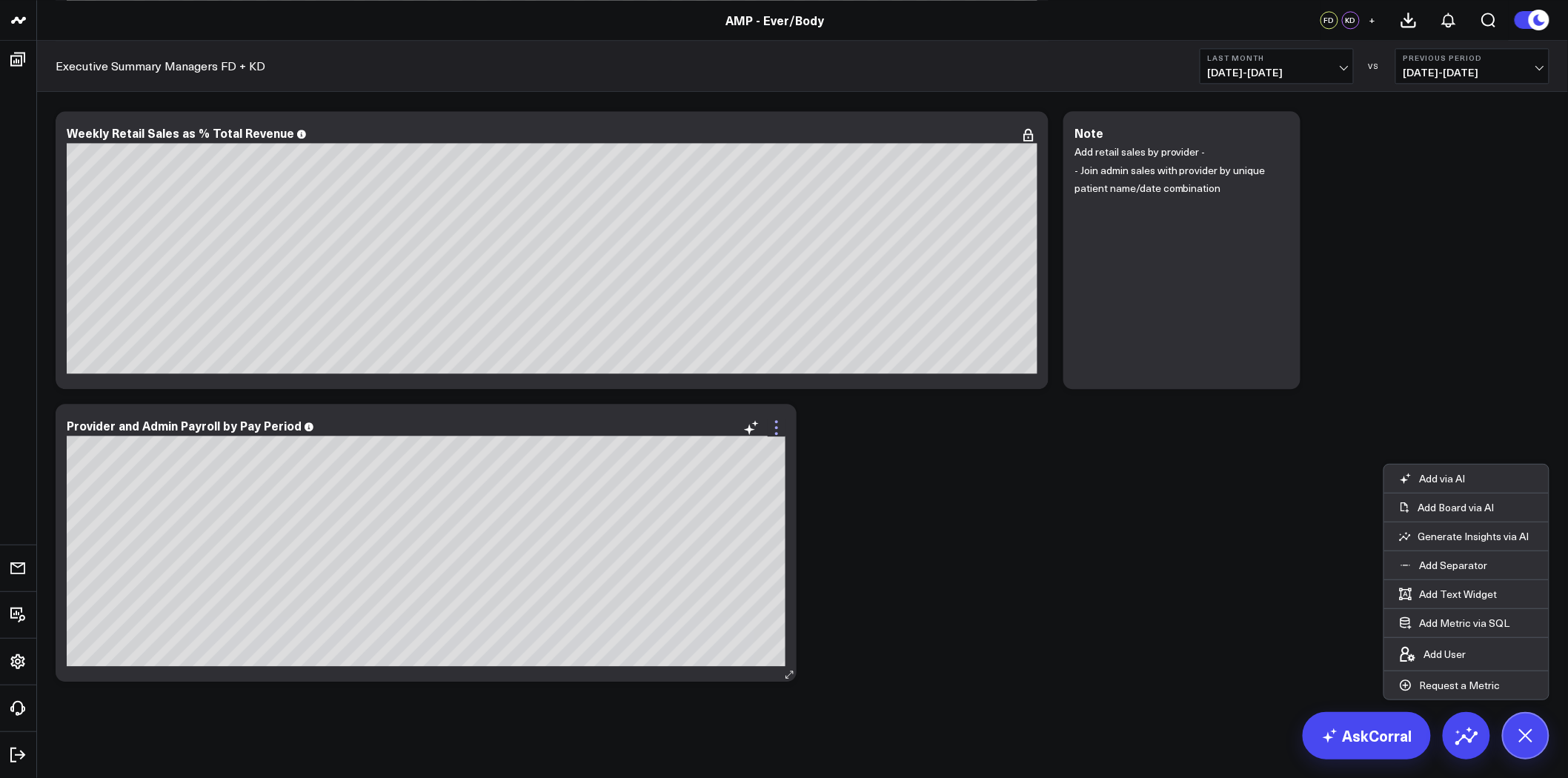
click at [774, 424] on icon at bounding box center [776, 427] width 17 height 17
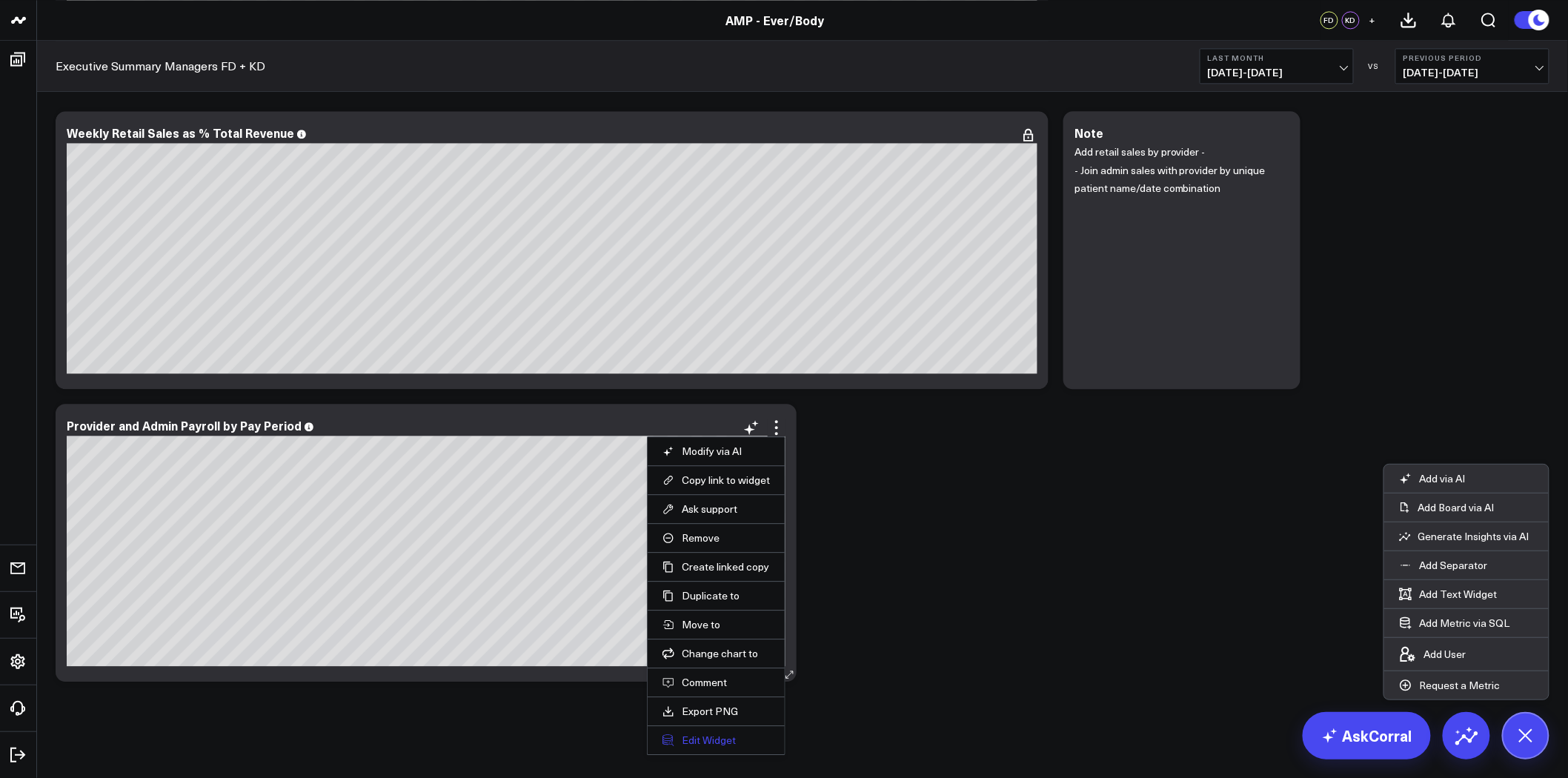
click at [709, 738] on button "Edit Widget" at bounding box center [715, 740] width 107 height 14
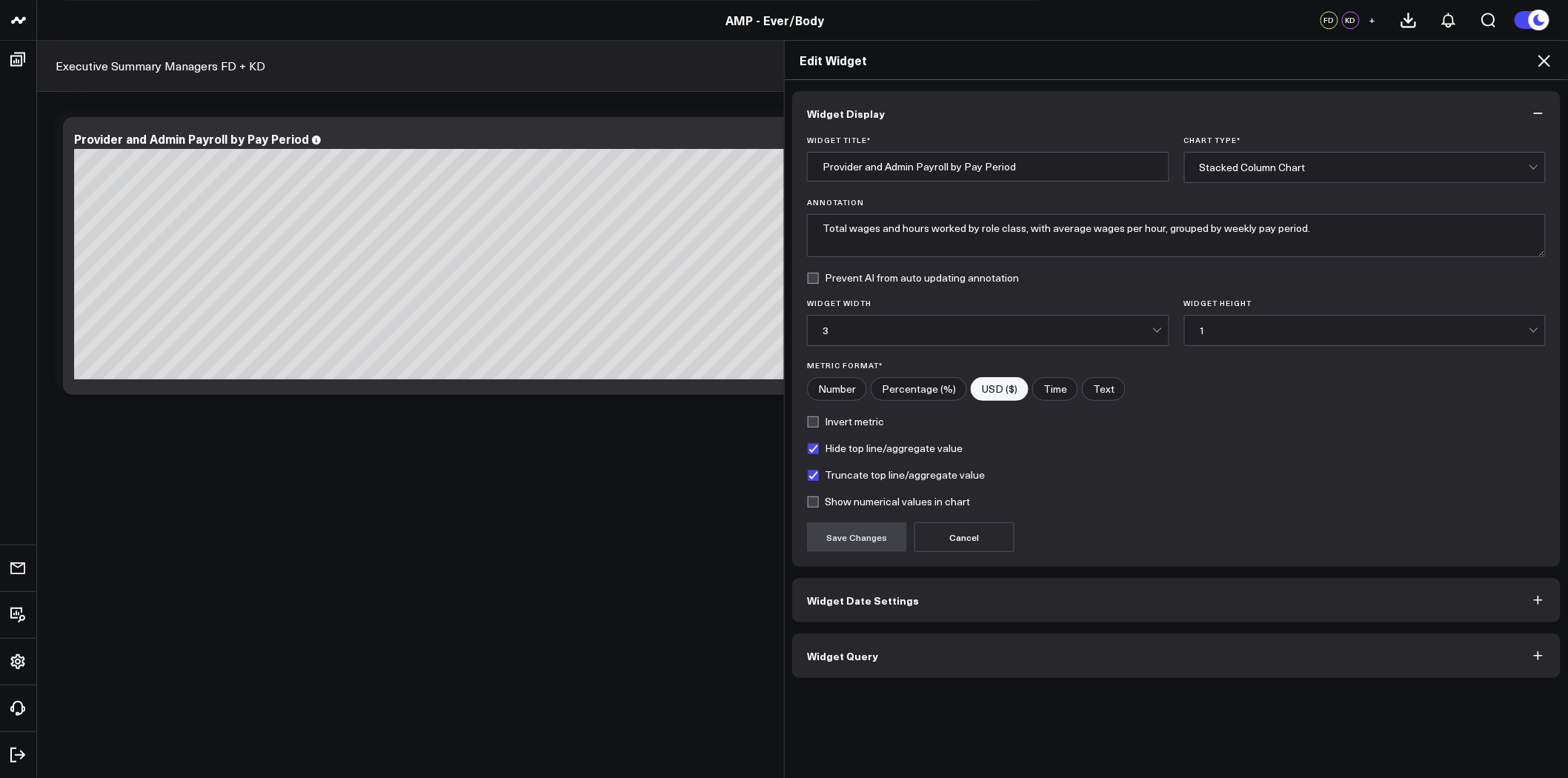
click at [973, 602] on button "Widget Date Settings" at bounding box center [1176, 600] width 768 height 44
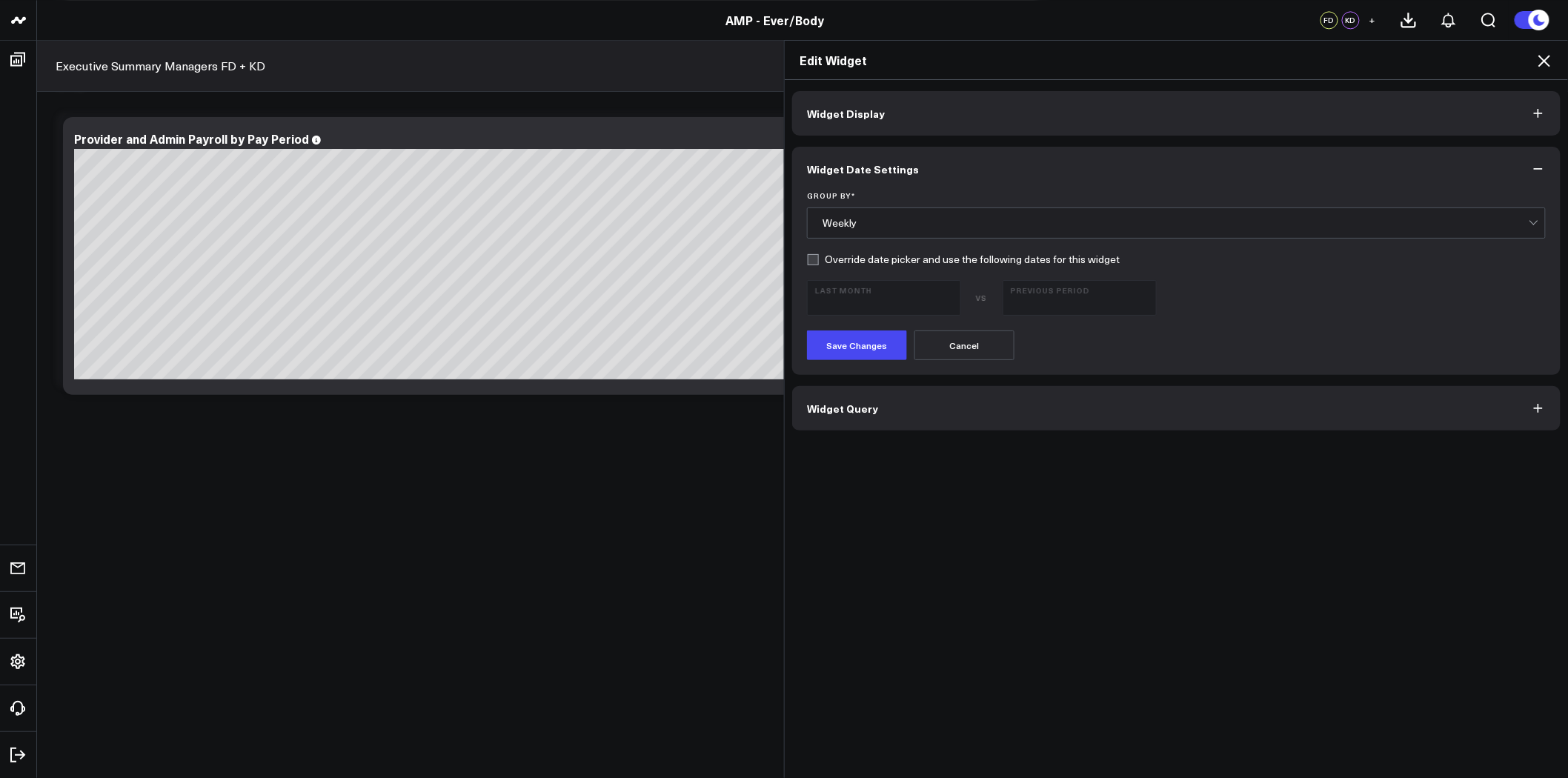
click at [846, 257] on label "Override date picker and use the following dates for this widget" at bounding box center [963, 259] width 313 height 12
click at [819, 257] on input "Override date picker and use the following dates for this widget" at bounding box center [812, 259] width 12 height 12
checkbox input "true"
click at [927, 300] on span "[DATE] - [DATE]" at bounding box center [884, 304] width 138 height 12
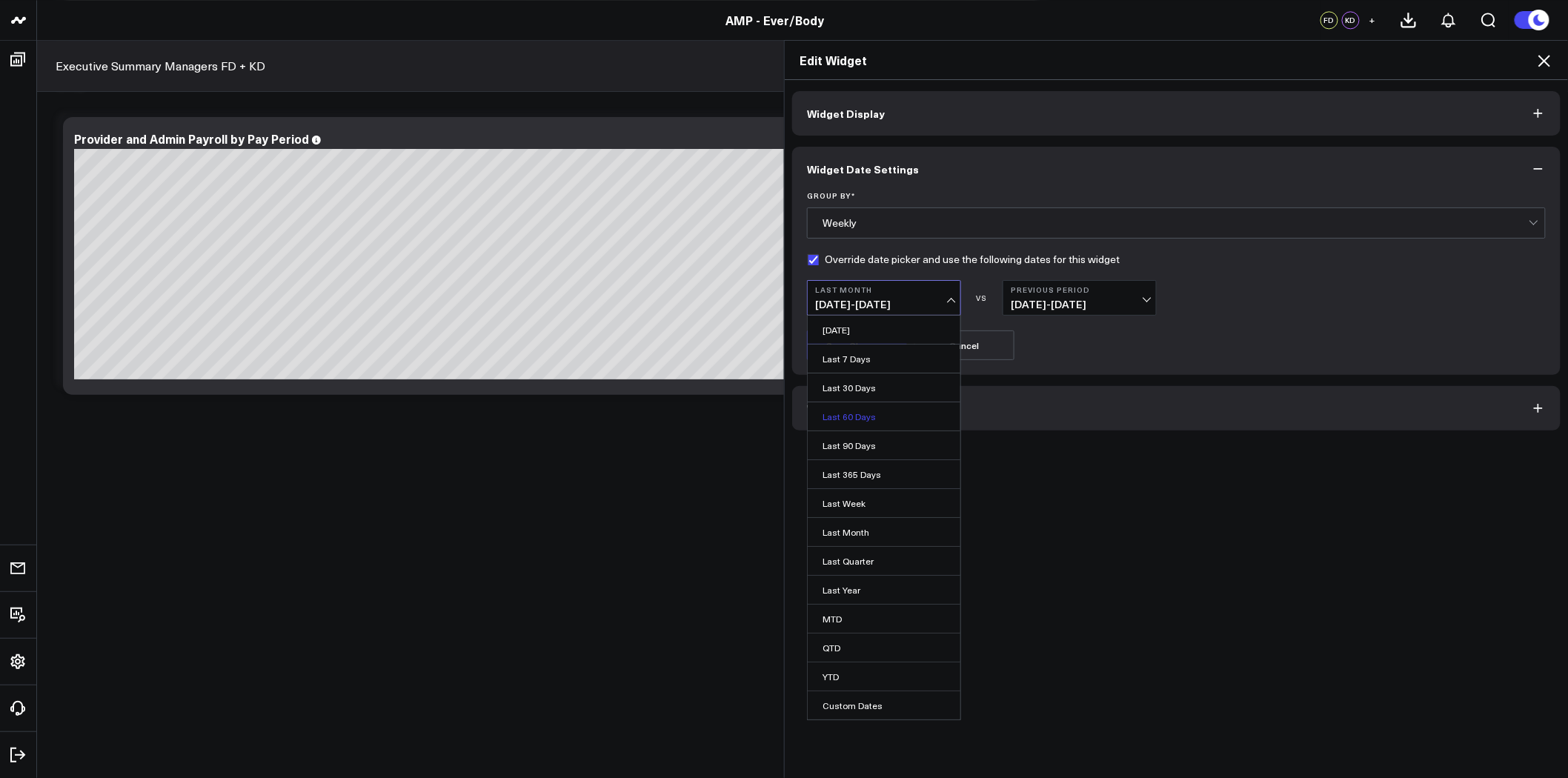
click at [875, 421] on link "Last 60 Days" at bounding box center [884, 416] width 152 height 28
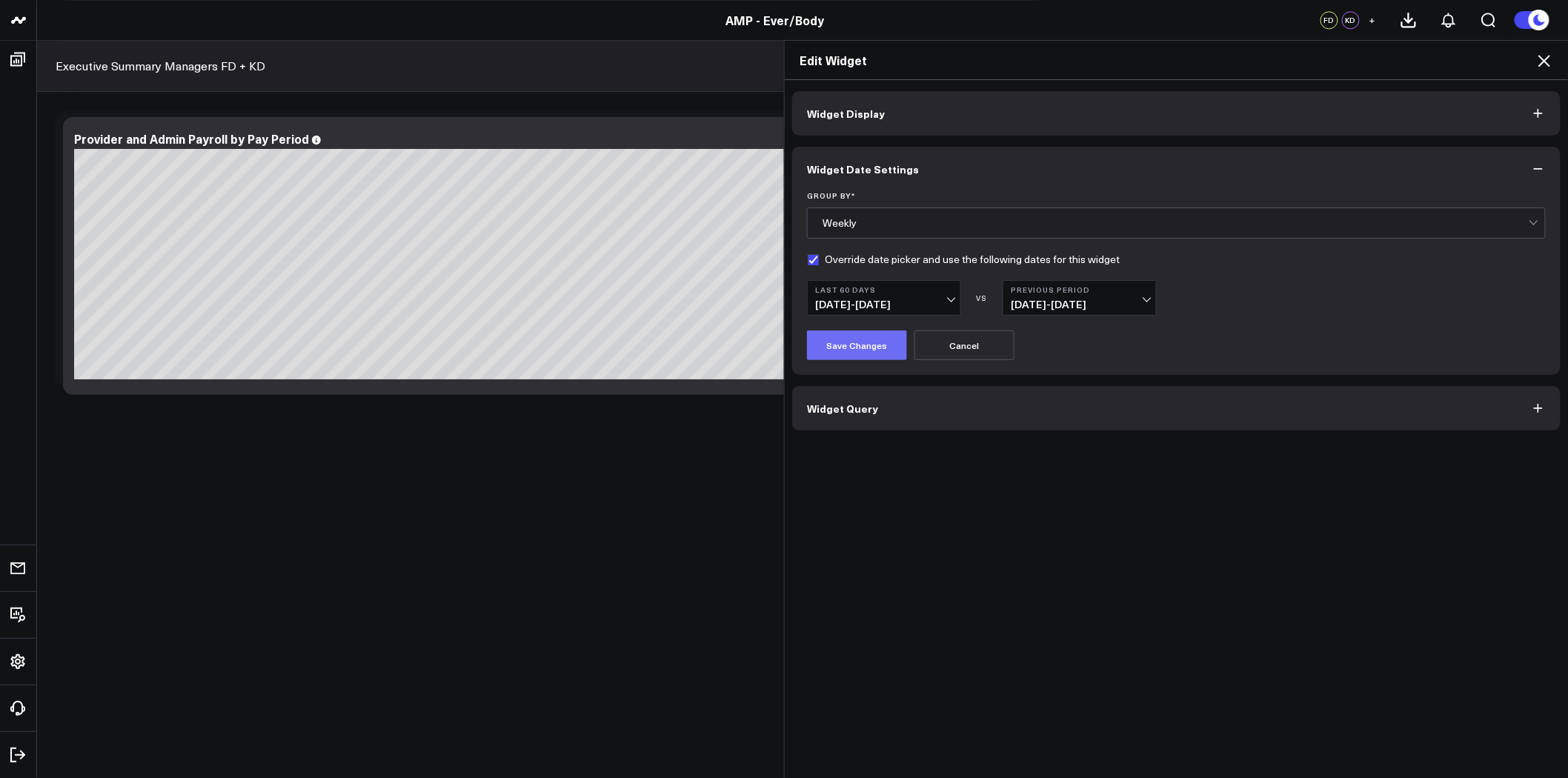
click at [850, 347] on button "Save Changes" at bounding box center [857, 345] width 100 height 29
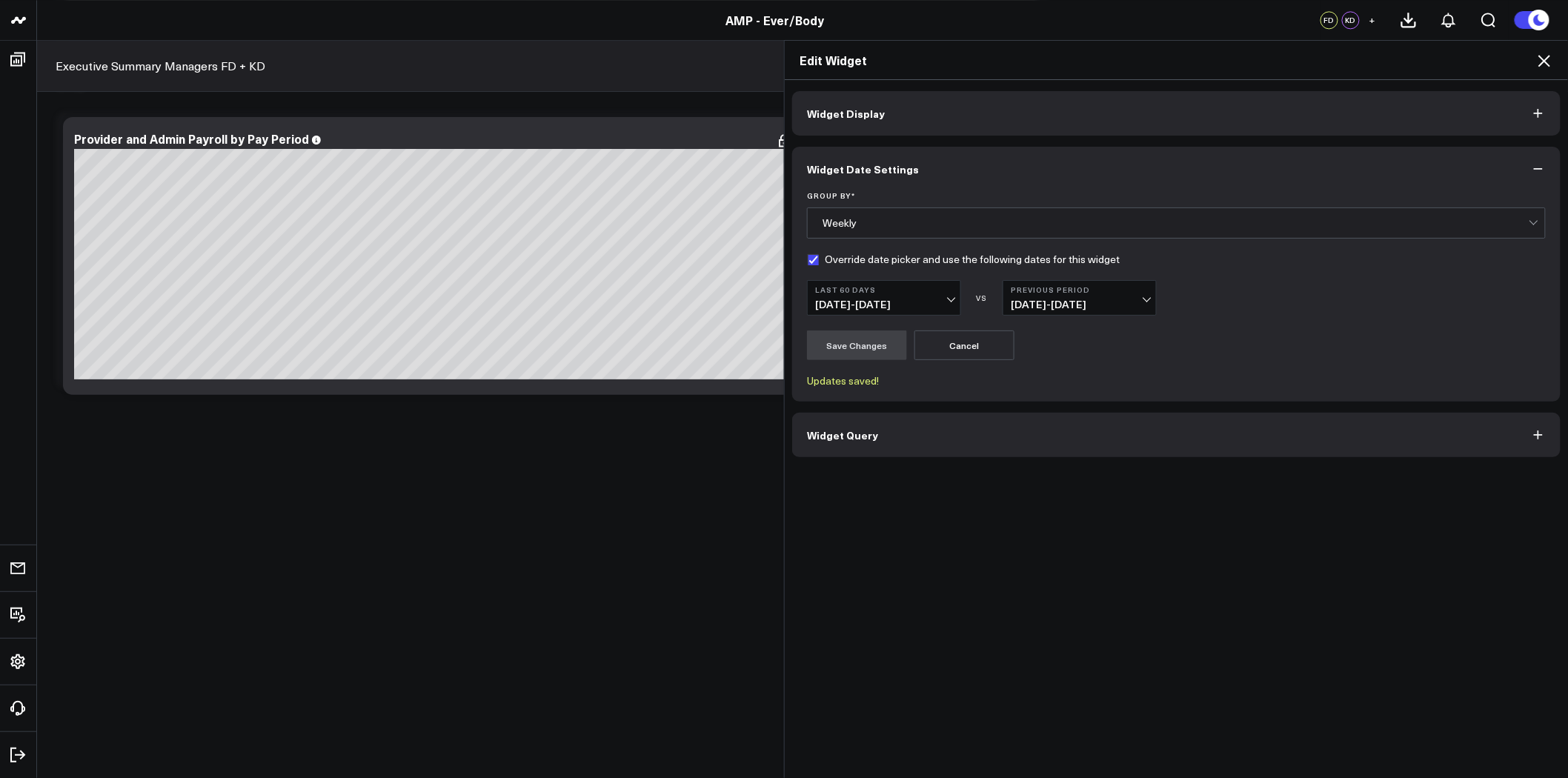
click at [1544, 62] on icon at bounding box center [1543, 60] width 17 height 17
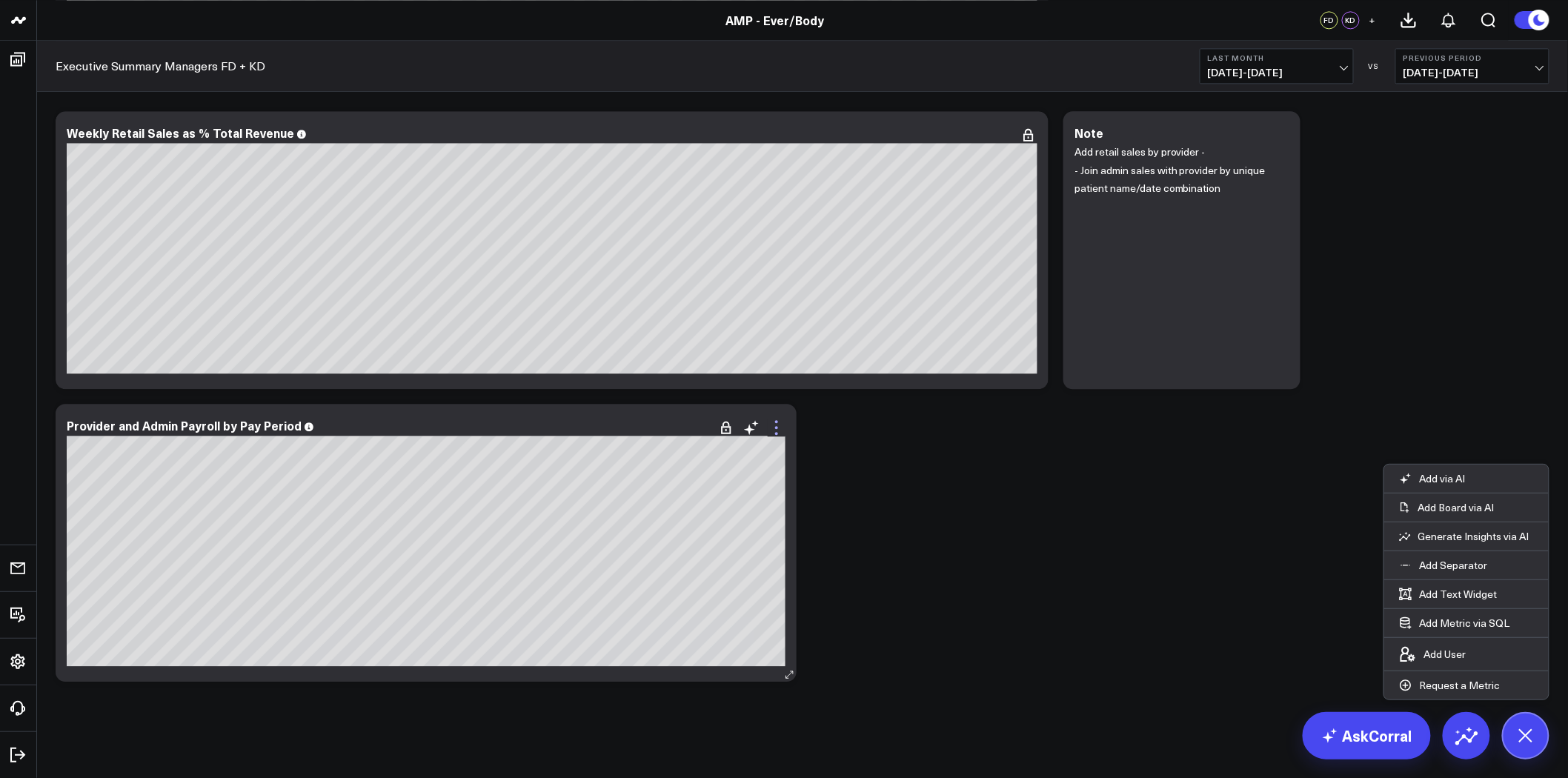
click at [772, 428] on icon at bounding box center [776, 427] width 17 height 17
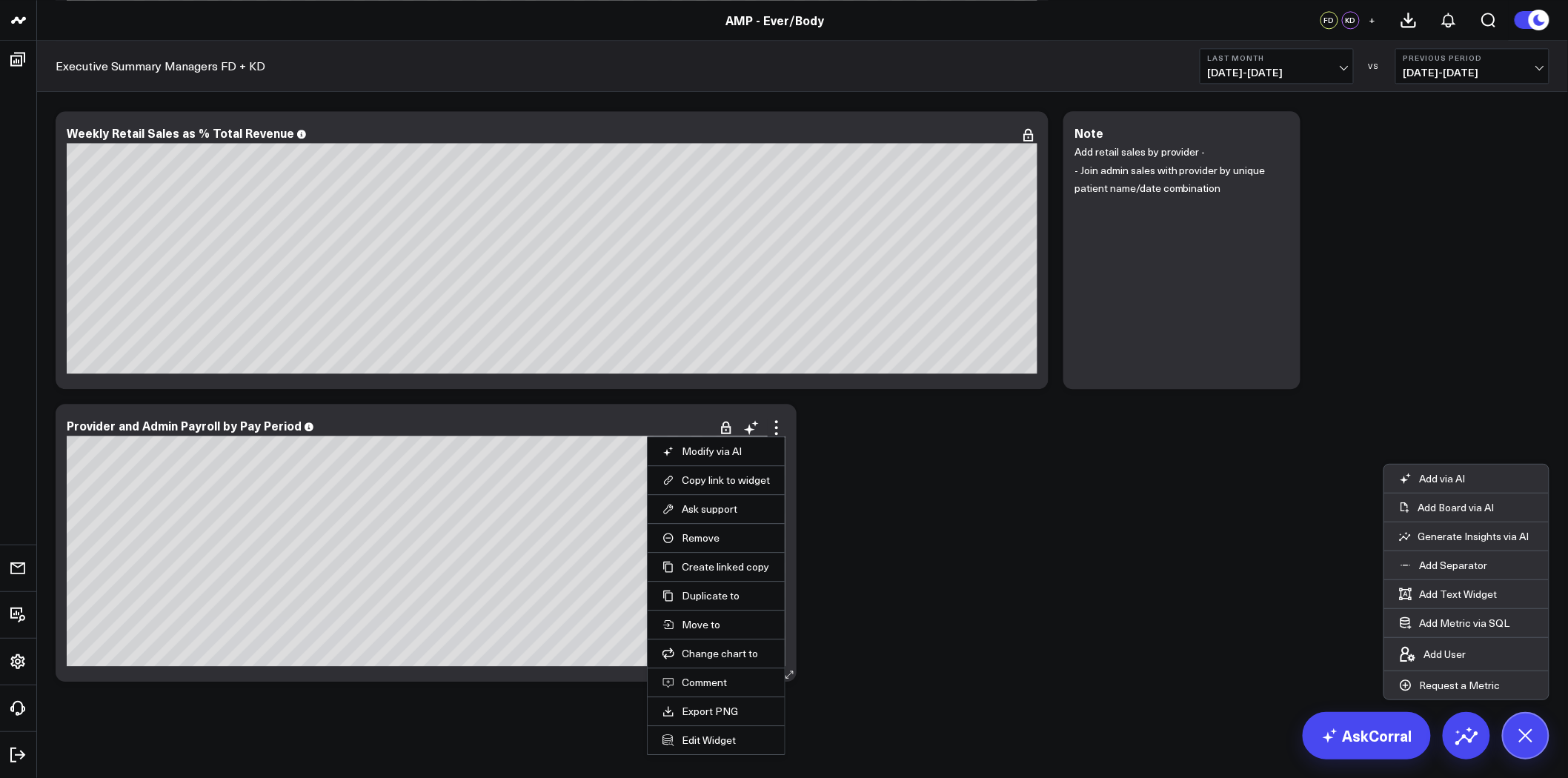
click at [727, 749] on li "Edit Widget" at bounding box center [715, 739] width 137 height 28
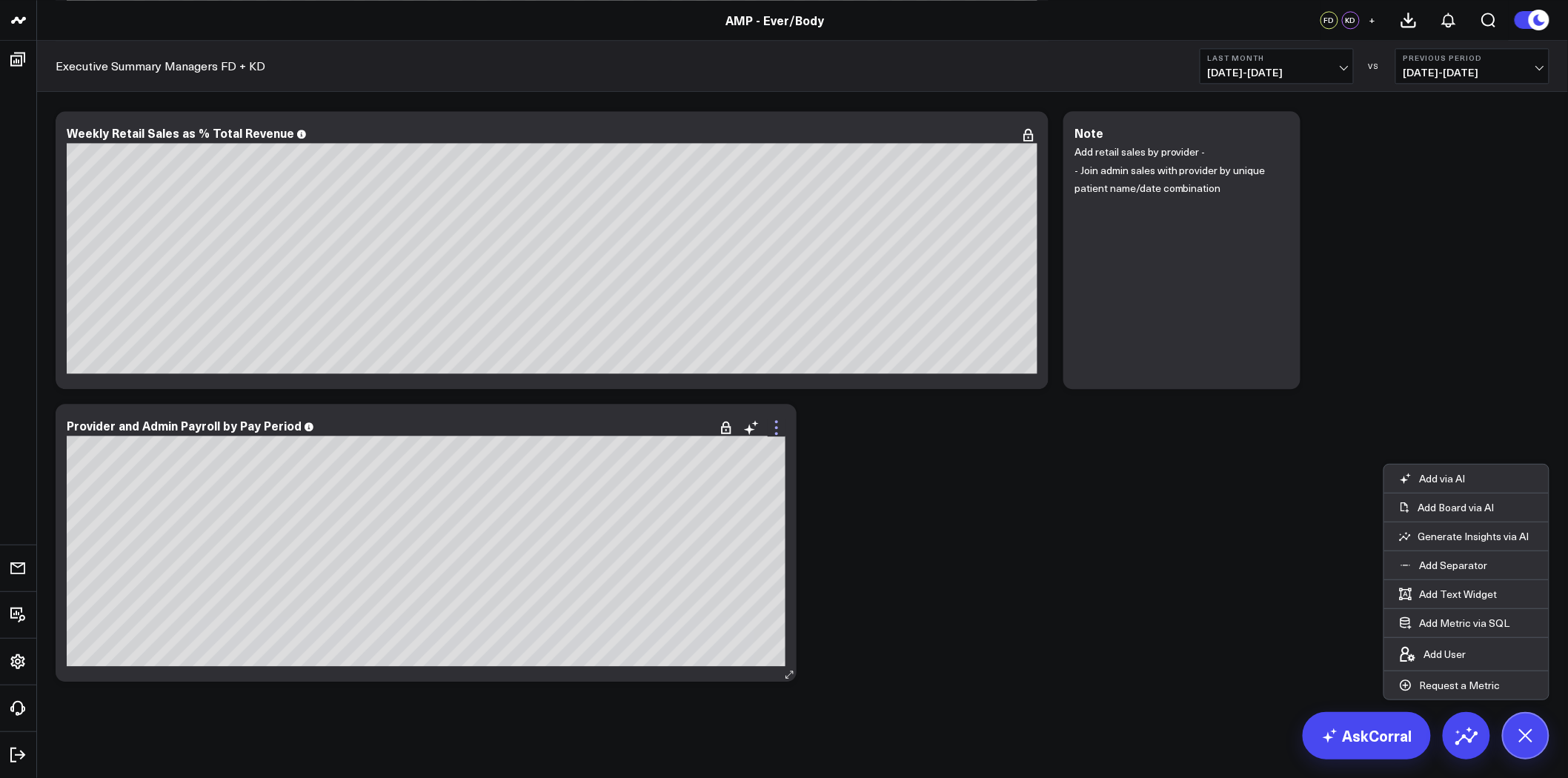
click at [778, 426] on icon at bounding box center [776, 427] width 17 height 17
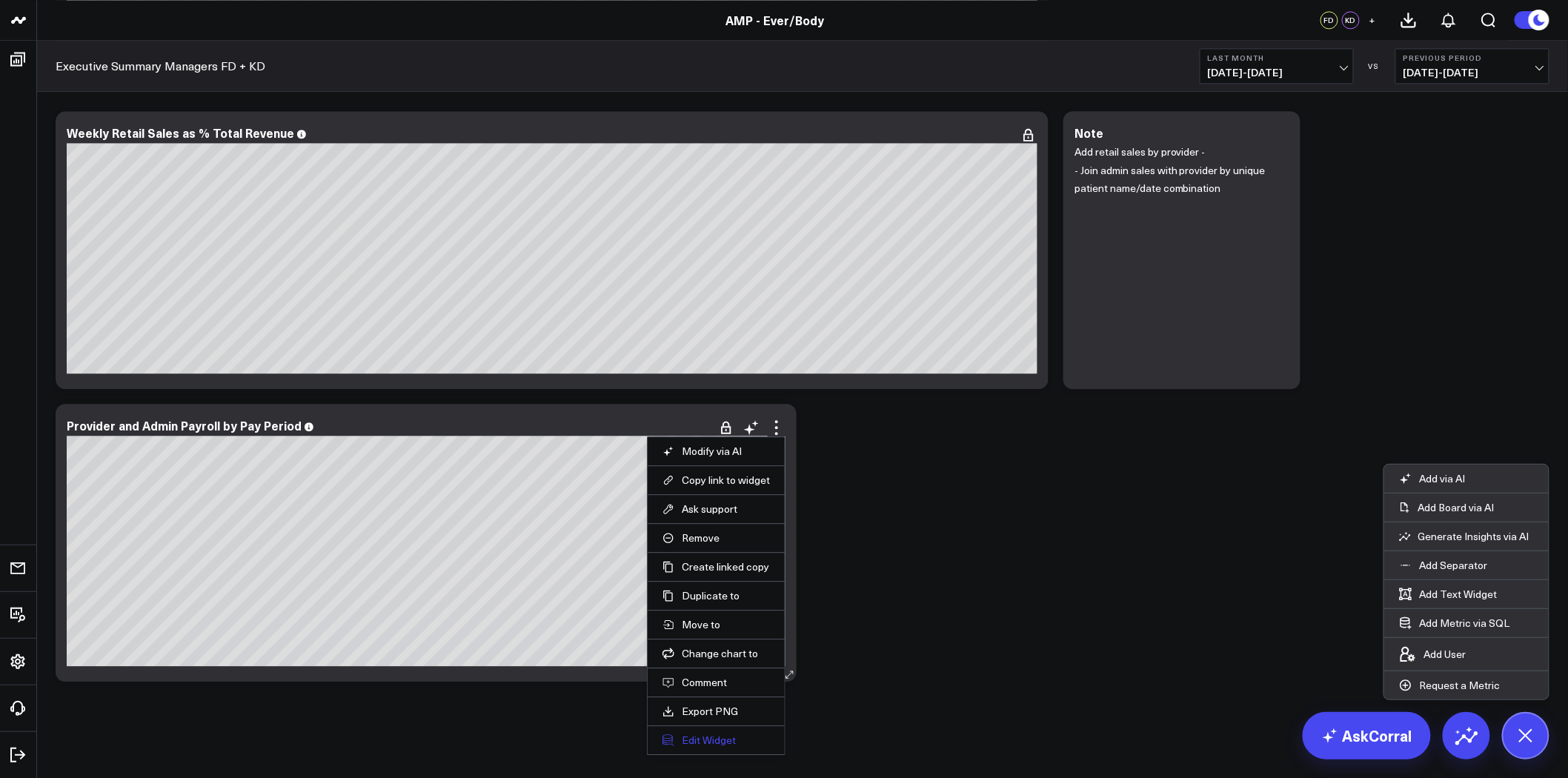
click at [709, 736] on button "Edit Widget" at bounding box center [715, 740] width 107 height 14
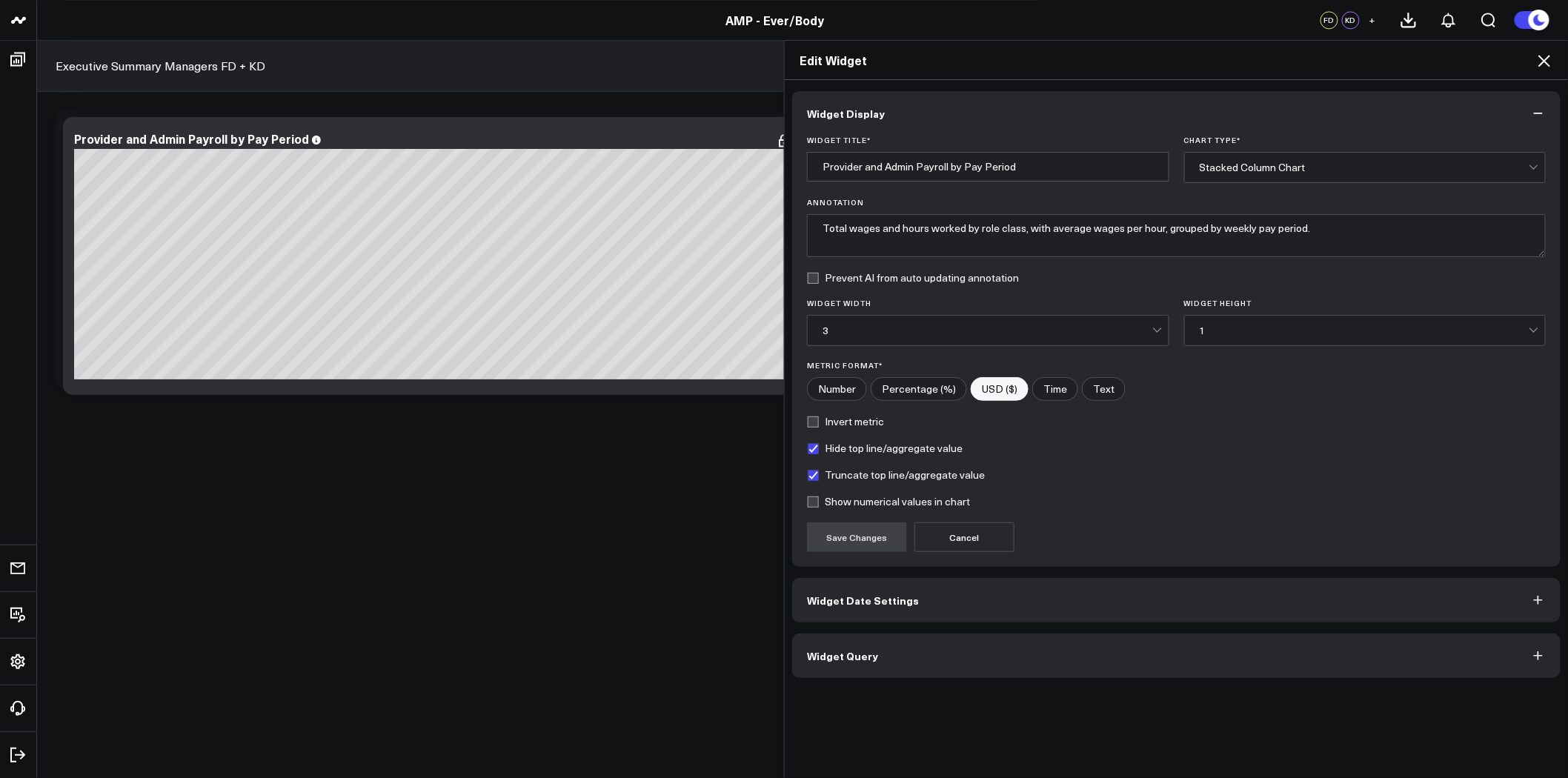
click at [950, 667] on button "Widget Query" at bounding box center [1176, 656] width 768 height 44
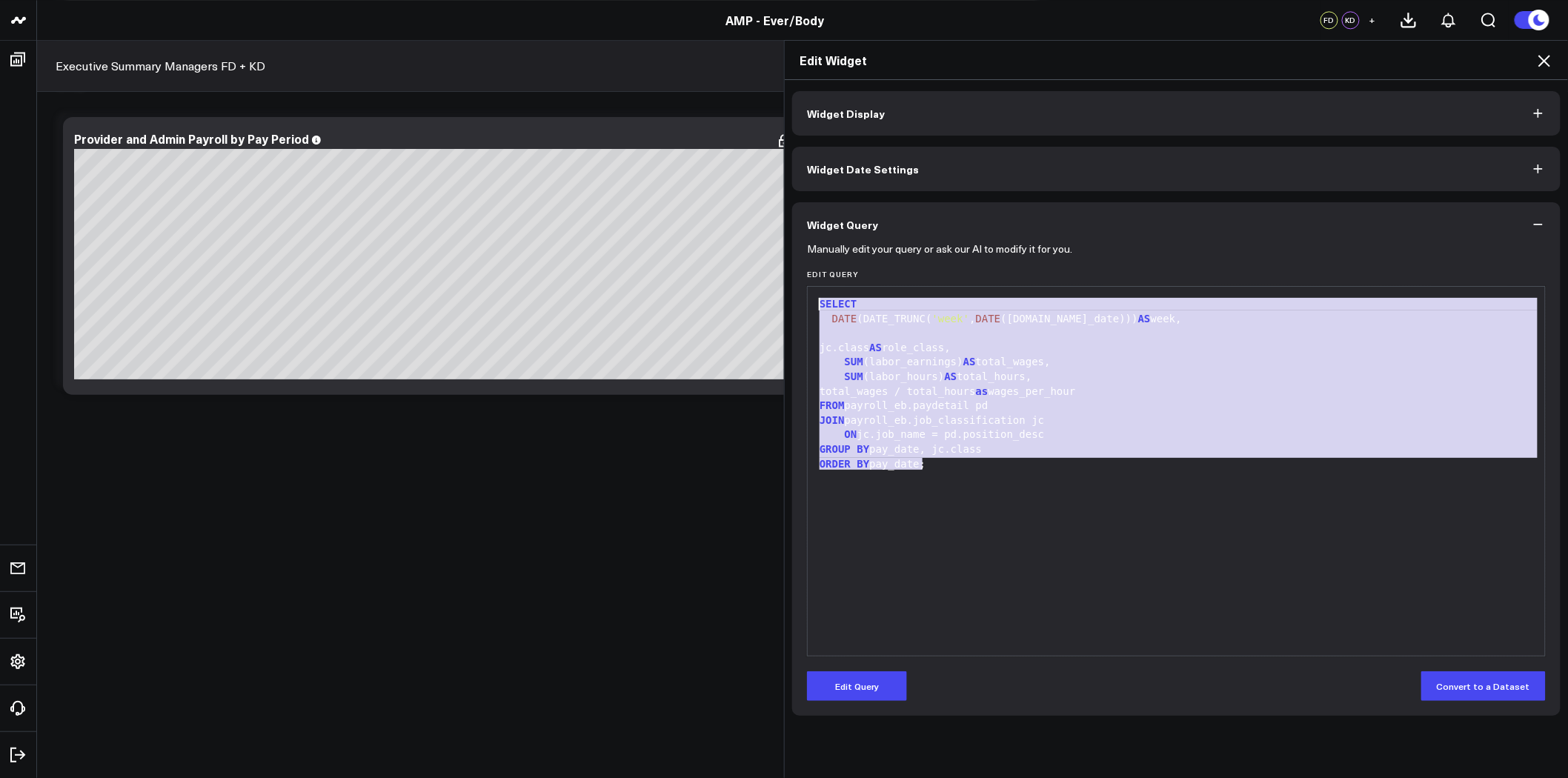
drag, startPoint x: 926, startPoint y: 467, endPoint x: 795, endPoint y: 306, distance: 207.6
click at [795, 306] on div "Manually edit your query or ask our AI to modify it for you. Edit Query 99 1 2 …" at bounding box center [1176, 481] width 768 height 469
copy div "SELECT DATE (DATE_TRUNC( 'week' , DATE ([DOMAIN_NAME]_date))) AS week, jc.class…"
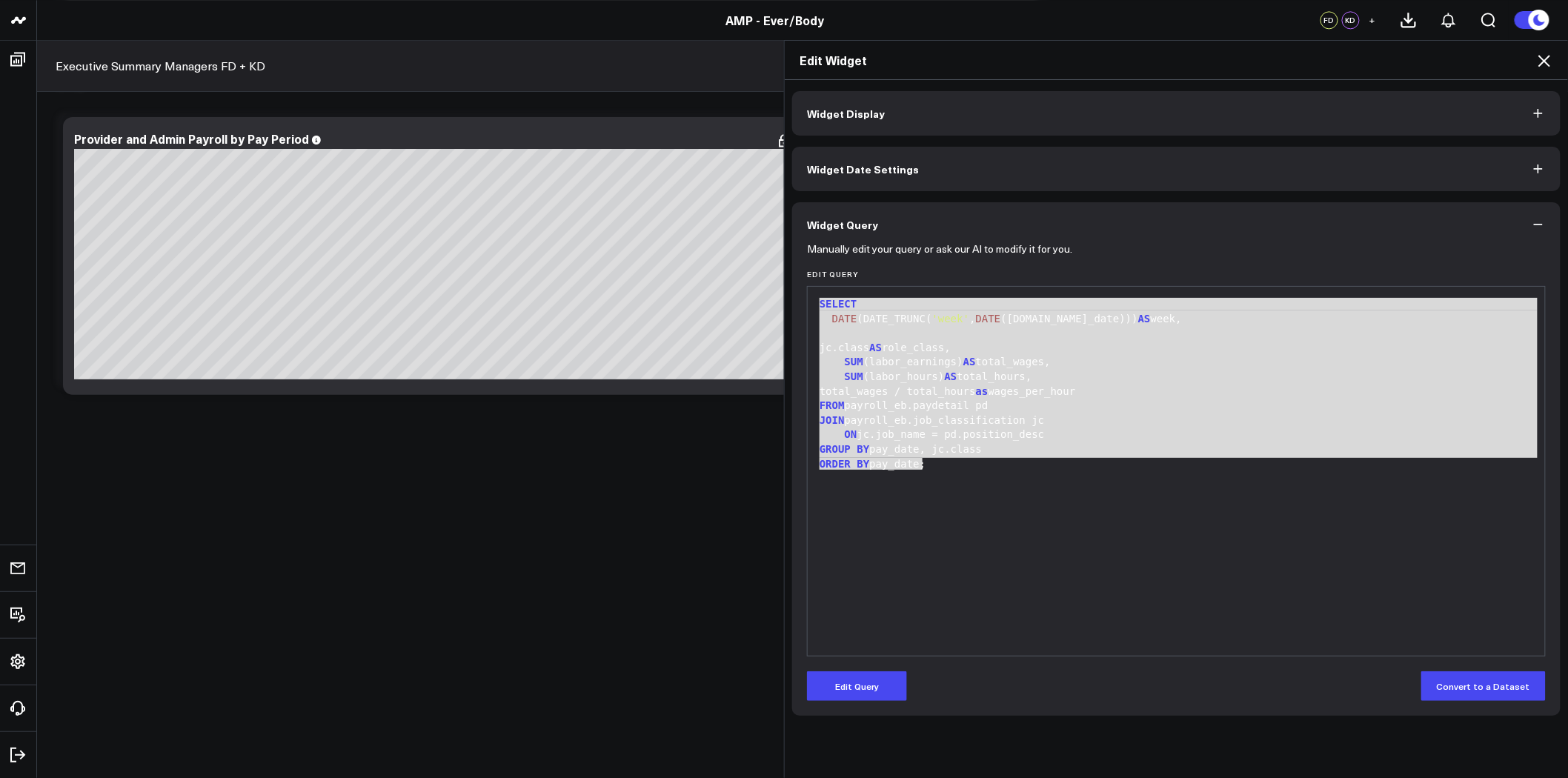
click at [1084, 396] on div "total_wages / total_hours as wages_per_hour" at bounding box center [1176, 392] width 722 height 15
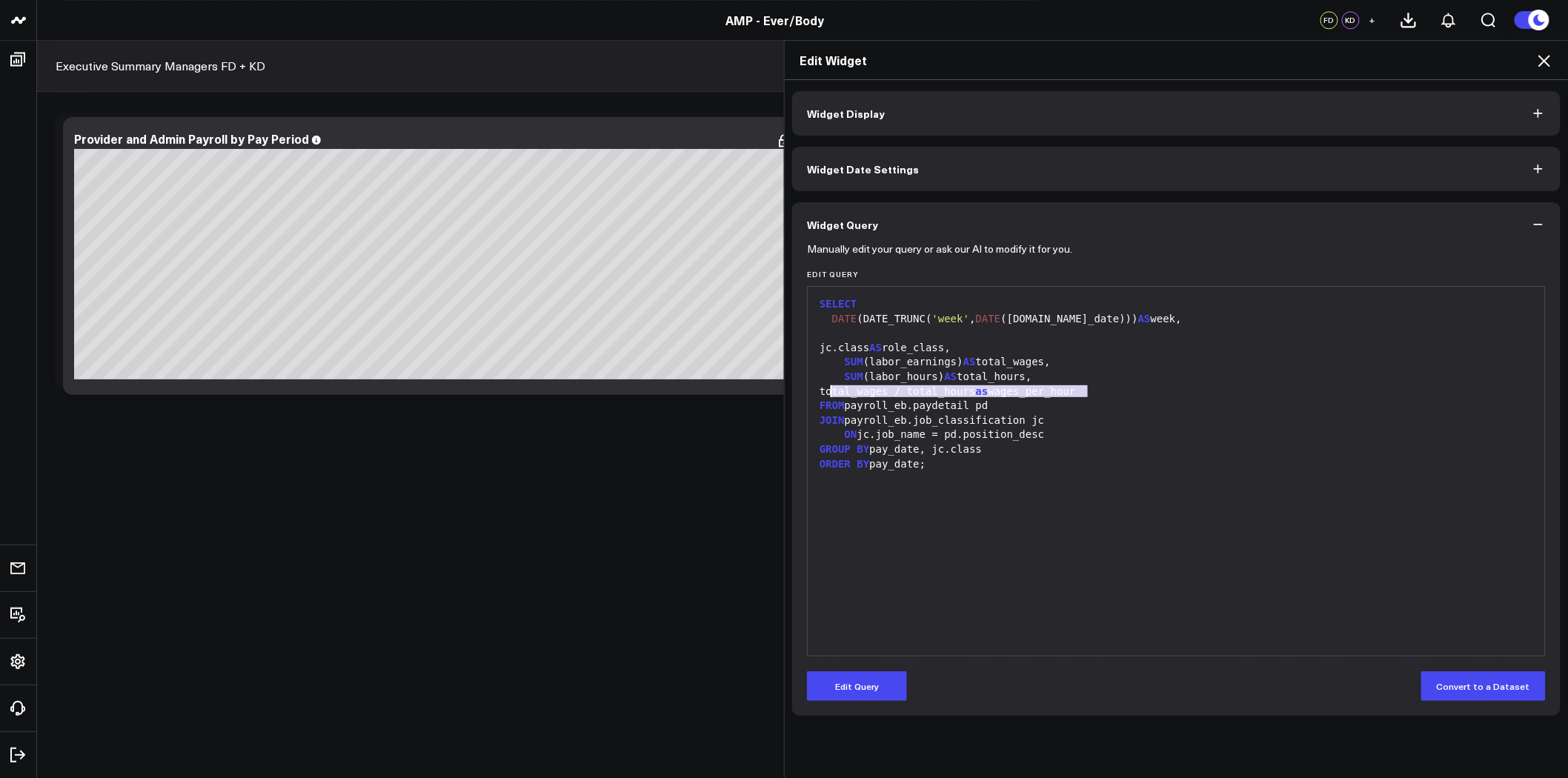
drag, startPoint x: 1101, startPoint y: 391, endPoint x: 825, endPoint y: 390, distance: 276.0
click at [825, 390] on div "total_wages / total_hours as wages_per_hour" at bounding box center [1176, 392] width 722 height 15
click at [860, 674] on button "Edit Query" at bounding box center [857, 686] width 100 height 29
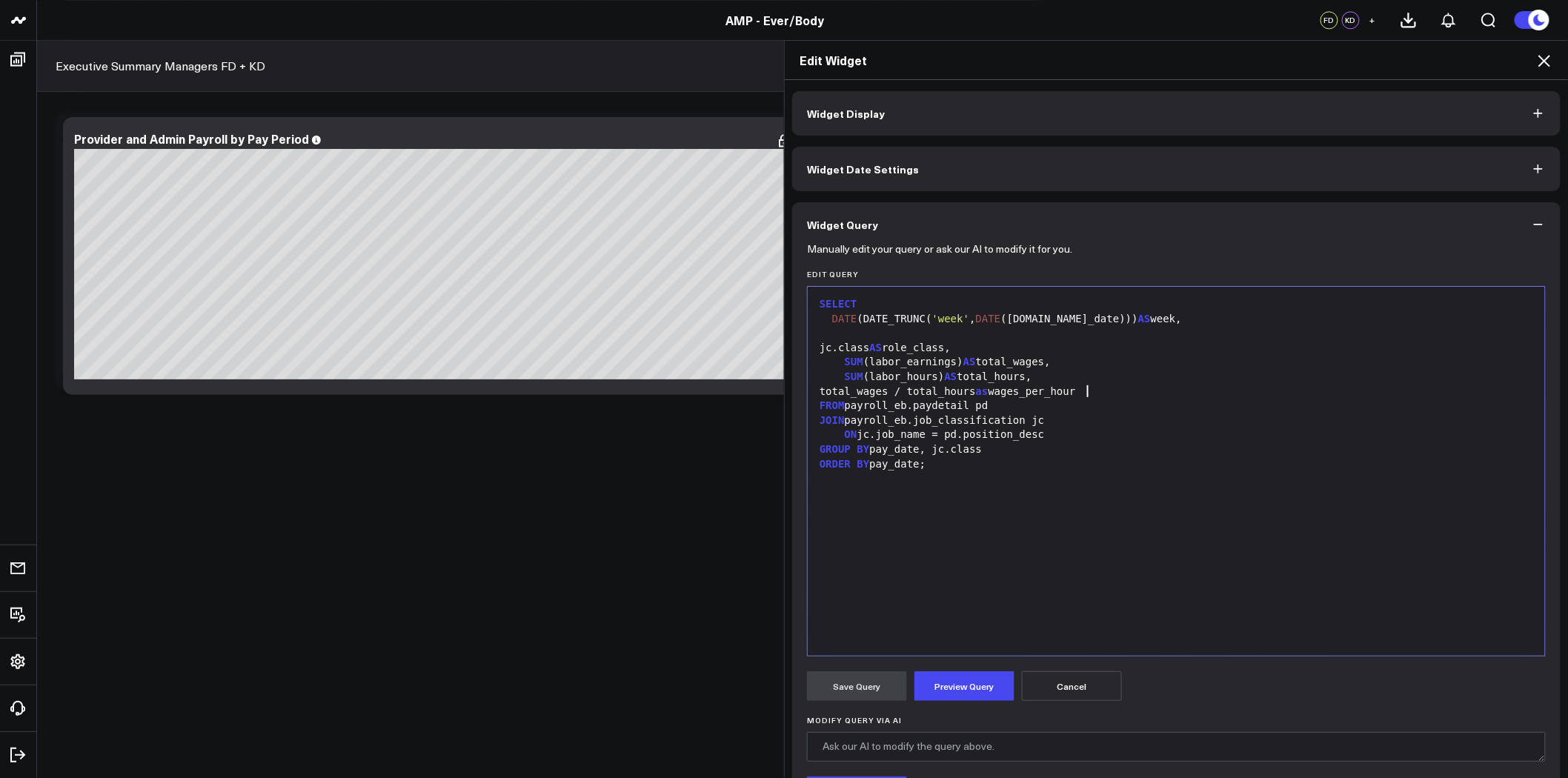
click at [1092, 397] on div "total_wages / total_hours as wages_per_hour" at bounding box center [1176, 392] width 722 height 15
drag, startPoint x: 1095, startPoint y: 393, endPoint x: 819, endPoint y: 387, distance: 276.1
click at [819, 387] on div "total_wages / total_hours as wages_per_hour" at bounding box center [1176, 392] width 722 height 15
click at [965, 675] on button "Preview Query" at bounding box center [964, 686] width 100 height 29
click at [865, 452] on div "GROUP BY pay_date, jc.class" at bounding box center [1176, 450] width 722 height 15
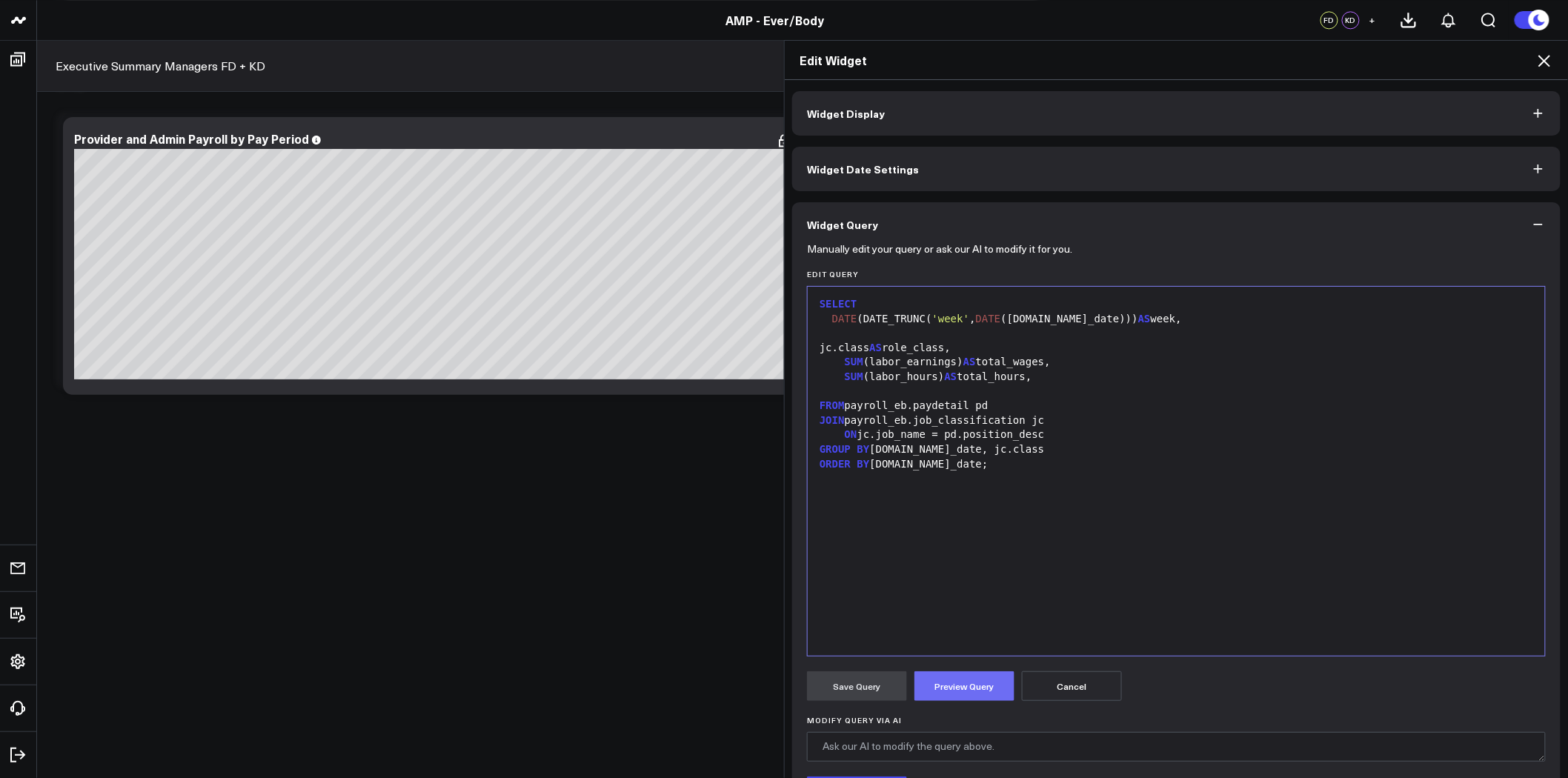
click at [950, 682] on button "Preview Query" at bounding box center [964, 686] width 100 height 29
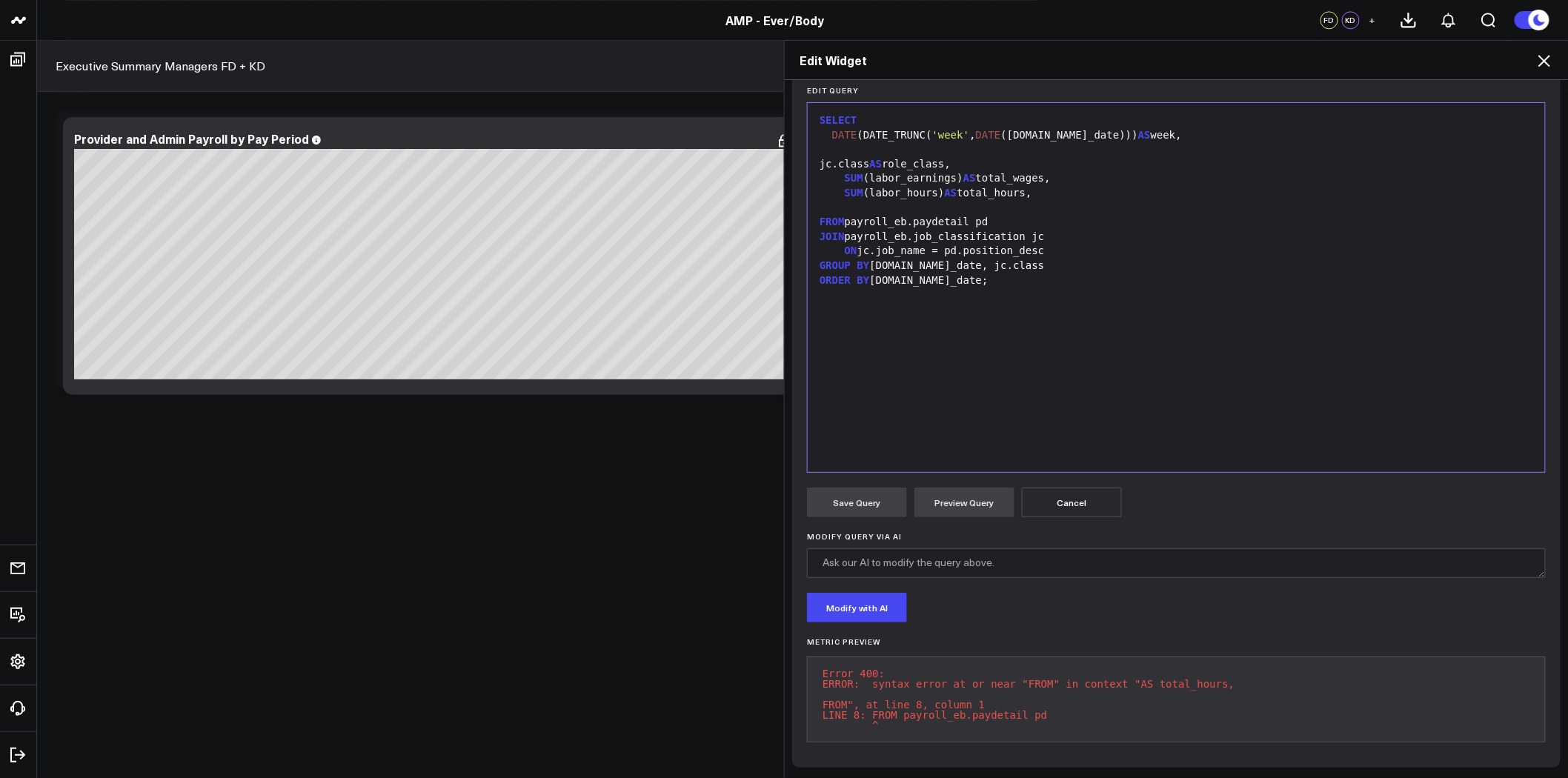
scroll to position [112, 0]
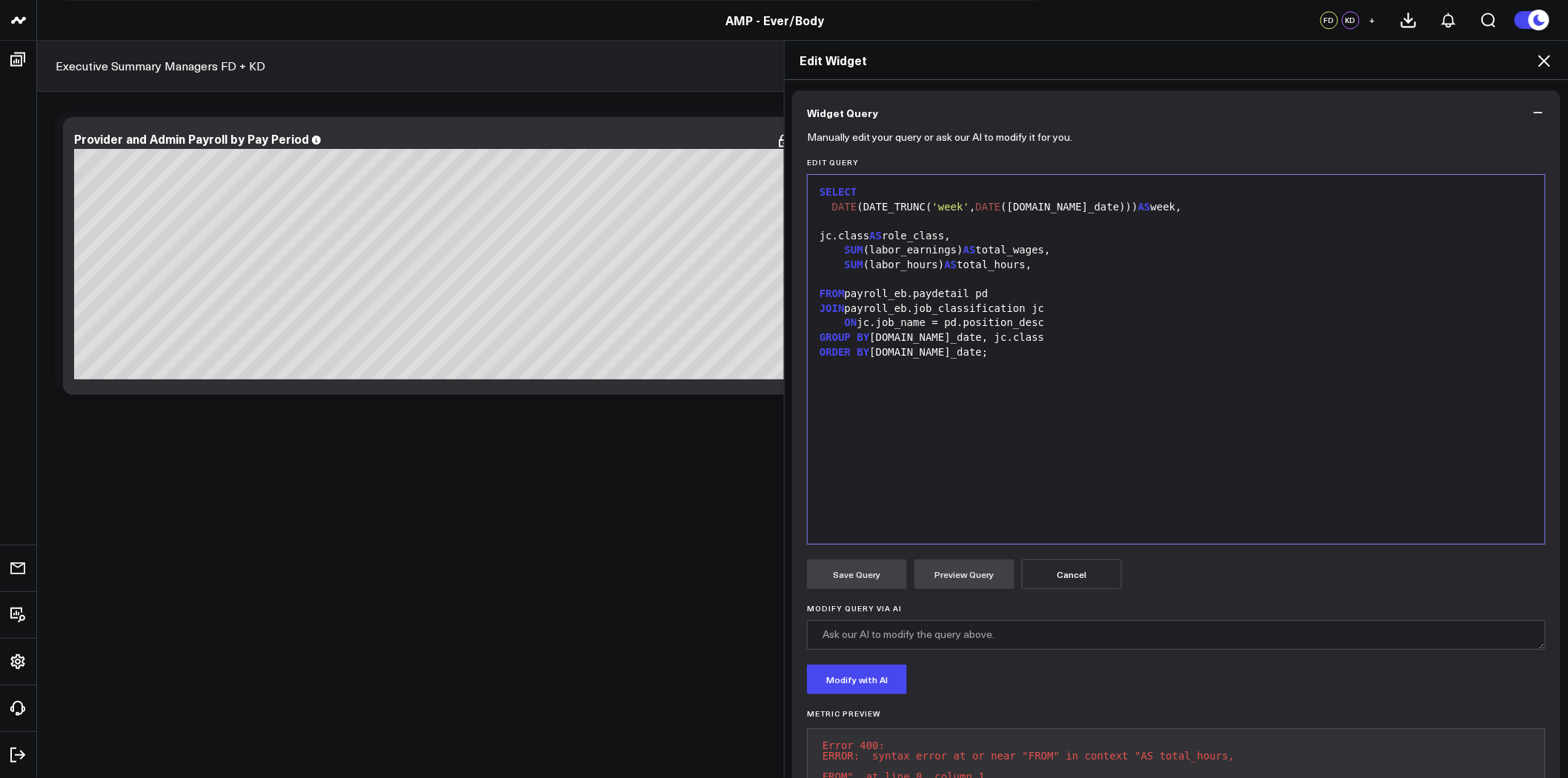
click at [1031, 264] on div "SUM (labor_hours) AS total_hours," at bounding box center [1176, 265] width 722 height 15
click at [971, 574] on button "Preview Query" at bounding box center [964, 574] width 100 height 29
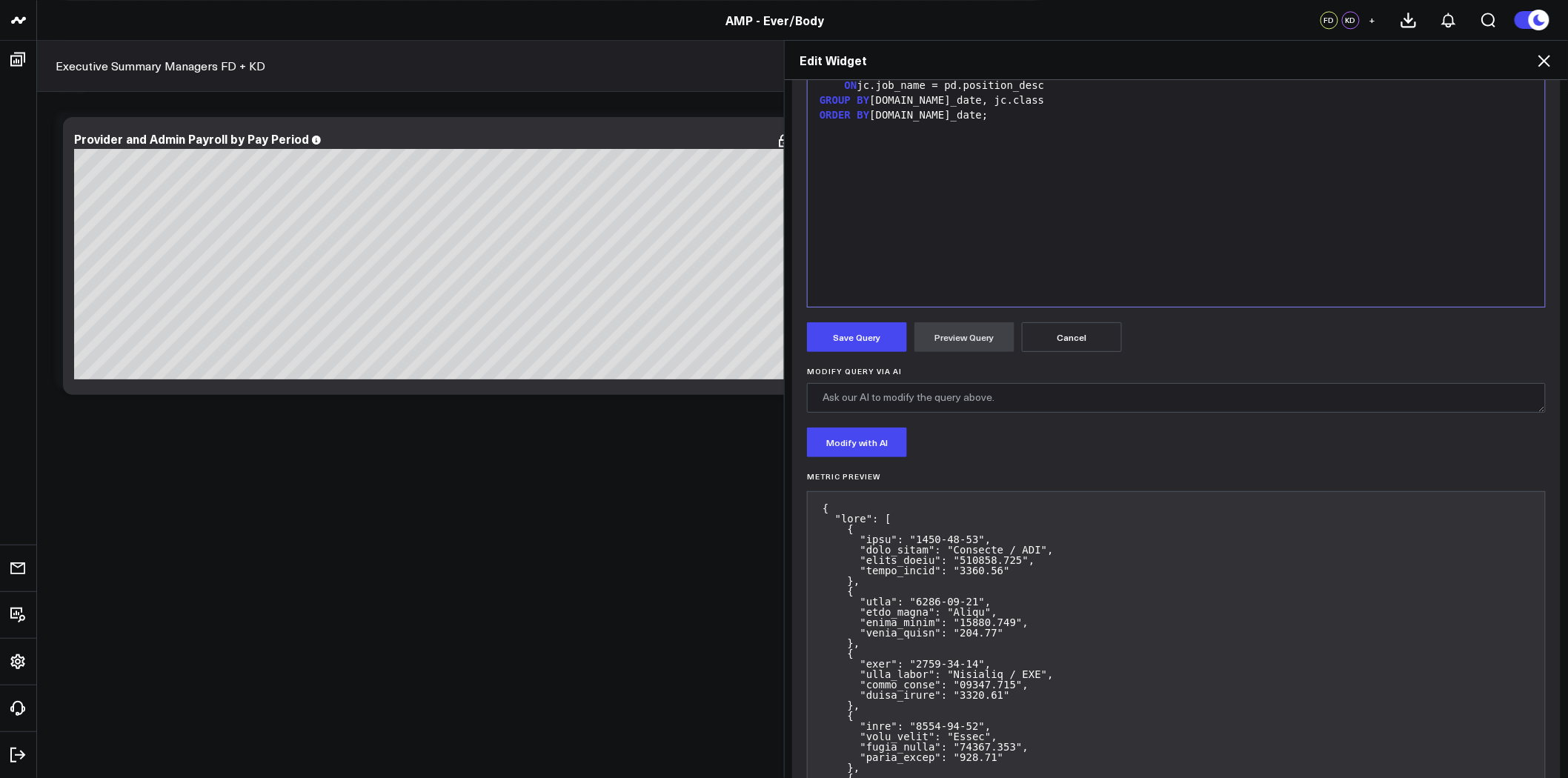
scroll to position [359, 0]
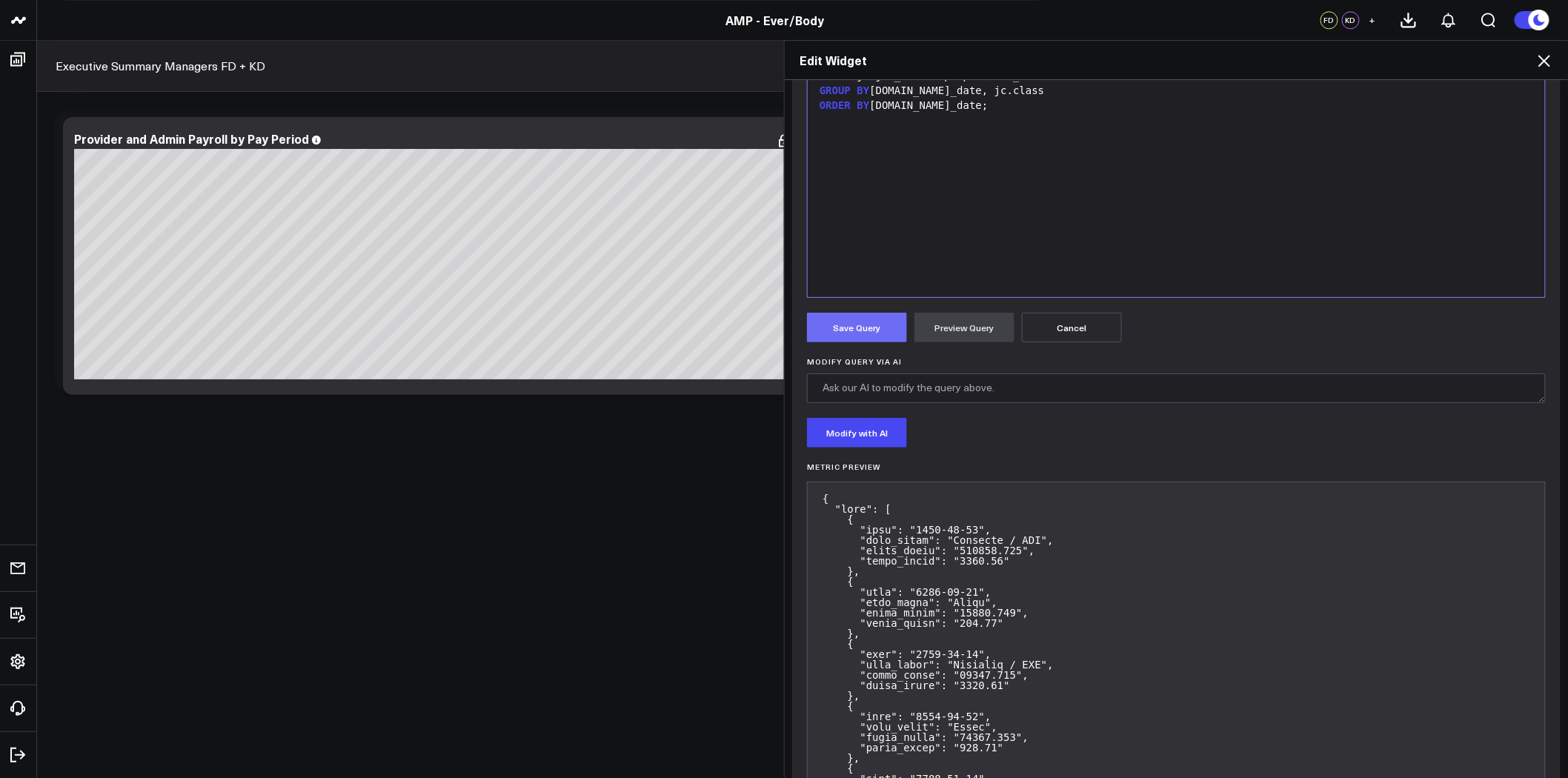
click at [834, 321] on button "Save Query" at bounding box center [857, 328] width 100 height 29
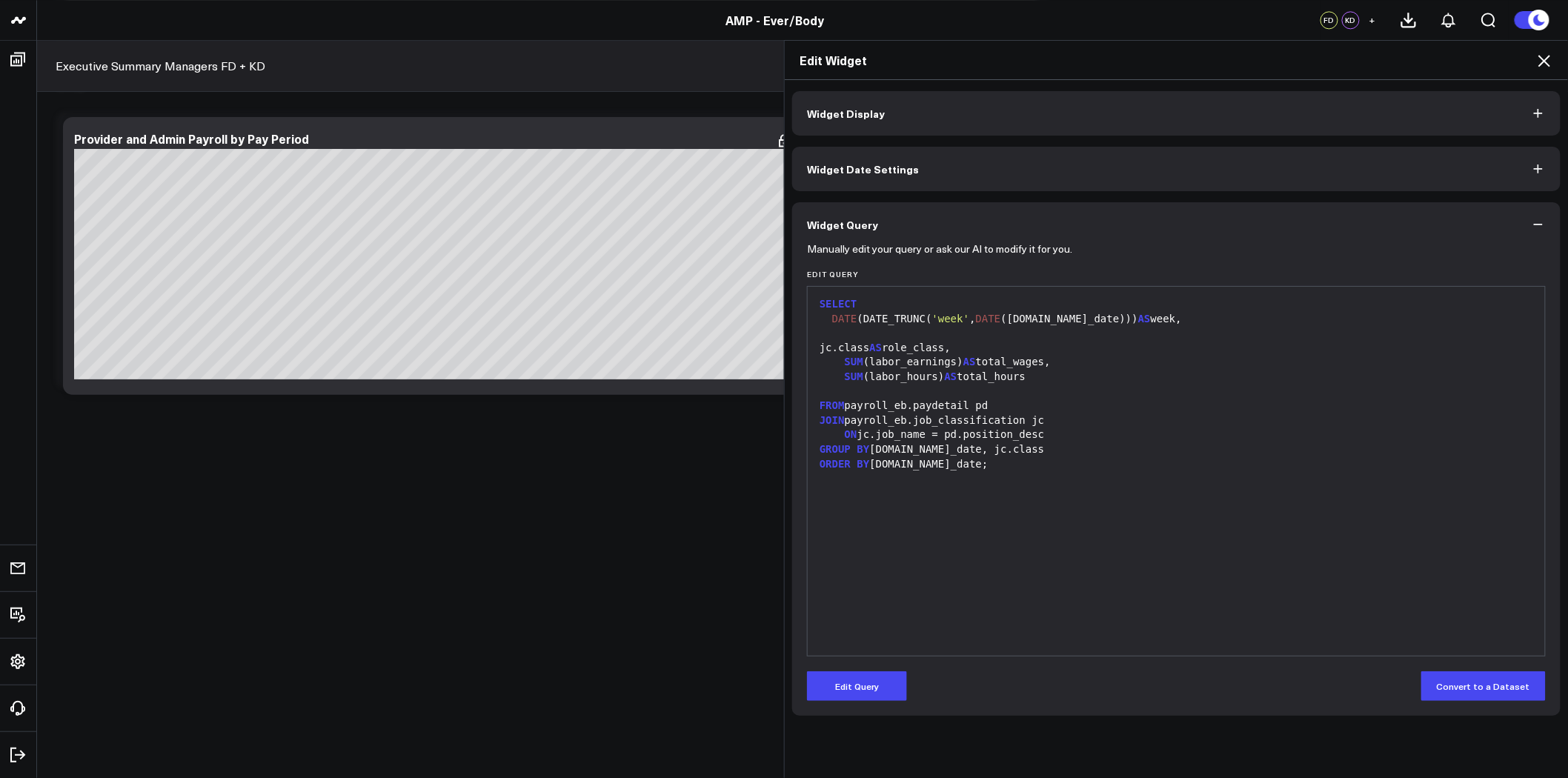
scroll to position [0, 0]
drag, startPoint x: 1025, startPoint y: 377, endPoint x: 813, endPoint y: 379, distance: 212.0
click at [815, 379] on div "SUM (labor_hours) AS total_hours" at bounding box center [1176, 378] width 722 height 15
click at [832, 686] on button "Edit Query" at bounding box center [857, 686] width 100 height 29
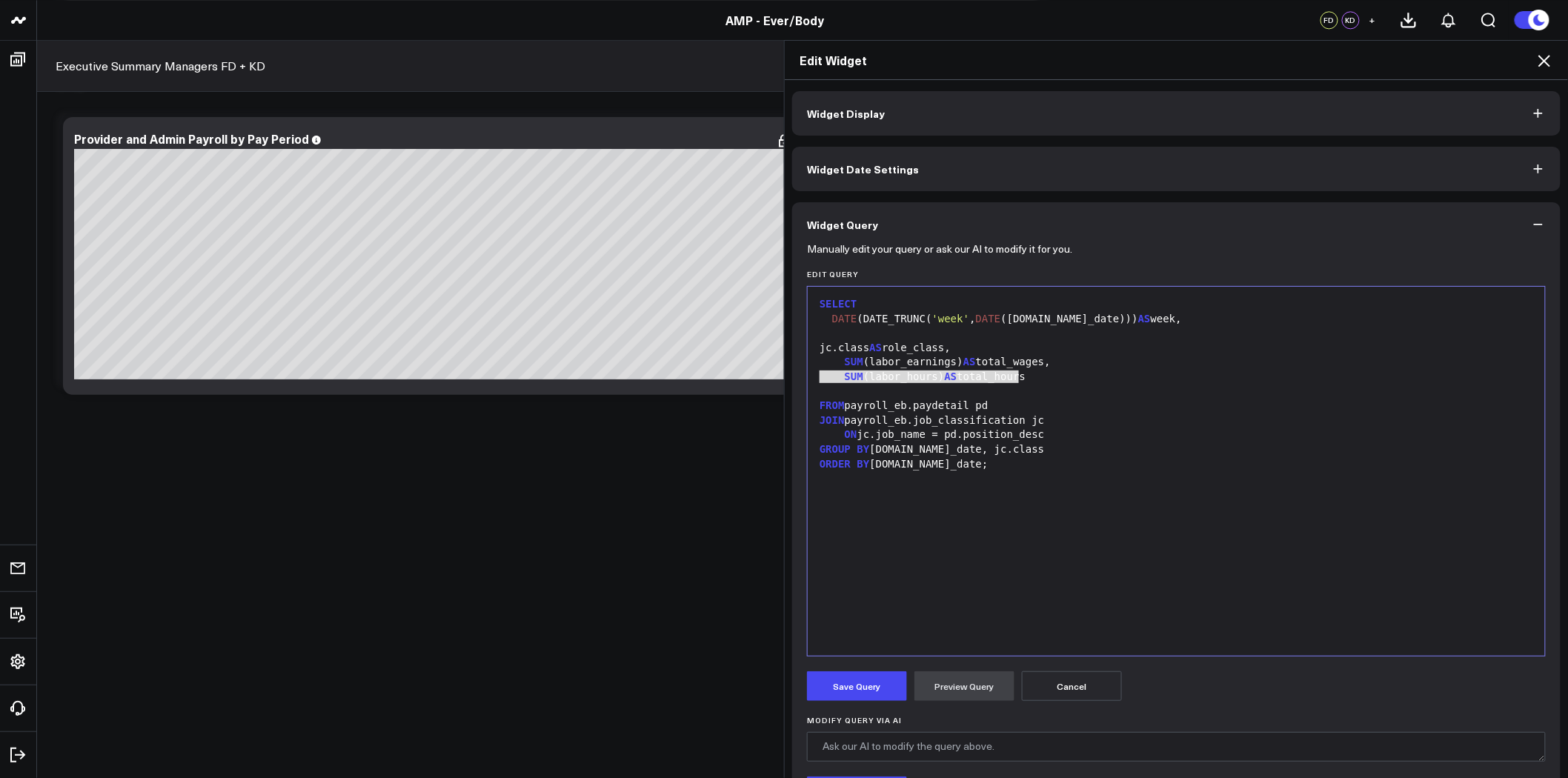
click at [1016, 386] on div at bounding box center [1176, 392] width 722 height 15
drag, startPoint x: 1028, startPoint y: 378, endPoint x: 816, endPoint y: 379, distance: 212.0
click at [816, 379] on div "SUM (labor_hours) AS total_hours" at bounding box center [1176, 378] width 722 height 15
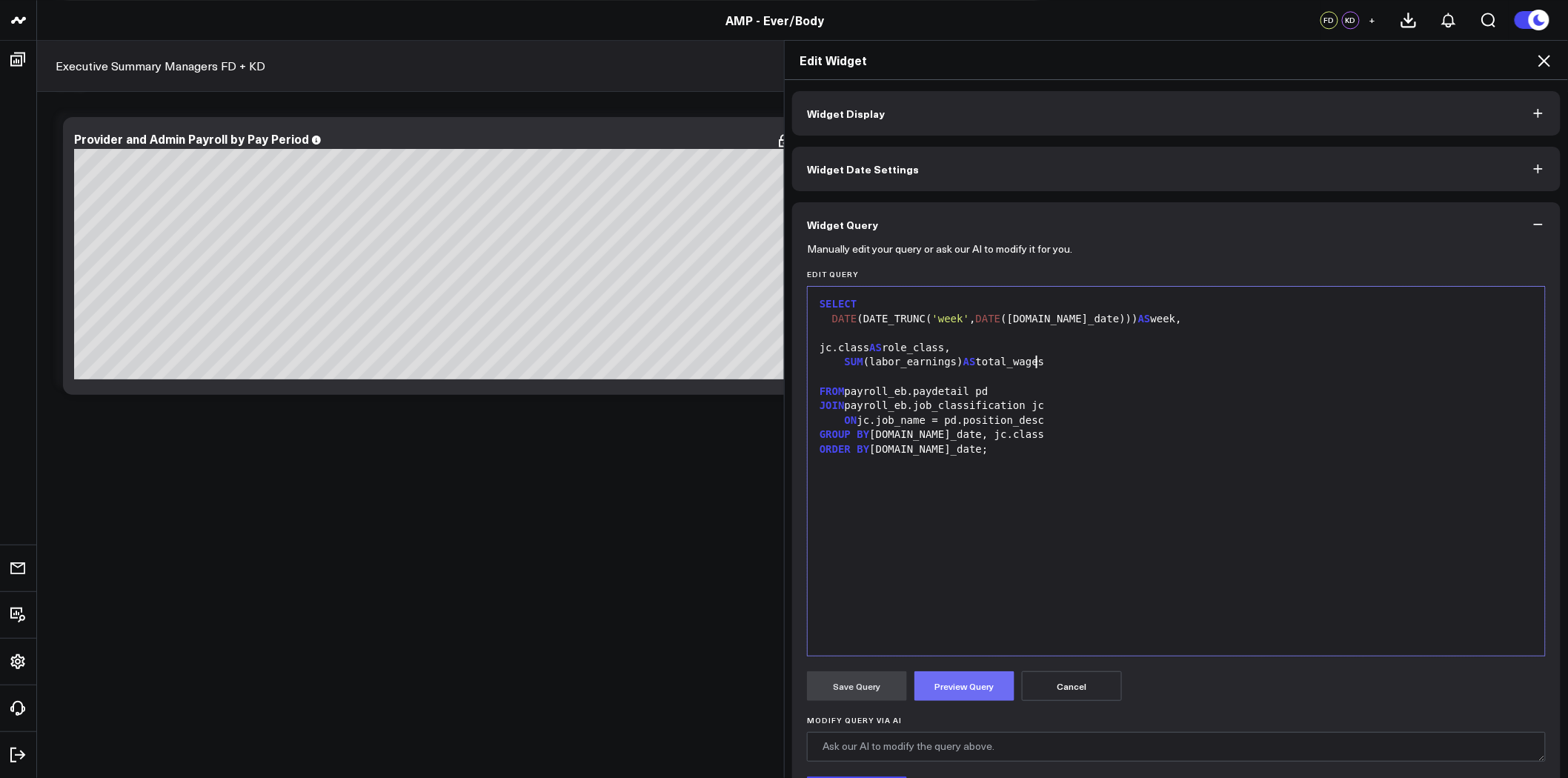
click at [956, 690] on button "Preview Query" at bounding box center [964, 686] width 100 height 29
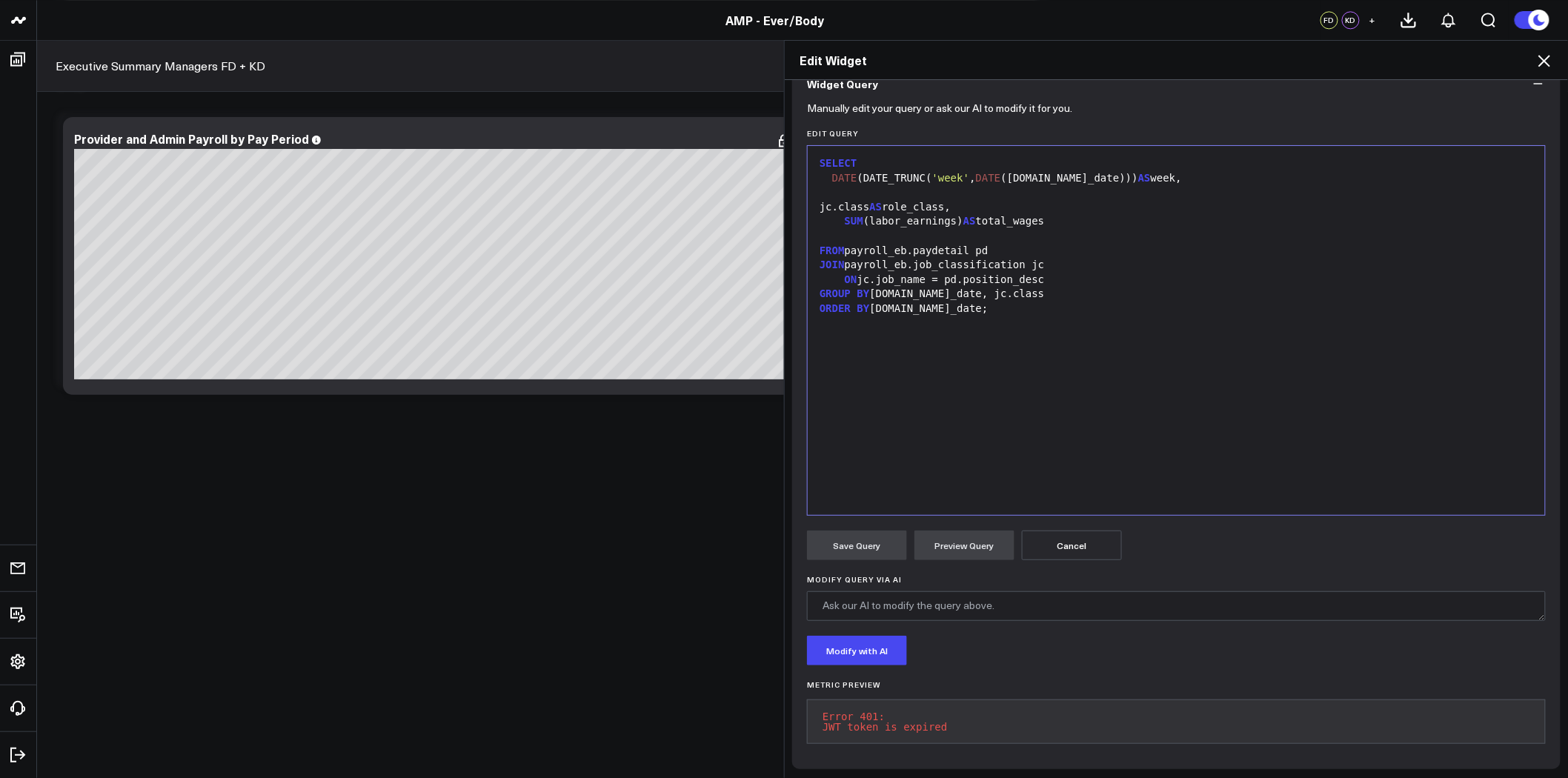
scroll to position [142, 0]
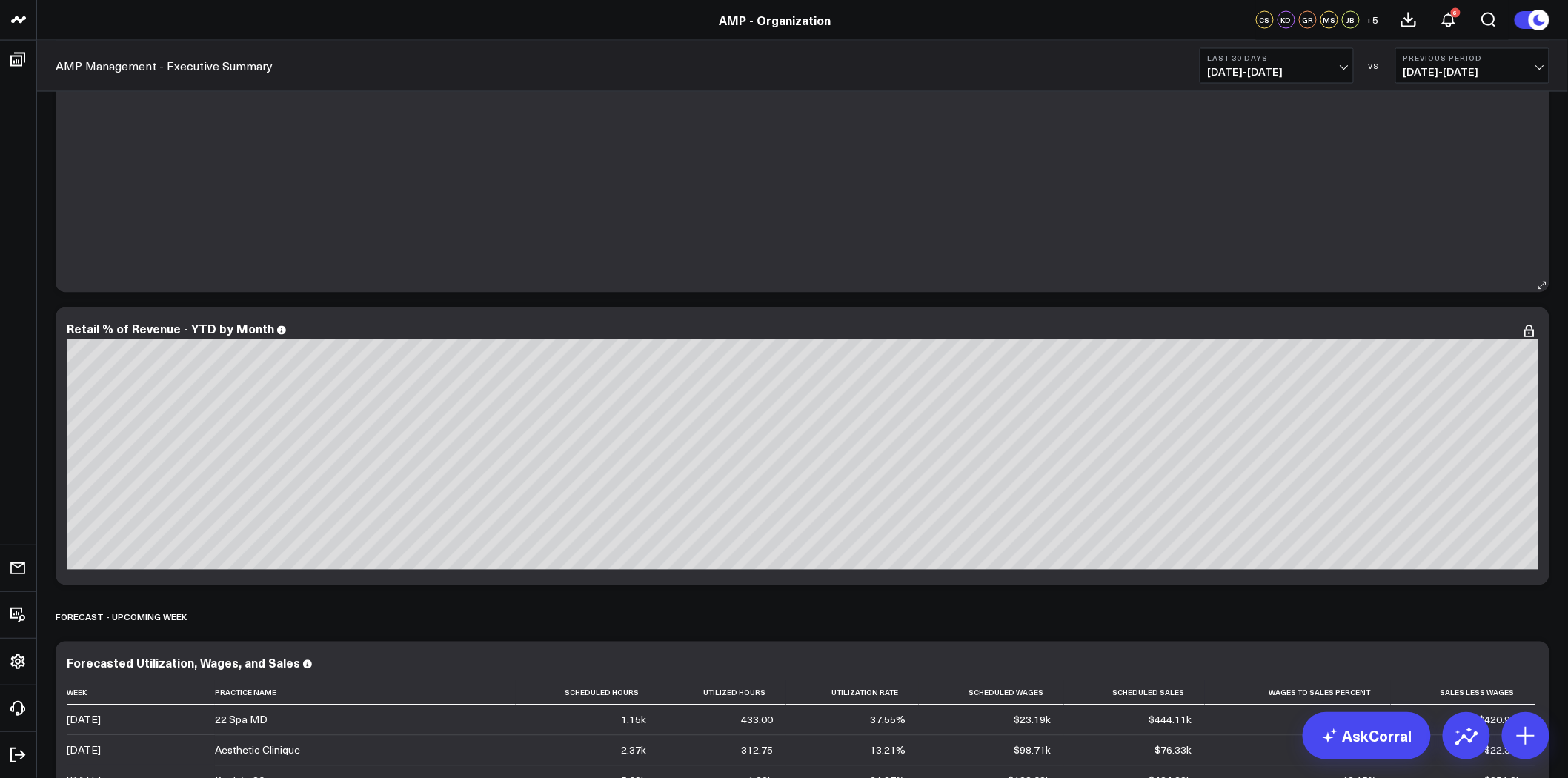
scroll to position [3871, 0]
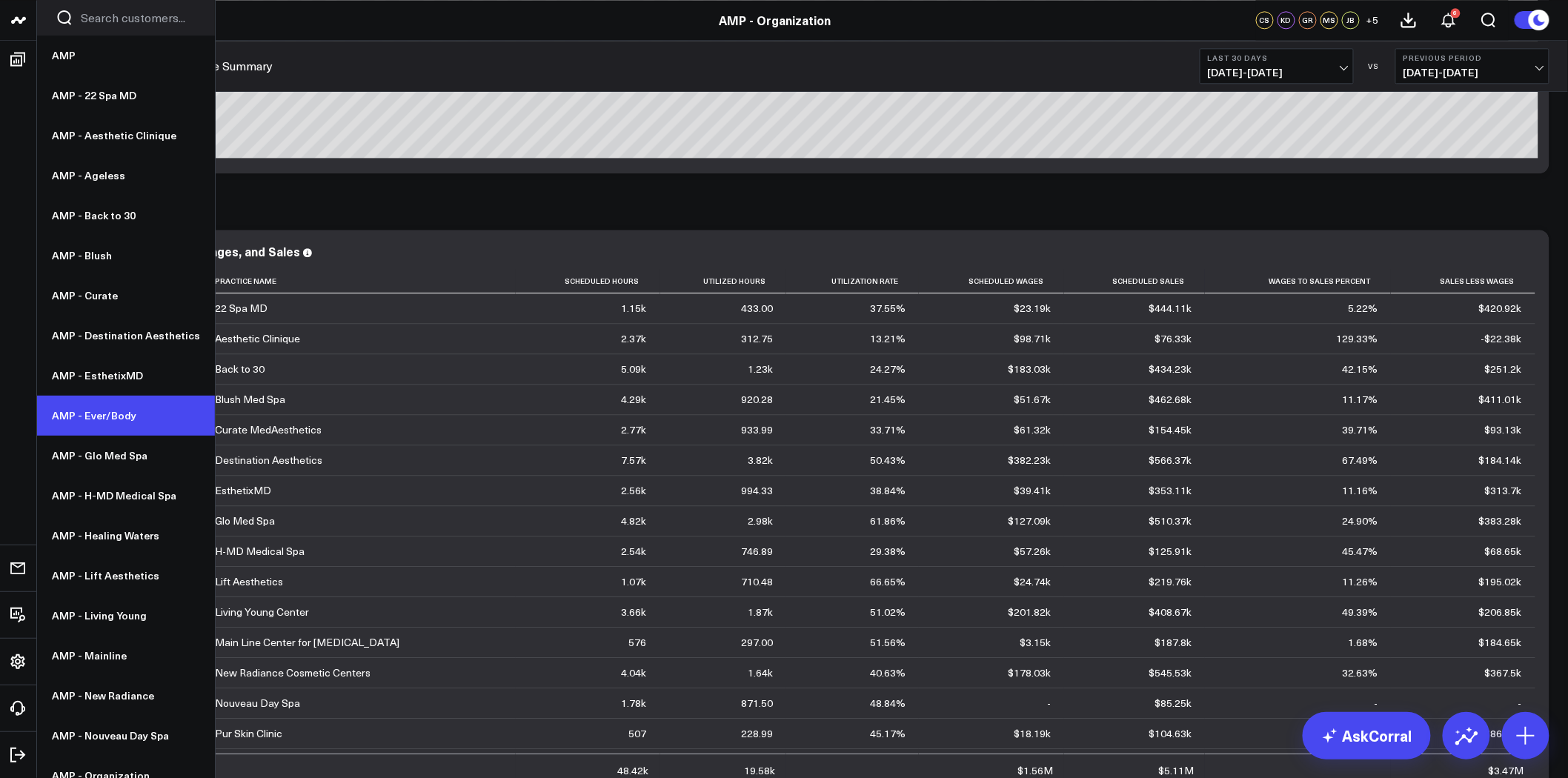
click at [125, 423] on link "AMP - Ever/Body" at bounding box center [126, 416] width 178 height 40
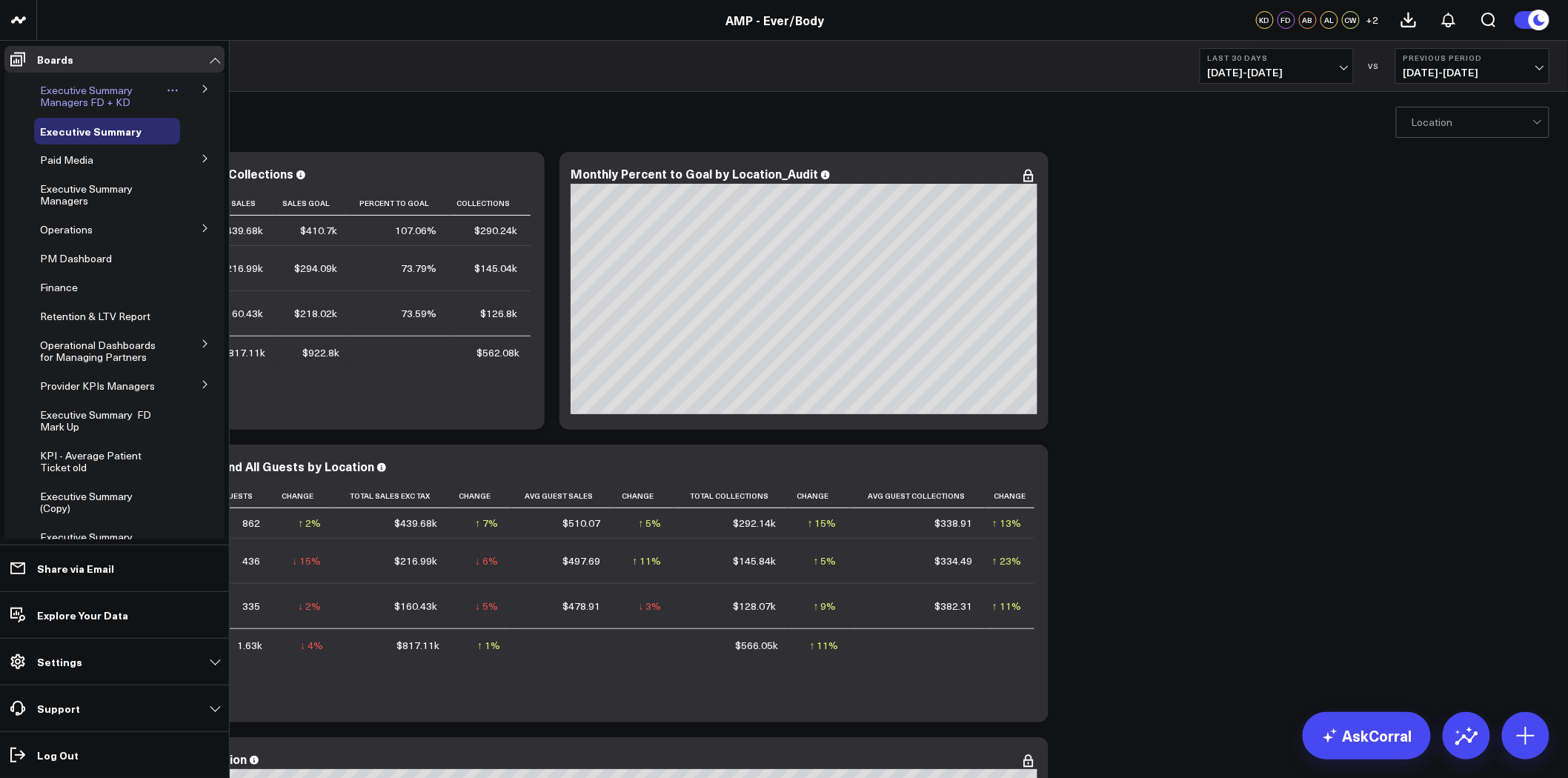
click at [109, 91] on span "Executive Summary Managers FD + KD" at bounding box center [86, 96] width 93 height 26
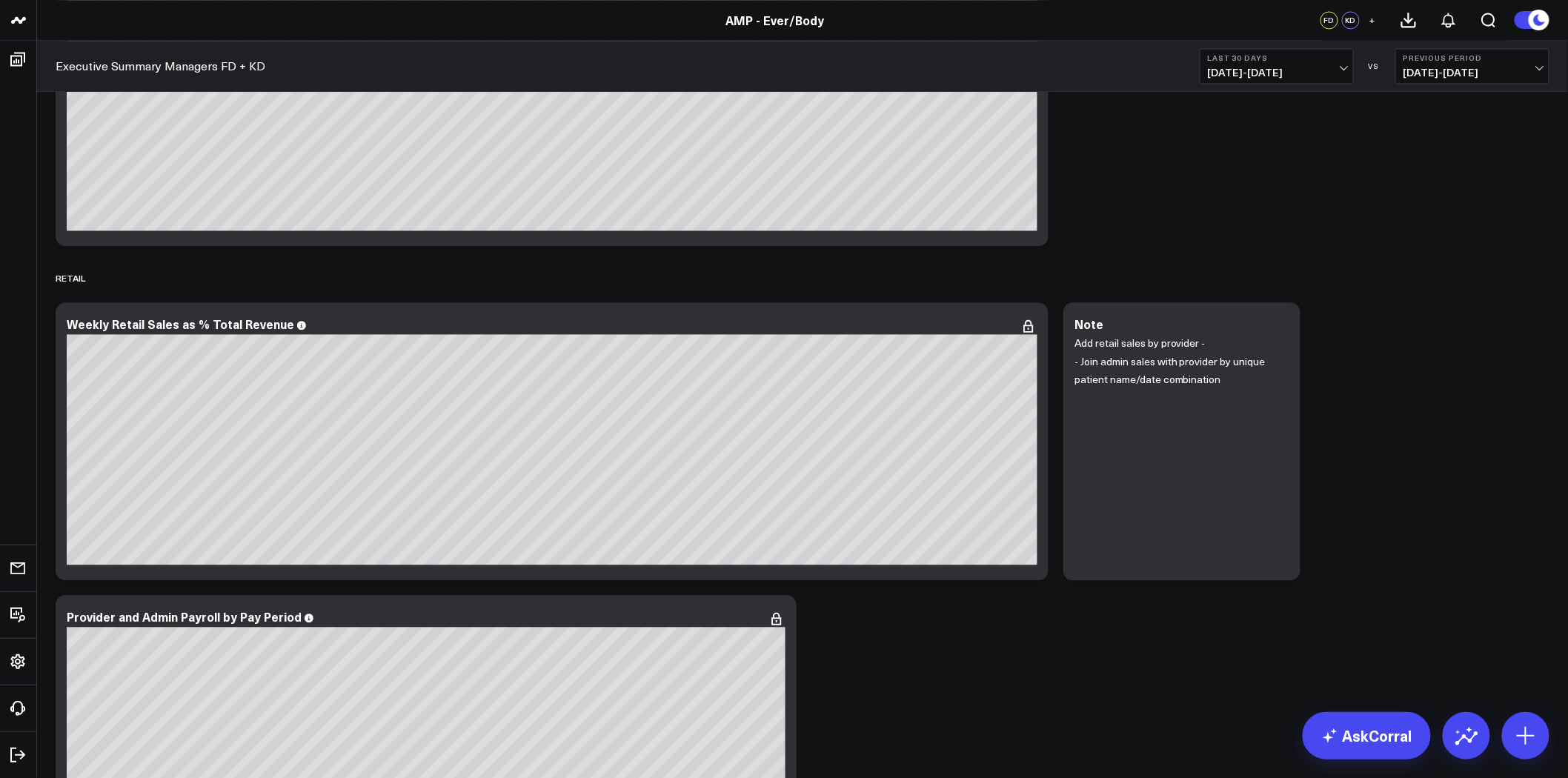
scroll to position [6164, 0]
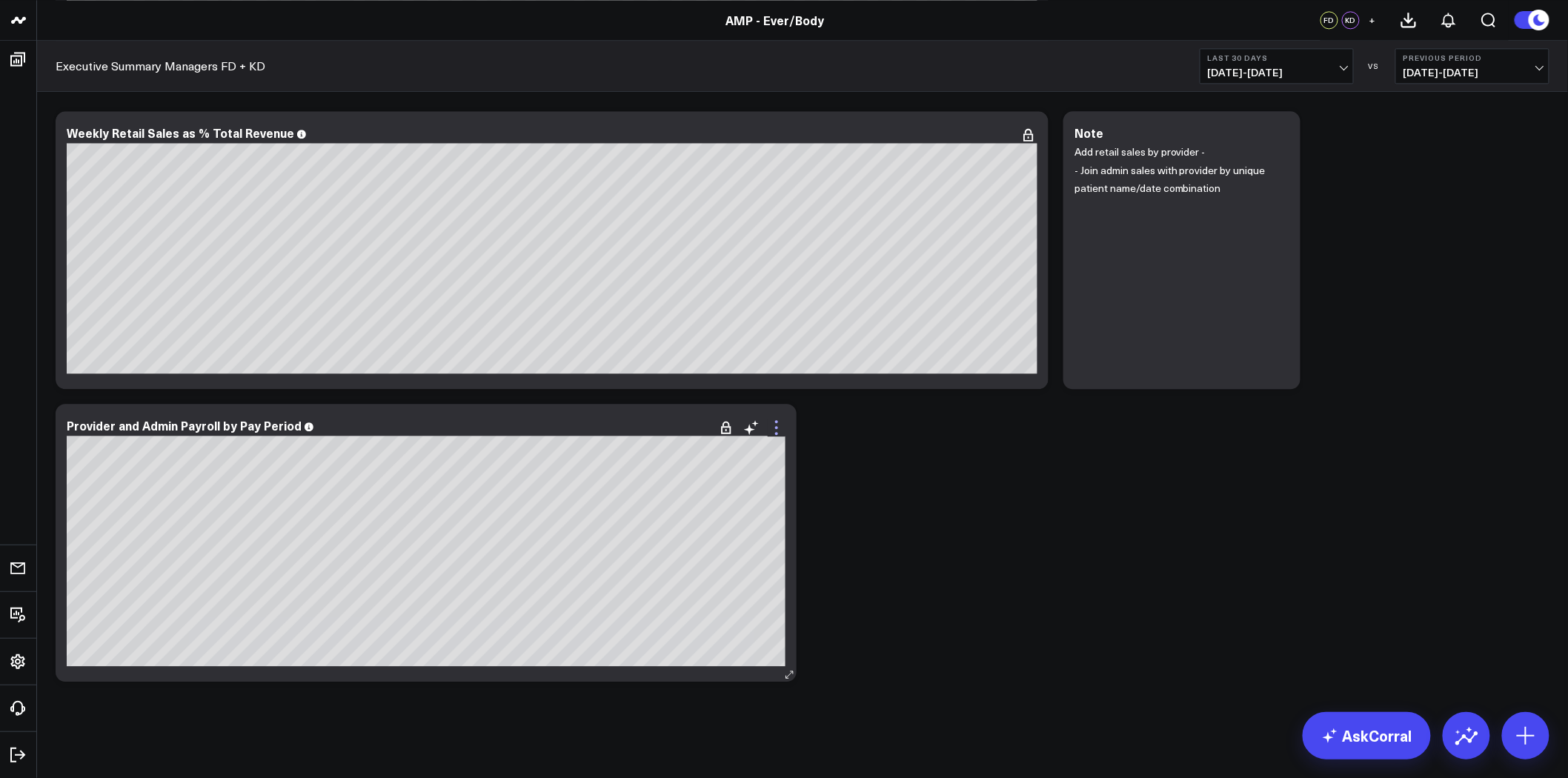
click at [774, 423] on icon at bounding box center [776, 427] width 17 height 17
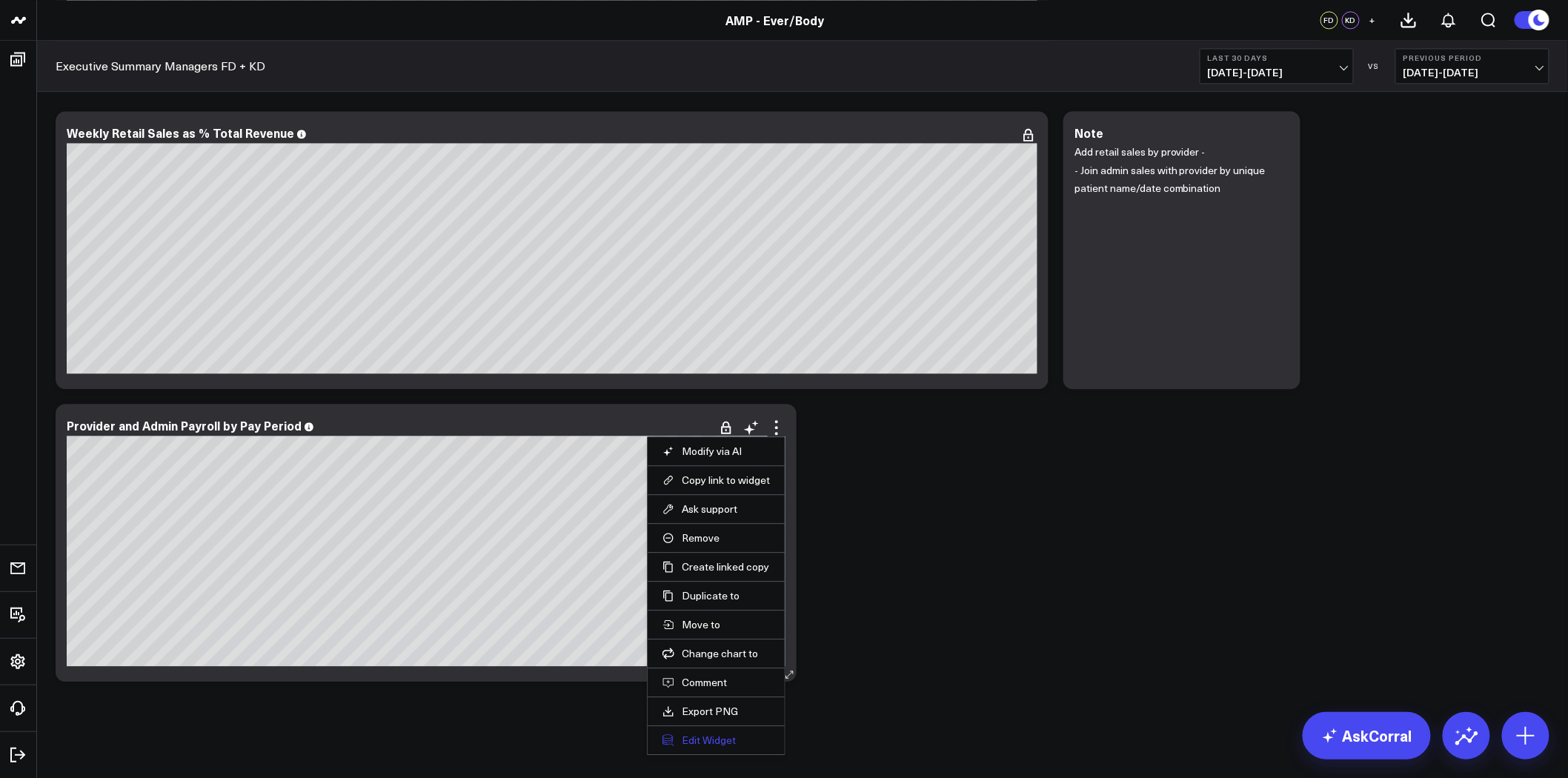
click at [714, 734] on button "Edit Widget" at bounding box center [715, 740] width 107 height 14
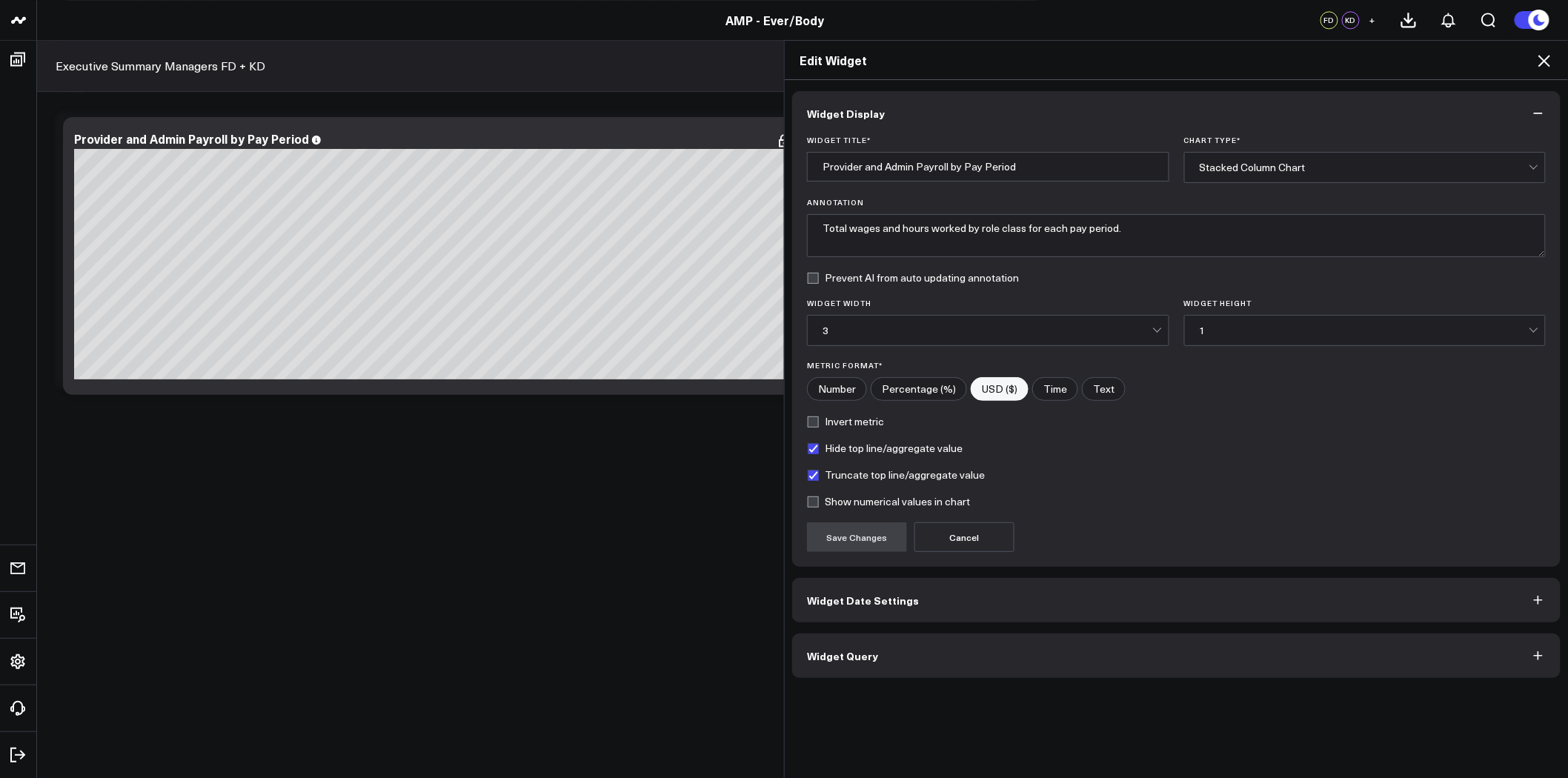
click at [1009, 664] on button "Widget Query" at bounding box center [1176, 656] width 768 height 44
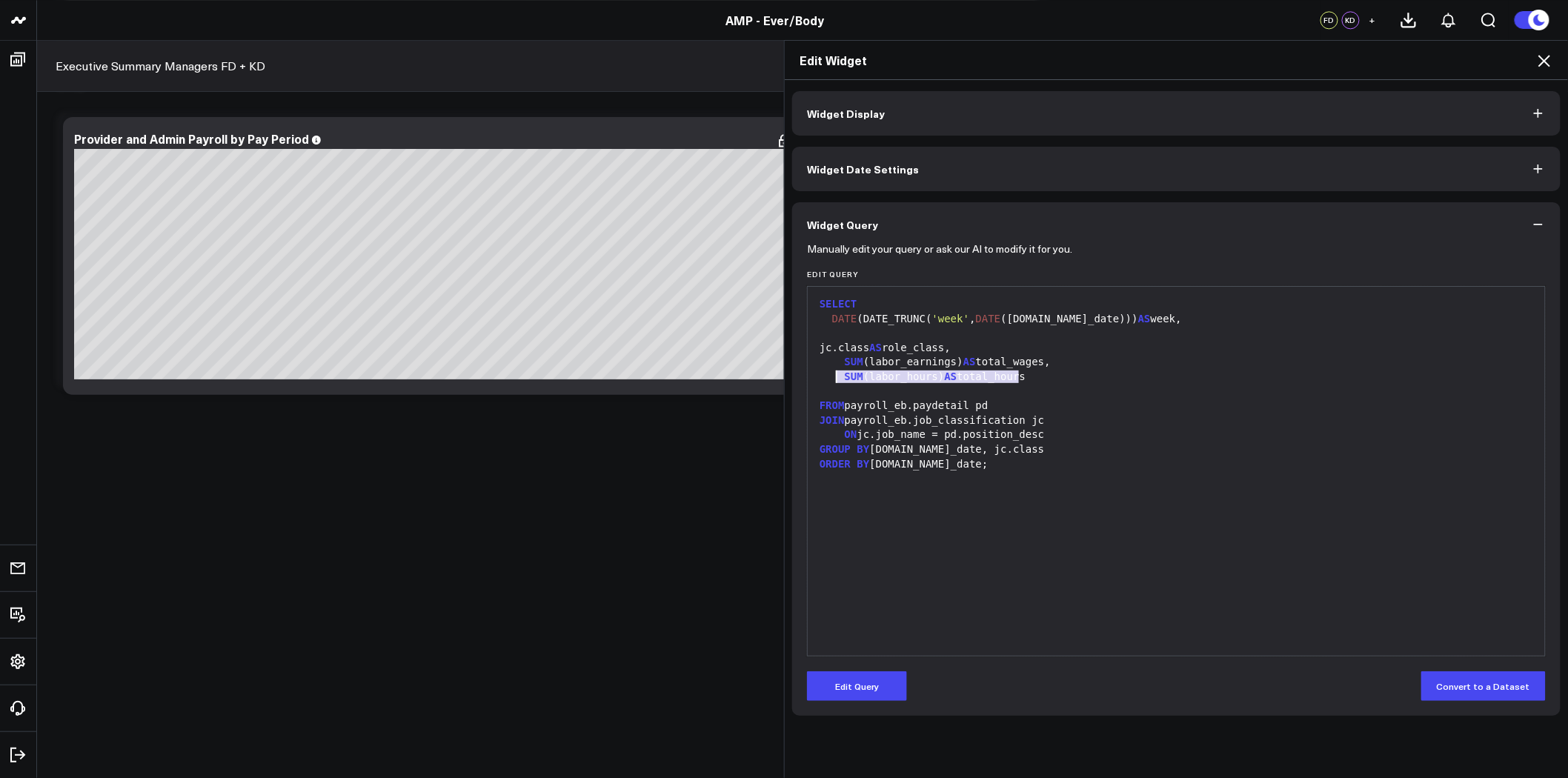
drag, startPoint x: 1031, startPoint y: 379, endPoint x: 832, endPoint y: 381, distance: 199.0
click at [832, 381] on div "SUM (labor_hours) AS total_hours" at bounding box center [1176, 378] width 722 height 15
click at [862, 676] on button "Edit Query" at bounding box center [857, 686] width 100 height 29
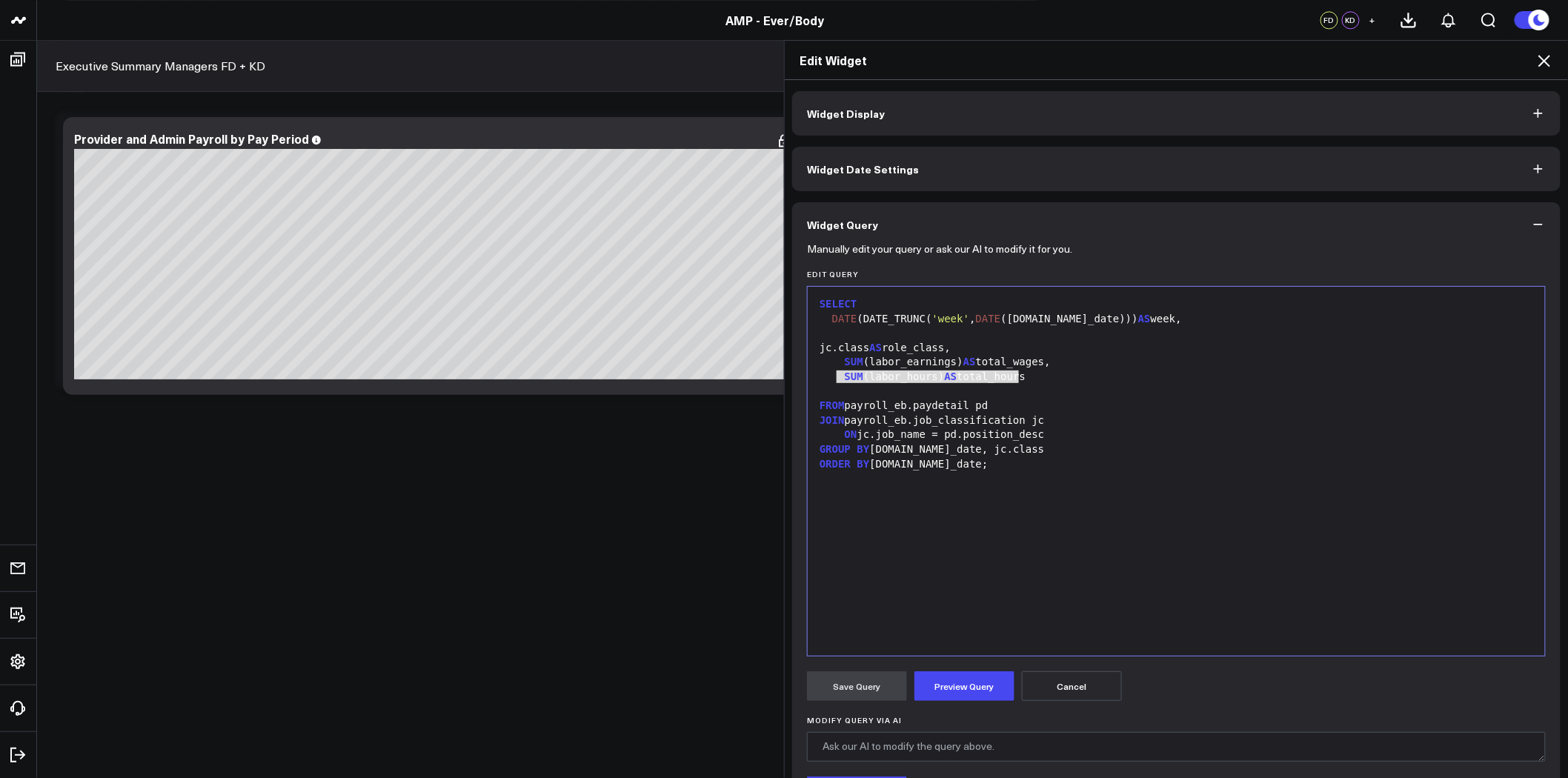
click at [1027, 375] on div "SUM (labor_hours) AS total_hours" at bounding box center [1176, 378] width 722 height 15
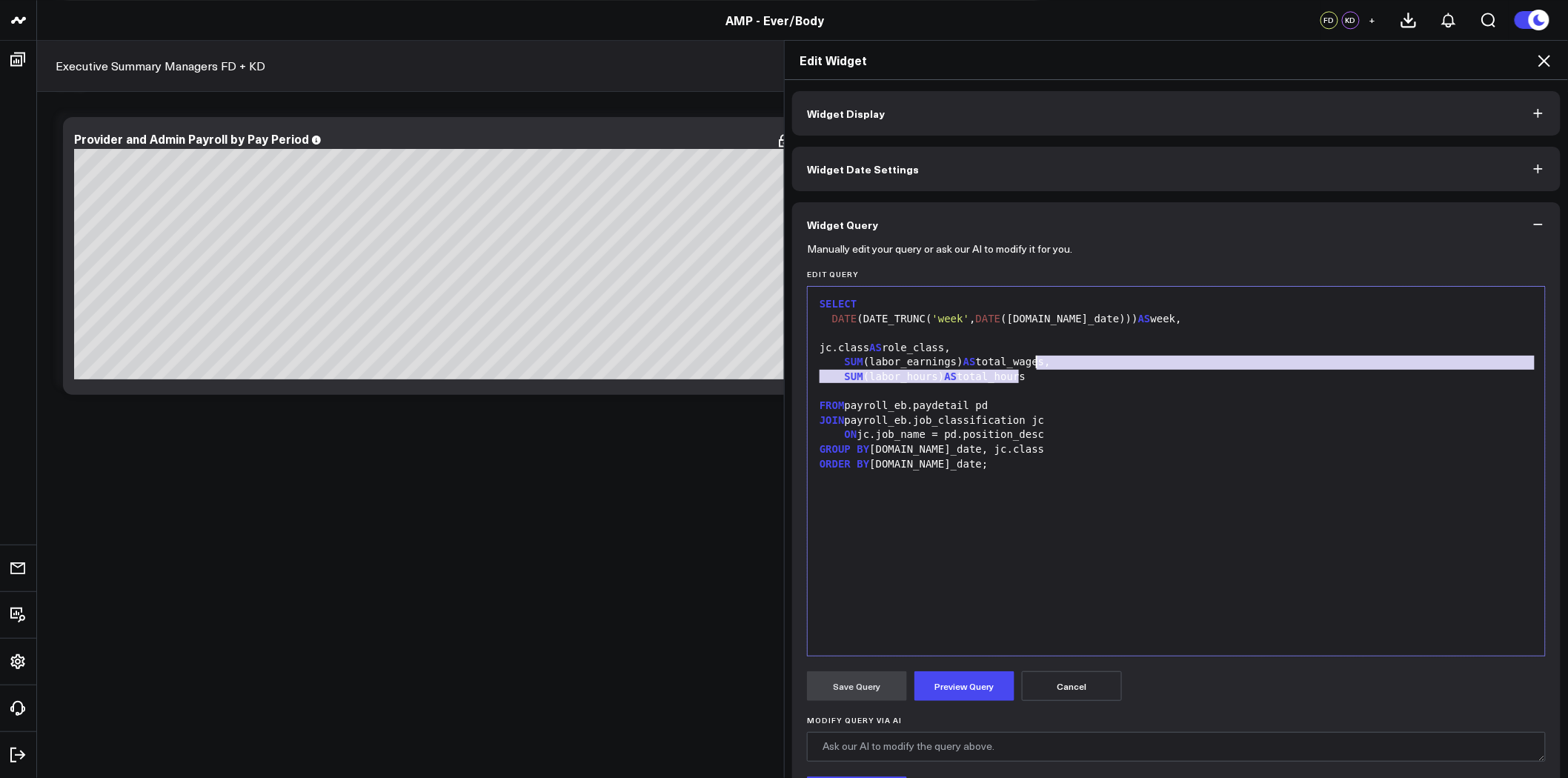
drag, startPoint x: 1042, startPoint y: 375, endPoint x: 1033, endPoint y: 364, distance: 14.2
click at [1033, 364] on div "SELECT DATE (DATE_TRUNC( 'week' , DATE ([DOMAIN_NAME]_date))) AS week, jc.class…" at bounding box center [1176, 471] width 722 height 355
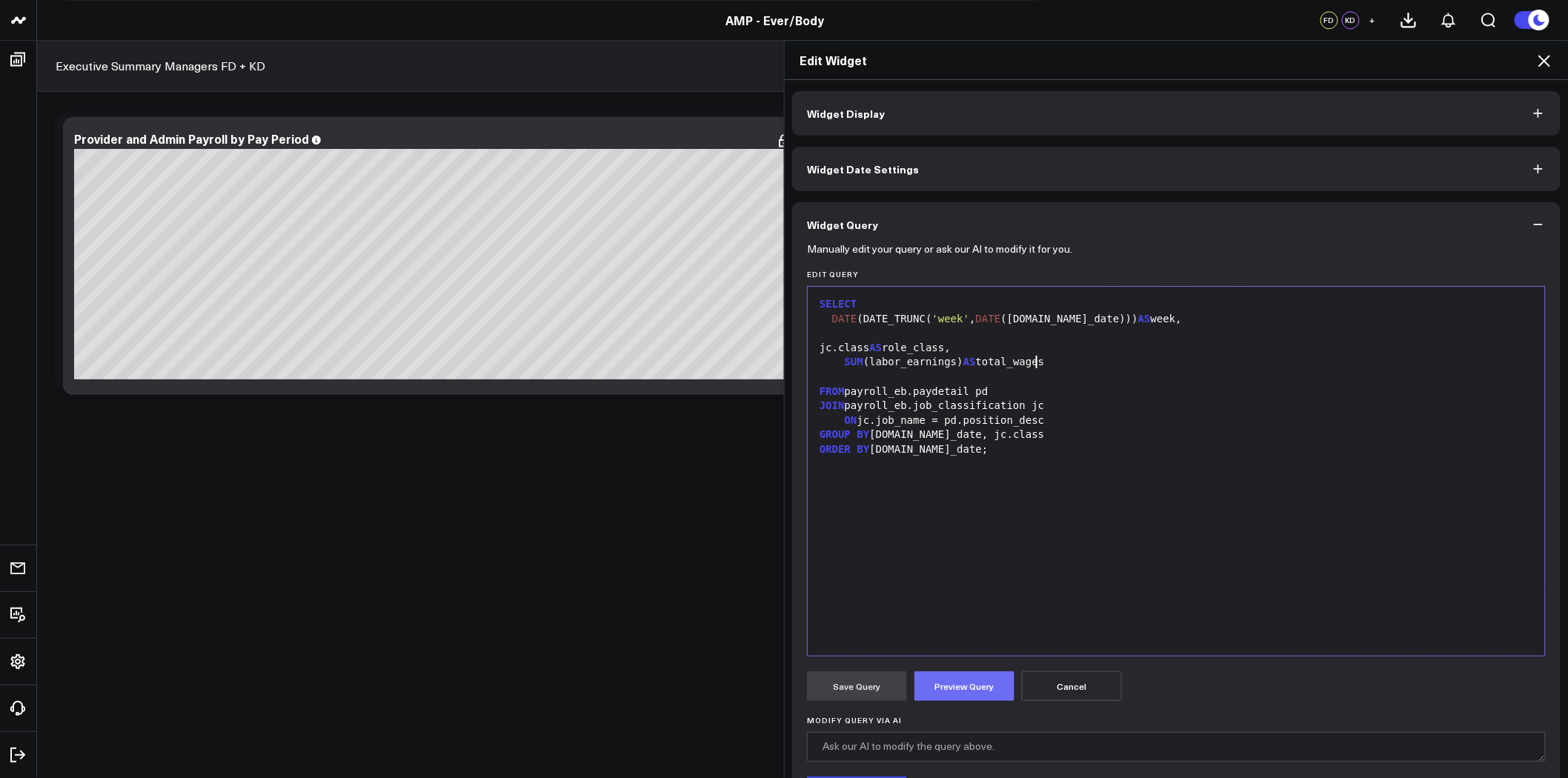
click at [979, 678] on button "Preview Query" at bounding box center [964, 686] width 100 height 29
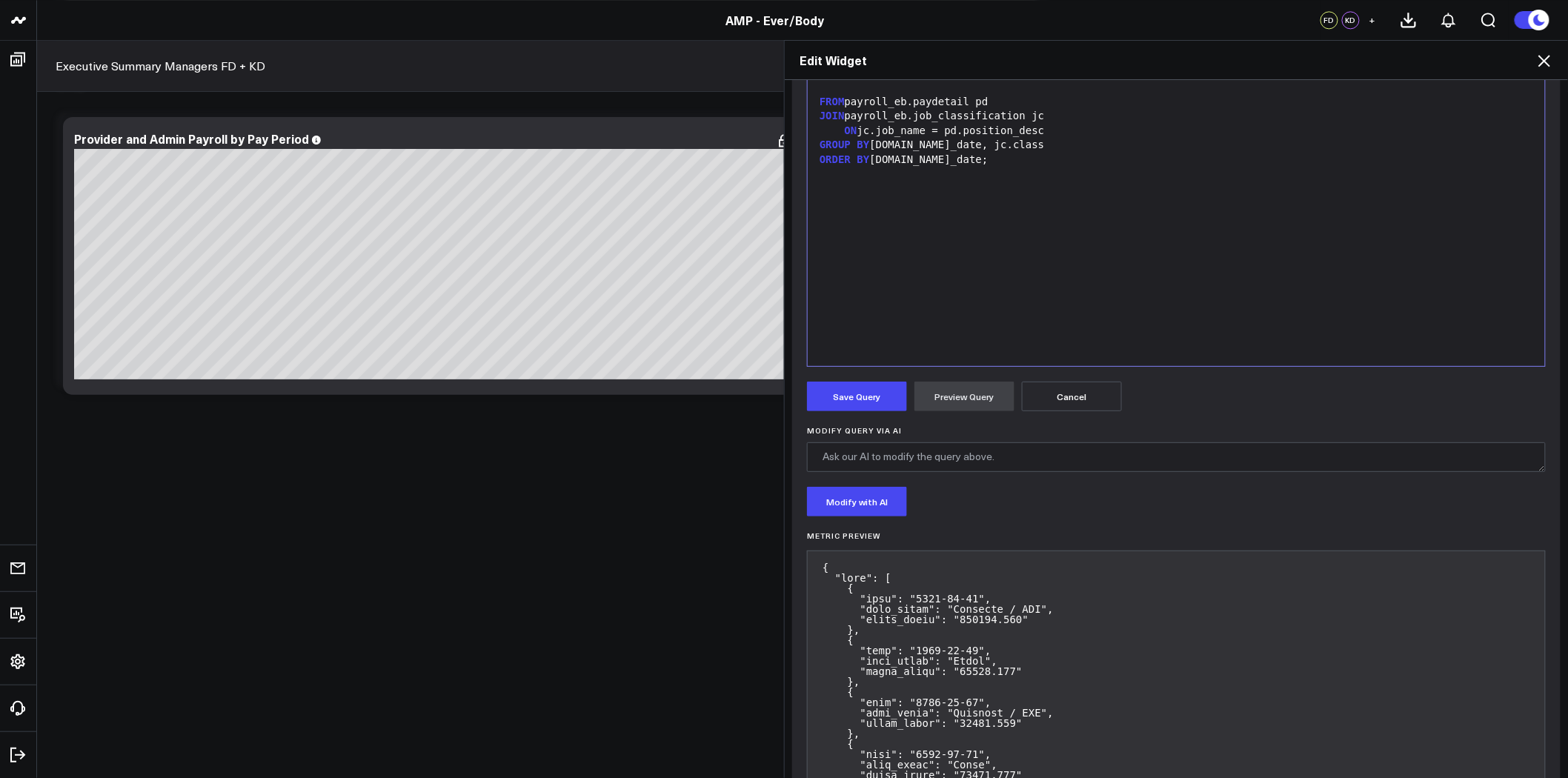
scroll to position [297, 0]
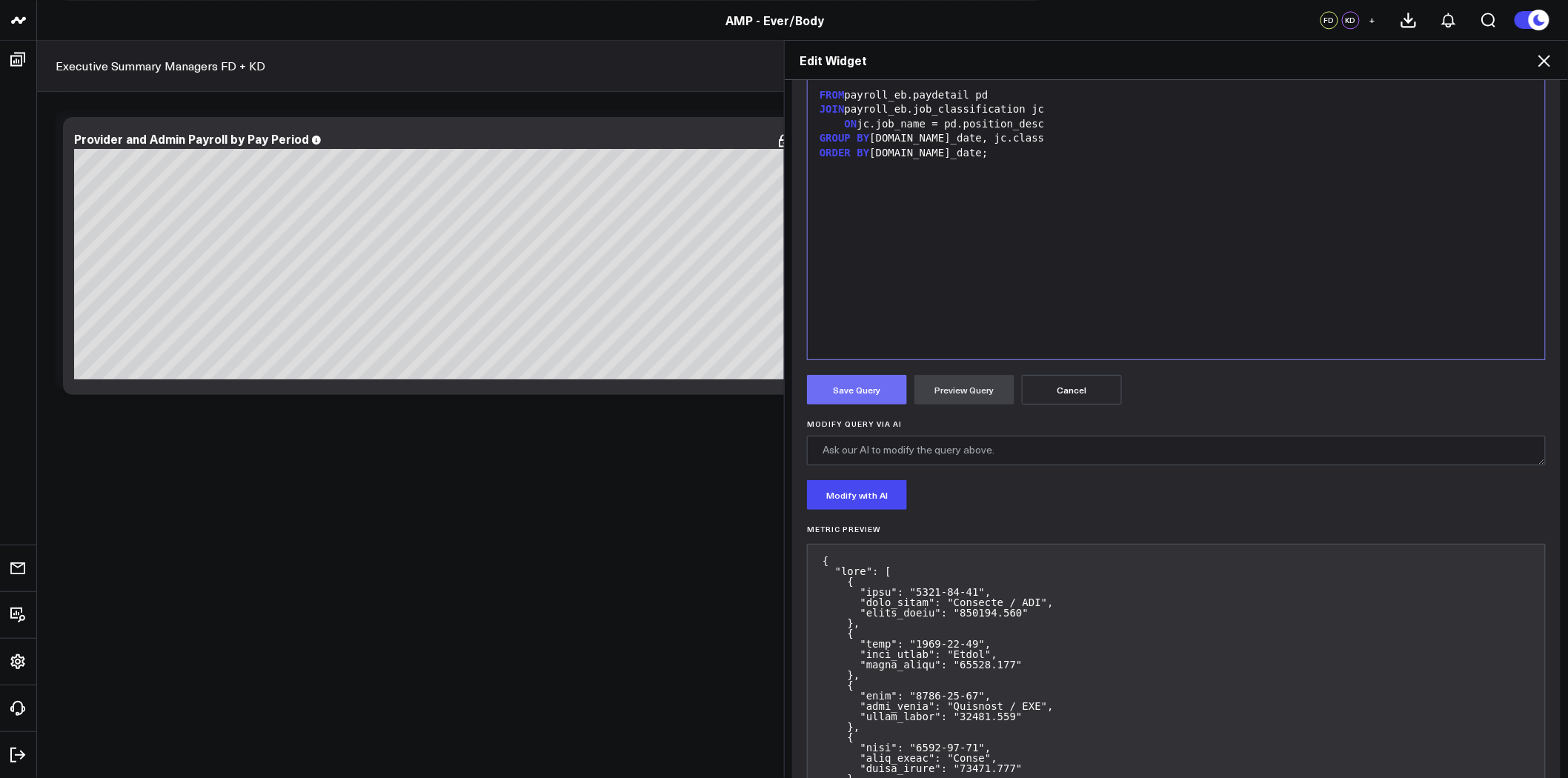
click at [865, 390] on button "Save Query" at bounding box center [857, 389] width 100 height 29
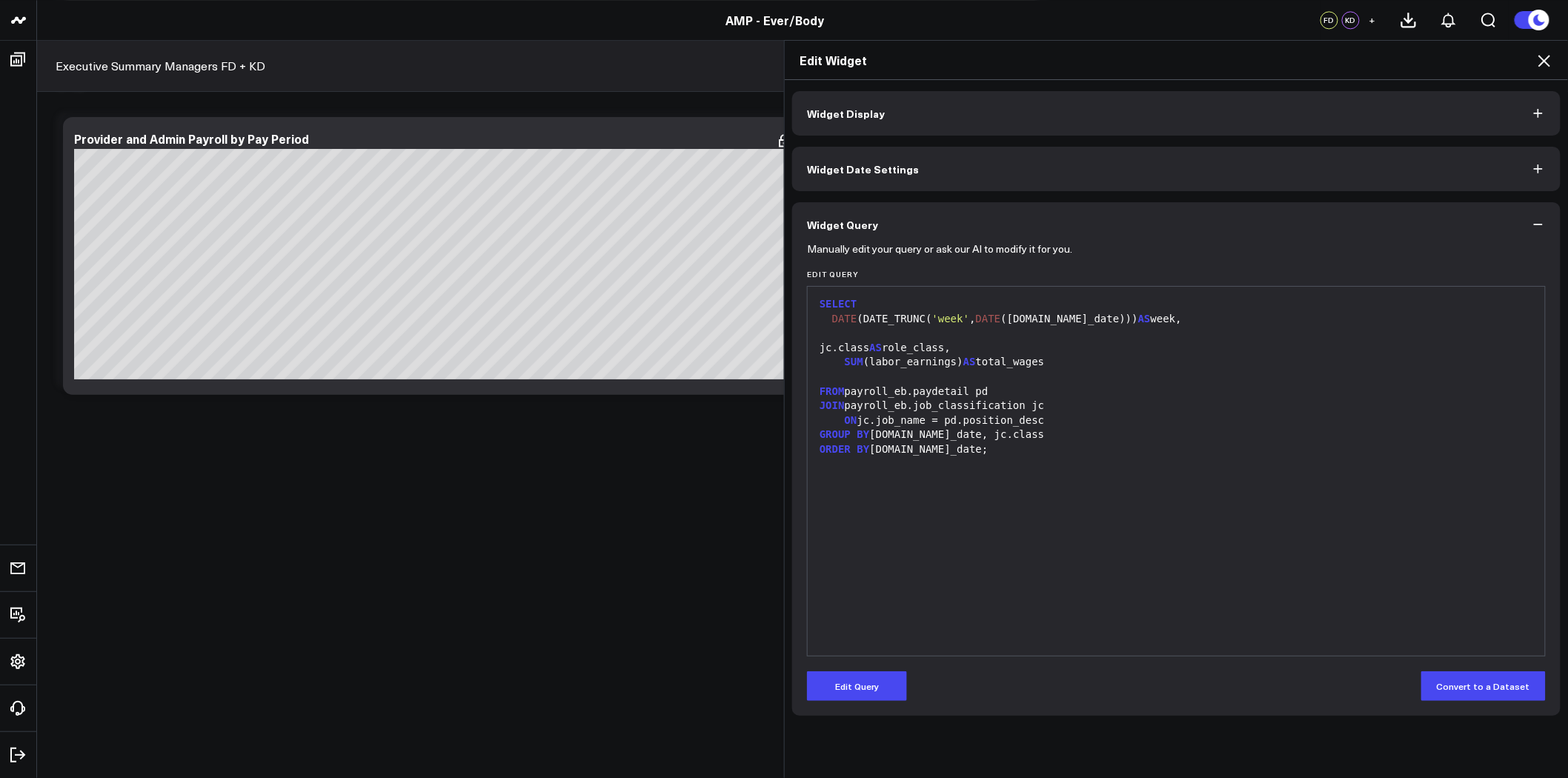
scroll to position [0, 0]
click at [1544, 57] on icon at bounding box center [1543, 60] width 17 height 17
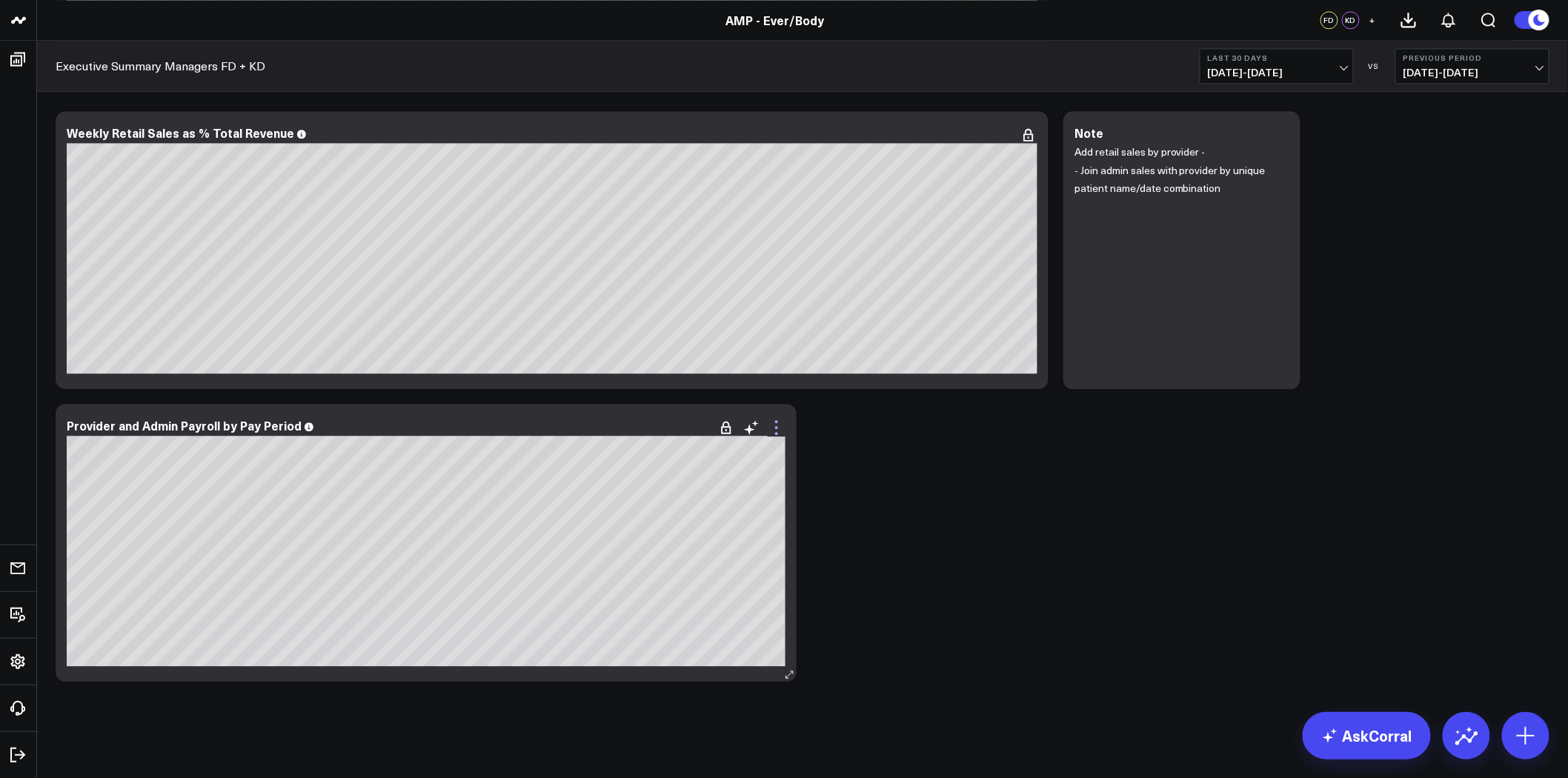
click at [780, 427] on icon at bounding box center [776, 427] width 17 height 17
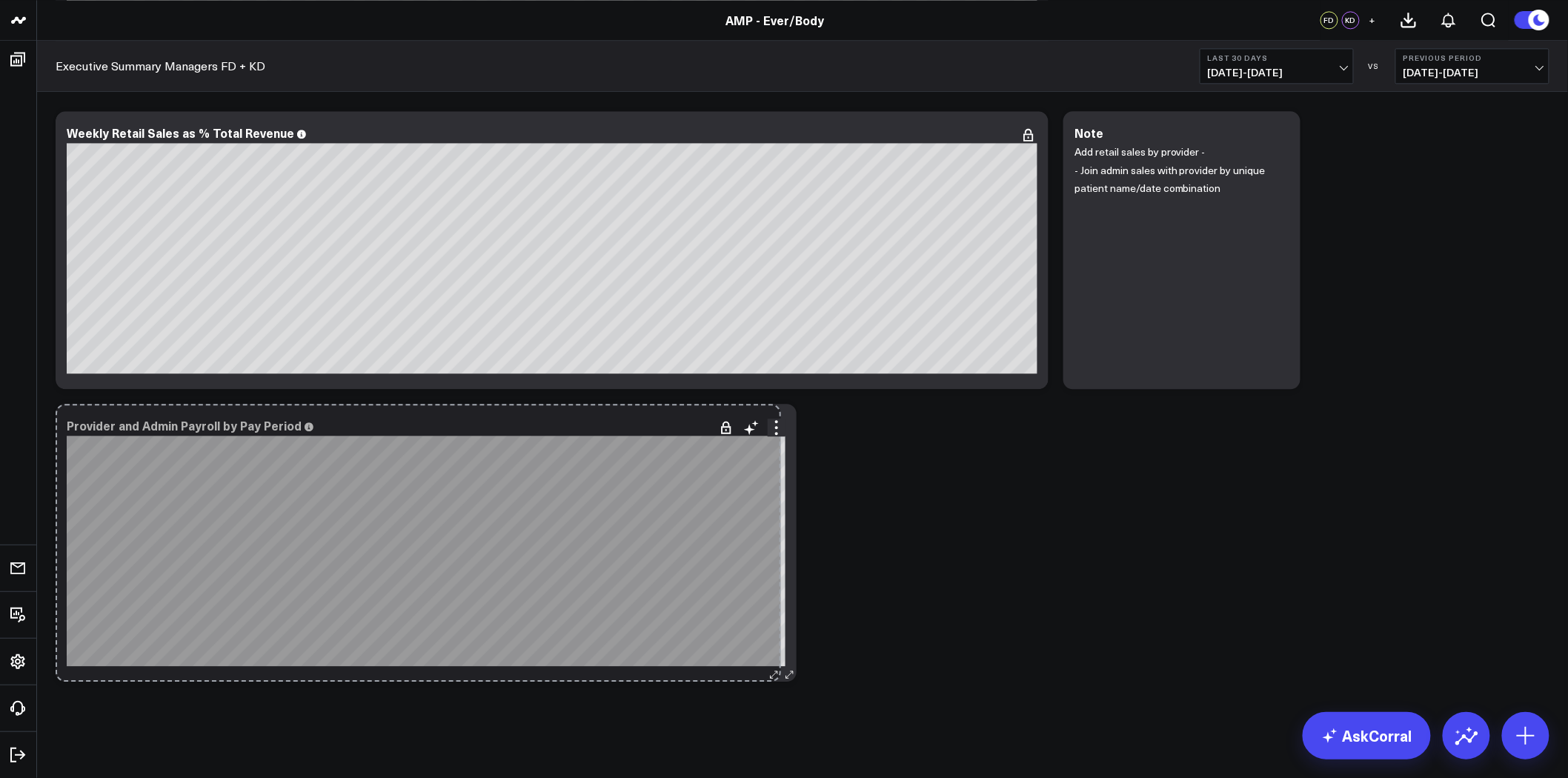
click at [775, 645] on div "Provider and Admin Payroll by Pay Period [fontSize:10px lineHeight:12px] / Prov…" at bounding box center [426, 543] width 741 height 278
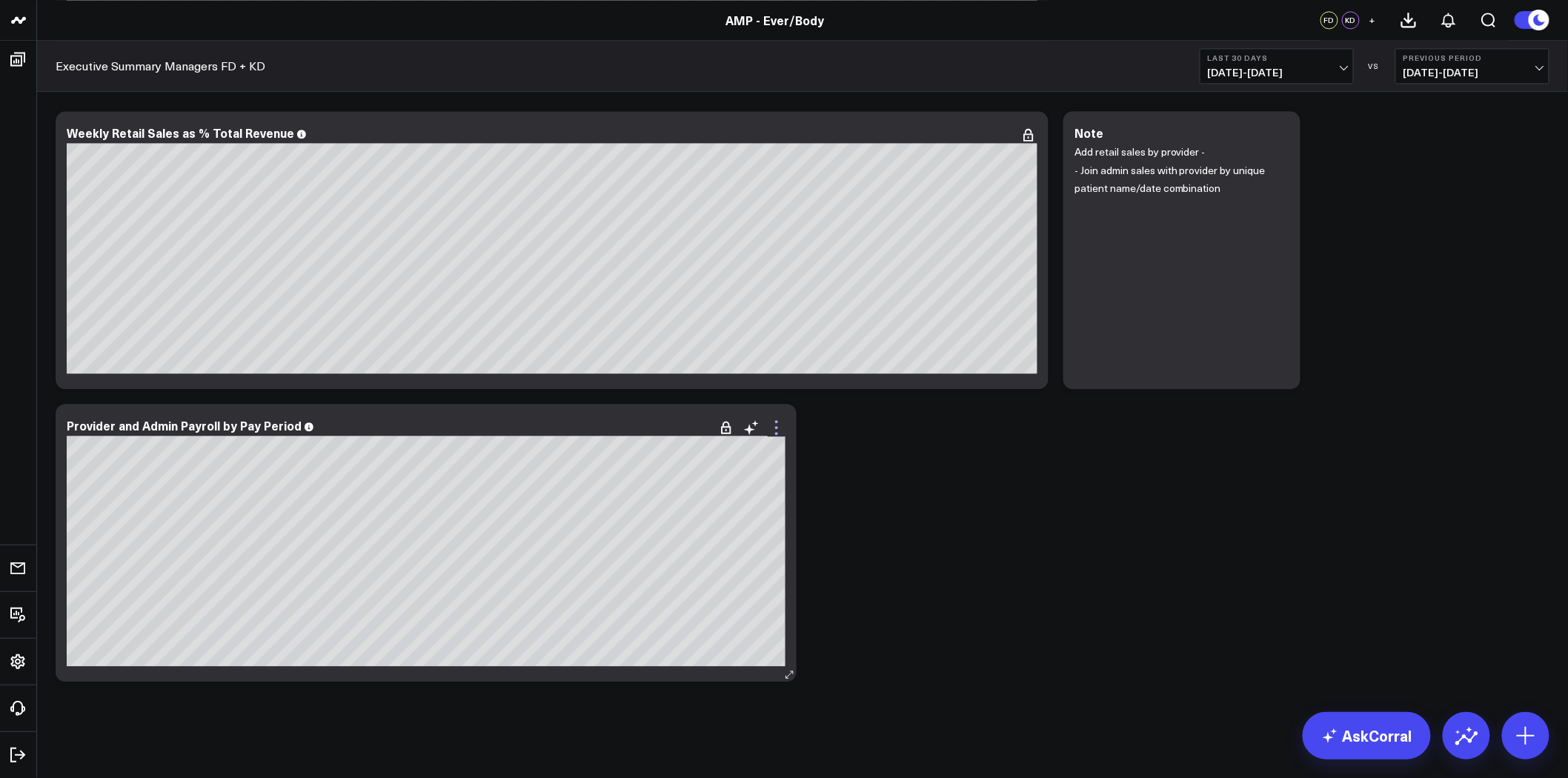
click at [776, 428] on icon at bounding box center [776, 427] width 3 height 3
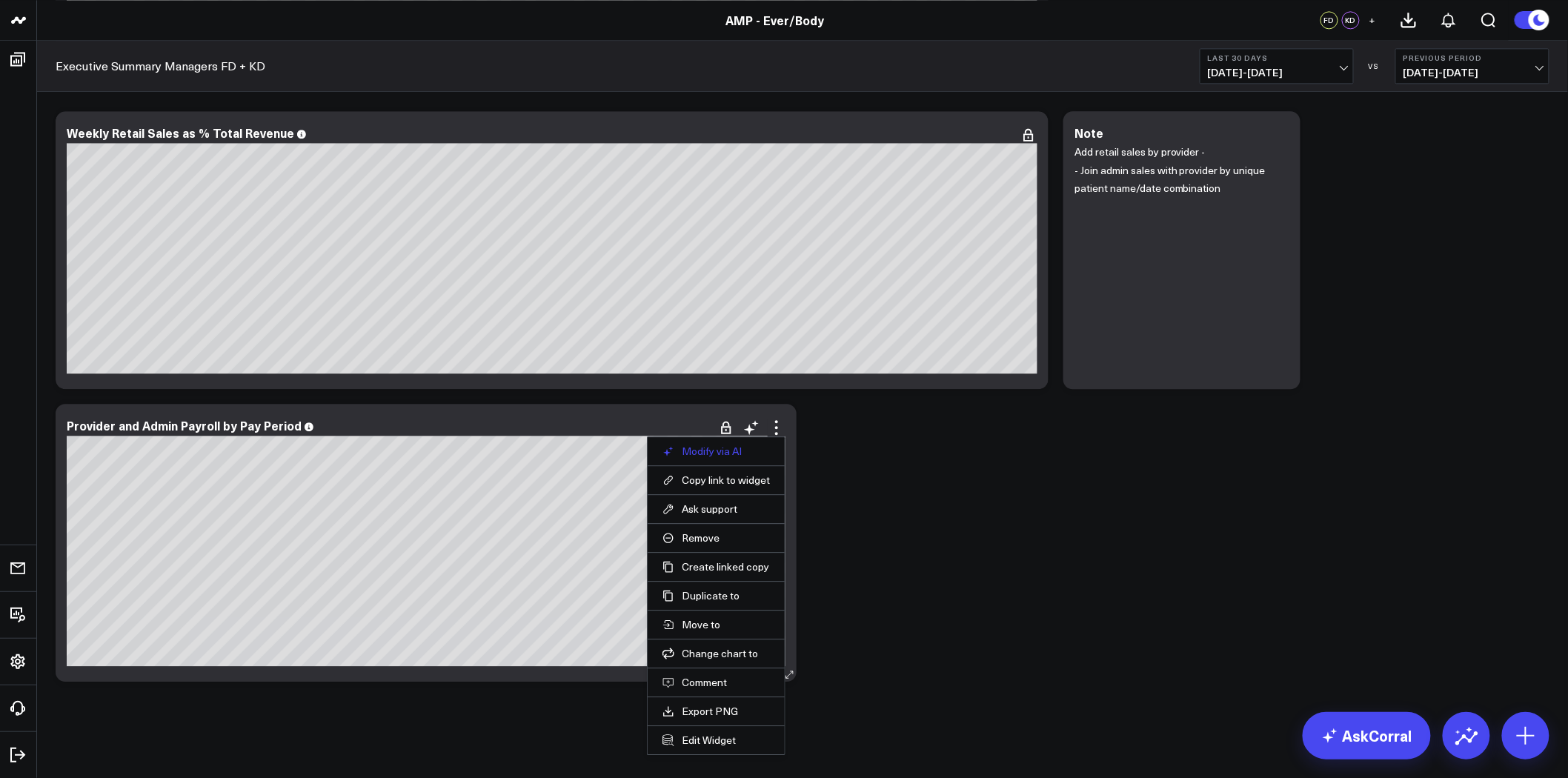
click at [711, 455] on button "Modify via AI" at bounding box center [715, 451] width 107 height 14
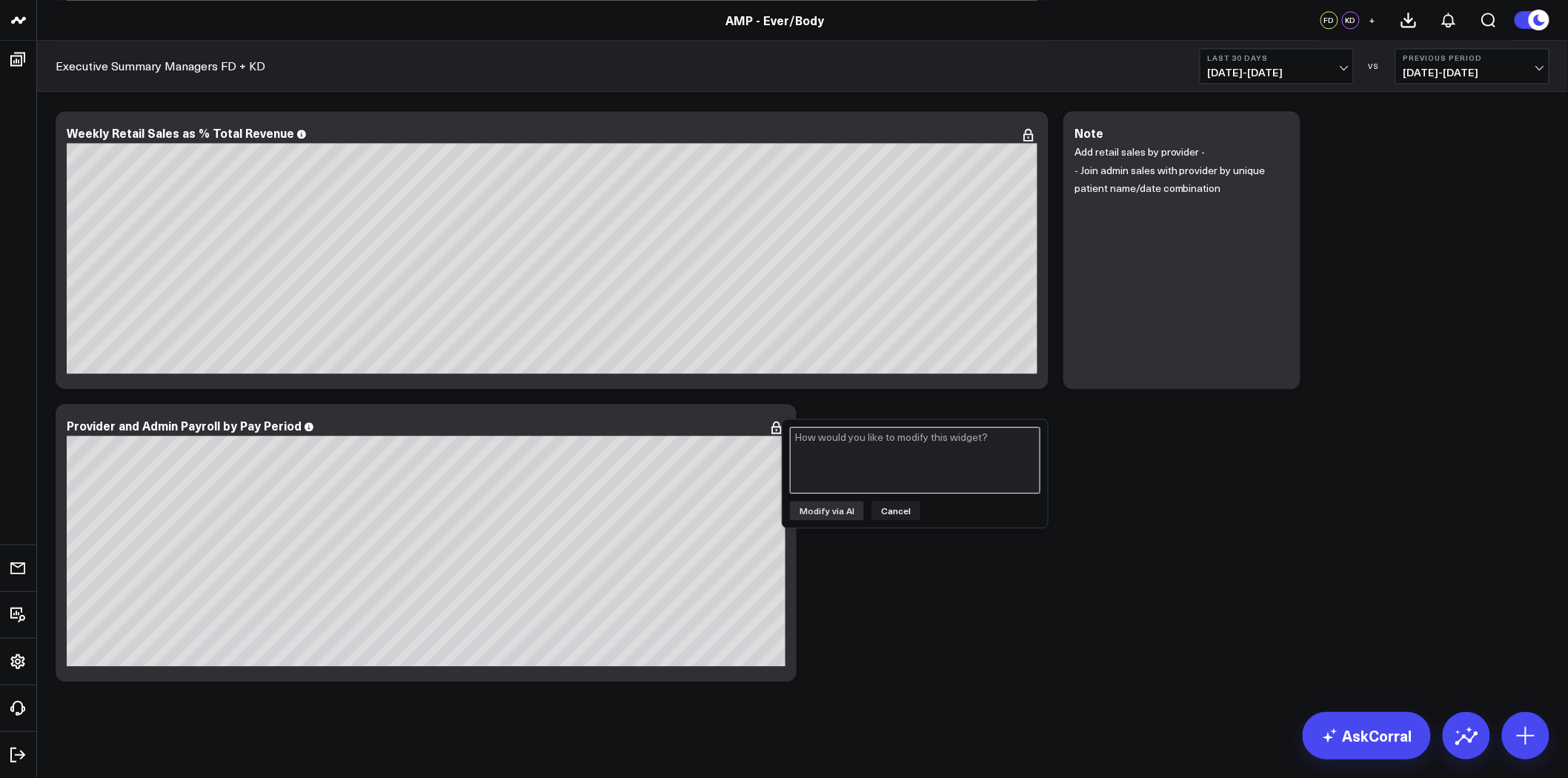
click at [878, 463] on textarea at bounding box center [914, 460] width 251 height 67
click at [886, 513] on button "Cancel" at bounding box center [895, 511] width 49 height 19
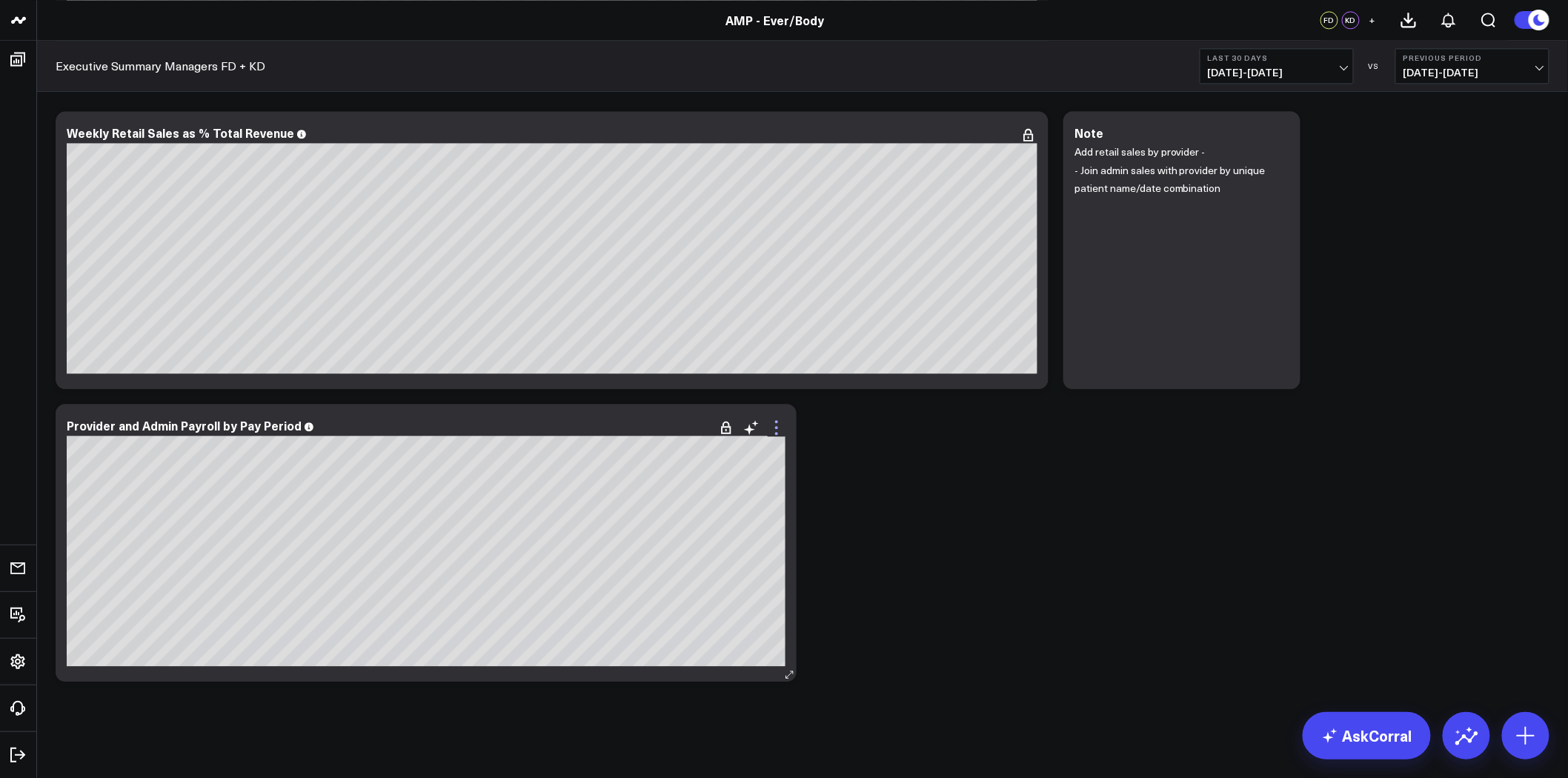
click at [771, 421] on icon at bounding box center [776, 427] width 17 height 17
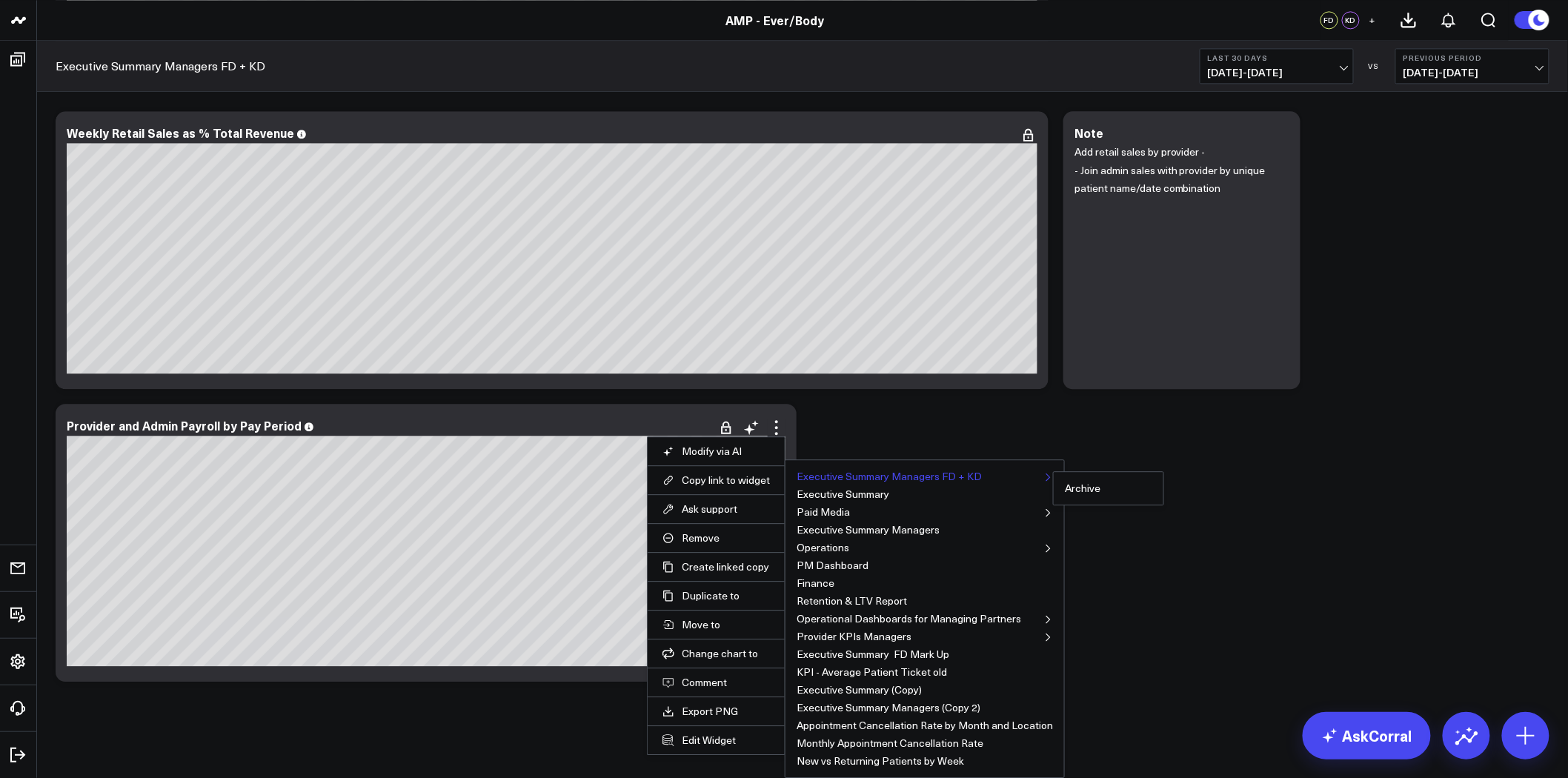
click at [935, 476] on button "Executive Summary Managers FD + KD" at bounding box center [890, 476] width 185 height 10
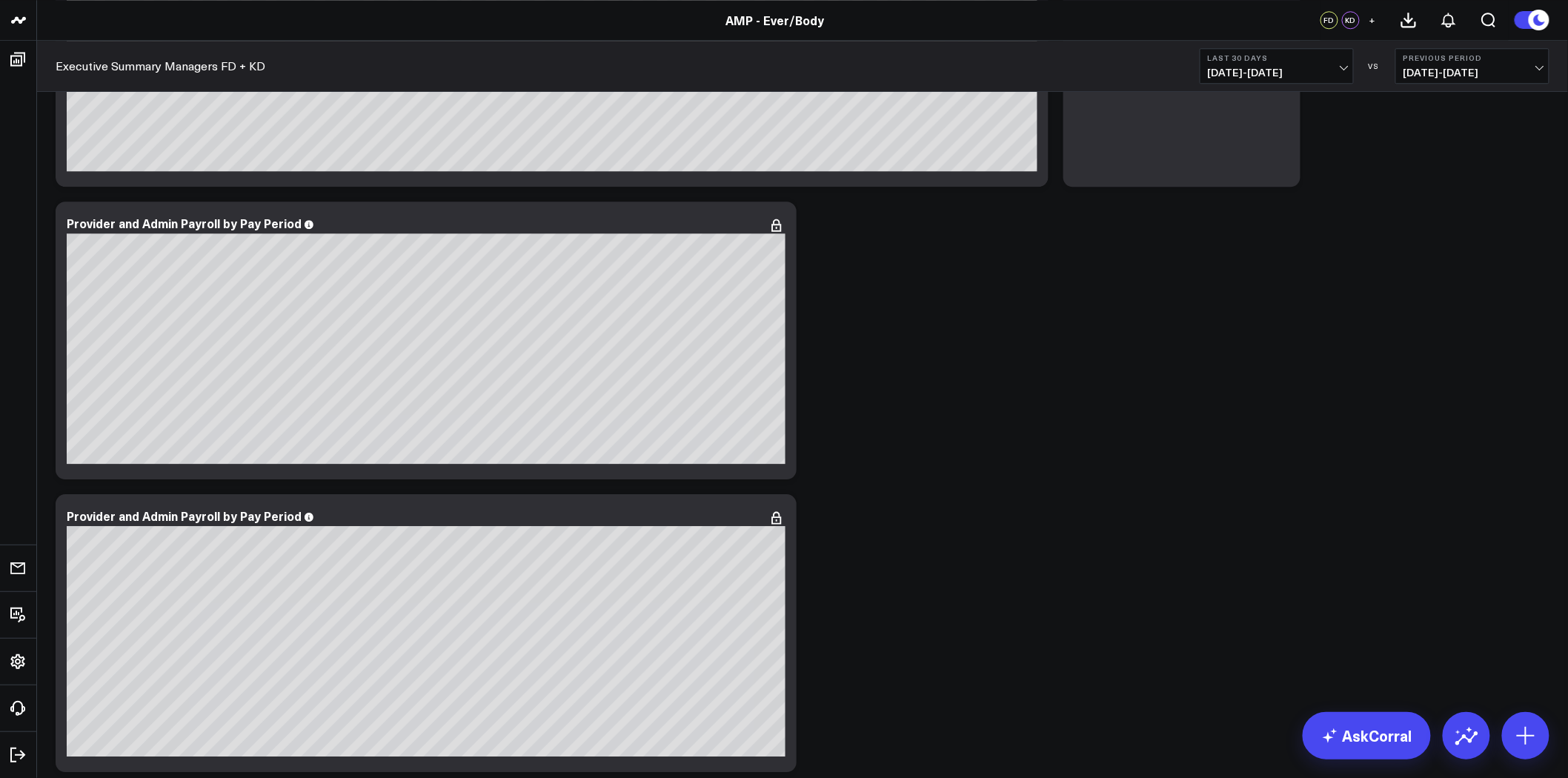
scroll to position [6374, 0]
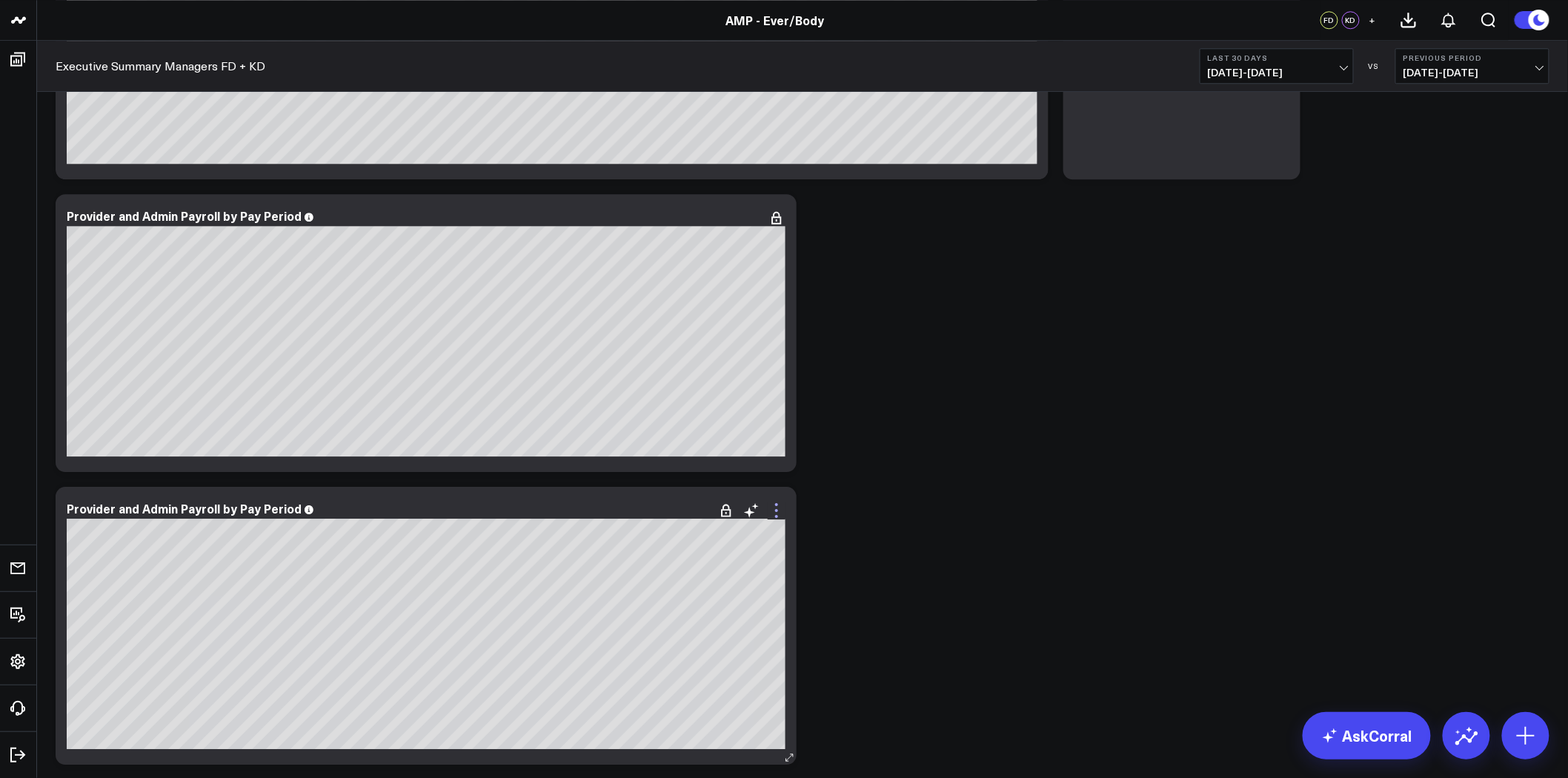
click at [778, 508] on icon at bounding box center [776, 510] width 17 height 17
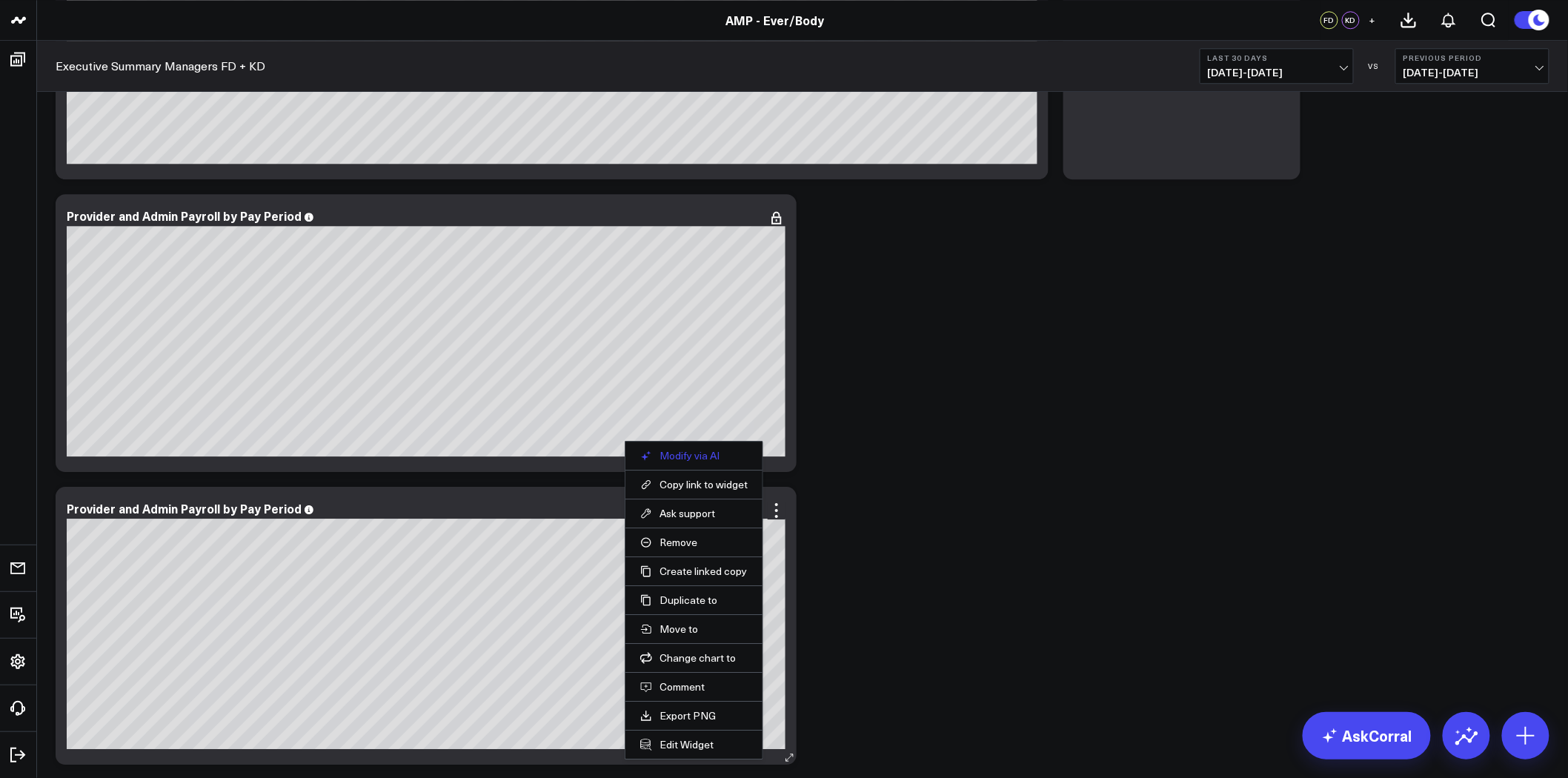
click at [712, 453] on button "Modify via AI" at bounding box center [693, 456] width 107 height 14
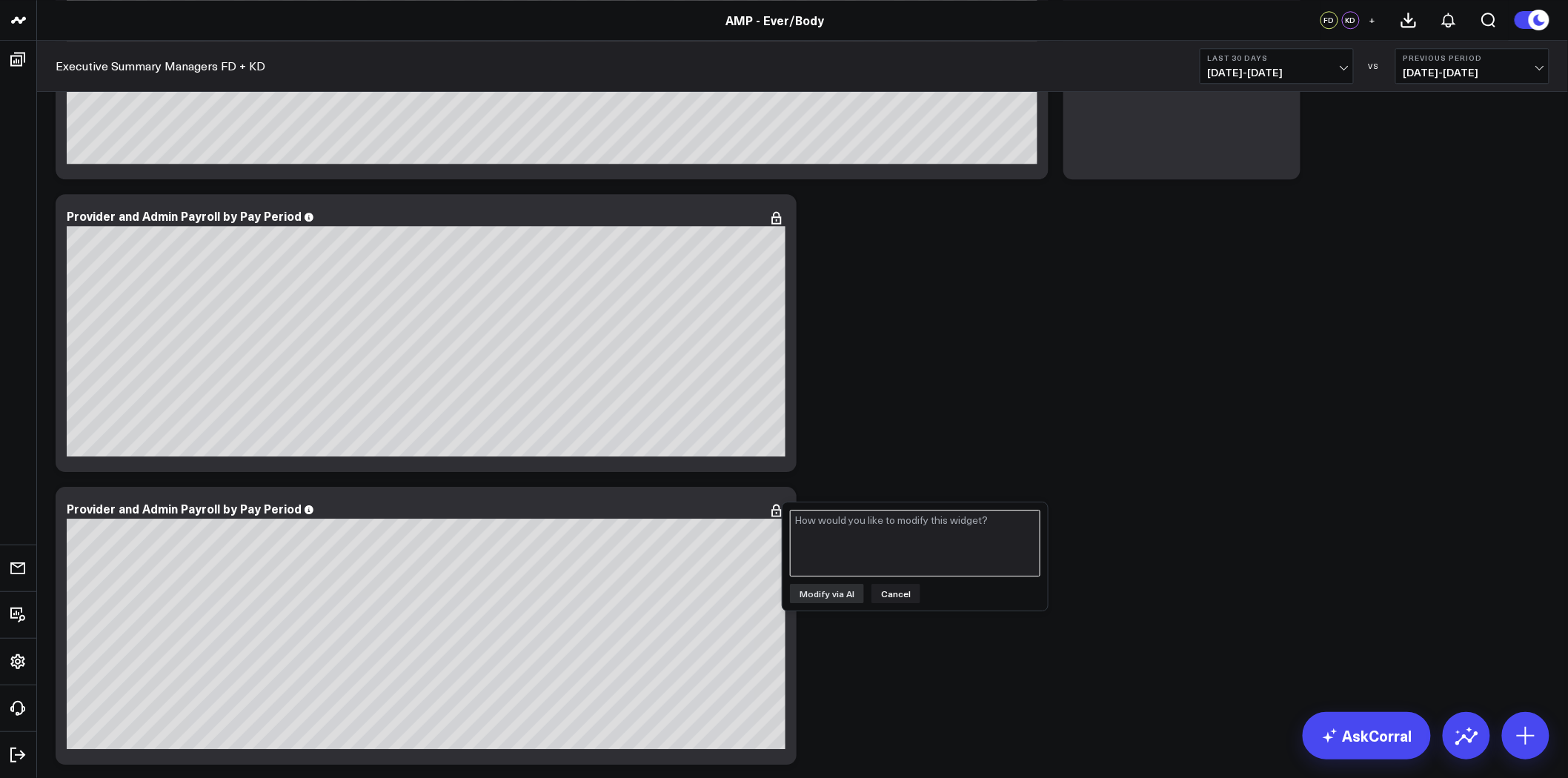
click at [879, 536] on textarea at bounding box center [914, 543] width 251 height 67
type textarea "c"
type textarea "sh"
click at [892, 590] on button "Cancel" at bounding box center [895, 593] width 49 height 19
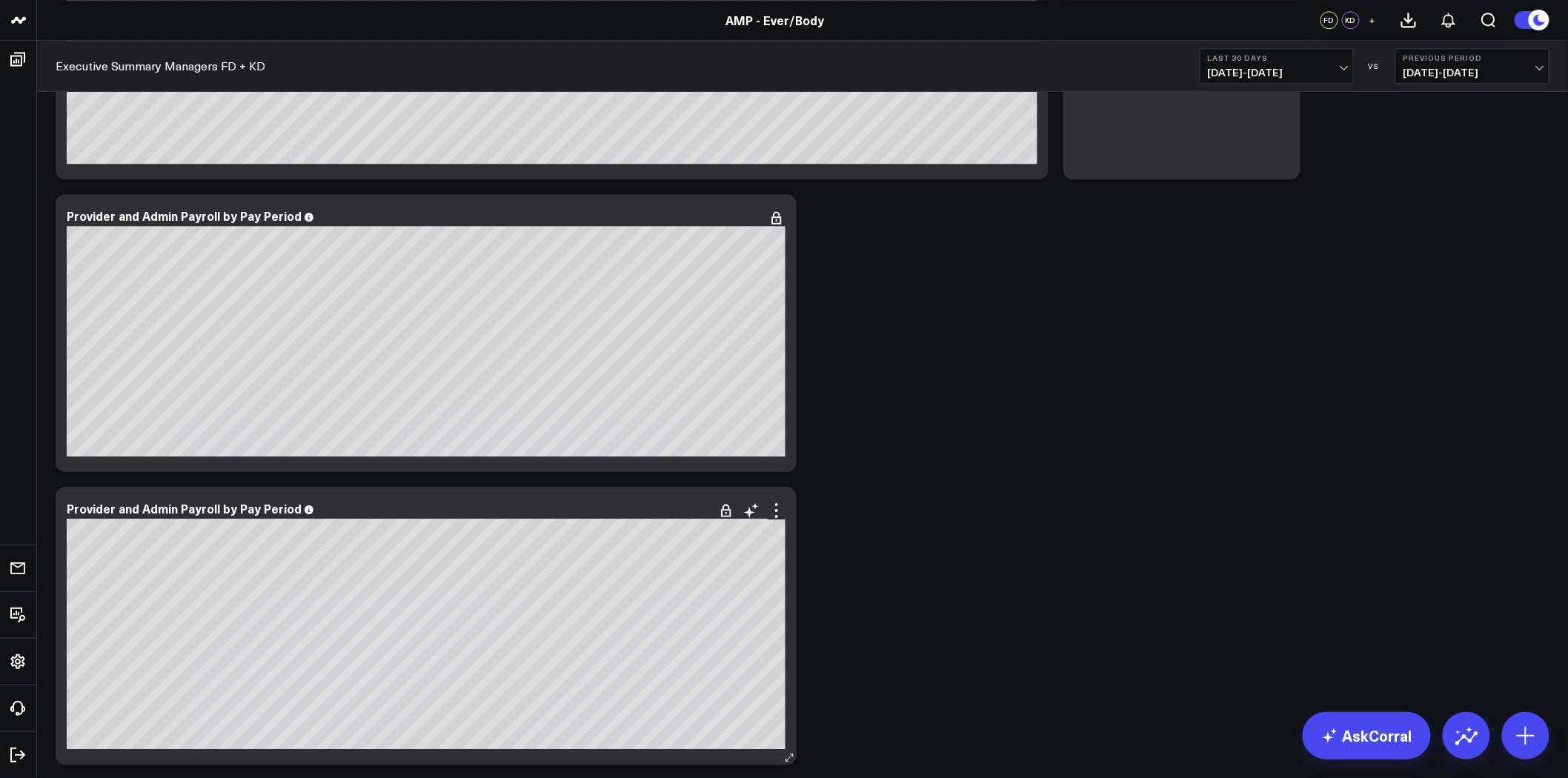
click at [771, 493] on div "Provider and Admin Payroll by Pay Period [fontSize:10px lineHeight:12px] / Prov…" at bounding box center [426, 626] width 741 height 278
click at [775, 513] on icon at bounding box center [776, 510] width 17 height 17
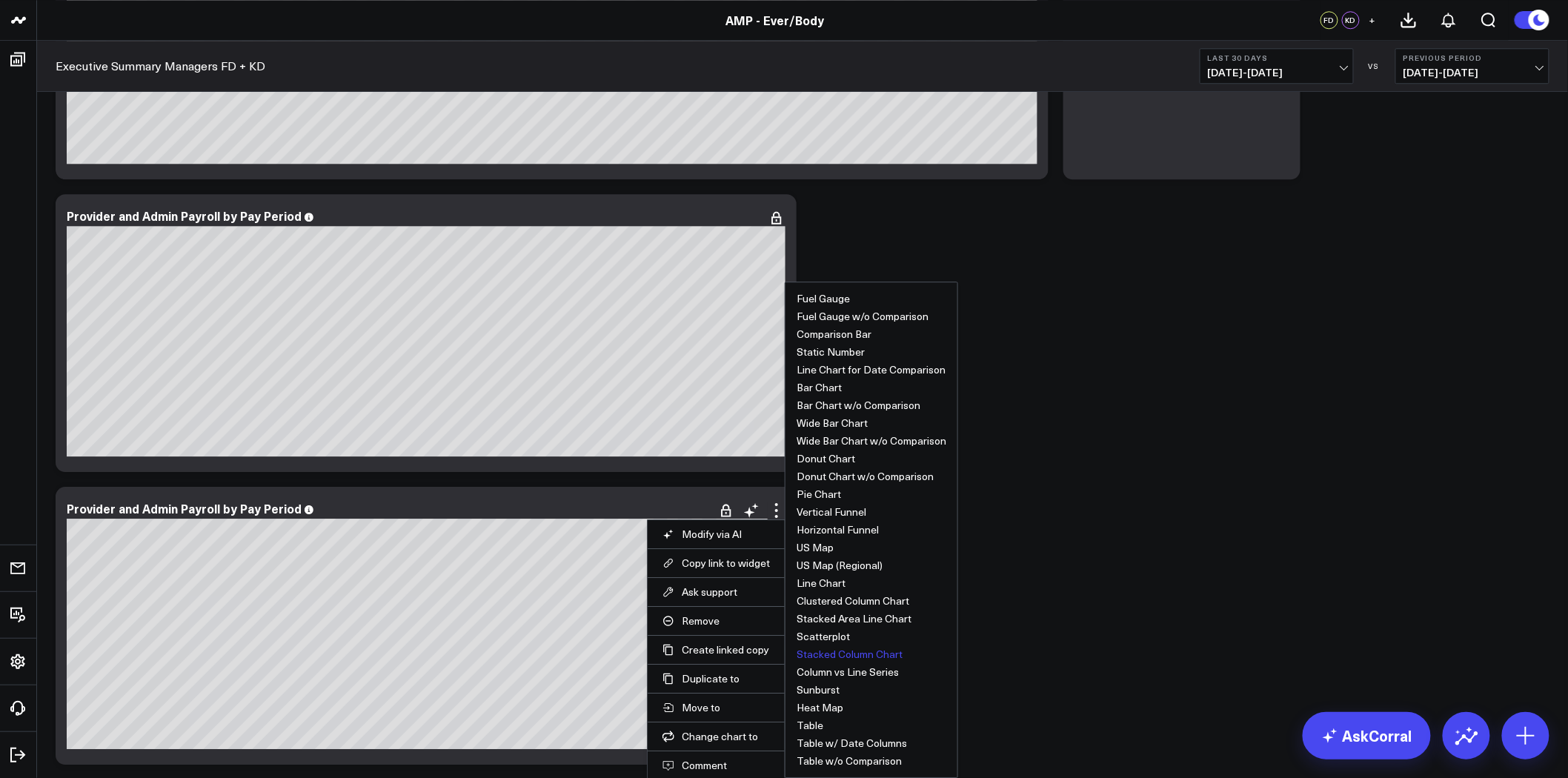
scroll to position [6456, 0]
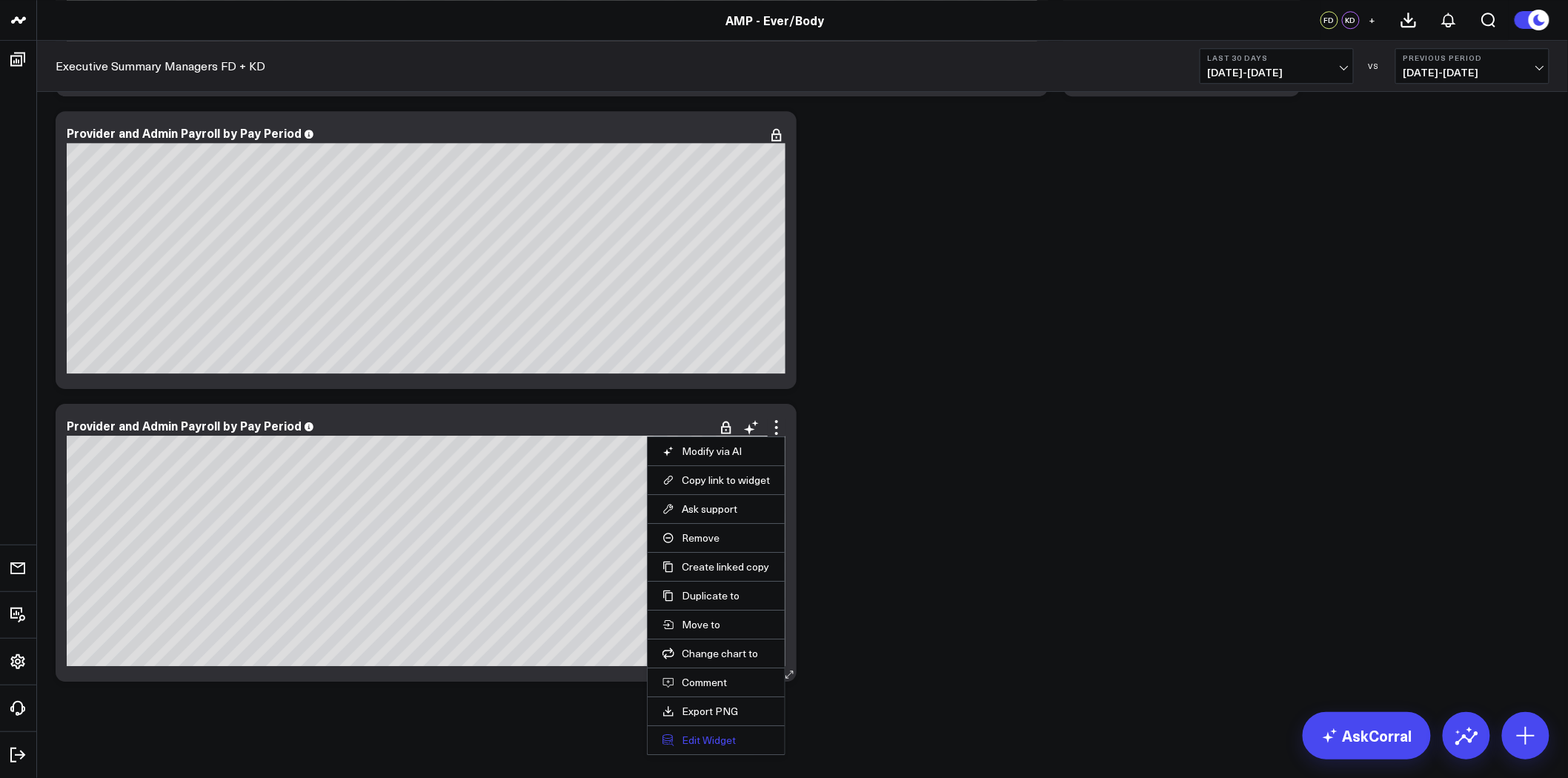
click at [721, 744] on button "Edit Widget" at bounding box center [715, 740] width 107 height 14
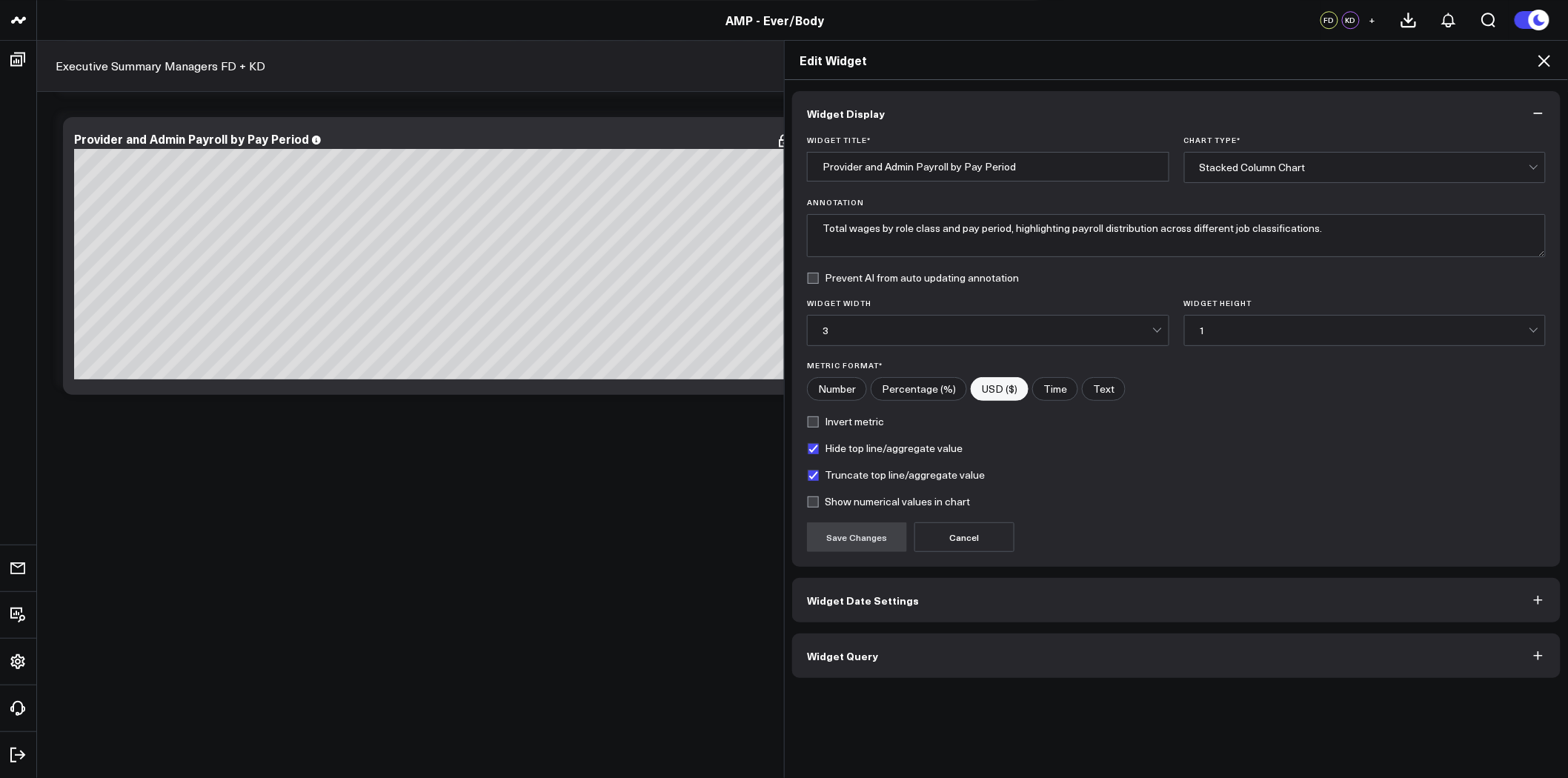
click at [998, 659] on button "Widget Query" at bounding box center [1176, 656] width 768 height 44
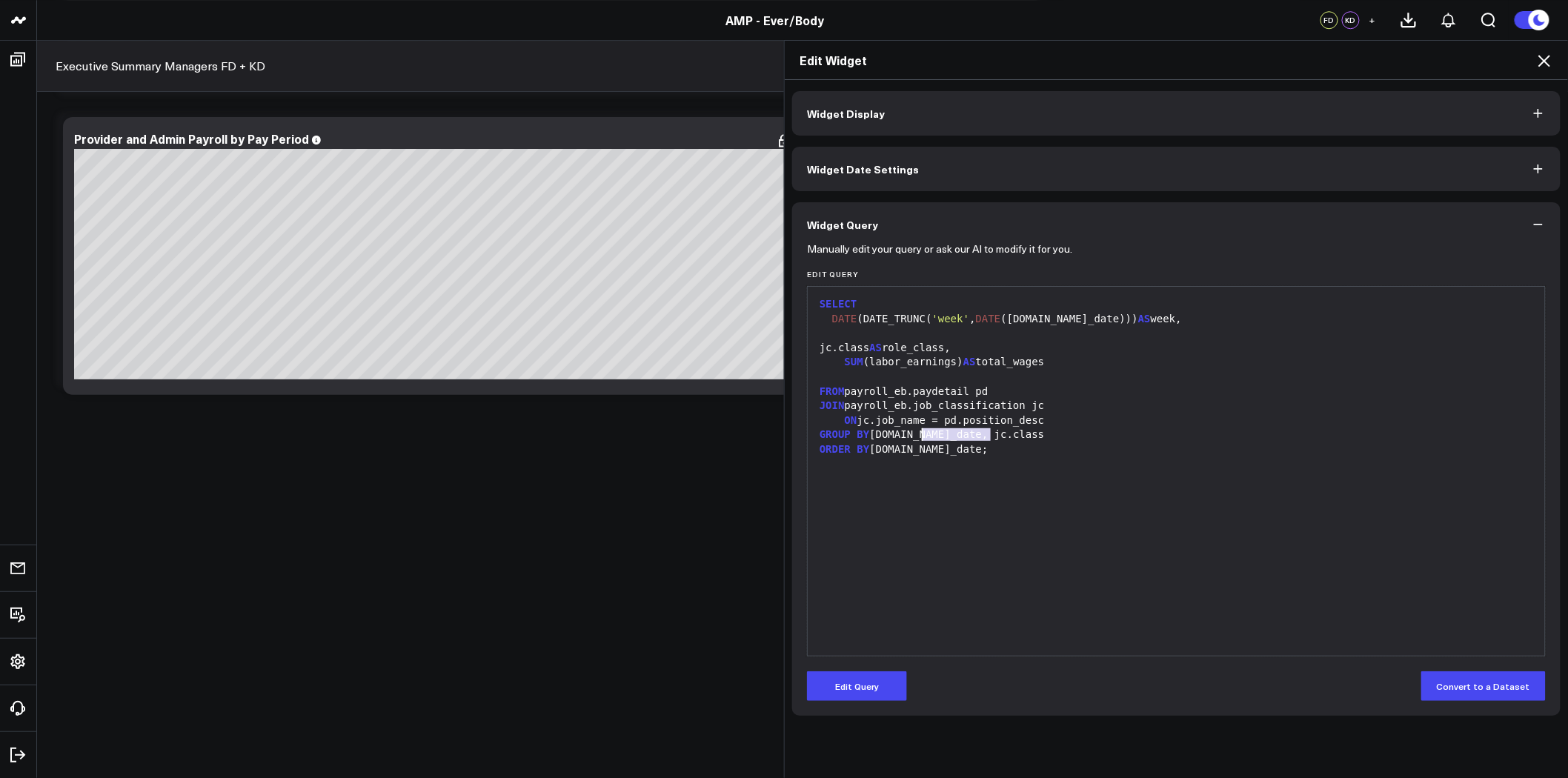
drag, startPoint x: 992, startPoint y: 442, endPoint x: 913, endPoint y: 424, distance: 81.0
click at [913, 424] on div "SELECT DATE (DATE_TRUNC( 'week' , DATE ([DOMAIN_NAME]_date))) AS week, jc.class…" at bounding box center [1176, 471] width 722 height 355
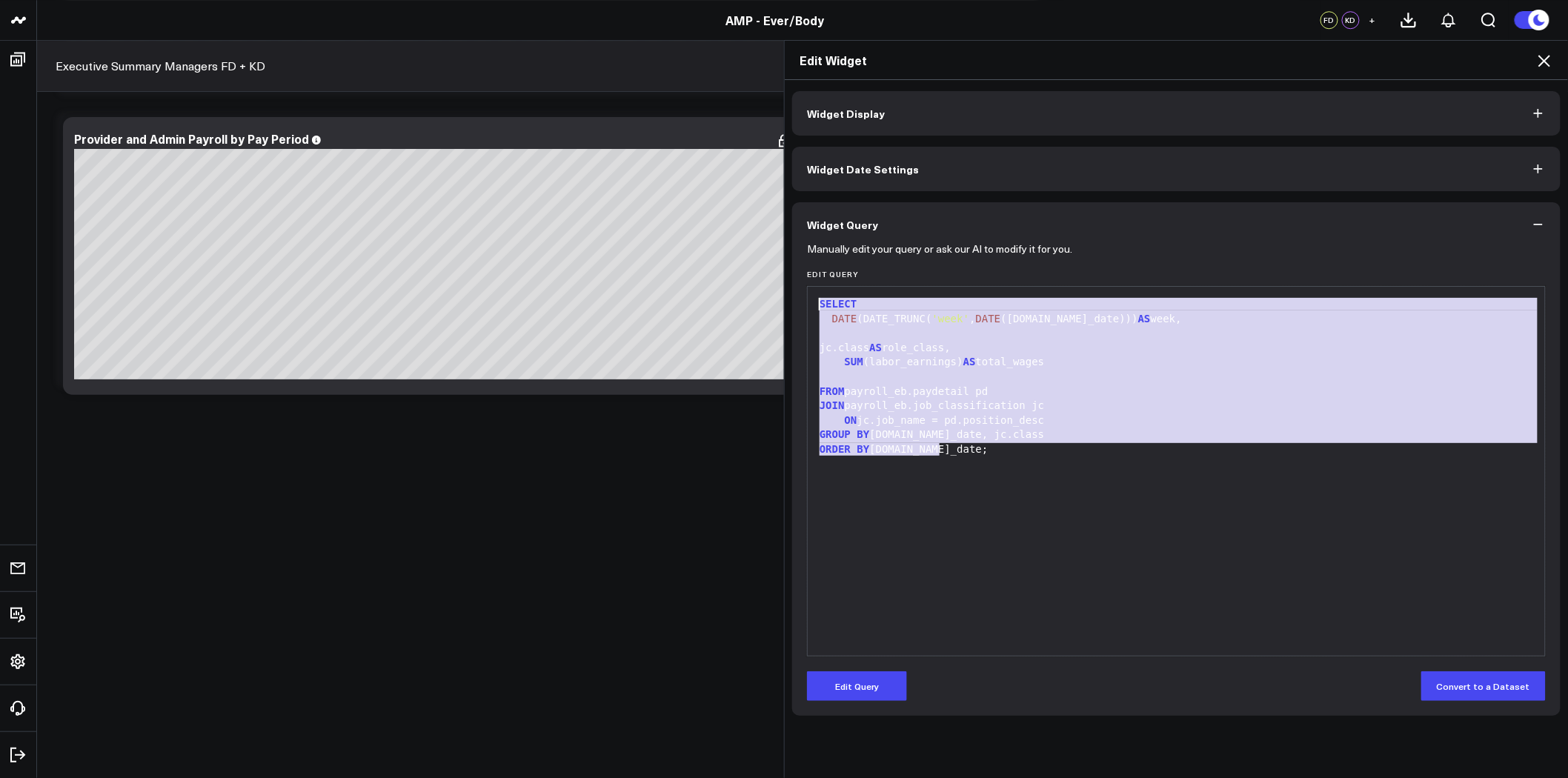
drag, startPoint x: 846, startPoint y: 371, endPoint x: 790, endPoint y: 289, distance: 99.3
click at [792, 289] on div "Manually edit your query or ask our AI to modify it for you. Edit Query 99 1 2 …" at bounding box center [1176, 481] width 768 height 469
copy div "SELECT DATE (DATE_TRUNC( 'week' , DATE ([DOMAIN_NAME]_date))) AS week, jc.class…"
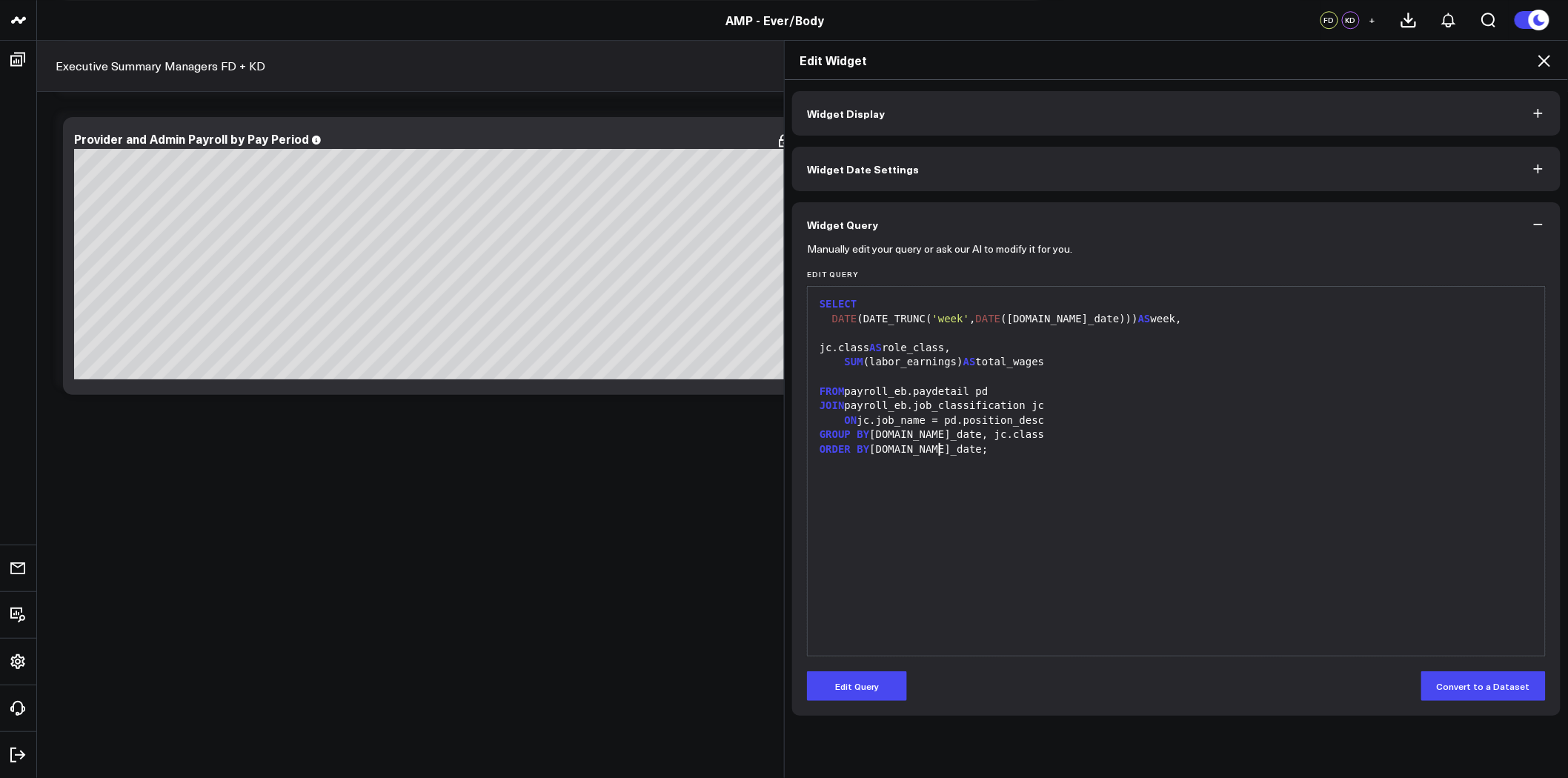
click at [974, 466] on div "SELECT DATE (DATE_TRUNC( 'week' , DATE ([DOMAIN_NAME]_date))) AS week, jc.class…" at bounding box center [1176, 471] width 722 height 355
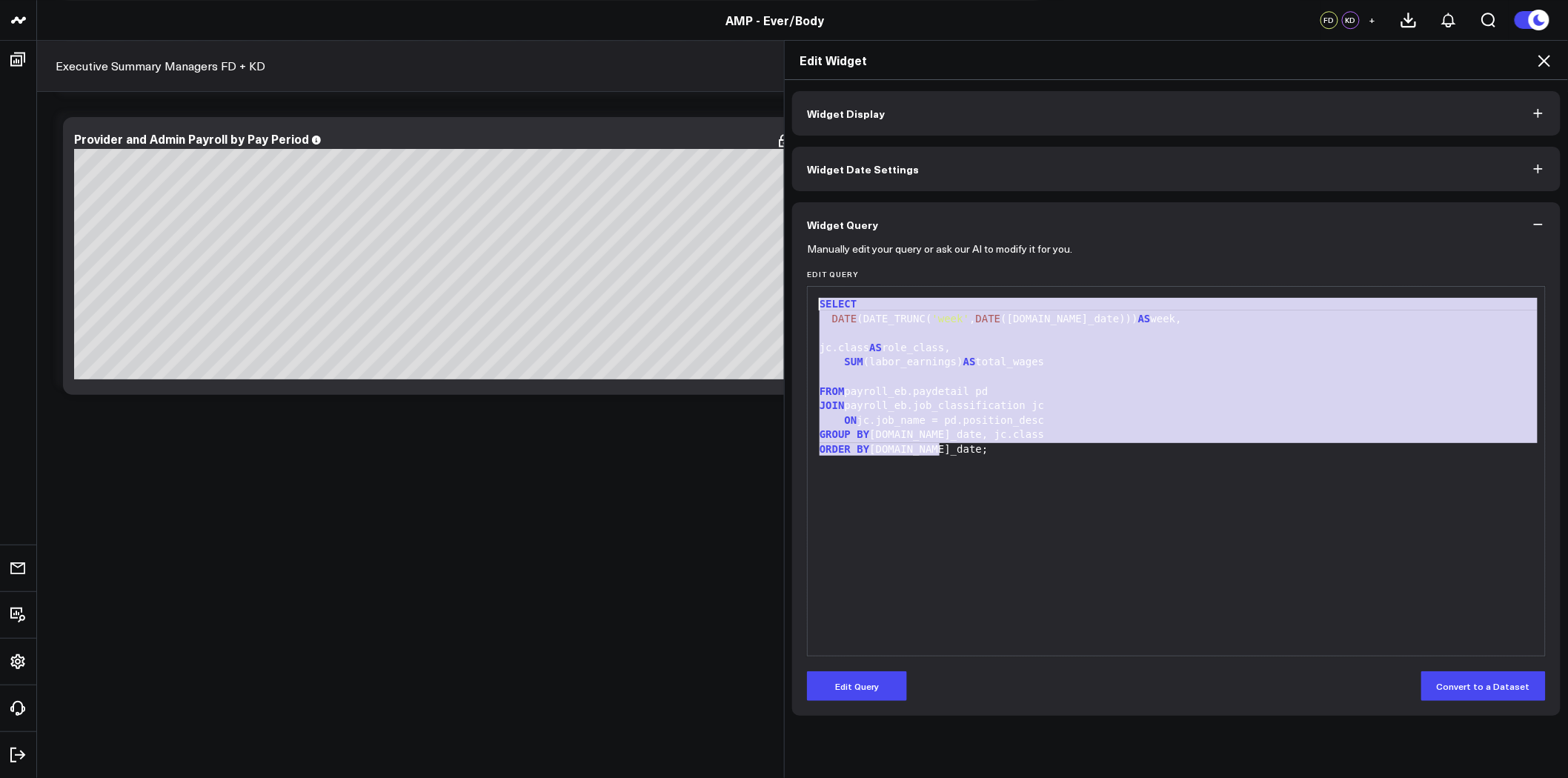
drag, startPoint x: 976, startPoint y: 486, endPoint x: 812, endPoint y: 300, distance: 248.0
click at [815, 300] on div "SELECT DATE (DATE_TRUNC( 'week' , DATE ([DOMAIN_NAME]_date))) AS week, jc.class…" at bounding box center [1176, 471] width 722 height 355
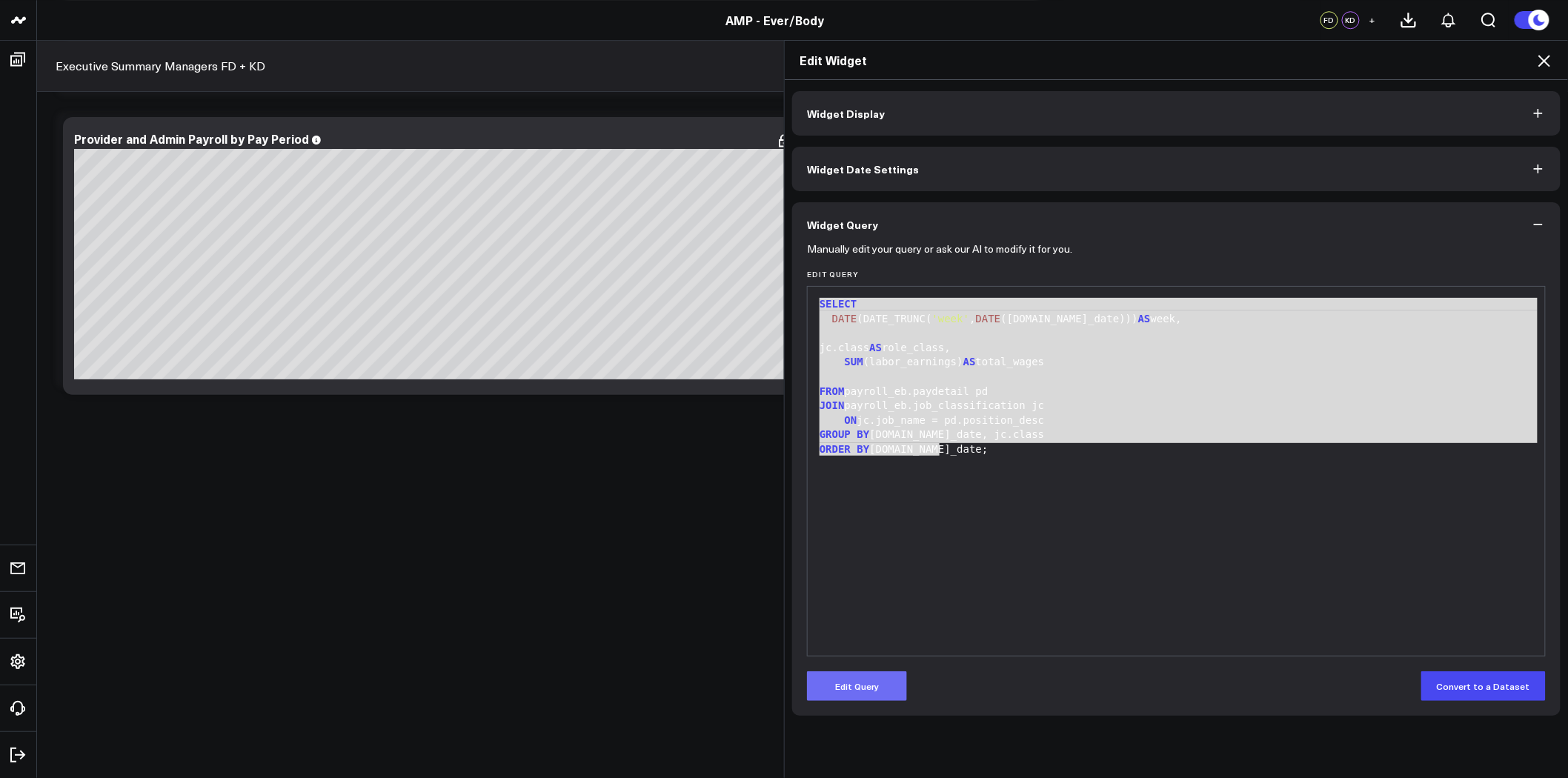
click at [852, 686] on button "Edit Query" at bounding box center [857, 686] width 100 height 29
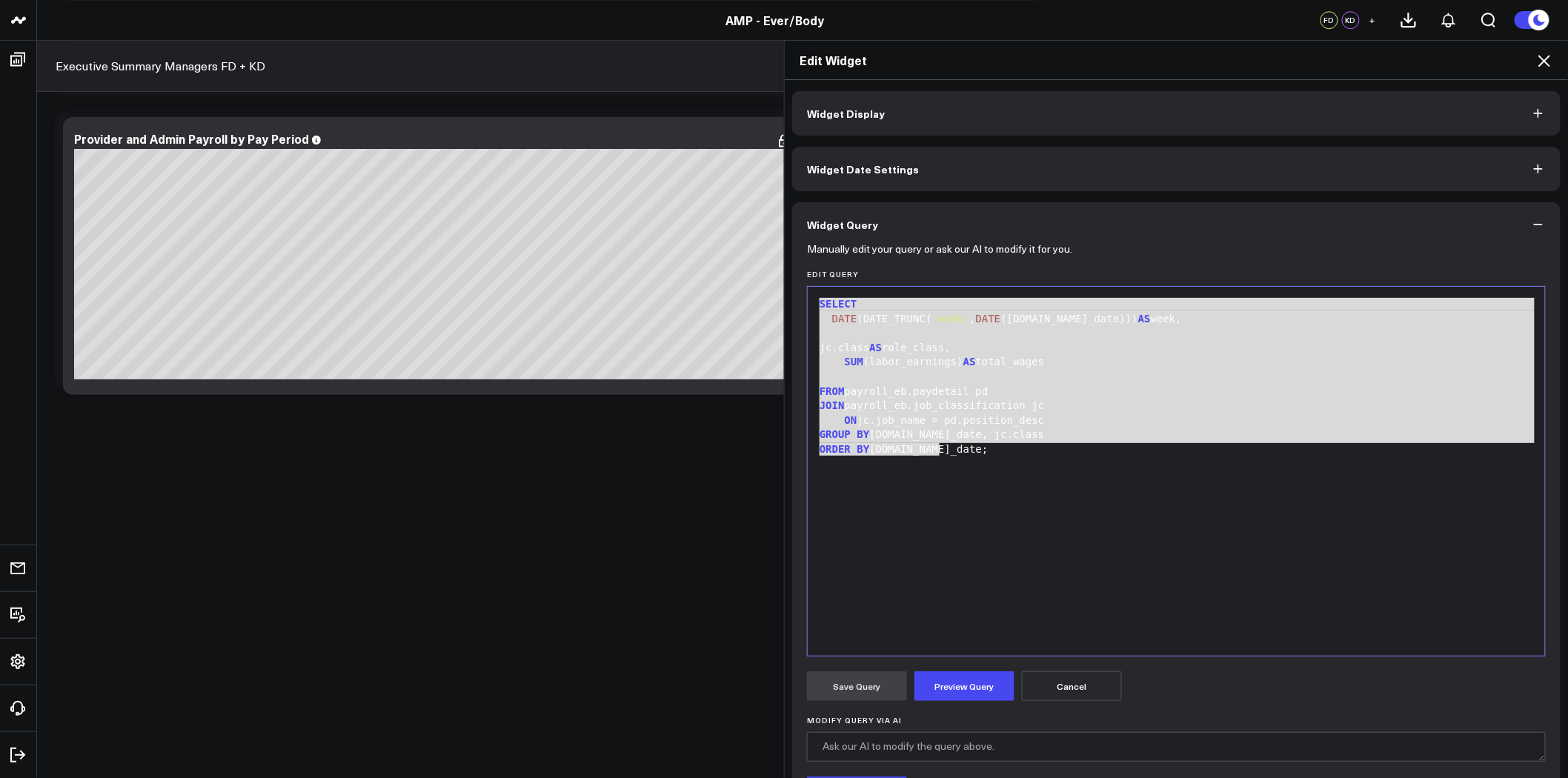
click at [962, 470] on div "SELECT DATE (DATE_TRUNC( 'week' , DATE ([DOMAIN_NAME]_date))) AS week, jc.class…" at bounding box center [1176, 471] width 722 height 355
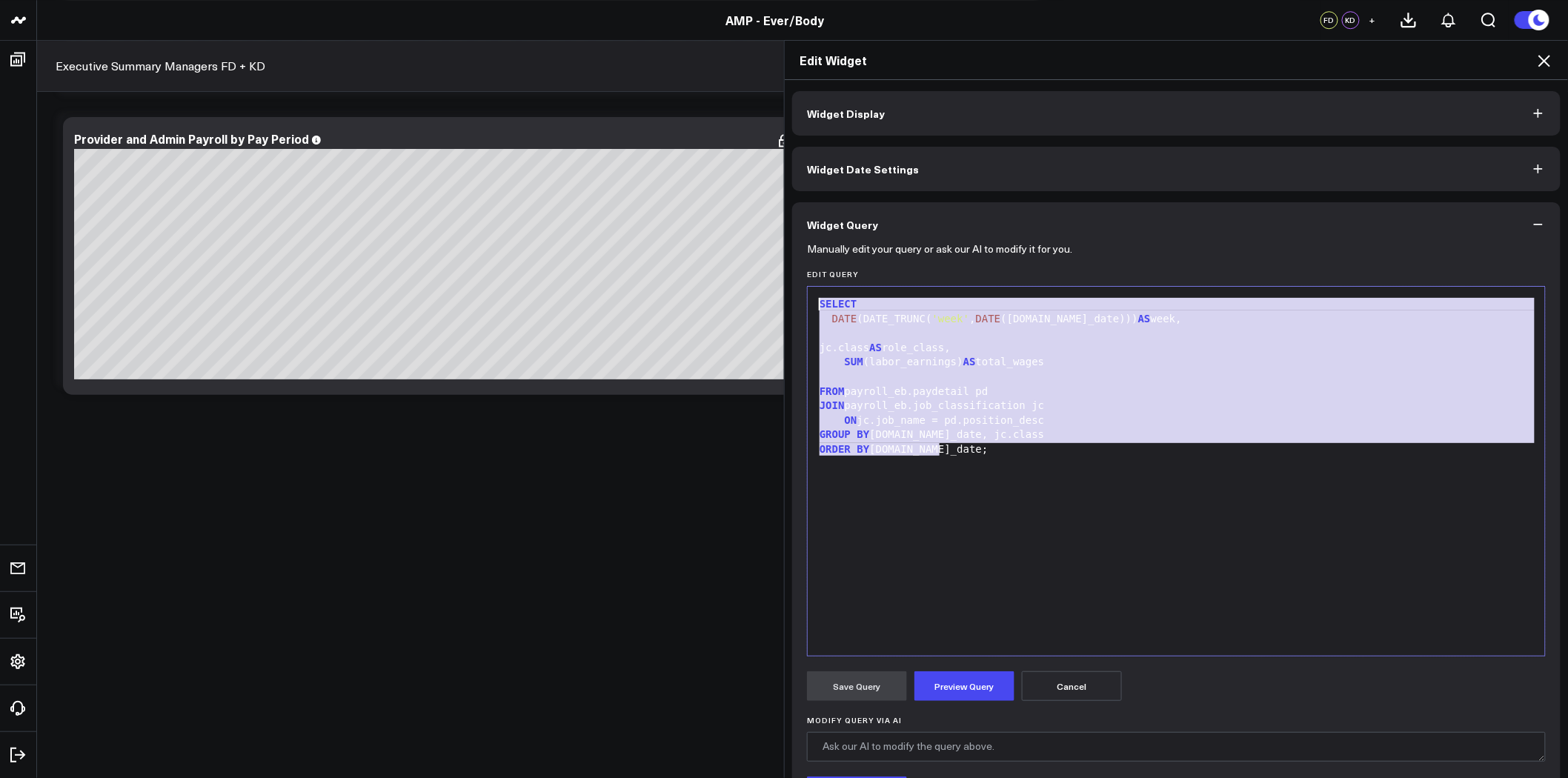
drag, startPoint x: 965, startPoint y: 473, endPoint x: 790, endPoint y: 297, distance: 248.2
click at [792, 297] on div "Manually edit your query or ask our AI to modify it for you. Edit Query 99 1 2 …" at bounding box center [1176, 573] width 768 height 653
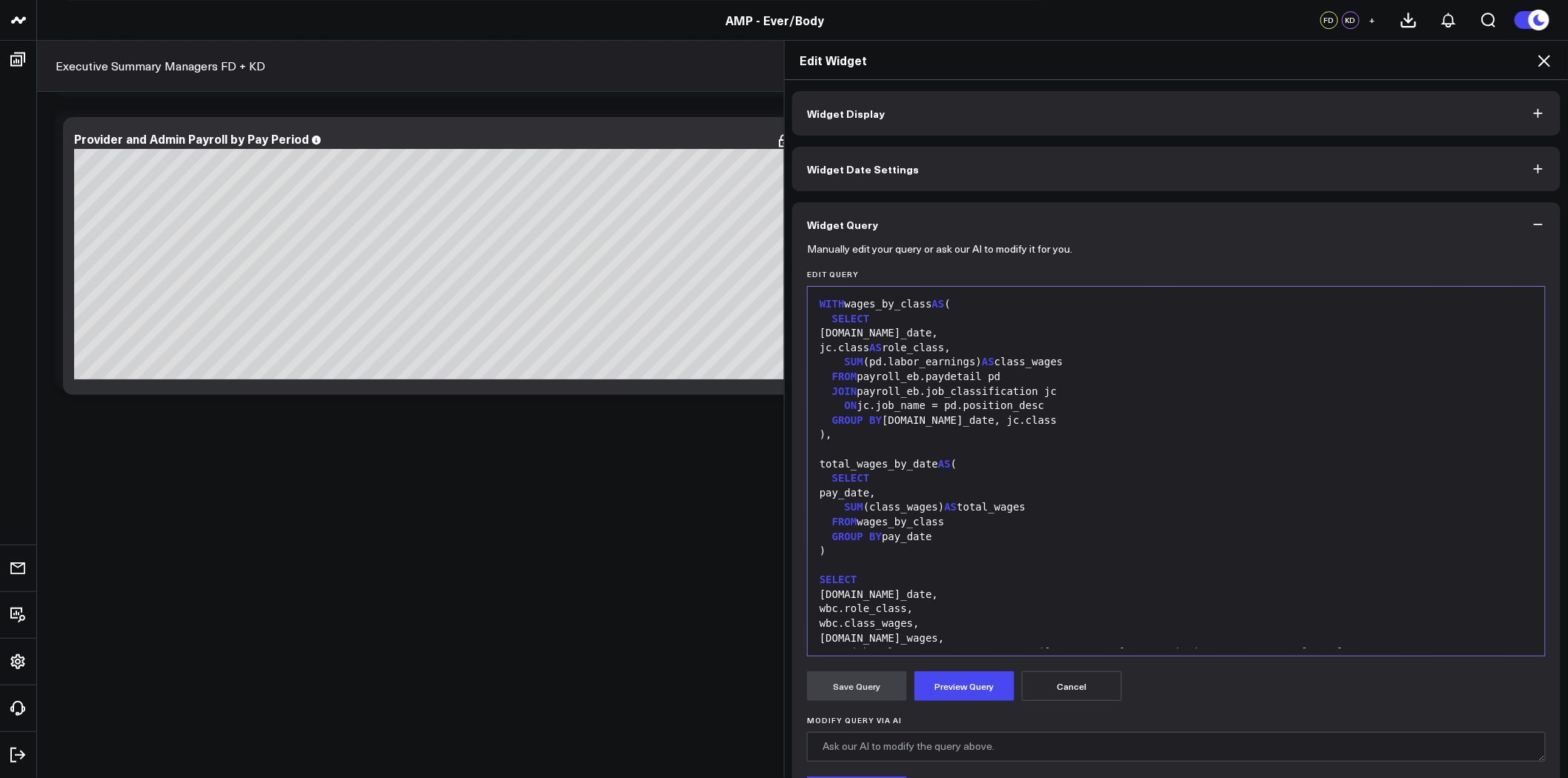
scroll to position [71, 0]
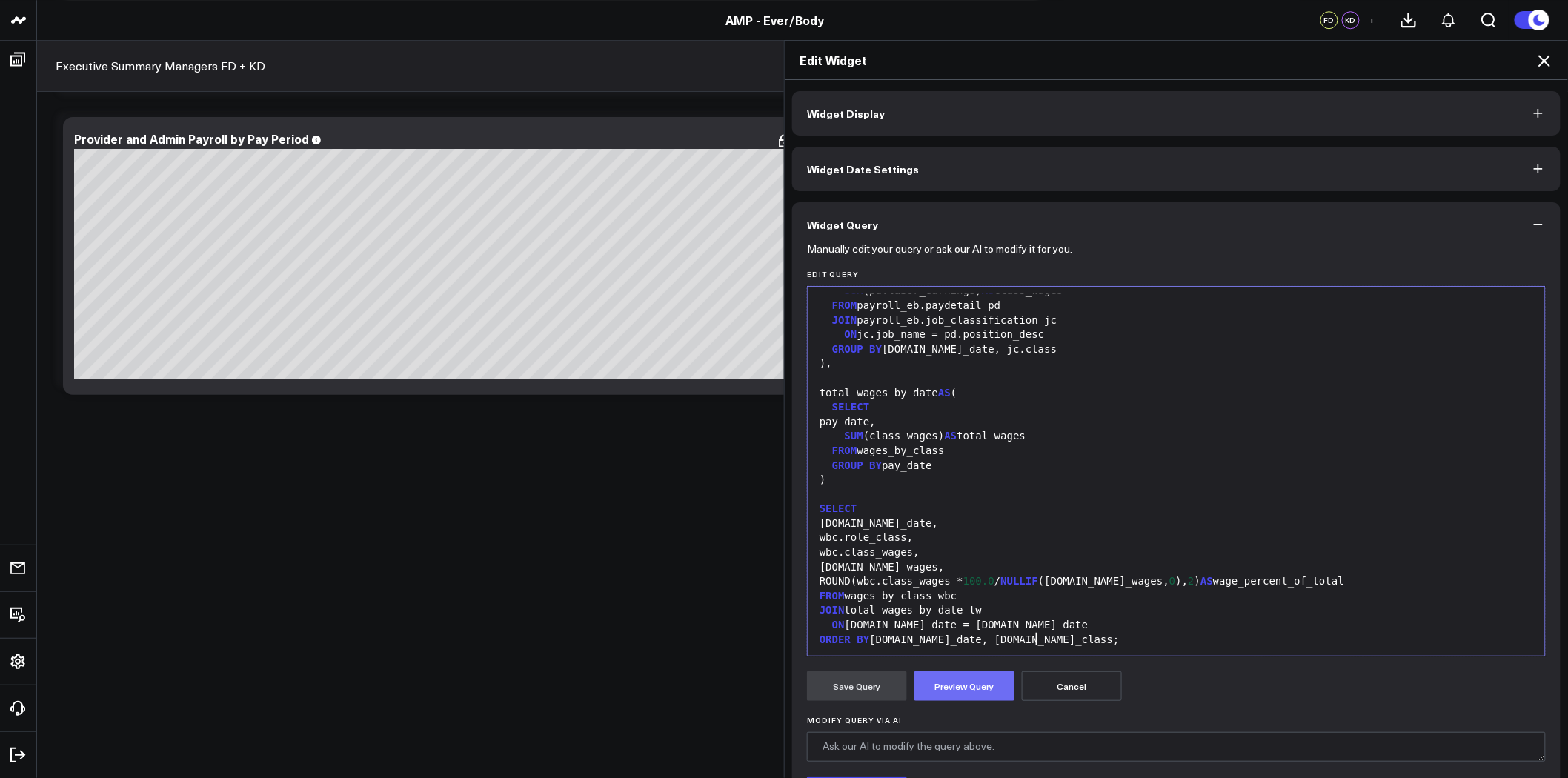
click at [973, 686] on button "Preview Query" at bounding box center [964, 686] width 100 height 29
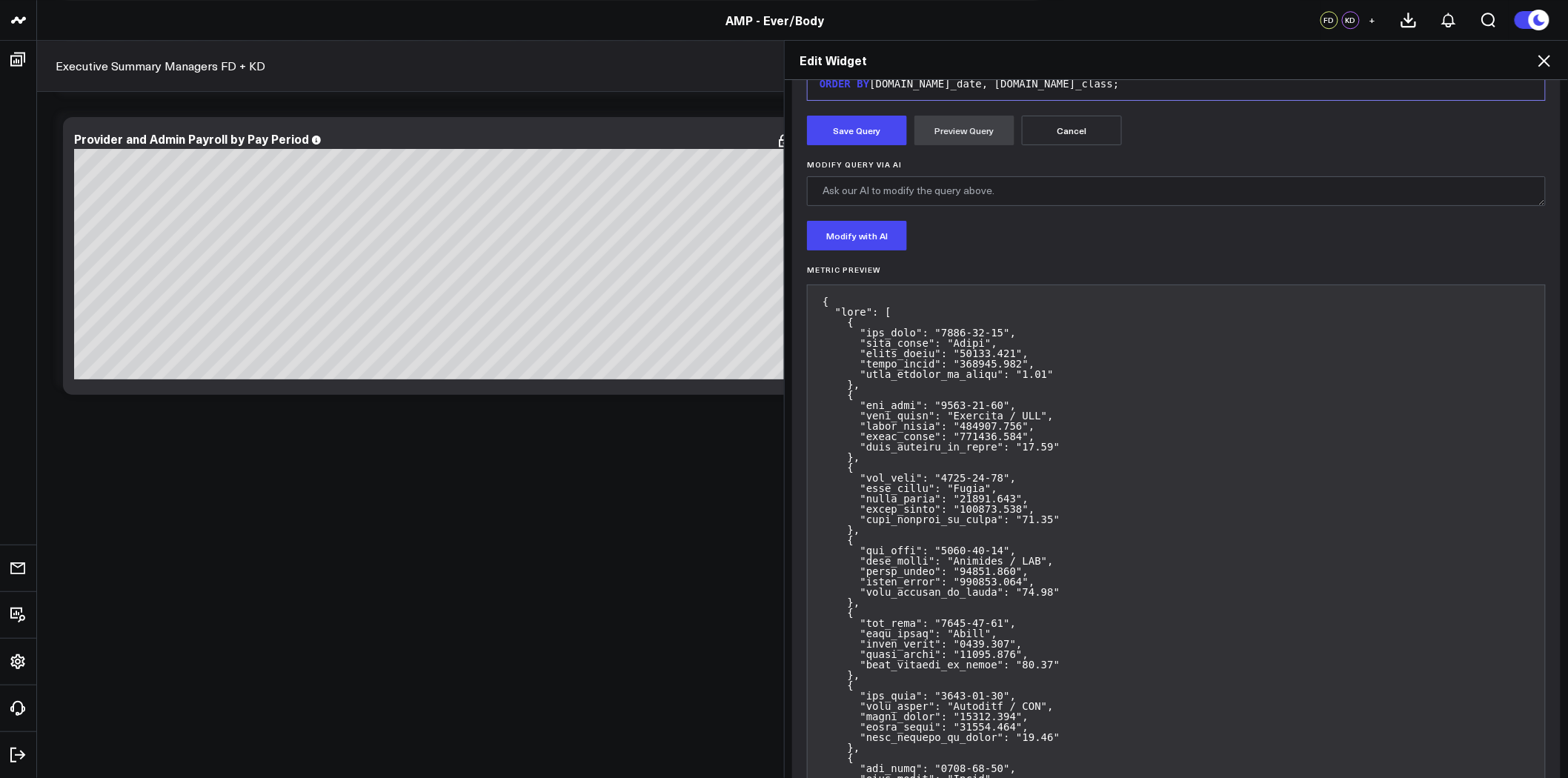
scroll to position [297, 0]
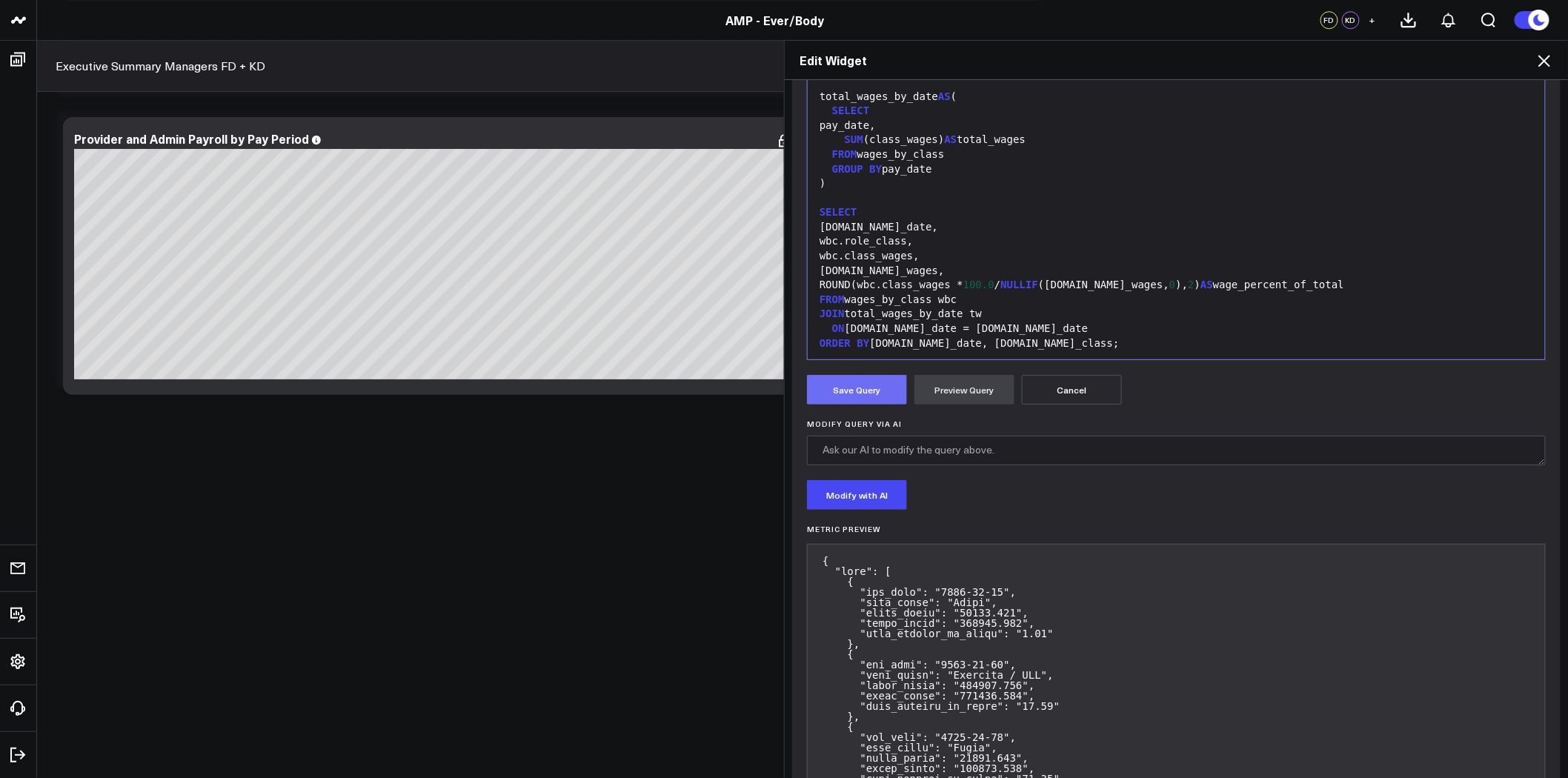
click at [862, 388] on button "Save Query" at bounding box center [857, 389] width 100 height 29
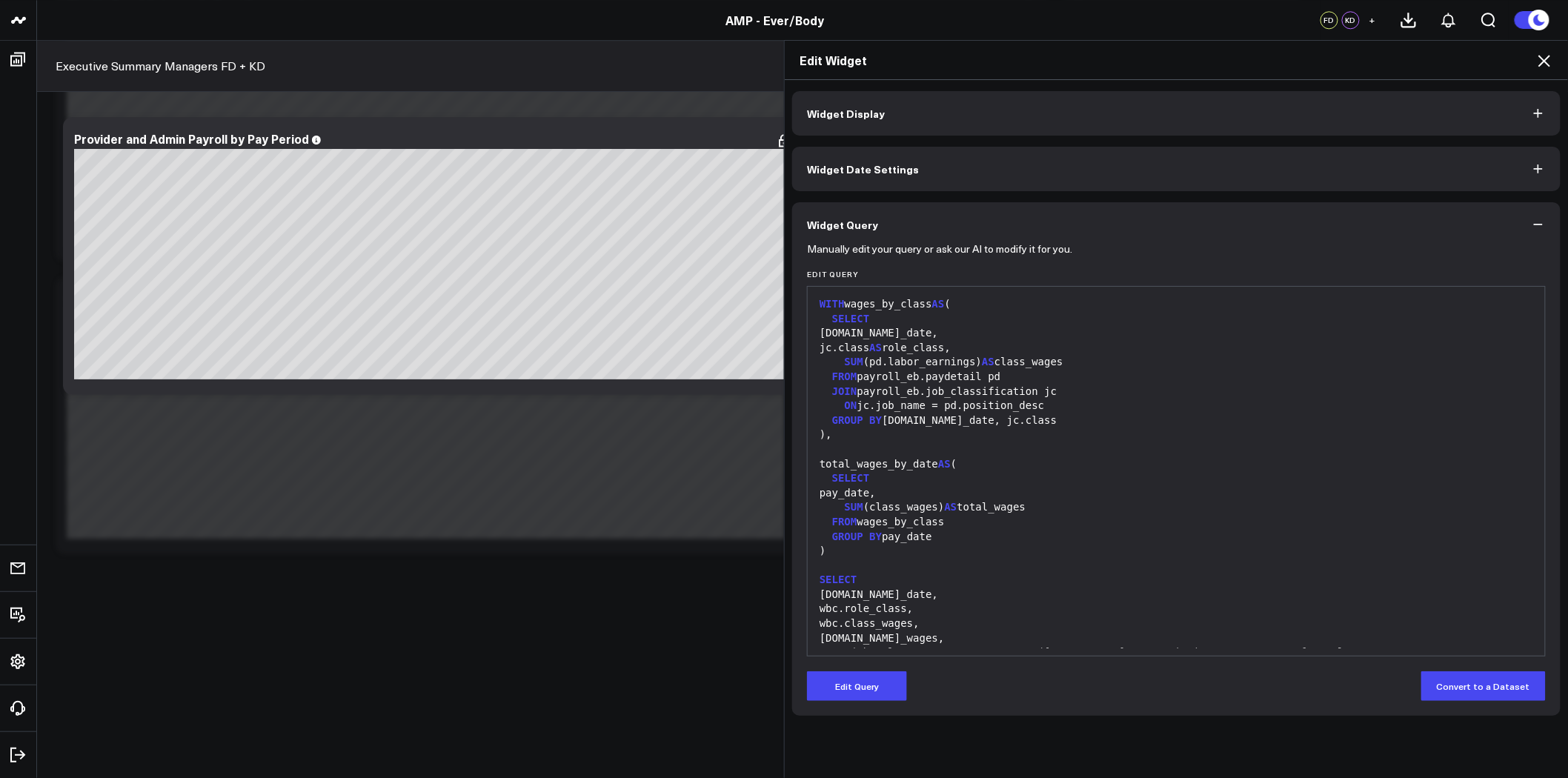
scroll to position [72, 0]
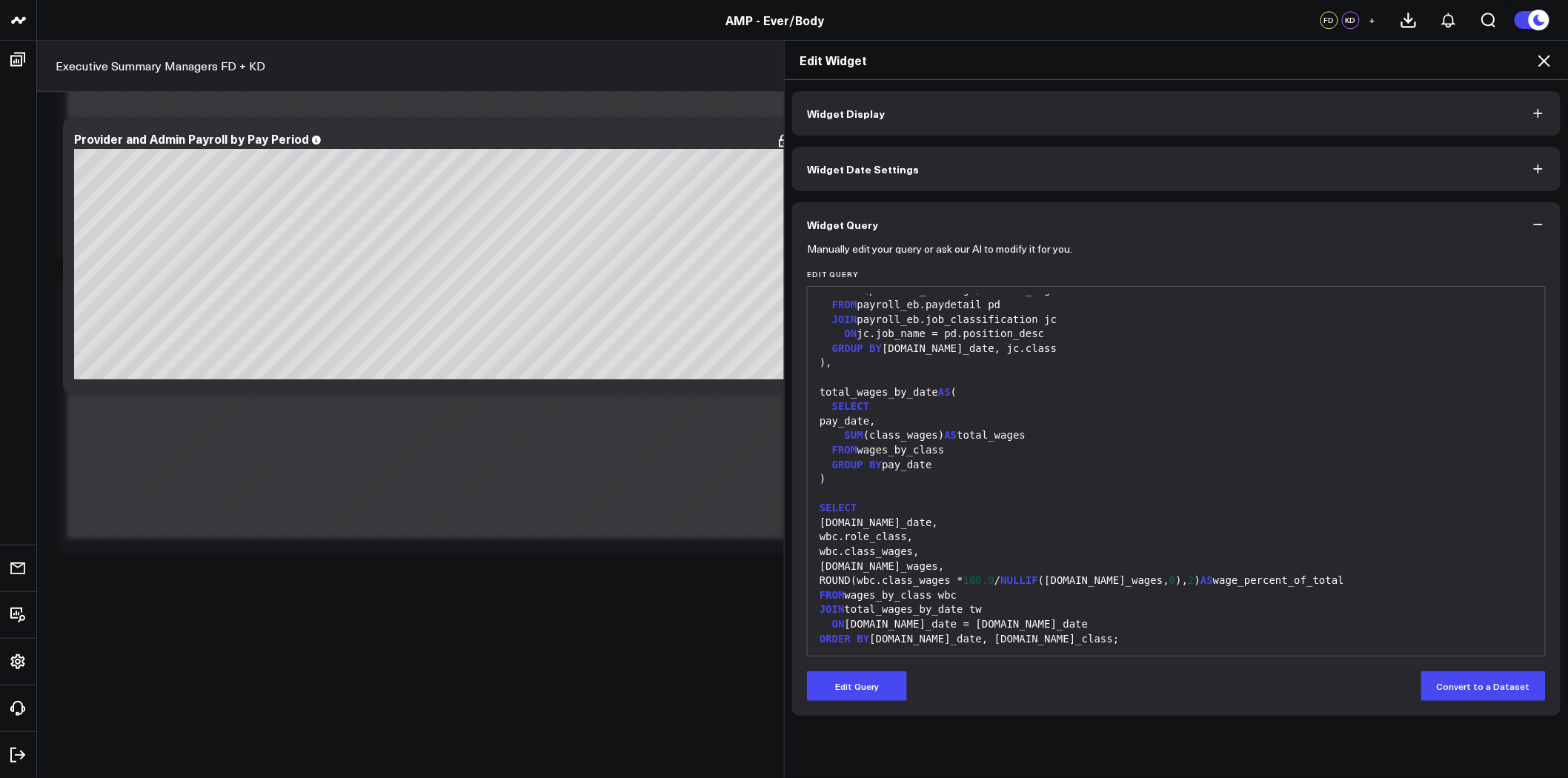
click at [1551, 54] on icon at bounding box center [1543, 60] width 17 height 17
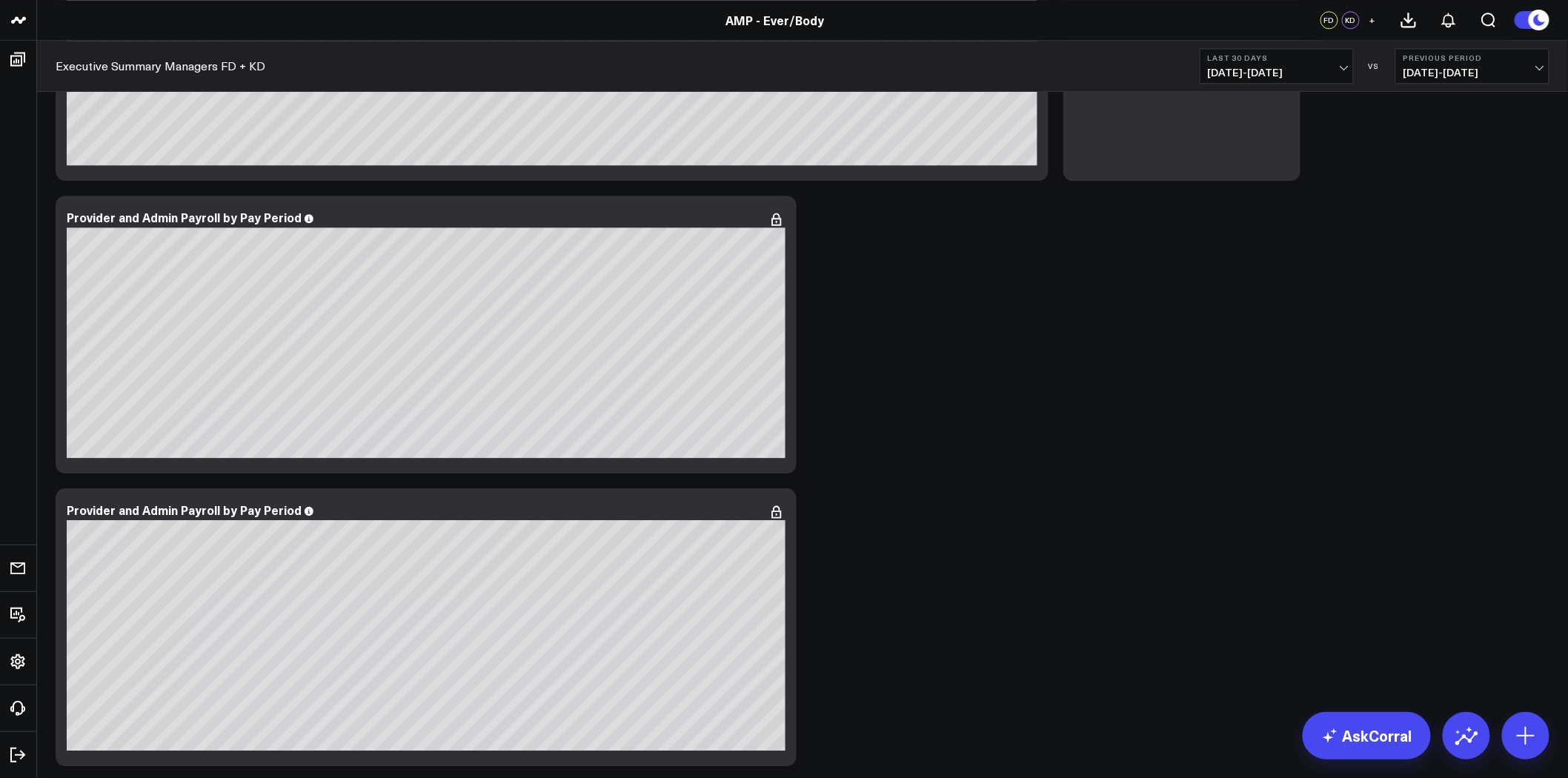
scroll to position [6374, 0]
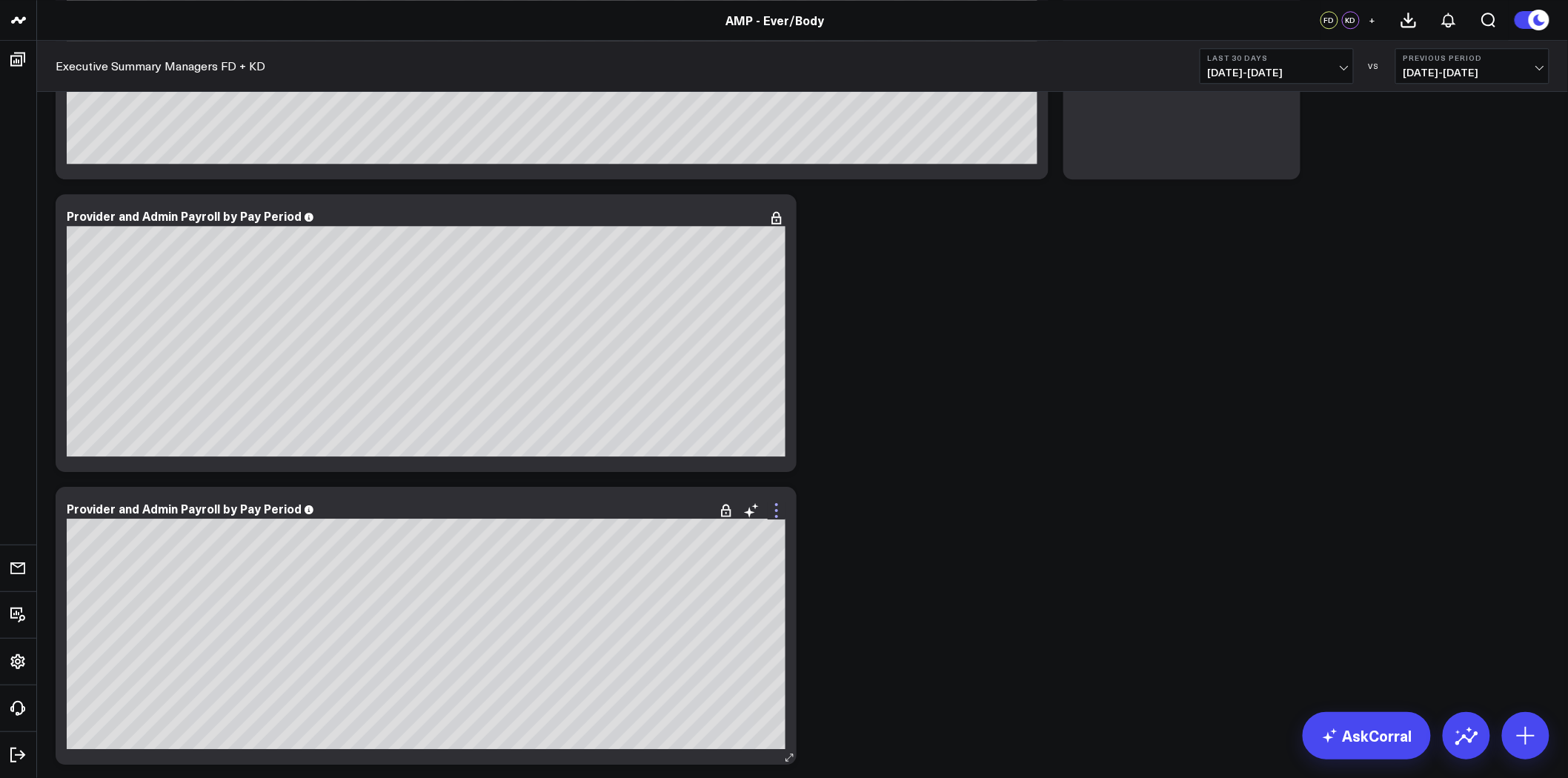
click at [774, 508] on icon at bounding box center [776, 510] width 17 height 17
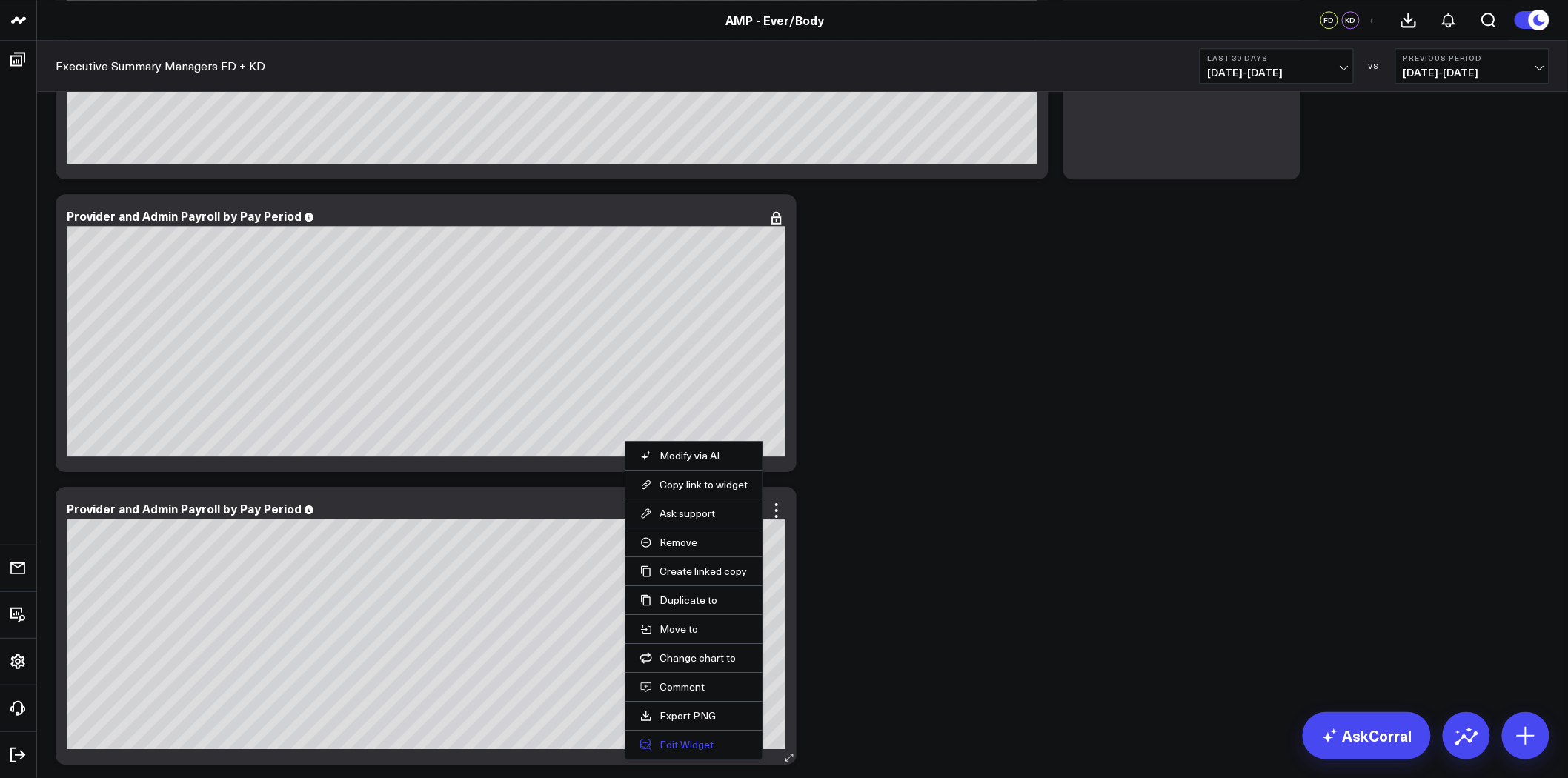
click at [693, 742] on button "Edit Widget" at bounding box center [693, 745] width 107 height 14
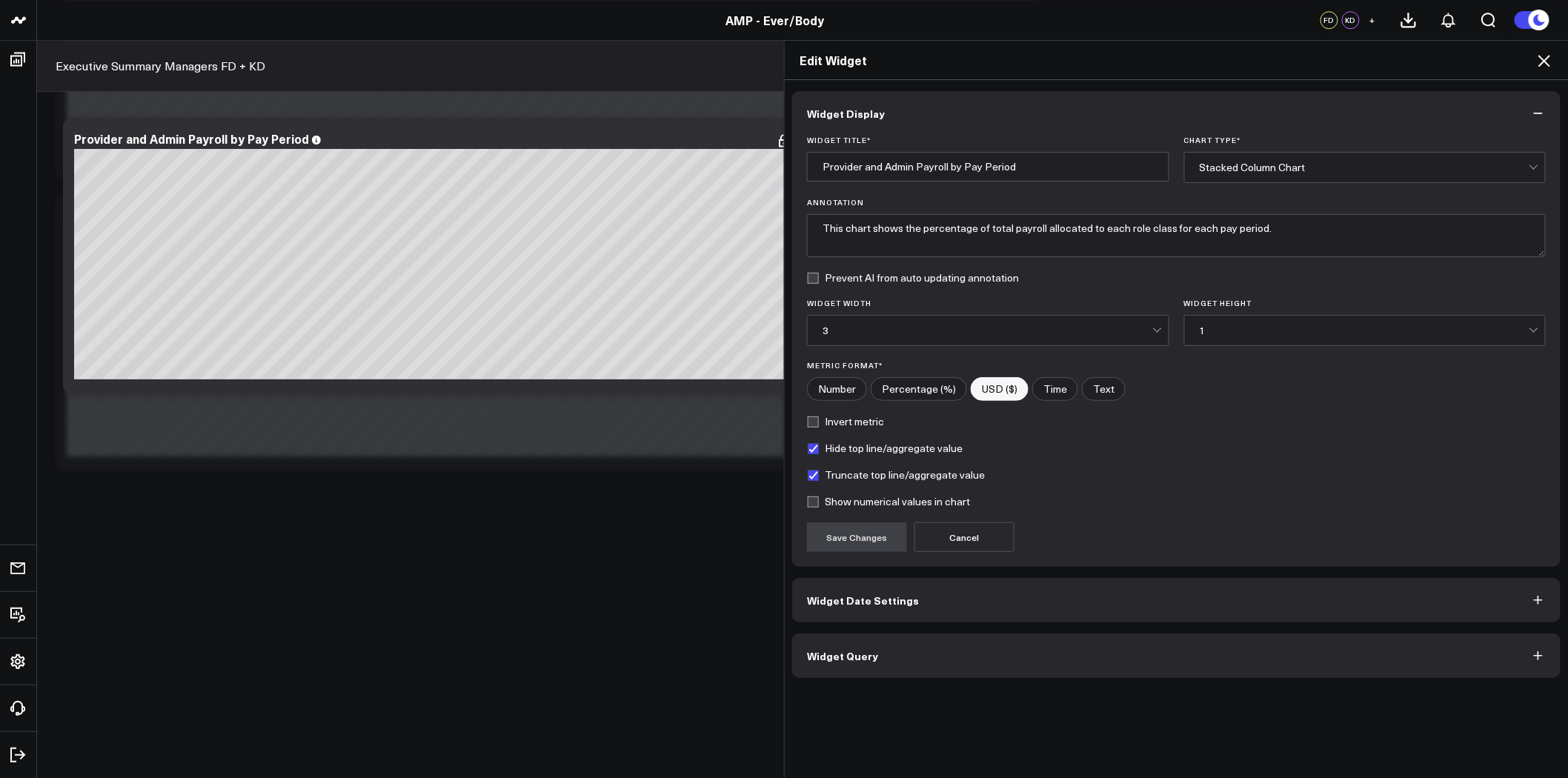
click at [1024, 657] on button "Widget Query" at bounding box center [1176, 656] width 768 height 44
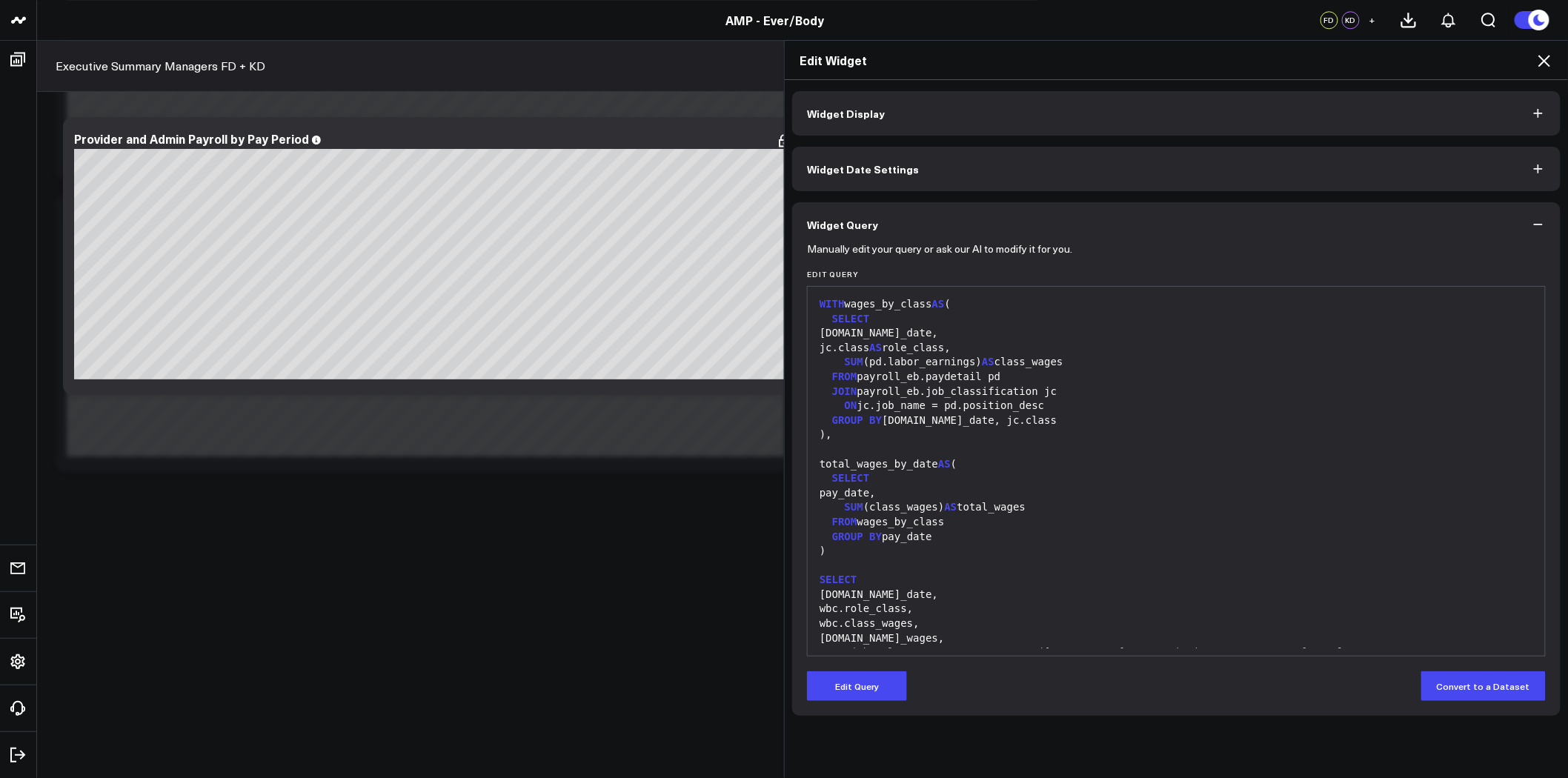
click at [988, 362] on div "SUM (pd.labor_earnings) AS class_wages" at bounding box center [1176, 363] width 722 height 15
click at [864, 679] on button "Edit Query" at bounding box center [857, 686] width 100 height 29
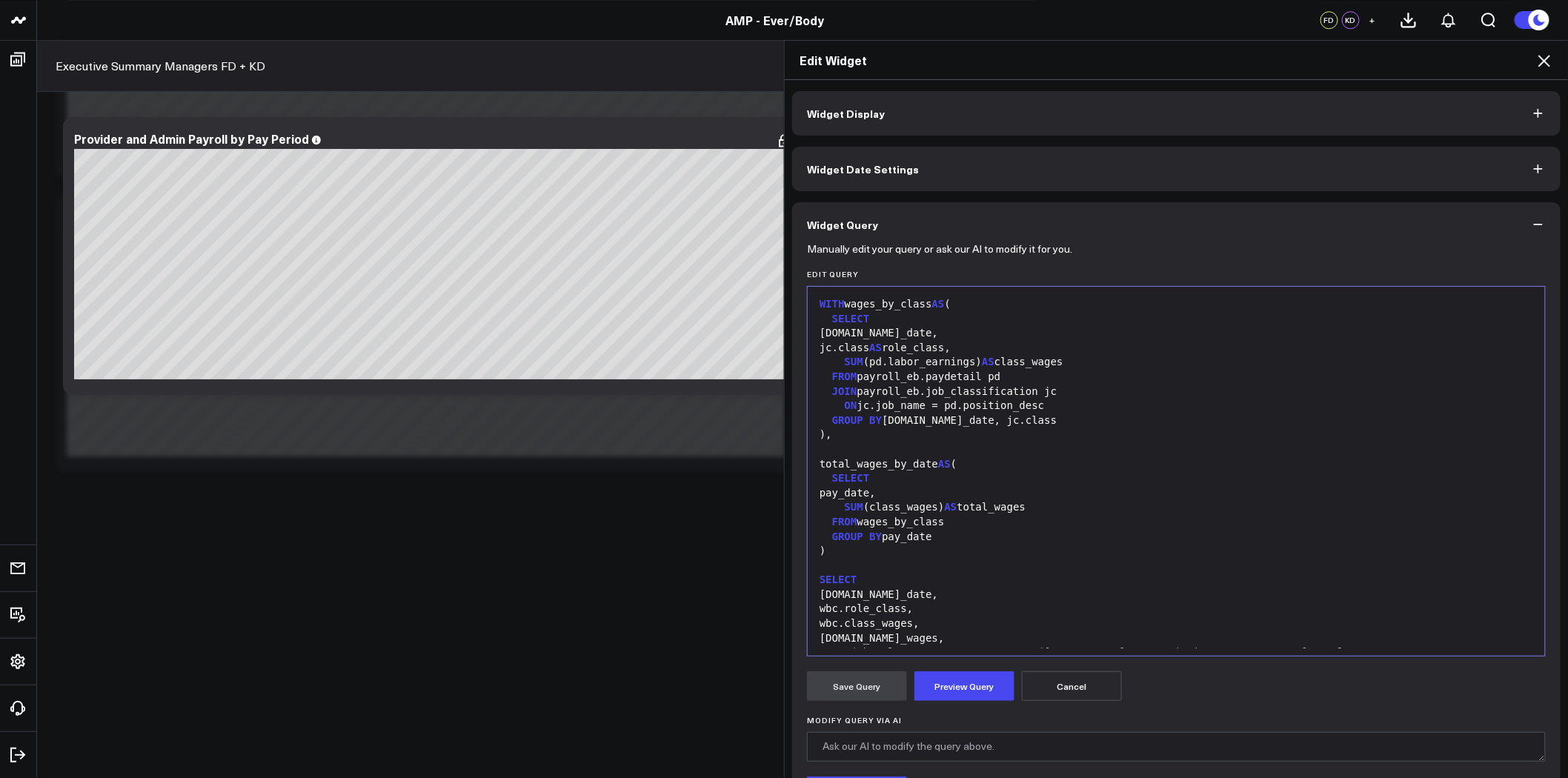
click at [985, 362] on div "SUM (pd.labor_earnings) AS class_wages" at bounding box center [1176, 363] width 722 height 15
click at [1536, 63] on icon at bounding box center [1543, 60] width 17 height 17
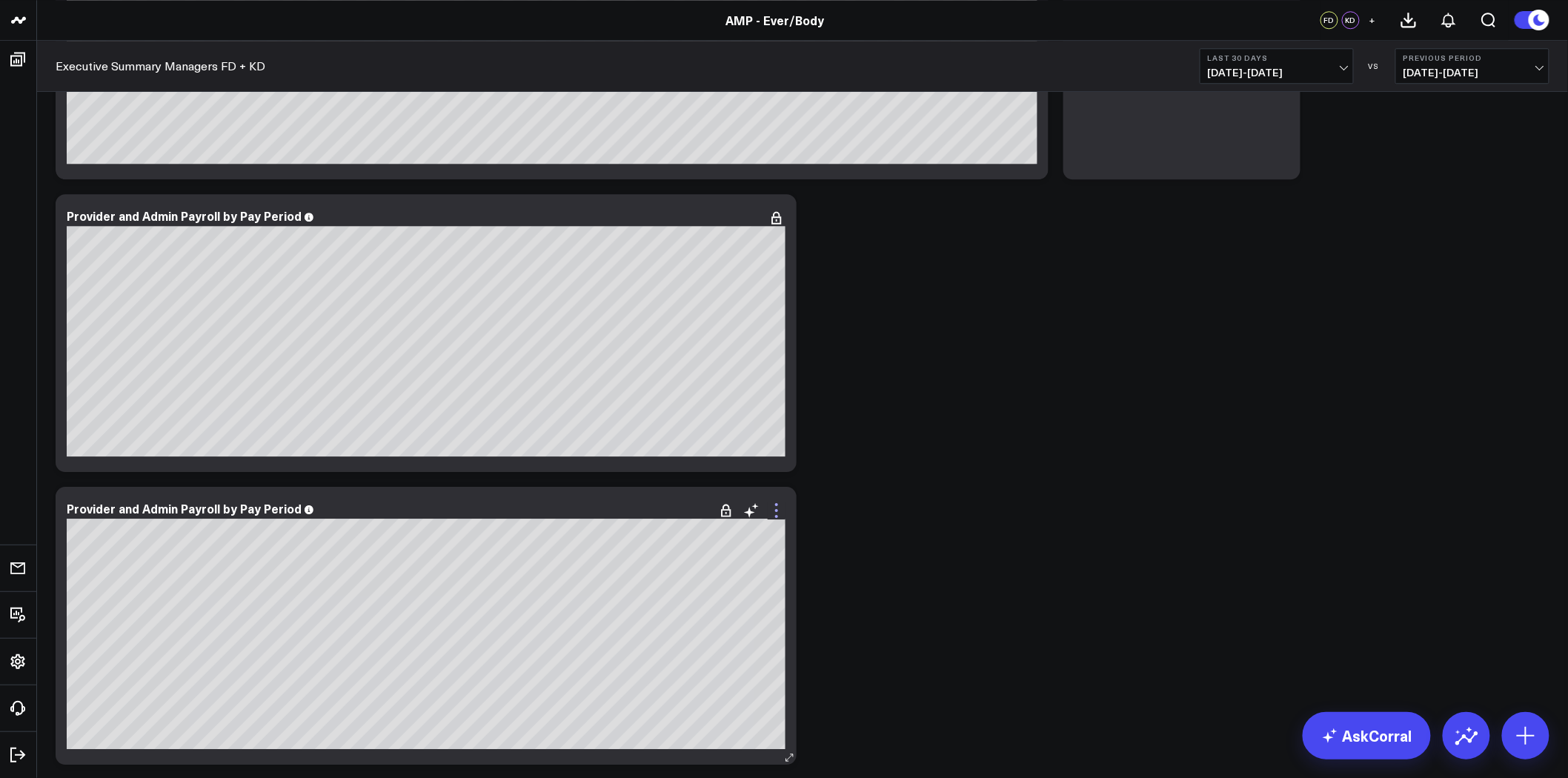
click at [778, 509] on icon at bounding box center [776, 510] width 17 height 17
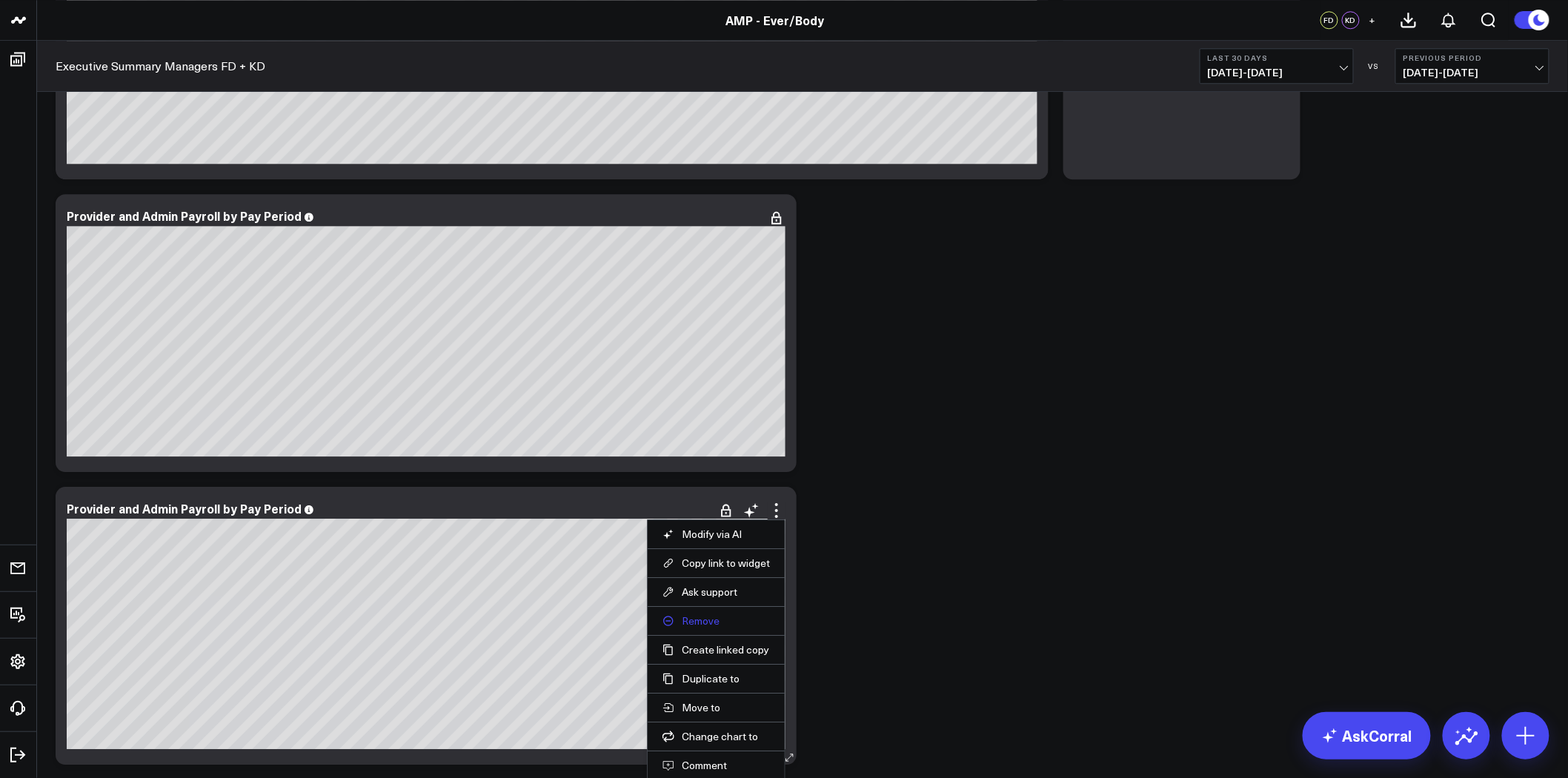
click at [709, 621] on button "Remove" at bounding box center [715, 621] width 107 height 14
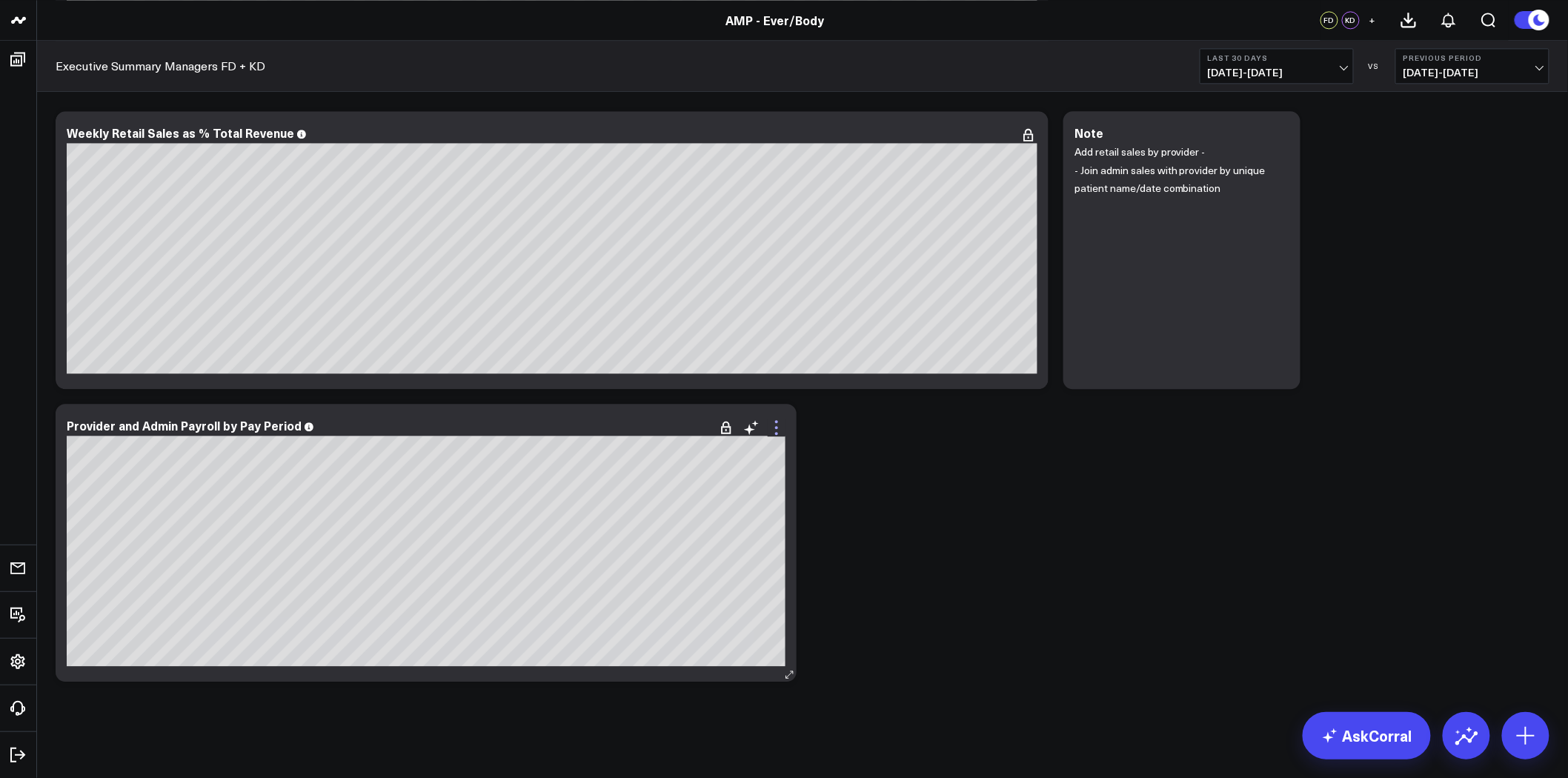
click at [781, 428] on icon at bounding box center [776, 427] width 17 height 17
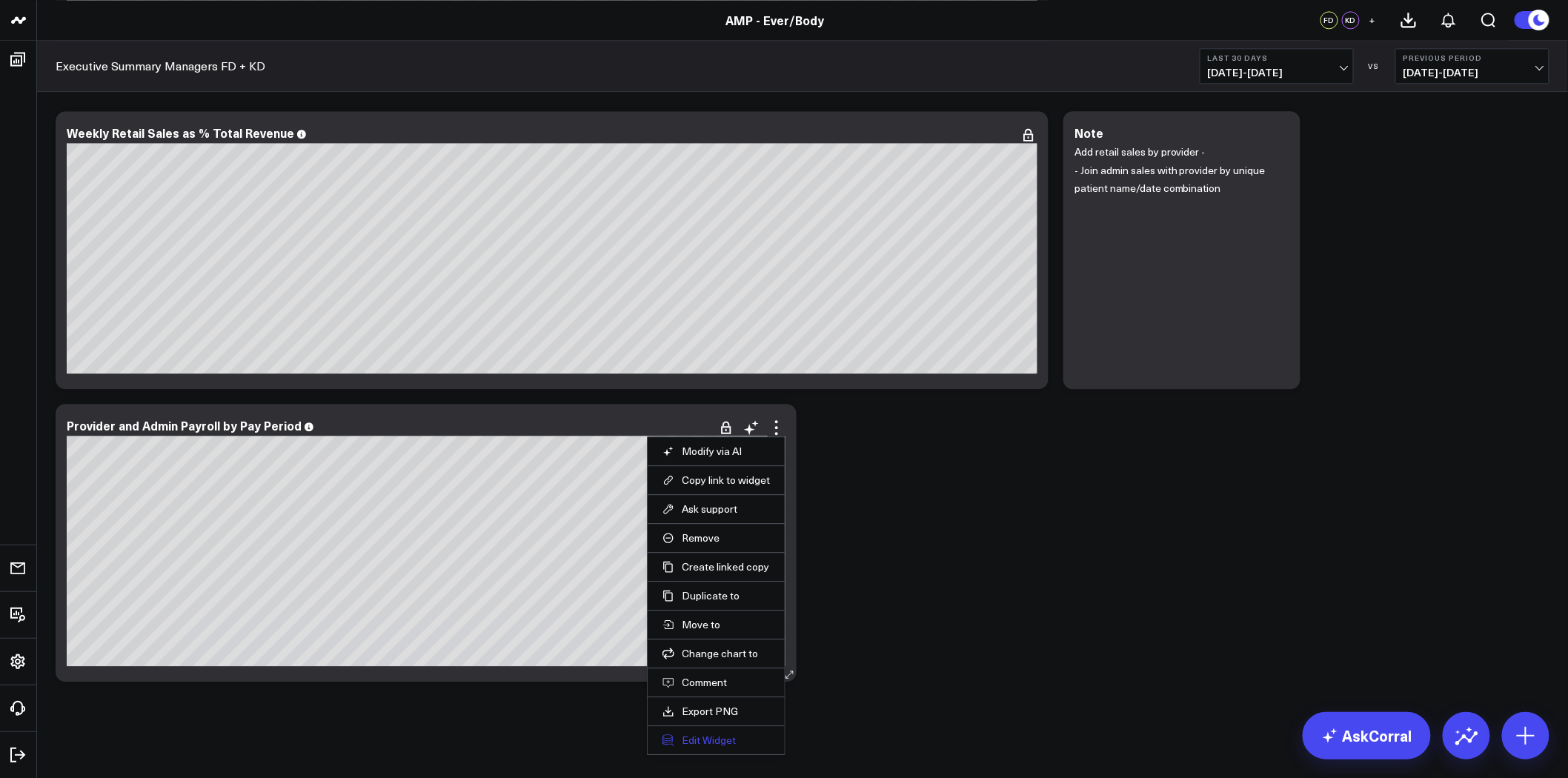
click at [706, 744] on button "Edit Widget" at bounding box center [715, 740] width 107 height 14
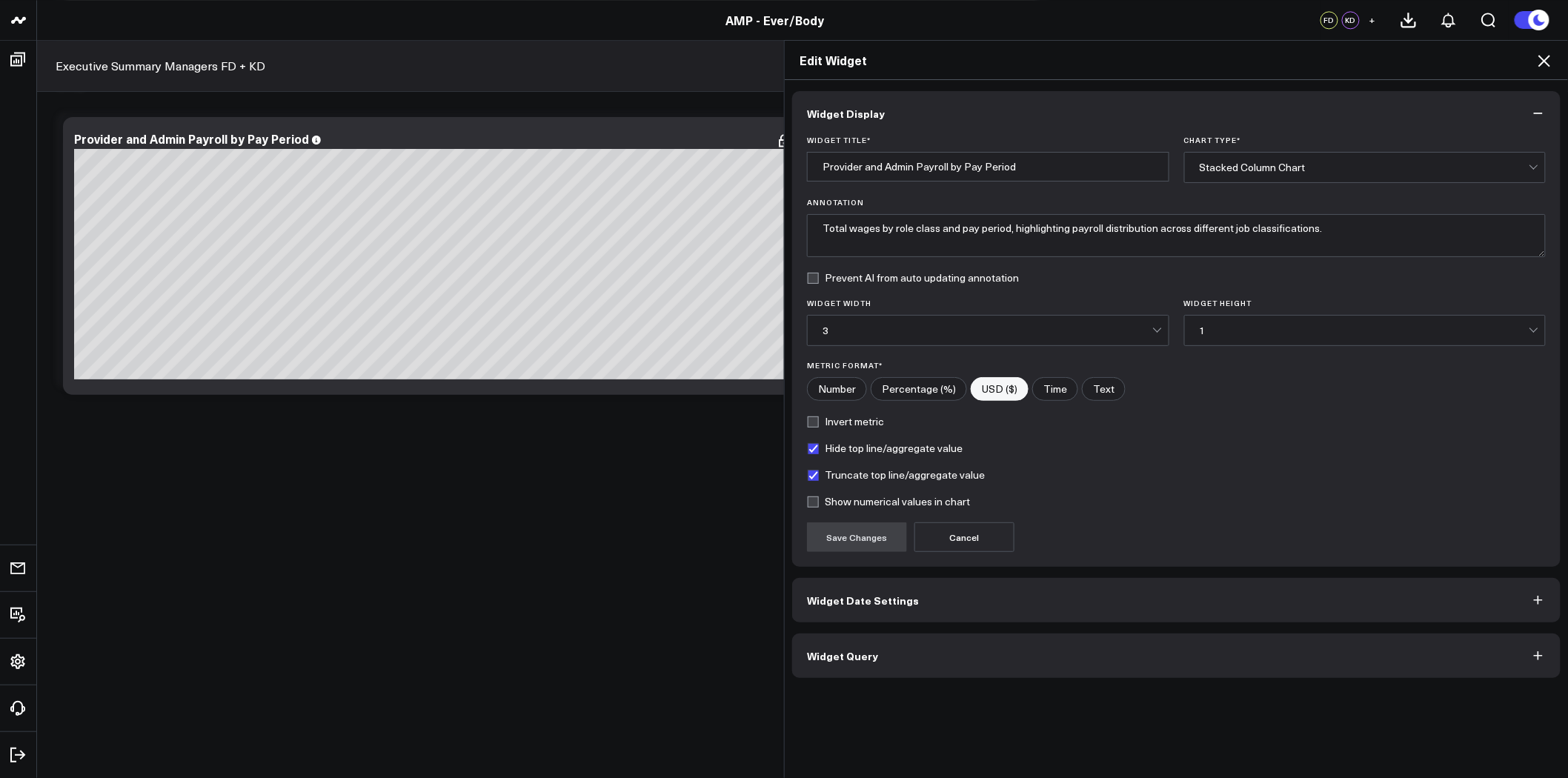
click at [970, 628] on div "Widget Display Widget Title * Provider and Admin Payroll by Pay Period Chart Ty…" at bounding box center [1176, 384] width 768 height 587
click at [974, 649] on button "Widget Query" at bounding box center [1176, 656] width 768 height 44
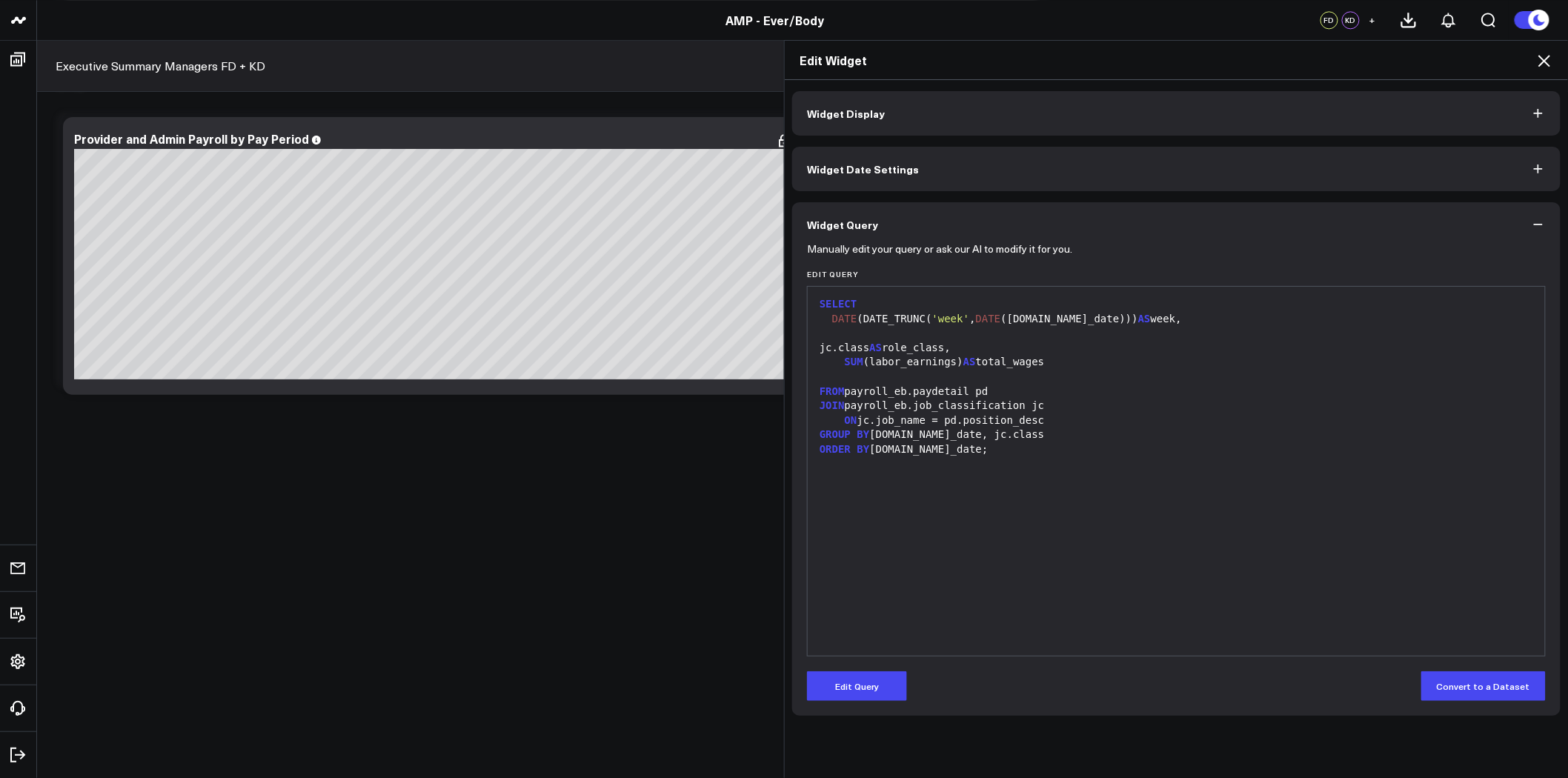
click at [936, 379] on div at bounding box center [1176, 378] width 722 height 15
click at [939, 379] on div at bounding box center [1176, 378] width 722 height 15
click at [1541, 62] on icon at bounding box center [1543, 60] width 17 height 17
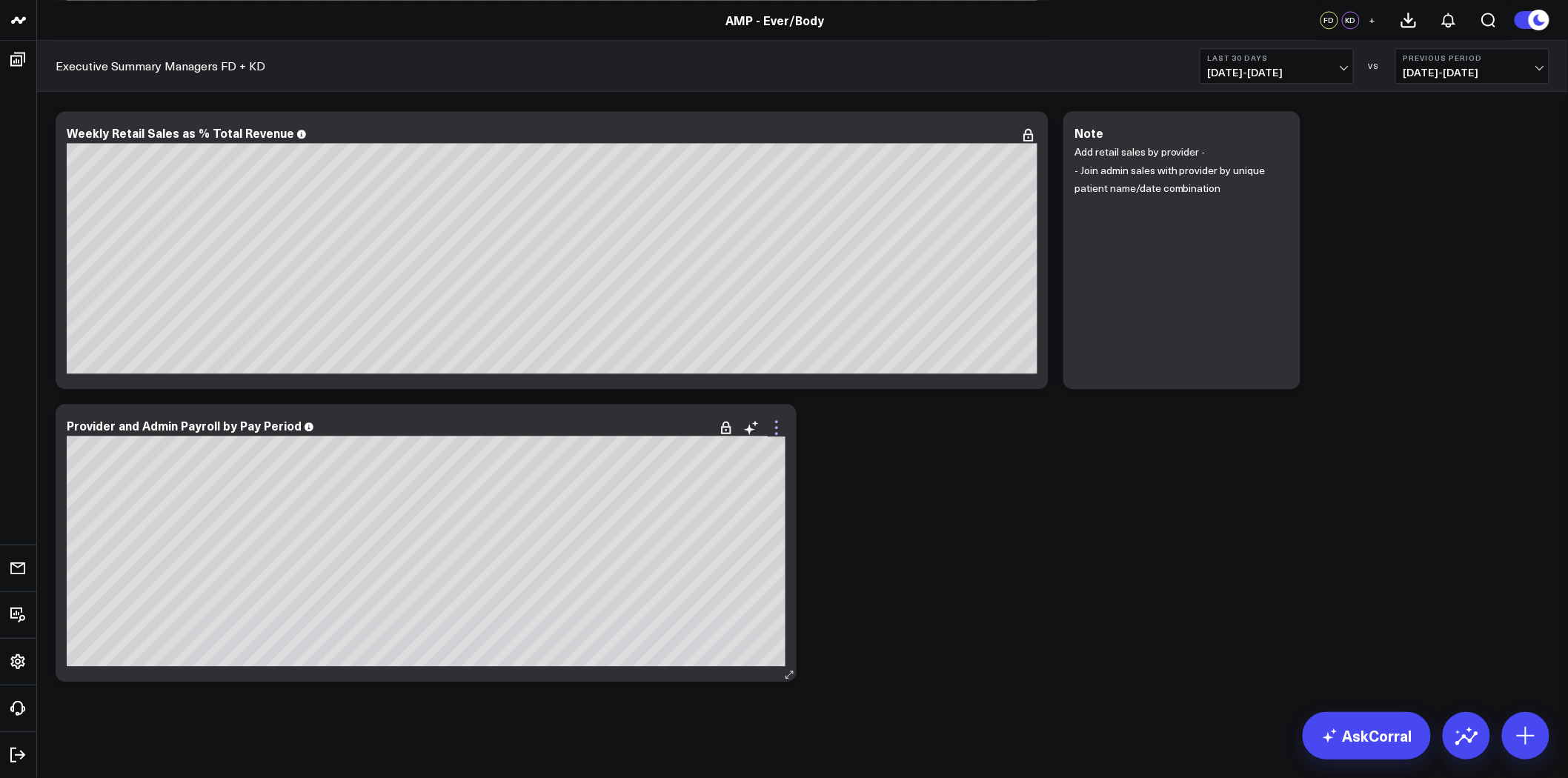
click at [775, 424] on icon at bounding box center [776, 427] width 17 height 17
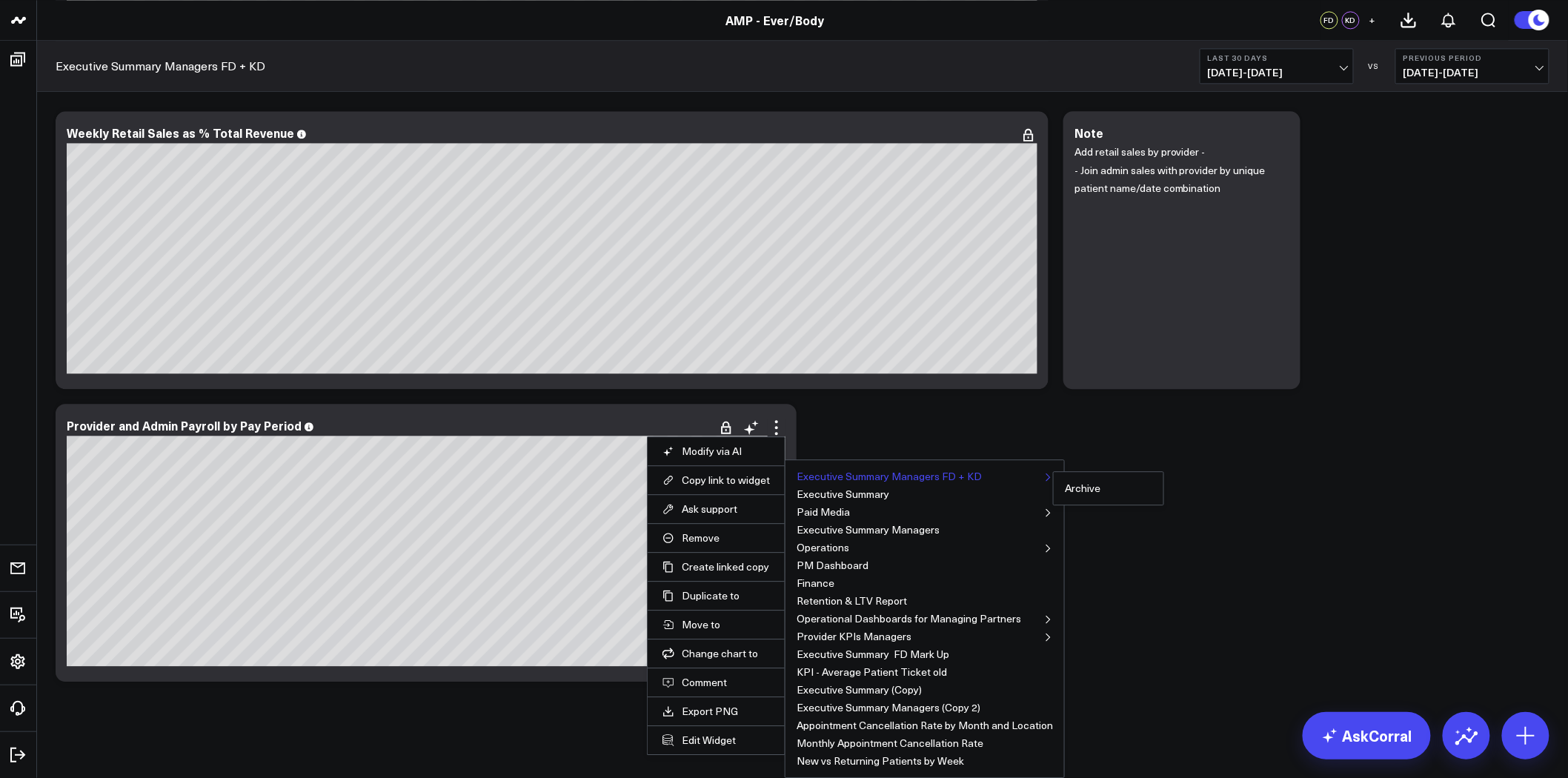
click at [899, 475] on button "Executive Summary Managers FD + KD" at bounding box center [890, 476] width 185 height 10
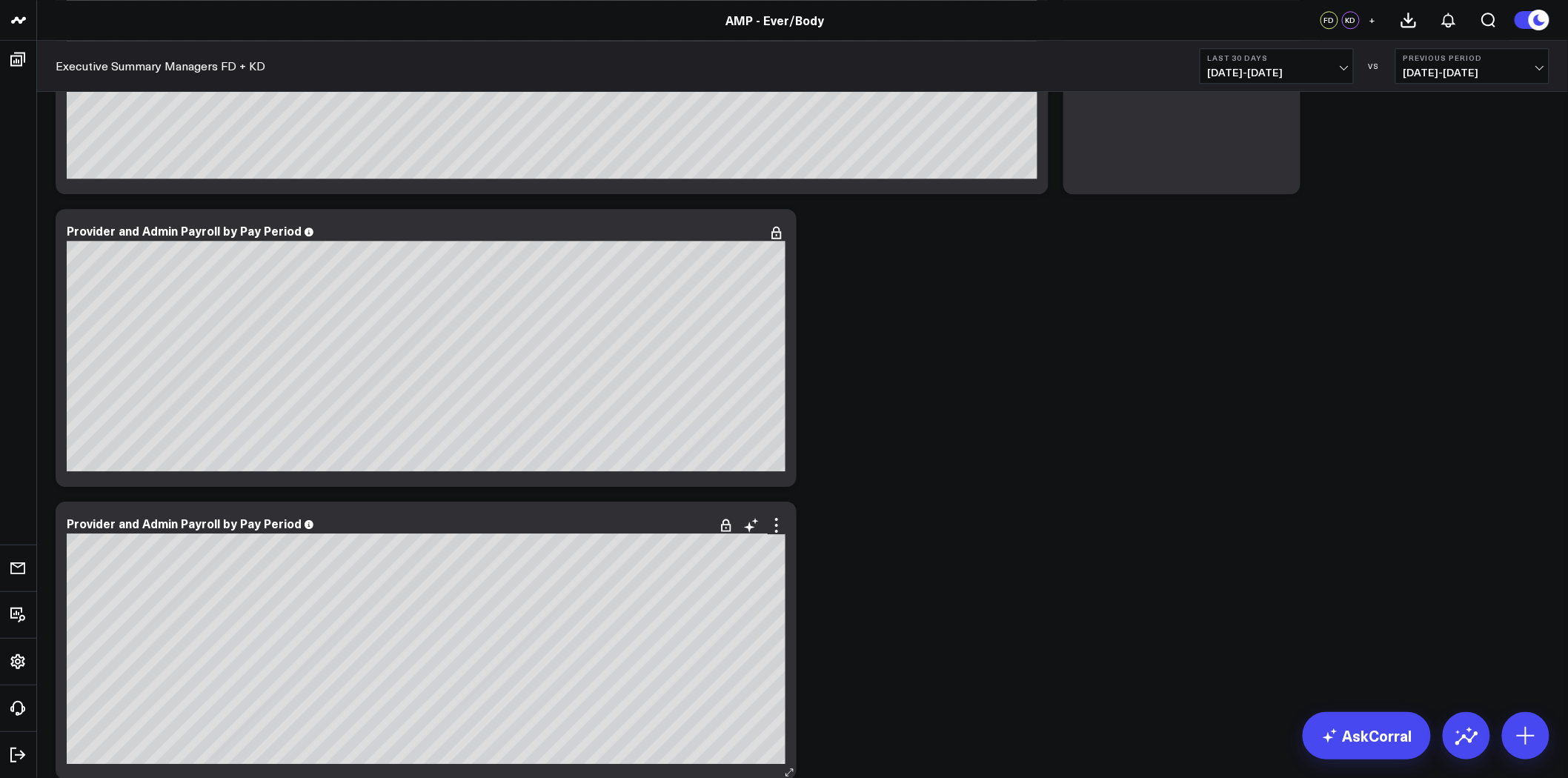
scroll to position [6456, 0]
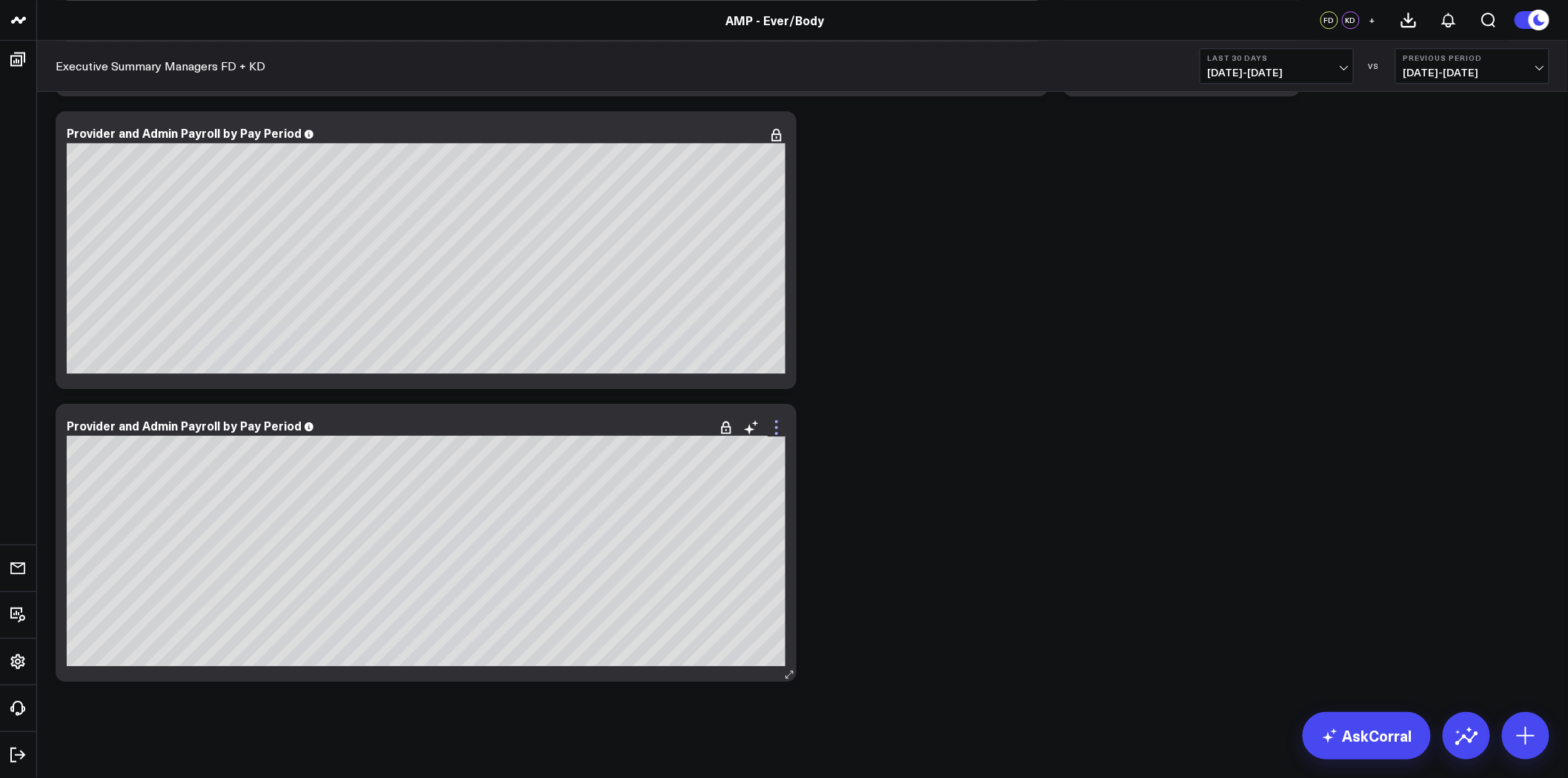
click at [778, 428] on icon at bounding box center [776, 427] width 17 height 17
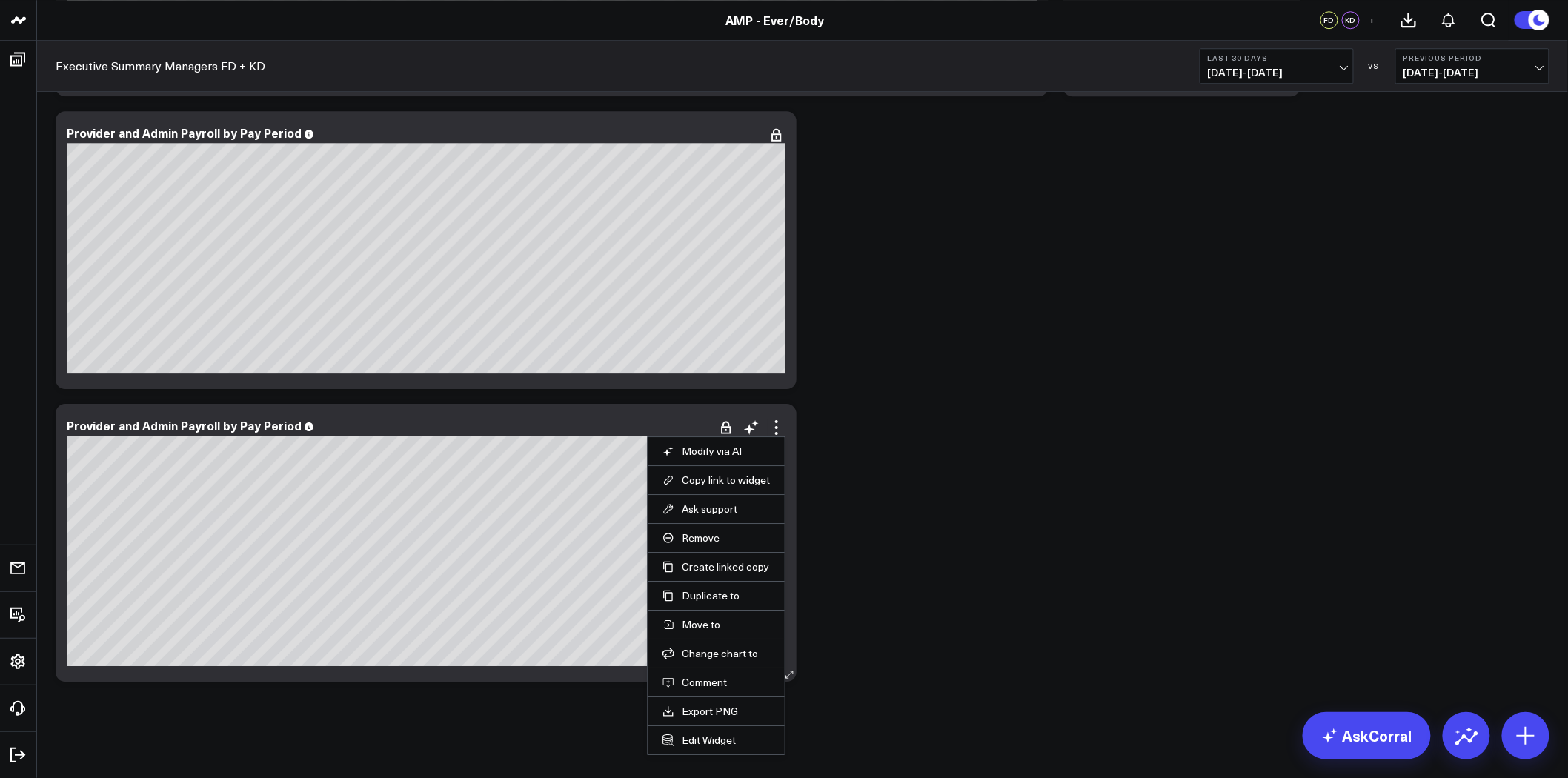
click at [706, 749] on li "Edit Widget" at bounding box center [715, 739] width 137 height 28
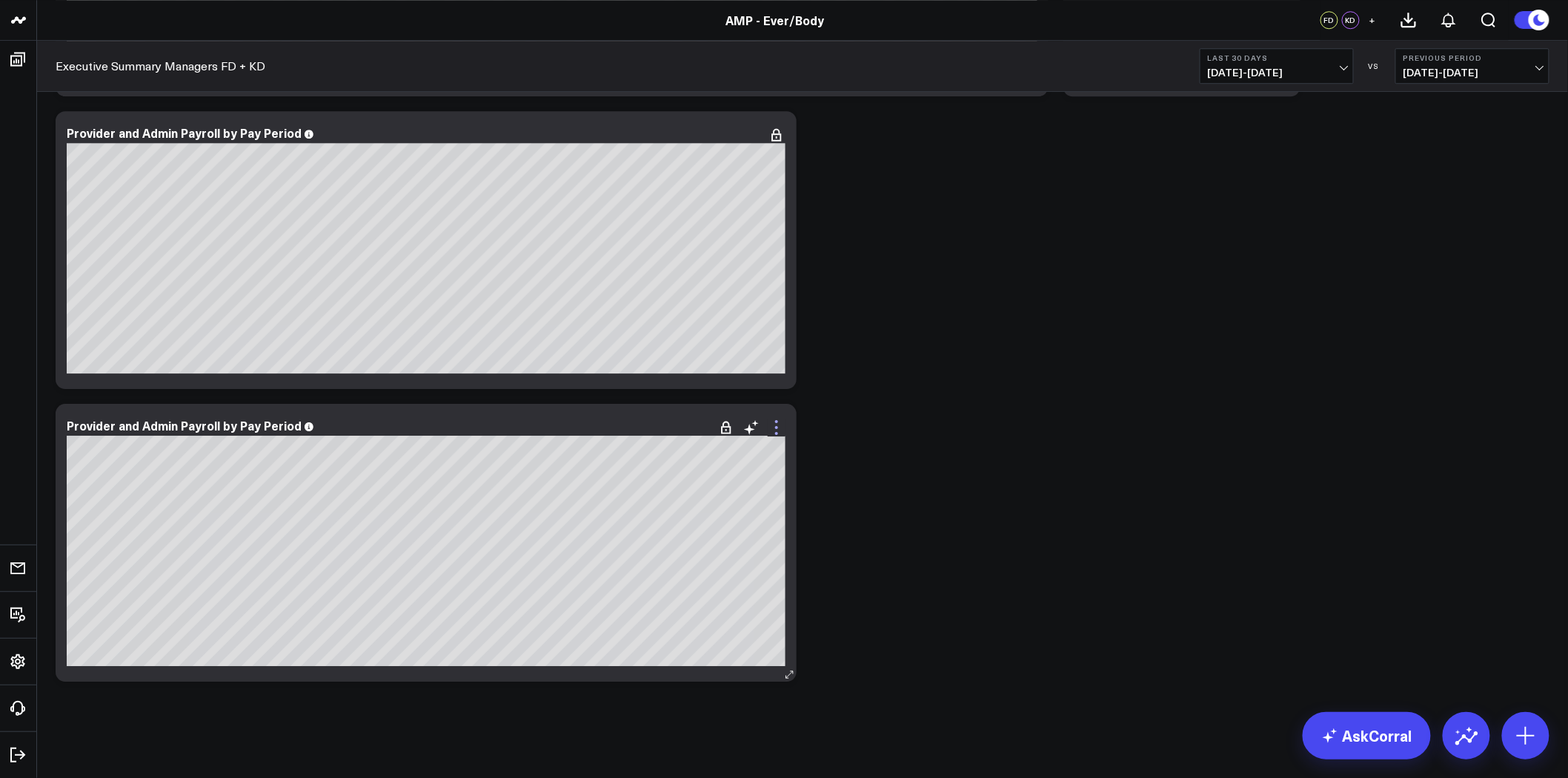
click at [773, 426] on icon at bounding box center [776, 427] width 17 height 17
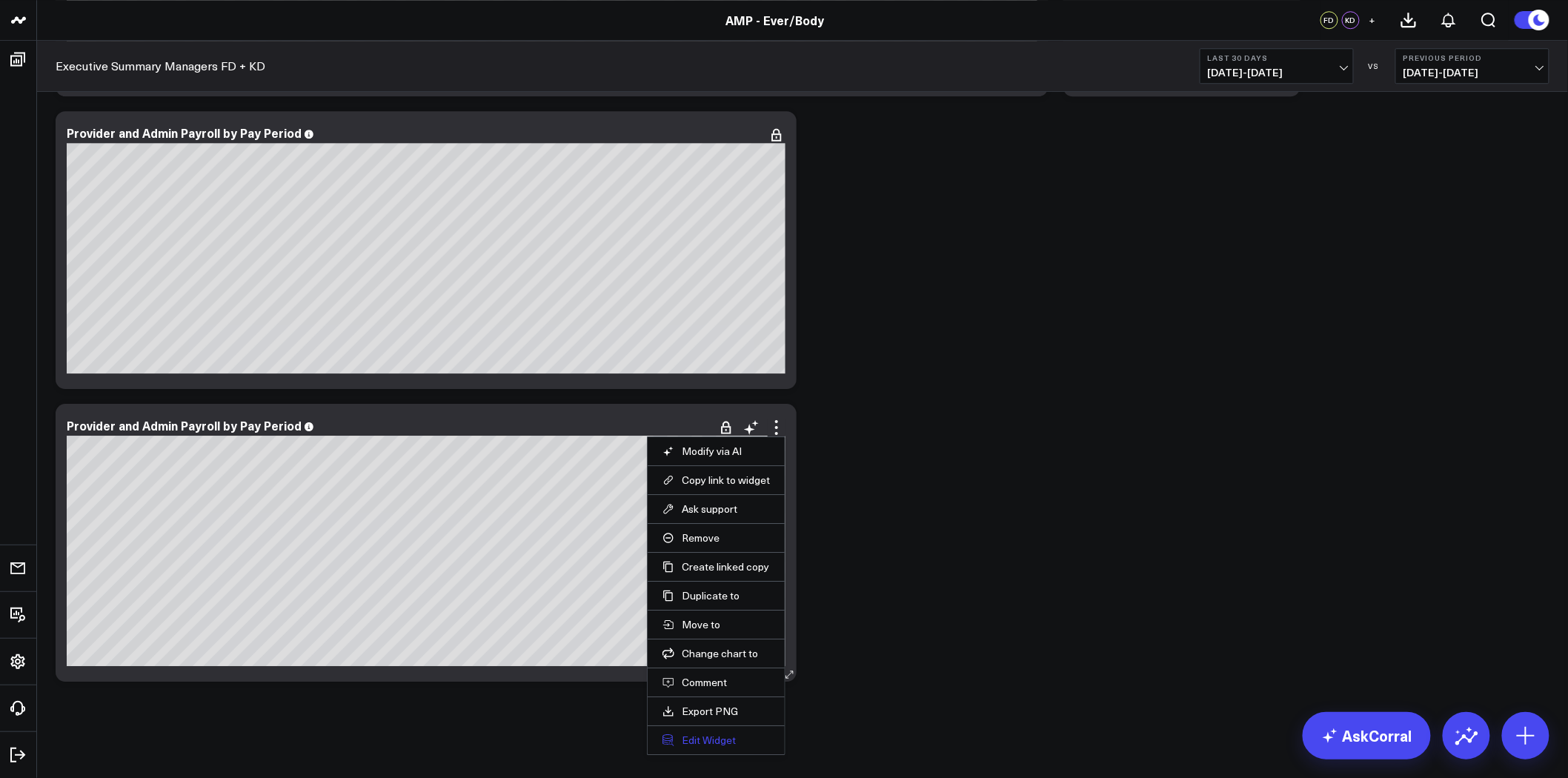
click at [704, 739] on button "Edit Widget" at bounding box center [715, 740] width 107 height 14
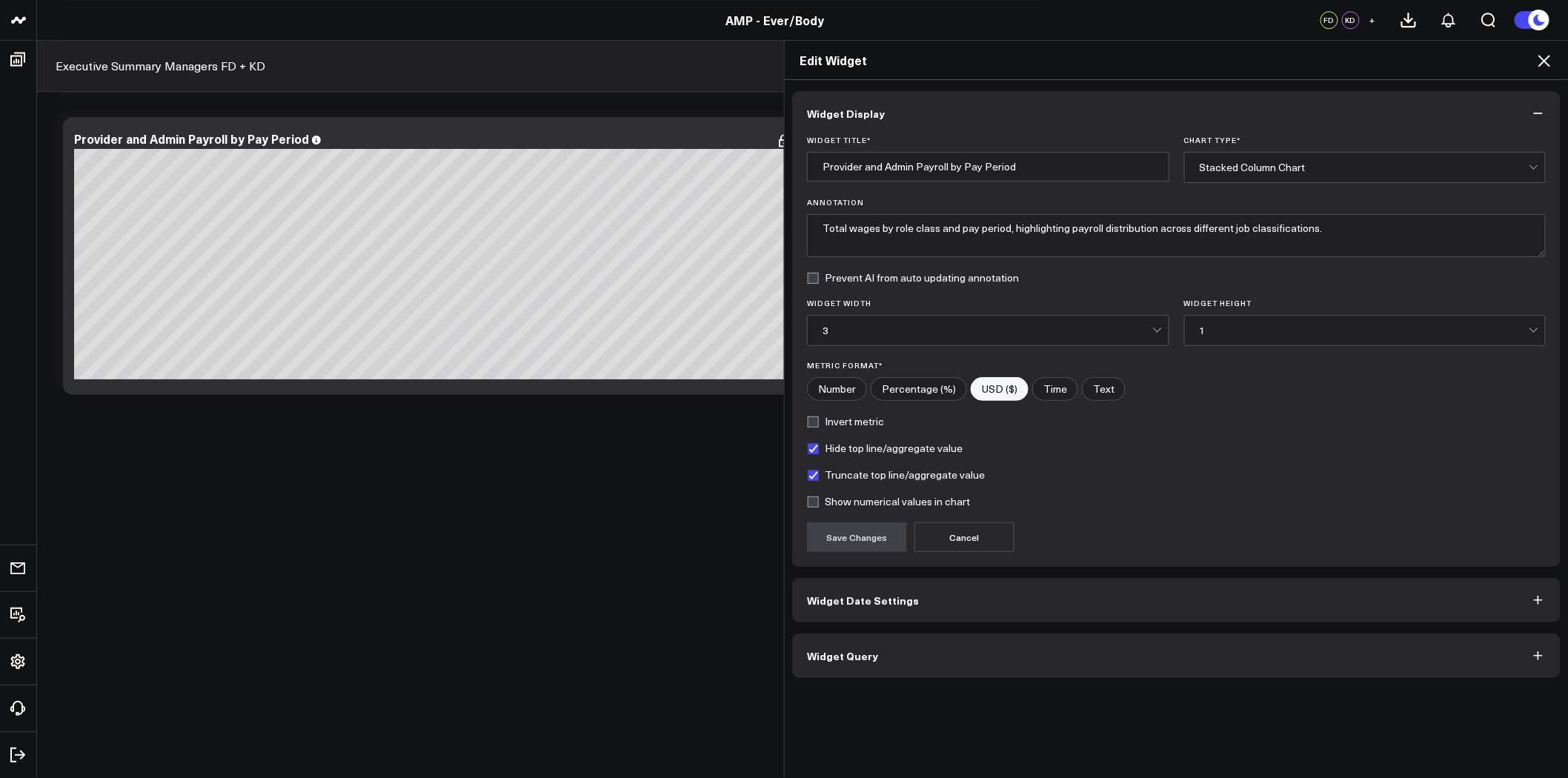
click at [950, 657] on button "Widget Query" at bounding box center [1176, 656] width 768 height 44
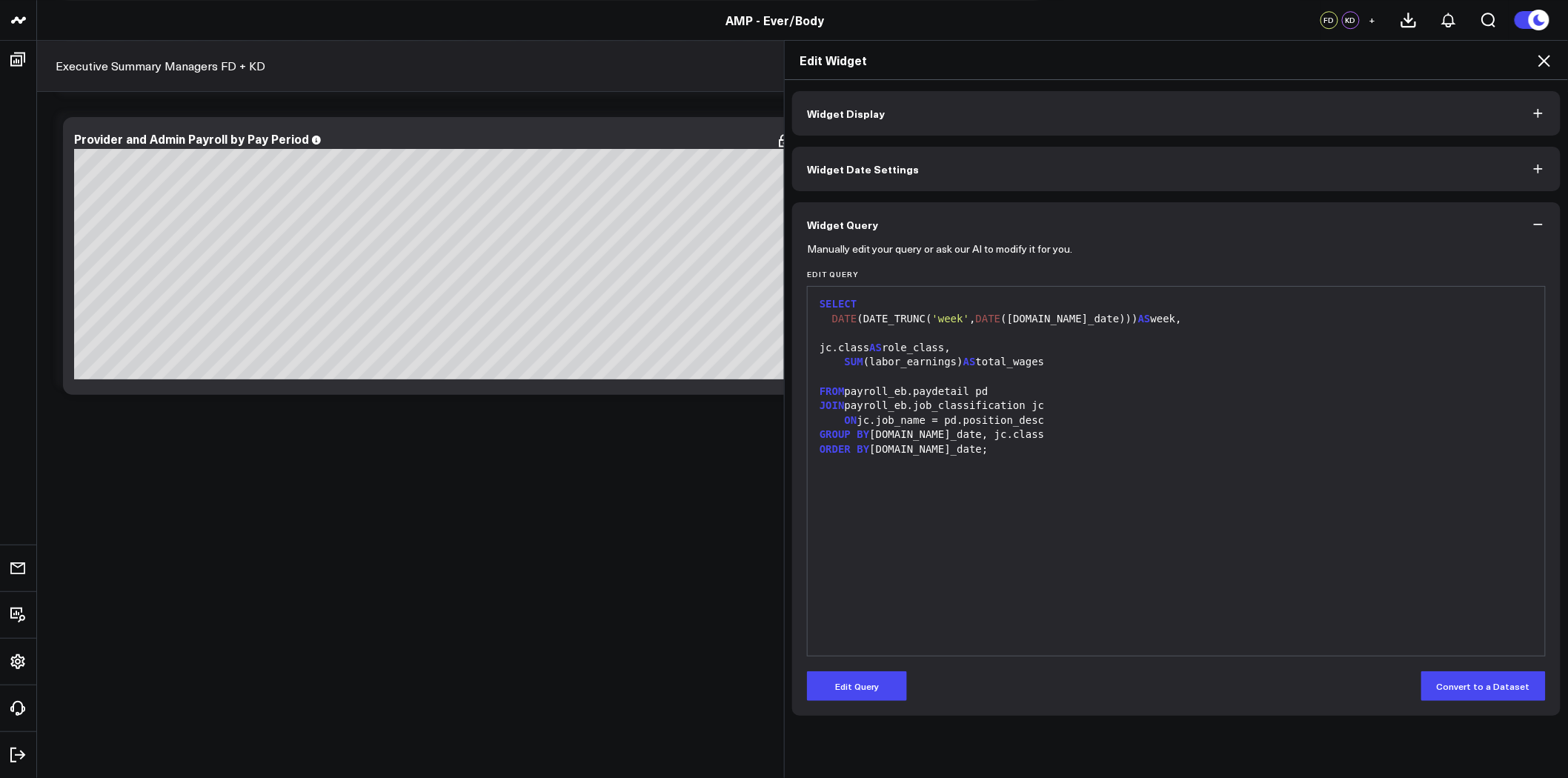
click at [889, 394] on div "FROM payroll_eb.paydetail pd" at bounding box center [1176, 392] width 722 height 15
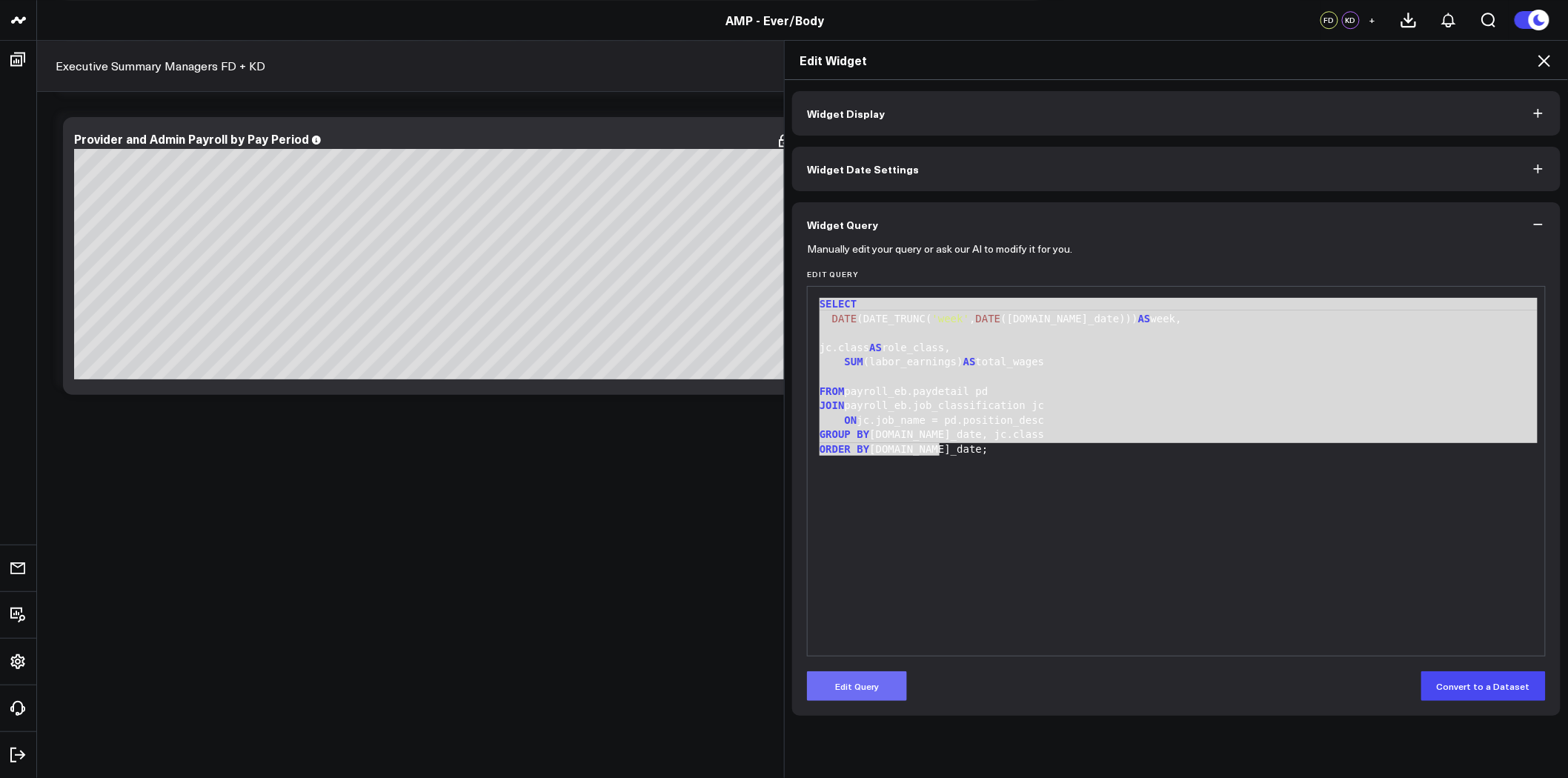
click at [859, 684] on button "Edit Query" at bounding box center [857, 686] width 100 height 29
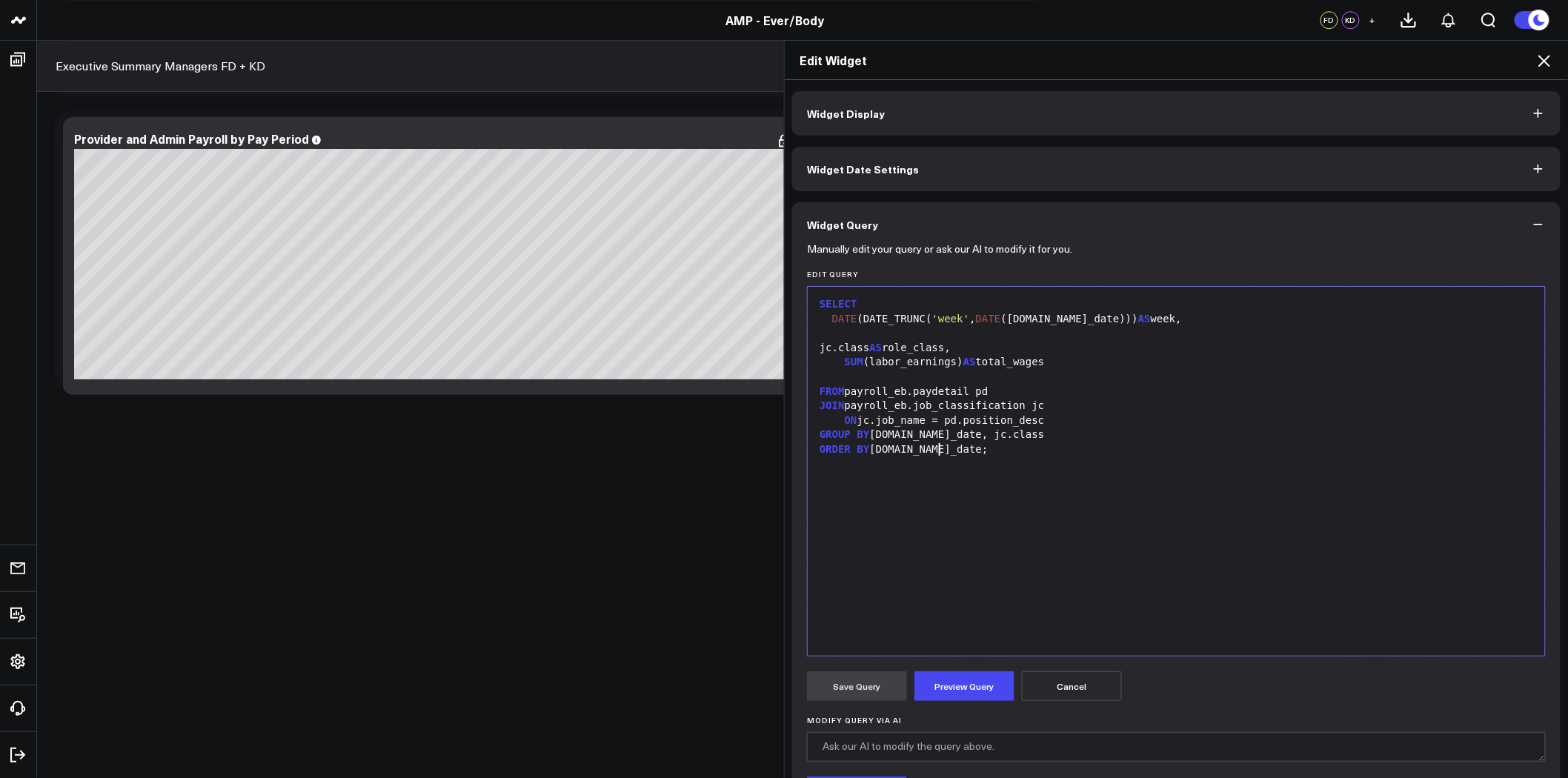
click at [902, 526] on div "SELECT DATE (DATE_TRUNC( 'week' , DATE ([DOMAIN_NAME]_date))) AS week, jc.class…" at bounding box center [1176, 471] width 722 height 355
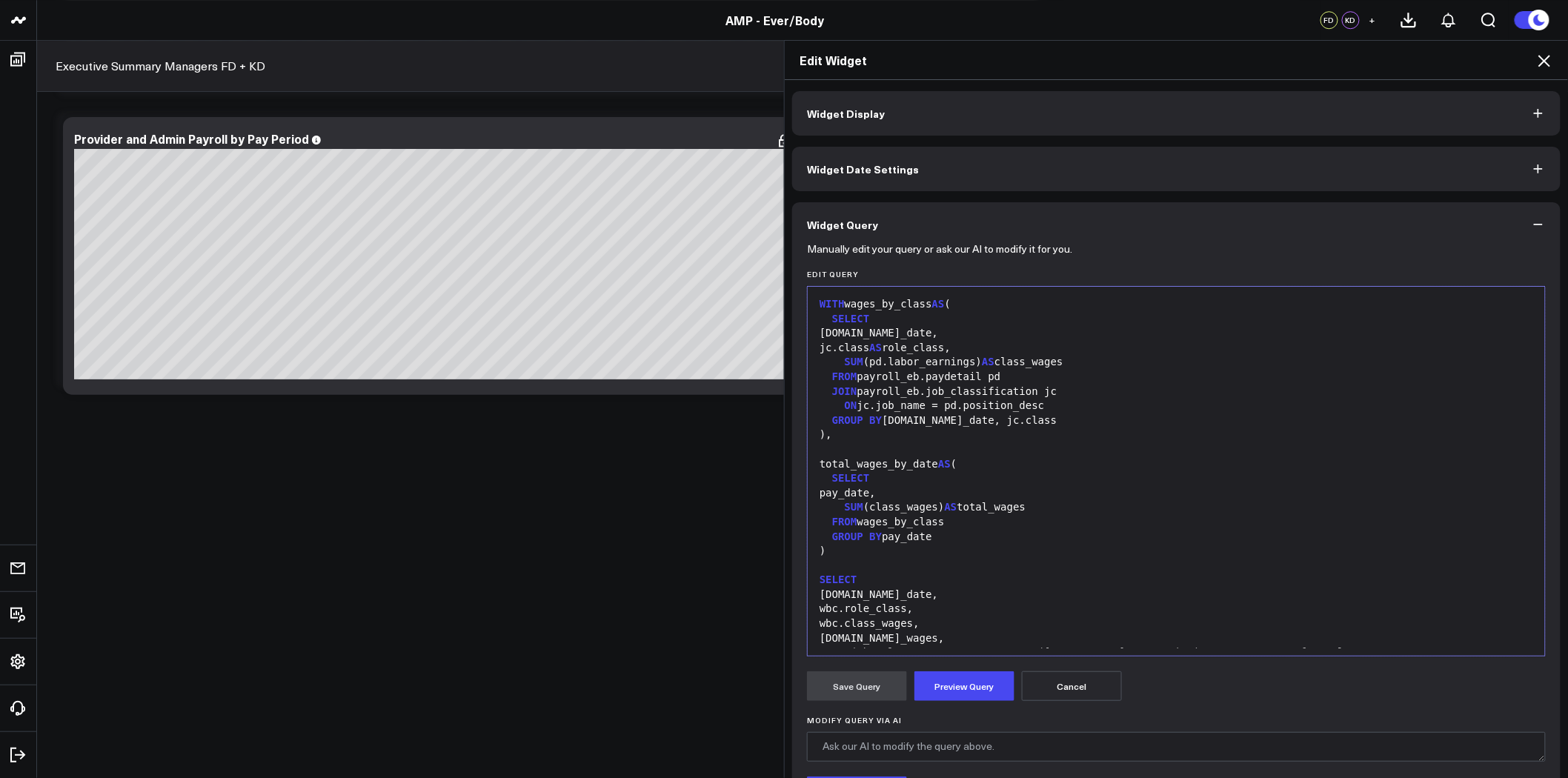
scroll to position [86, 0]
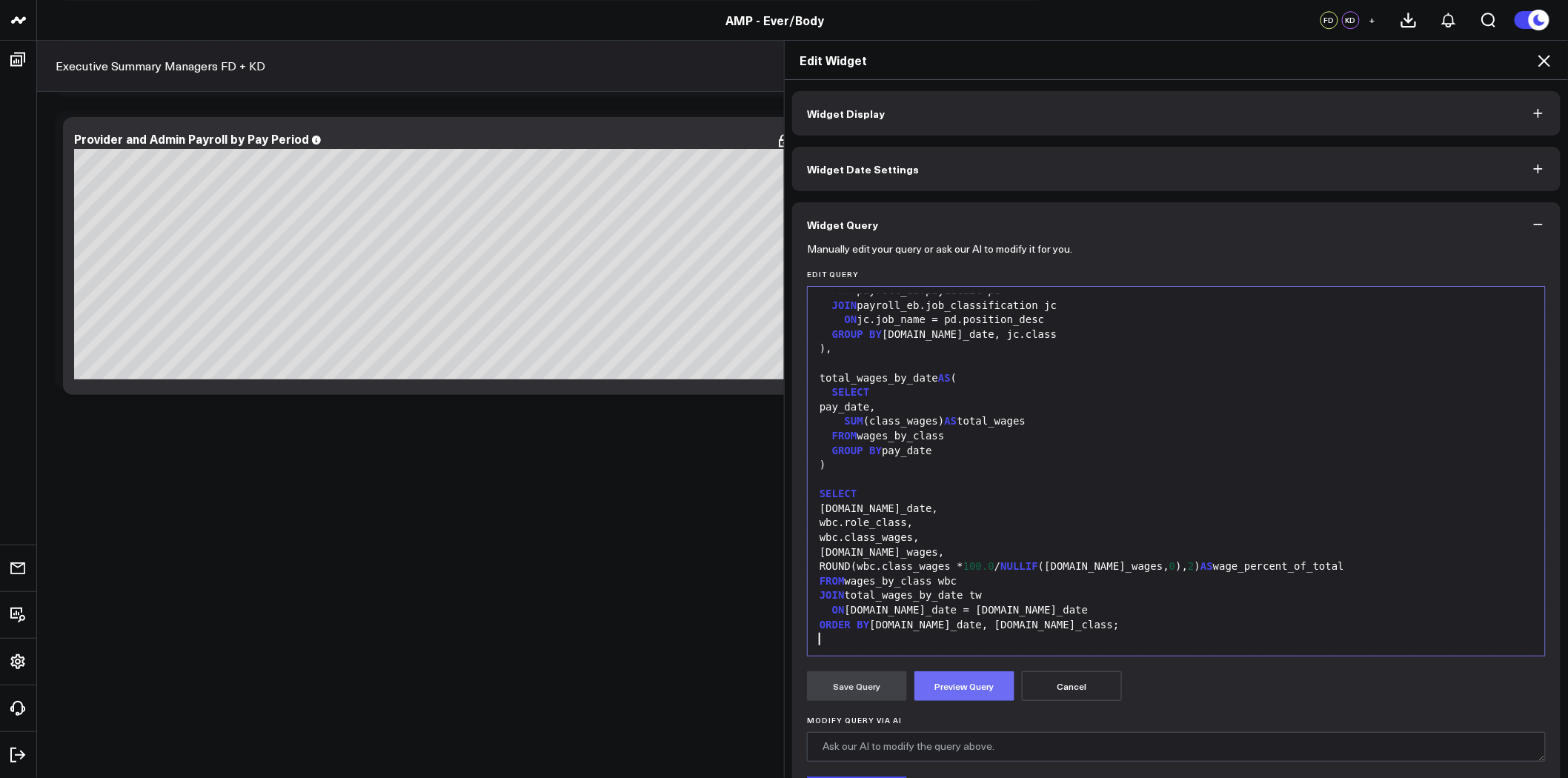
click at [958, 682] on button "Preview Query" at bounding box center [964, 686] width 100 height 29
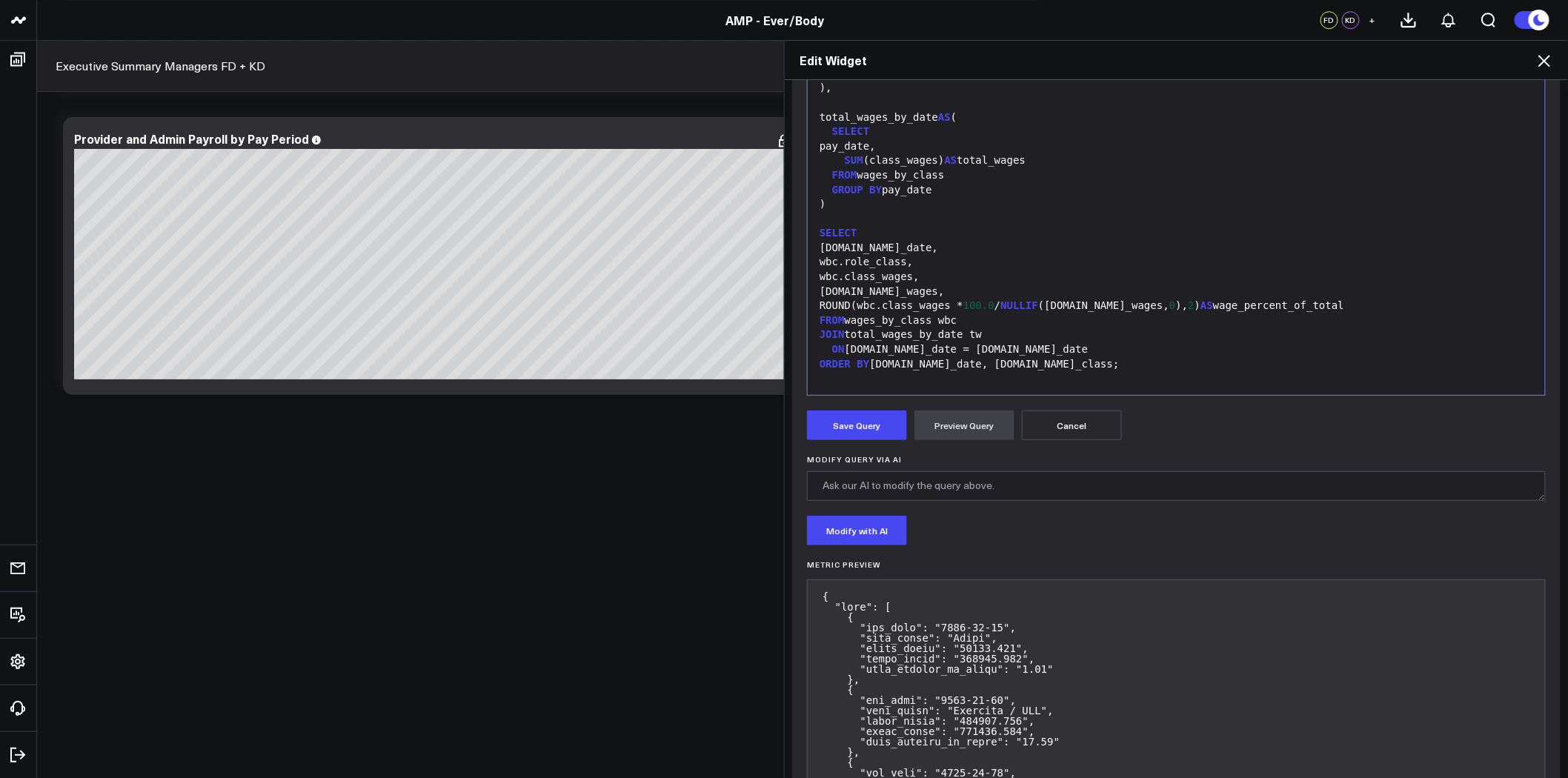
scroll to position [247, 0]
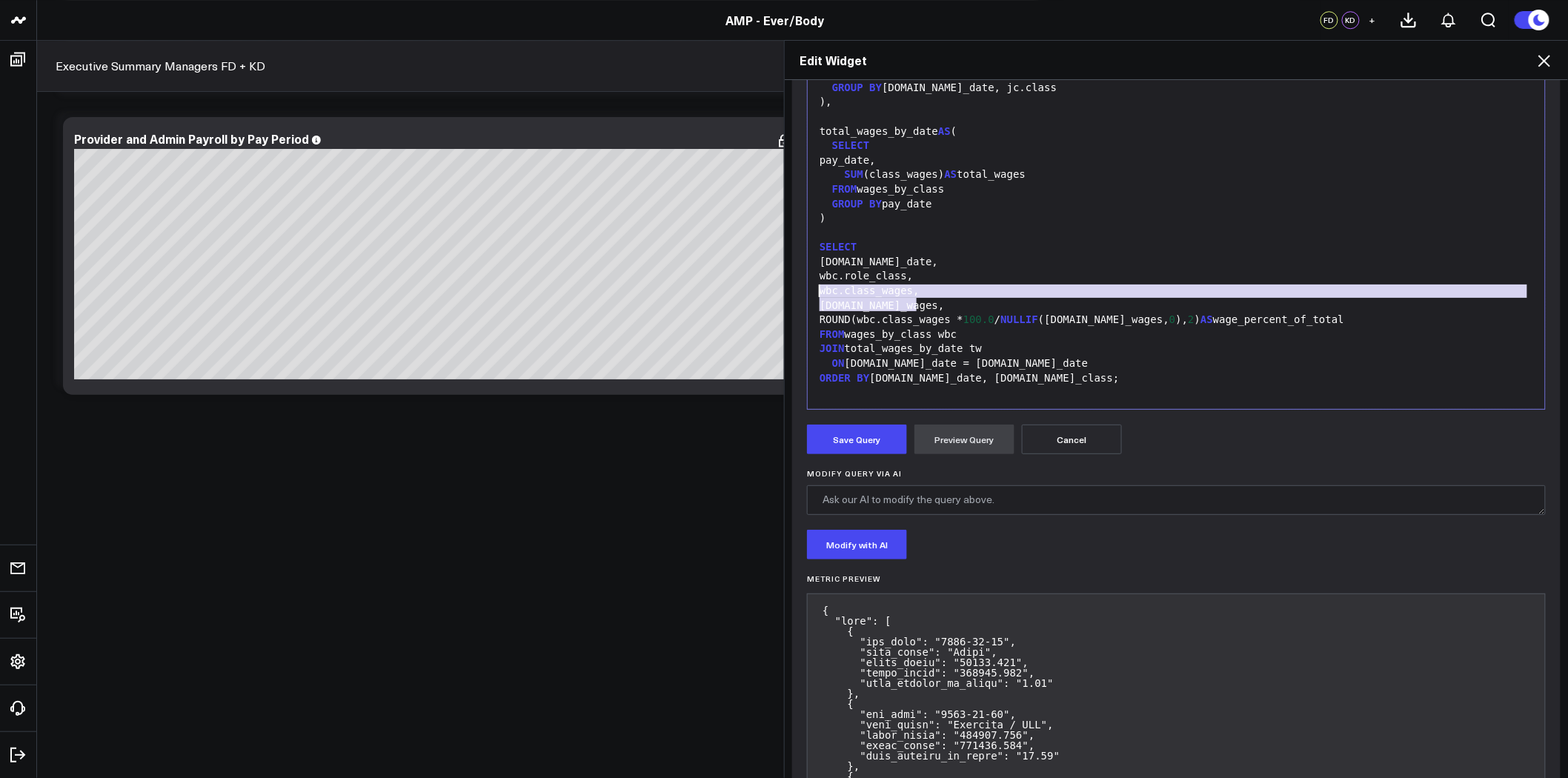
drag, startPoint x: 917, startPoint y: 301, endPoint x: 804, endPoint y: 288, distance: 113.7
click at [807, 288] on div "Selection deleted 99 1 2 3 4 5 6 7 8 9 10 11 12 13 14 15 16 17 18 19 20 21 22 2…" at bounding box center [1176, 225] width 739 height 371
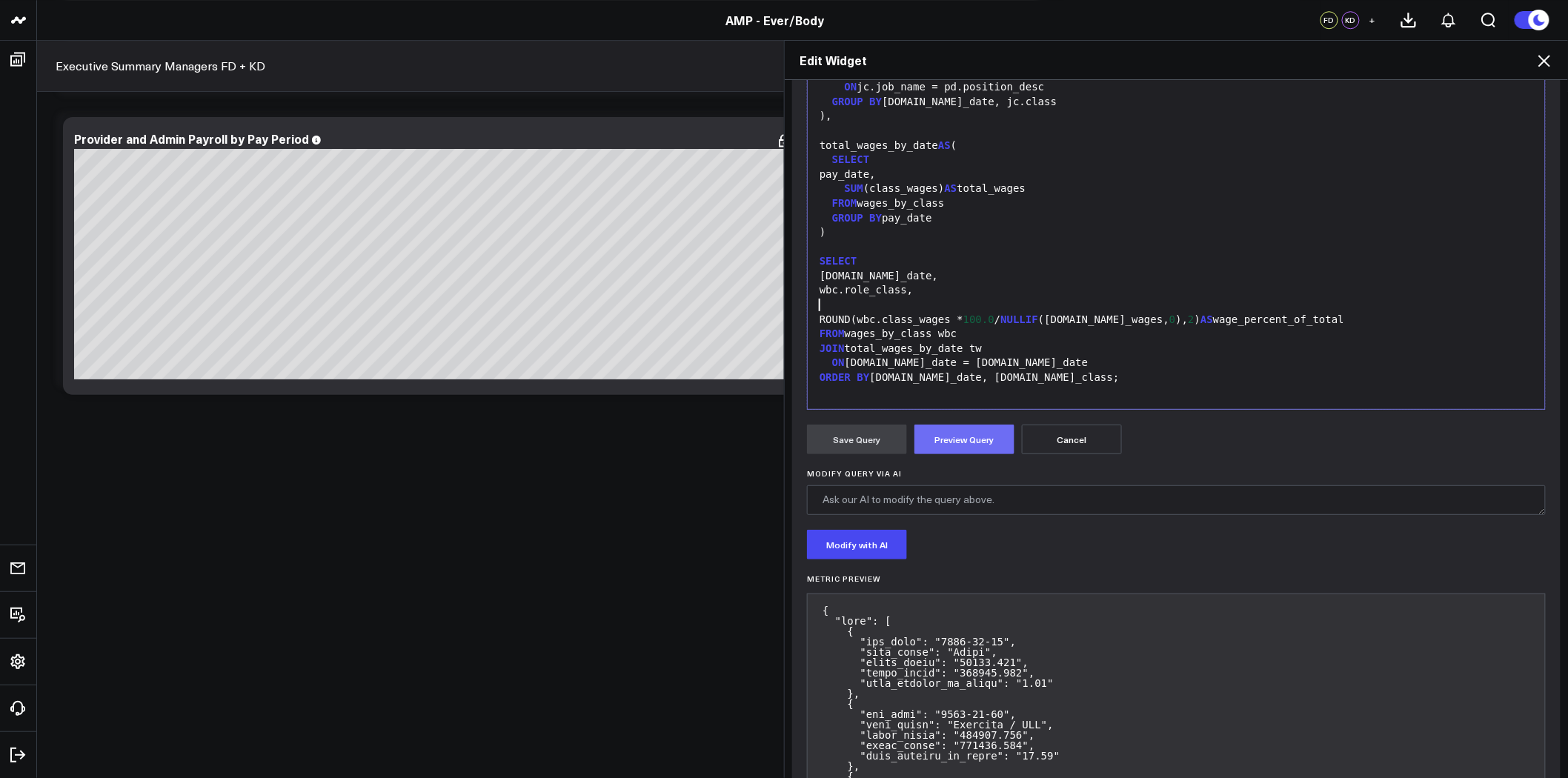
click at [948, 443] on button "Preview Query" at bounding box center [964, 439] width 100 height 29
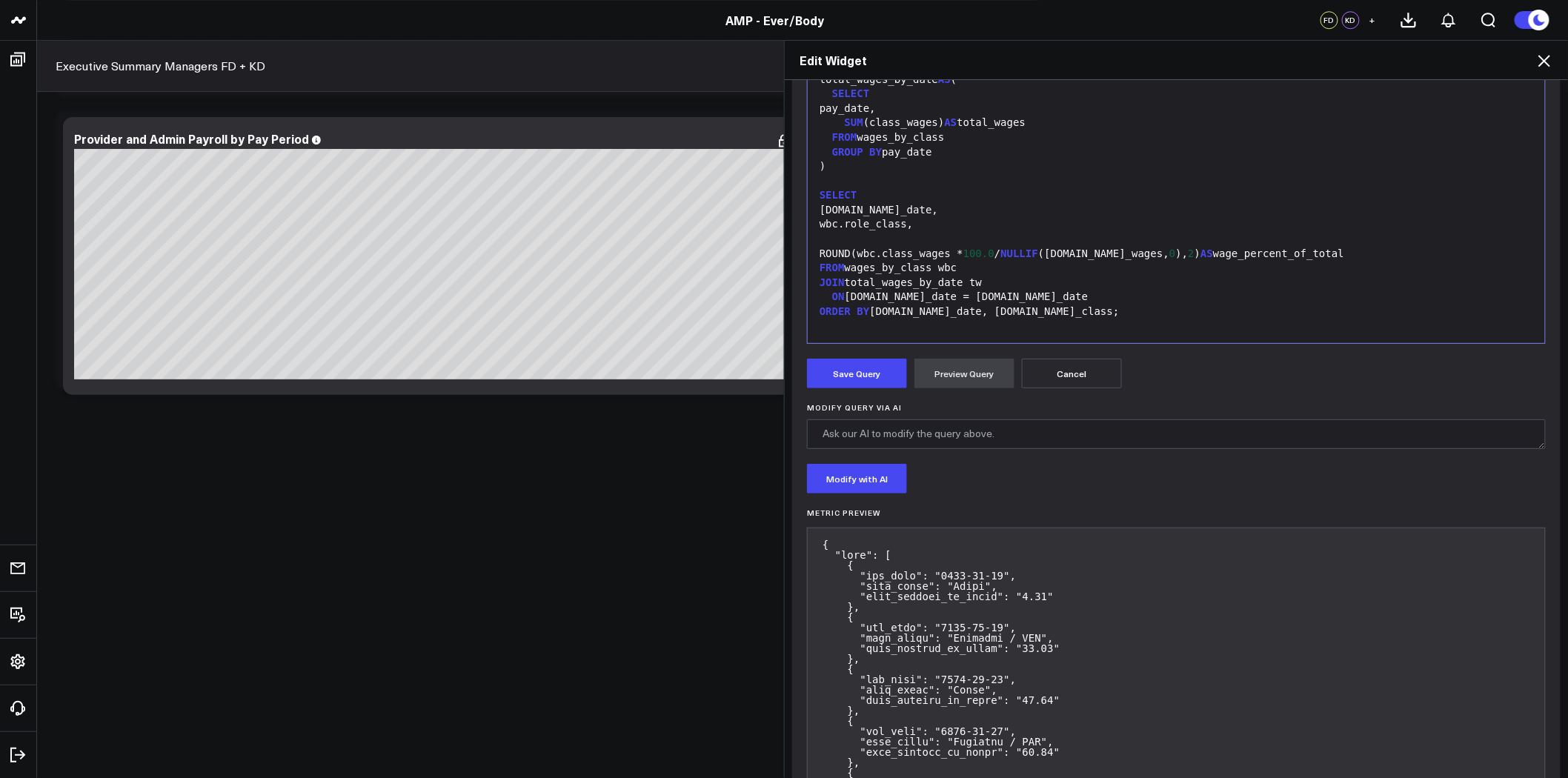
scroll to position [412, 0]
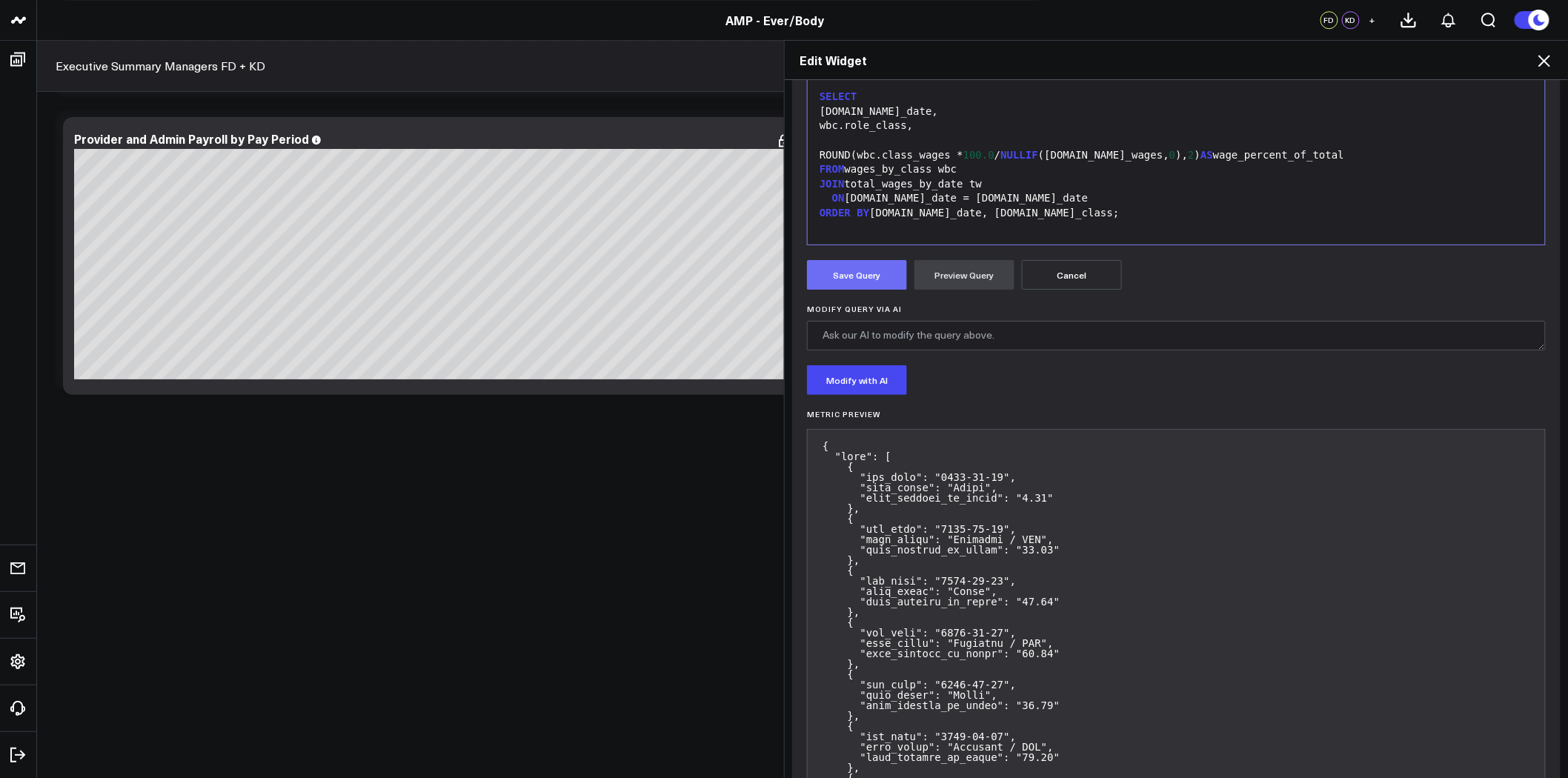
click at [866, 271] on button "Save Query" at bounding box center [857, 275] width 100 height 29
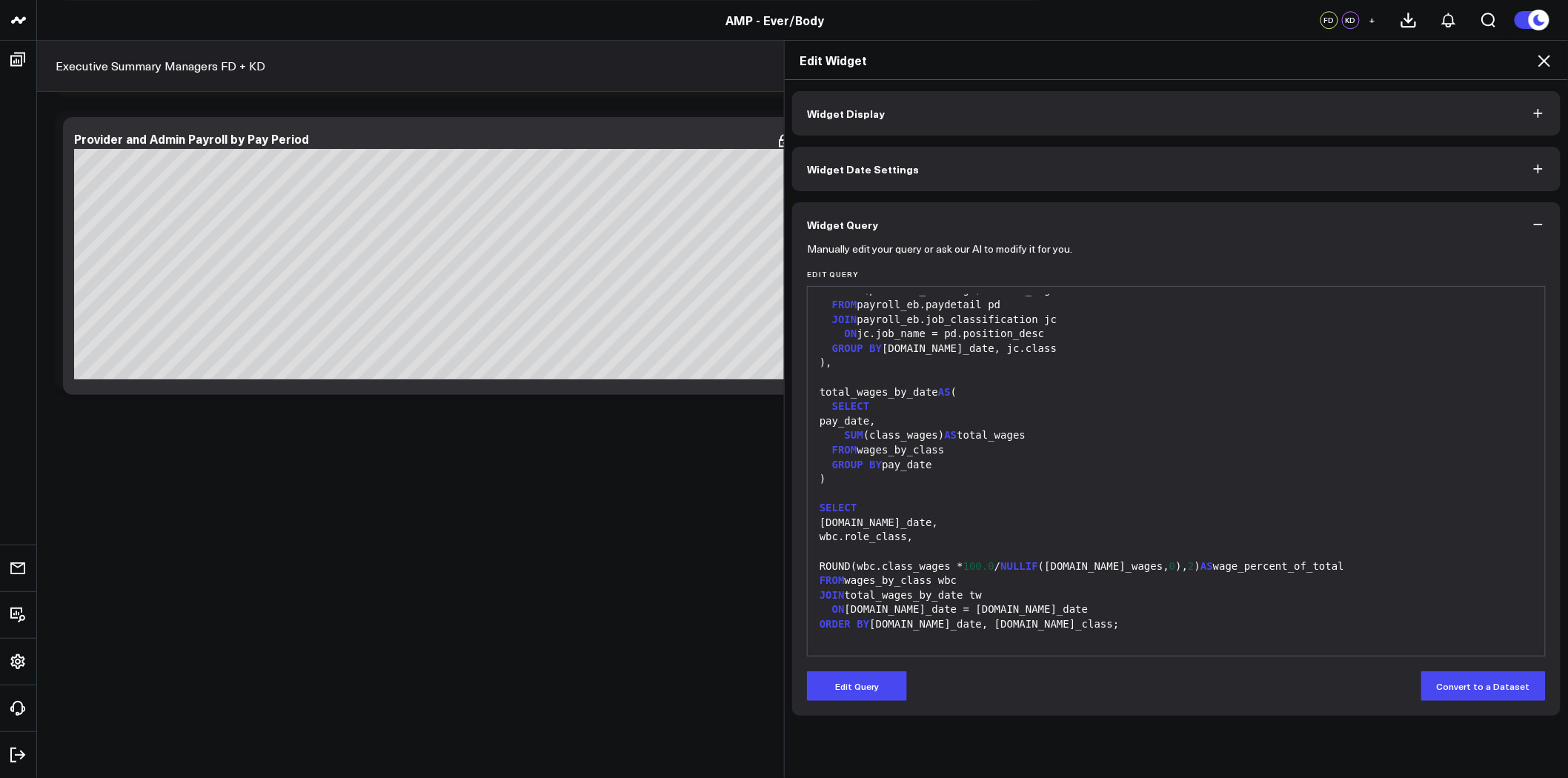
scroll to position [0, 0]
click at [1017, 162] on button "Widget Date Settings" at bounding box center [1176, 169] width 768 height 44
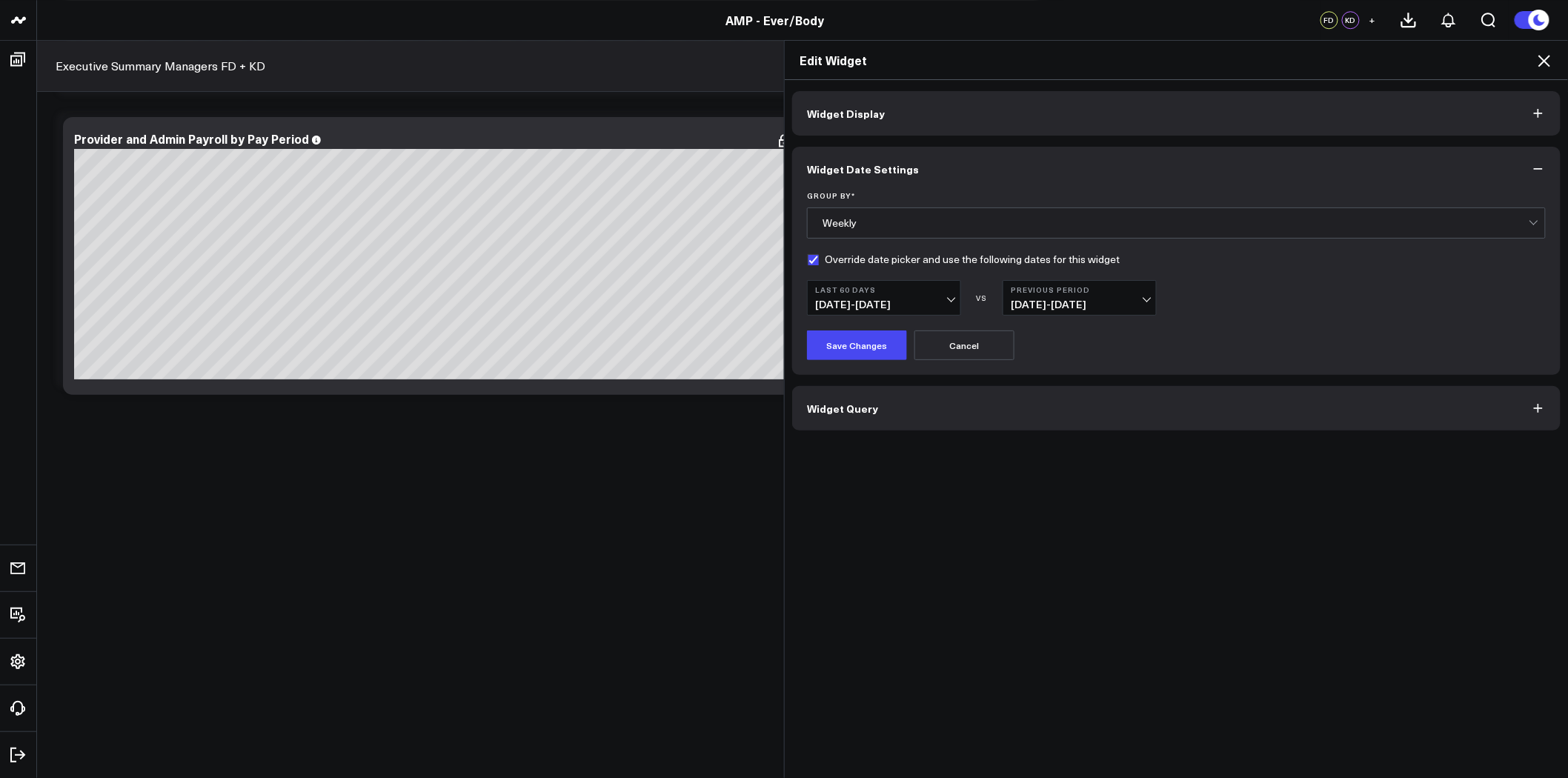
click at [946, 118] on button "Widget Display" at bounding box center [1176, 113] width 768 height 44
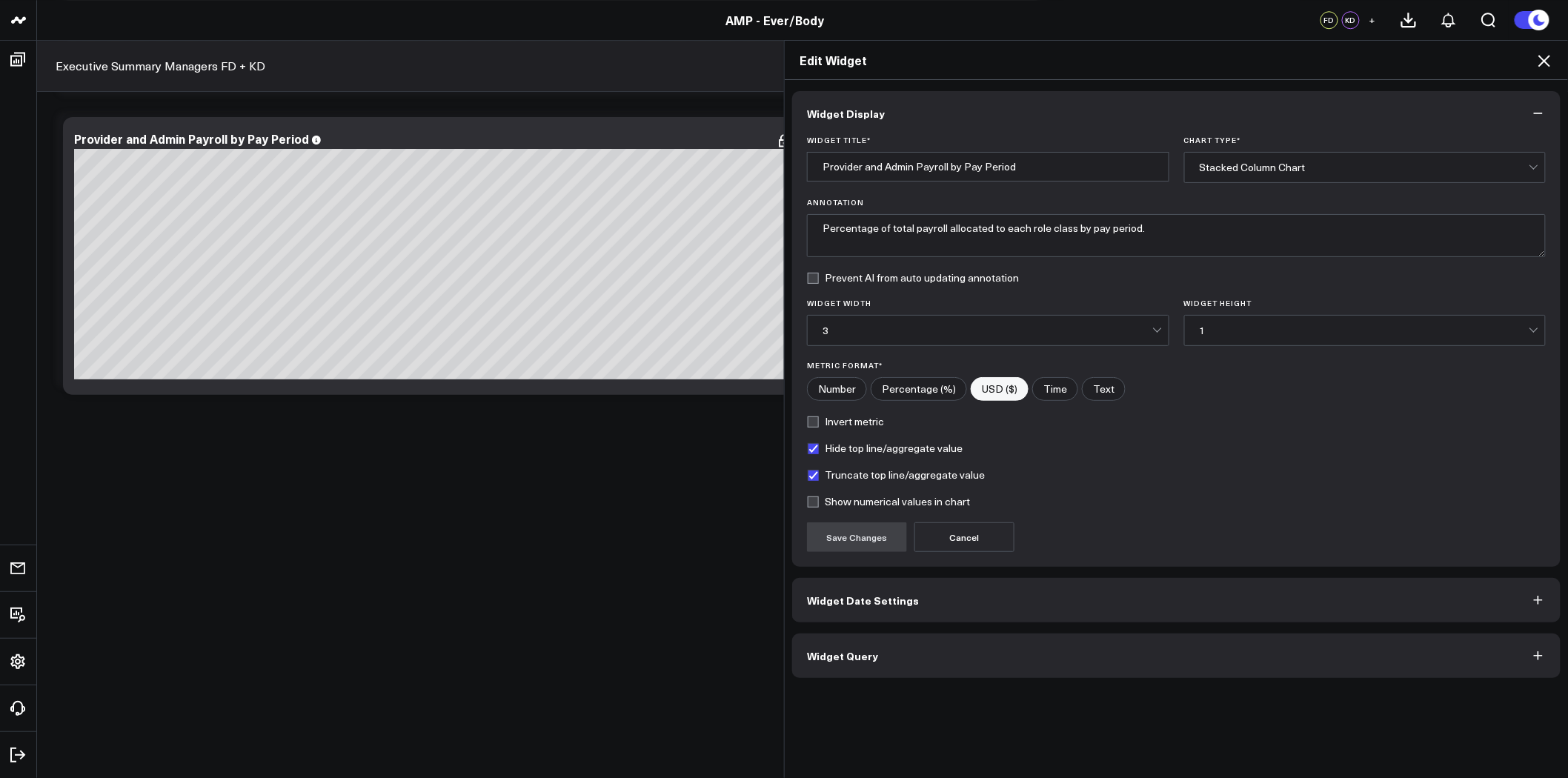
click at [926, 395] on input"] "Percentage (%)" at bounding box center [918, 389] width 95 height 22
radio input"] "true"
click at [878, 509] on form "Widget Title * Provider and Admin Payroll by Pay Period Chart Type * Stacked Co…" at bounding box center [1176, 344] width 739 height 417
click at [869, 502] on label "Show numerical values in chart" at bounding box center [889, 502] width 163 height 12
click at [819, 502] on input "Show numerical values in chart" at bounding box center [812, 502] width 12 height 12
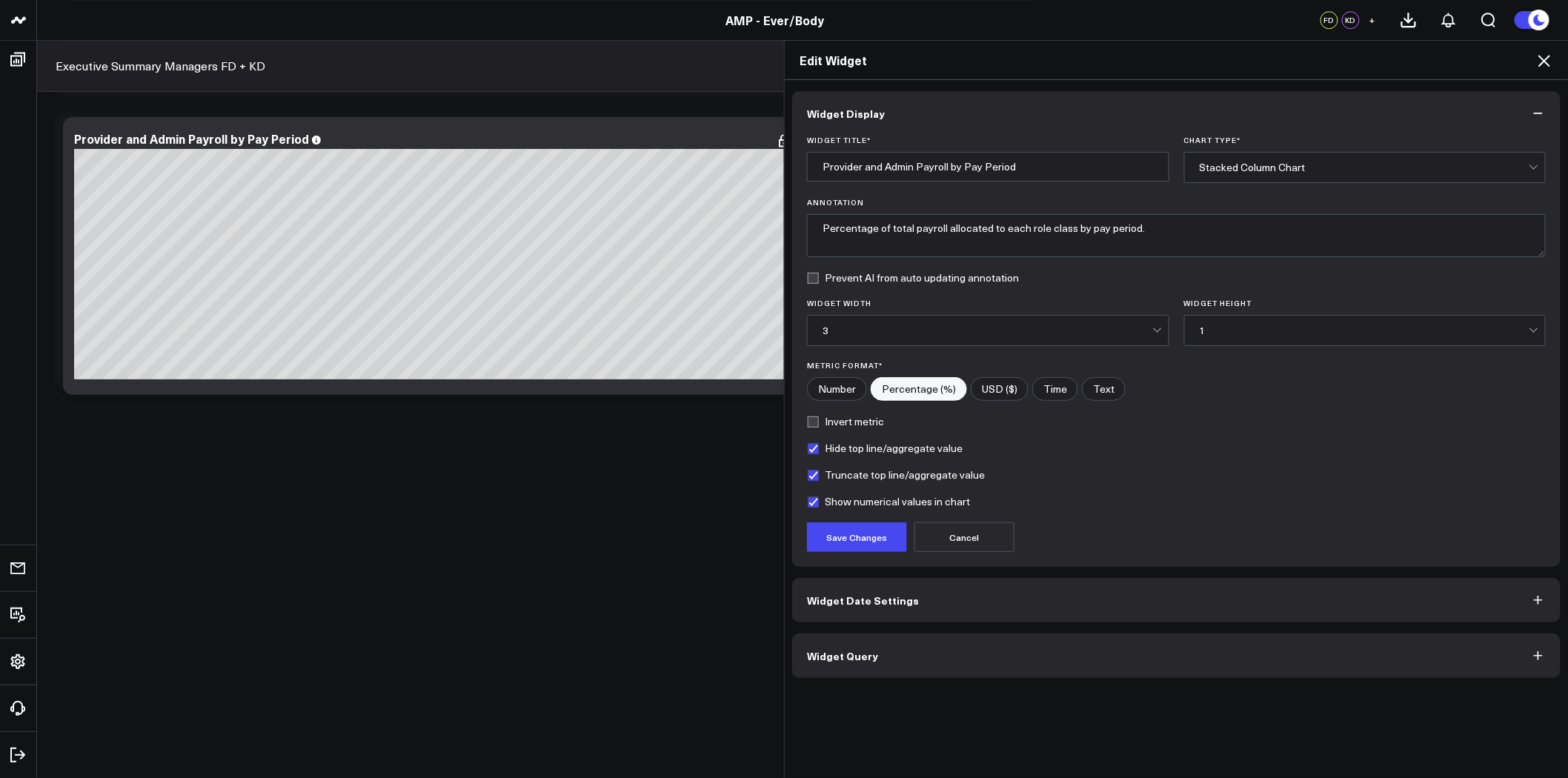
checkbox input "true"
click at [856, 539] on button "Save Changes" at bounding box center [857, 537] width 100 height 29
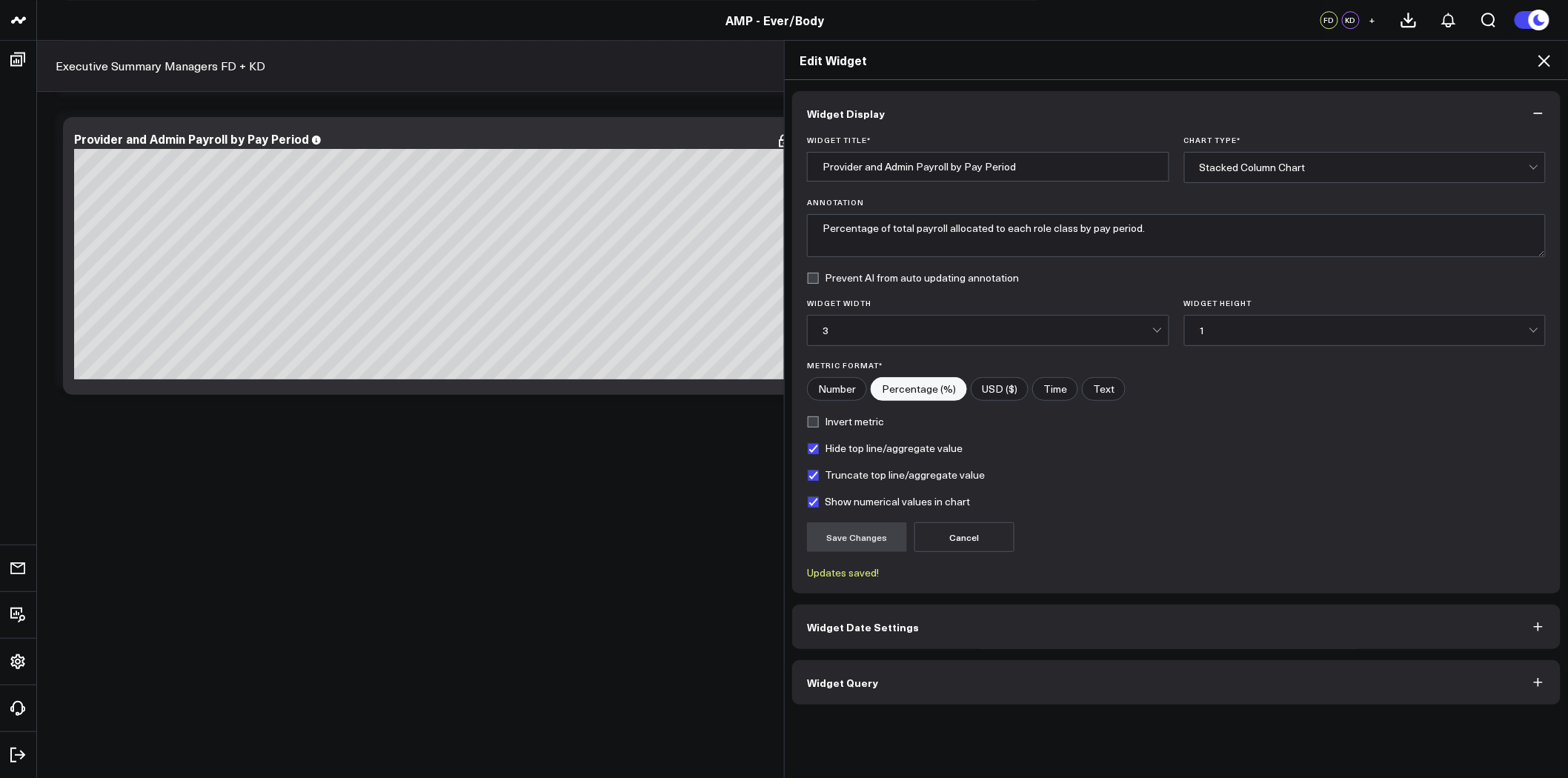
click at [1081, 673] on button "Widget Query" at bounding box center [1176, 682] width 768 height 44
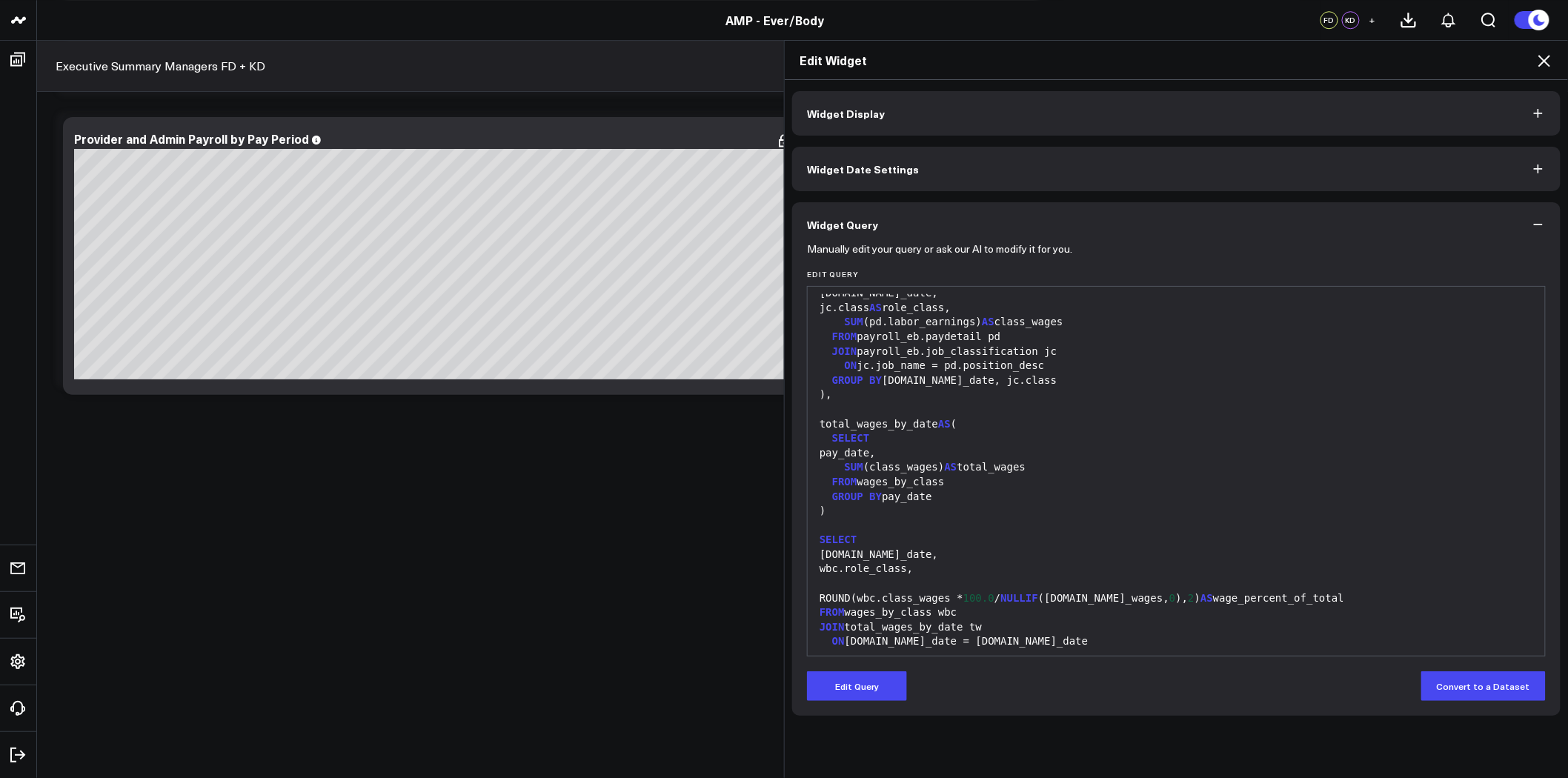
scroll to position [72, 0]
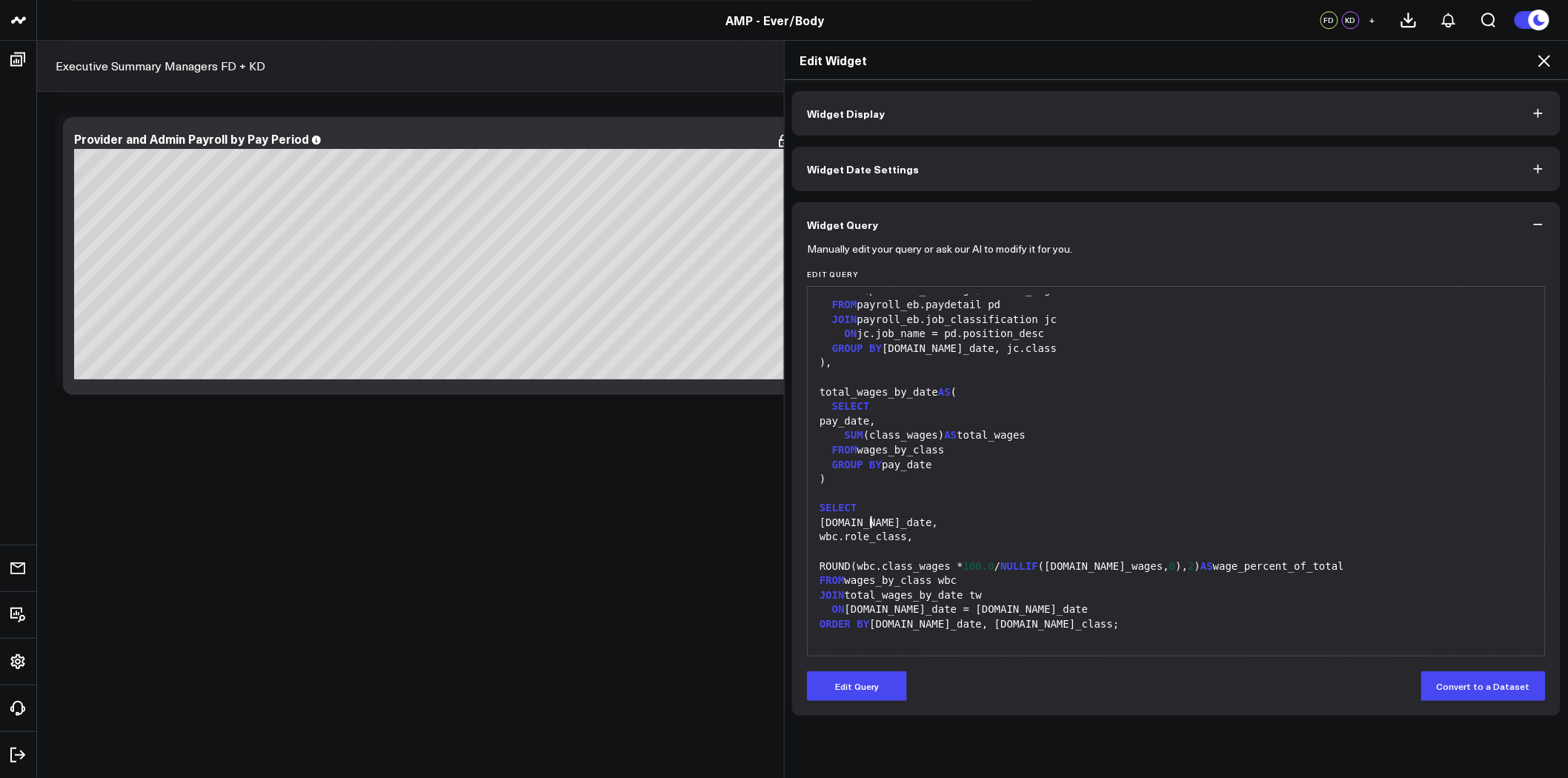
click at [863, 520] on div "[DOMAIN_NAME]_date," at bounding box center [1176, 524] width 722 height 15
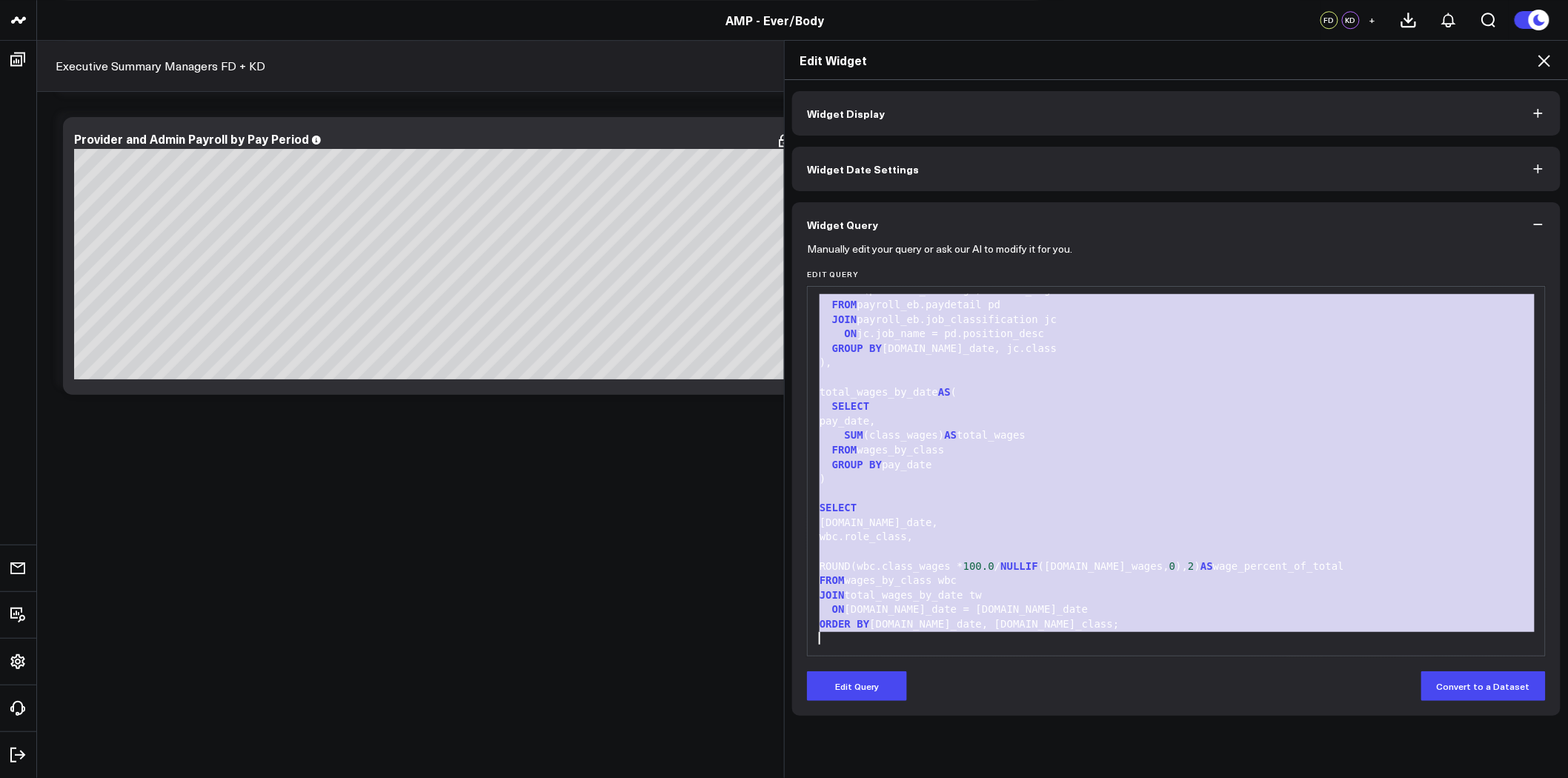
copy div "WITH wages_by_class AS ( SELECT [DOMAIN_NAME]_date, jc.class AS role_class, SUM…"
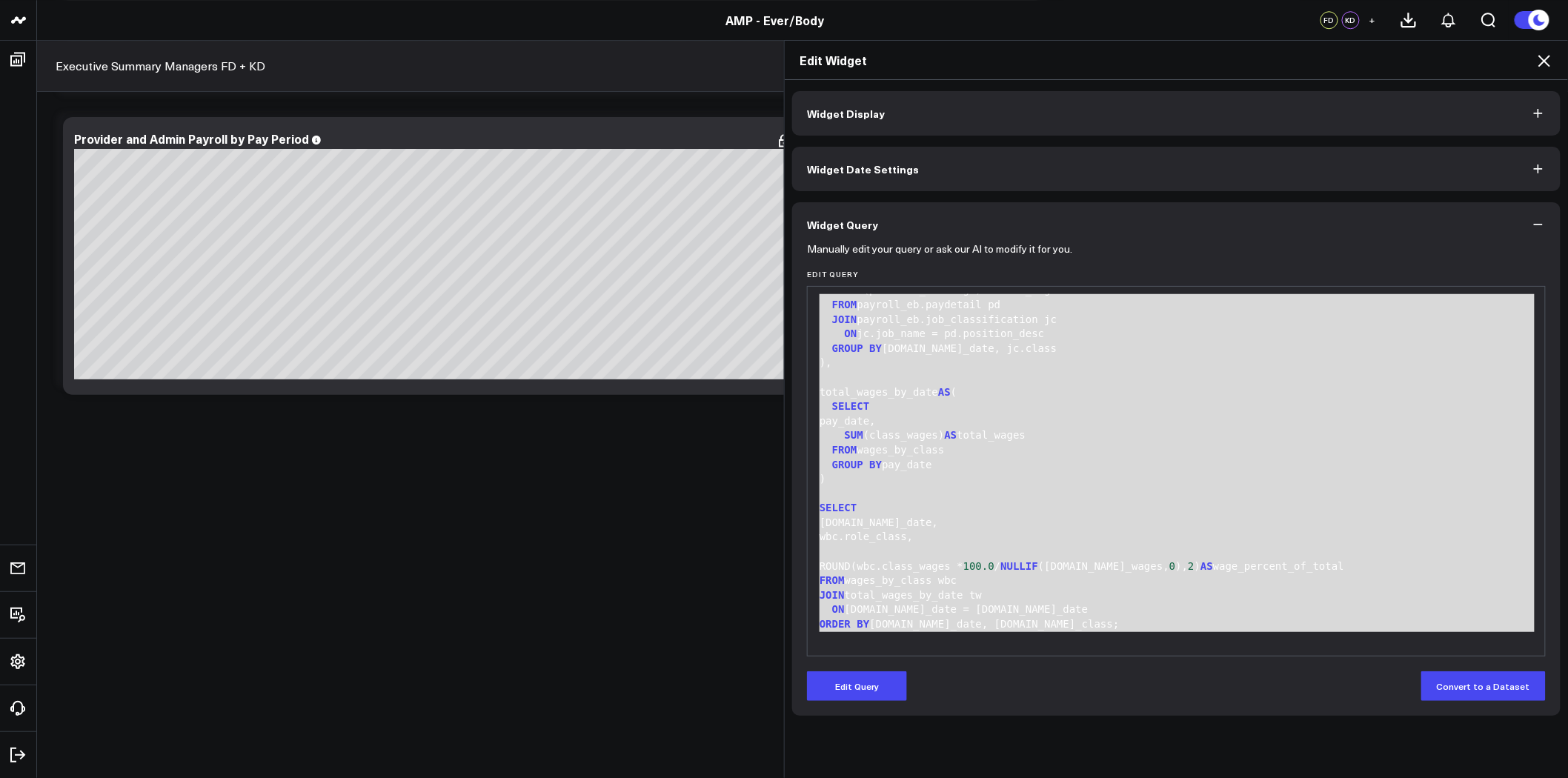
click at [1106, 523] on div "[DOMAIN_NAME]_date," at bounding box center [1176, 524] width 722 height 15
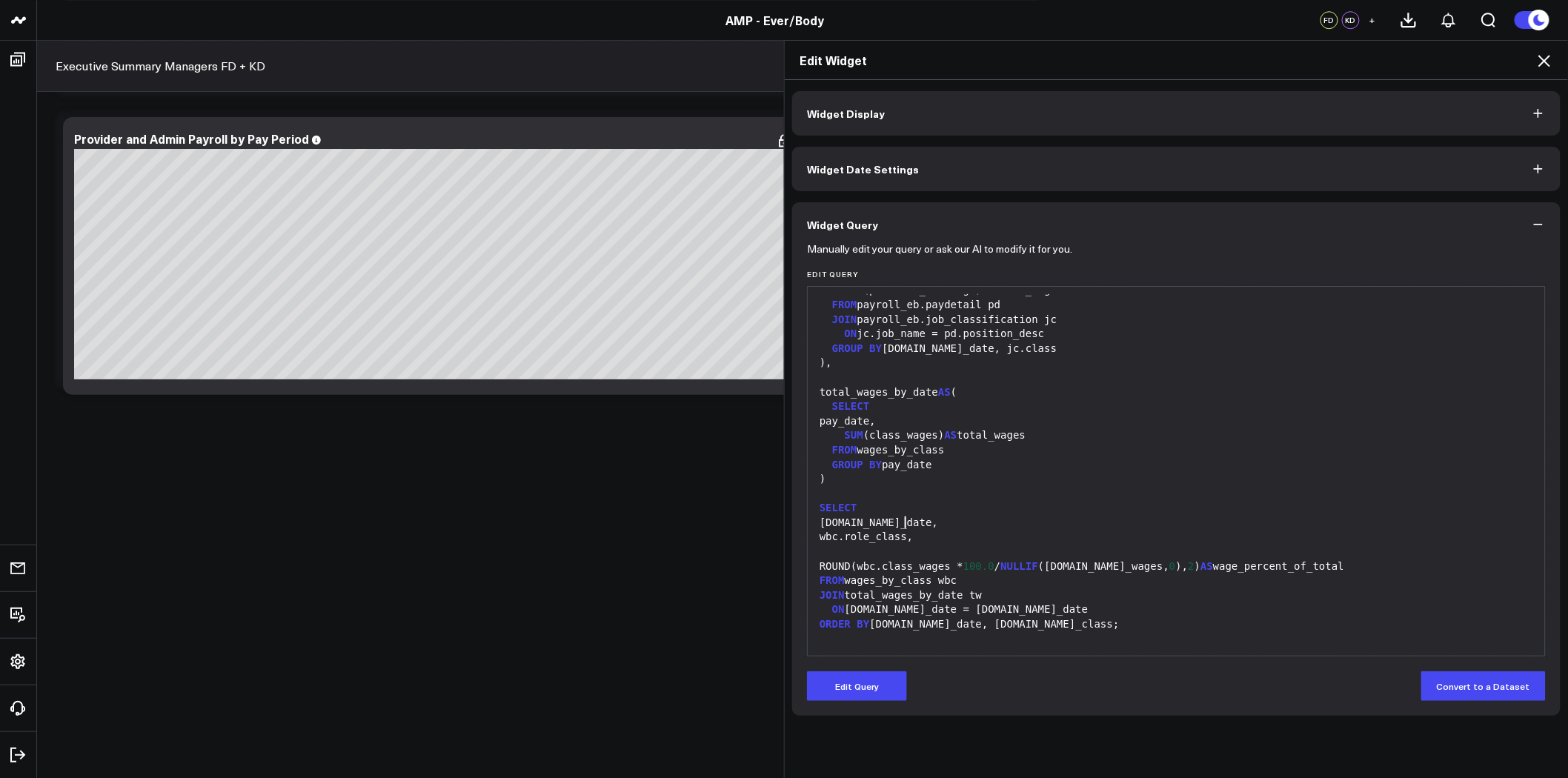
click at [1068, 497] on div at bounding box center [1176, 494] width 722 height 15
click at [855, 686] on button "Edit Query" at bounding box center [857, 686] width 100 height 29
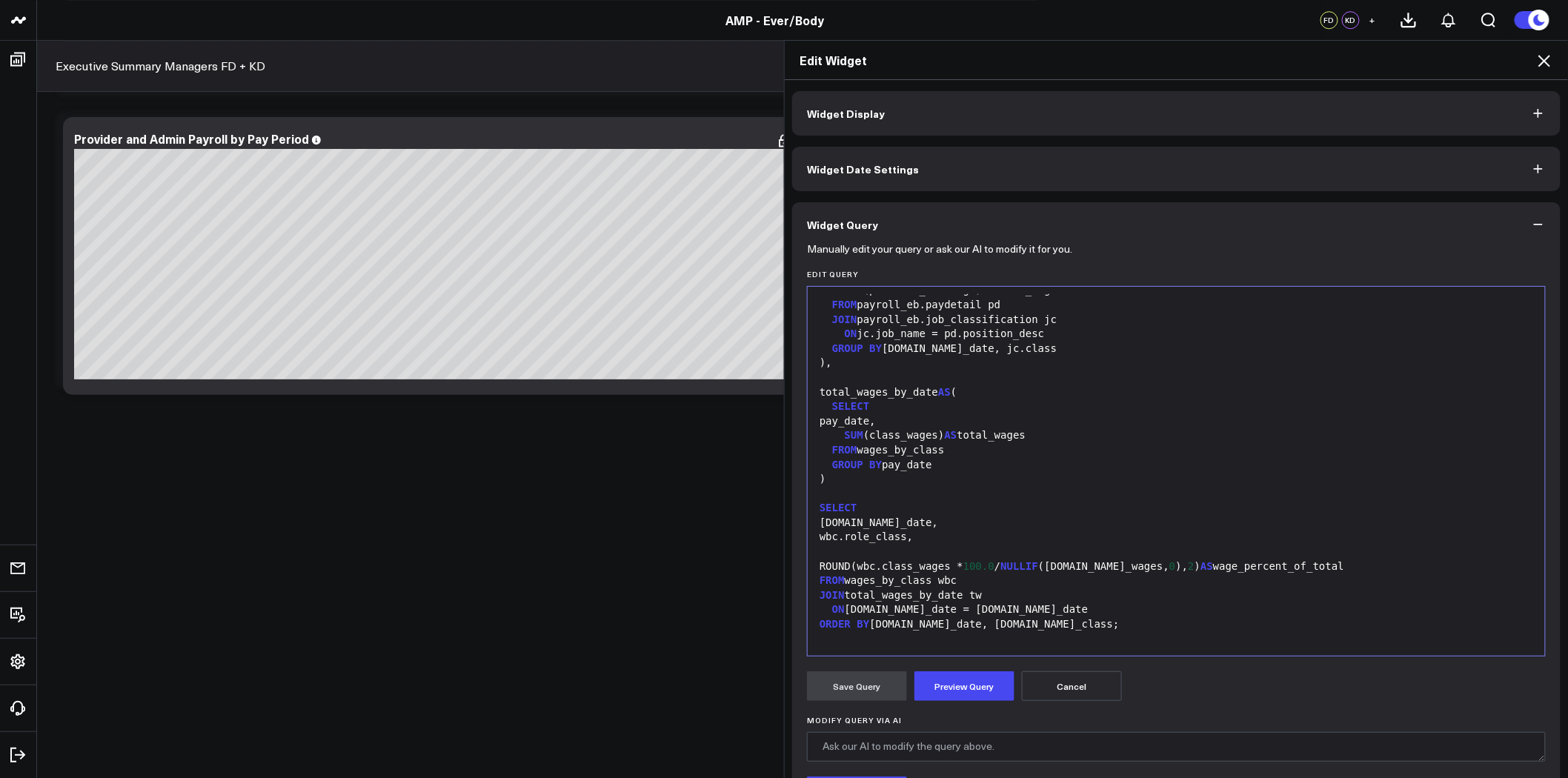
click at [966, 530] on div "wbc.role_class," at bounding box center [1176, 537] width 722 height 15
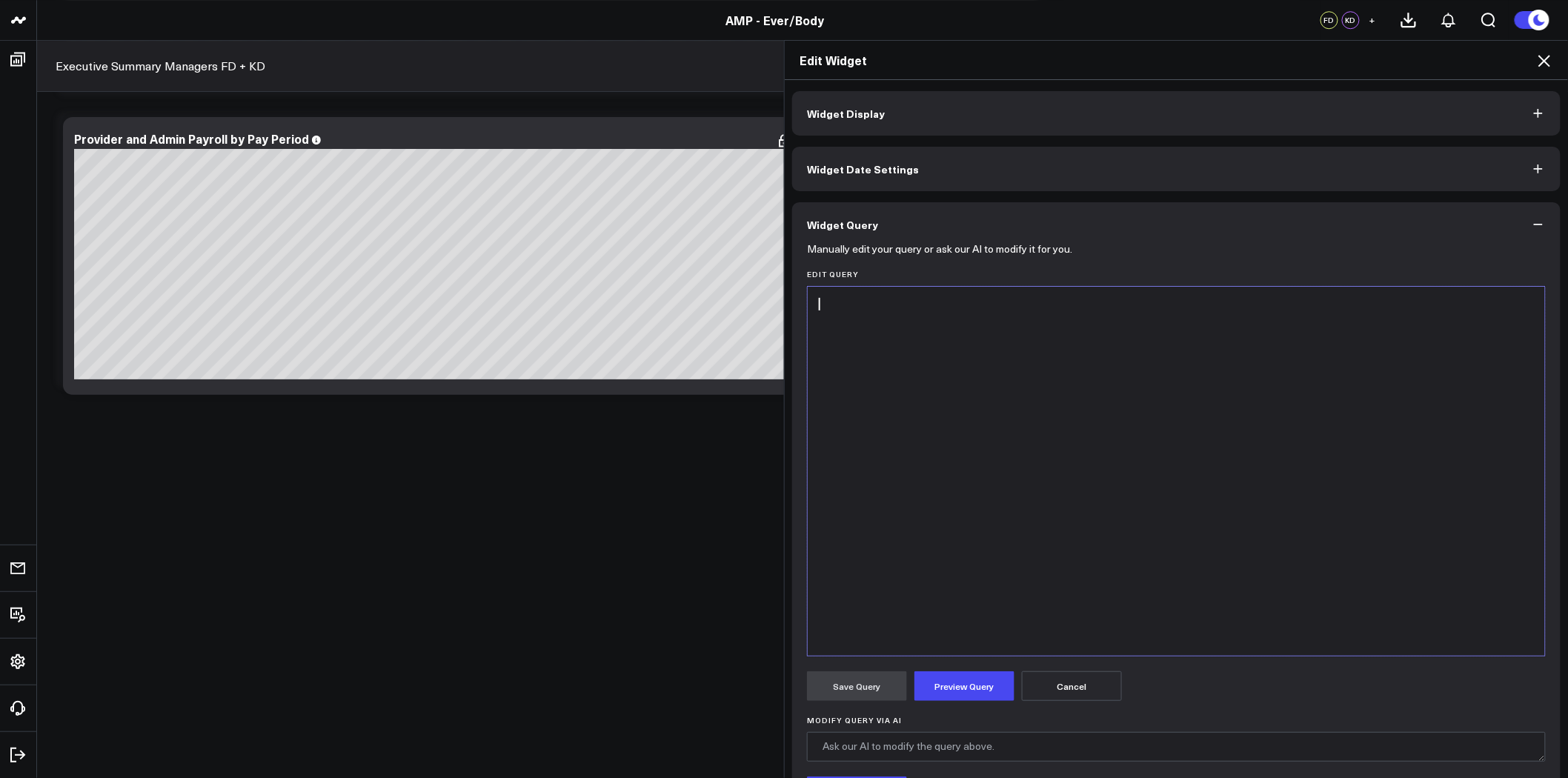
scroll to position [159, 0]
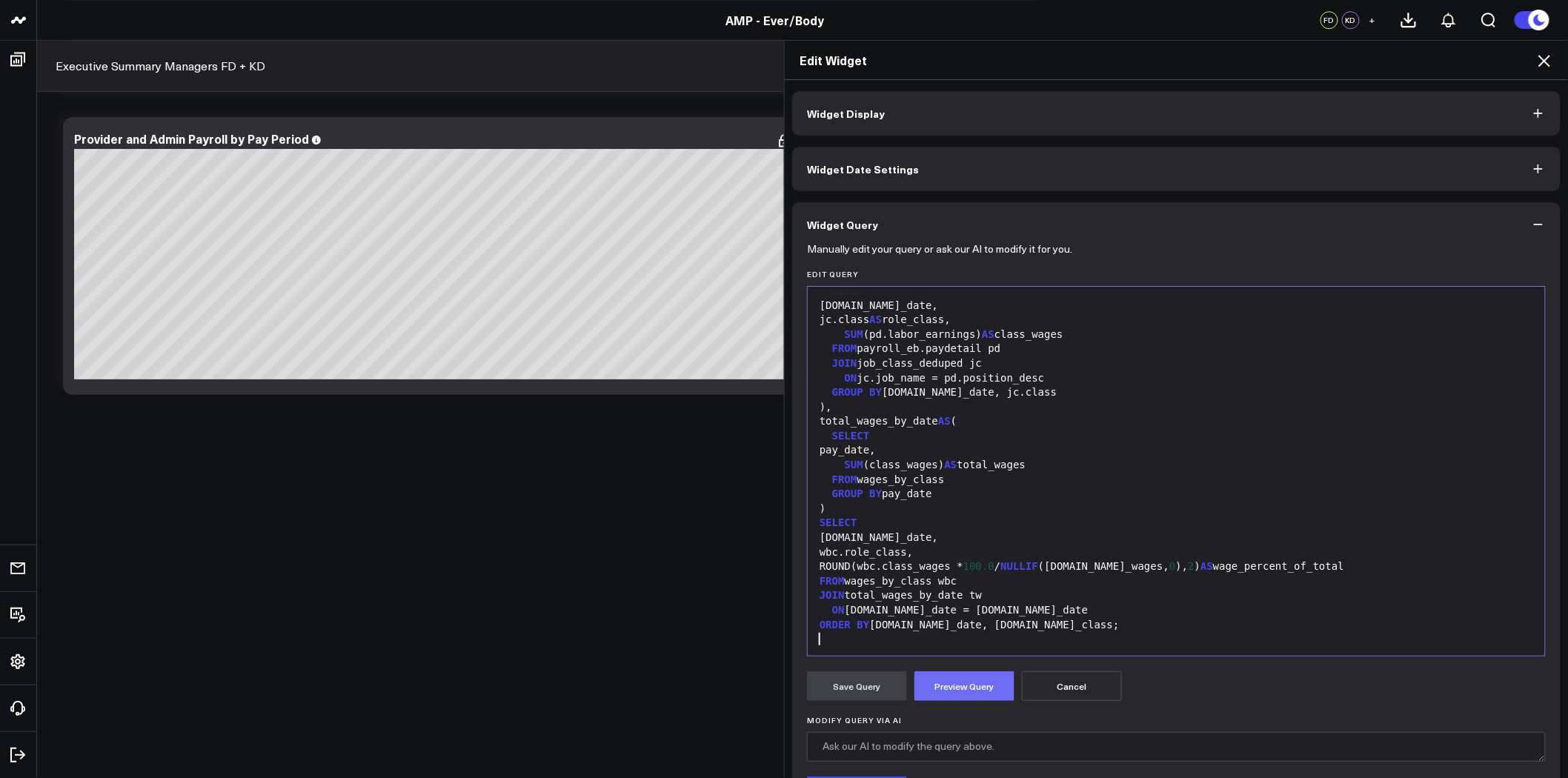
click at [973, 681] on button "Preview Query" at bounding box center [964, 686] width 100 height 29
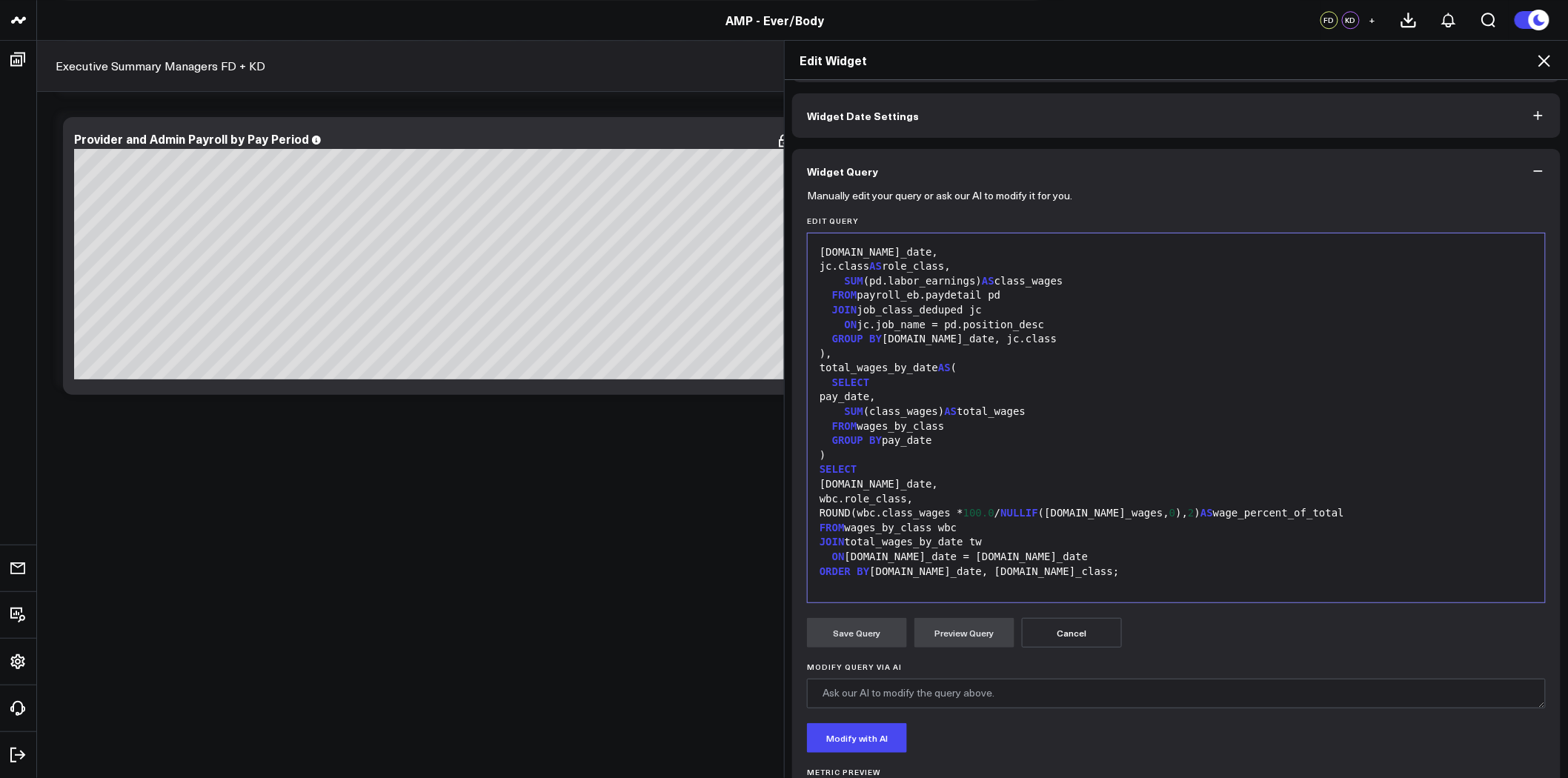
scroll to position [152, 0]
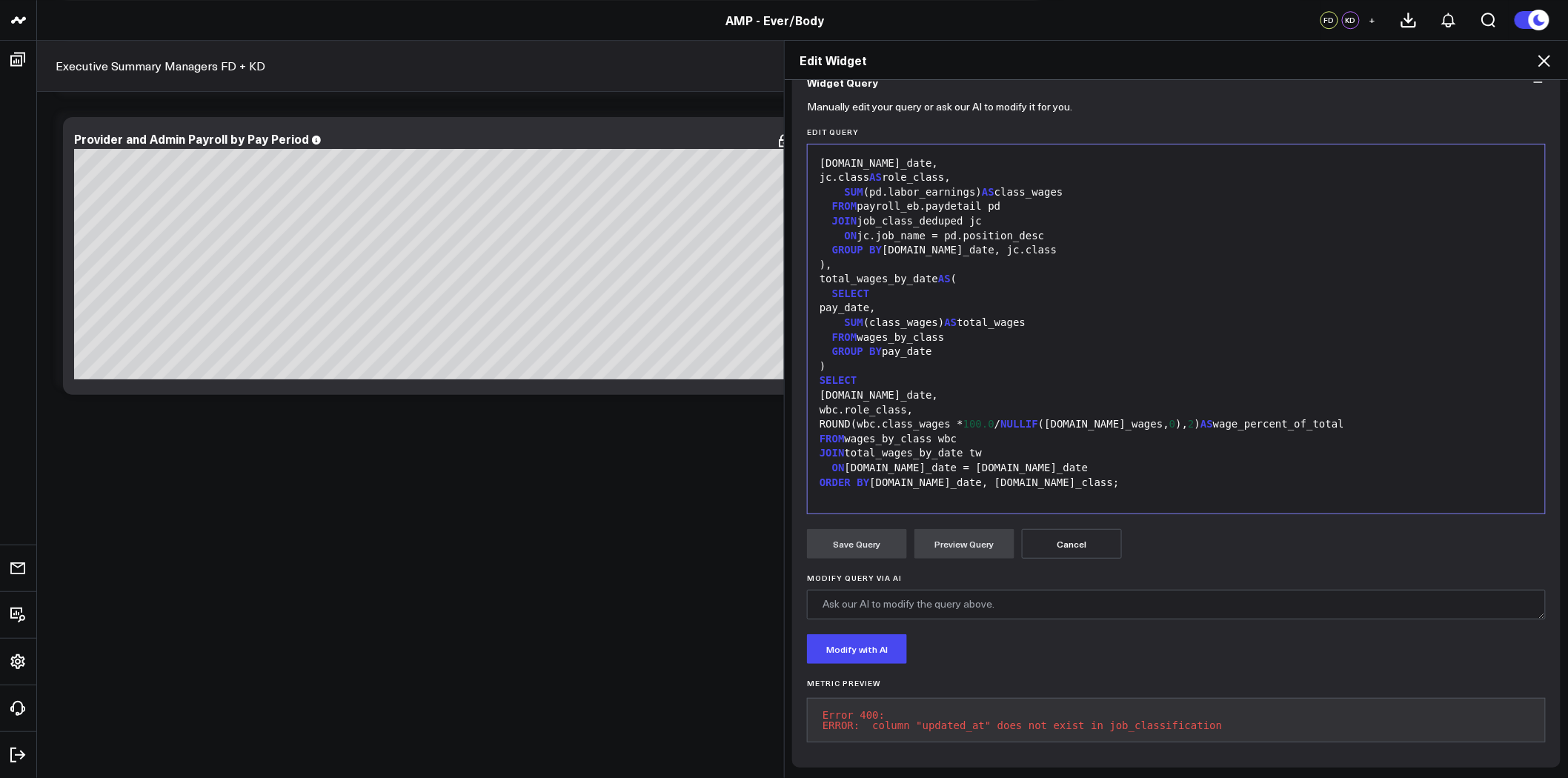
click at [1042, 433] on div "FROM wages_by_class wbc" at bounding box center [1176, 440] width 722 height 15
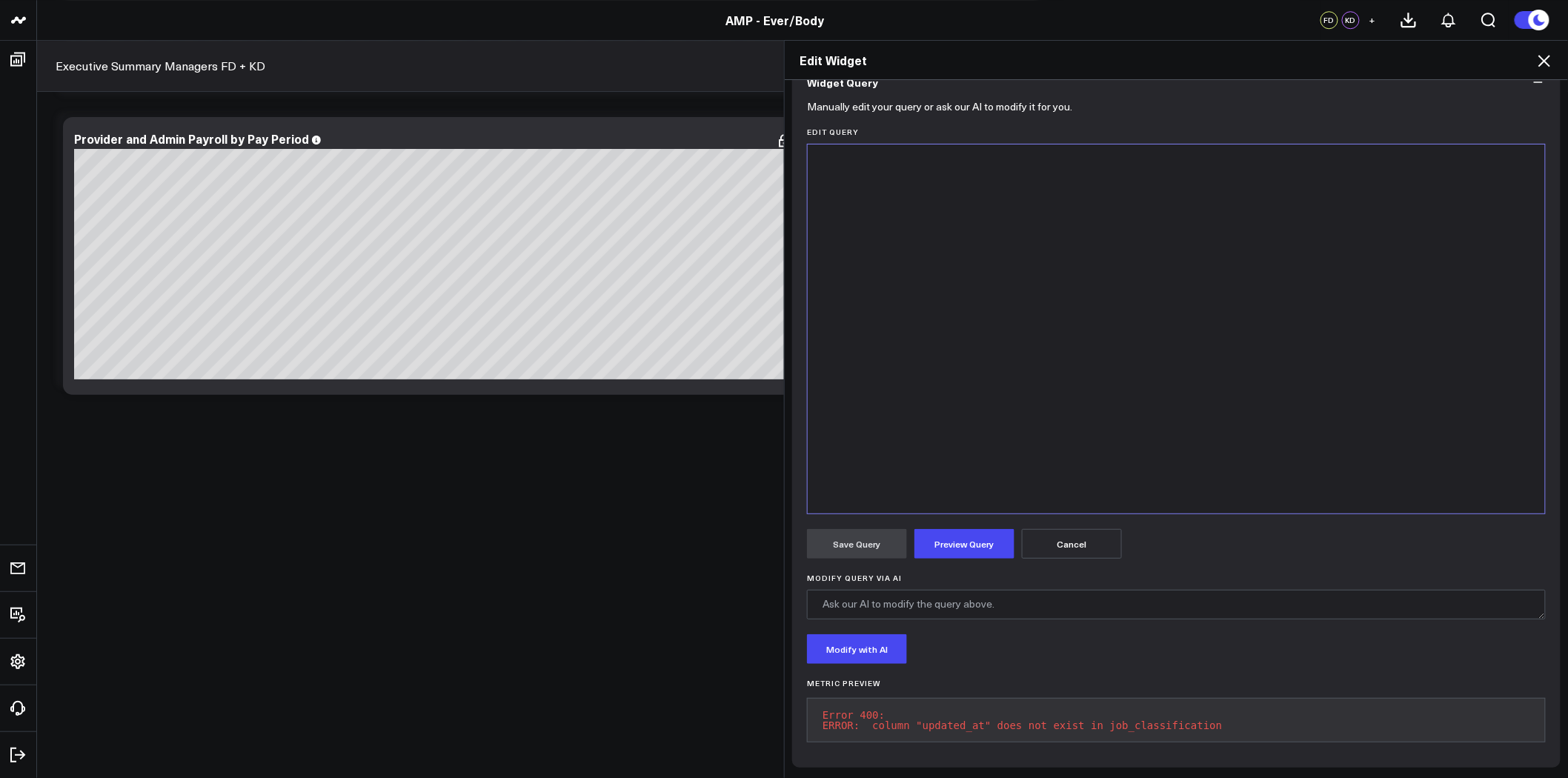
click at [980, 282] on div at bounding box center [1176, 329] width 722 height 355
click at [980, 532] on button "Preview Query" at bounding box center [964, 544] width 100 height 29
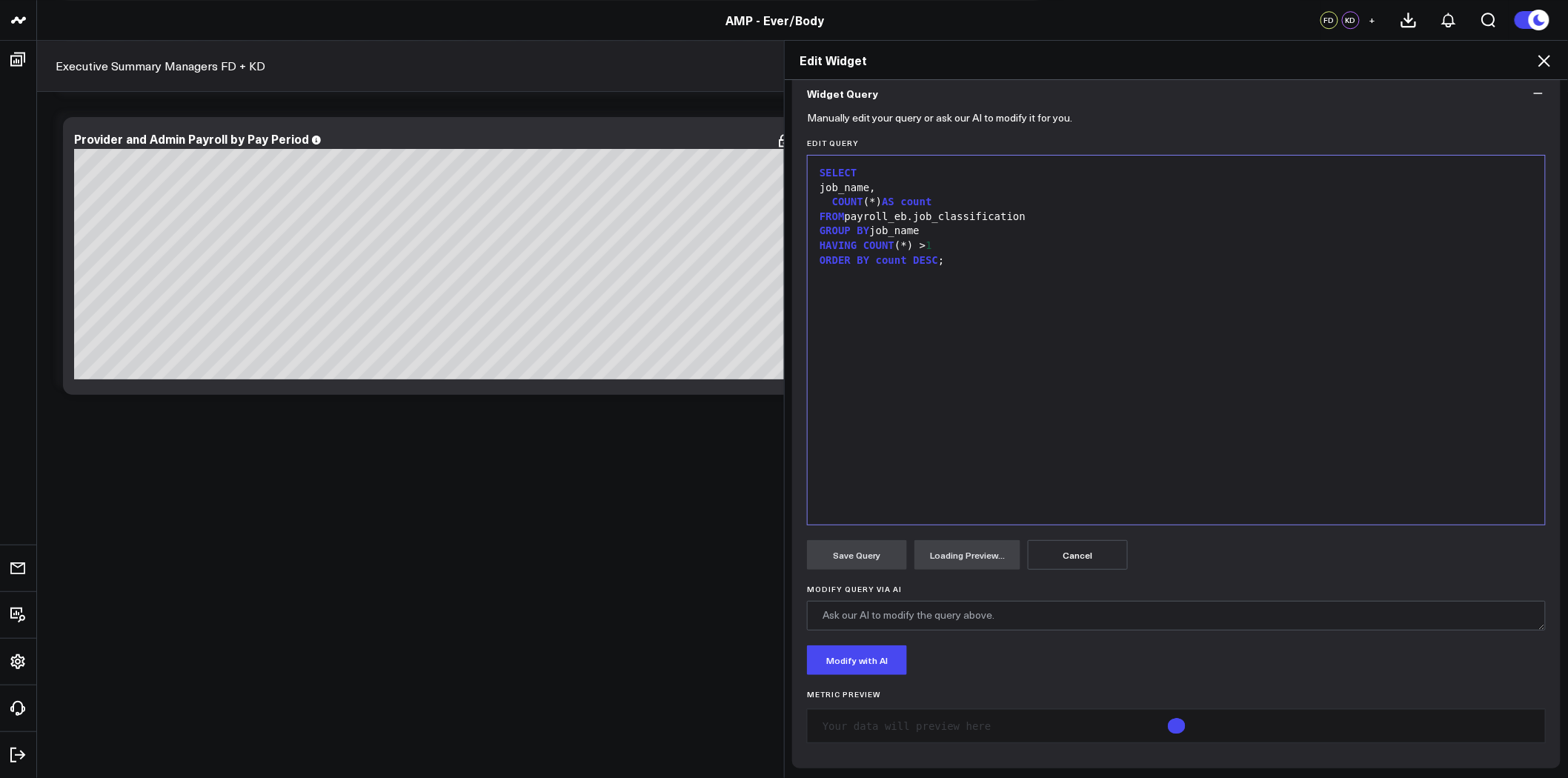
scroll to position [152, 0]
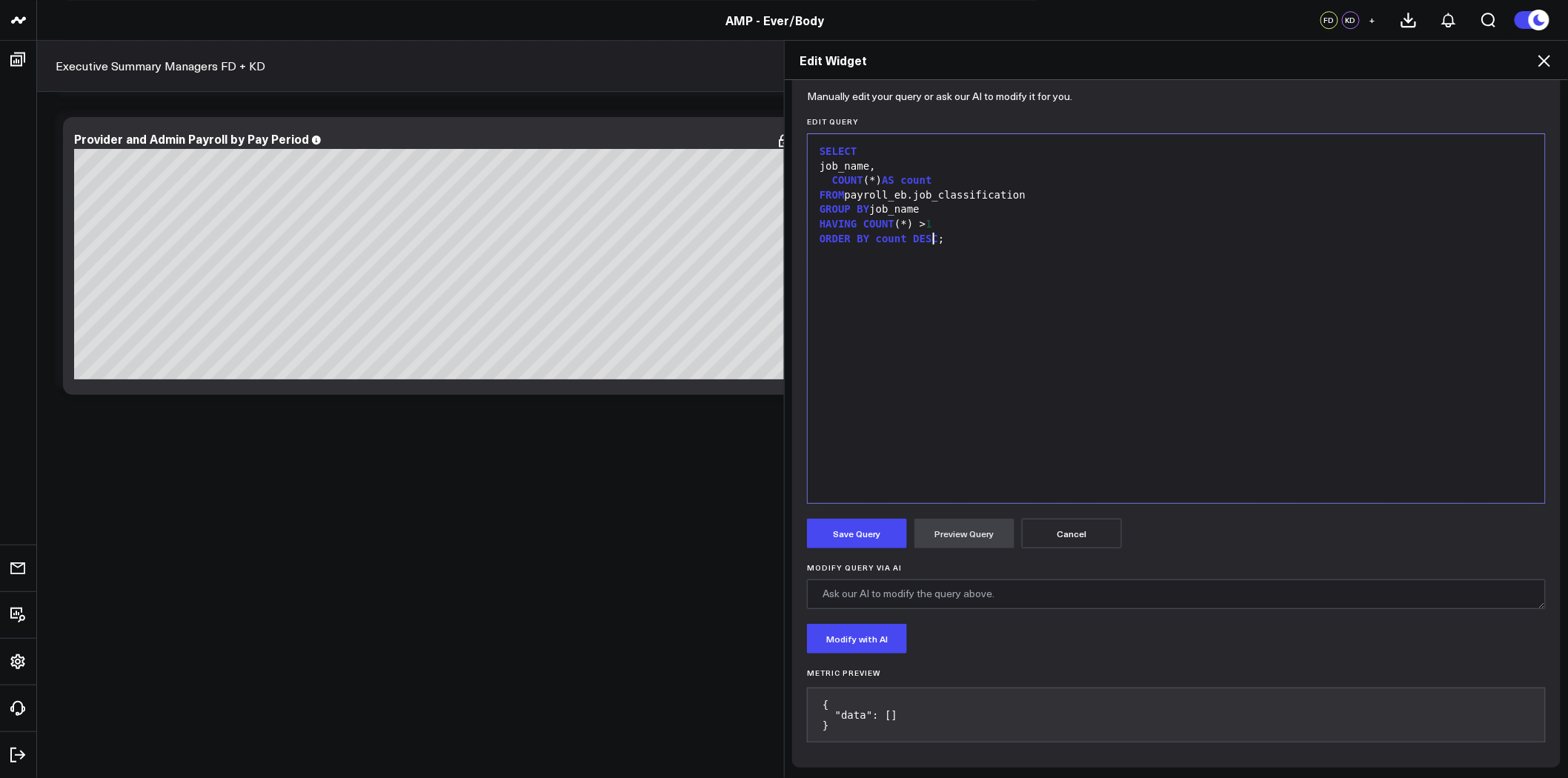
click at [936, 258] on div "SELECT job_name, COUNT (*) AS count FROM payroll_eb.job_classification GROUP BY…" at bounding box center [1176, 319] width 722 height 355
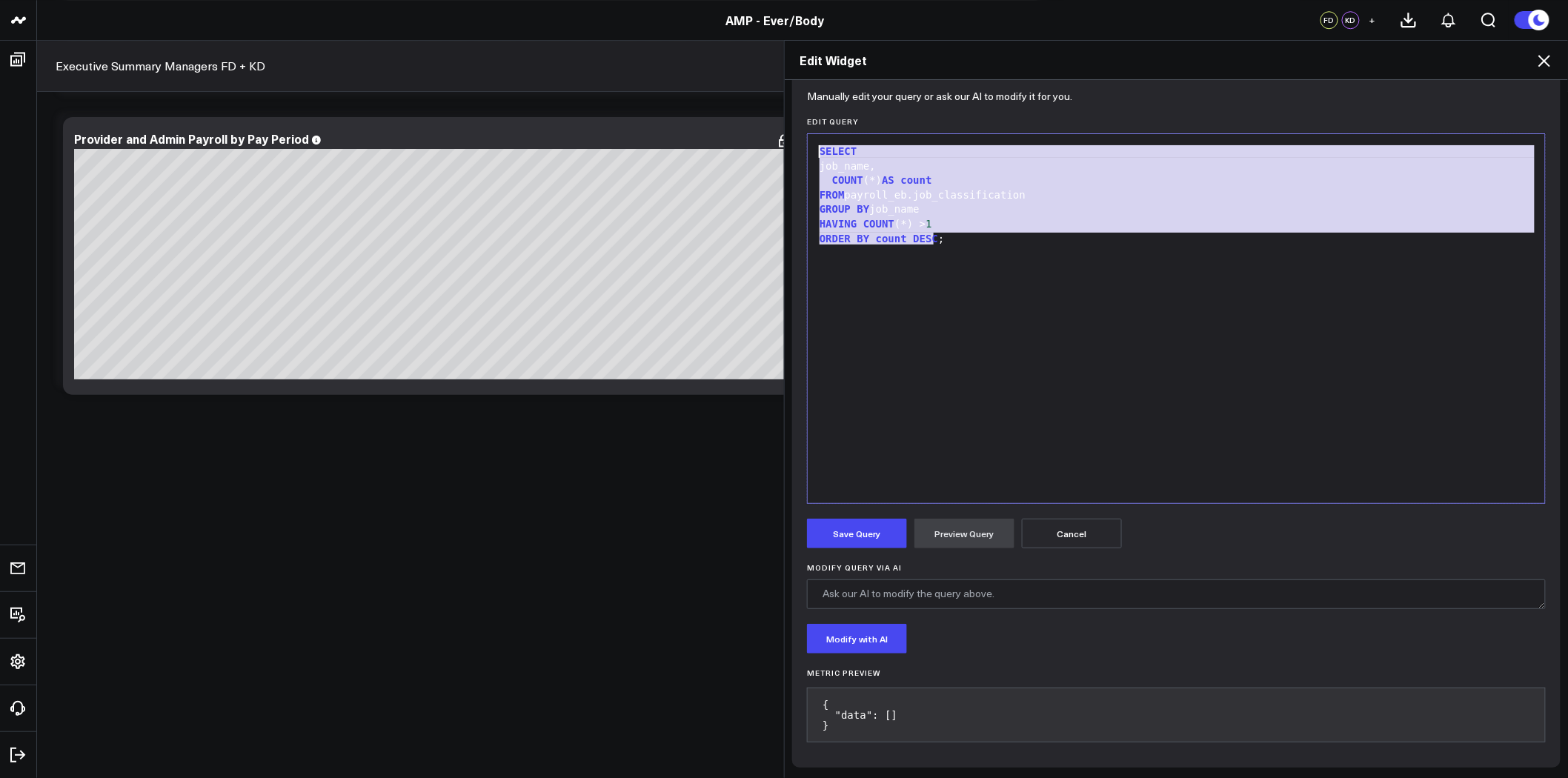
drag, startPoint x: 960, startPoint y: 248, endPoint x: 782, endPoint y: 138, distance: 209.2
click at [785, 138] on div "Widget Display Widget Date Settings Widget Query Manually edit your query or as…" at bounding box center [1176, 429] width 783 height 699
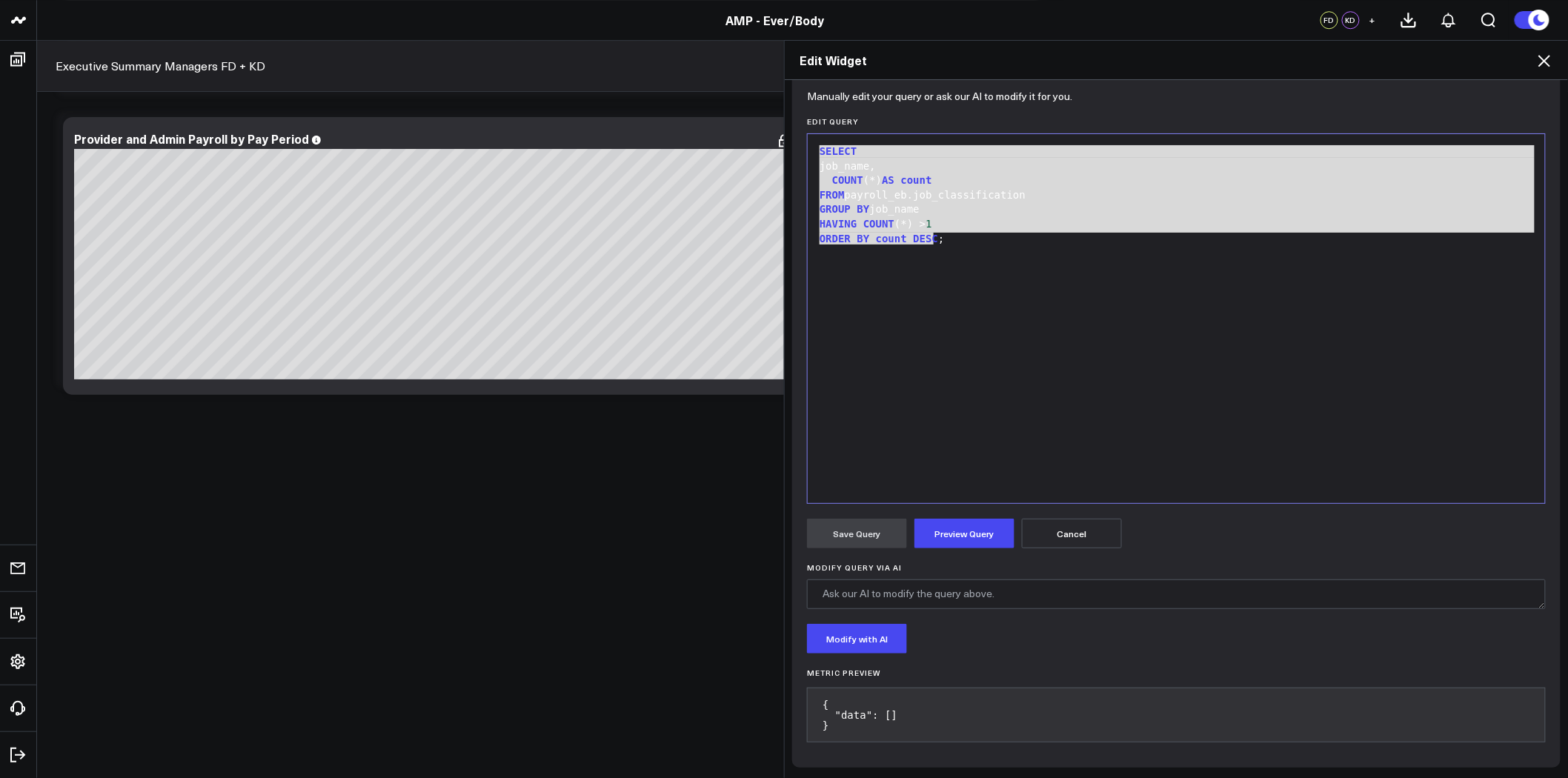
click at [628, 468] on div "Edit Widget Widget Display Widget Date Settings Widget Query Manually edit your…" at bounding box center [784, 410] width 1568 height 739
click at [1547, 57] on icon at bounding box center [1543, 61] width 12 height 12
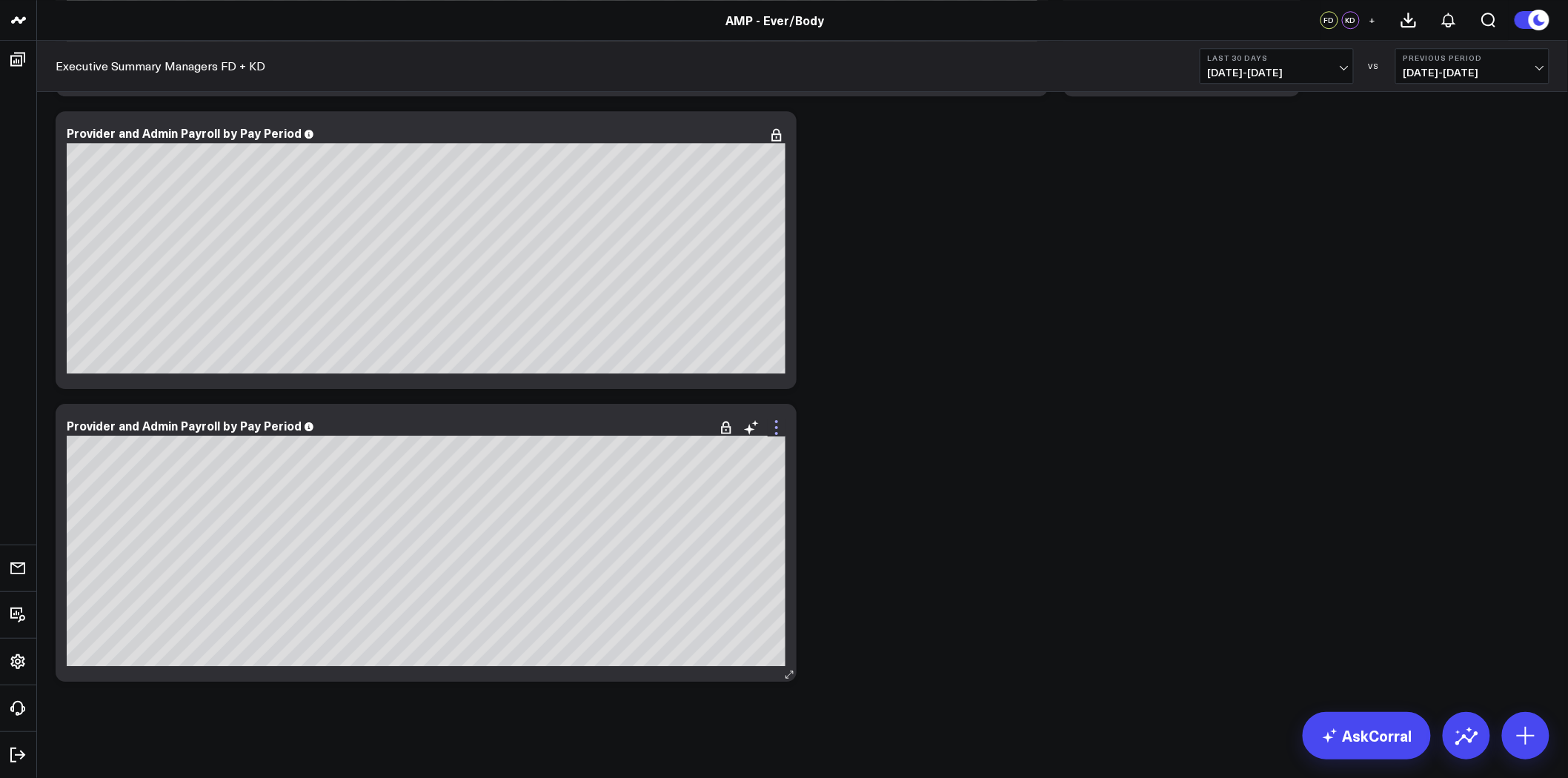
click at [771, 428] on icon at bounding box center [776, 427] width 17 height 17
click at [778, 137] on icon at bounding box center [776, 134] width 17 height 17
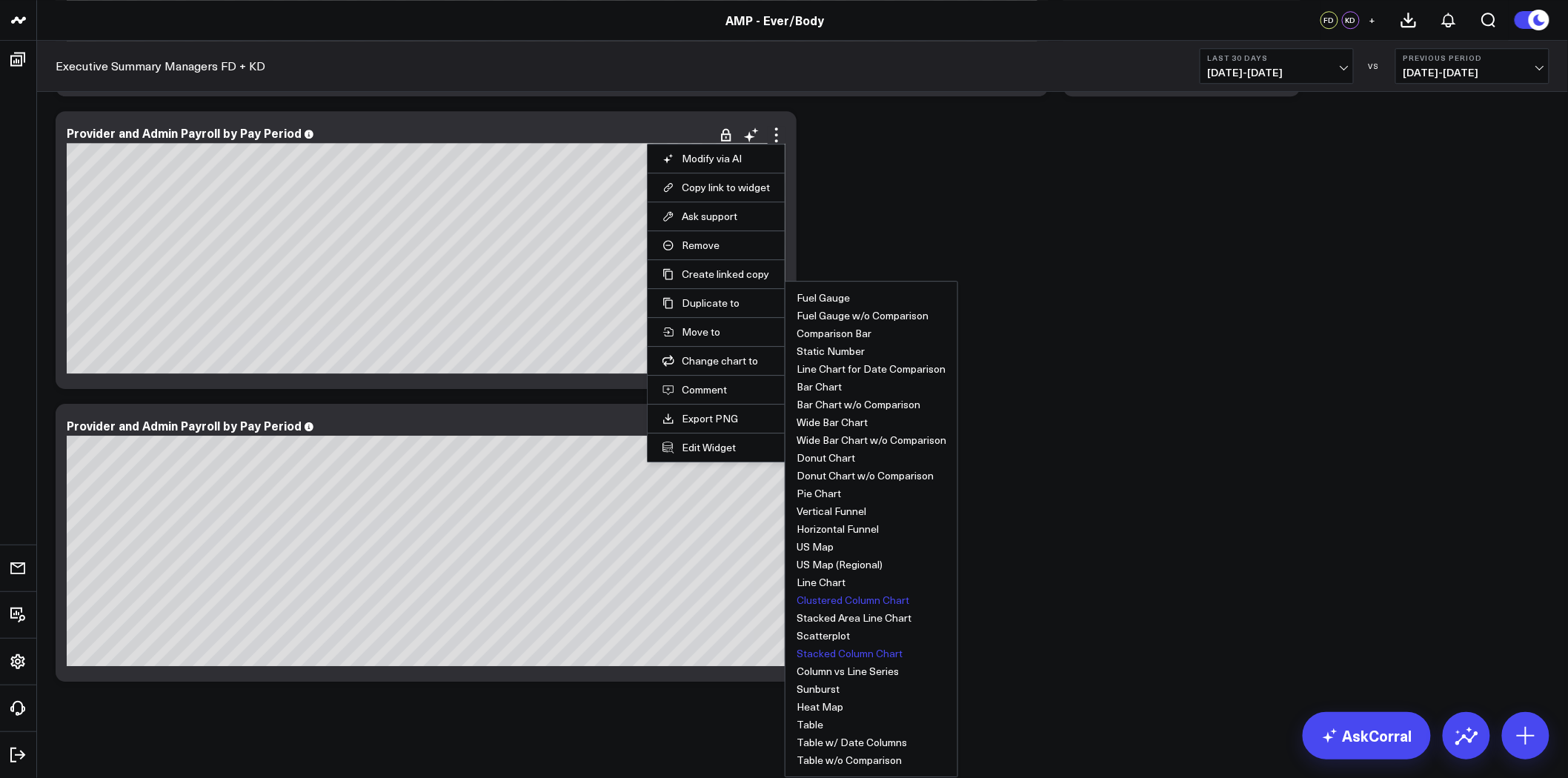
click at [830, 601] on button "Clustered Column Chart" at bounding box center [853, 600] width 113 height 10
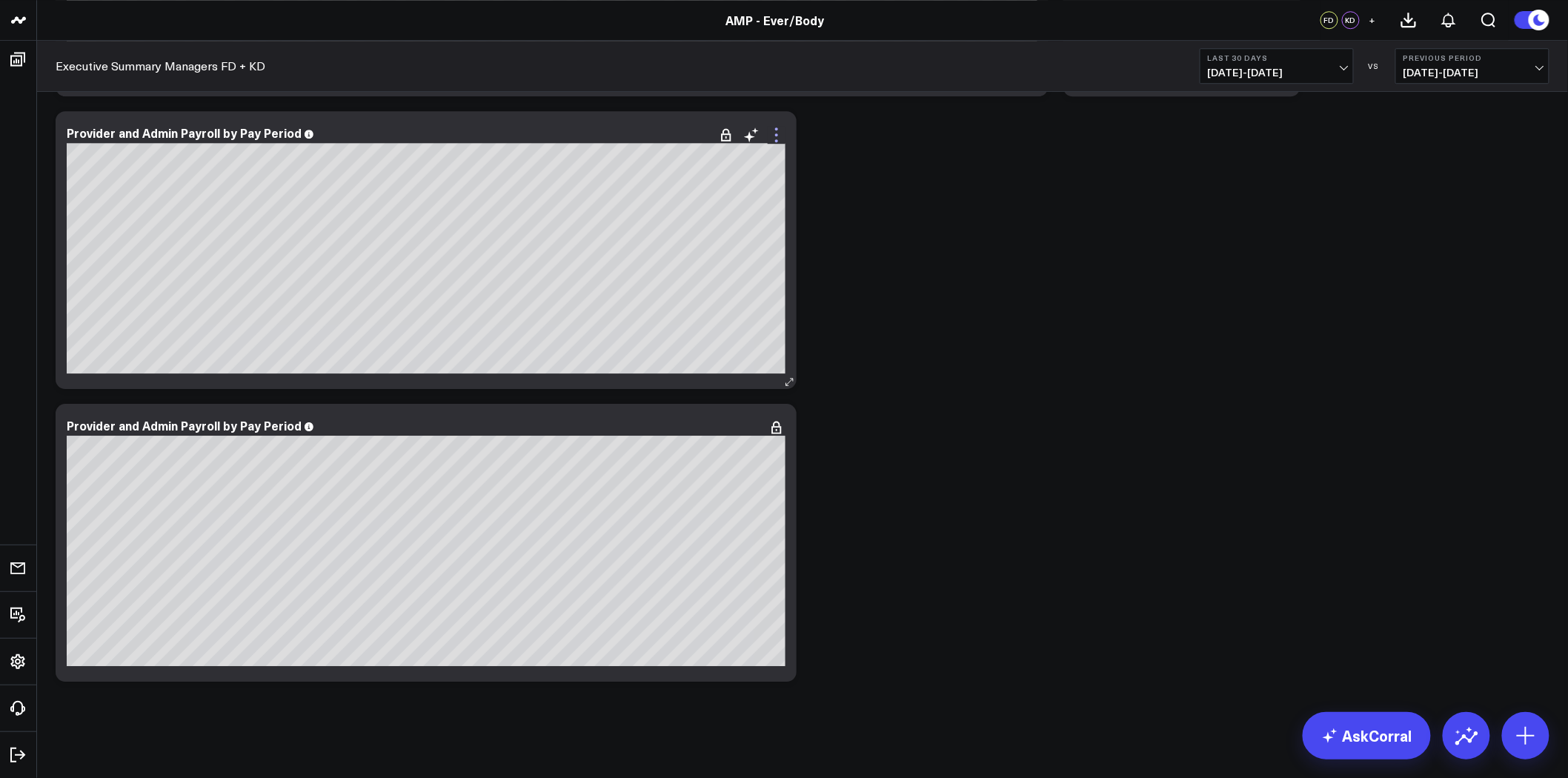
click at [771, 129] on icon at bounding box center [776, 134] width 17 height 17
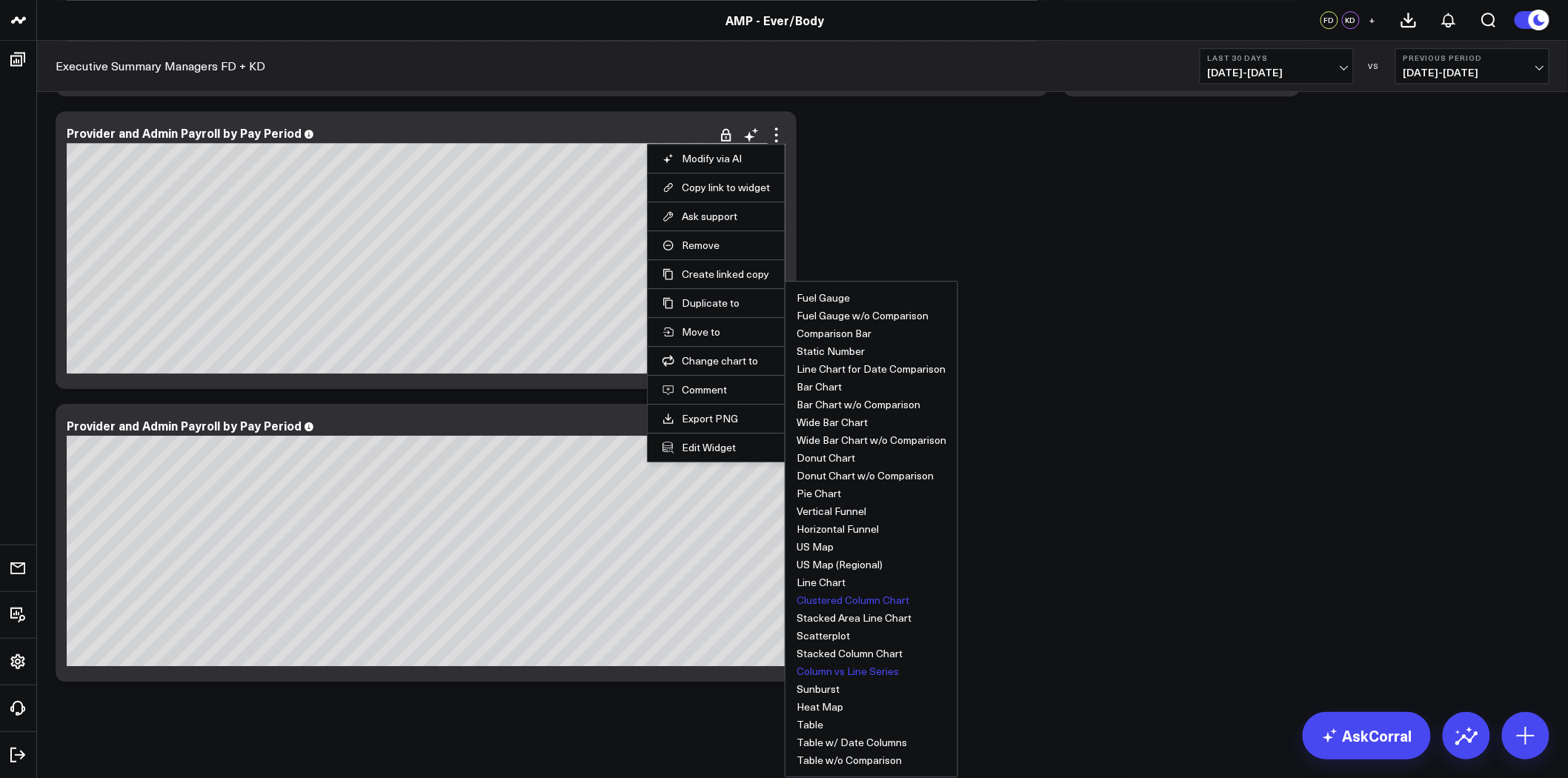
click at [875, 675] on button "Column vs Line Series" at bounding box center [847, 671] width 102 height 10
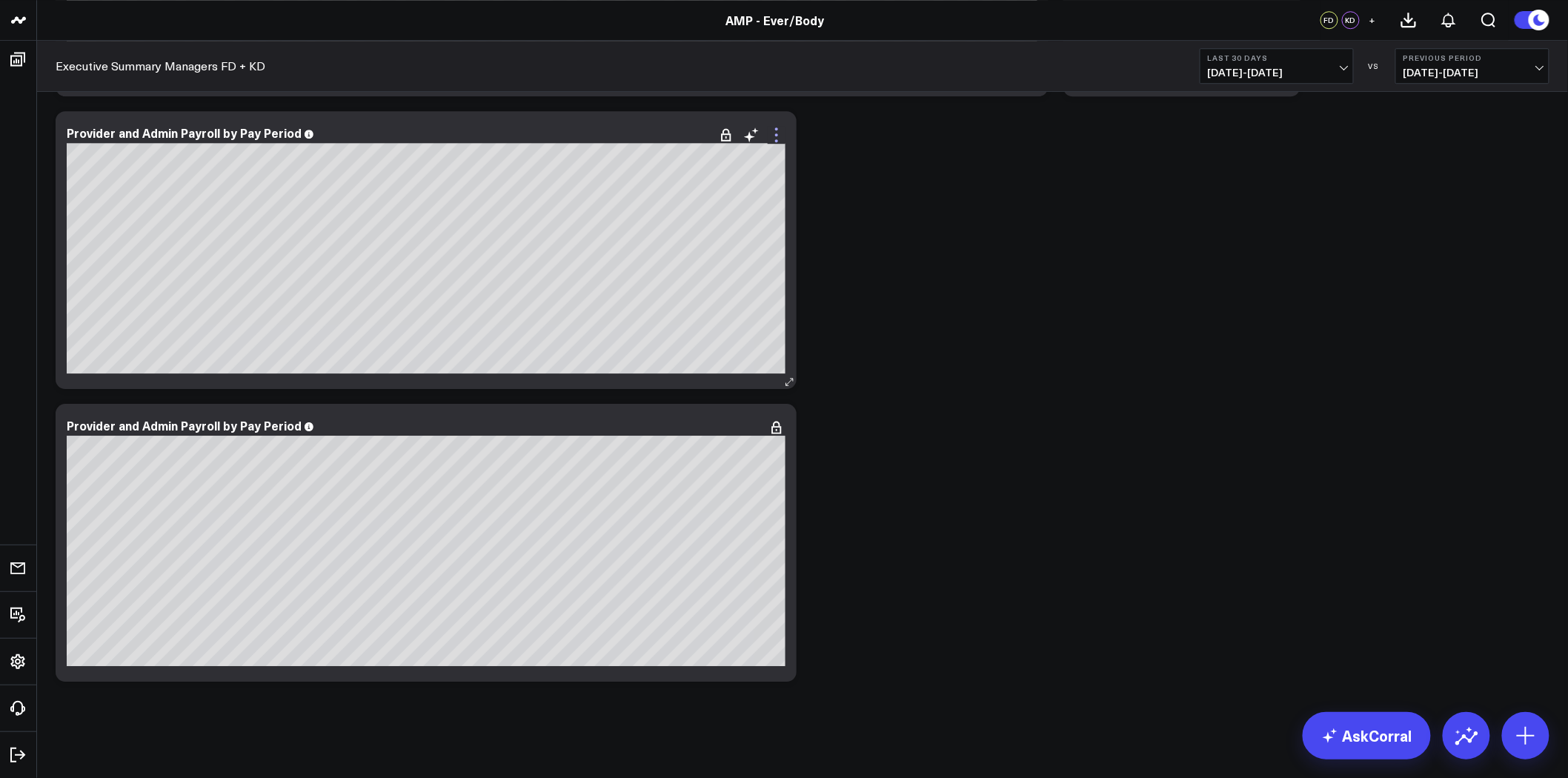
click at [777, 132] on icon at bounding box center [776, 134] width 17 height 17
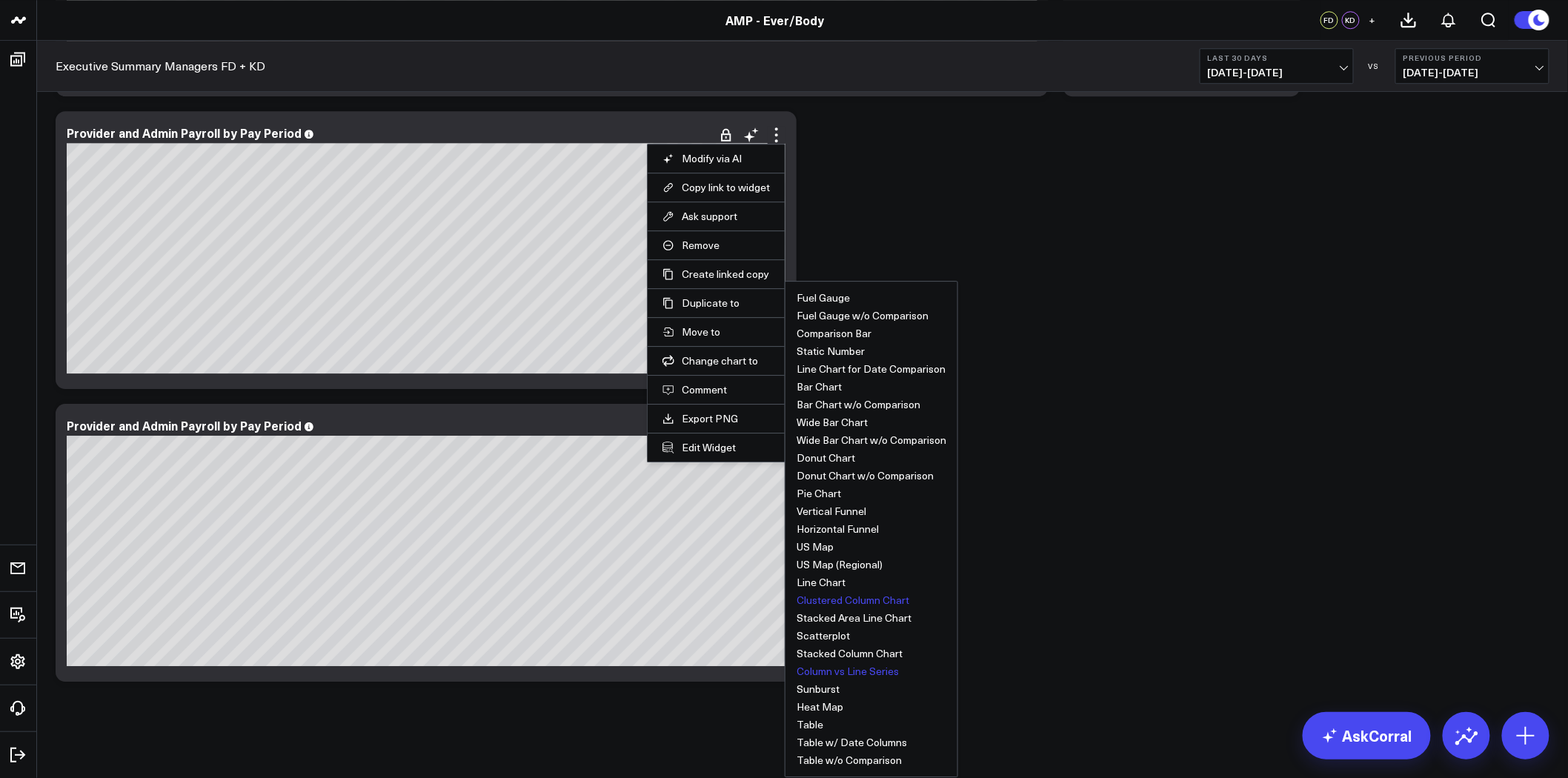
click at [834, 601] on button "Clustered Column Chart" at bounding box center [853, 600] width 113 height 10
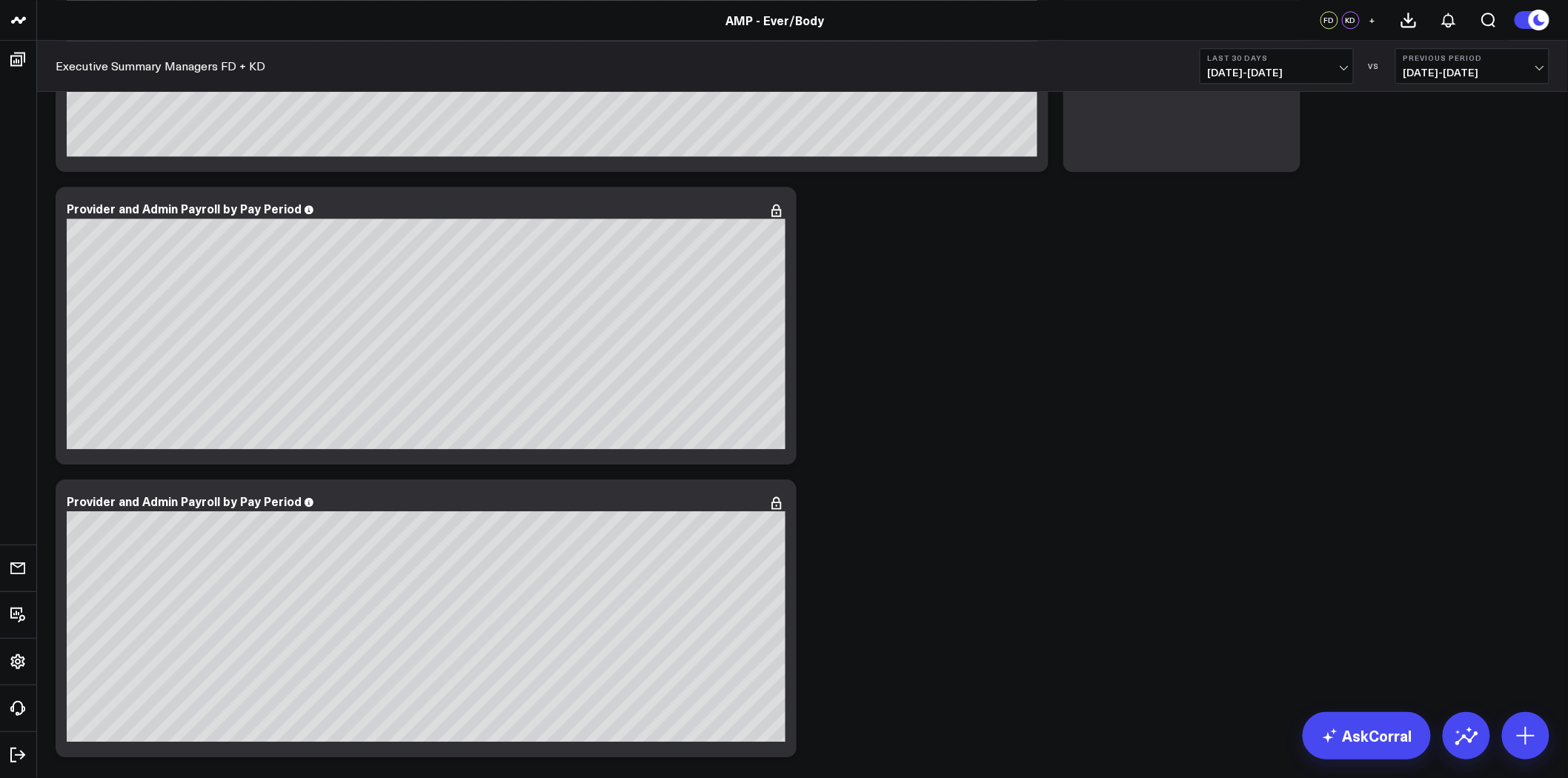
scroll to position [6374, 0]
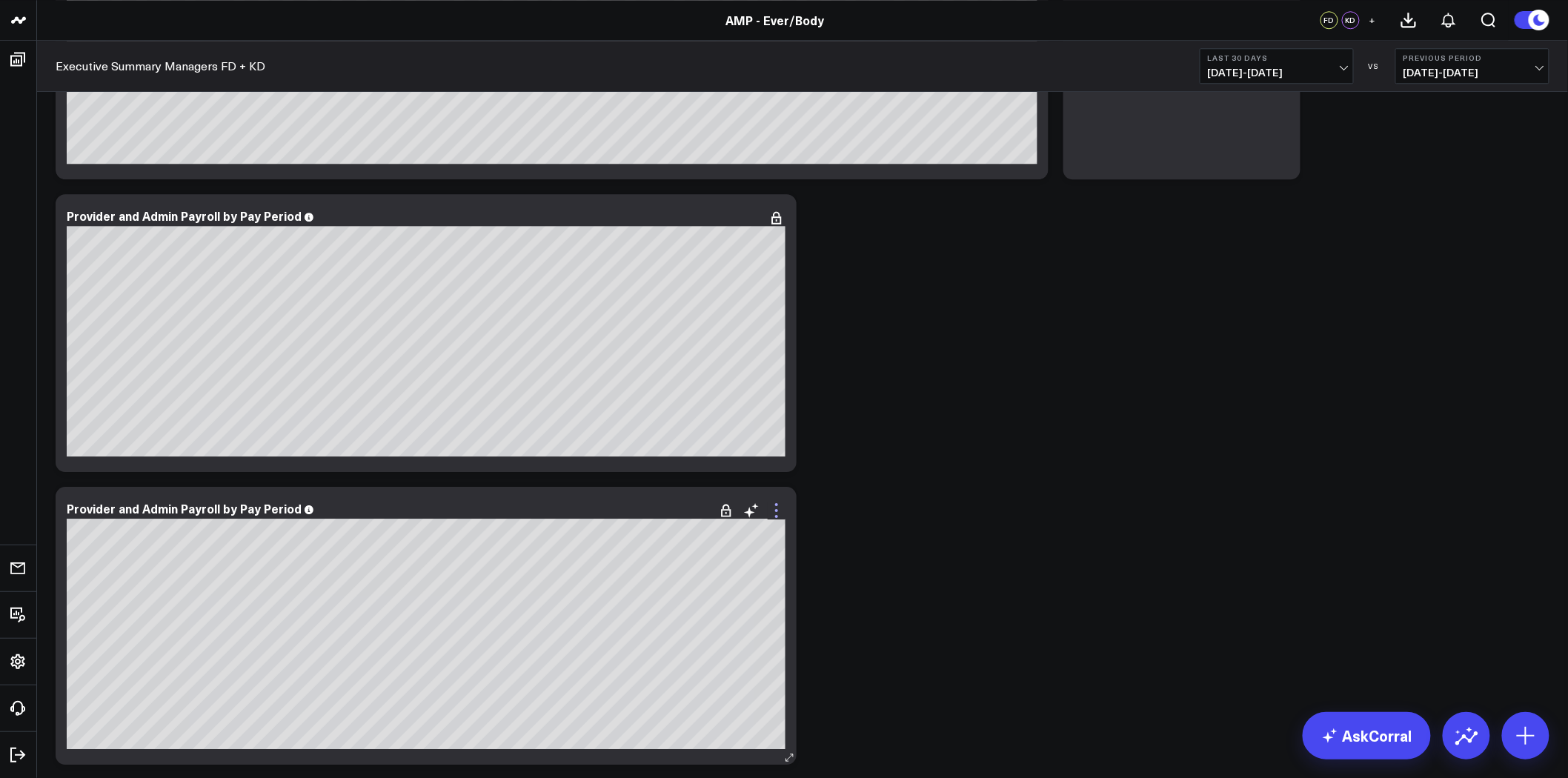
click at [768, 508] on icon at bounding box center [776, 510] width 17 height 17
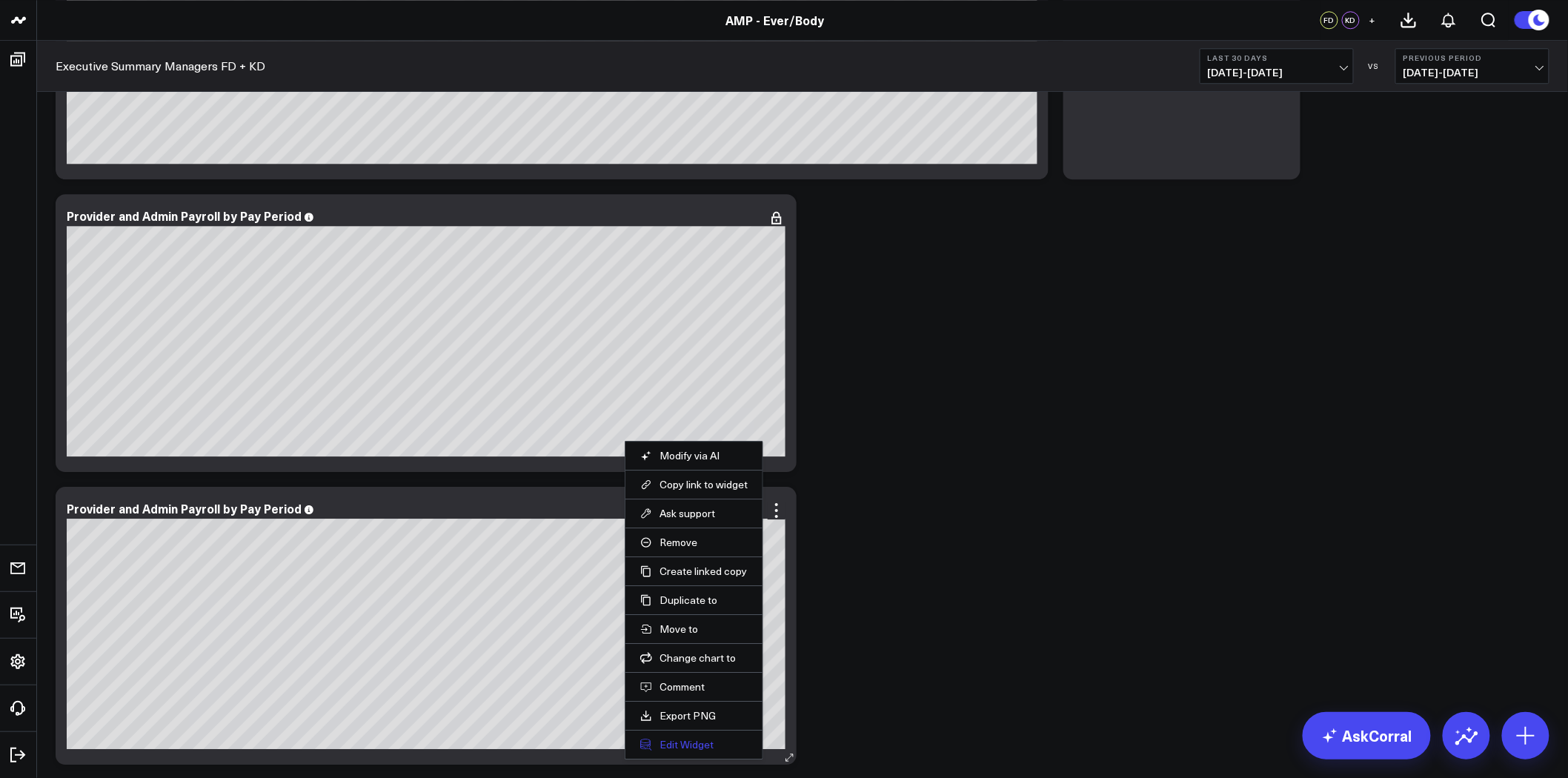
click at [695, 743] on button "Edit Widget" at bounding box center [693, 745] width 107 height 14
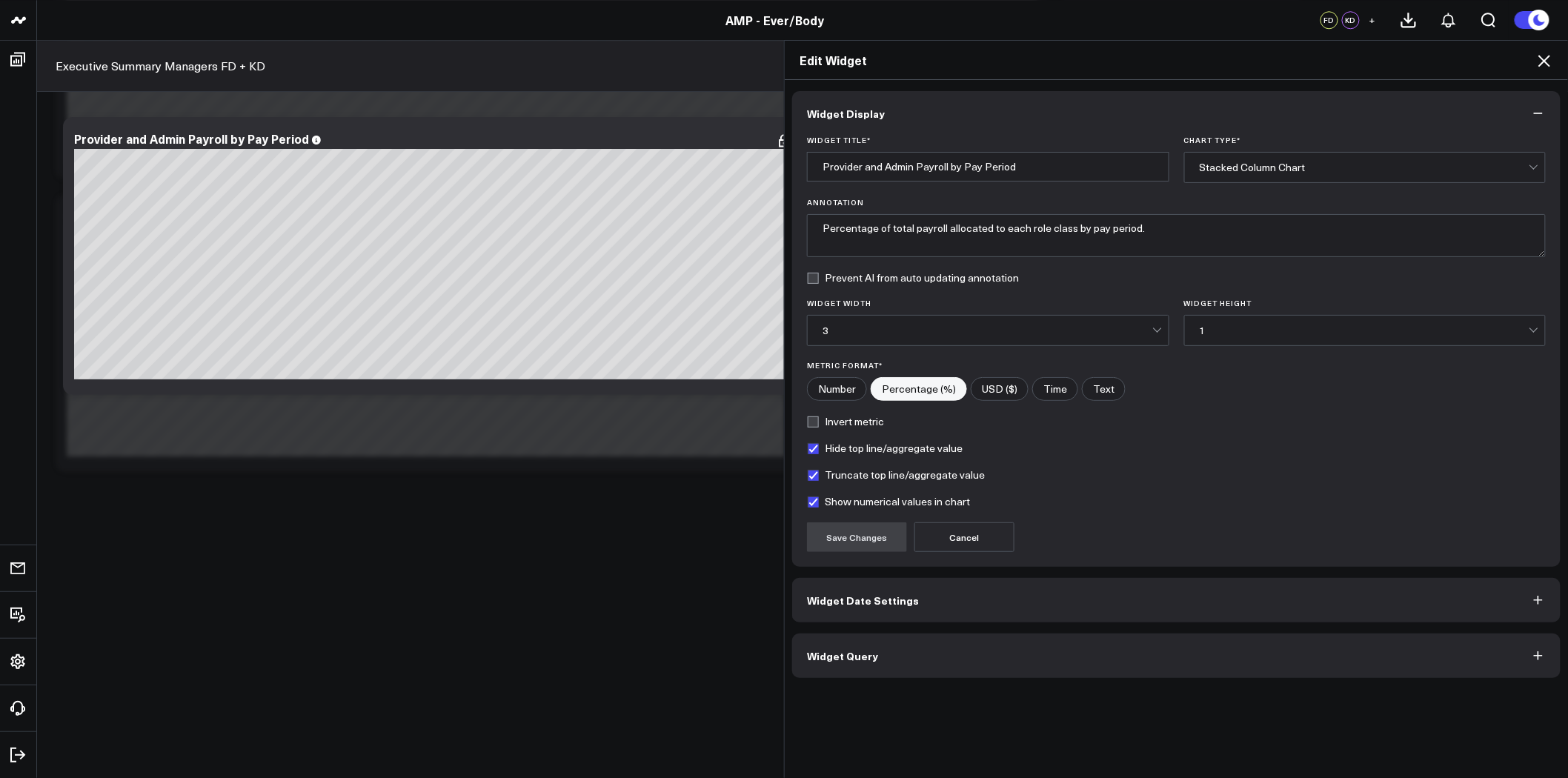
click at [1549, 57] on icon at bounding box center [1543, 61] width 12 height 12
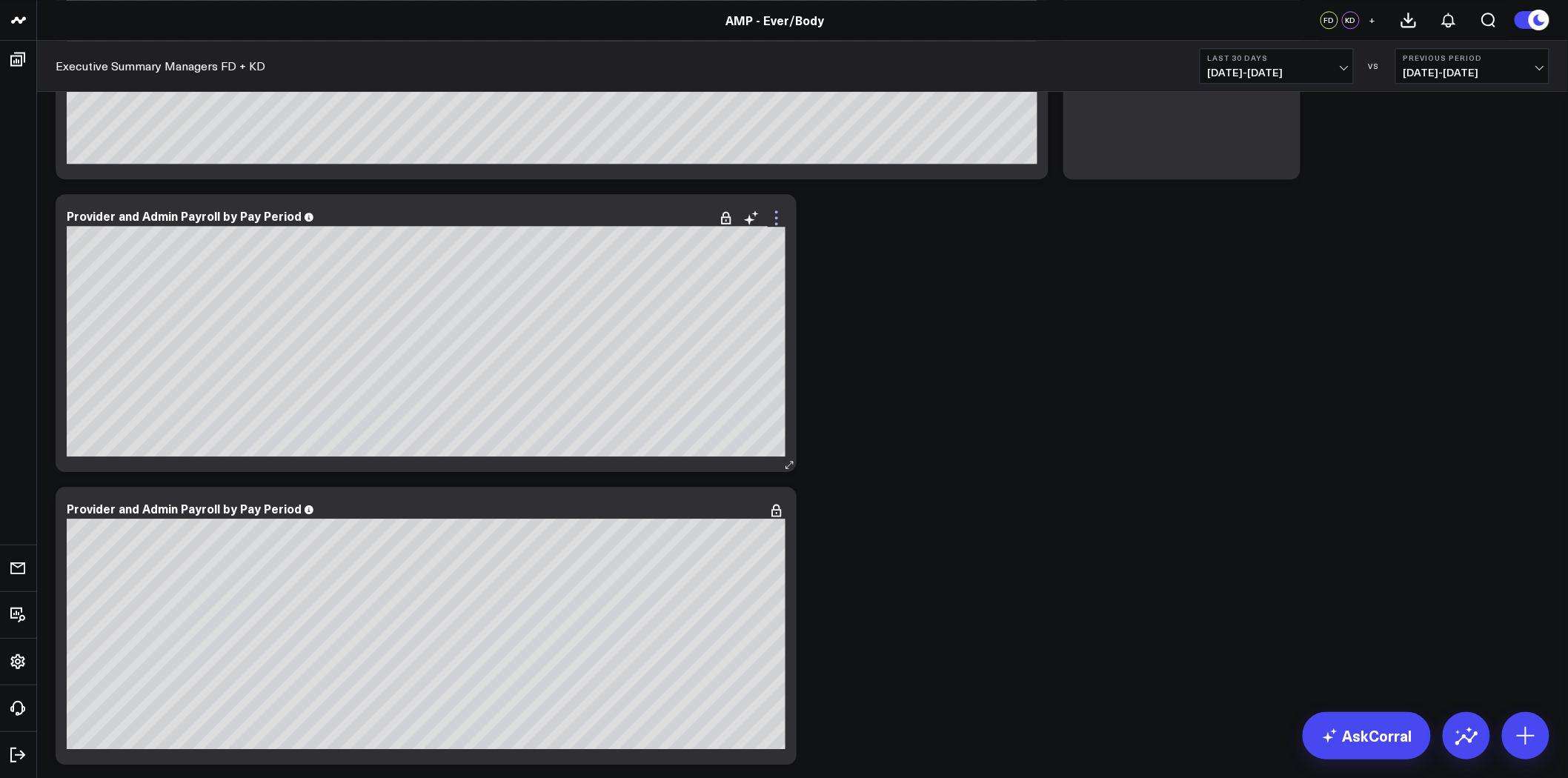
click at [779, 217] on icon at bounding box center [776, 218] width 17 height 17
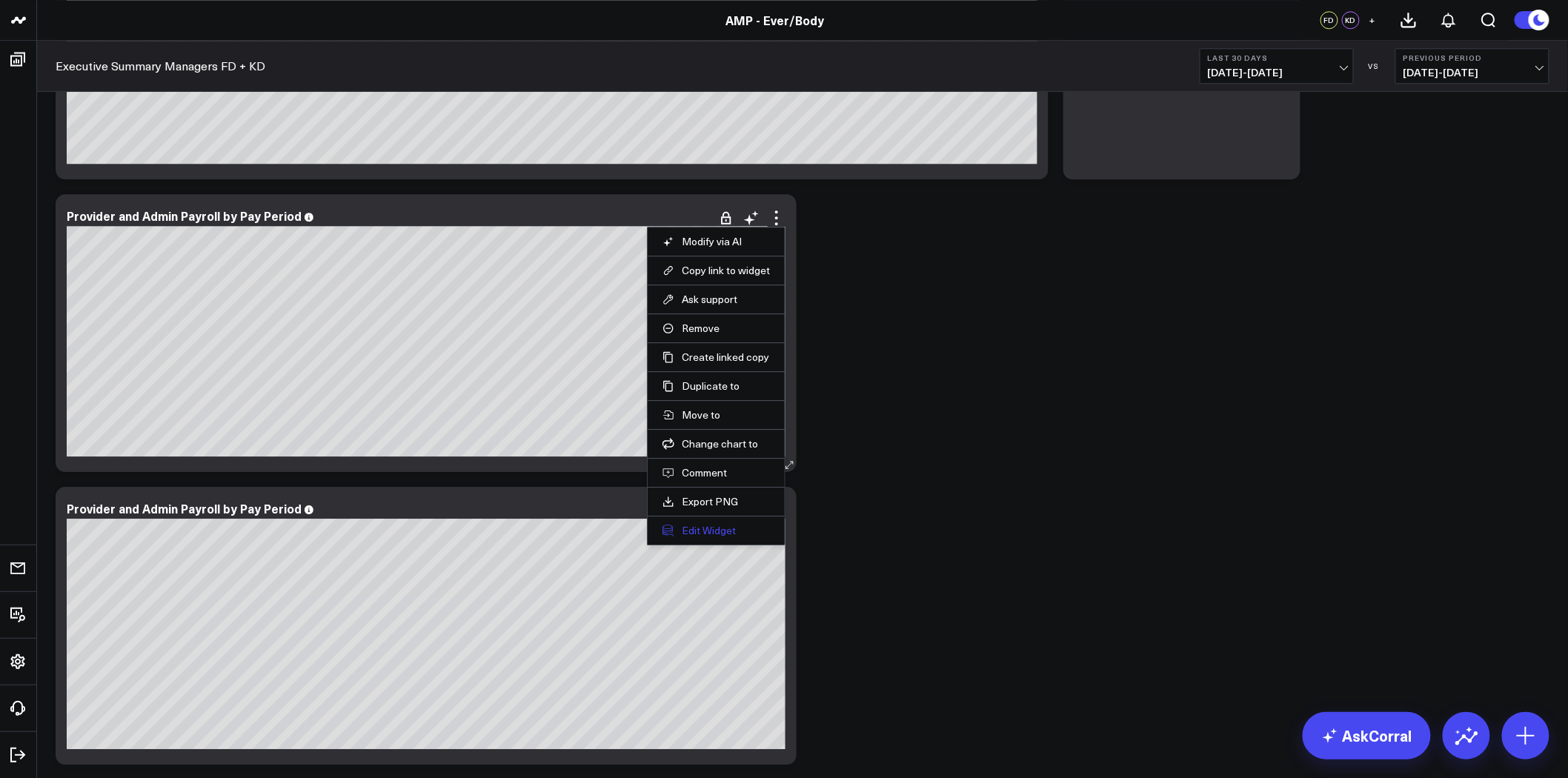
click at [691, 524] on button "Edit Widget" at bounding box center [715, 531] width 107 height 14
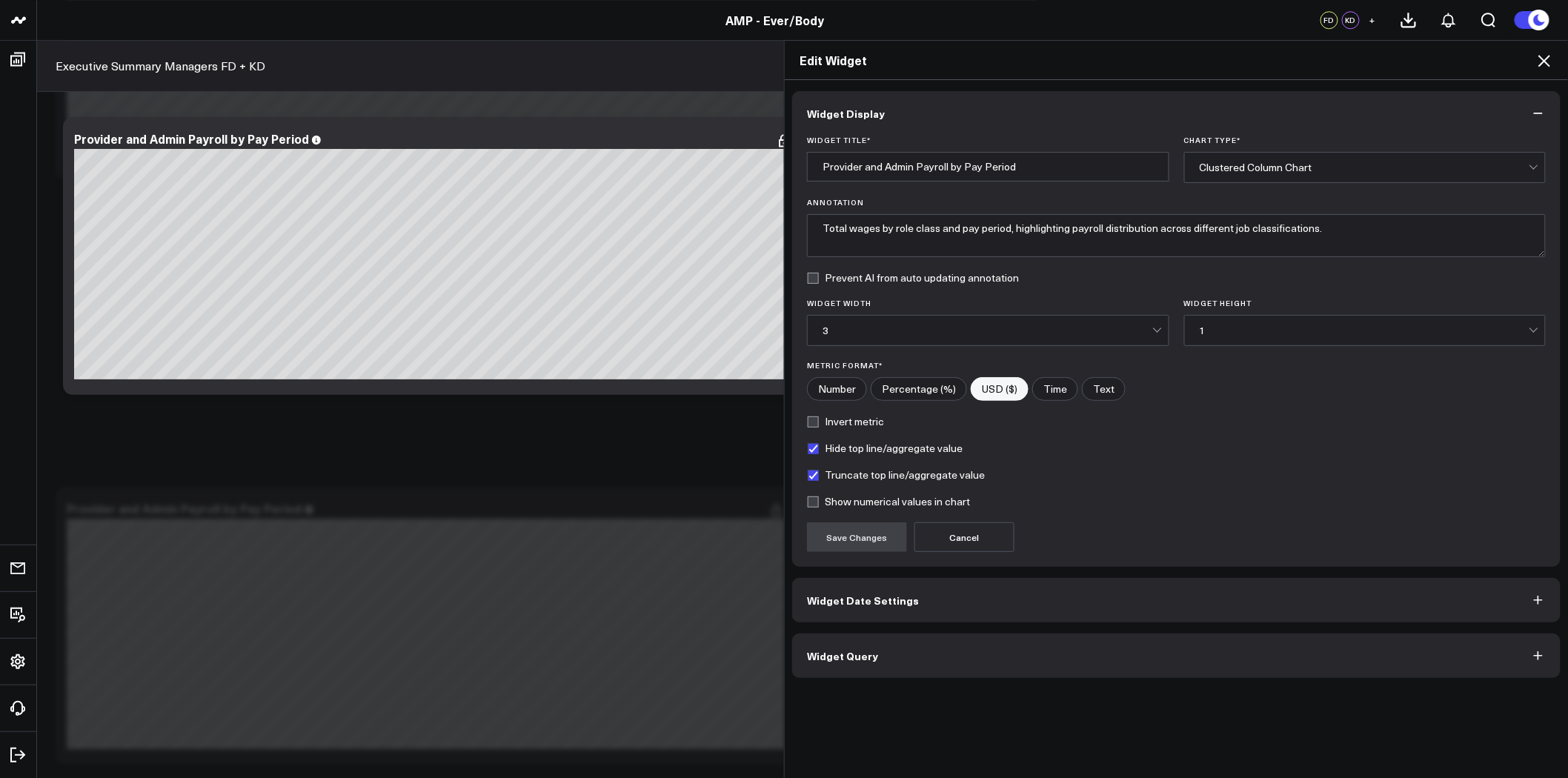
click at [907, 653] on button "Widget Query" at bounding box center [1176, 656] width 768 height 44
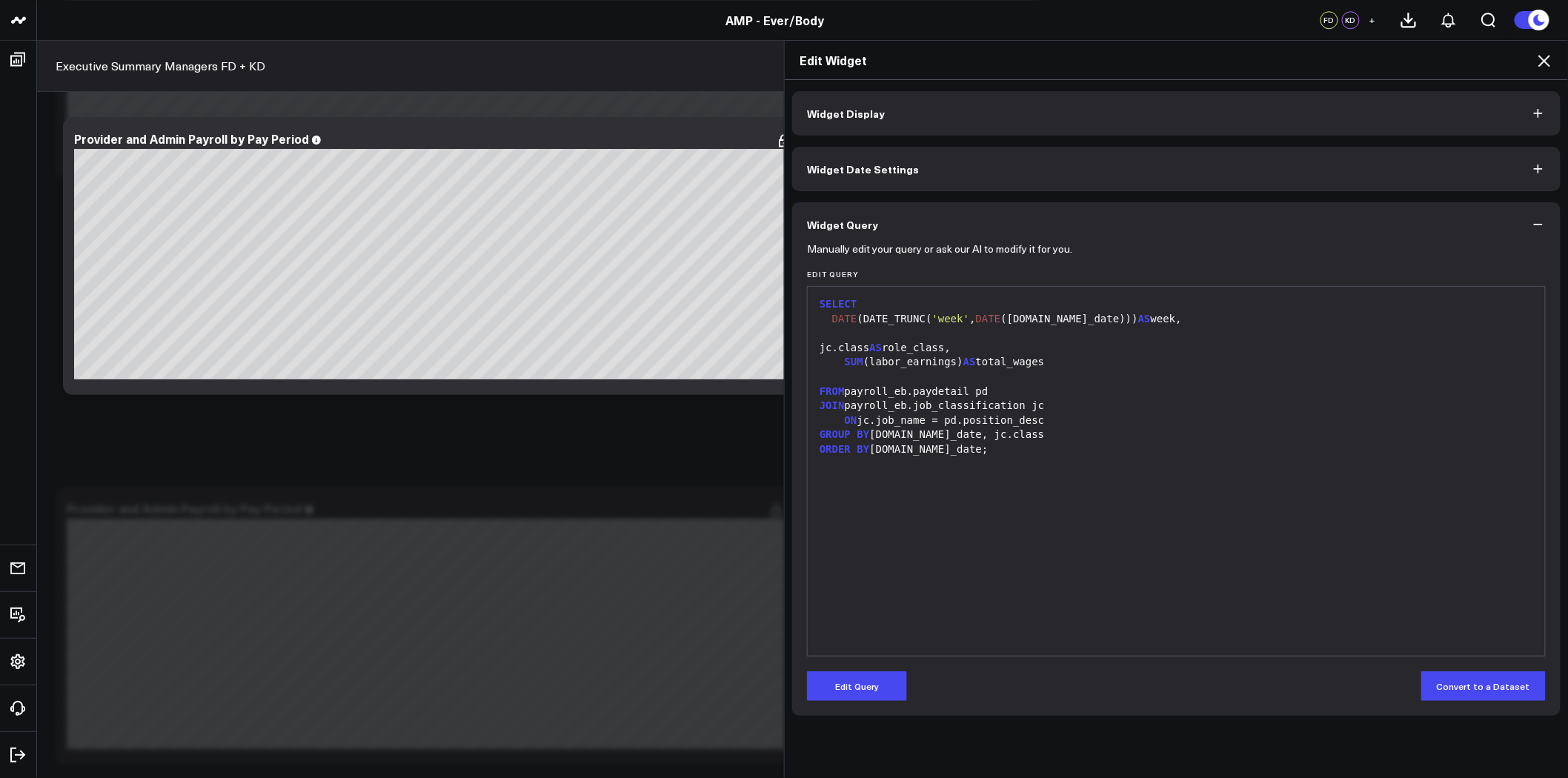
click at [897, 157] on button "Widget Date Settings" at bounding box center [1176, 169] width 768 height 44
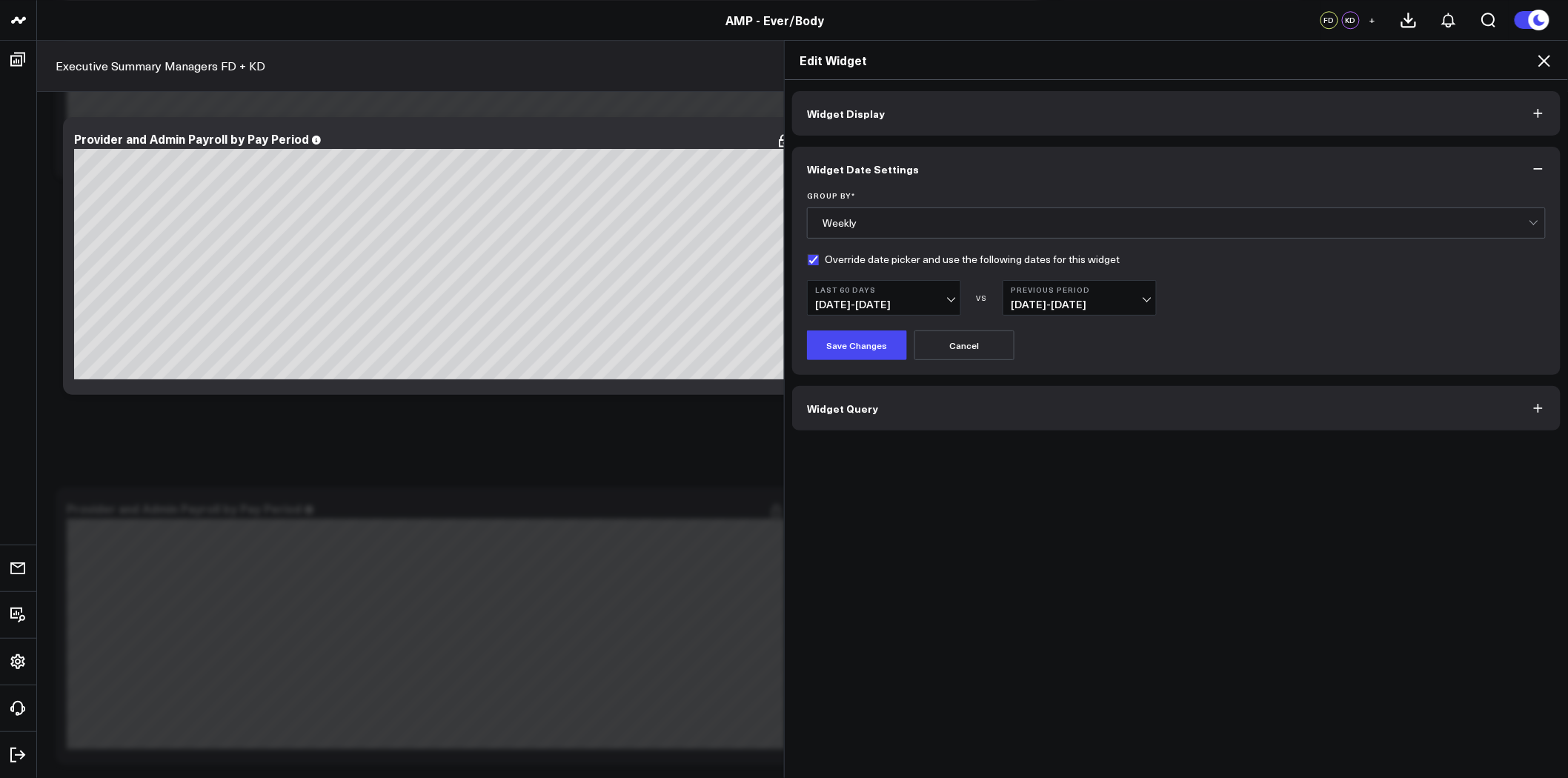
click at [875, 114] on button "Widget Display" at bounding box center [1176, 113] width 768 height 44
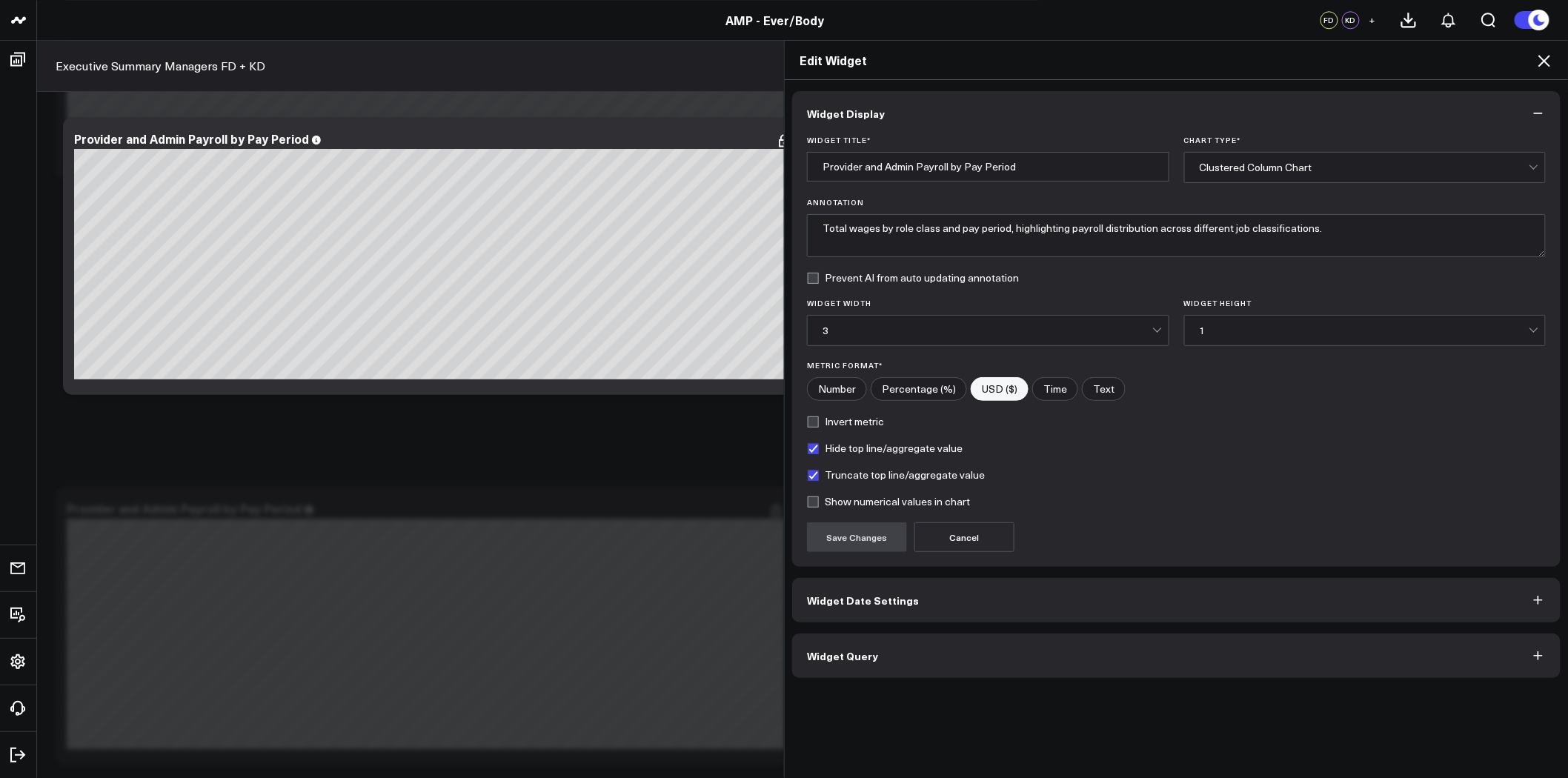
click at [1249, 164] on div "Clustered Column Chart" at bounding box center [1364, 167] width 330 height 12
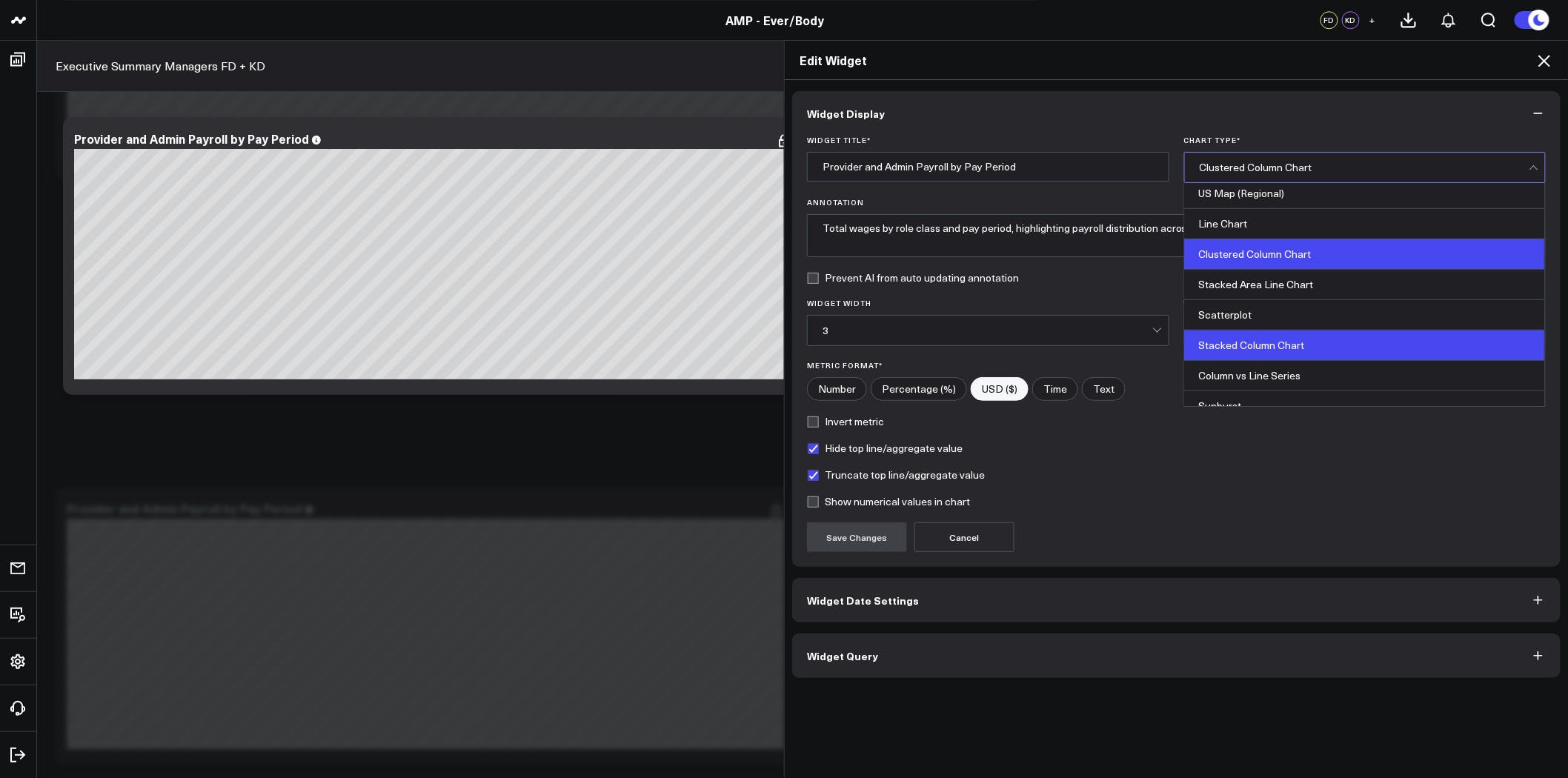
scroll to position [500, 0]
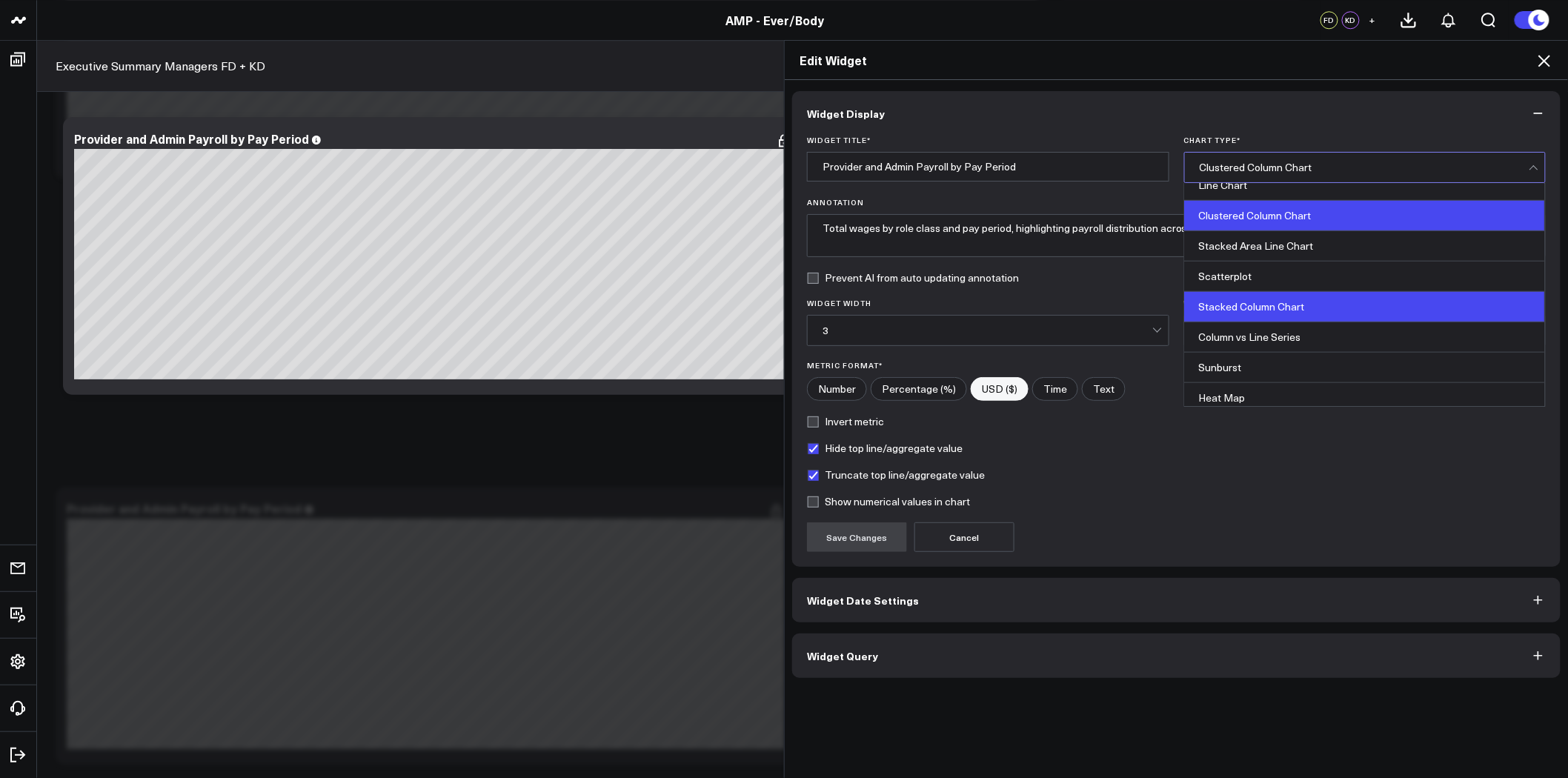
click at [1301, 305] on div "Stacked Column Chart" at bounding box center [1364, 307] width 361 height 30
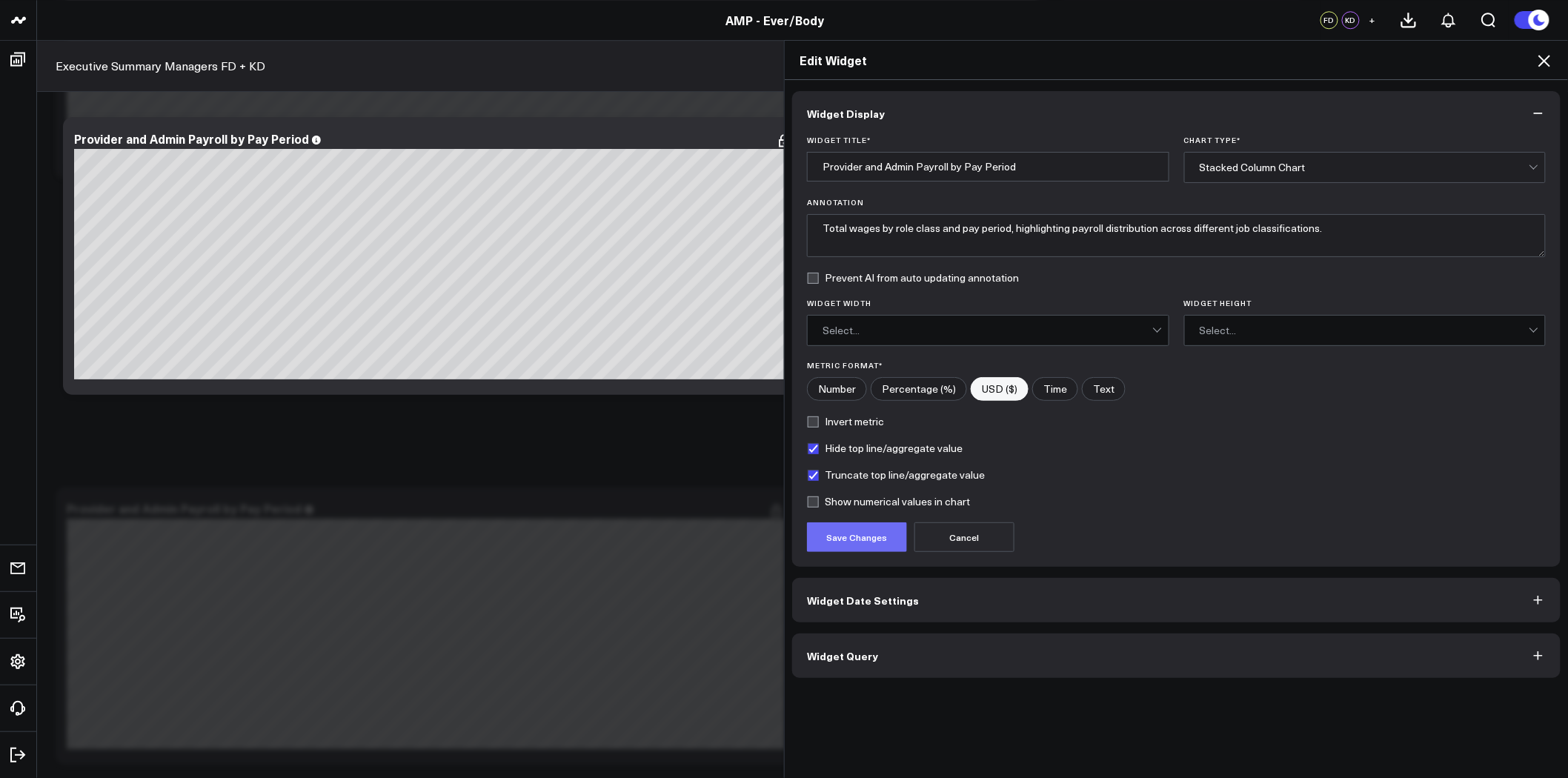
click at [833, 546] on button "Save Changes" at bounding box center [857, 537] width 100 height 29
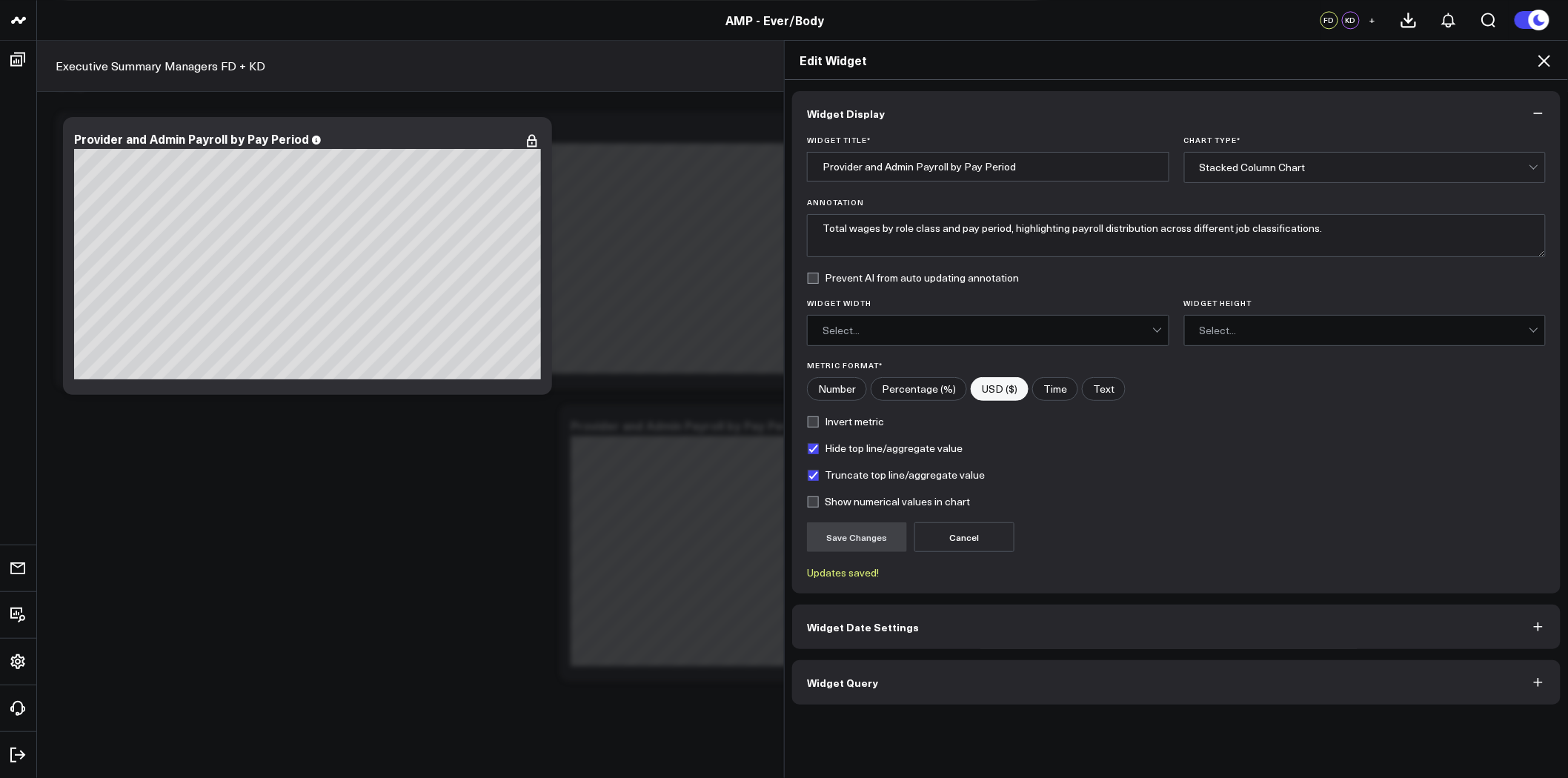
scroll to position [6164, 0]
click at [815, 504] on label "Show numerical values in chart" at bounding box center [889, 502] width 163 height 12
click at [815, 504] on input "Show numerical values in chart" at bounding box center [812, 502] width 12 height 12
checkbox input "true"
click at [846, 540] on button "Save Changes" at bounding box center [857, 537] width 100 height 29
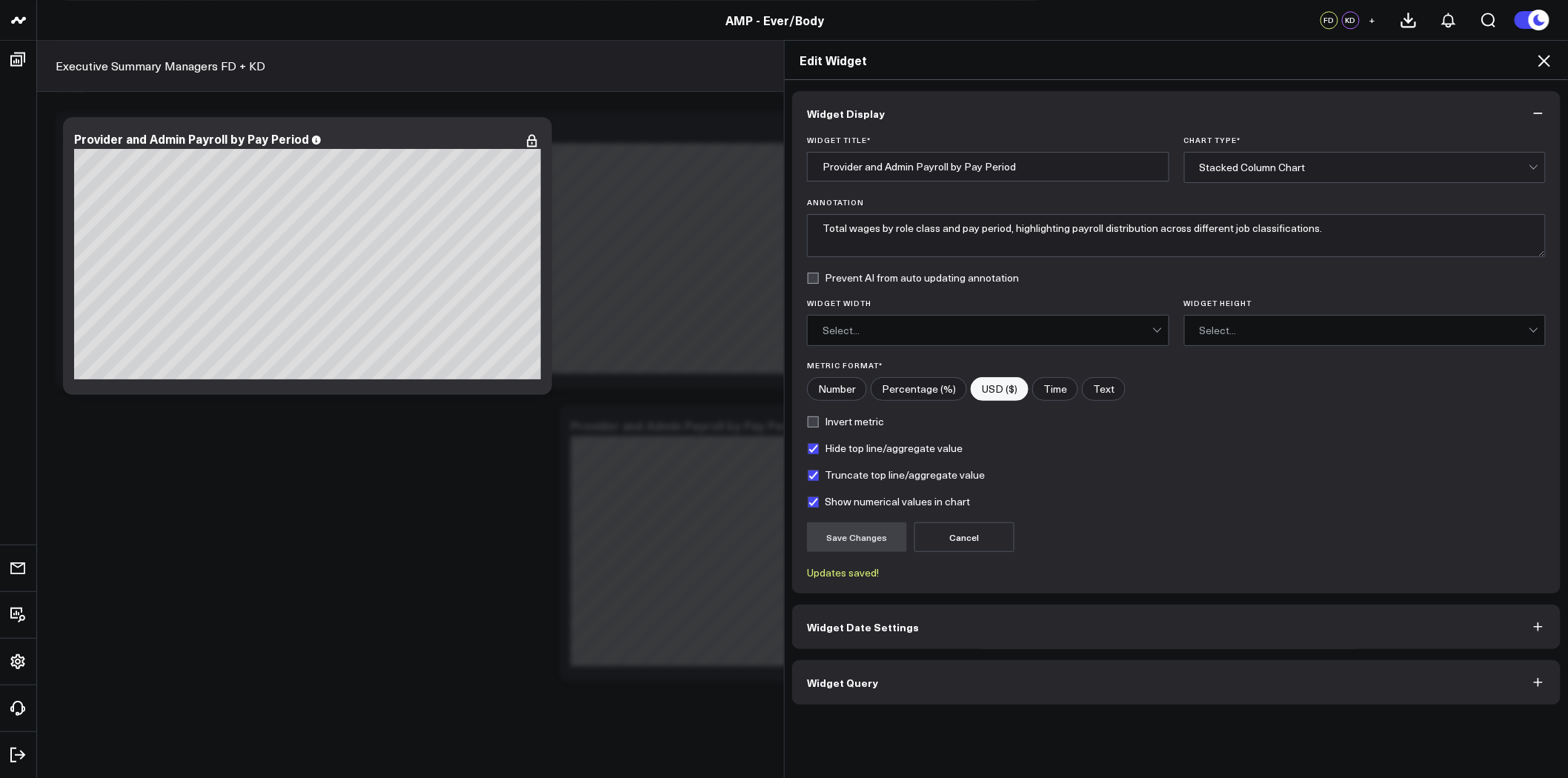
click at [935, 682] on button "Widget Query" at bounding box center [1176, 682] width 768 height 44
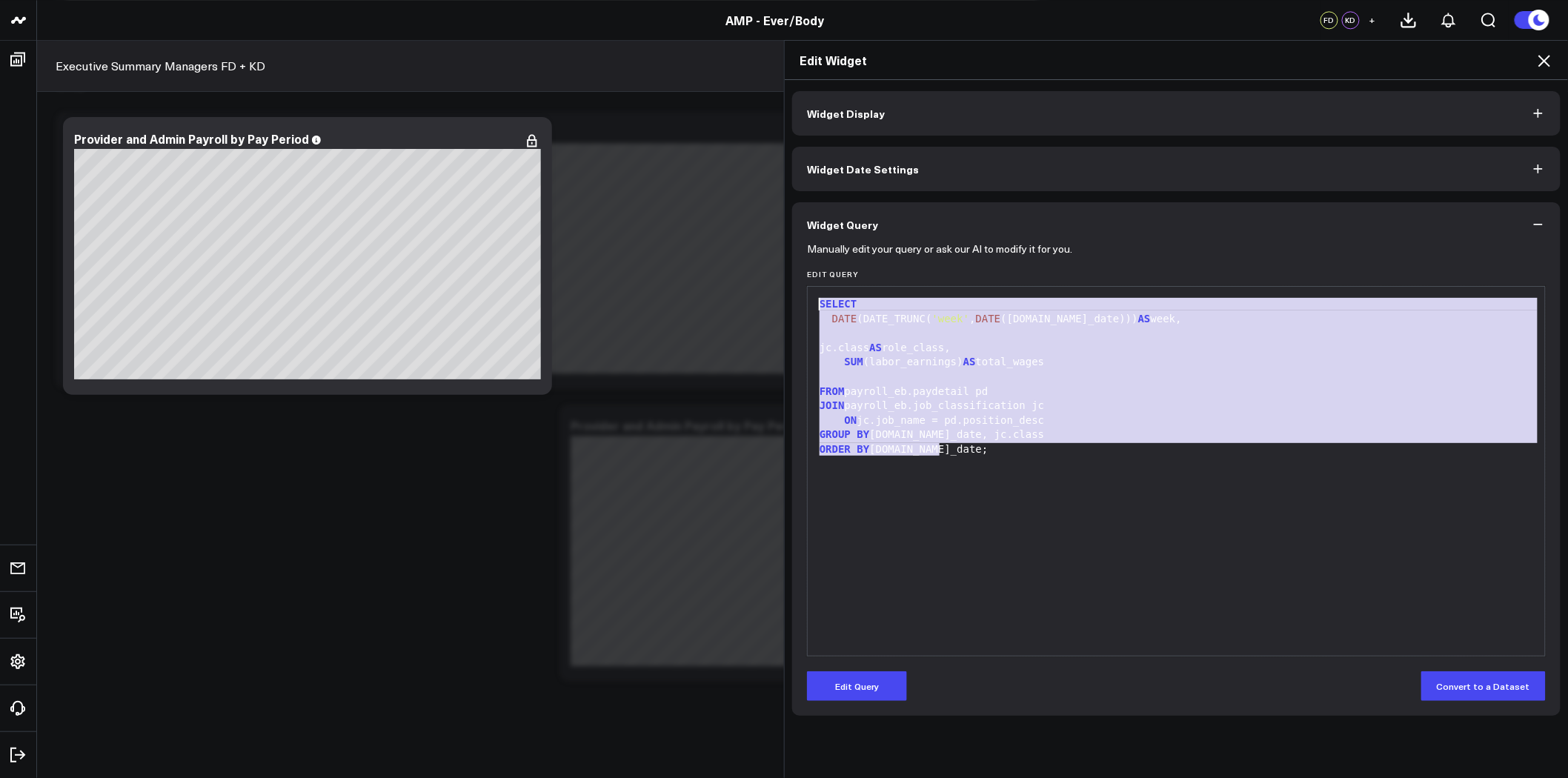
drag, startPoint x: 954, startPoint y: 461, endPoint x: 790, endPoint y: 276, distance: 247.2
click at [792, 276] on div "Manually edit your query or ask our AI to modify it for you. Edit Query 99 1 2 …" at bounding box center [1176, 481] width 768 height 469
copy div "SELECT DATE (DATE_TRUNC( 'week' , DATE ([DOMAIN_NAME]_date))) AS week, jc.class…"
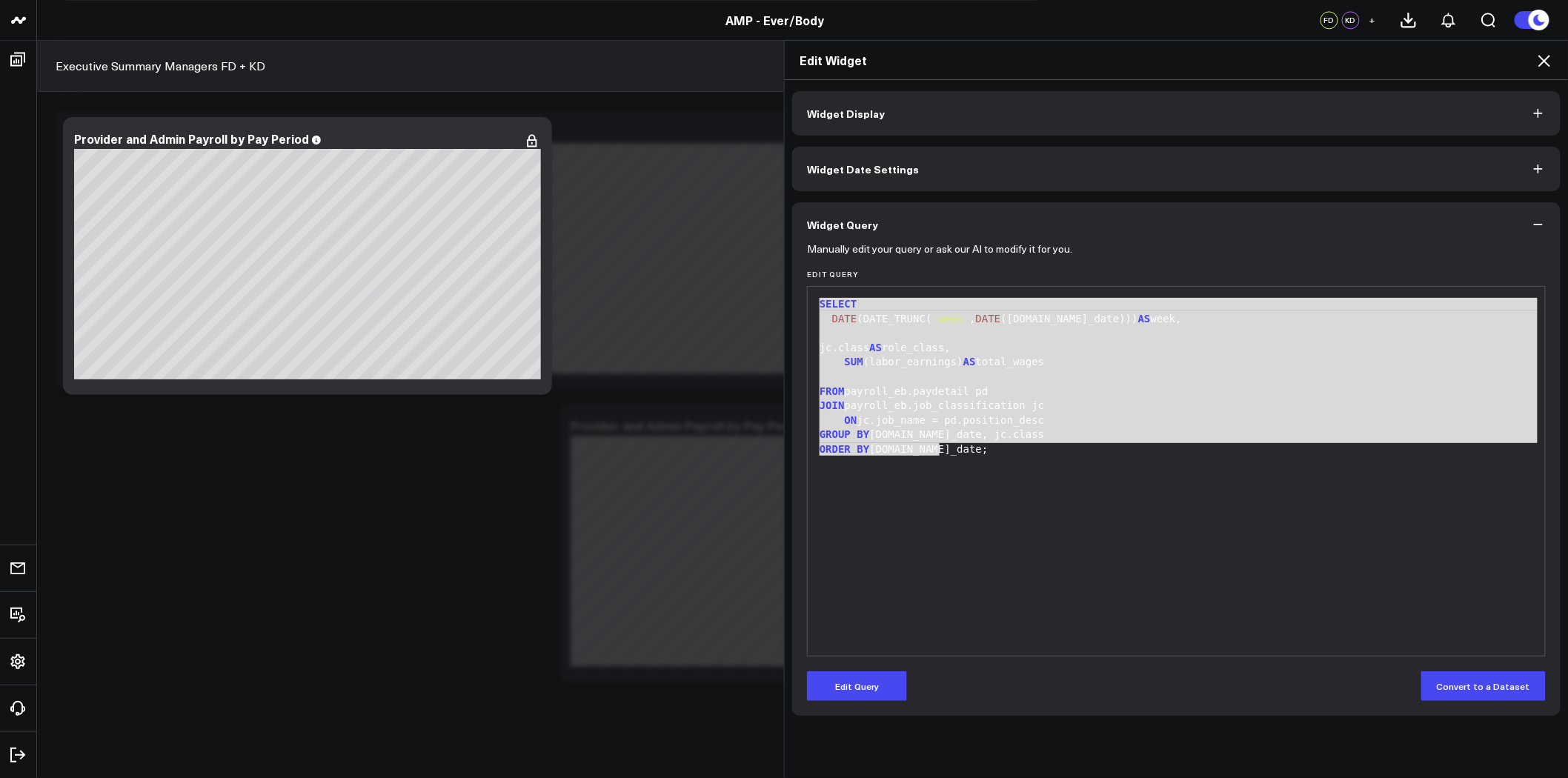
click at [958, 391] on div "FROM payroll_eb.paydetail pd" at bounding box center [1176, 392] width 722 height 15
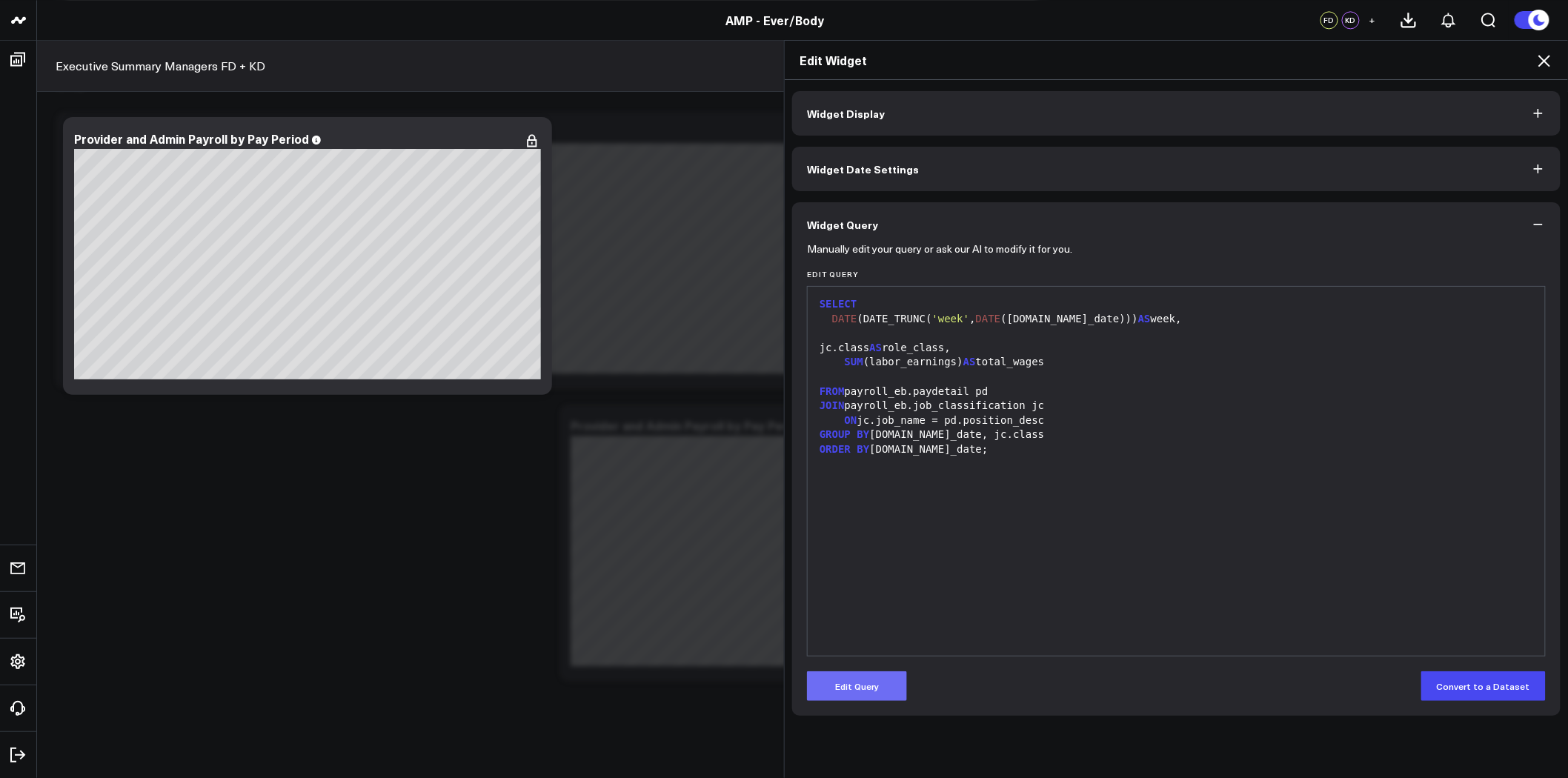
click at [861, 685] on button "Edit Query" at bounding box center [857, 686] width 100 height 29
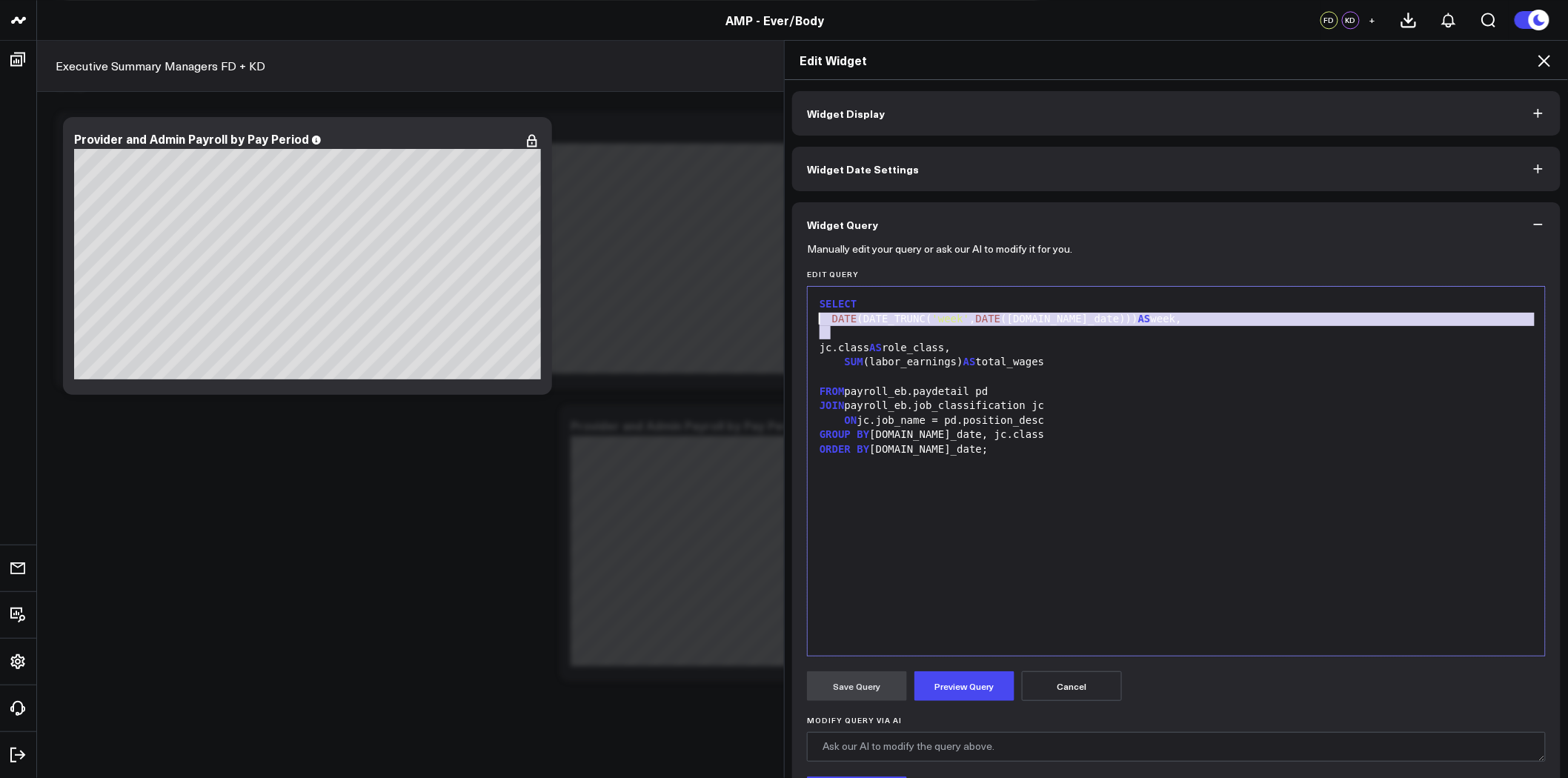
drag, startPoint x: 986, startPoint y: 336, endPoint x: 816, endPoint y: 324, distance: 170.4
click at [816, 324] on div "SELECT DATE (DATE_TRUNC( 'week' , DATE ([DOMAIN_NAME]_date))) AS week, jc.class…" at bounding box center [1176, 471] width 722 height 355
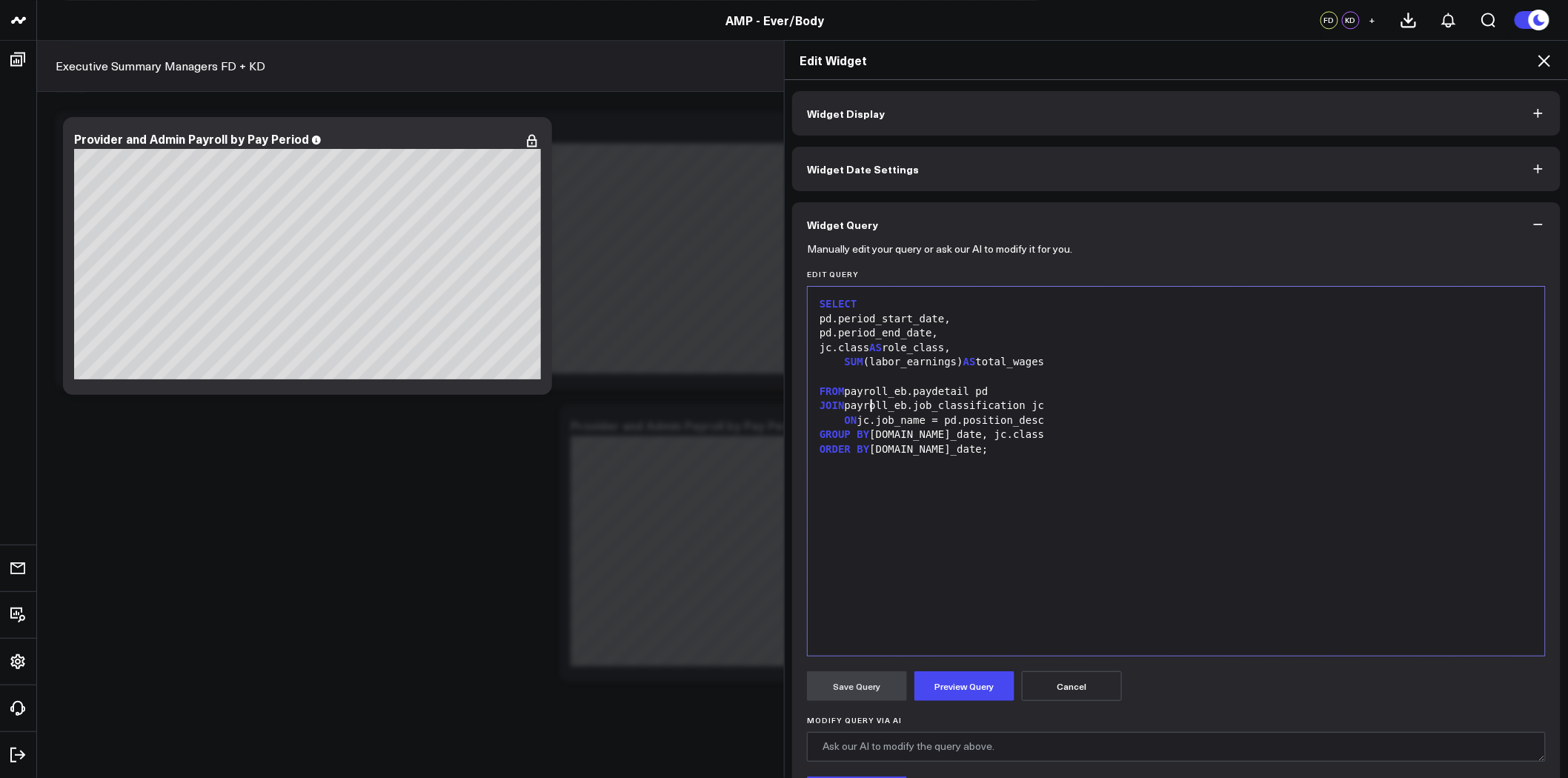
click at [864, 400] on div "JOIN payroll_eb.job_classification jc" at bounding box center [1176, 406] width 722 height 15
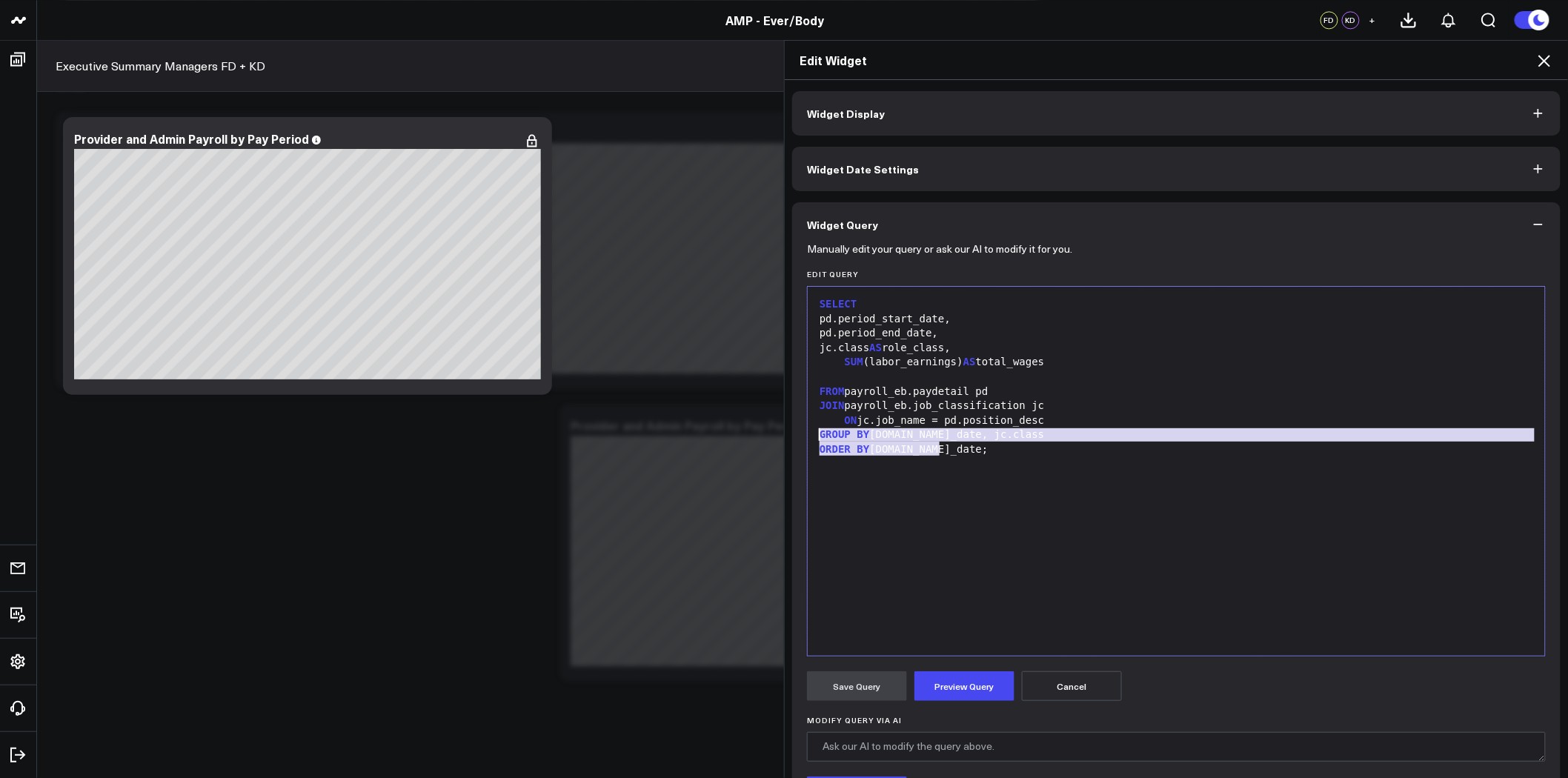
drag, startPoint x: 935, startPoint y: 452, endPoint x: 812, endPoint y: 438, distance: 123.8
click at [815, 438] on div "SELECT pd.period_start_date, pd.period_end_date, jc.class AS role_class, SUM (l…" at bounding box center [1176, 471] width 722 height 355
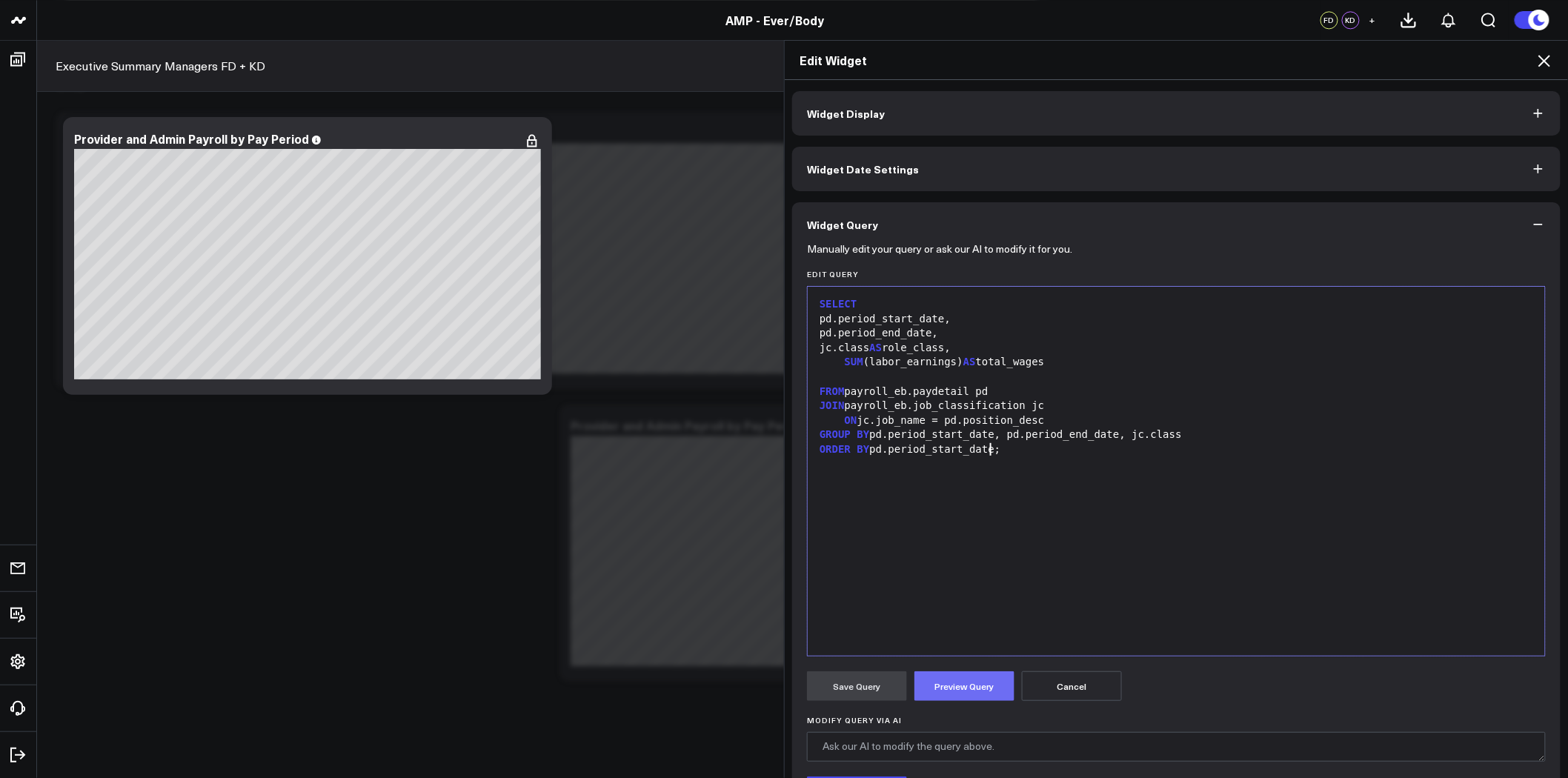
click at [975, 683] on button "Preview Query" at bounding box center [964, 686] width 100 height 29
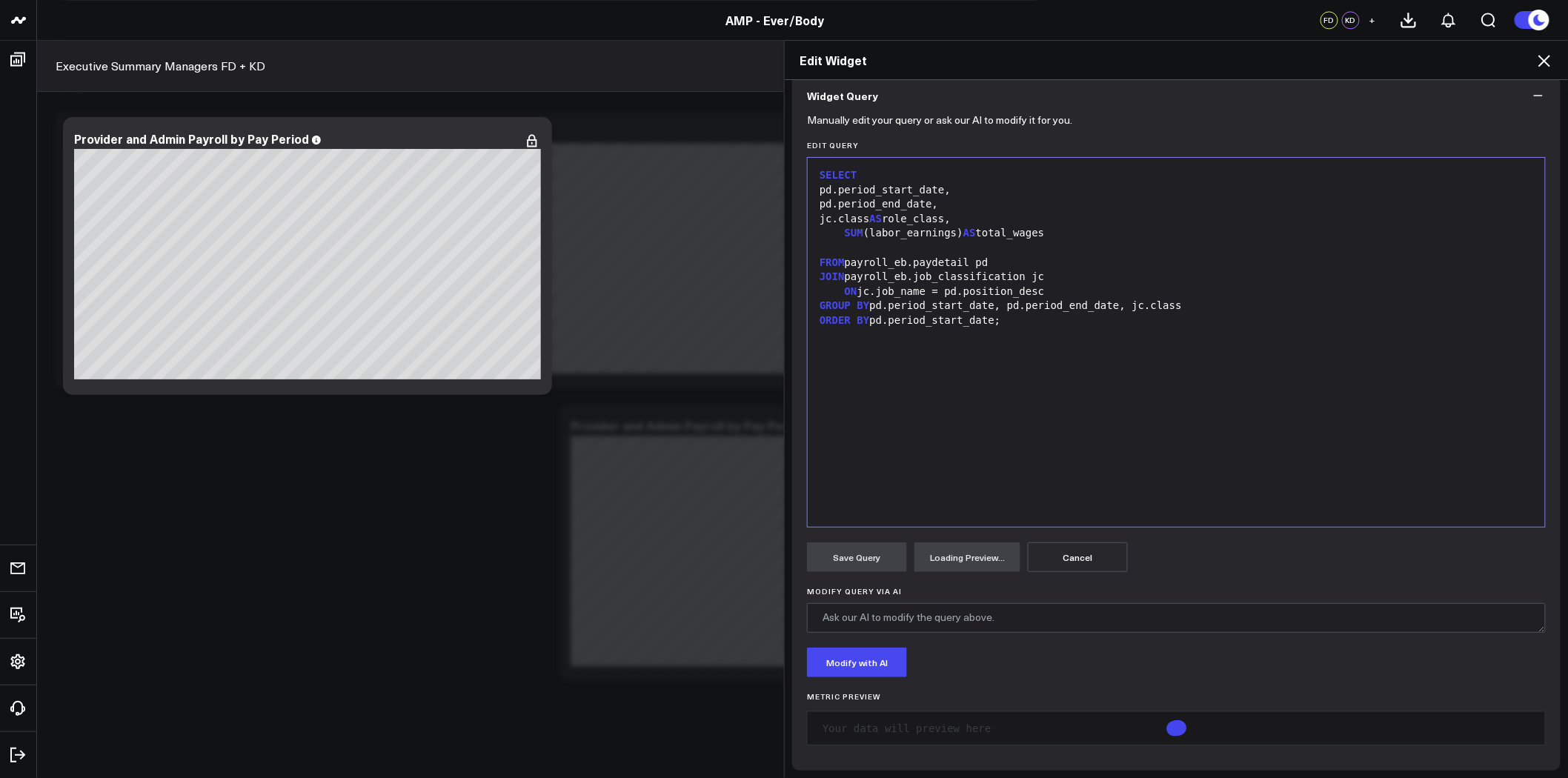
scroll to position [131, 0]
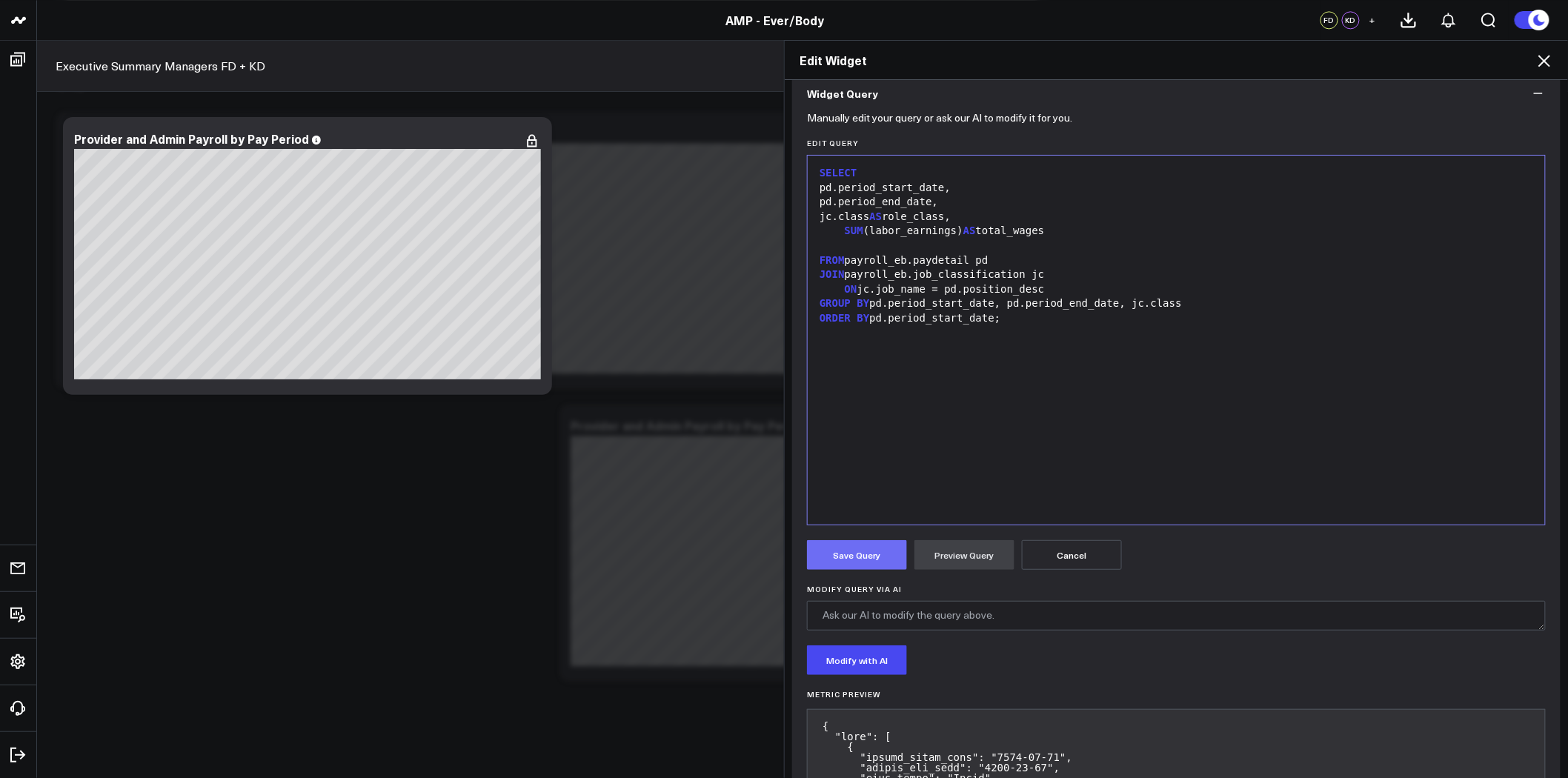
click at [855, 554] on button "Save Query" at bounding box center [857, 555] width 100 height 29
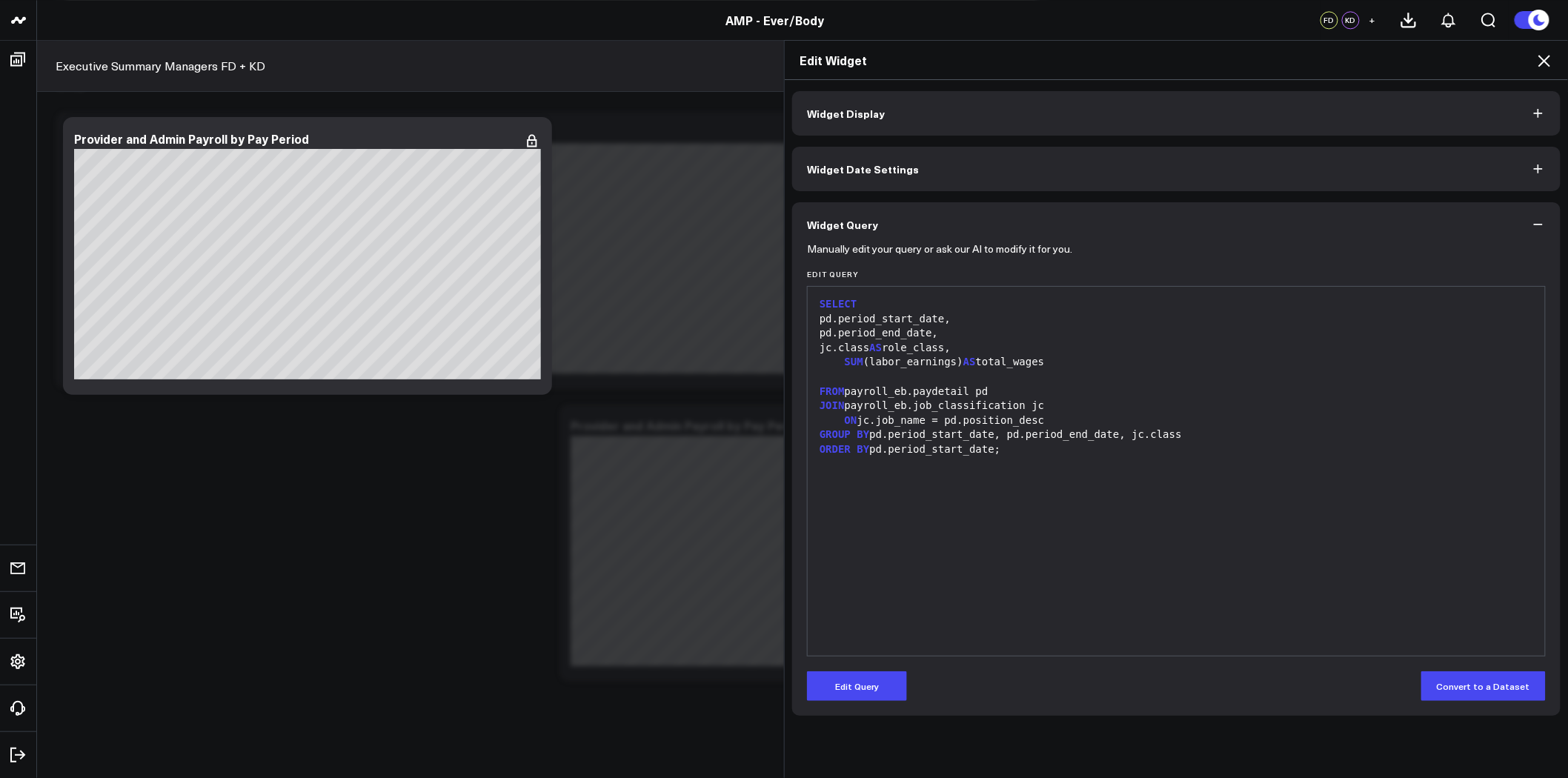
scroll to position [0, 0]
click at [1553, 54] on div "Edit Widget" at bounding box center [1176, 60] width 783 height 39
click at [1545, 63] on icon at bounding box center [1543, 60] width 17 height 17
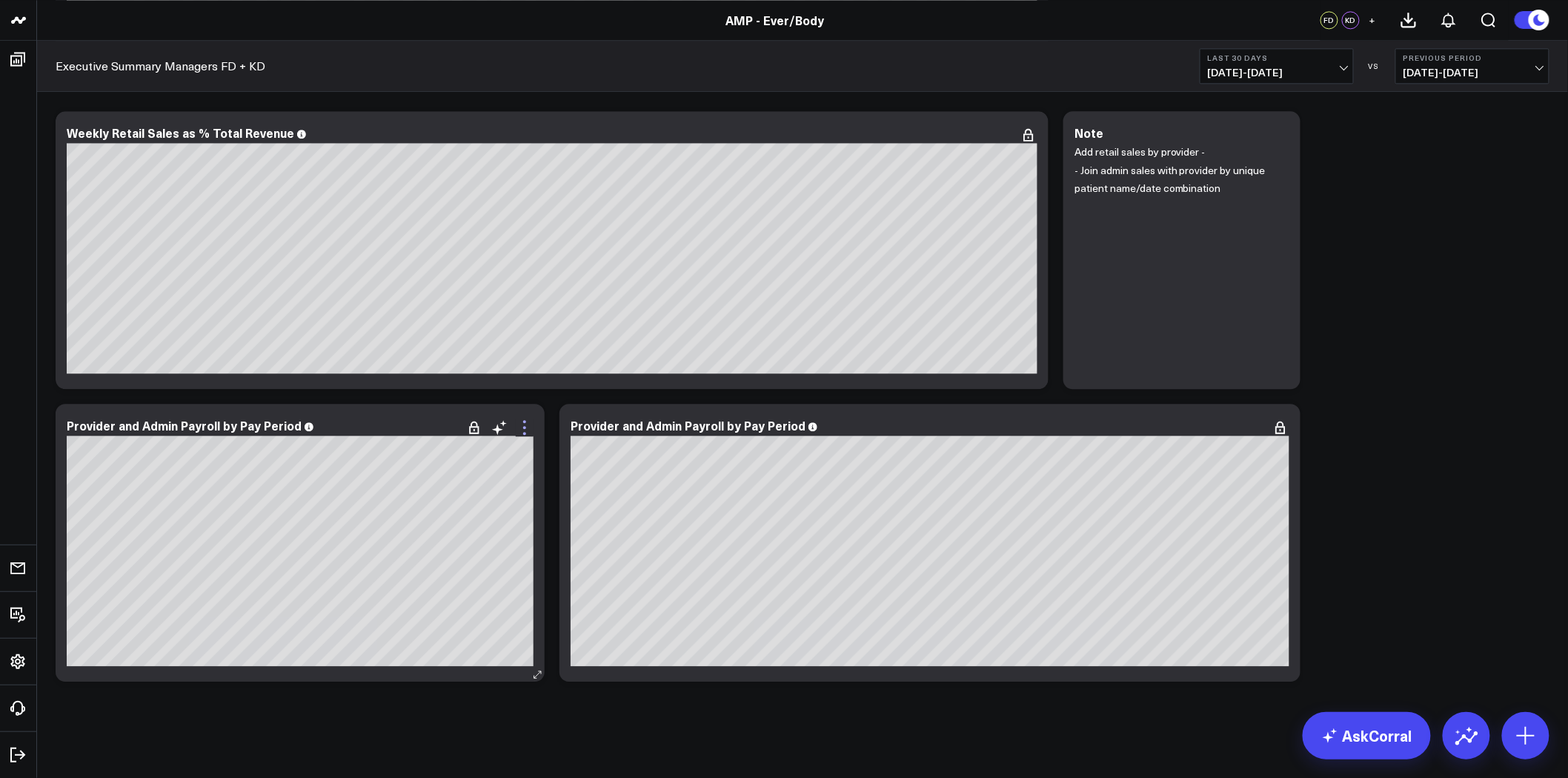
click at [519, 428] on icon at bounding box center [524, 427] width 17 height 17
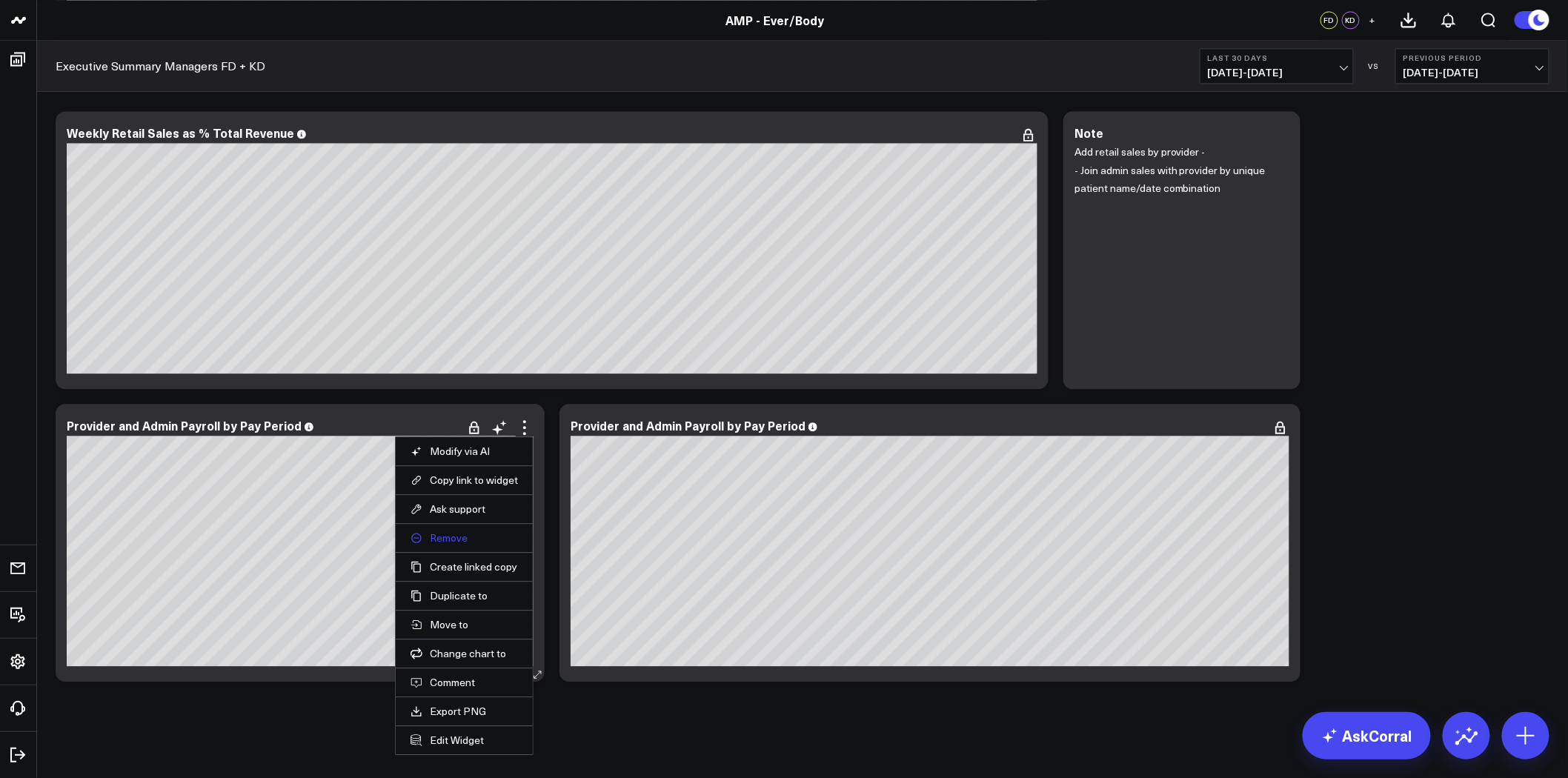
click at [453, 532] on button "Remove" at bounding box center [464, 538] width 107 height 14
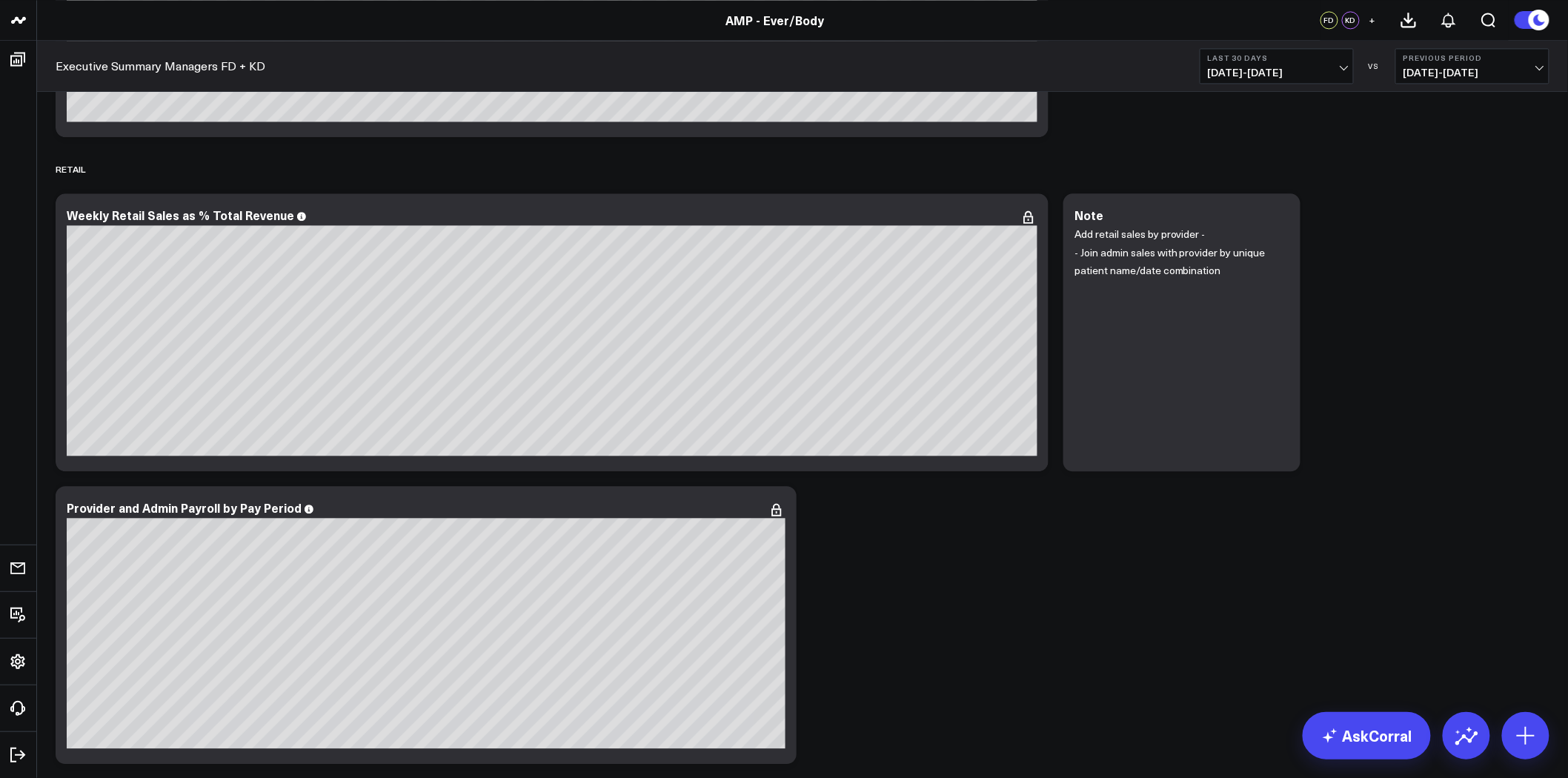
scroll to position [6164, 0]
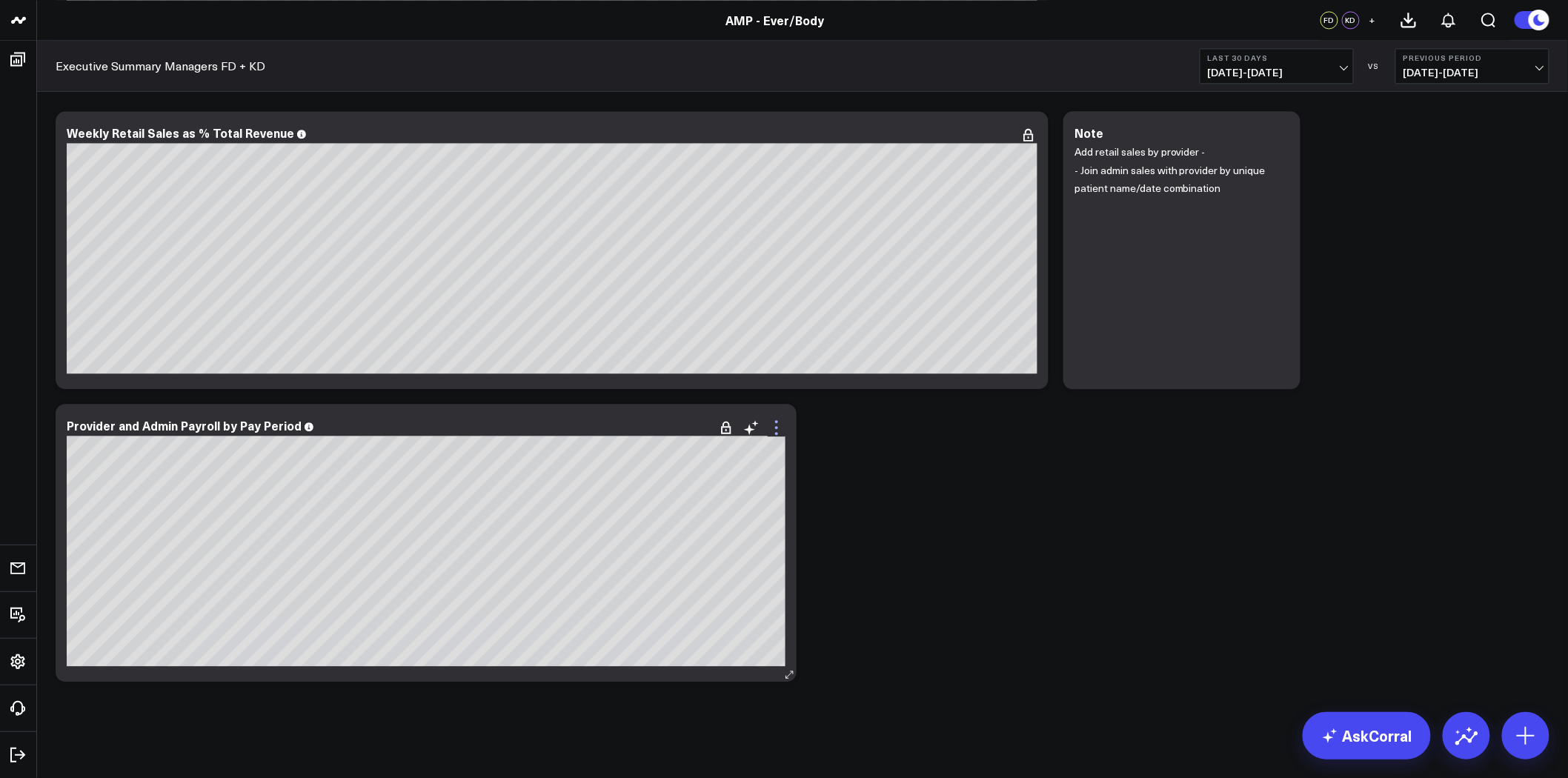
click at [774, 423] on icon at bounding box center [776, 427] width 17 height 17
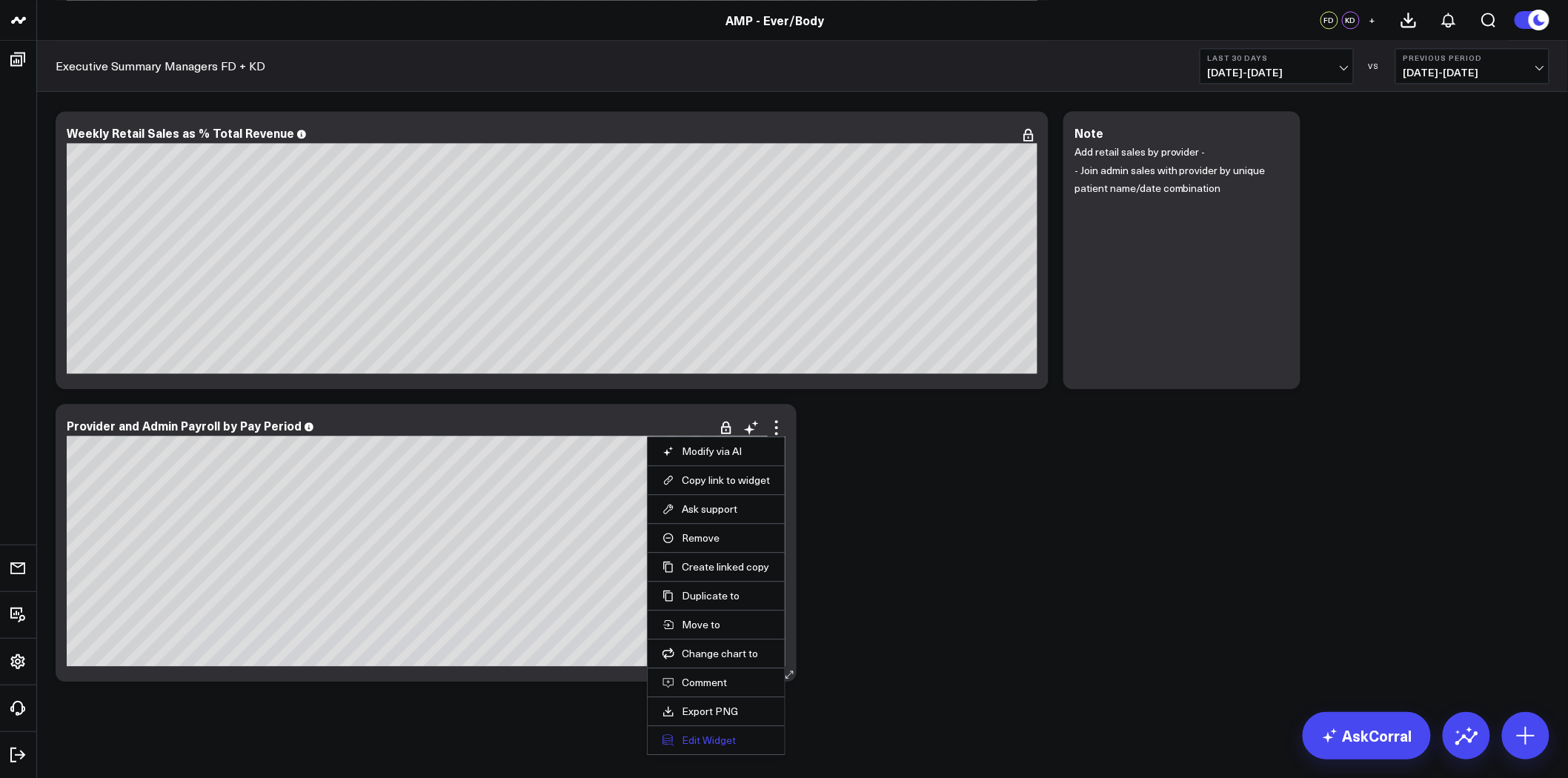
click at [716, 743] on button "Edit Widget" at bounding box center [715, 740] width 107 height 14
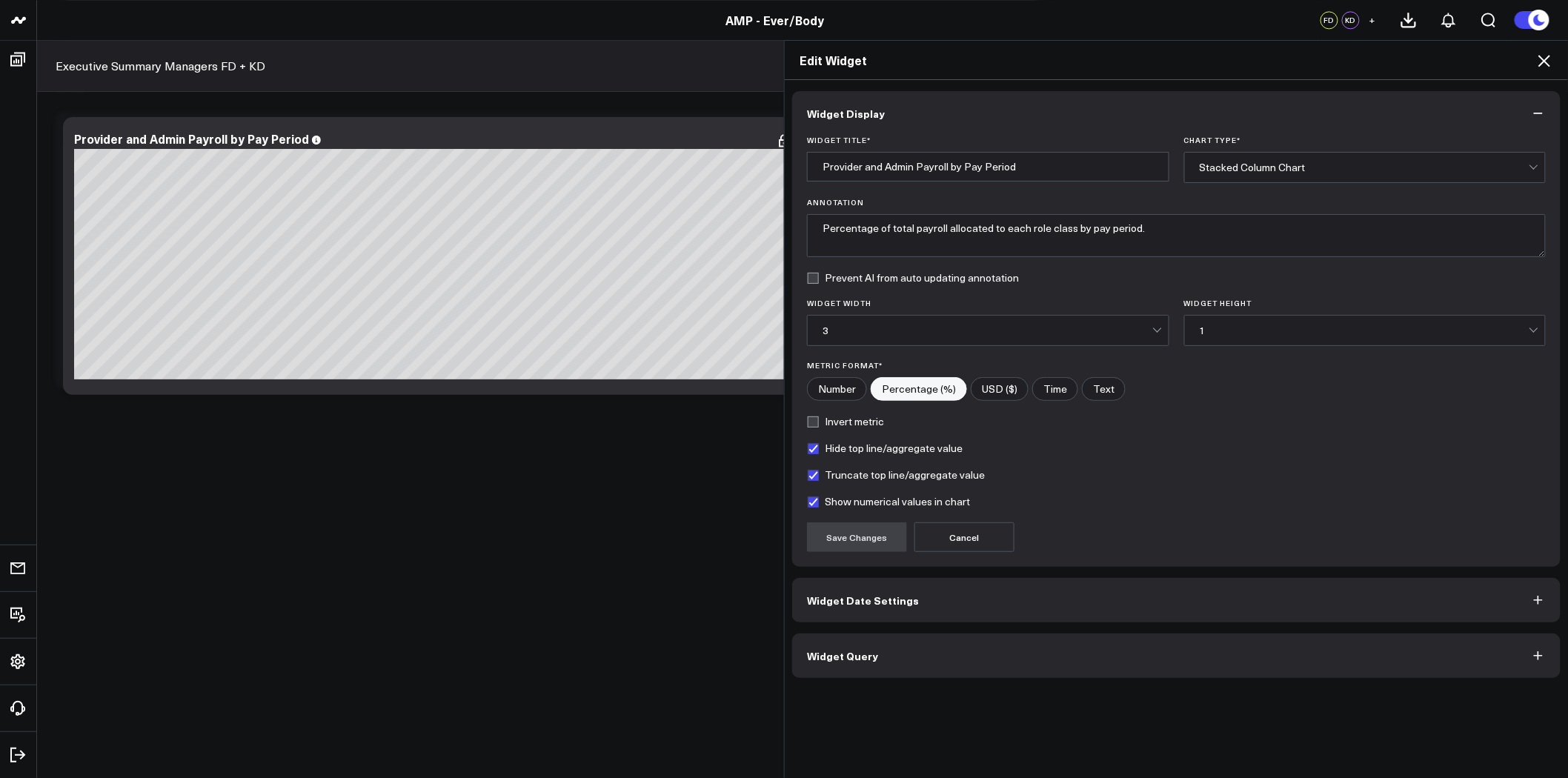
click at [907, 652] on button "Widget Query" at bounding box center [1176, 656] width 768 height 44
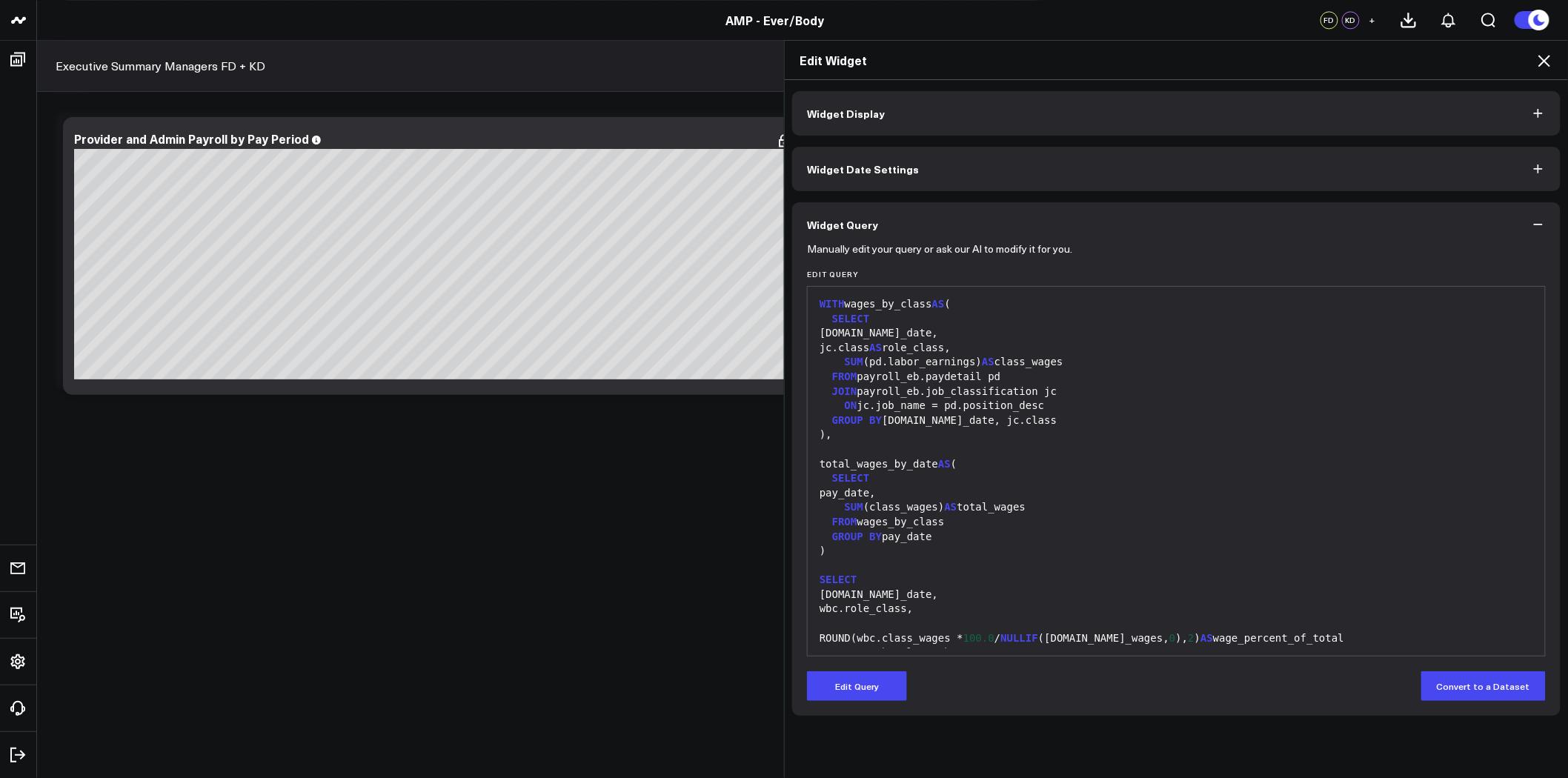
scroll to position [72, 0]
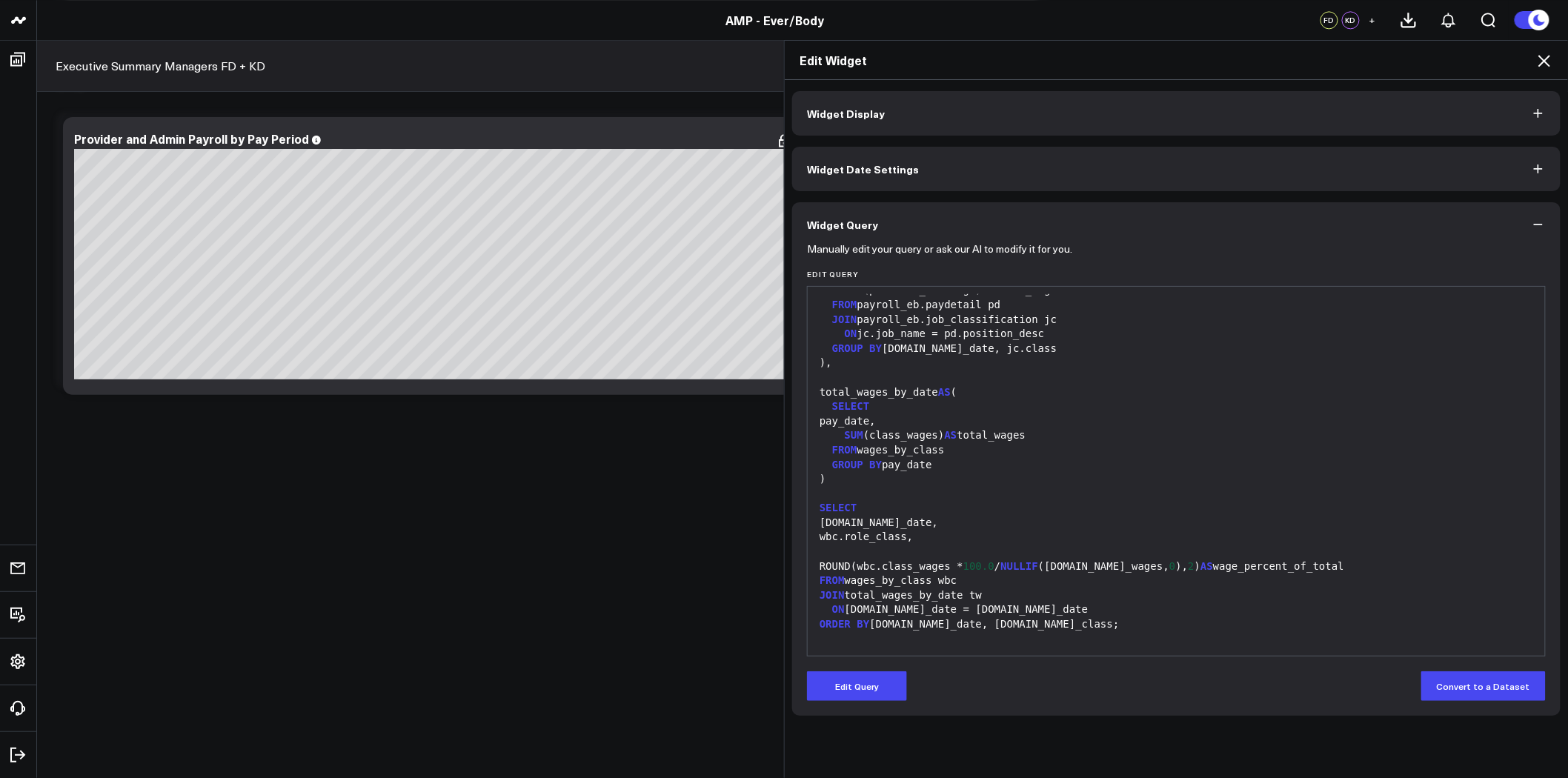
click at [1027, 470] on div "WITH wages_by_class AS ( SELECT [DOMAIN_NAME]_date, jc.class AS role_class, SUM…" at bounding box center [1176, 435] width 722 height 427
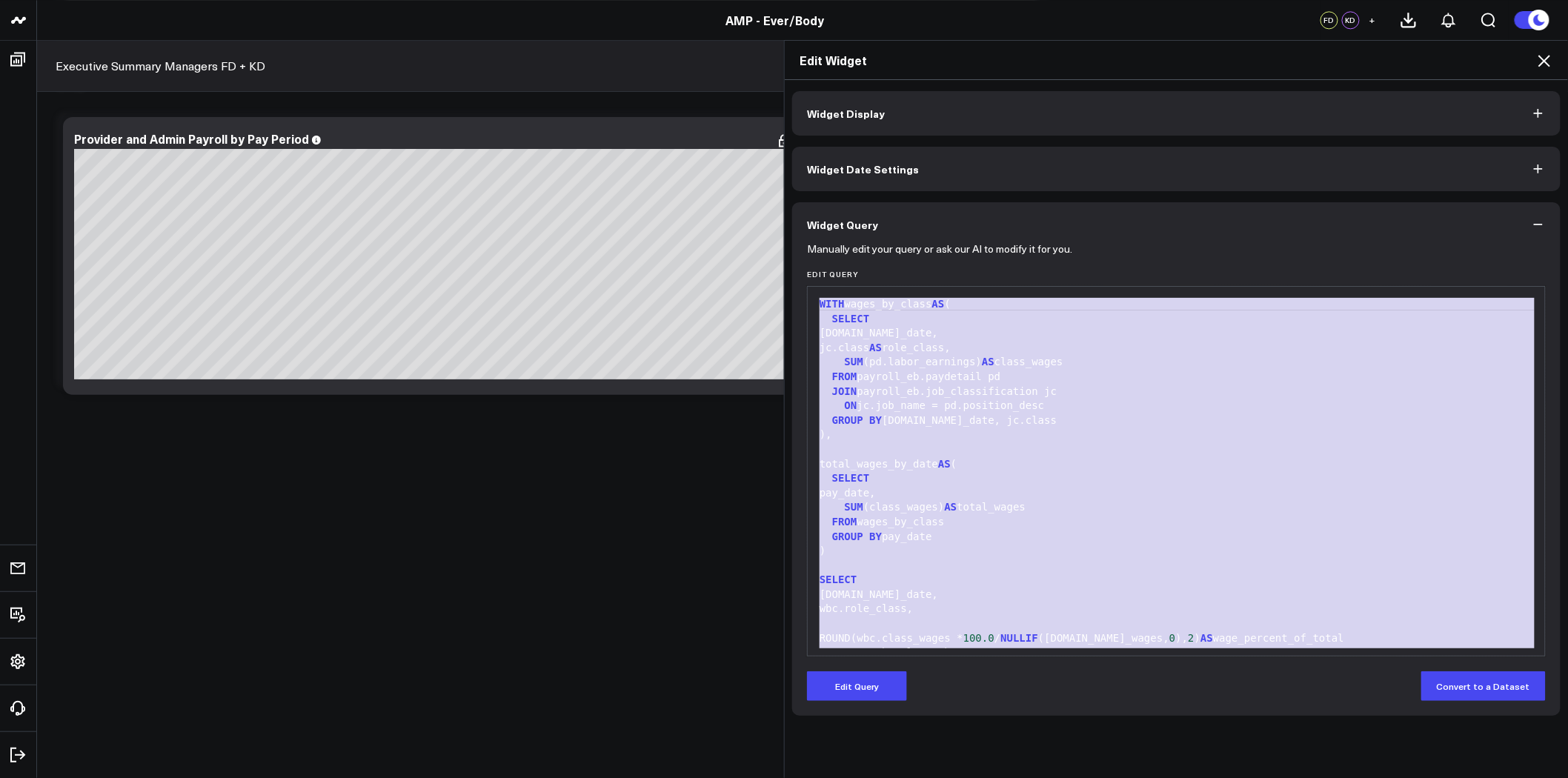
copy div "WITH wages_by_class AS ( SELECT [DOMAIN_NAME]_date, jc.class AS role_class, SUM…"
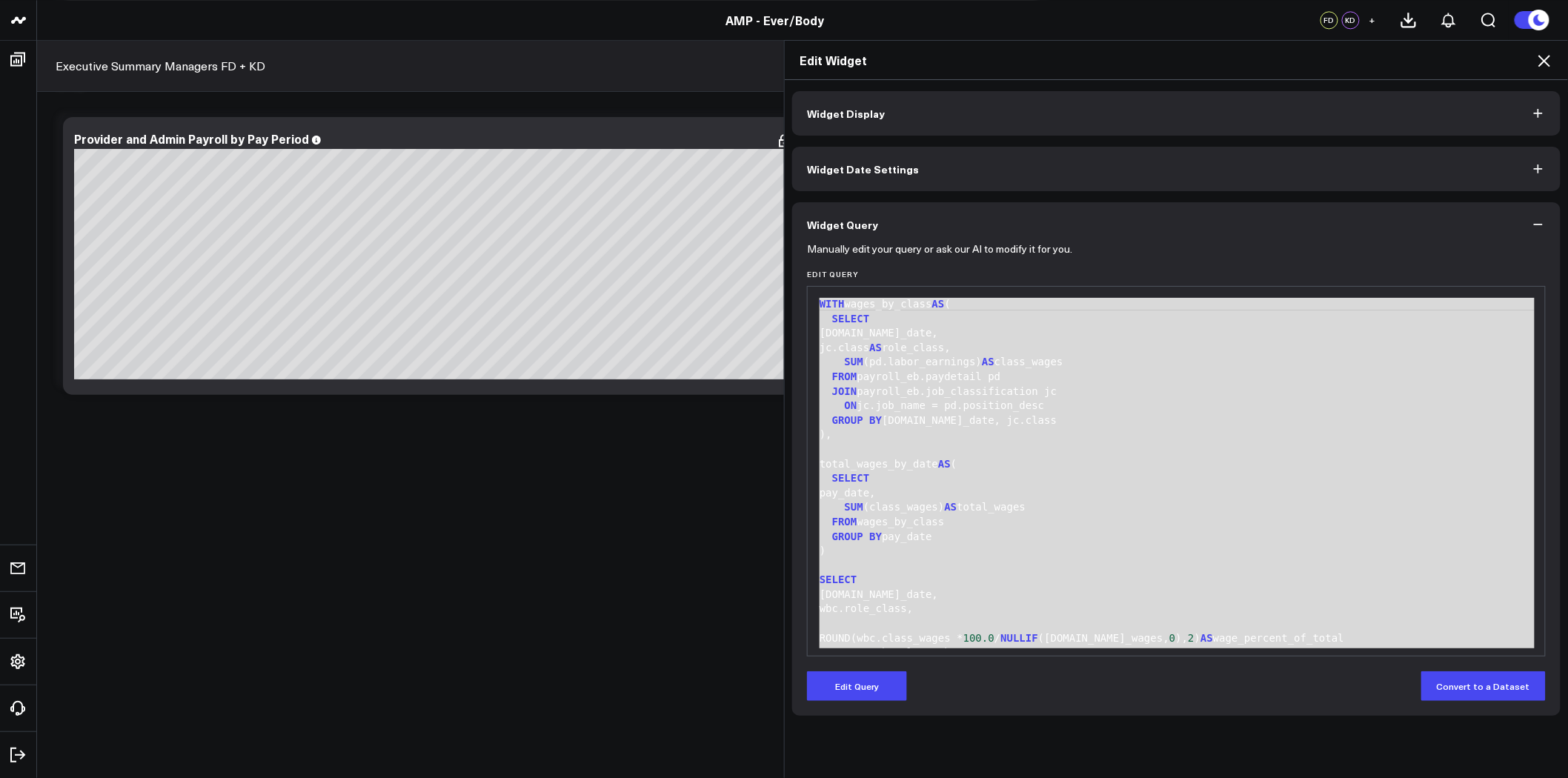
click at [1159, 467] on div "total_wages_by_date AS (" at bounding box center [1176, 465] width 722 height 15
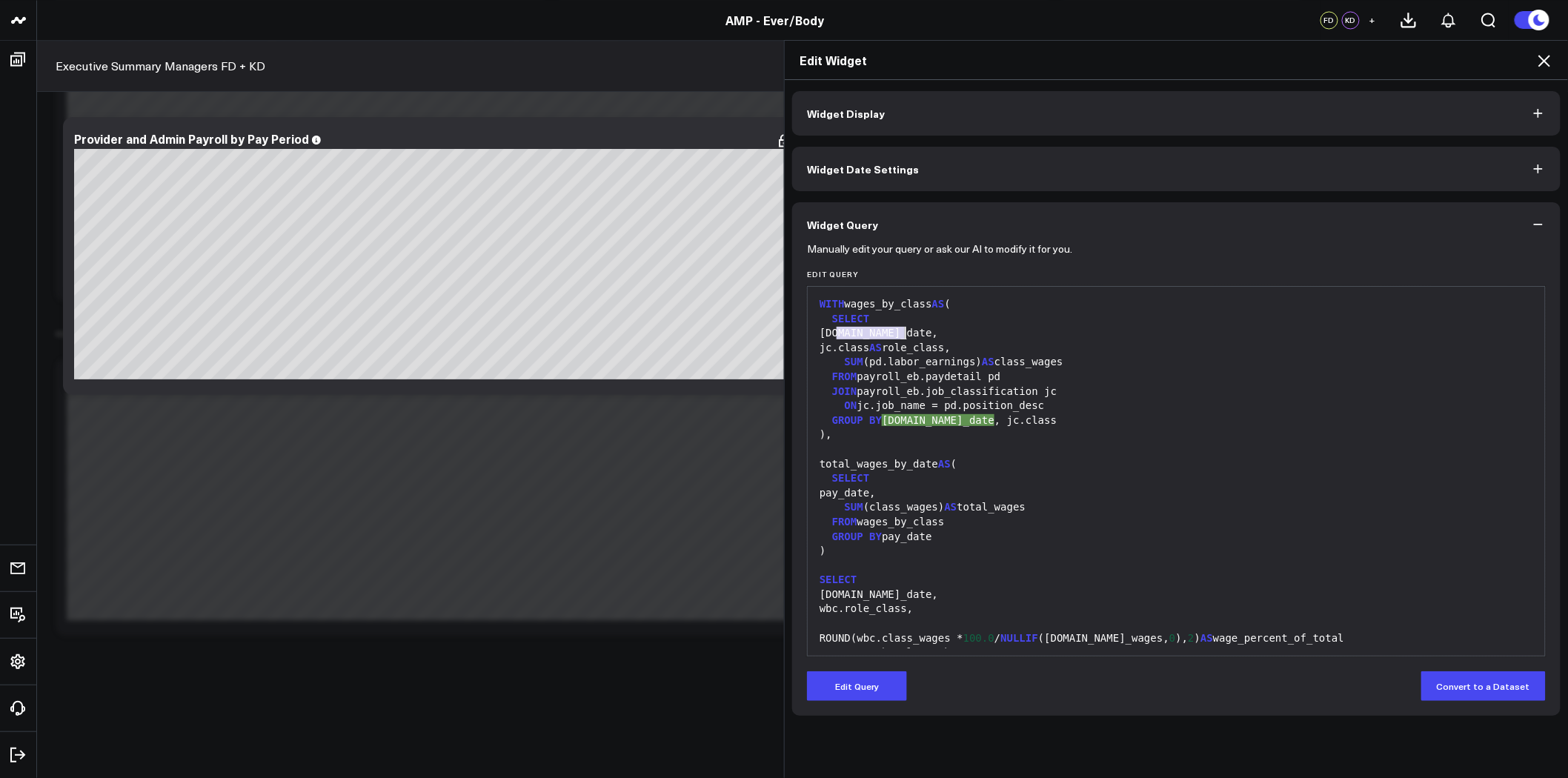
drag, startPoint x: 834, startPoint y: 335, endPoint x: 901, endPoint y: 334, distance: 67.0
click at [901, 334] on div "[DOMAIN_NAME]_date," at bounding box center [1176, 333] width 722 height 15
click at [838, 674] on button "Edit Query" at bounding box center [857, 686] width 100 height 29
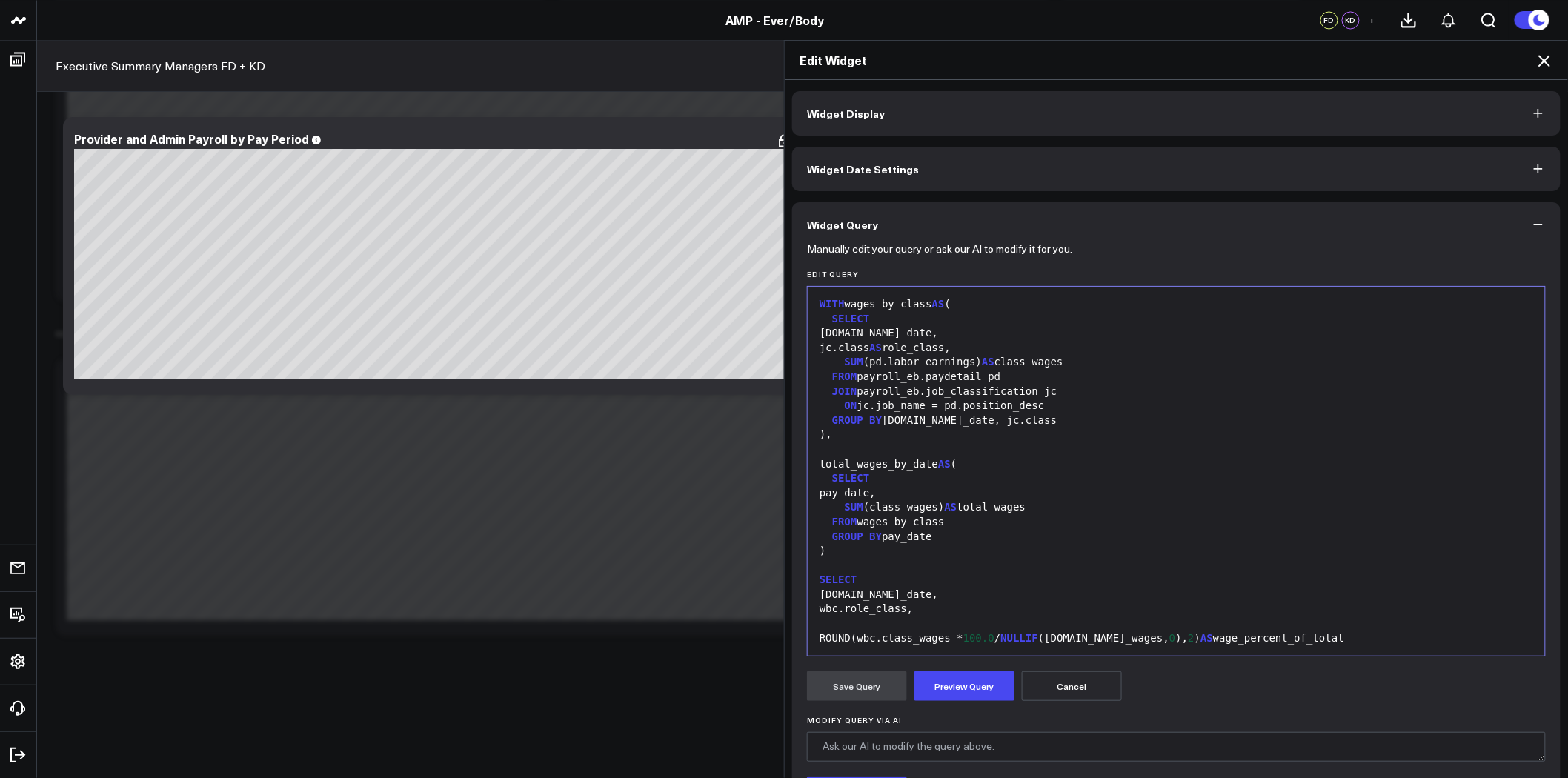
click at [901, 333] on div "[DOMAIN_NAME]_date," at bounding box center [1176, 333] width 722 height 15
drag, startPoint x: 939, startPoint y: 333, endPoint x: 834, endPoint y: 329, distance: 105.1
click at [834, 329] on div "pd.period_end_date," at bounding box center [1176, 333] width 722 height 15
copy div "pd.period_end_date"
drag, startPoint x: 941, startPoint y: 418, endPoint x: 879, endPoint y: 417, distance: 62.0
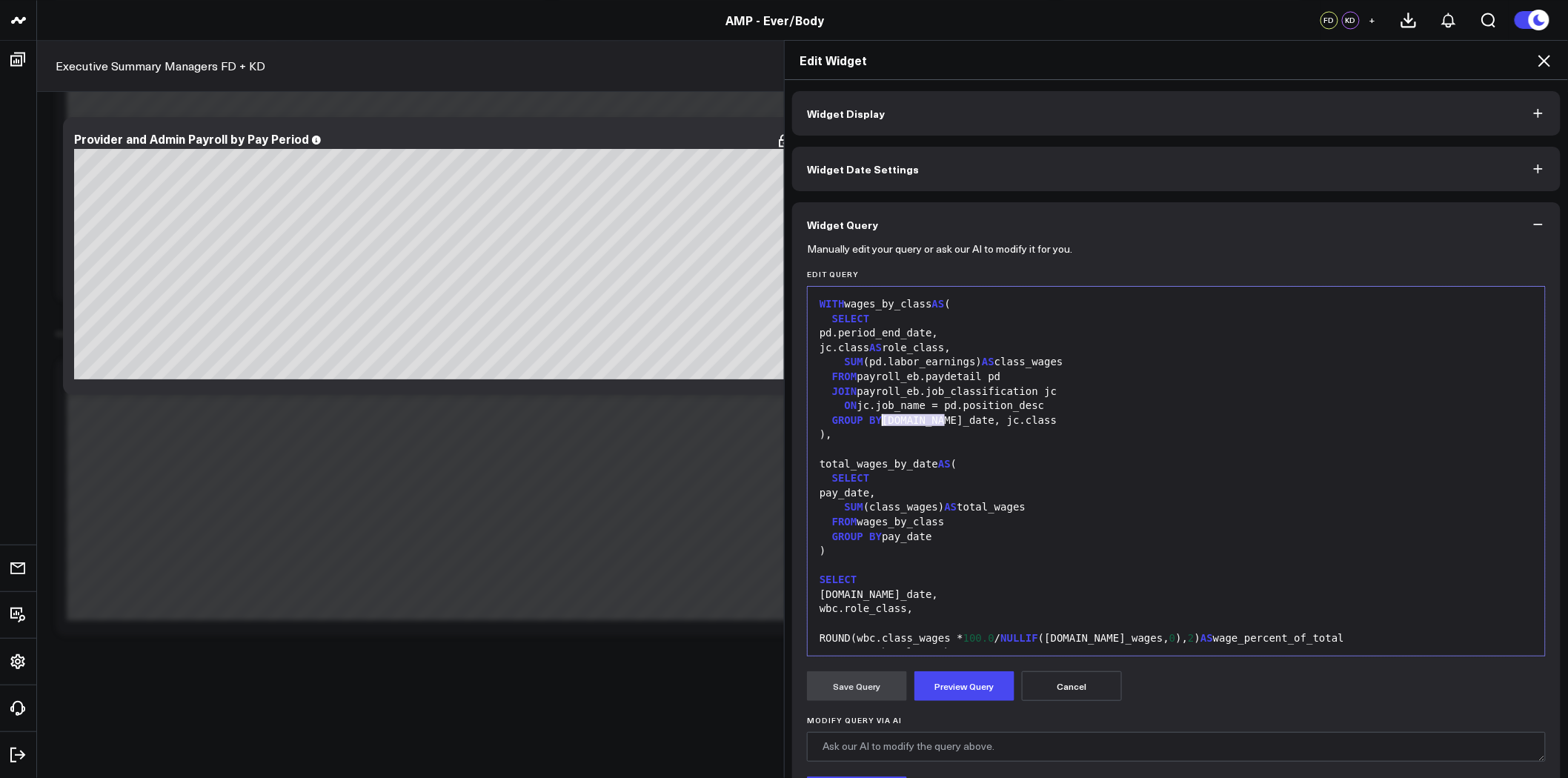
click at [879, 417] on div "GROUP BY [DOMAIN_NAME]_date, jc.class" at bounding box center [1176, 421] width 722 height 15
drag, startPoint x: 979, startPoint y: 421, endPoint x: 877, endPoint y: 423, distance: 102.0
click at [877, 423] on div "GROUP BY pd.period_end_date, jc.class" at bounding box center [1176, 421] width 722 height 15
copy div "pd.period_end_date"
drag, startPoint x: 922, startPoint y: 536, endPoint x: 876, endPoint y: 536, distance: 46.0
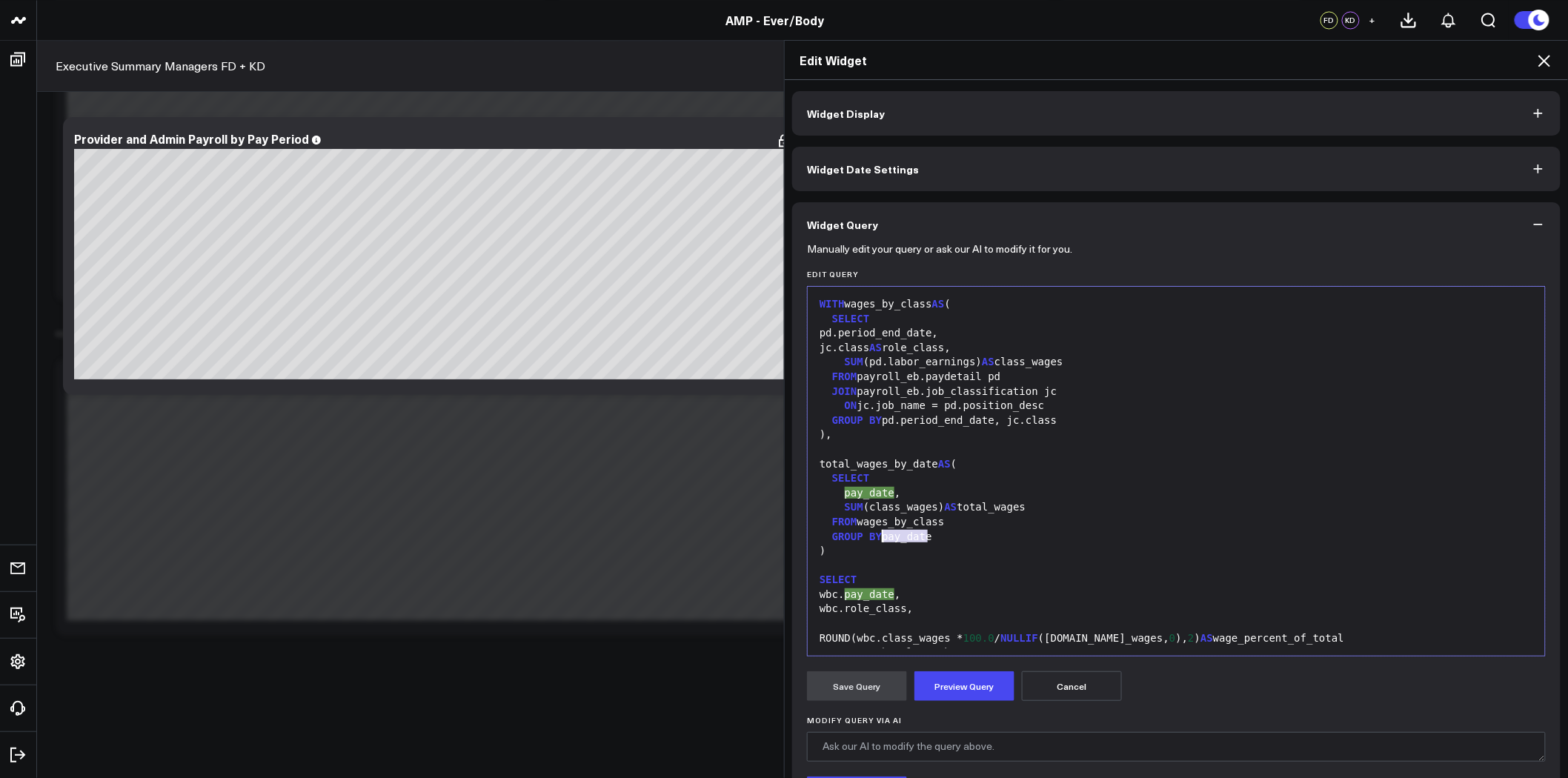
click at [876, 536] on div "GROUP BY pay_date" at bounding box center [1176, 537] width 722 height 15
drag, startPoint x: 881, startPoint y: 492, endPoint x: 837, endPoint y: 490, distance: 44.0
click at [837, 490] on div "pay_date," at bounding box center [1176, 493] width 722 height 15
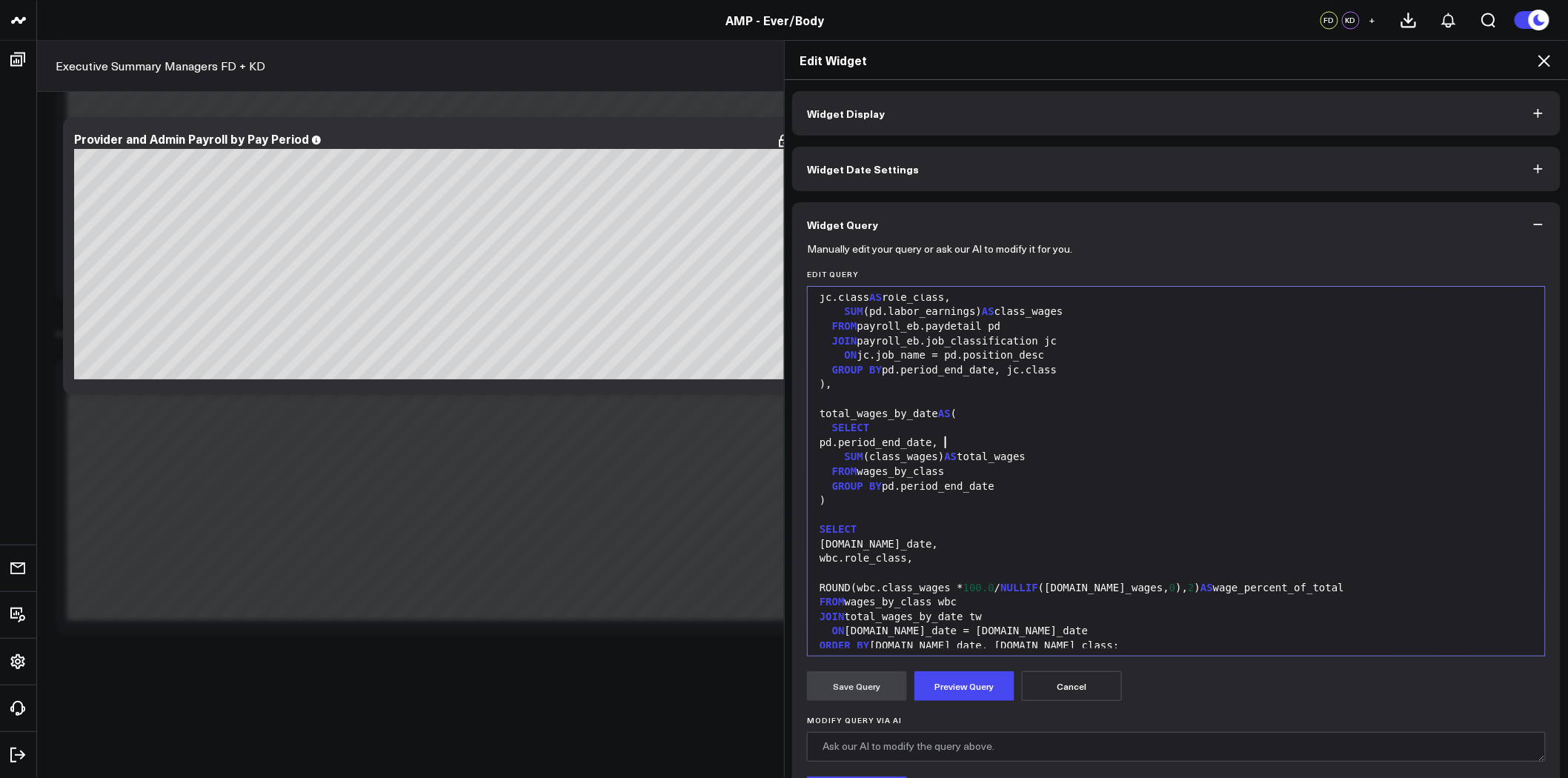
scroll to position [72, 0]
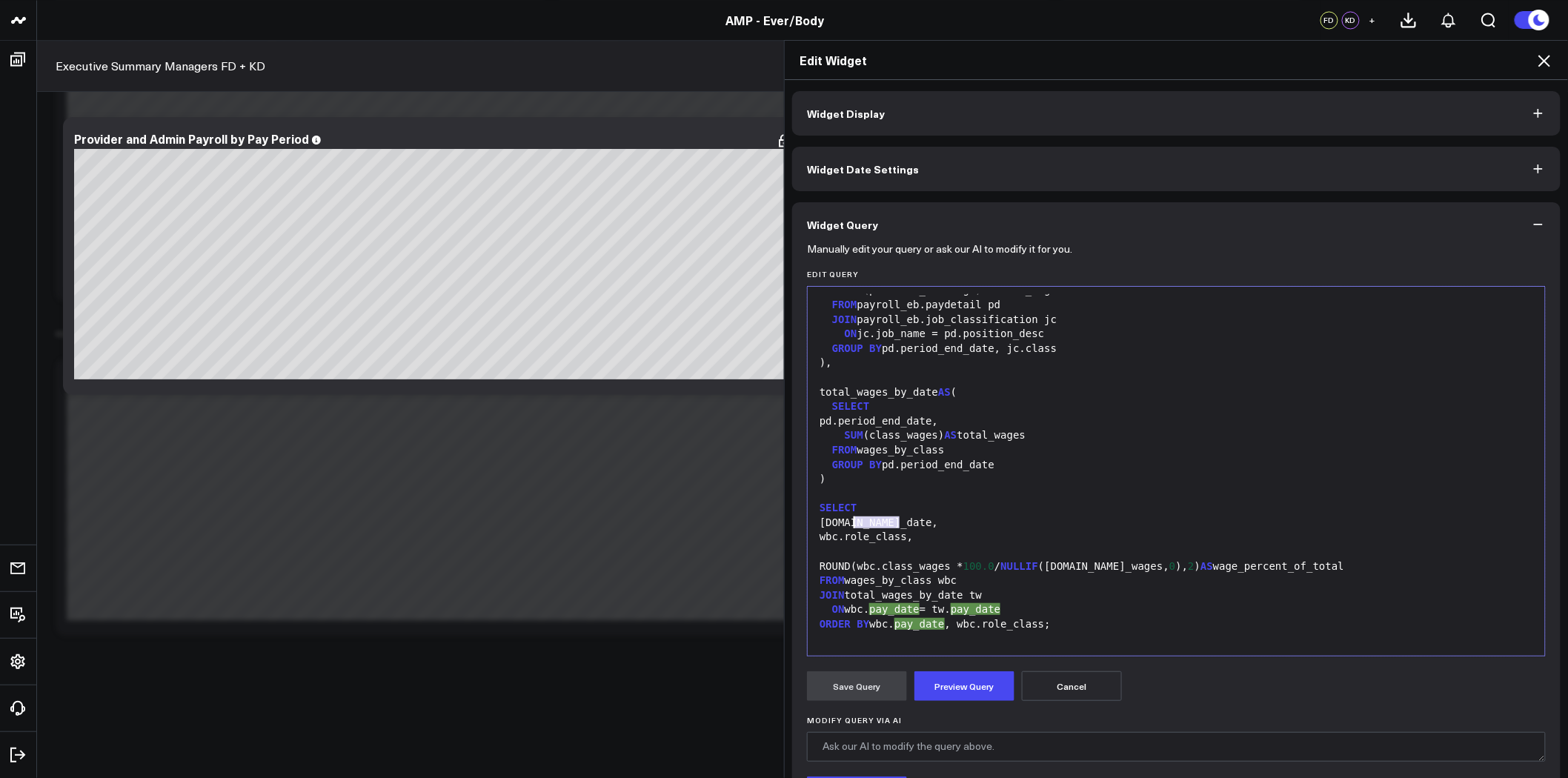
drag, startPoint x: 892, startPoint y: 522, endPoint x: 848, endPoint y: 521, distance: 44.0
click at [848, 521] on div "[DOMAIN_NAME]_date," at bounding box center [1176, 524] width 722 height 15
click at [968, 682] on button "Preview Query" at bounding box center [964, 686] width 100 height 29
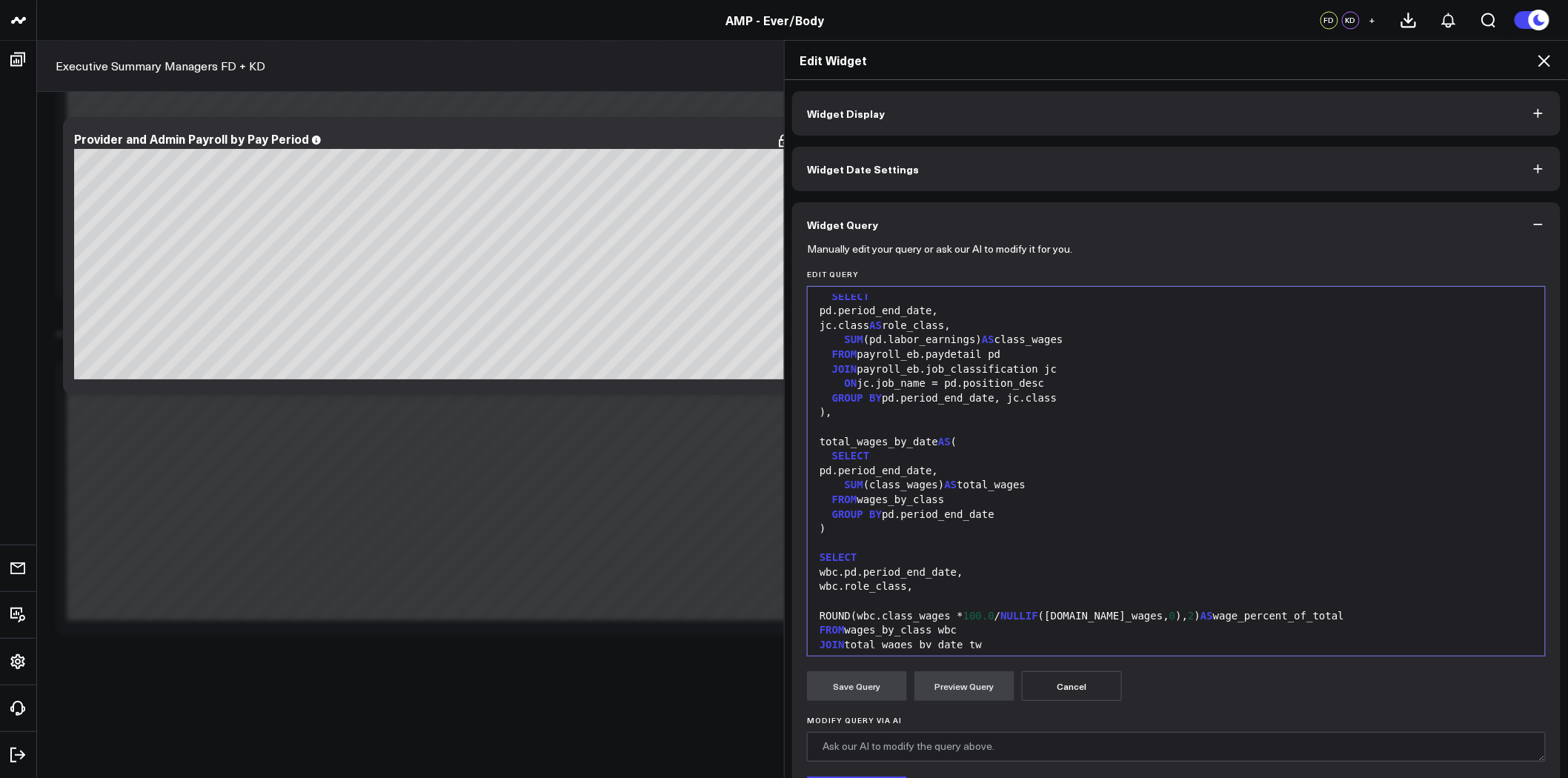
scroll to position [0, 0]
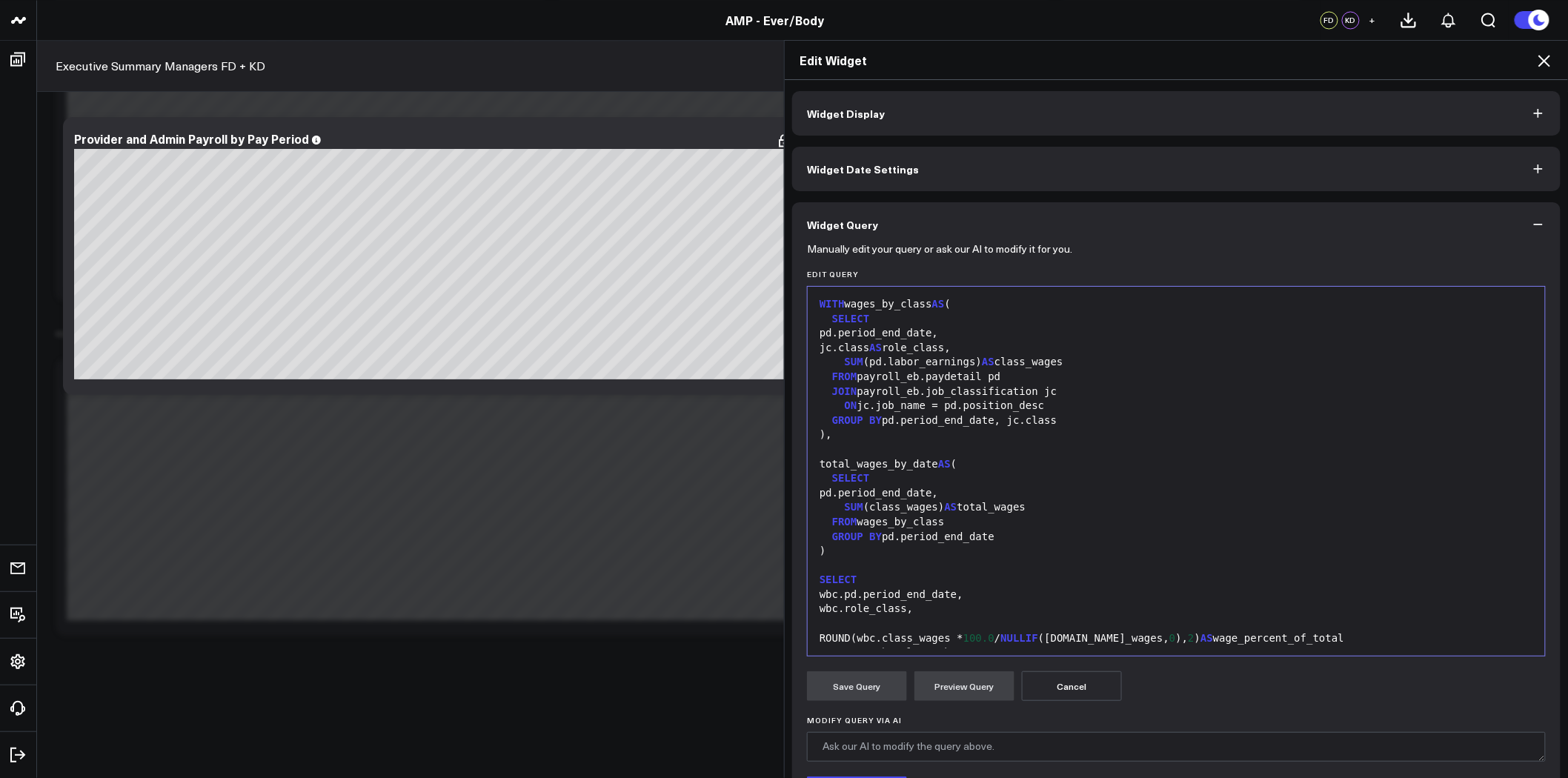
click at [1083, 690] on button "Cancel" at bounding box center [1071, 686] width 100 height 29
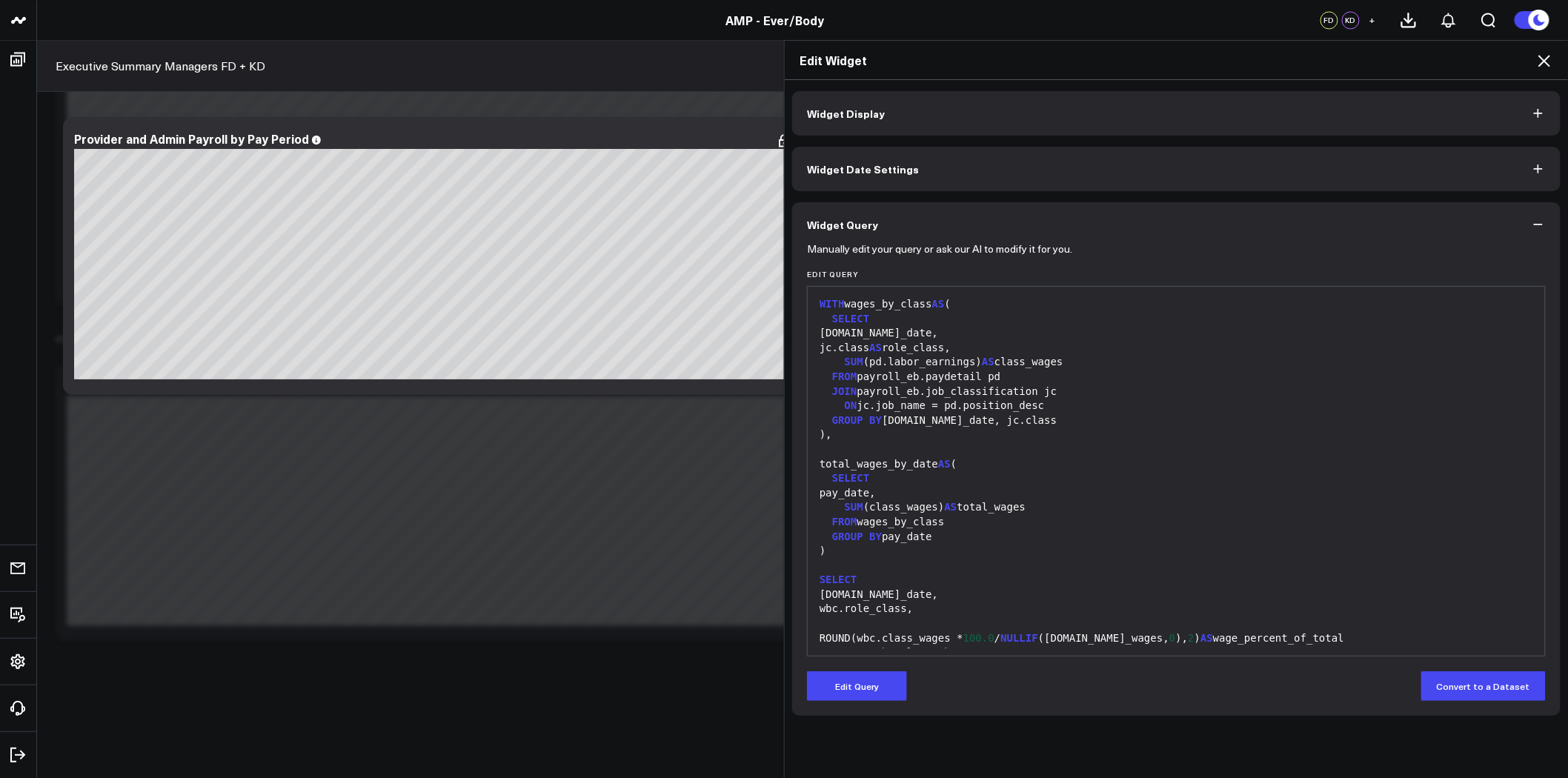
scroll to position [5917, 0]
click at [960, 377] on div "FROM payroll_eb.paydetail pd" at bounding box center [1176, 378] width 722 height 15
click at [1545, 61] on icon at bounding box center [1543, 61] width 12 height 12
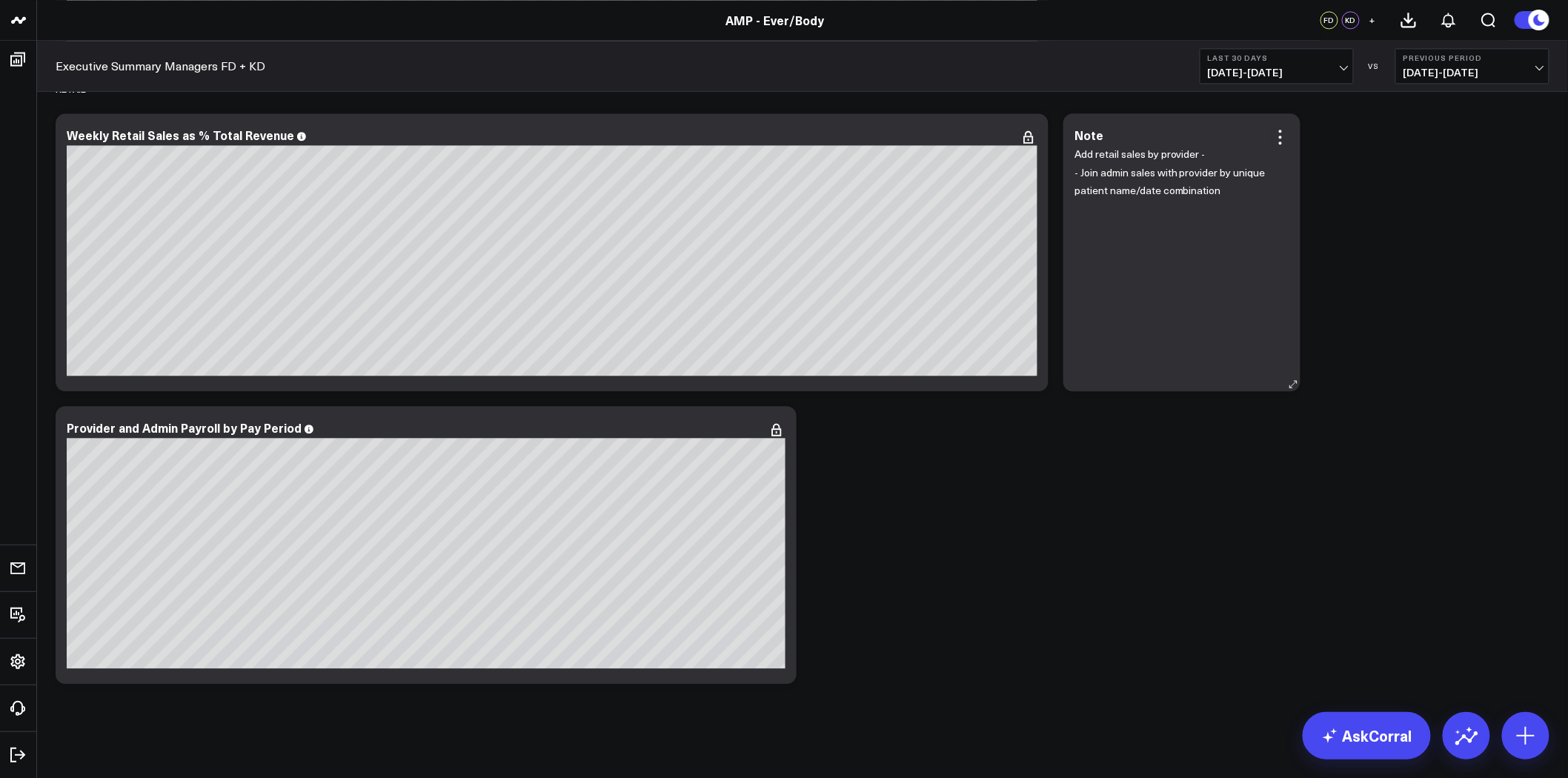
scroll to position [6164, 0]
